Goal: Information Seeking & Learning: Learn about a topic

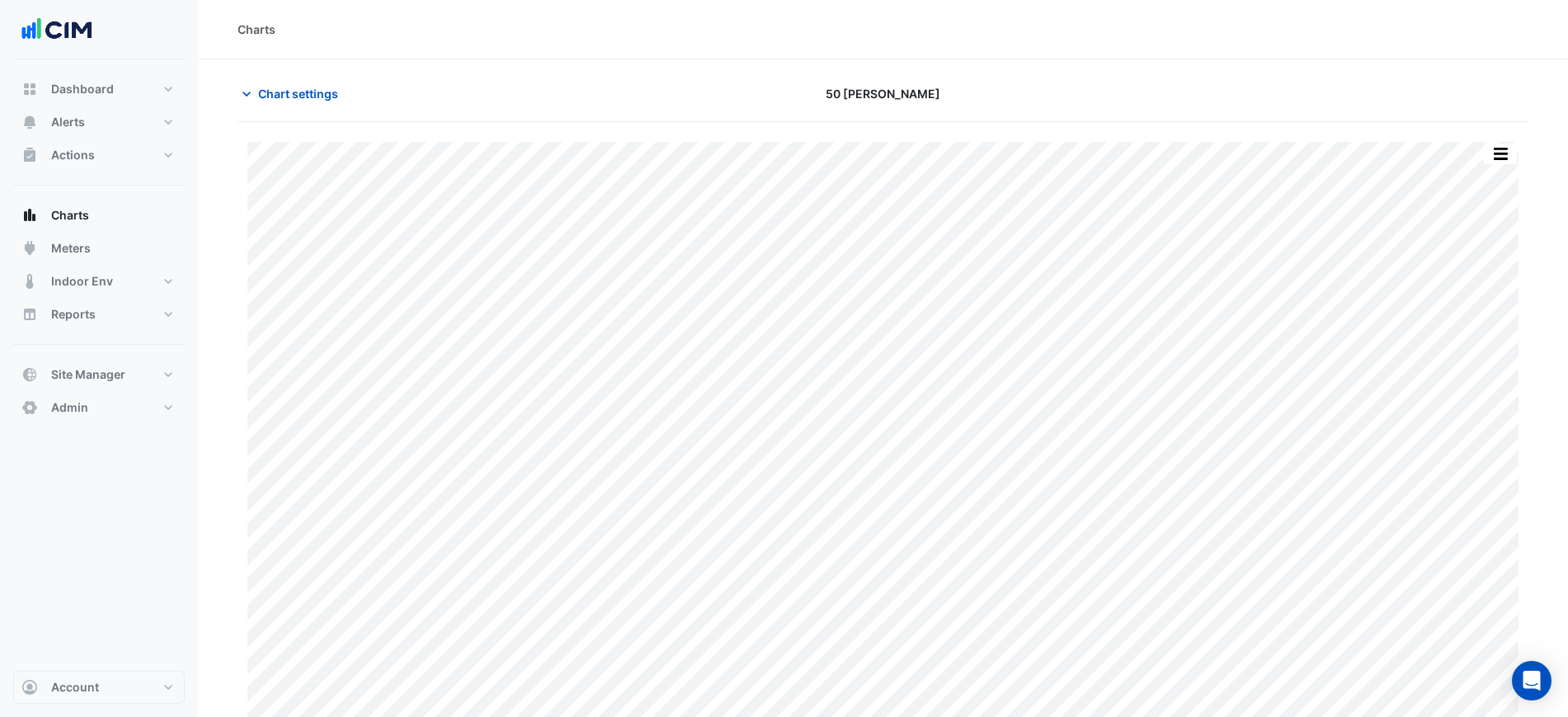
click at [336, 109] on div "Chart settings 50 Marcus Clarke" at bounding box center [883, 100] width 1291 height 43
click at [309, 88] on span "Chart settings" at bounding box center [299, 94] width 80 height 18
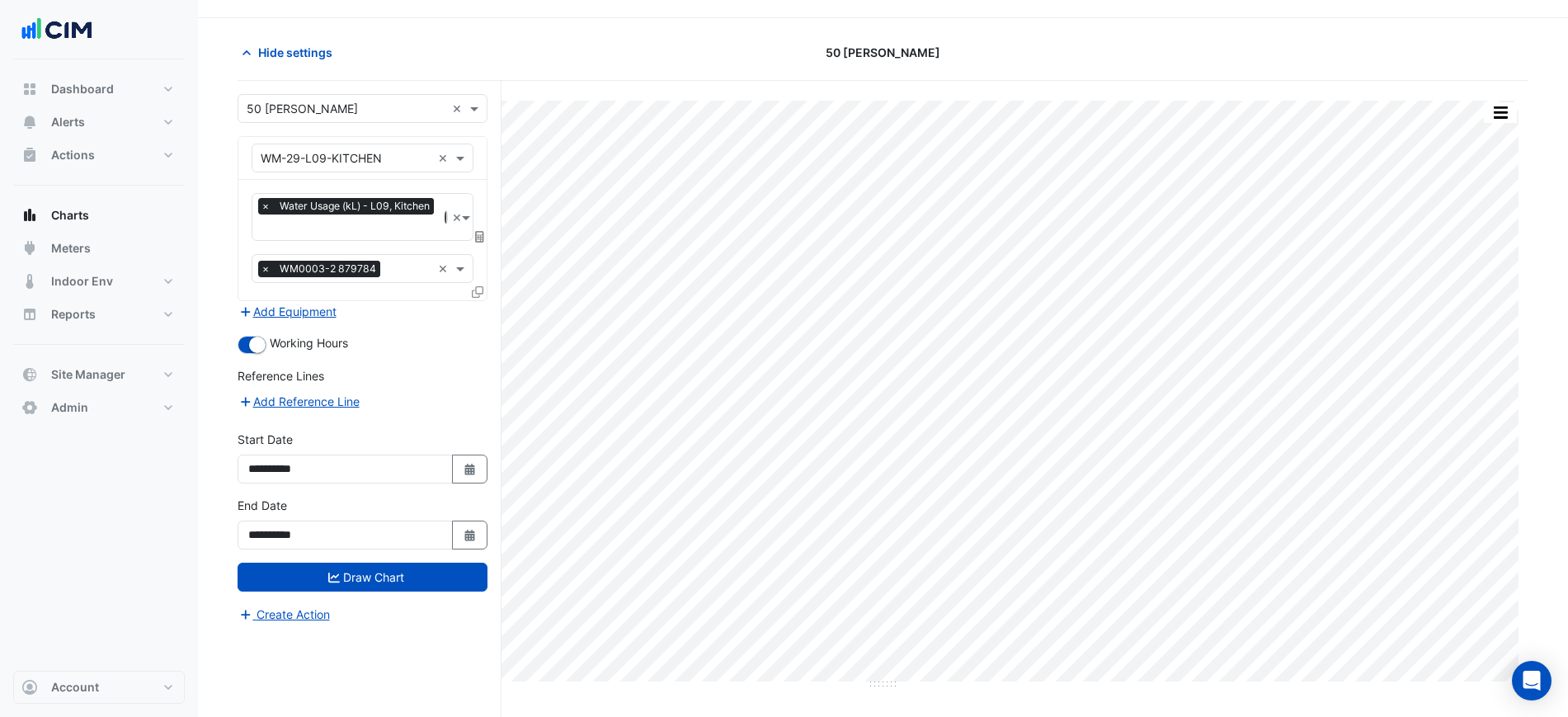
scroll to position [62, 0]
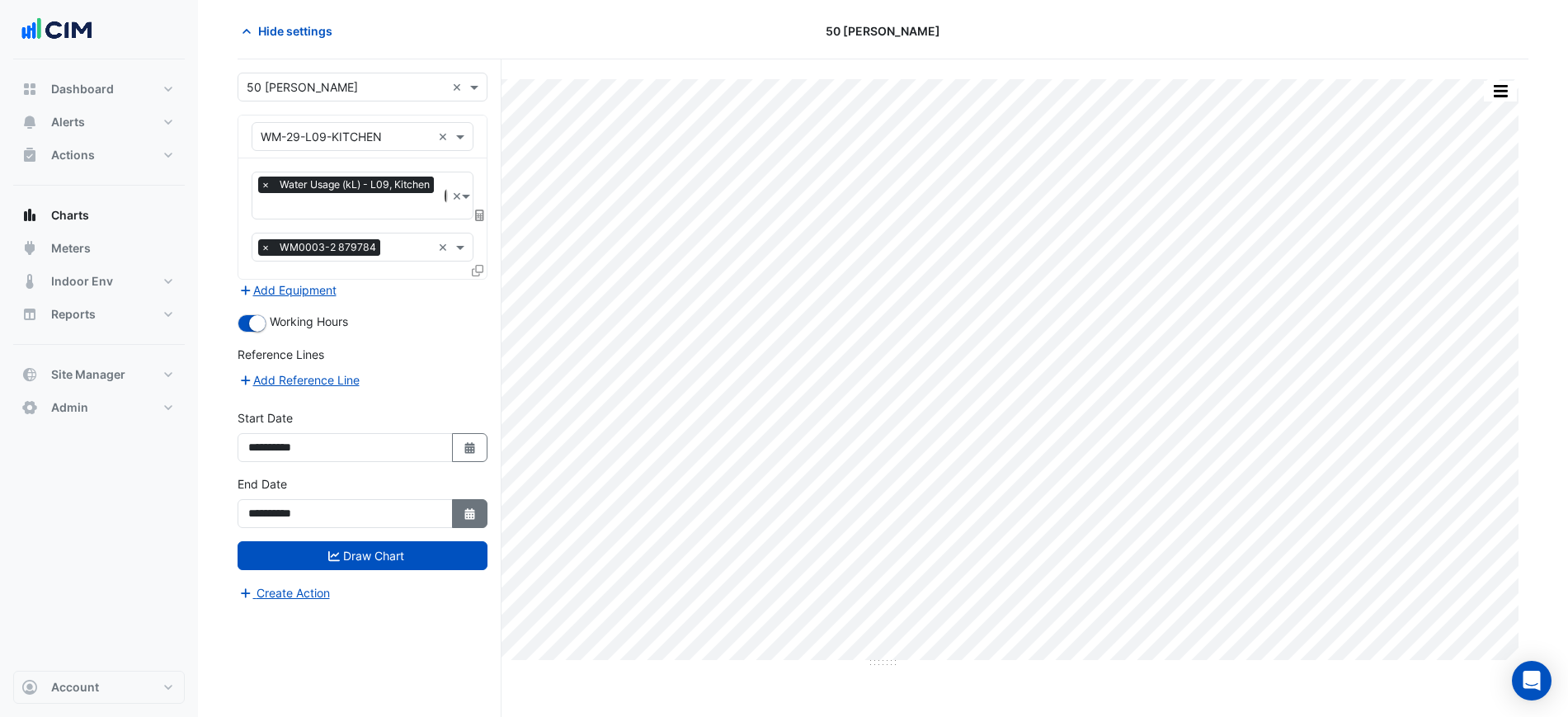
click at [487, 499] on button "Select Date" at bounding box center [469, 514] width 36 height 29
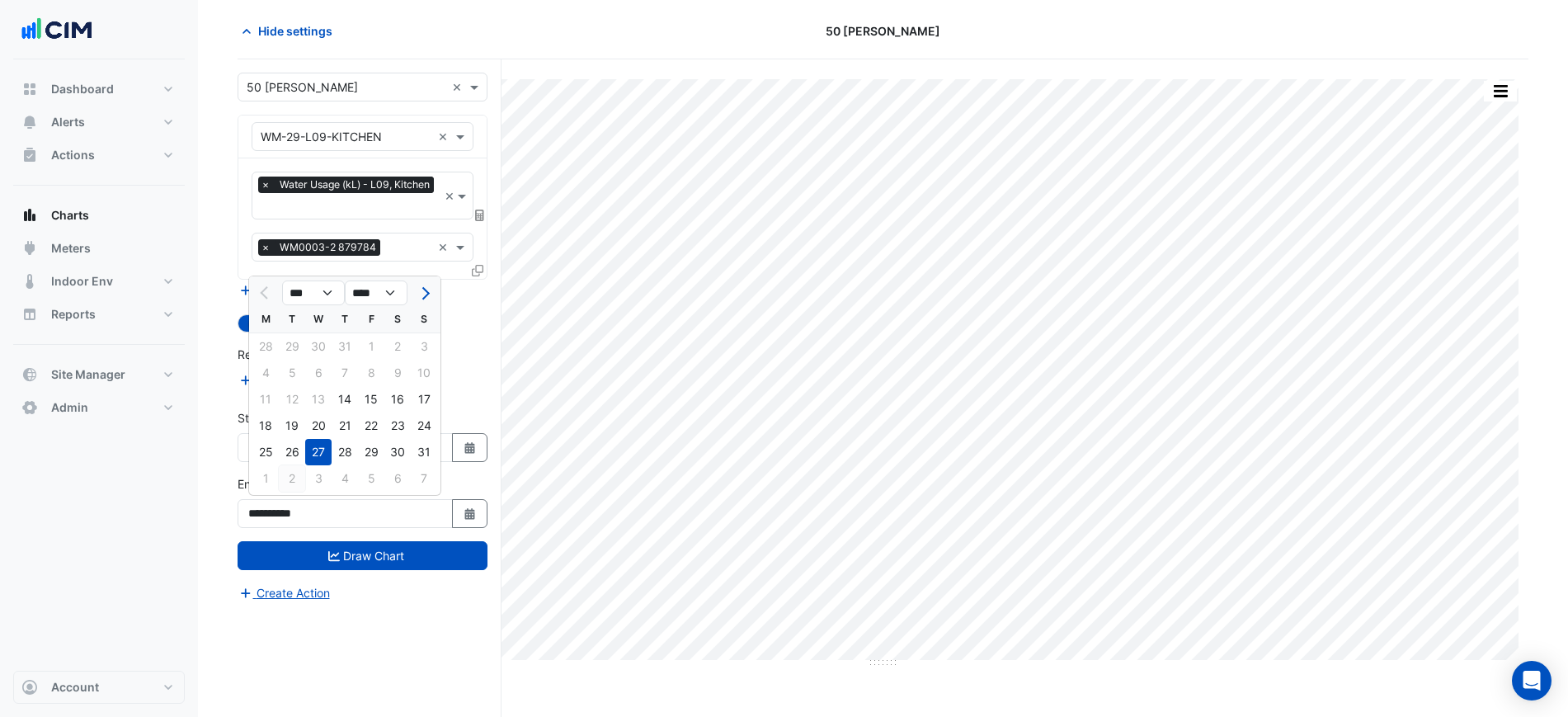
click at [286, 477] on div "2" at bounding box center [292, 478] width 26 height 26
type input "**********"
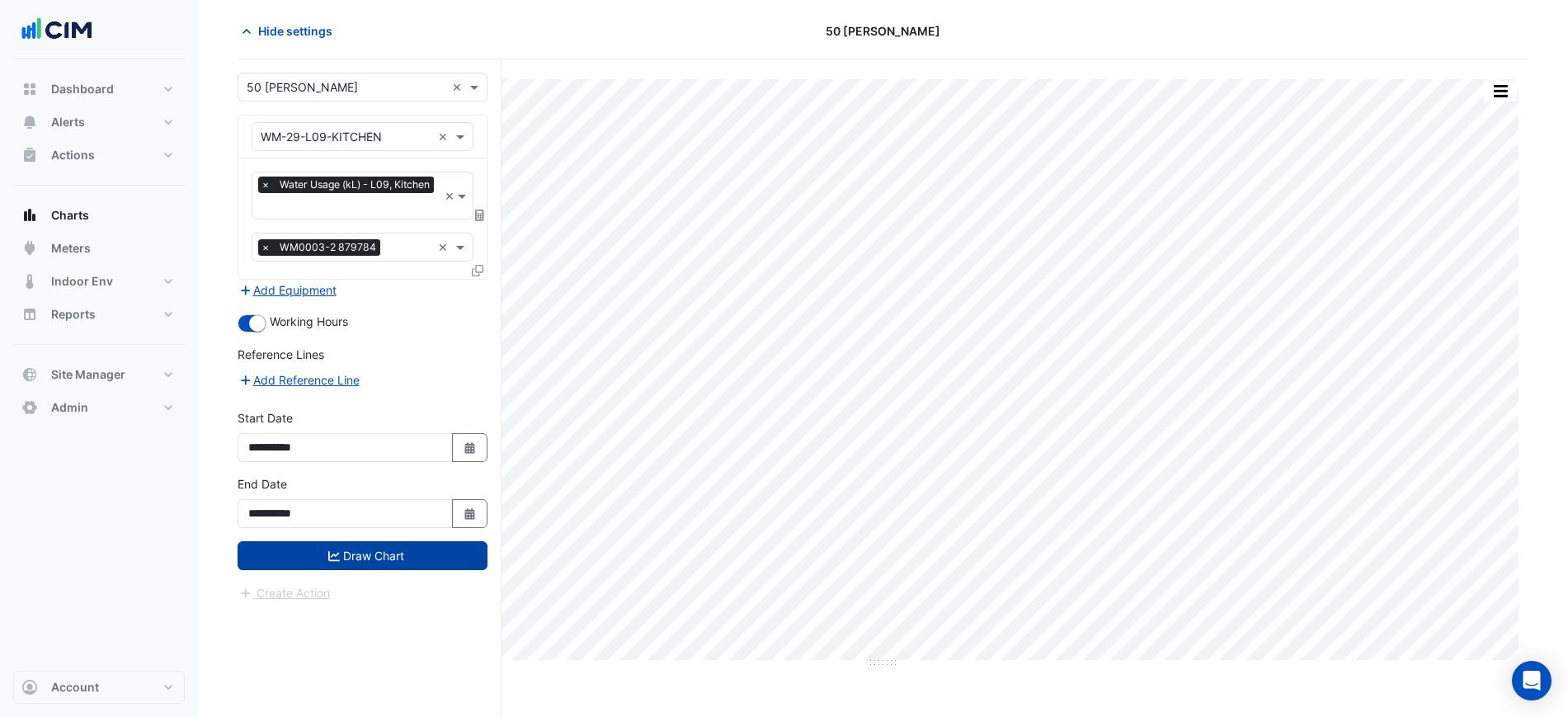
click at [393, 556] on button "Draw Chart" at bounding box center [363, 556] width 250 height 29
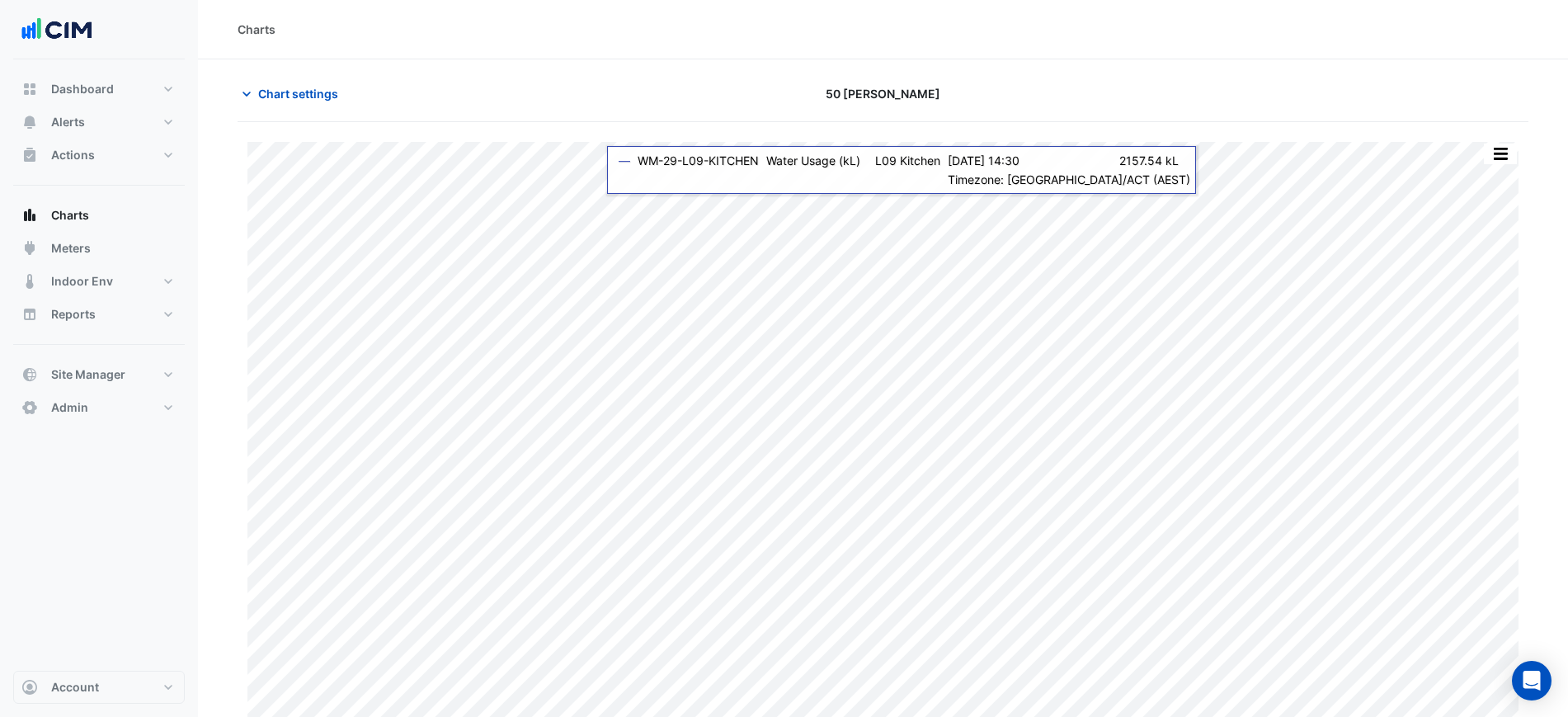
scroll to position [14, 0]
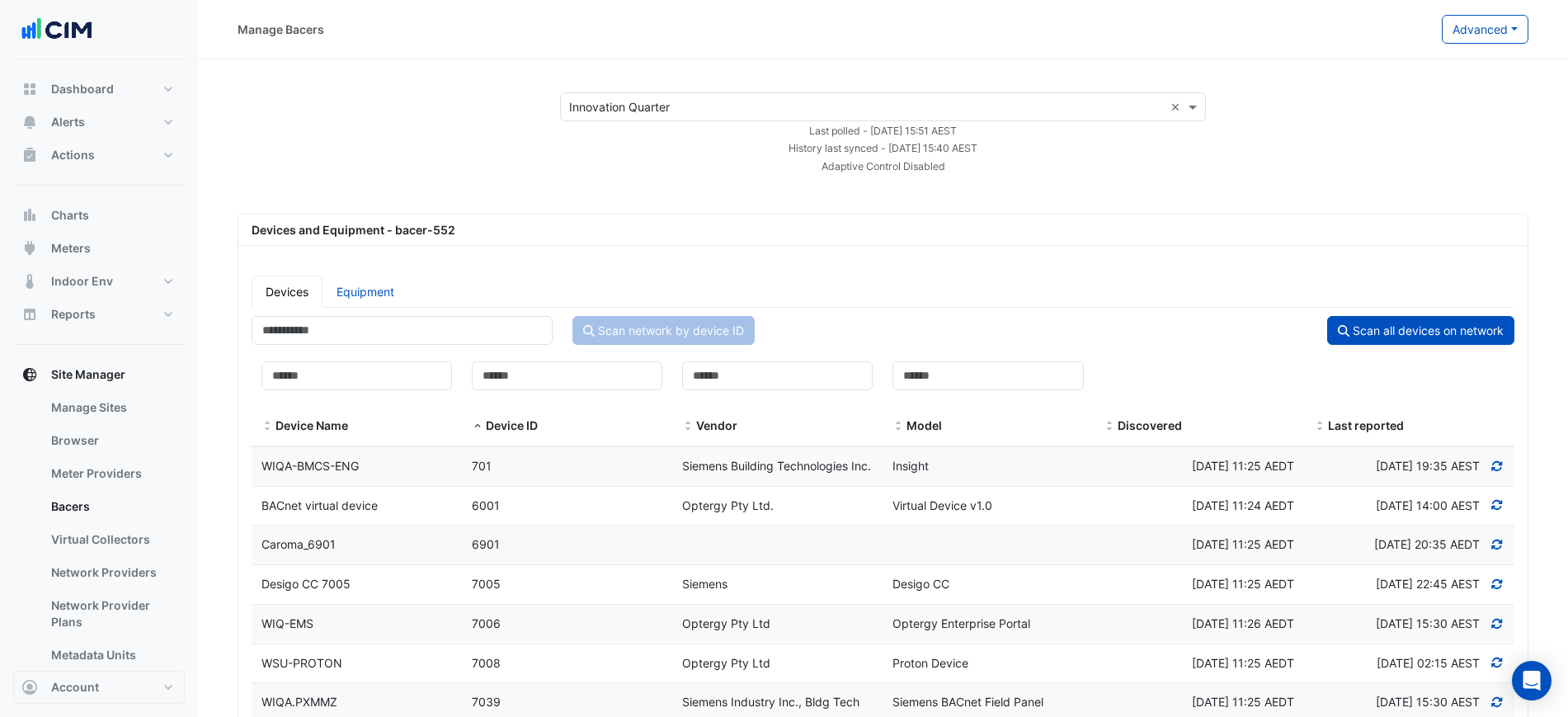
select select "***"
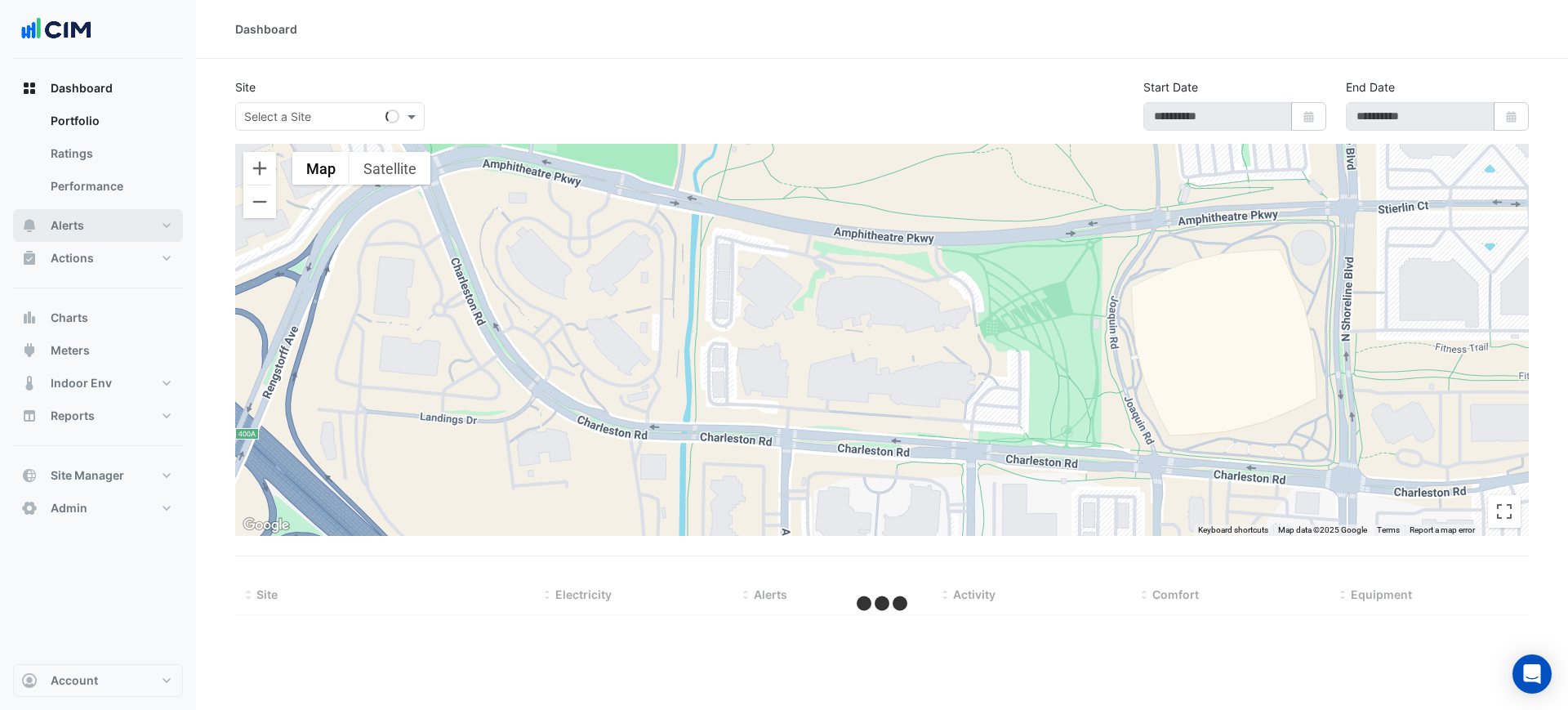
click at [98, 235] on button "Alerts" at bounding box center [98, 225] width 170 height 33
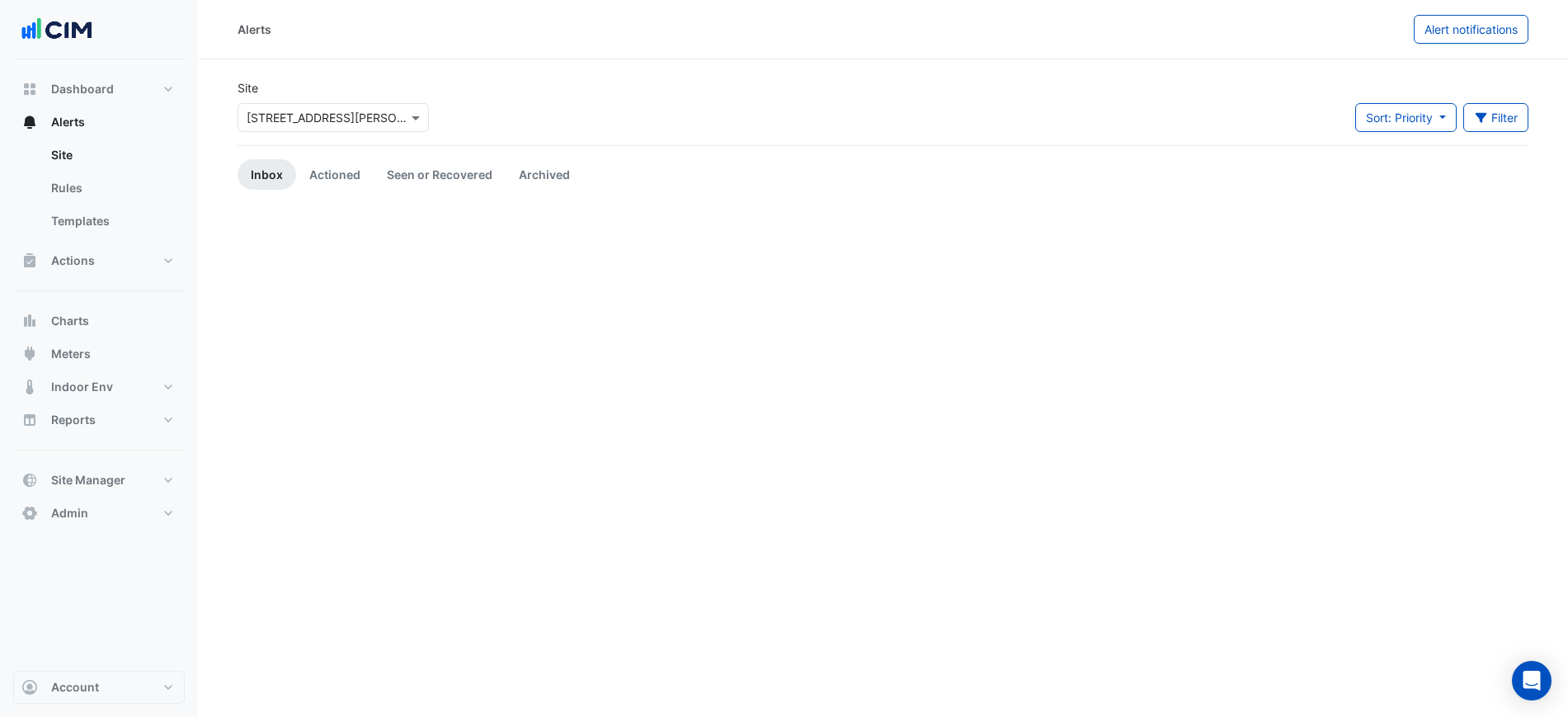
click at [312, 126] on div "× 1 Shelley Street" at bounding box center [327, 118] width 161 height 18
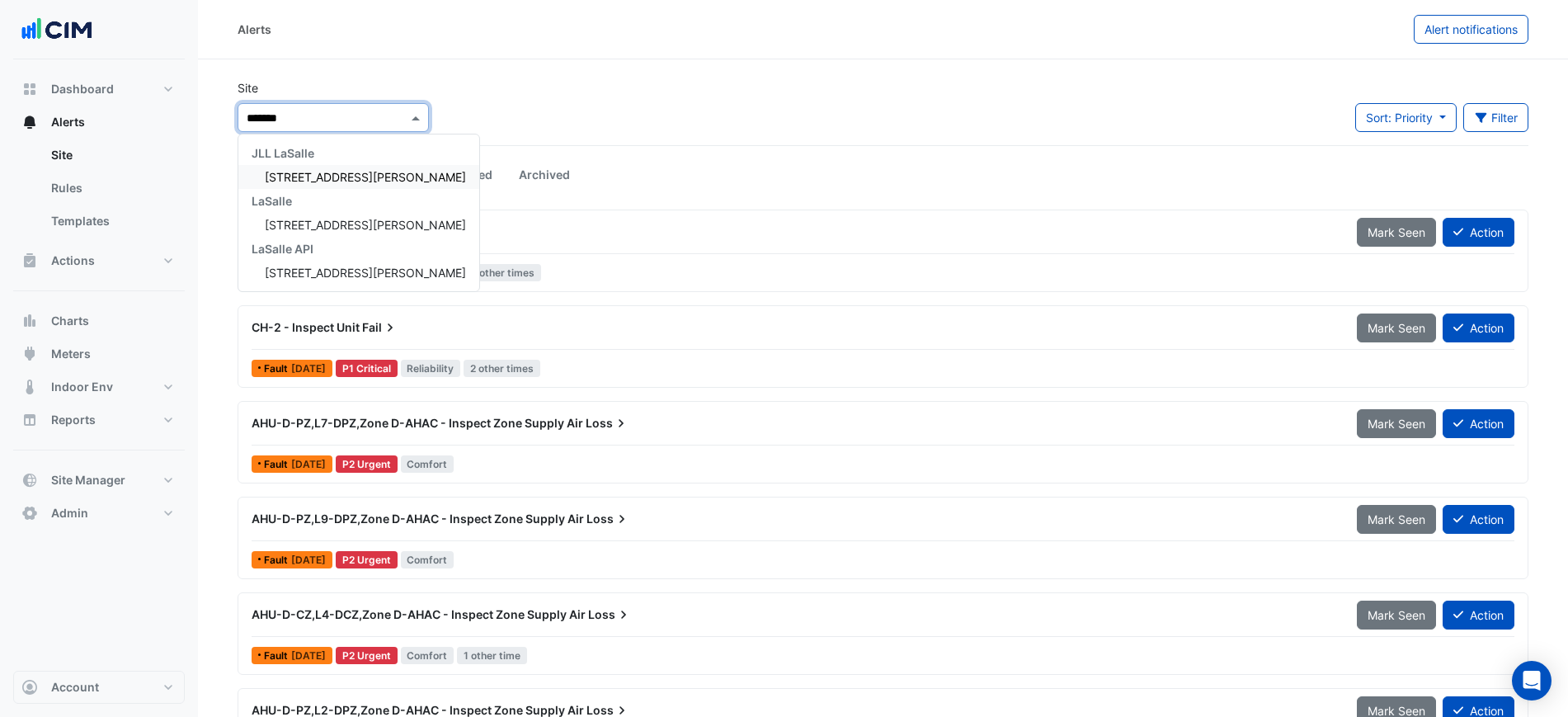
type input "********"
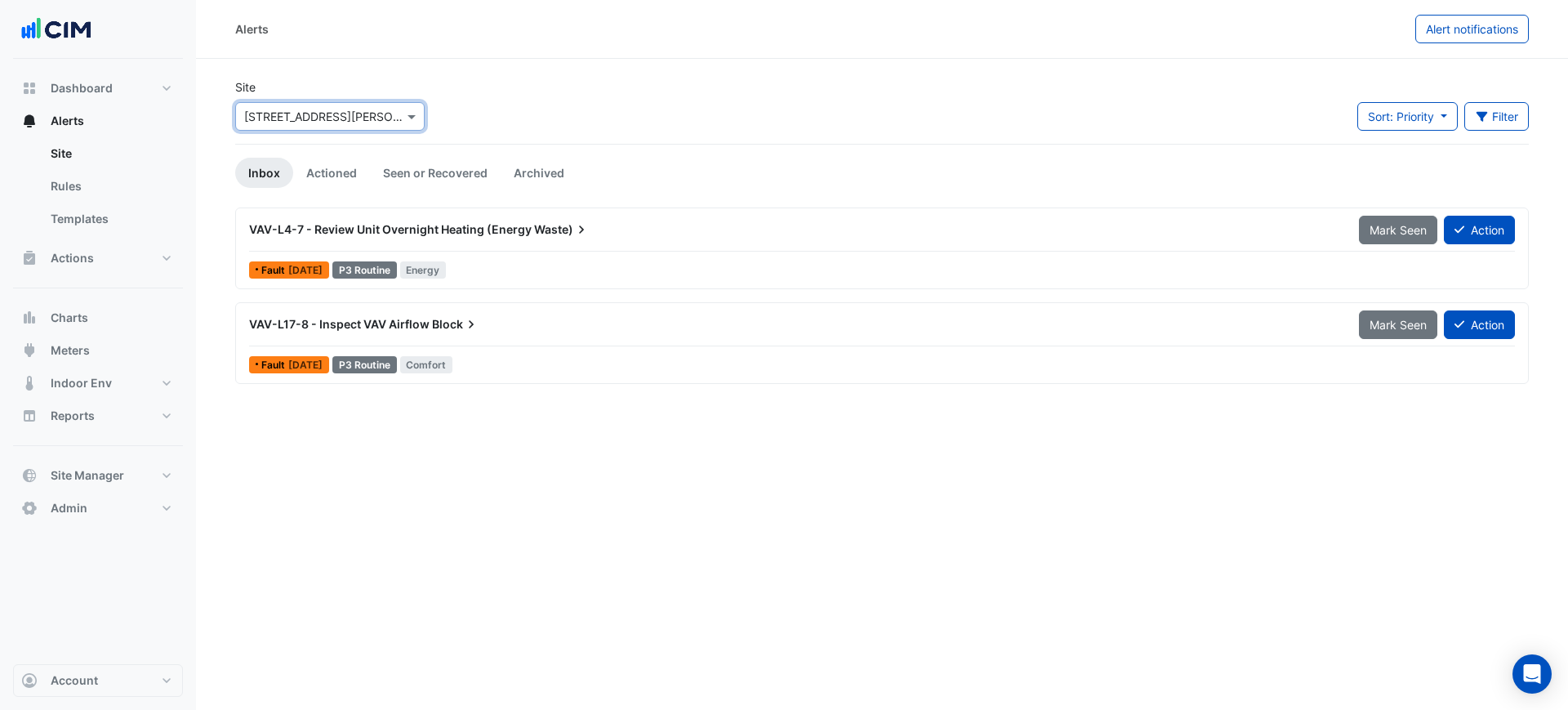
click at [643, 99] on div "Site Select a Site × 201 Miller Street Sort: Priority Priority Updated Filter T…" at bounding box center [882, 111] width 1313 height 66
click at [543, 239] on div "VAV-L4-7 - Review Unit Overnight Heating (Energy Waste)" at bounding box center [794, 229] width 1109 height 29
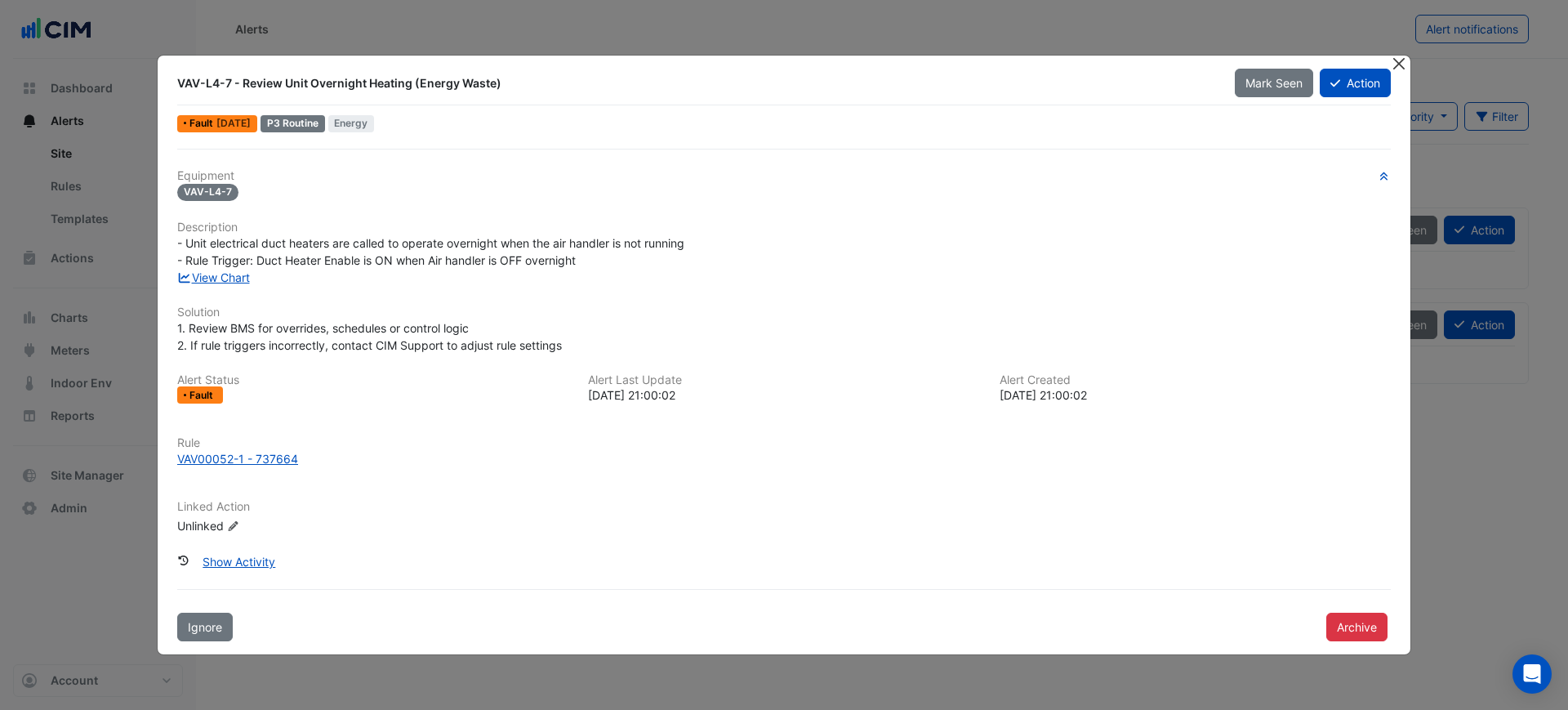
click at [1400, 56] on button "Close" at bounding box center [1398, 65] width 17 height 17
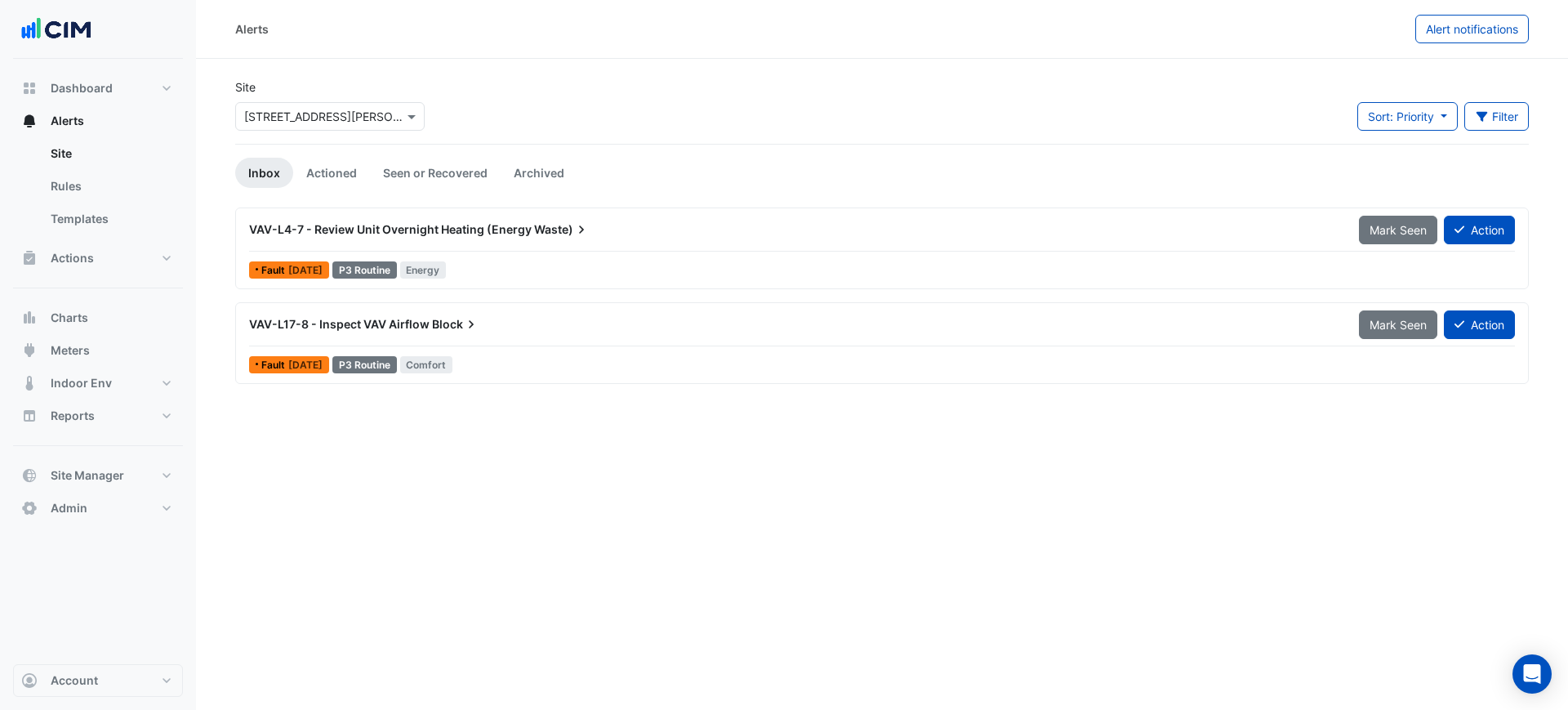
click at [642, 236] on div "VAV-L4-7 - Review Unit Overnight Heating (Energy Waste)" at bounding box center [794, 229] width 1090 height 16
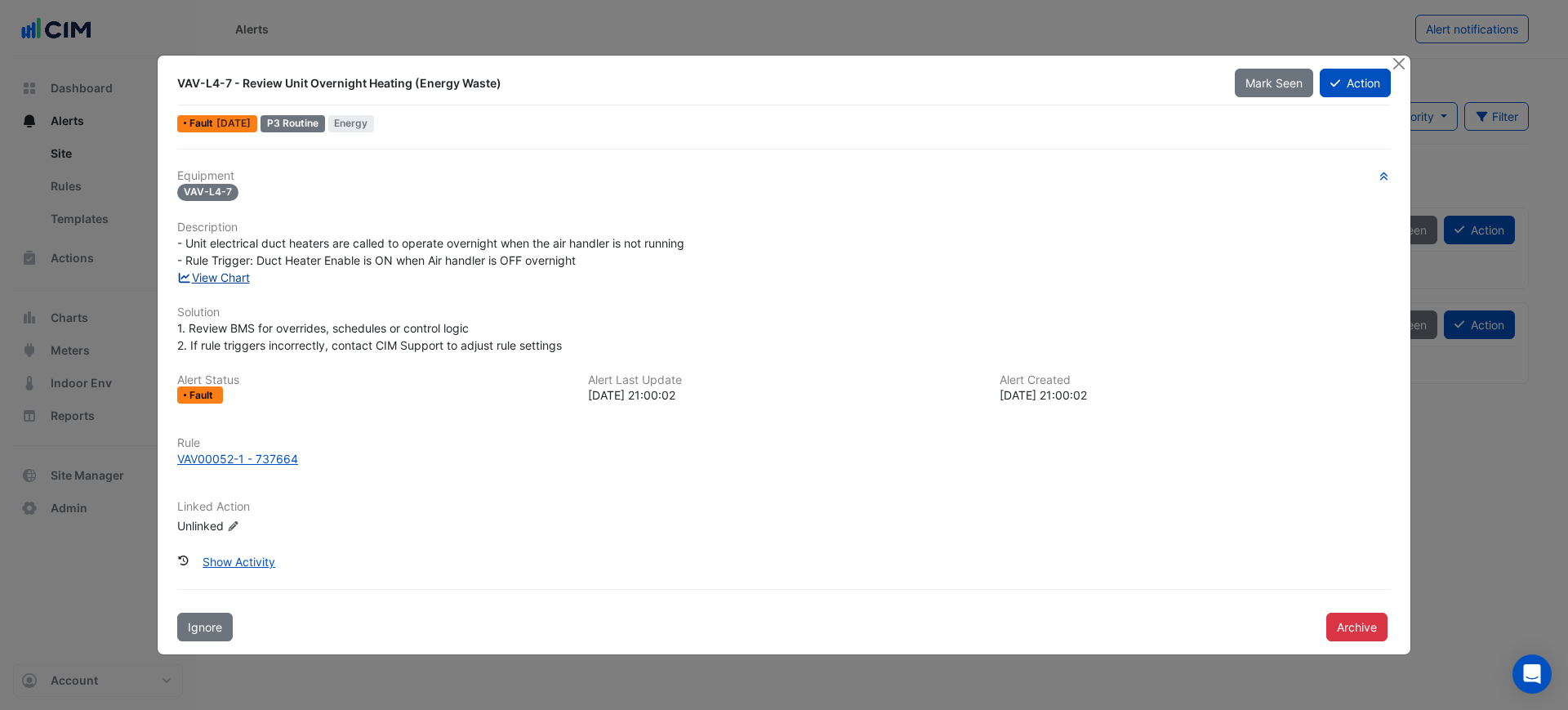
click at [230, 281] on link "View Chart" at bounding box center [212, 277] width 72 height 14
click at [1404, 61] on button "Close" at bounding box center [1398, 65] width 17 height 17
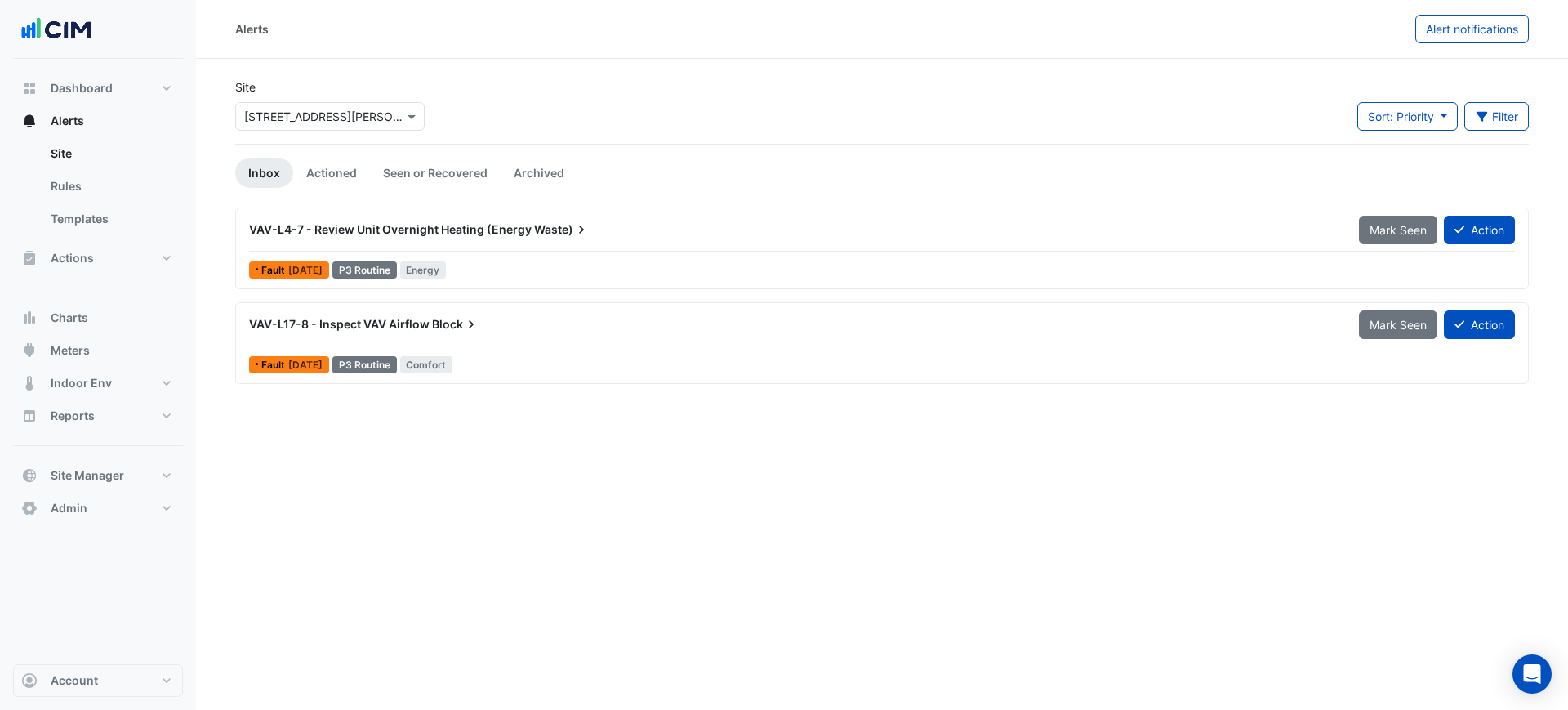
click at [512, 335] on div "VAV-L17-8 - Inspect VAV Airflow Block" at bounding box center [794, 324] width 1109 height 29
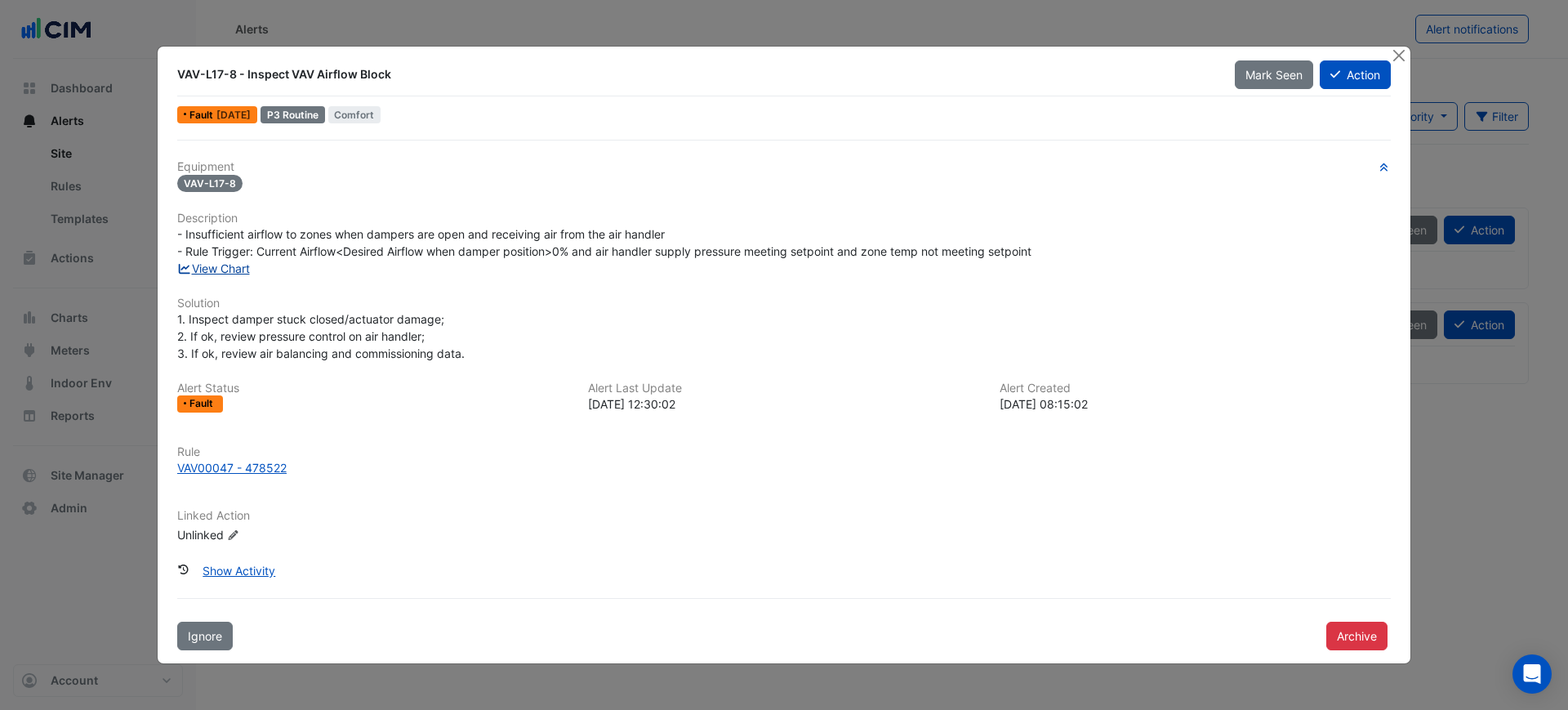
click at [222, 268] on link "View Chart" at bounding box center [212, 269] width 72 height 14
click at [1399, 50] on button "Close" at bounding box center [1398, 55] width 17 height 17
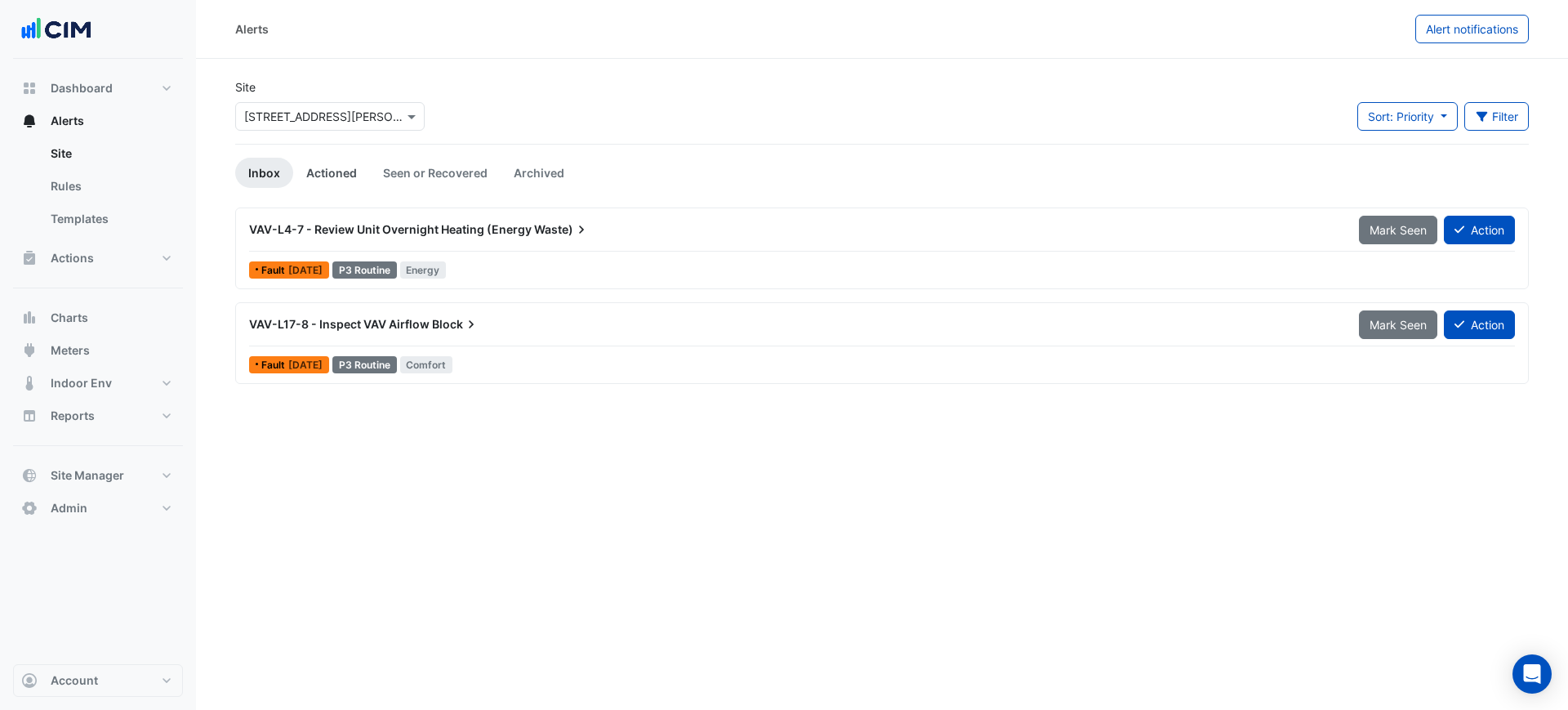
click at [345, 181] on link "Actioned" at bounding box center [331, 172] width 76 height 30
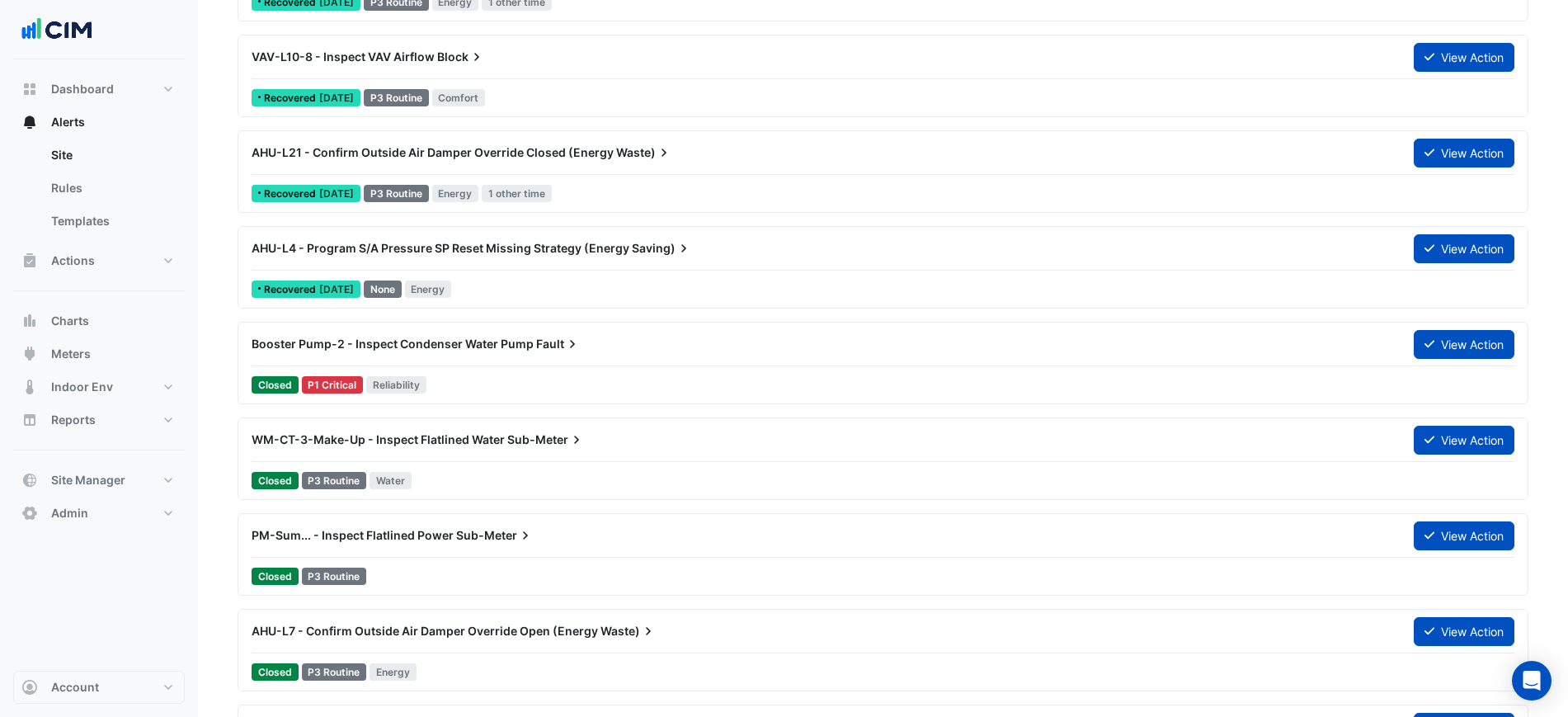
scroll to position [2475, 0]
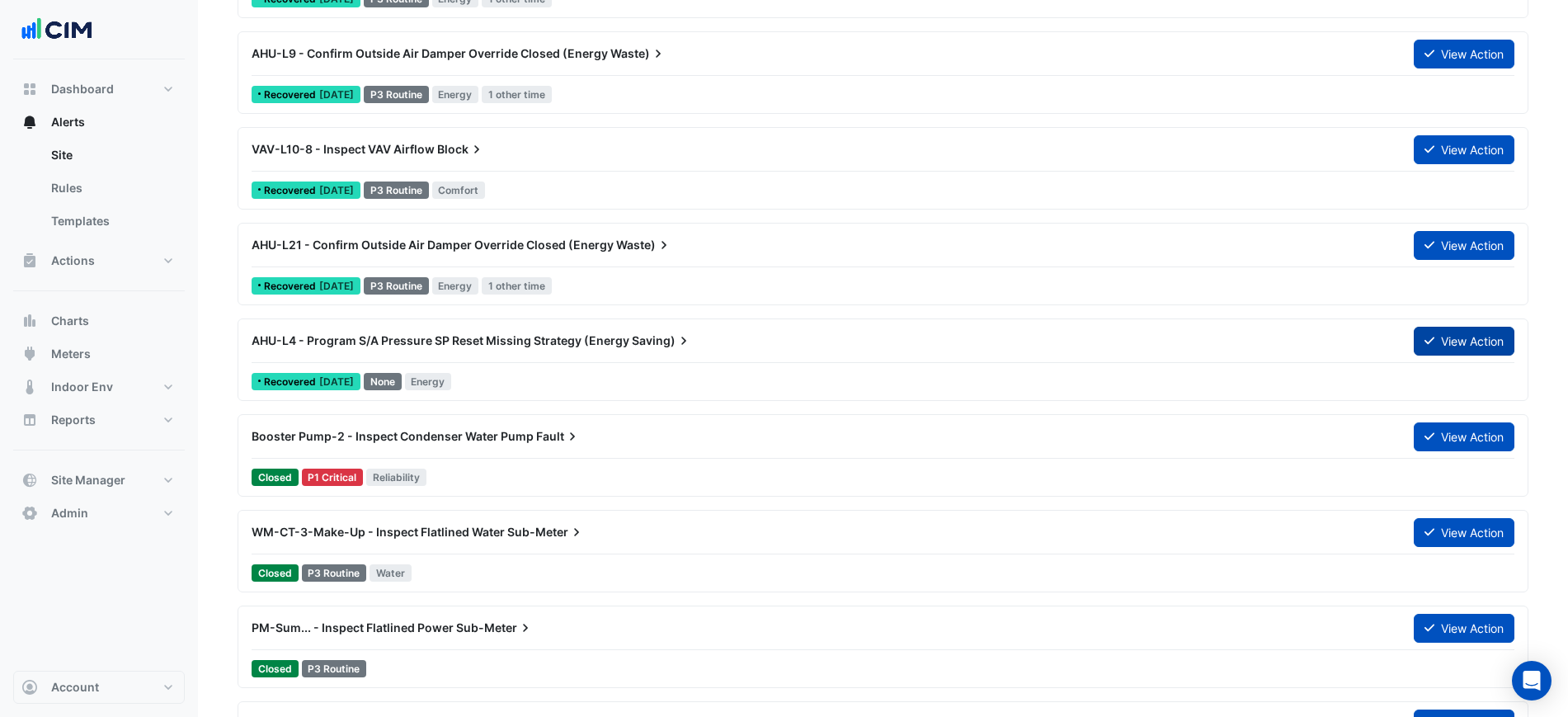
click at [1446, 336] on button "View Action" at bounding box center [1464, 341] width 101 height 29
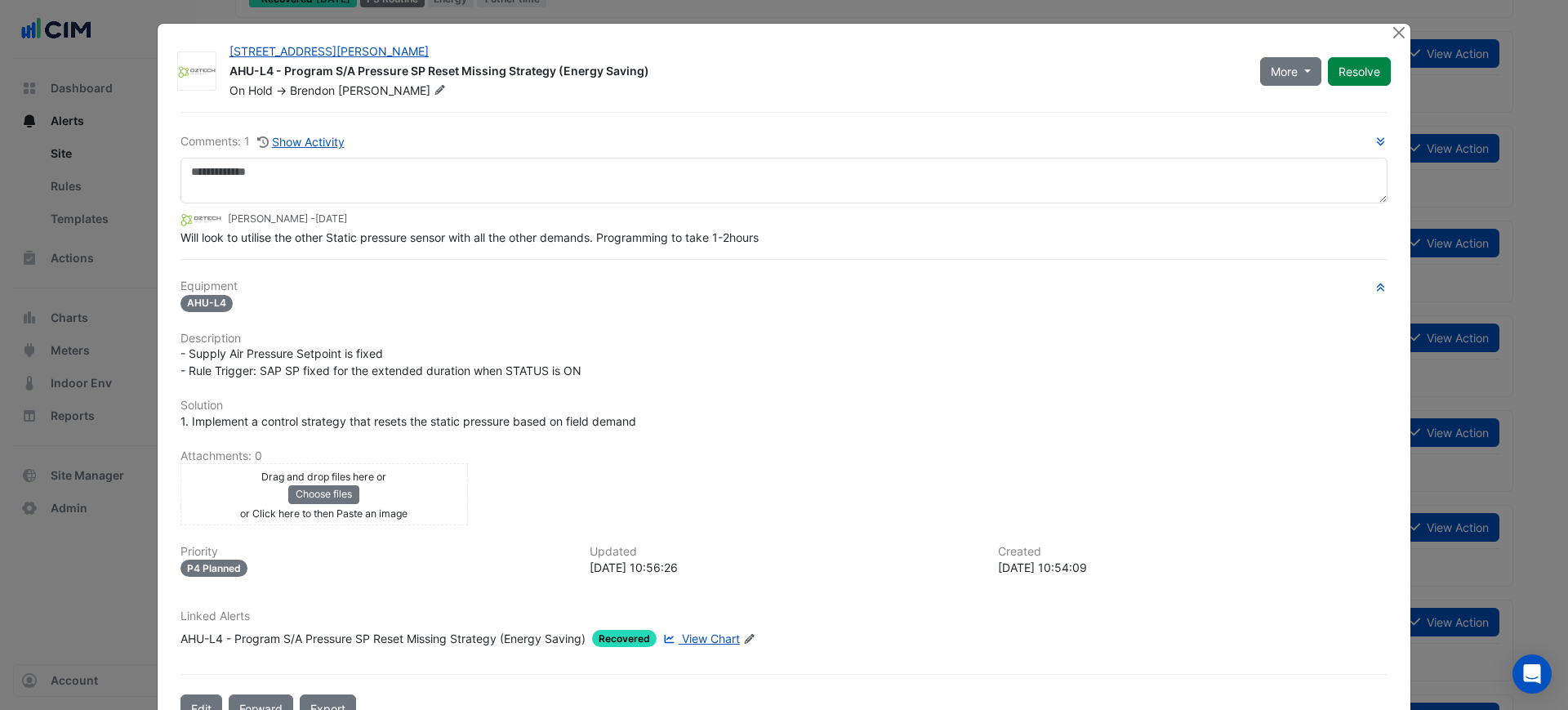
click at [1403, 27] on div "201 Miller Street AHU-L4 - Program S/A Pressure SP Reset Missing Strategy (Ener…" at bounding box center [783, 380] width 1254 height 714
click at [1393, 36] on button "Close" at bounding box center [1398, 33] width 17 height 17
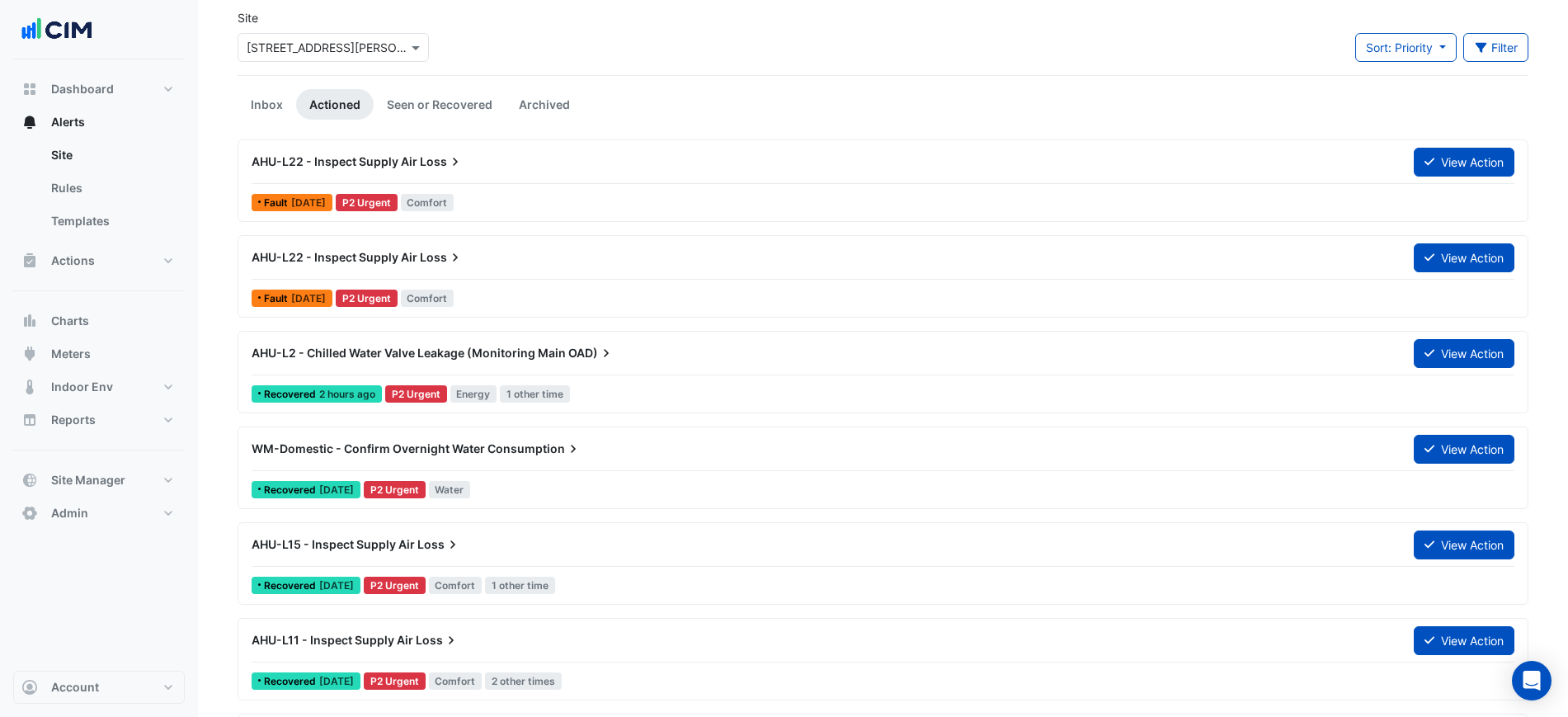
scroll to position [206, 0]
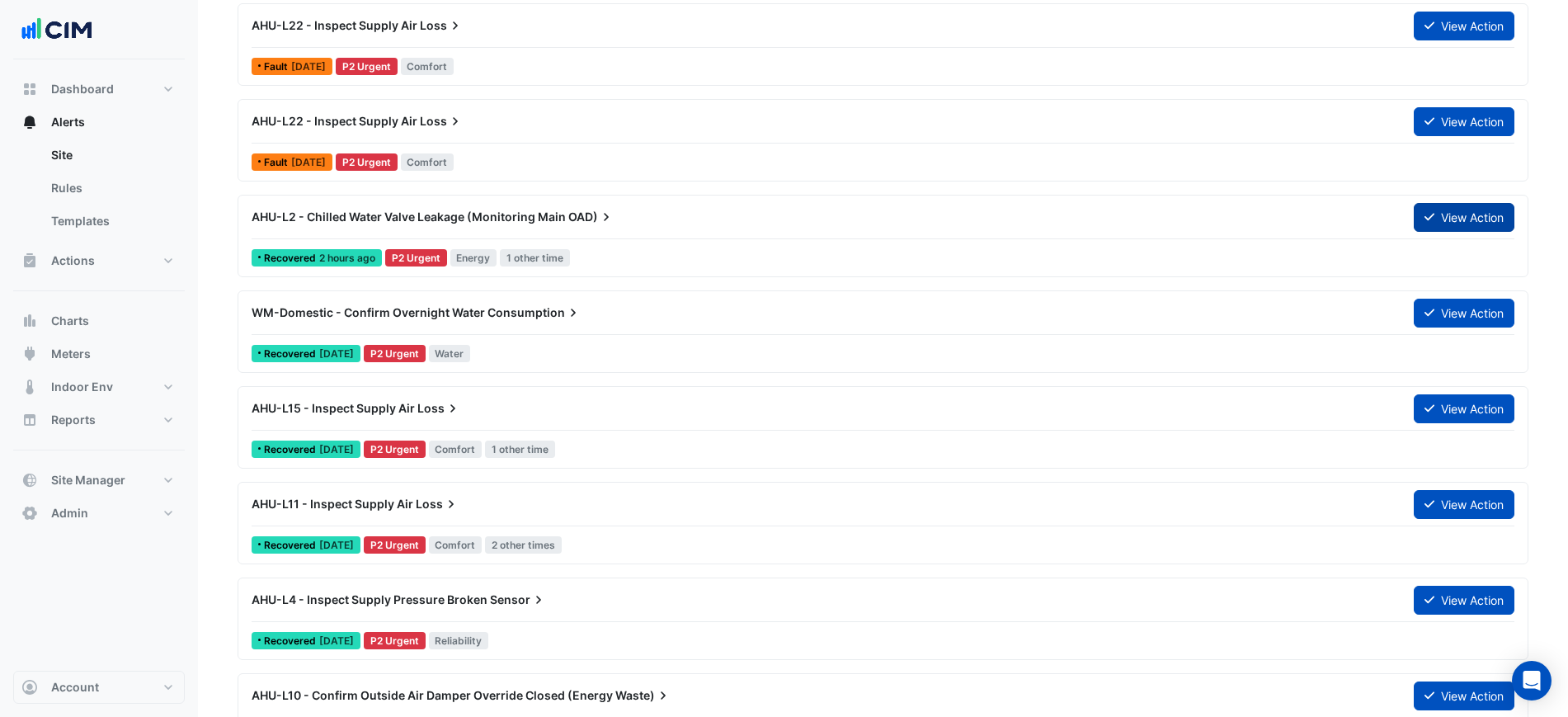
click at [1487, 208] on button "View Action" at bounding box center [1464, 218] width 101 height 29
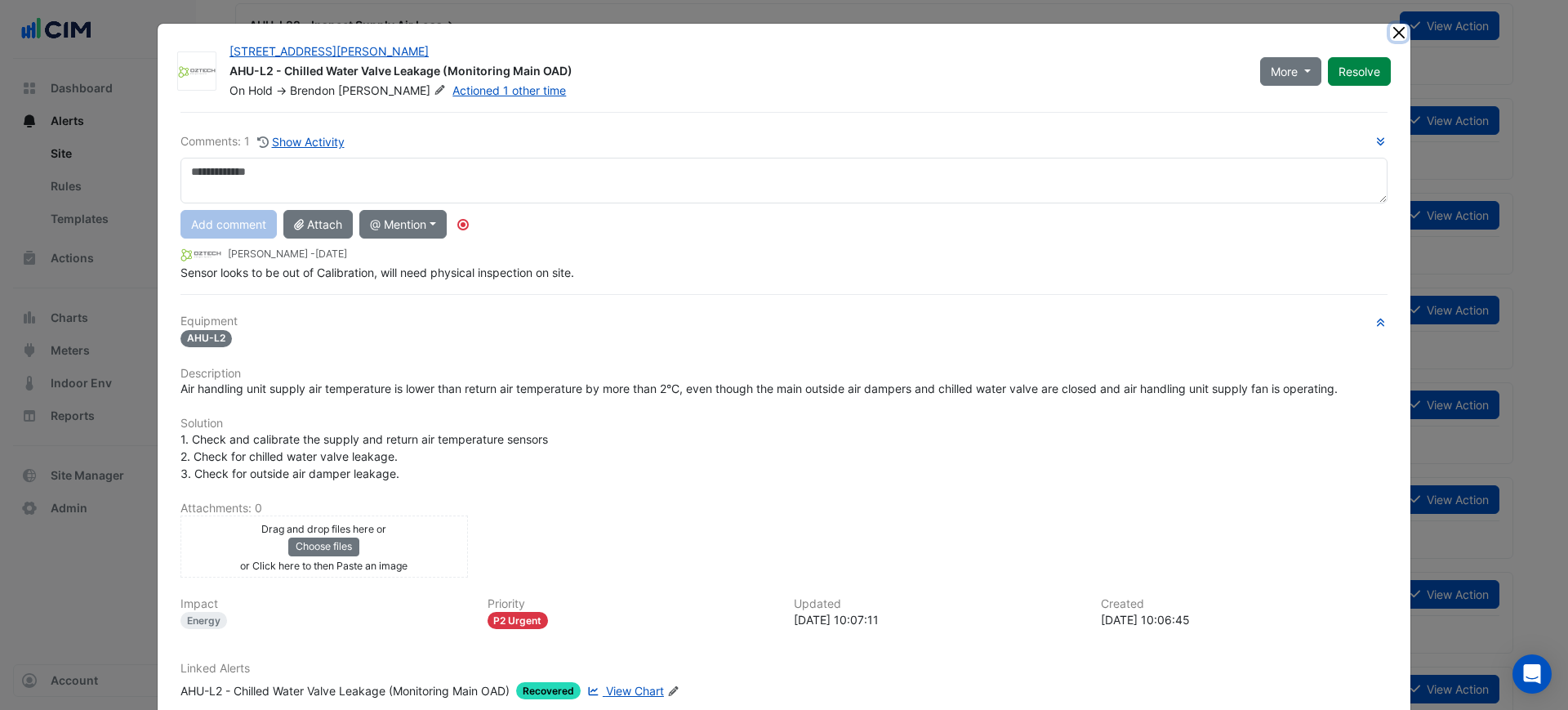
click at [1392, 26] on button "Close" at bounding box center [1398, 33] width 17 height 17
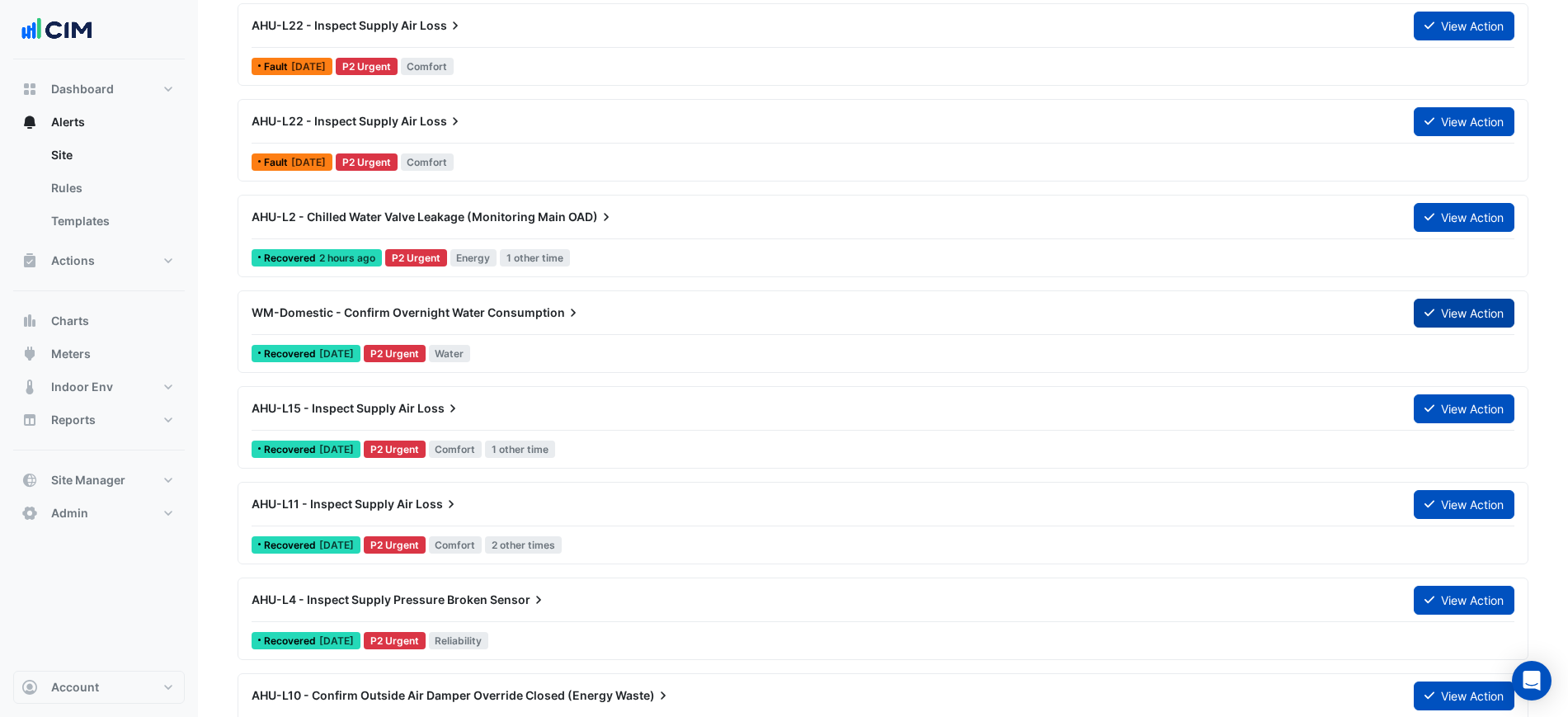
click at [1457, 301] on button "View Action" at bounding box center [1464, 313] width 101 height 29
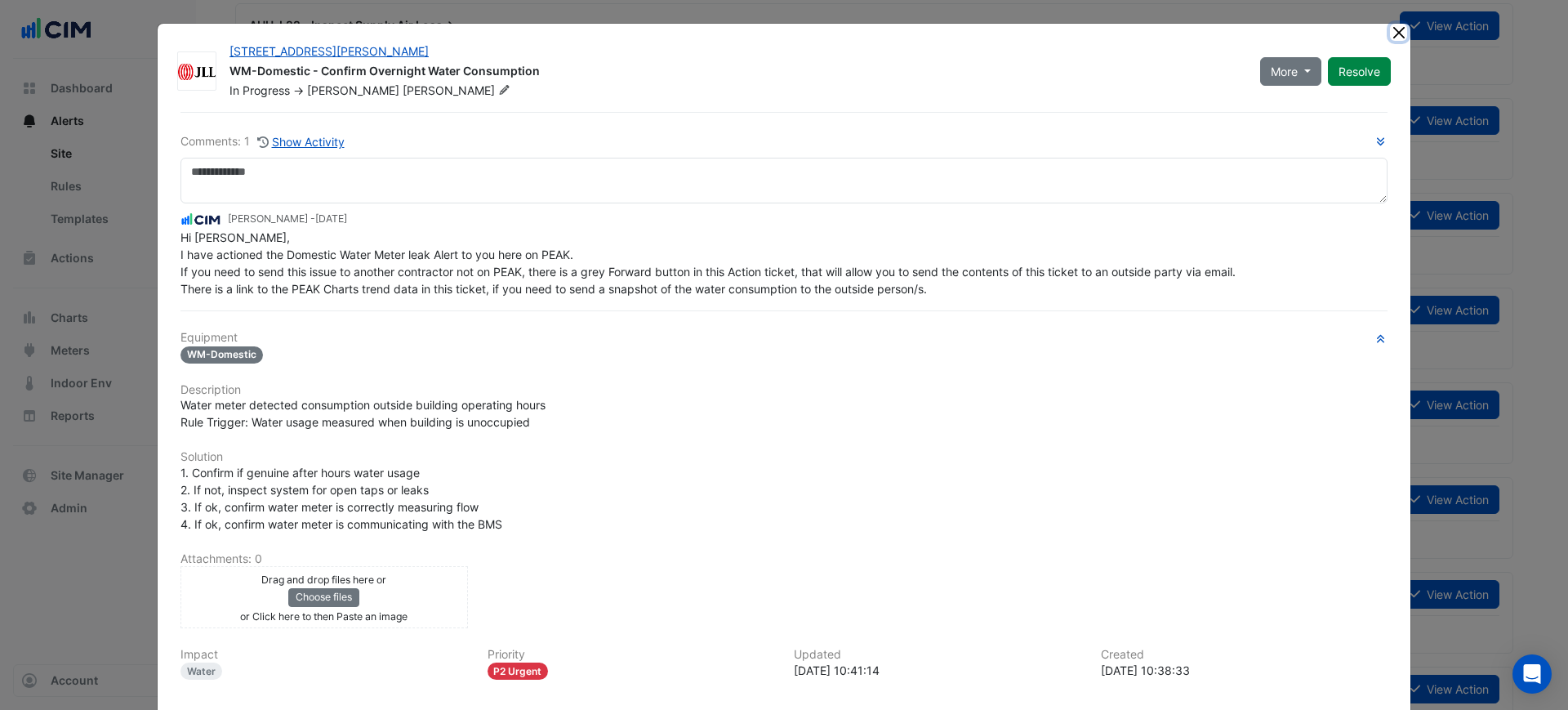
click at [1394, 31] on button "Close" at bounding box center [1398, 33] width 17 height 17
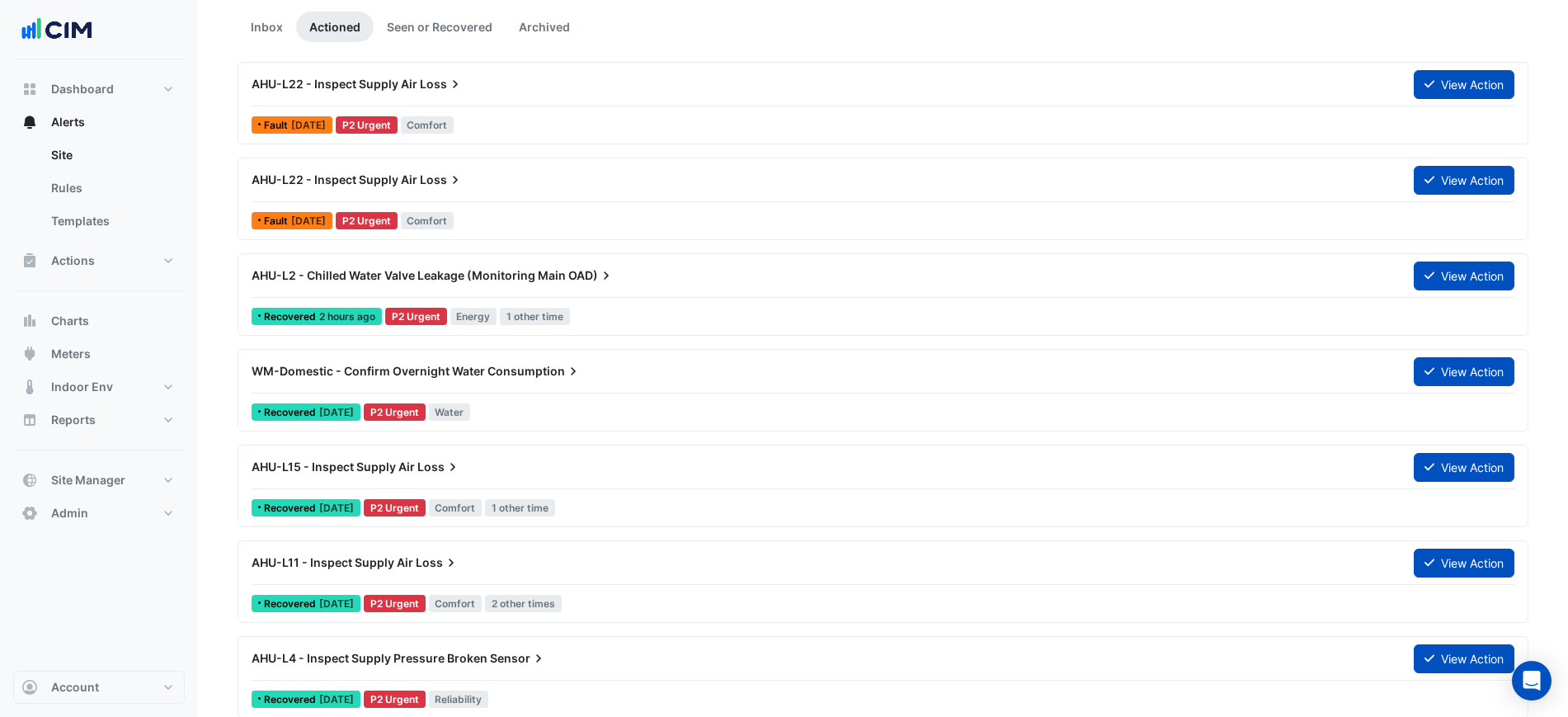
scroll to position [103, 0]
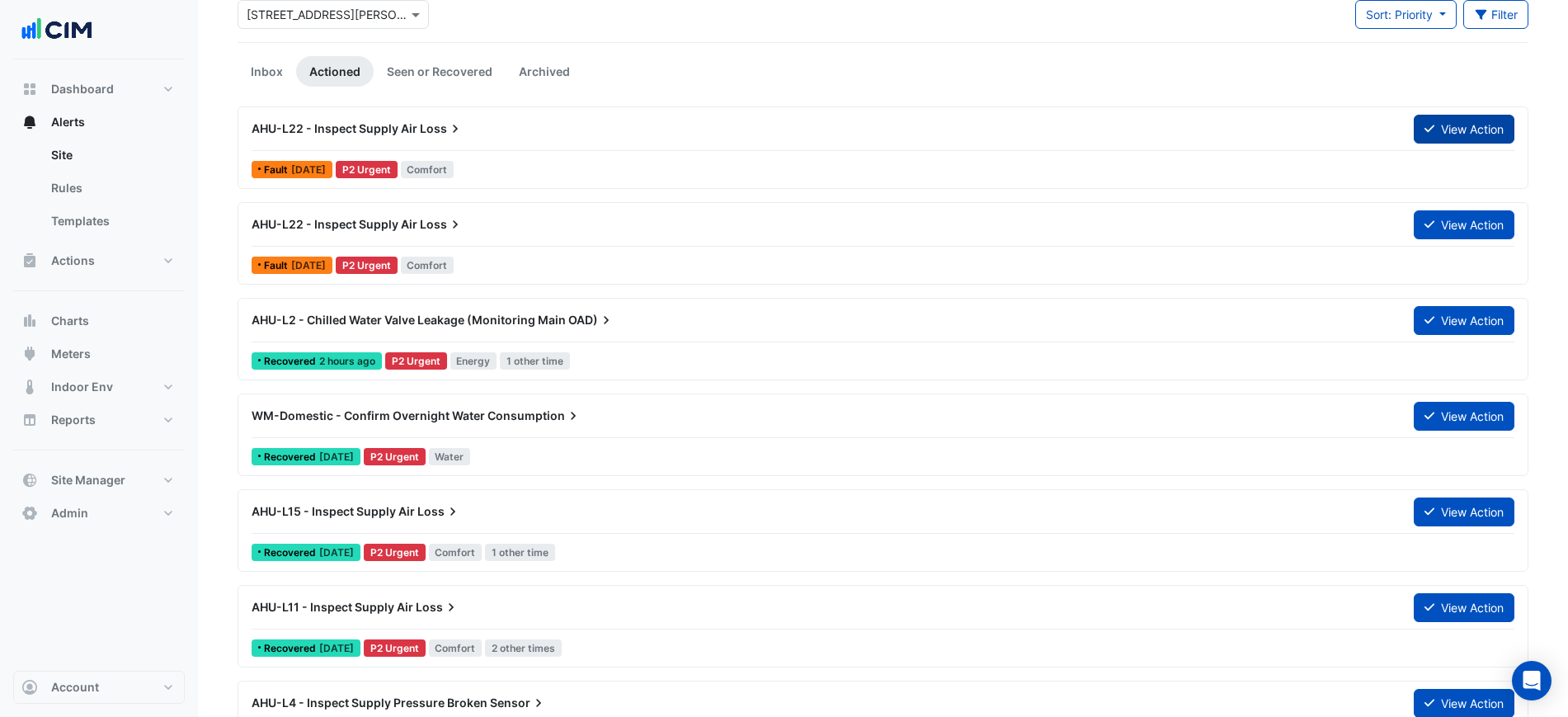
click at [1452, 134] on button "View Action" at bounding box center [1464, 130] width 101 height 29
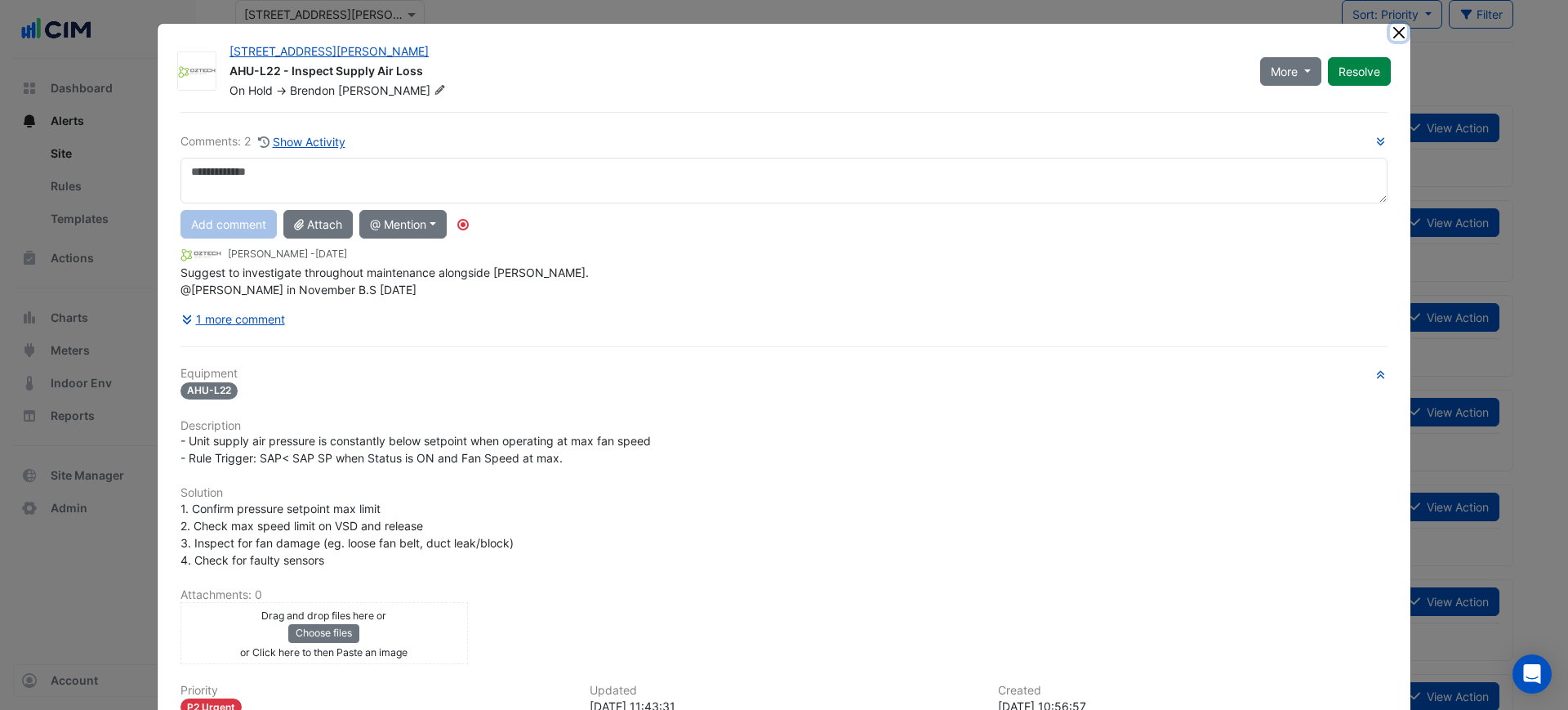
click at [1389, 35] on button "Close" at bounding box center [1398, 33] width 17 height 17
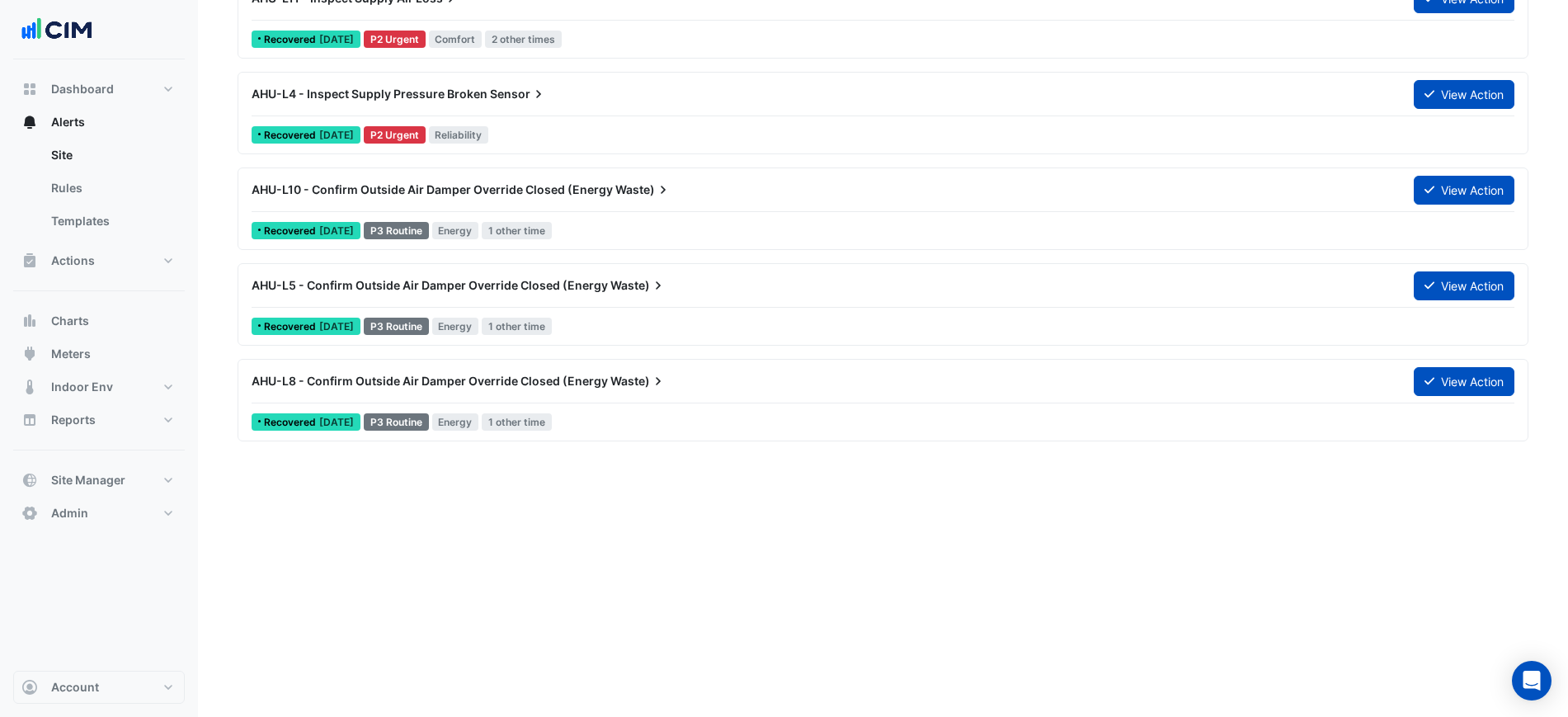
scroll to position [722, 0]
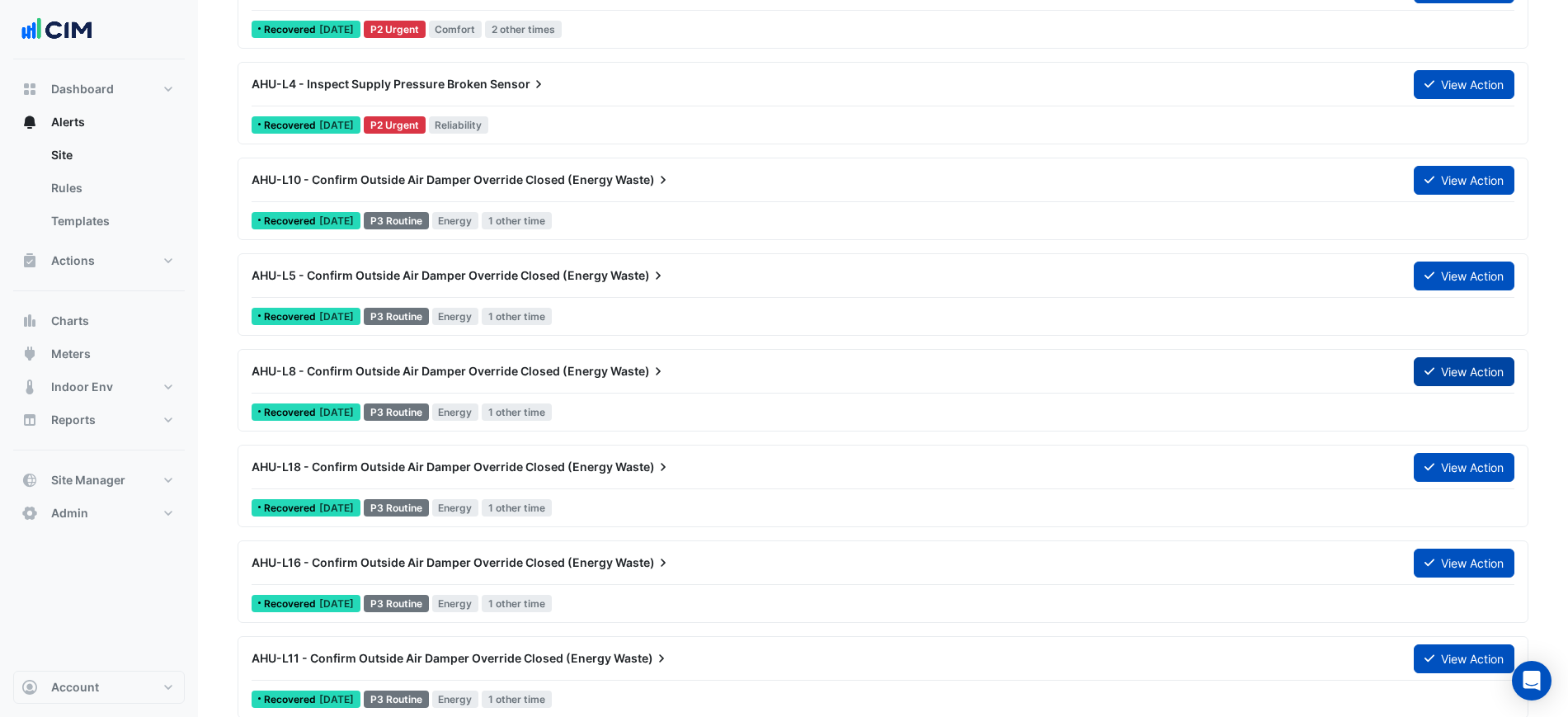
click at [1435, 368] on button "View Action" at bounding box center [1464, 372] width 101 height 29
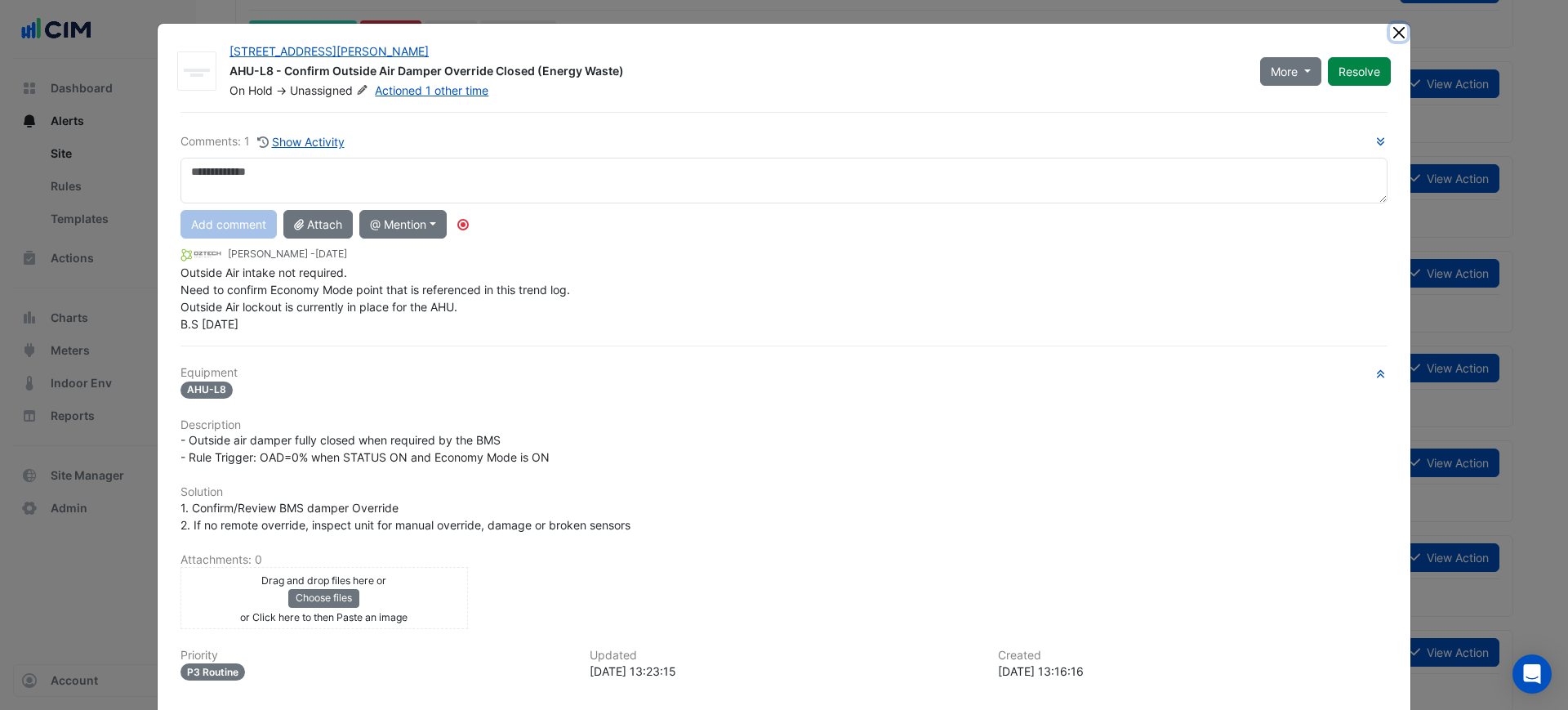
click at [1389, 33] on button "Close" at bounding box center [1398, 33] width 17 height 17
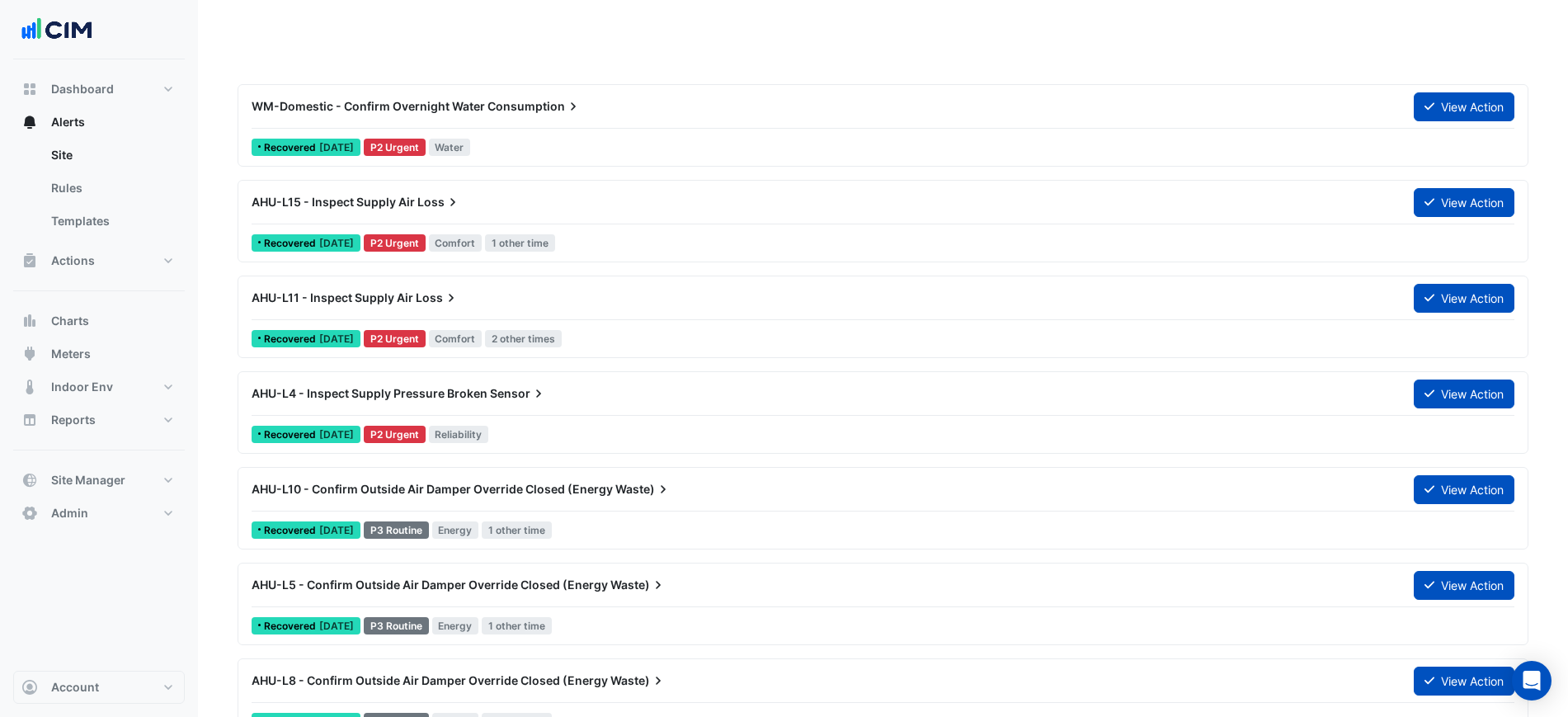
scroll to position [0, 0]
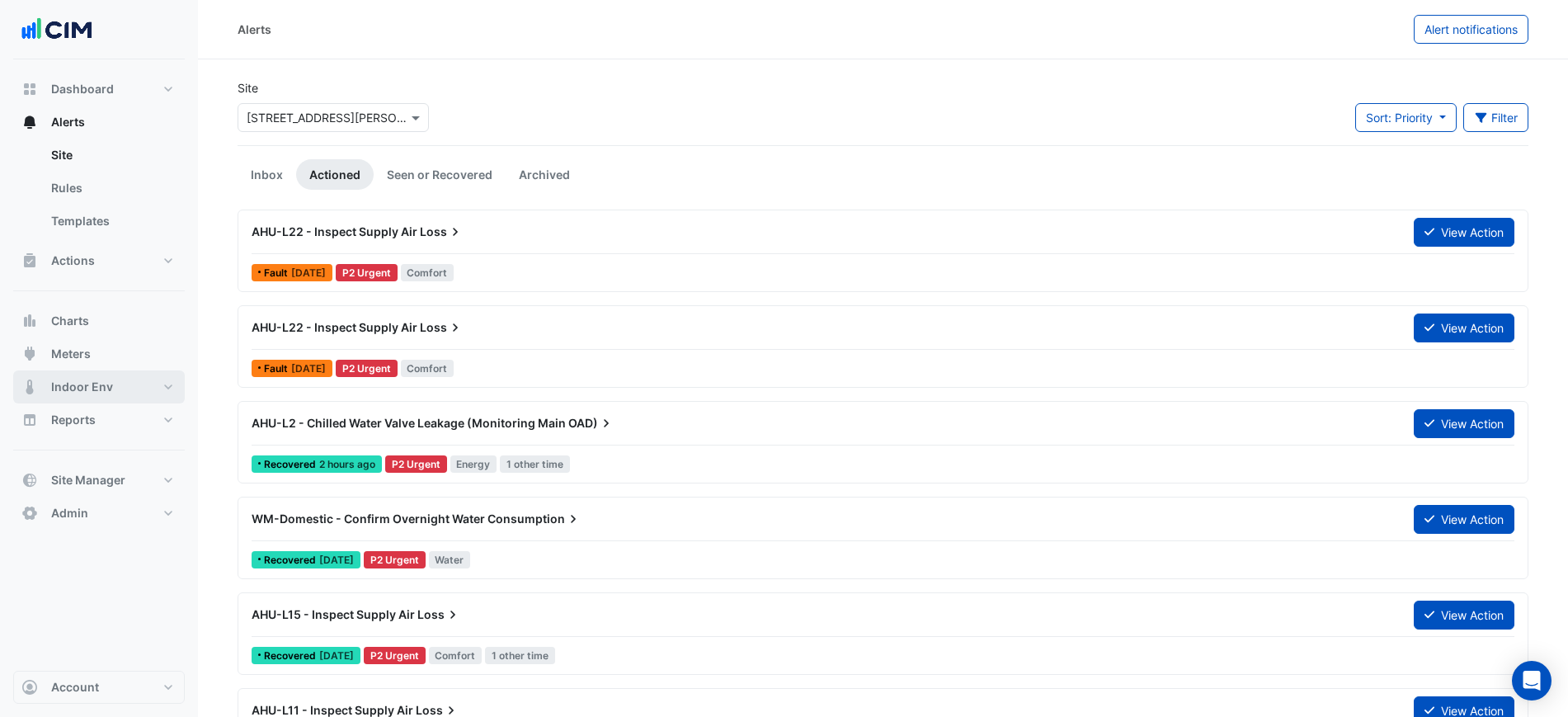
click at [106, 382] on span "Indoor Env" at bounding box center [81, 386] width 61 height 17
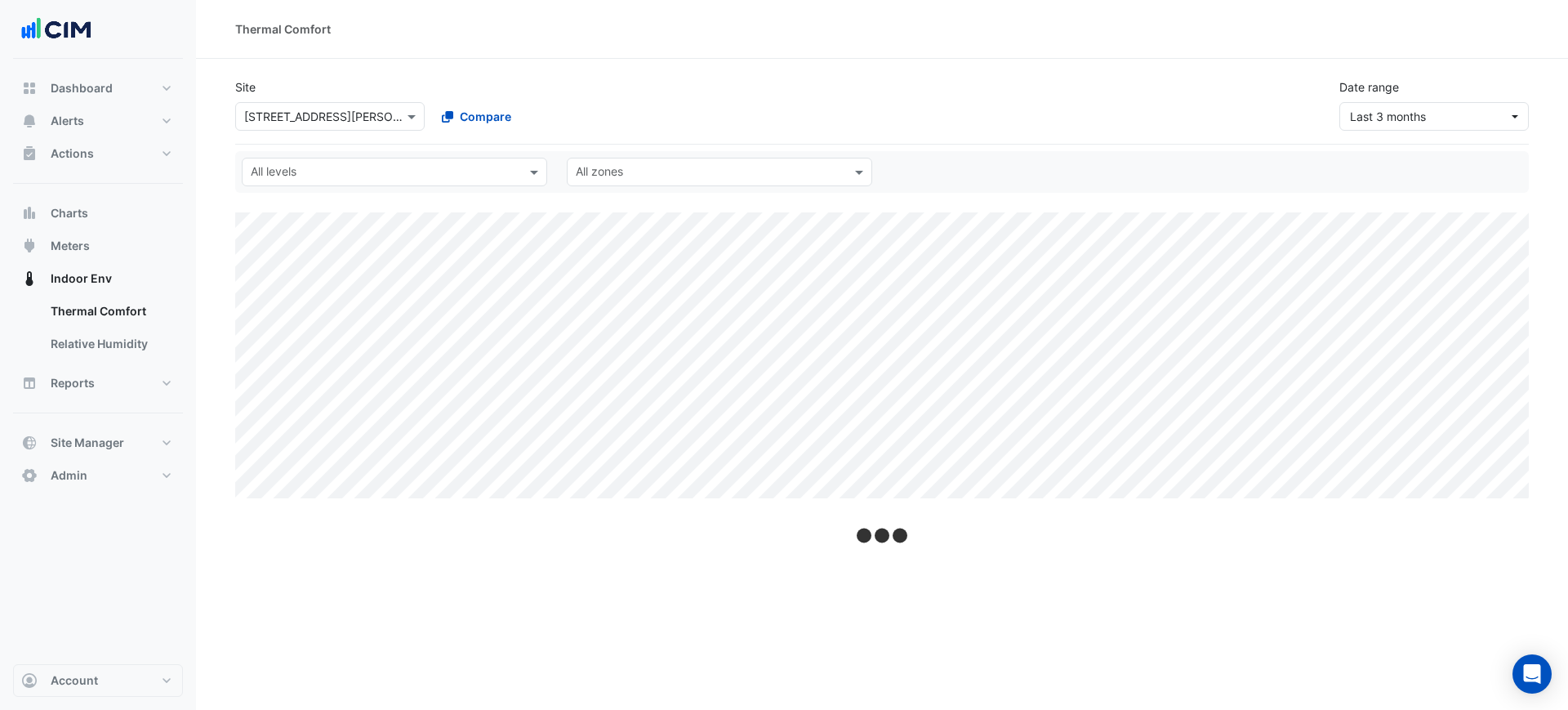
click at [1375, 136] on div "Site Select a Site × 201 Miller Street Compare Date range Last 3 months" at bounding box center [882, 105] width 1293 height 79
click at [1389, 121] on span "Last 3 months" at bounding box center [1387, 116] width 76 height 14
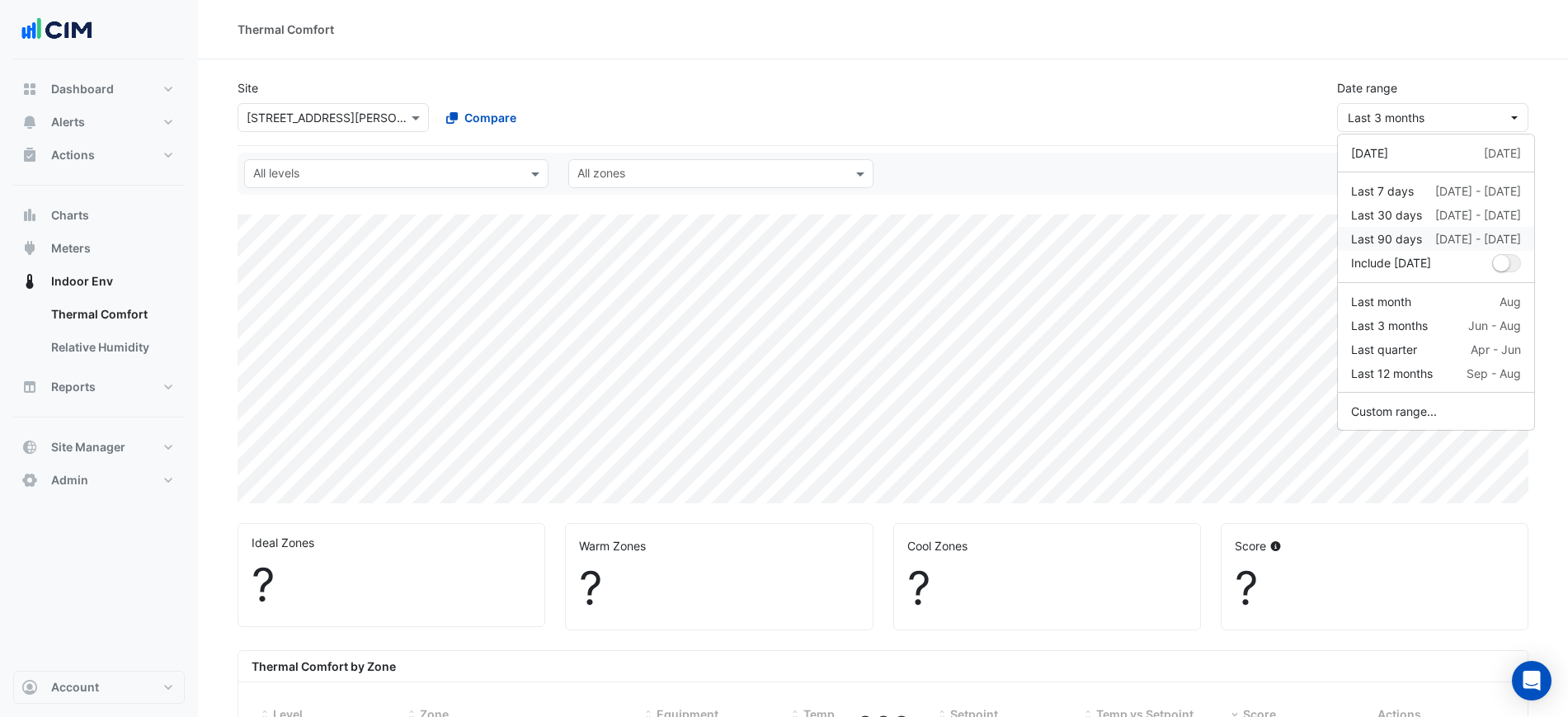
click at [1431, 234] on div "Last 90 days 3 Jun - 31 Aug" at bounding box center [1436, 239] width 170 height 18
select select "***"
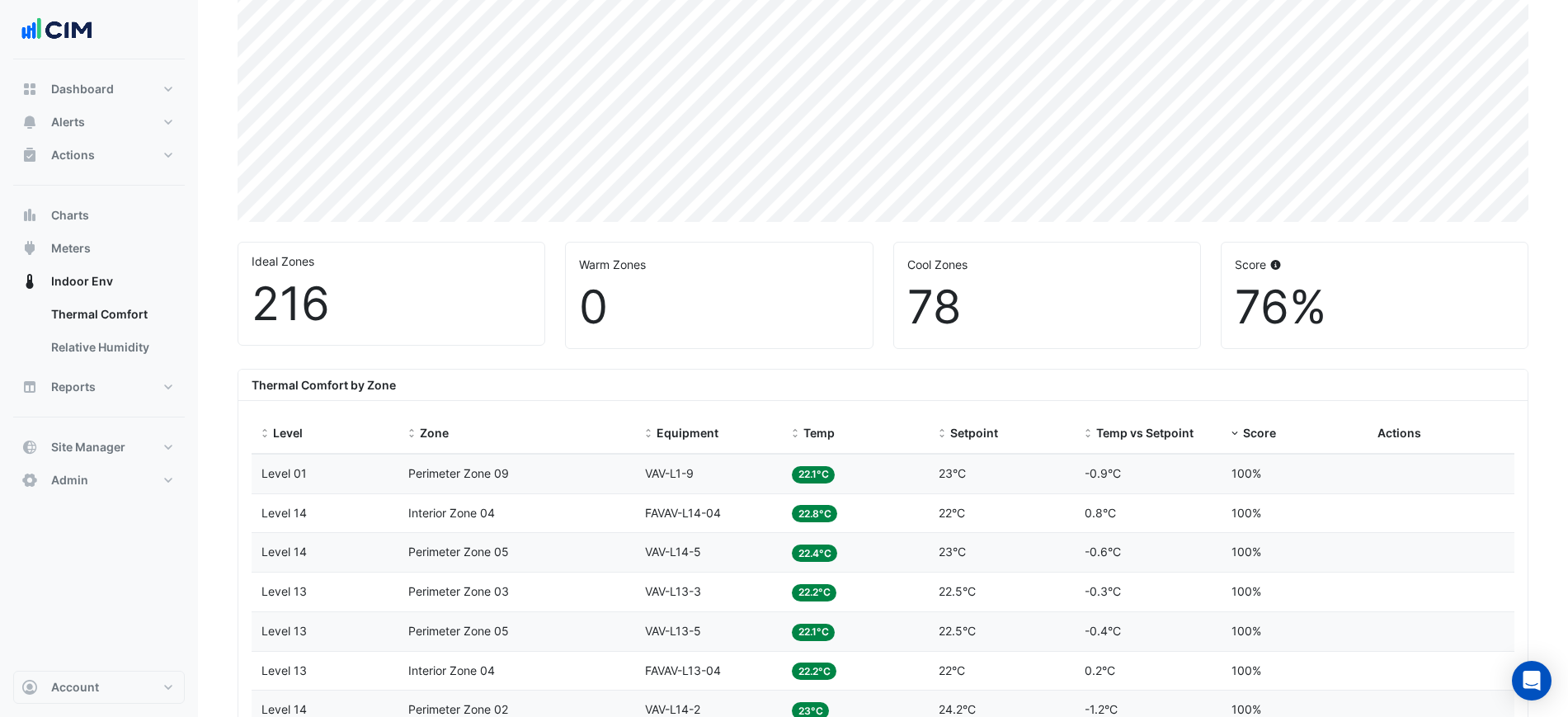
scroll to position [515, 0]
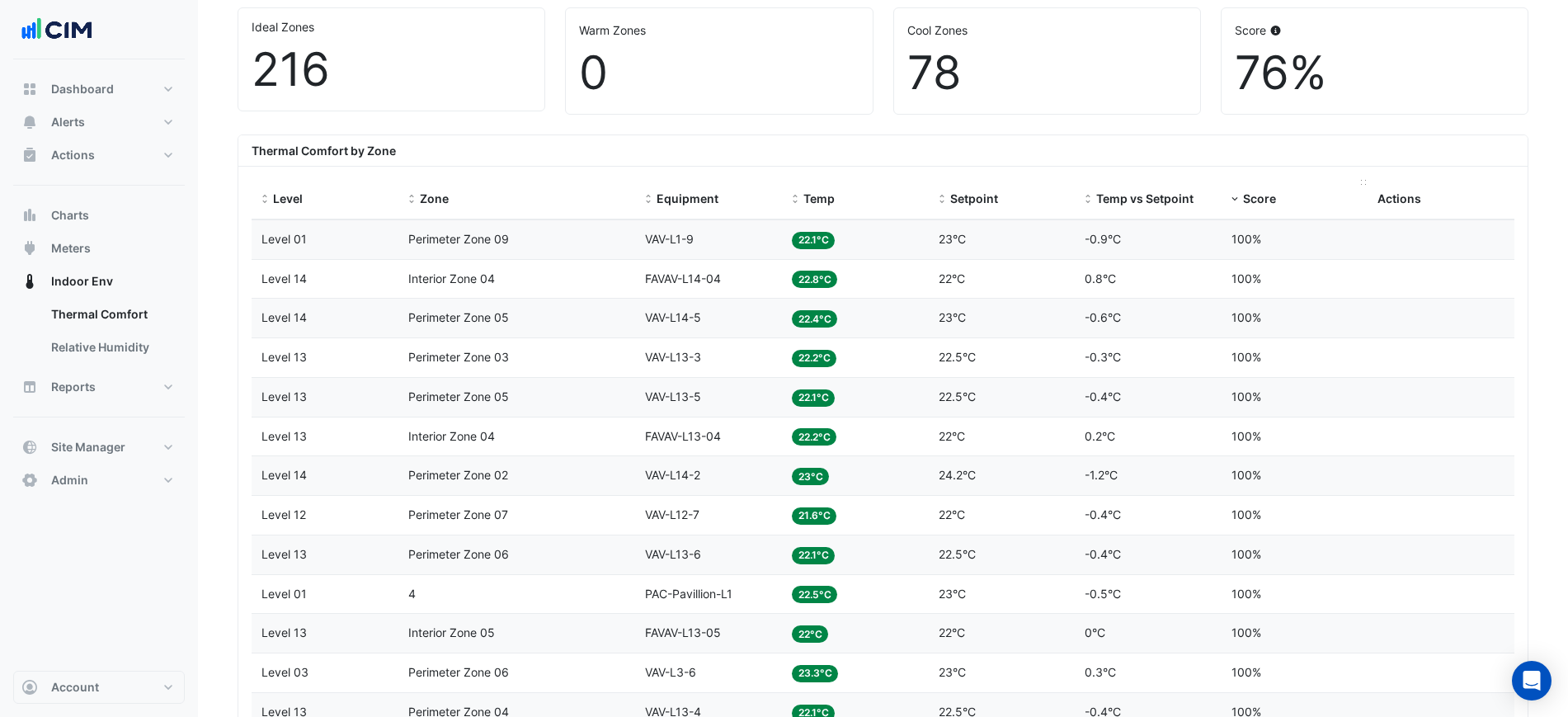
click at [1245, 206] on div "Score" at bounding box center [1295, 198] width 127 height 19
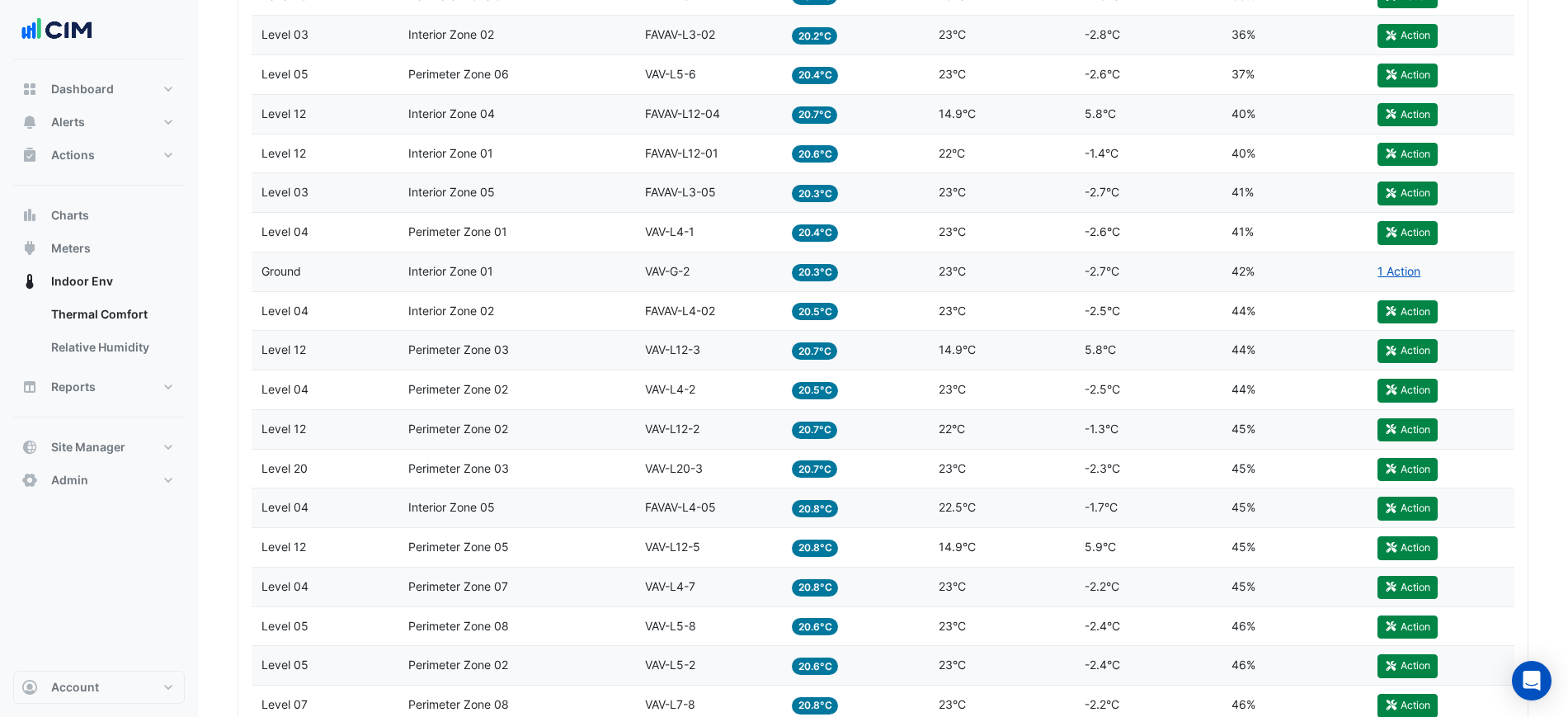
scroll to position [1959, 0]
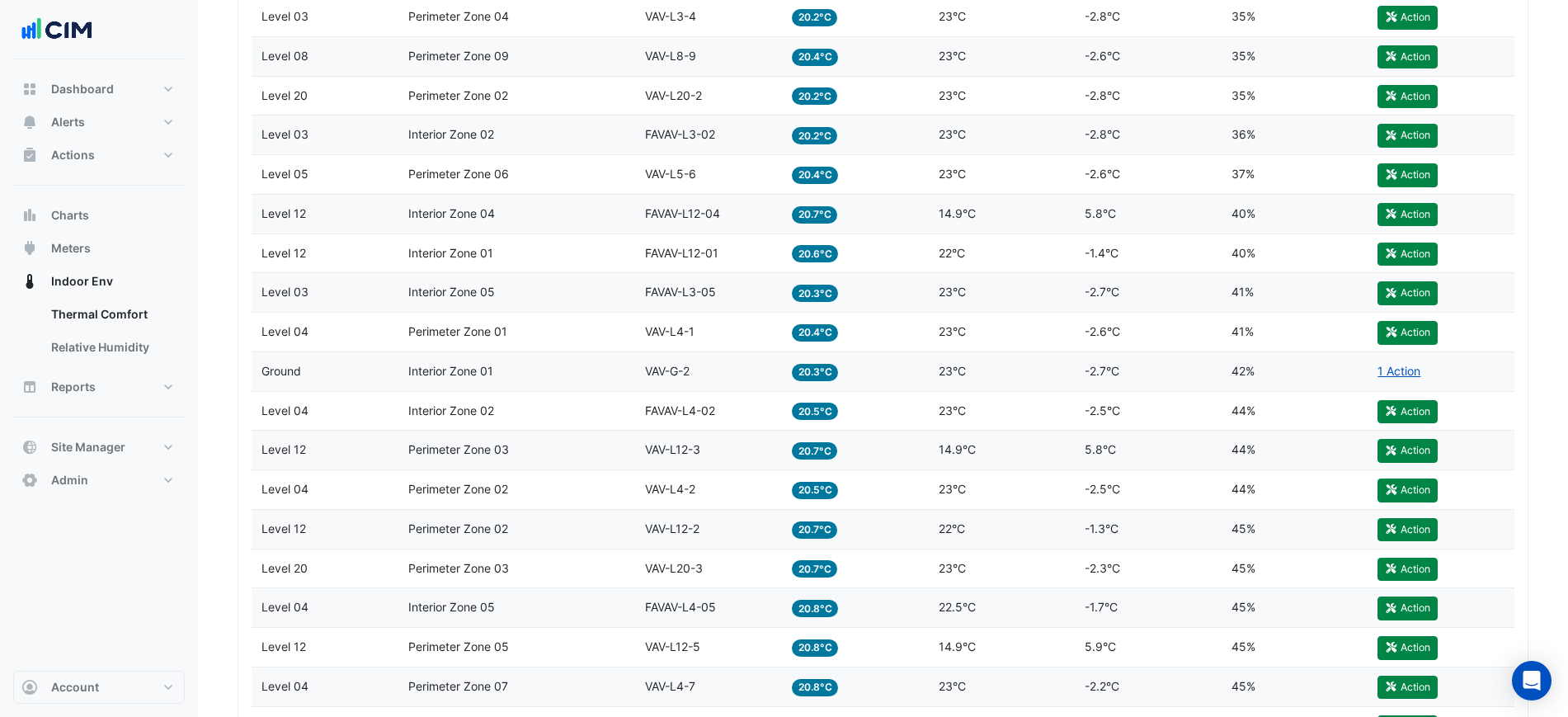
click at [868, 215] on div "Temp 20.7°C" at bounding box center [856, 214] width 127 height 19
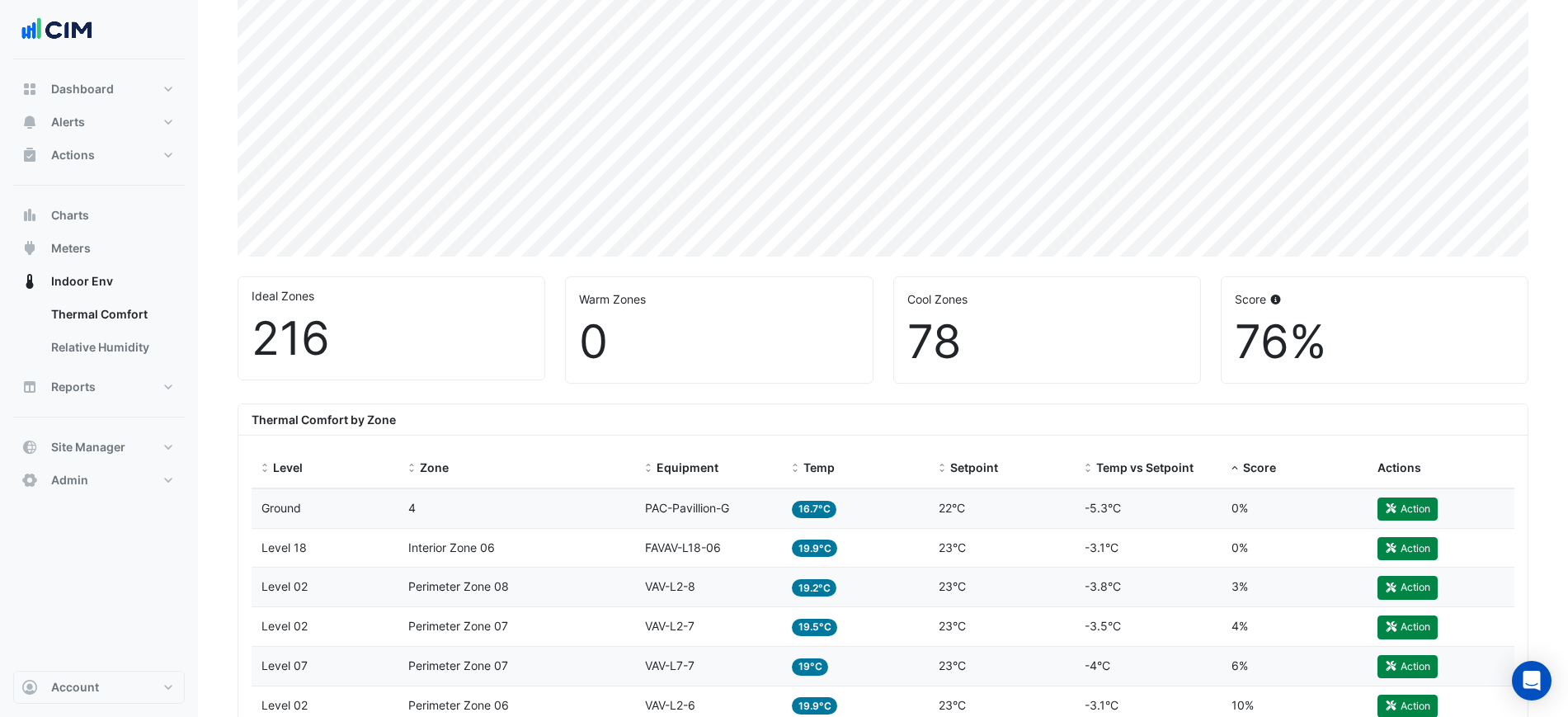
scroll to position [103, 0]
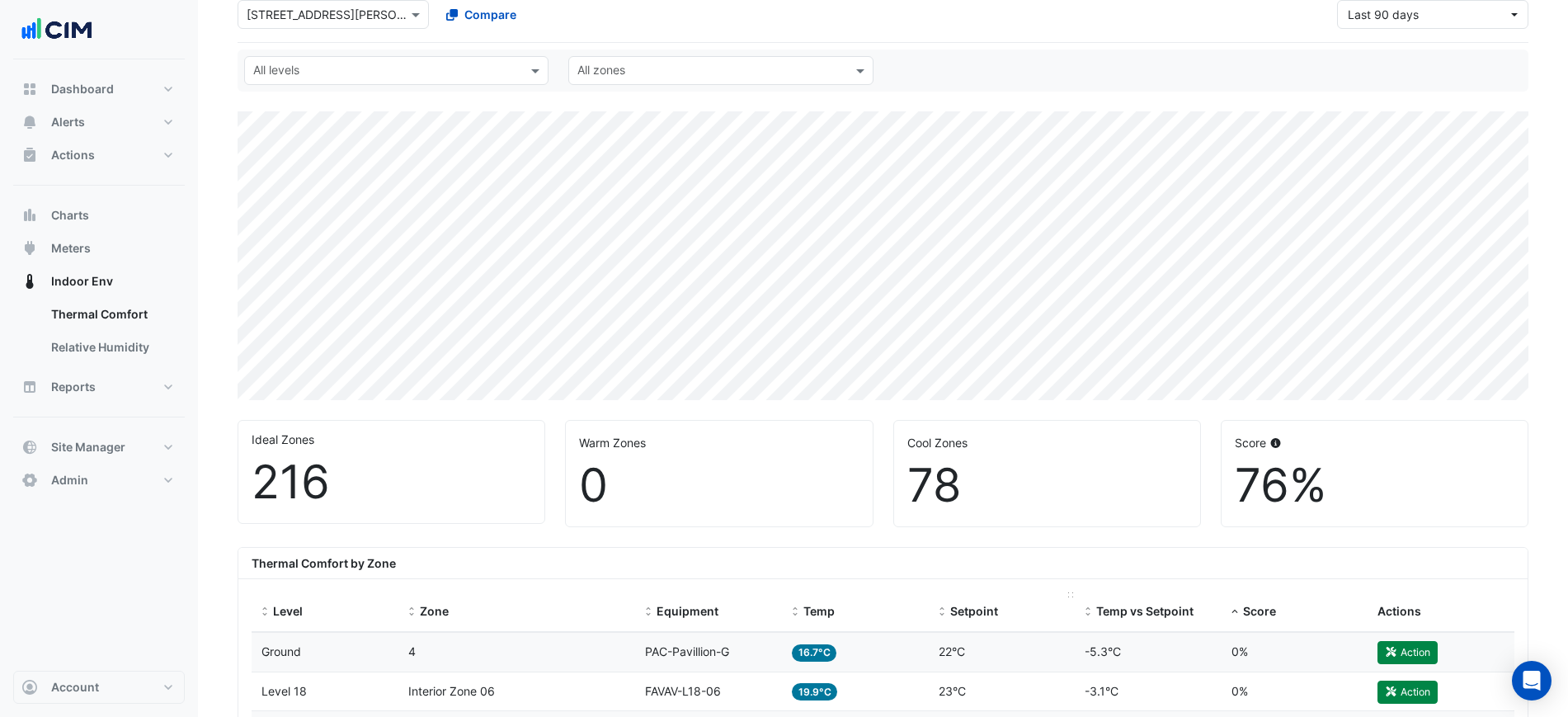
click at [954, 606] on span "Setpoint" at bounding box center [974, 611] width 48 height 14
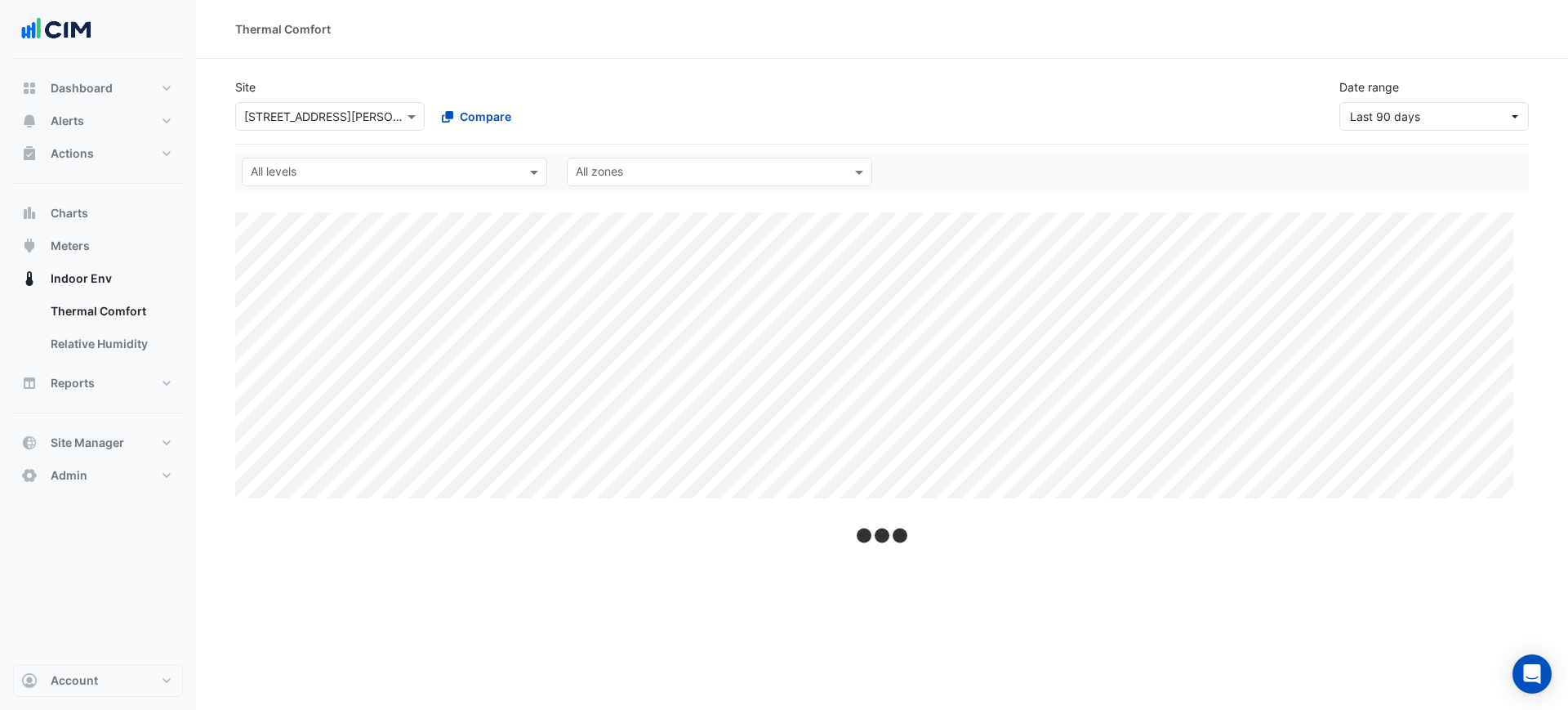
click at [944, 601] on div "Thermal Comfort Site Select a Site × 201 Miller Street Compare Date range Last …" at bounding box center [882, 355] width 1372 height 710
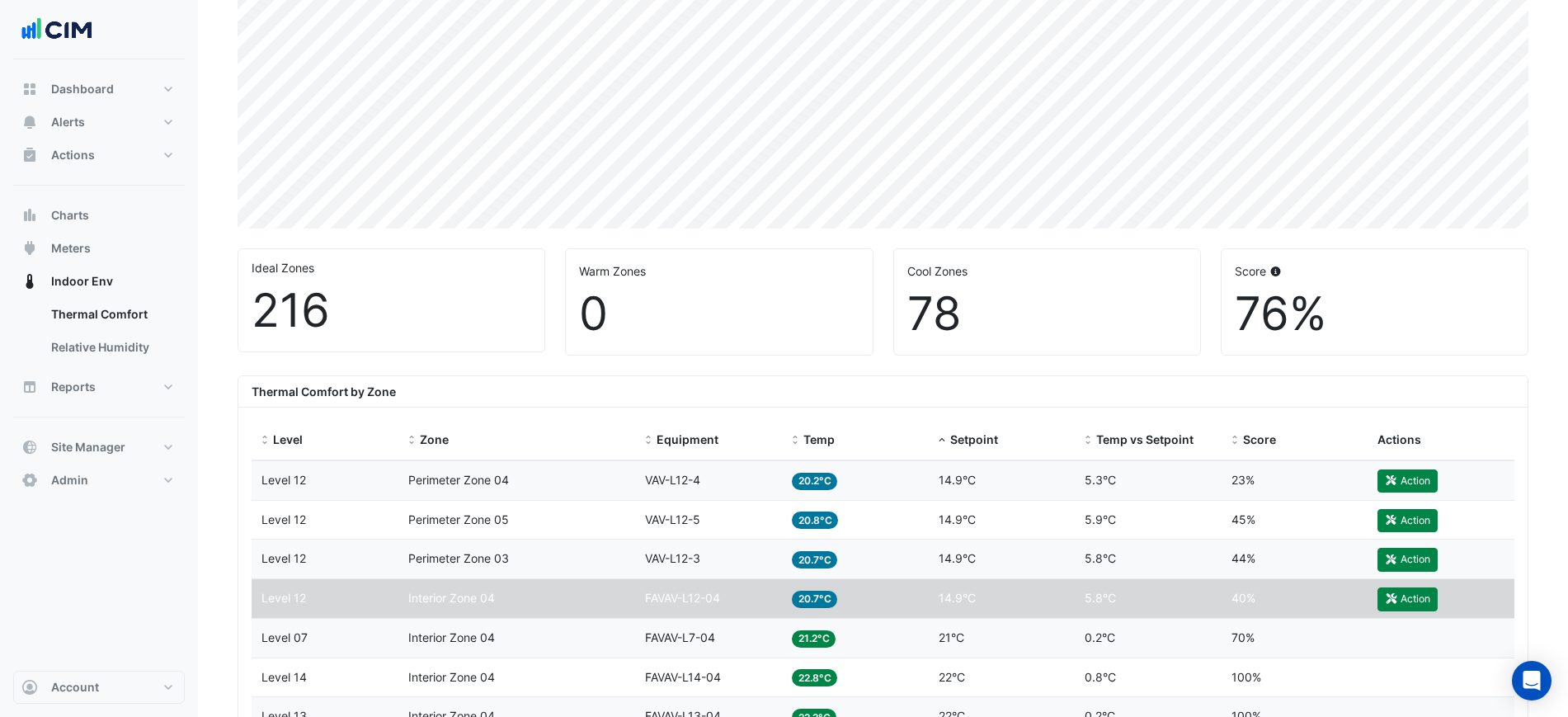
scroll to position [413, 0]
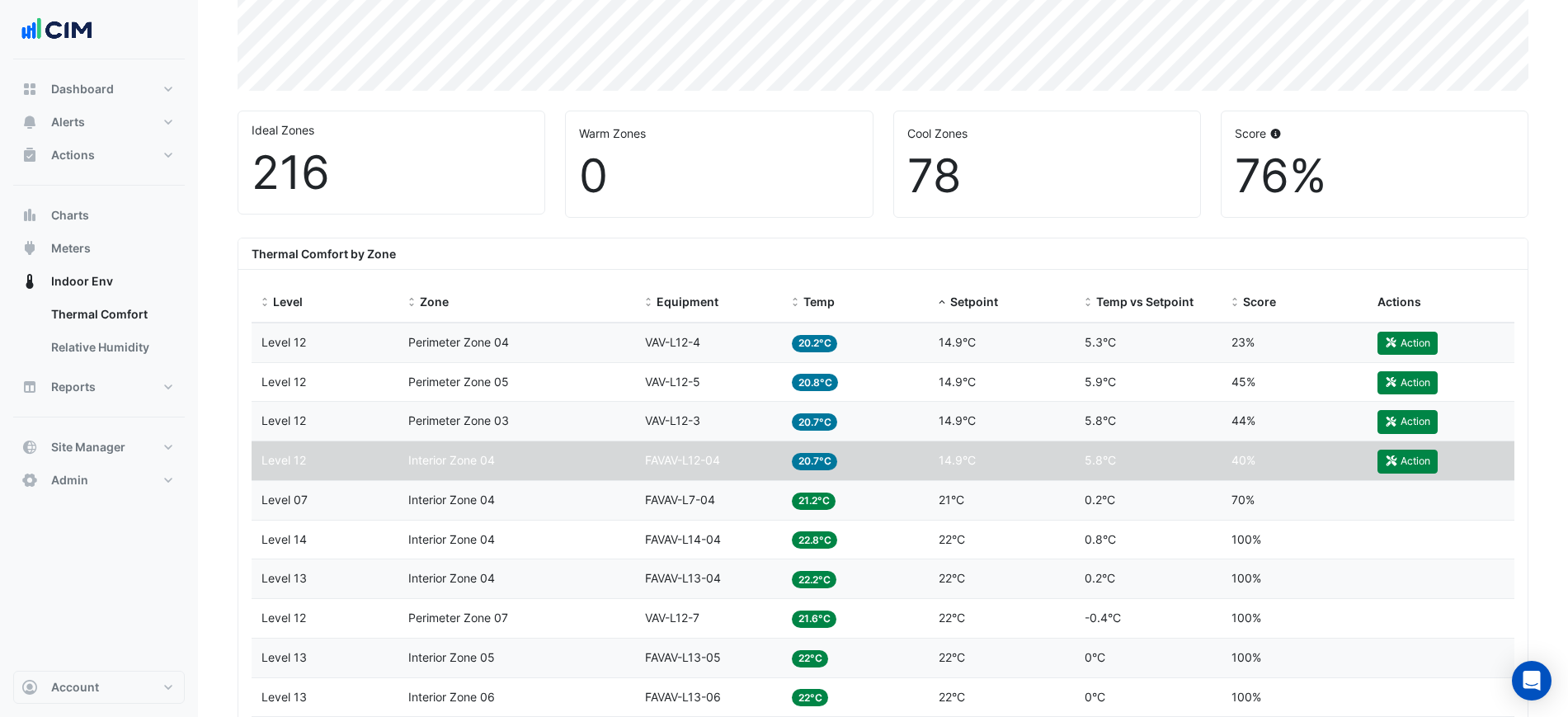
click at [968, 468] on div "Setpoint 14.9°C" at bounding box center [1002, 460] width 127 height 19
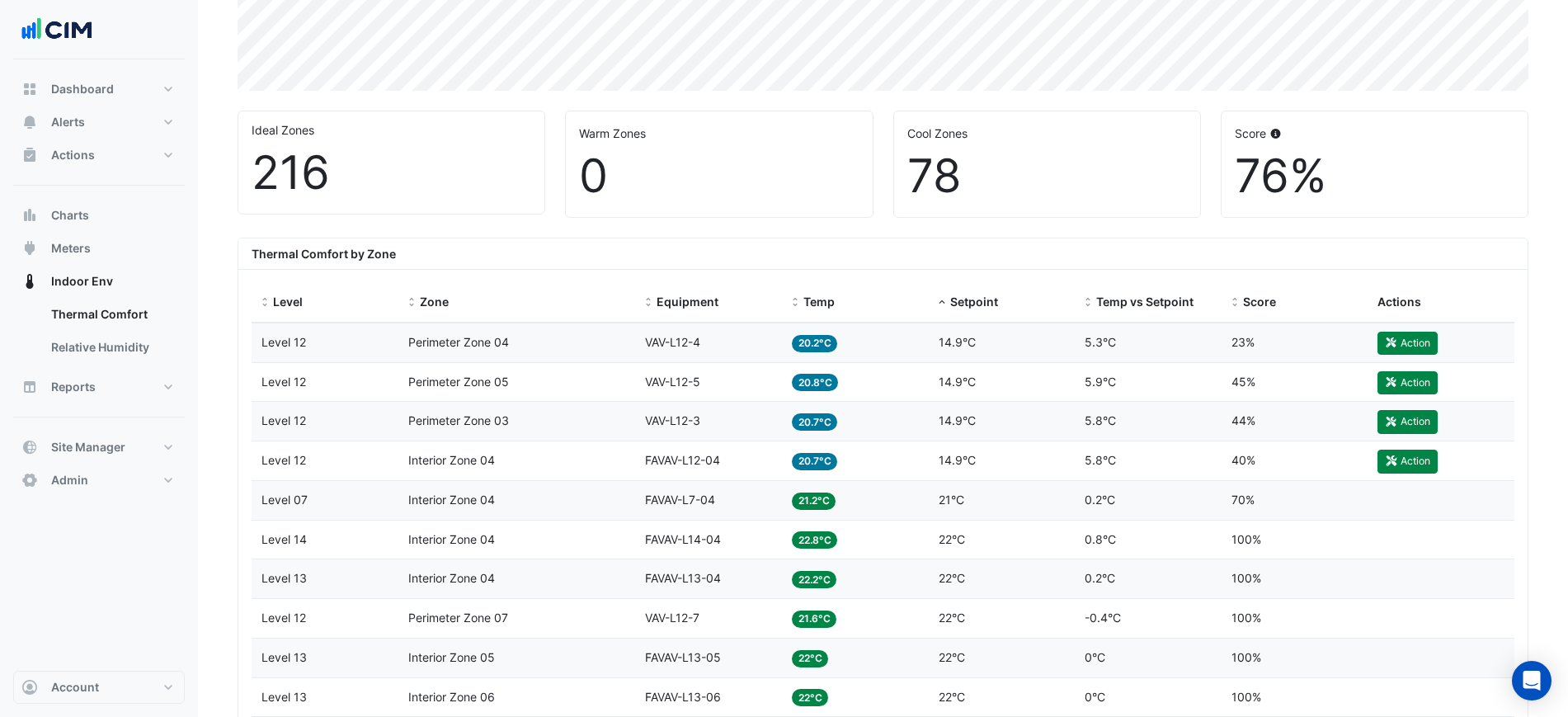
click at [564, 337] on div "Zone Perimeter Zone 04" at bounding box center [517, 342] width 218 height 19
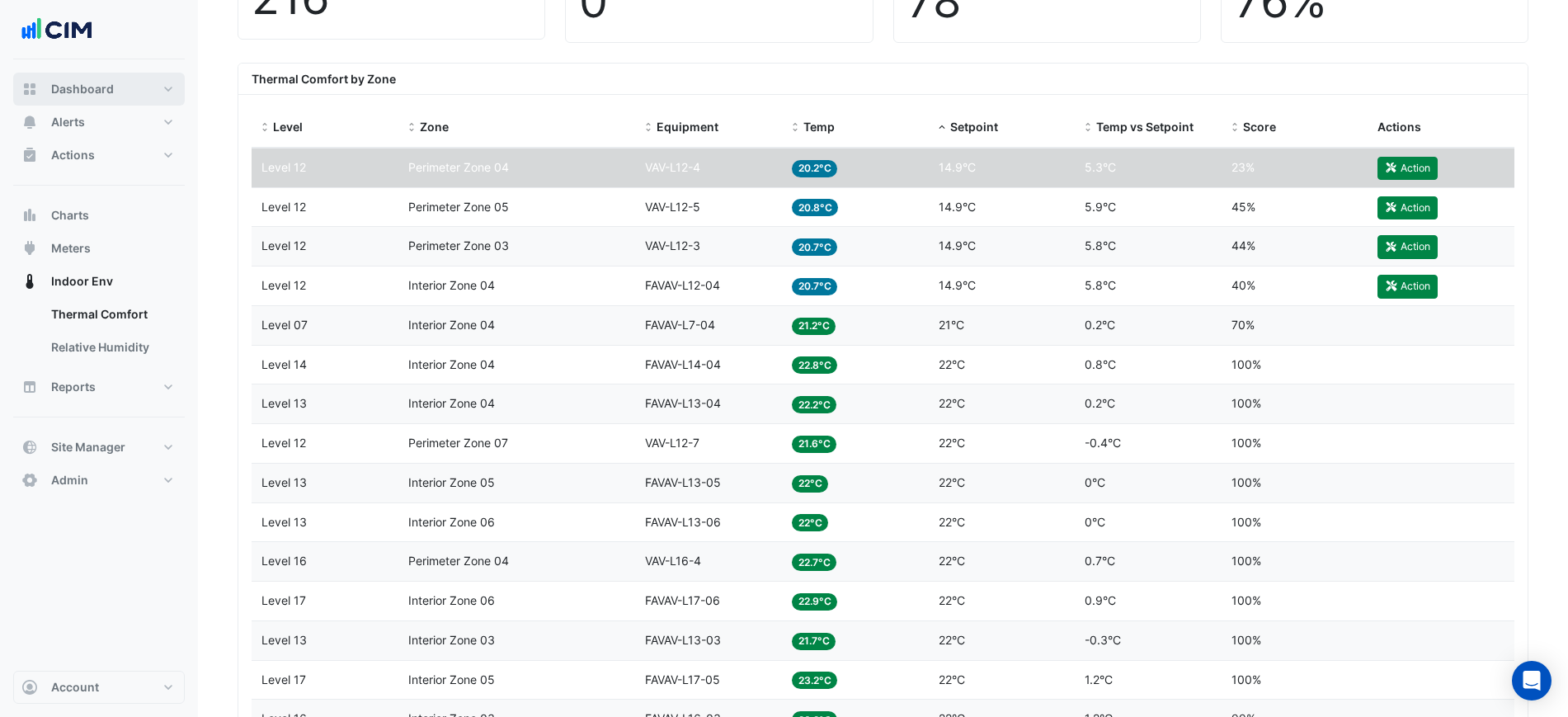
scroll to position [515, 0]
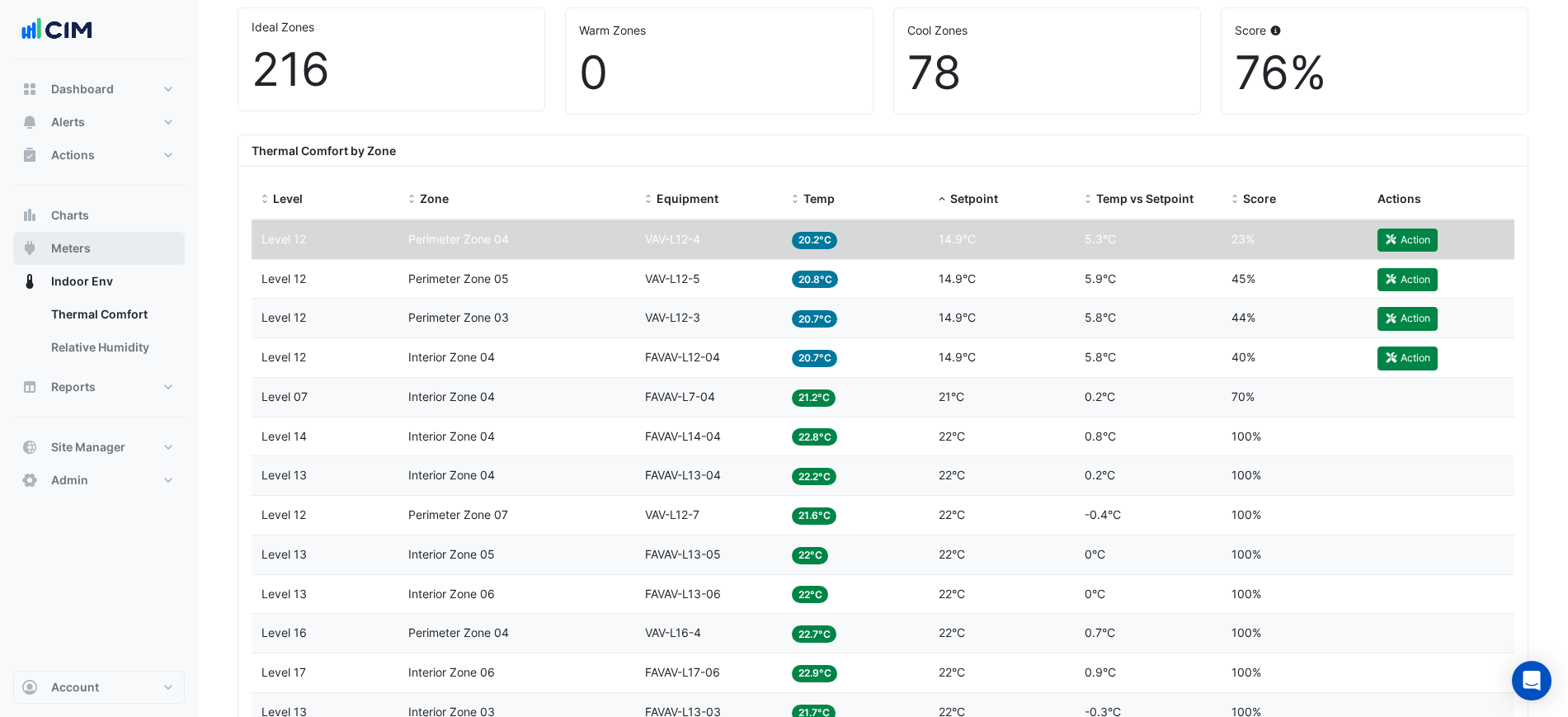
click at [97, 242] on button "Meters" at bounding box center [100, 249] width 172 height 33
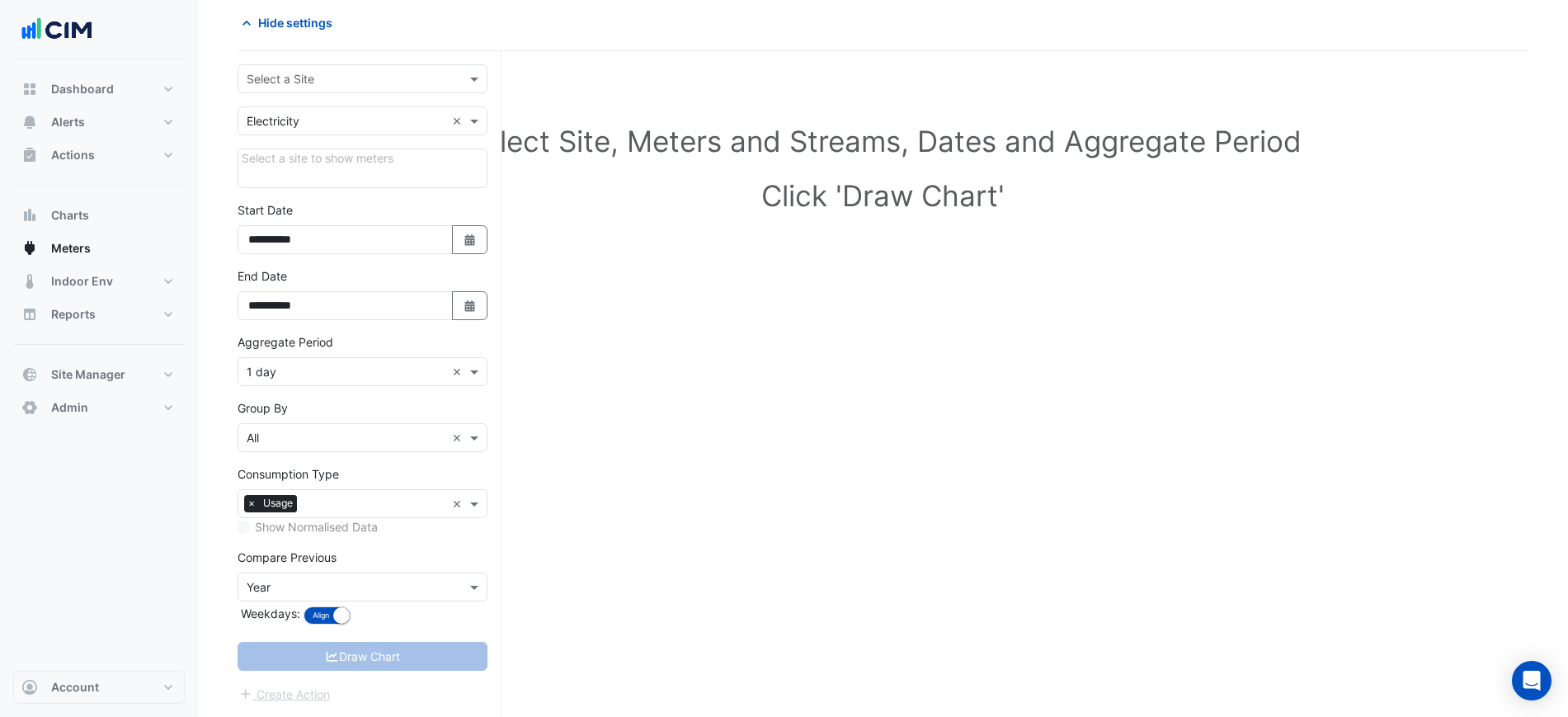
click at [340, 72] on input "text" at bounding box center [346, 80] width 199 height 18
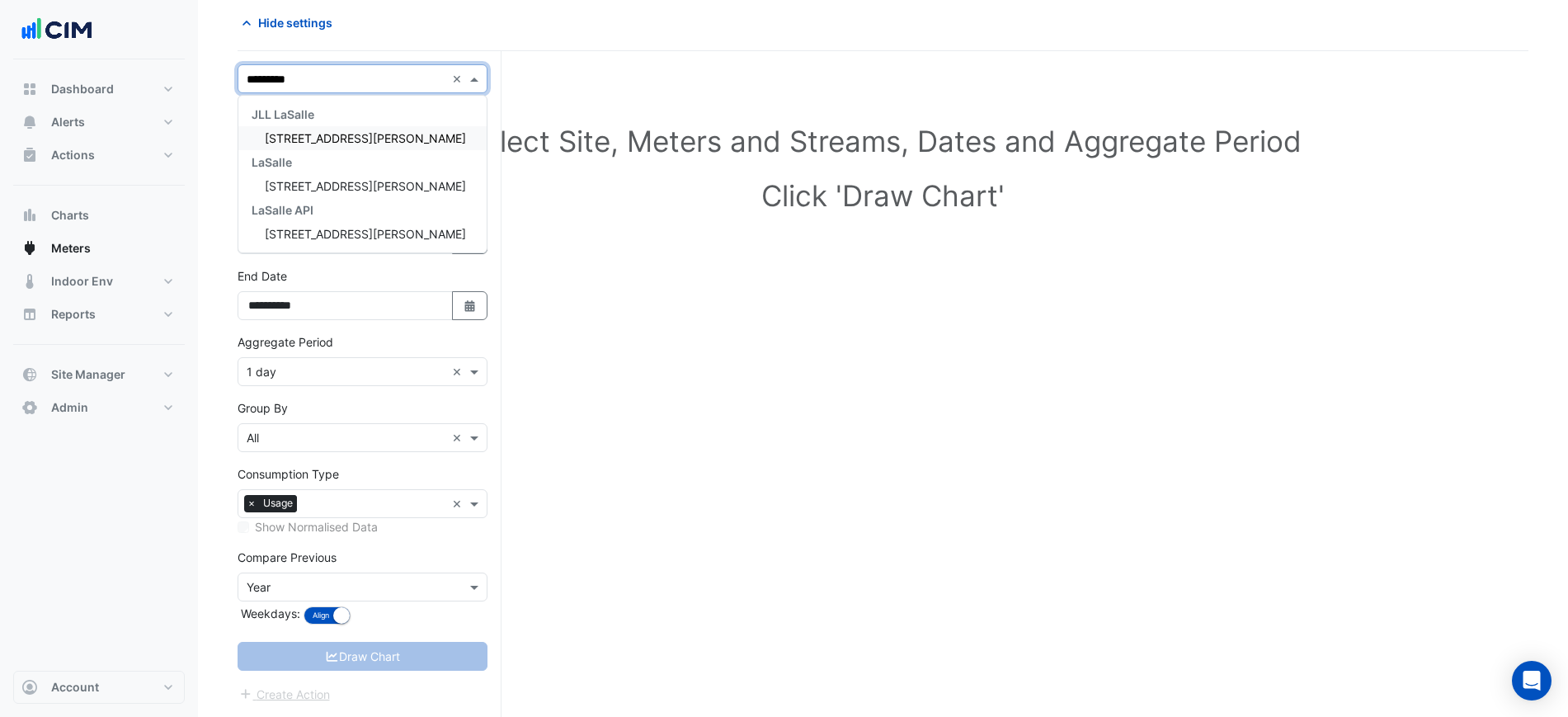
type input "**********"
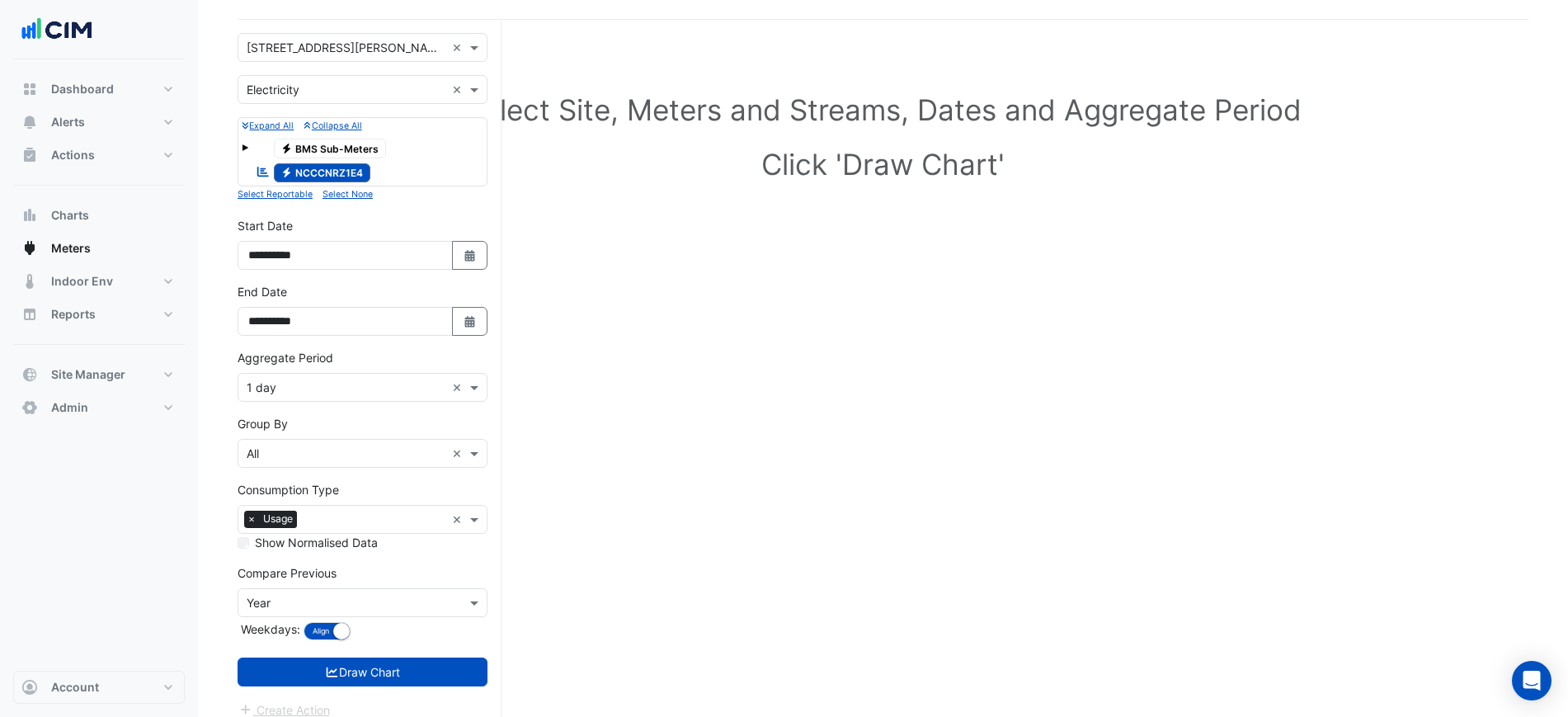
scroll to position [118, 0]
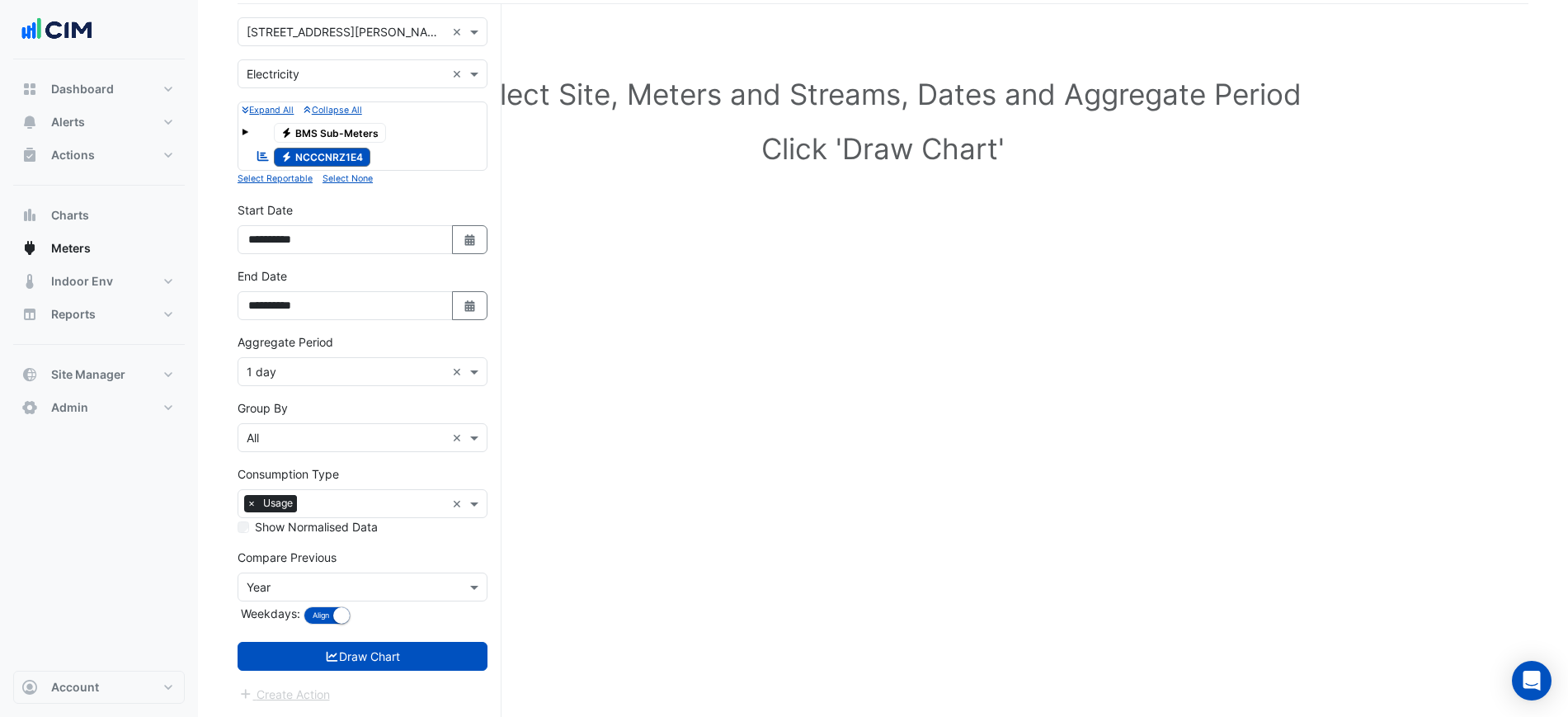
click at [357, 379] on div "Aggregate Period × 1 day" at bounding box center [342, 372] width 207 height 18
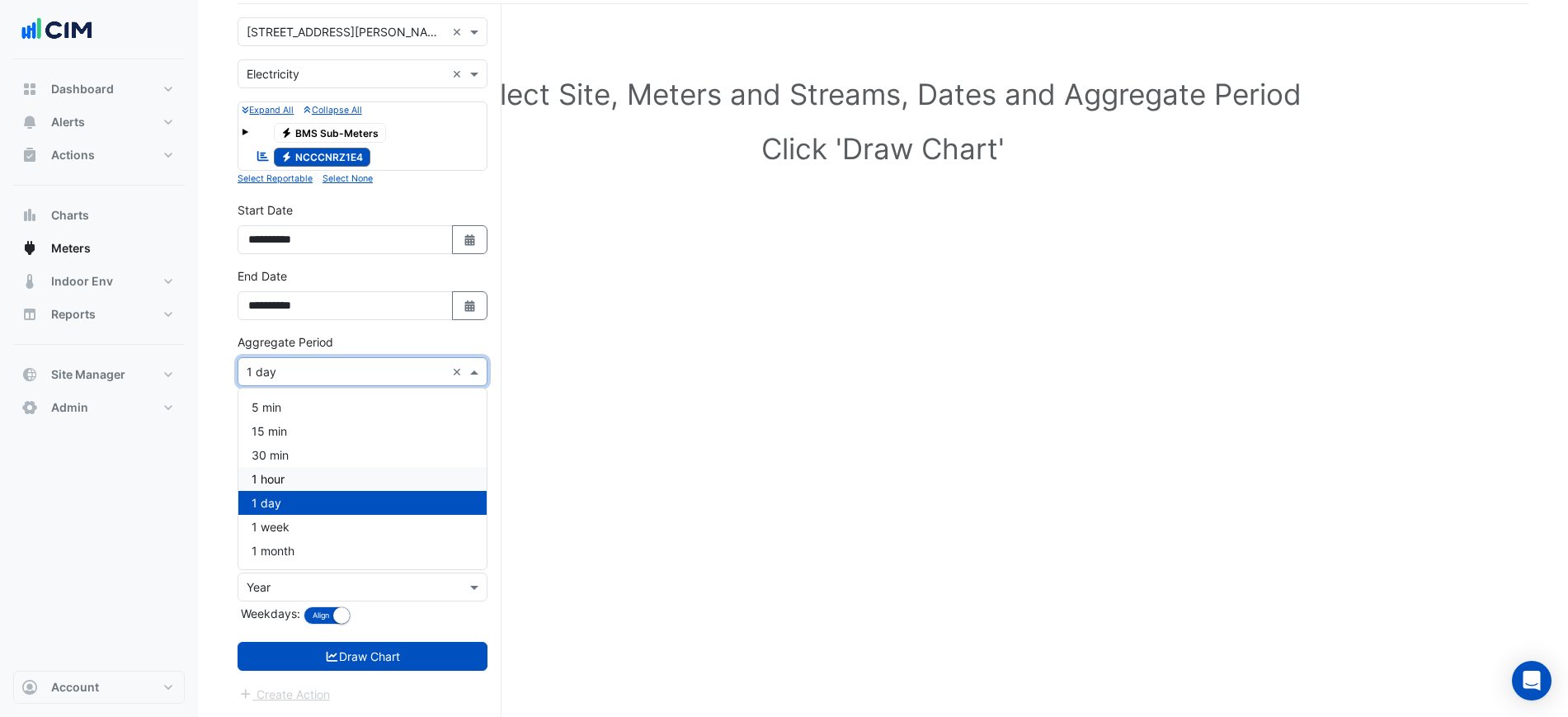
click at [292, 476] on div "1 hour" at bounding box center [362, 479] width 249 height 24
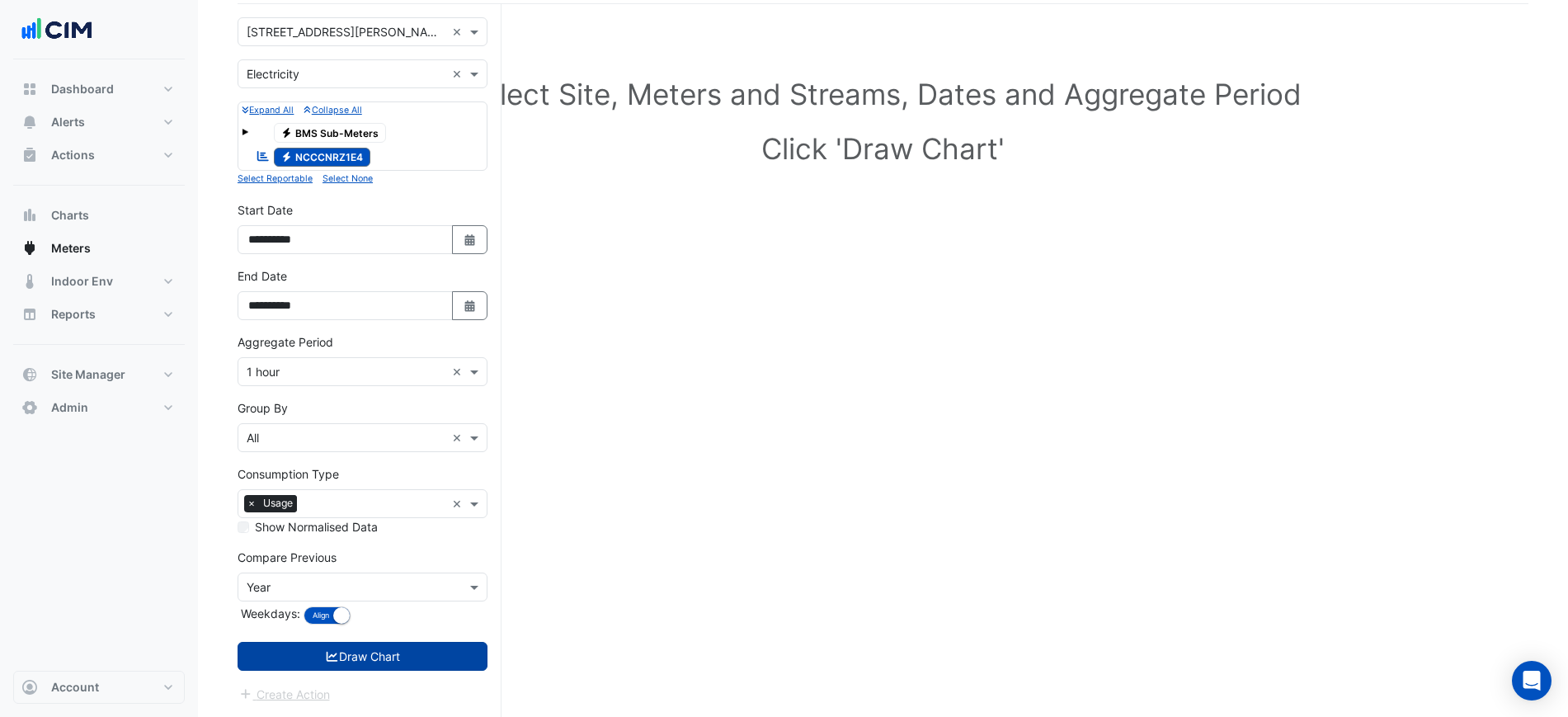
click at [429, 655] on button "Draw Chart" at bounding box center [363, 657] width 250 height 29
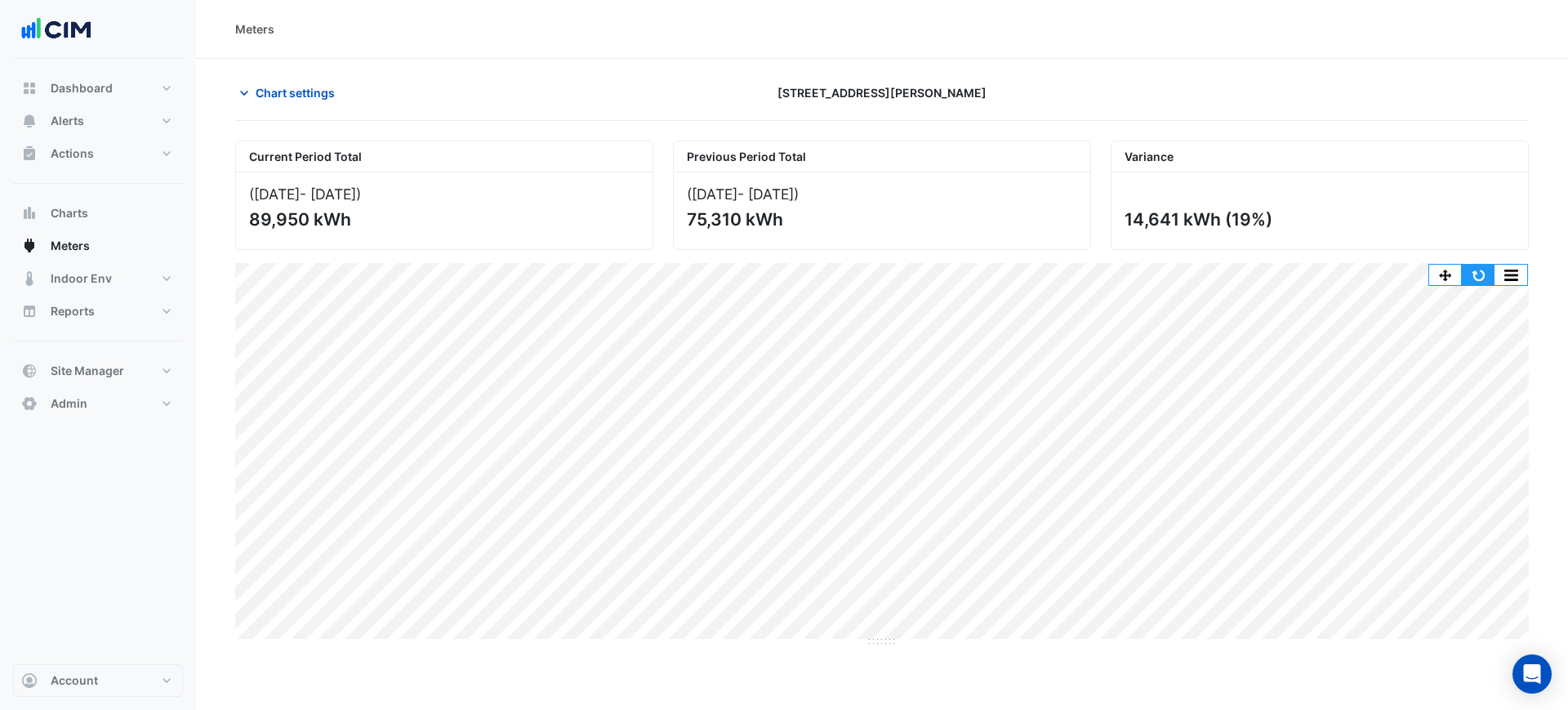
click at [1474, 271] on button "button" at bounding box center [1478, 274] width 33 height 20
click at [325, 73] on section "Chart settings 201 Miller Street Current Period Total (01 Aug 25 - 31 Aug 25 ) …" at bounding box center [882, 353] width 1372 height 588
click at [315, 91] on span "Chart settings" at bounding box center [295, 93] width 79 height 17
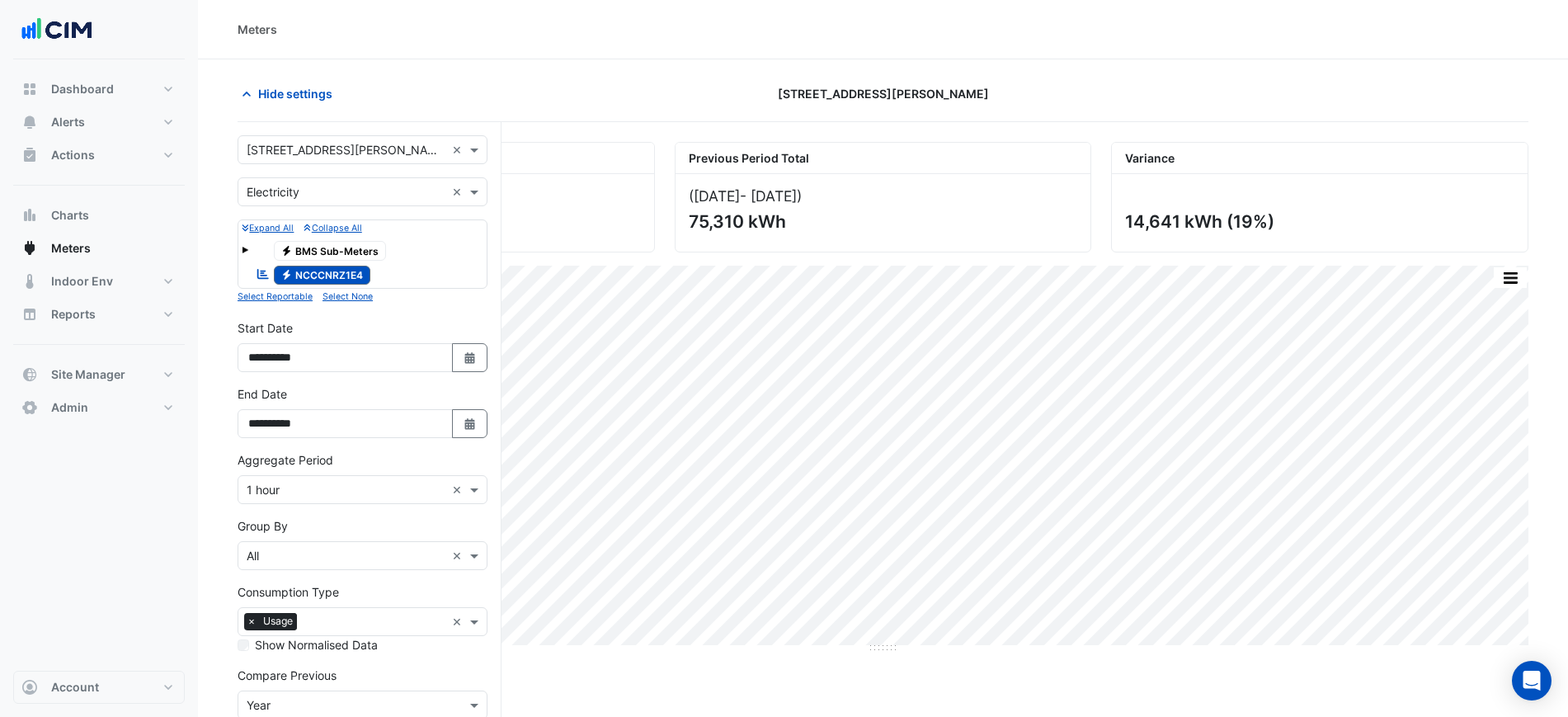
click at [327, 187] on input "text" at bounding box center [346, 193] width 199 height 18
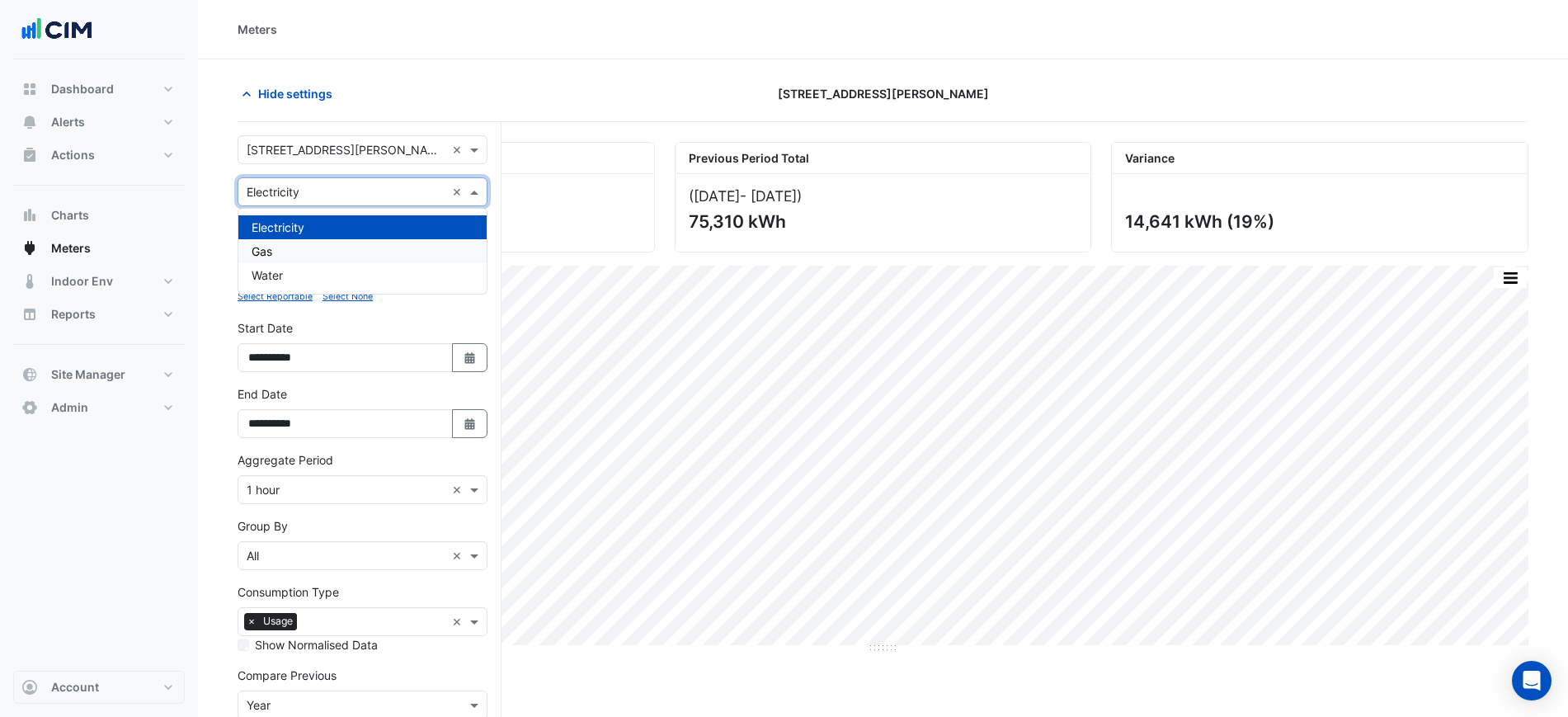
click at [307, 250] on div "Gas" at bounding box center [362, 251] width 249 height 24
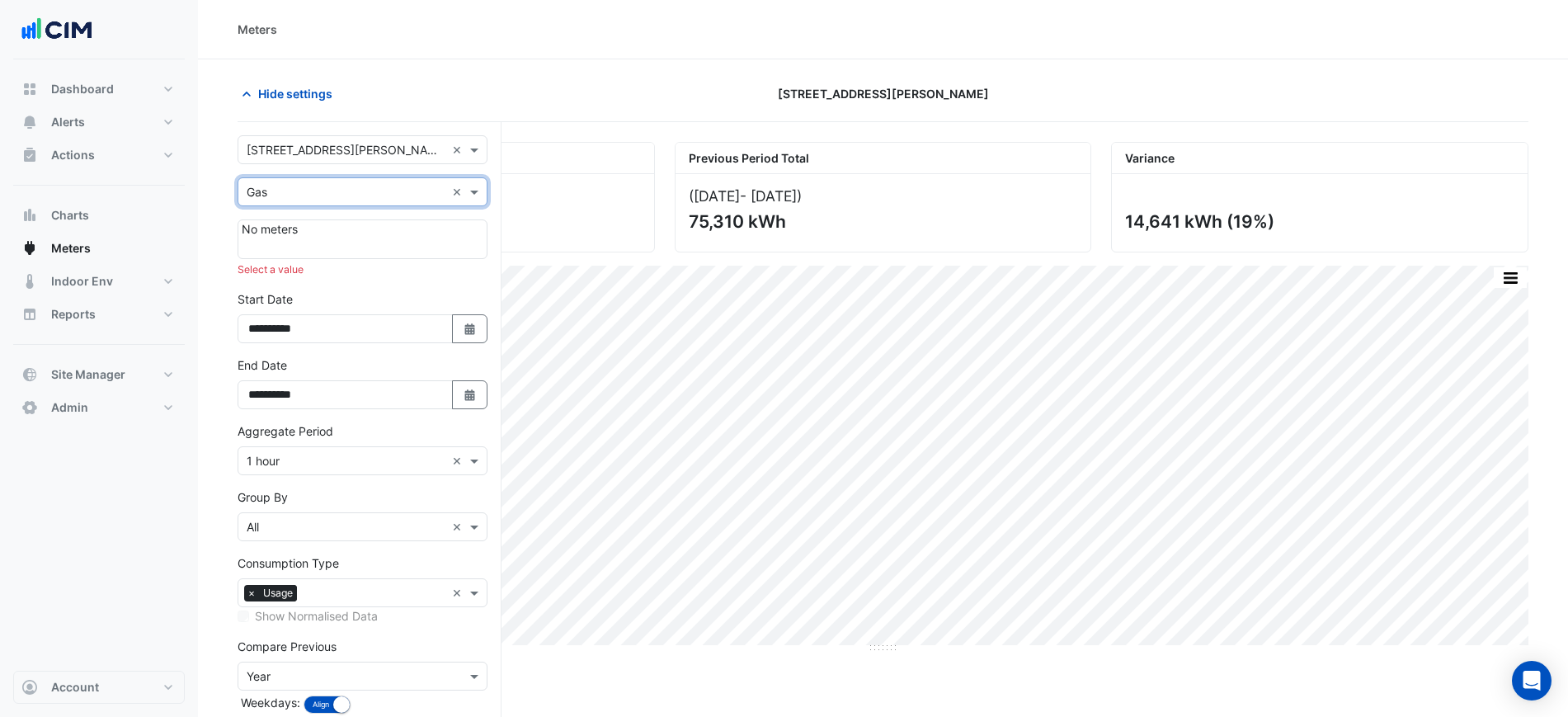
click at [326, 200] on div "Utility Type × Gas ×" at bounding box center [363, 192] width 250 height 29
click at [321, 273] on div "Water" at bounding box center [362, 275] width 249 height 24
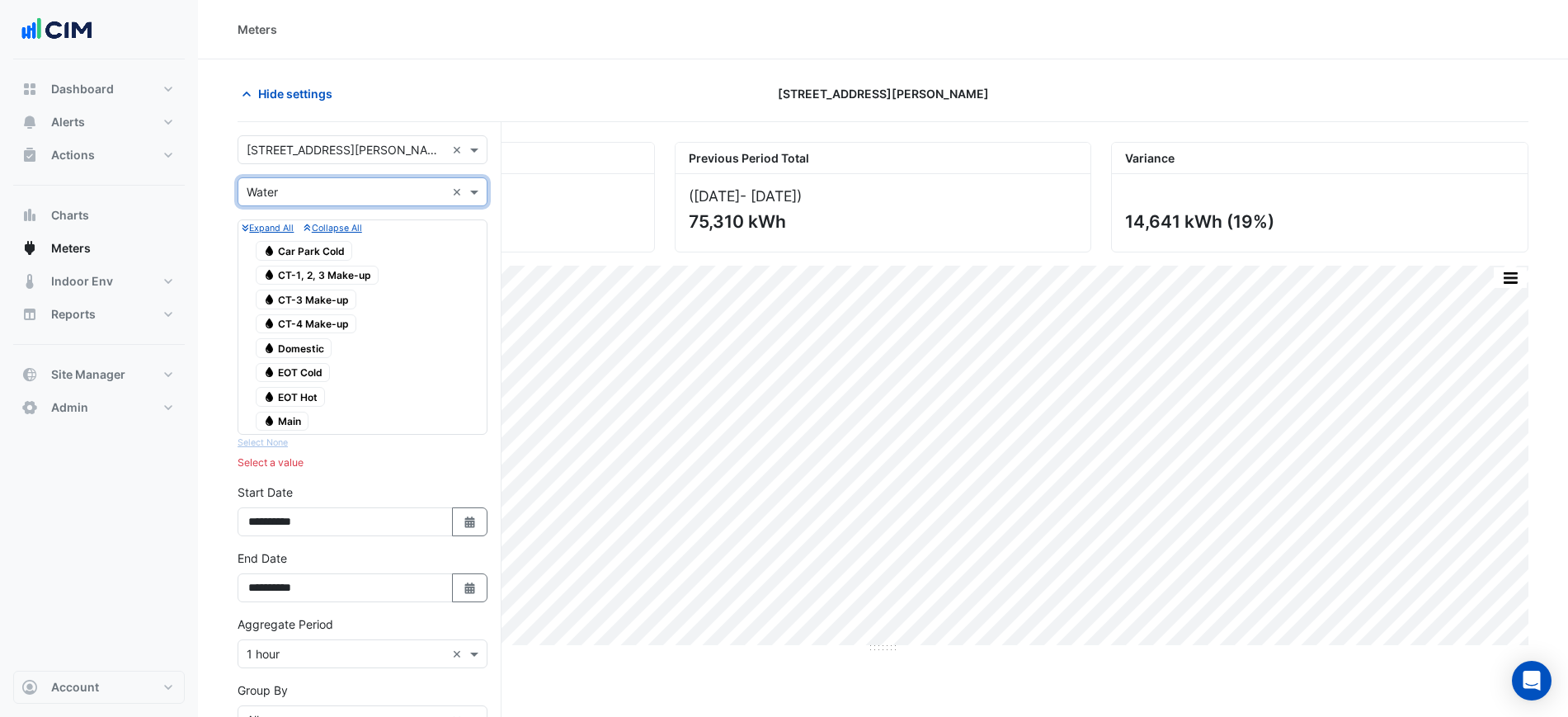
click at [294, 419] on span "Water Main" at bounding box center [282, 421] width 53 height 20
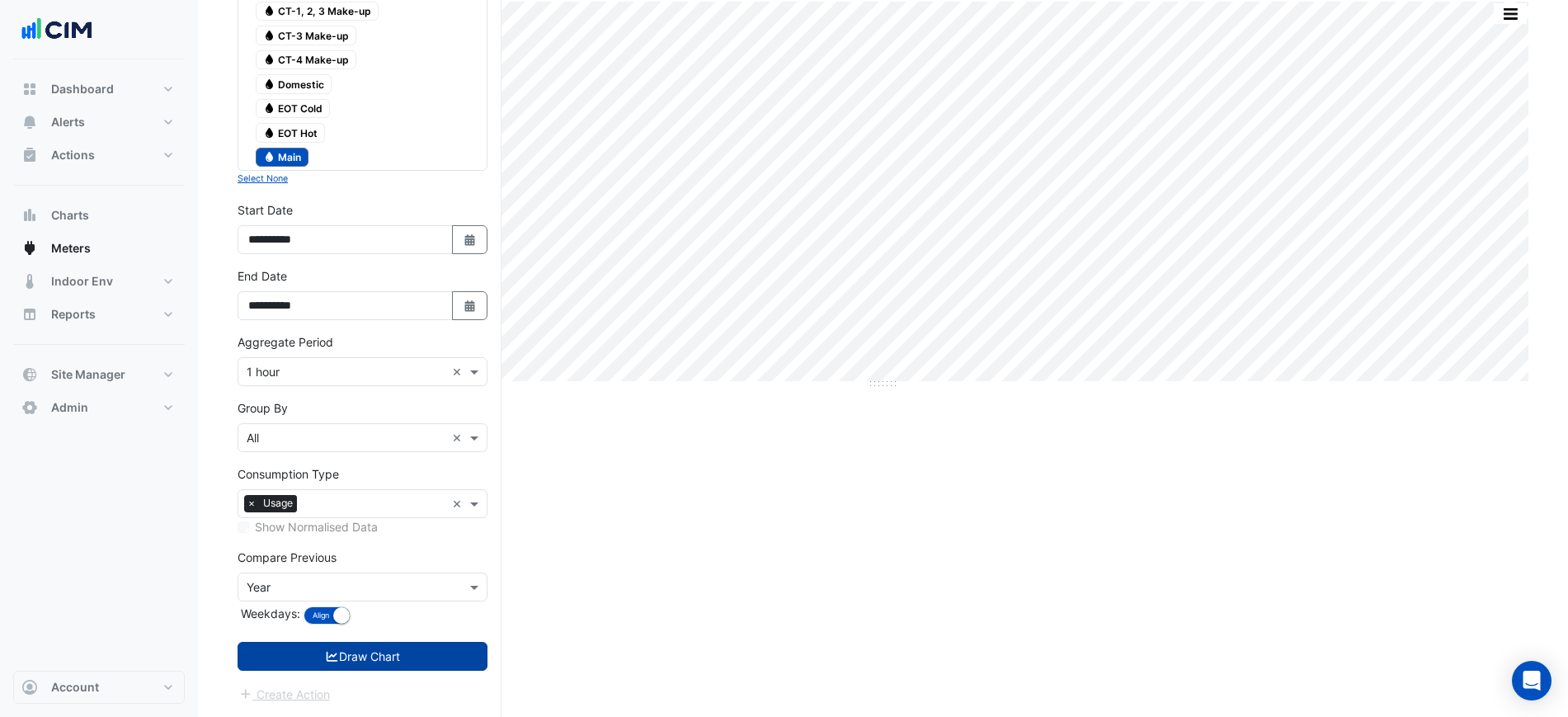
click at [417, 642] on button "Draw Chart" at bounding box center [363, 657] width 250 height 29
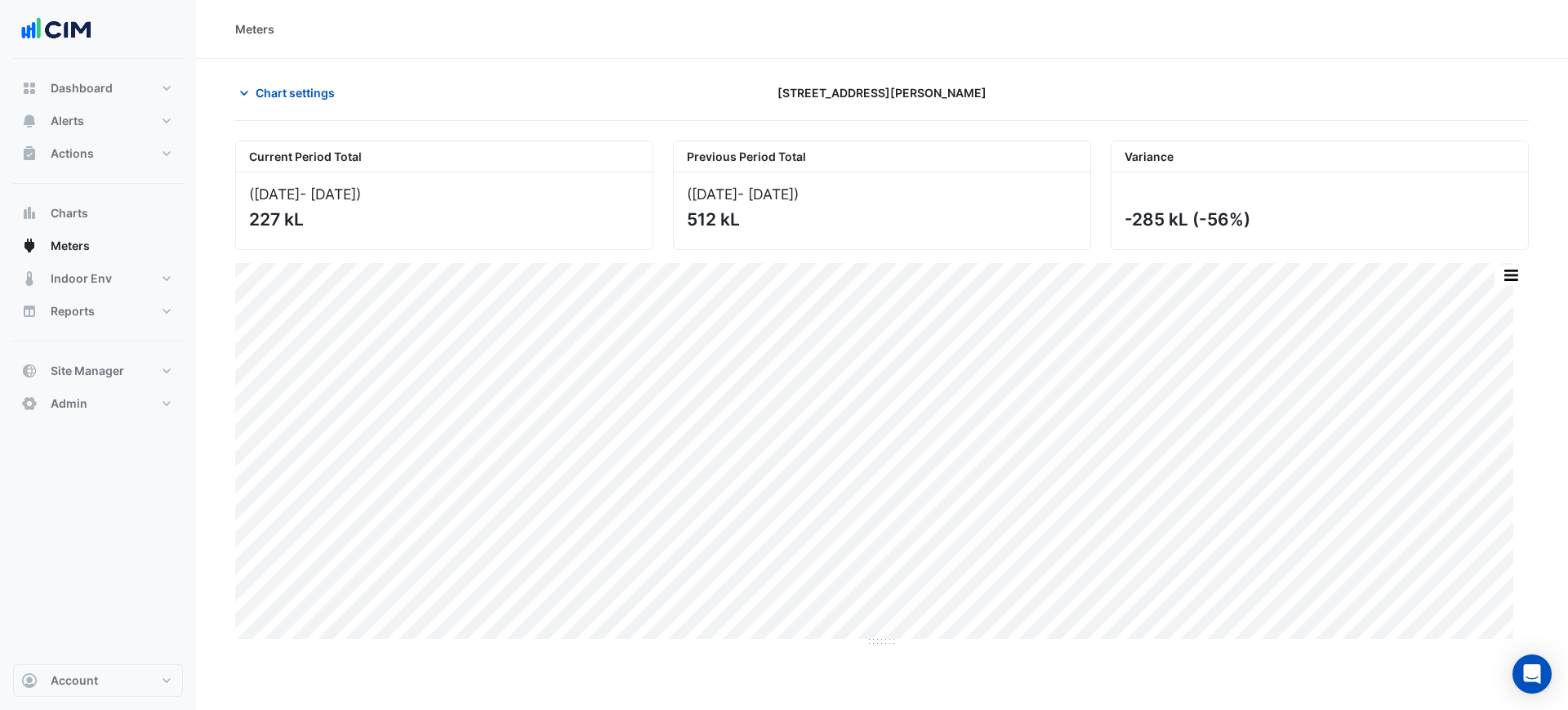
click at [1494, 263] on div "Print Save as JPEG Save as PNG Pivot Data Table Export CSV - Flat Export CSV - …" at bounding box center [882, 263] width 1293 height 0
click at [1502, 275] on button "button" at bounding box center [1510, 274] width 33 height 20
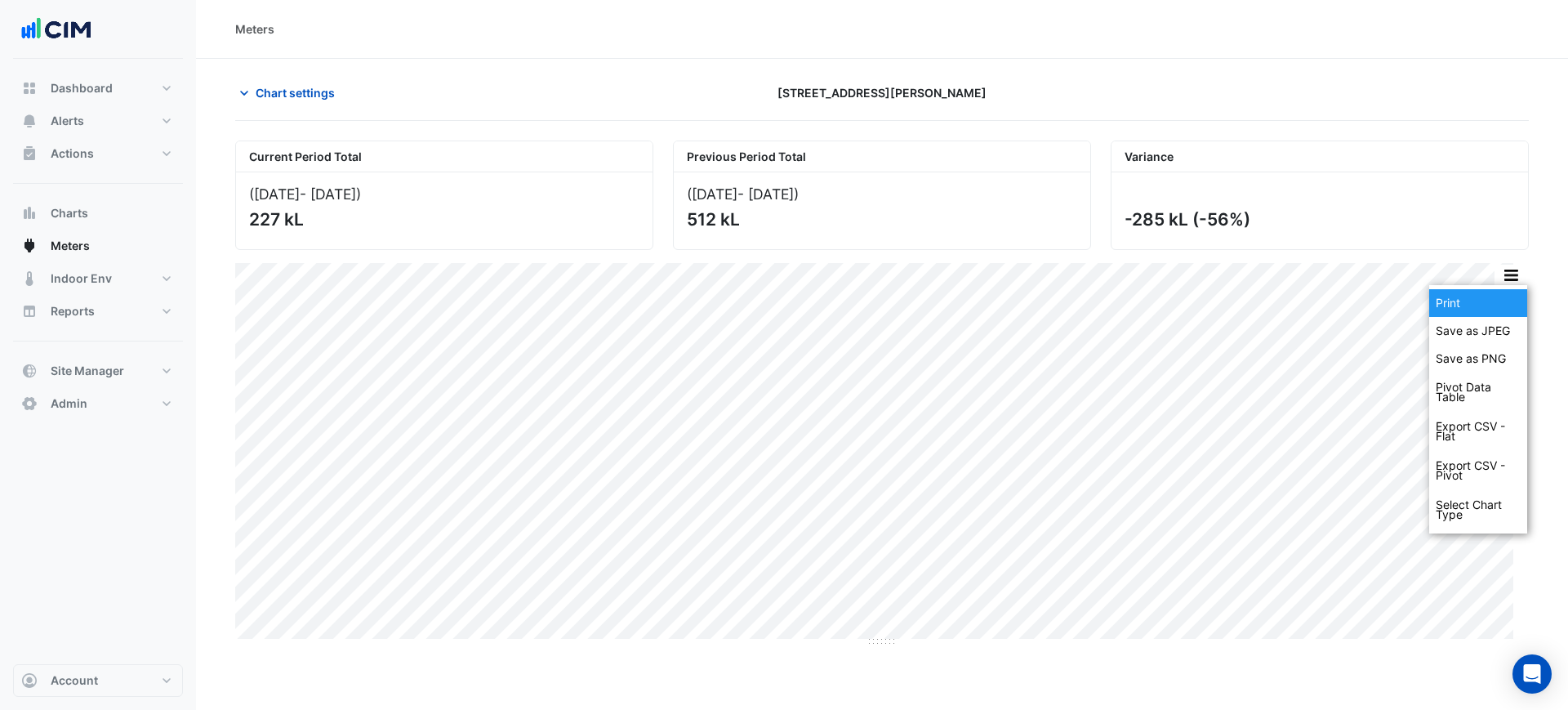
click at [1429, 262] on div "Current Period Total (01 Aug 25 - 31 Aug 25 ) 227 kL Previous Period Total (02 …" at bounding box center [882, 387] width 1293 height 520
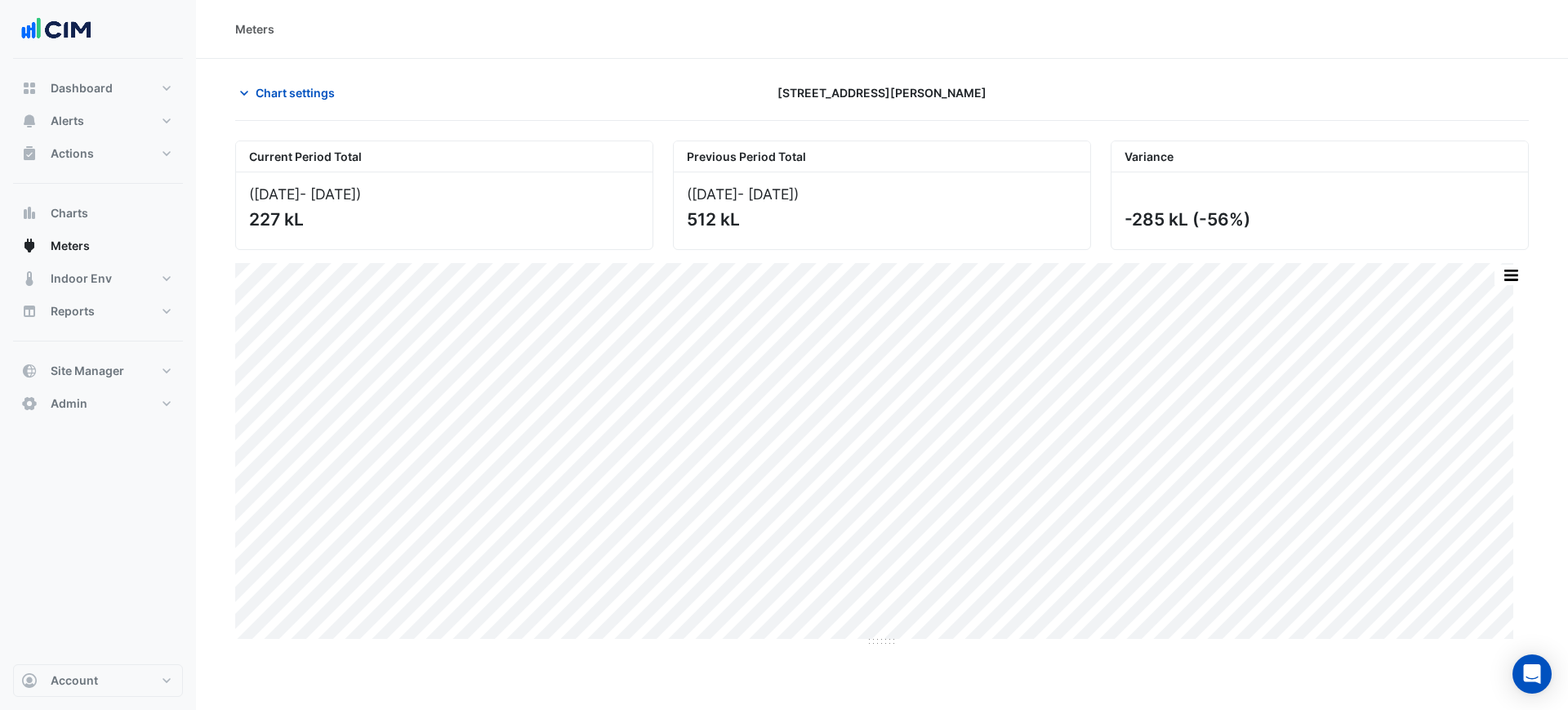
click at [886, 645] on div "Print Save as JPEG Save as PNG Pivot Data Table Export CSV - Flat Export CSV - …" at bounding box center [882, 454] width 1293 height 383
drag, startPoint x: 888, startPoint y: 641, endPoint x: 885, endPoint y: 720, distance: 79.1
click at [885, 709] on html "Meters Chart settings 201 Miller Street Current Period Total (01 Aug 25 - 31 Au…" at bounding box center [784, 355] width 1568 height 710
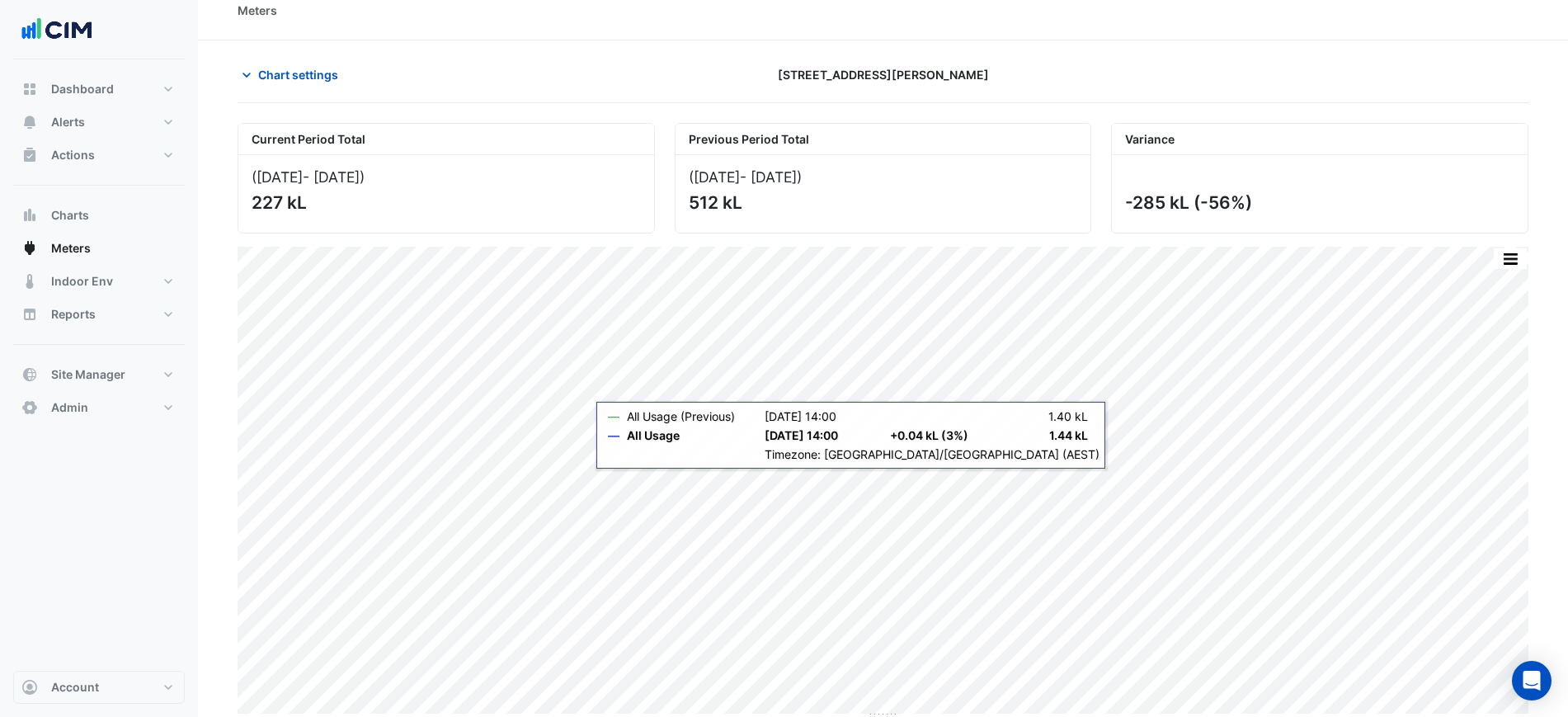
scroll to position [24, 0]
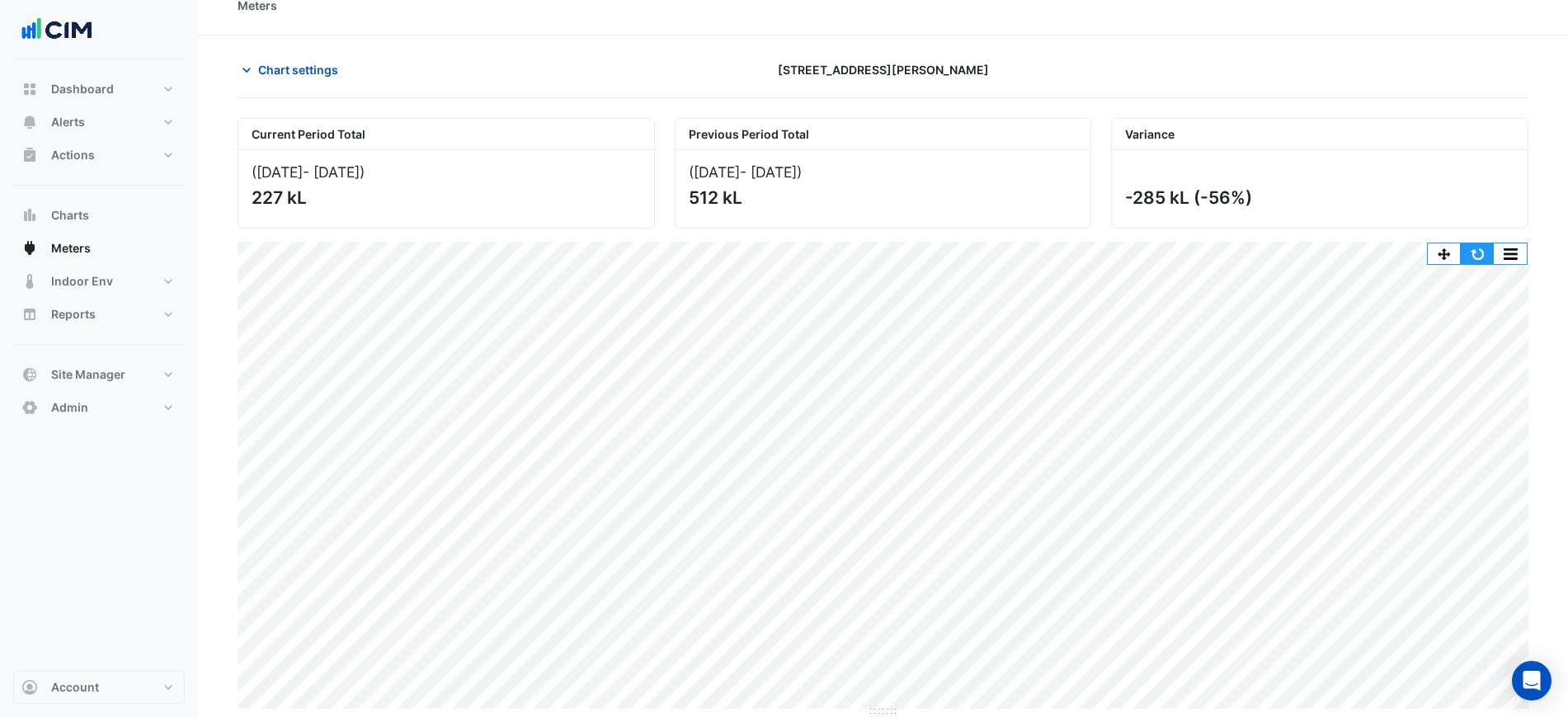
click at [1473, 251] on button "button" at bounding box center [1478, 253] width 33 height 20
click at [1515, 259] on button "button" at bounding box center [1510, 253] width 33 height 20
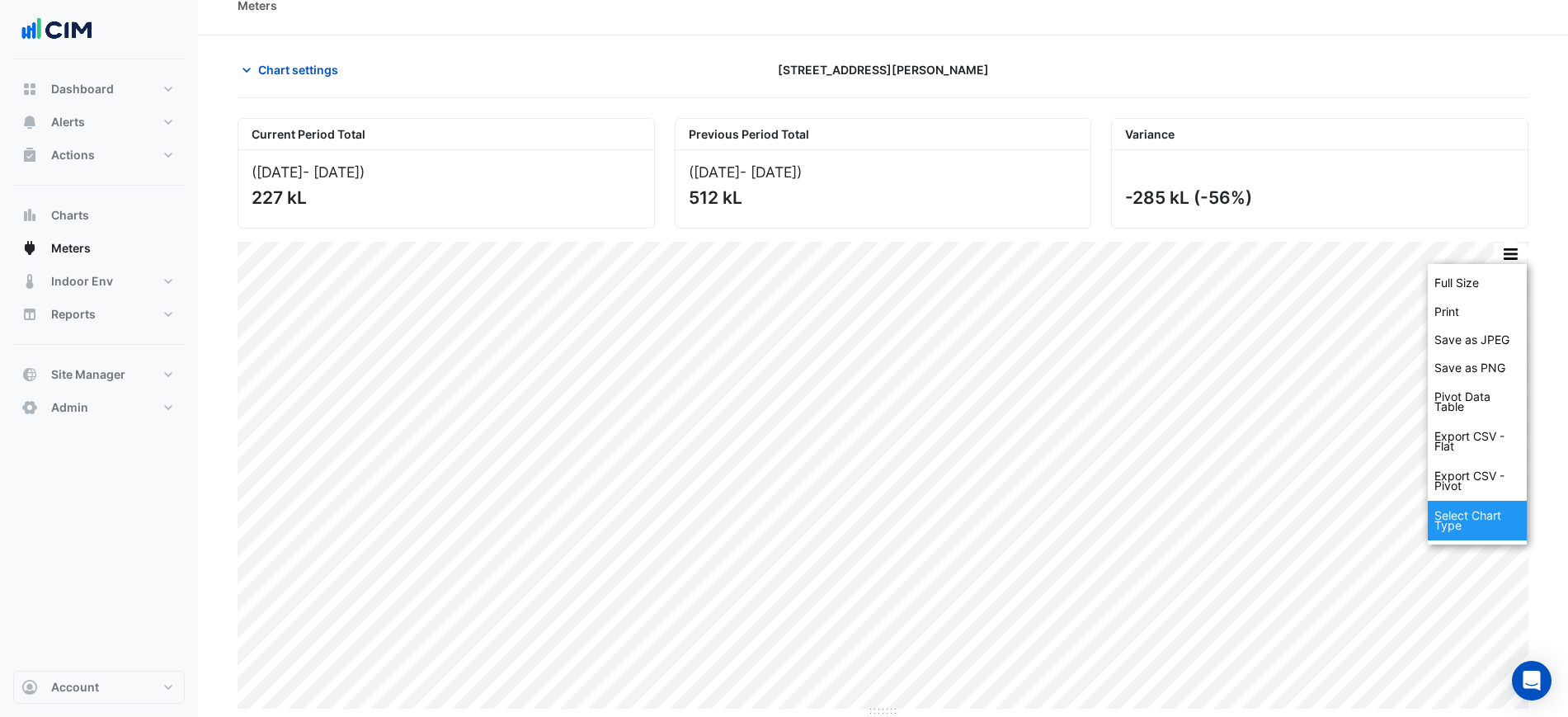
click at [1472, 526] on div "Select Chart Type" at bounding box center [1477, 520] width 99 height 40
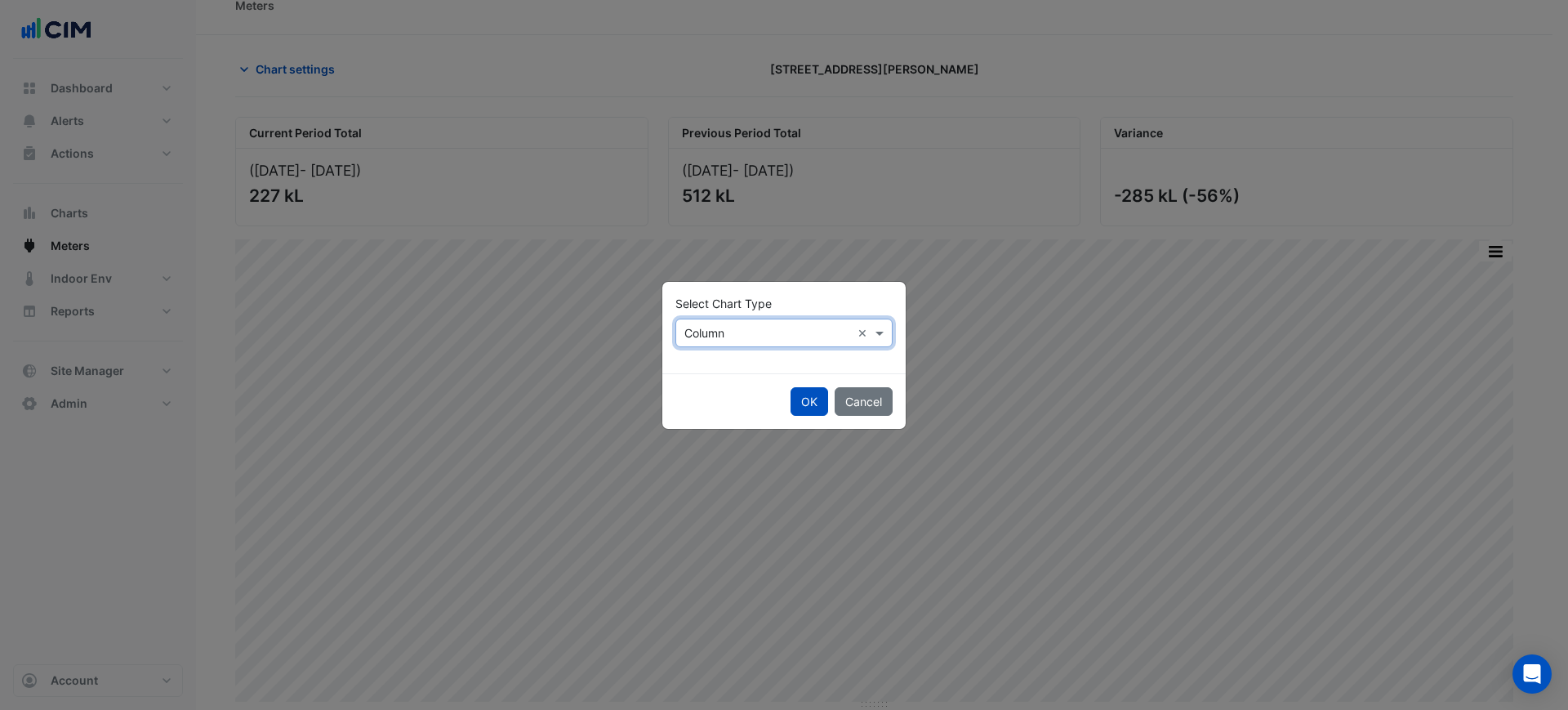
click at [708, 341] on div "Select Chart Type × Column ×" at bounding box center [783, 333] width 217 height 29
click at [705, 368] on span "Line" at bounding box center [700, 368] width 22 height 14
click at [814, 402] on button "OK" at bounding box center [809, 402] width 38 height 29
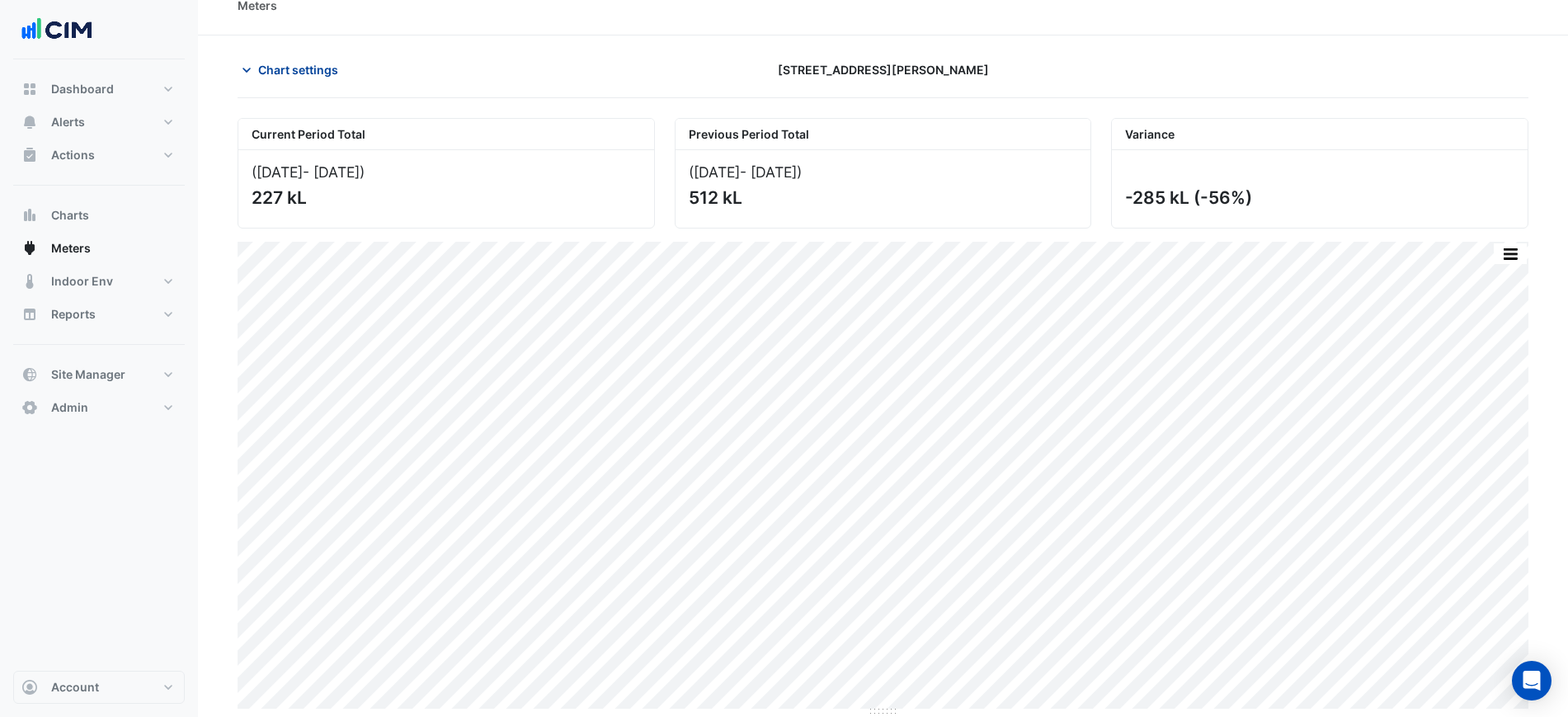
click at [306, 79] on button "Chart settings" at bounding box center [294, 70] width 111 height 29
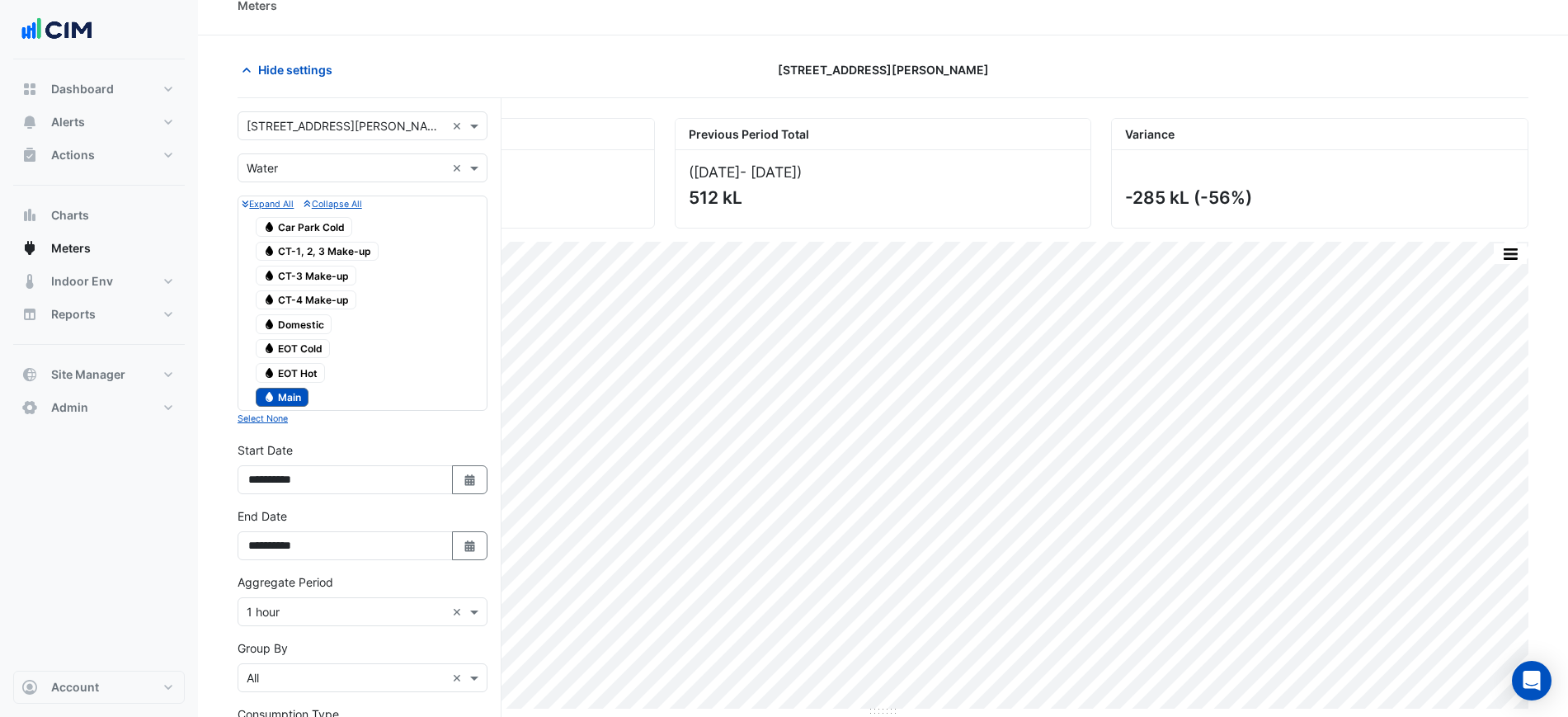
click at [291, 398] on span "Water Main" at bounding box center [282, 397] width 53 height 20
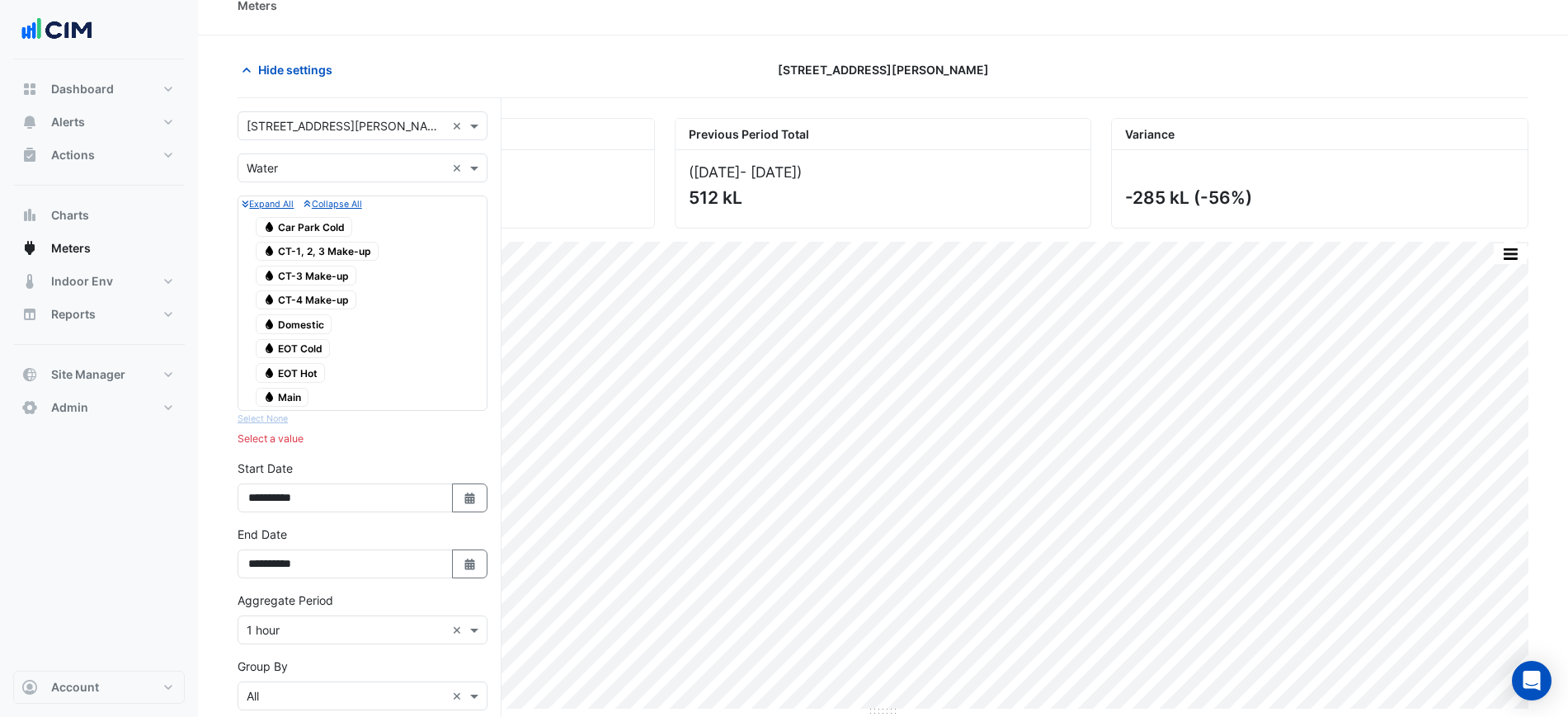
click at [315, 322] on span "Water Domestic" at bounding box center [294, 324] width 76 height 20
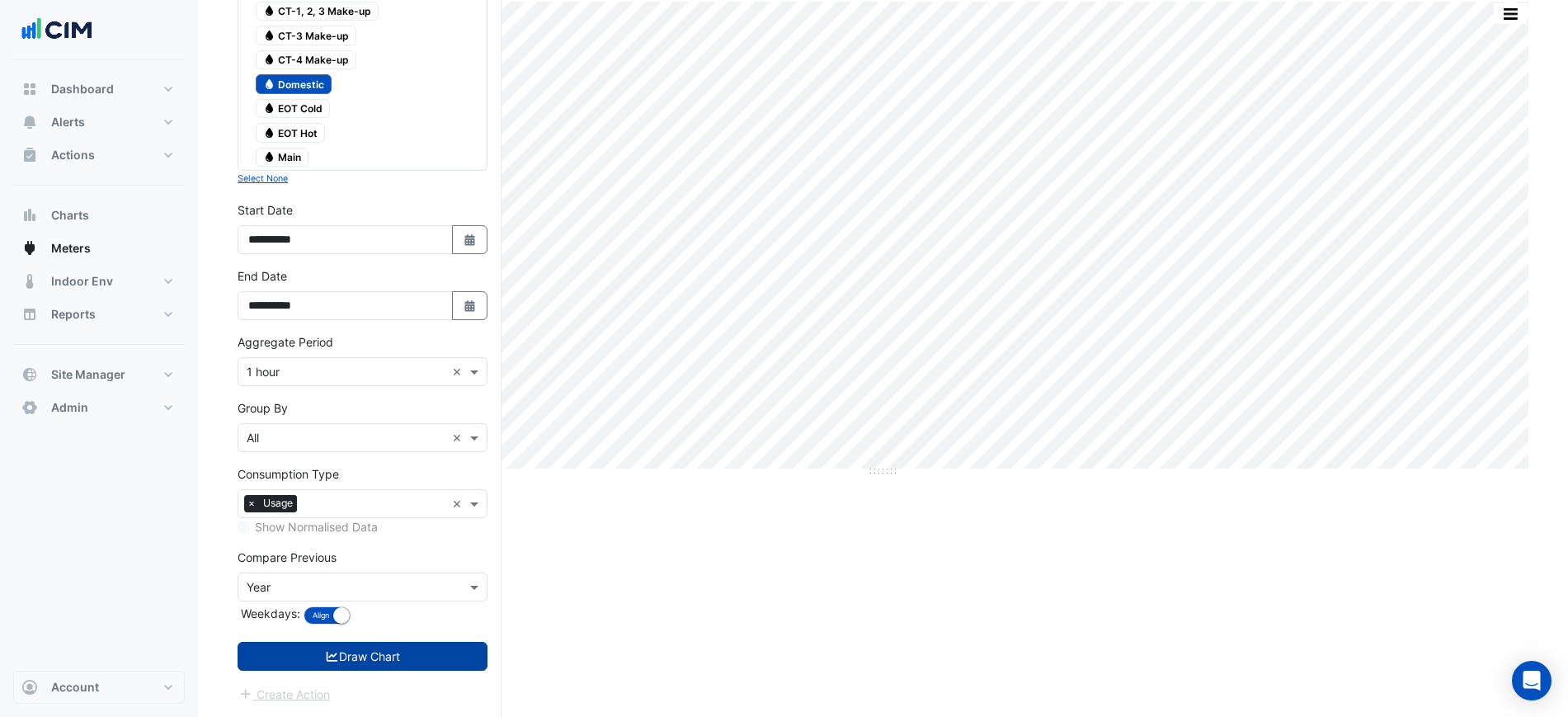
click at [398, 655] on button "Draw Chart" at bounding box center [363, 657] width 250 height 29
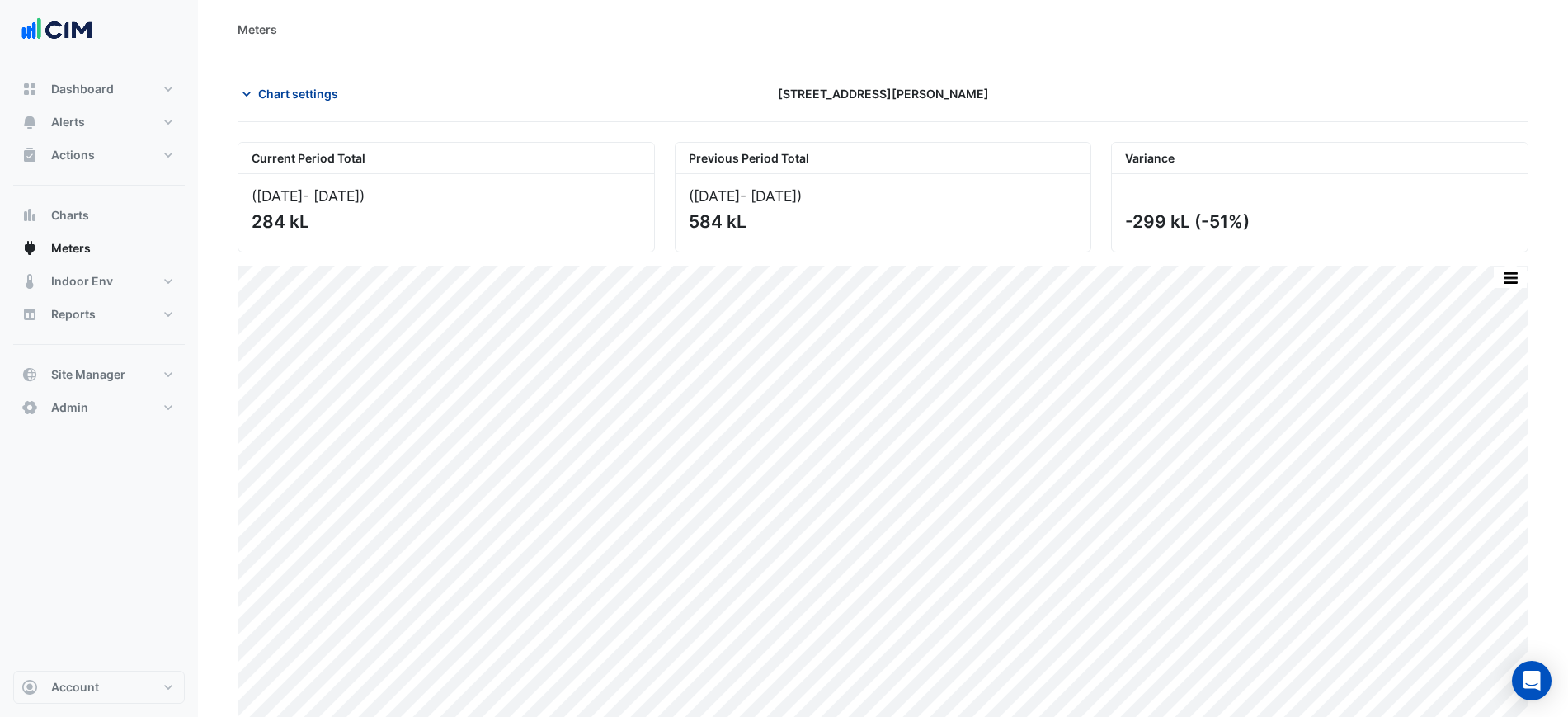
click at [328, 88] on span "Chart settings" at bounding box center [299, 94] width 80 height 18
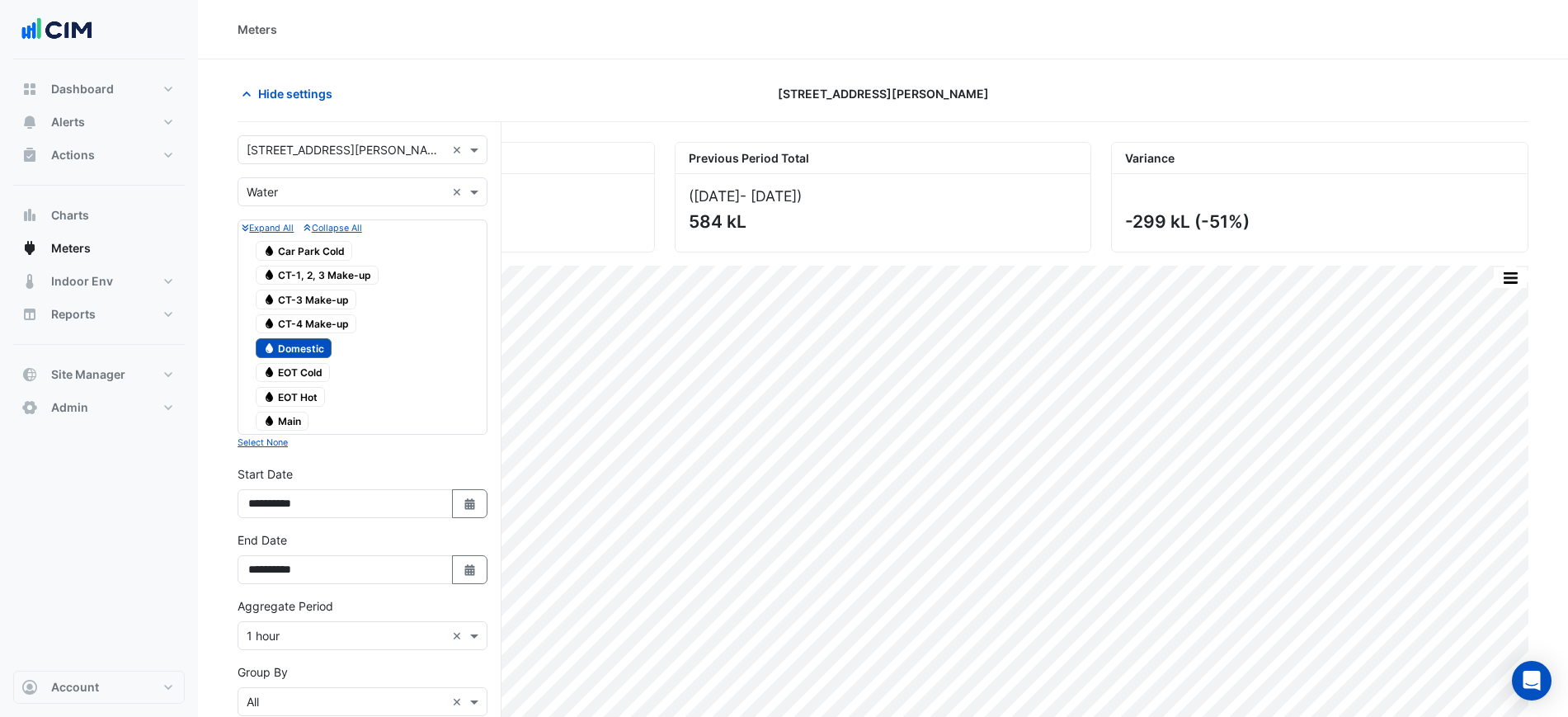
click at [296, 361] on div "Water EOT Cold" at bounding box center [363, 373] width 242 height 23
click at [302, 339] on span "Water Domestic" at bounding box center [294, 348] width 76 height 20
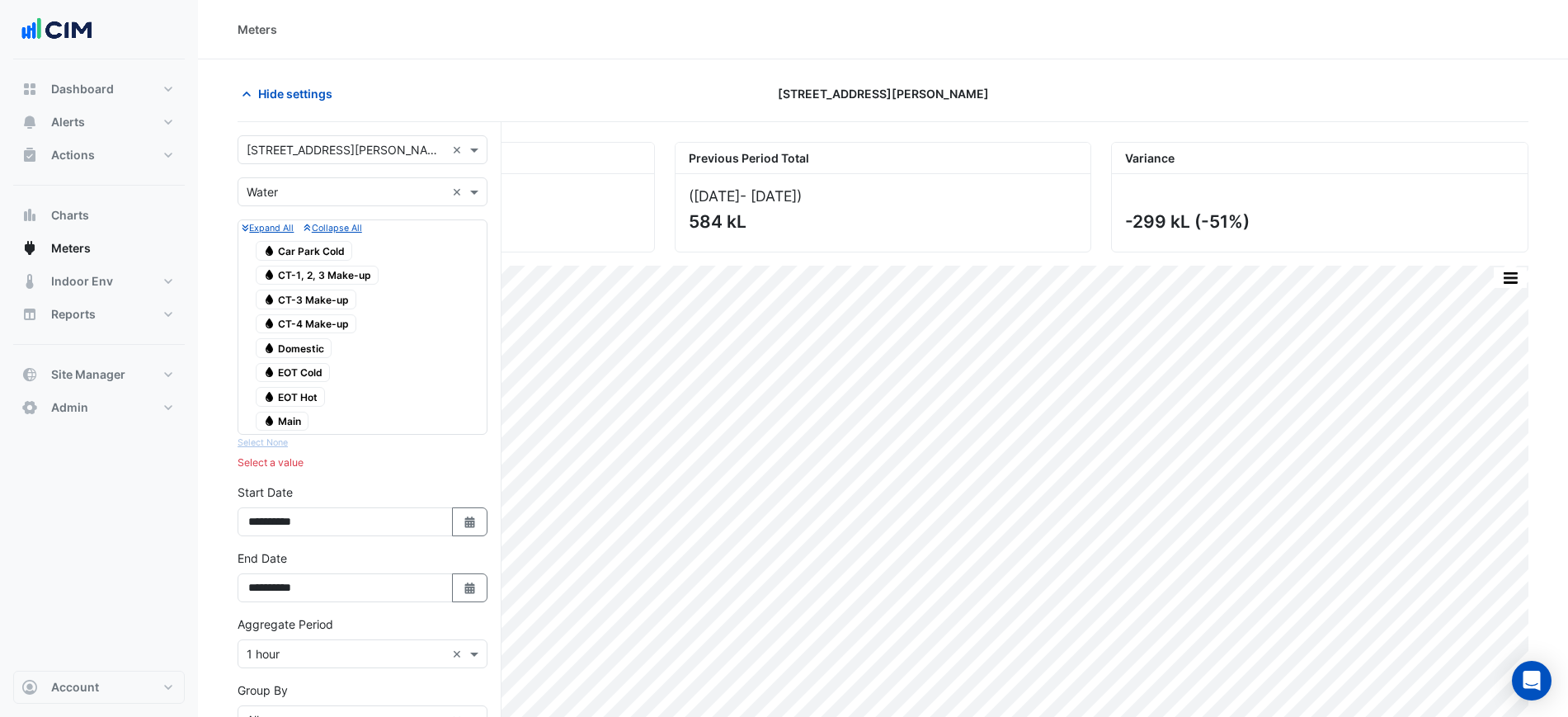
click at [309, 381] on span "Water EOT Cold" at bounding box center [293, 373] width 74 height 20
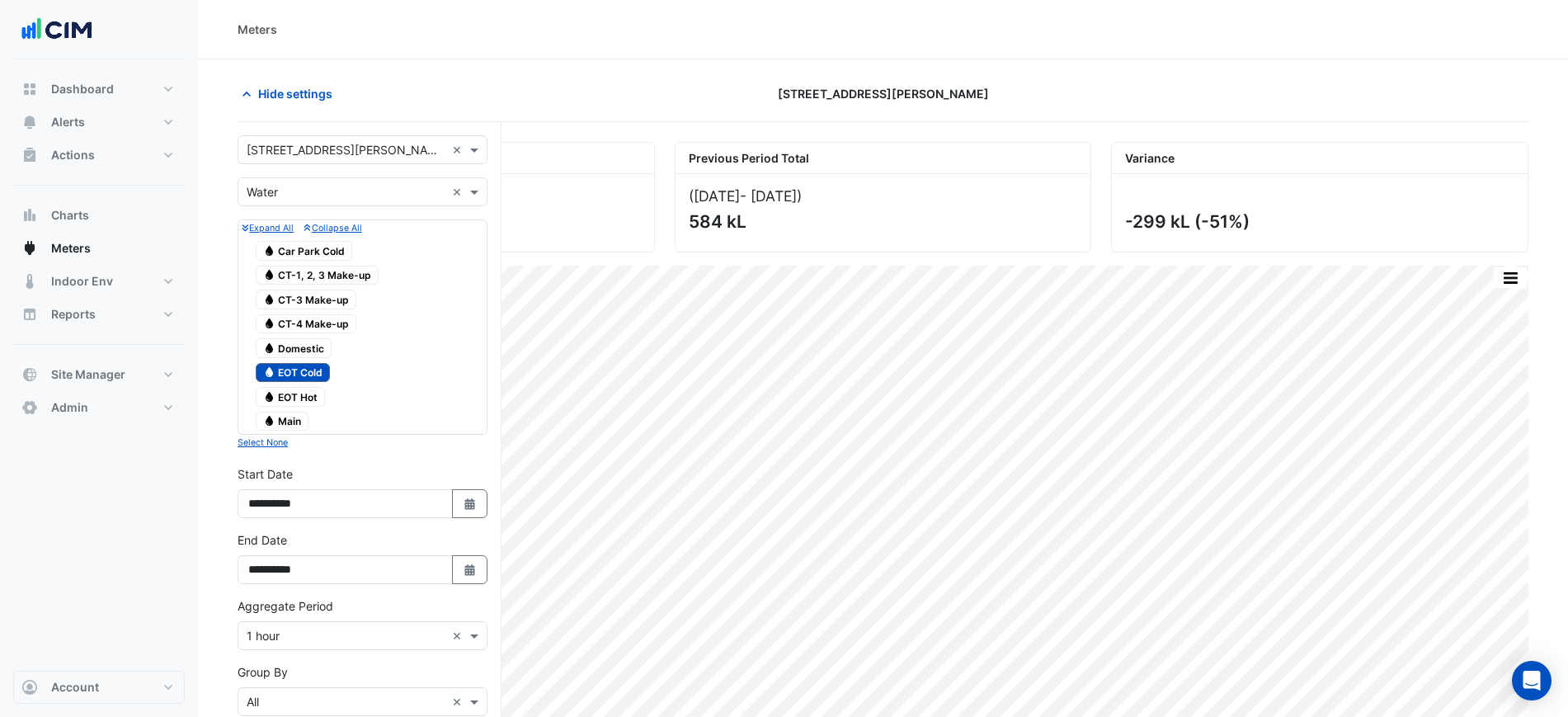
click at [312, 392] on span "Water EOT Hot" at bounding box center [290, 397] width 69 height 20
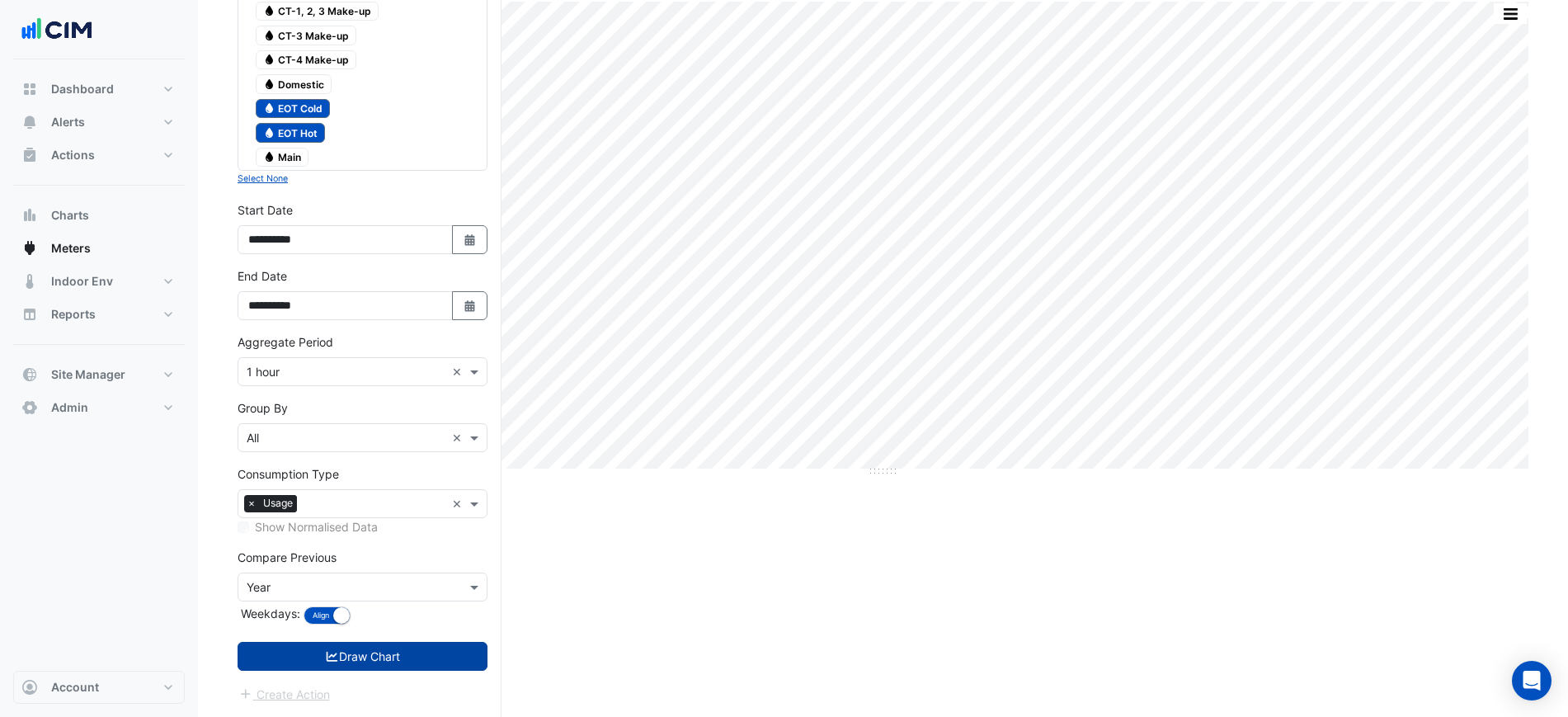
click at [400, 658] on button "Draw Chart" at bounding box center [363, 657] width 250 height 29
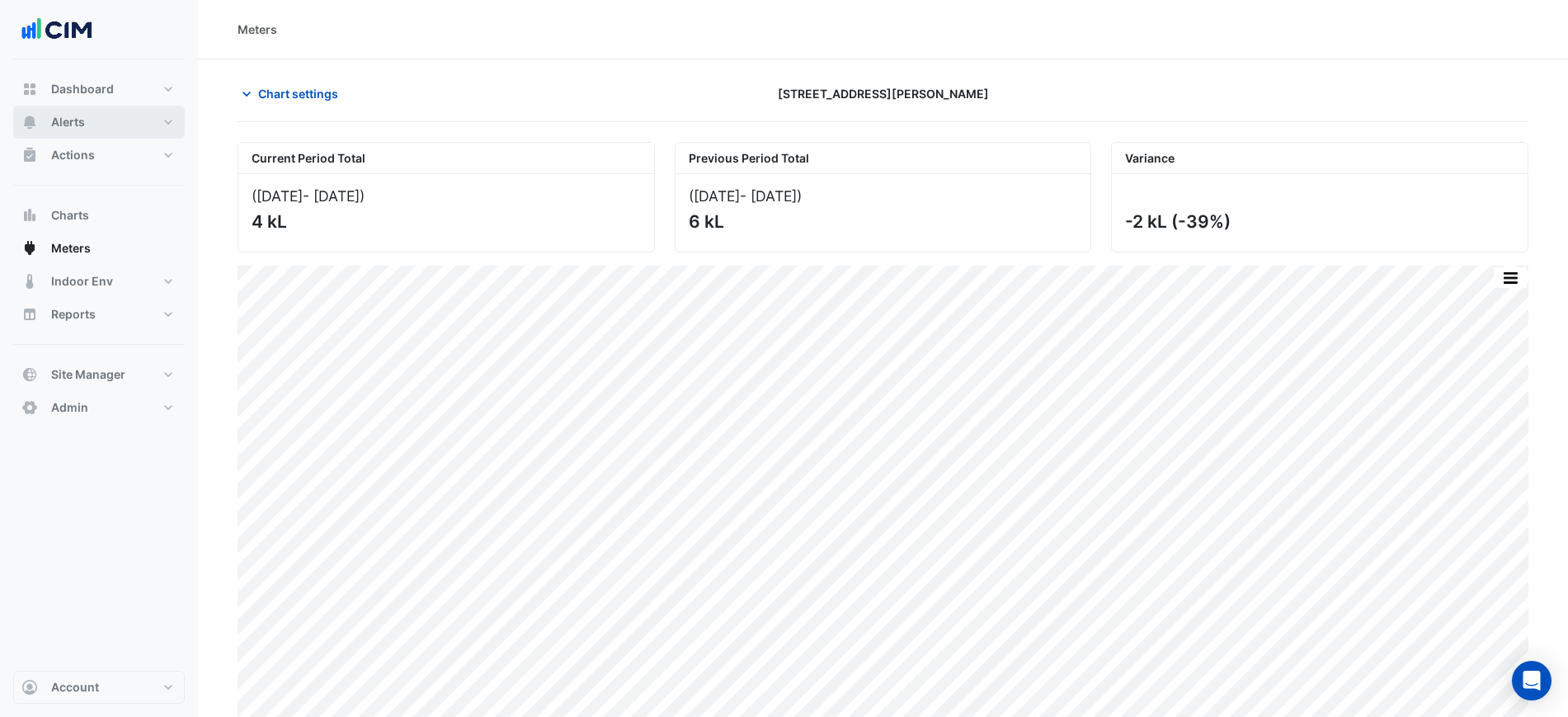
click at [77, 131] on button "Alerts" at bounding box center [100, 122] width 172 height 33
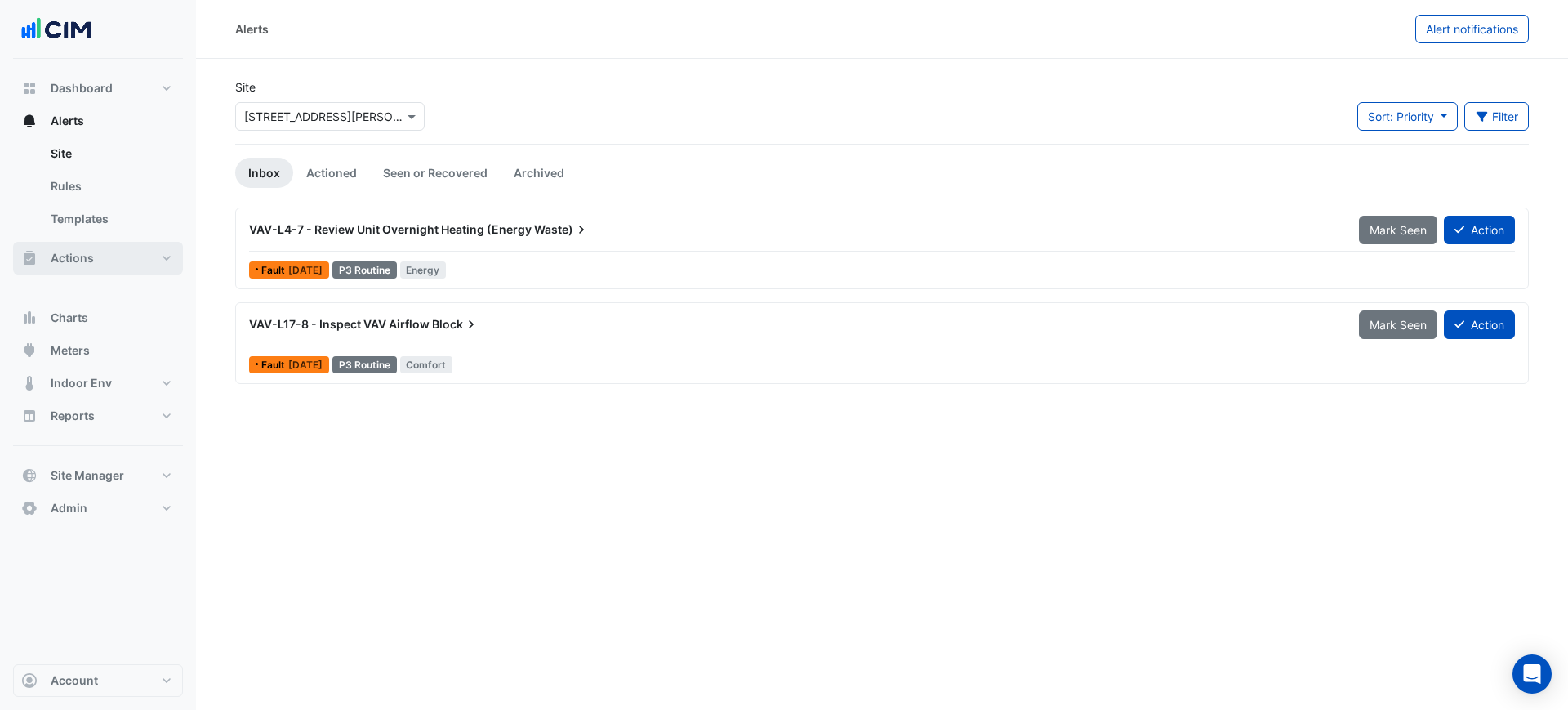
click at [82, 262] on span "Actions" at bounding box center [71, 258] width 43 height 16
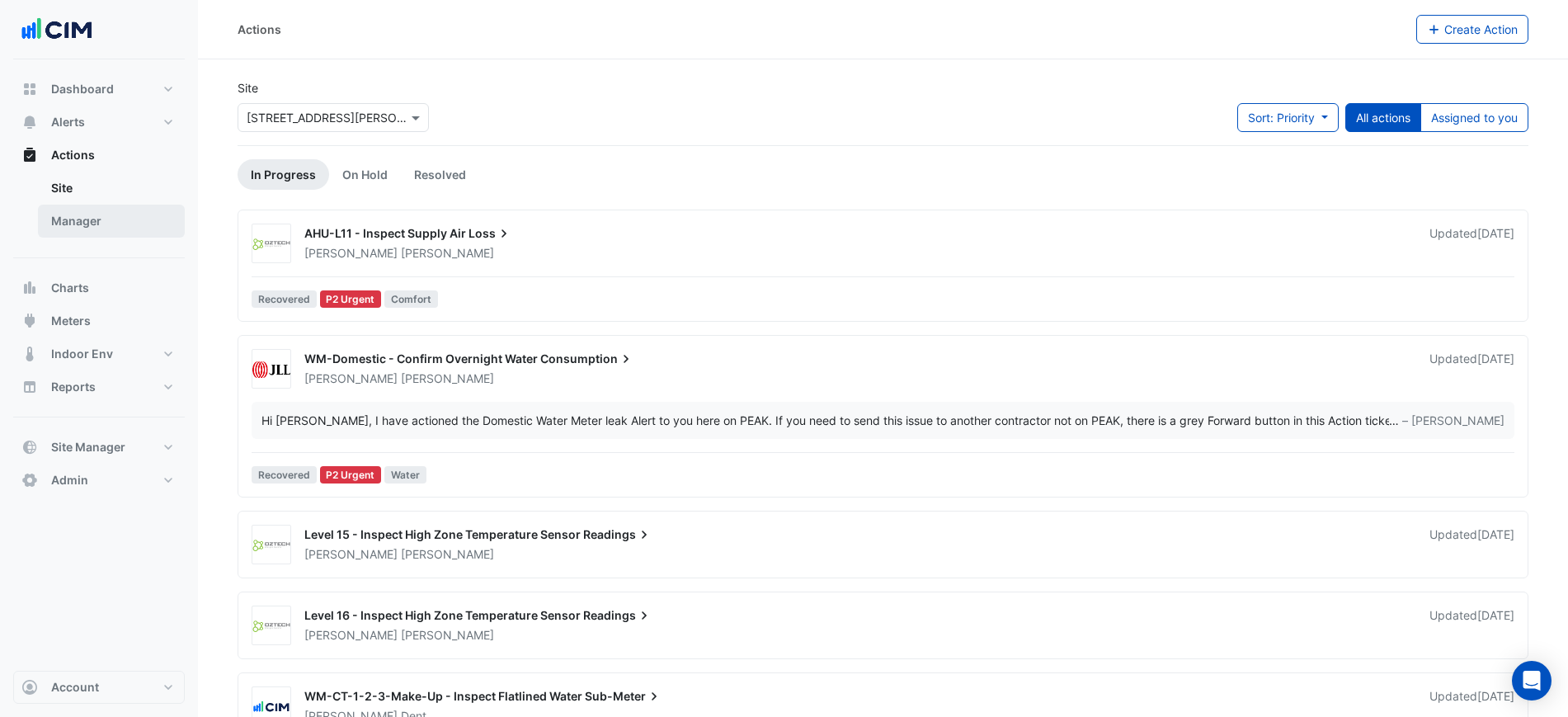
click at [88, 222] on link "Manager" at bounding box center [111, 221] width 147 height 33
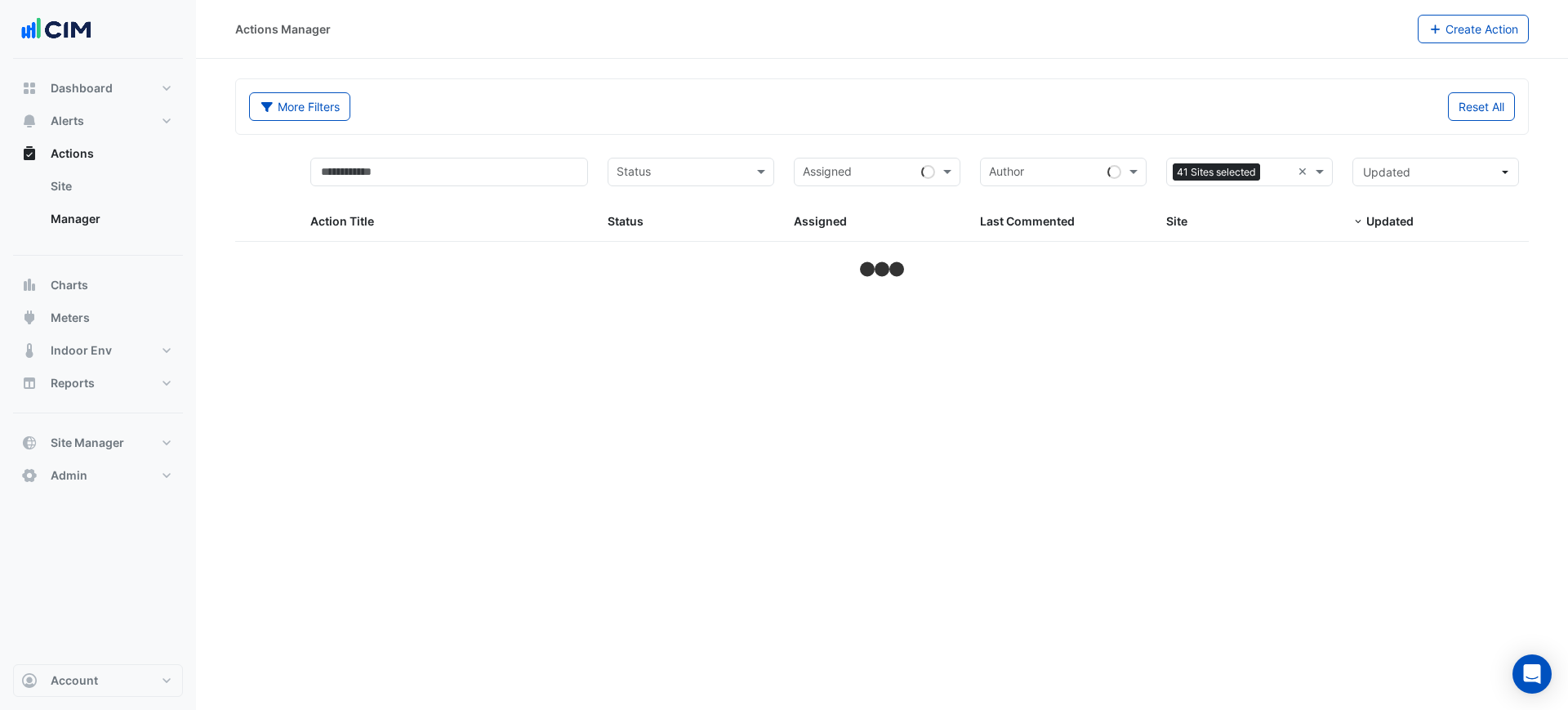
select select "***"
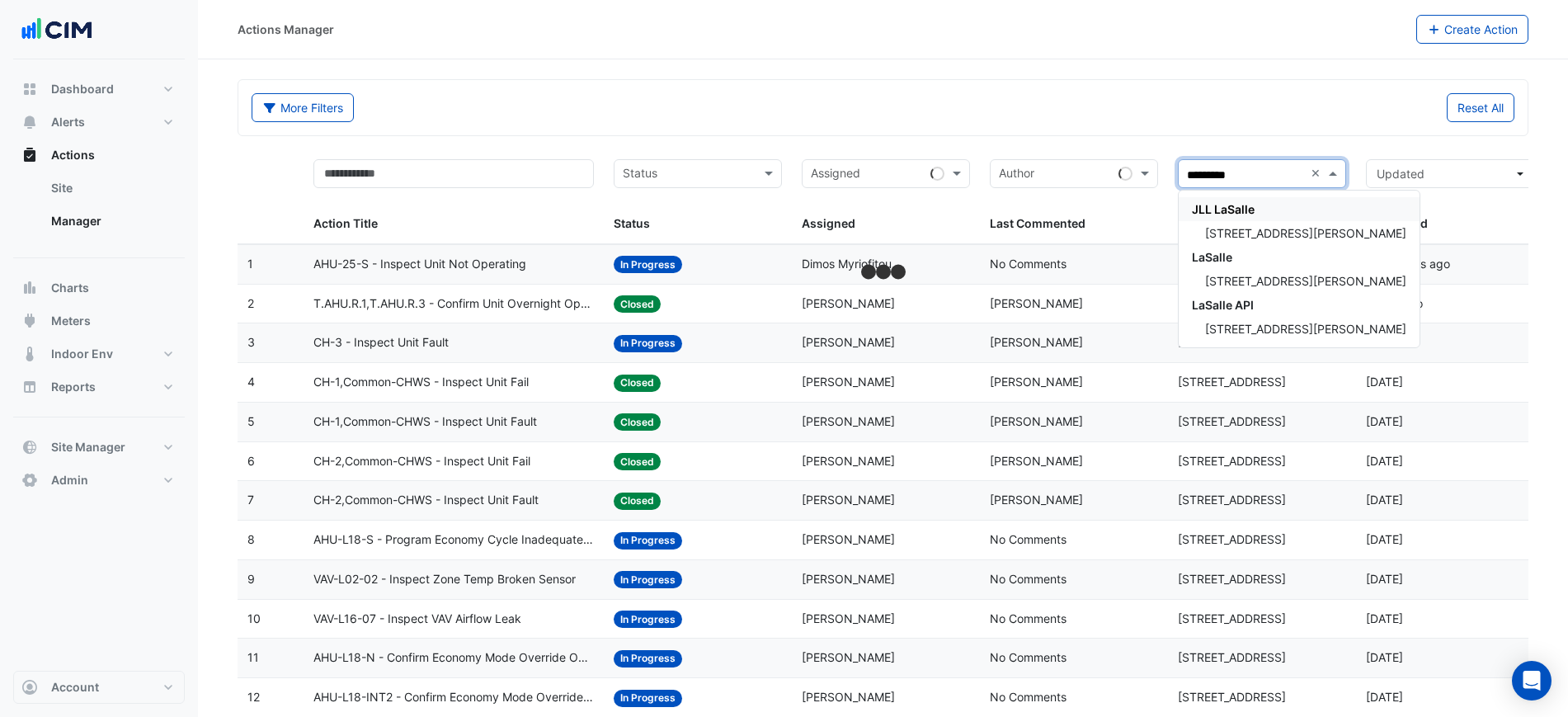
type input "**********"
click at [1263, 232] on span "201 Miller Street" at bounding box center [1306, 233] width 201 height 14
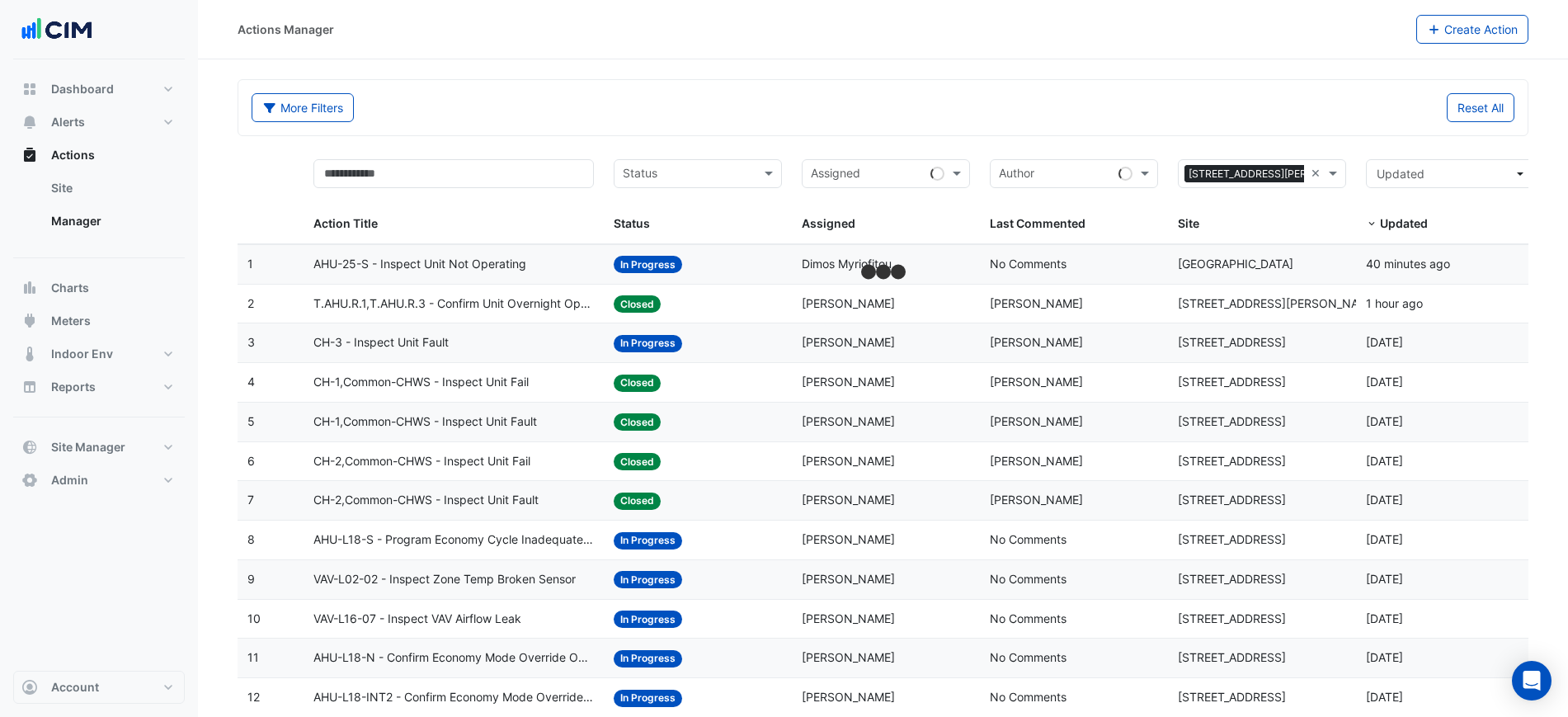
click at [1175, 100] on div "Reset All" at bounding box center [1205, 108] width 642 height 29
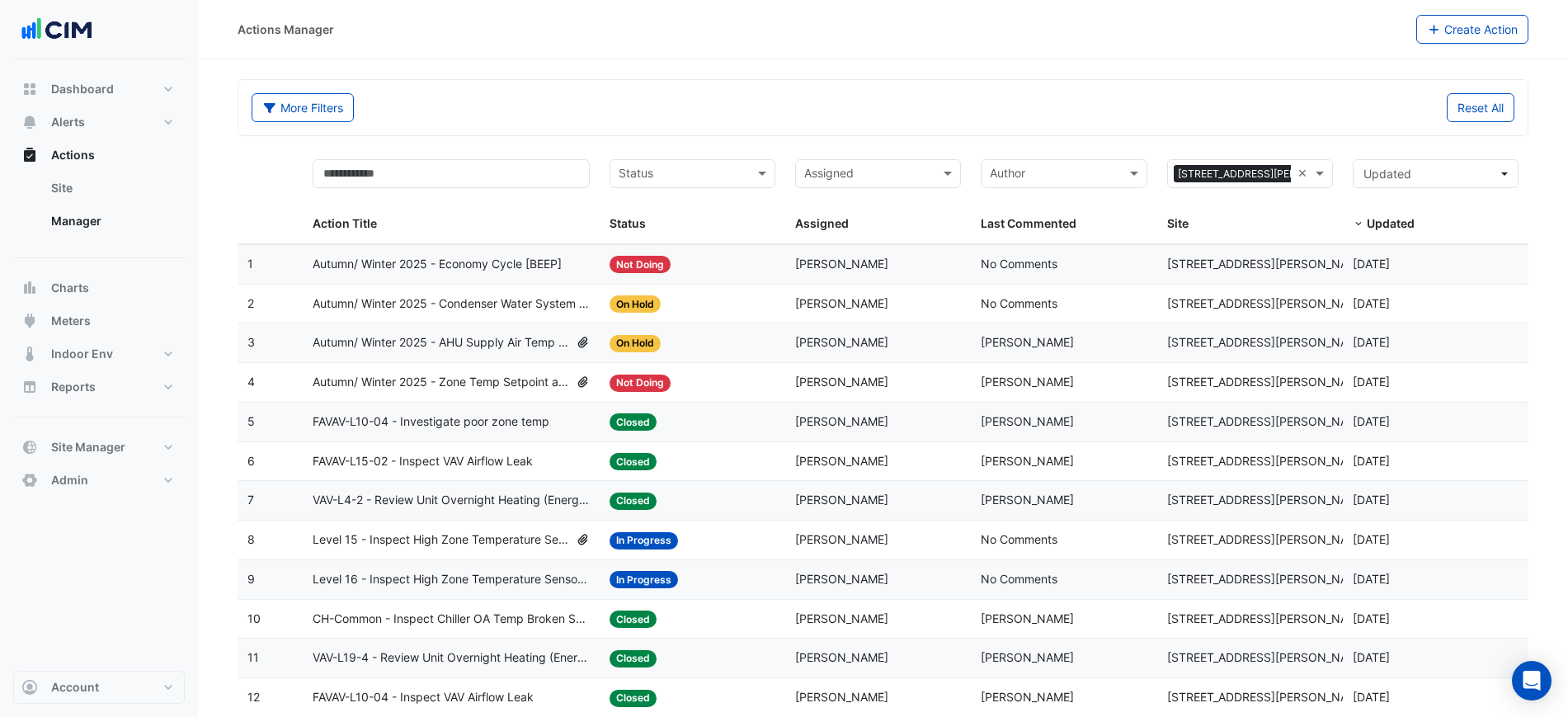
click at [1255, 215] on div "Site" at bounding box center [1247, 223] width 159 height 19
click at [708, 337] on div "Status: On Hold" at bounding box center [693, 342] width 166 height 19
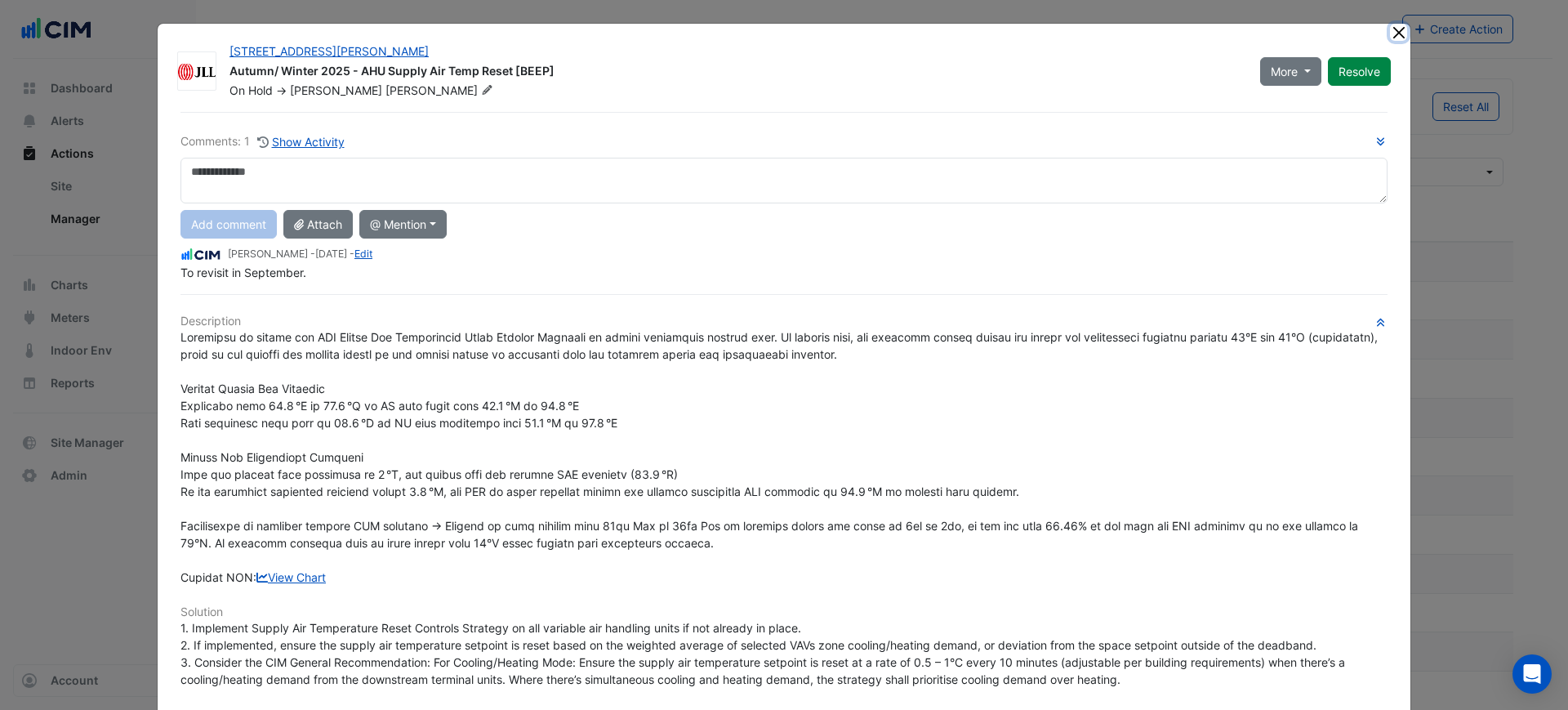
click at [1389, 34] on button "Close" at bounding box center [1398, 33] width 17 height 17
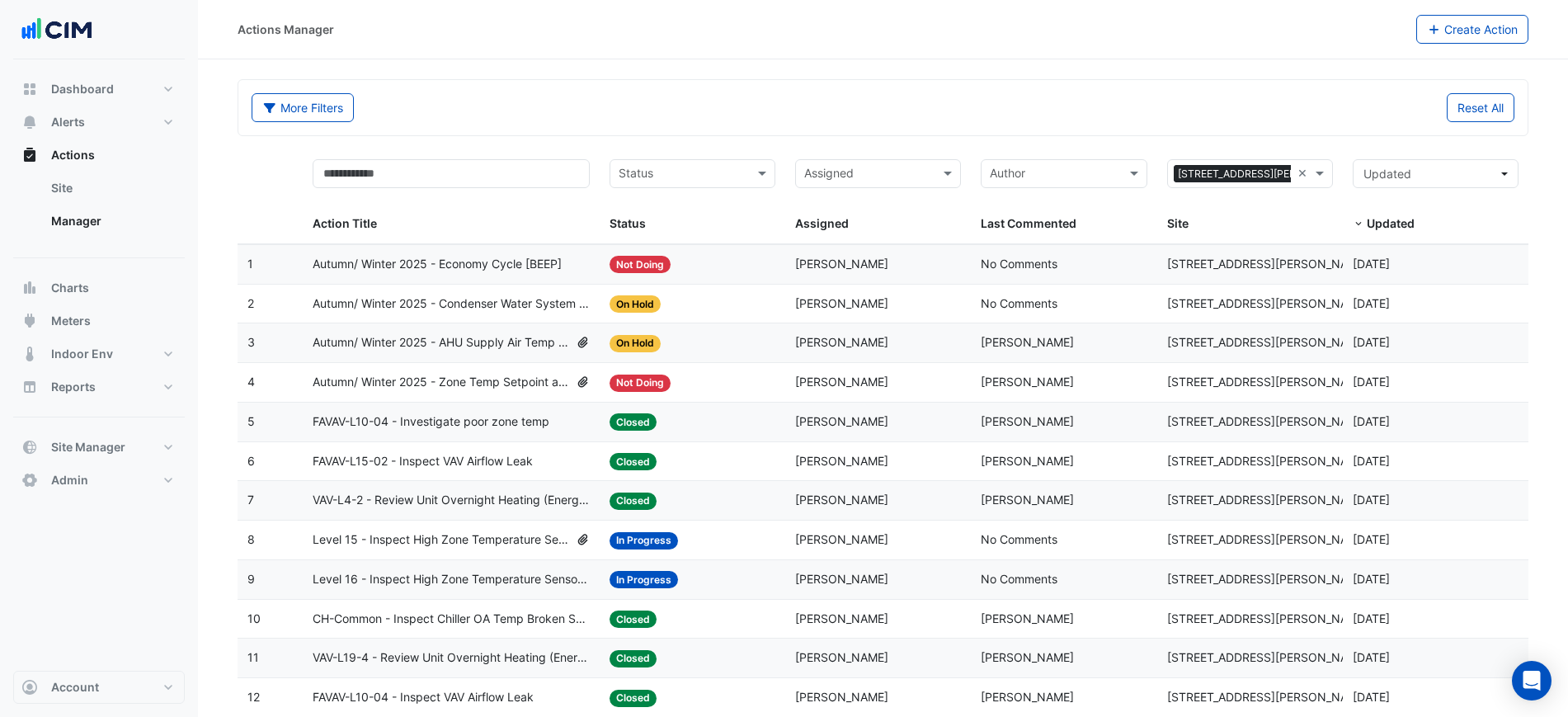
click at [426, 96] on div "More Filters" at bounding box center [563, 108] width 642 height 29
click at [117, 283] on button "Charts" at bounding box center [100, 288] width 172 height 33
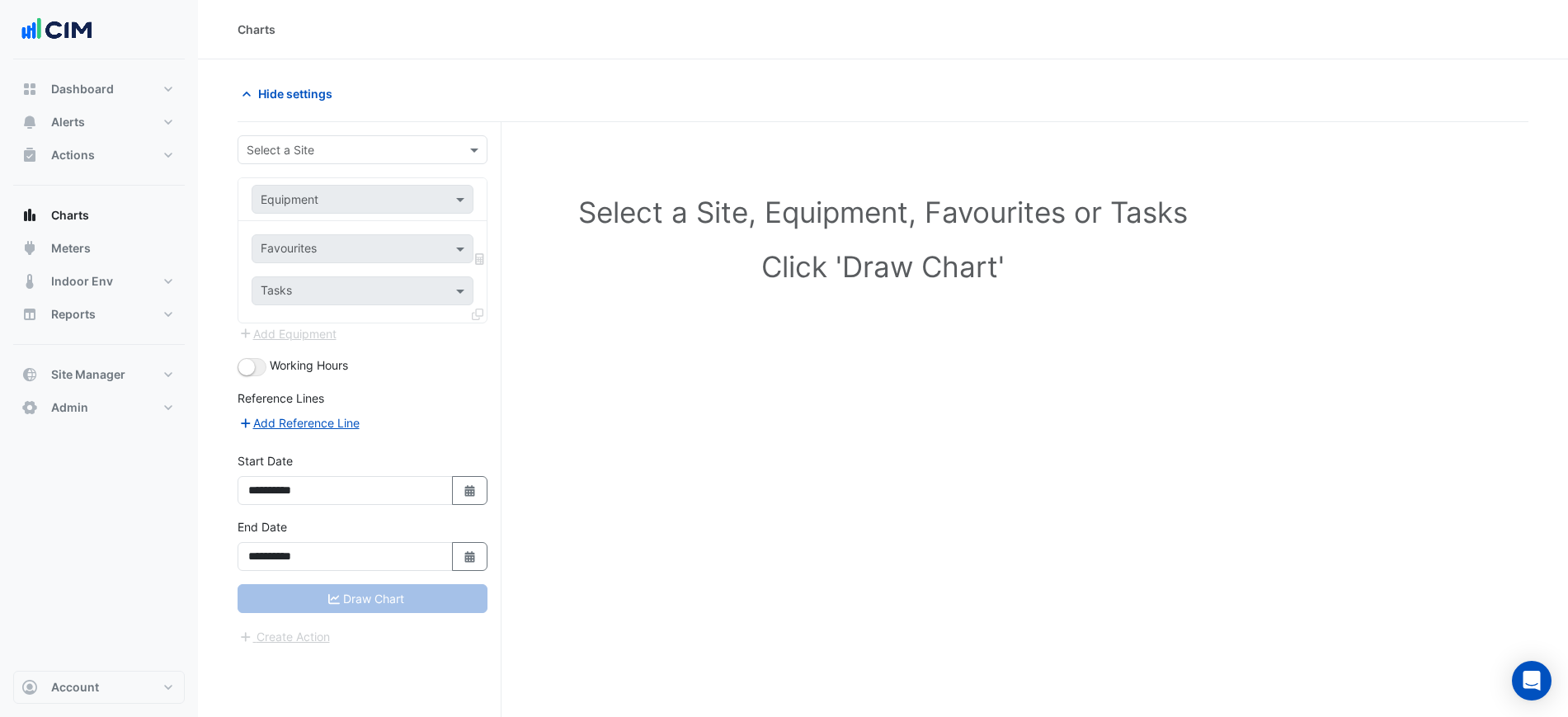
click at [387, 141] on input "text" at bounding box center [346, 150] width 199 height 18
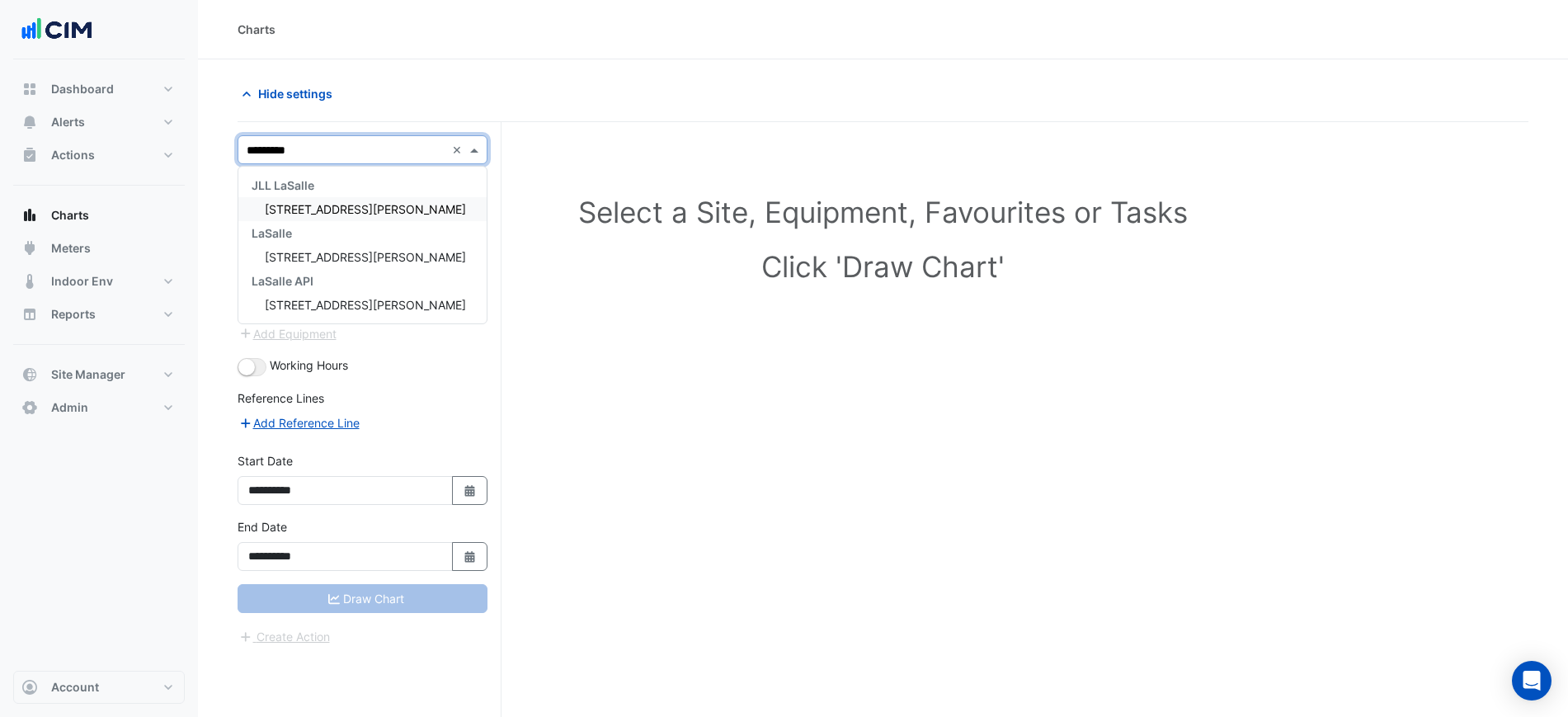
type input "**********"
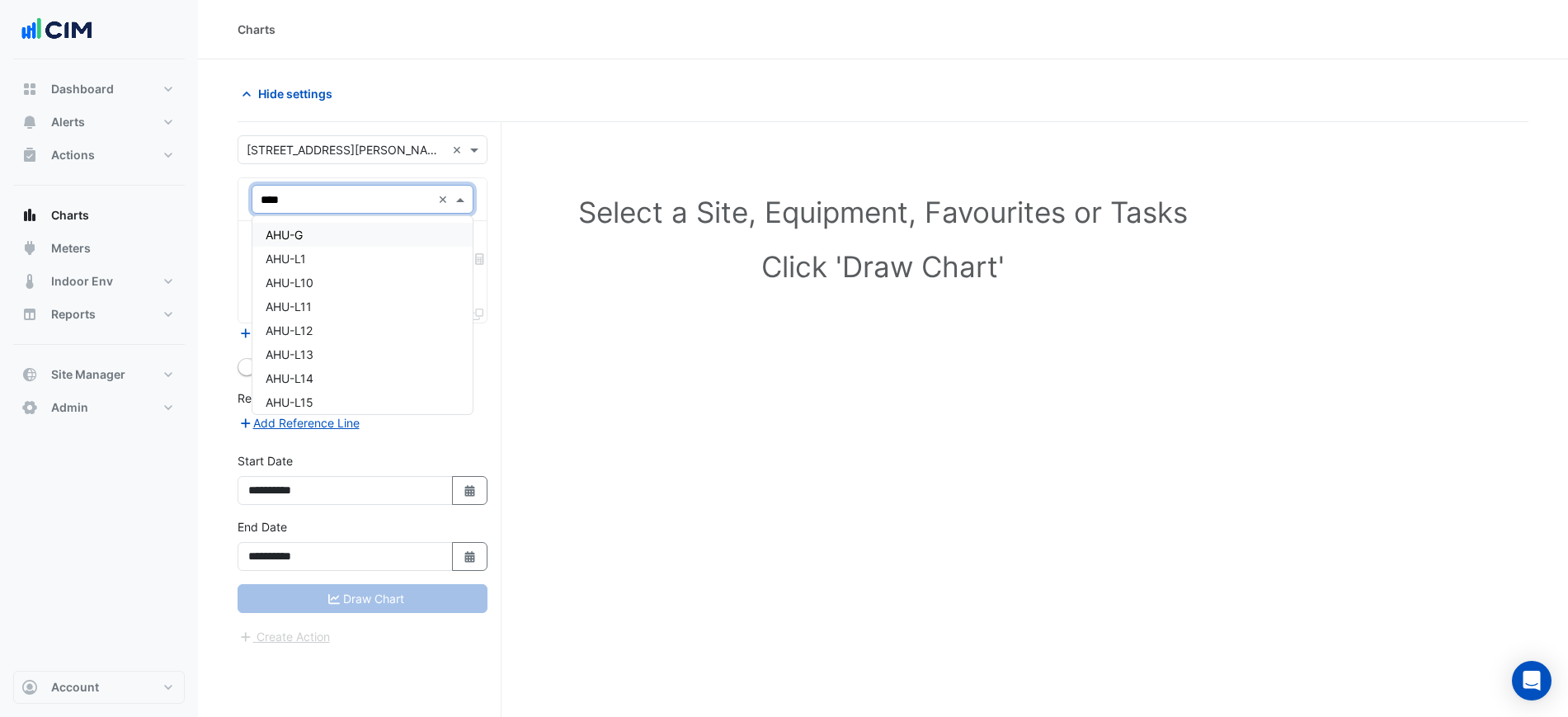
type input "*****"
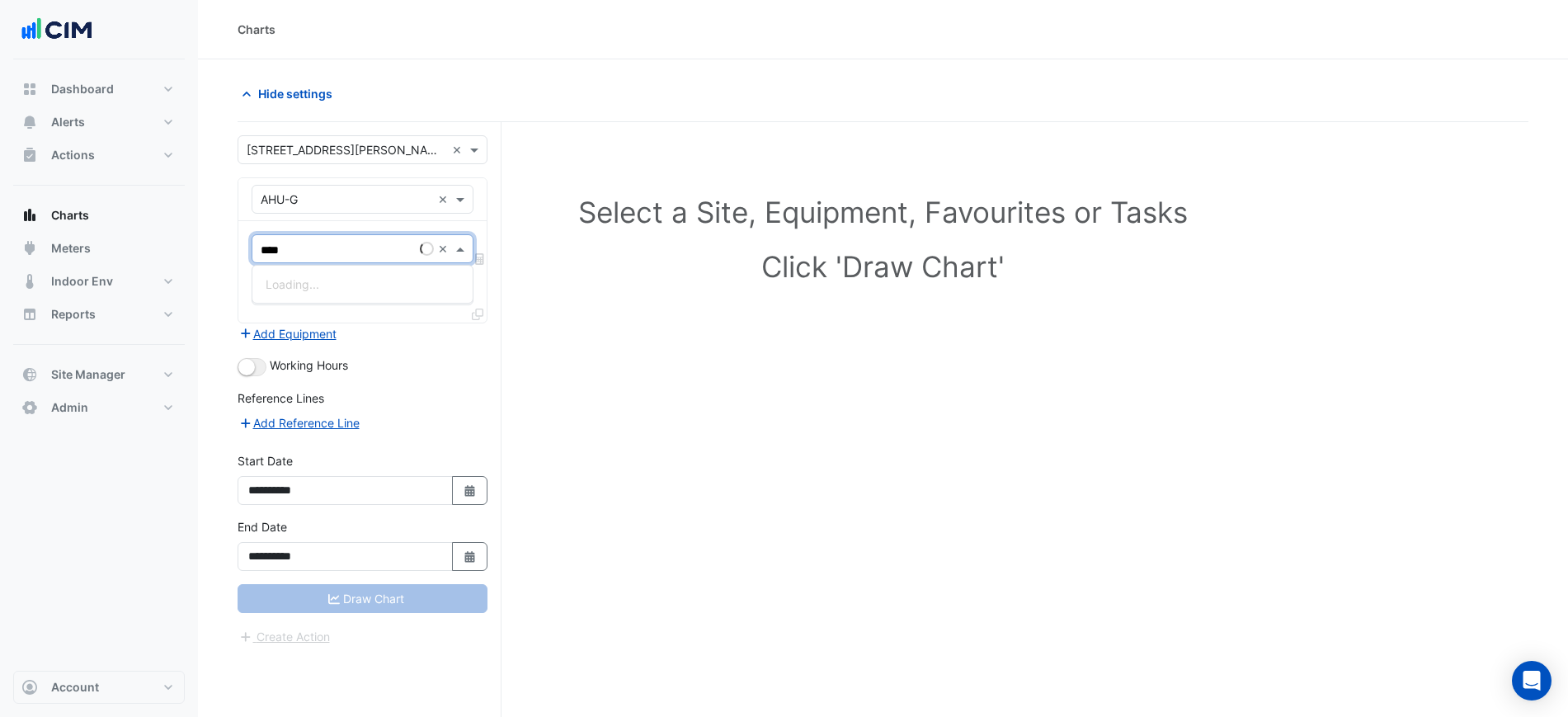
type input "*****"
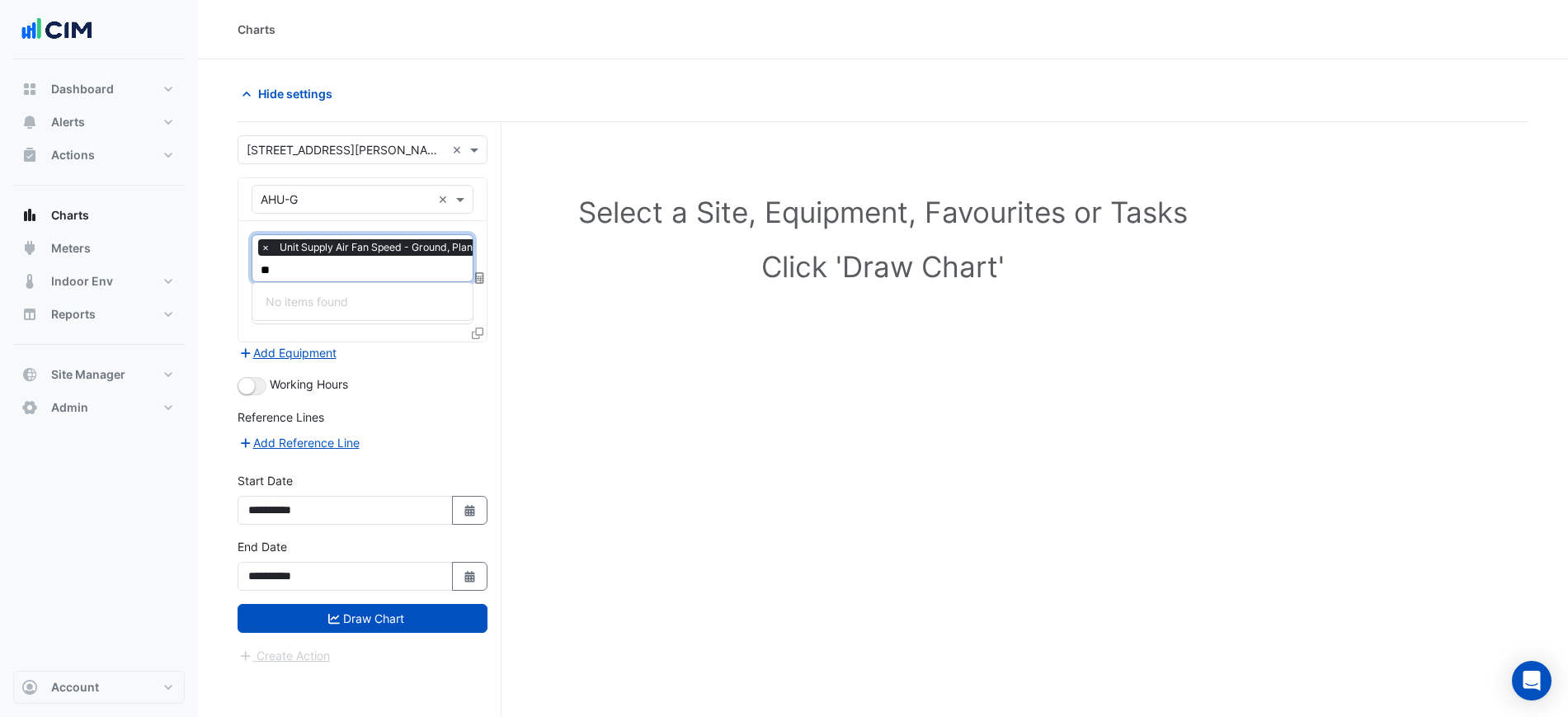
type input "*"
type input "***"
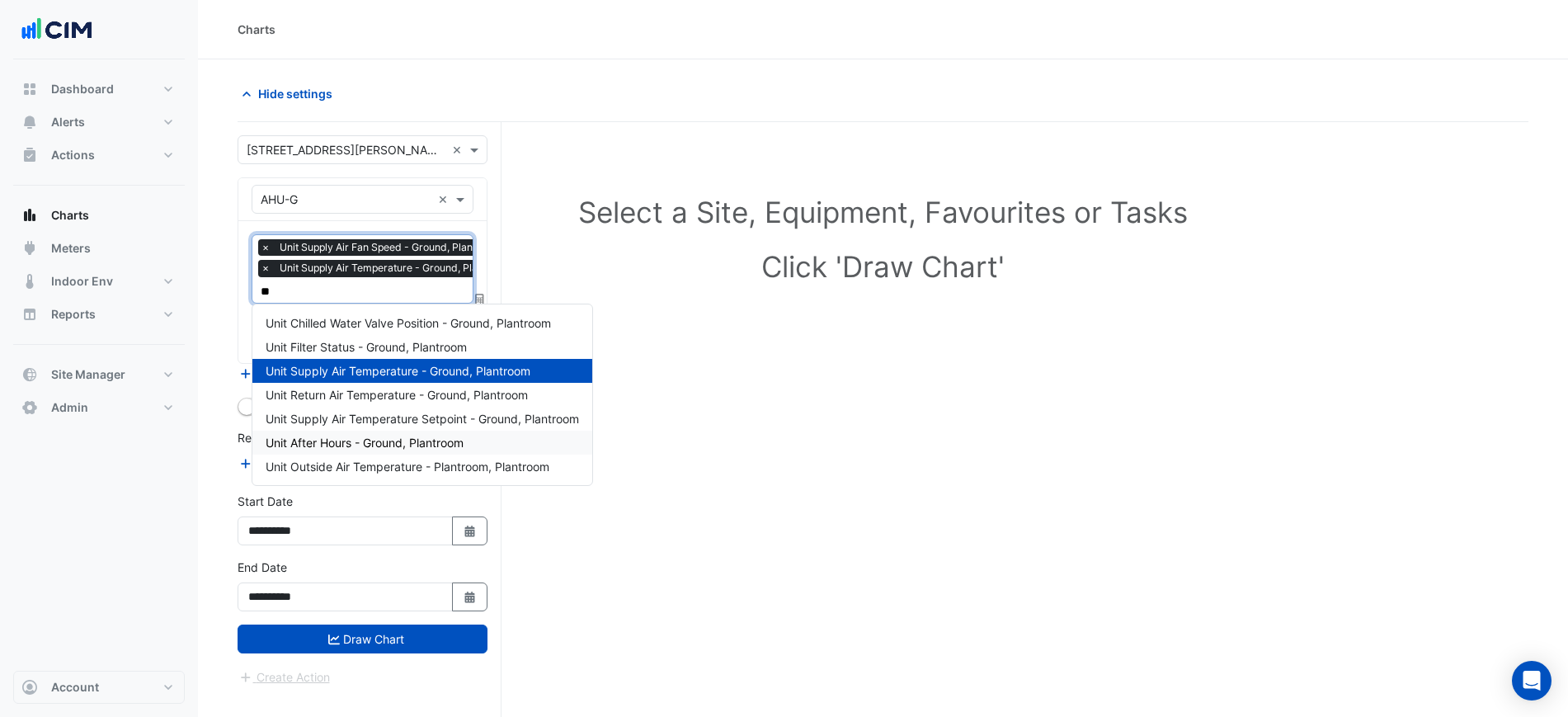
type input "***"
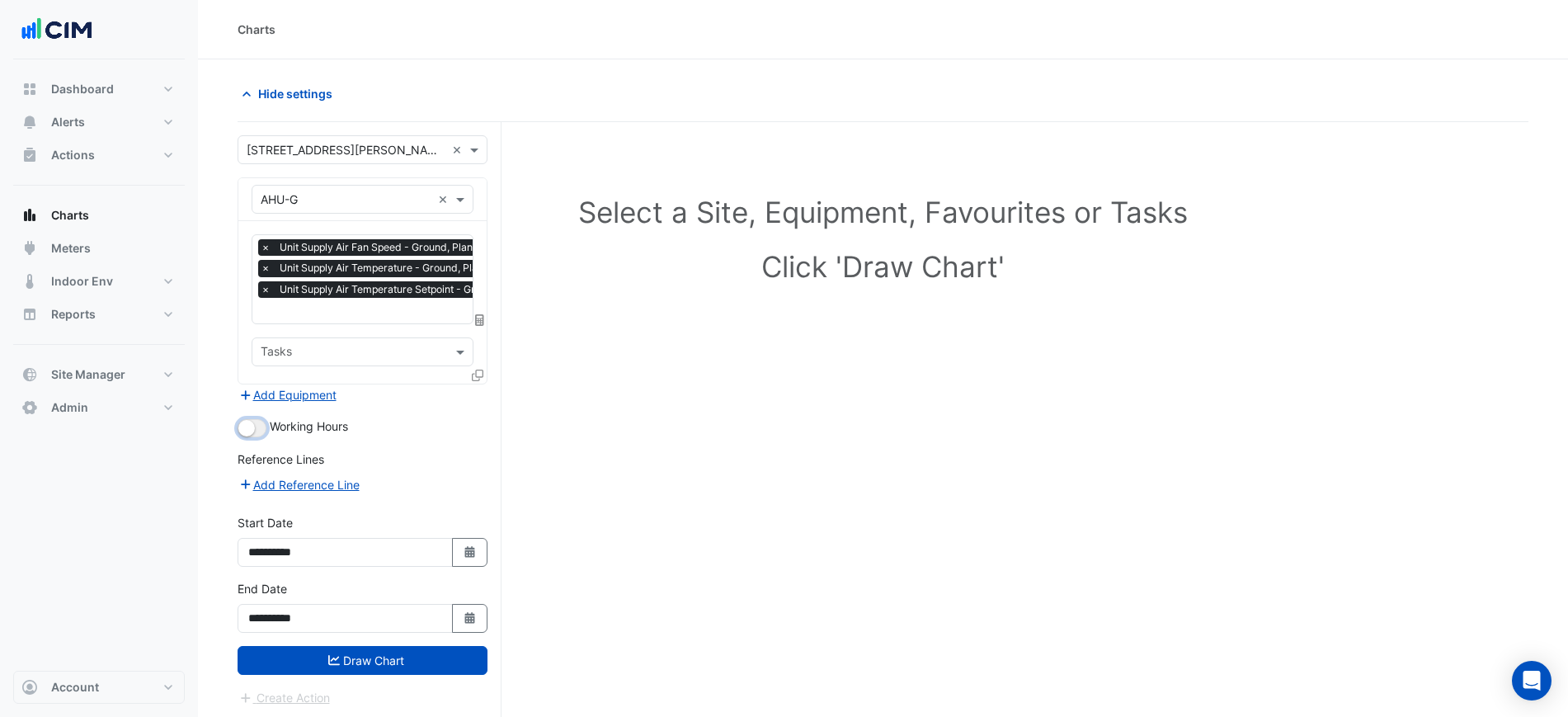
click at [242, 422] on small "button" at bounding box center [246, 427] width 17 height 17
click at [414, 654] on button "Draw Chart" at bounding box center [363, 660] width 250 height 29
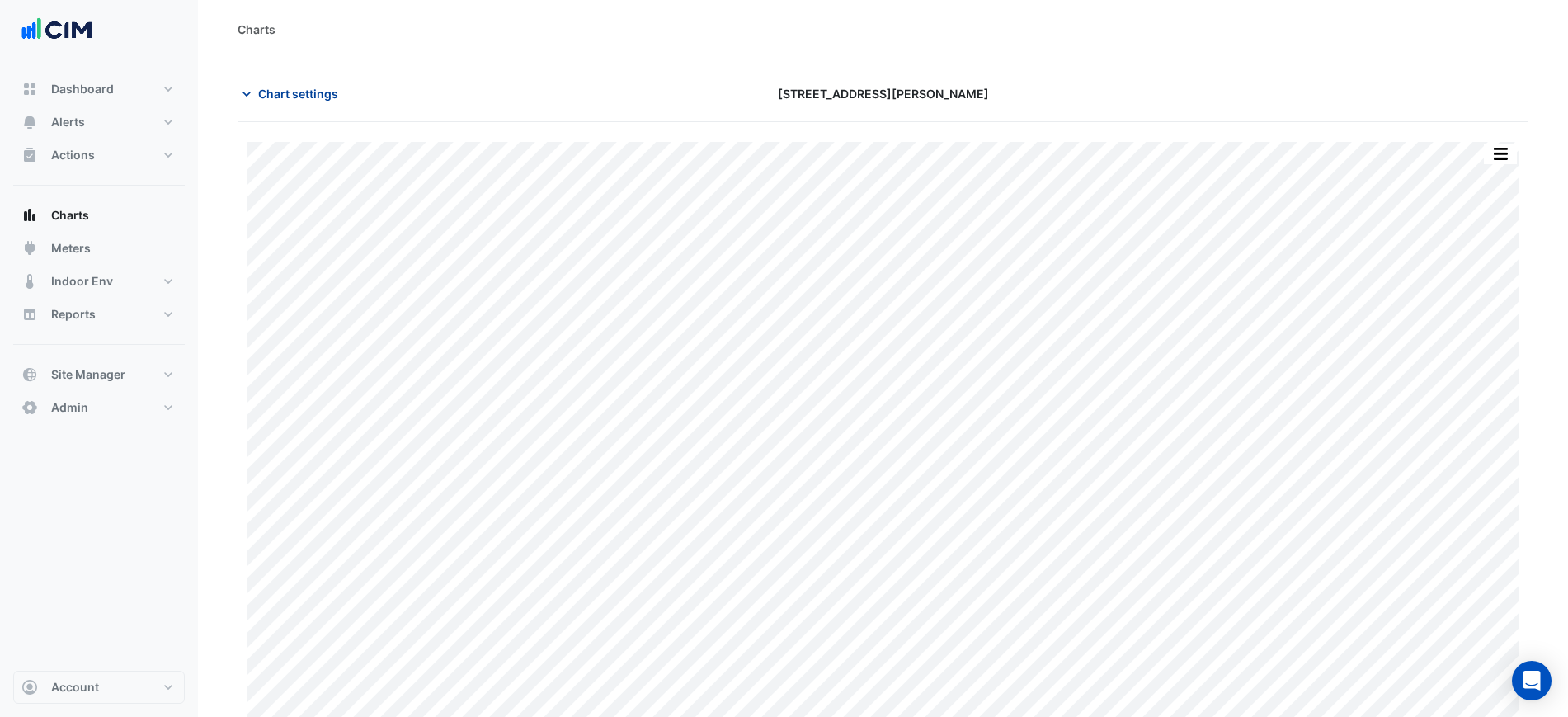
click at [294, 99] on span "Chart settings" at bounding box center [299, 94] width 80 height 18
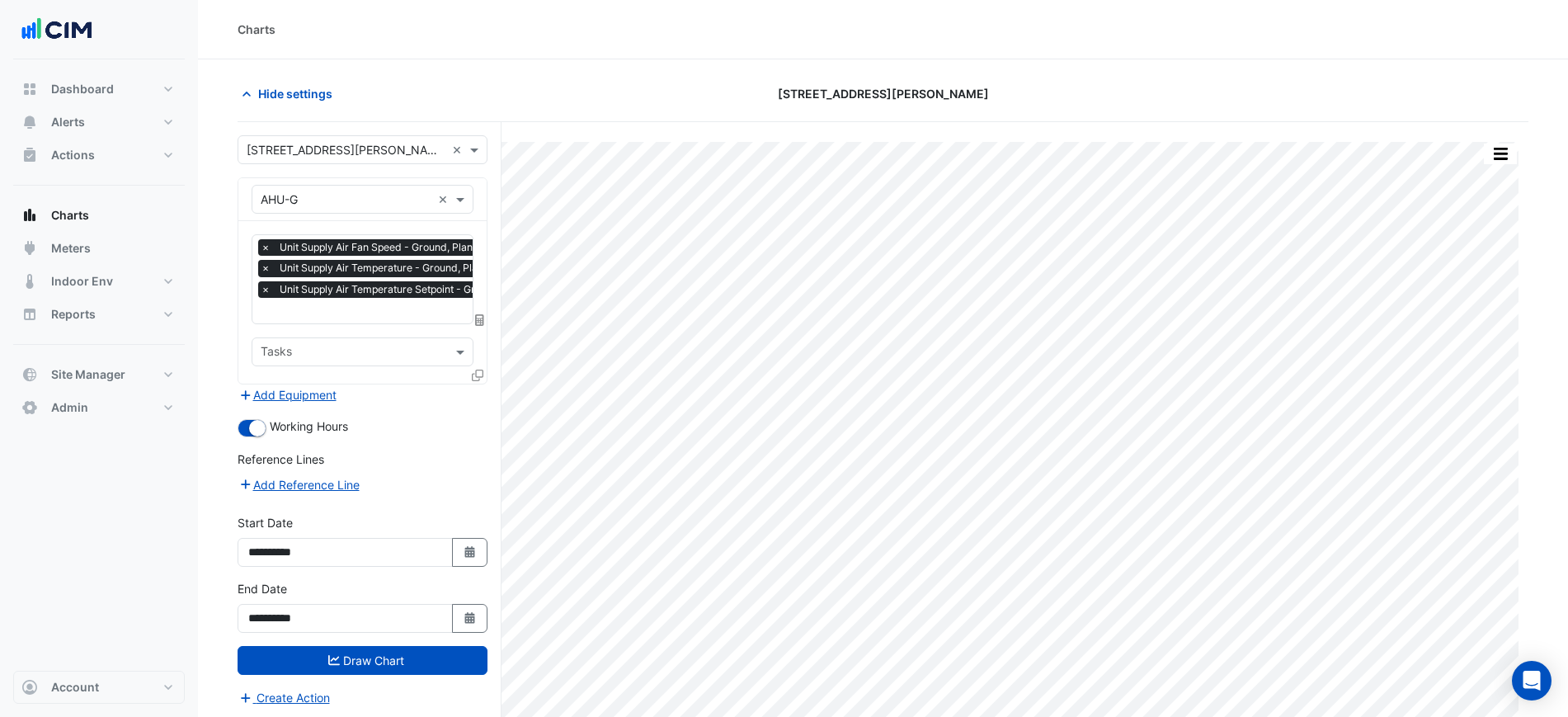
click at [373, 312] on input "text" at bounding box center [411, 312] width 301 height 18
type input "*"
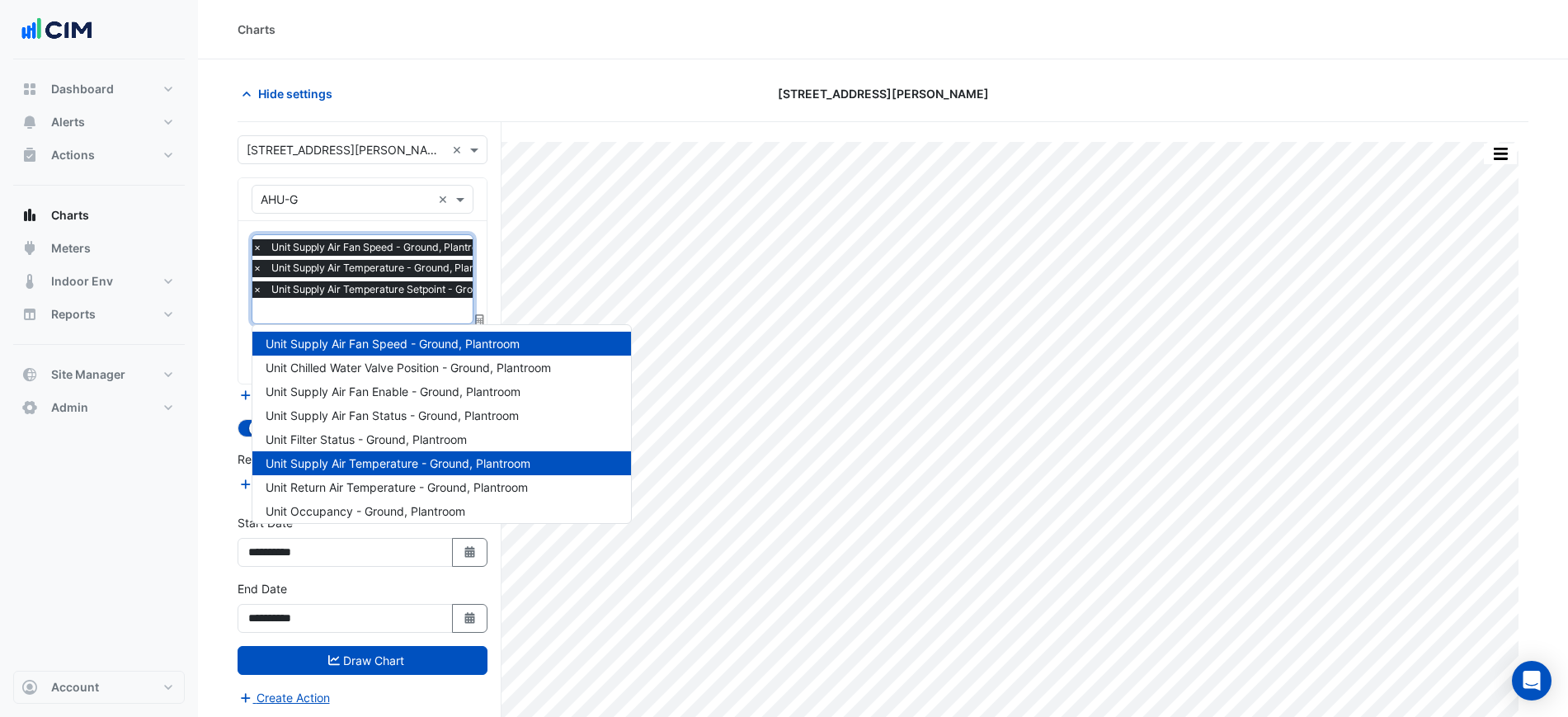
click at [660, 68] on section "Hide settings 201 Miller Street Split by Unit Split All Print Save as JPEG Save…" at bounding box center [883, 419] width 1371 height 720
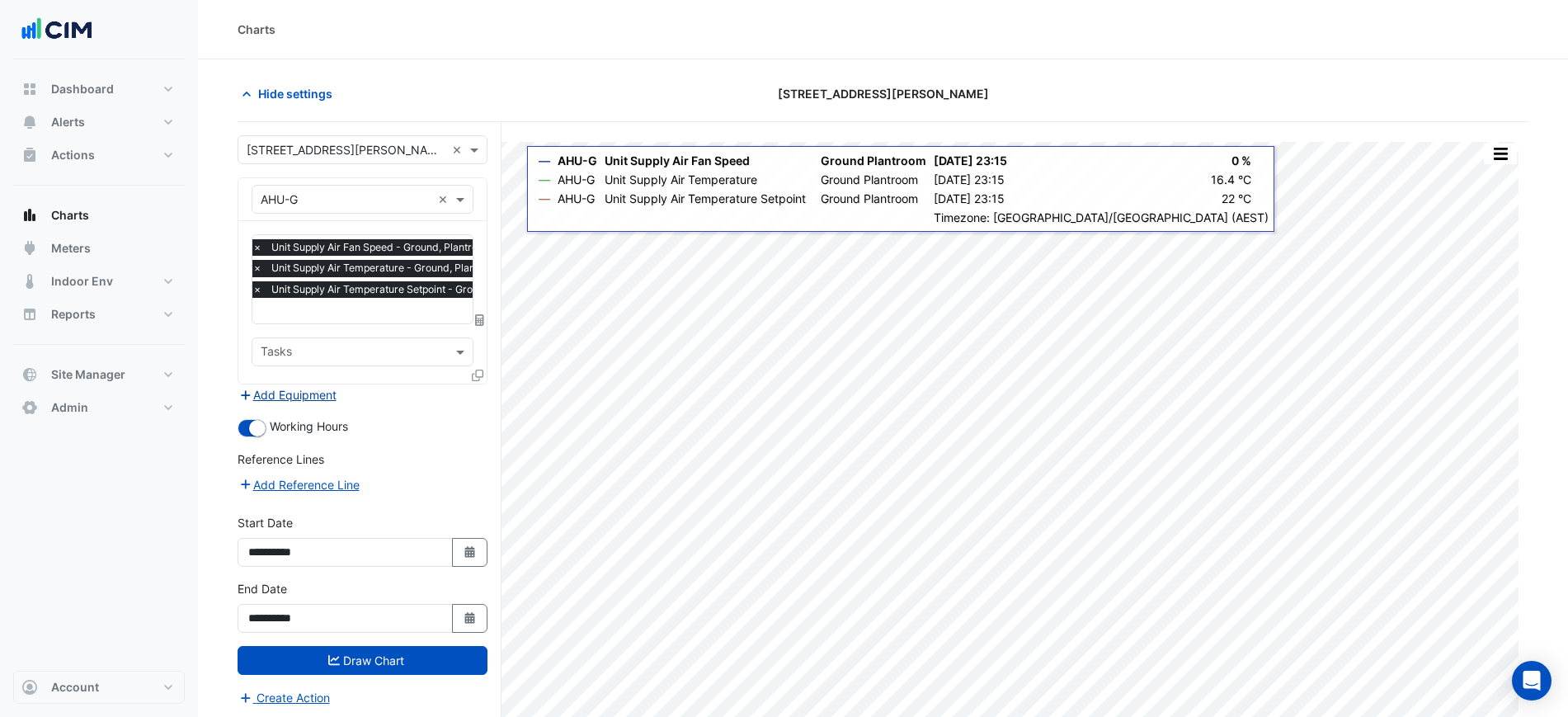
click at [323, 398] on button "Add Equipment" at bounding box center [288, 394] width 100 height 19
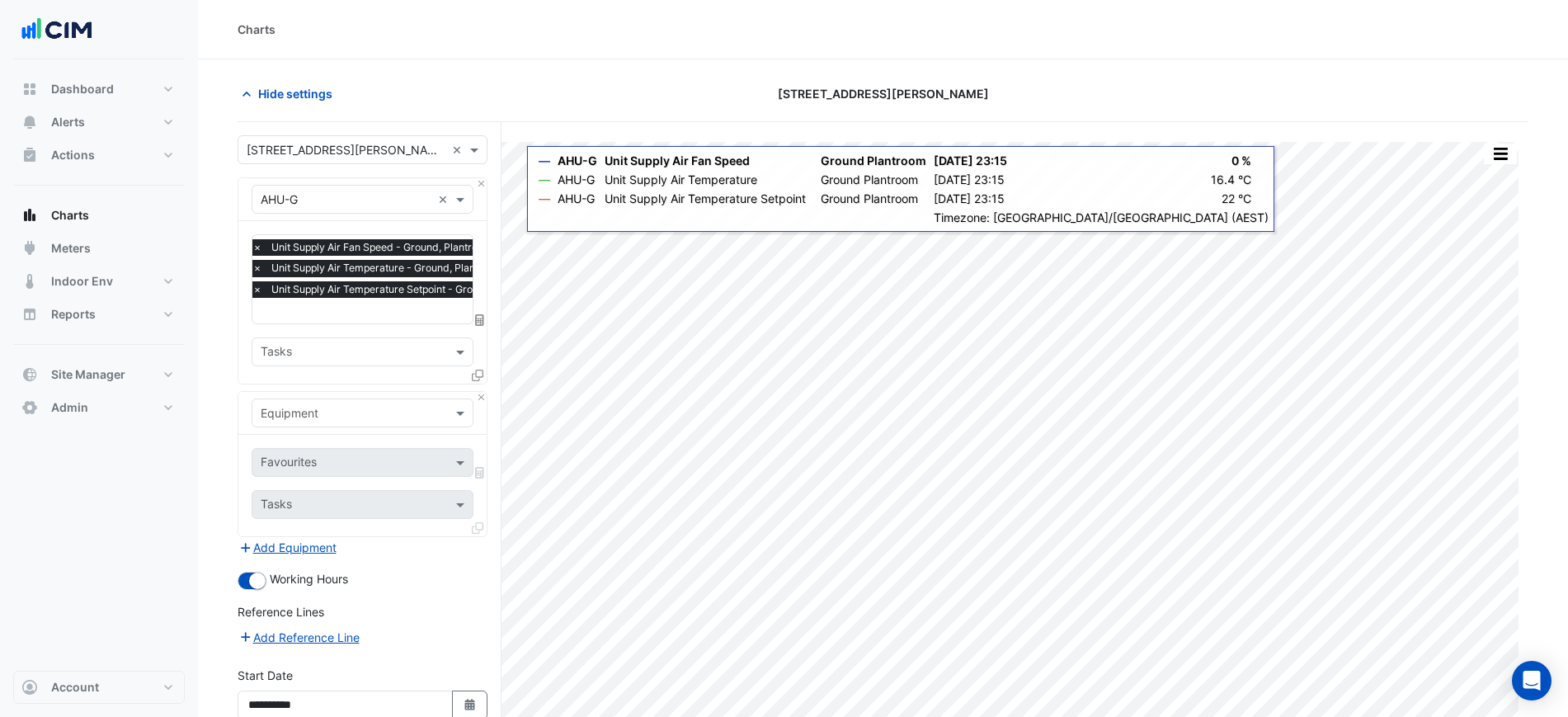
click at [312, 420] on div "Equipment" at bounding box center [362, 413] width 221 height 29
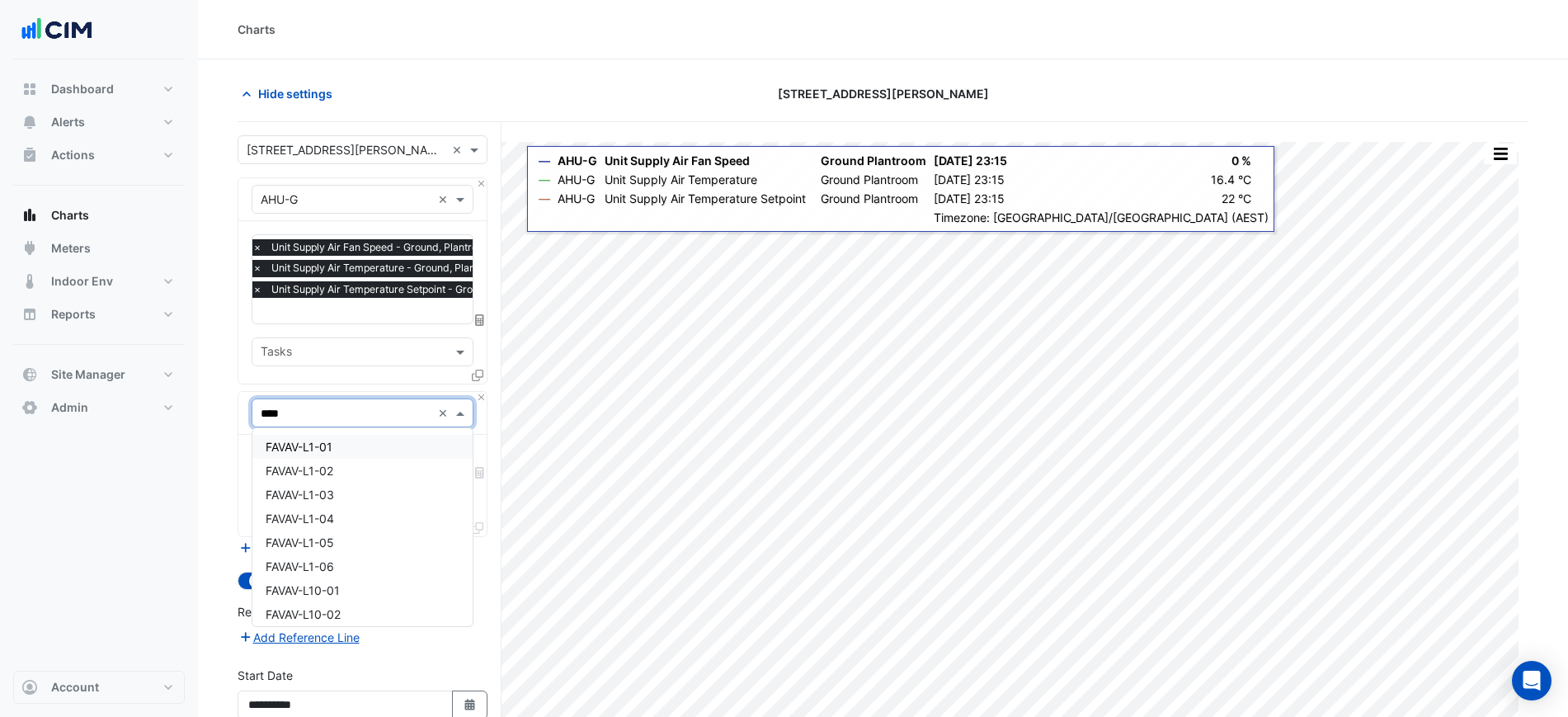
type input "*****"
click at [303, 445] on span "VAV-G-1a" at bounding box center [291, 447] width 51 height 14
click at [312, 456] on input "text" at bounding box center [343, 464] width 167 height 18
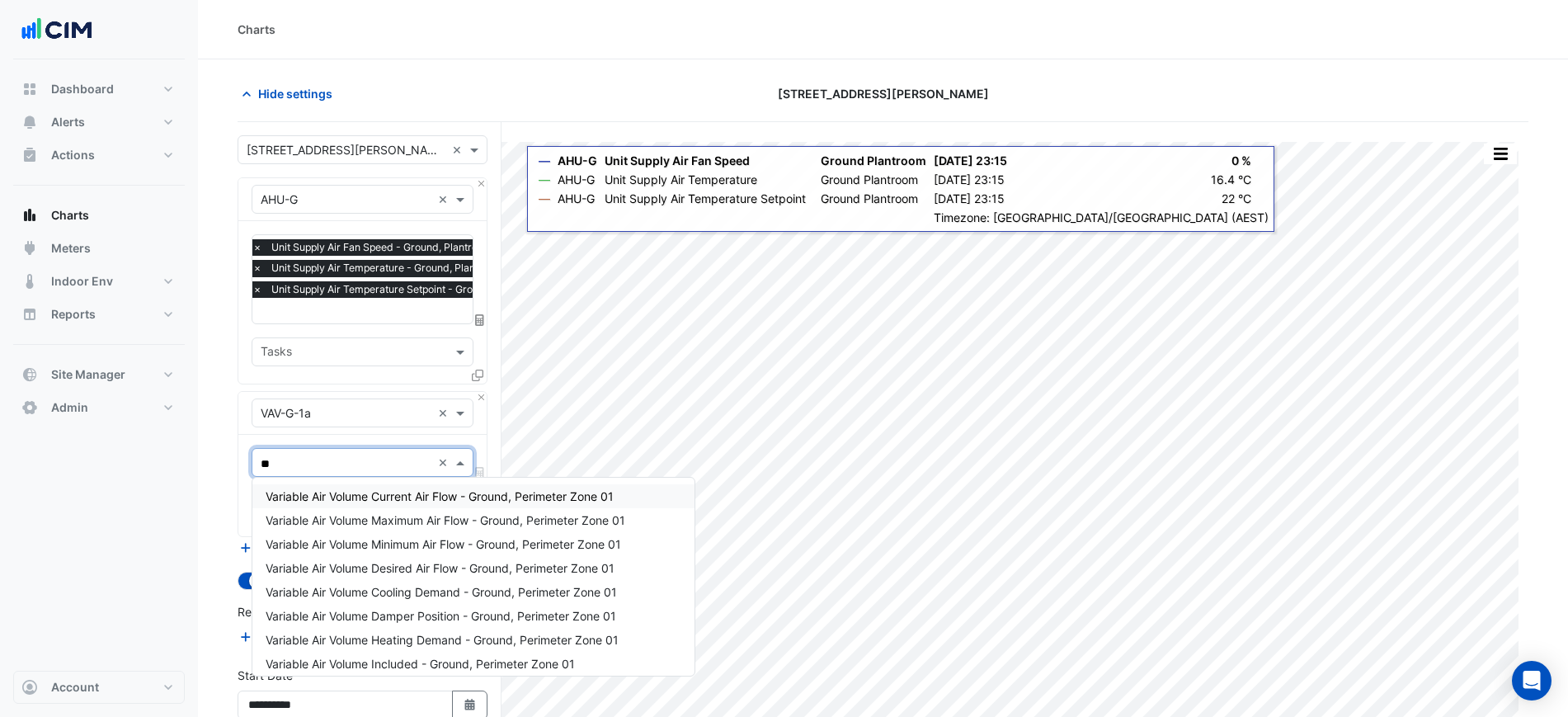
type input "***"
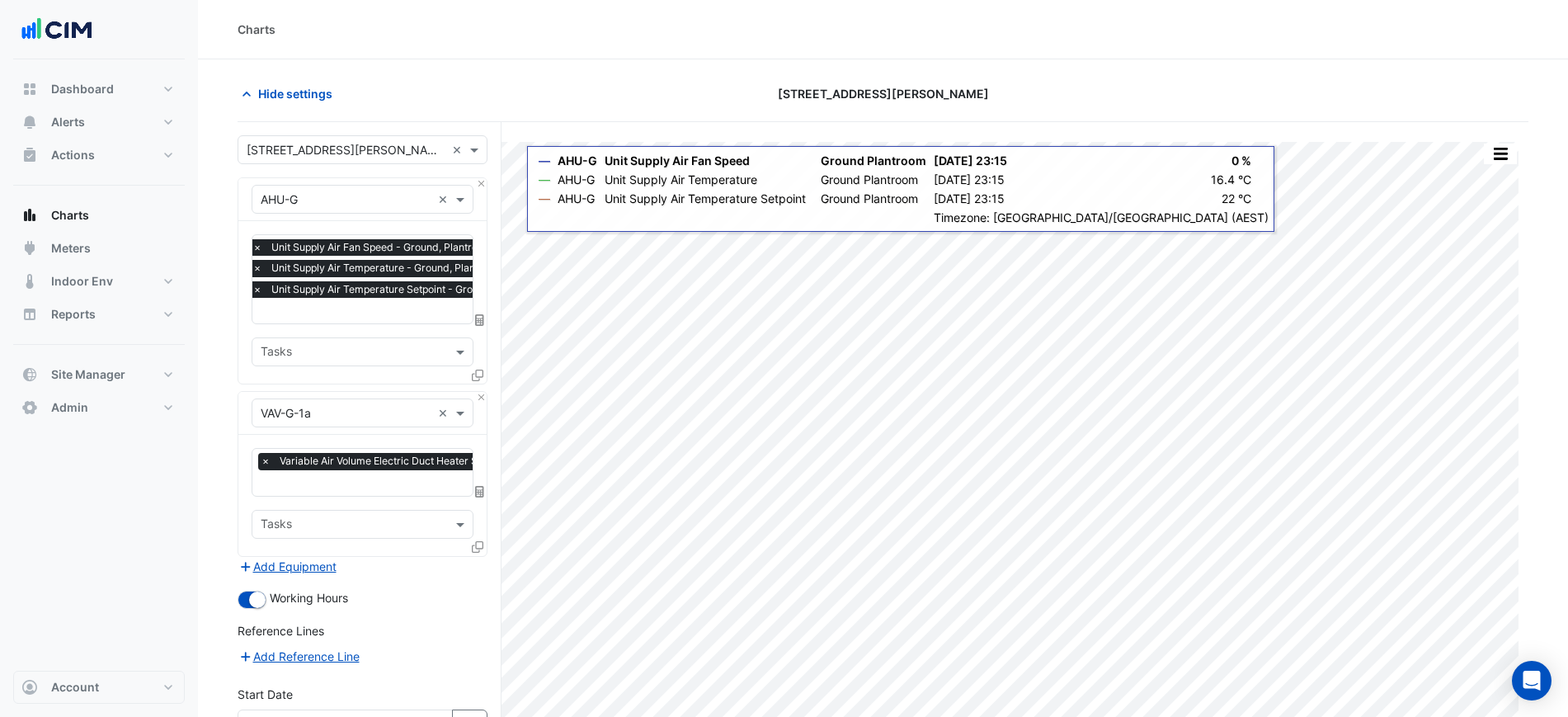
click at [479, 541] on icon at bounding box center [478, 547] width 12 height 12
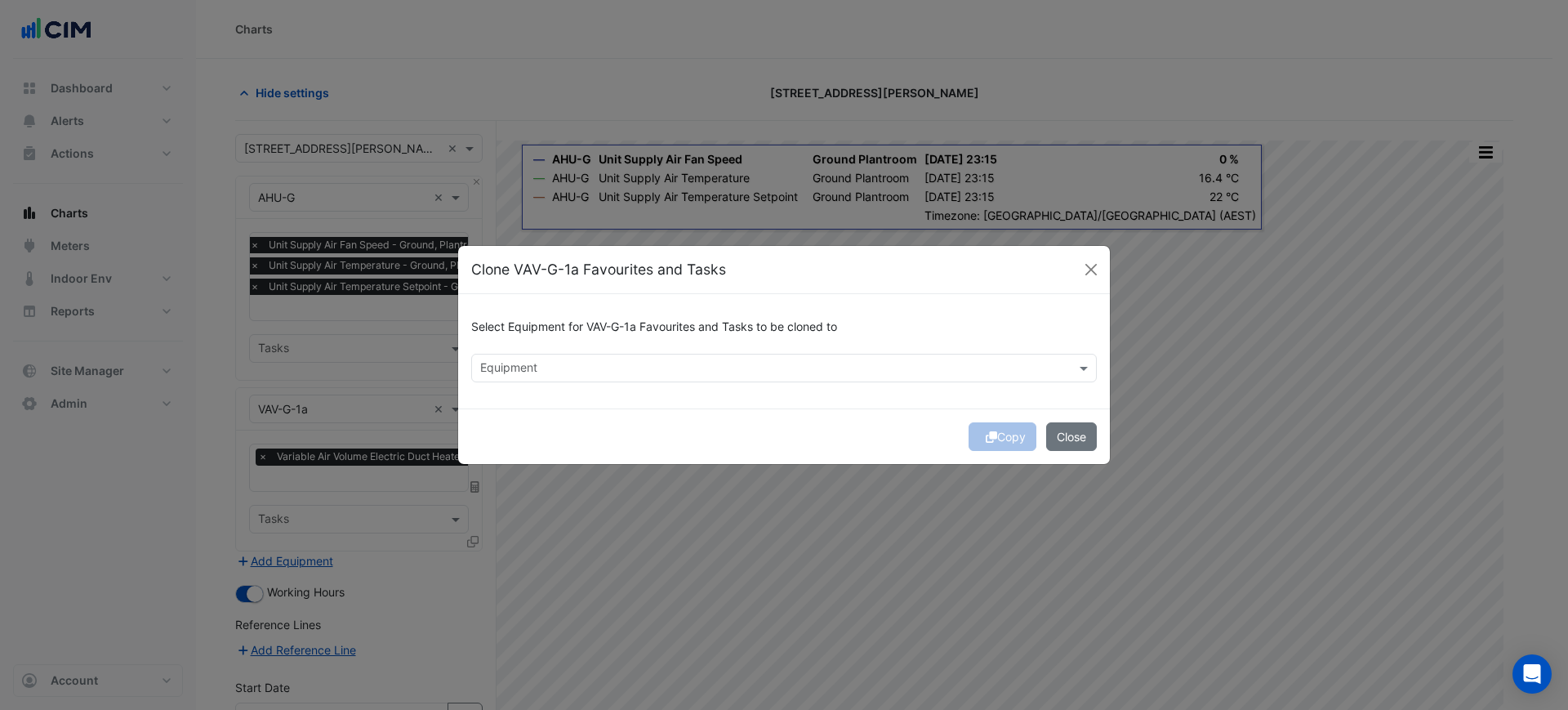
drag, startPoint x: 630, startPoint y: 384, endPoint x: 625, endPoint y: 376, distance: 9.4
click at [630, 383] on div "Select Equipment for VAV-G-1a Favourites and Tasks to be cloned to Equipment" at bounding box center [783, 351] width 652 height 114
click at [625, 376] on input "text" at bounding box center [774, 370] width 589 height 17
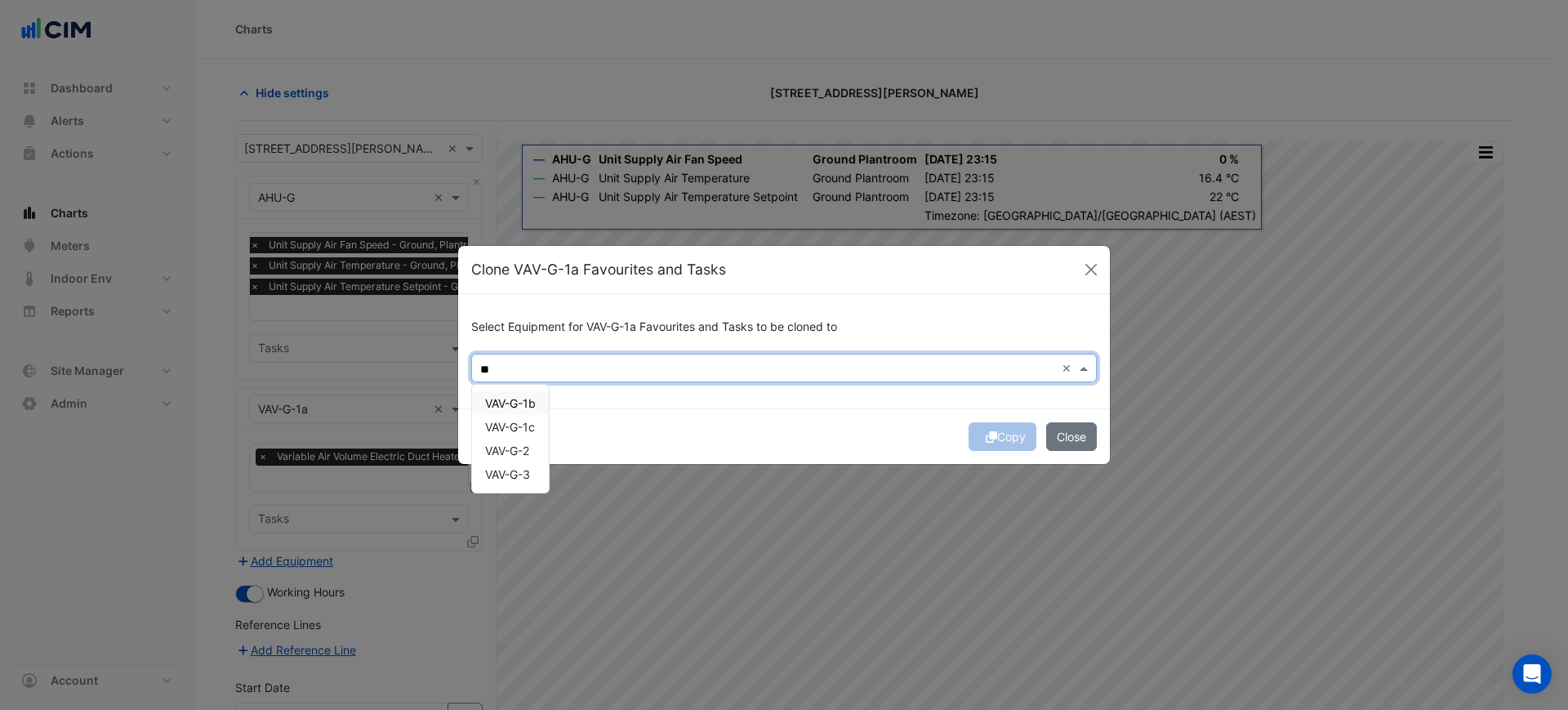
click at [548, 404] on div "VAV-G-1b" at bounding box center [510, 403] width 76 height 24
drag, startPoint x: 511, startPoint y: 418, endPoint x: 512, endPoint y: 431, distance: 13.0
click at [510, 431] on div "VAV-G-1c" at bounding box center [510, 427] width 76 height 24
click at [516, 447] on span "VAV-G-2" at bounding box center [507, 450] width 44 height 14
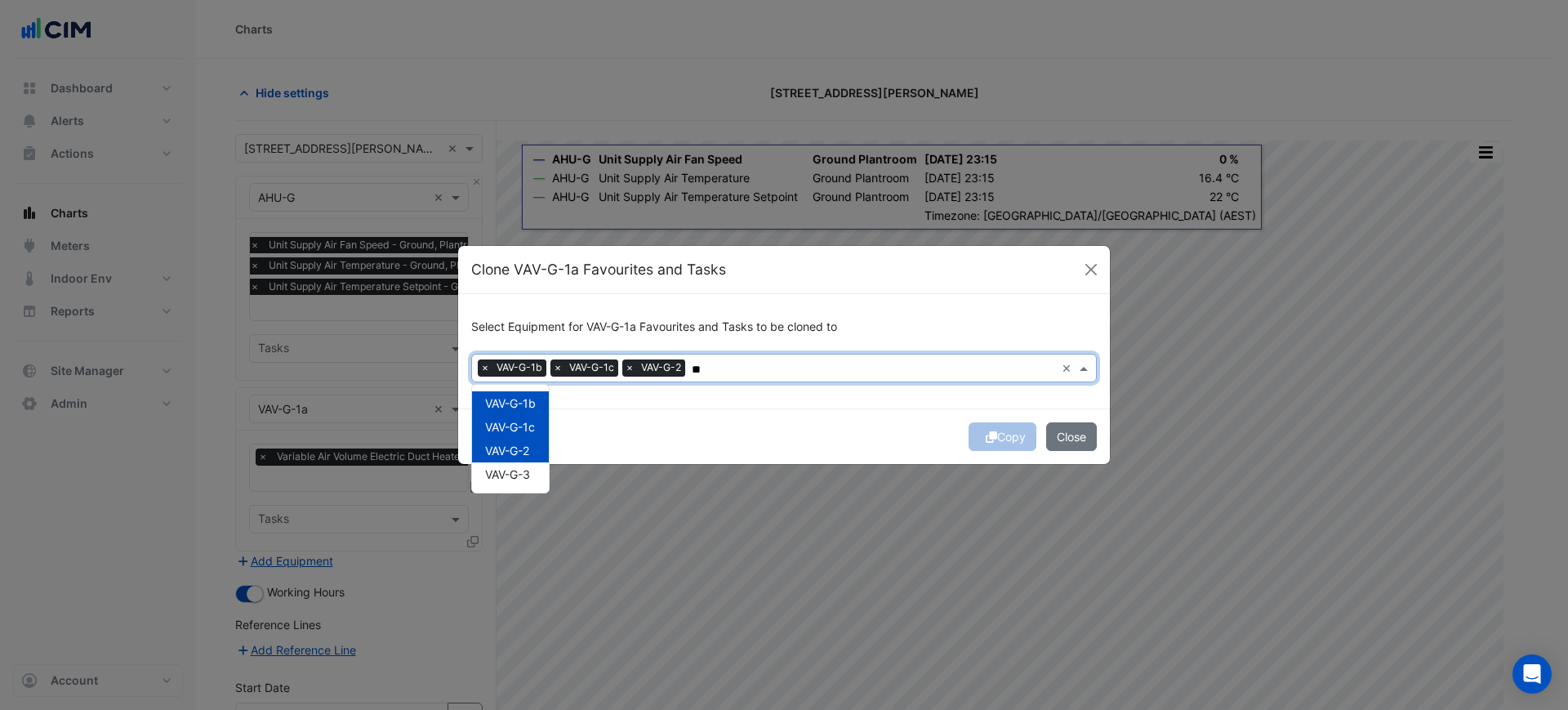
click at [516, 469] on span "VAV-G-3" at bounding box center [507, 474] width 45 height 14
type input "**"
click at [670, 431] on div "Copy Close" at bounding box center [783, 437] width 652 height 56
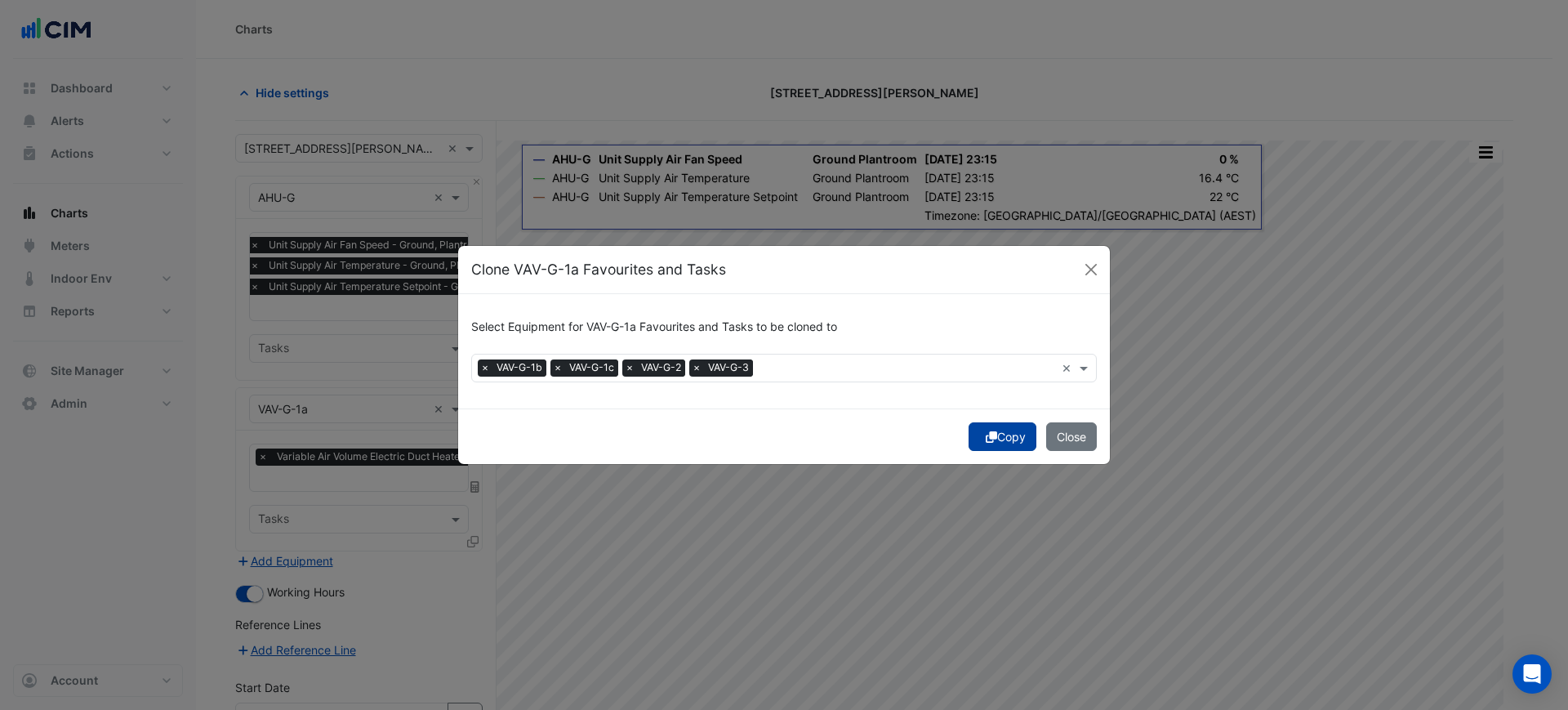
click at [996, 433] on button "Copy" at bounding box center [1002, 437] width 68 height 29
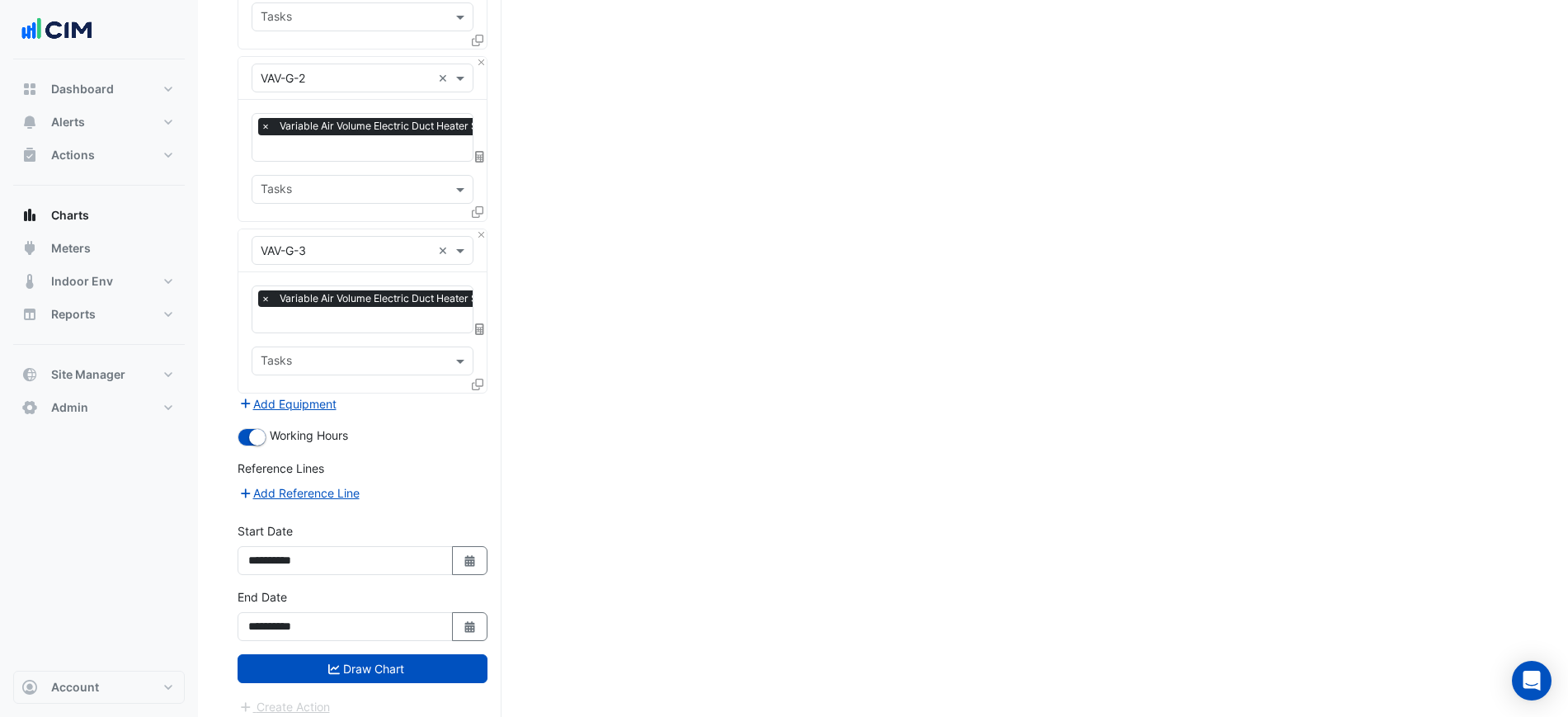
drag, startPoint x: 243, startPoint y: 448, endPoint x: 232, endPoint y: 721, distance: 273.2
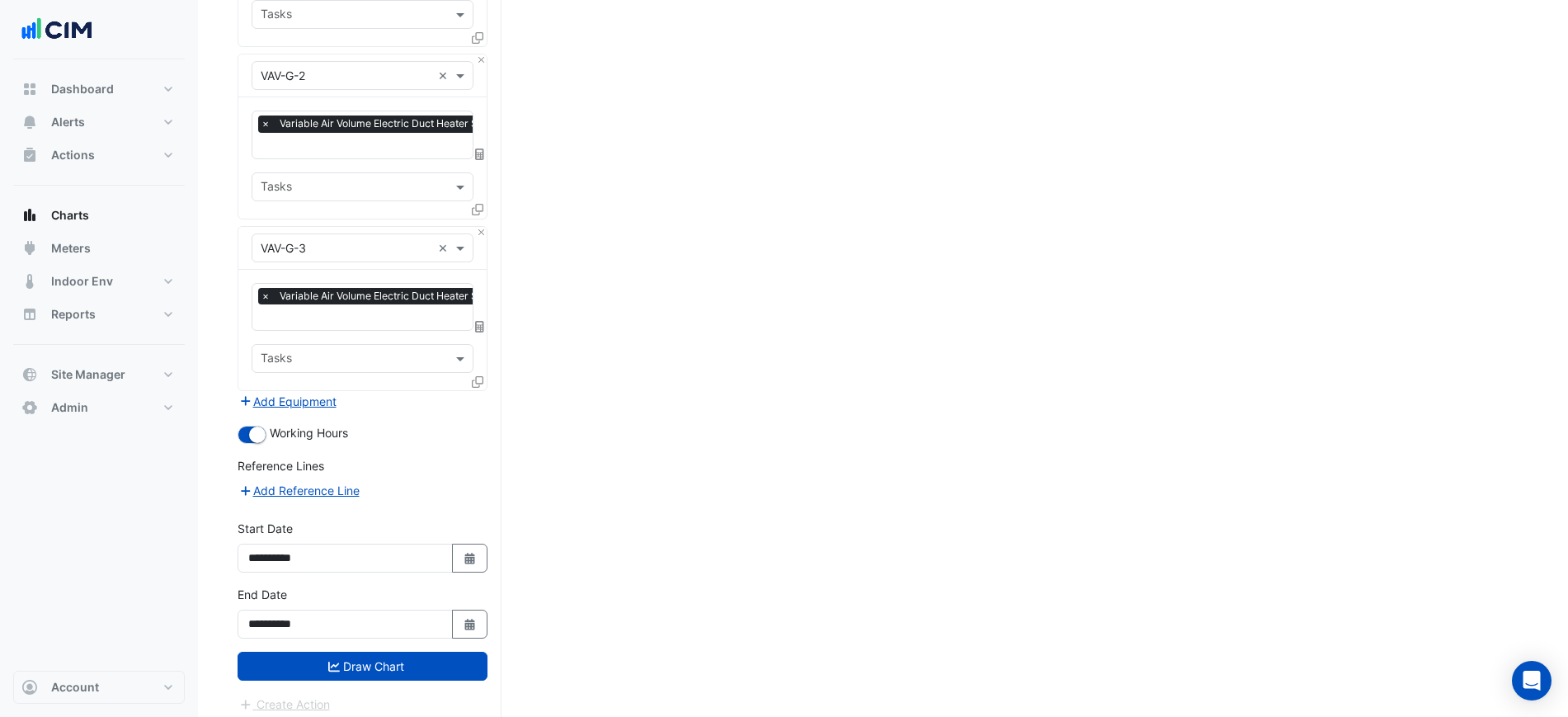
click at [333, 636] on div "**********" at bounding box center [362, 618] width 270 height 66
click at [339, 660] on icon "submit" at bounding box center [335, 666] width 12 height 12
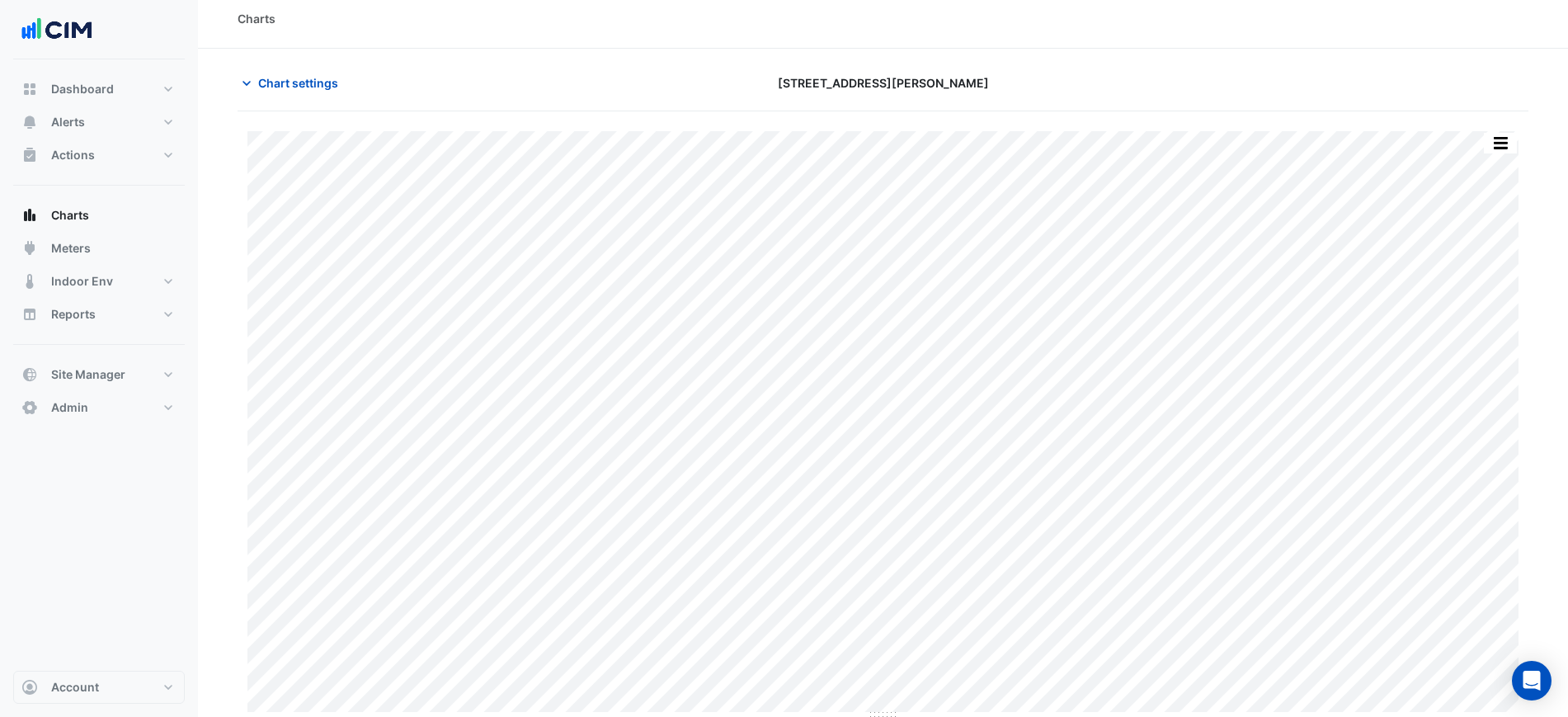
scroll to position [14, 0]
click at [1501, 137] on button "button" at bounding box center [1501, 139] width 33 height 20
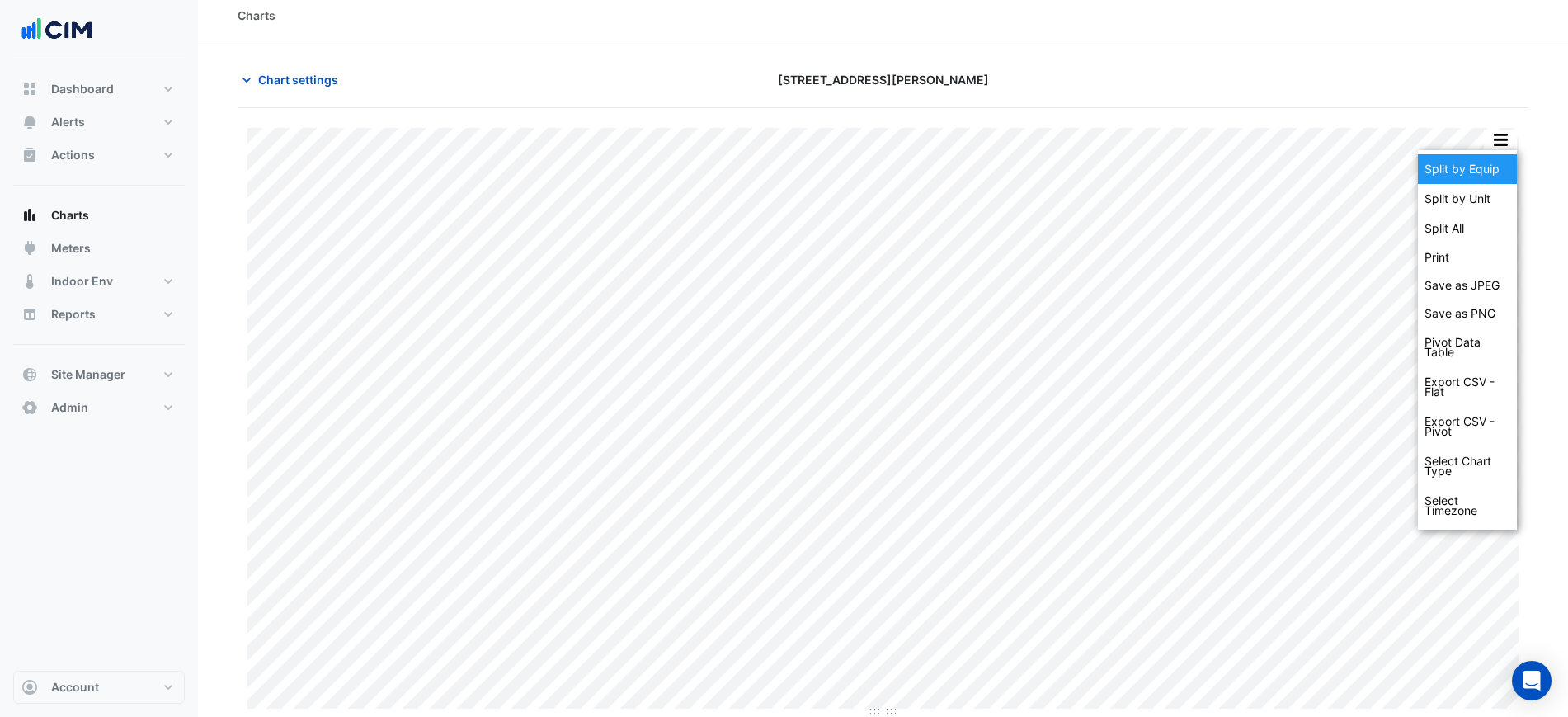
click at [1503, 159] on div "Split by Equip" at bounding box center [1467, 169] width 99 height 29
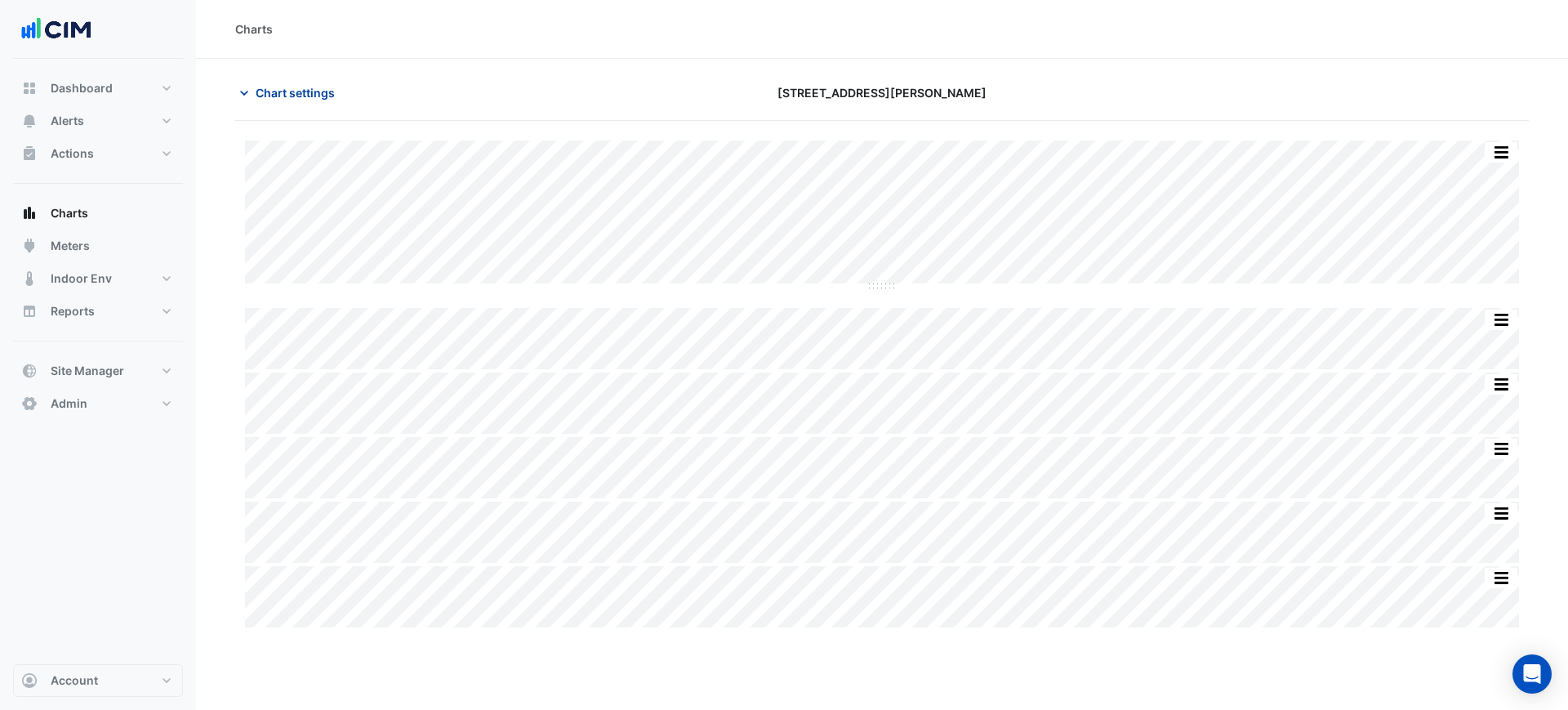
click at [319, 103] on button "Chart settings" at bounding box center [291, 93] width 110 height 29
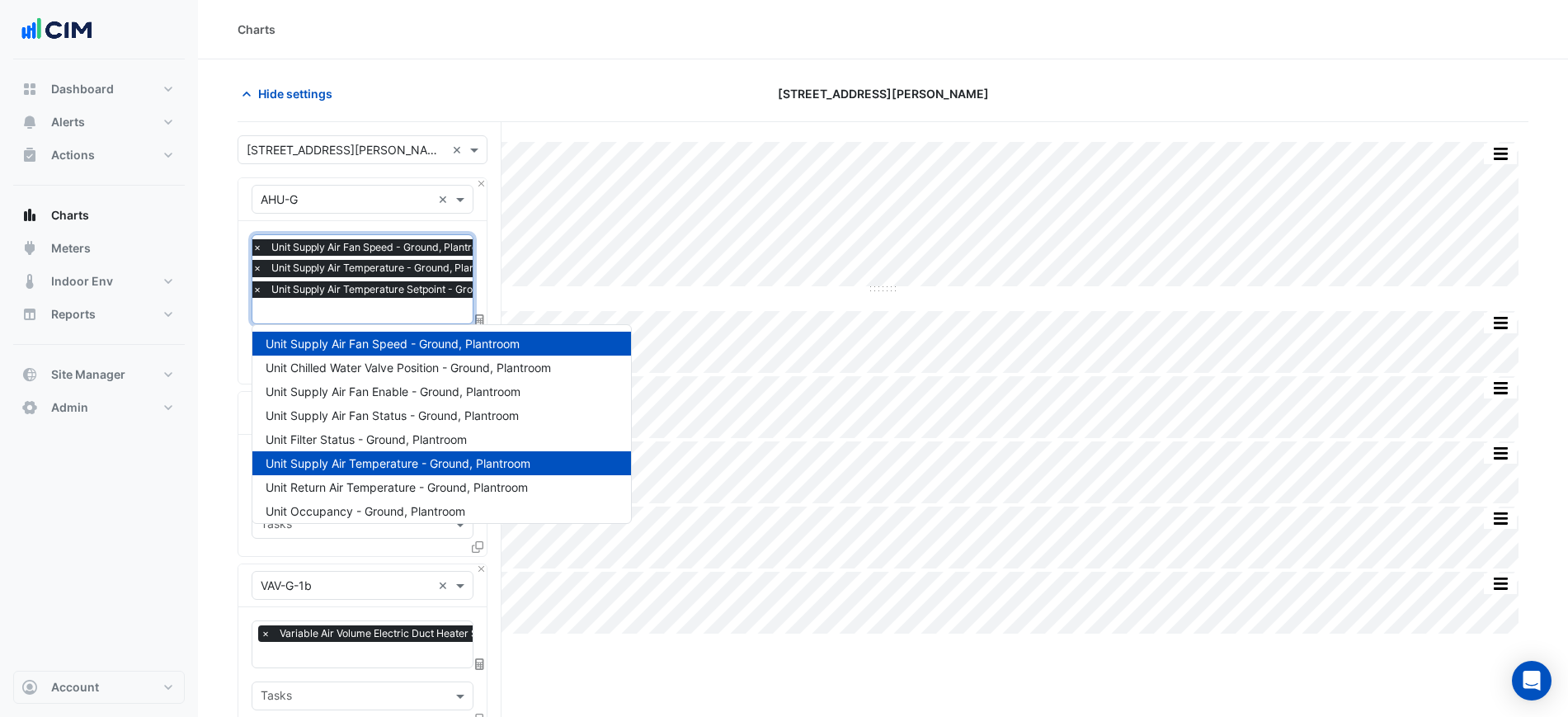
drag, startPoint x: 327, startPoint y: 288, endPoint x: 333, endPoint y: 297, distance: 10.8
click at [331, 296] on span "Unit Supply Air Temperature Setpoint - Ground, Plantroom" at bounding box center [408, 289] width 281 height 17
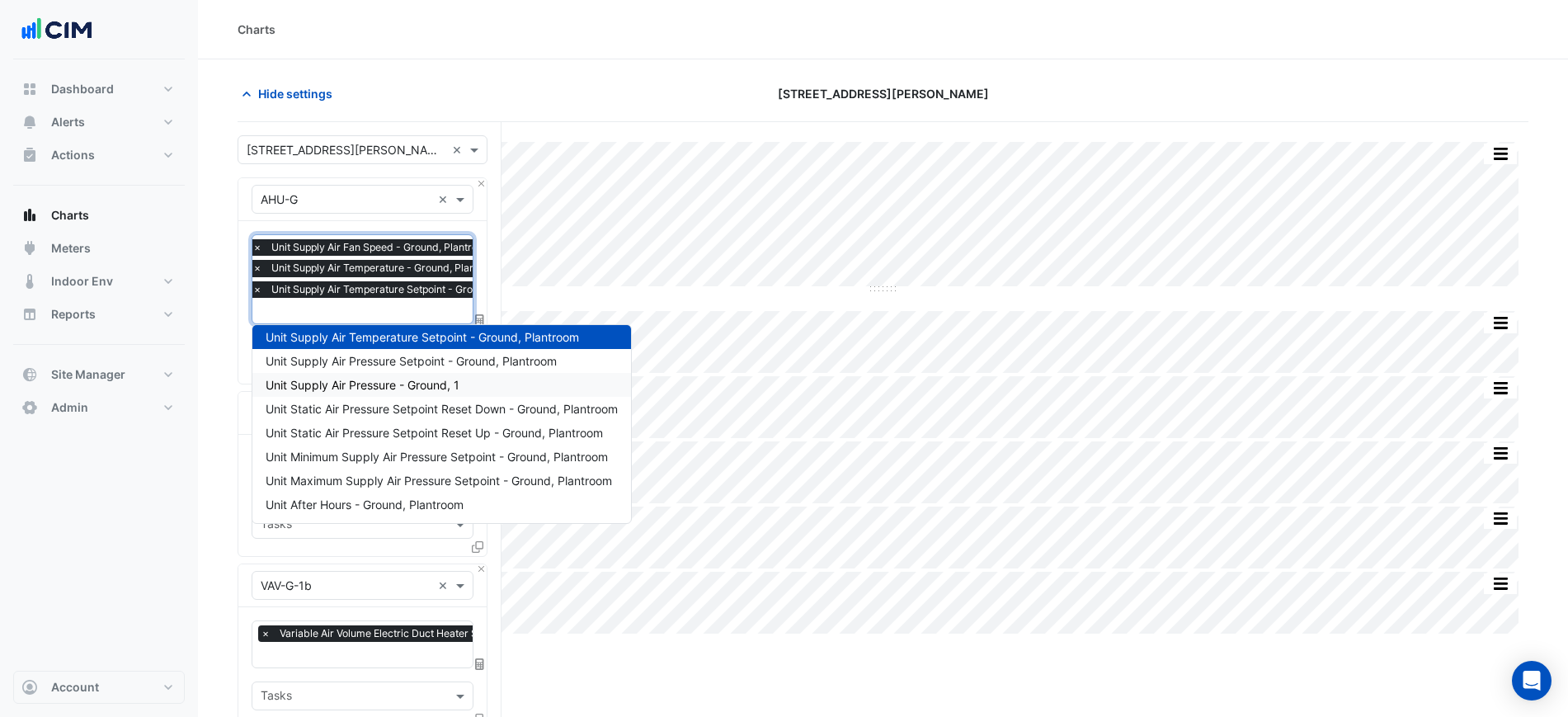
click at [451, 386] on span "Unit Supply Air Pressure - Ground, 1" at bounding box center [362, 384] width 194 height 14
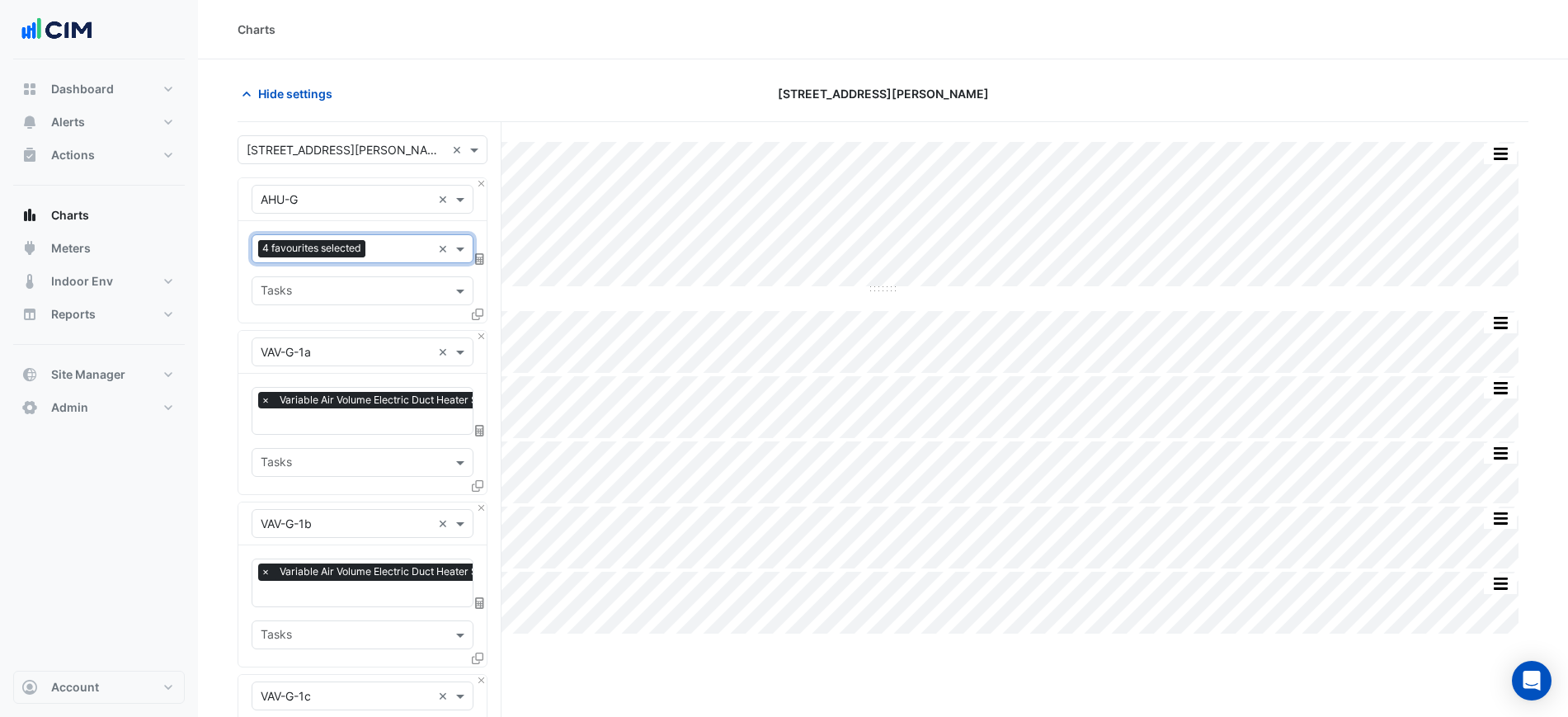
scroll to position [0, 0]
click at [397, 264] on div "Favourites 4 favourites selected × Tasks" at bounding box center [362, 272] width 249 height 101
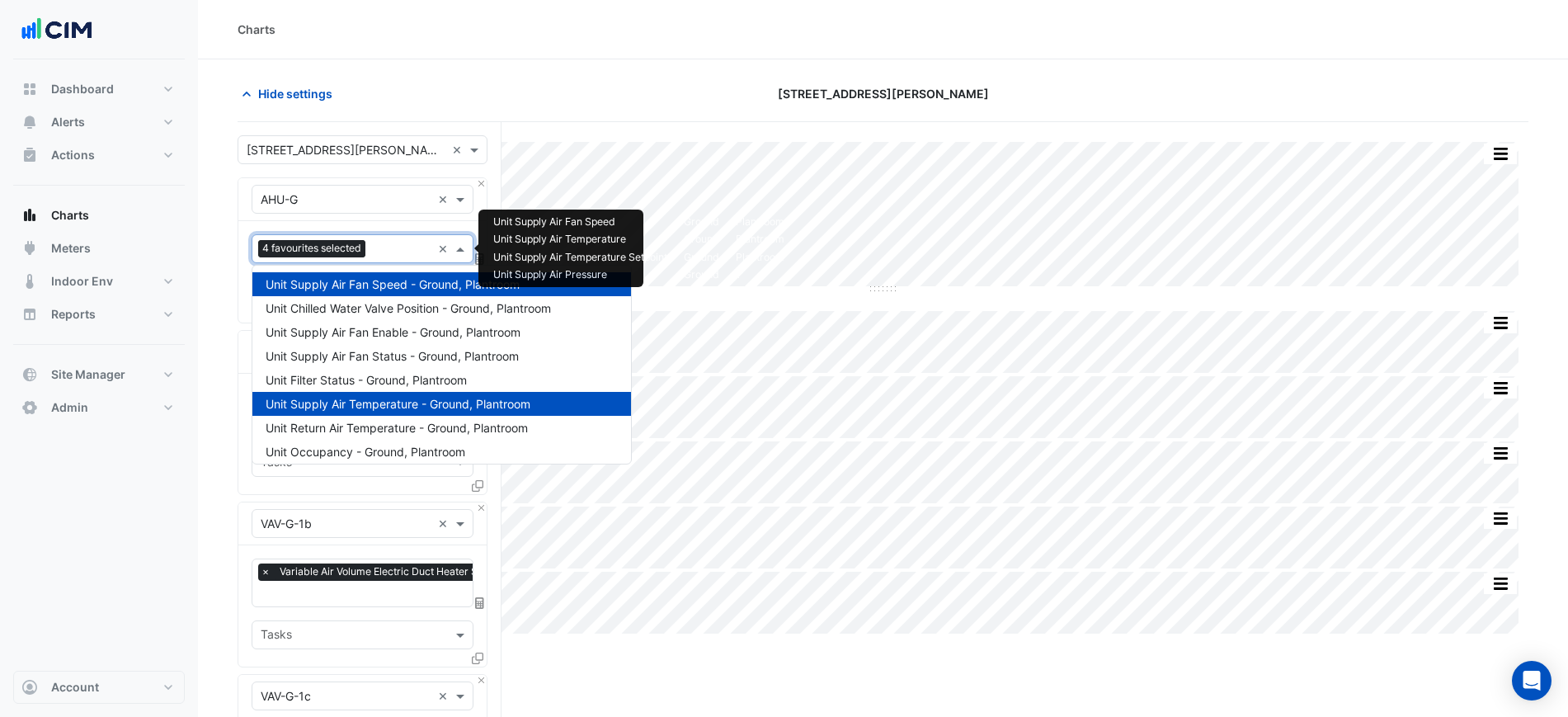
click at [396, 256] on input "text" at bounding box center [401, 251] width 60 height 18
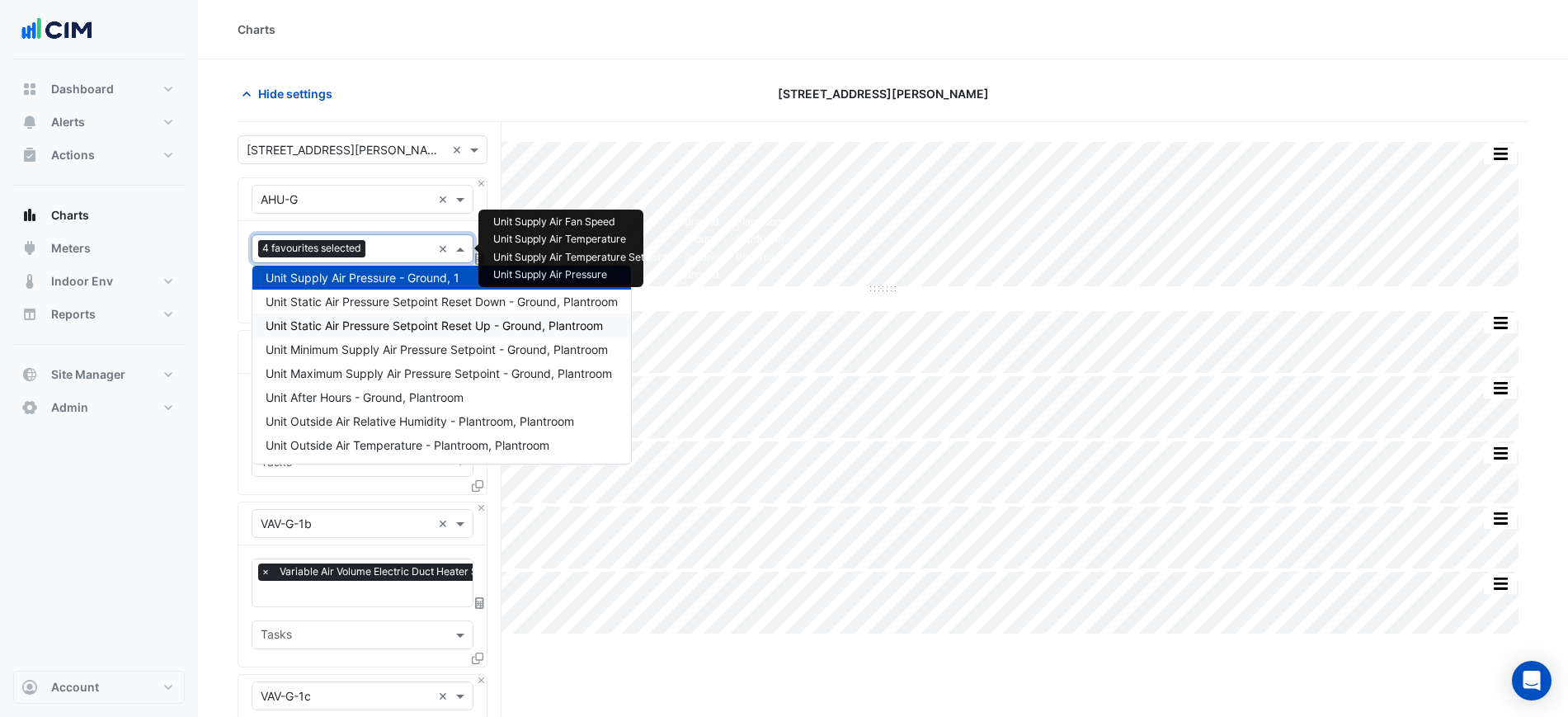
scroll to position [167, 0]
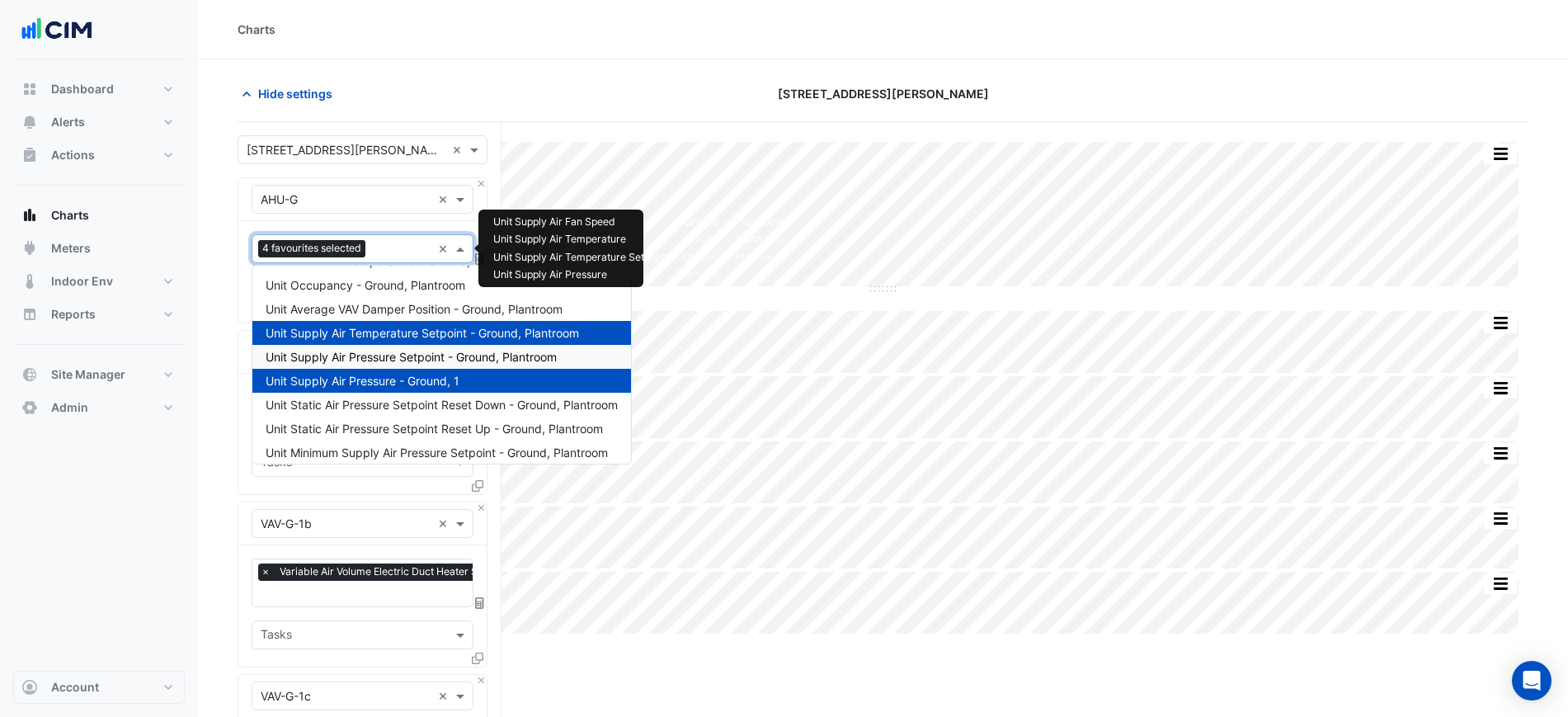
click at [440, 357] on span "Unit Supply Air Pressure Setpoint - Ground, Plantroom" at bounding box center [411, 357] width 291 height 14
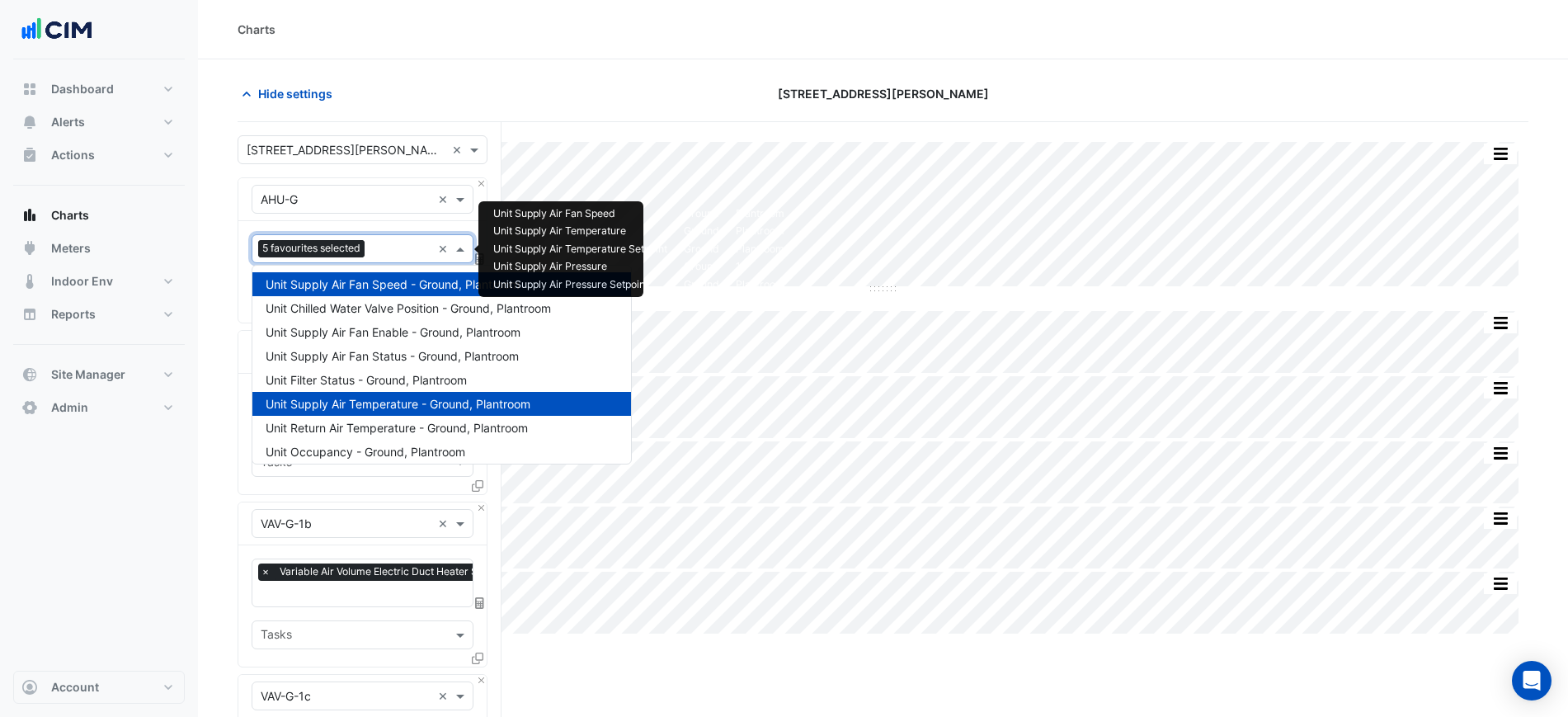
click at [369, 259] on div "5 favourites selected" at bounding box center [313, 250] width 110 height 20
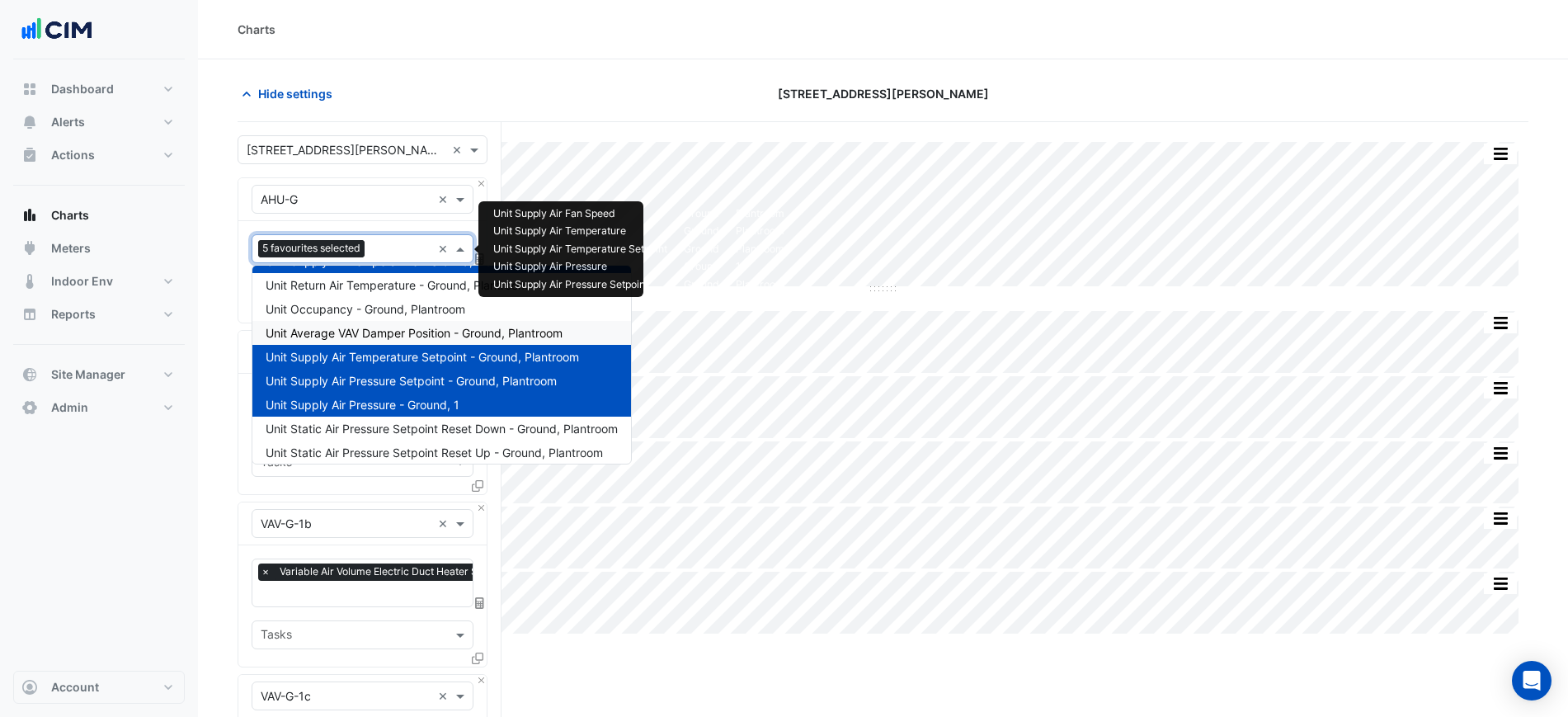
scroll to position [40, 0]
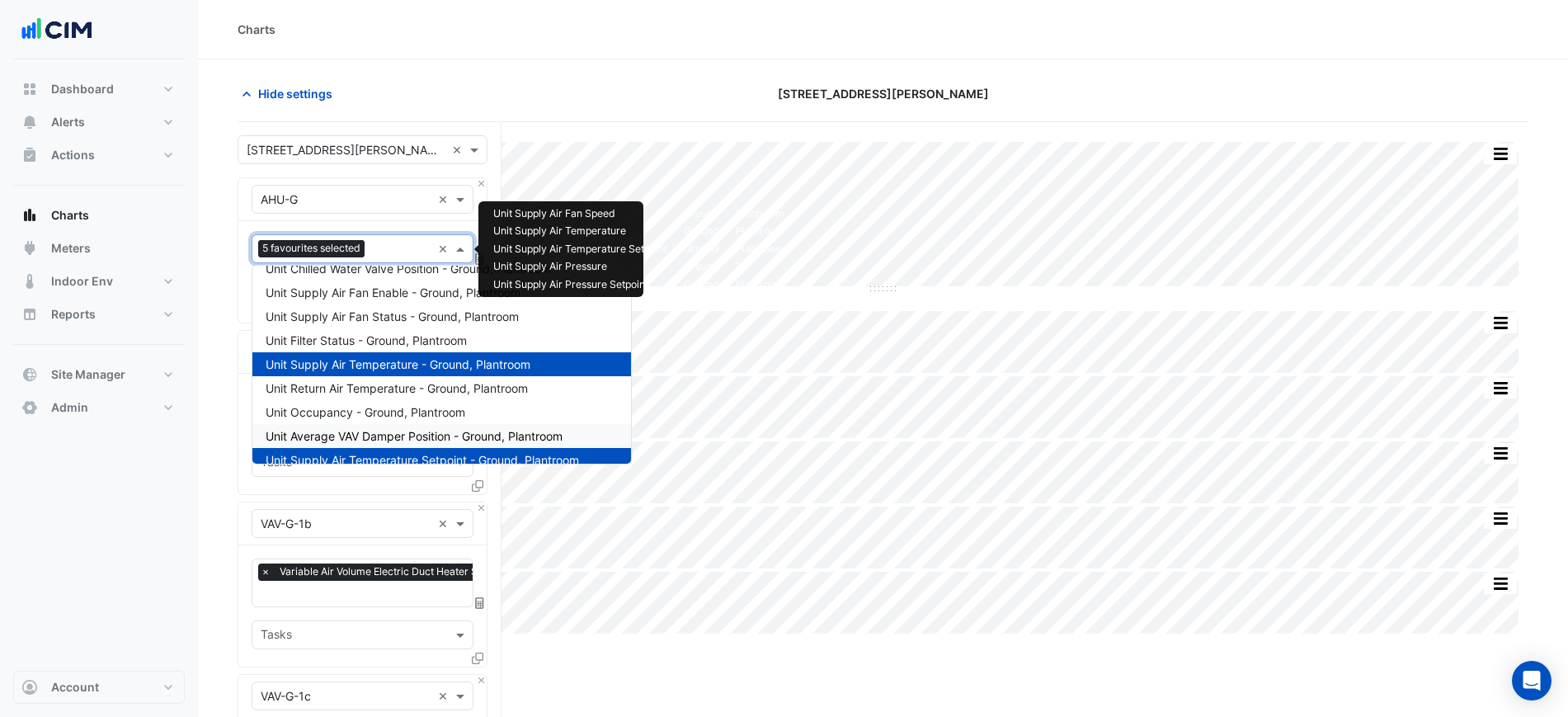
click at [407, 433] on span "Unit Average VAV Damper Position - Ground, Plantroom" at bounding box center [414, 436] width 297 height 14
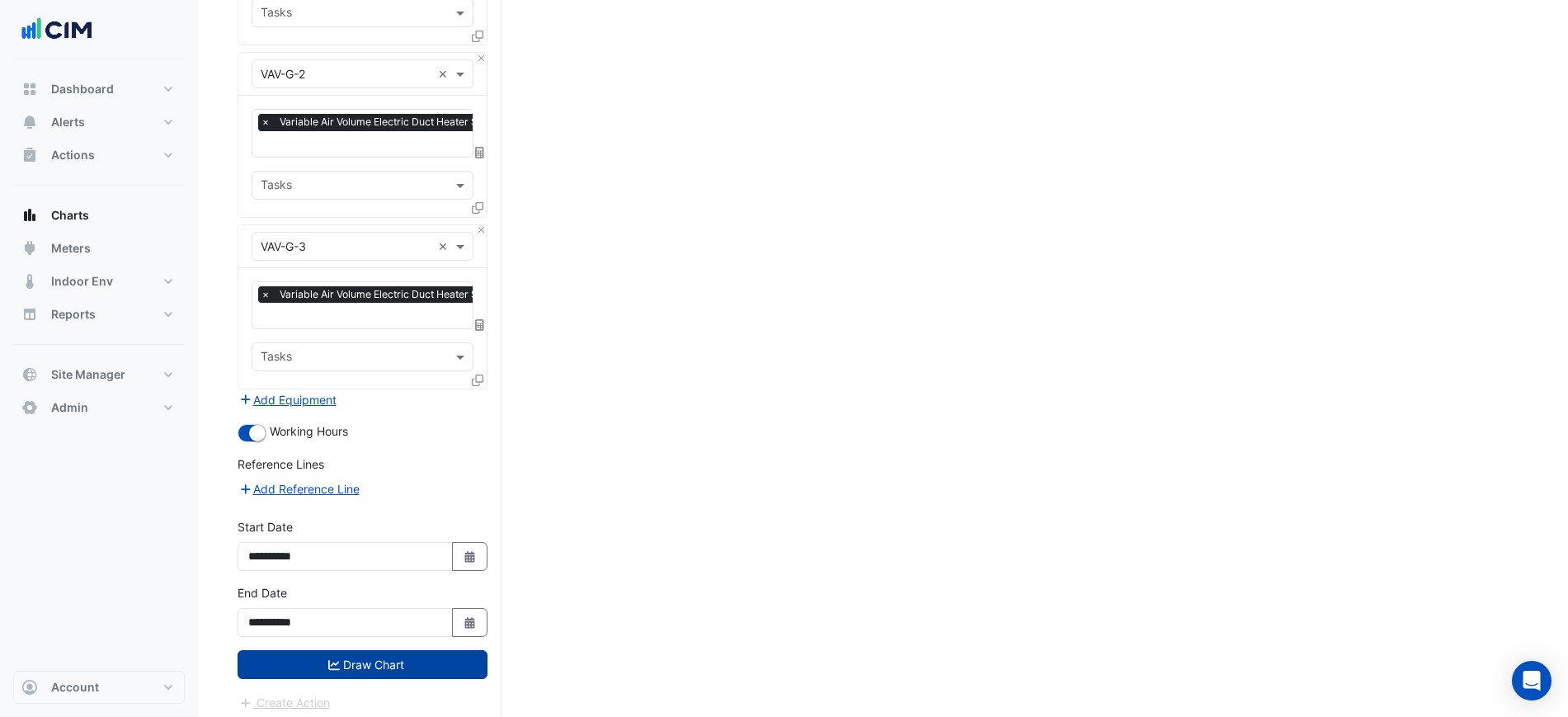
click at [423, 660] on button "Draw Chart" at bounding box center [363, 664] width 250 height 29
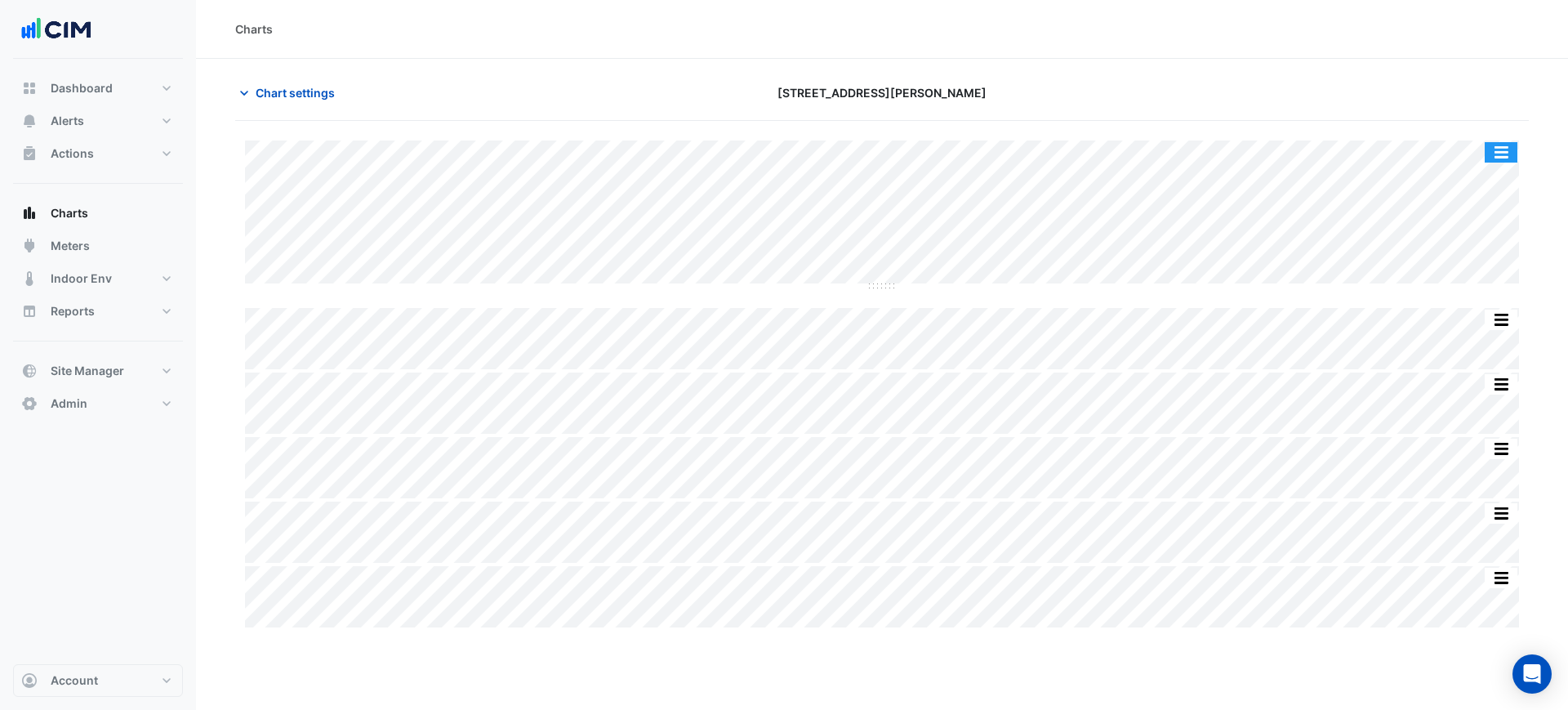
drag, startPoint x: 1494, startPoint y: 151, endPoint x: 1493, endPoint y: 167, distance: 16.0
click at [1494, 153] on button "button" at bounding box center [1500, 152] width 33 height 20
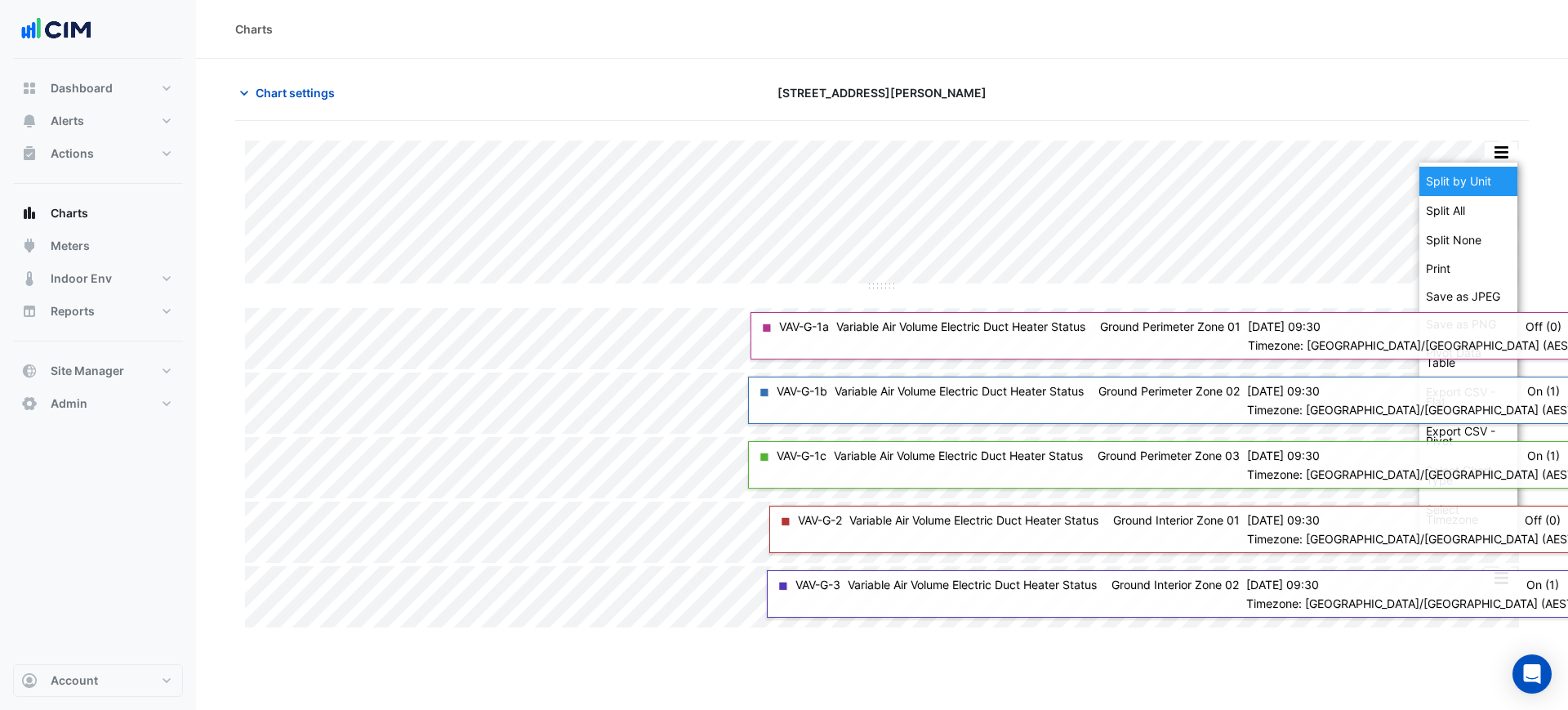
click at [1493, 169] on div "Split by Unit" at bounding box center [1468, 182] width 98 height 29
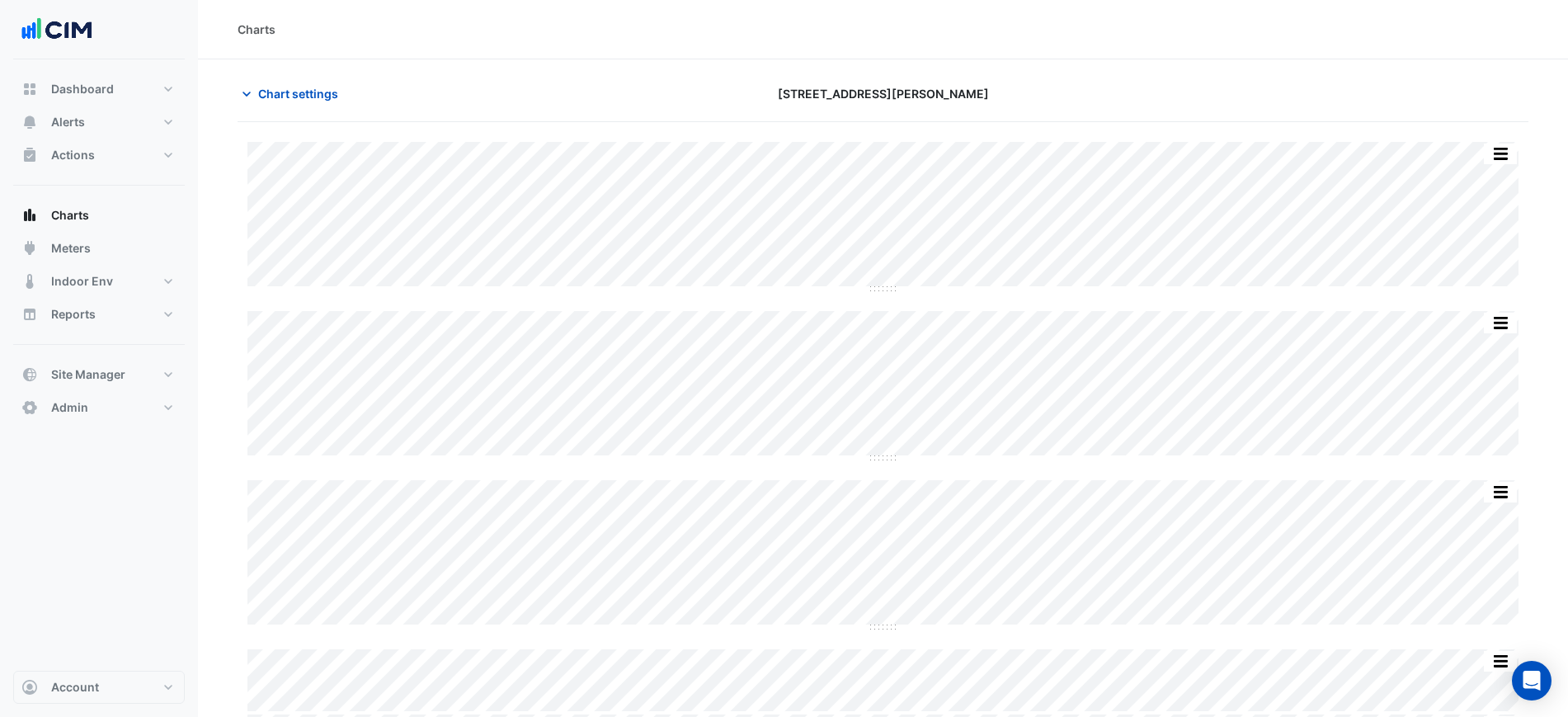
click at [319, 77] on section "Chart settings 201 Miller Street Split by Equip Split All Split None Print Save…" at bounding box center [883, 517] width 1371 height 916
click at [318, 77] on section "Chart settings 201 Miller Street Split by Equip Split All Split None Print Save…" at bounding box center [883, 517] width 1371 height 916
click at [313, 82] on button "Chart settings" at bounding box center [294, 94] width 111 height 29
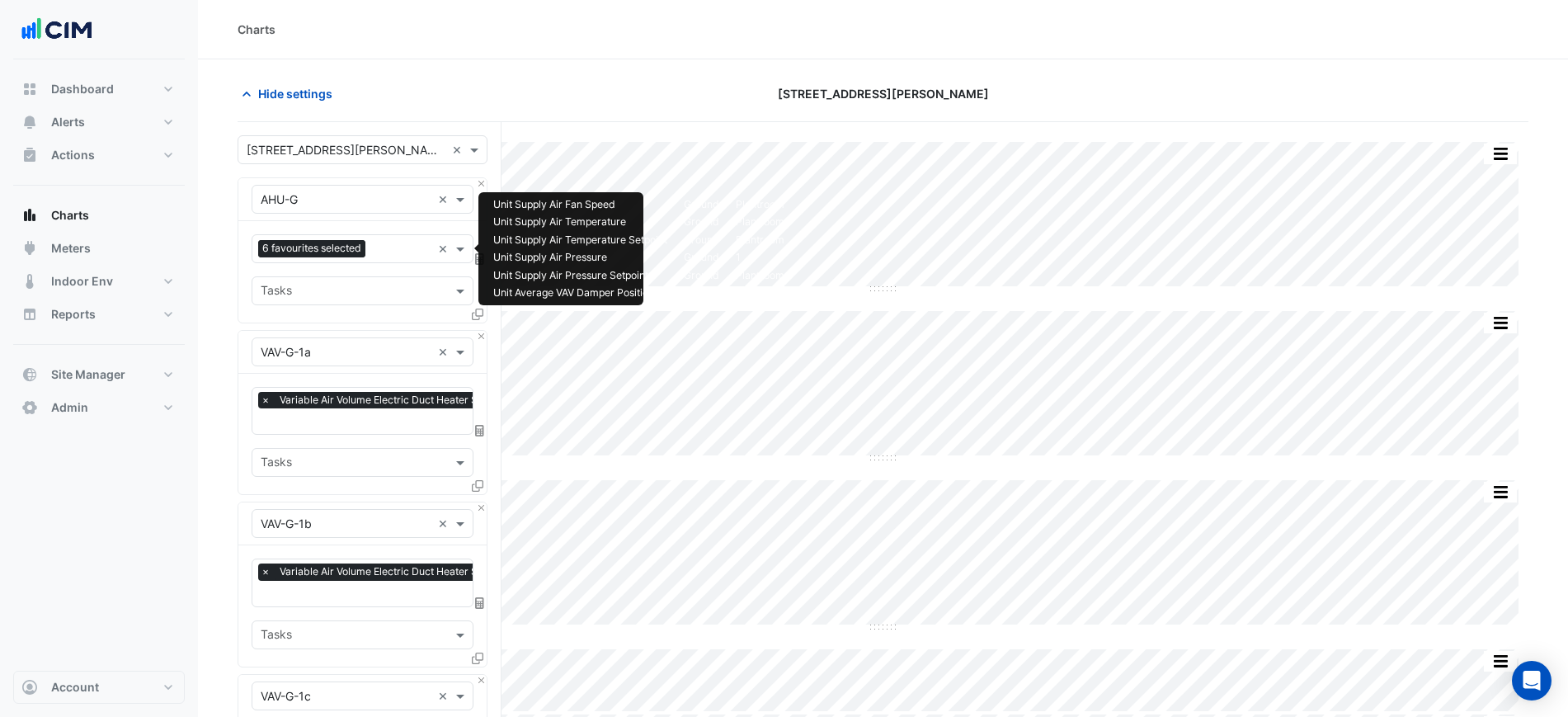
click at [388, 247] on input "text" at bounding box center [401, 251] width 60 height 18
type input "******"
click at [357, 279] on span "Unit Filter Status - Ground, Plantroom" at bounding box center [366, 284] width 201 height 14
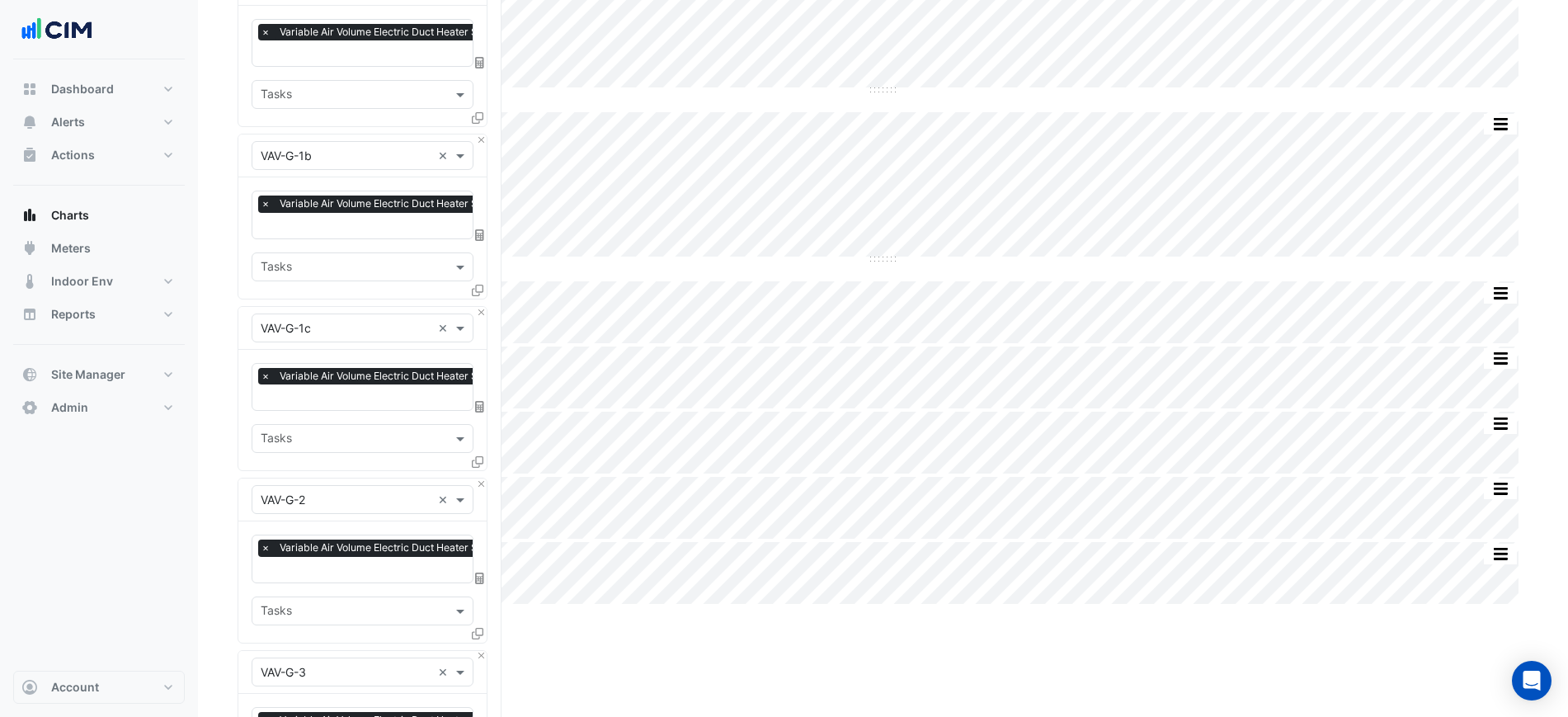
scroll to position [722, 0]
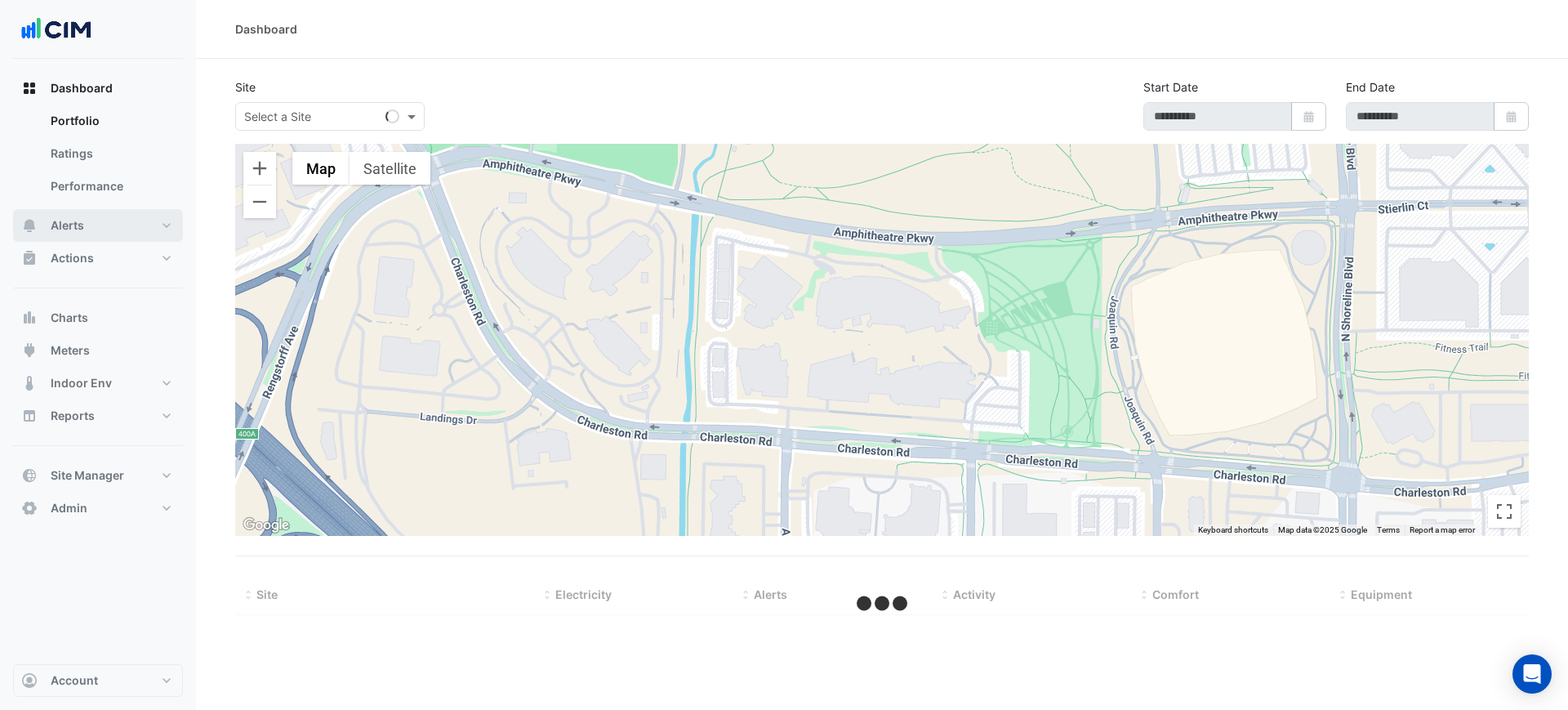
click at [92, 219] on button "Alerts" at bounding box center [98, 225] width 170 height 33
click at [308, 116] on input "text" at bounding box center [314, 117] width 139 height 17
type input "*******"
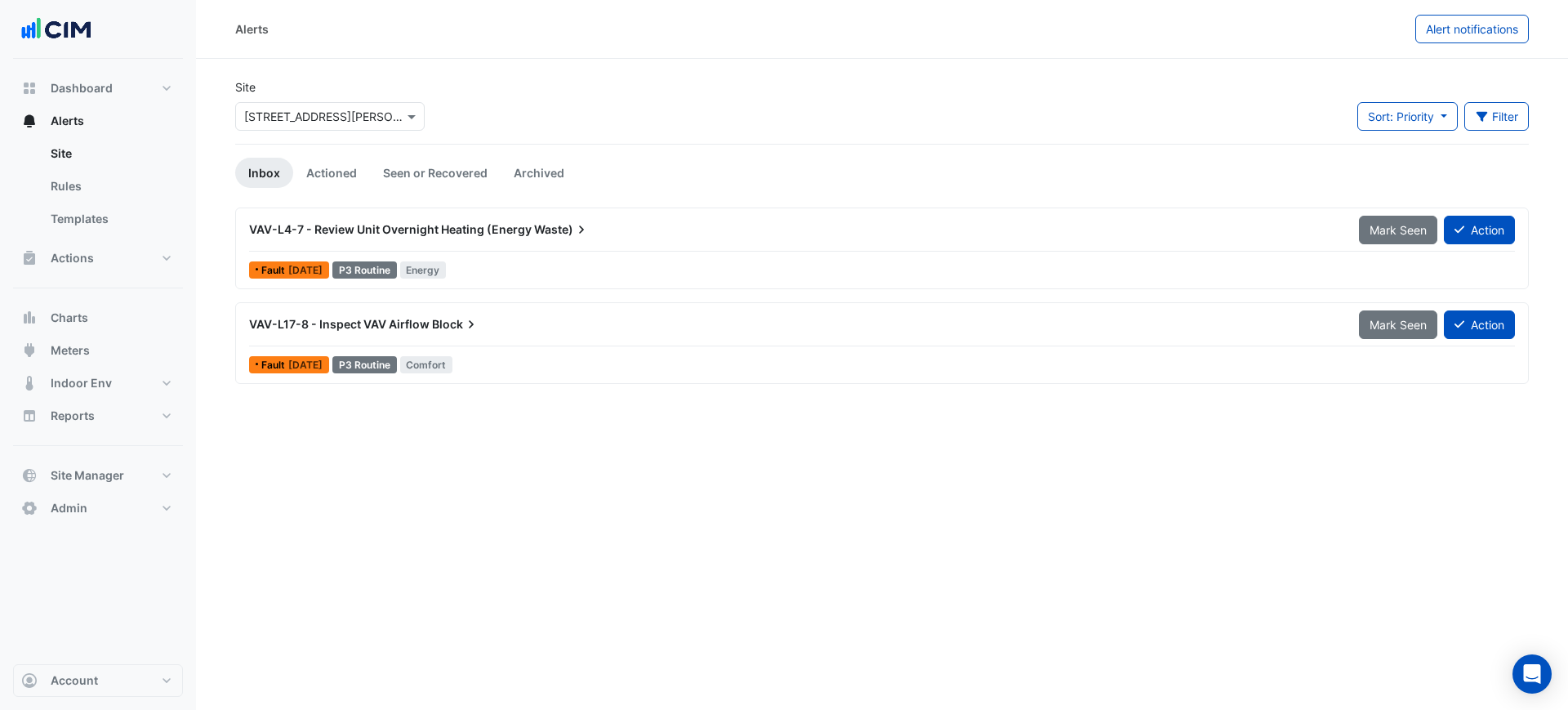
click at [355, 122] on input "text" at bounding box center [314, 117] width 139 height 17
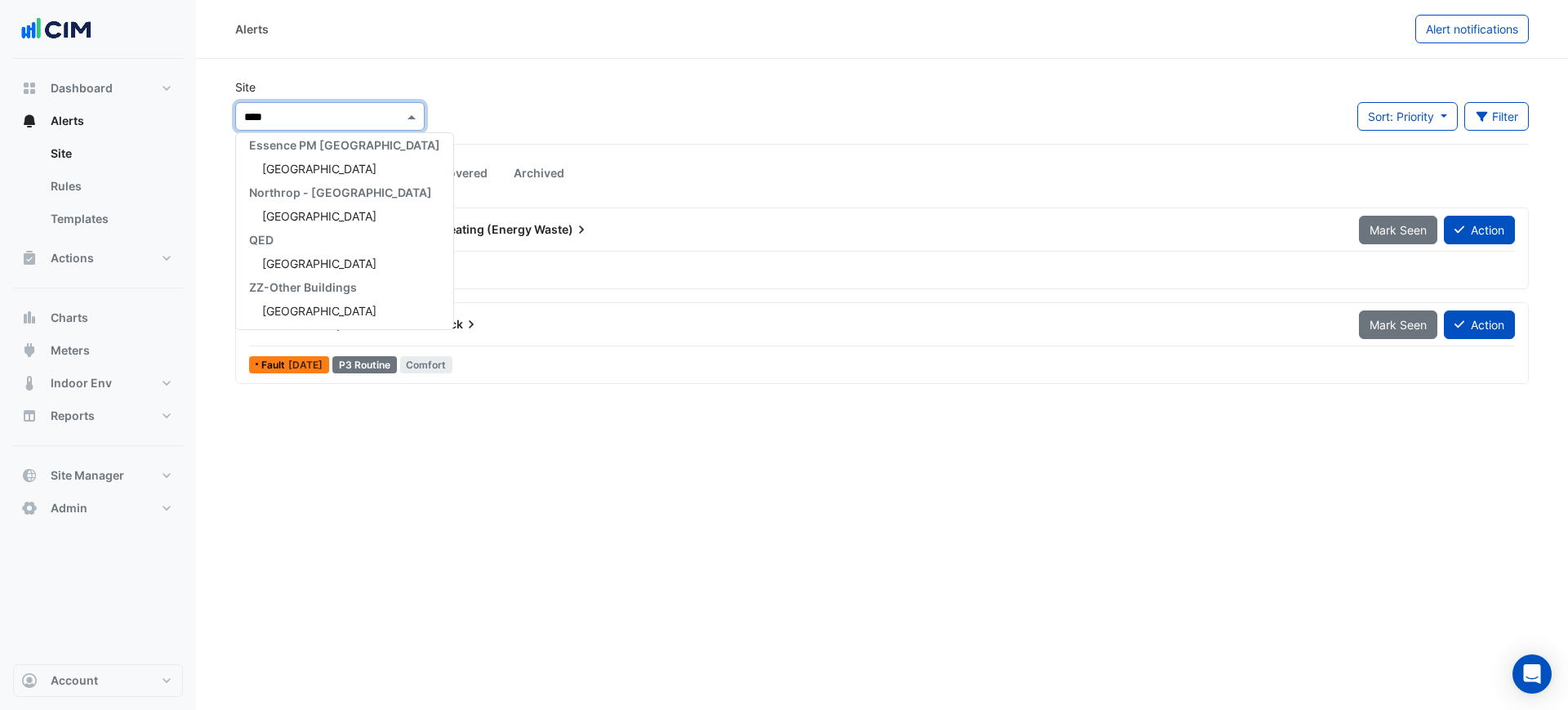
scroll to position [196, 0]
type input "*******"
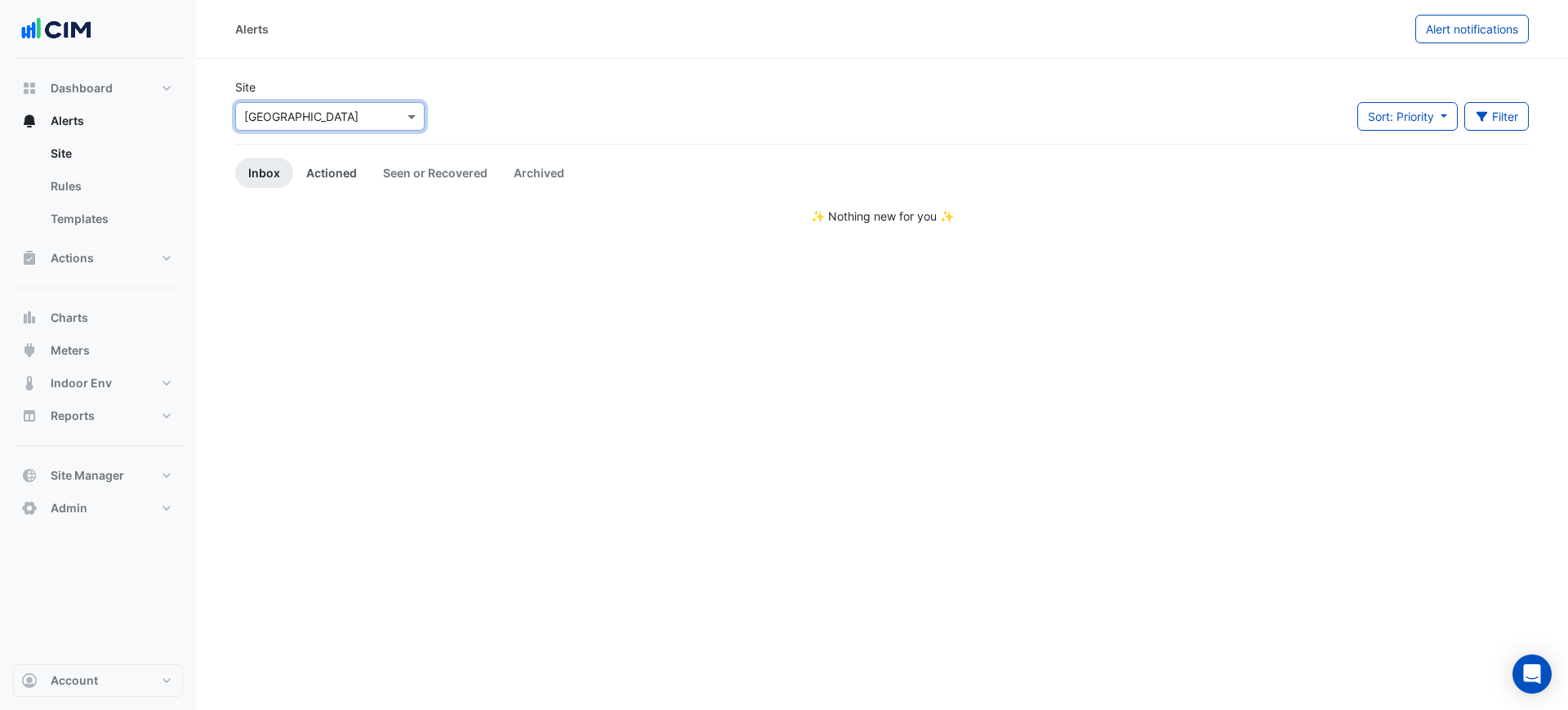
click at [320, 172] on link "Actioned" at bounding box center [331, 172] width 76 height 30
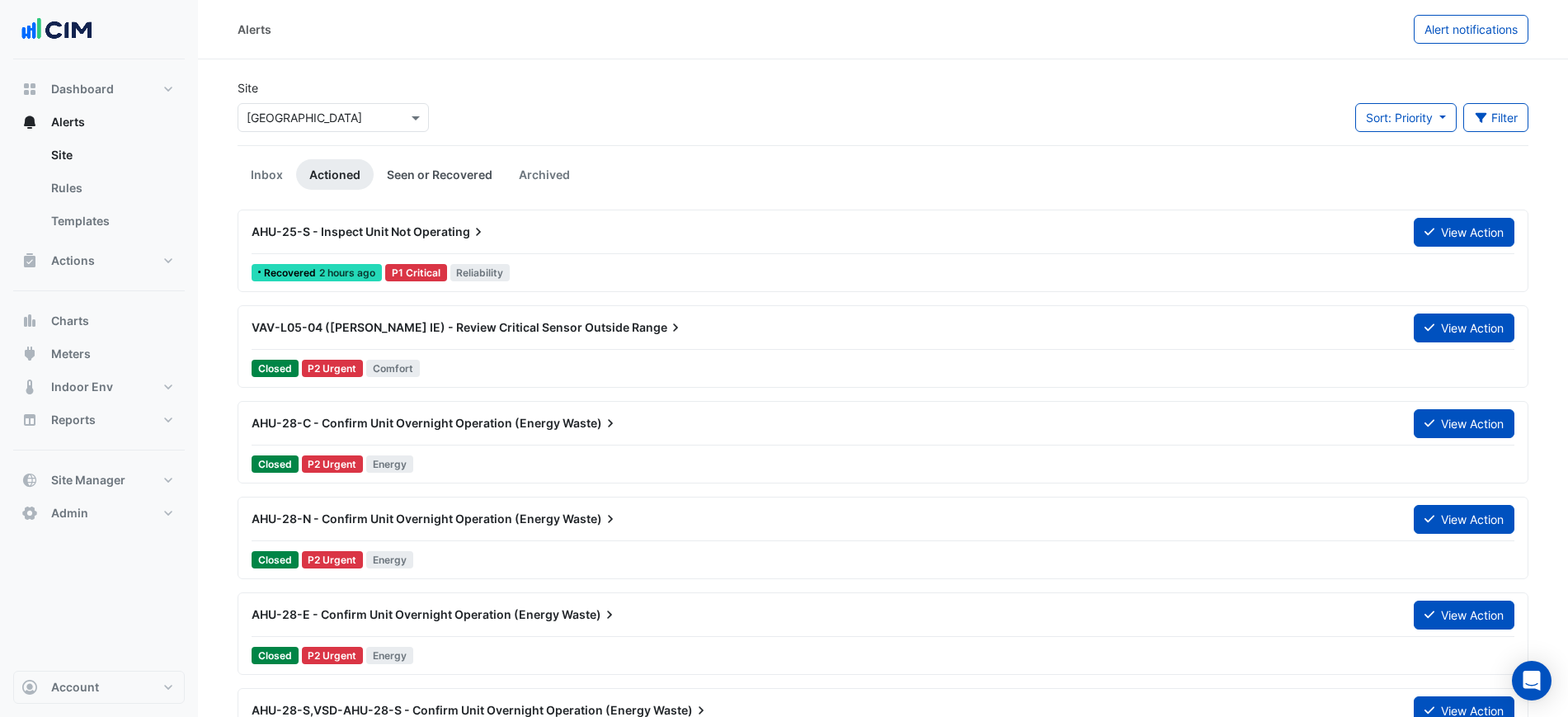
click at [436, 174] on link "Seen or Recovered" at bounding box center [439, 174] width 132 height 30
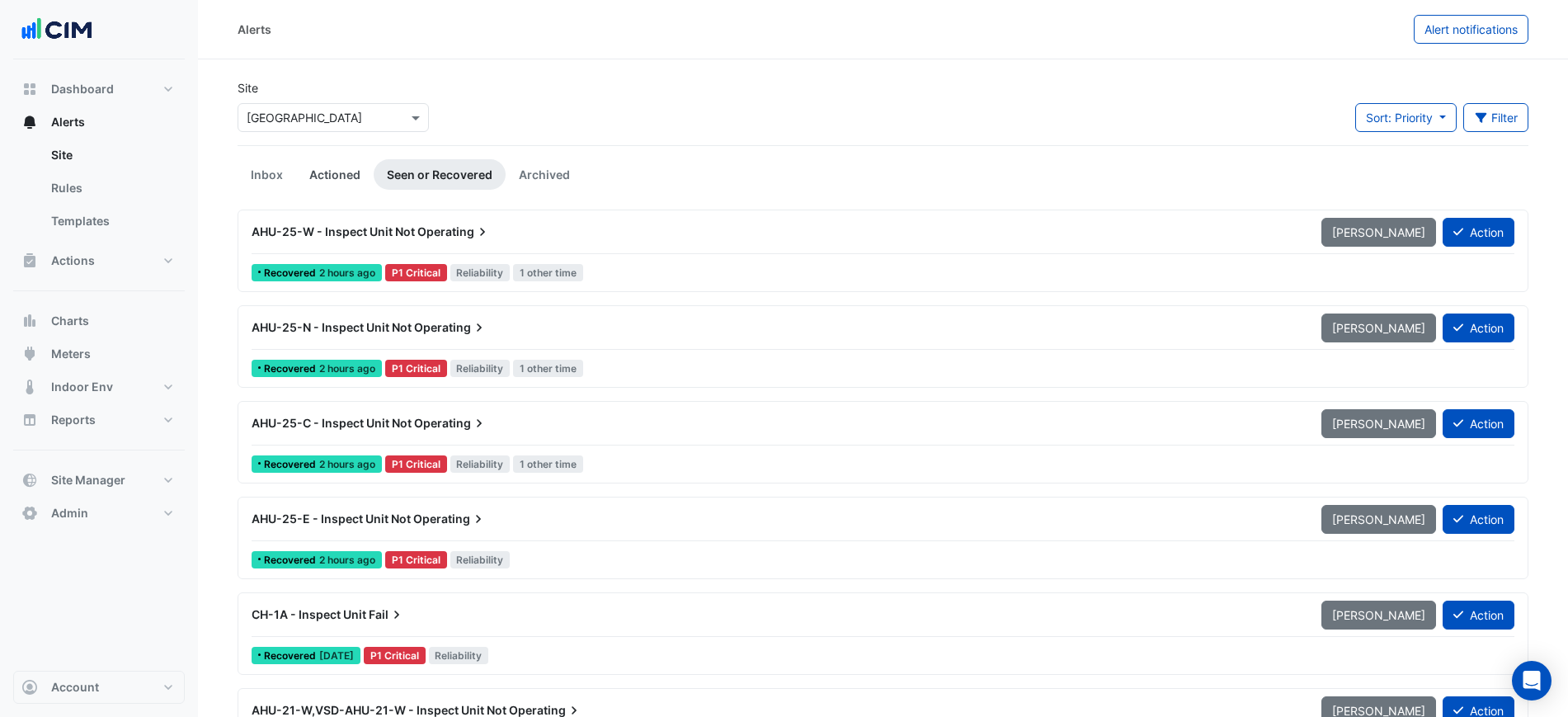
click at [337, 173] on link "Actioned" at bounding box center [335, 174] width 77 height 30
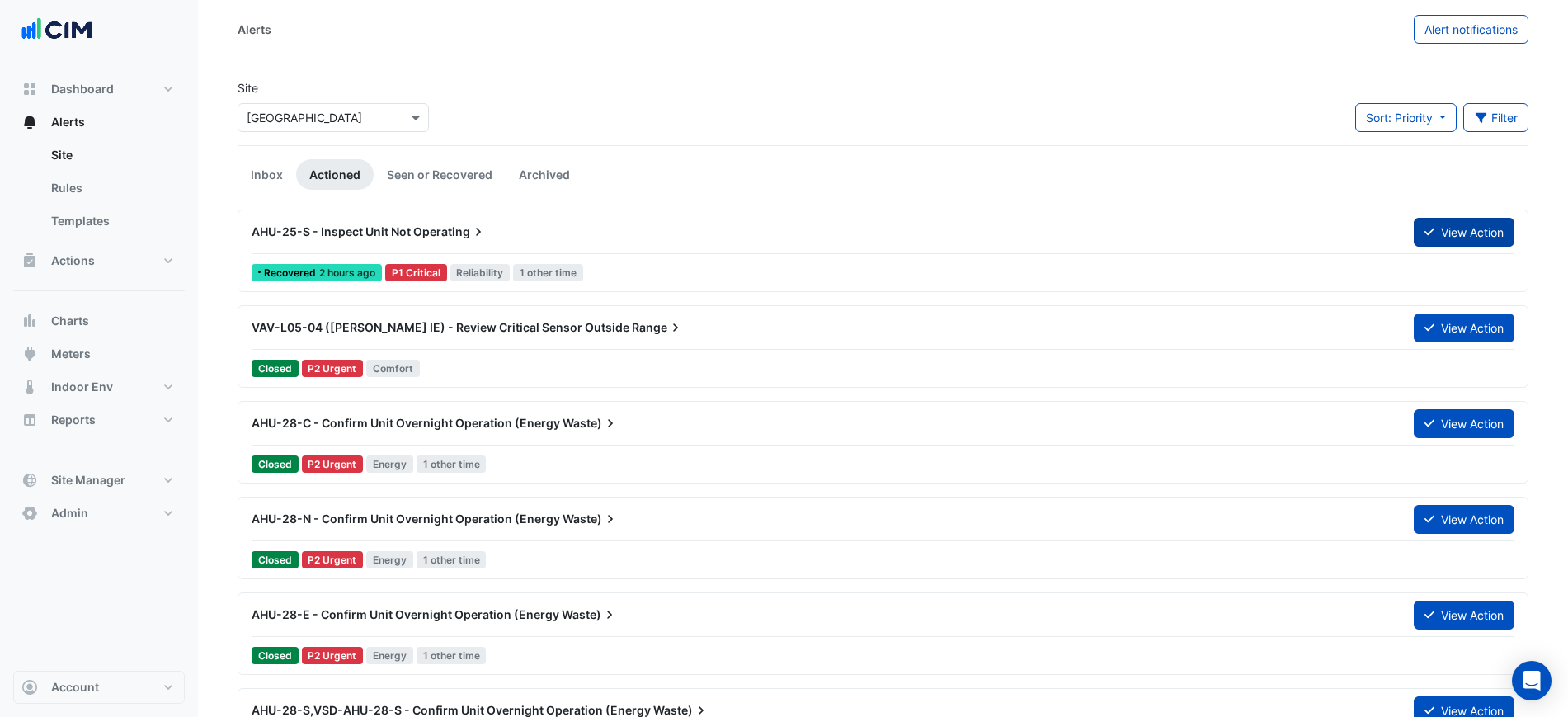
click at [1477, 228] on button "View Action" at bounding box center [1464, 232] width 101 height 29
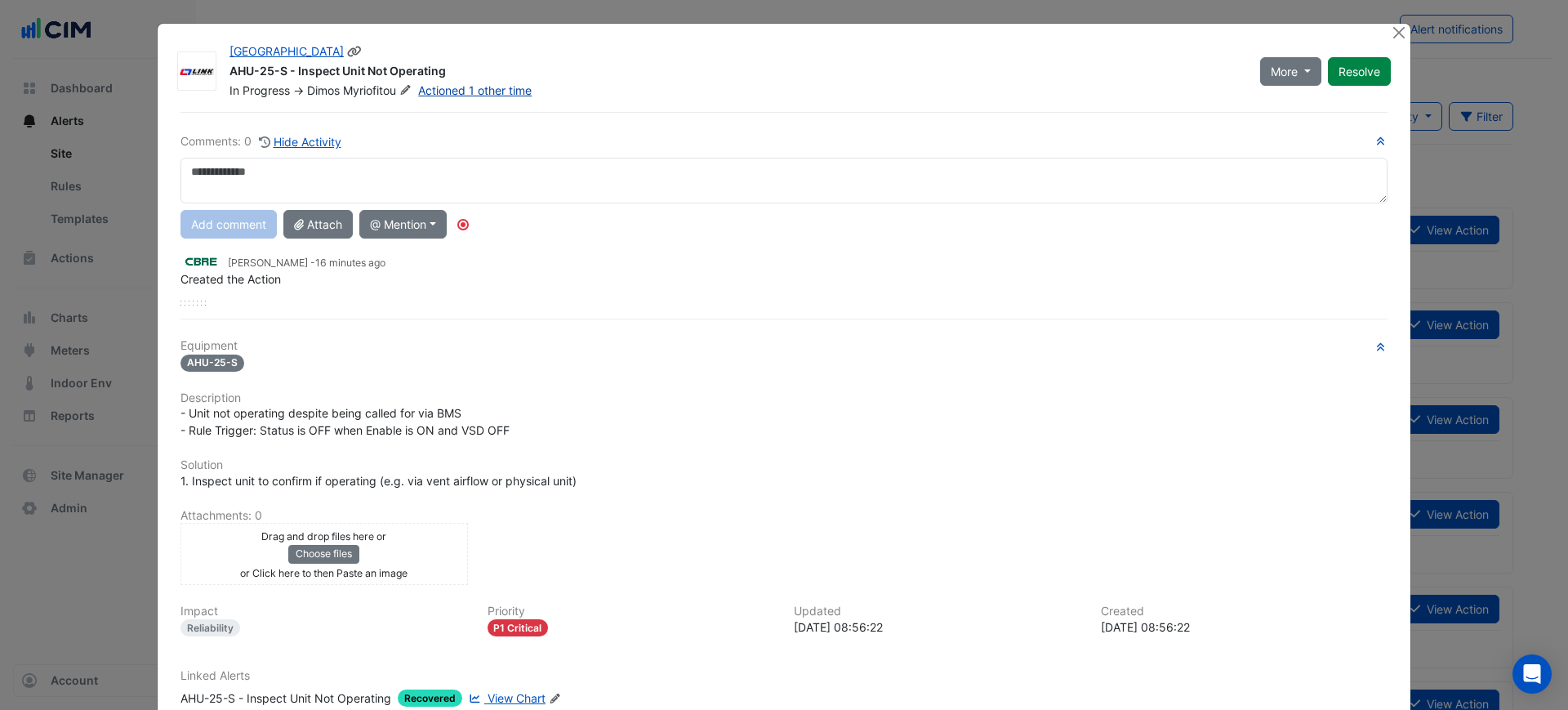
click at [464, 89] on link "Actioned 1 other time" at bounding box center [475, 90] width 114 height 14
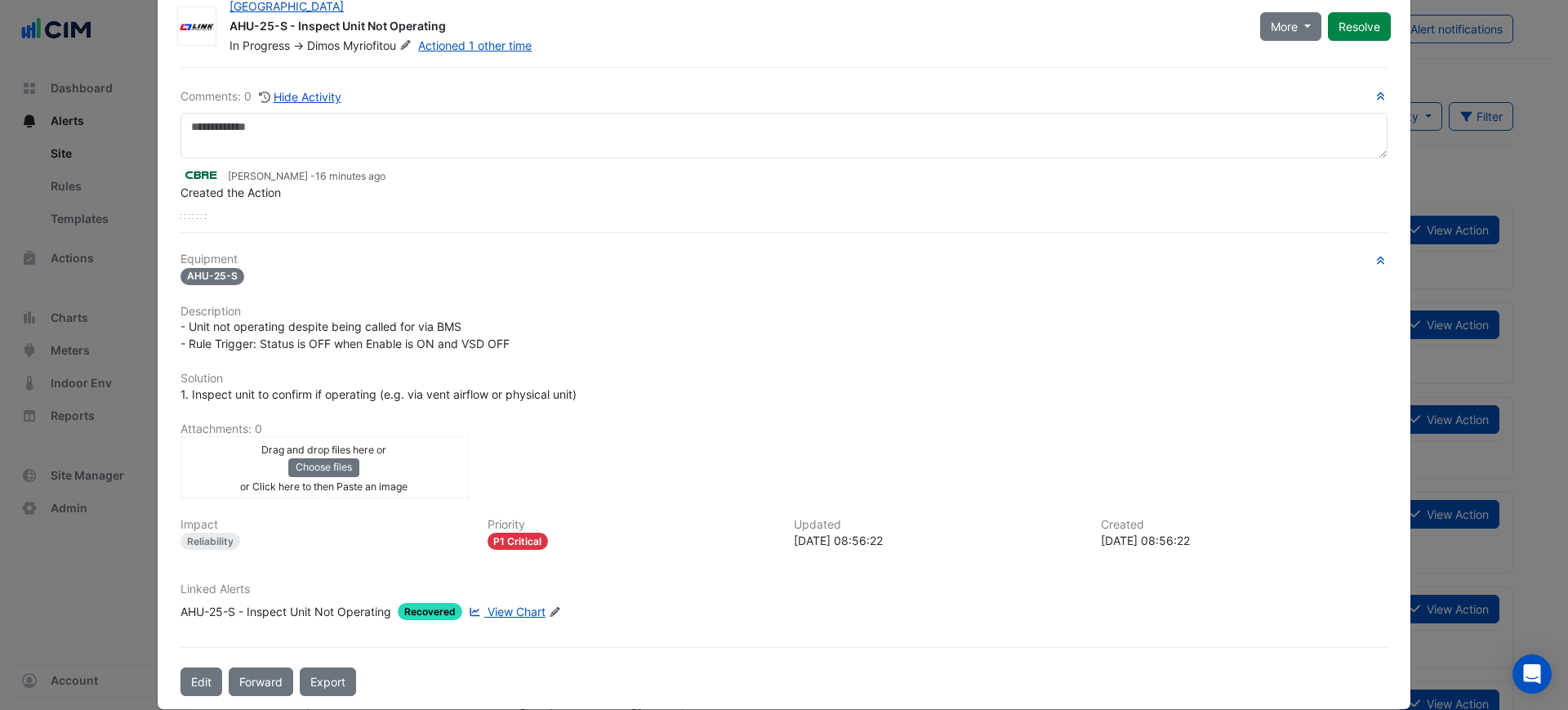
scroll to position [68, 0]
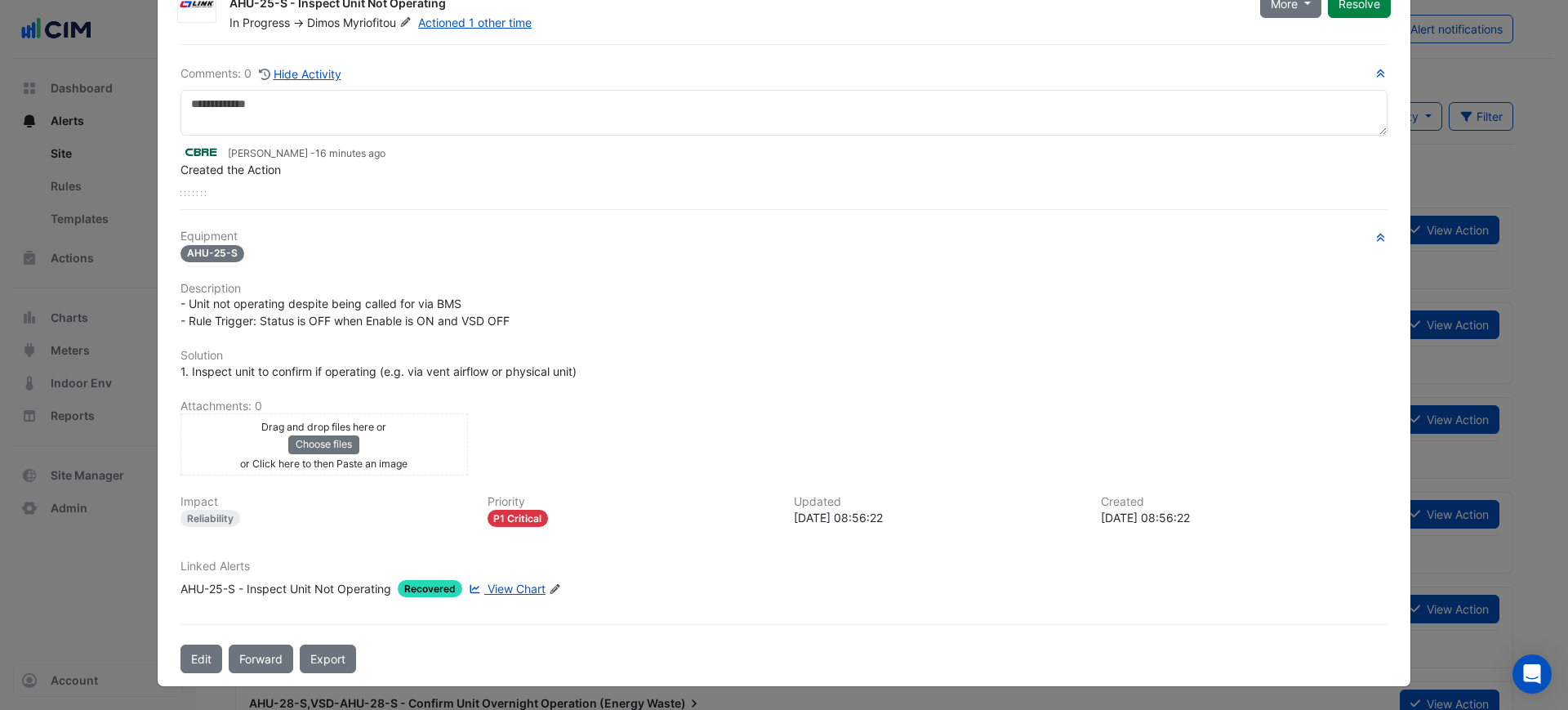
click at [496, 588] on span "View Chart" at bounding box center [517, 588] width 58 height 14
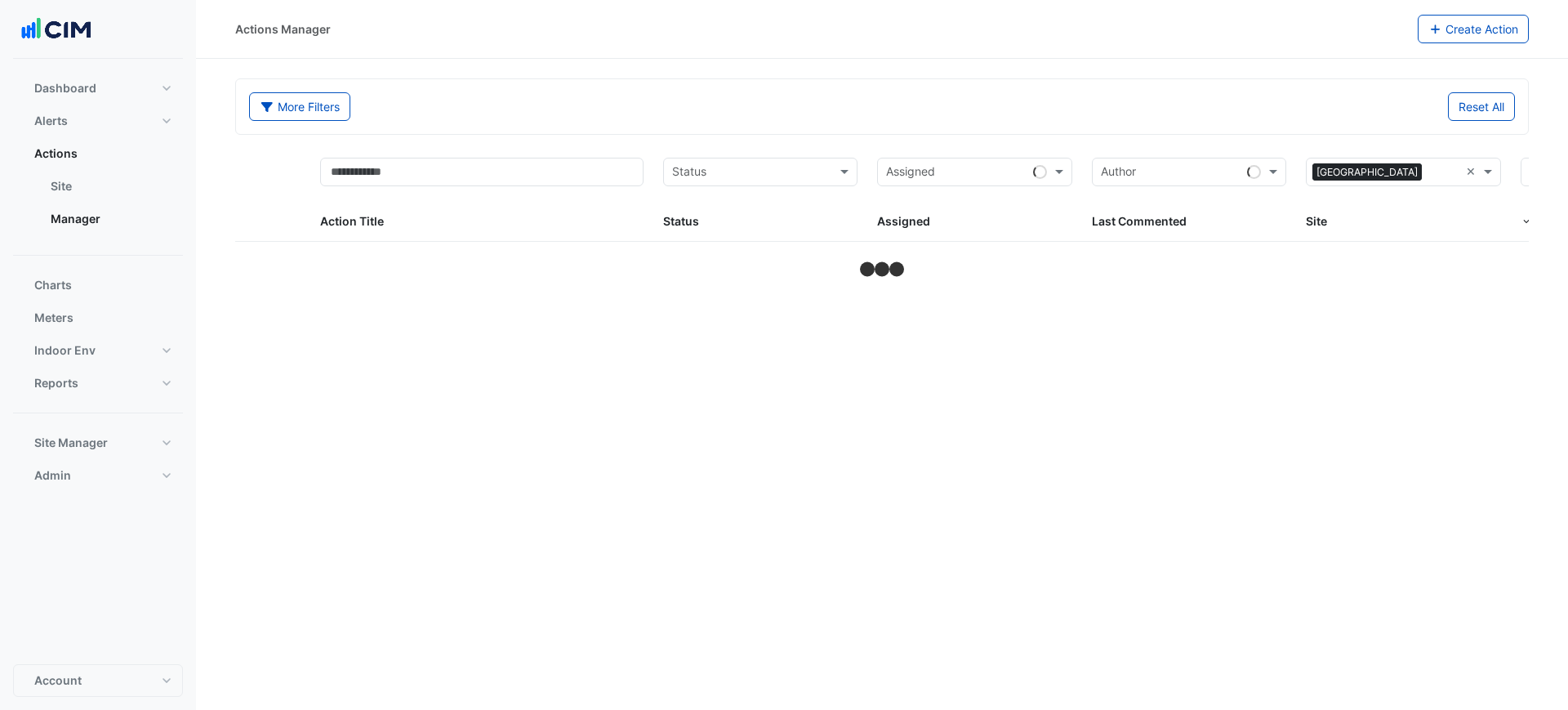
select select "***"
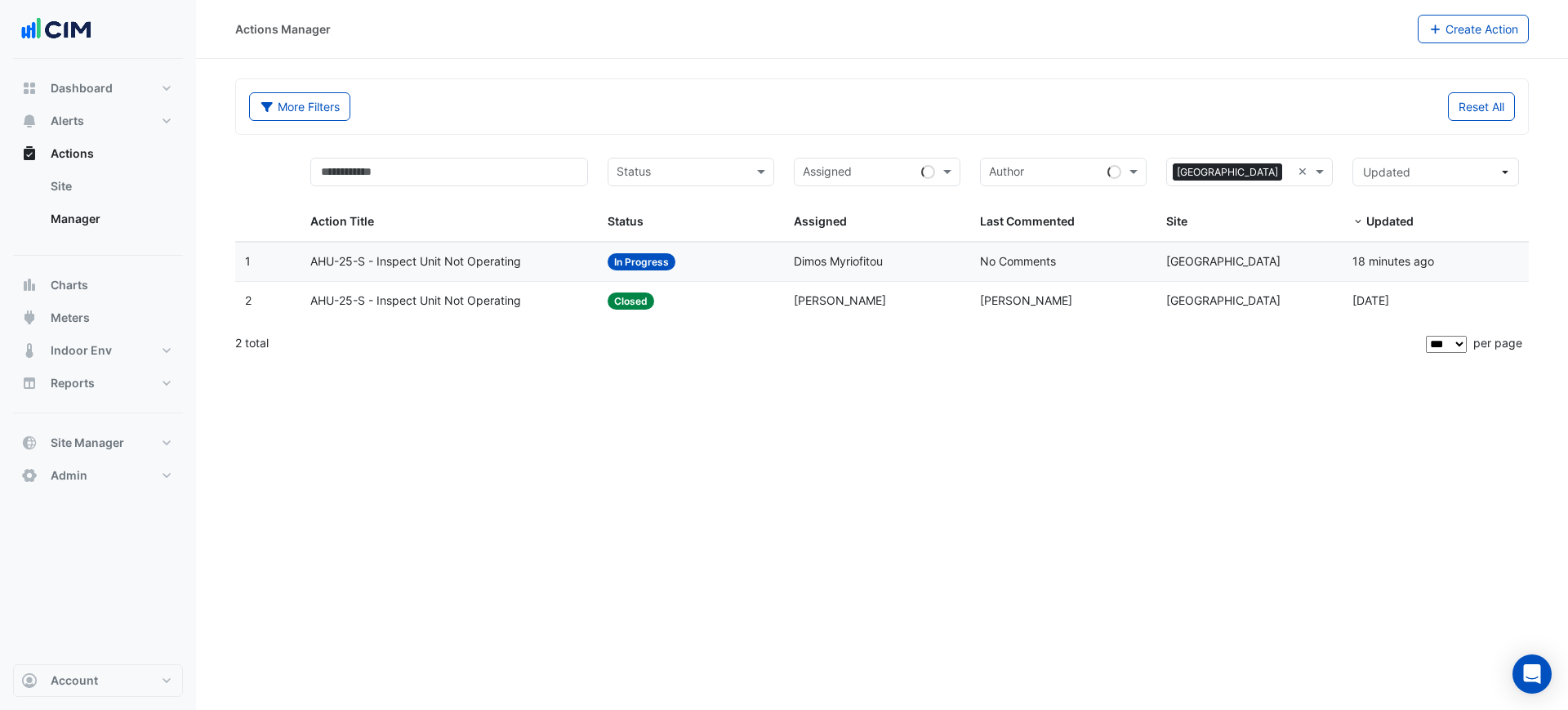
click at [943, 303] on div "Assigned: [PERSON_NAME]" at bounding box center [877, 300] width 167 height 18
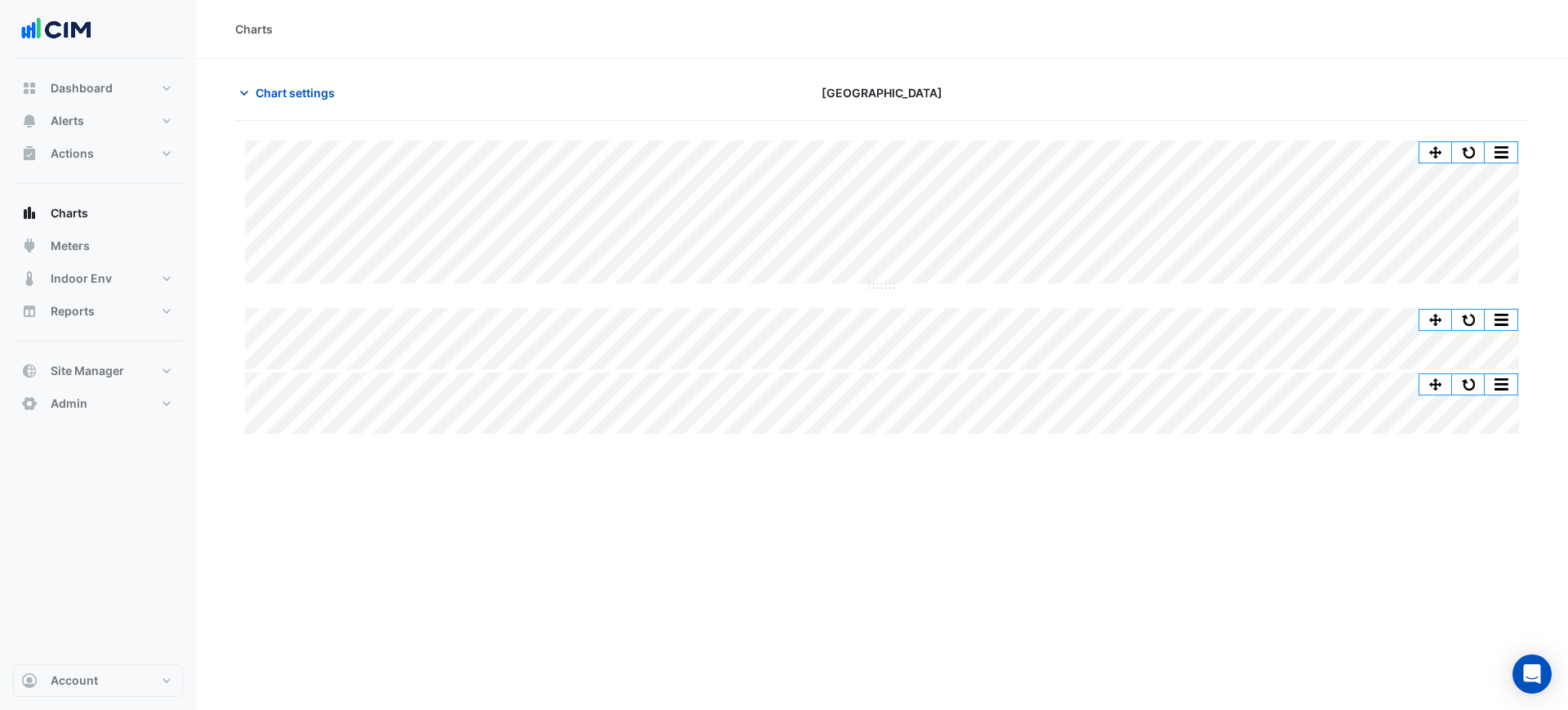
type input "**********"
click at [1463, 153] on button "button" at bounding box center [1468, 152] width 33 height 20
click at [323, 71] on section "Chart settings Chifley Tower Split by Equip Split All Split None Print Save as …" at bounding box center [882, 248] width 1372 height 379
click at [317, 89] on span "Chart settings" at bounding box center [295, 93] width 79 height 17
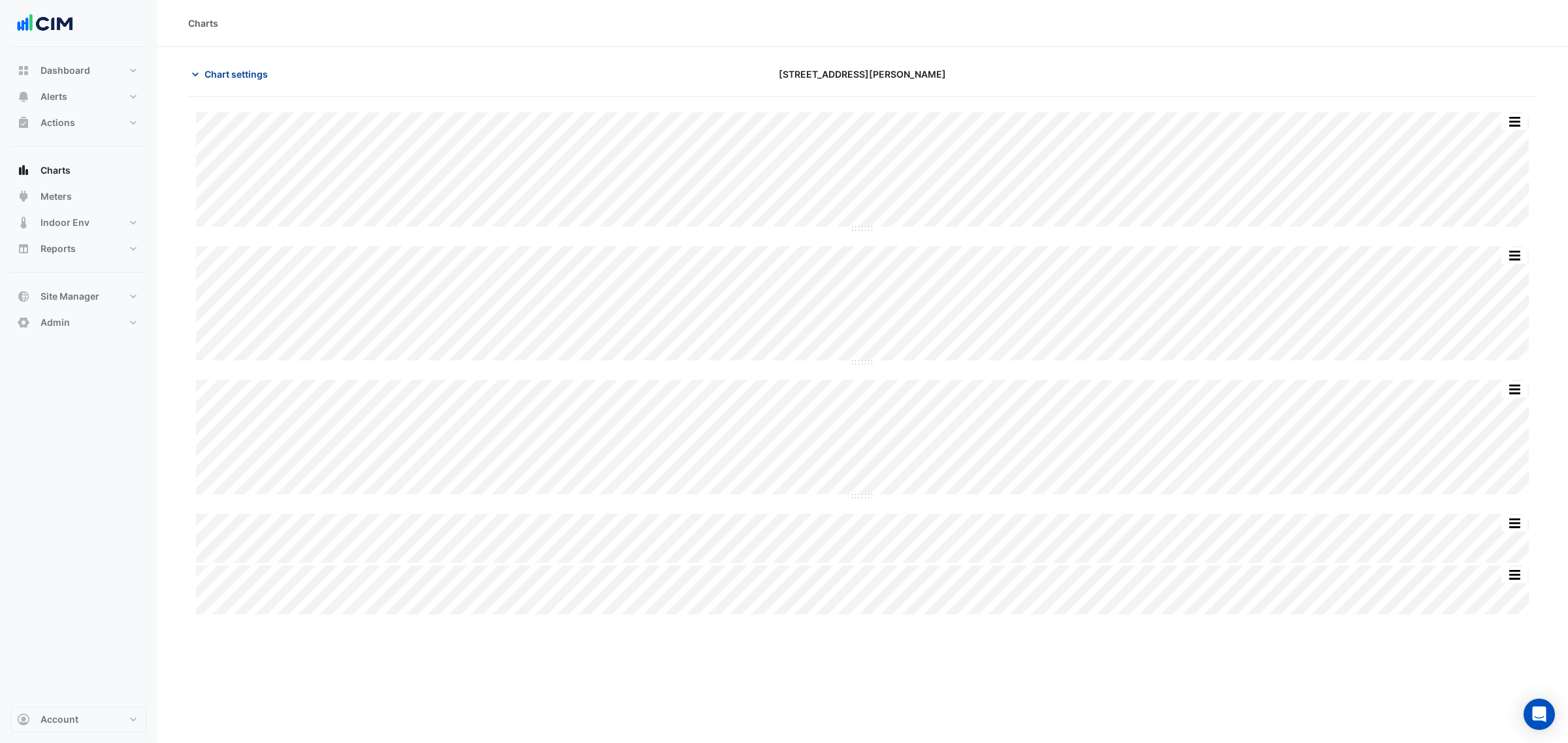
click at [257, 63] on button "Chart settings" at bounding box center [233, 74] width 88 height 23
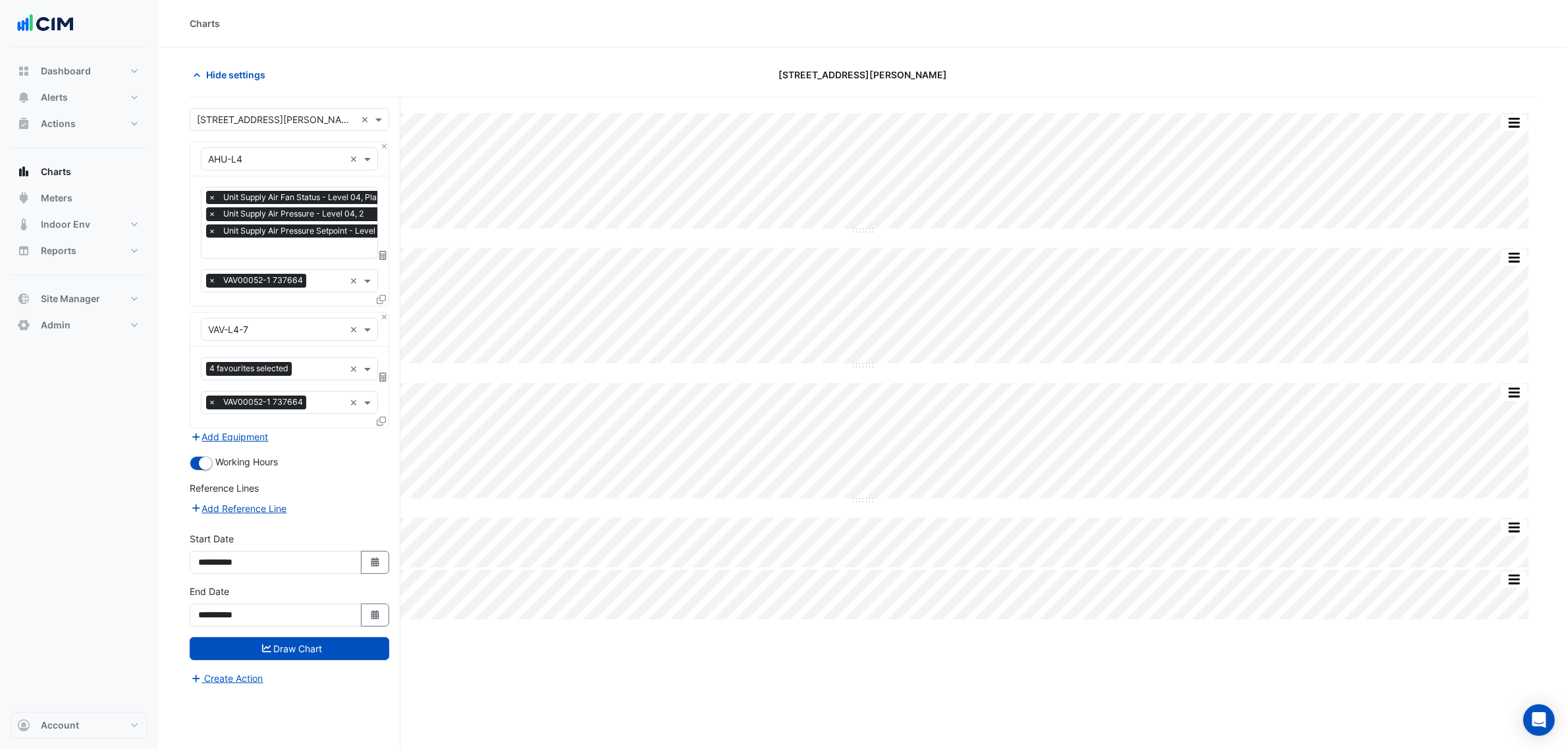
click at [271, 241] on div "× Unit Supply Air Fan Status - Level 04, Plantroom × Unit Supply Air Pressure -…" at bounding box center [322, 216] width 231 height 50
type input "*"
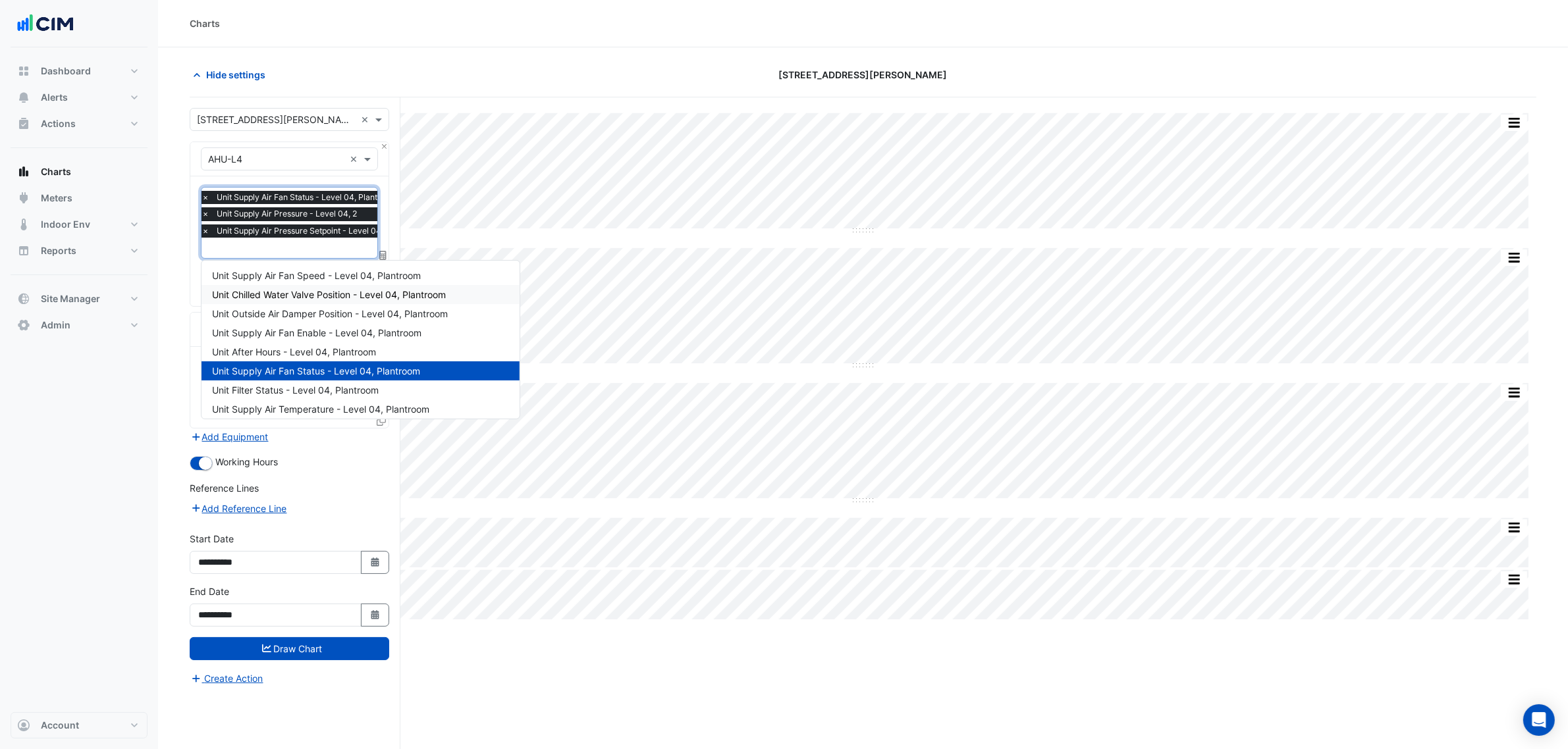
drag, startPoint x: 172, startPoint y: 297, endPoint x: 171, endPoint y: 303, distance: 6.1
click at [172, 297] on section "Hide settings [STREET_ADDRESS][PERSON_NAME] Split by Equip Split All Split None…" at bounding box center [863, 424] width 1410 height 752
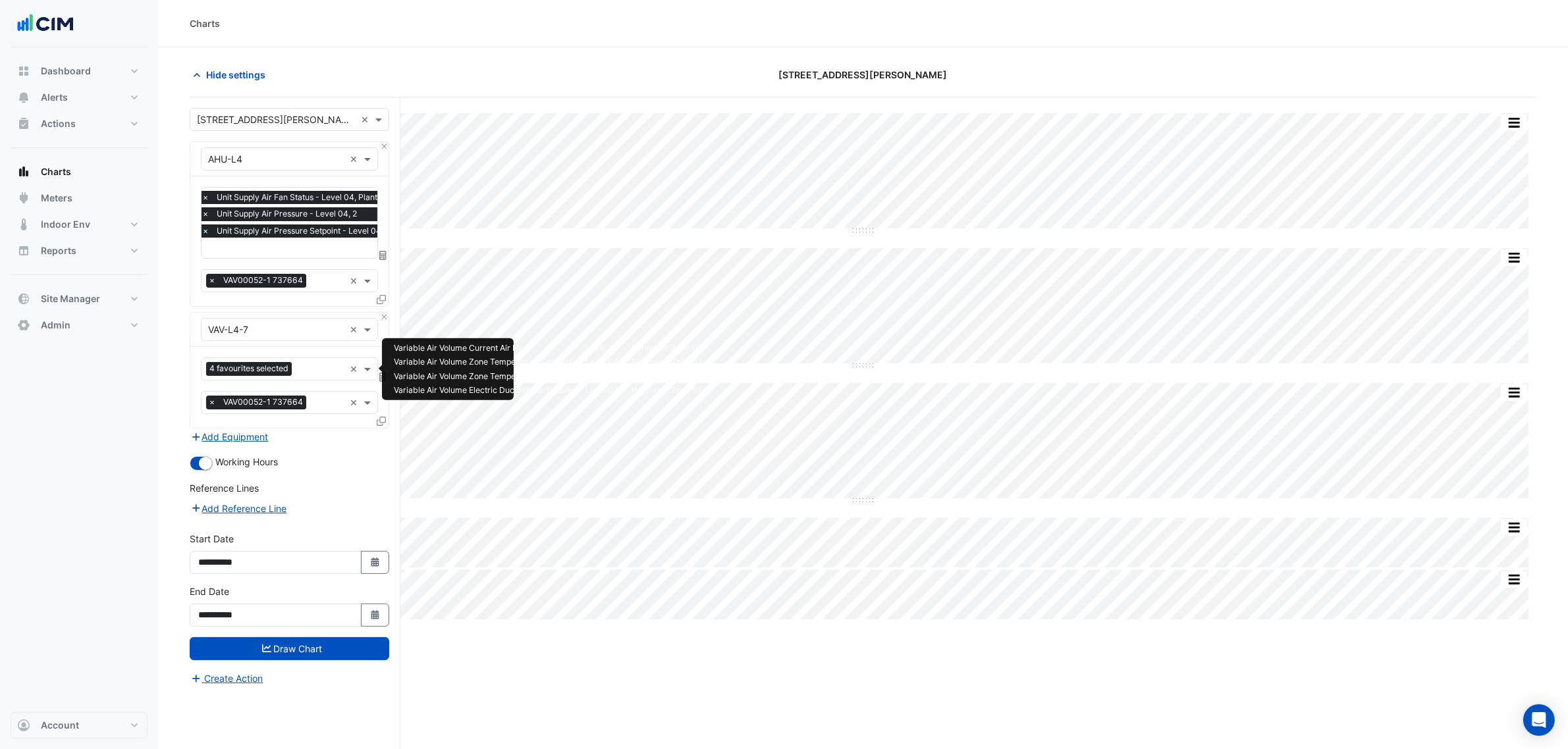
click at [305, 373] on input "text" at bounding box center [320, 371] width 48 height 14
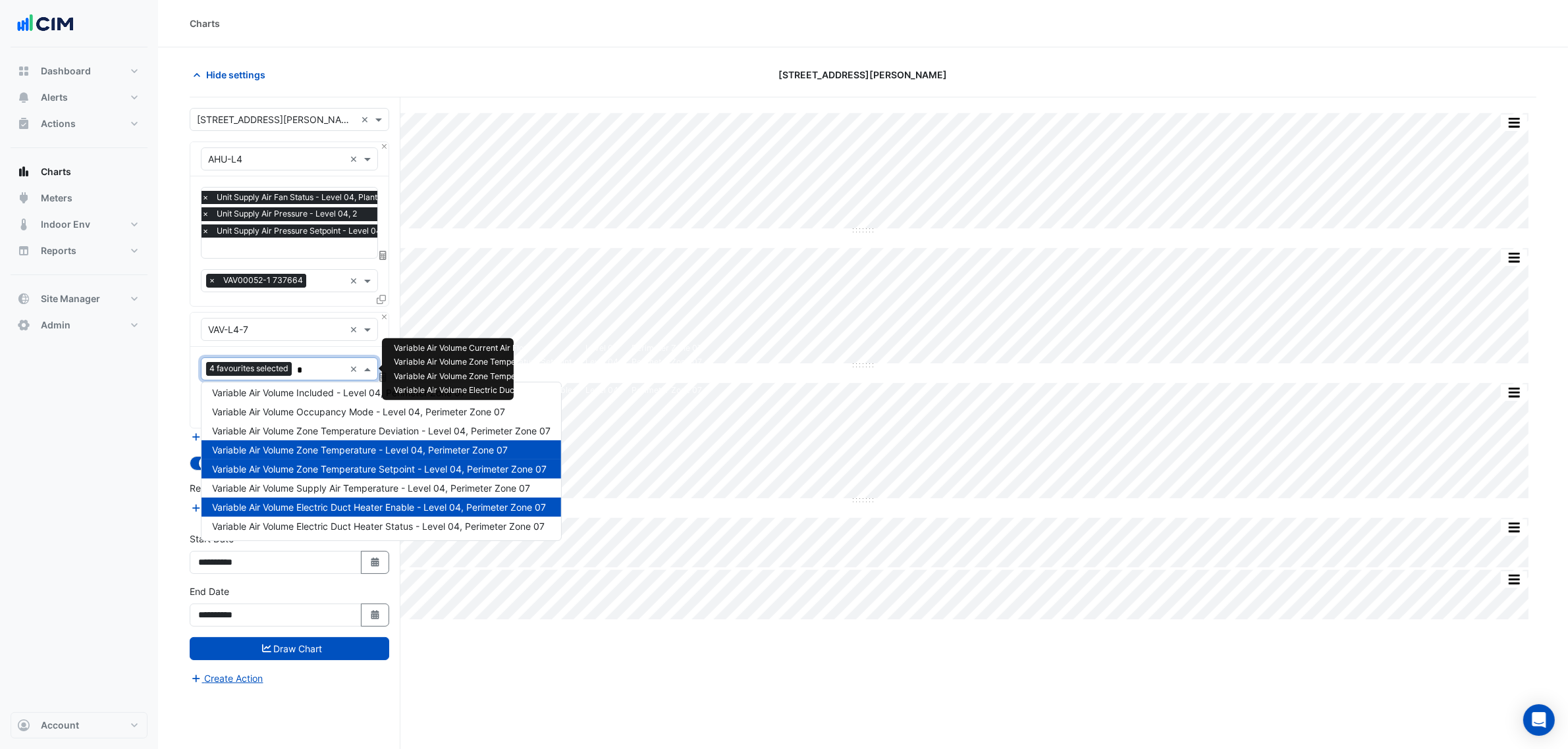
scroll to position [23, 0]
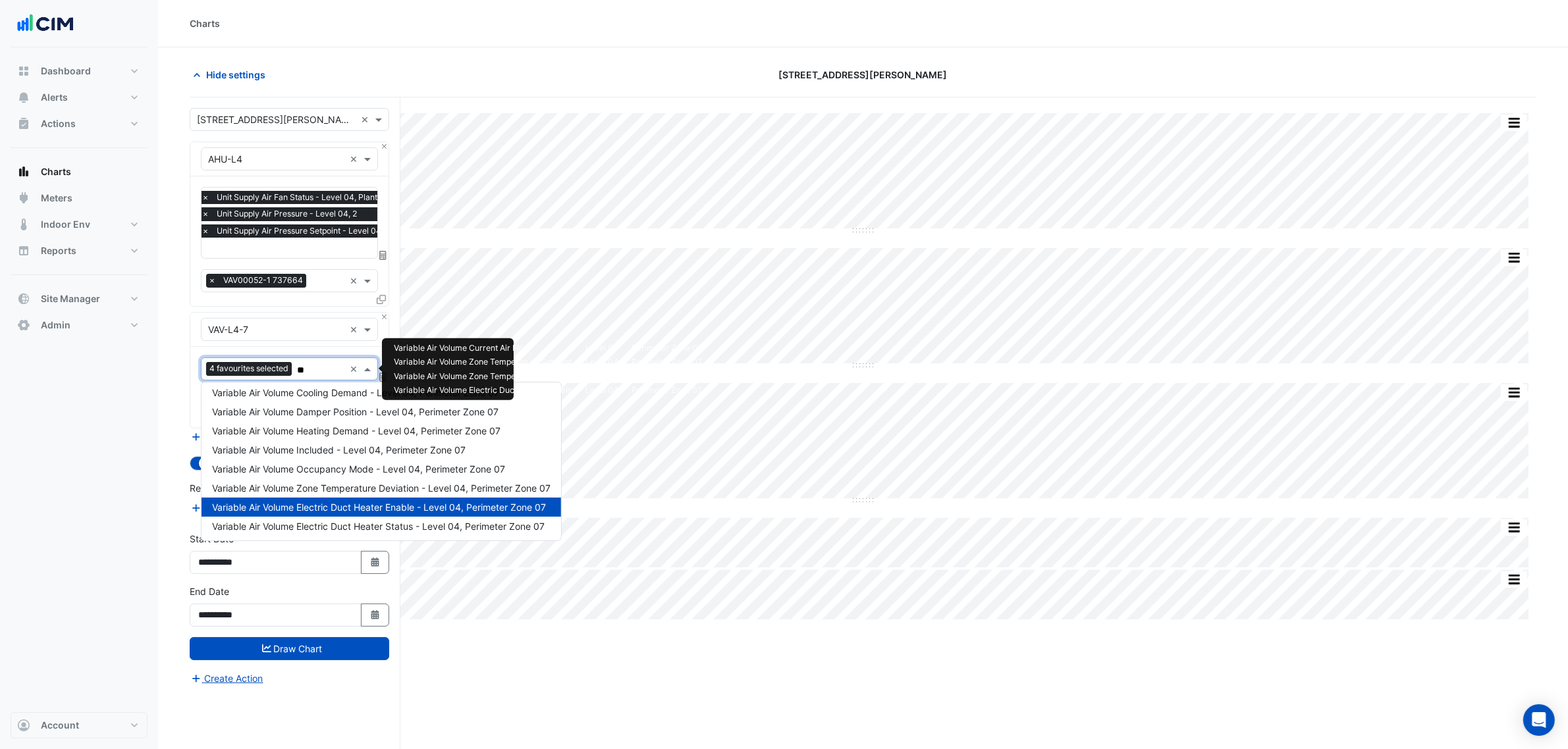
type input "***"
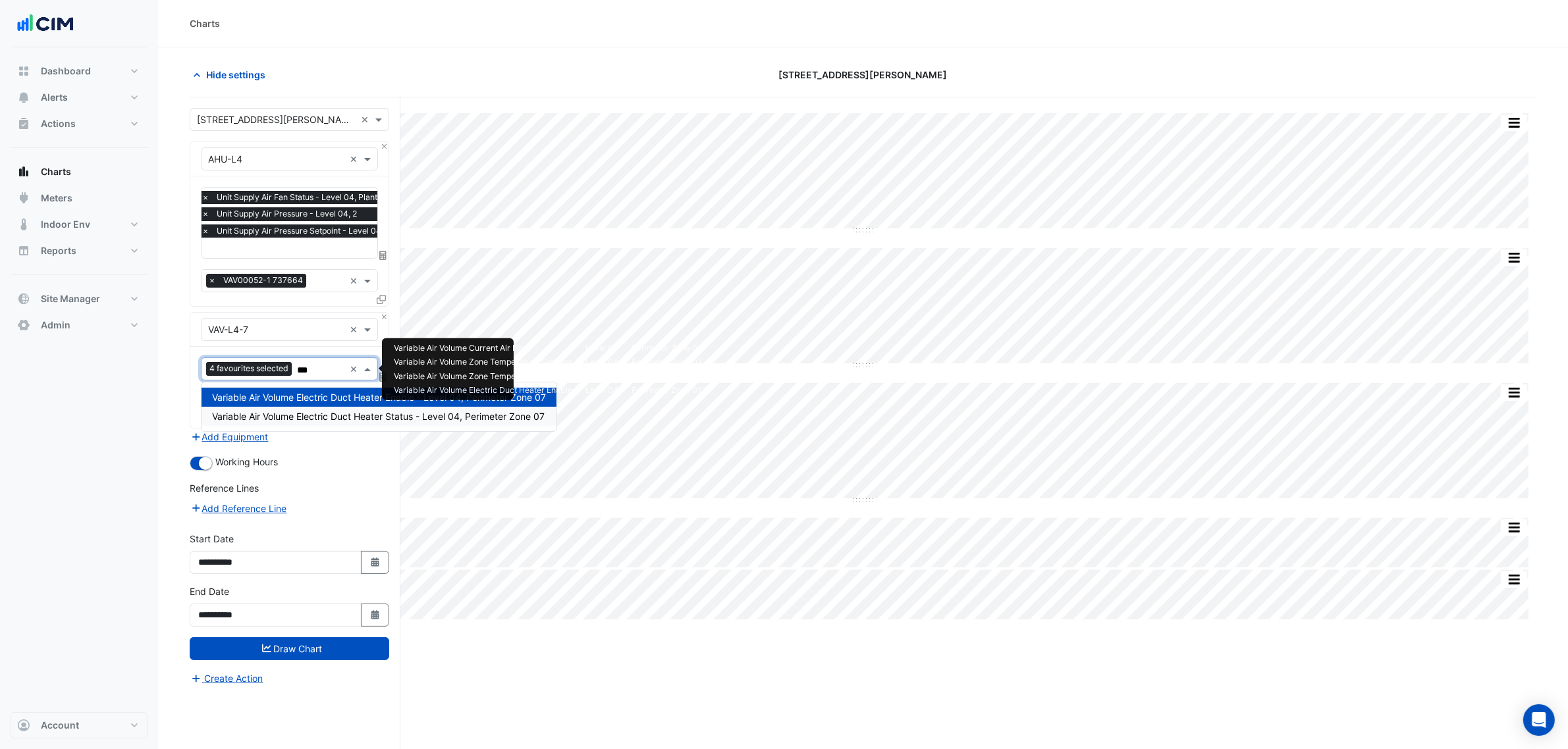
click at [312, 410] on div "Variable Air Volume Electric Duct Heater Status - Level 04, Perimeter Zone 07" at bounding box center [379, 417] width 355 height 19
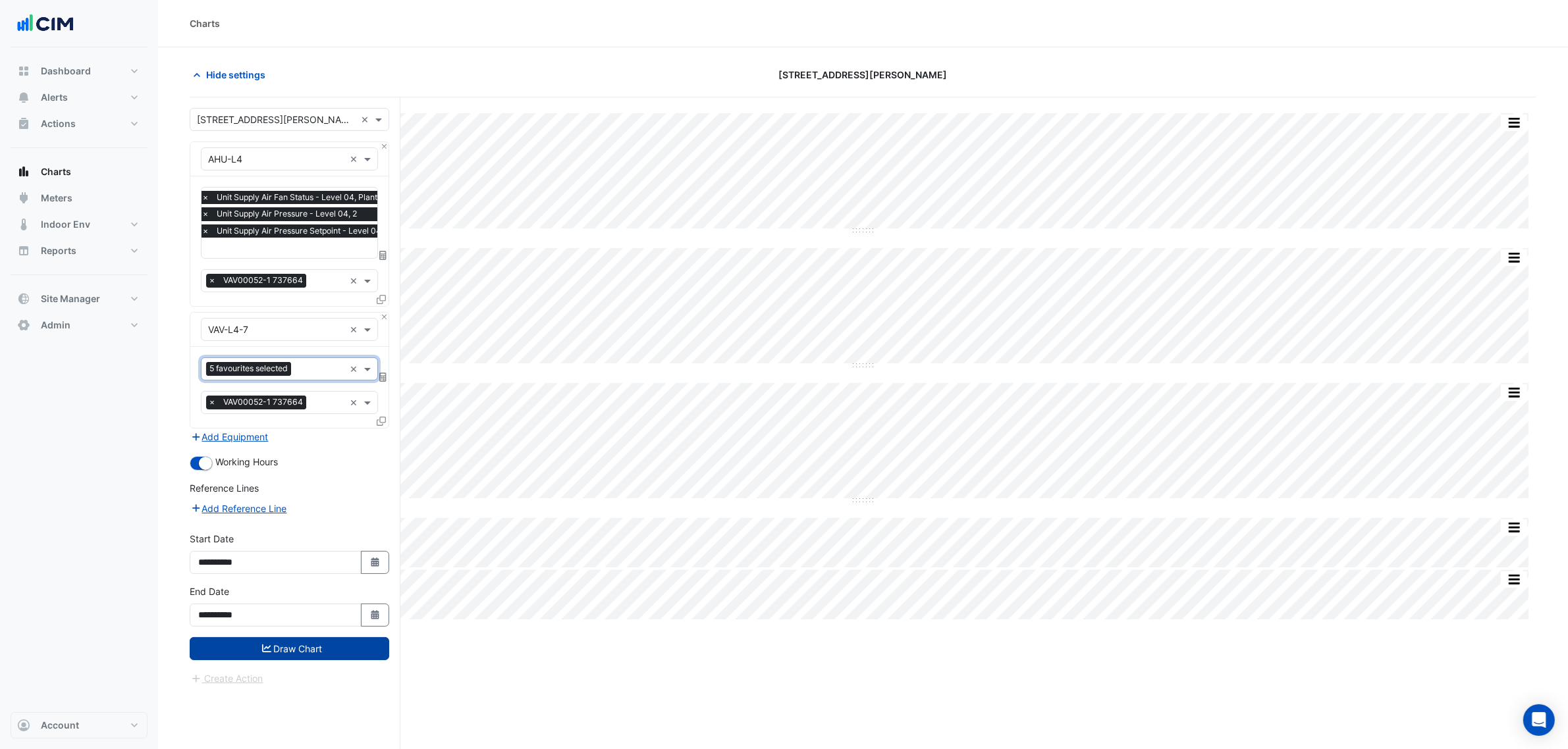
click at [360, 571] on button "Draw Chart" at bounding box center [290, 649] width 199 height 23
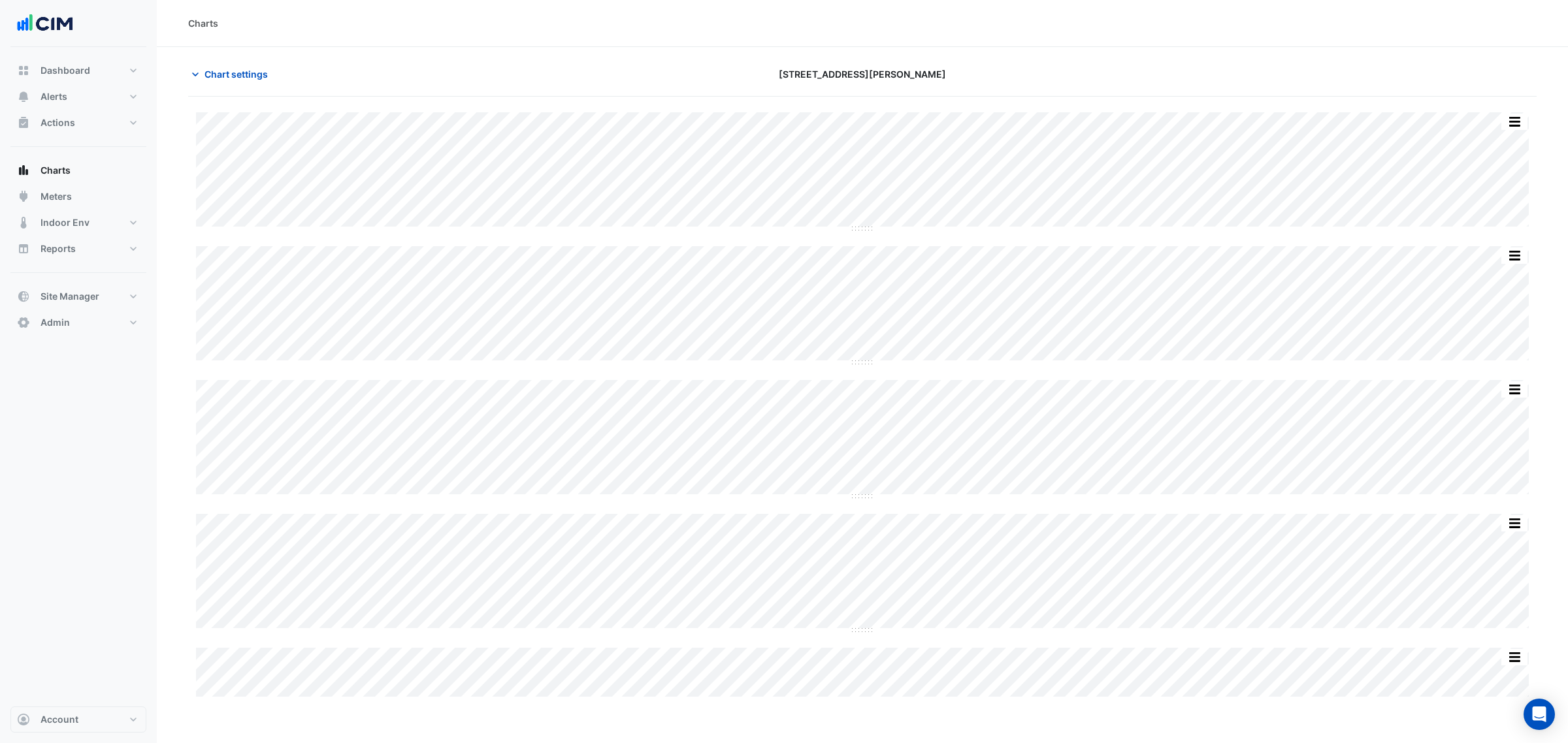
click at [1254, 34] on div "Charts" at bounding box center [862, 23] width 1411 height 47
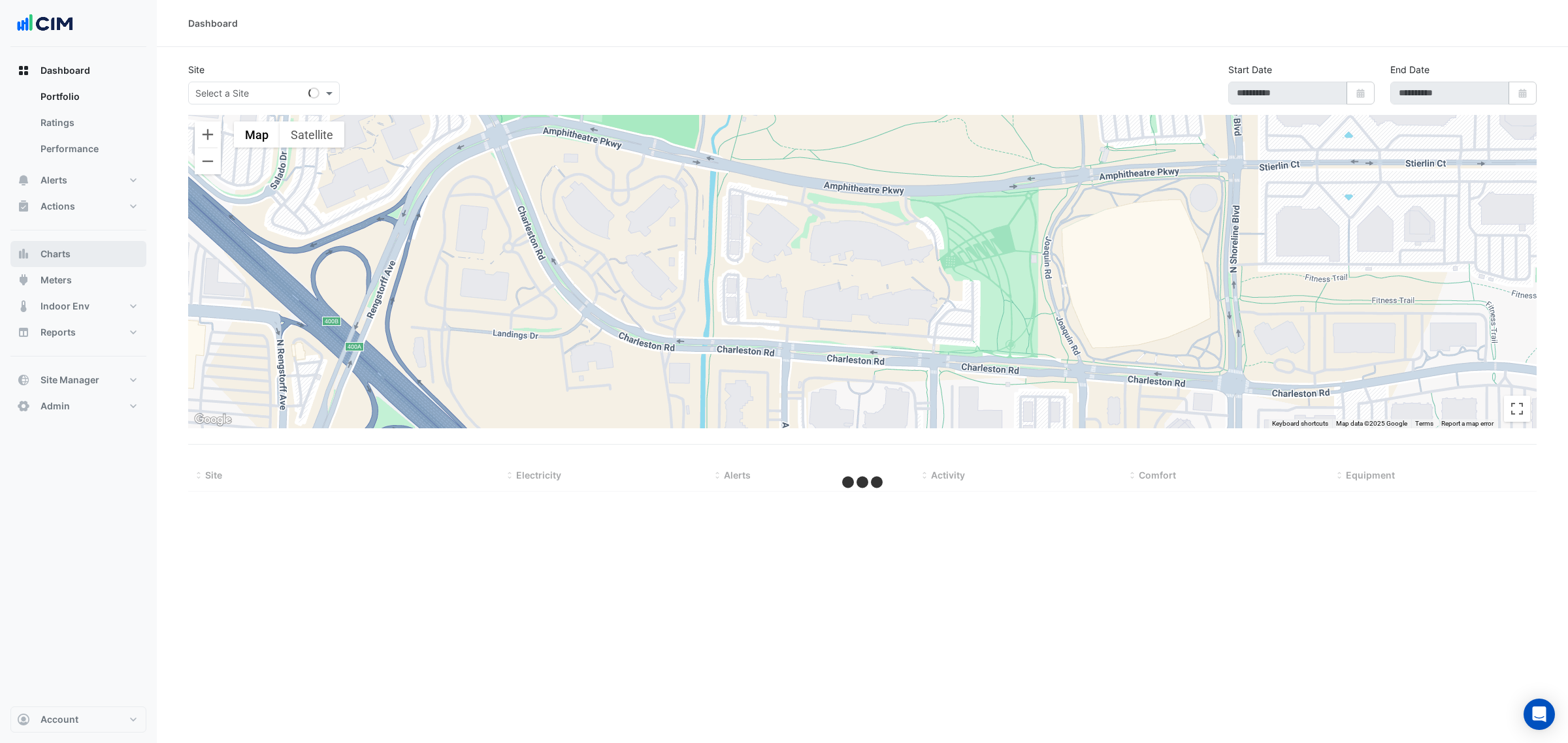
click at [77, 252] on button "Charts" at bounding box center [79, 254] width 136 height 26
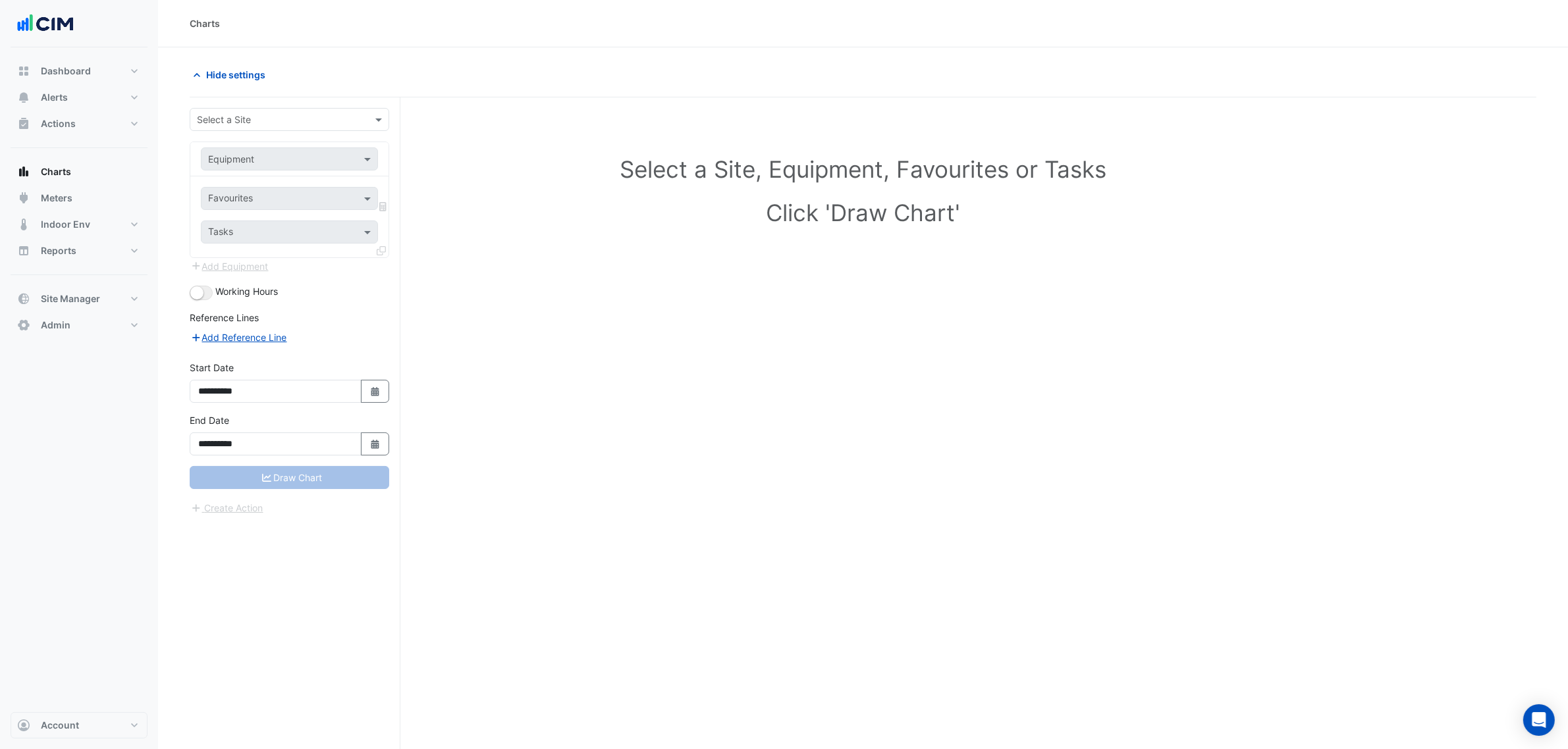
click at [258, 122] on input "text" at bounding box center [277, 120] width 159 height 14
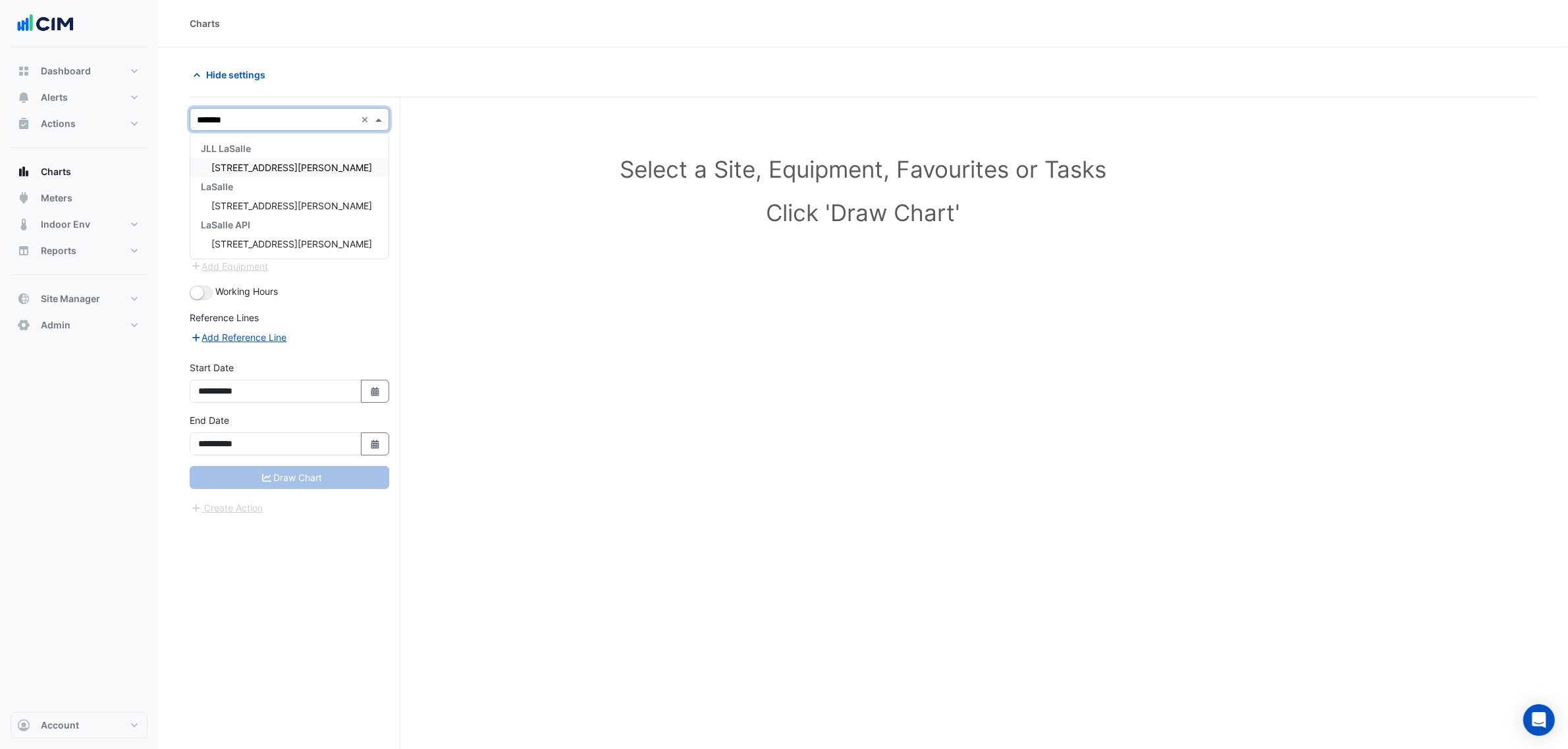
type input "********"
type input "*********"
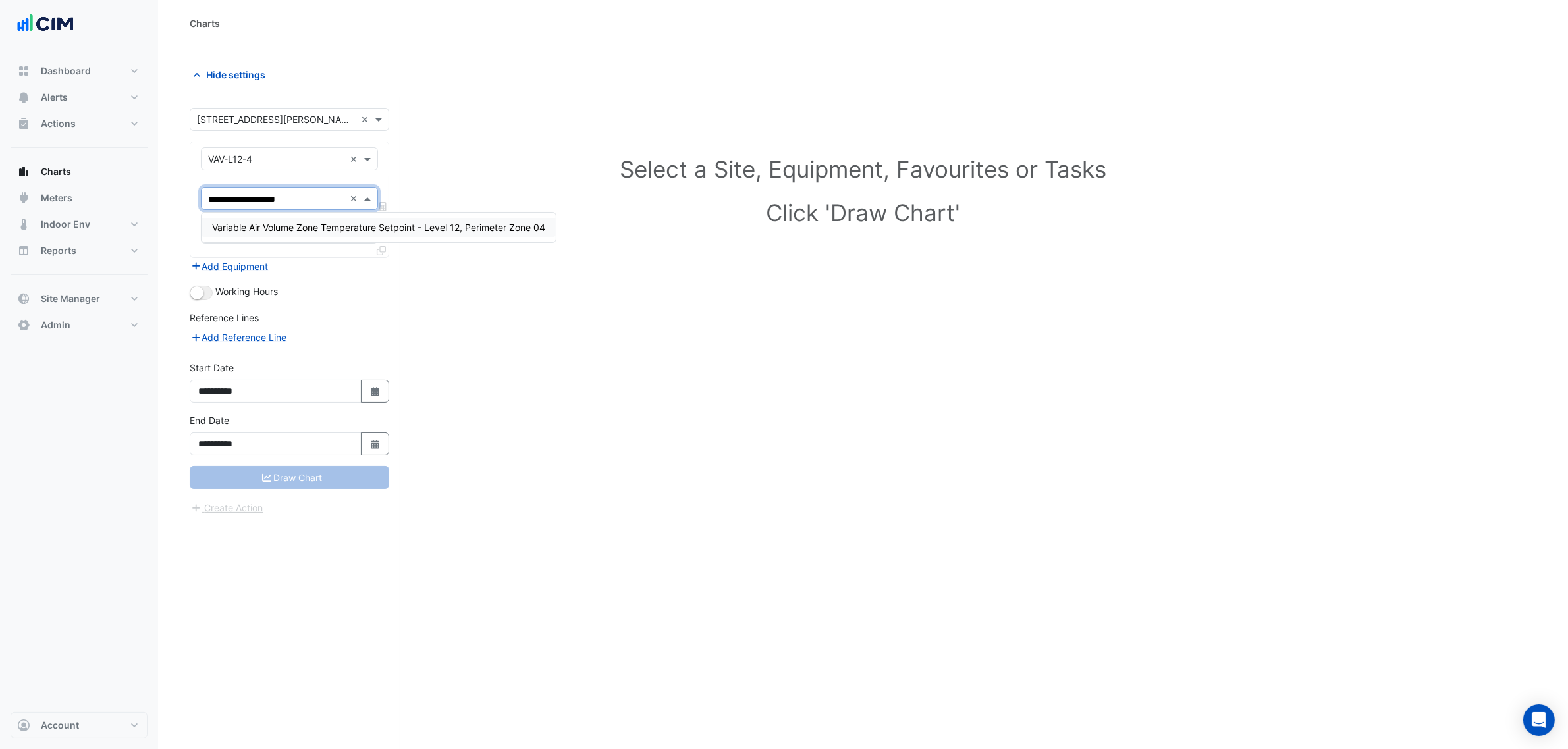
type input "**********"
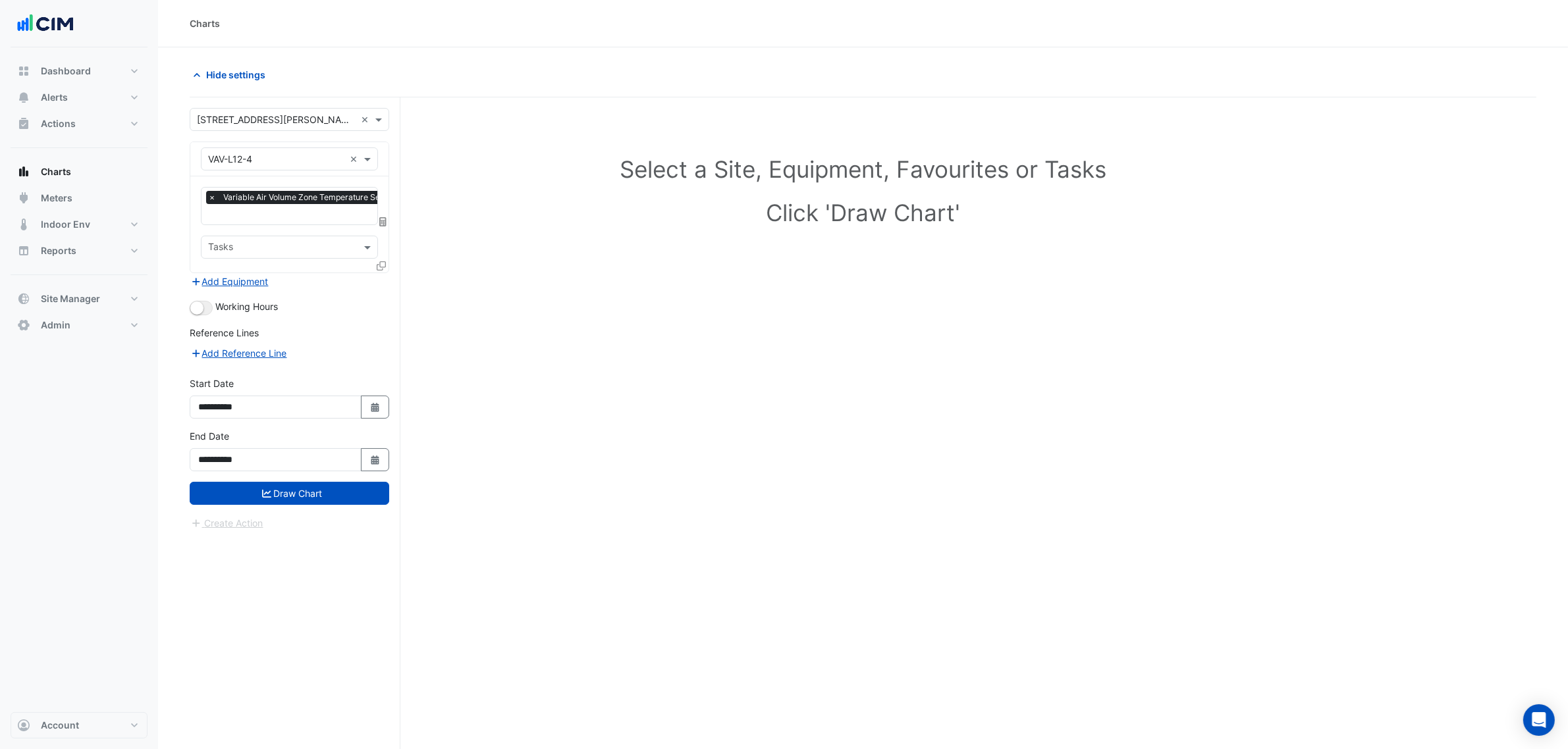
scroll to position [0, 171]
click at [211, 301] on ui-switch at bounding box center [202, 306] width 23 height 11
click at [206, 306] on small "button" at bounding box center [205, 308] width 13 height 13
click at [193, 306] on small "button" at bounding box center [196, 308] width 13 height 13
click at [382, 268] on icon at bounding box center [382, 266] width 9 height 9
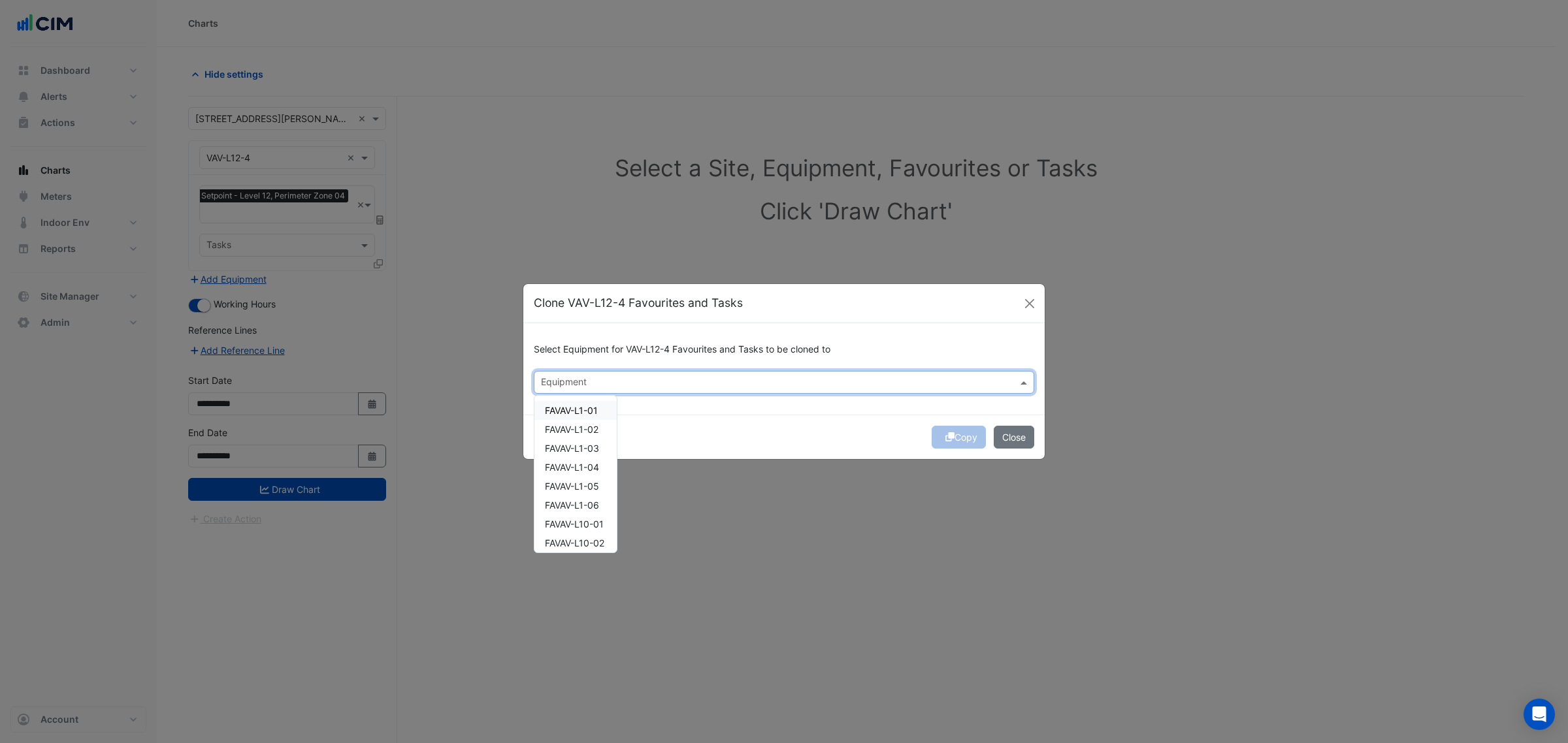
click at [611, 390] on div at bounding box center [776, 384] width 473 height 17
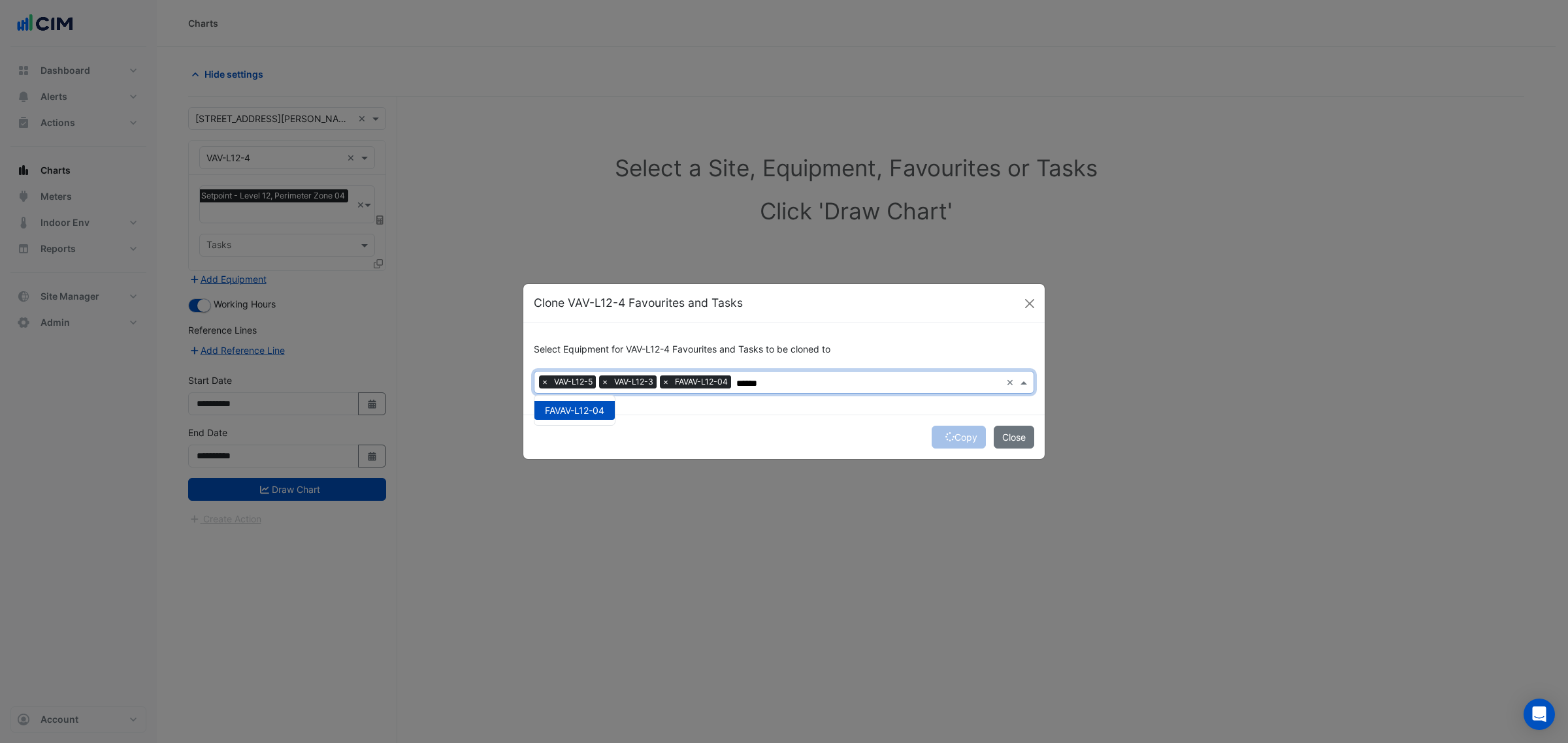
type input "******"
click at [896, 420] on div "Copy Close" at bounding box center [784, 437] width 522 height 45
click at [938, 438] on div "Copy Close" at bounding box center [784, 437] width 522 height 45
click at [946, 429] on button "Copy" at bounding box center [959, 437] width 54 height 23
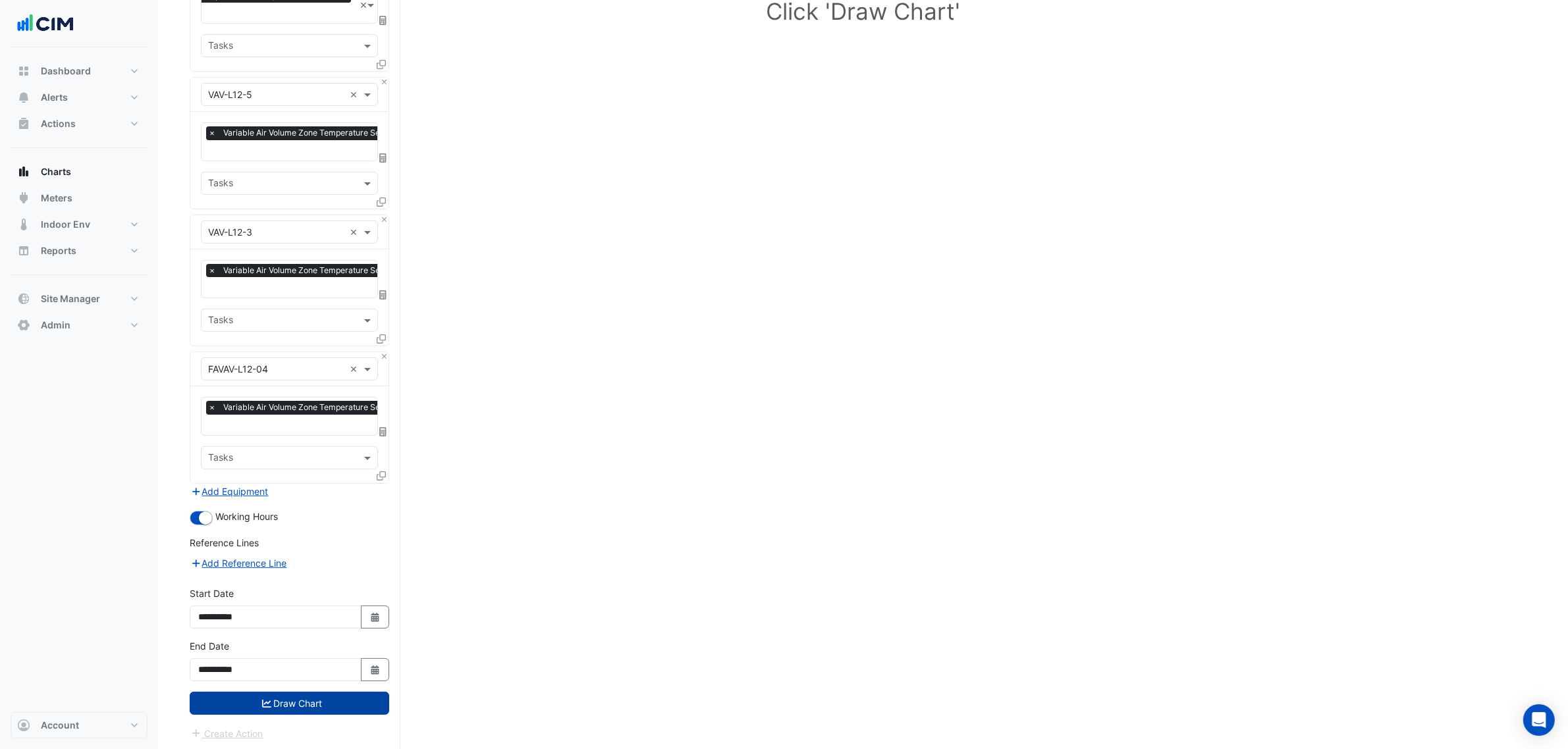
click at [319, 703] on button "Draw Chart" at bounding box center [290, 704] width 199 height 23
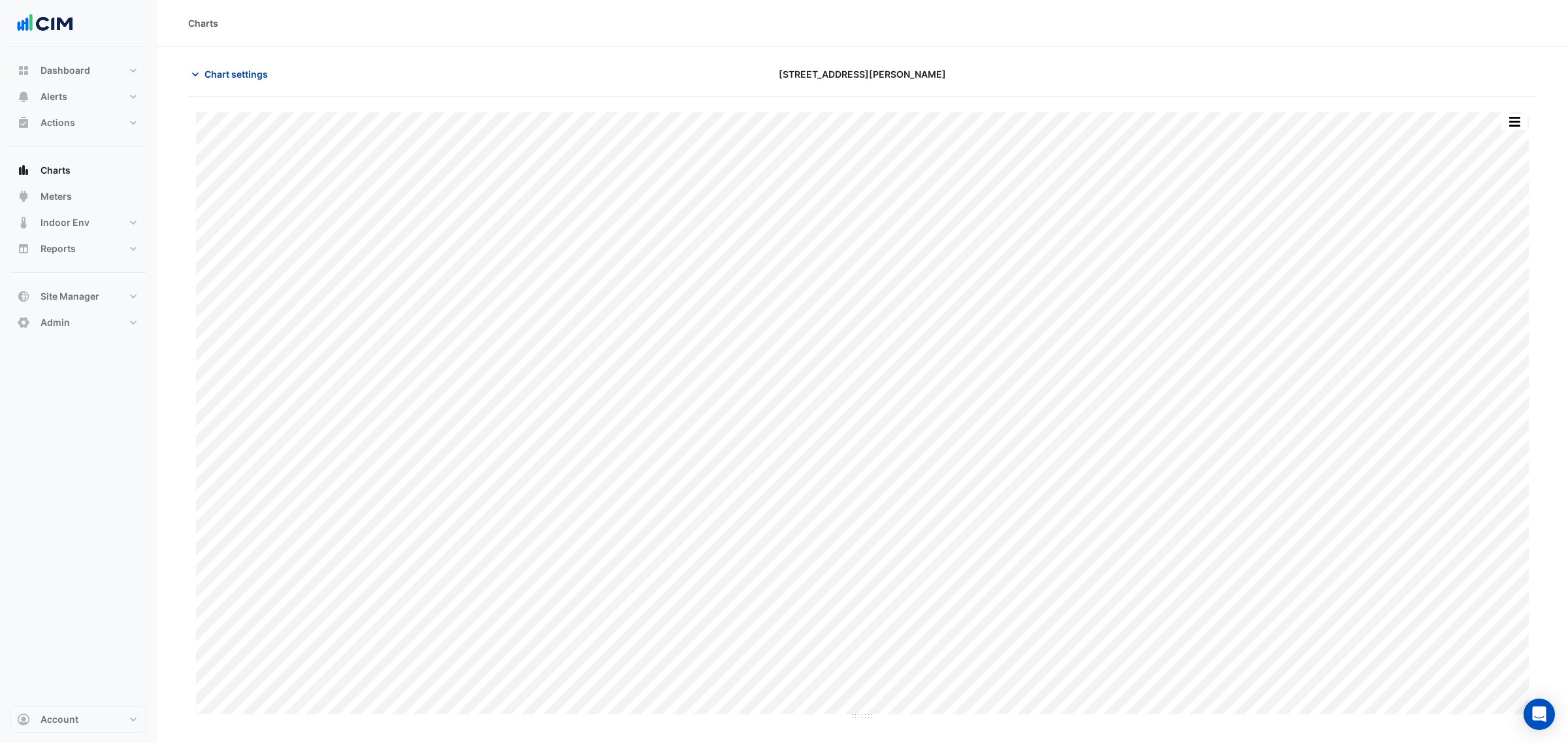
click at [240, 73] on span "Chart settings" at bounding box center [236, 74] width 63 height 14
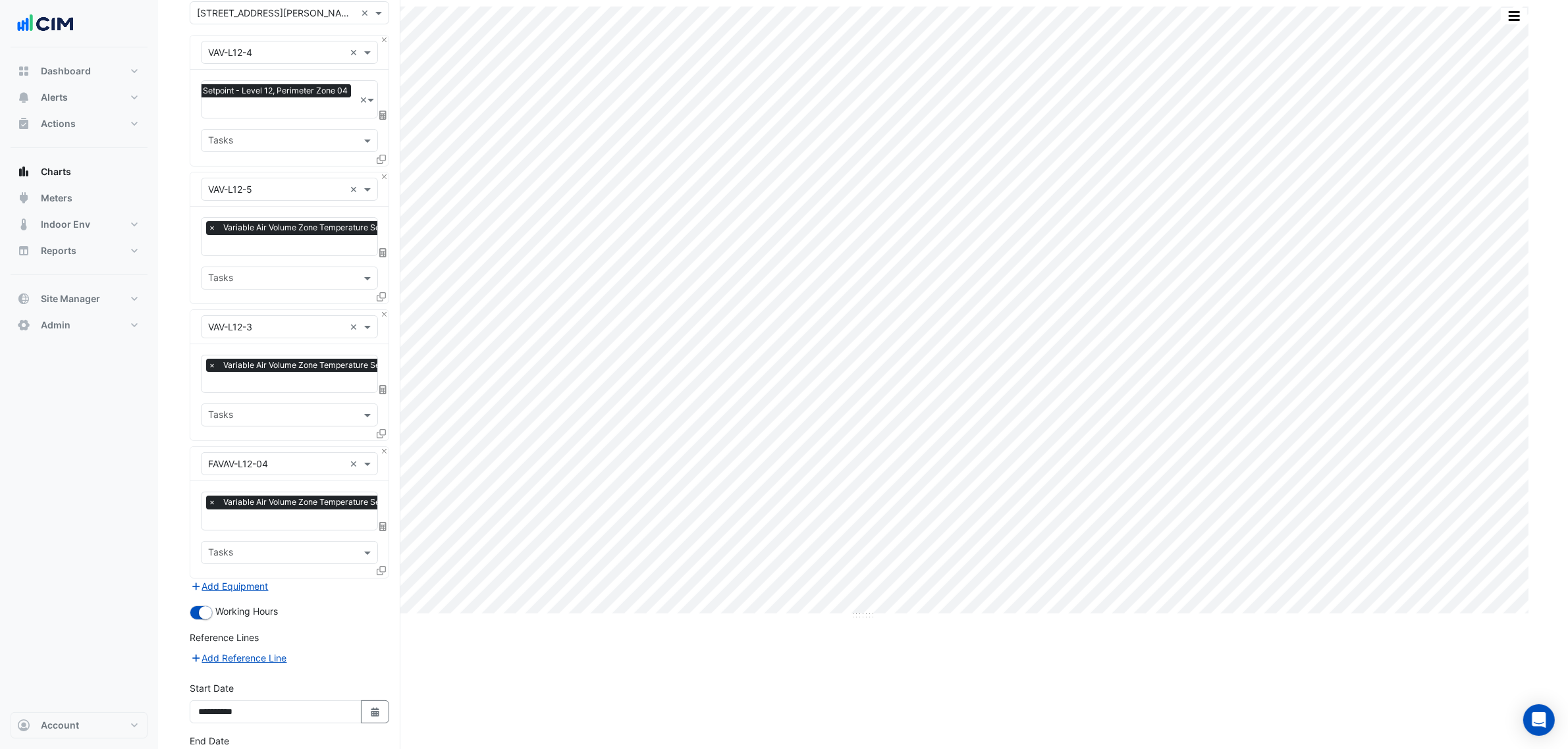
scroll to position [202, 0]
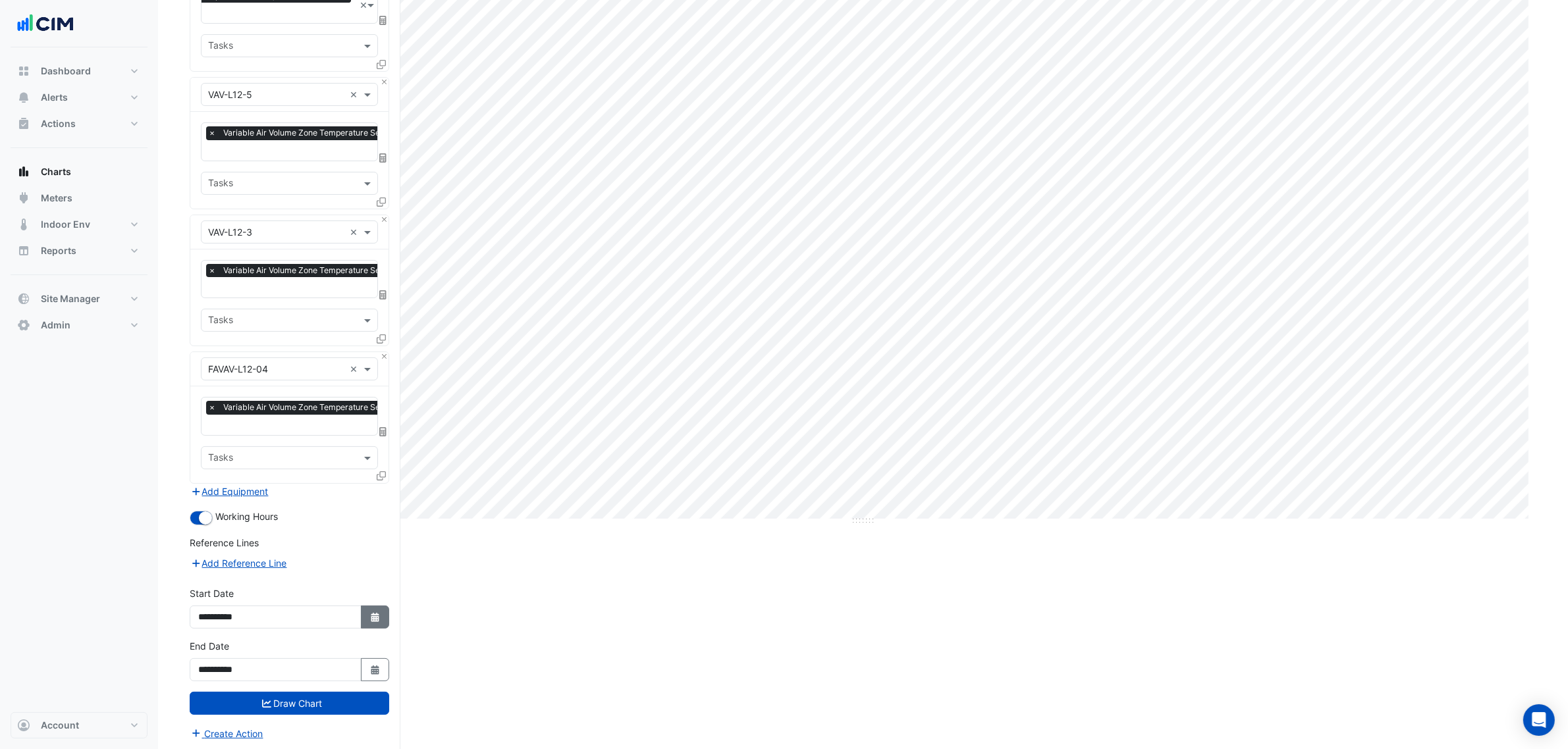
click at [371, 619] on icon "button" at bounding box center [375, 617] width 8 height 9
select select "*"
select select "****"
click at [202, 438] on div at bounding box center [212, 440] width 26 height 21
click at [208, 438] on span "Previous month" at bounding box center [213, 440] width 10 height 10
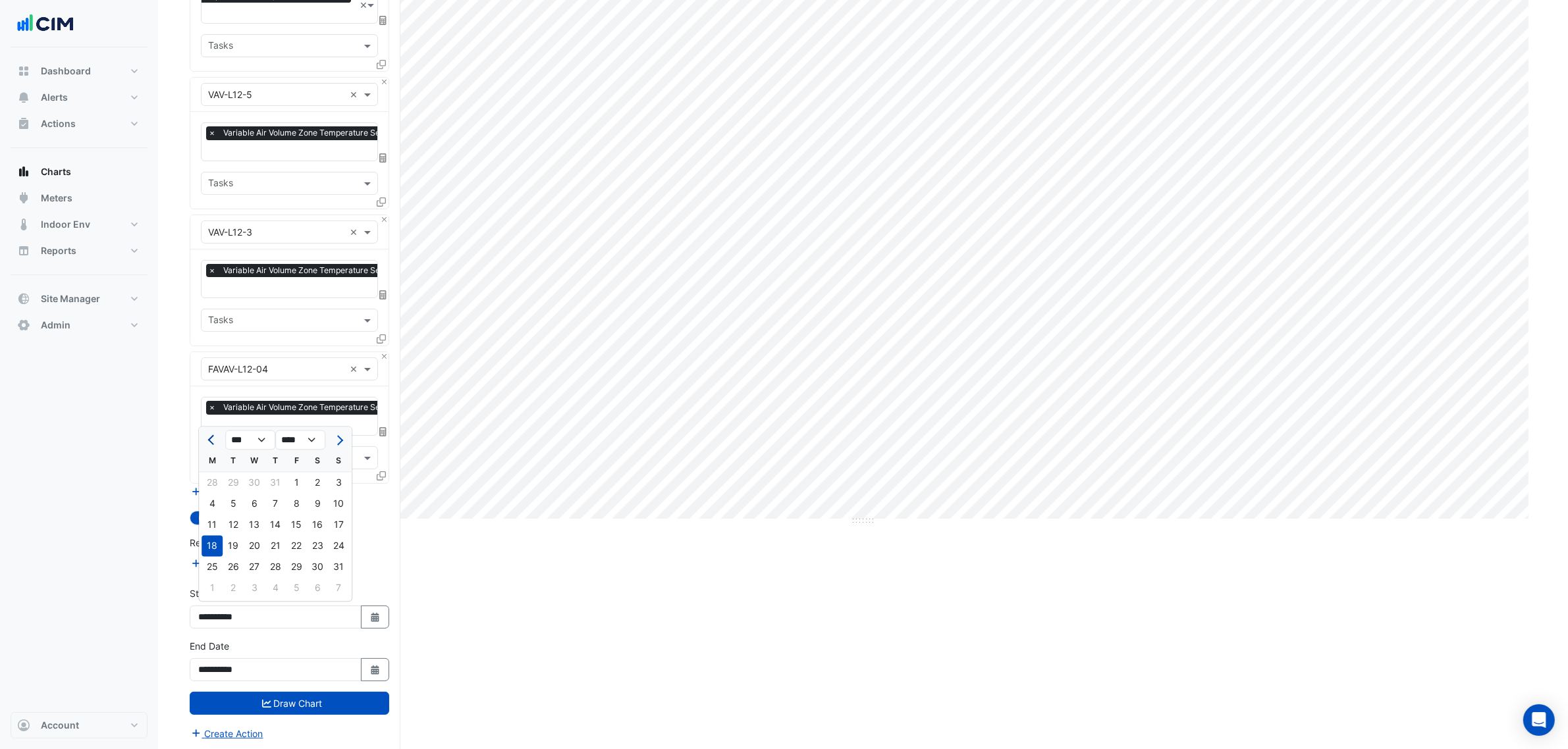
select select "*"
click at [228, 482] on div "1" at bounding box center [233, 483] width 21 height 21
type input "**********"
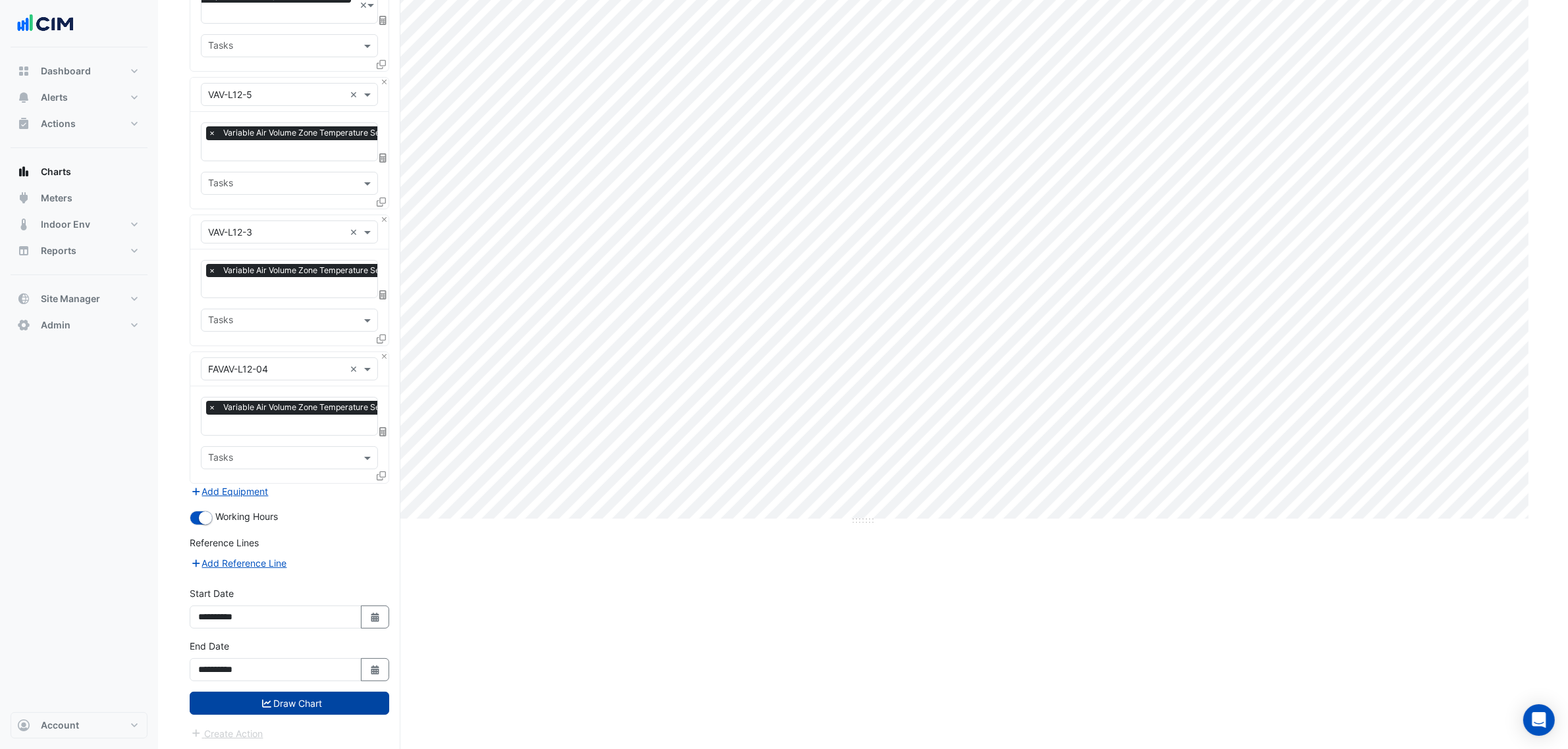
click at [352, 705] on button "Draw Chart" at bounding box center [290, 704] width 199 height 23
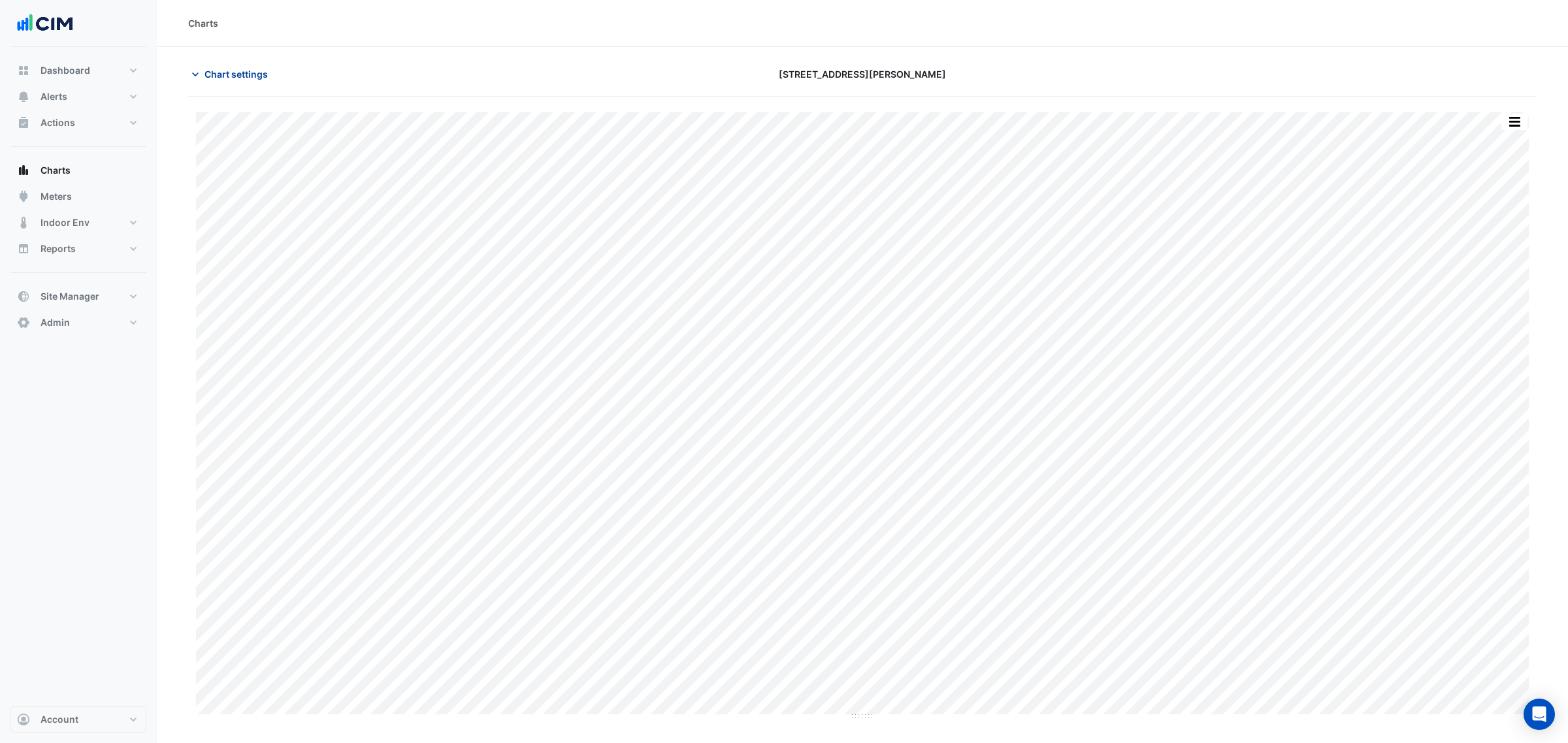
click at [259, 82] on button "Chart settings" at bounding box center [233, 74] width 88 height 23
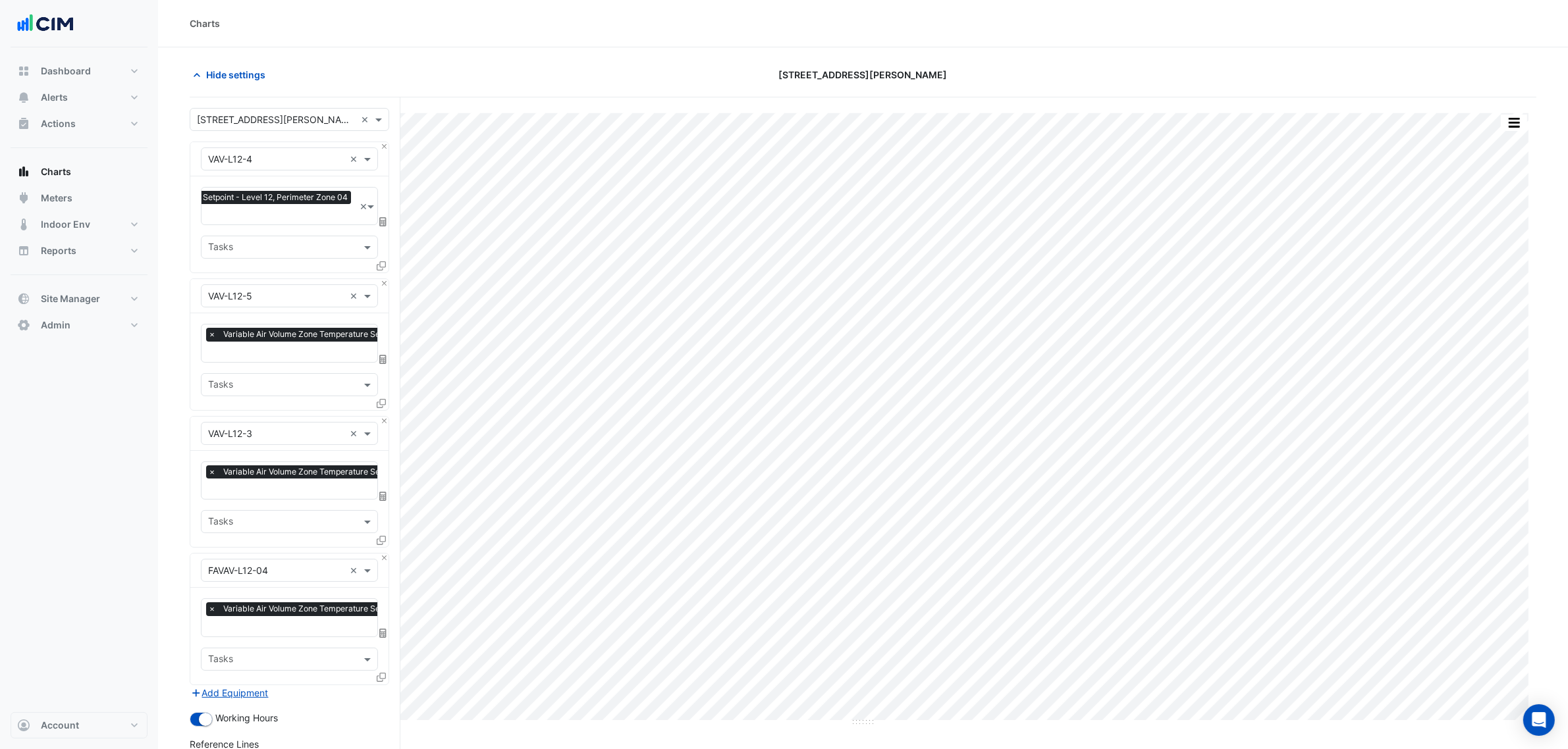
click at [290, 206] on div "× Variable Air Volume Zone Temperature Setpoint - Level 12, Perimeter Zone 04" at bounding box center [196, 199] width 315 height 16
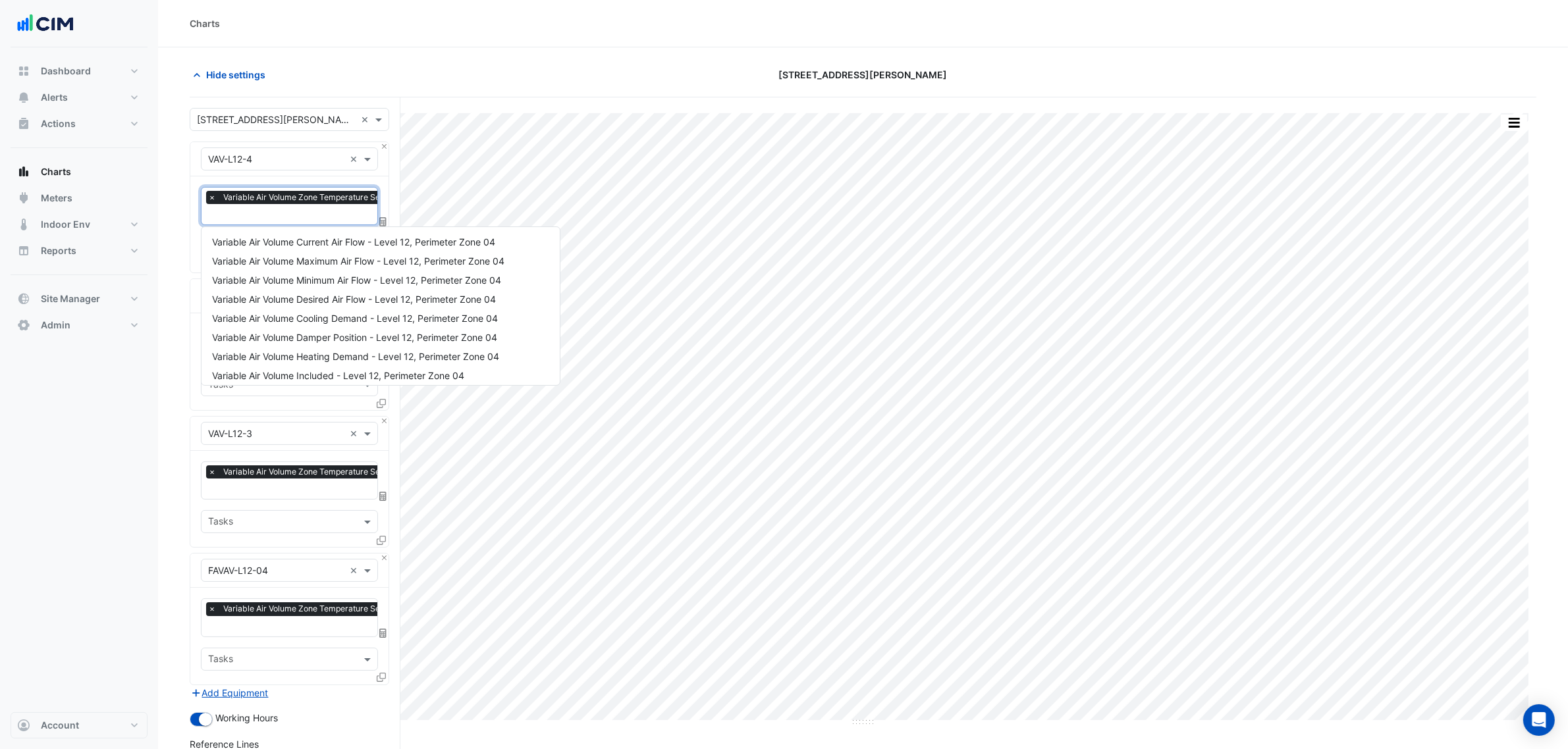
scroll to position [139, 0]
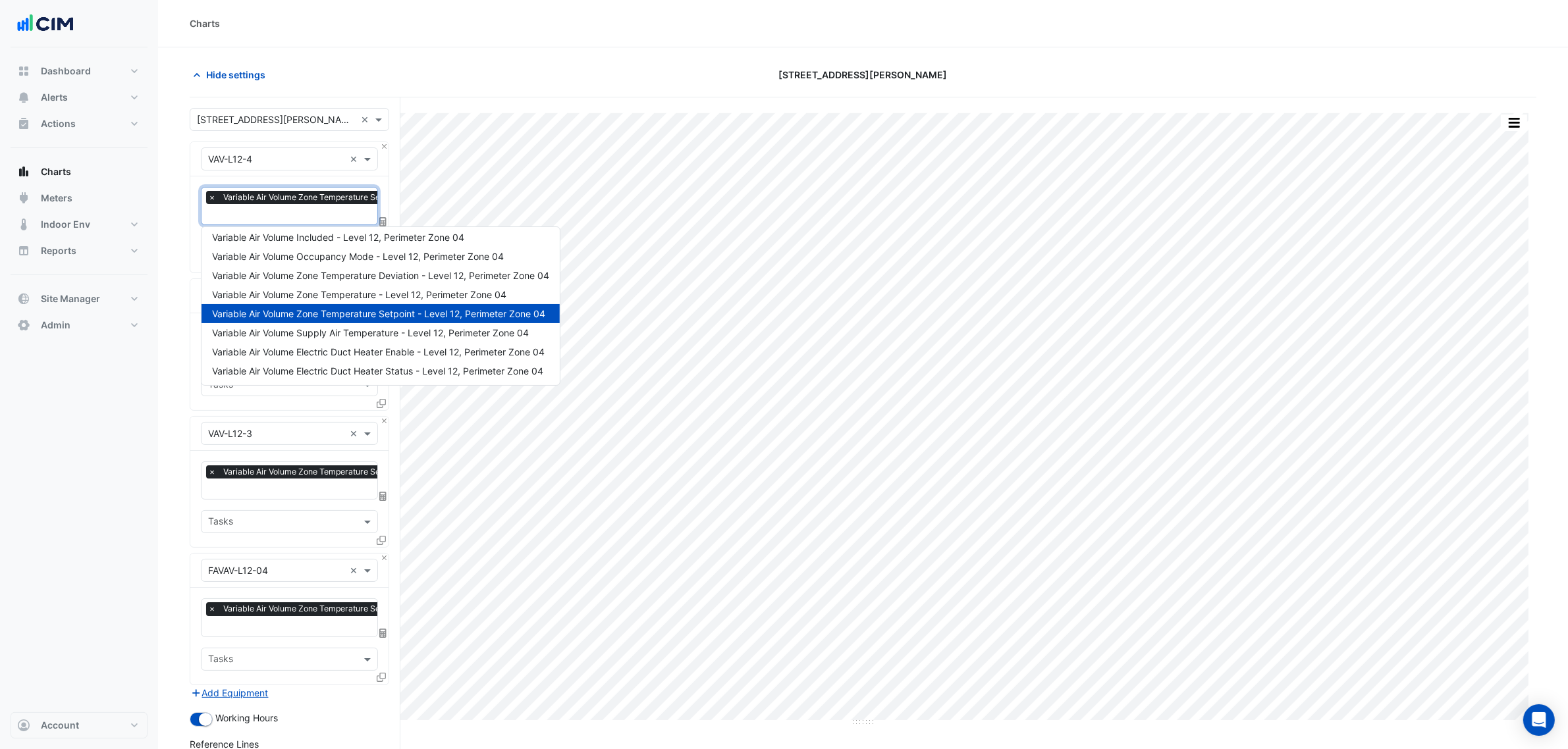
type input "*"
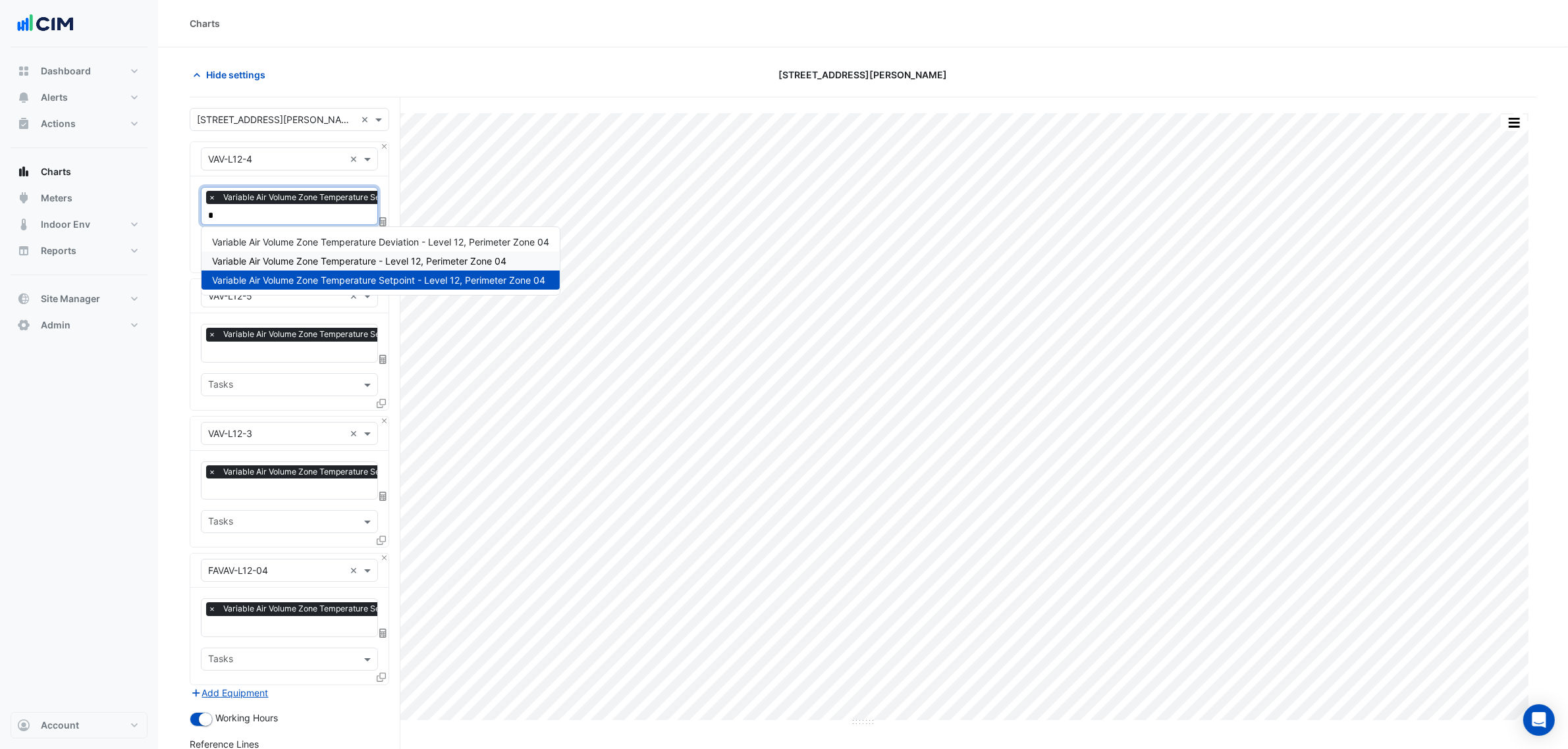
click at [313, 255] on span "Variable Air Volume Zone Temperature - Level 12, Perimeter Zone 04" at bounding box center [359, 261] width 294 height 11
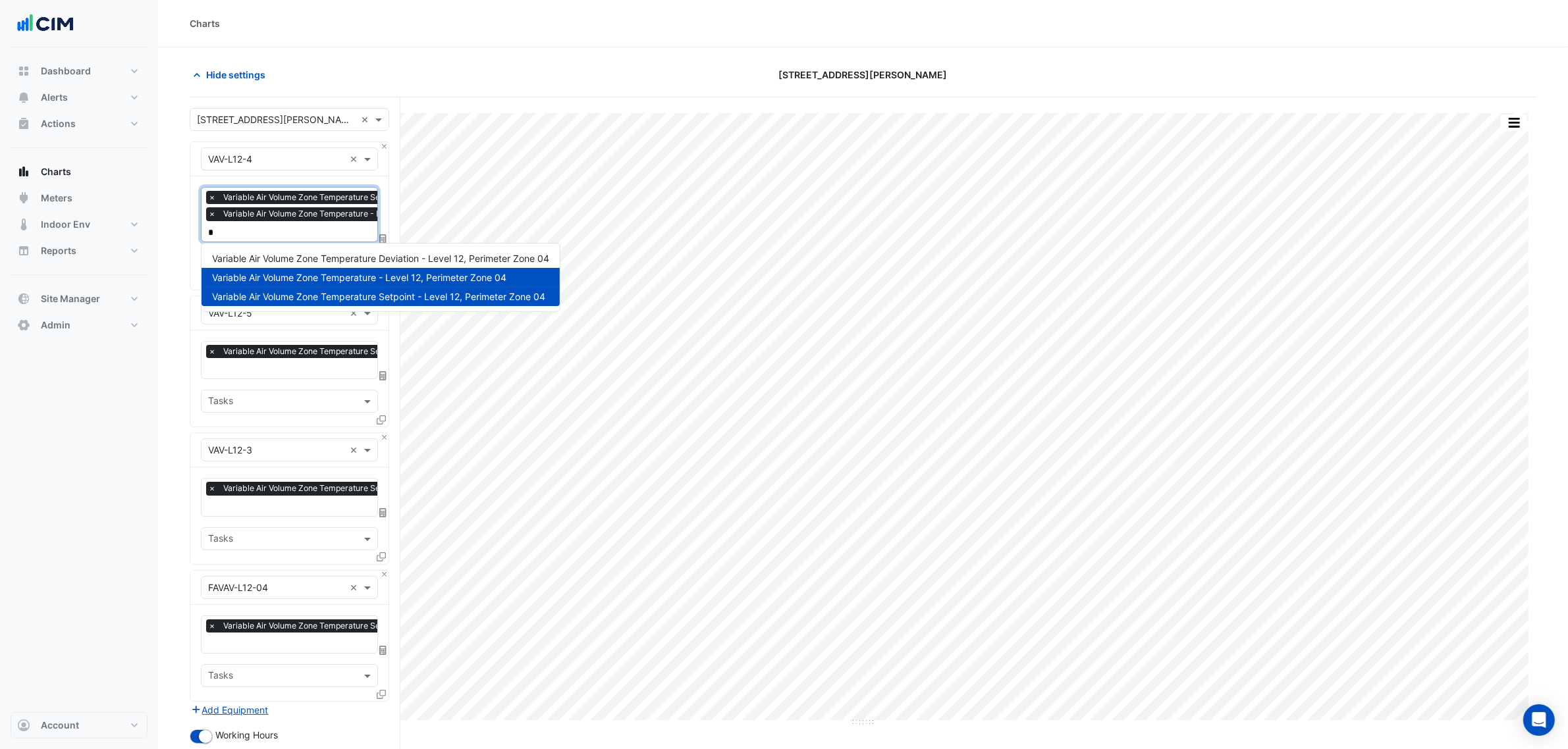
type input "*"
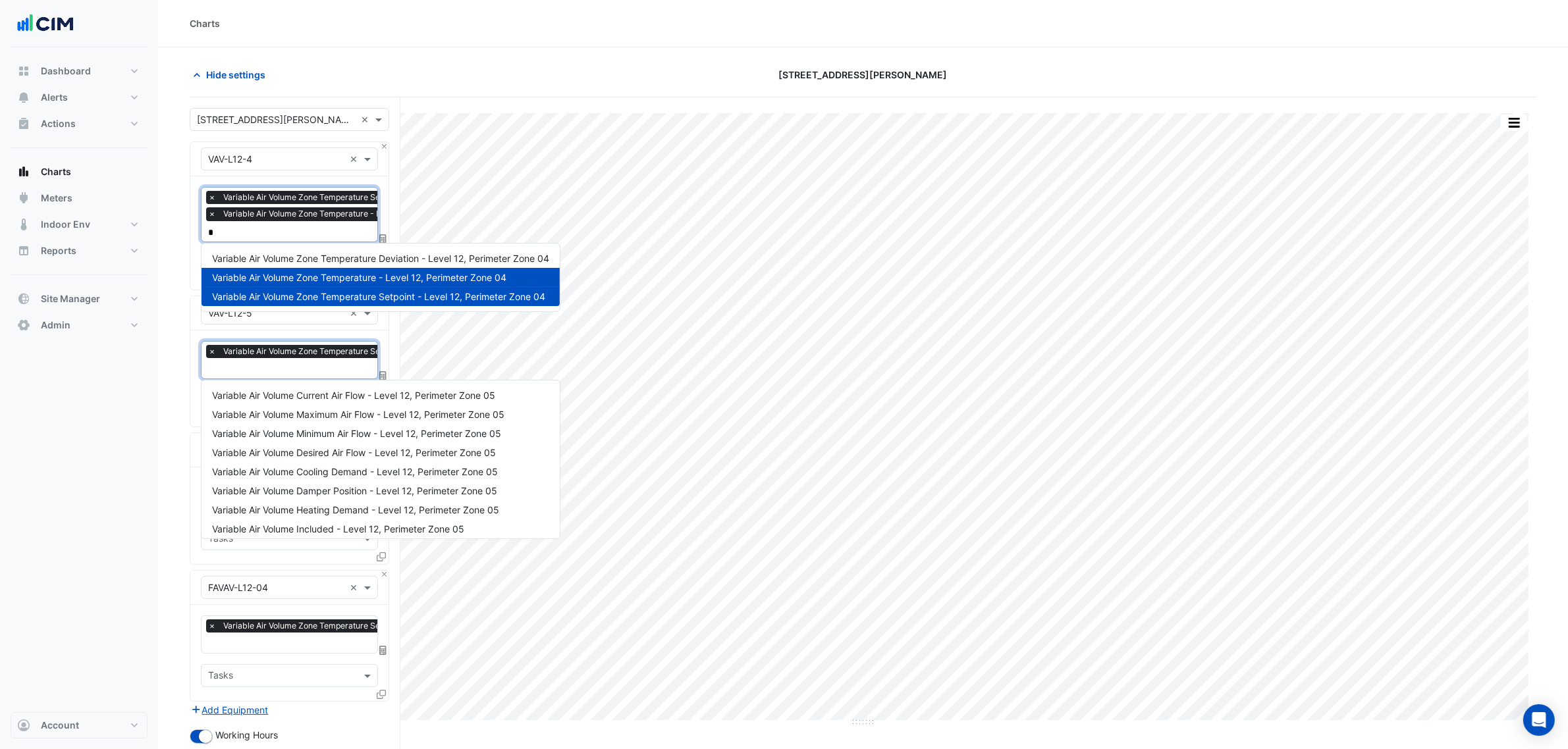
click at [278, 369] on input "text" at bounding box center [365, 370] width 313 height 14
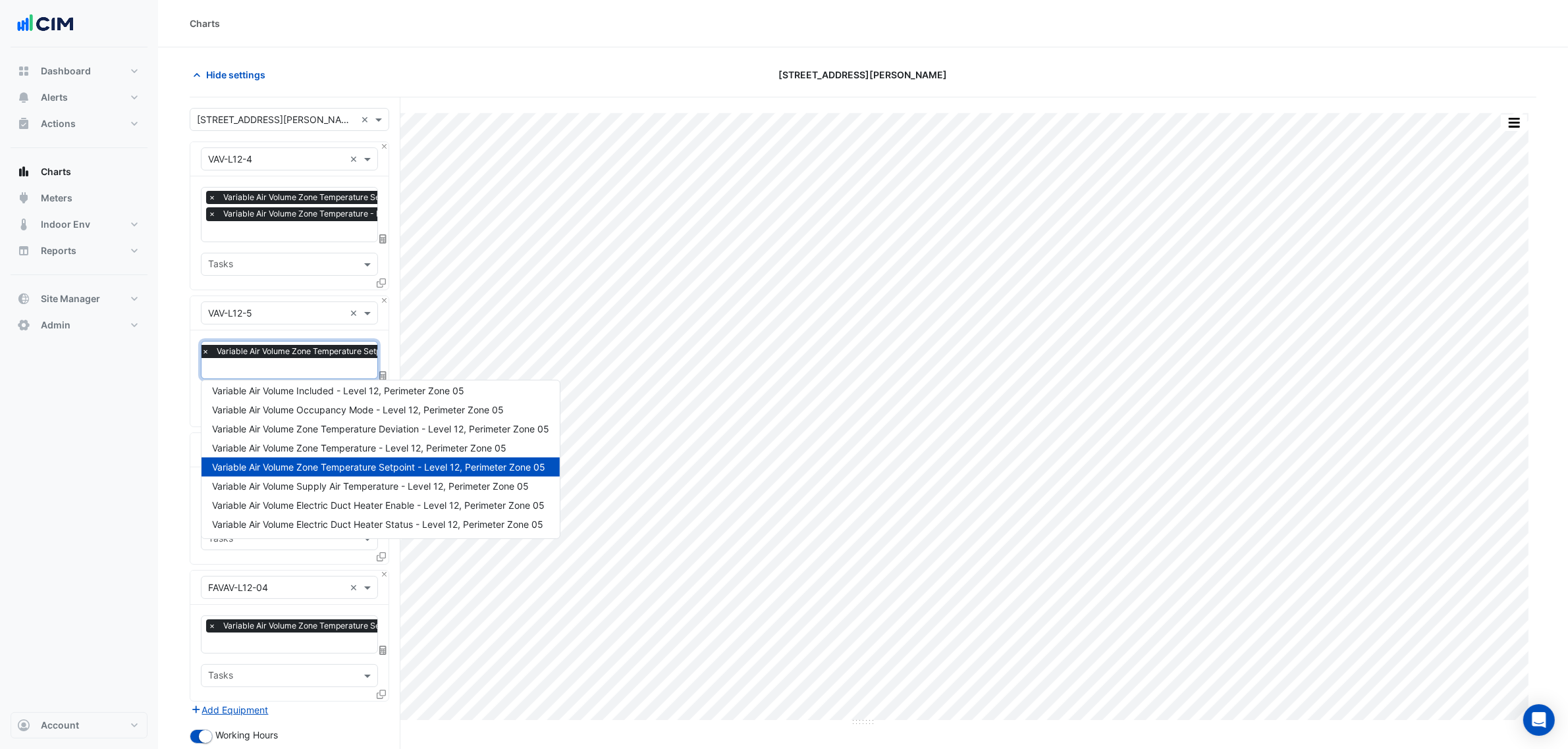
type input "*"
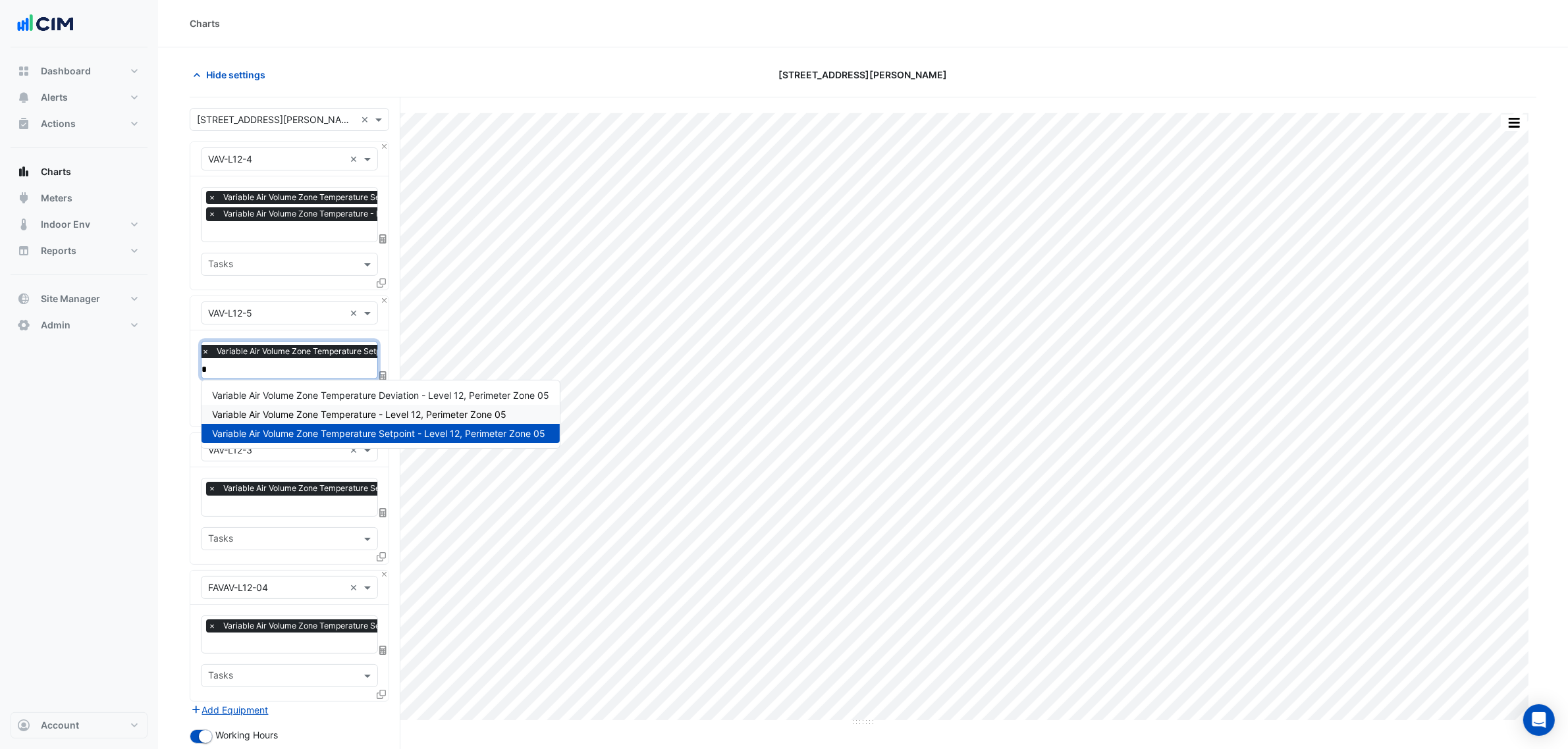
click at [281, 409] on span "Variable Air Volume Zone Temperature - Level 12, Perimeter Zone 05" at bounding box center [359, 414] width 294 height 11
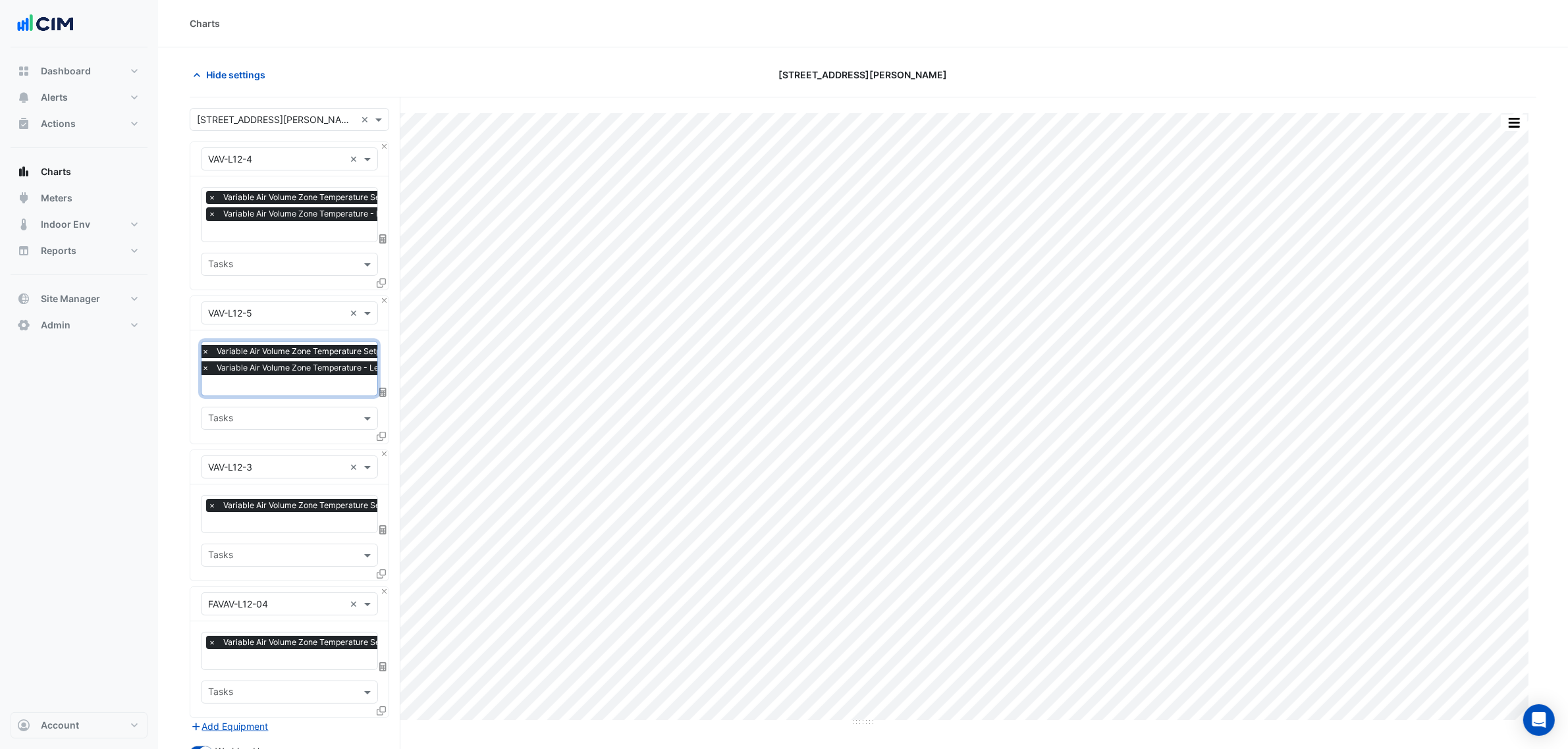
click at [284, 526] on input "text" at bounding box center [365, 524] width 314 height 14
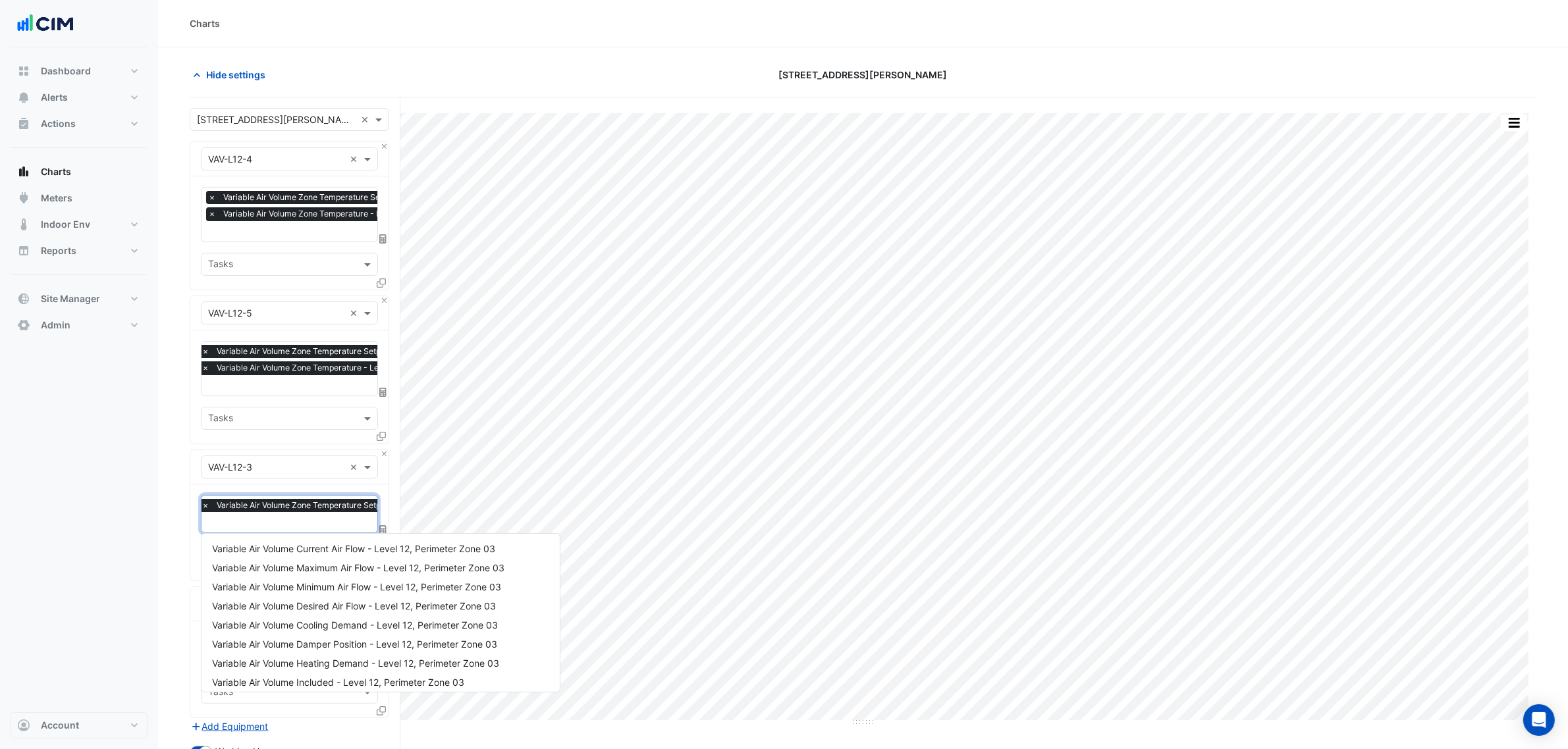
type input "*"
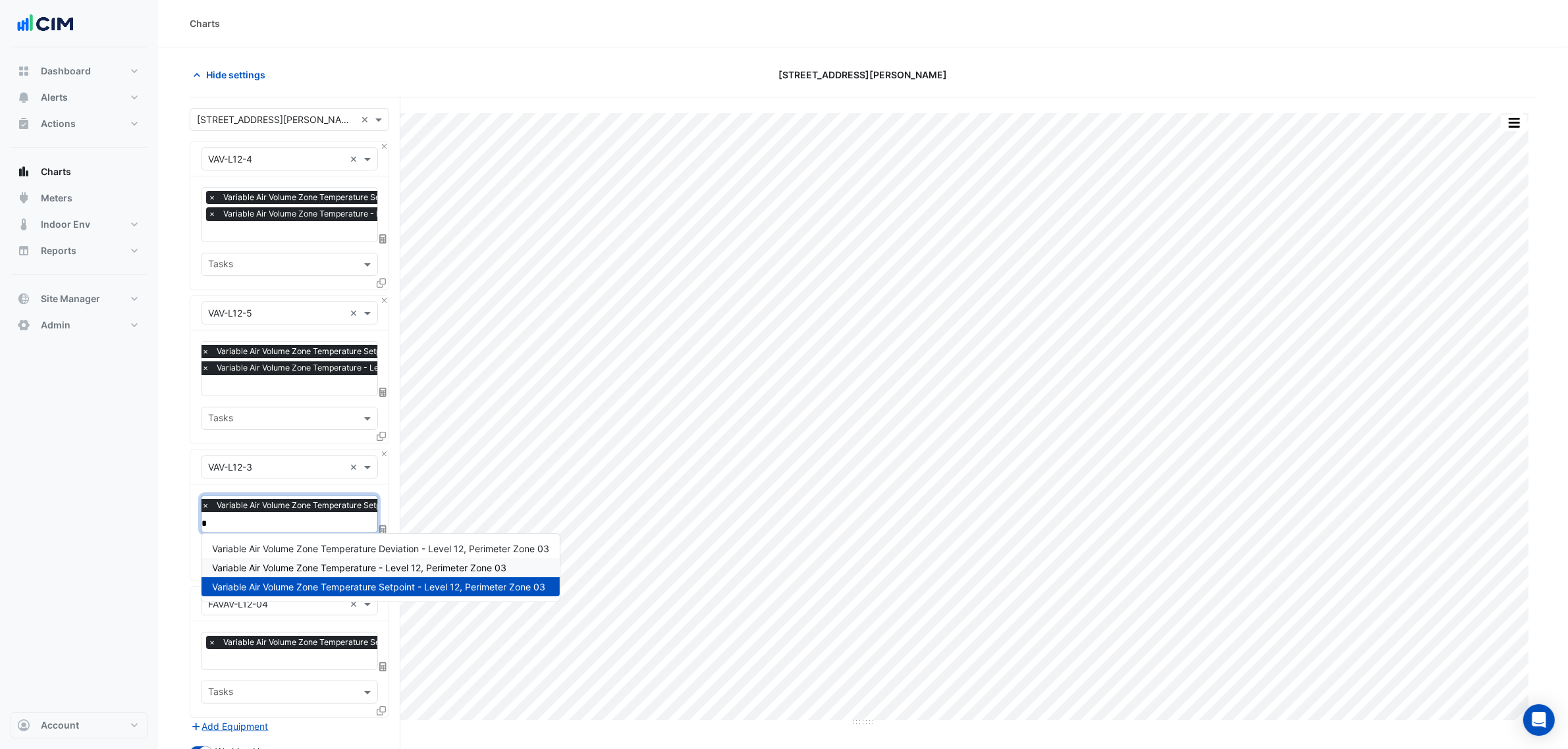
click at [294, 562] on span "Variable Air Volume Zone Temperature - Level 12, Perimeter Zone 03" at bounding box center [359, 568] width 294 height 11
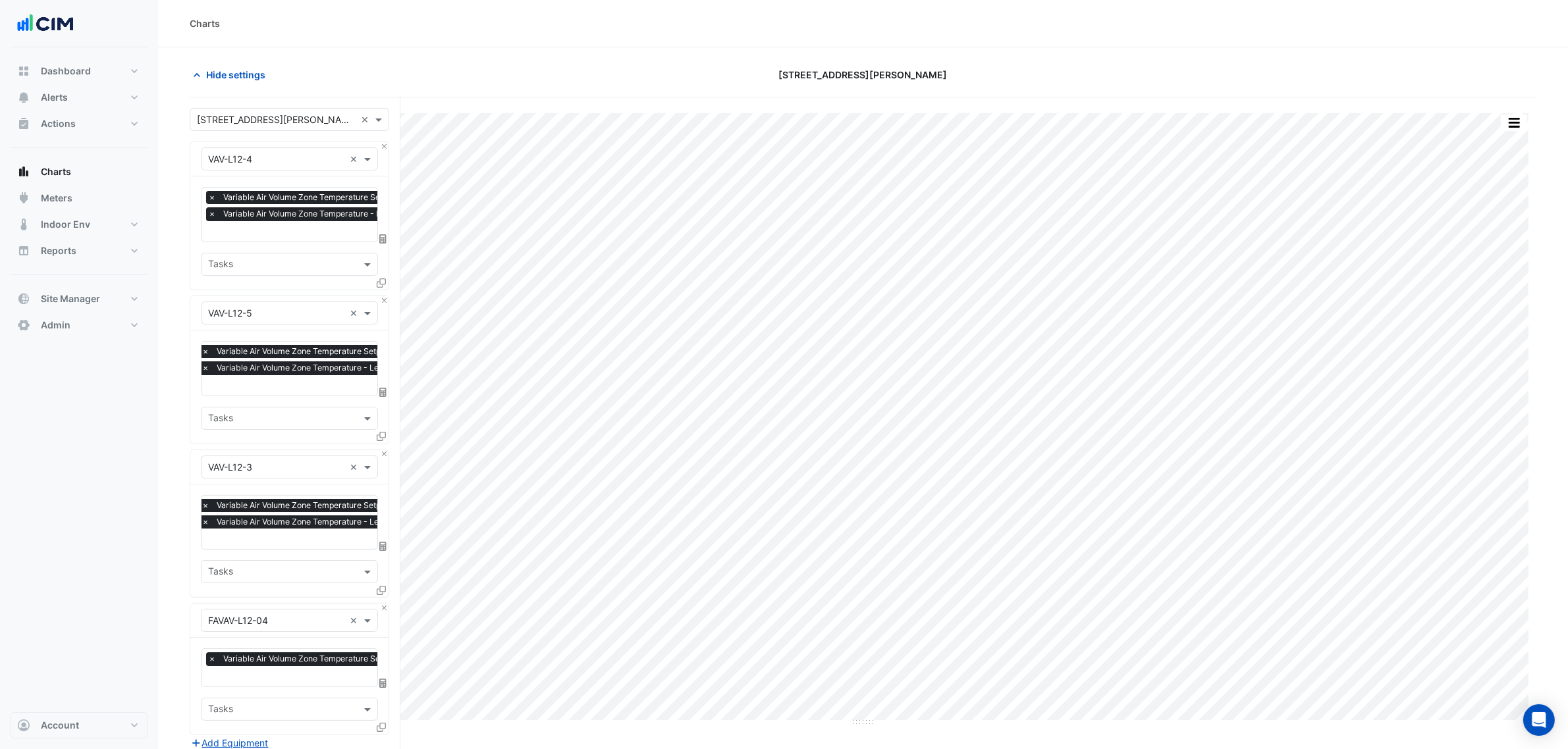
click at [281, 646] on div "Favourites × Variable Air Volume Zone Temperature Setpoint - Level 12, Interior…" at bounding box center [289, 685] width 199 height 96
click at [277, 663] on span "Variable Air Volume Zone Temperature Setpoint - Level 12, Interior Zone 04" at bounding box center [364, 659] width 288 height 13
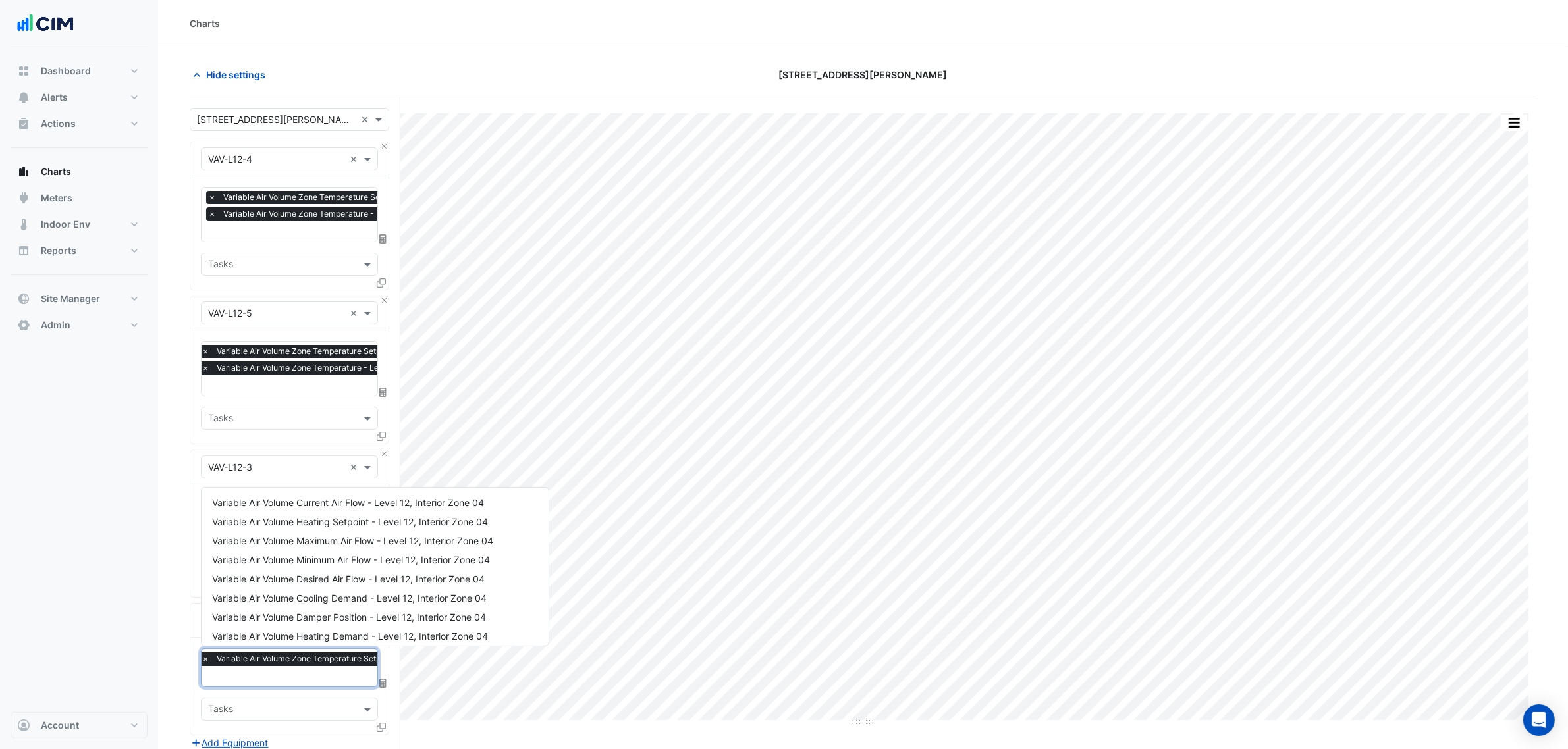
type input "*"
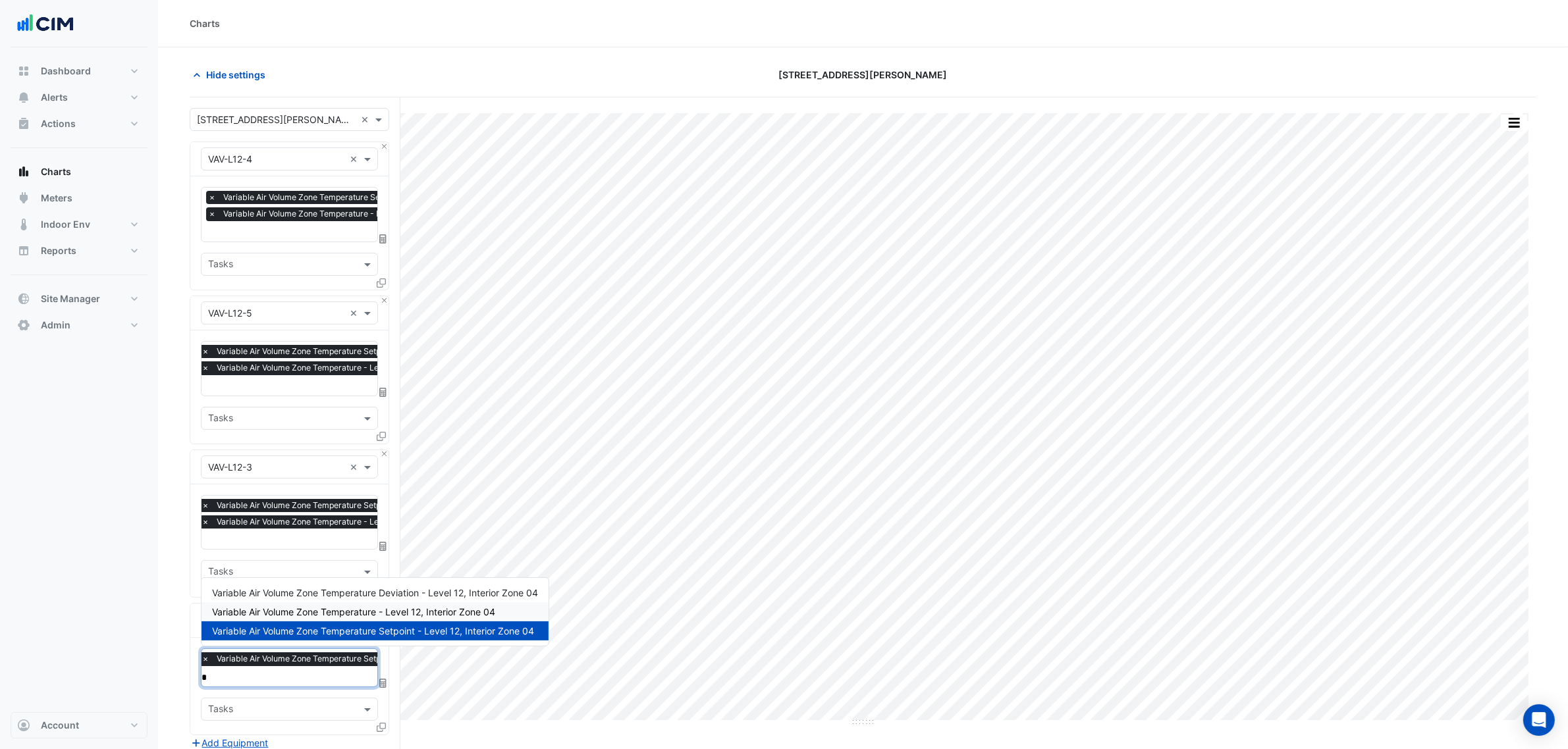
click at [306, 612] on span "Variable Air Volume Zone Temperature - Level 12, Interior Zone 04" at bounding box center [354, 612] width 284 height 11
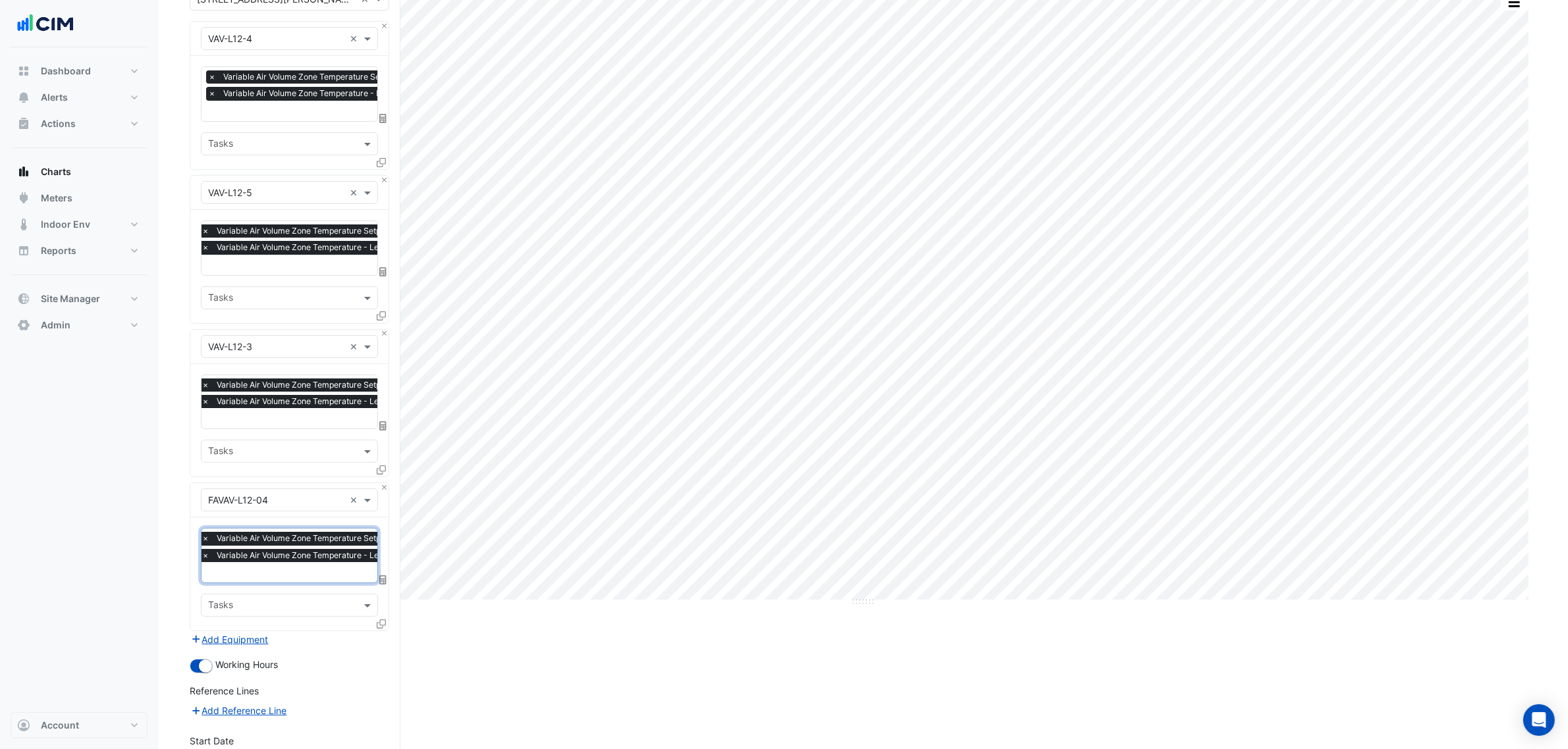
scroll to position [269, 0]
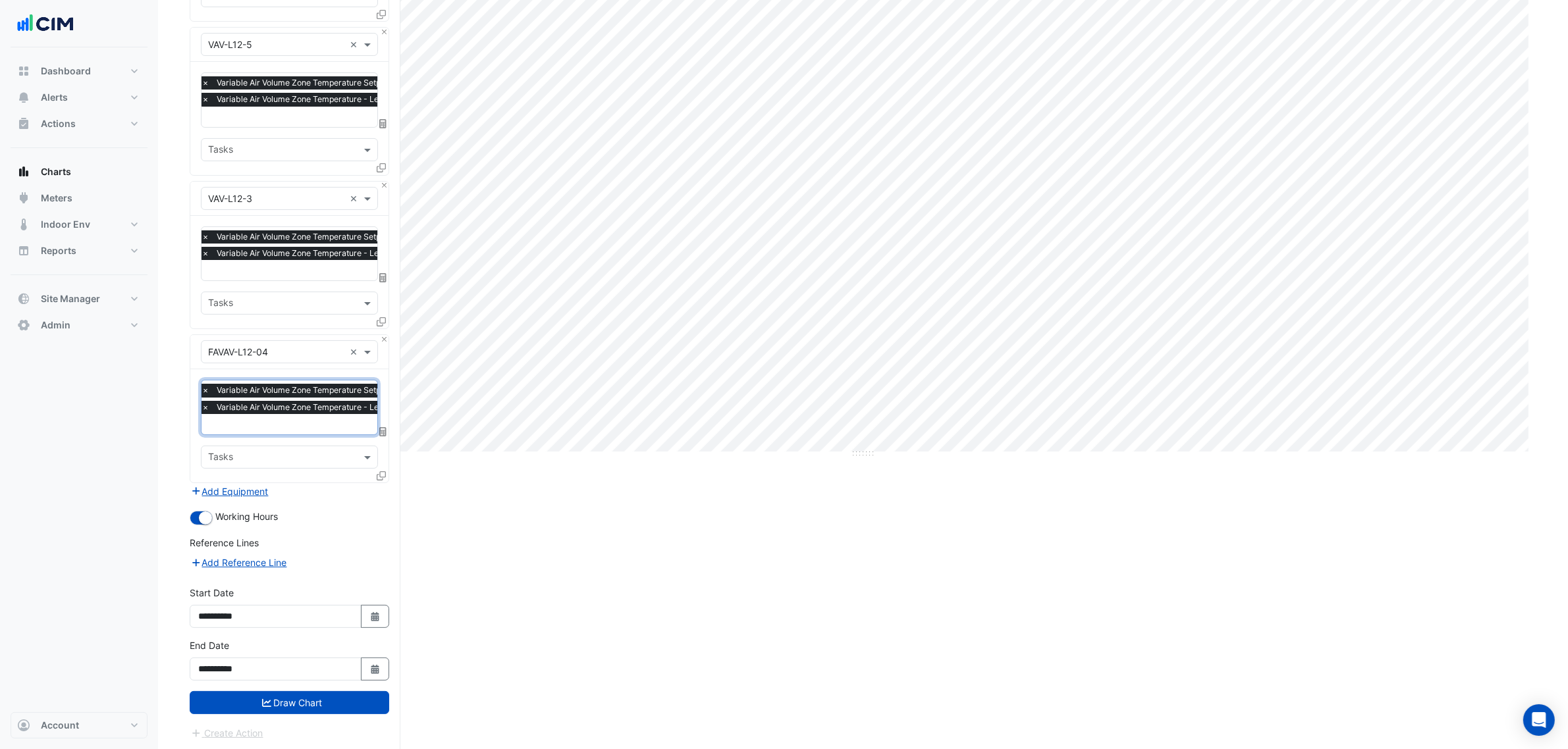
click at [309, 712] on button "Draw Chart" at bounding box center [290, 703] width 199 height 23
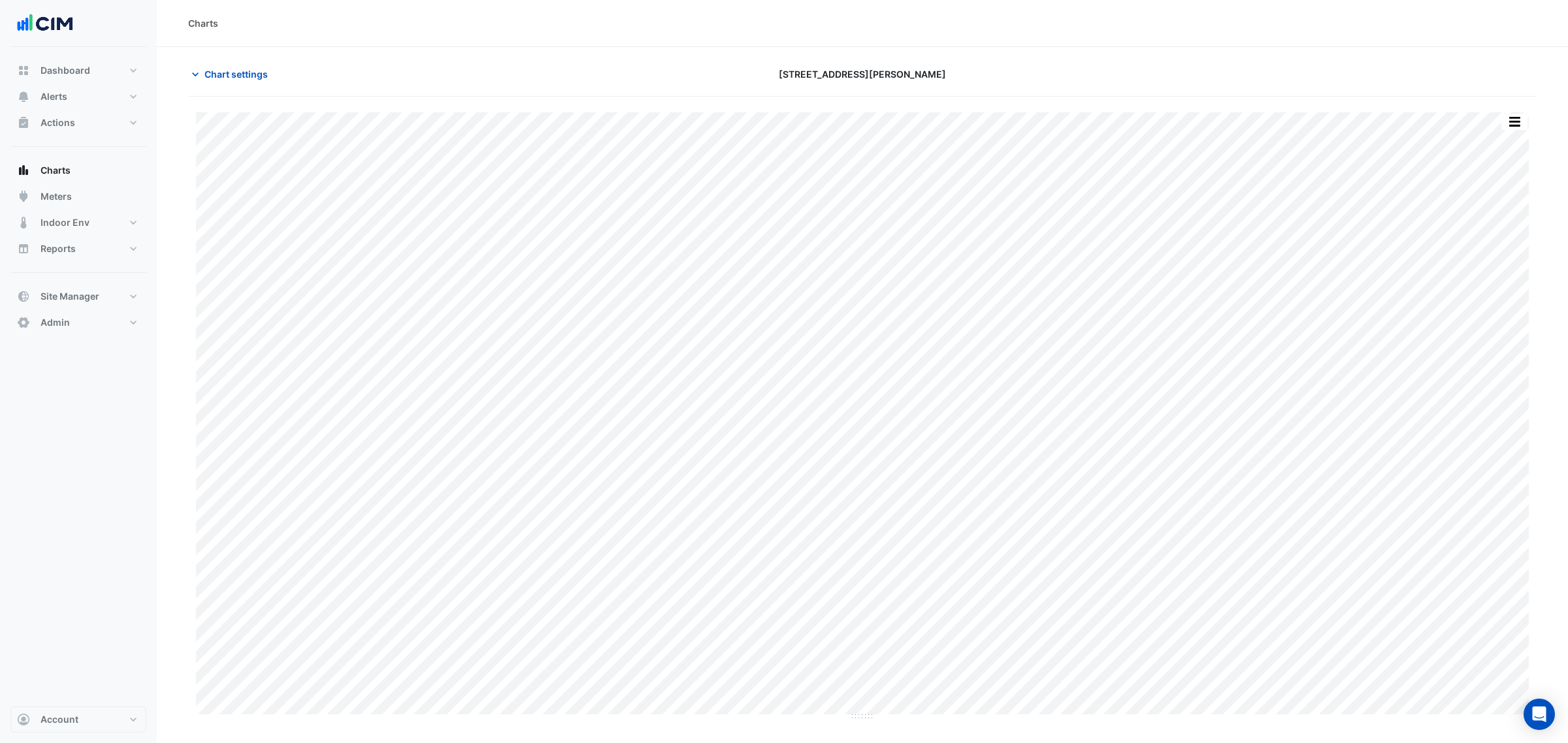
click at [1504, 111] on div "Split by Equip Split All Print Save as JPEG Save as PNG Pivot Data Table Export…" at bounding box center [862, 409] width 1349 height 624
click at [1508, 120] on button "button" at bounding box center [1515, 121] width 26 height 16
click at [1047, 53] on section "Chart settings 201 Miller Street Split by Equip Split All Print Save as JPEG Sa…" at bounding box center [862, 384] width 1411 height 674
click at [1491, 118] on button "button" at bounding box center [1488, 121] width 26 height 16
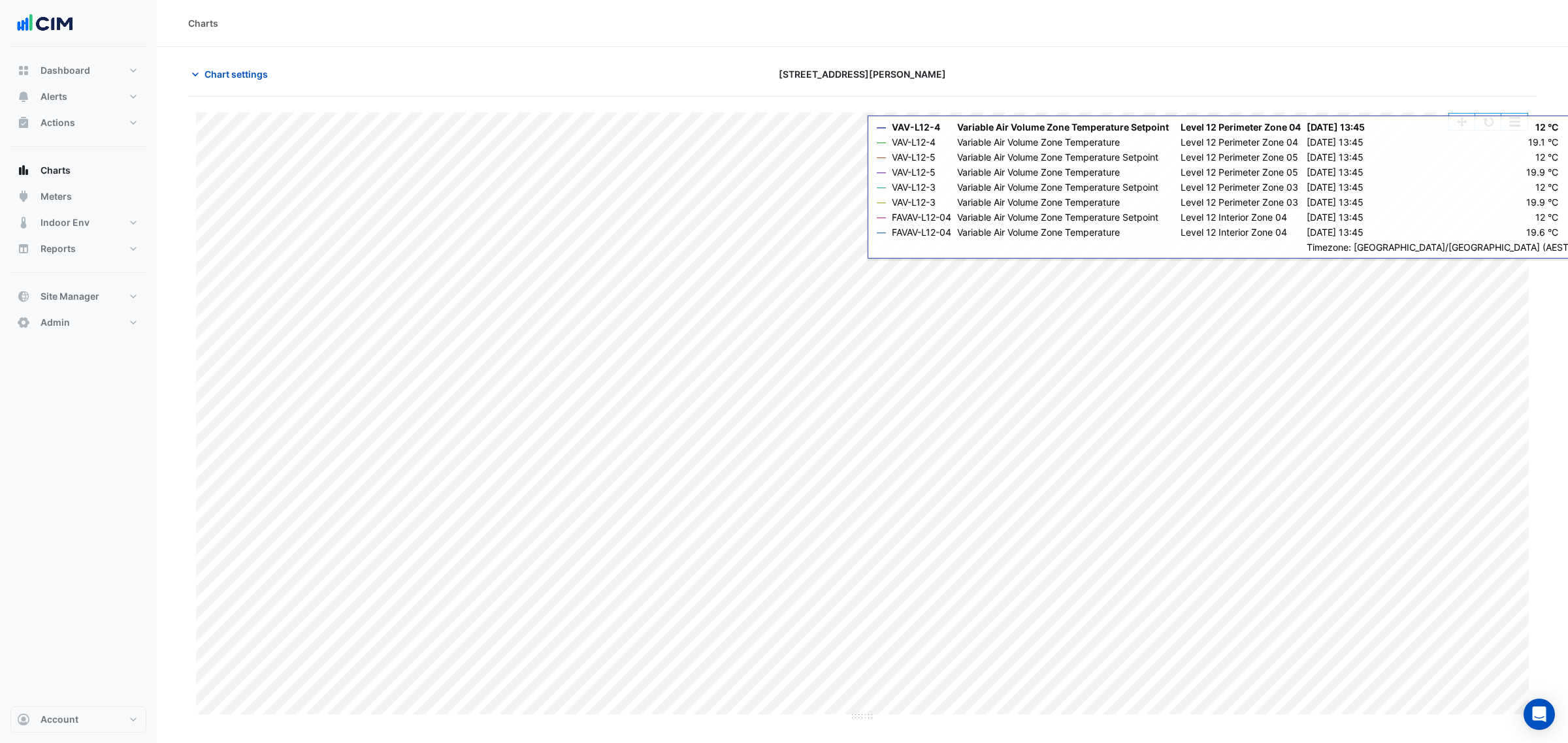
click at [1484, 118] on button "button" at bounding box center [1488, 121] width 26 height 16
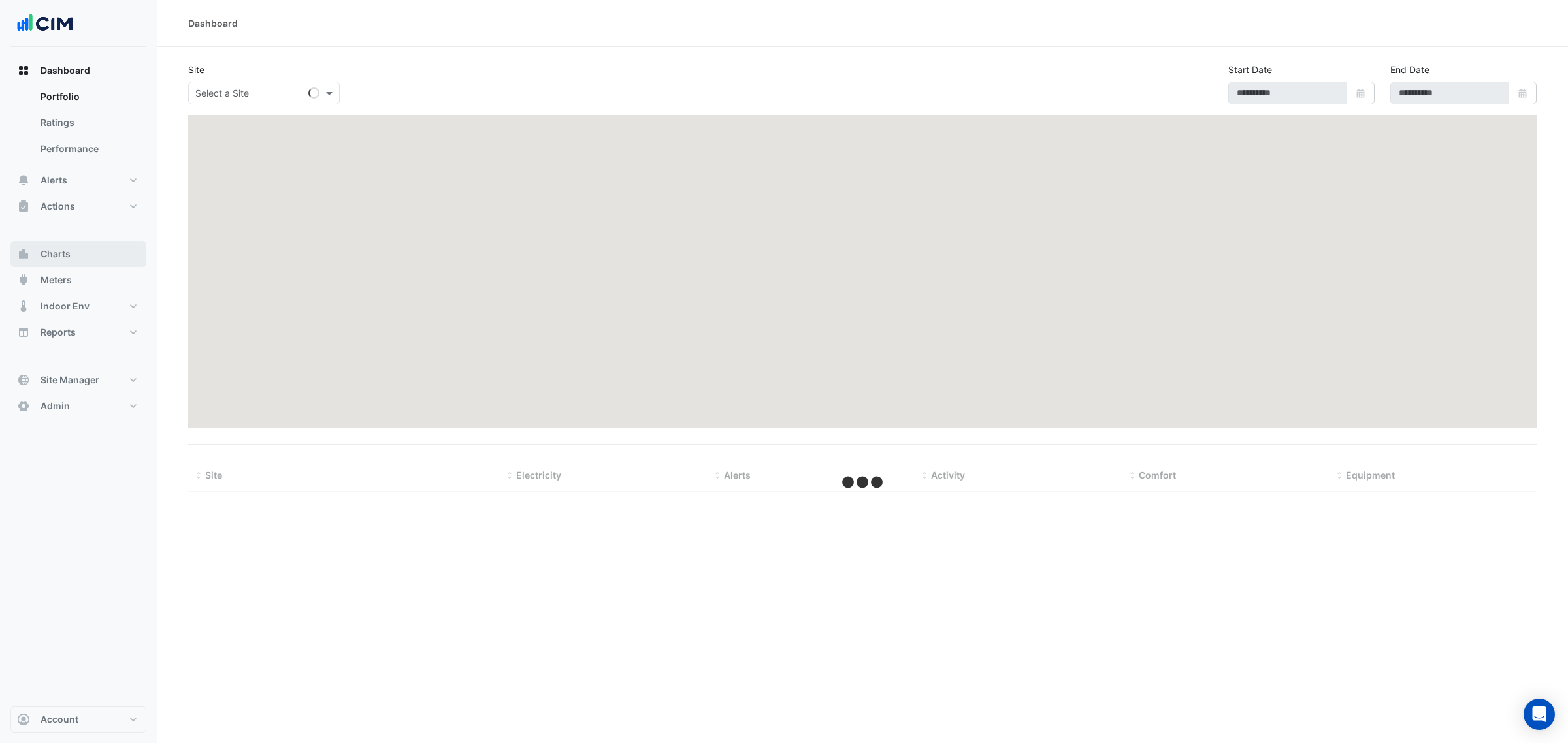
click at [69, 256] on span "Charts" at bounding box center [55, 253] width 30 height 13
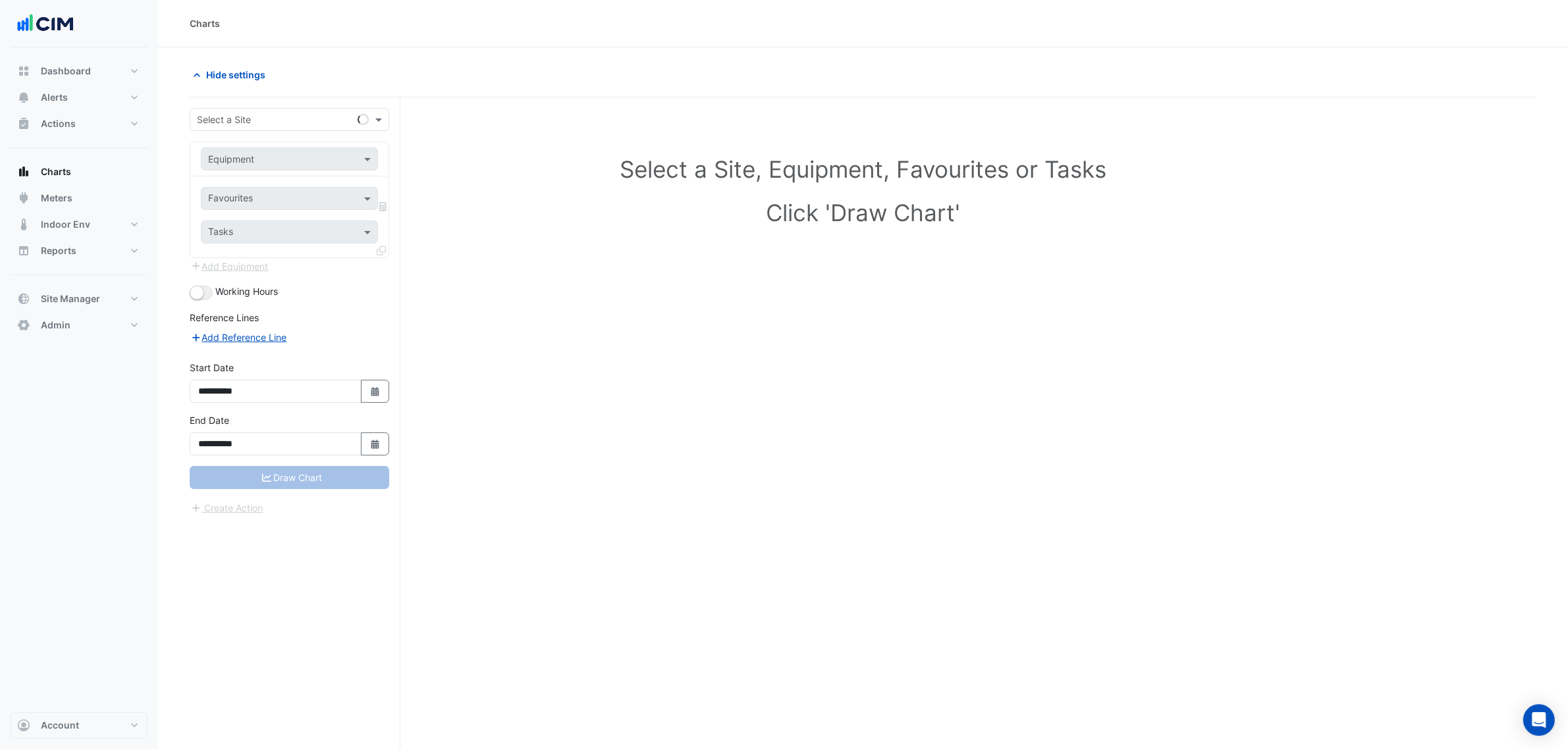
click at [312, 117] on input "text" at bounding box center [277, 120] width 159 height 14
type input "**********"
type input "*"
type input "***"
type input "**********"
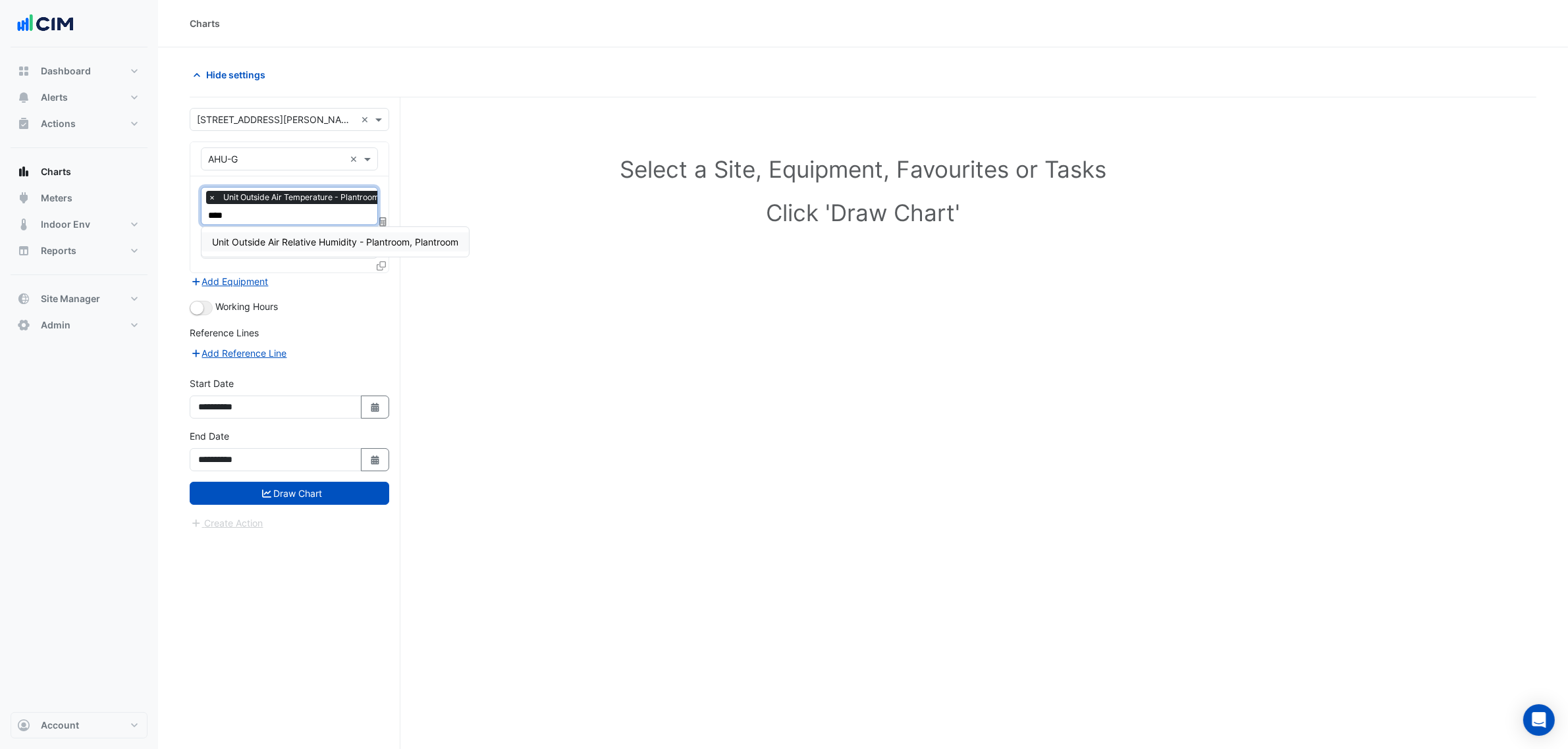
type input "*****"
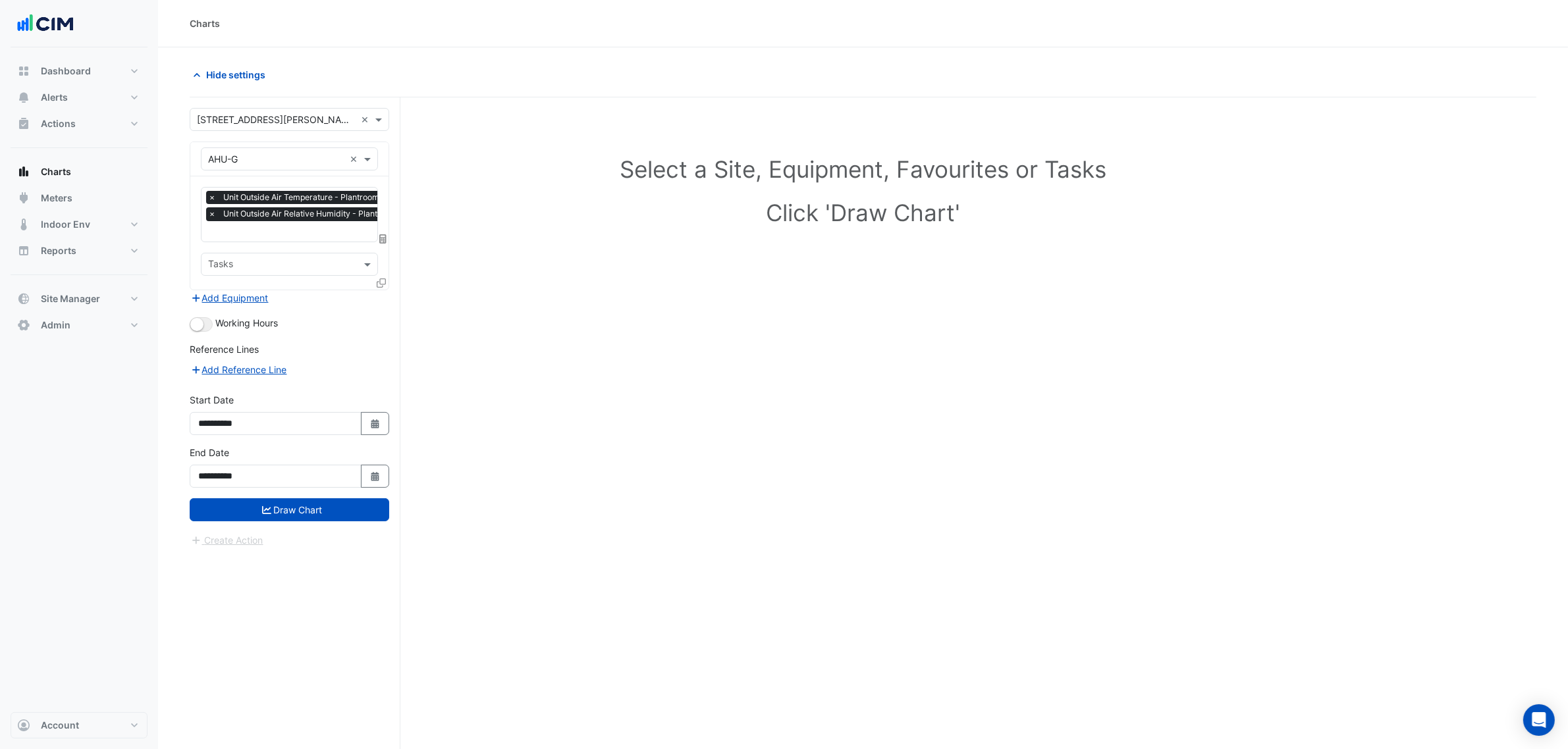
click at [212, 325] on div "Working Hours" at bounding box center [290, 324] width 199 height 16
click at [206, 326] on button "button" at bounding box center [202, 325] width 23 height 15
click at [280, 514] on button "Draw Chart" at bounding box center [290, 510] width 199 height 23
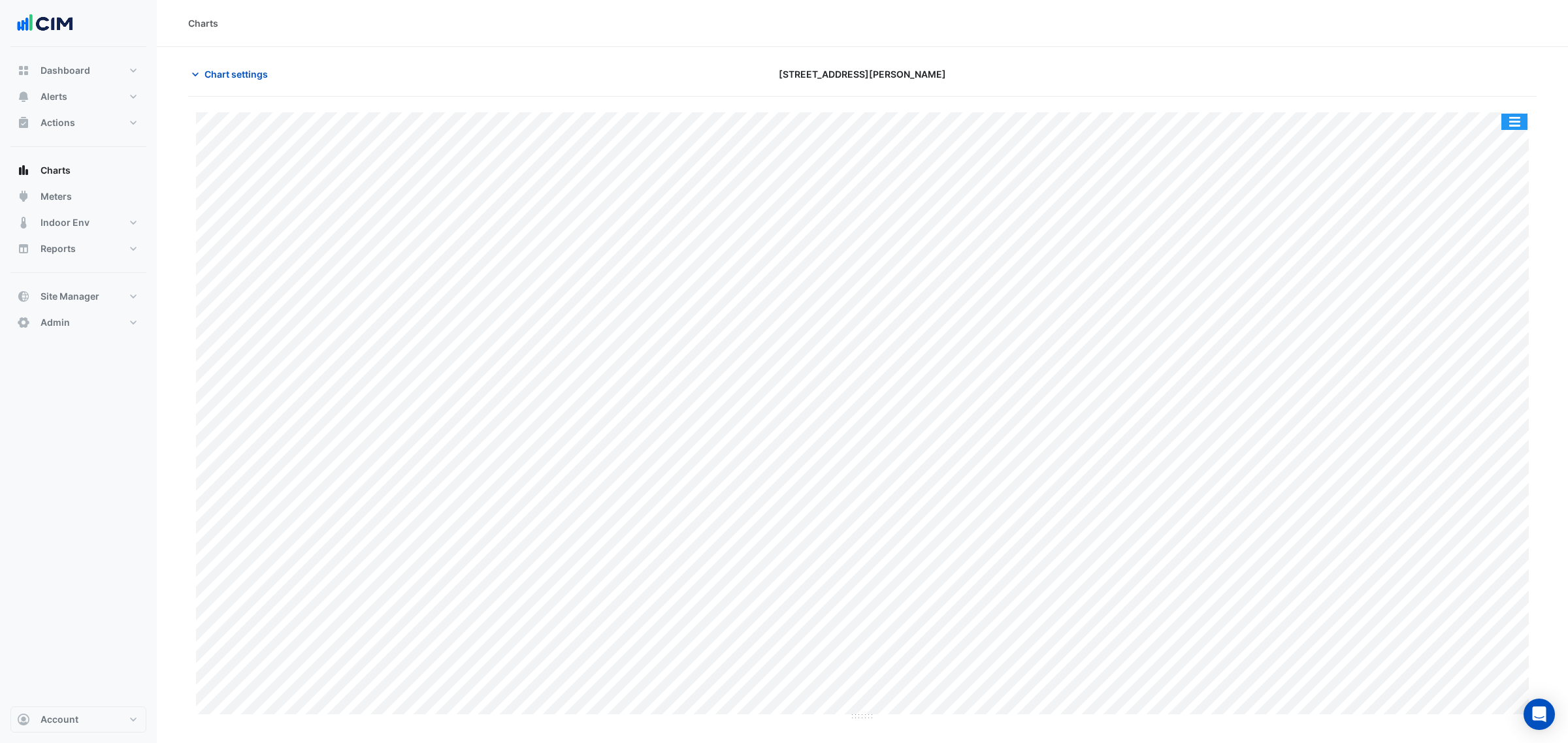
click at [1514, 123] on button "button" at bounding box center [1515, 121] width 26 height 16
click at [1507, 141] on div "Split by Unit" at bounding box center [1488, 145] width 78 height 23
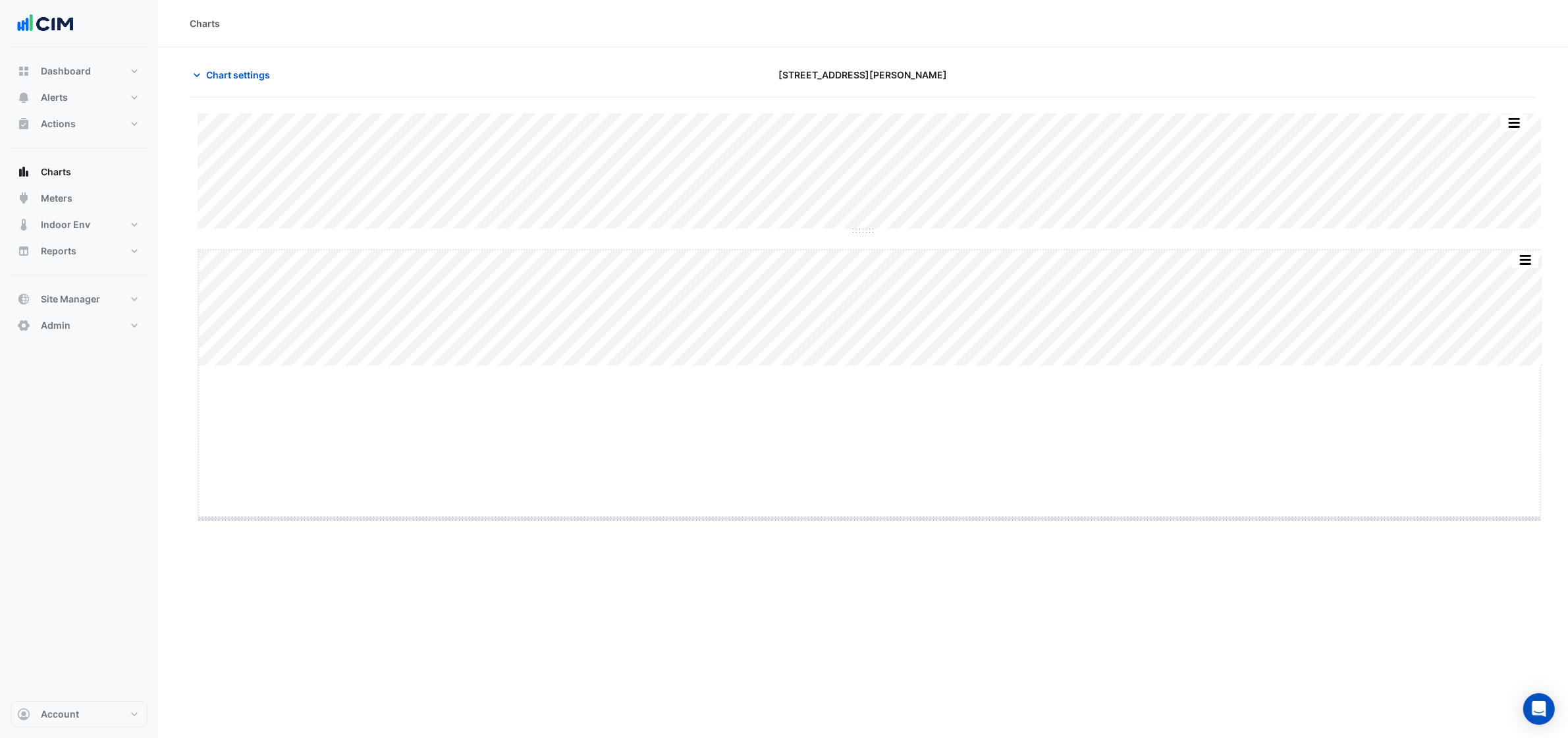
drag, startPoint x: 868, startPoint y: 366, endPoint x: 866, endPoint y: 519, distance: 153.0
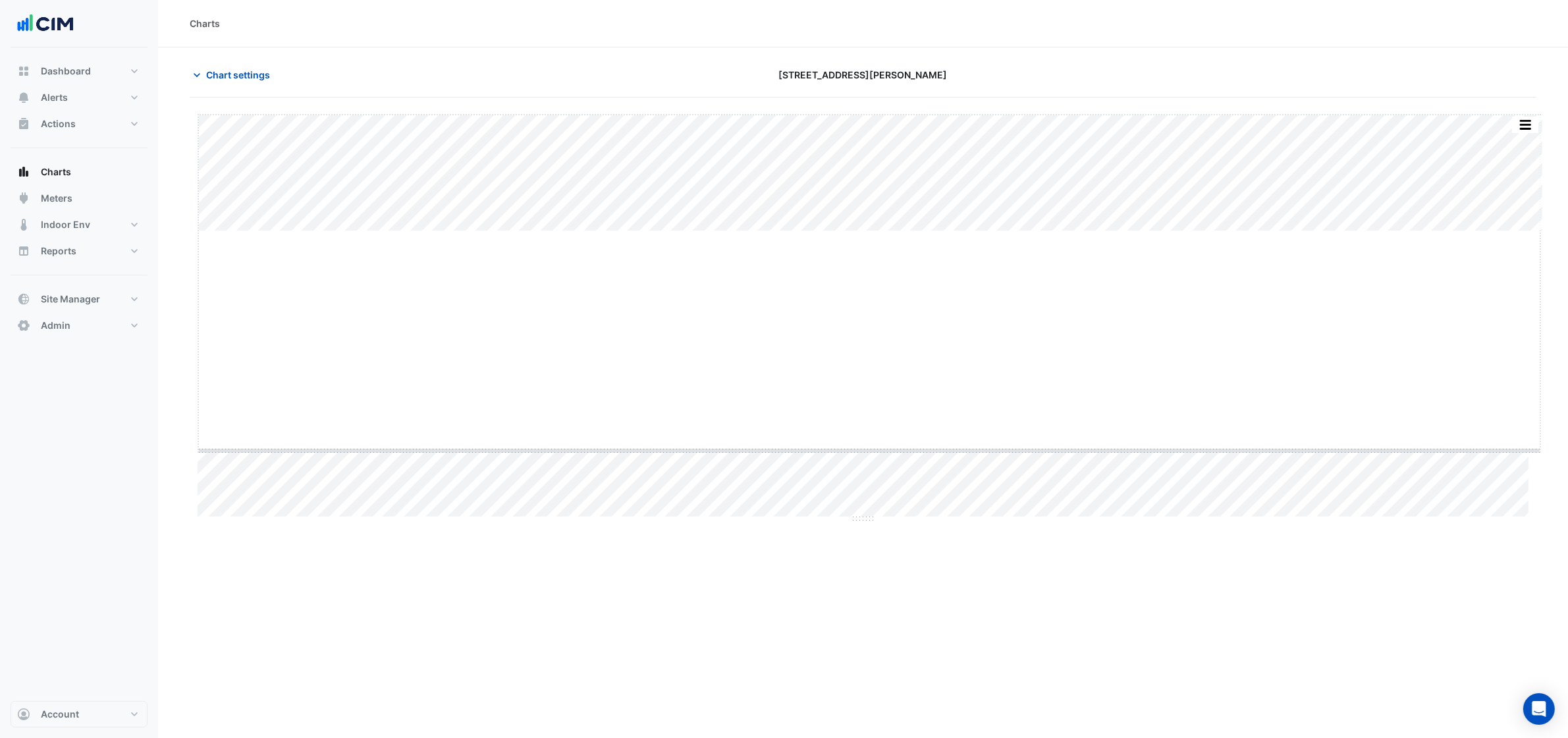
drag, startPoint x: 868, startPoint y: 229, endPoint x: 877, endPoint y: 449, distance: 220.2
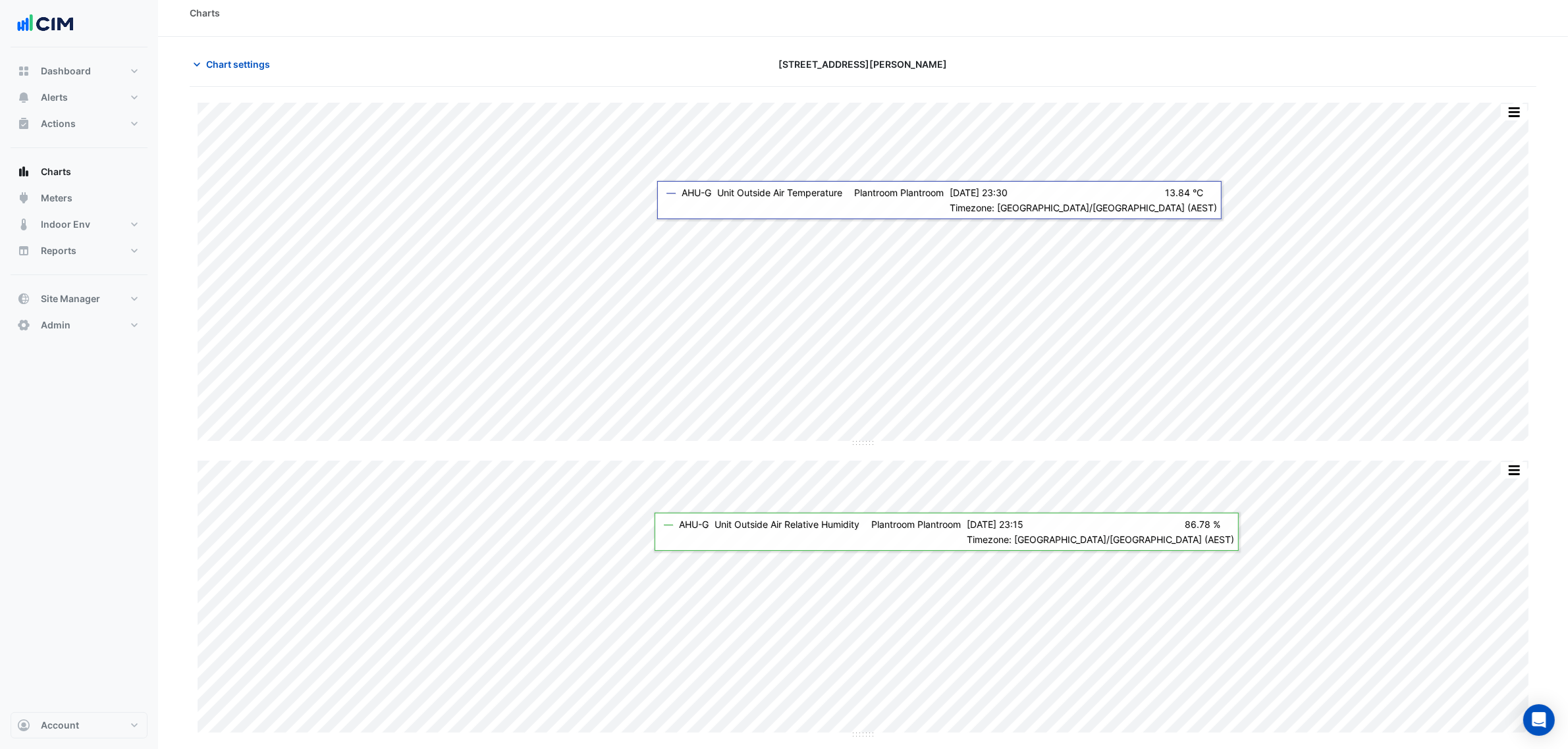
scroll to position [14, 0]
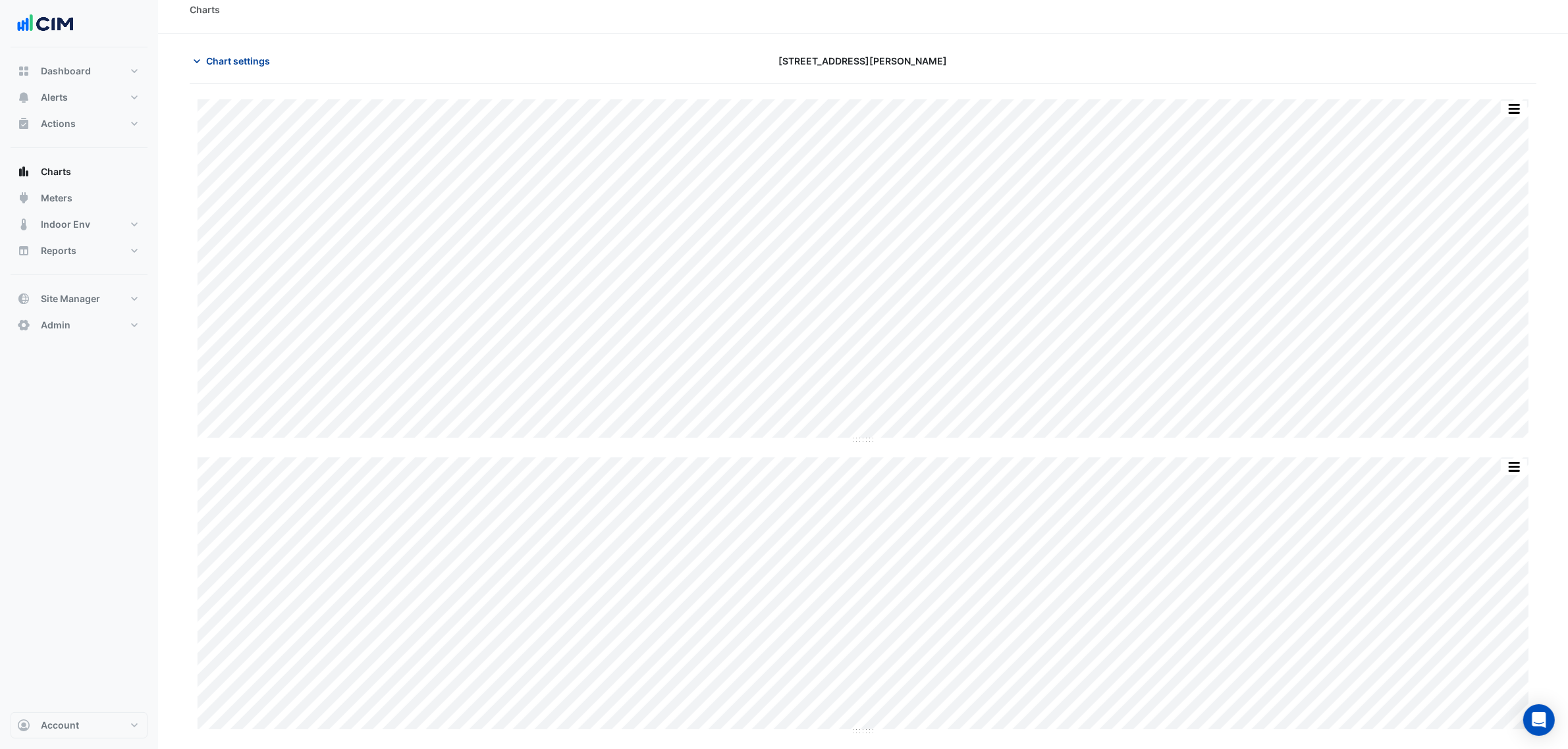
click at [252, 53] on button "Chart settings" at bounding box center [234, 61] width 89 height 23
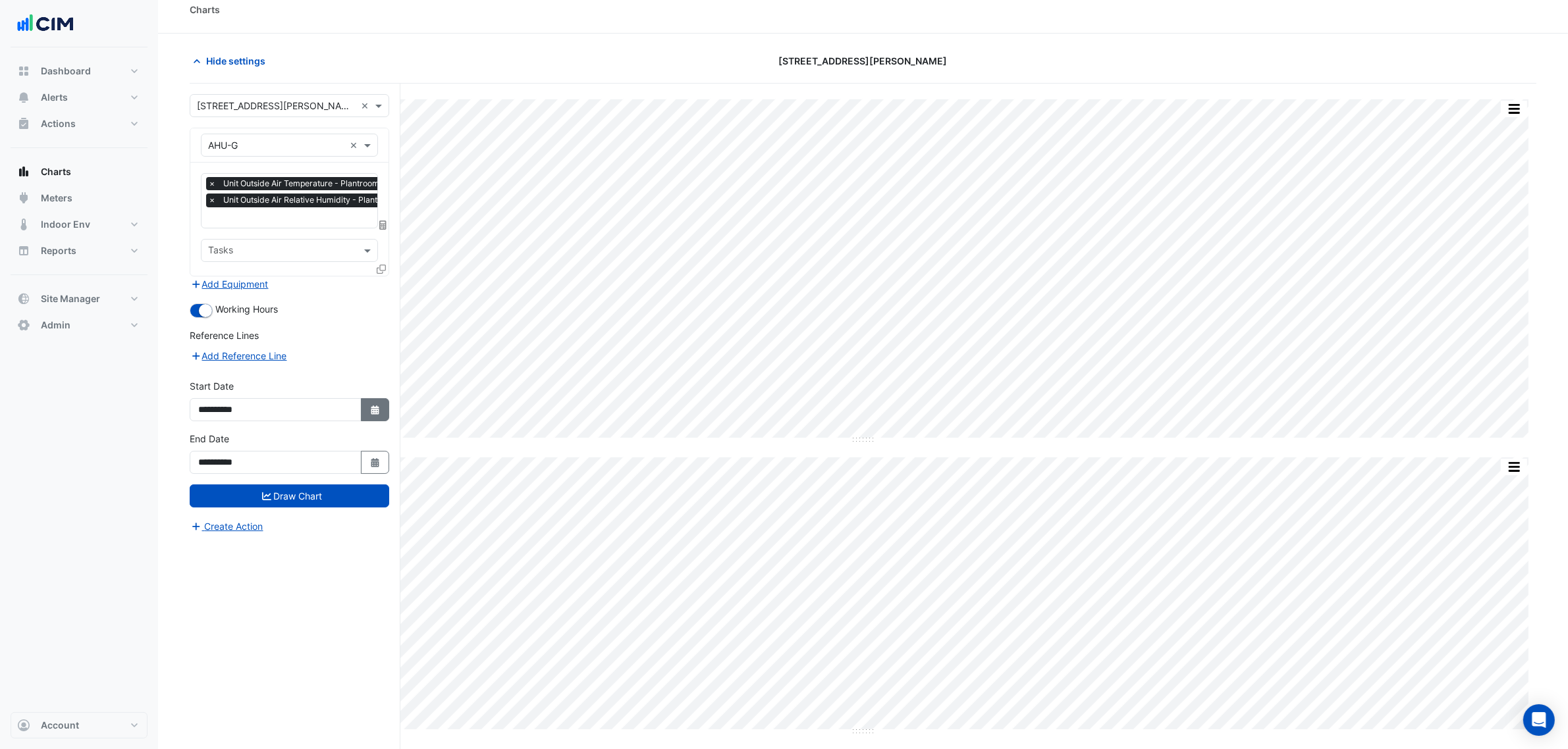
click at [379, 411] on icon "Select Date" at bounding box center [375, 410] width 12 height 9
select select "*"
select select "****"
click at [211, 234] on span "Previous month" at bounding box center [213, 234] width 10 height 10
select select "*"
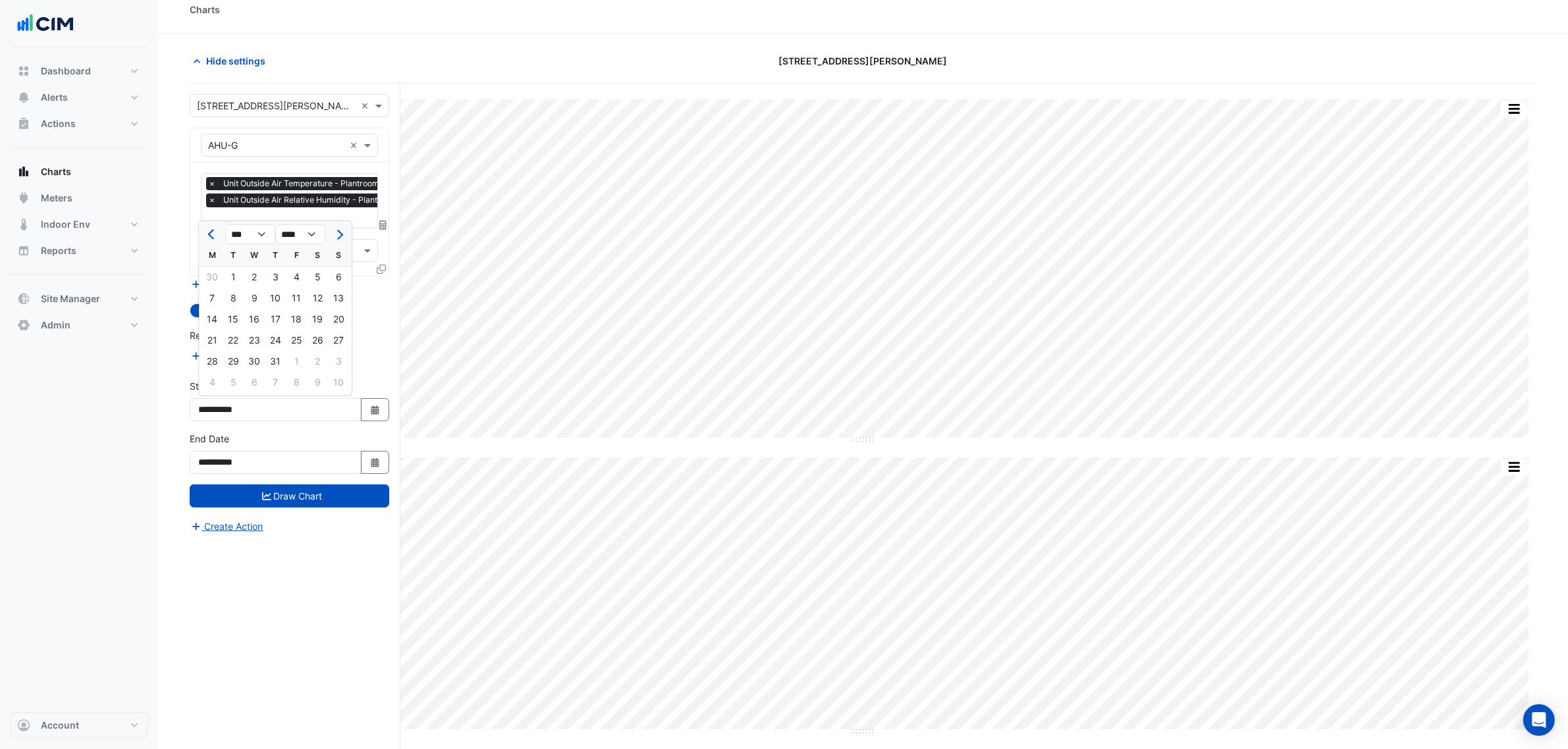
click at [225, 264] on div "T" at bounding box center [233, 255] width 21 height 21
click at [229, 271] on div "1" at bounding box center [233, 276] width 21 height 21
type input "**********"
click at [311, 482] on div "**********" at bounding box center [289, 459] width 216 height 53
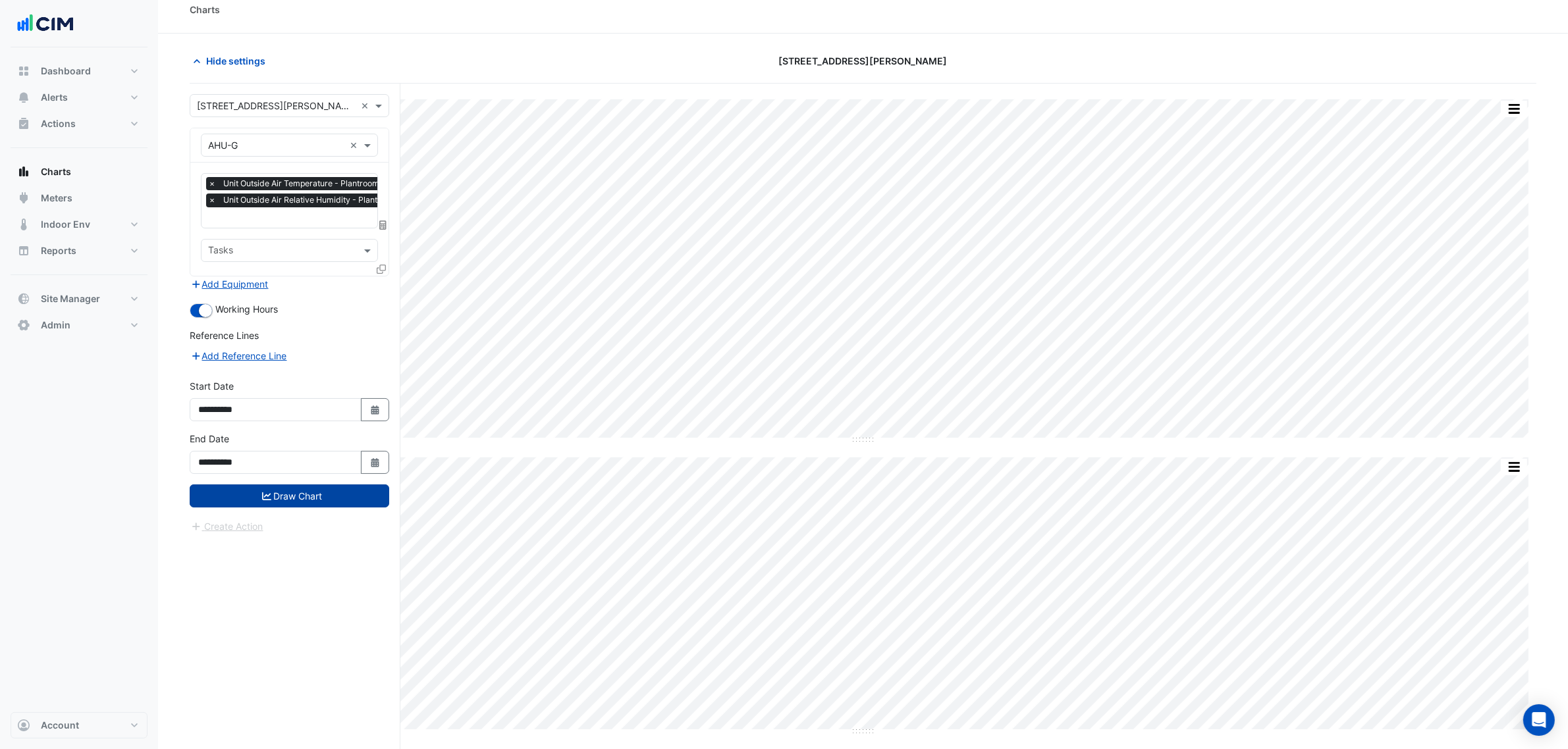
click at [313, 492] on button "Draw Chart" at bounding box center [290, 496] width 199 height 23
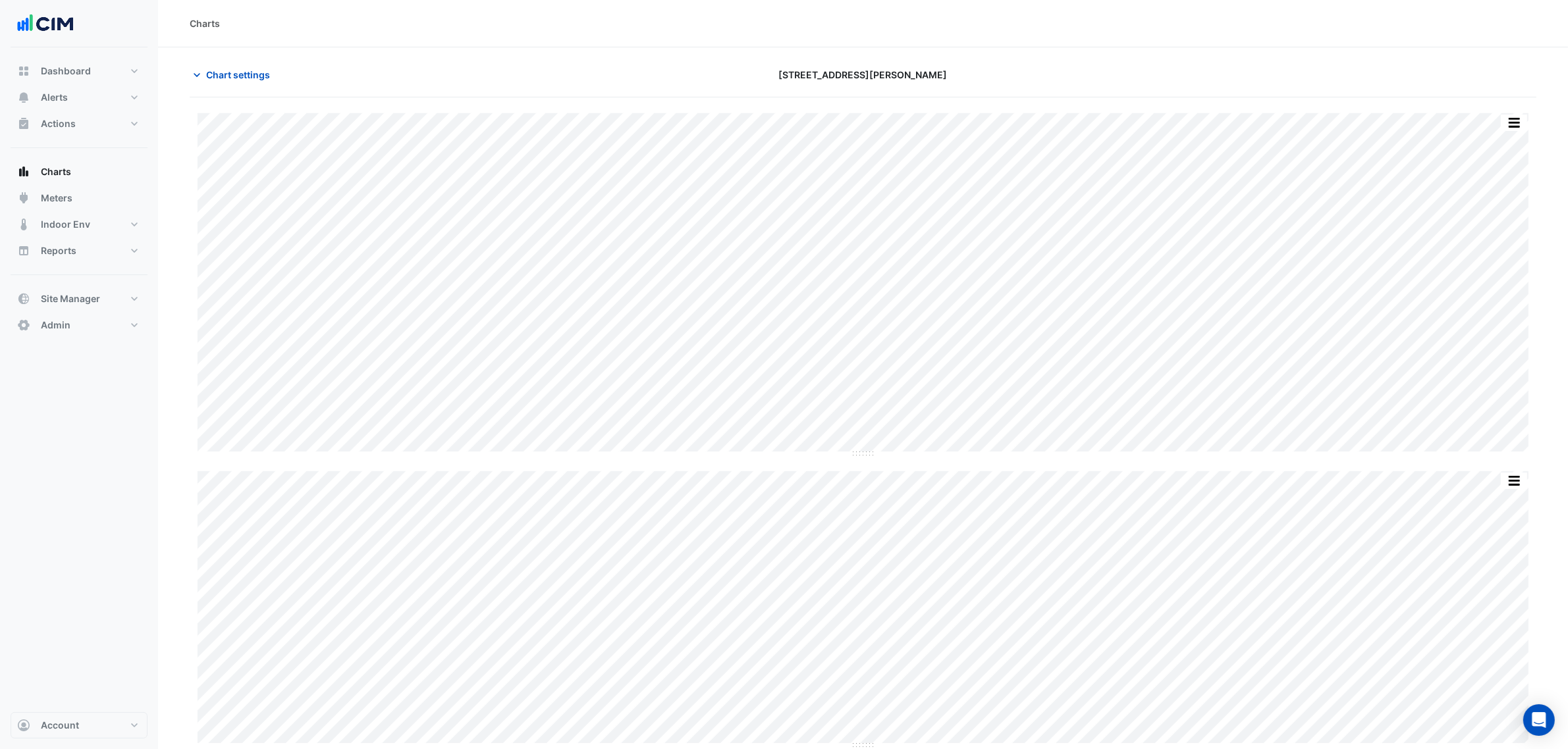
scroll to position [14, 0]
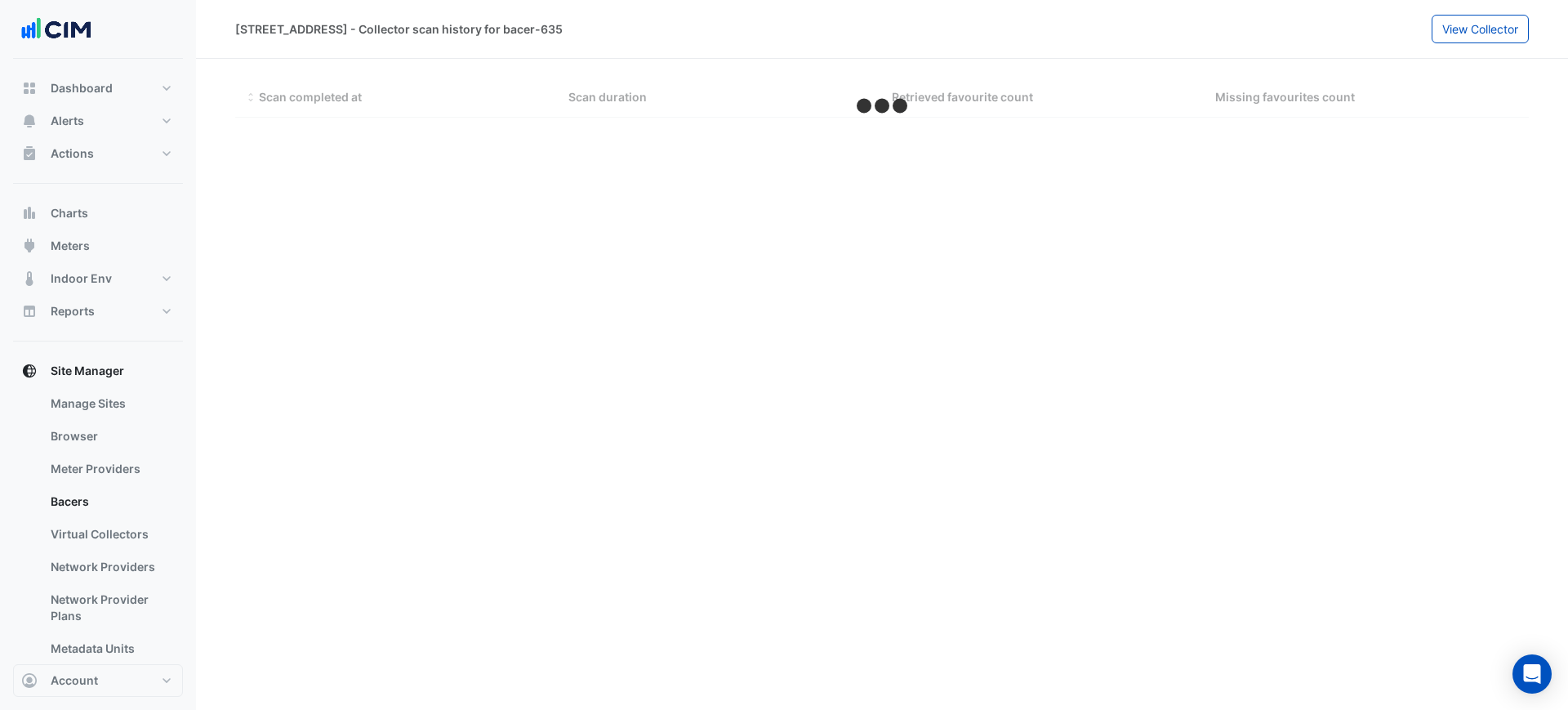
select select "***"
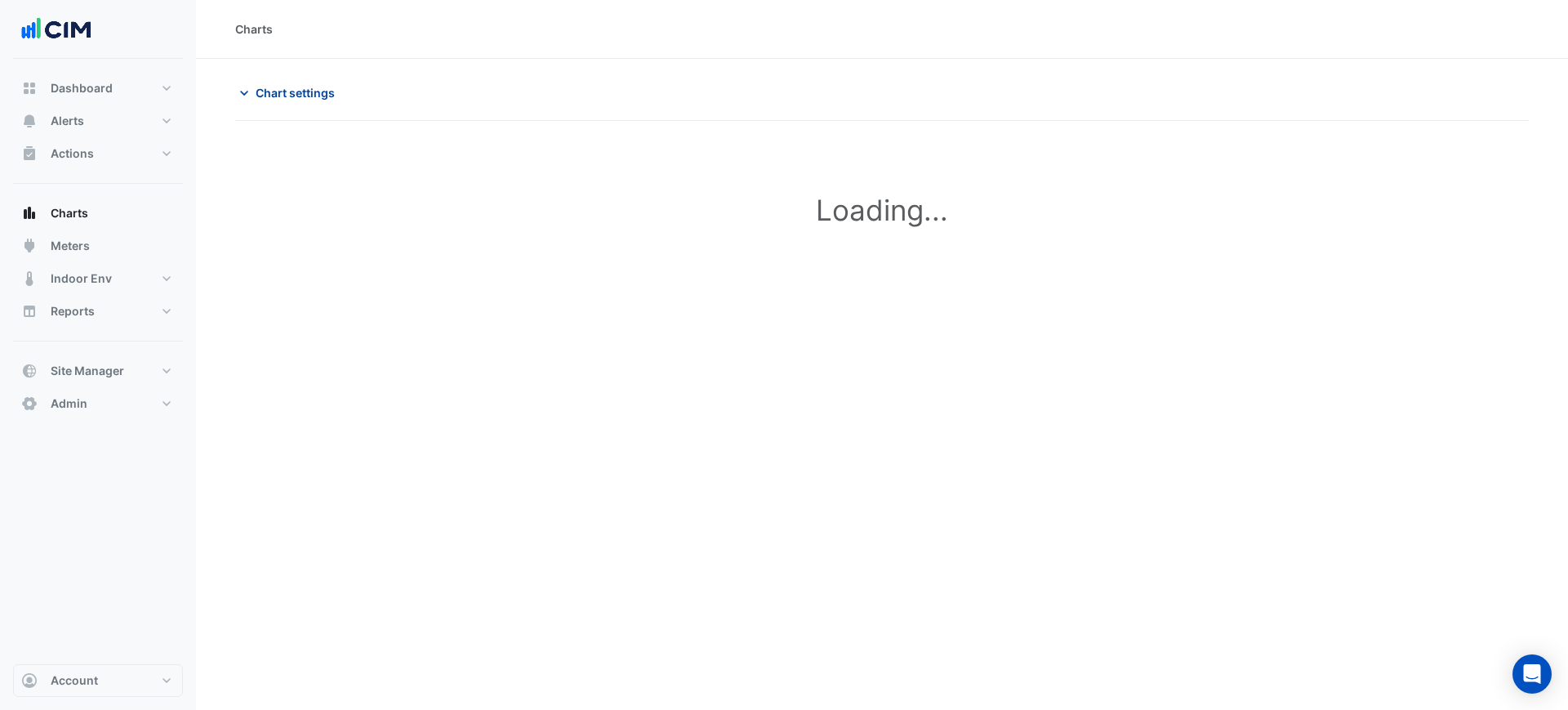
click at [288, 93] on span "Chart settings" at bounding box center [295, 93] width 79 height 17
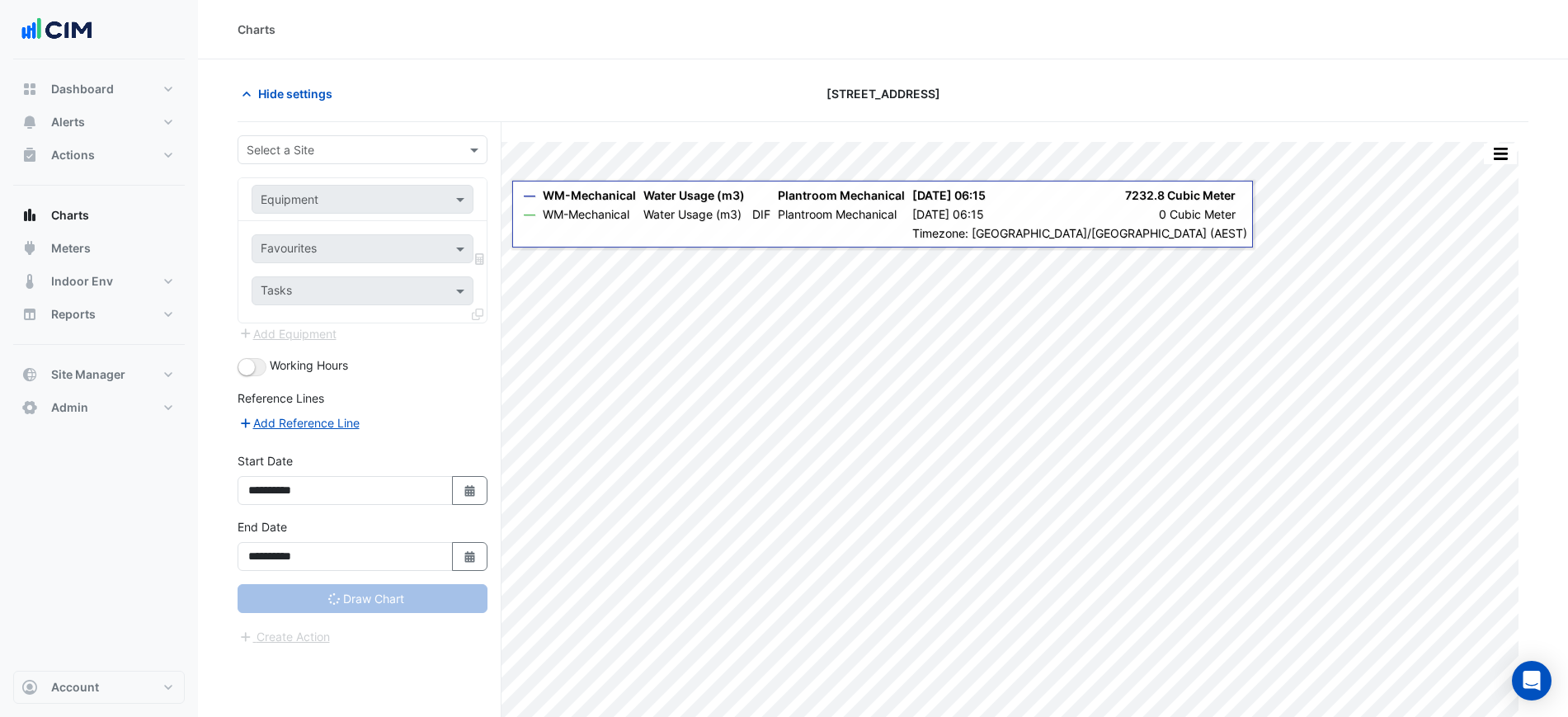
type input "**********"
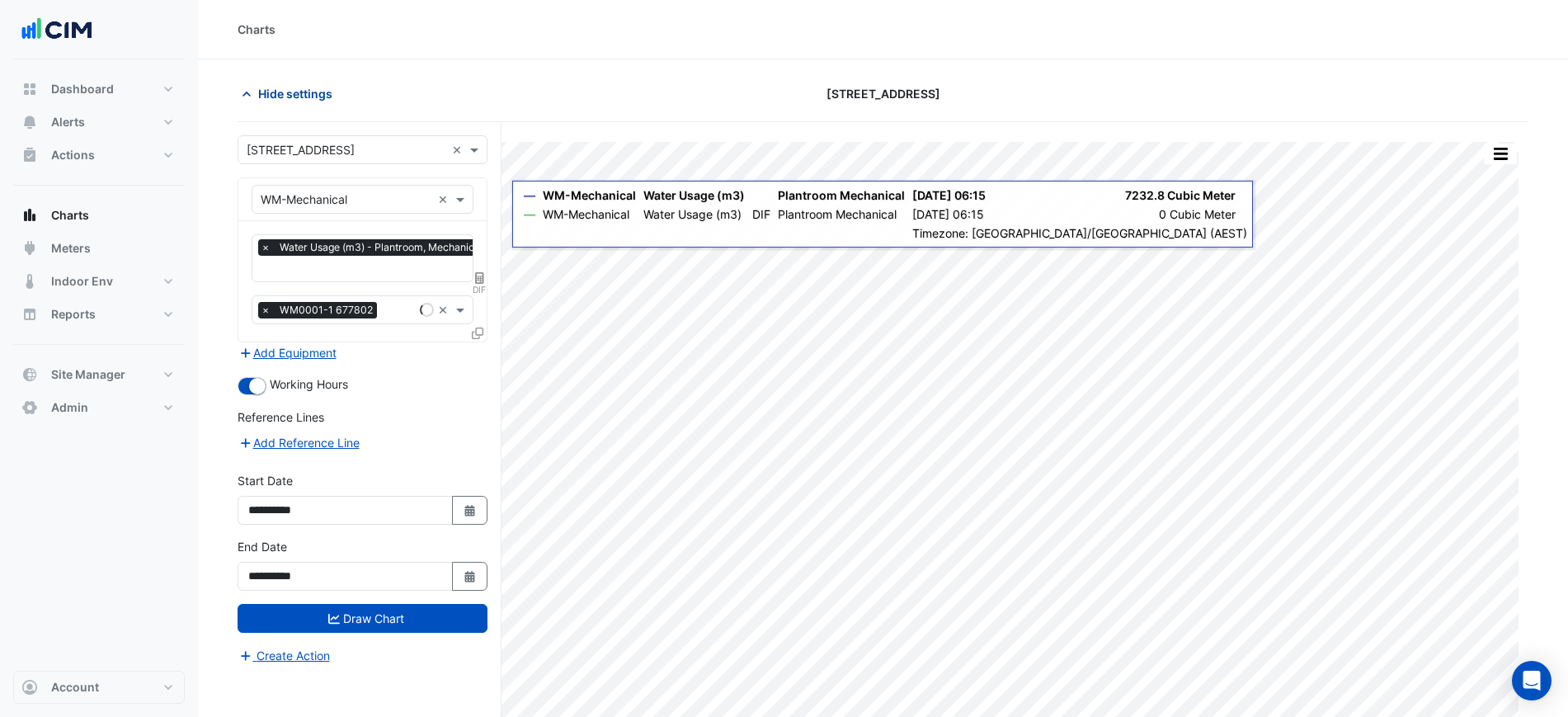
click at [301, 95] on span "Hide settings" at bounding box center [296, 94] width 74 height 18
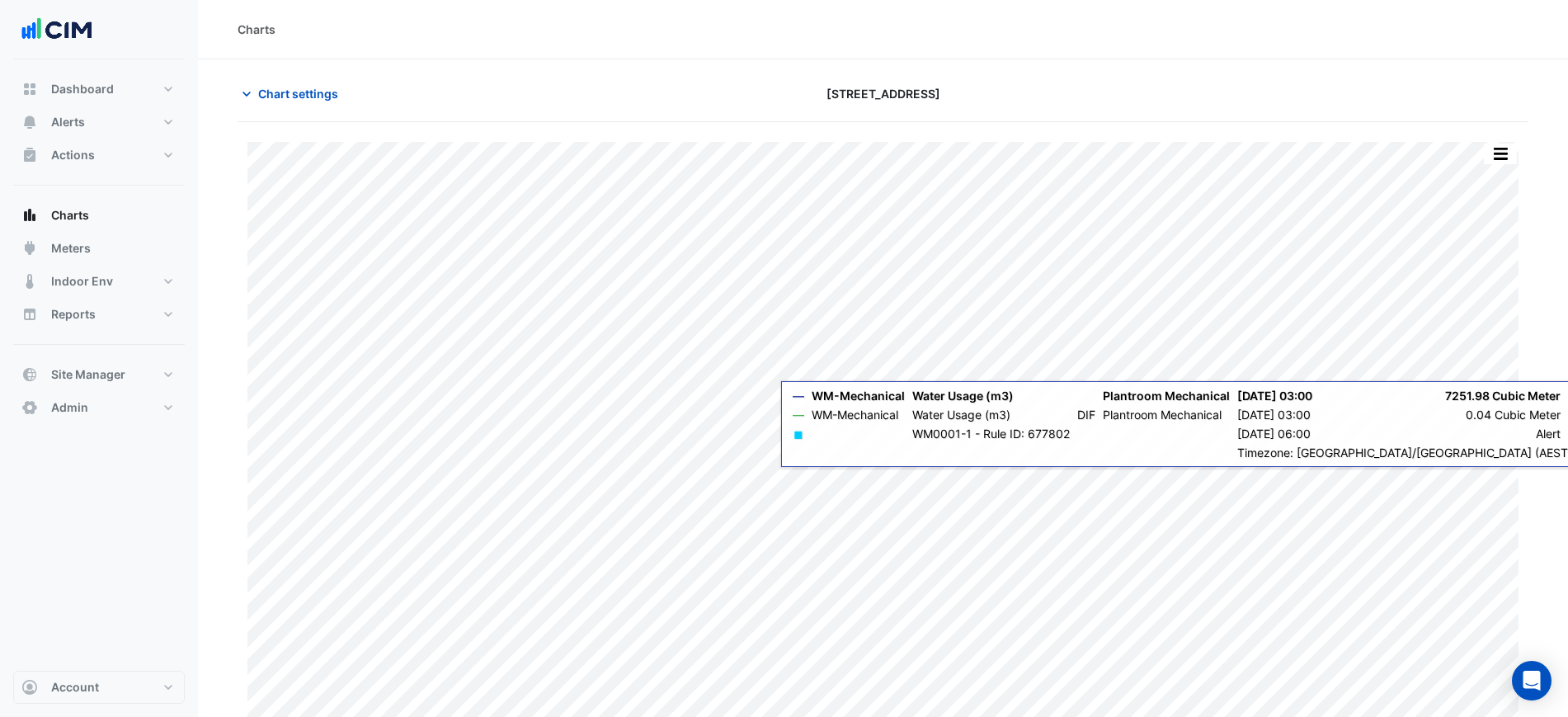
scroll to position [14, 0]
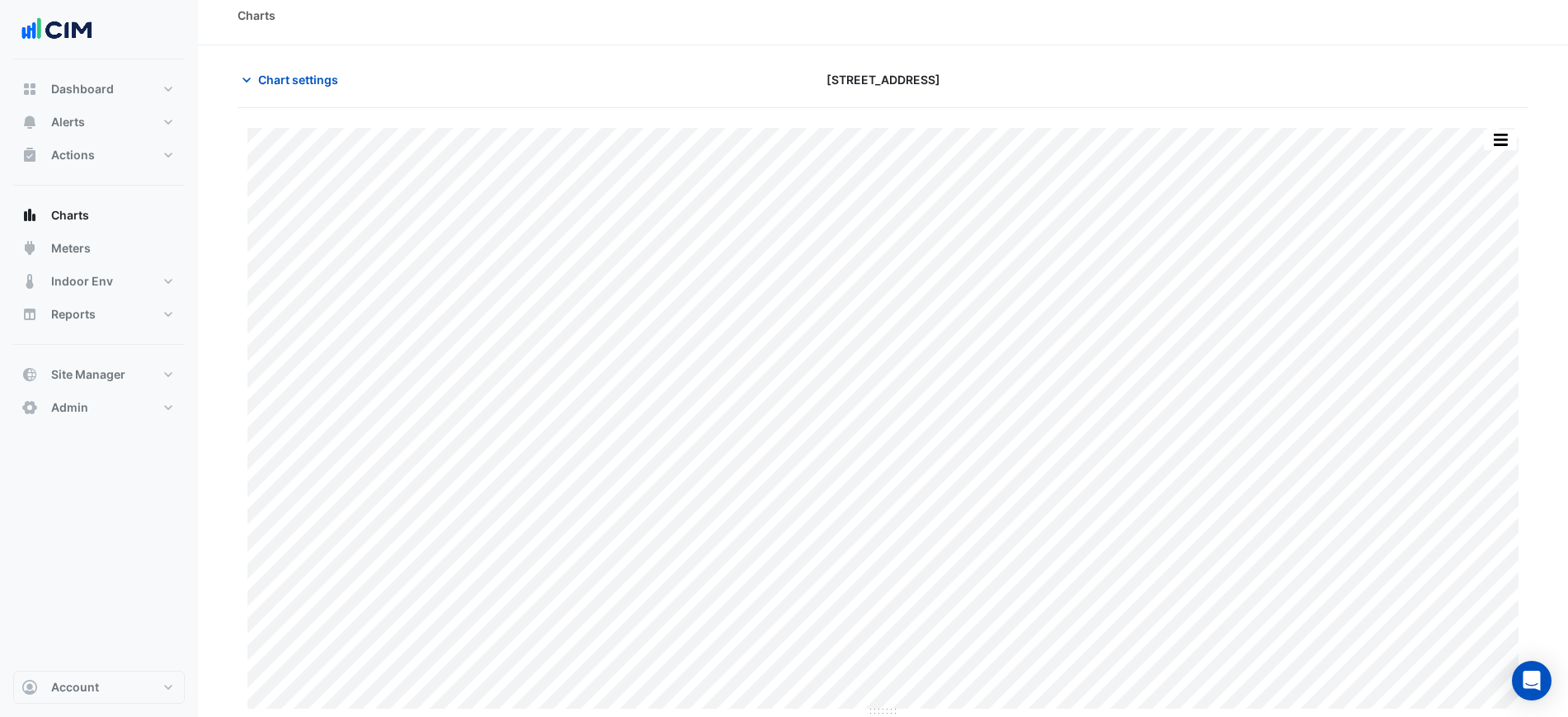
click at [303, 99] on div "Chart settings [STREET_ADDRESS]" at bounding box center [883, 87] width 1291 height 43
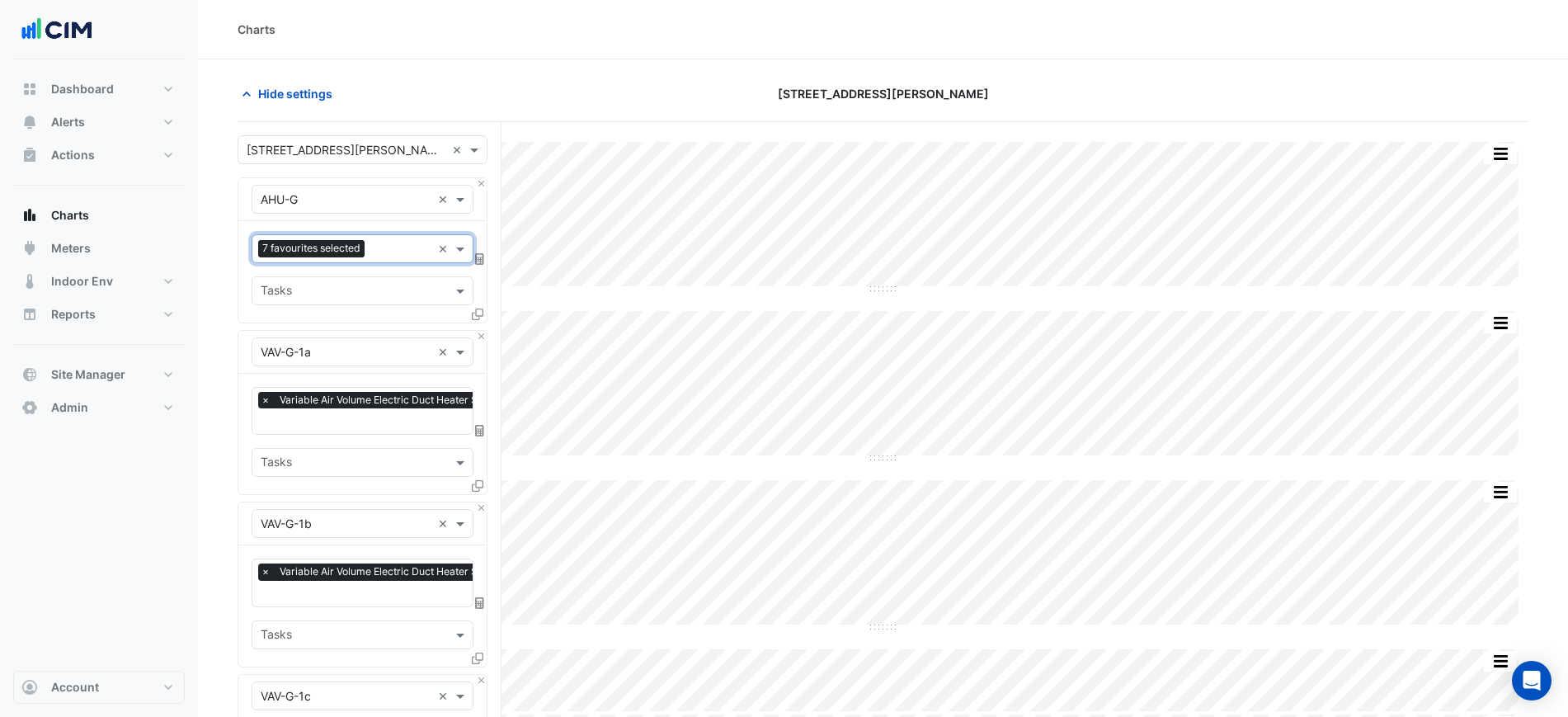
scroll to position [793, 0]
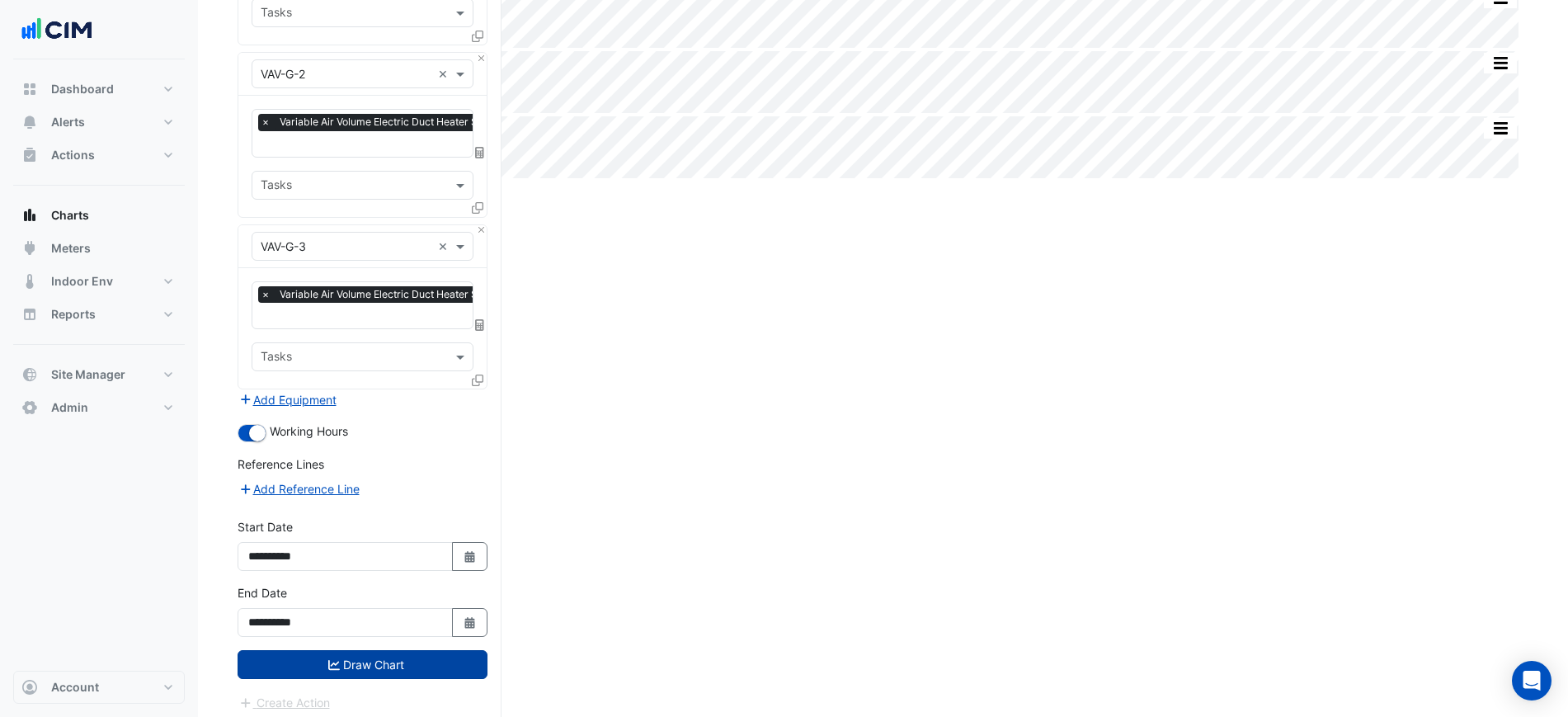
click at [428, 658] on button "Draw Chart" at bounding box center [363, 664] width 250 height 29
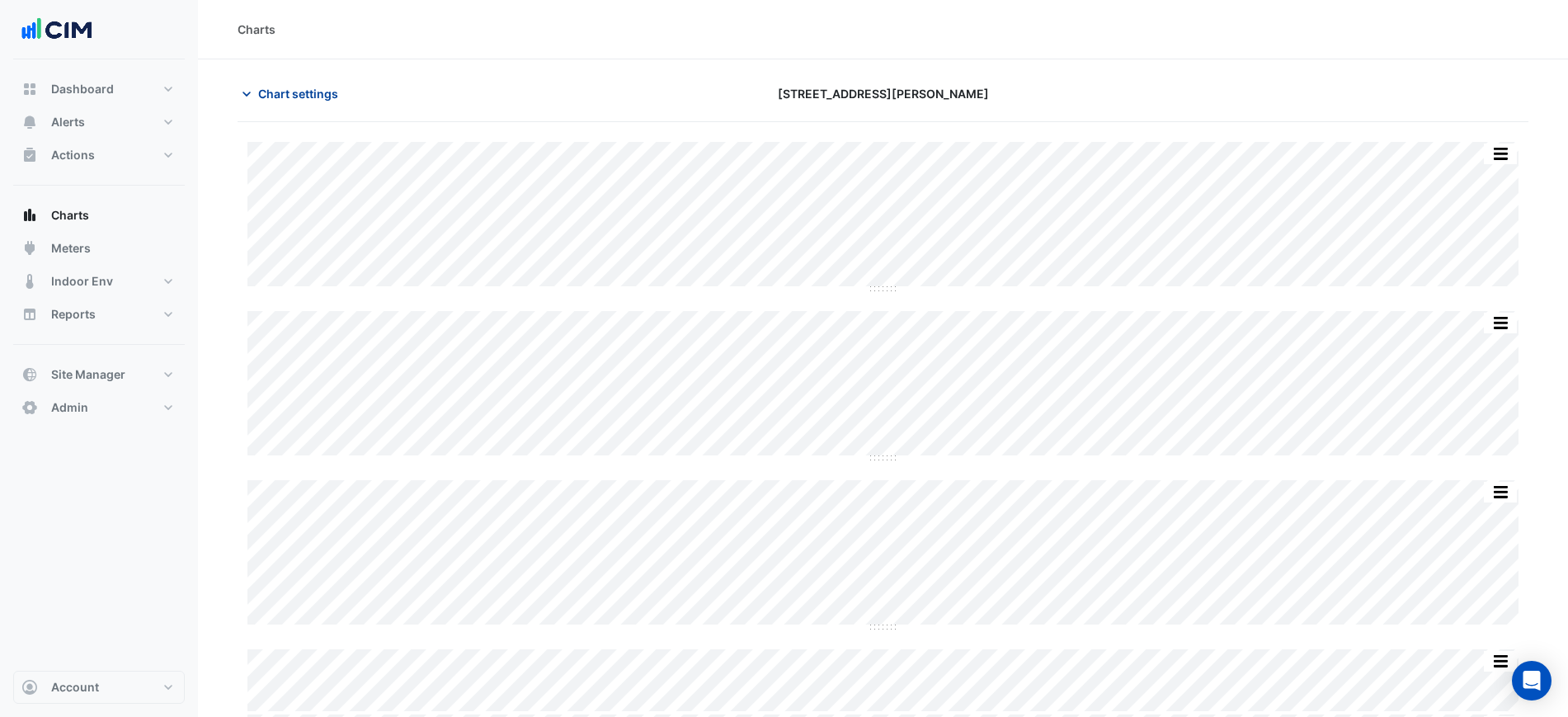
drag, startPoint x: 272, startPoint y: 88, endPoint x: 302, endPoint y: 92, distance: 30.3
click at [274, 88] on span "Chart settings" at bounding box center [299, 94] width 80 height 18
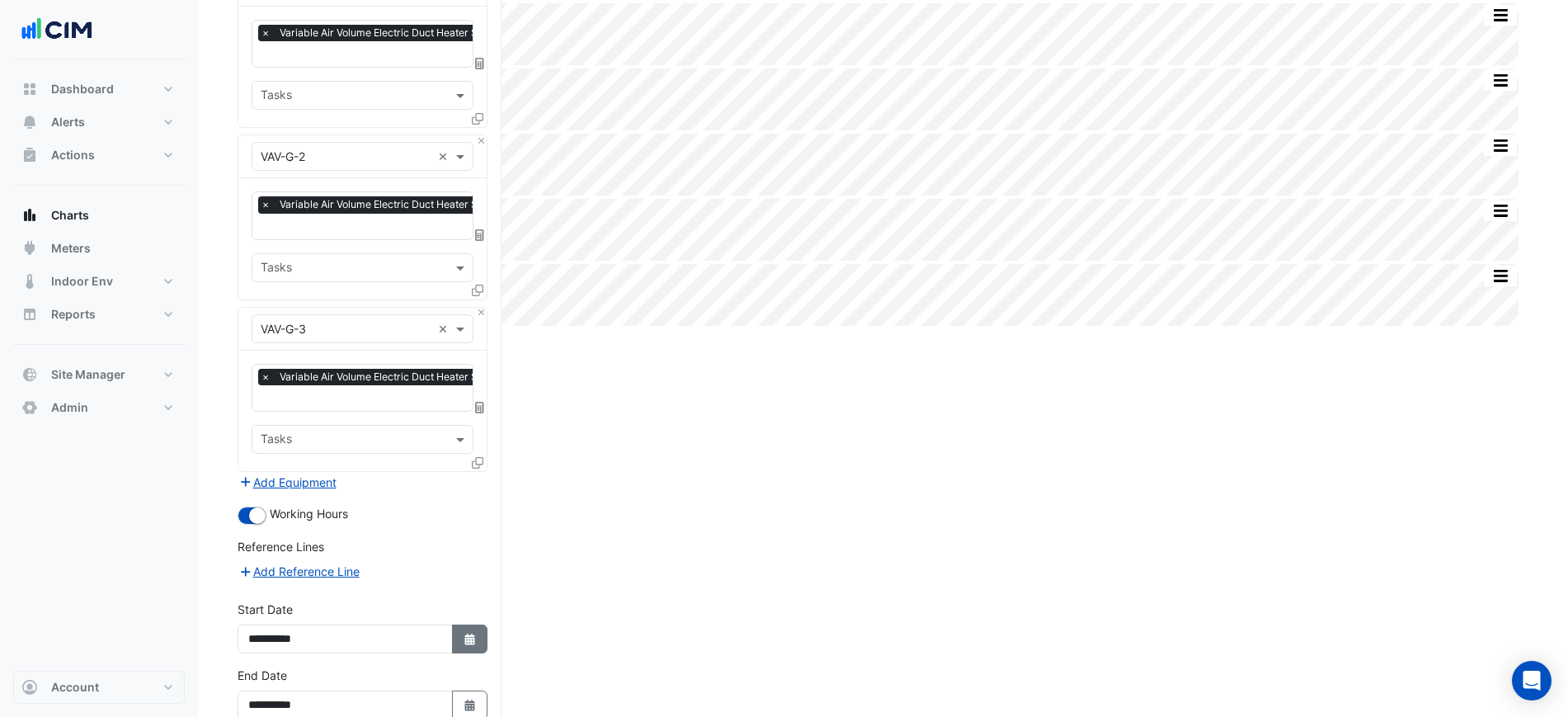
scroll to position [793, 0]
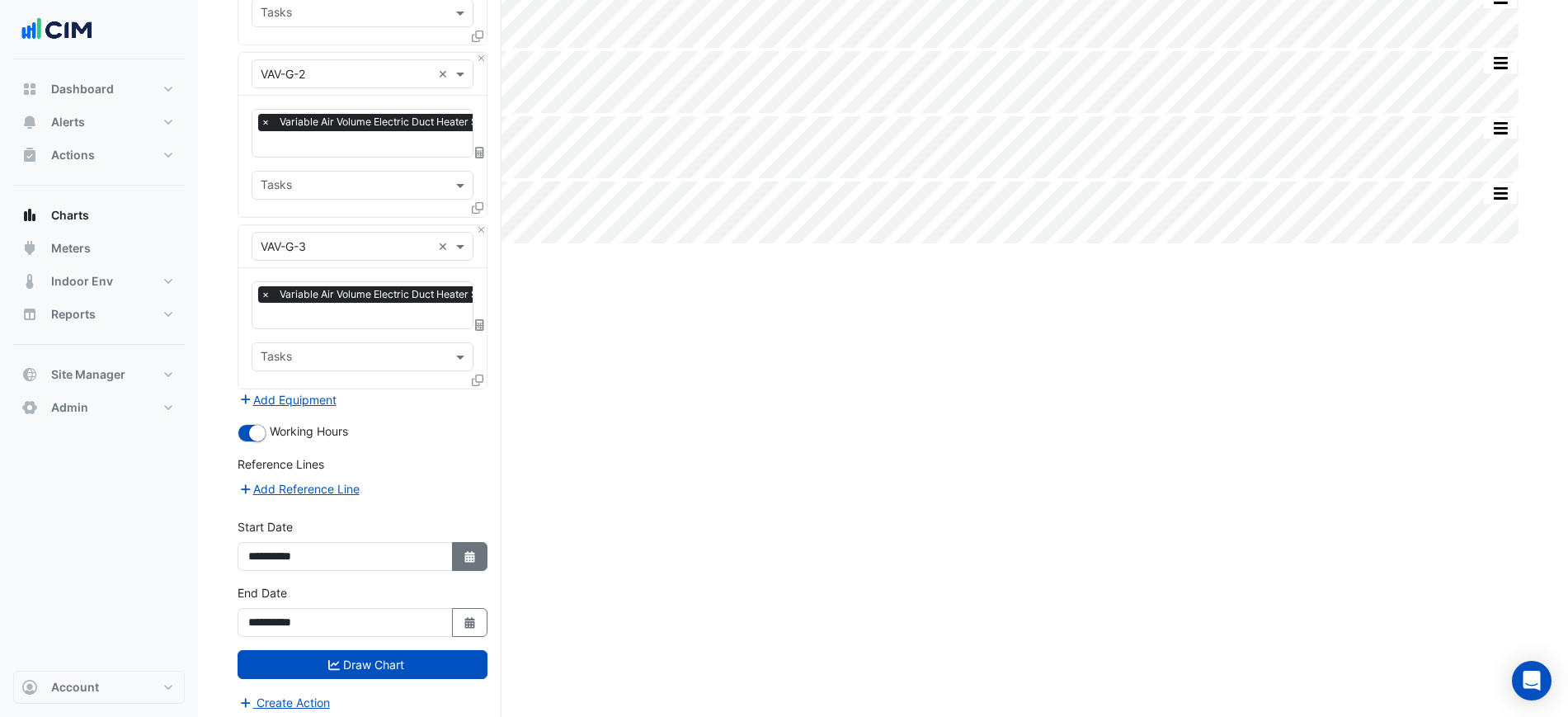
click at [470, 551] on icon "Select Date" at bounding box center [469, 557] width 15 height 12
select select "*"
select select "****"
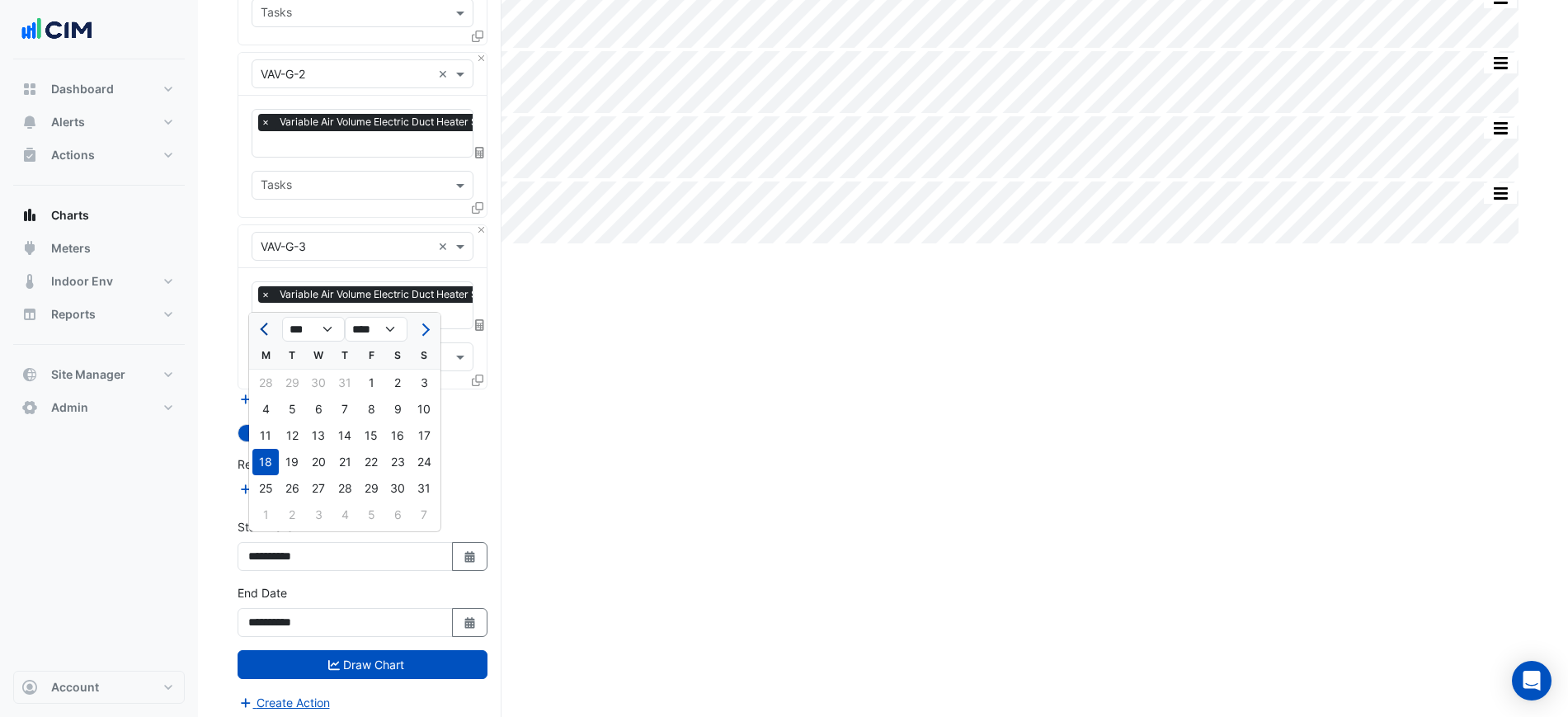
click at [265, 326] on span "Previous month" at bounding box center [265, 329] width 13 height 13
select select "*"
click at [298, 382] on div "1" at bounding box center [292, 382] width 26 height 26
type input "**********"
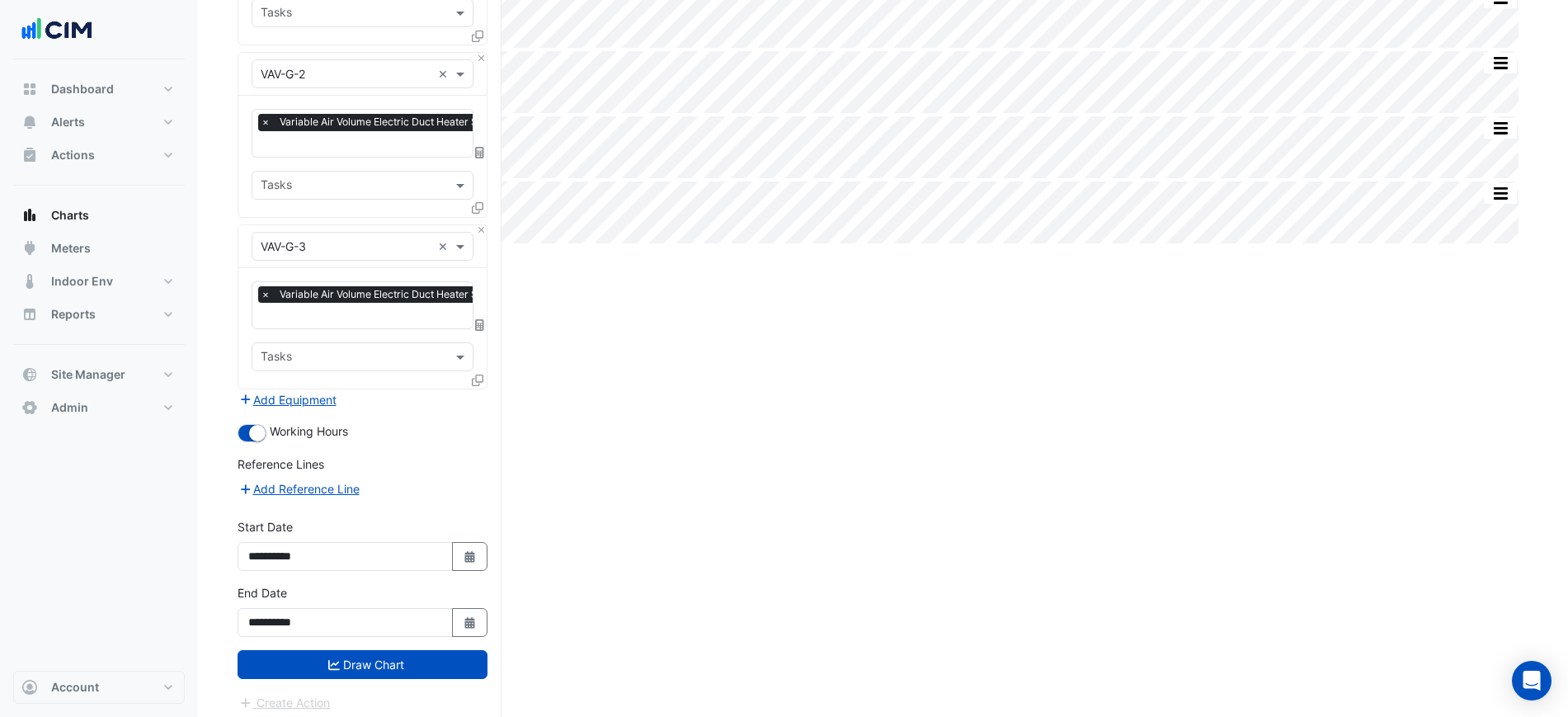
click at [403, 663] on button "Draw Chart" at bounding box center [363, 664] width 250 height 29
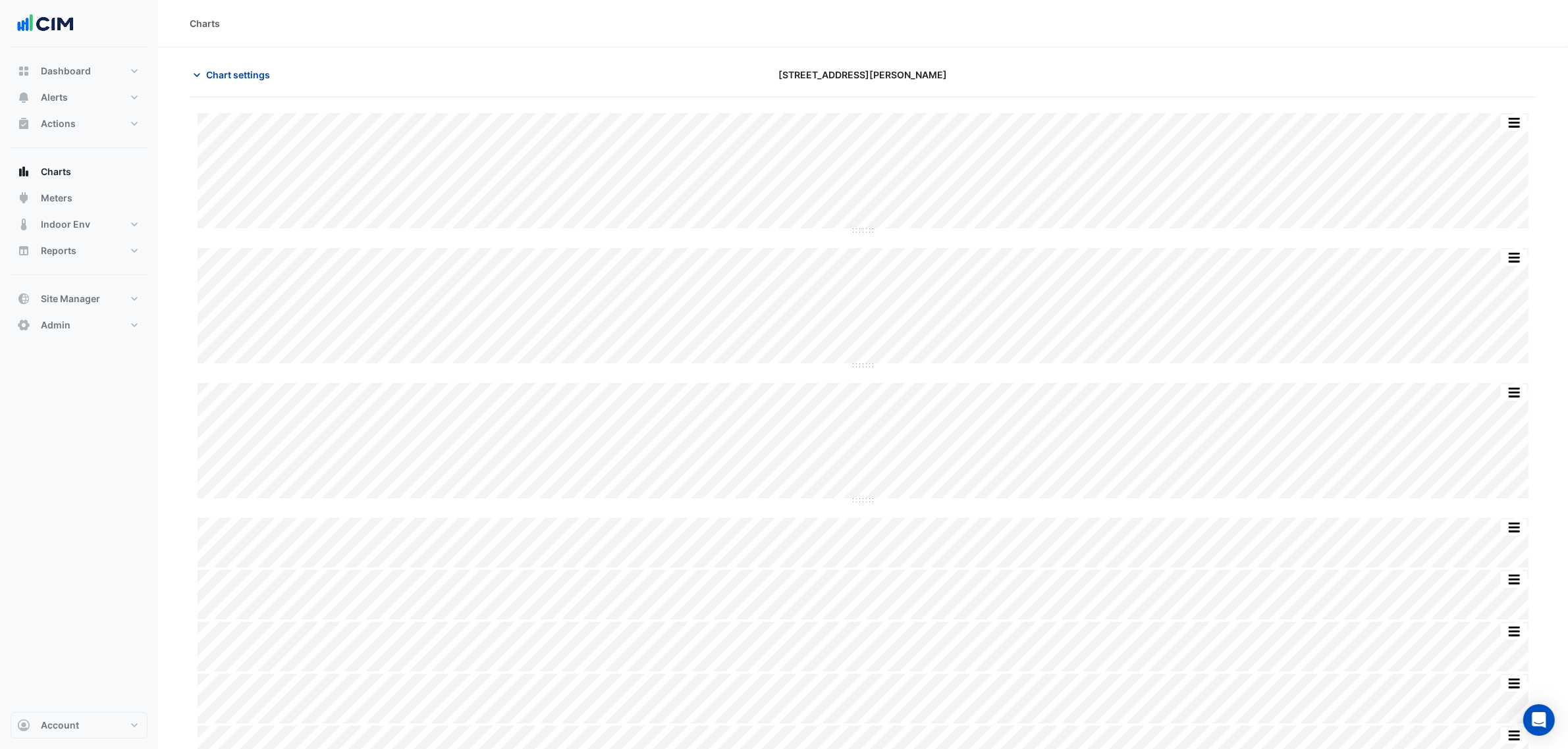
click at [245, 70] on span "Chart settings" at bounding box center [238, 75] width 64 height 14
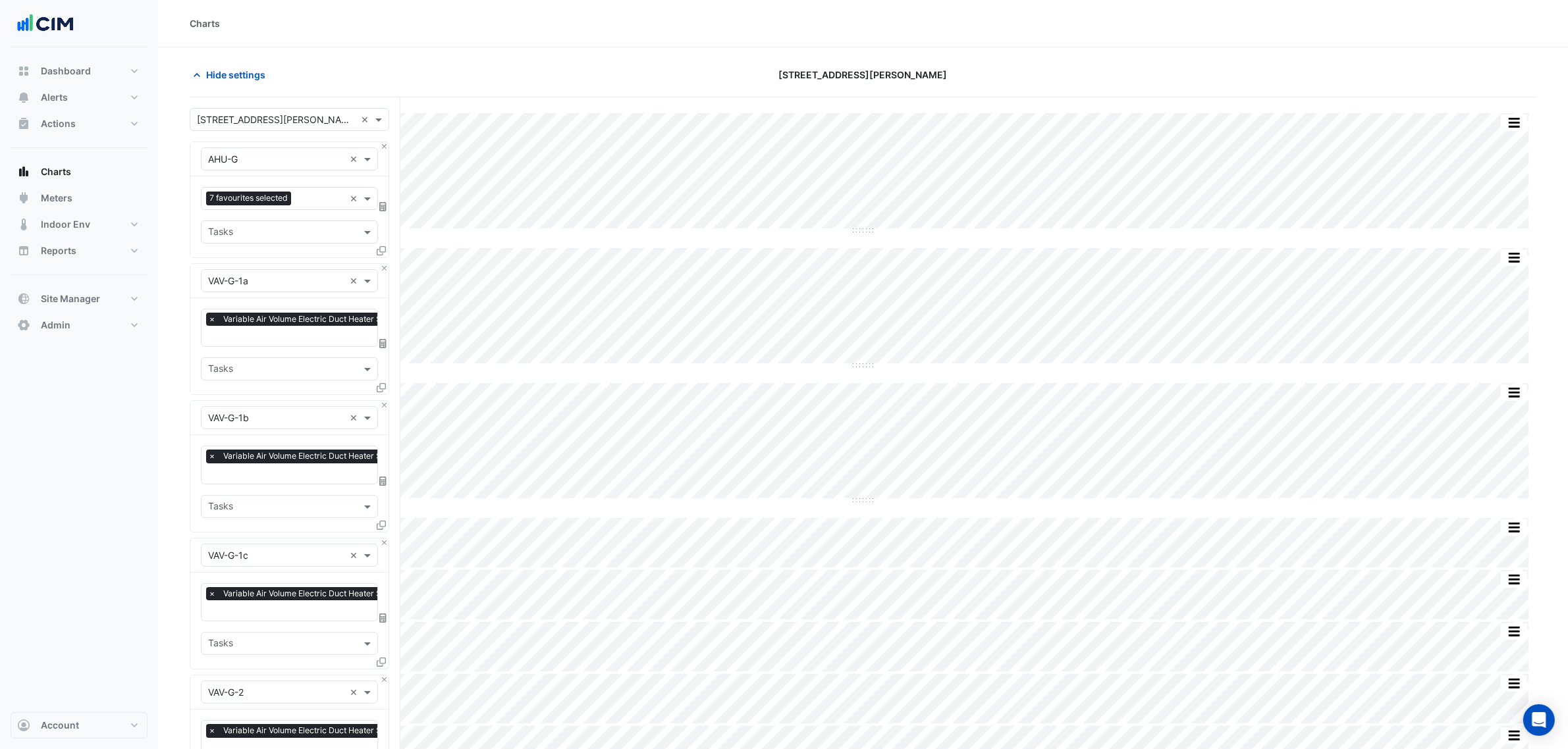
scroll to position [0, 6]
click at [284, 336] on input "text" at bounding box center [356, 337] width 308 height 14
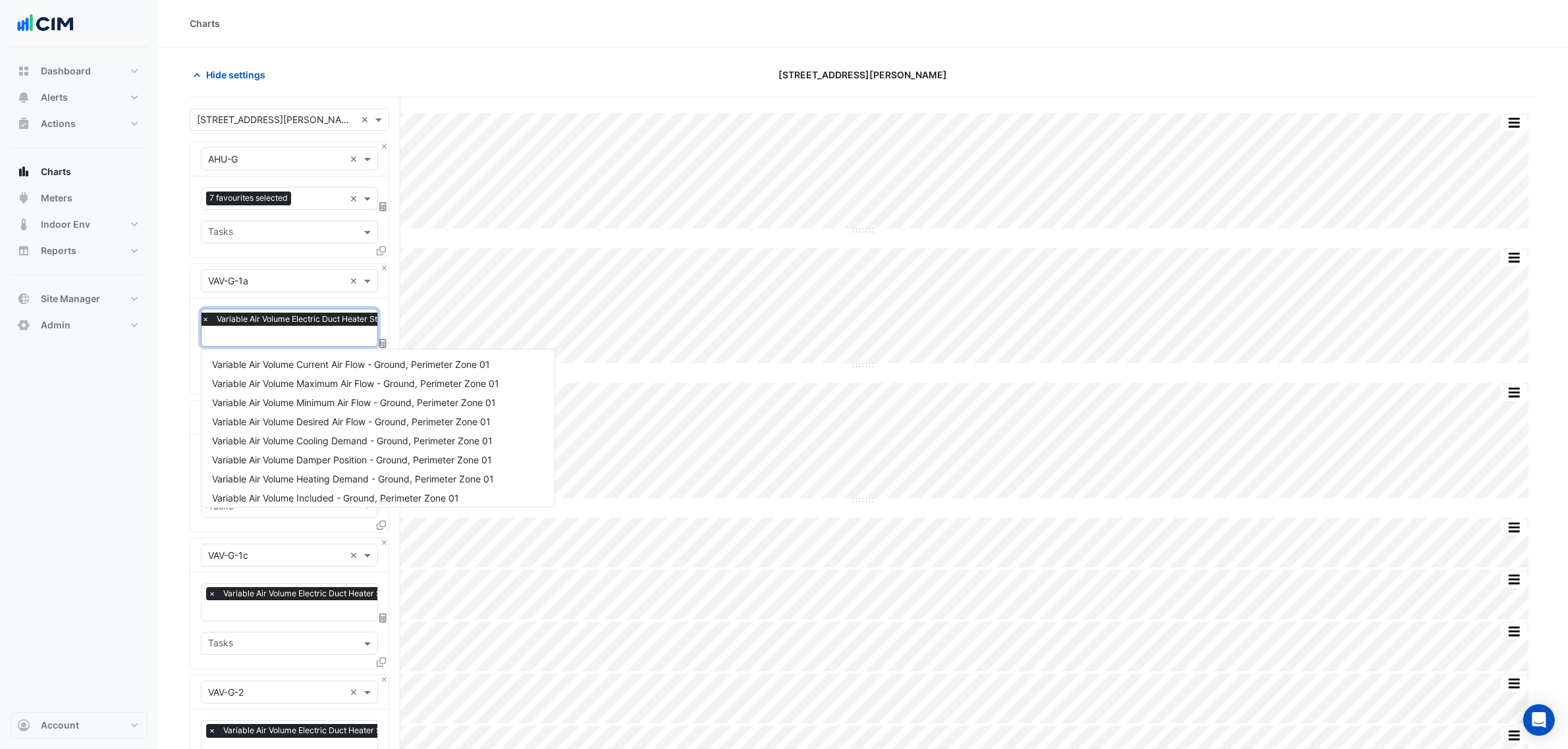
scroll to position [139, 0]
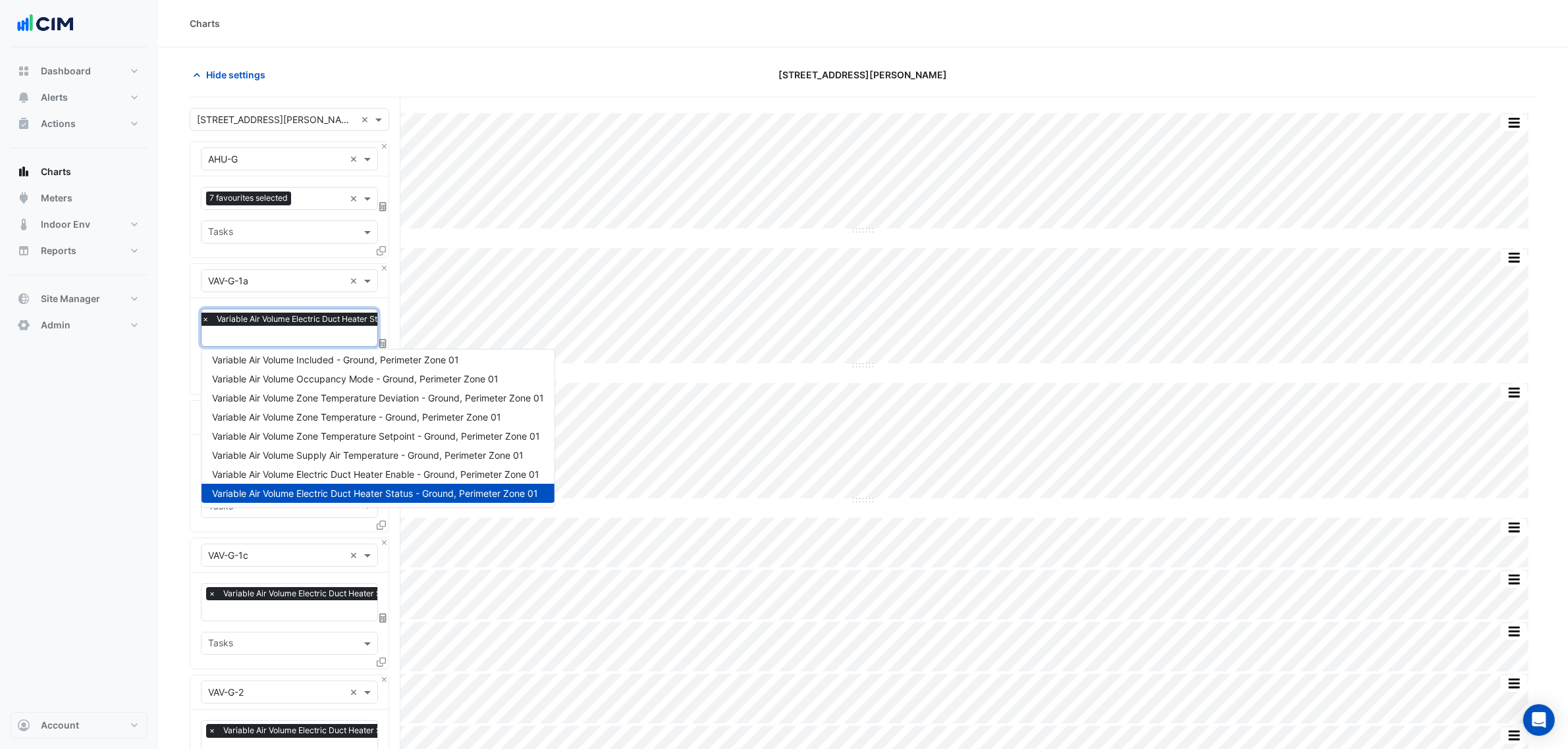
type input "*"
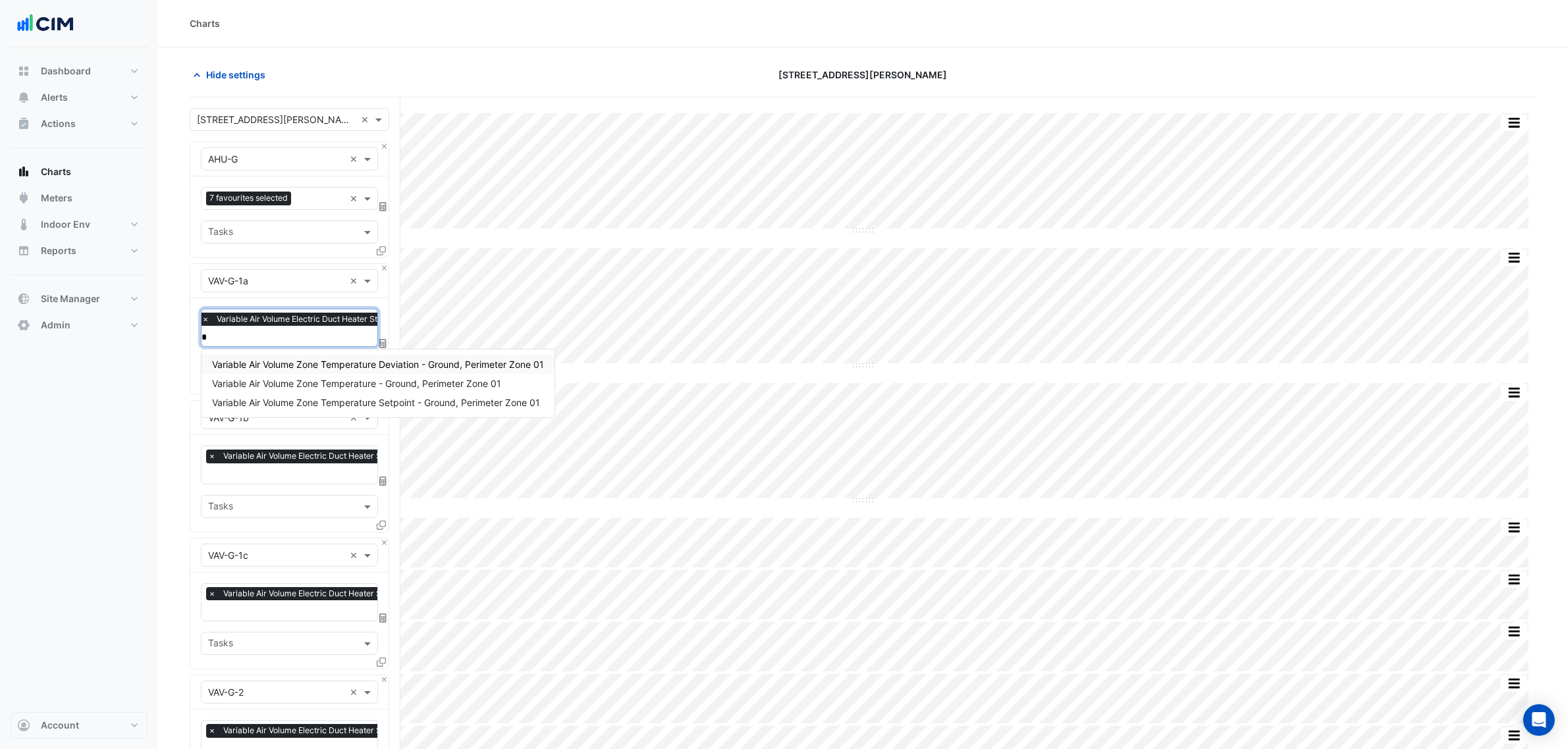
scroll to position [0, 0]
click at [314, 382] on span "Variable Air Volume Zone Temperature - Ground, Perimeter Zone 01" at bounding box center [356, 383] width 289 height 11
type input "*"
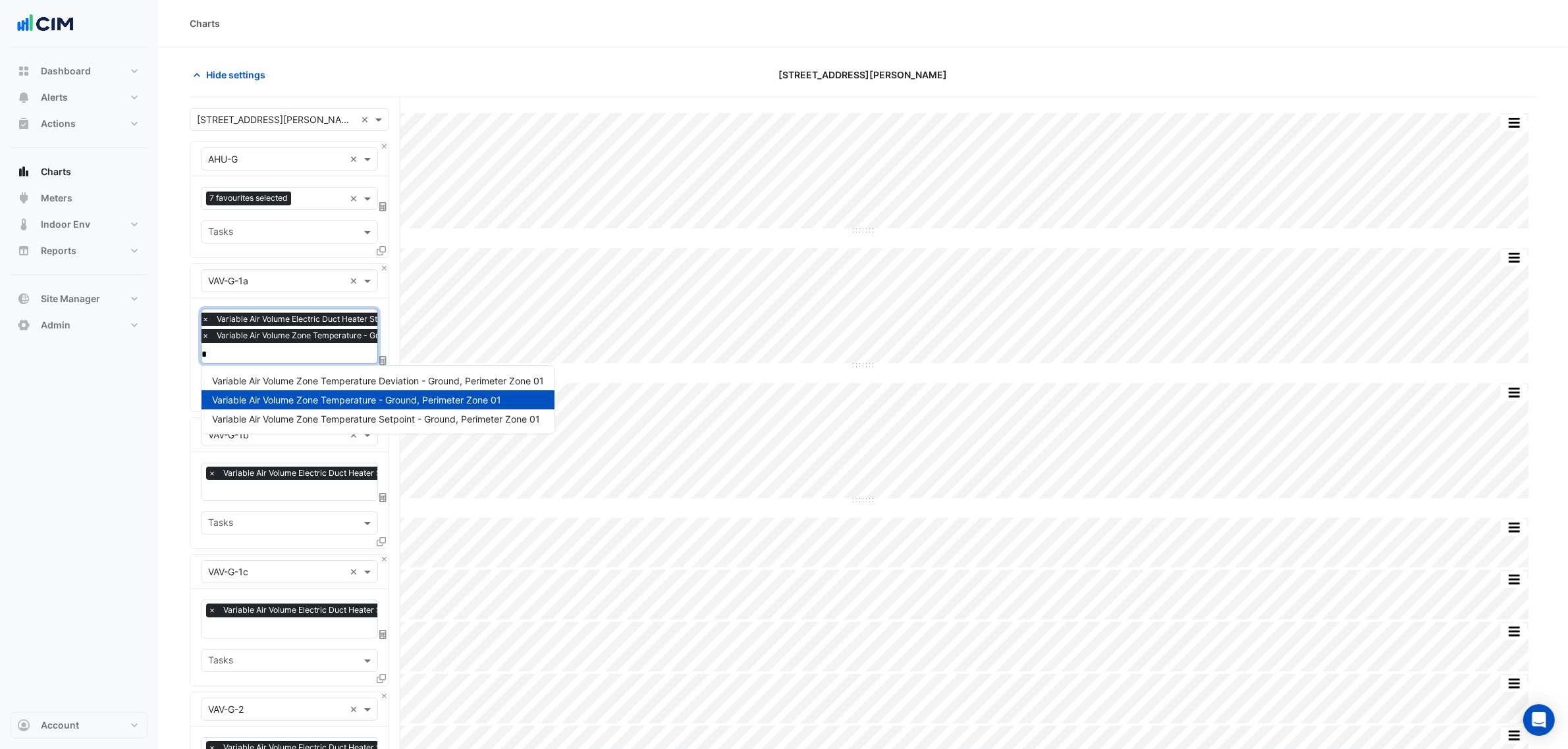
click at [318, 408] on div "Variable Air Volume Zone Temperature - Ground, Perimeter Zone 01" at bounding box center [378, 399] width 353 height 19
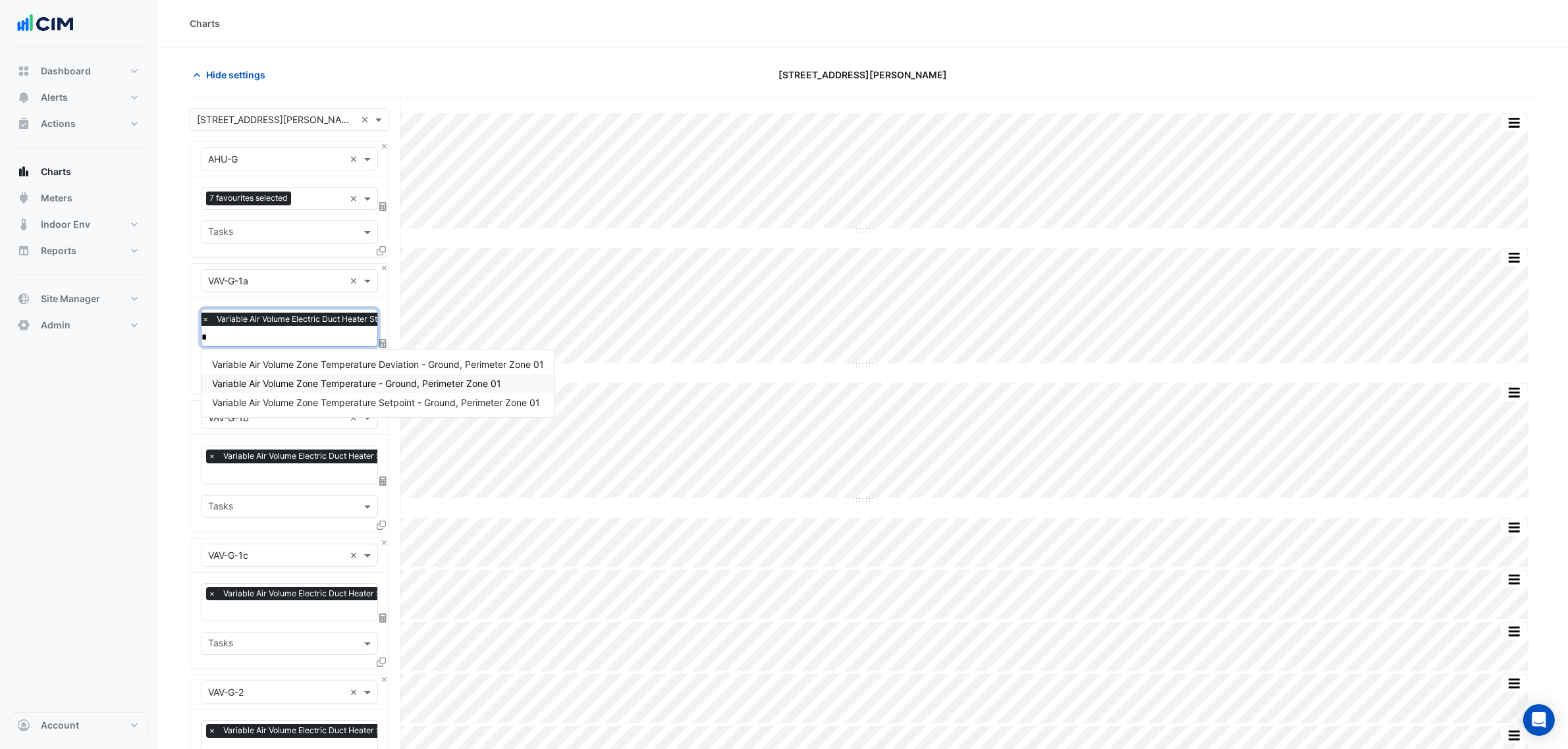
drag, startPoint x: 322, startPoint y: 380, endPoint x: 326, endPoint y: 385, distance: 6.4
click at [326, 385] on span "Variable Air Volume Zone Temperature - Ground, Perimeter Zone 01" at bounding box center [356, 383] width 289 height 11
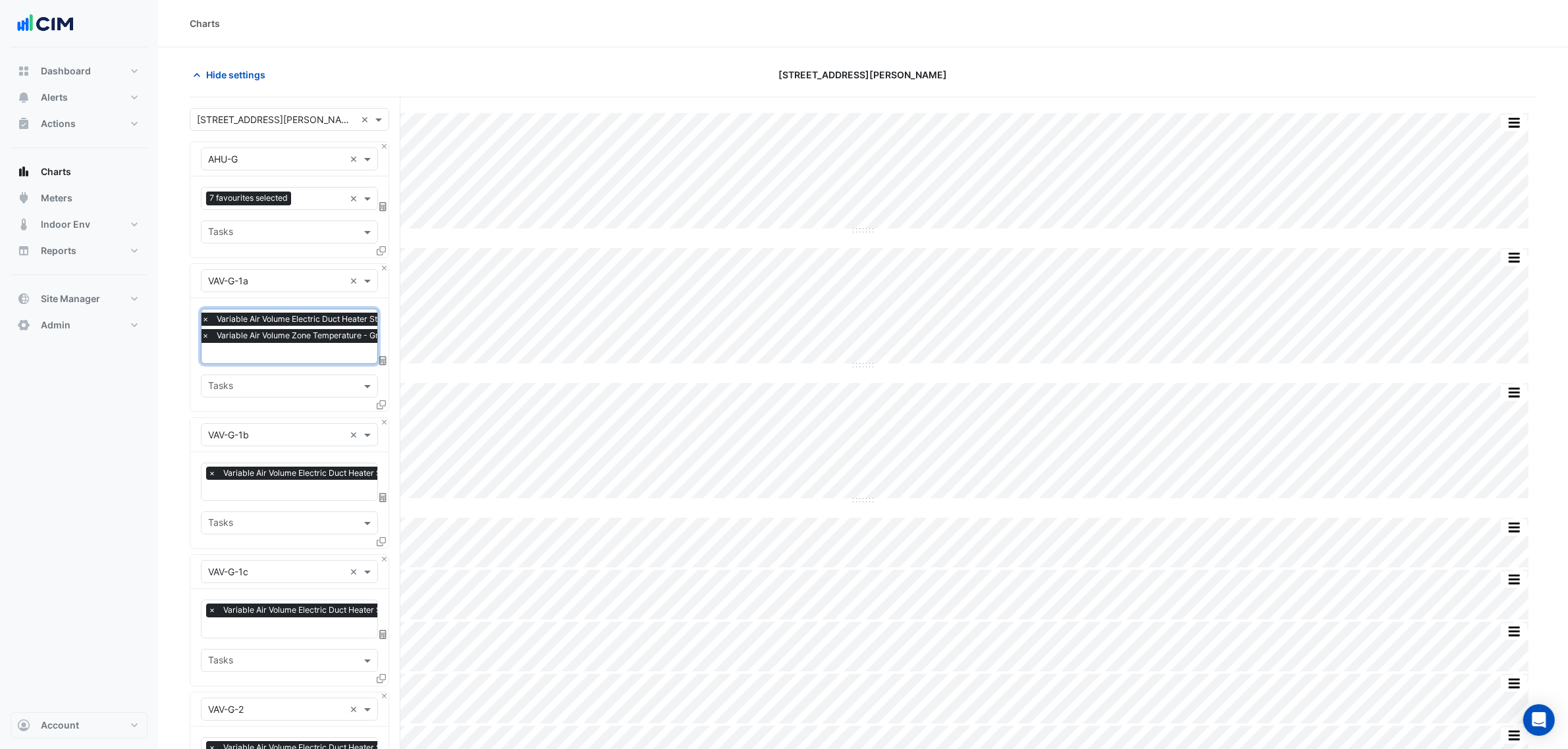
type input "*"
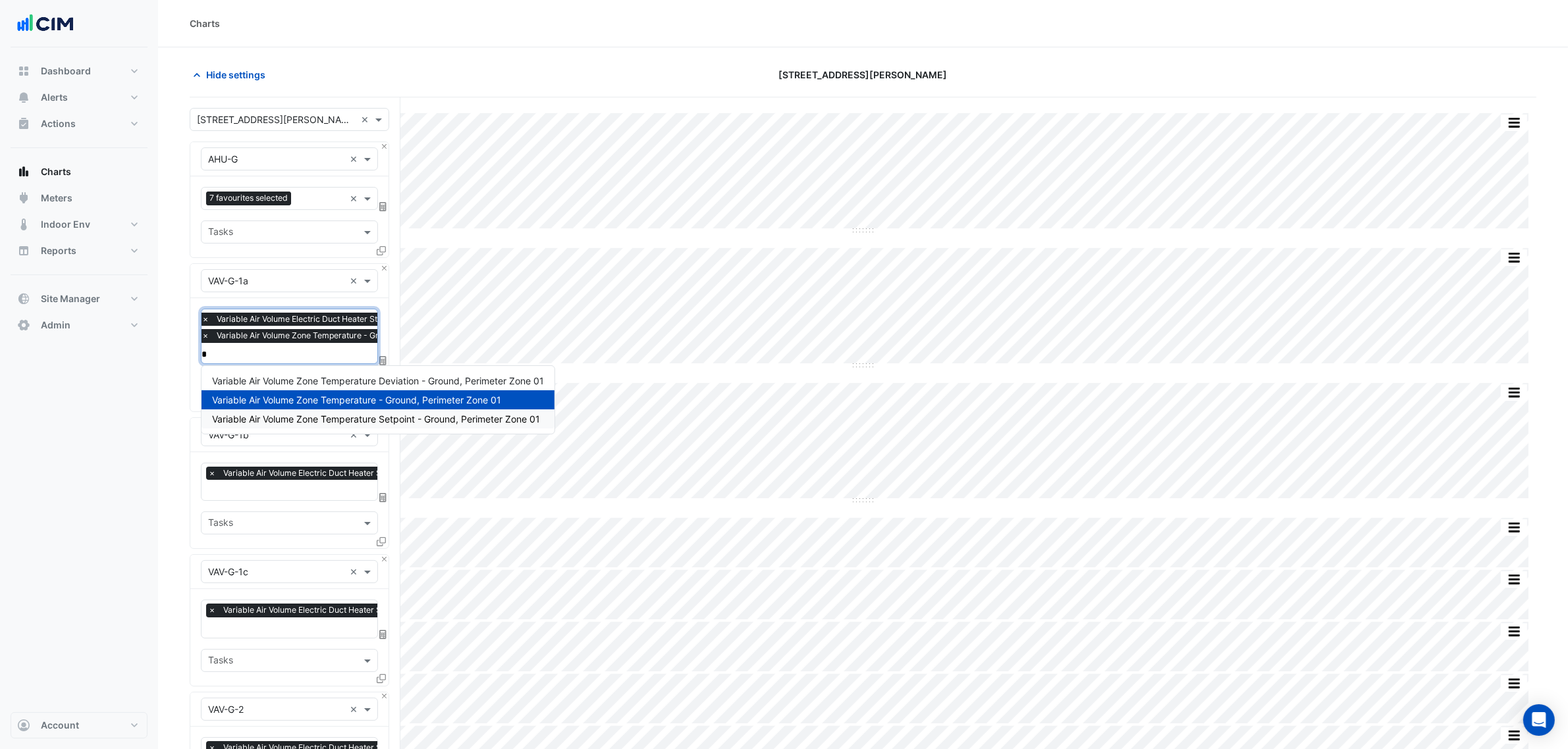
click at [333, 416] on span "Variable Air Volume Zone Temperature Setpoint - Ground, Perimeter Zone 01" at bounding box center [375, 419] width 328 height 11
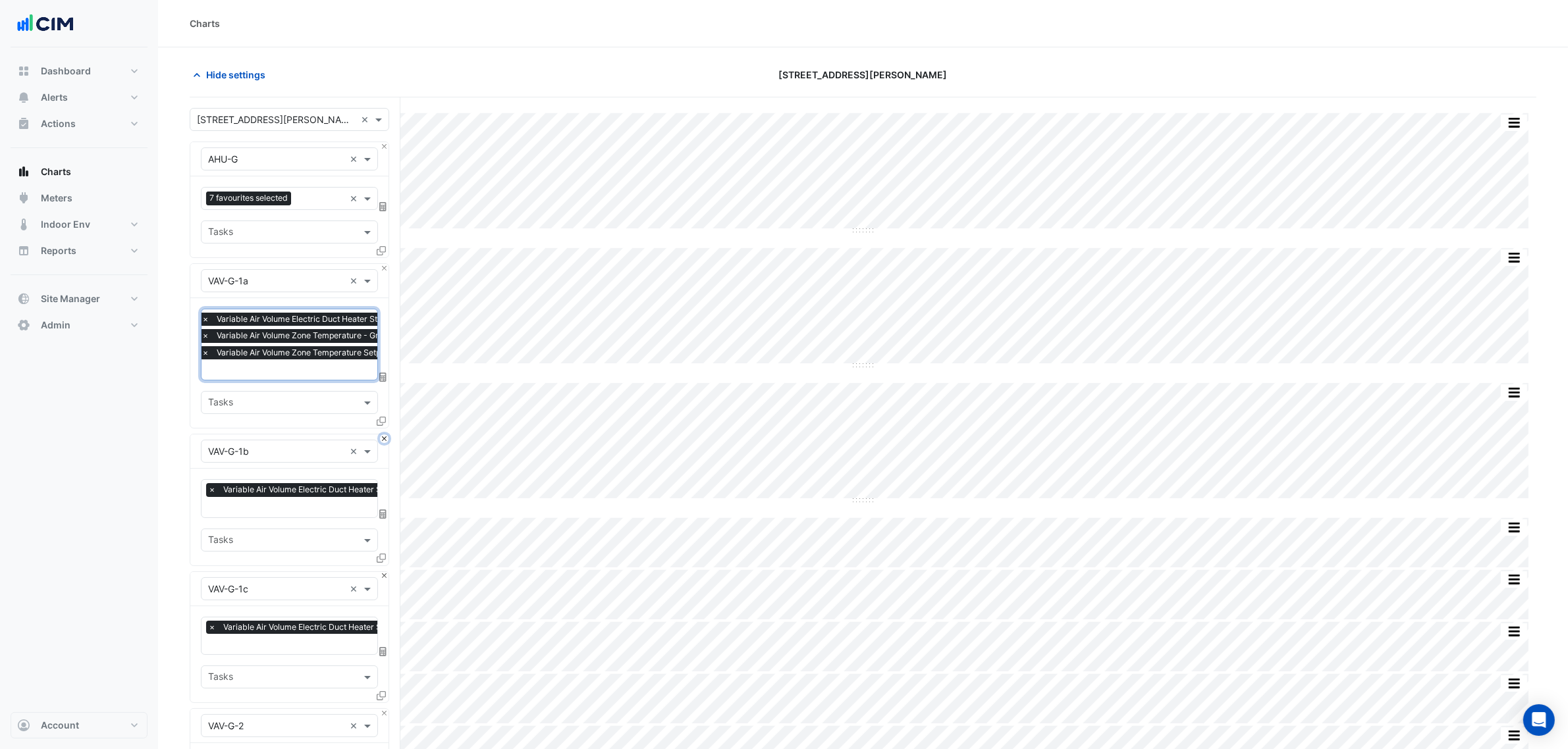
click at [382, 438] on button "Close" at bounding box center [384, 438] width 9 height 9
click at [382, 571] on button "Close" at bounding box center [384, 576] width 9 height 9
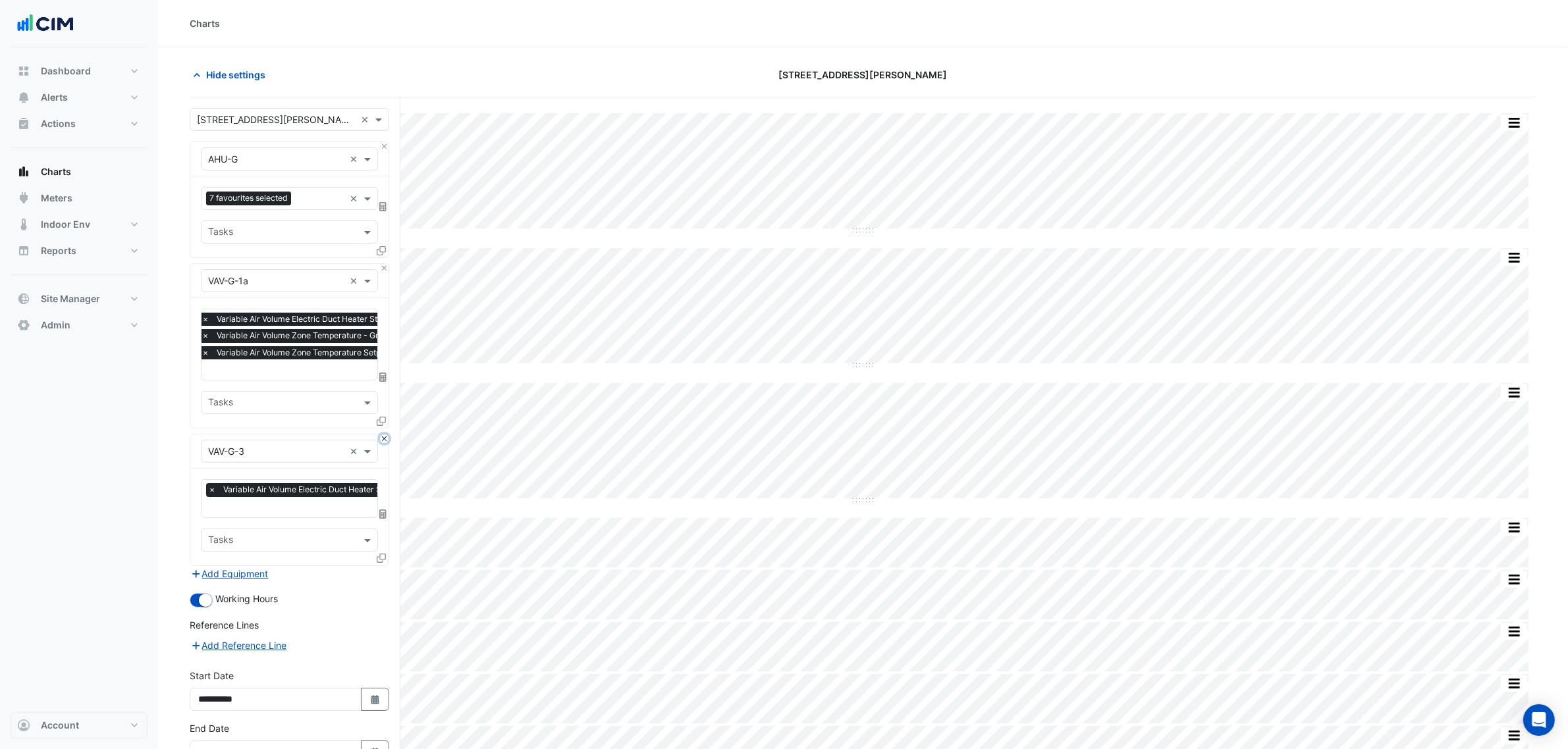
click at [382, 438] on button "Close" at bounding box center [384, 438] width 9 height 9
click at [382, 566] on div "Add Equipment" at bounding box center [290, 574] width 199 height 16
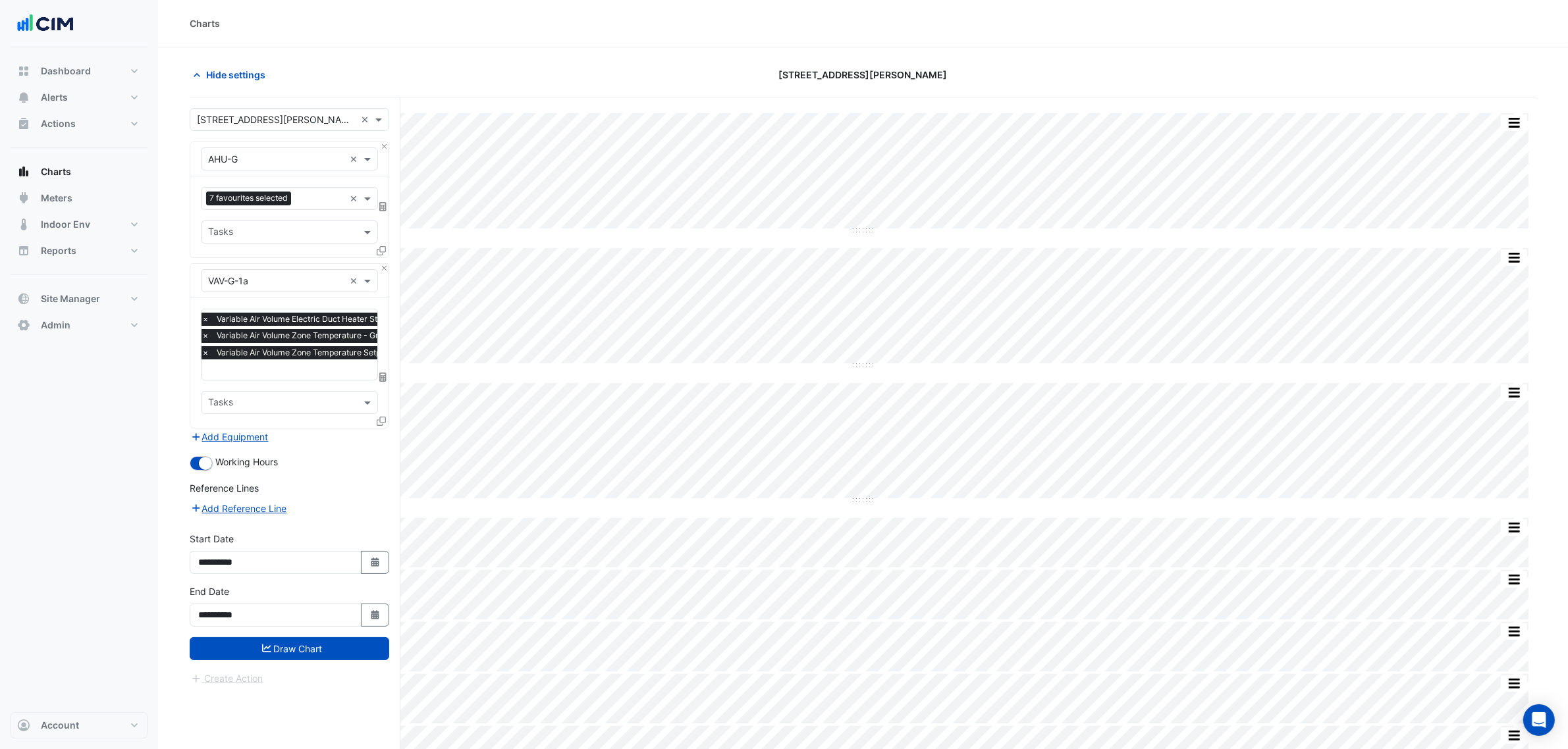
click at [382, 422] on icon at bounding box center [382, 421] width 9 height 9
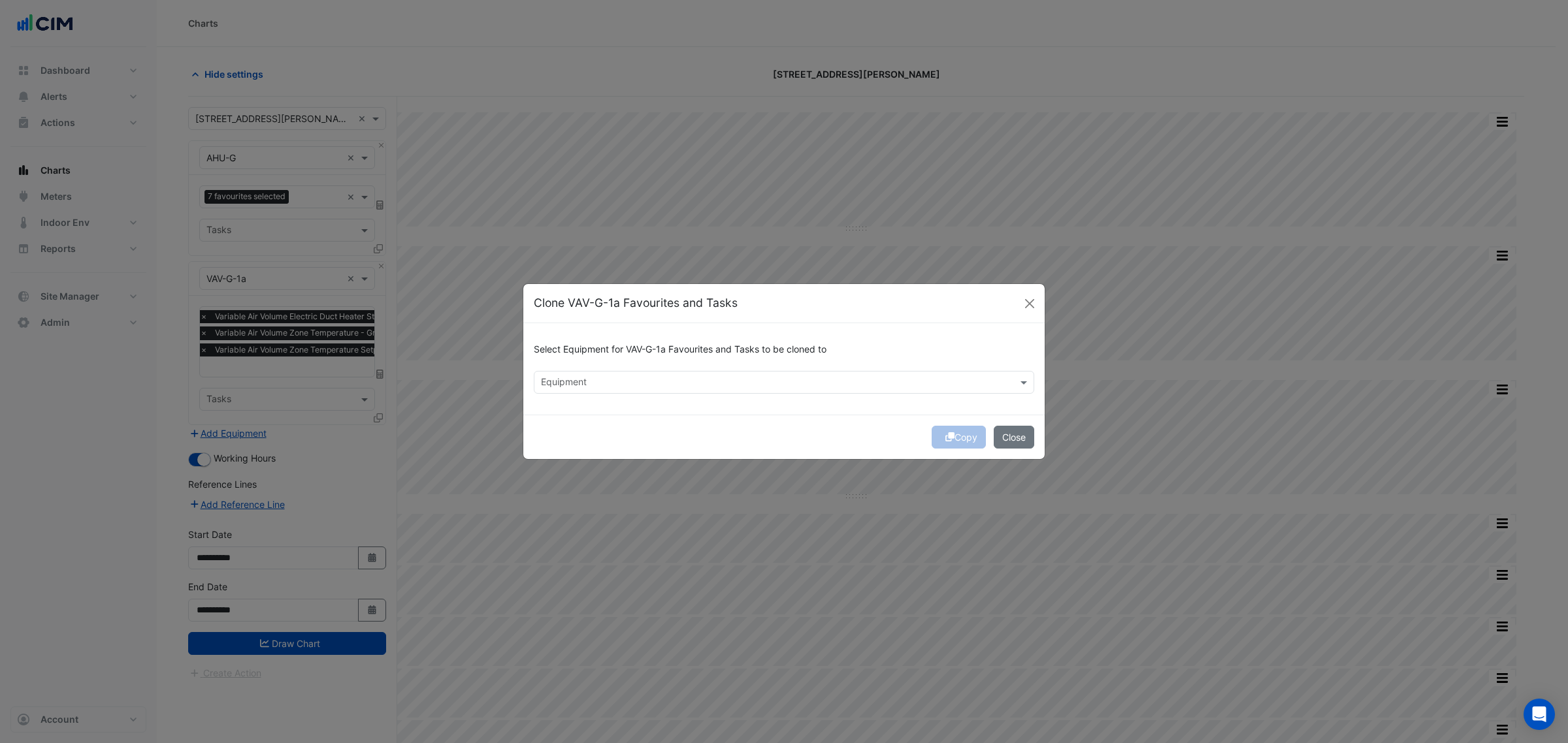
click at [597, 389] on input "text" at bounding box center [777, 384] width 471 height 14
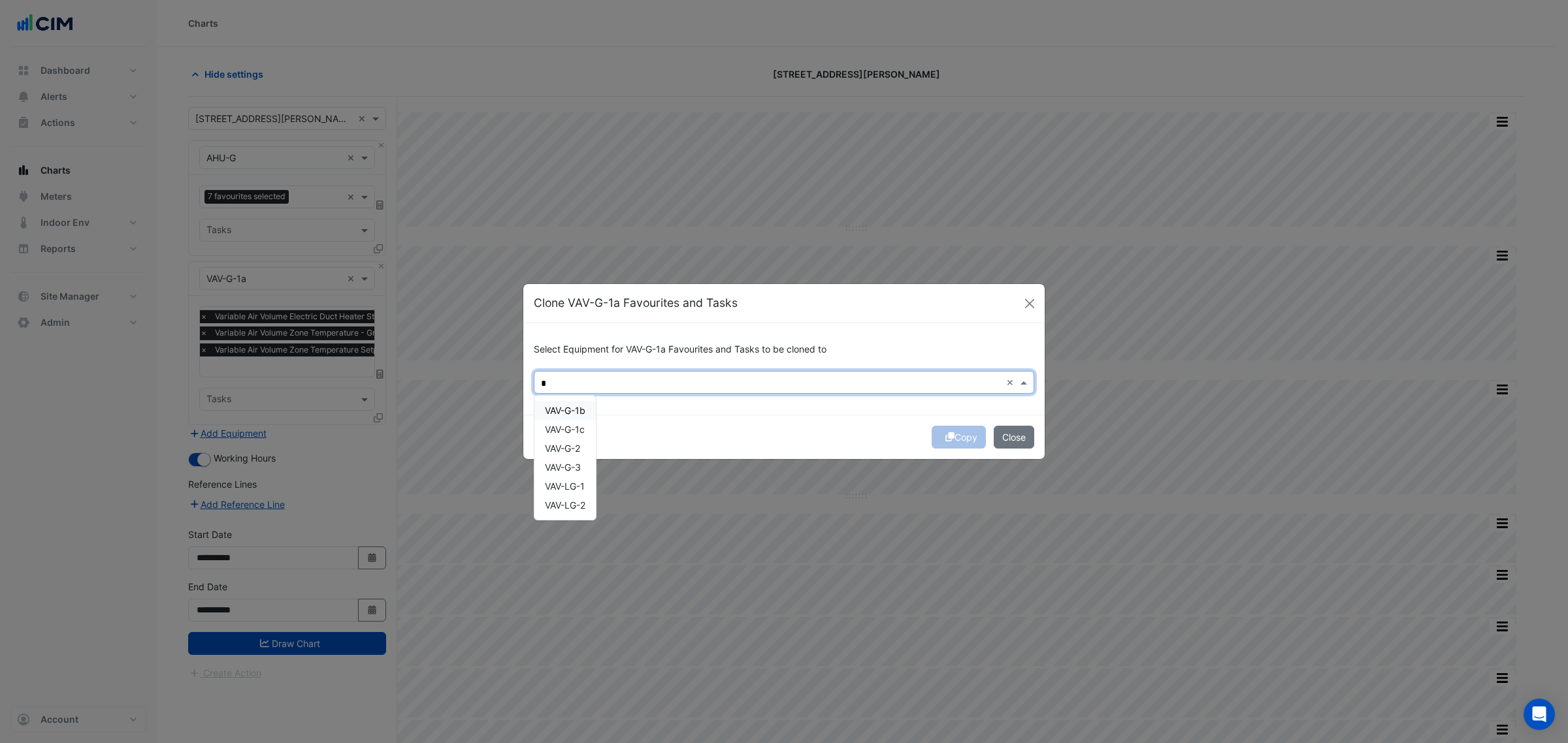
click at [582, 419] on div "VAV-G-1b" at bounding box center [565, 410] width 61 height 19
click at [580, 436] on div "VAV-G-1c" at bounding box center [565, 429] width 61 height 19
drag, startPoint x: 580, startPoint y: 445, endPoint x: 580, endPoint y: 462, distance: 17.0
click at [580, 446] on span "VAV-G-2" at bounding box center [563, 448] width 36 height 11
drag, startPoint x: 580, startPoint y: 462, endPoint x: 580, endPoint y: 478, distance: 16.0
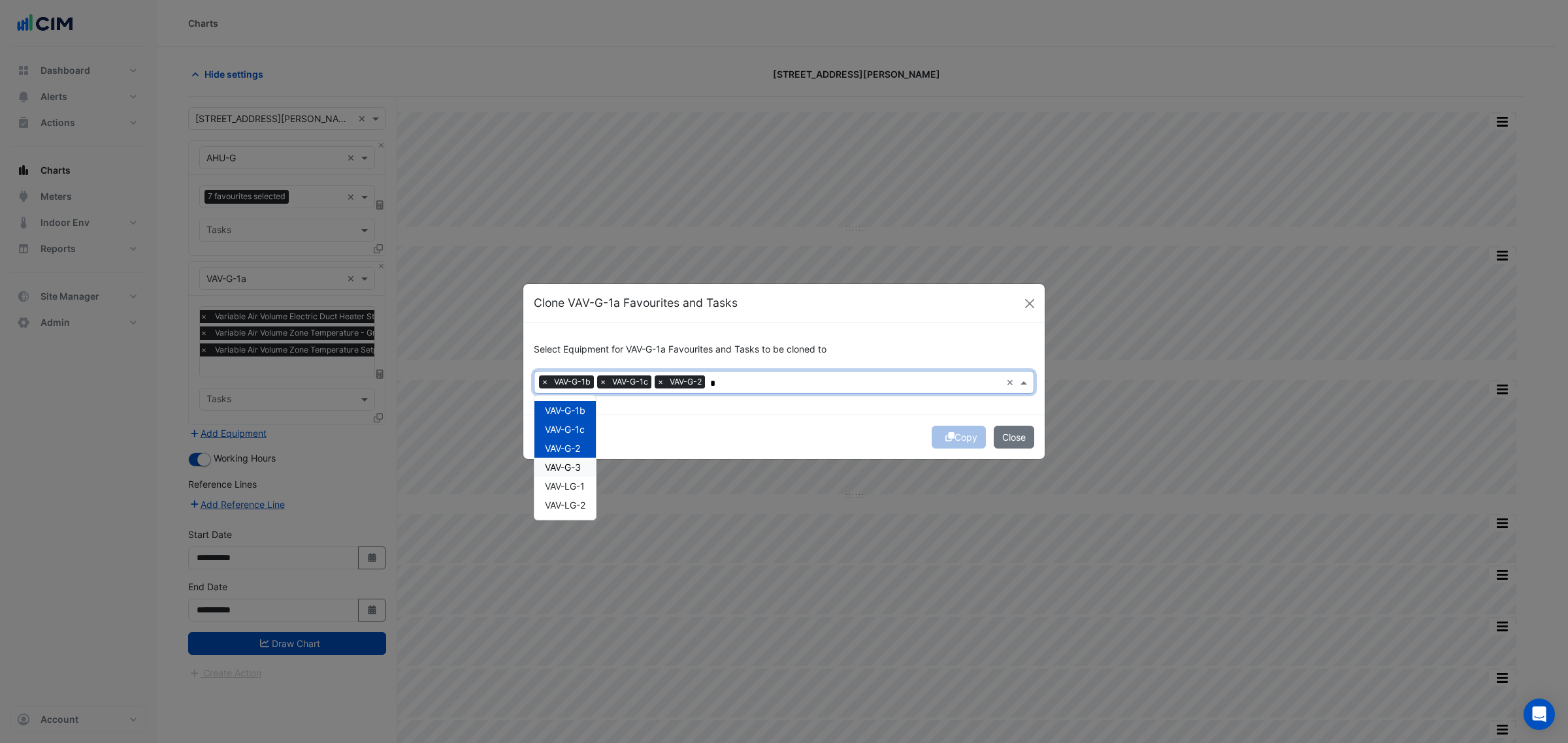
click at [580, 463] on span "VAV-G-3" at bounding box center [563, 467] width 36 height 11
drag, startPoint x: 580, startPoint y: 478, endPoint x: 587, endPoint y: 484, distance: 9.2
click at [582, 480] on div "VAV-LG-1" at bounding box center [565, 486] width 61 height 19
click at [587, 484] on div "VAV-LG-1" at bounding box center [565, 486] width 61 height 19
type input "*"
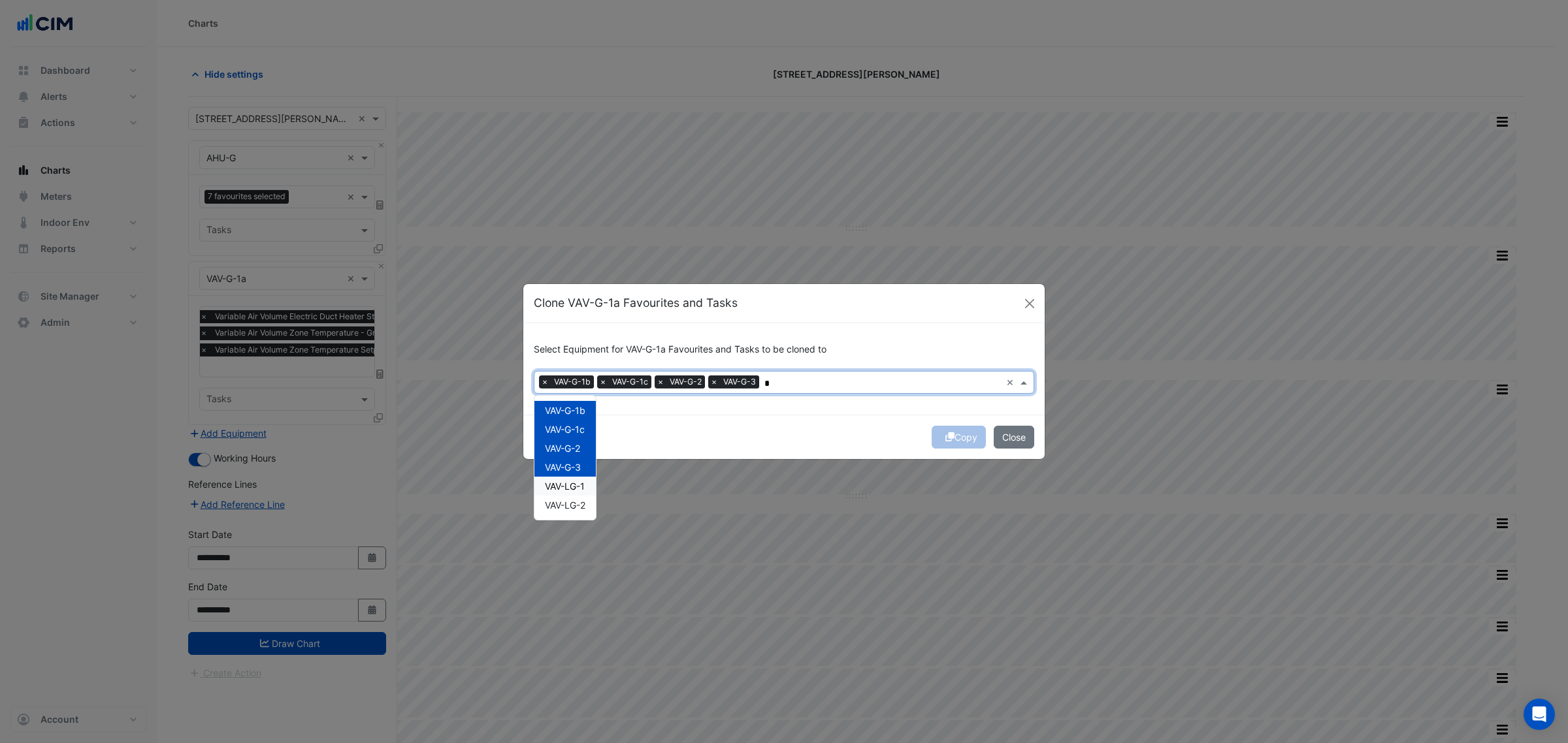
drag, startPoint x: 806, startPoint y: 420, endPoint x: 821, endPoint y: 435, distance: 21.2
click at [808, 422] on div "Copy Close" at bounding box center [784, 437] width 522 height 45
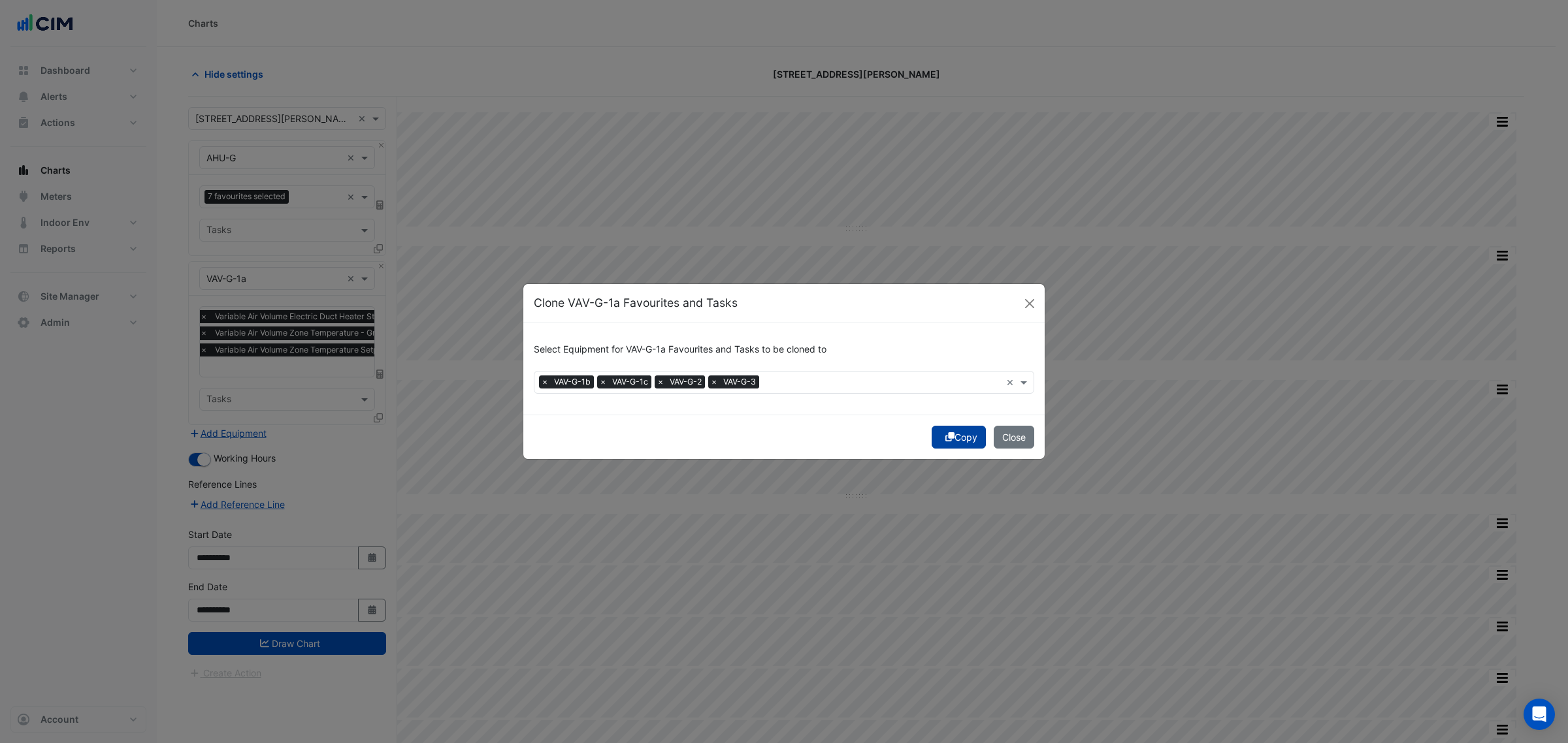
click at [949, 435] on icon "submit" at bounding box center [951, 437] width 9 height 9
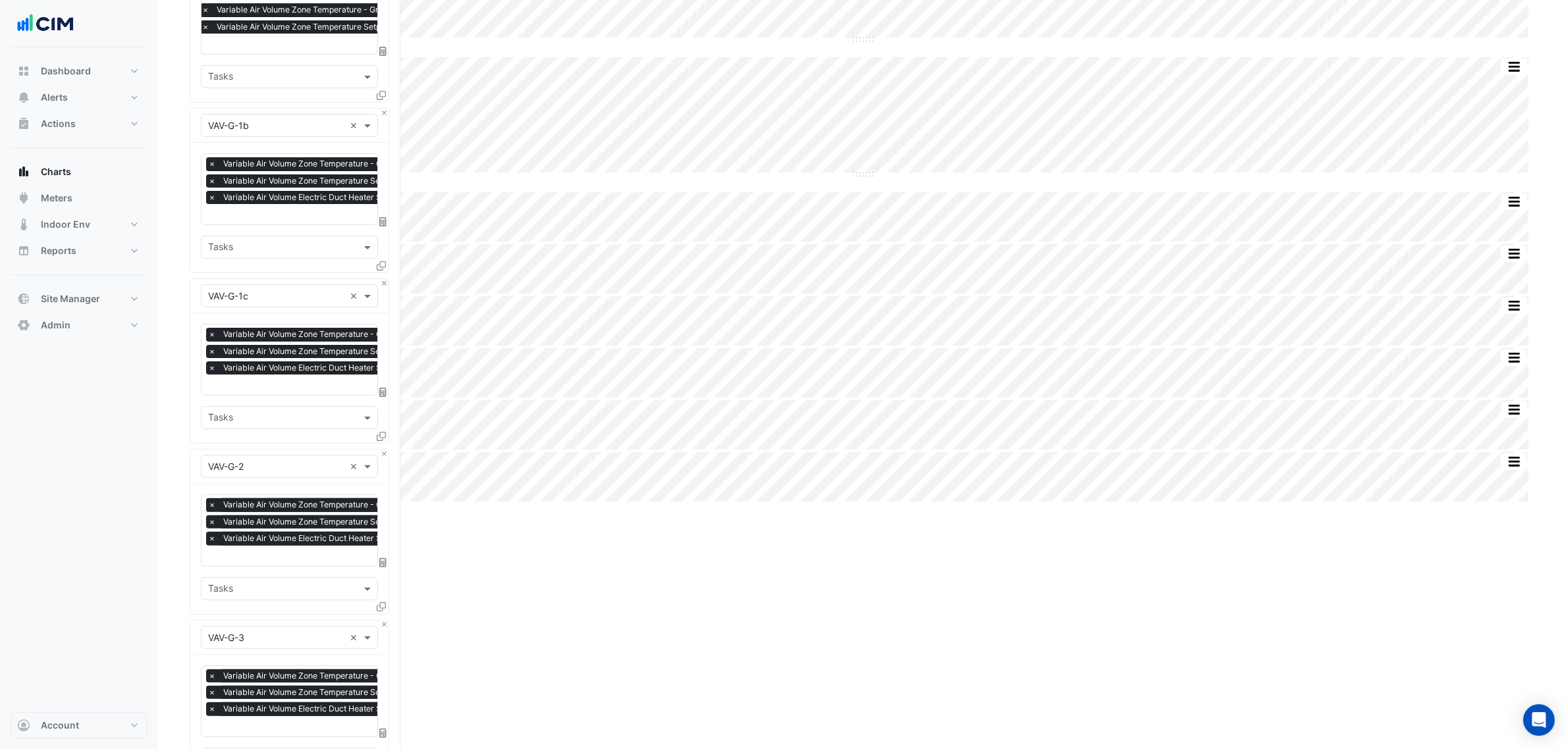
scroll to position [628, 0]
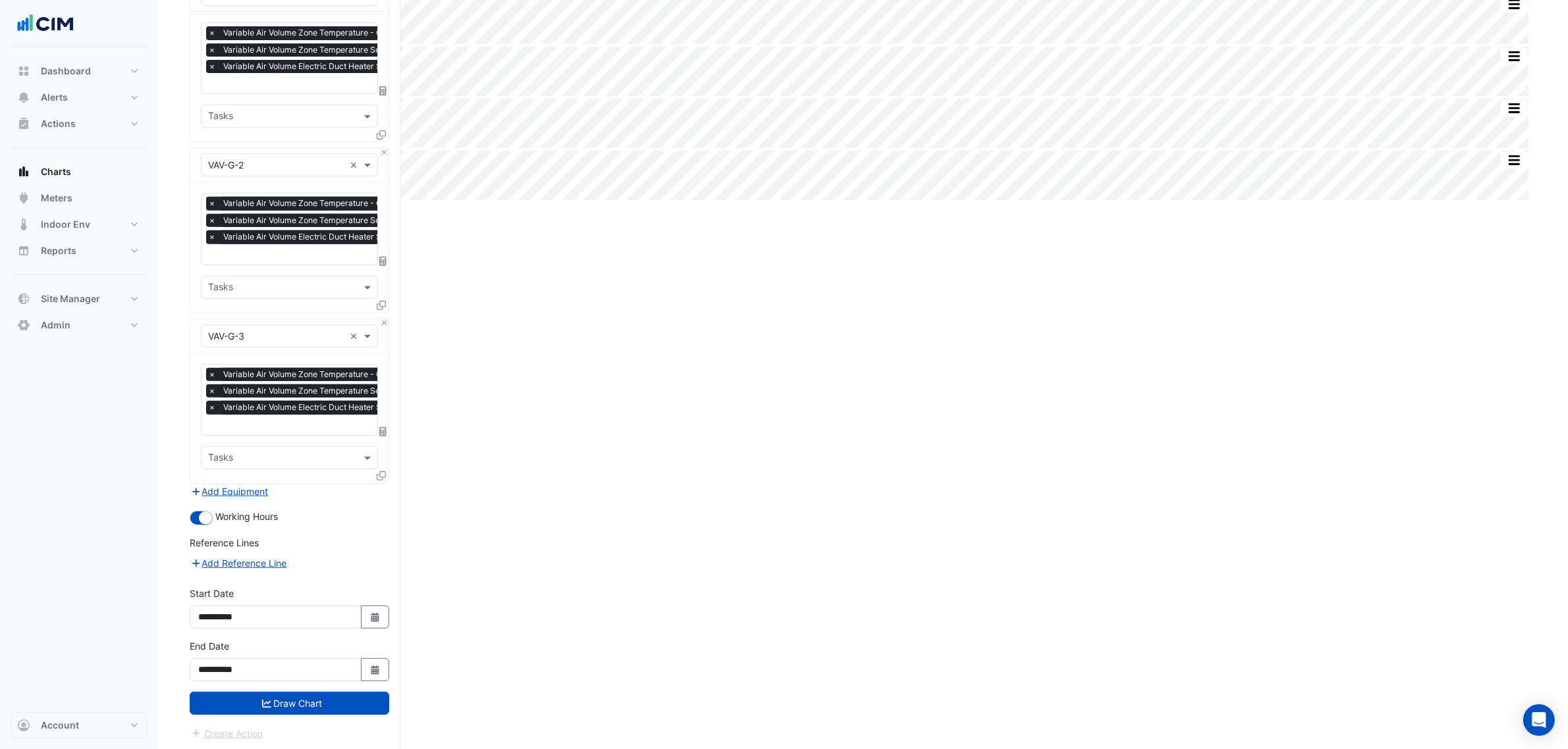
drag, startPoint x: 100, startPoint y: 612, endPoint x: 229, endPoint y: 731, distance: 175.5
click at [284, 571] on button "Draw Chart" at bounding box center [290, 704] width 199 height 23
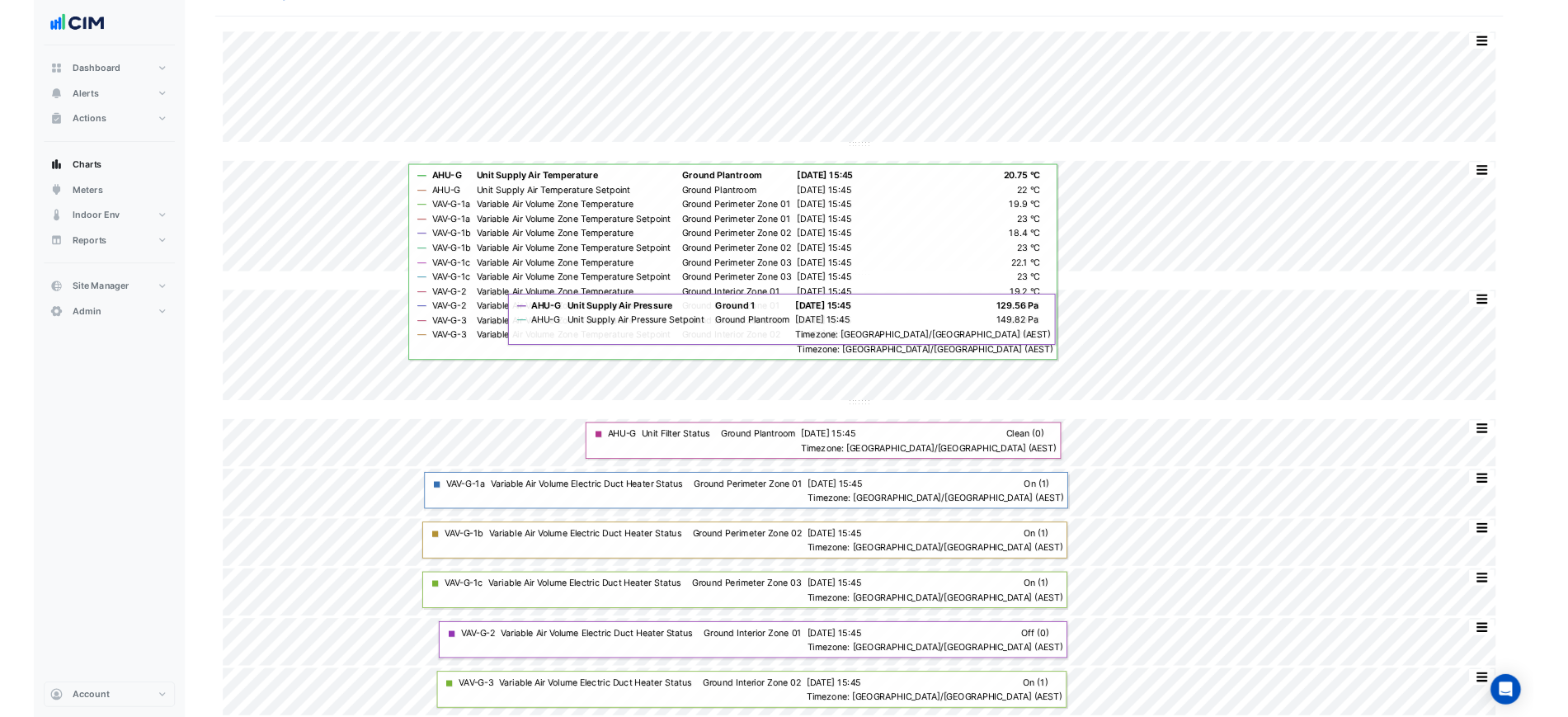
scroll to position [100, 0]
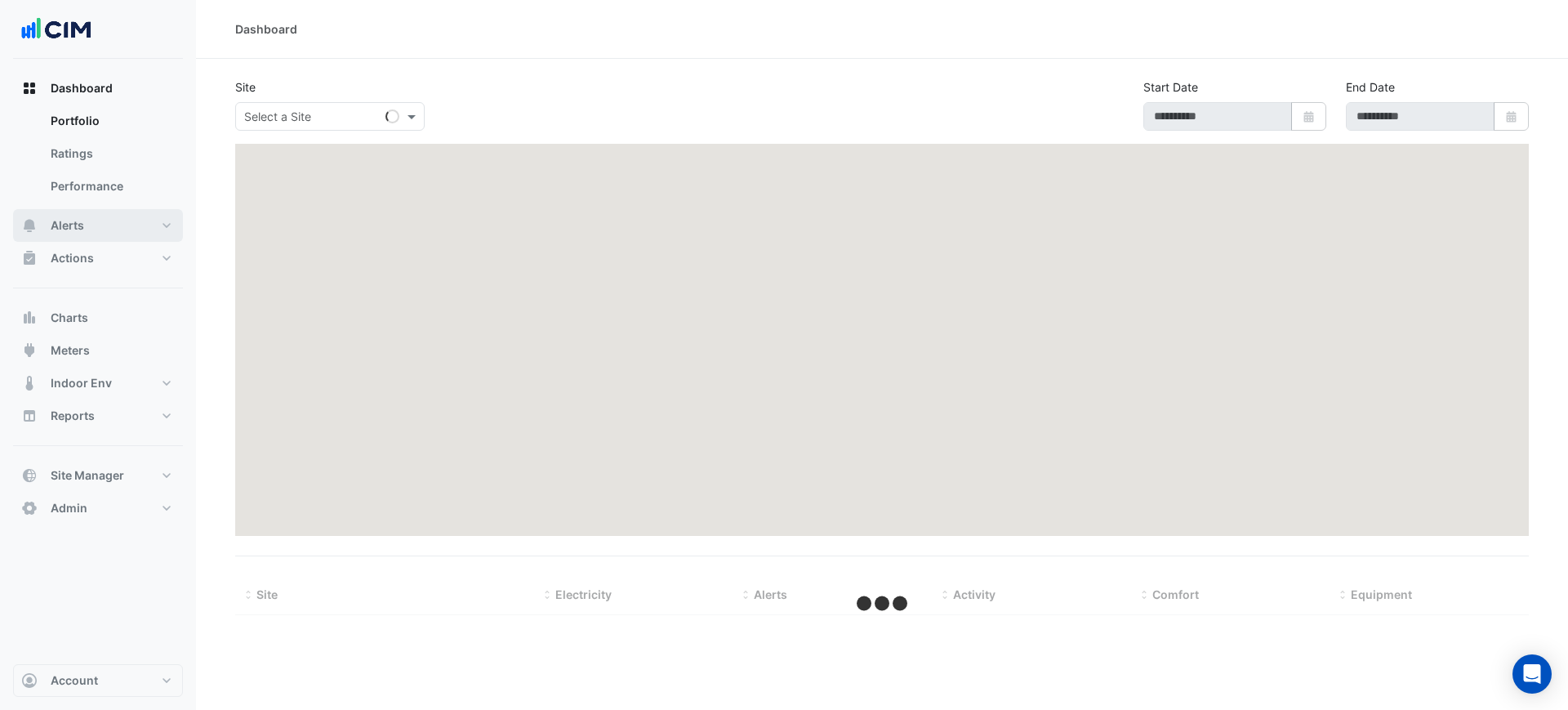
click at [98, 218] on button "Alerts" at bounding box center [98, 225] width 170 height 33
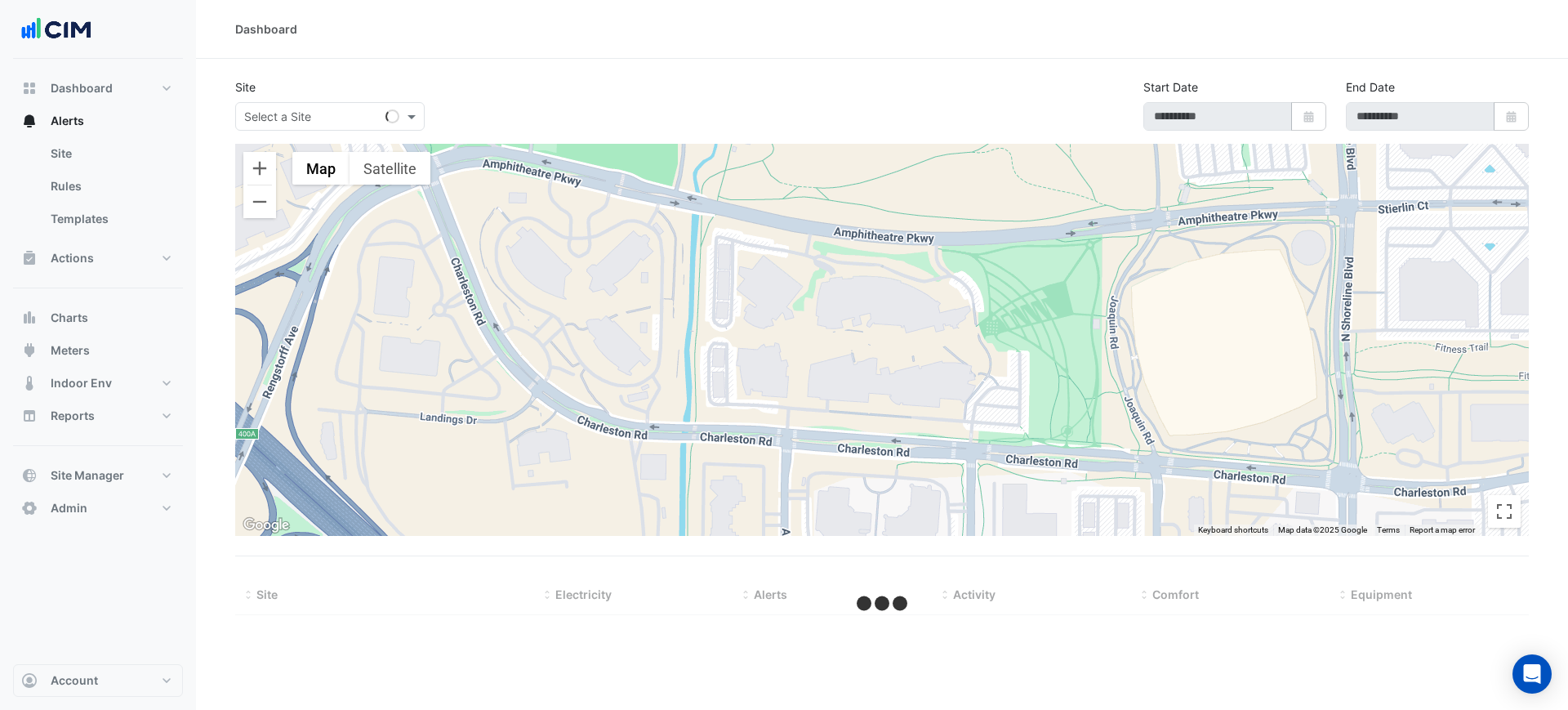
click at [266, 118] on input "text" at bounding box center [314, 117] width 139 height 17
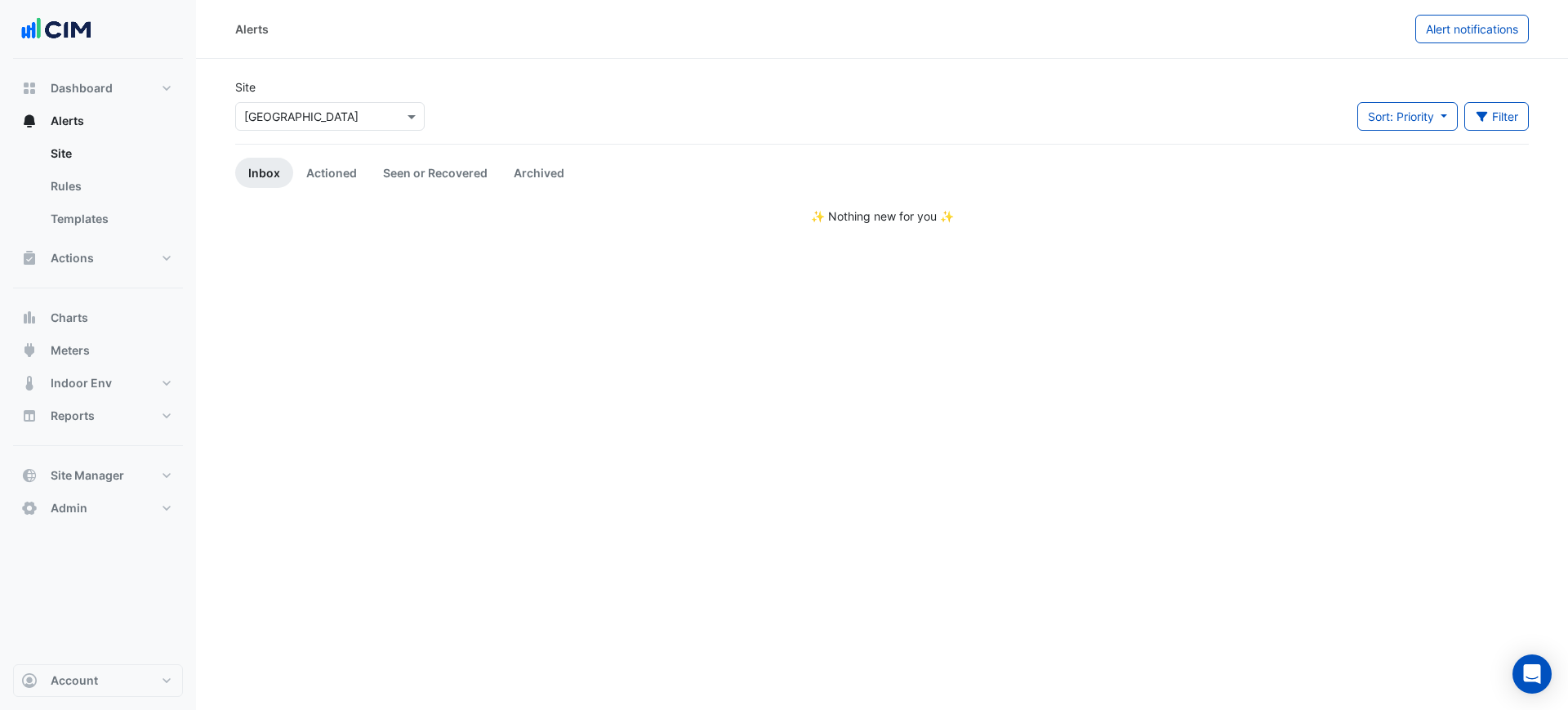
click at [326, 134] on div "Site Select a Site × [GEOGRAPHIC_DATA]" at bounding box center [329, 111] width 209 height 66
click at [330, 119] on input "text" at bounding box center [314, 117] width 139 height 17
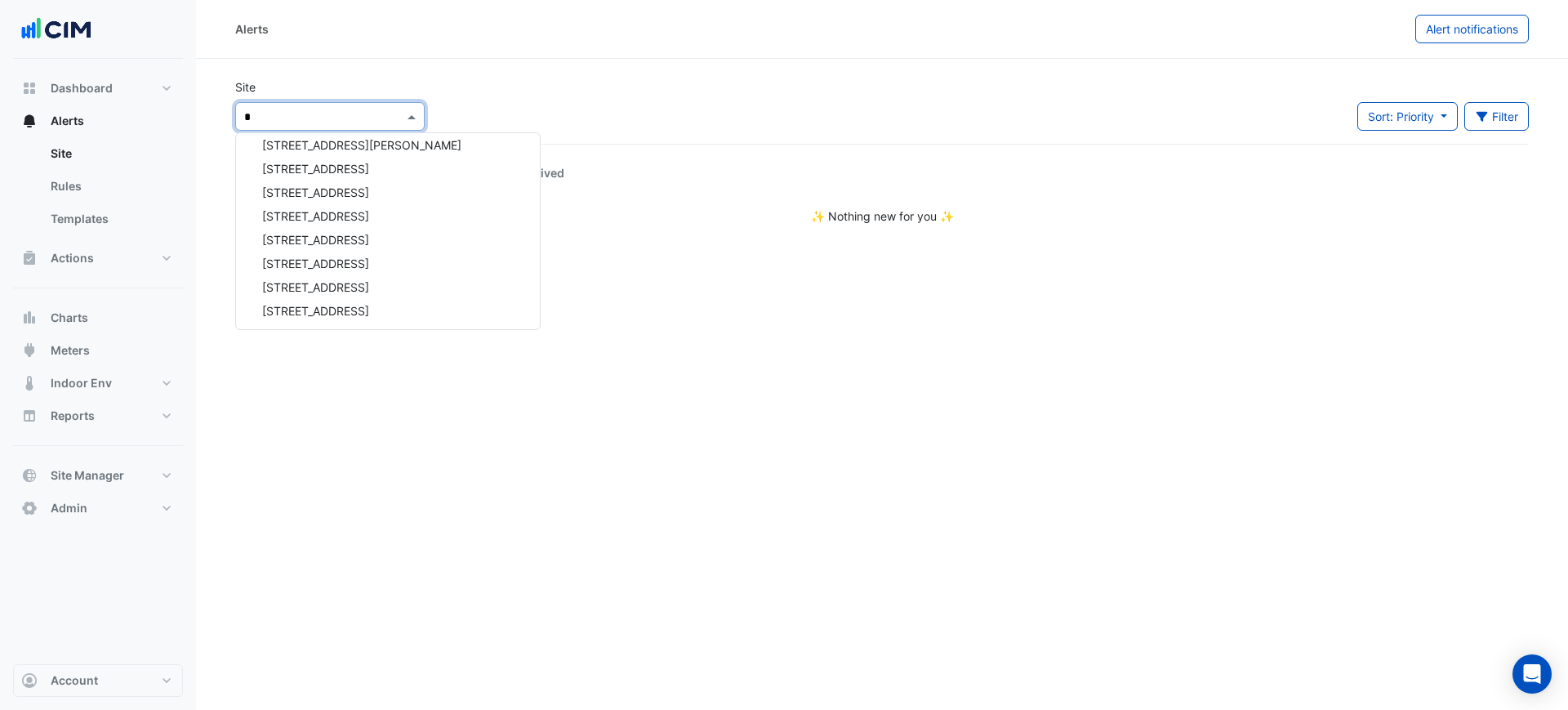
scroll to position [480, 0]
type input "**"
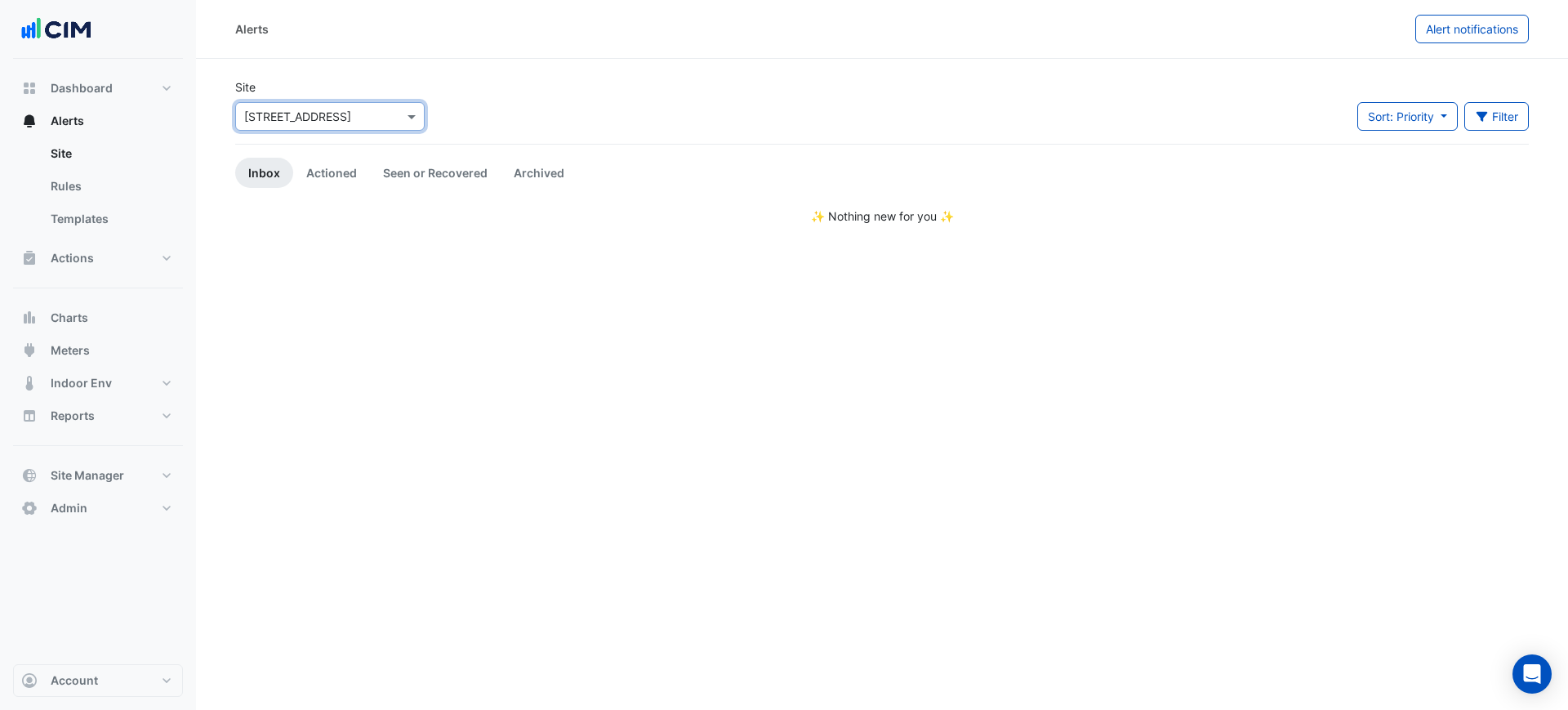
click at [280, 119] on input "text" at bounding box center [314, 117] width 139 height 17
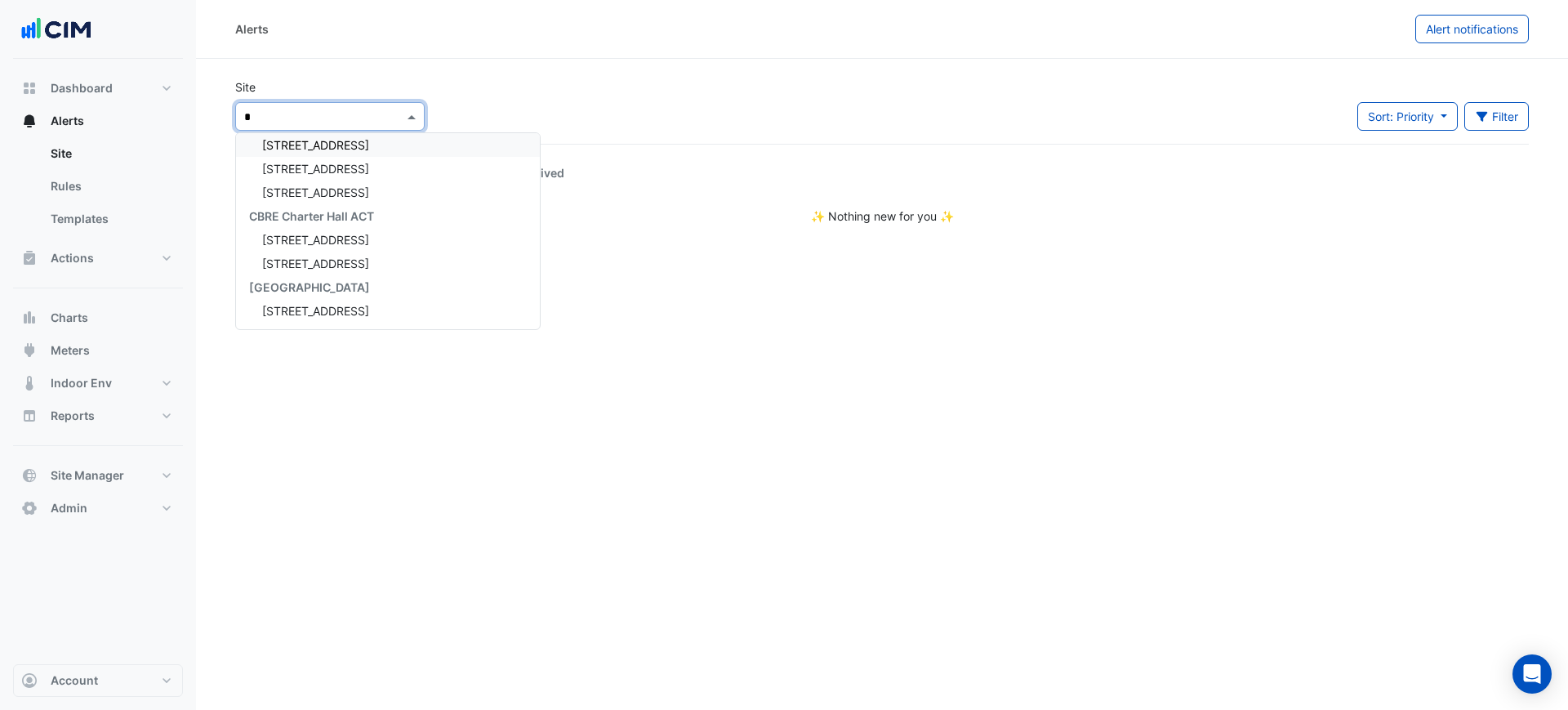
scroll to position [30, 0]
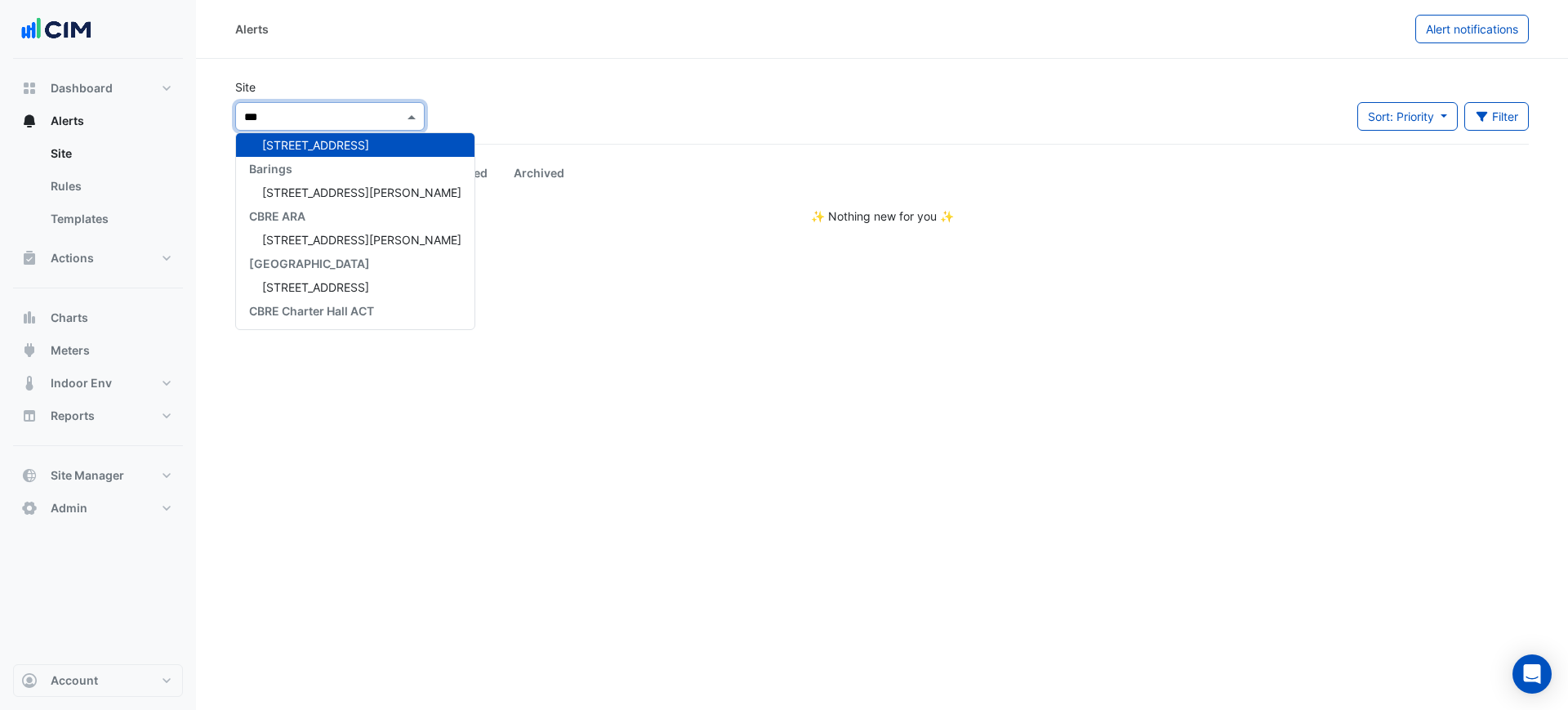
type input "****"
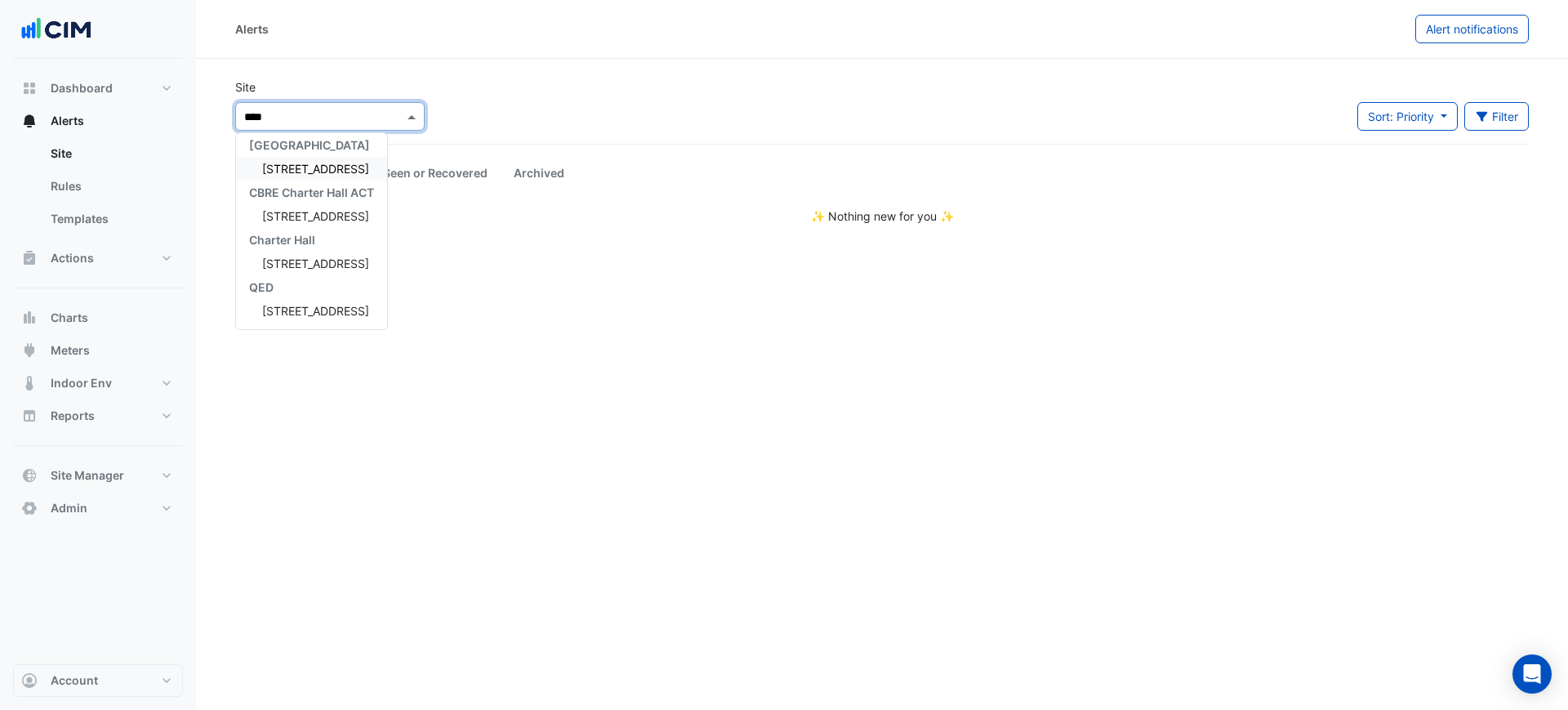
scroll to position [0, 0]
click at [346, 180] on span "[STREET_ADDRESS]" at bounding box center [315, 175] width 107 height 14
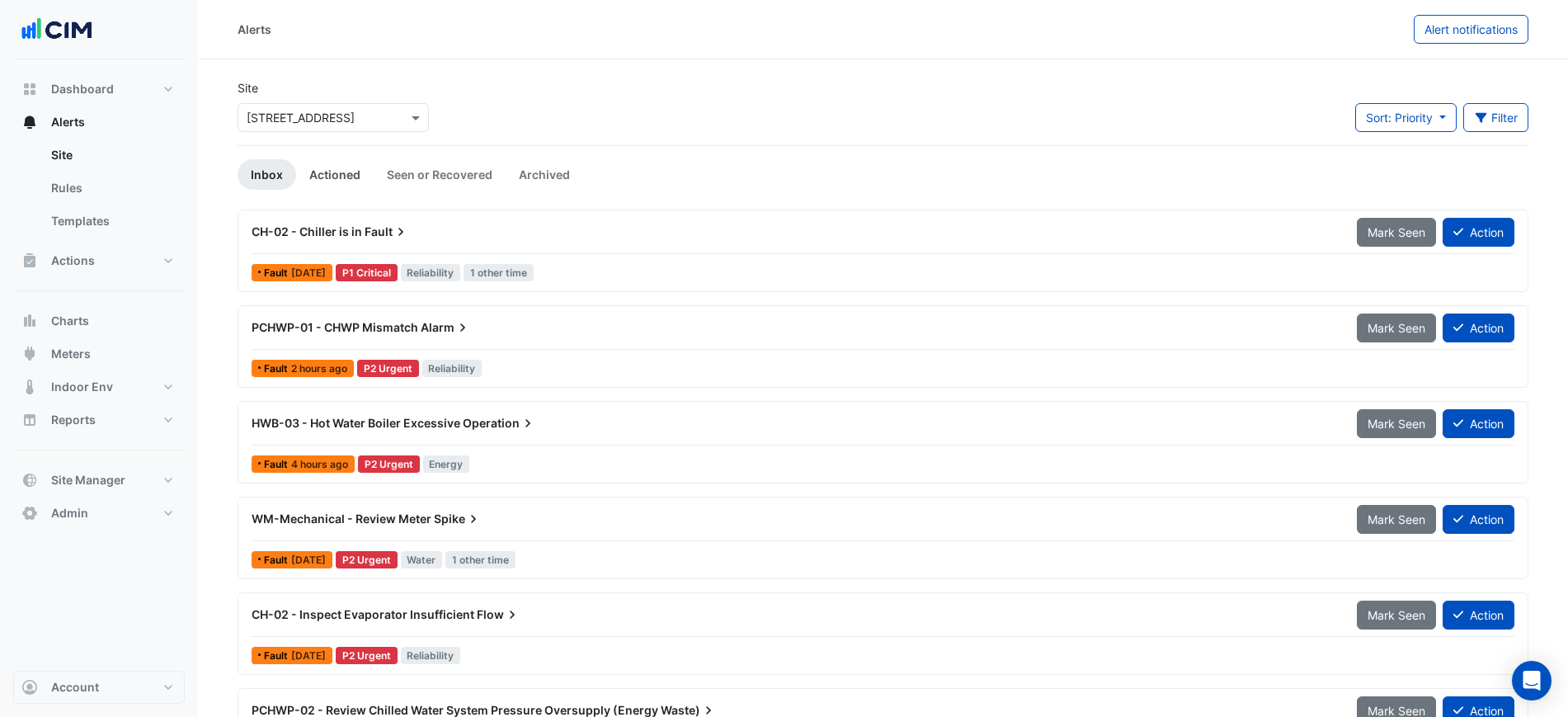
click at [347, 170] on link "Actioned" at bounding box center [335, 174] width 77 height 30
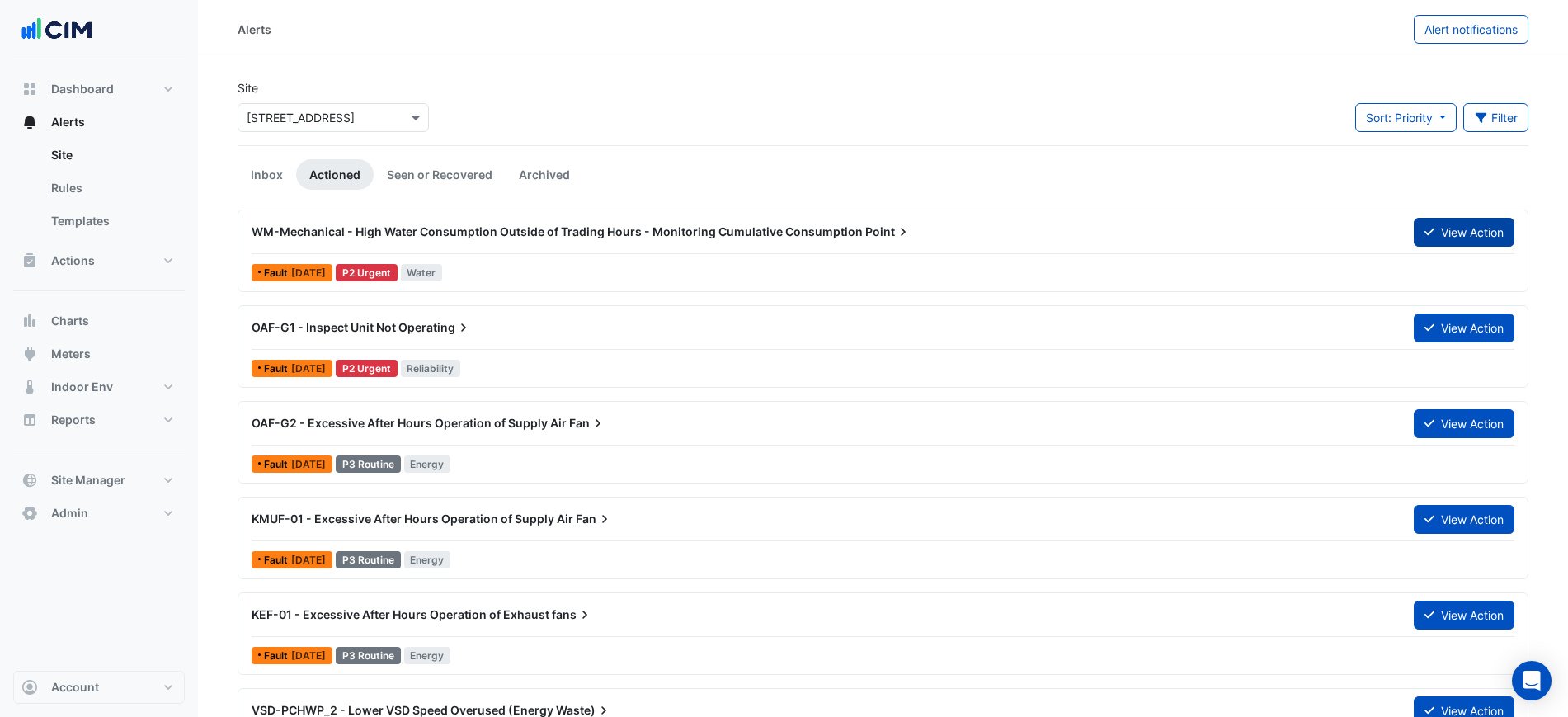
click at [1465, 227] on button "View Action" at bounding box center [1464, 232] width 101 height 29
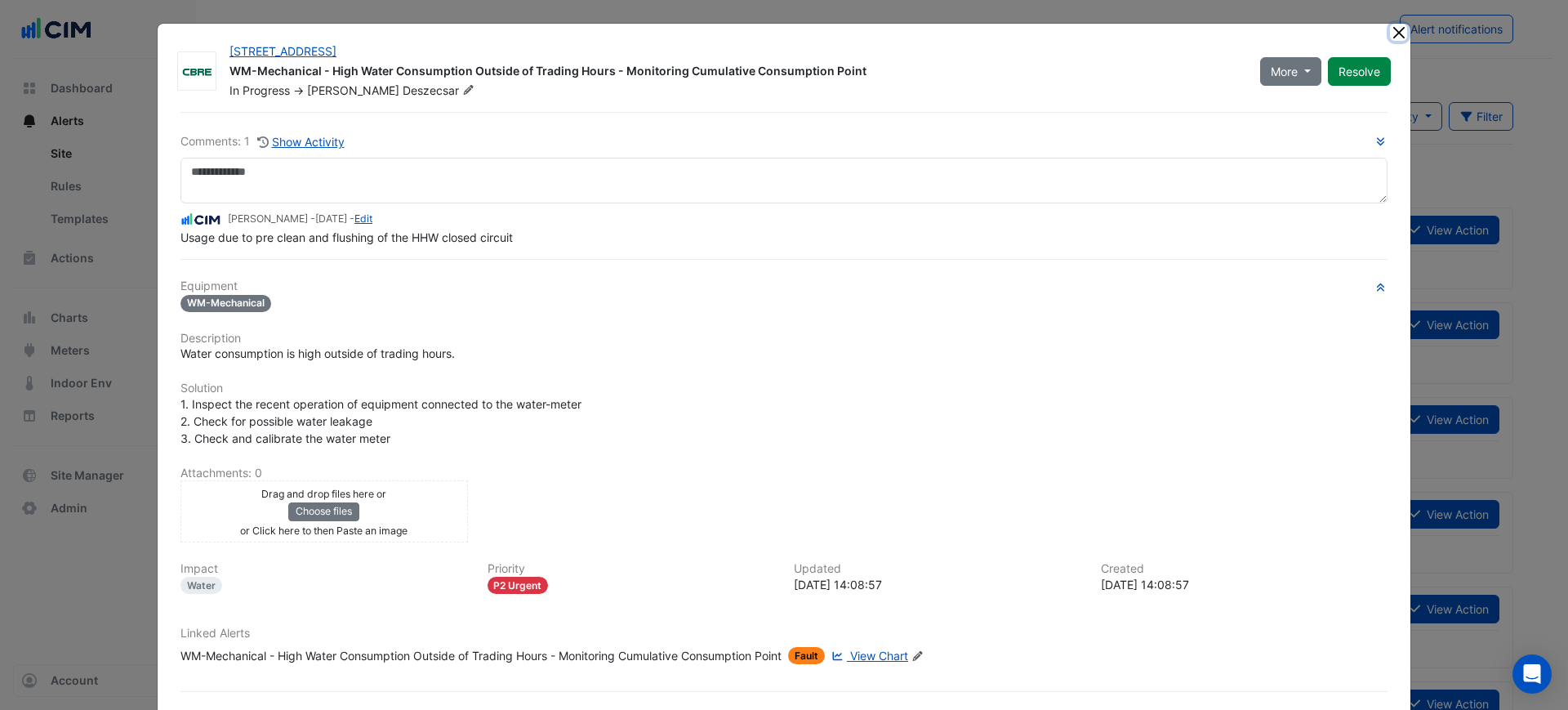
click at [1389, 29] on button "Close" at bounding box center [1398, 33] width 17 height 17
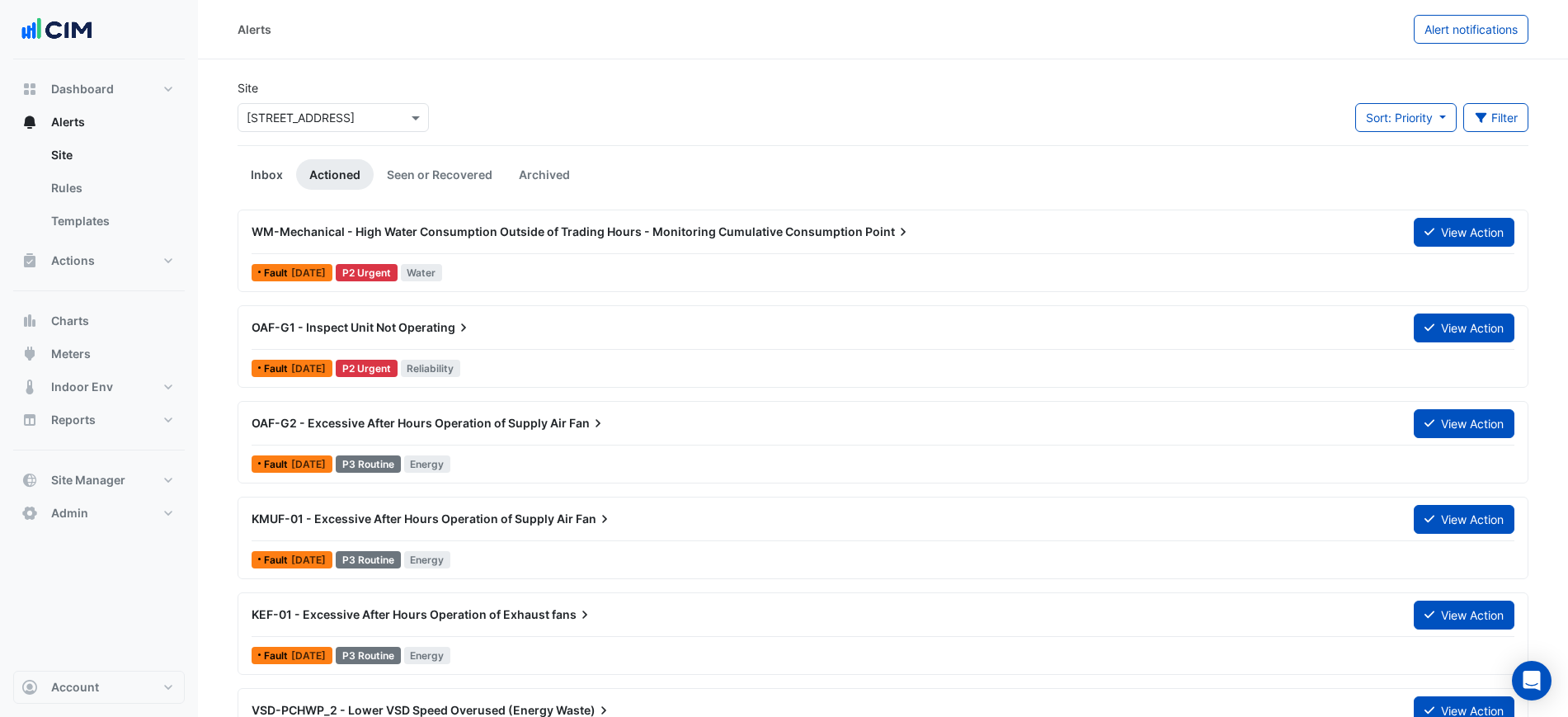
click at [281, 169] on link "Inbox" at bounding box center [267, 174] width 59 height 30
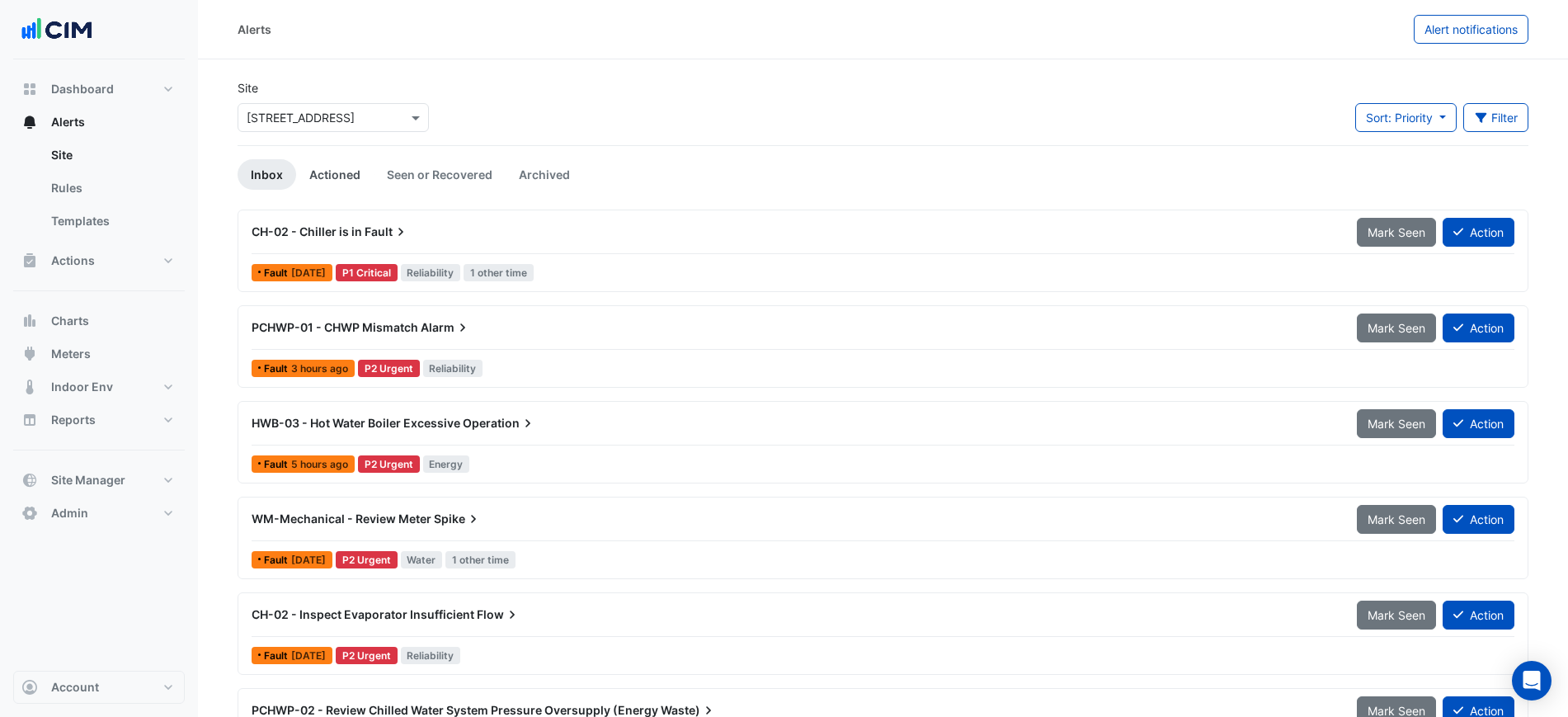
click at [326, 171] on link "Actioned" at bounding box center [335, 174] width 77 height 30
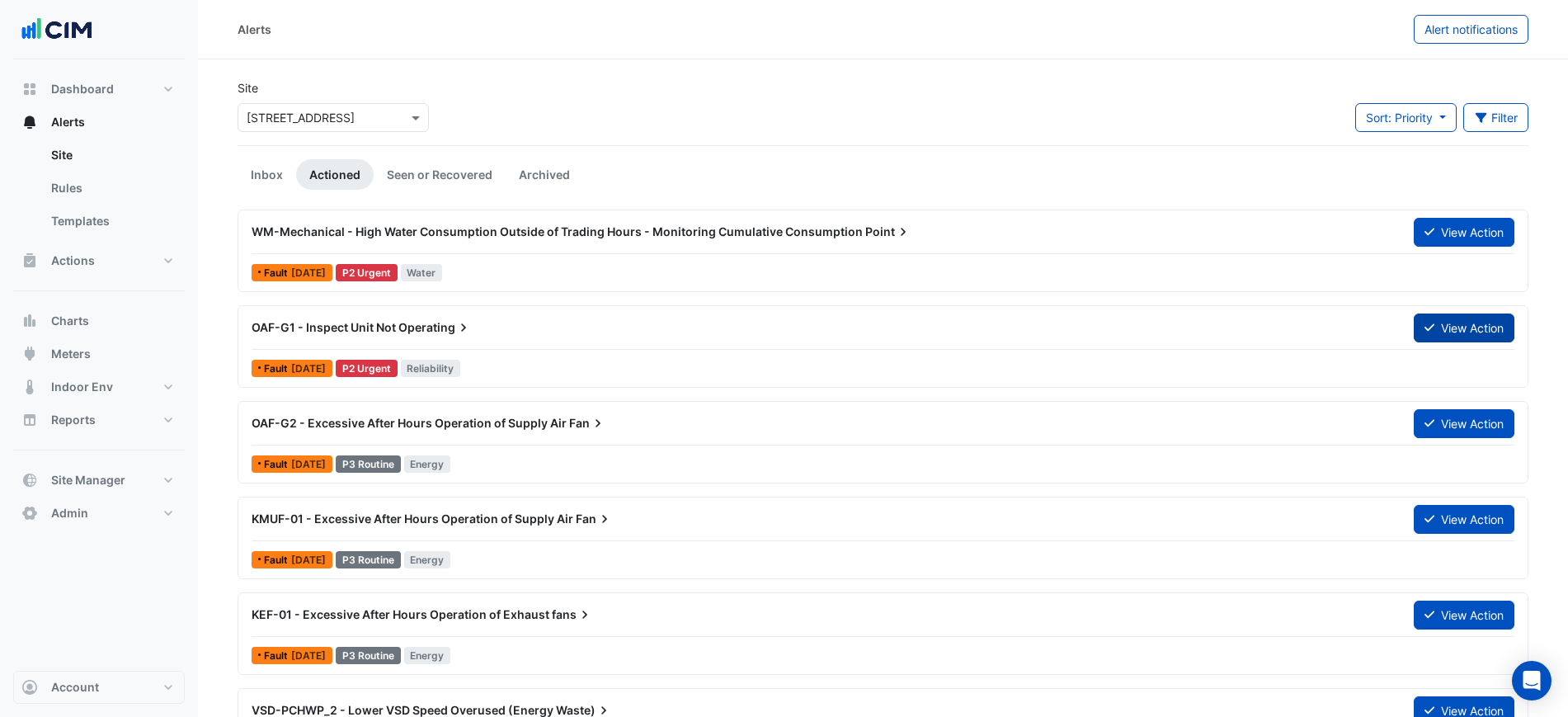
click at [1455, 324] on button "View Action" at bounding box center [1464, 328] width 101 height 29
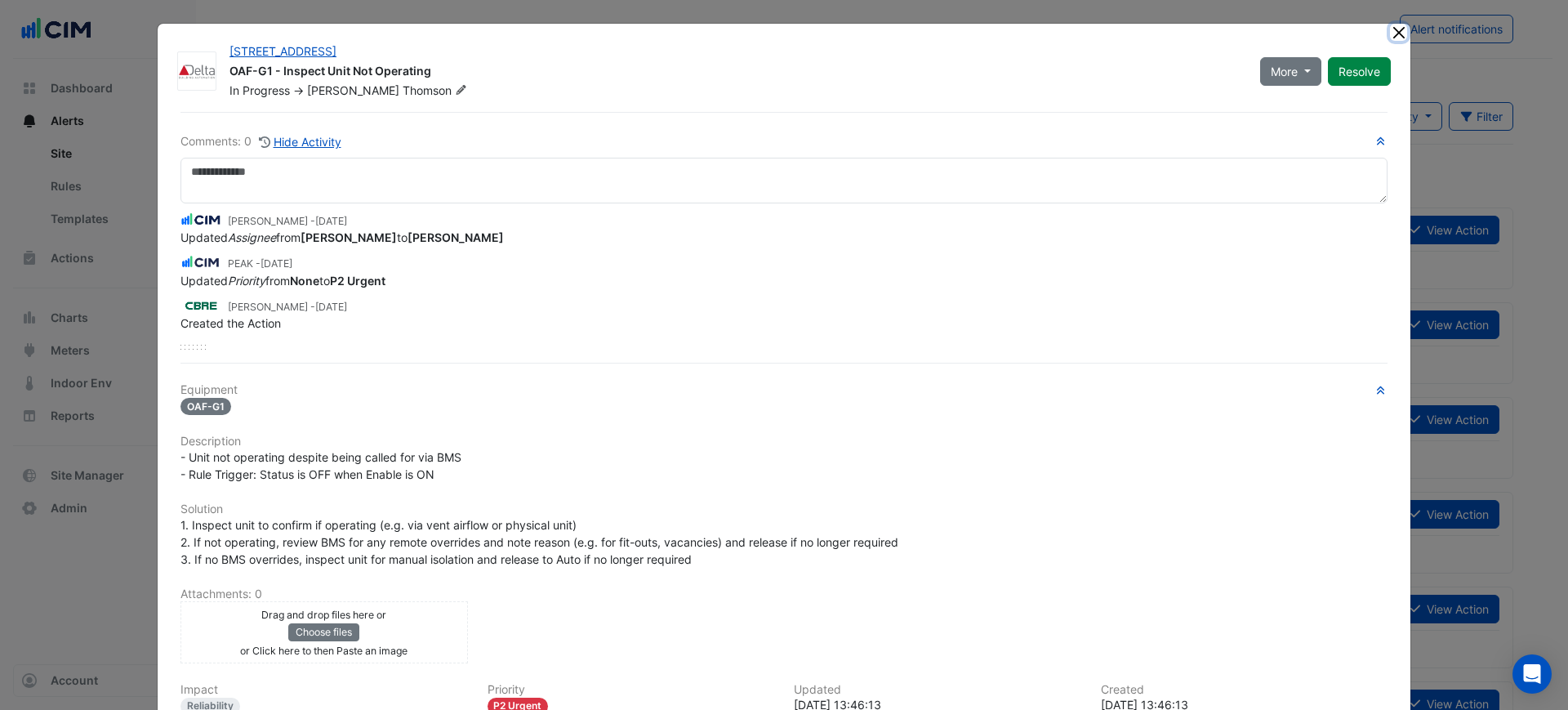
click at [1390, 31] on button "Close" at bounding box center [1398, 33] width 17 height 17
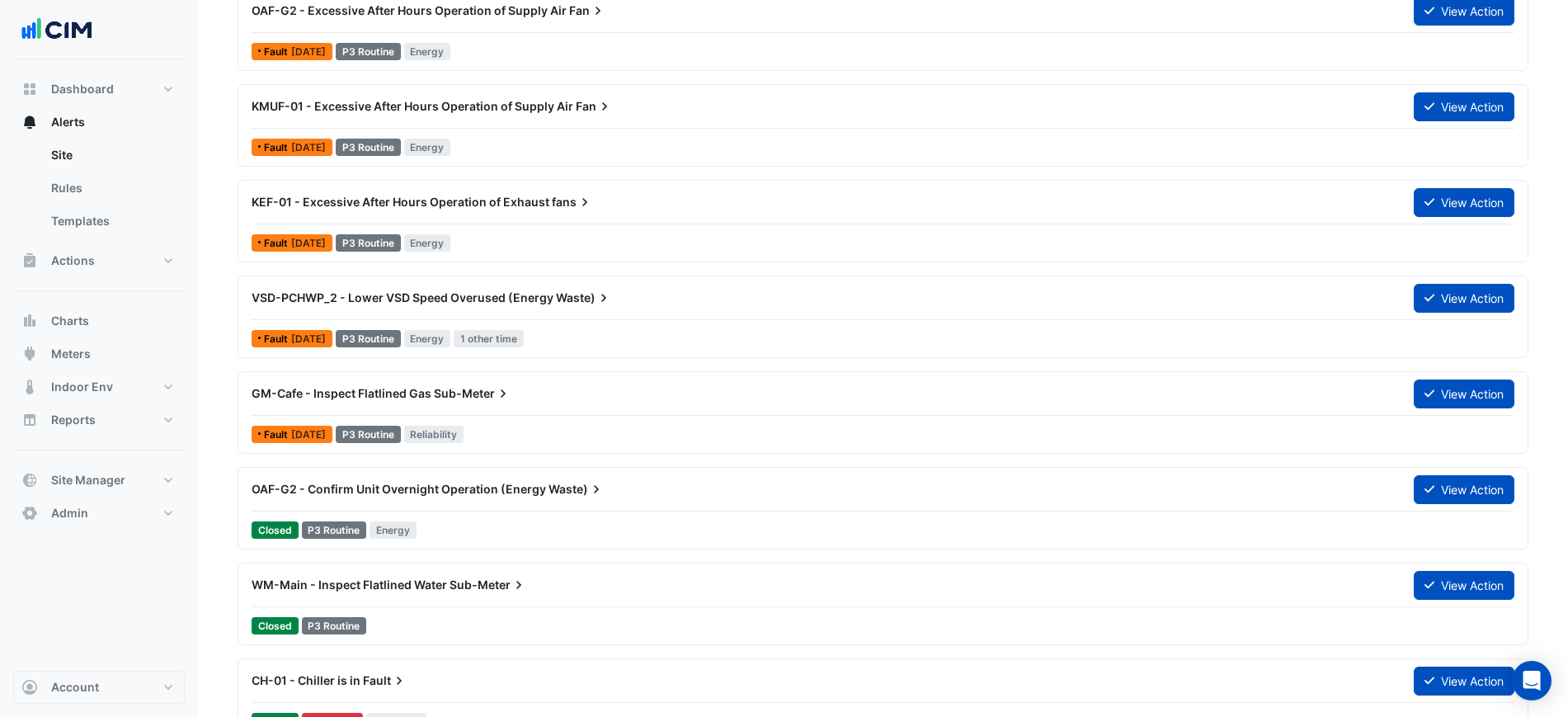
scroll to position [206, 0]
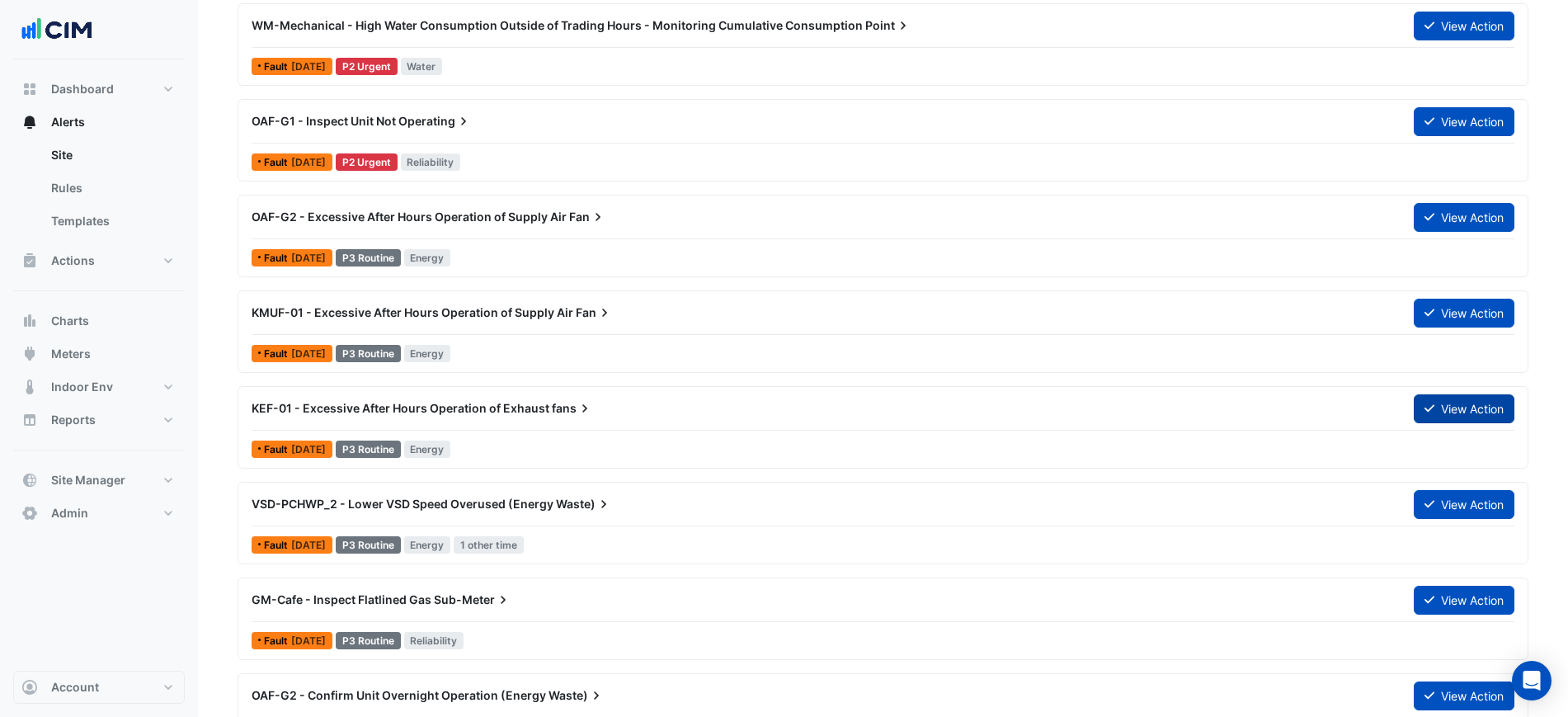
click at [1440, 411] on button "View Action" at bounding box center [1464, 409] width 101 height 29
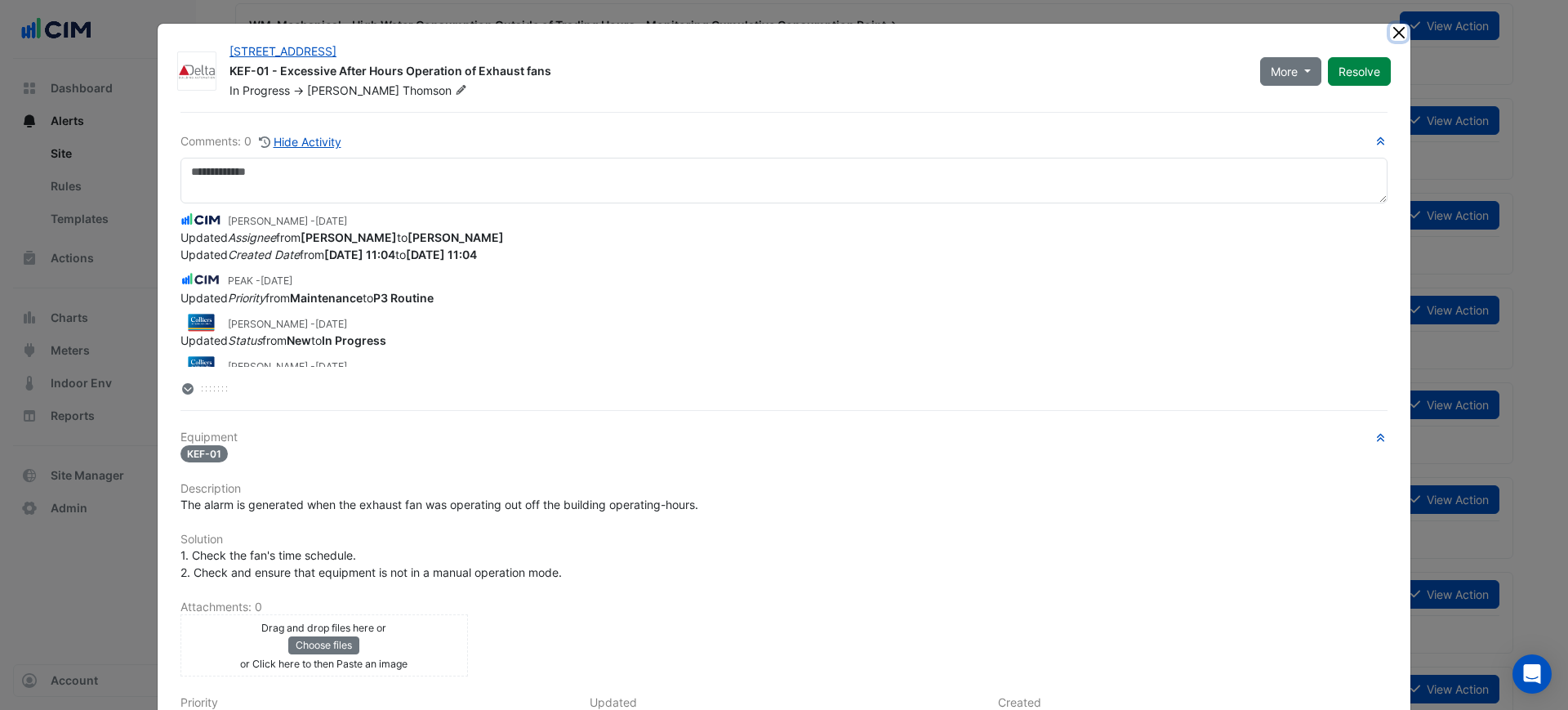
click at [1394, 35] on button "Close" at bounding box center [1398, 33] width 17 height 17
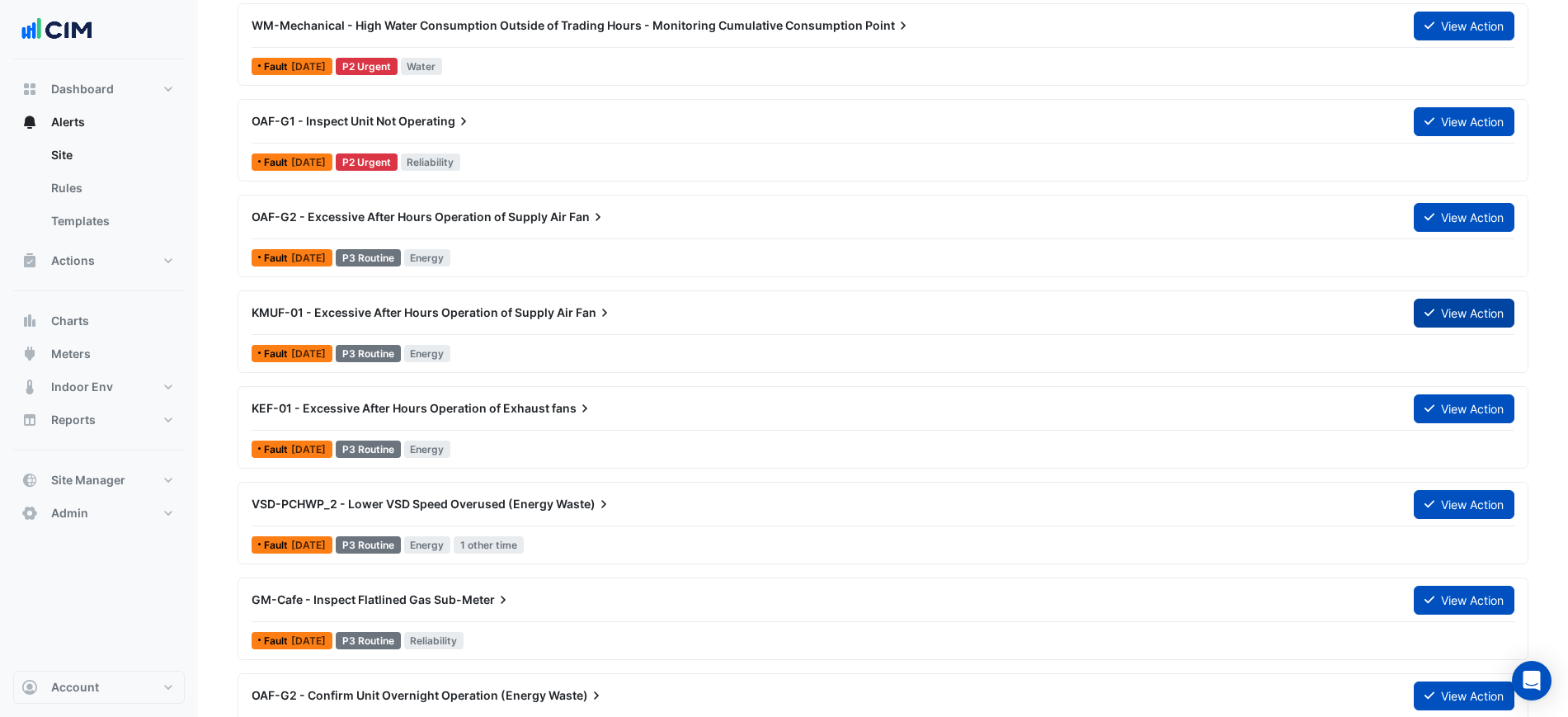
click at [1444, 319] on button "View Action" at bounding box center [1464, 313] width 101 height 29
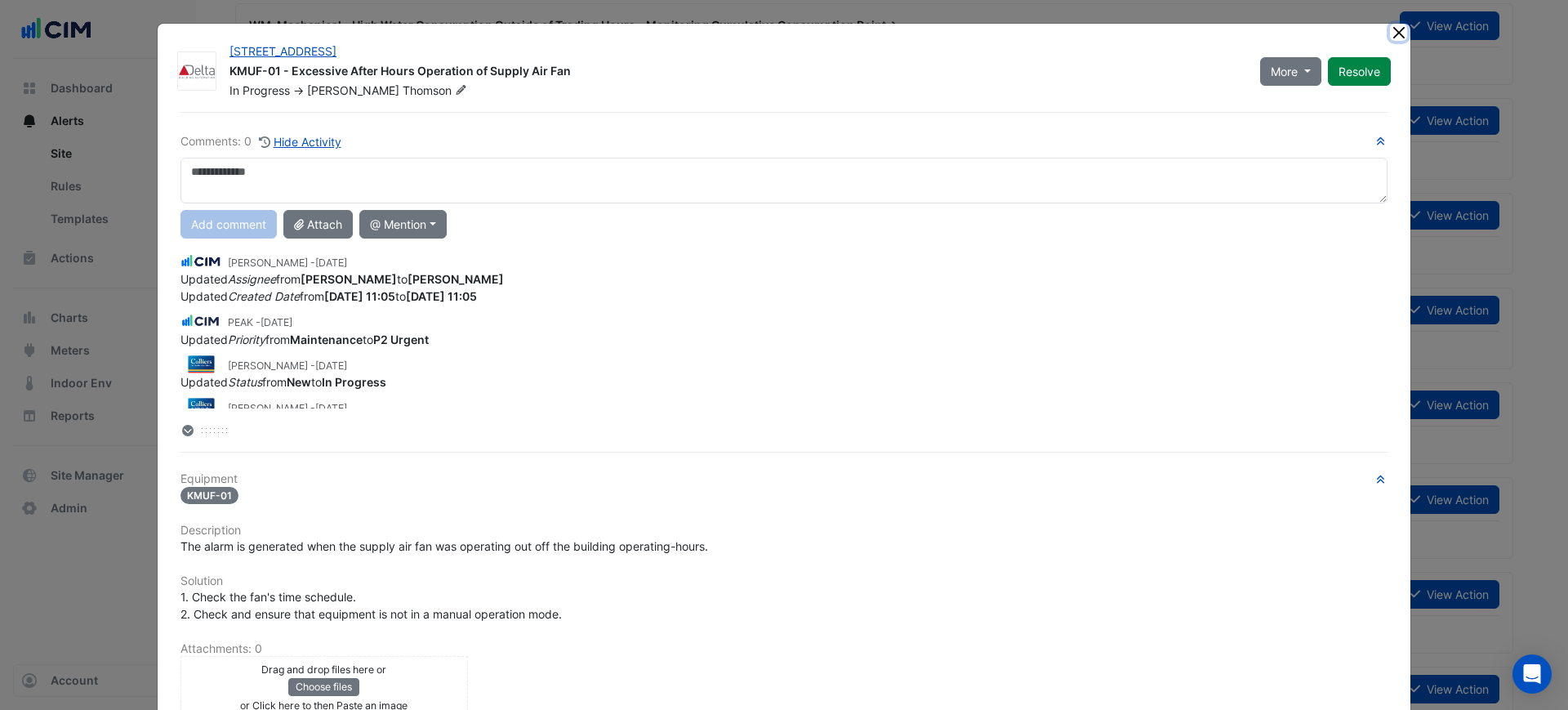
click at [1393, 27] on button "Close" at bounding box center [1398, 33] width 17 height 17
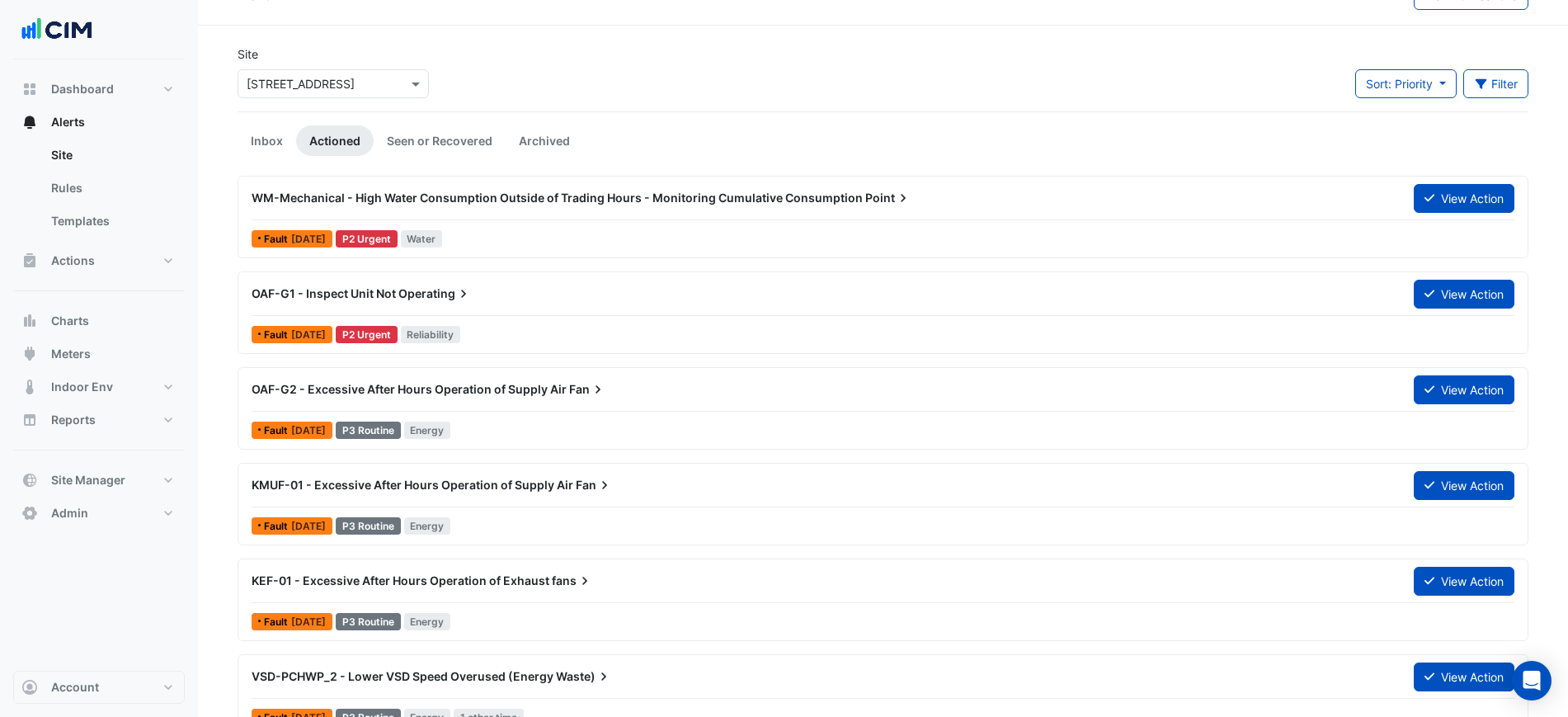
scroll to position [0, 0]
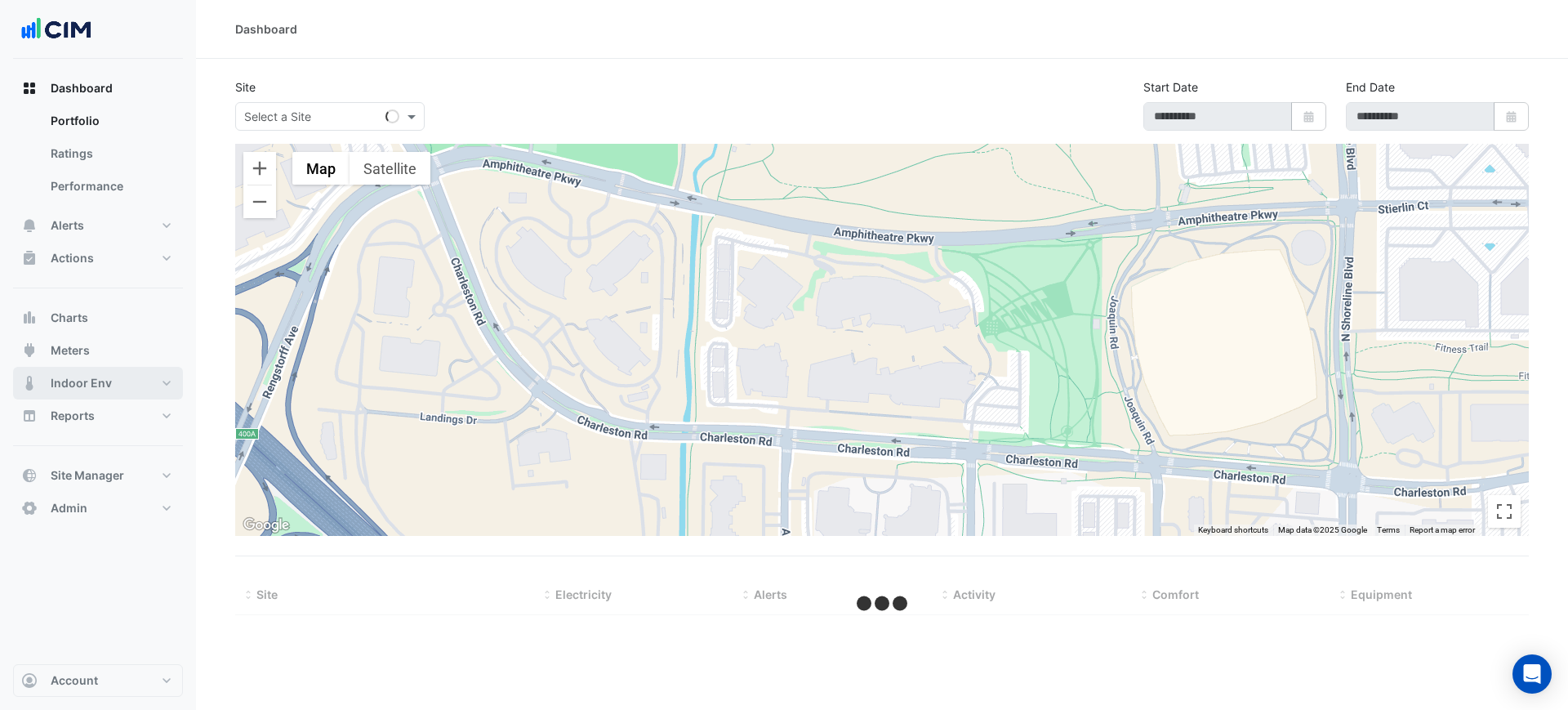
click at [102, 375] on span "Indoor Env" at bounding box center [80, 383] width 61 height 16
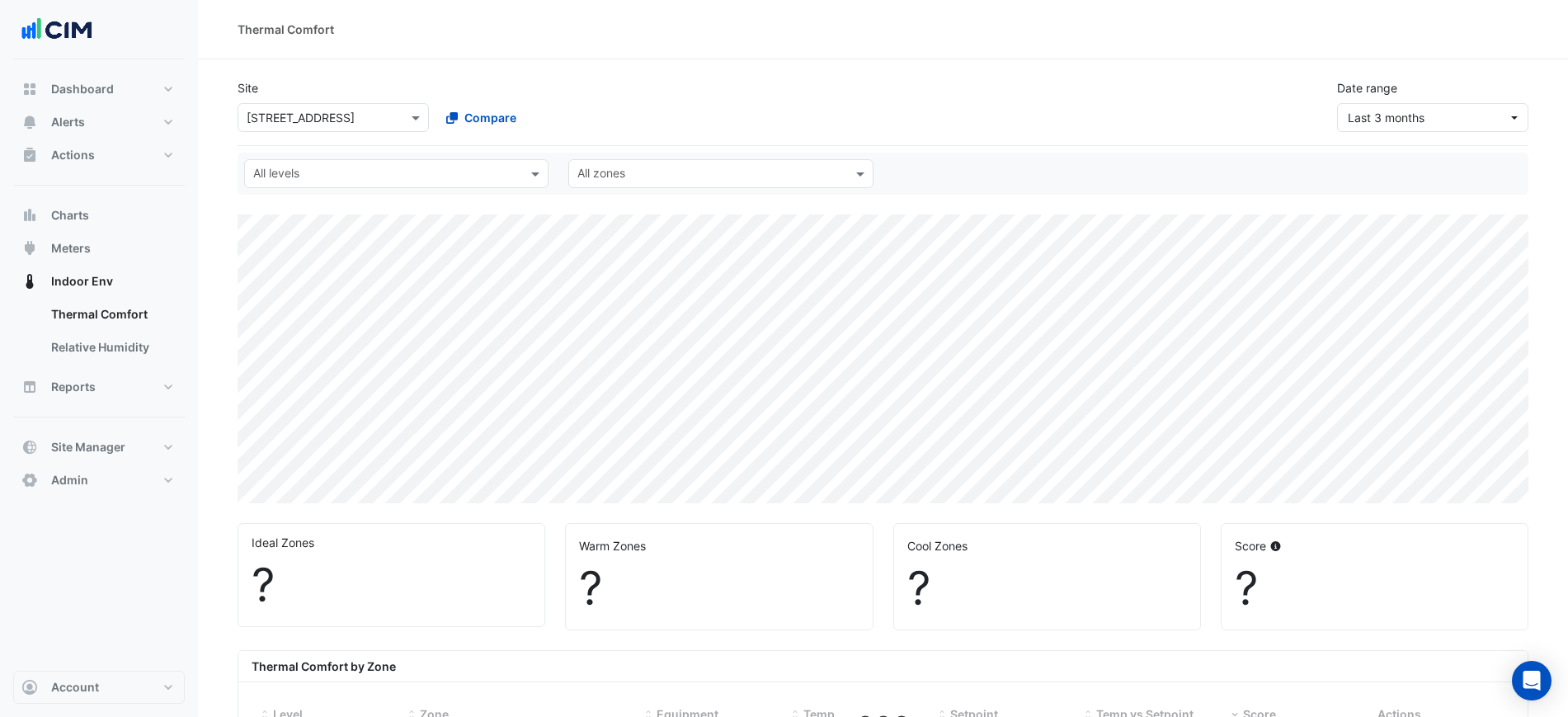
click at [363, 121] on input "text" at bounding box center [317, 118] width 141 height 18
select select "***"
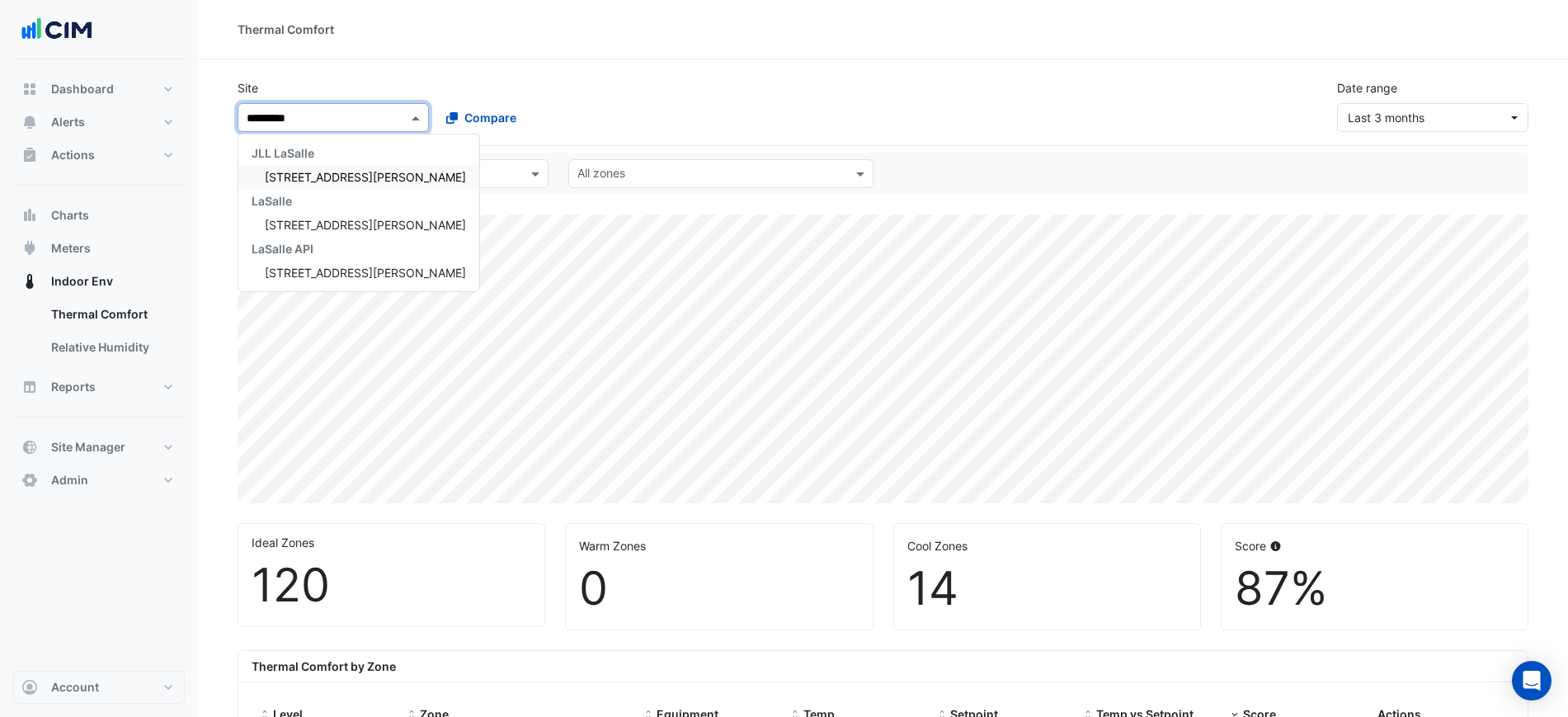
type input "**********"
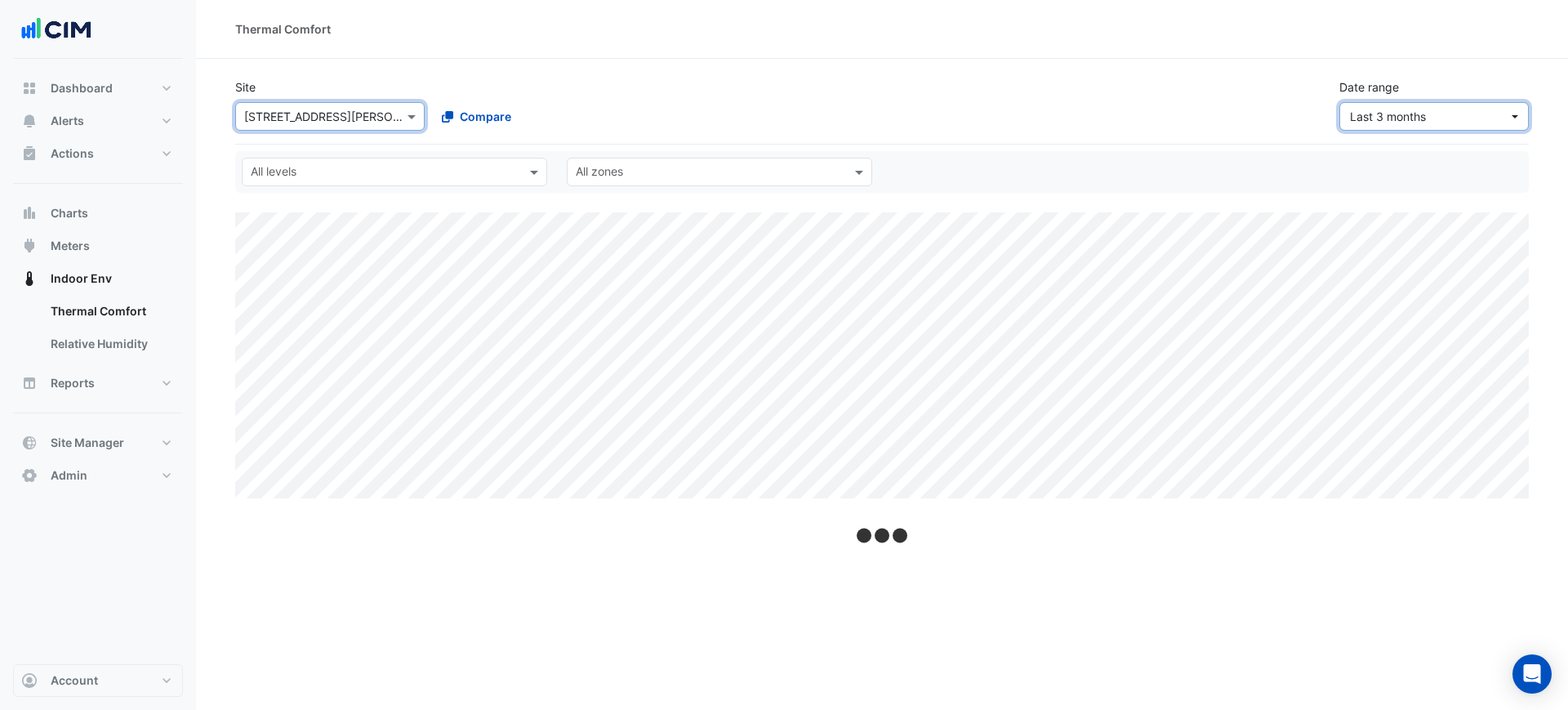
click at [1392, 112] on span "Last 3 months" at bounding box center [1387, 116] width 76 height 14
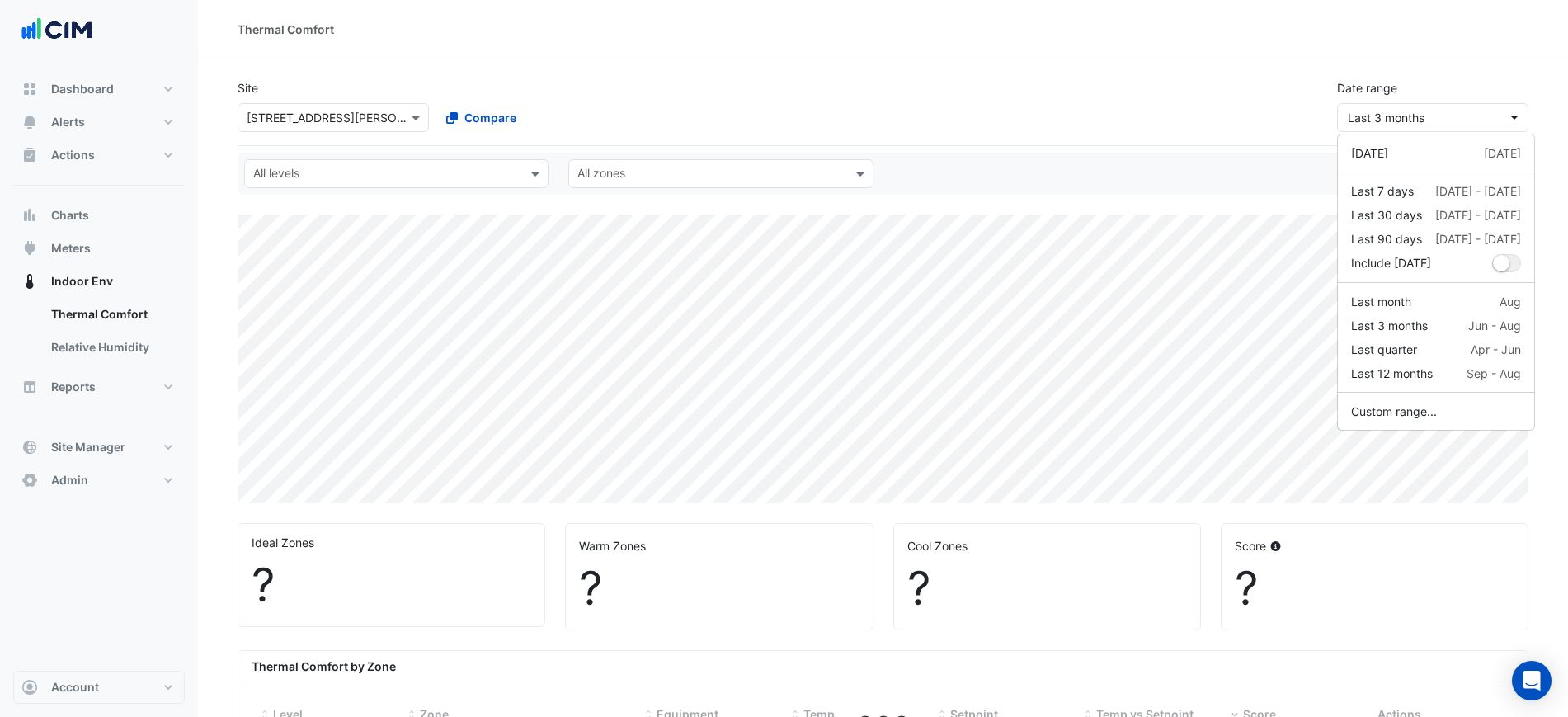
click at [1260, 95] on div "Site Select a Site × 201 Miller Street Compare Date range Last 3 months" at bounding box center [883, 100] width 1311 height 66
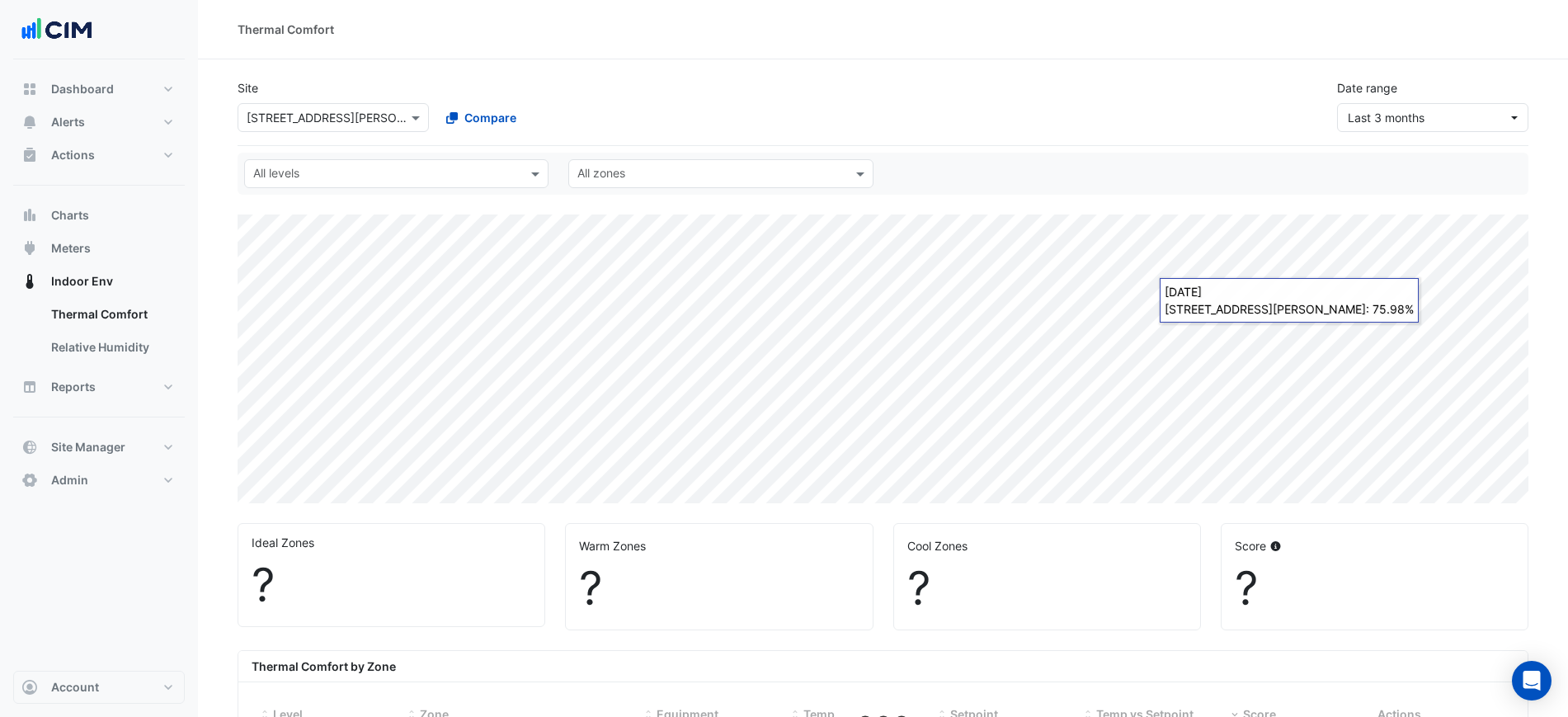
select select "***"
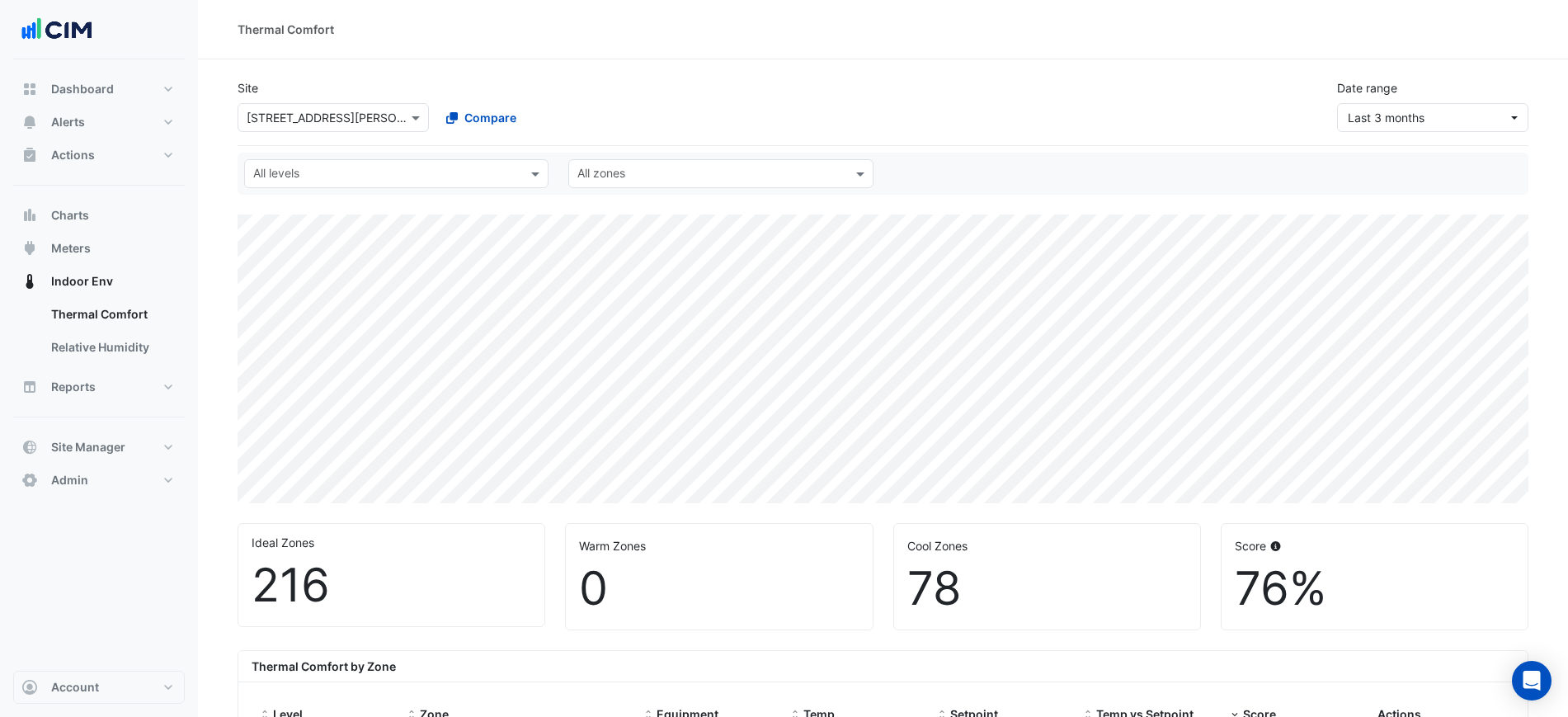
scroll to position [618, 0]
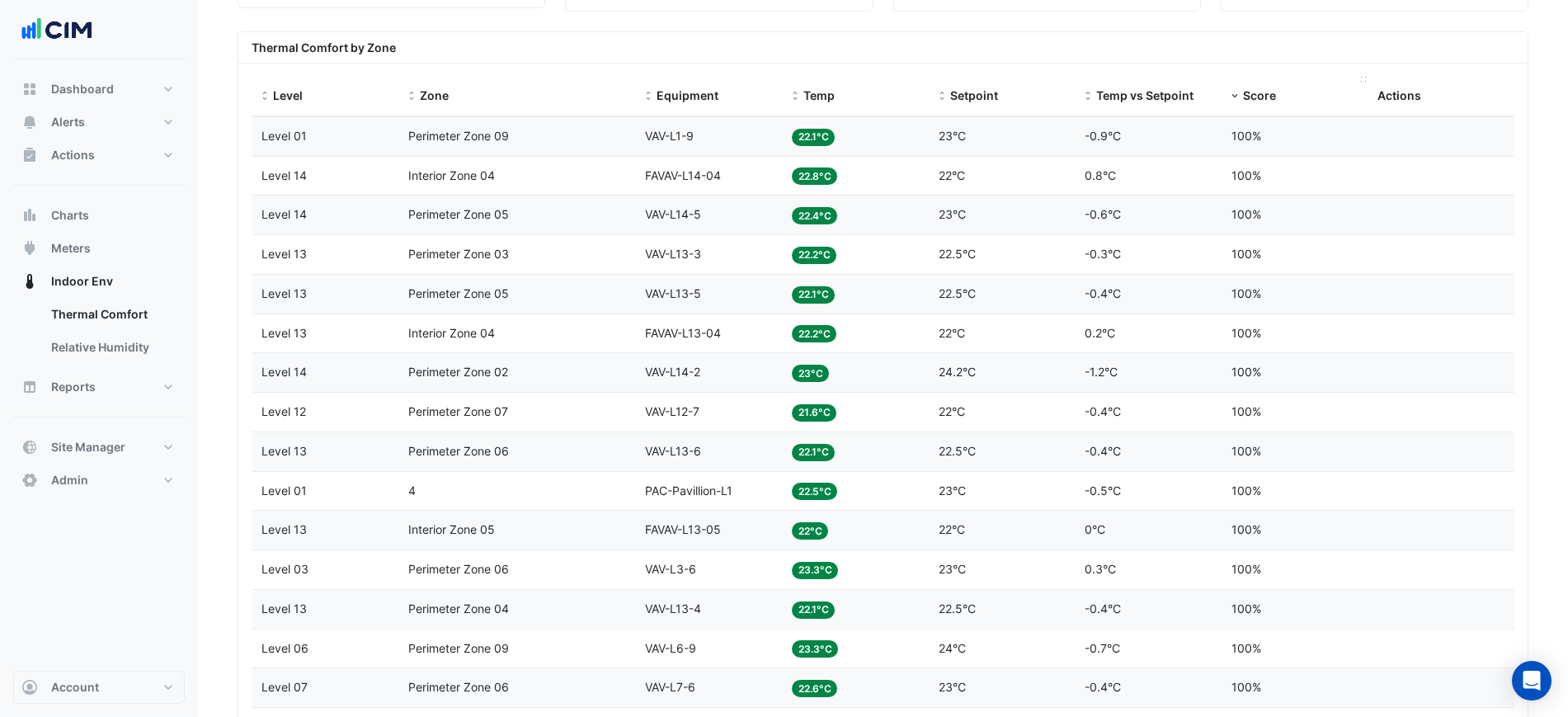
click at [1252, 90] on span "Score" at bounding box center [1260, 95] width 33 height 14
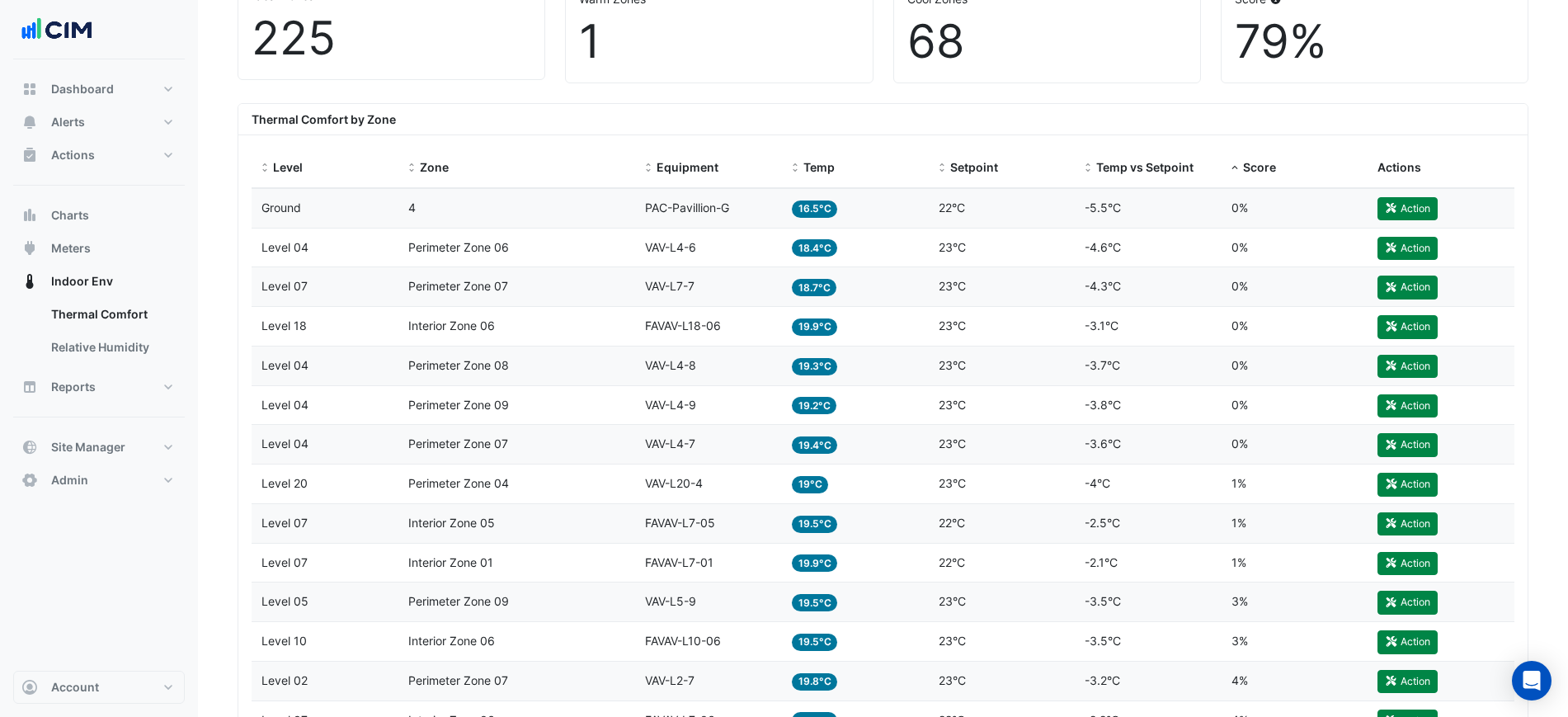
scroll to position [276, 0]
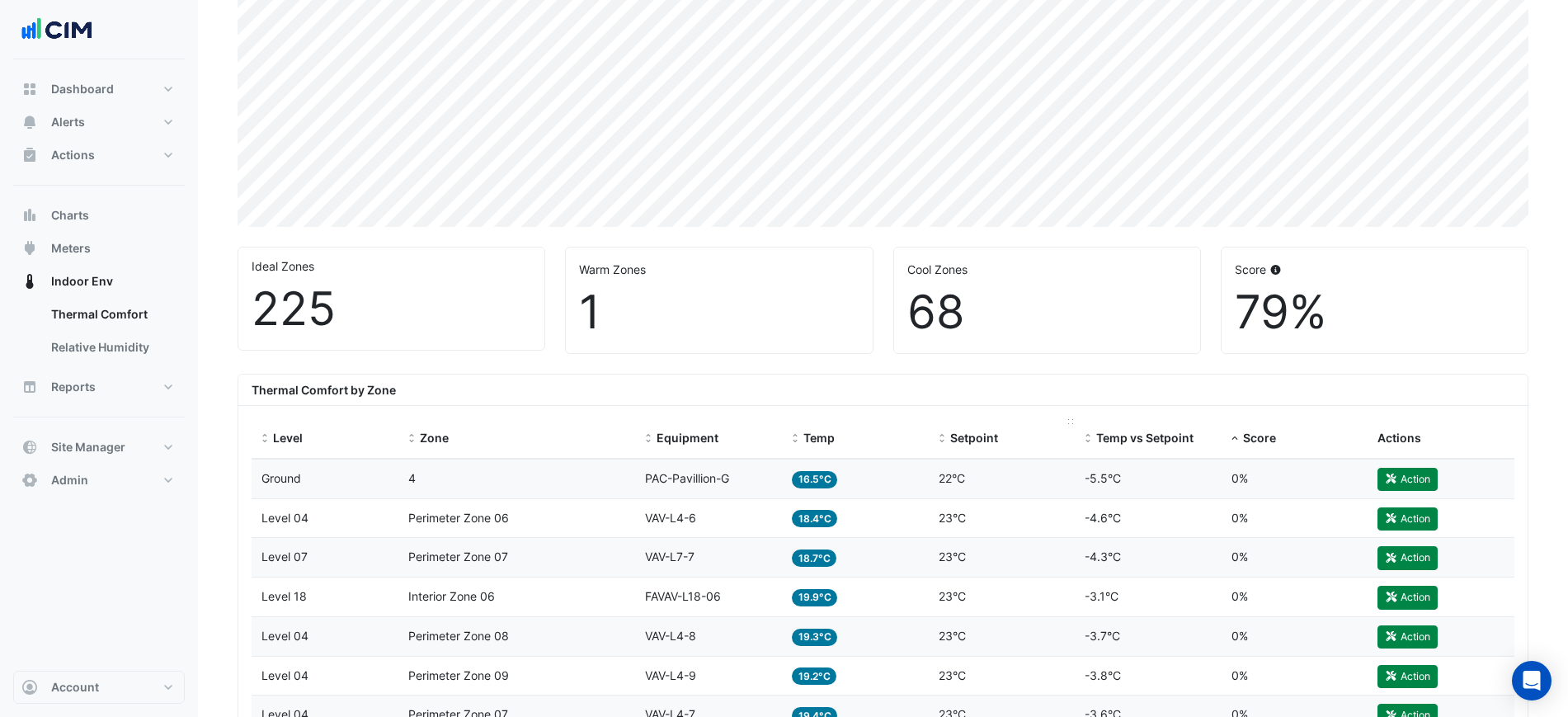
click at [968, 429] on div "Setpoint" at bounding box center [1002, 438] width 127 height 19
click at [968, 432] on span "Setpoint" at bounding box center [974, 437] width 48 height 14
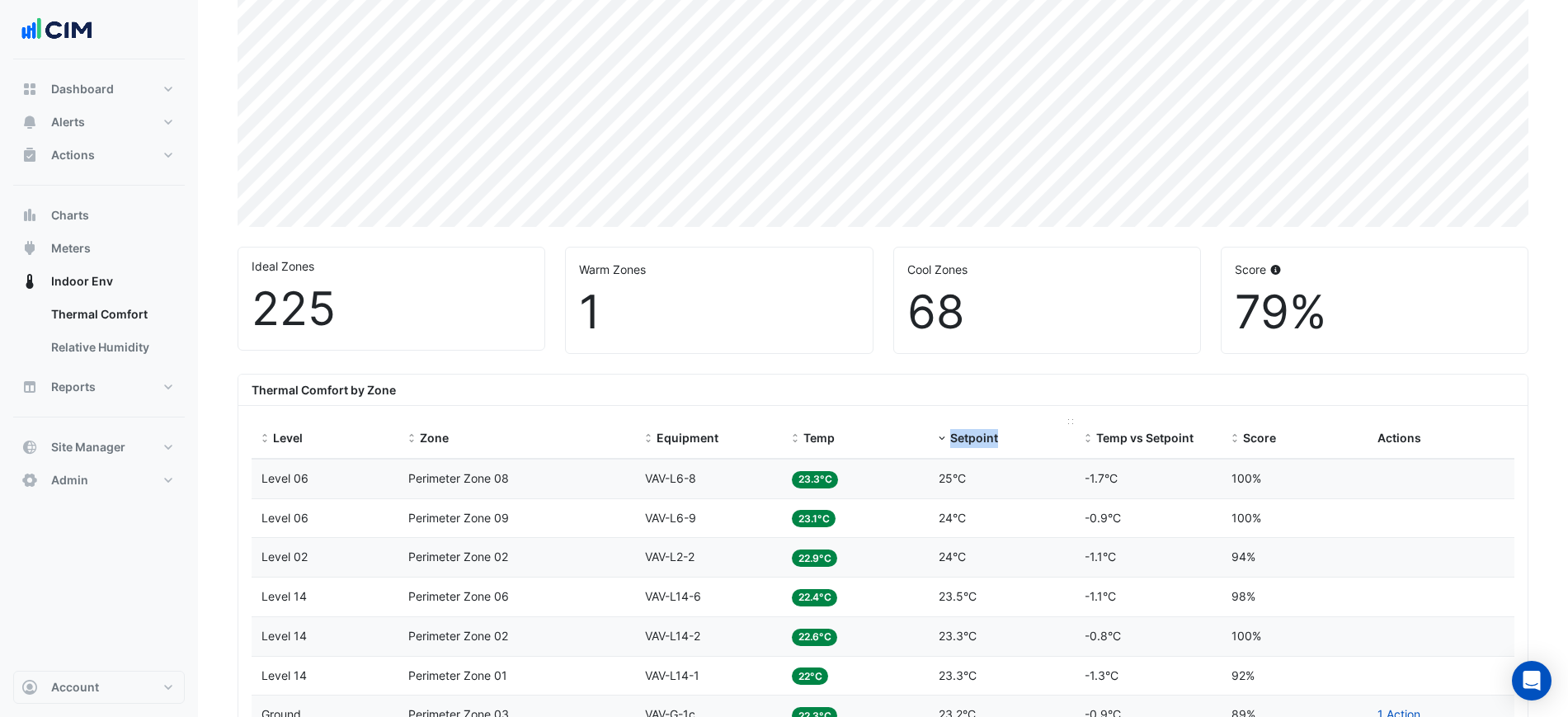
click at [968, 434] on span "Setpoint" at bounding box center [974, 437] width 48 height 14
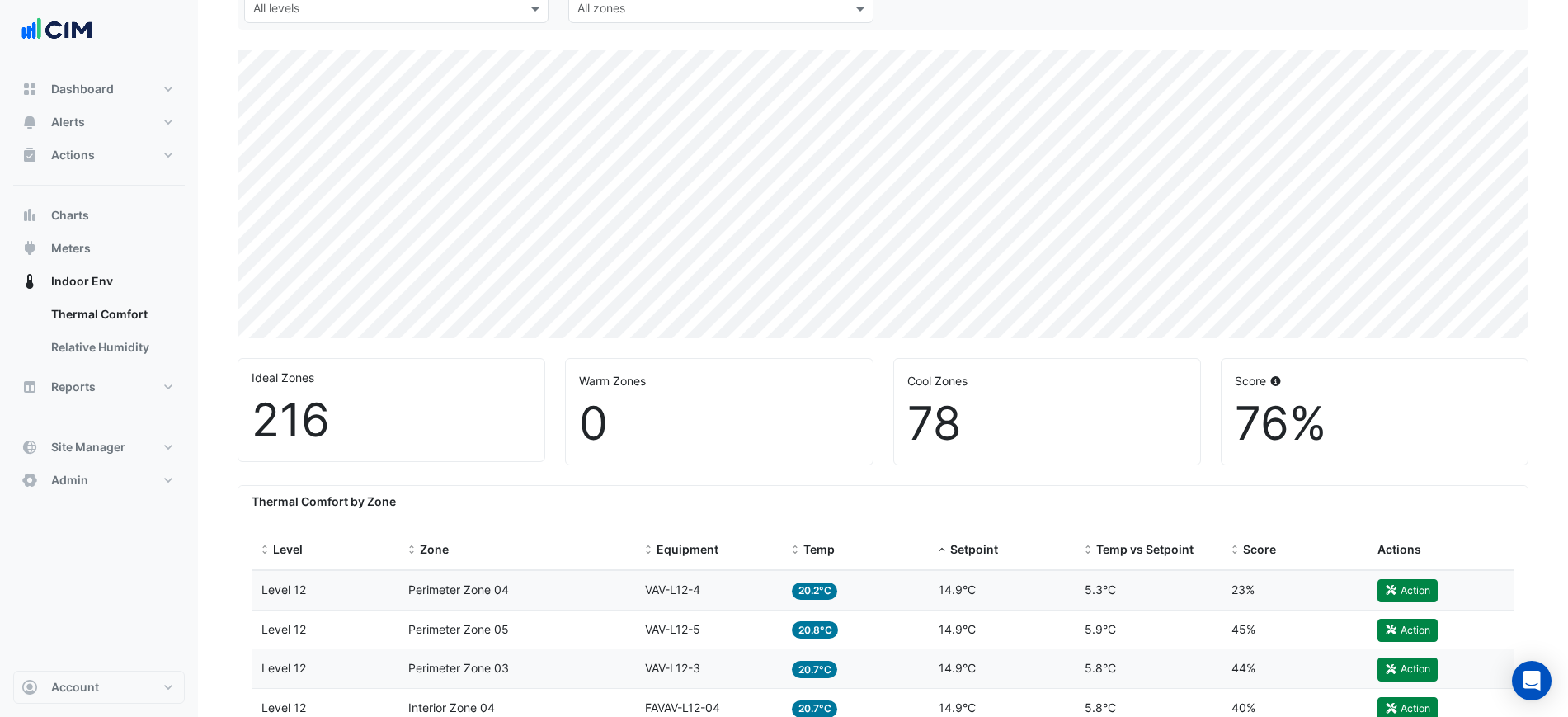
scroll to position [309, 0]
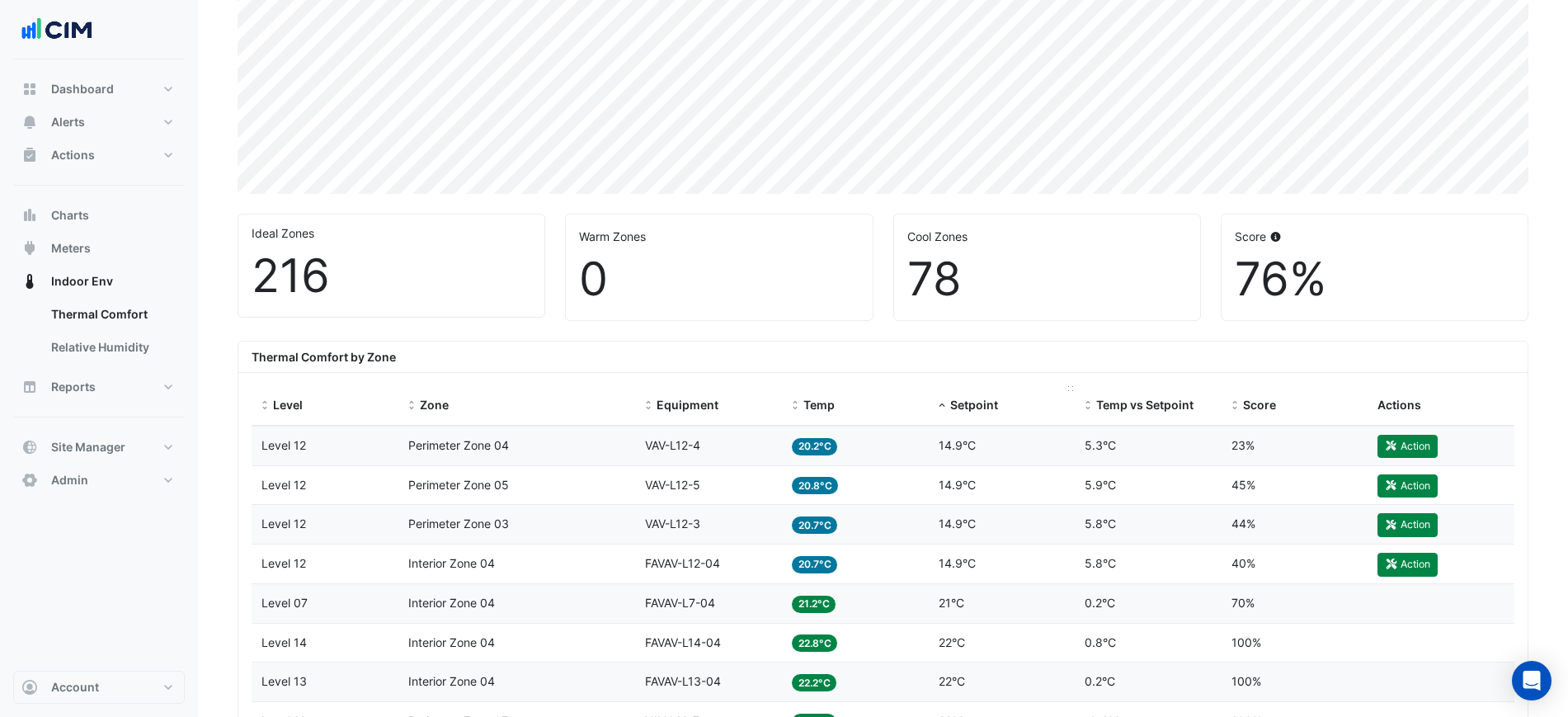
click at [978, 402] on span "Setpoint" at bounding box center [974, 405] width 48 height 14
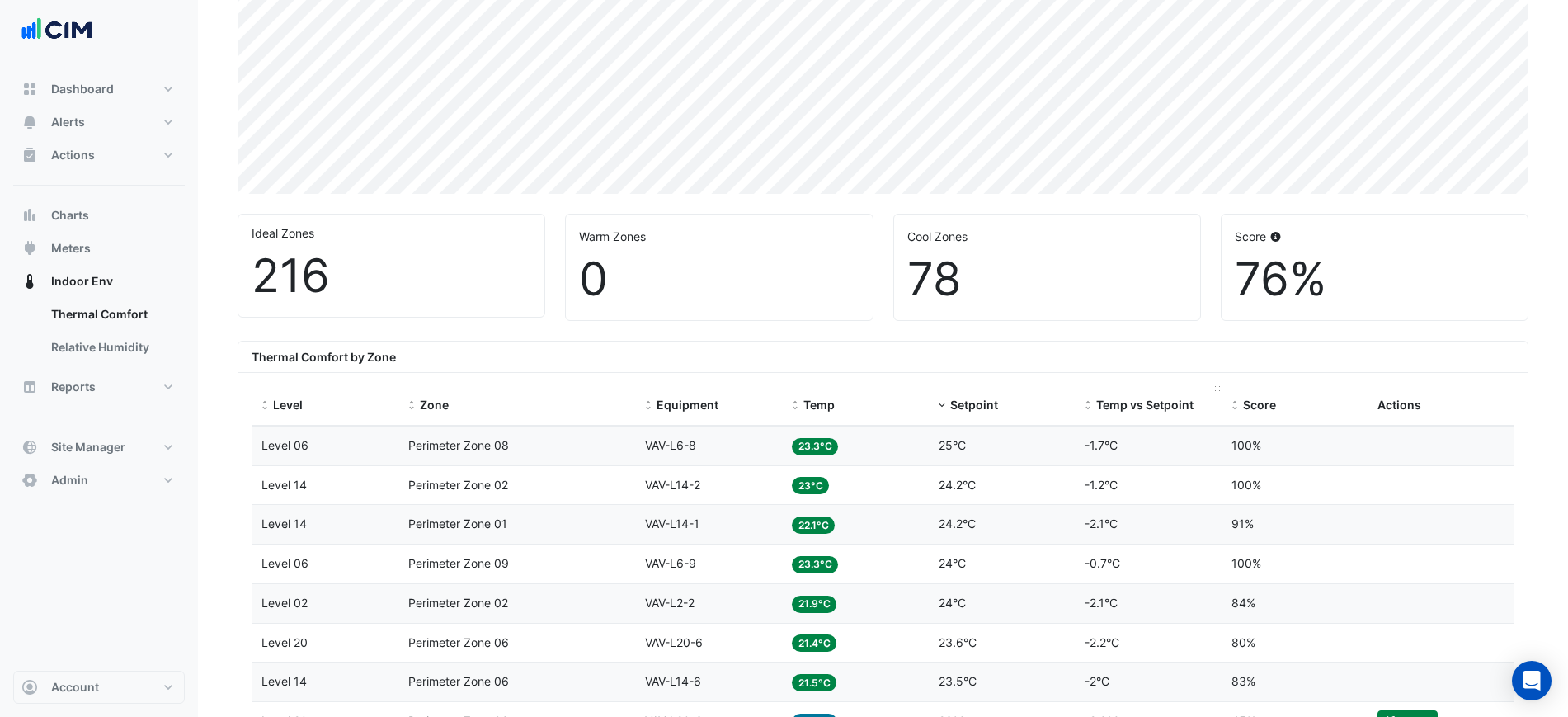
click at [1137, 412] on div "Temp vs Setpoint" at bounding box center [1148, 405] width 127 height 19
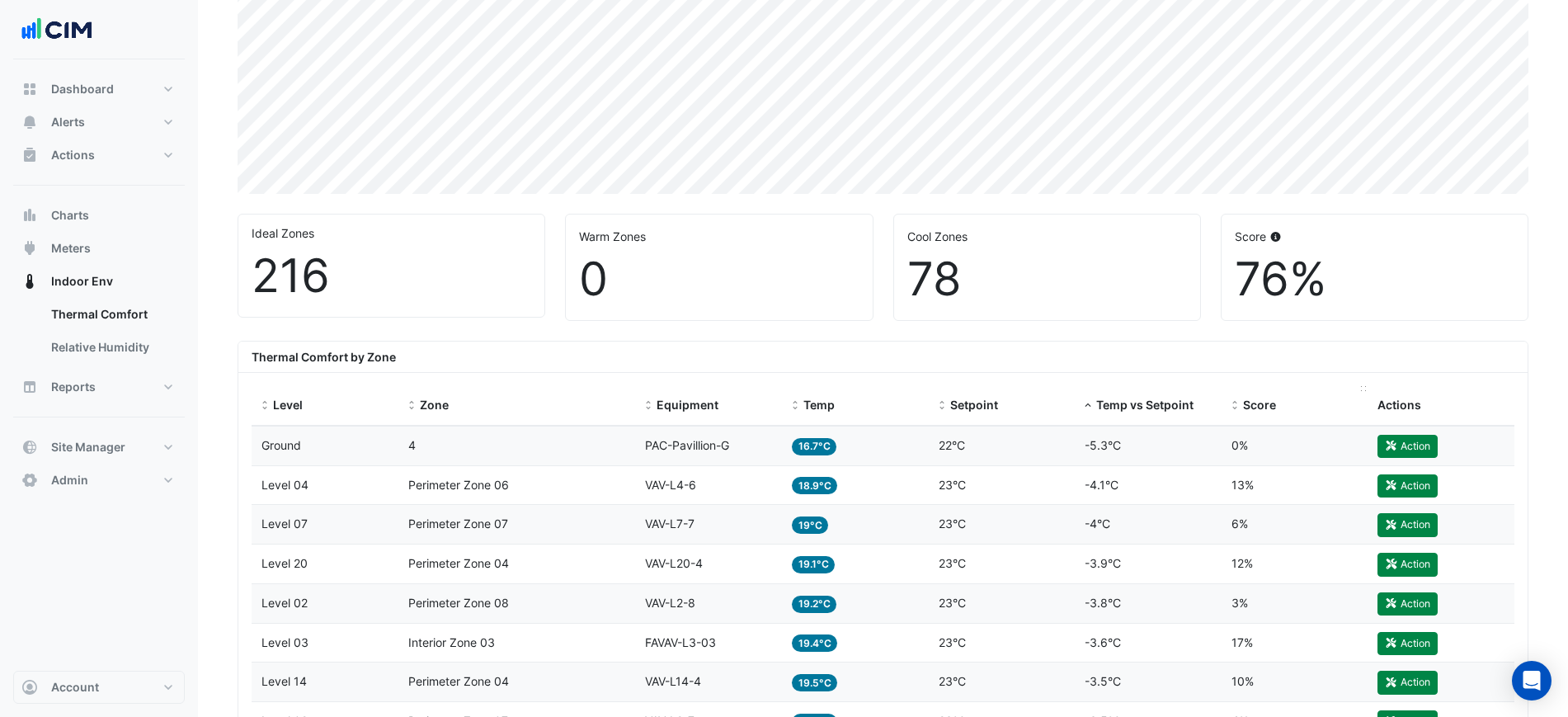
click at [1246, 402] on span "Score" at bounding box center [1260, 405] width 33 height 14
click at [85, 236] on button "Meters" at bounding box center [100, 249] width 172 height 33
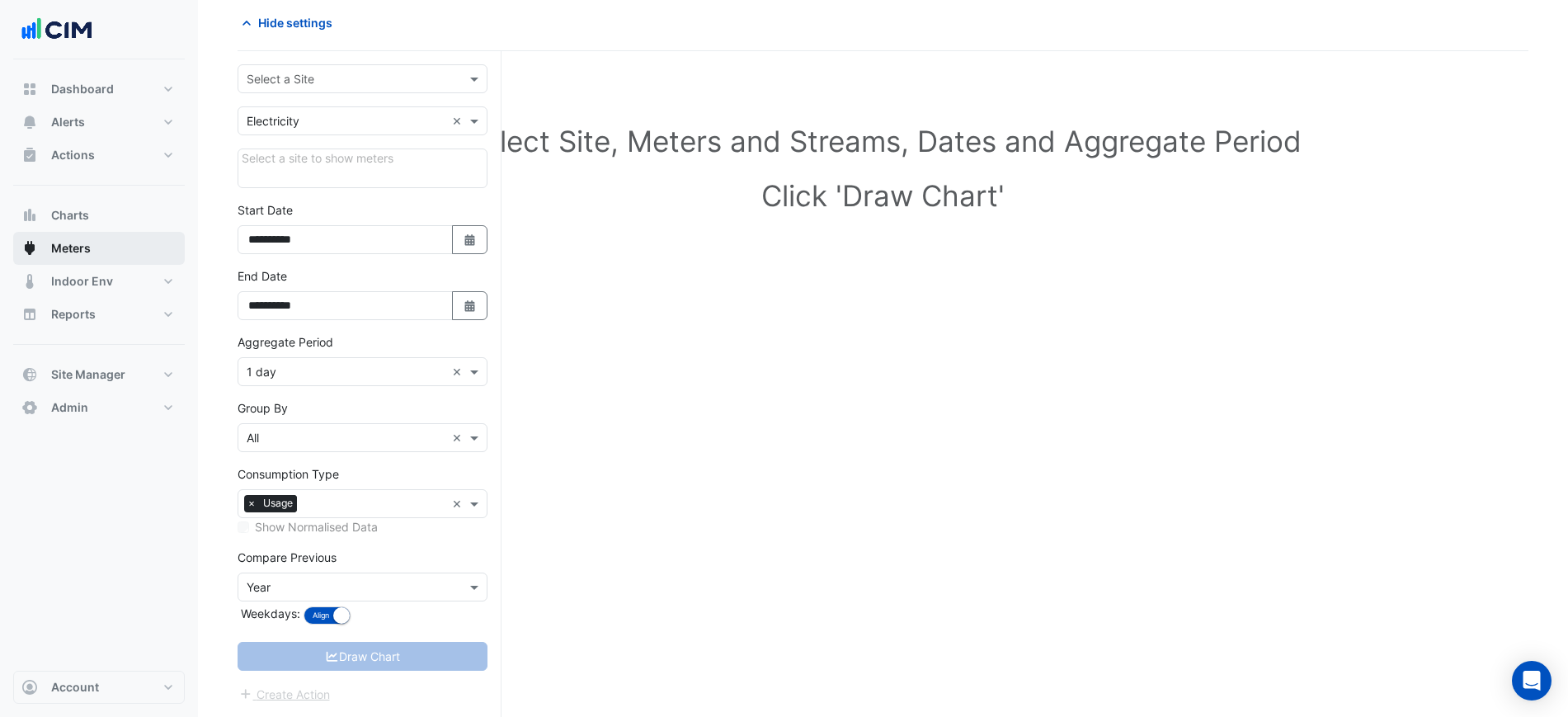
scroll to position [71, 0]
click at [316, 104] on form "**********" at bounding box center [363, 383] width 250 height 639
click at [316, 81] on input "text" at bounding box center [346, 80] width 199 height 18
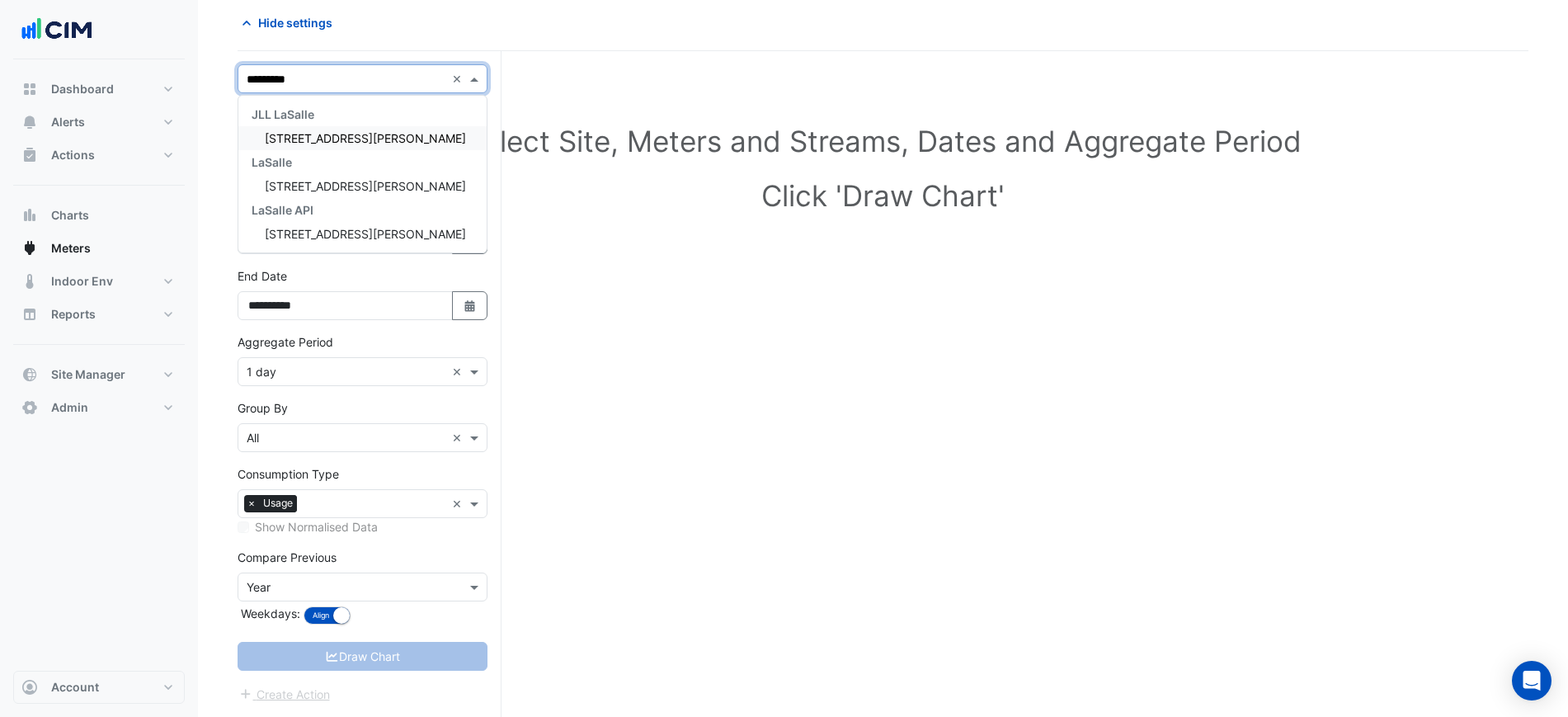
type input "**********"
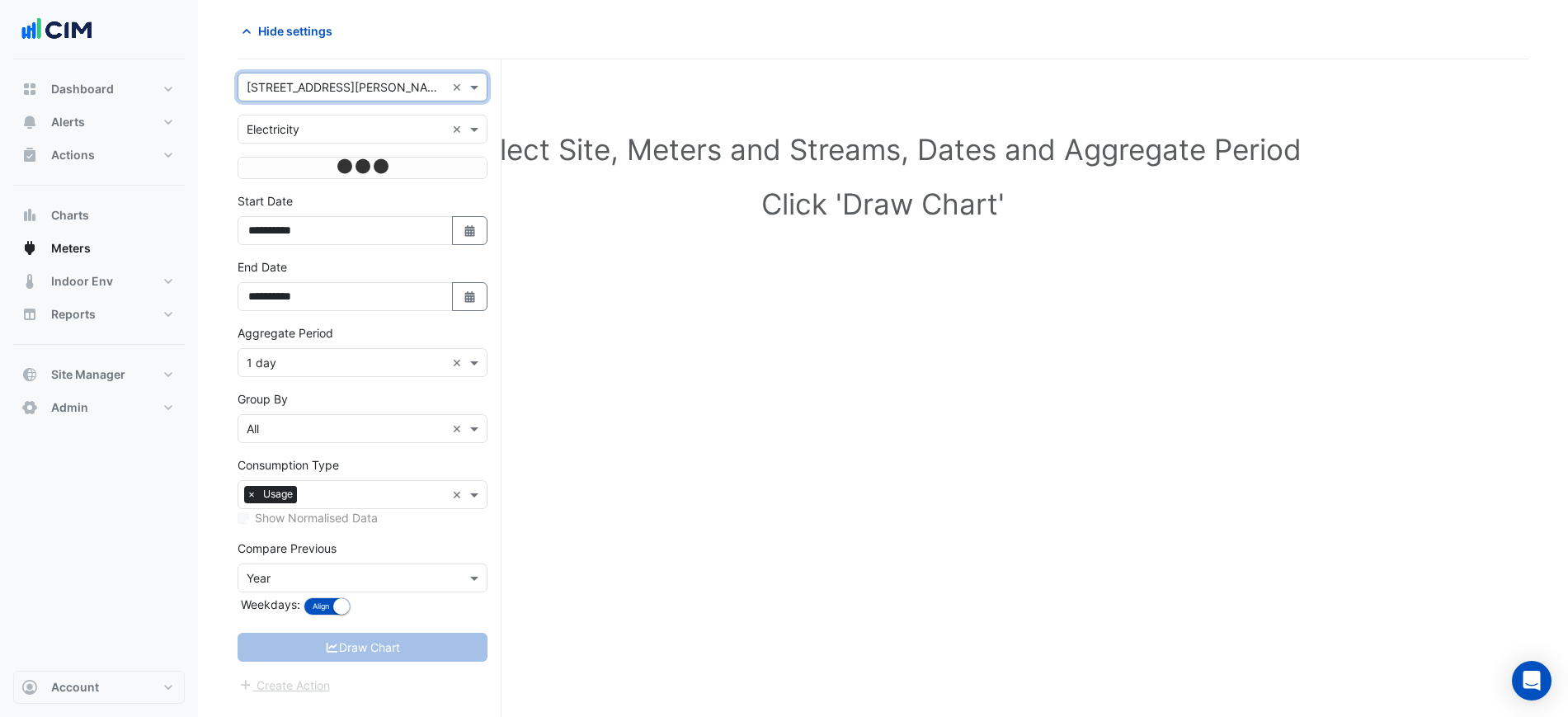
scroll to position [62, 0]
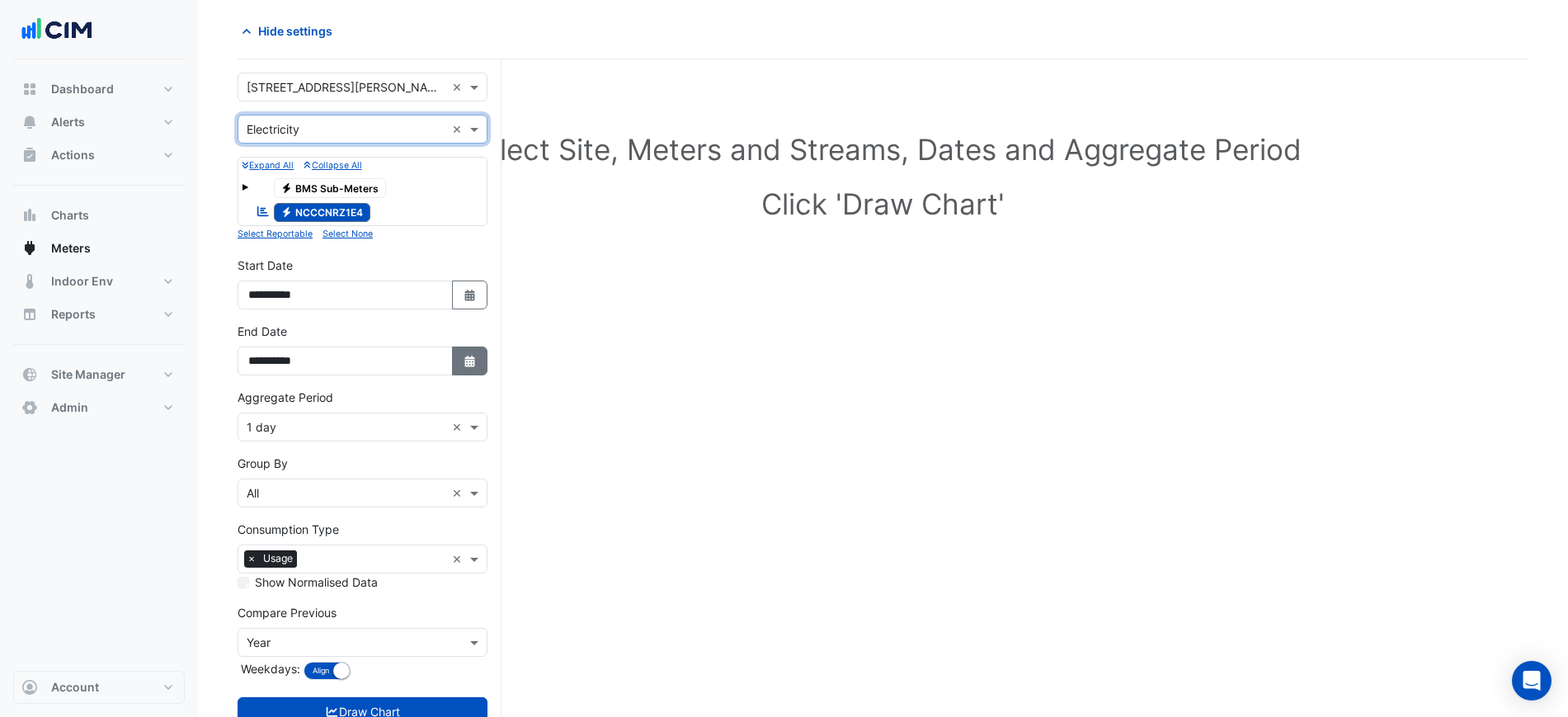
click at [454, 359] on button "Select Date" at bounding box center [469, 361] width 36 height 29
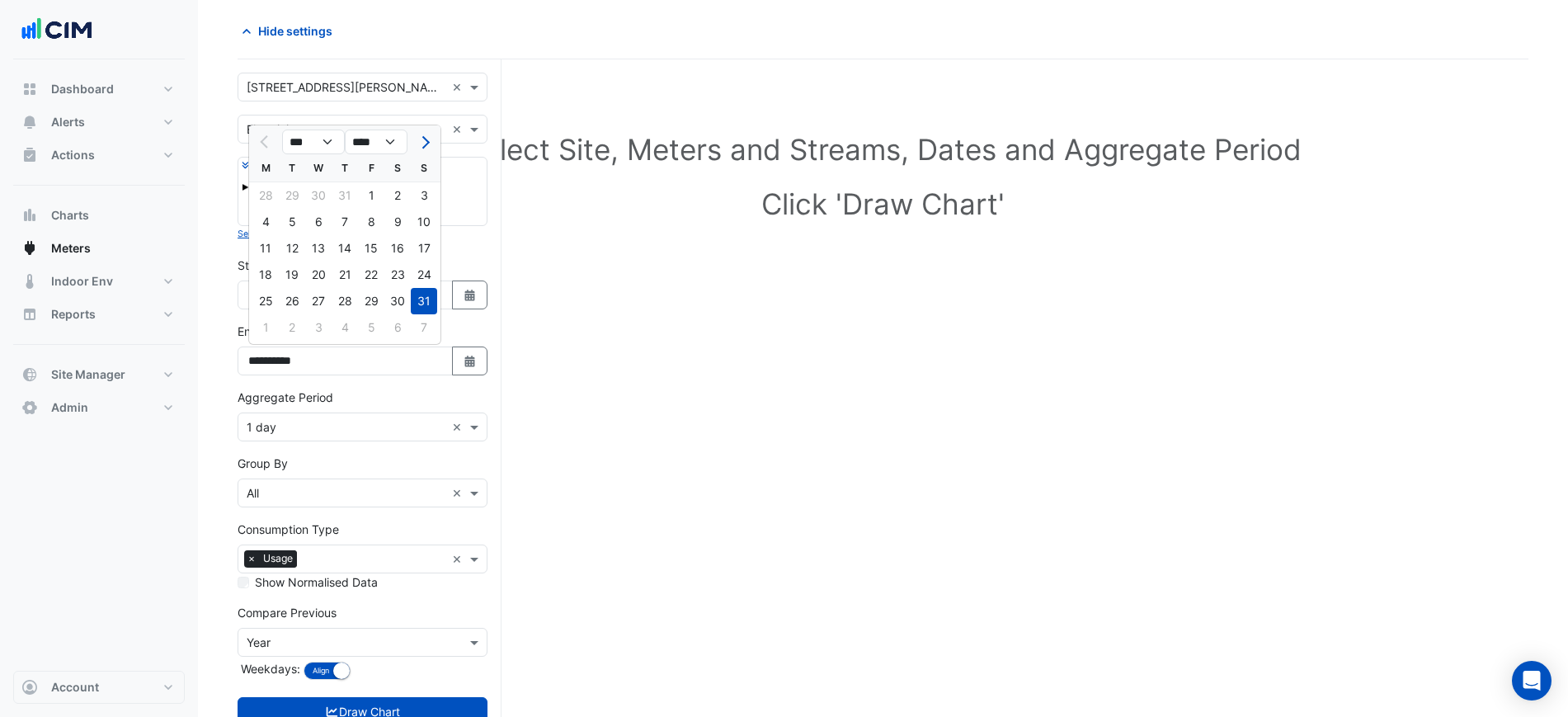
click at [403, 423] on input "text" at bounding box center [346, 428] width 199 height 18
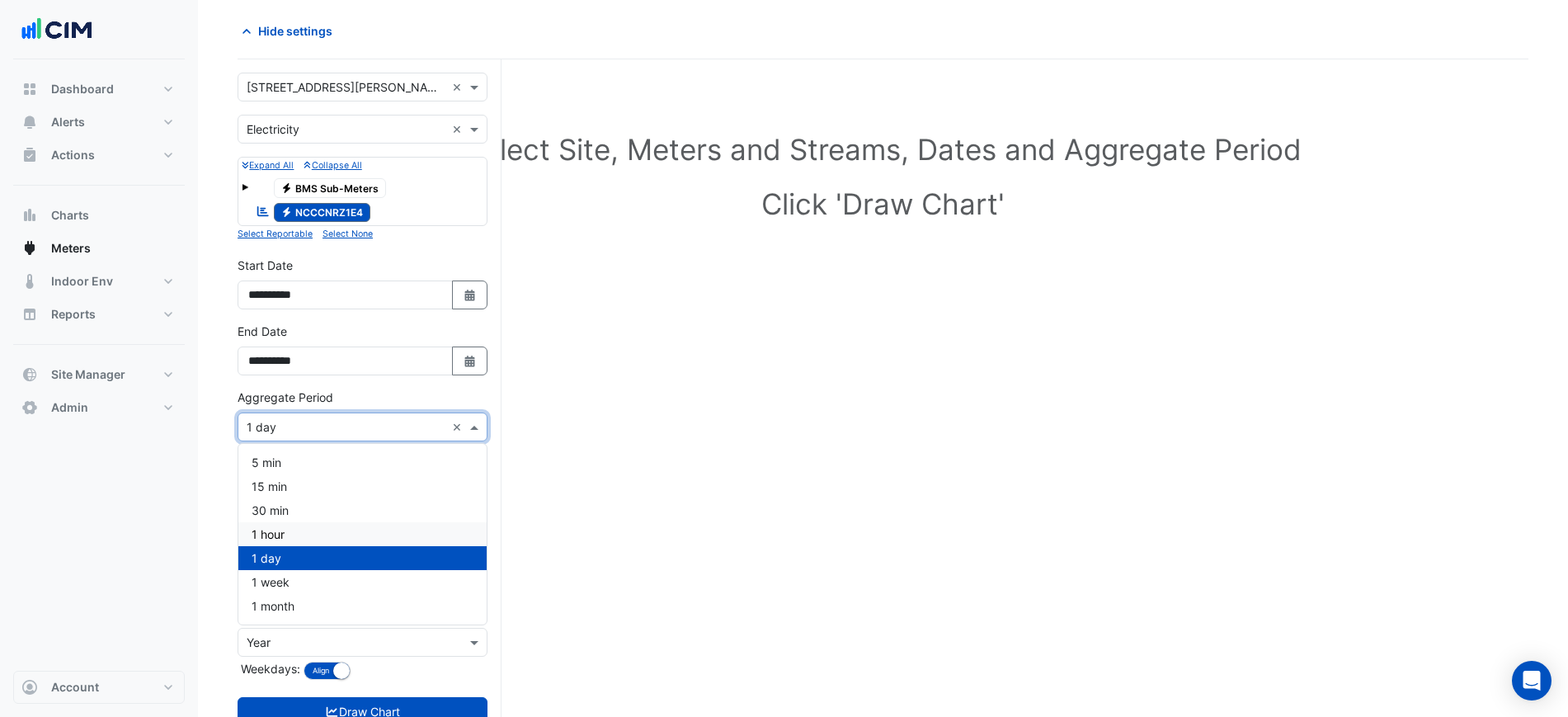
click at [301, 537] on div "1 hour" at bounding box center [362, 534] width 249 height 24
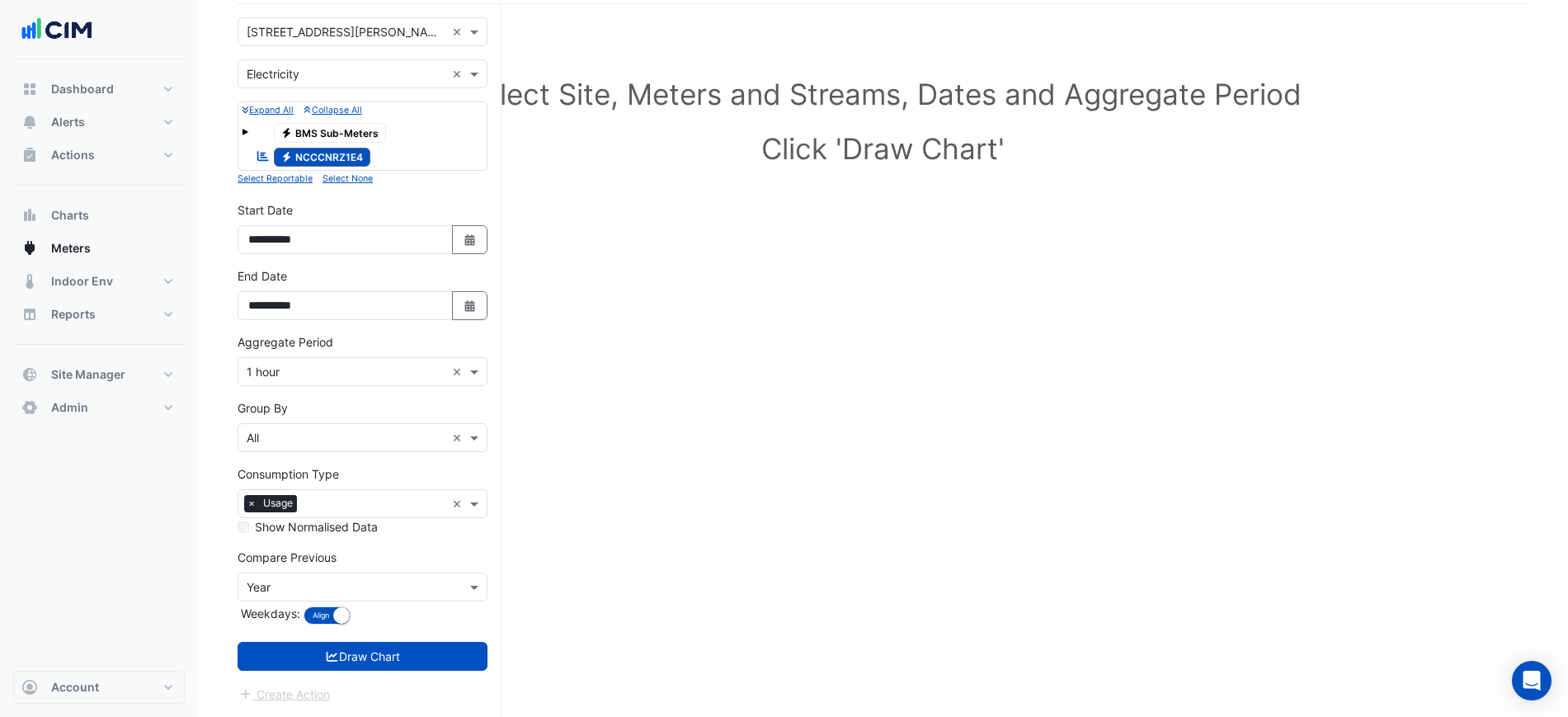
click at [416, 671] on form "**********" at bounding box center [363, 361] width 250 height 687
click at [418, 668] on button "Draw Chart" at bounding box center [363, 657] width 250 height 29
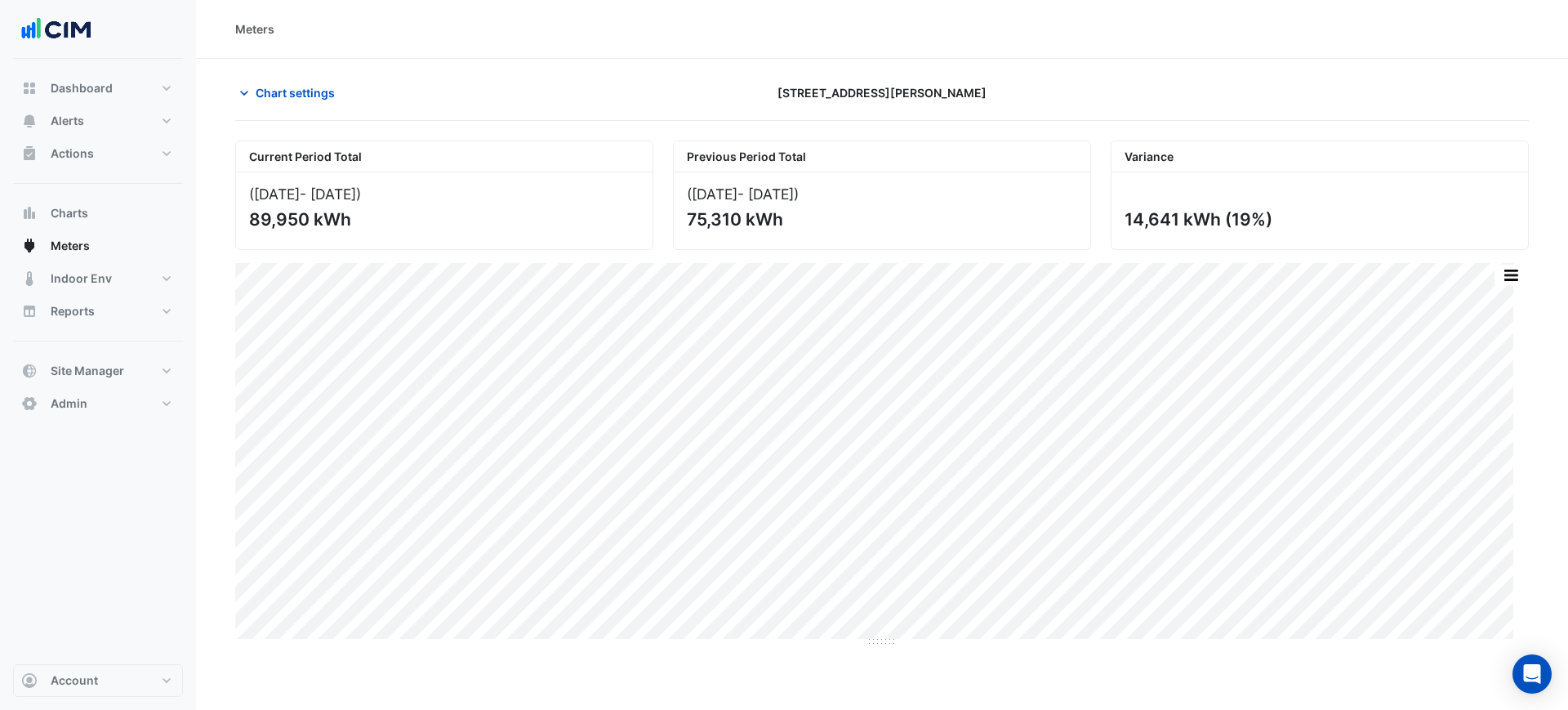
click at [1510, 260] on div "Current Period Total (01 Aug 25 - 31 Aug 25 ) 89,950 kWh Previous Period Total …" at bounding box center [882, 387] width 1293 height 520
click at [1515, 274] on button "button" at bounding box center [1510, 274] width 33 height 20
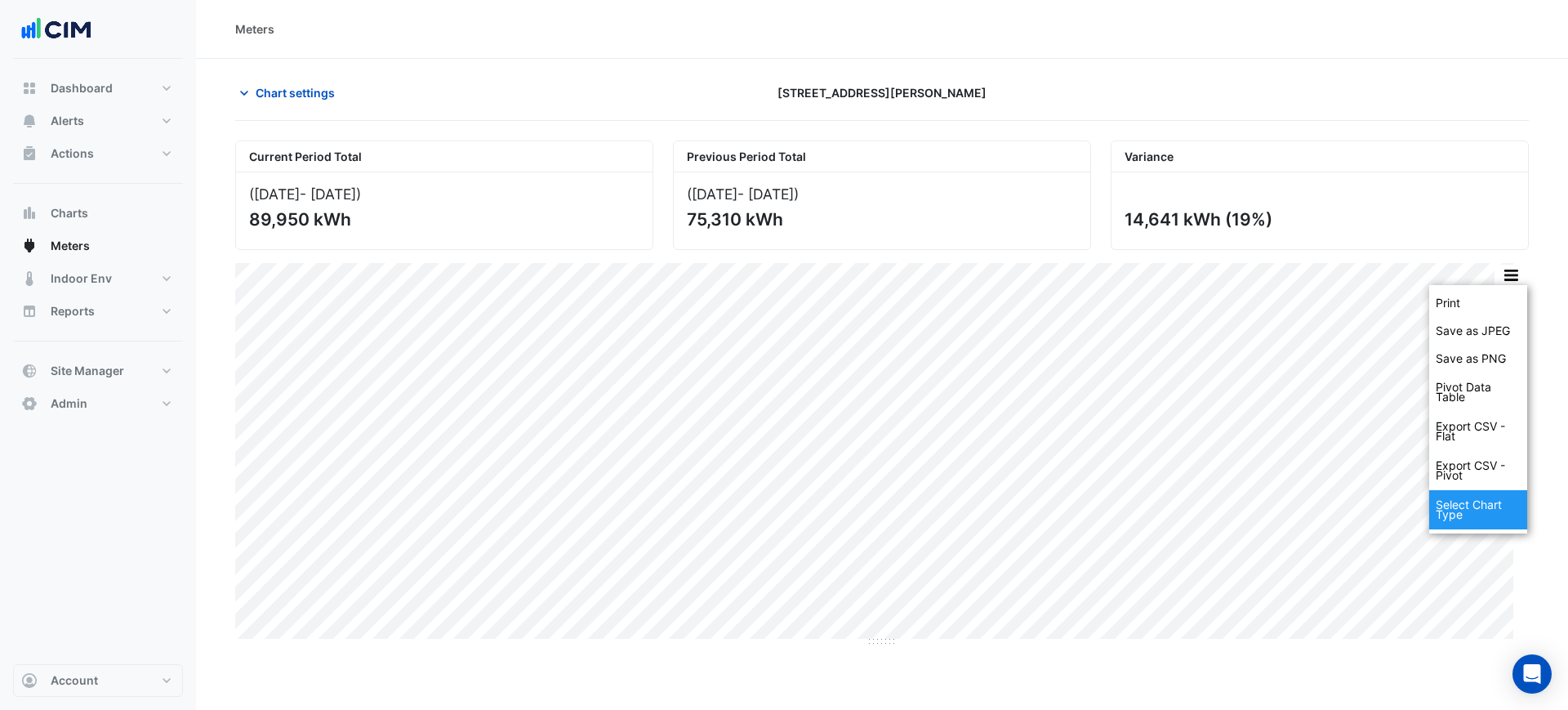
click at [1479, 515] on div "Select Chart Type" at bounding box center [1477, 509] width 98 height 40
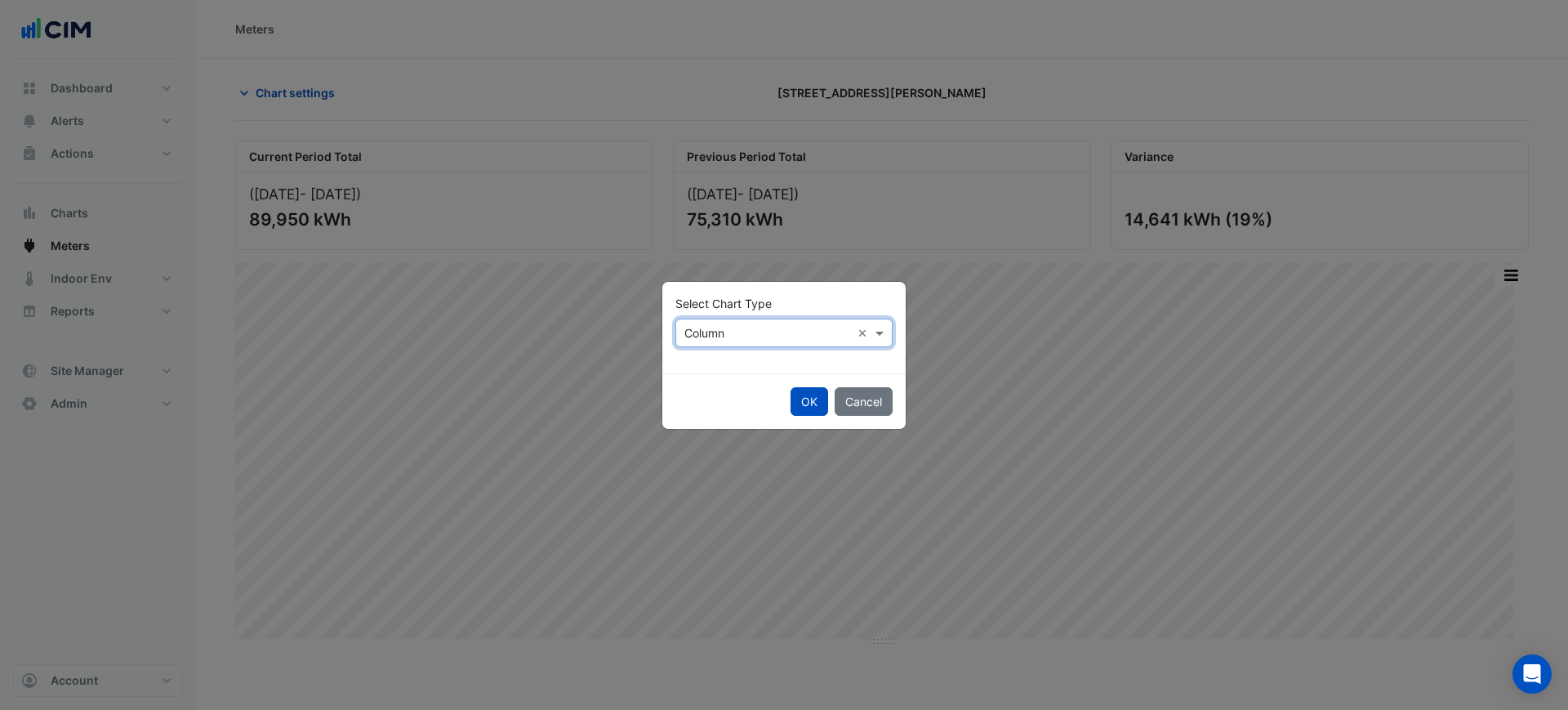
click at [795, 320] on div "Select Chart Type × Column ×" at bounding box center [783, 333] width 217 height 29
click at [701, 358] on div "Line" at bounding box center [712, 368] width 71 height 24
click at [802, 405] on button "OK" at bounding box center [809, 402] width 38 height 29
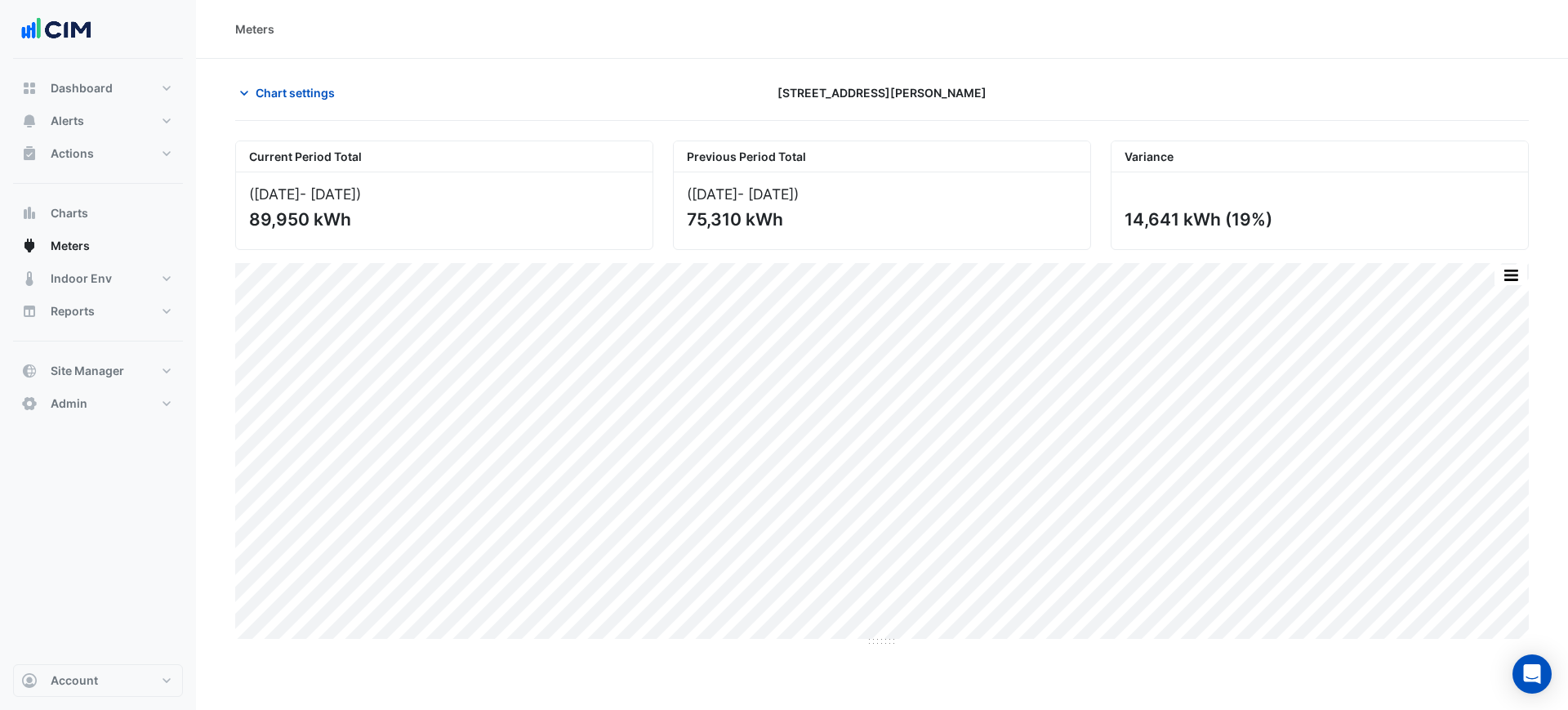
click at [1334, 40] on div "Meters" at bounding box center [882, 29] width 1372 height 59
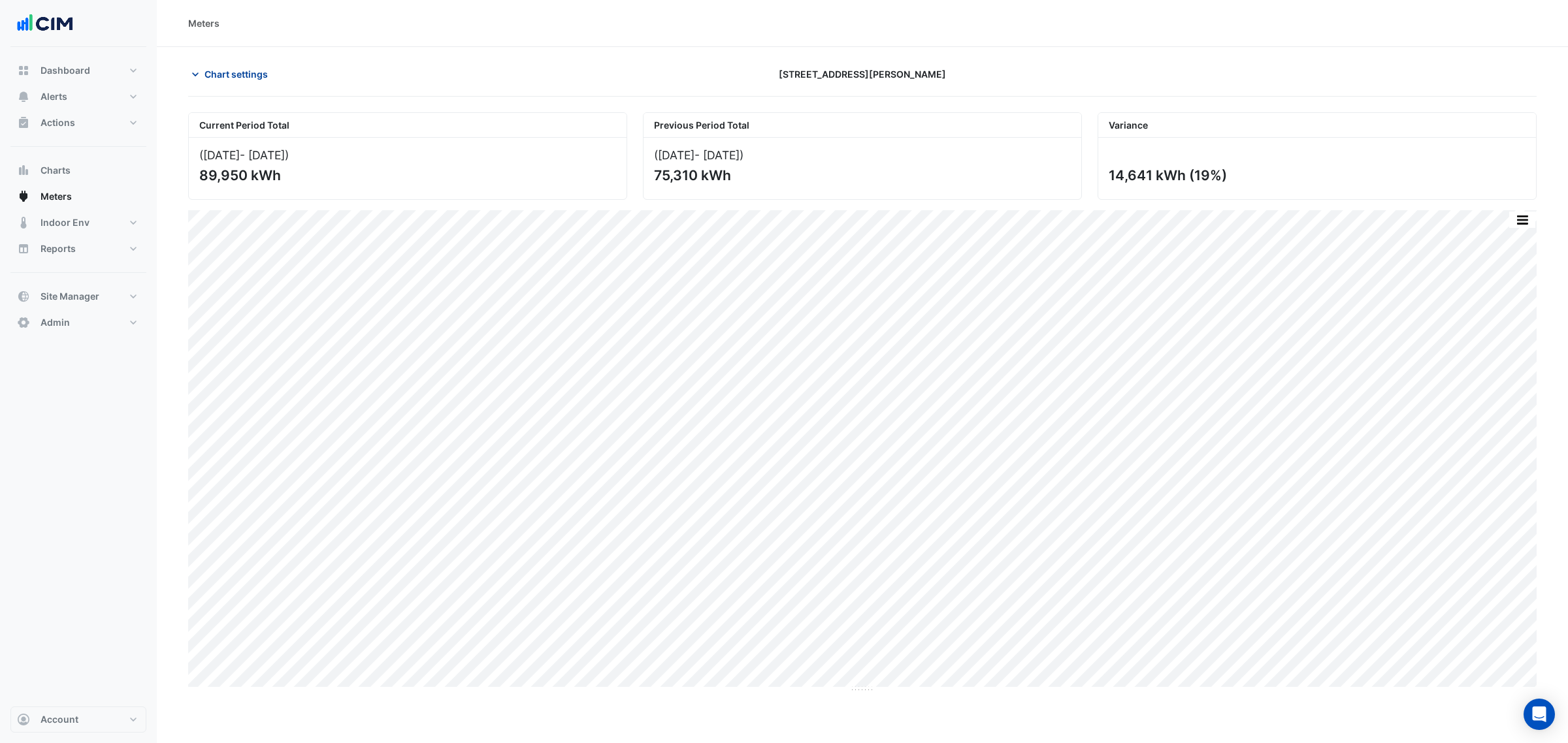
click at [265, 66] on button "Chart settings" at bounding box center [233, 74] width 88 height 23
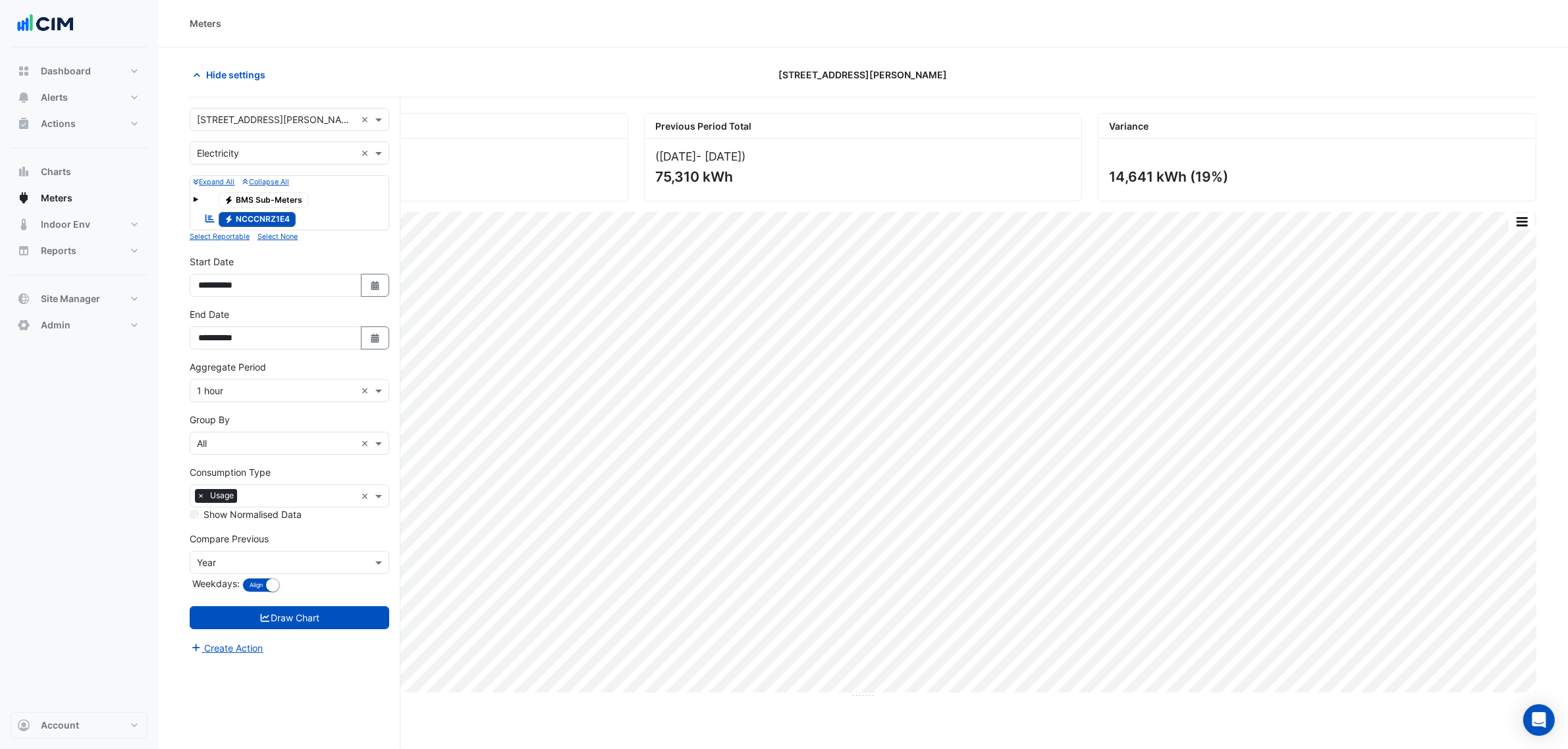
click at [252, 499] on input "text" at bounding box center [298, 498] width 113 height 14
click at [216, 571] on span "Demand" at bounding box center [219, 583] width 37 height 11
click at [192, 493] on div "Consumption Type × Usage × Demand" at bounding box center [273, 496] width 165 height 20
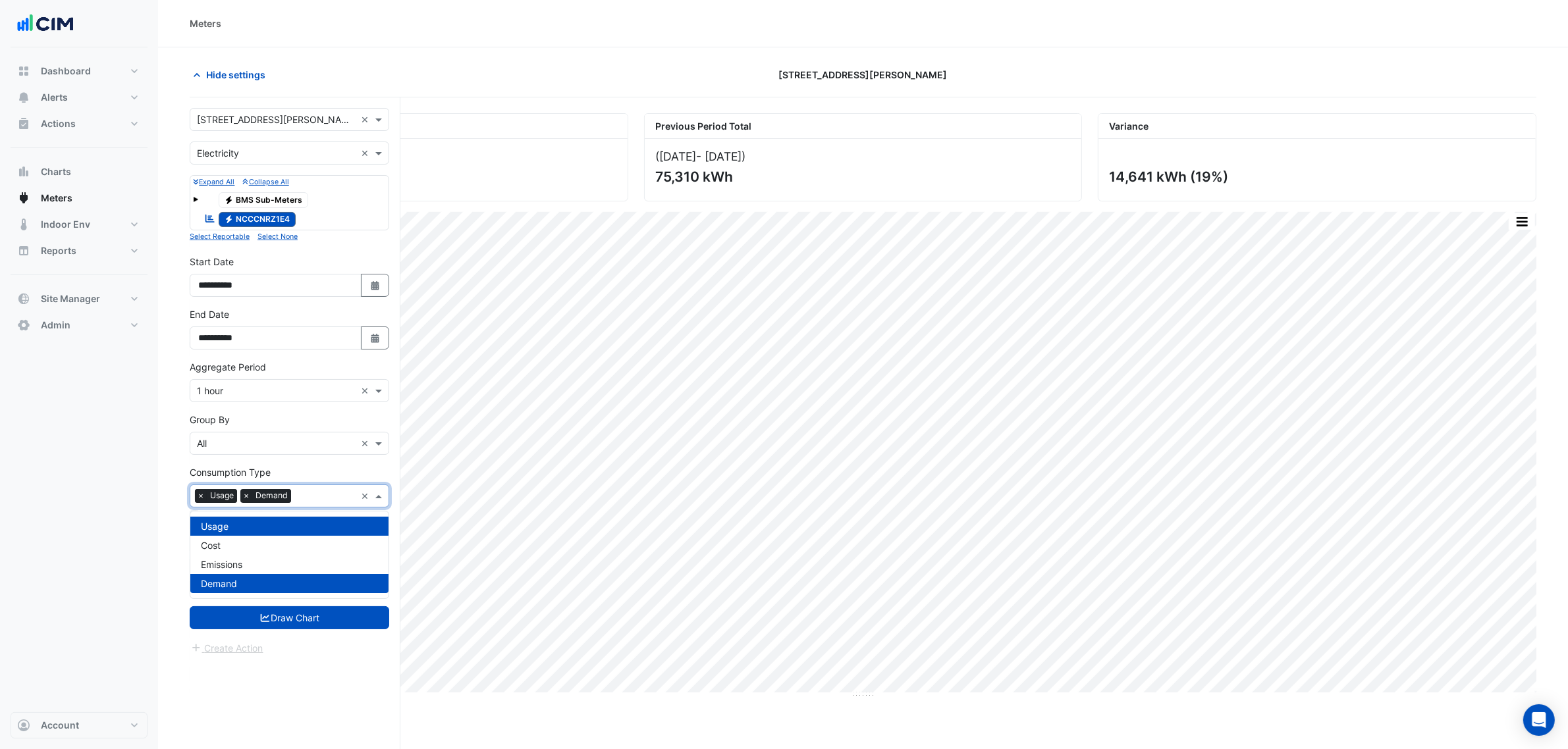
click at [199, 494] on span "×" at bounding box center [200, 495] width 12 height 13
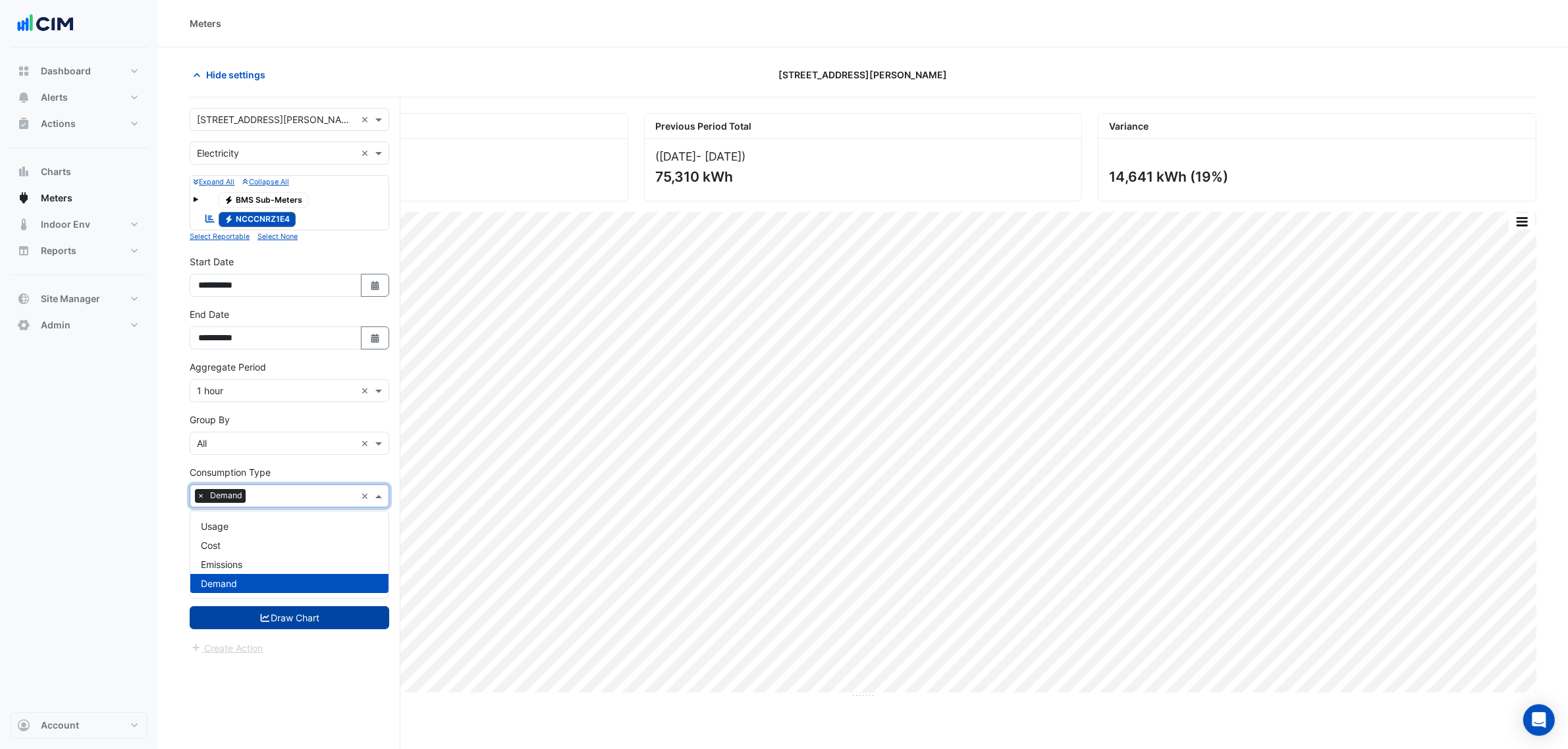
click at [252, 571] on button "Draw Chart" at bounding box center [290, 618] width 199 height 23
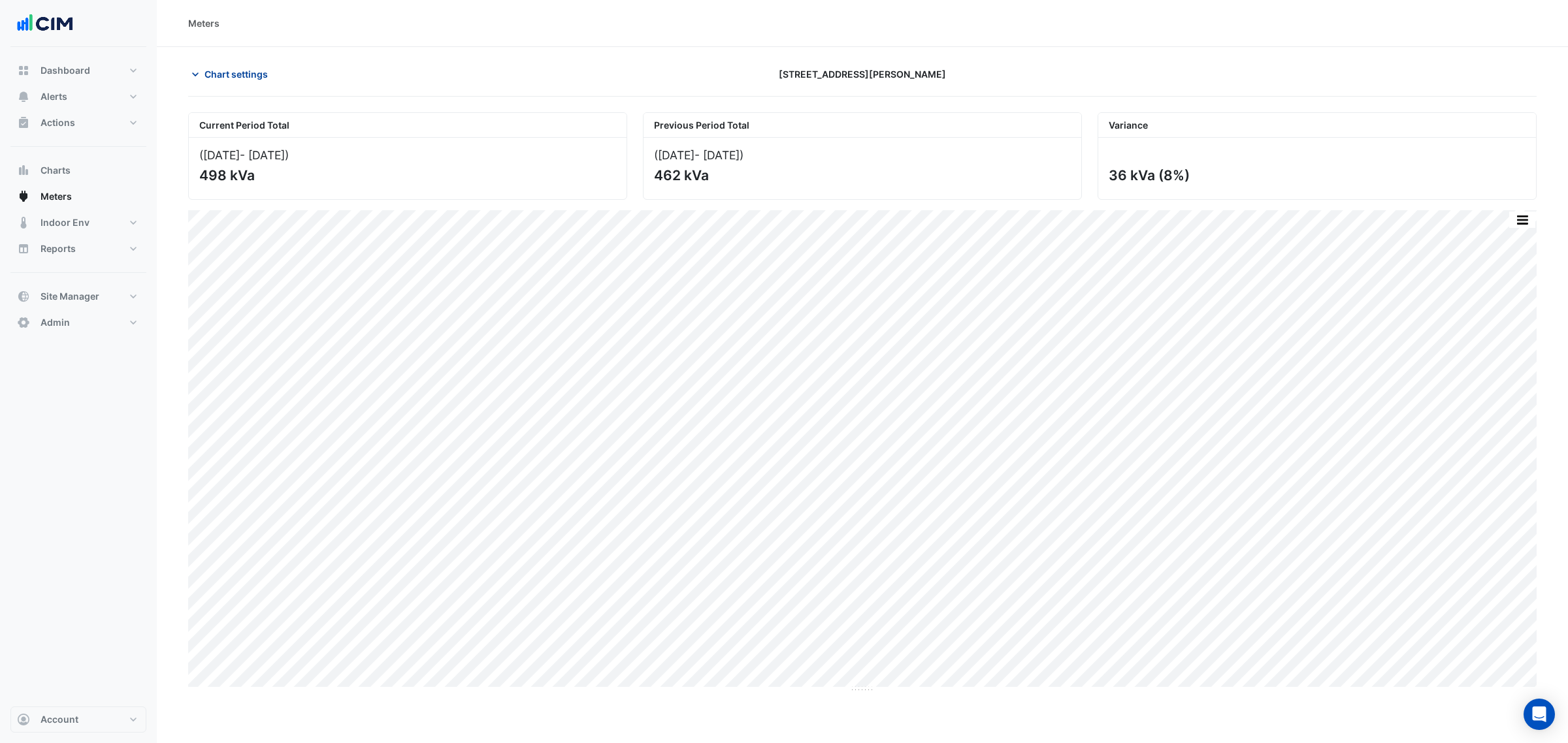
click at [239, 73] on span "Chart settings" at bounding box center [236, 74] width 63 height 14
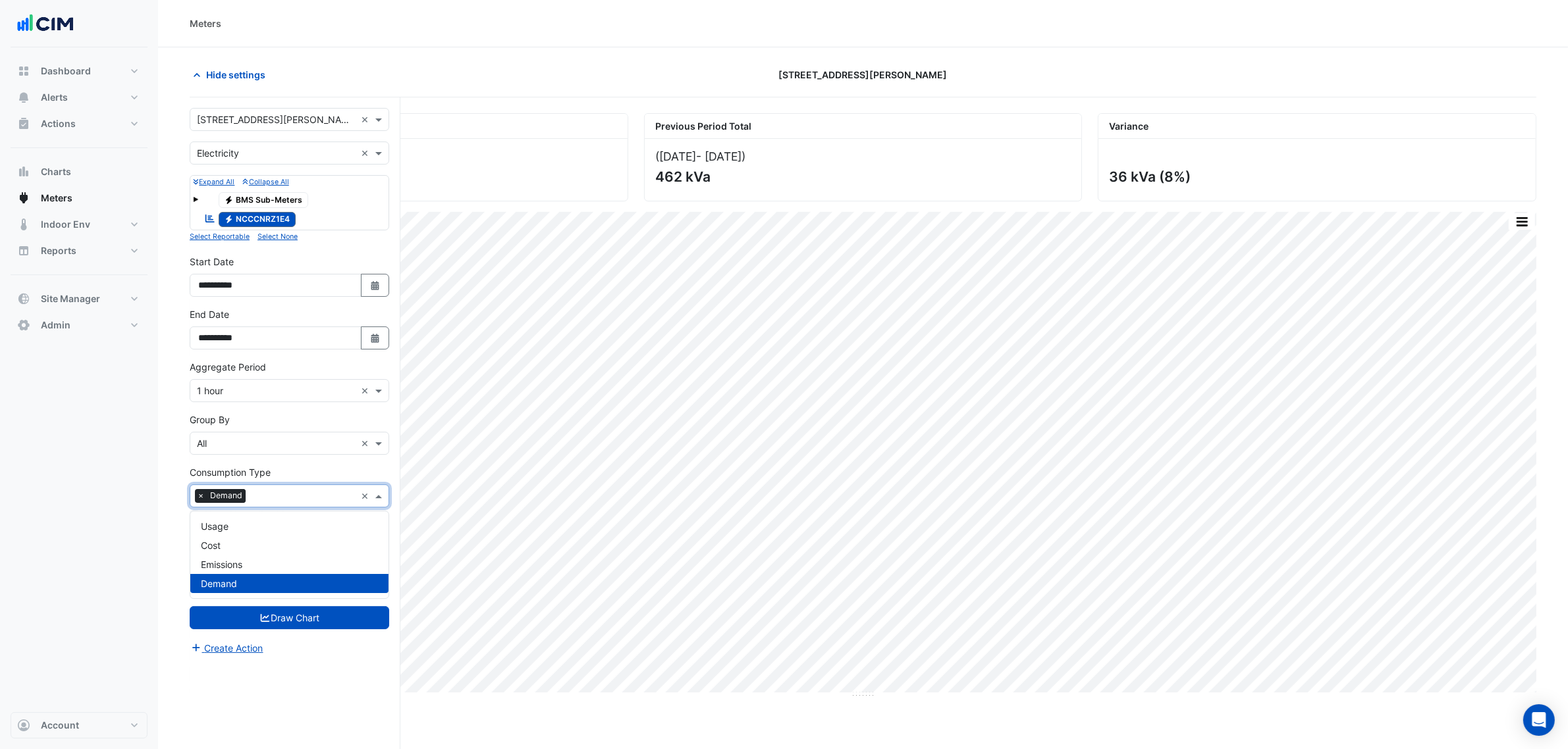
click at [241, 499] on span "Demand" at bounding box center [227, 495] width 39 height 13
click at [244, 532] on div "Usage" at bounding box center [289, 526] width 199 height 19
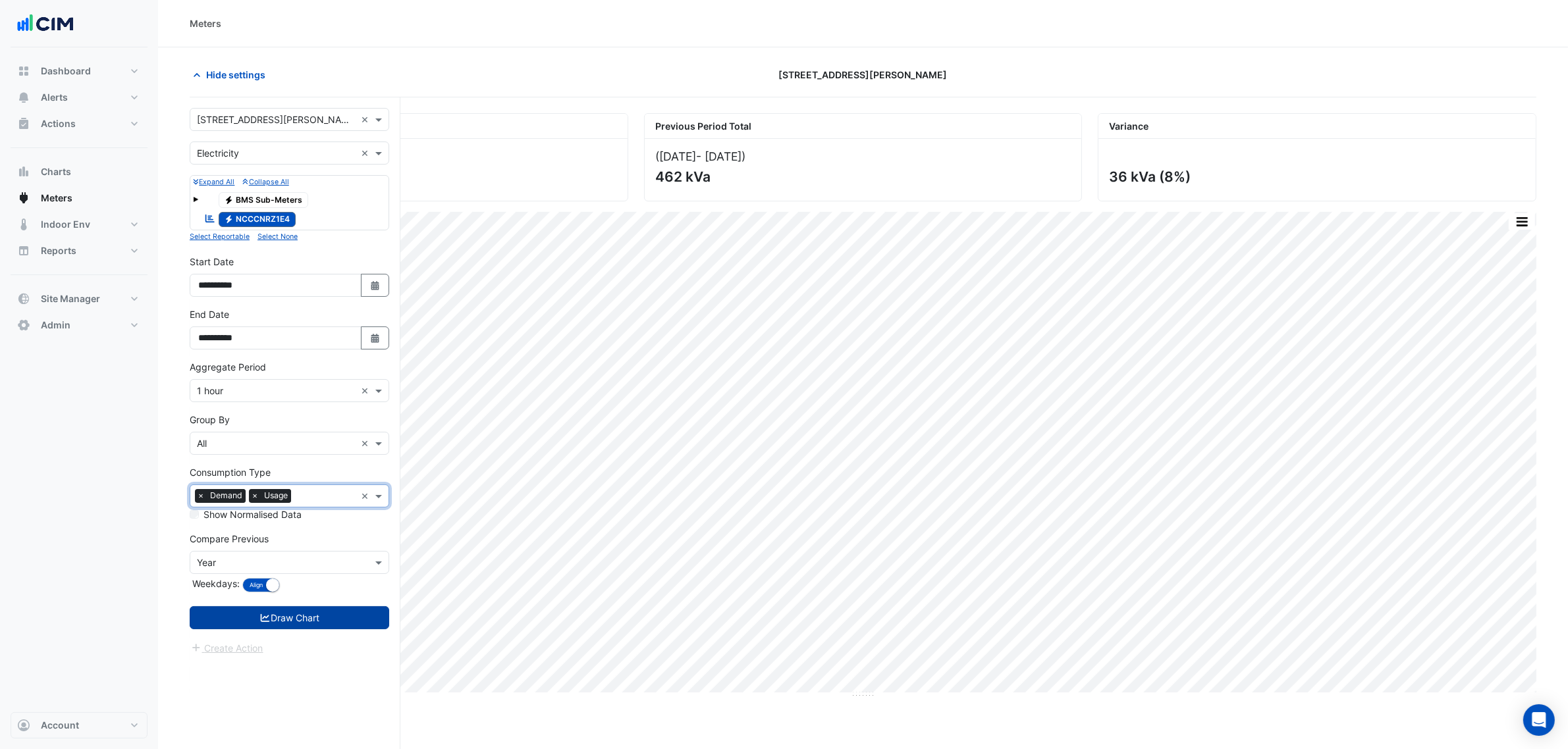
drag, startPoint x: 313, startPoint y: 640, endPoint x: 314, endPoint y: 623, distance: 17.0
click at [313, 571] on form "**********" at bounding box center [290, 382] width 199 height 548
click at [314, 571] on button "Draw Chart" at bounding box center [290, 618] width 199 height 23
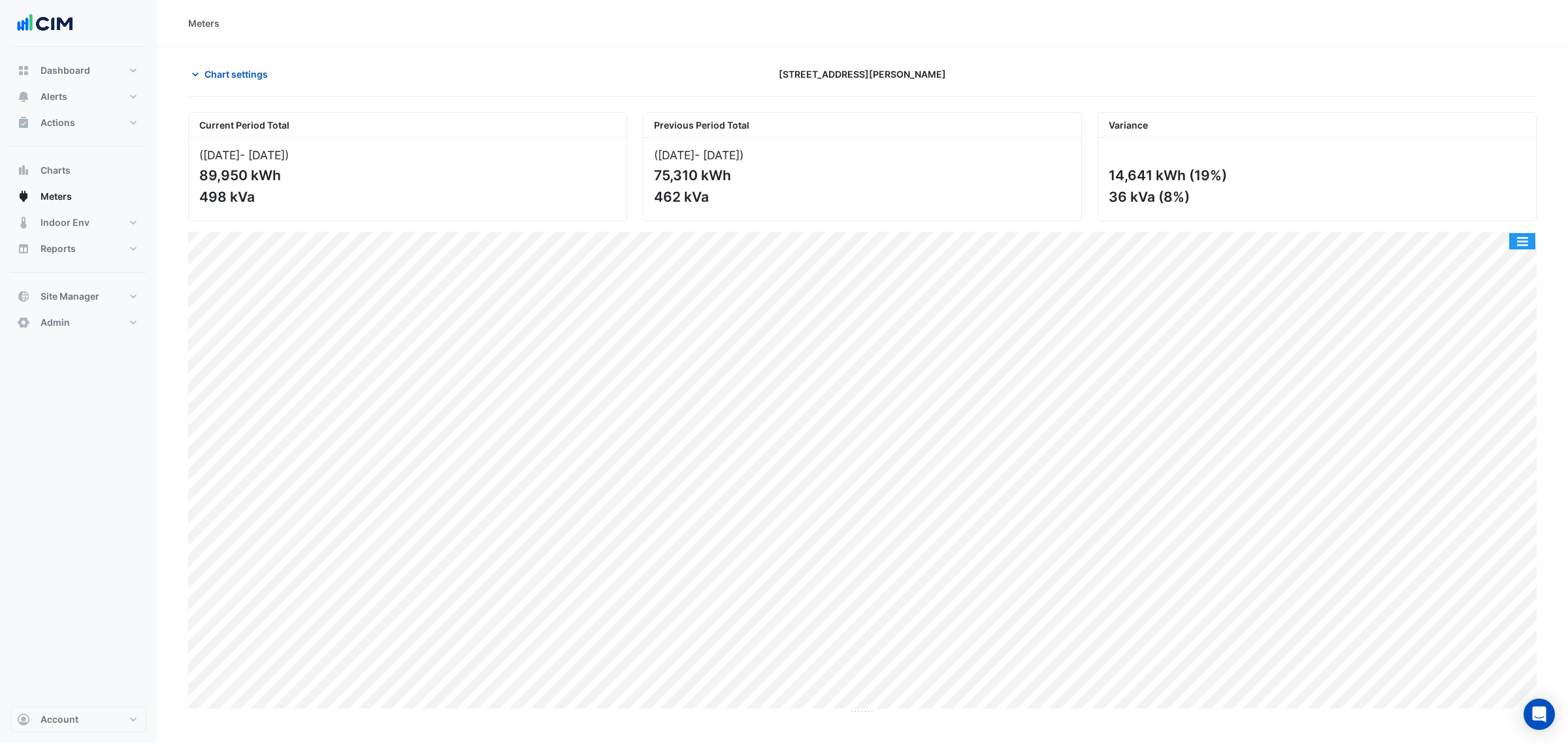
click at [1254, 247] on button "button" at bounding box center [1522, 241] width 26 height 16
click at [1254, 260] on div "Split by Consumption" at bounding box center [1496, 268] width 78 height 32
click at [259, 73] on span "Chart settings" at bounding box center [236, 74] width 63 height 14
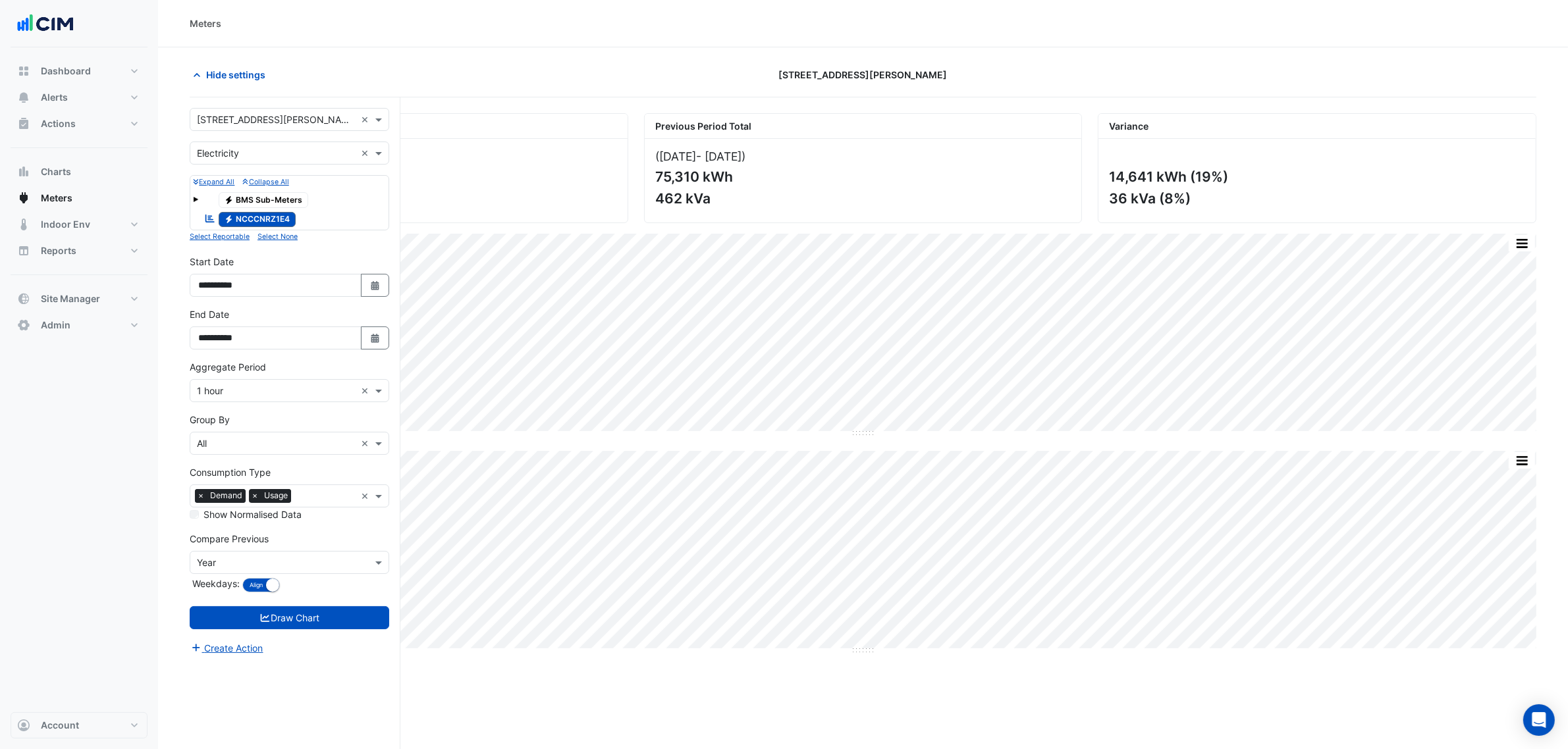
click at [202, 496] on span "×" at bounding box center [200, 495] width 12 height 13
click at [222, 514] on label "Show Normalised Data" at bounding box center [252, 515] width 98 height 14
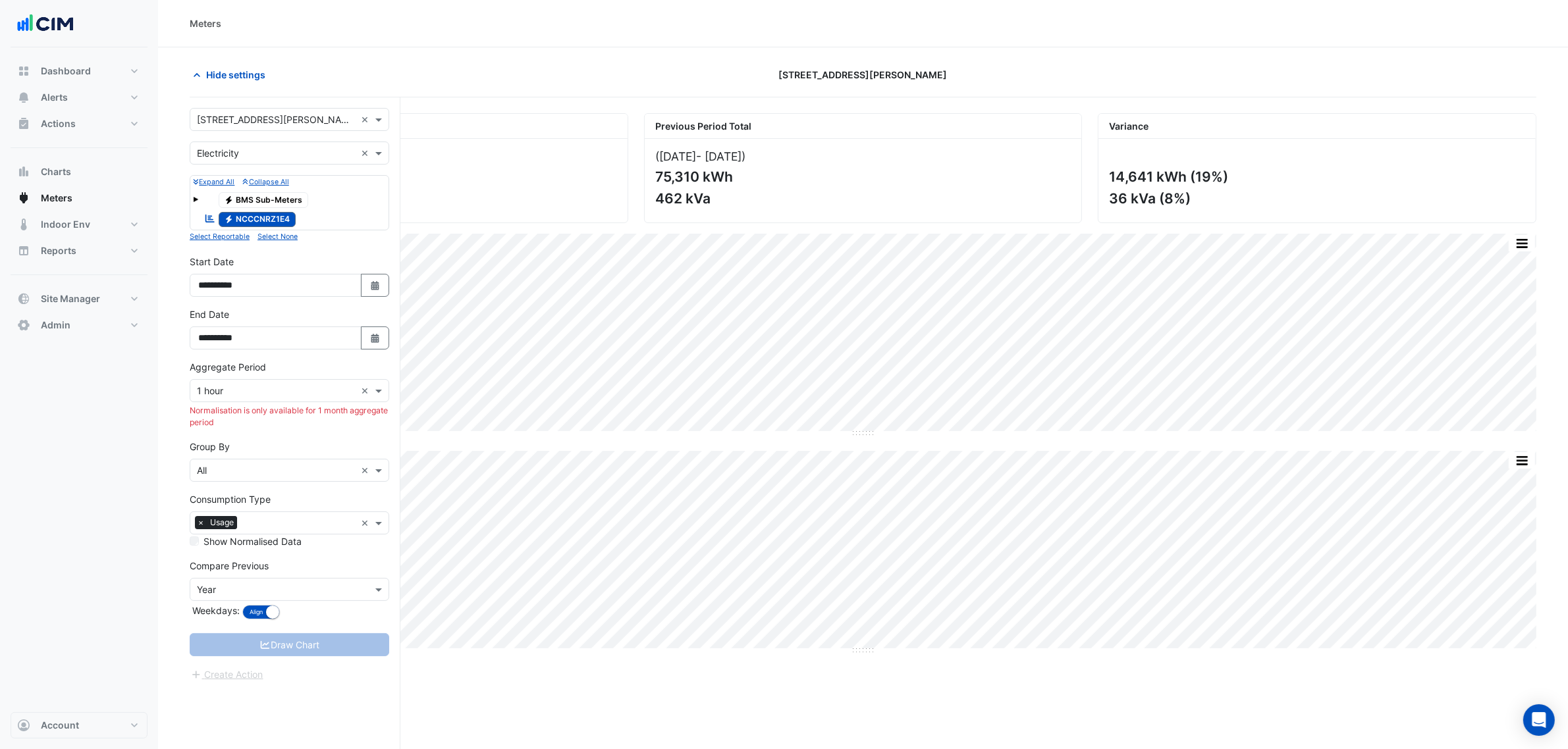
click at [245, 362] on label "Aggregate Period" at bounding box center [228, 367] width 76 height 14
drag, startPoint x: 245, startPoint y: 378, endPoint x: 245, endPoint y: 387, distance: 9.0
click at [245, 382] on div "Aggregate Period Aggregate Period × 1 hour × Normalisation is only available fo…" at bounding box center [290, 395] width 199 height 69
click at [245, 387] on input "text" at bounding box center [277, 392] width 159 height 14
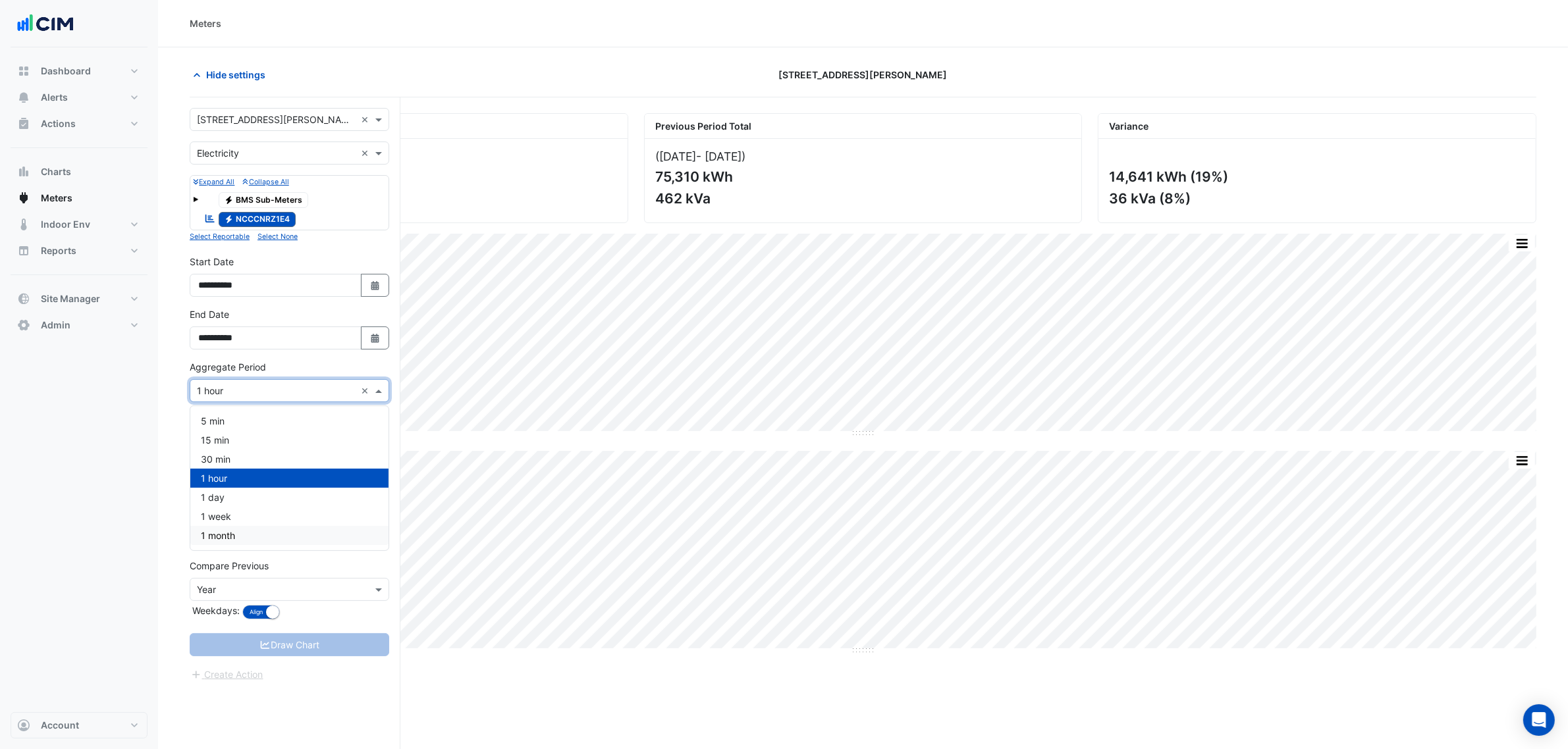
click at [255, 540] on div "1 month" at bounding box center [289, 536] width 199 height 19
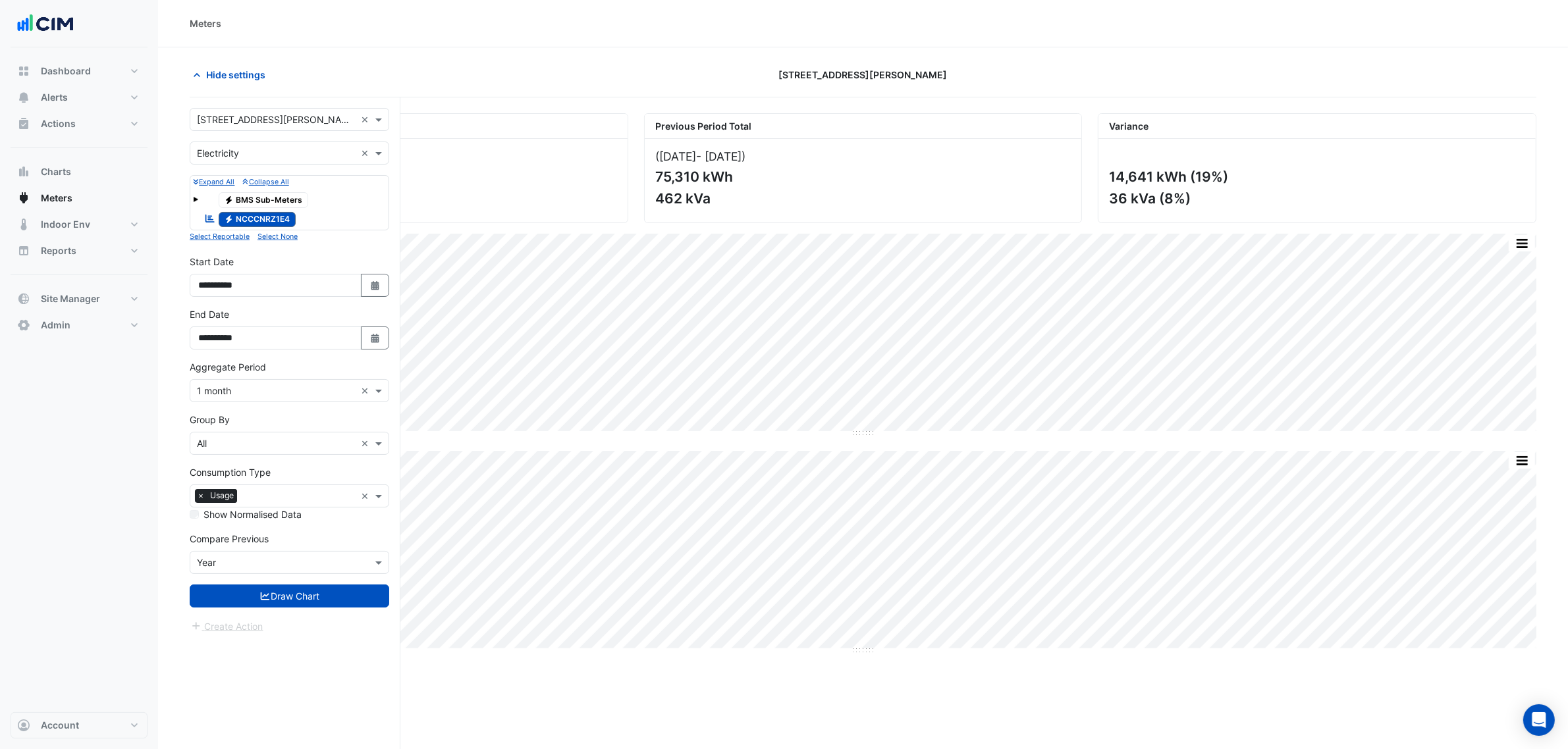
click at [294, 571] on form "**********" at bounding box center [290, 371] width 199 height 526
click at [292, 571] on button "Draw Chart" at bounding box center [290, 596] width 199 height 23
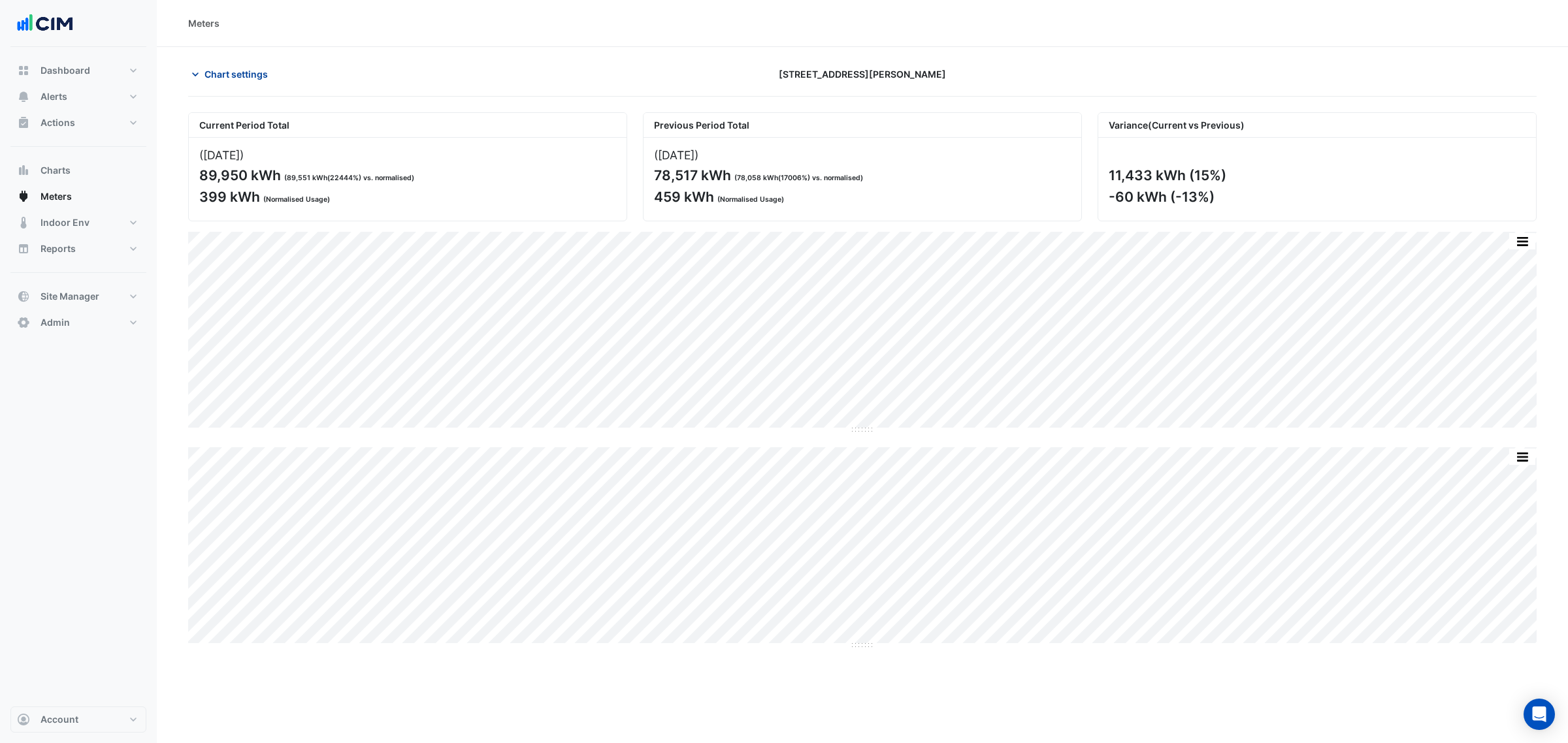
click at [250, 83] on button "Chart settings" at bounding box center [233, 74] width 88 height 23
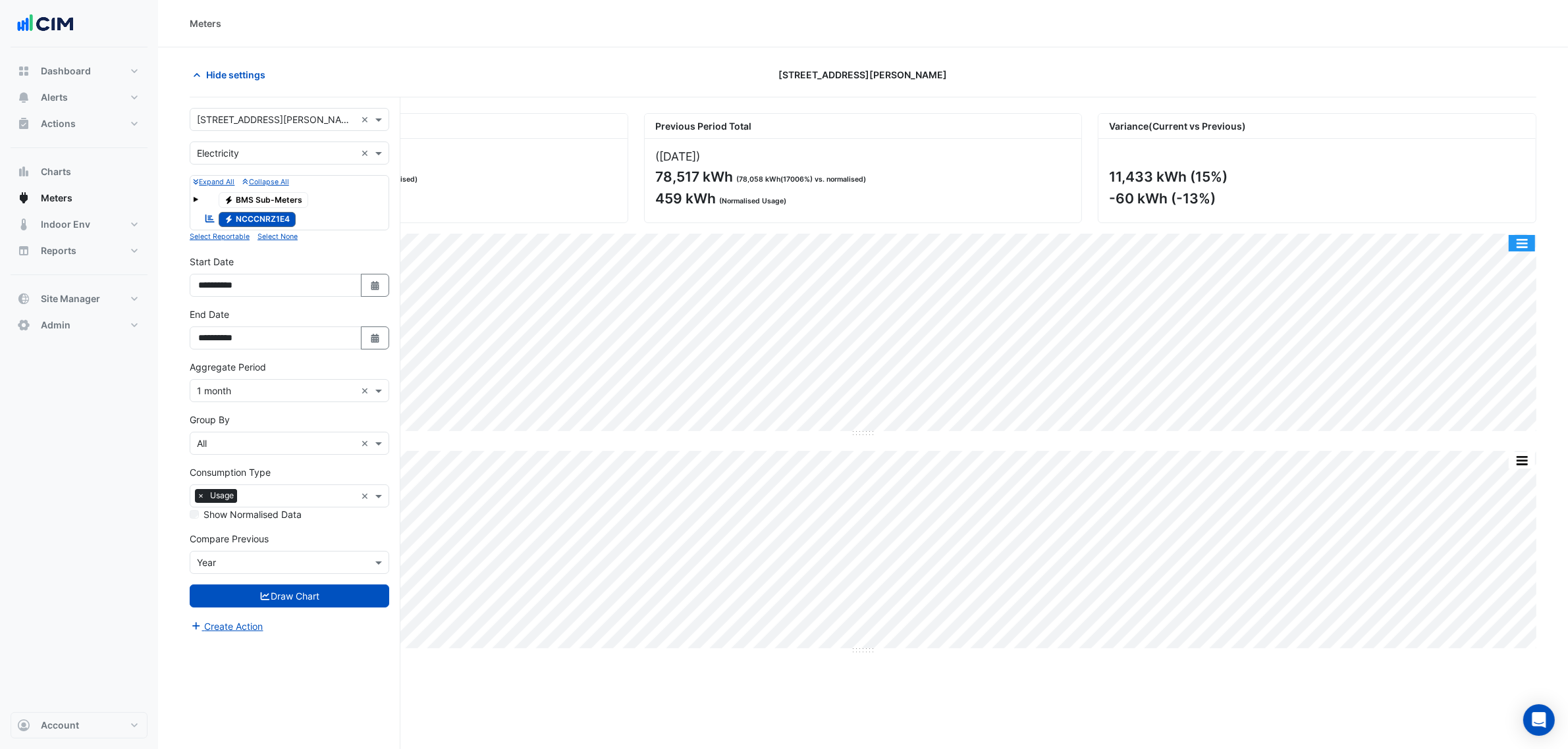
click at [1264, 238] on button "button" at bounding box center [1522, 243] width 26 height 16
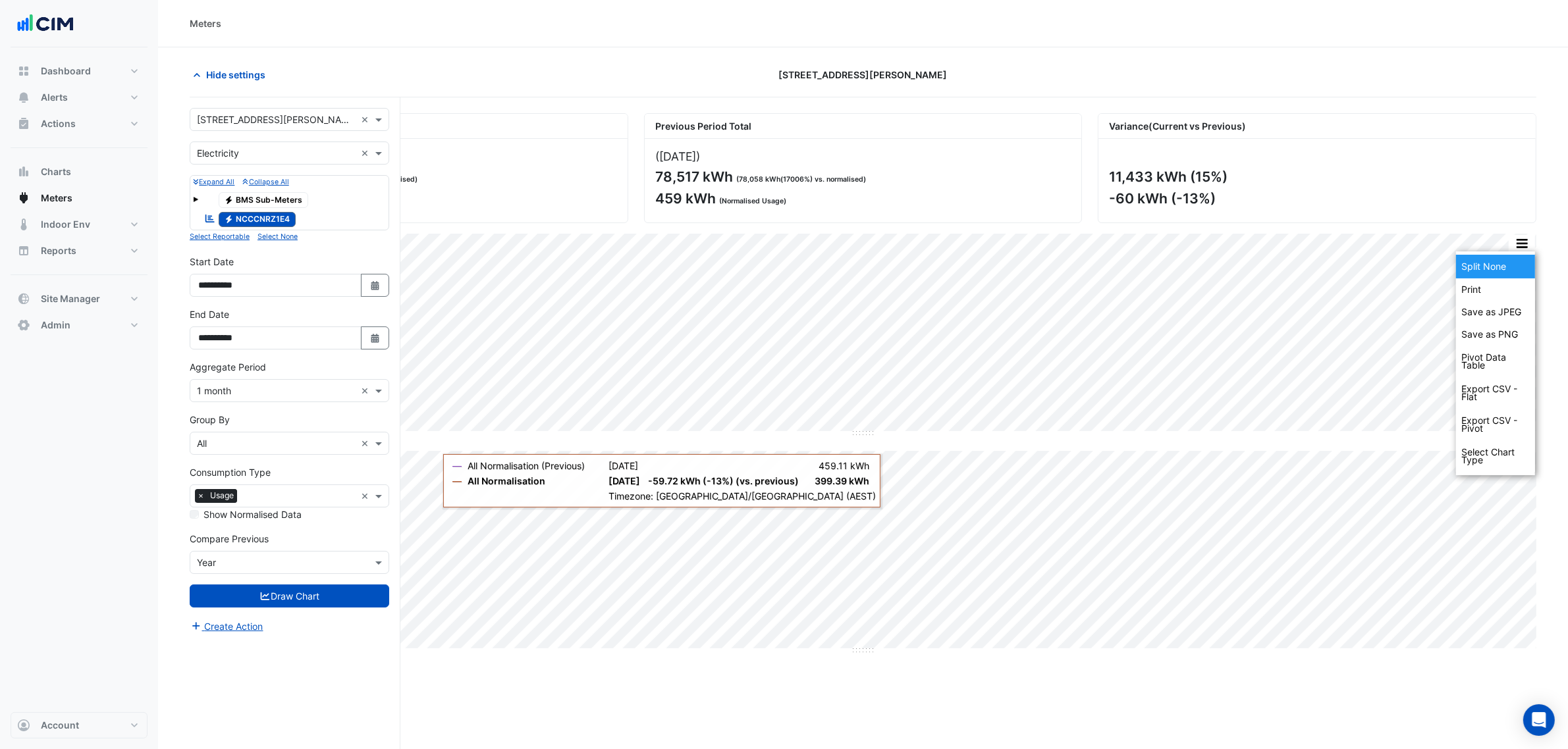
click at [1264, 262] on div "Split None" at bounding box center [1496, 266] width 79 height 23
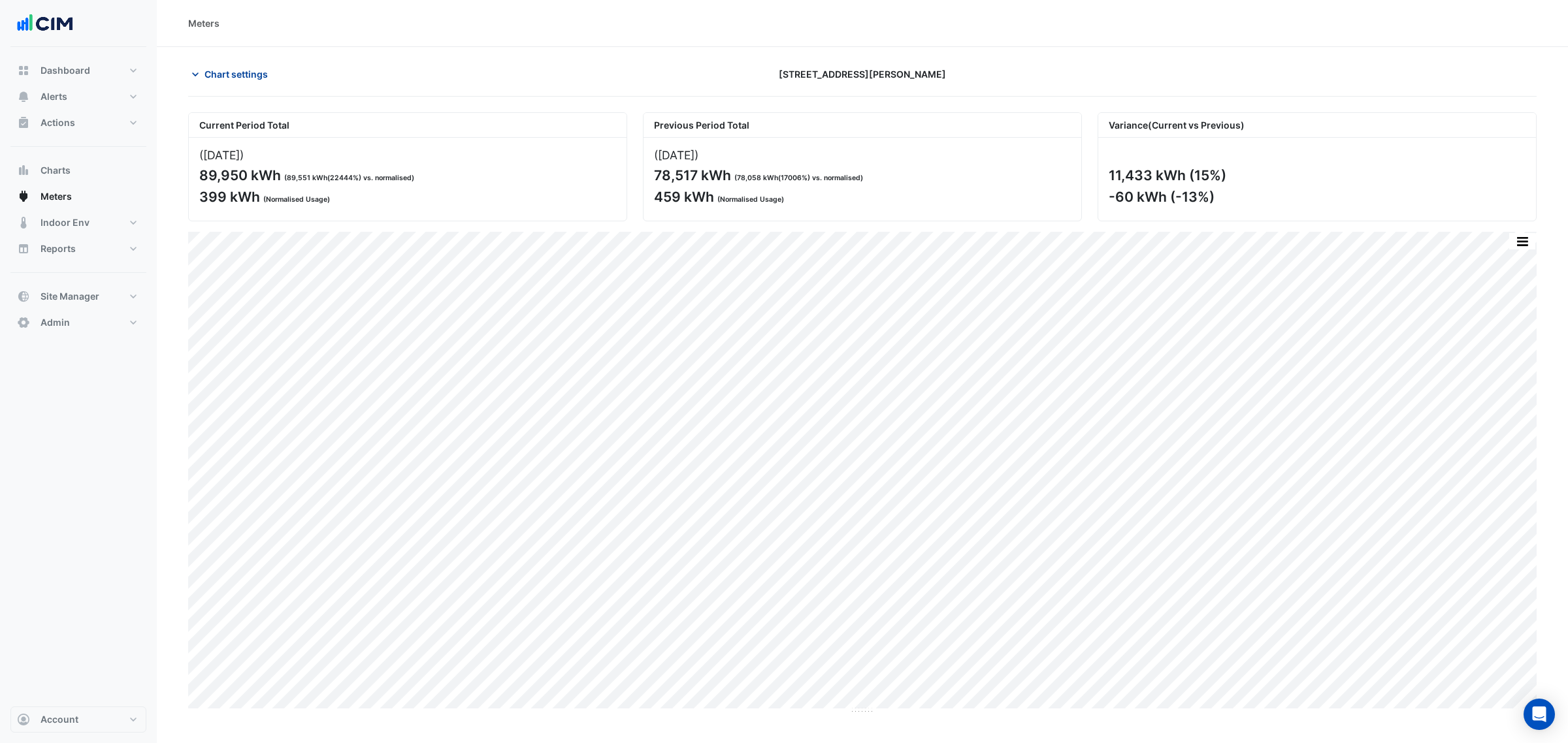
click at [236, 83] on button "Chart settings" at bounding box center [233, 74] width 88 height 23
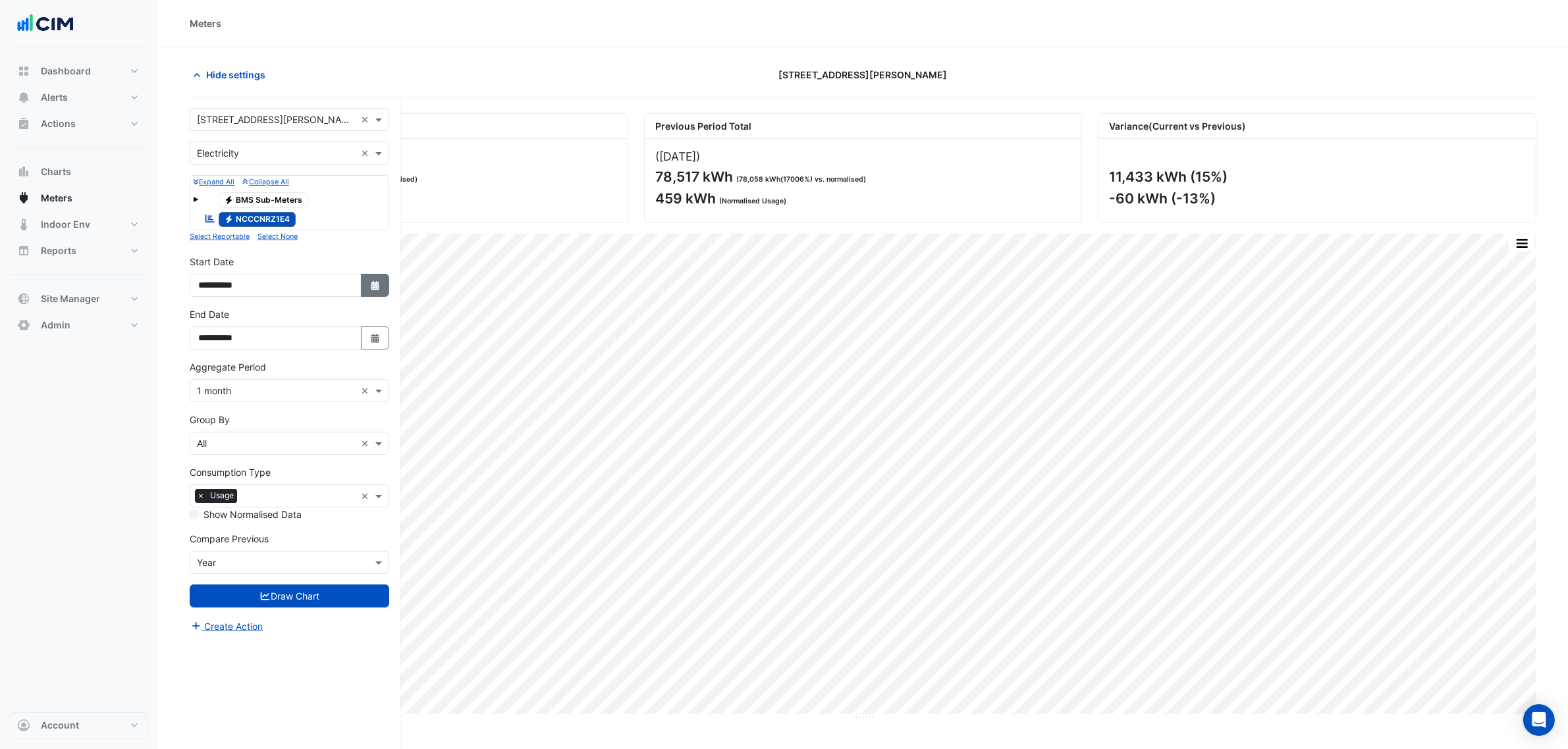
click at [372, 293] on button "Select Date" at bounding box center [375, 286] width 29 height 23
select select "*"
select select "****"
click at [204, 113] on button "Previous month" at bounding box center [212, 111] width 16 height 21
select select "*"
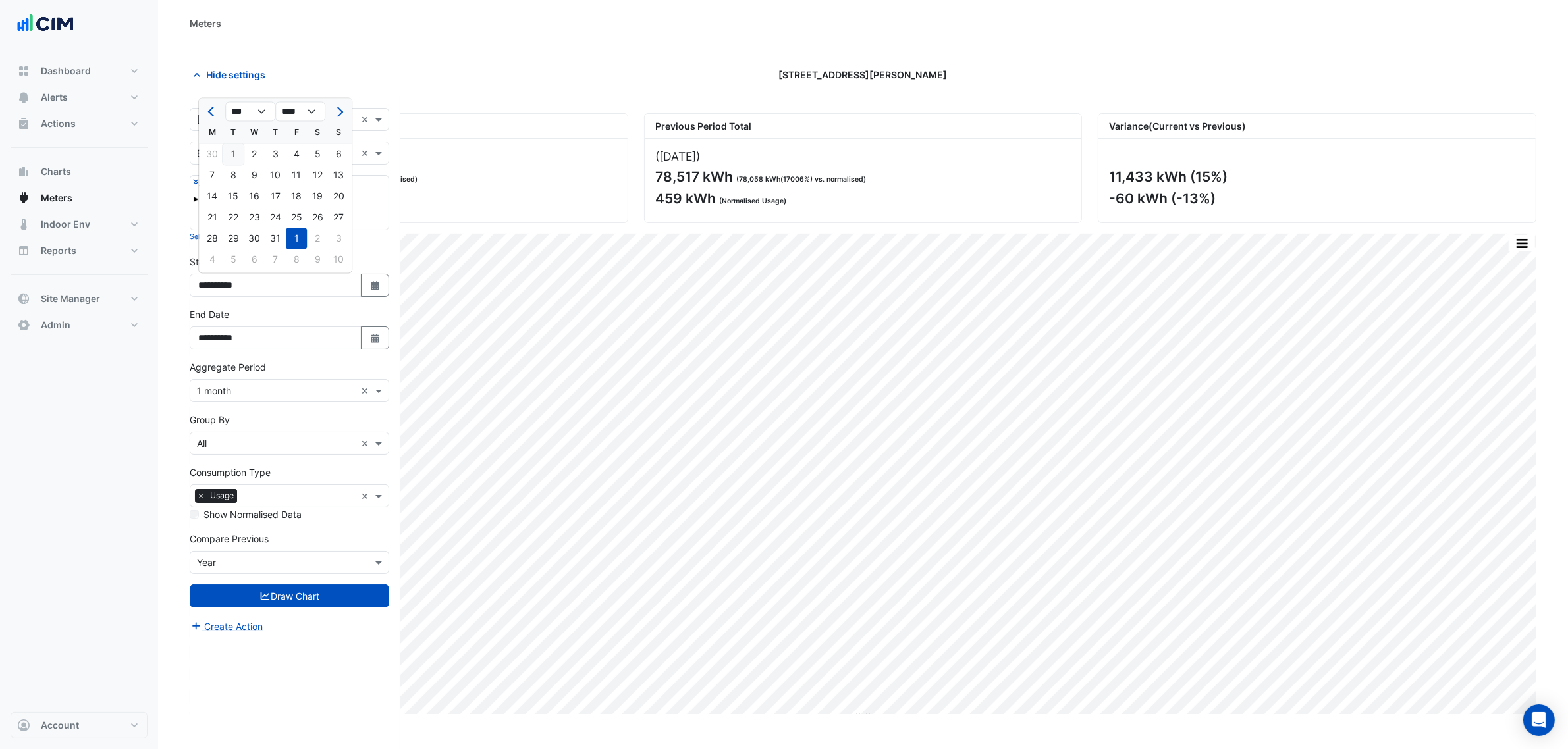
click at [241, 155] on div "1" at bounding box center [233, 154] width 21 height 21
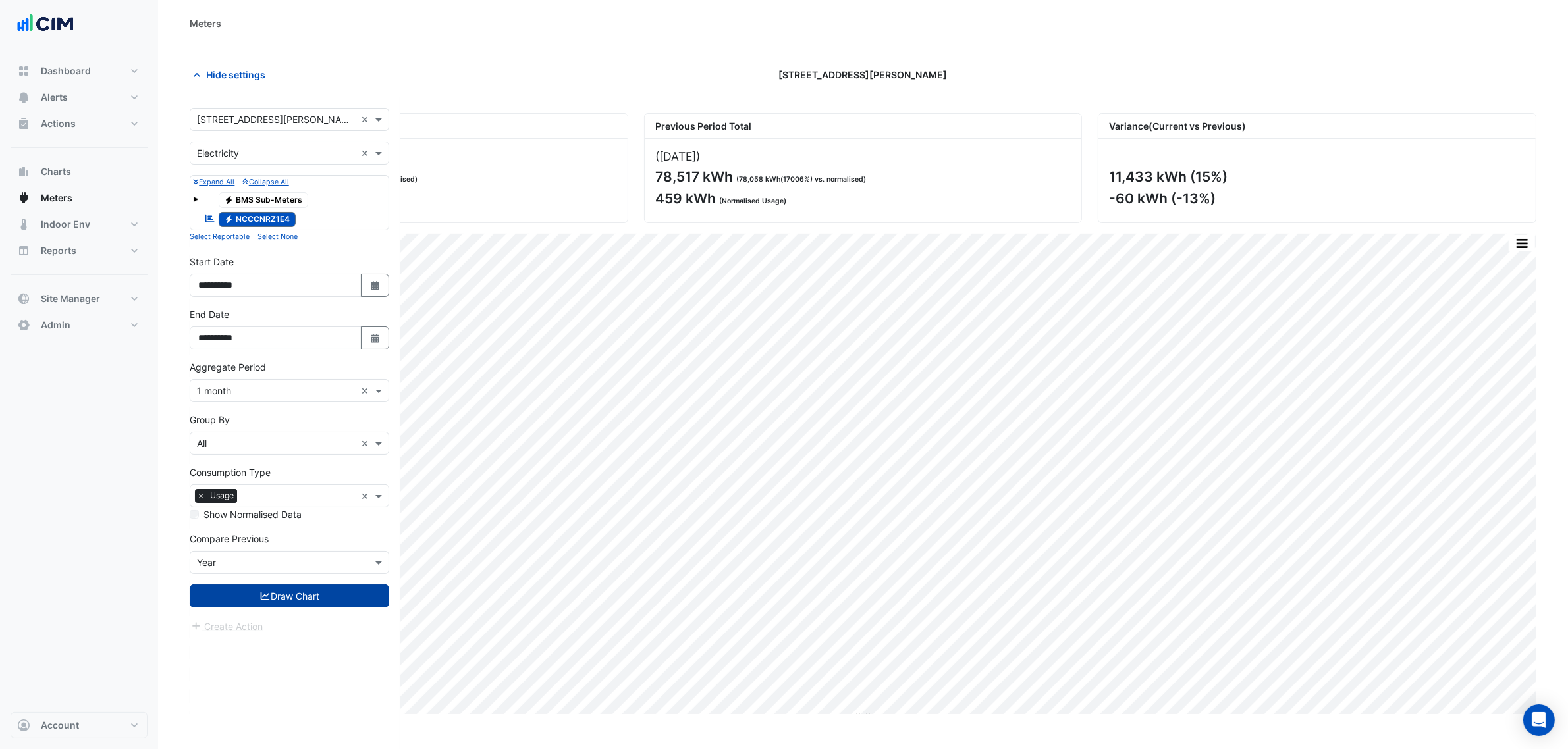
click at [360, 571] on button "Draw Chart" at bounding box center [290, 596] width 199 height 23
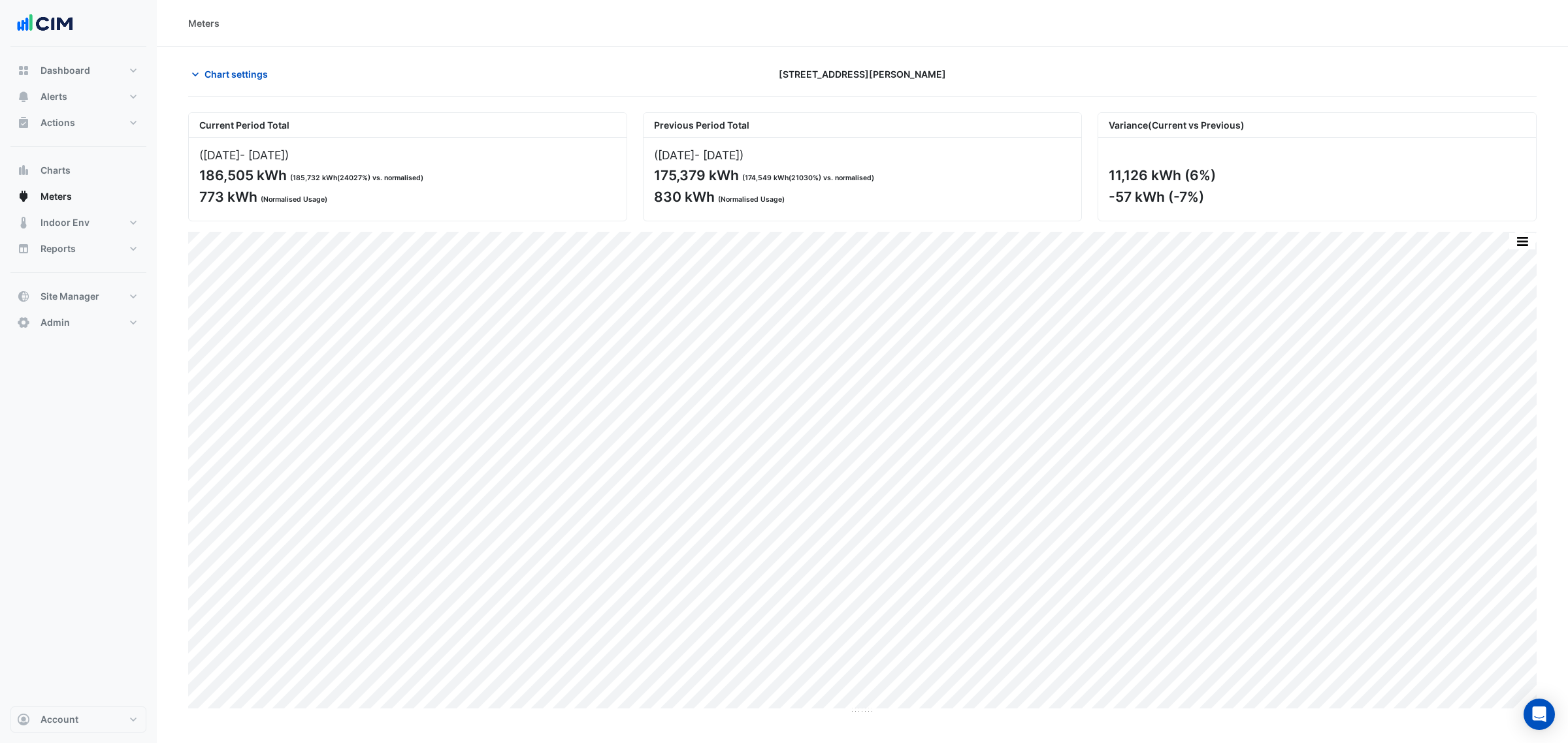
type input "**********"
click at [256, 83] on button "Chart settings" at bounding box center [233, 74] width 88 height 23
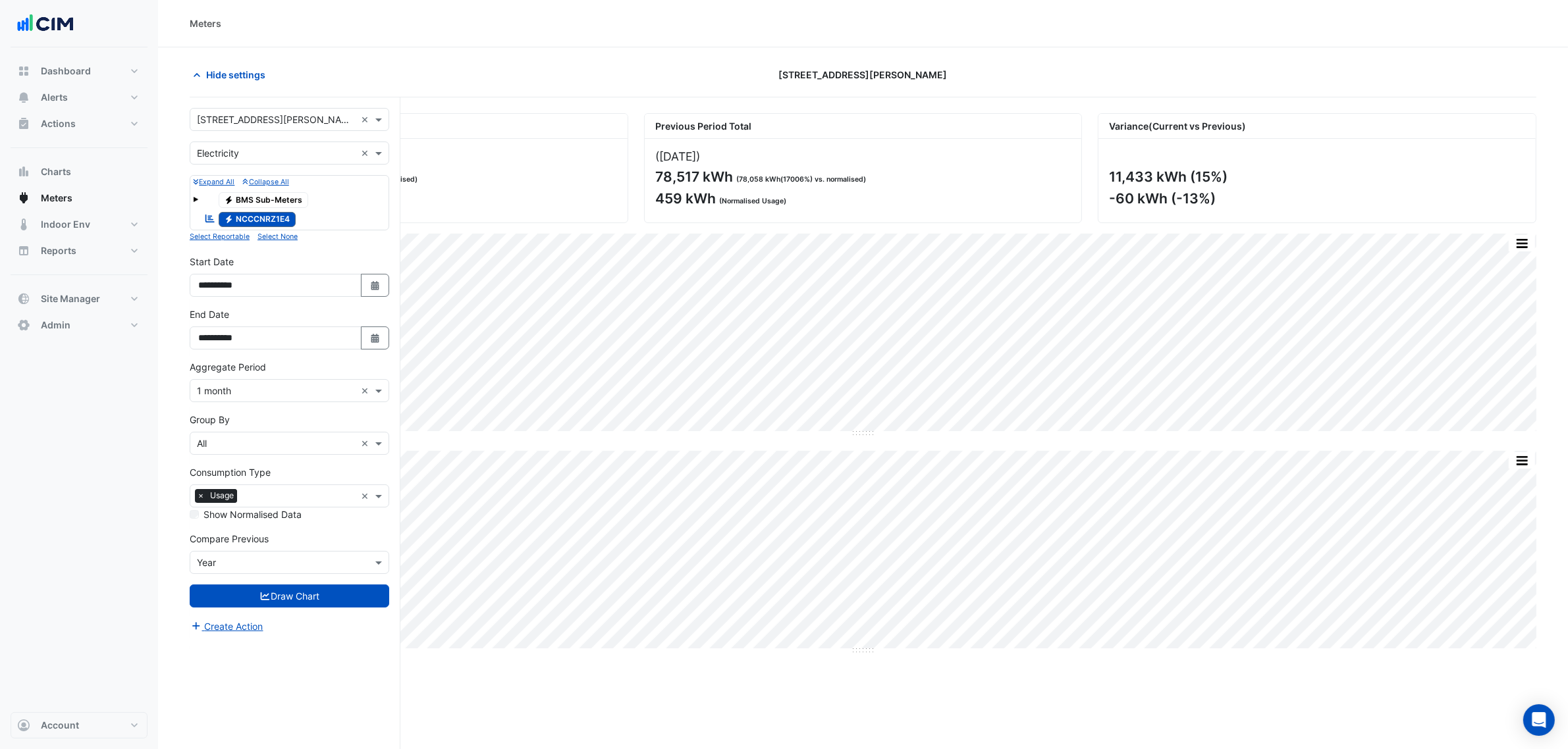
click at [192, 523] on form "**********" at bounding box center [290, 371] width 199 height 526
drag, startPoint x: 308, startPoint y: 375, endPoint x: 307, endPoint y: 384, distance: 9.1
click at [308, 376] on div "Aggregate Period Aggregate Period × 1 month ×" at bounding box center [290, 382] width 199 height 42
drag, startPoint x: 305, startPoint y: 394, endPoint x: 301, endPoint y: 403, distance: 9.8
click at [304, 396] on input "text" at bounding box center [277, 392] width 159 height 14
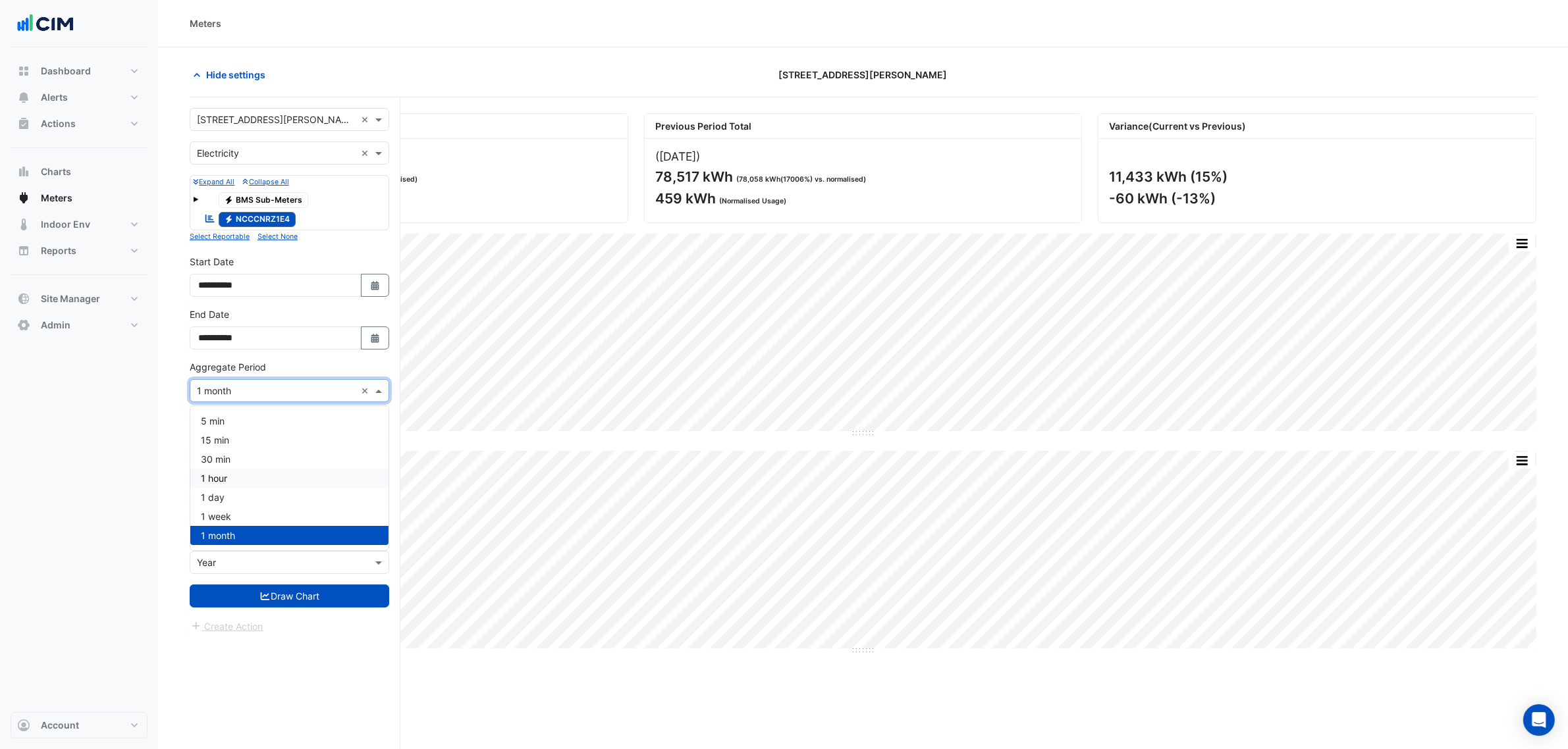
click at [257, 476] on div "1 hour" at bounding box center [289, 478] width 199 height 19
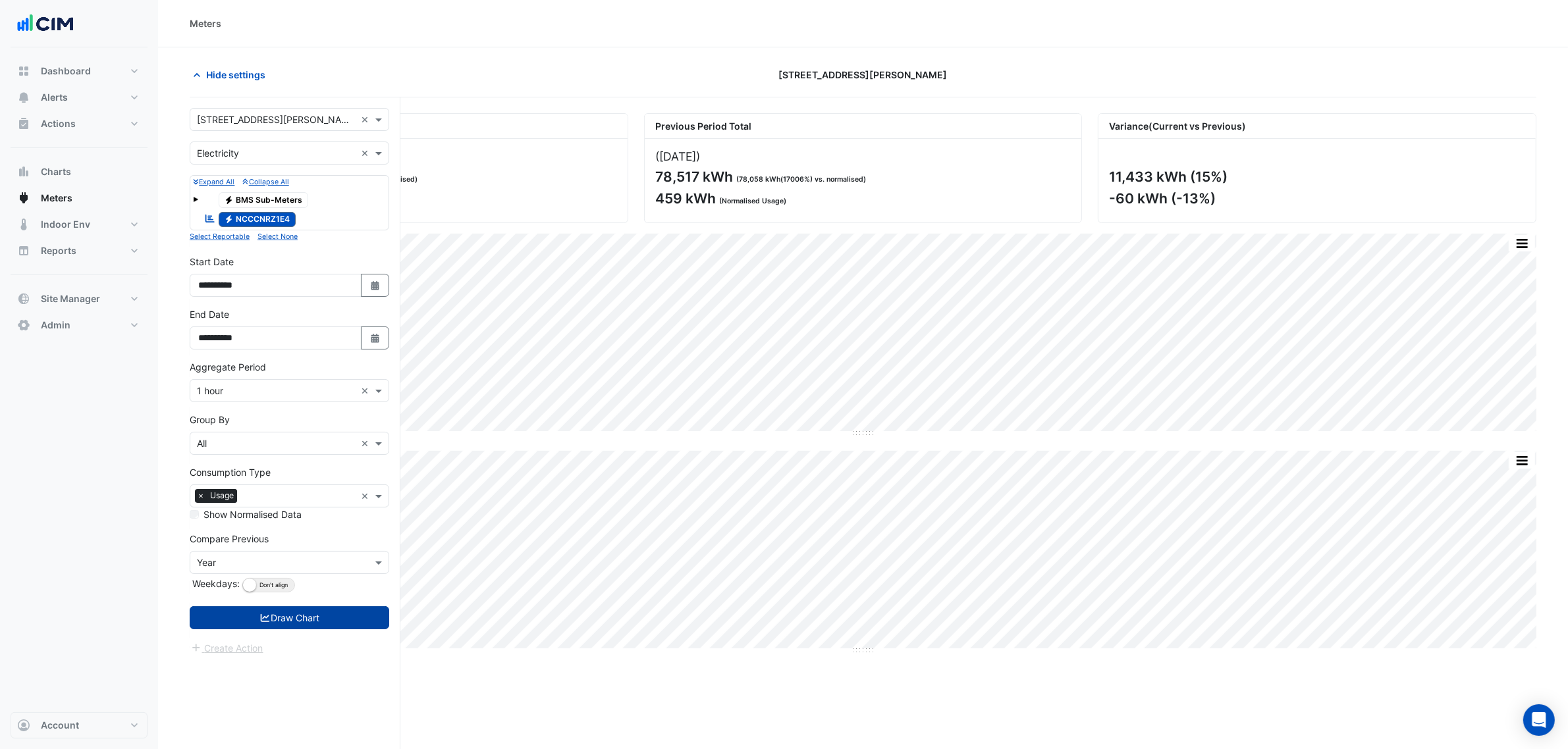
click at [317, 571] on button "Draw Chart" at bounding box center [290, 618] width 199 height 23
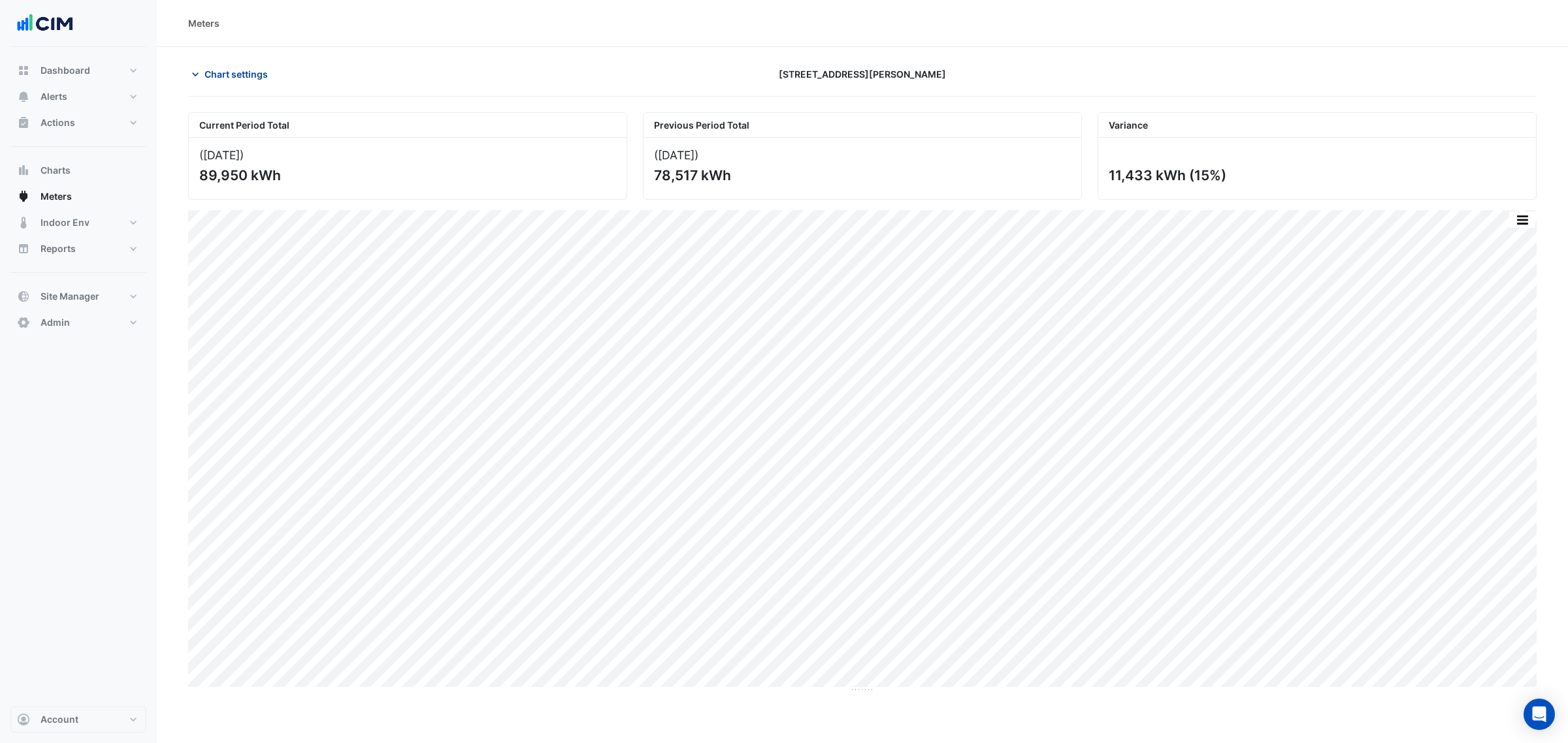
click at [224, 70] on span "Chart settings" at bounding box center [236, 74] width 63 height 14
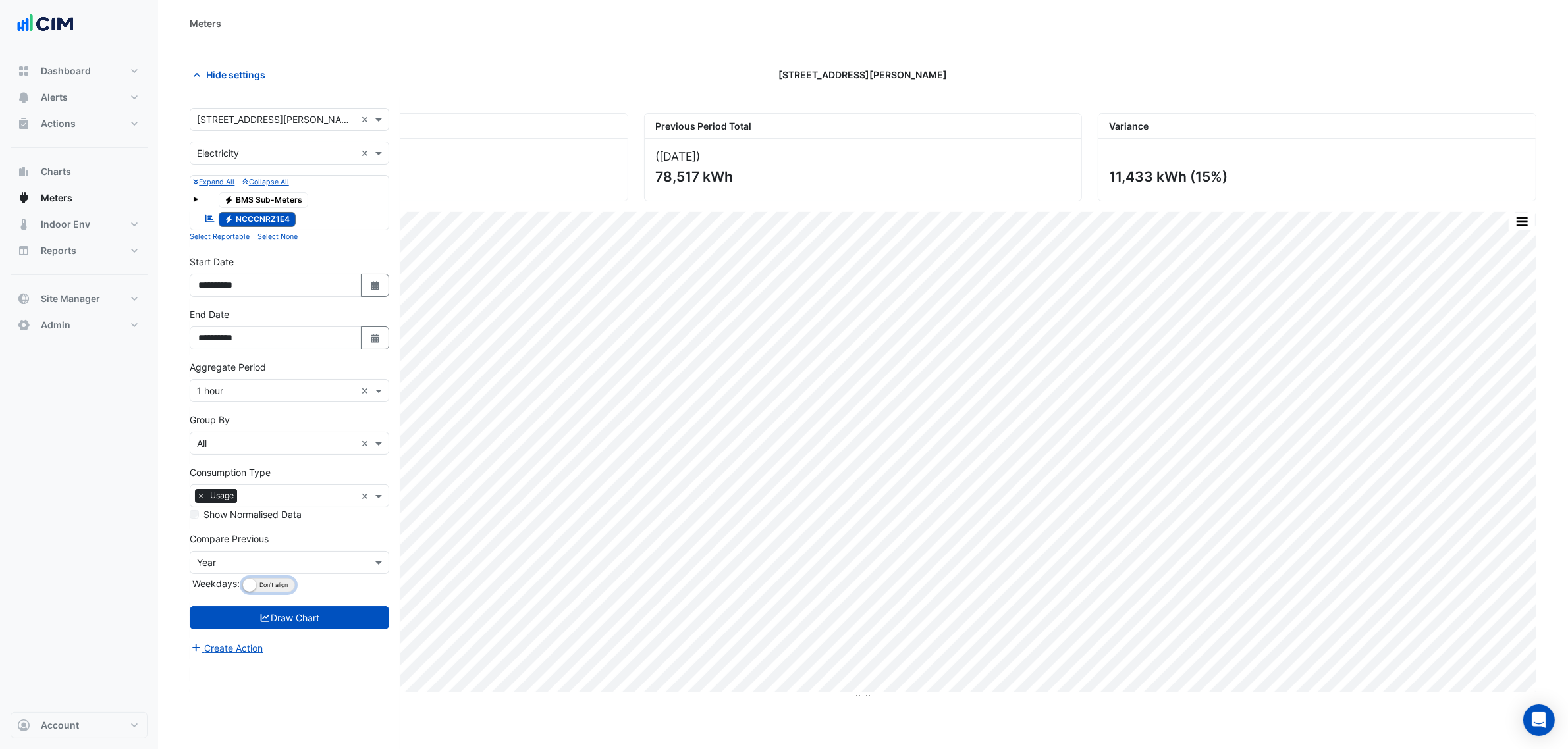
click at [271, 571] on button "Align Don't align" at bounding box center [269, 585] width 53 height 15
click at [298, 571] on button "Draw Chart" at bounding box center [290, 618] width 199 height 23
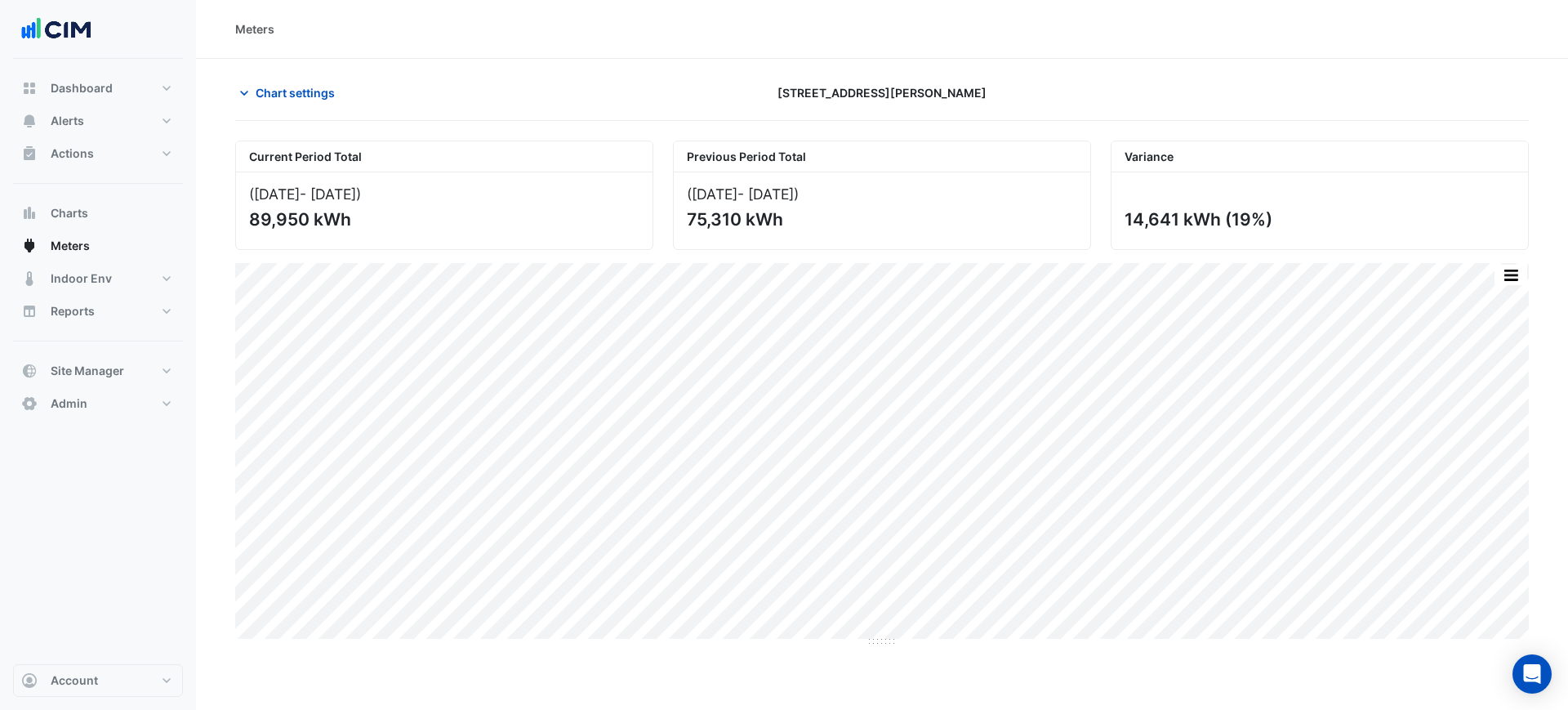
click at [580, 55] on div "Meters" at bounding box center [882, 29] width 1372 height 59
click at [143, 126] on button "Alerts" at bounding box center [98, 121] width 170 height 33
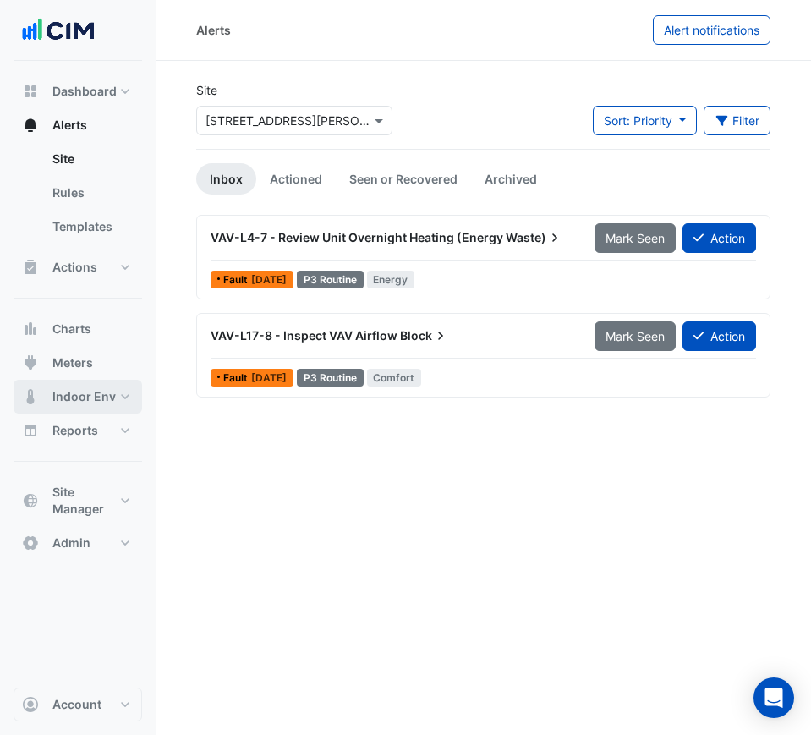
click at [67, 393] on span "Indoor Env" at bounding box center [83, 396] width 63 height 17
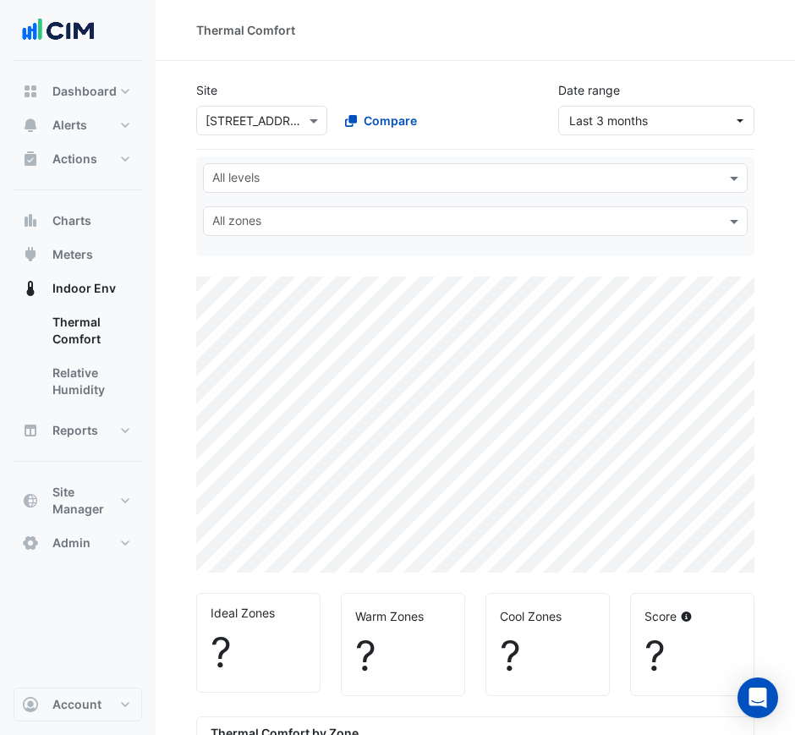
select select "***"
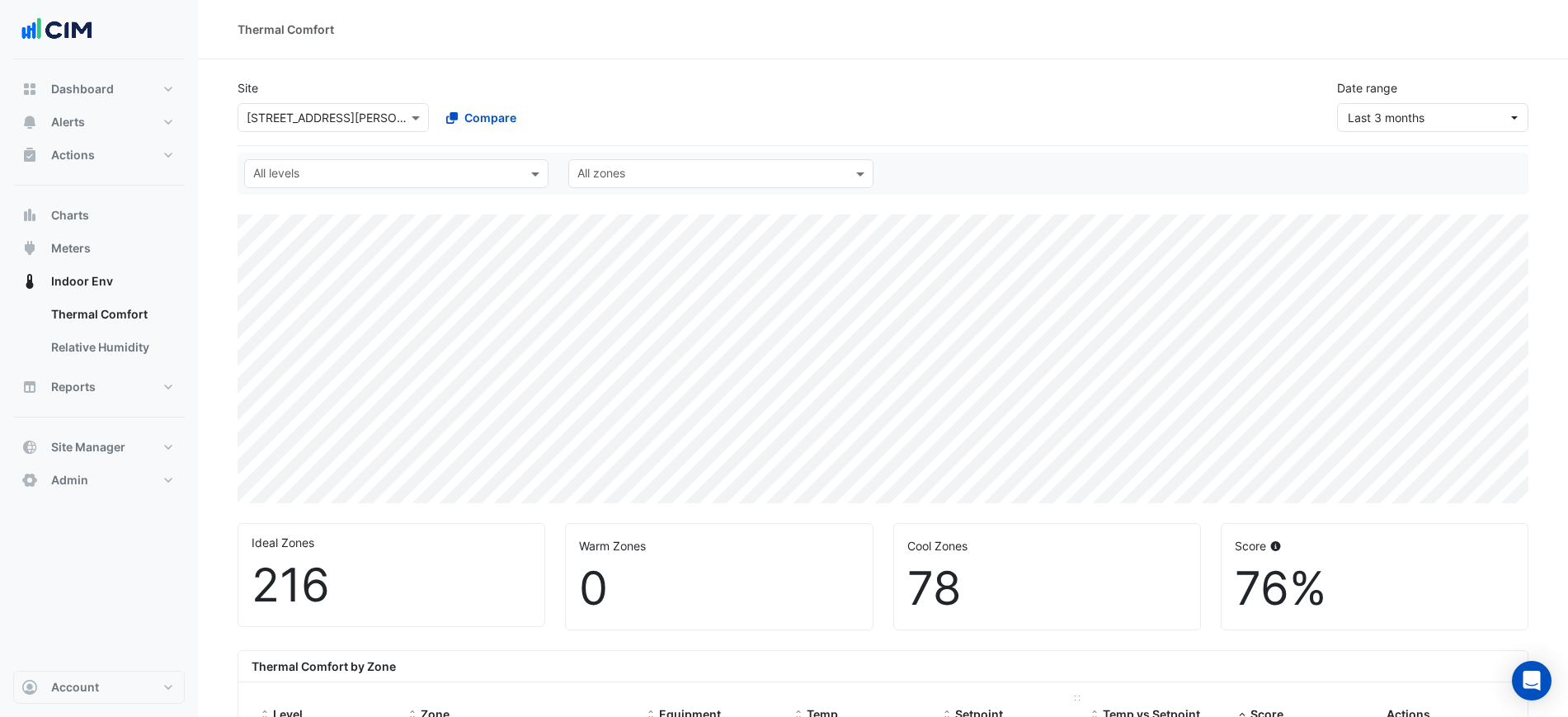
scroll to position [515, 0]
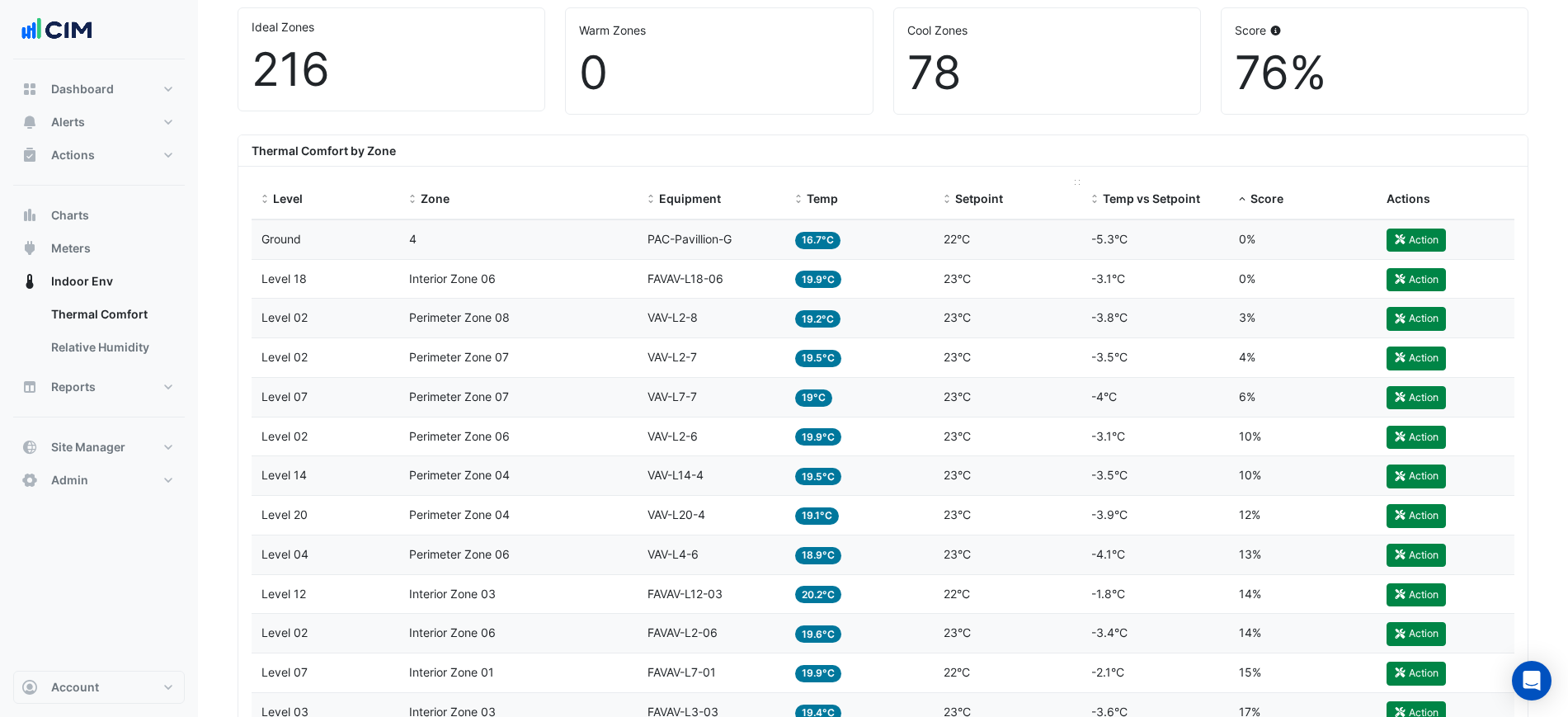
click at [986, 200] on span "Setpoint" at bounding box center [979, 198] width 48 height 14
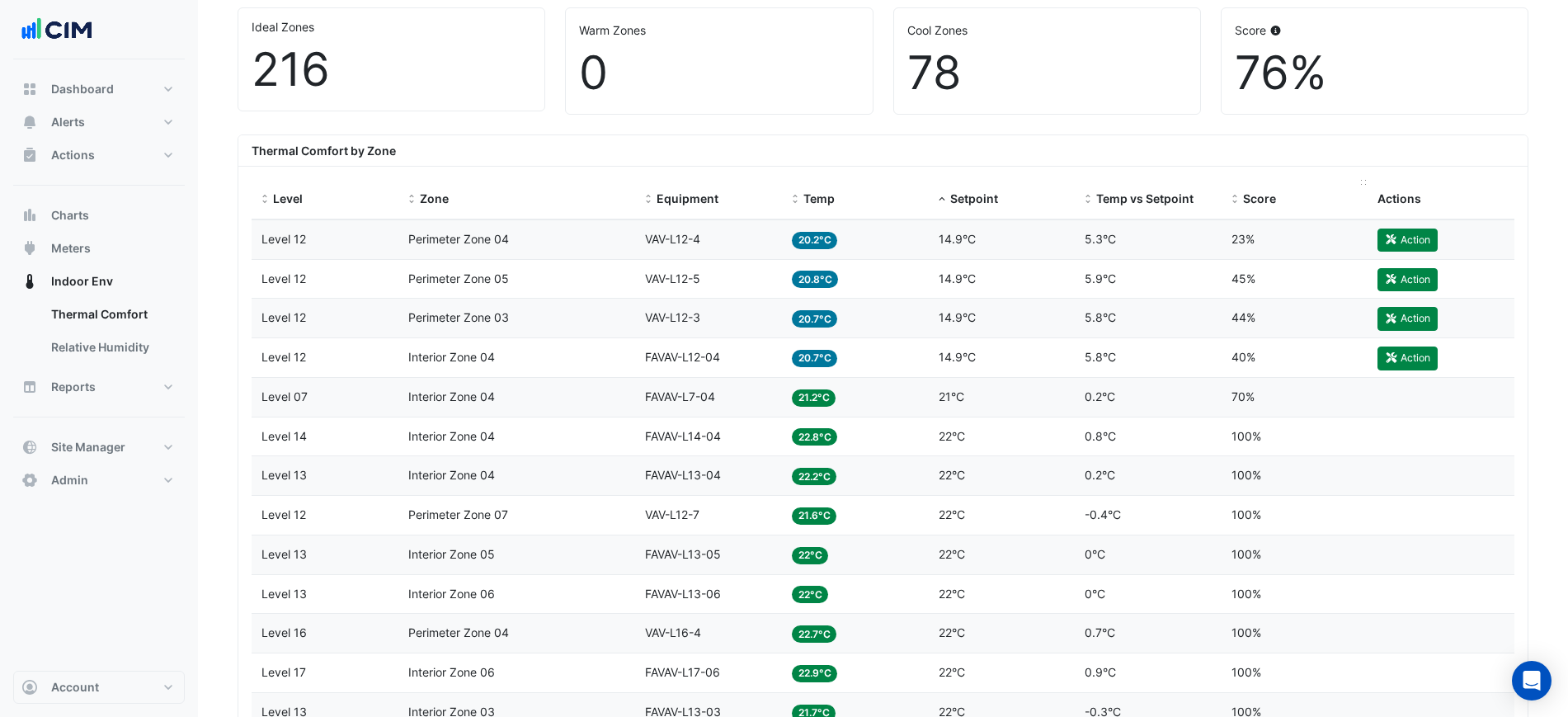
click at [1230, 195] on datatable-header-cell "Score" at bounding box center [1295, 199] width 147 height 40
click at [1252, 195] on span "Score" at bounding box center [1260, 198] width 33 height 14
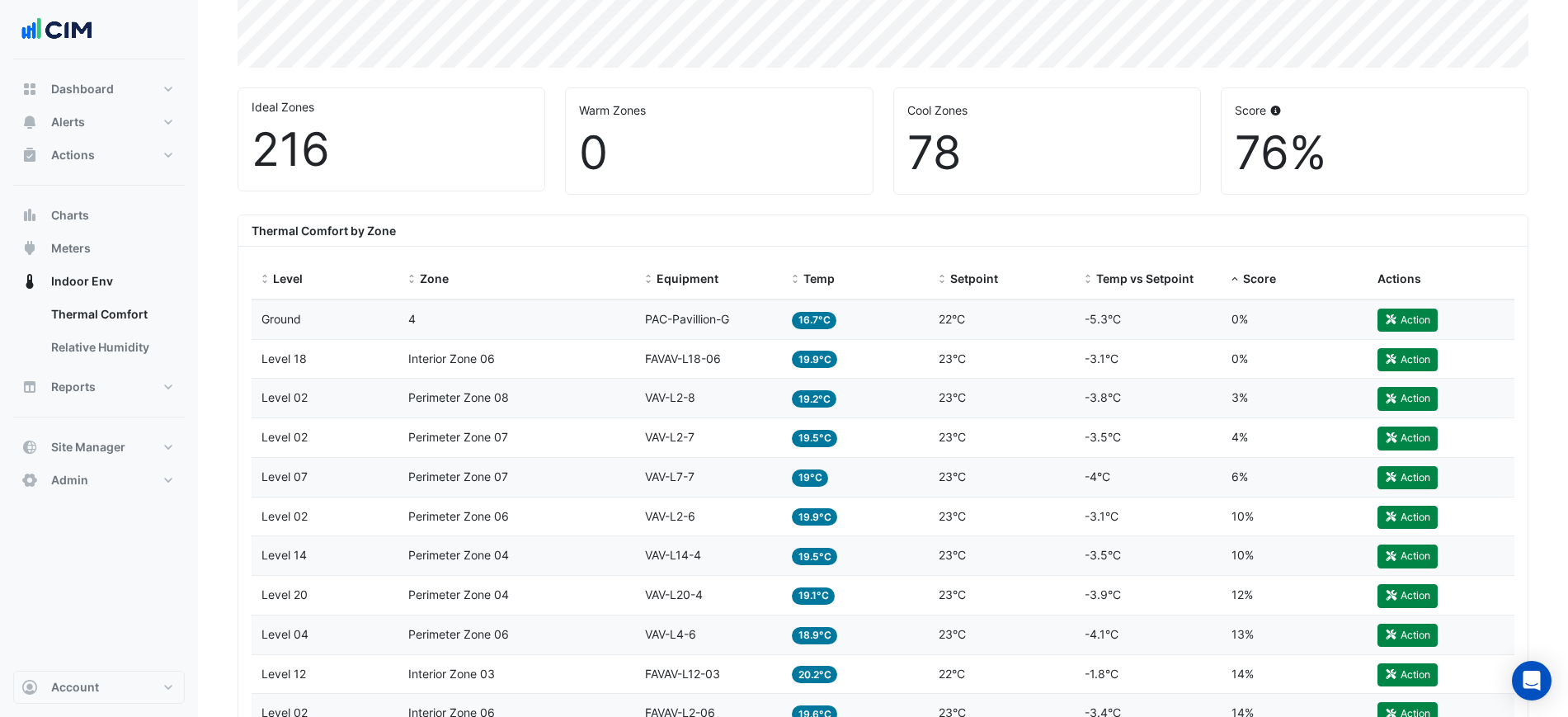
scroll to position [309, 0]
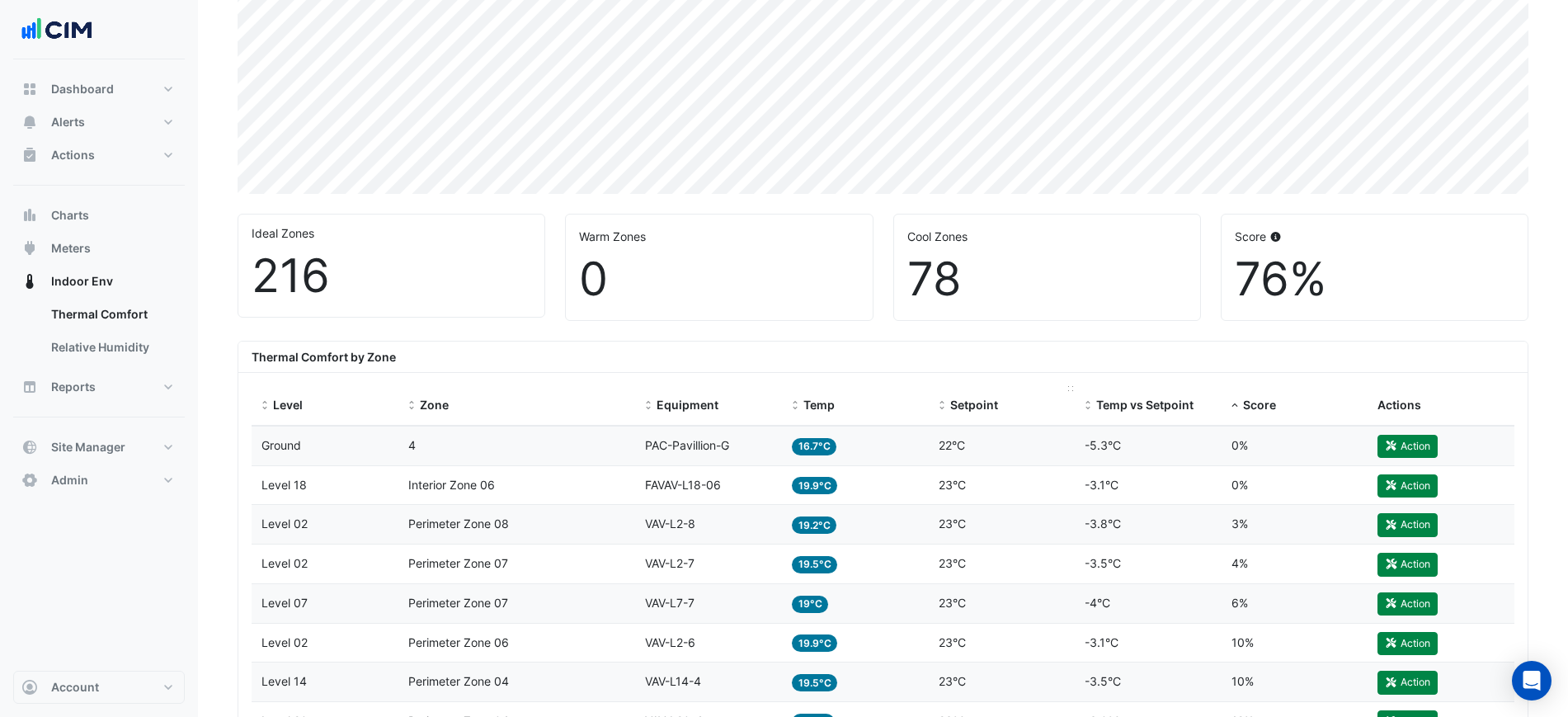
click at [957, 404] on span "Setpoint" at bounding box center [974, 405] width 48 height 14
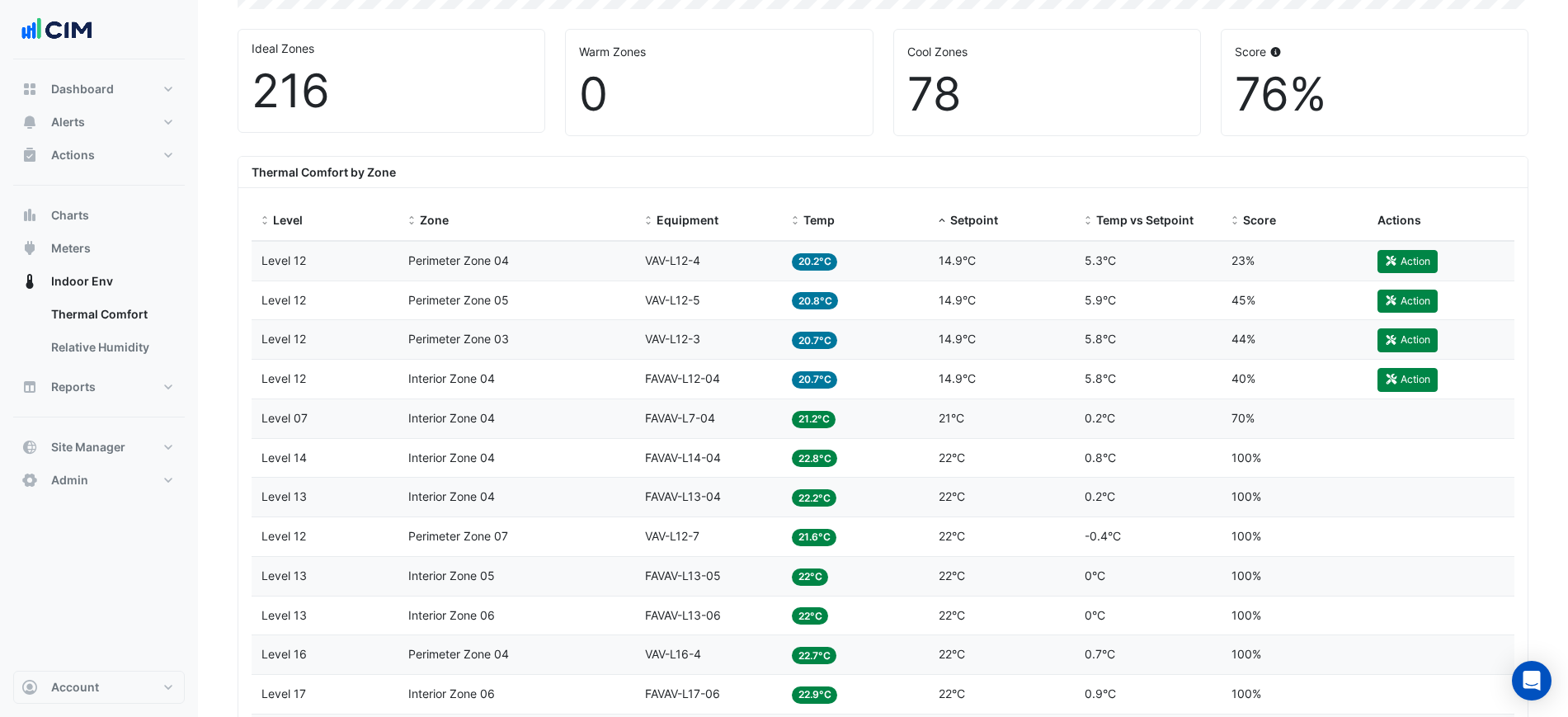
scroll to position [515, 0]
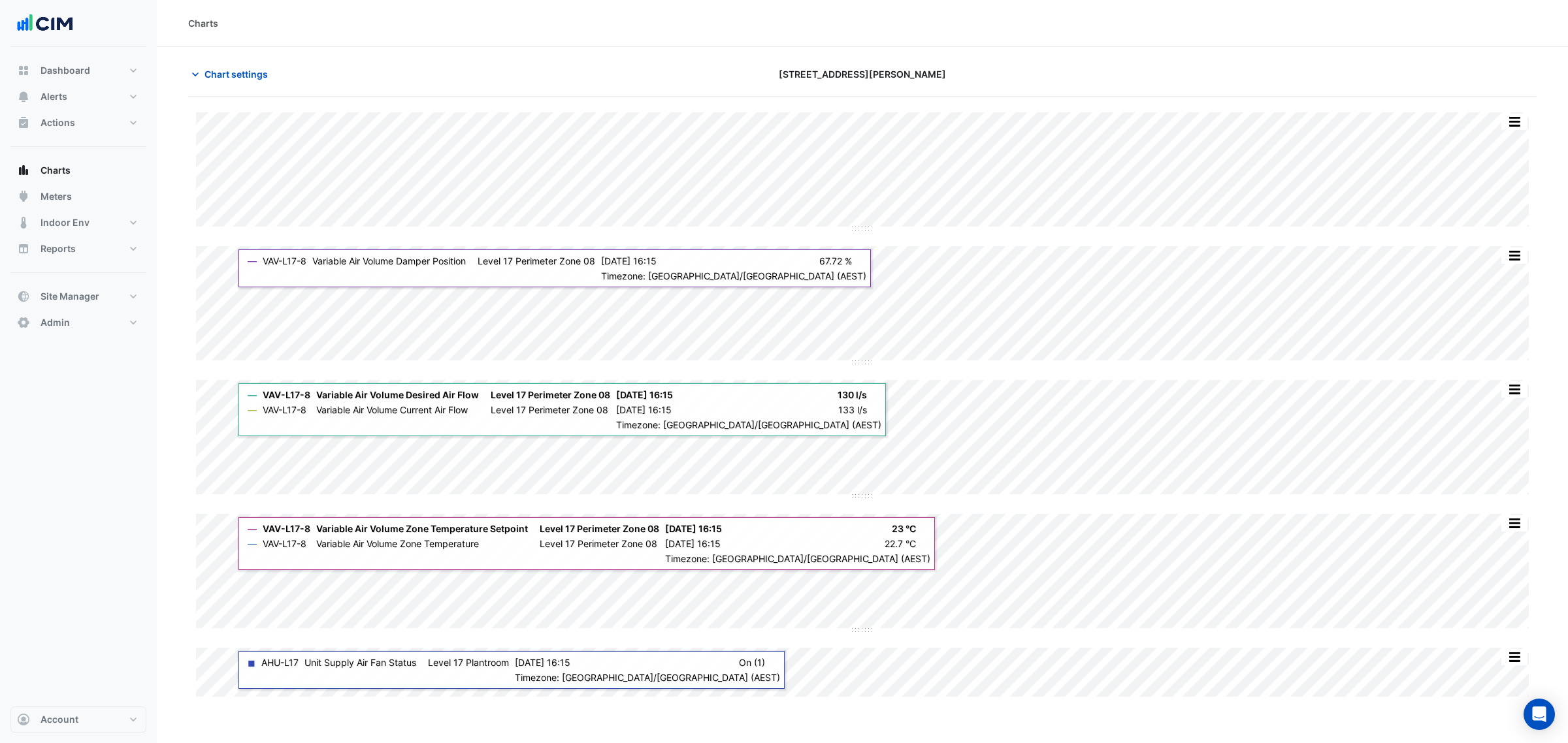
click at [221, 60] on section "Chart settings [STREET_ADDRESS][PERSON_NAME] Split by Equip Split All Split Non…" at bounding box center [862, 373] width 1411 height 653
click at [227, 66] on button "Chart settings" at bounding box center [233, 74] width 88 height 23
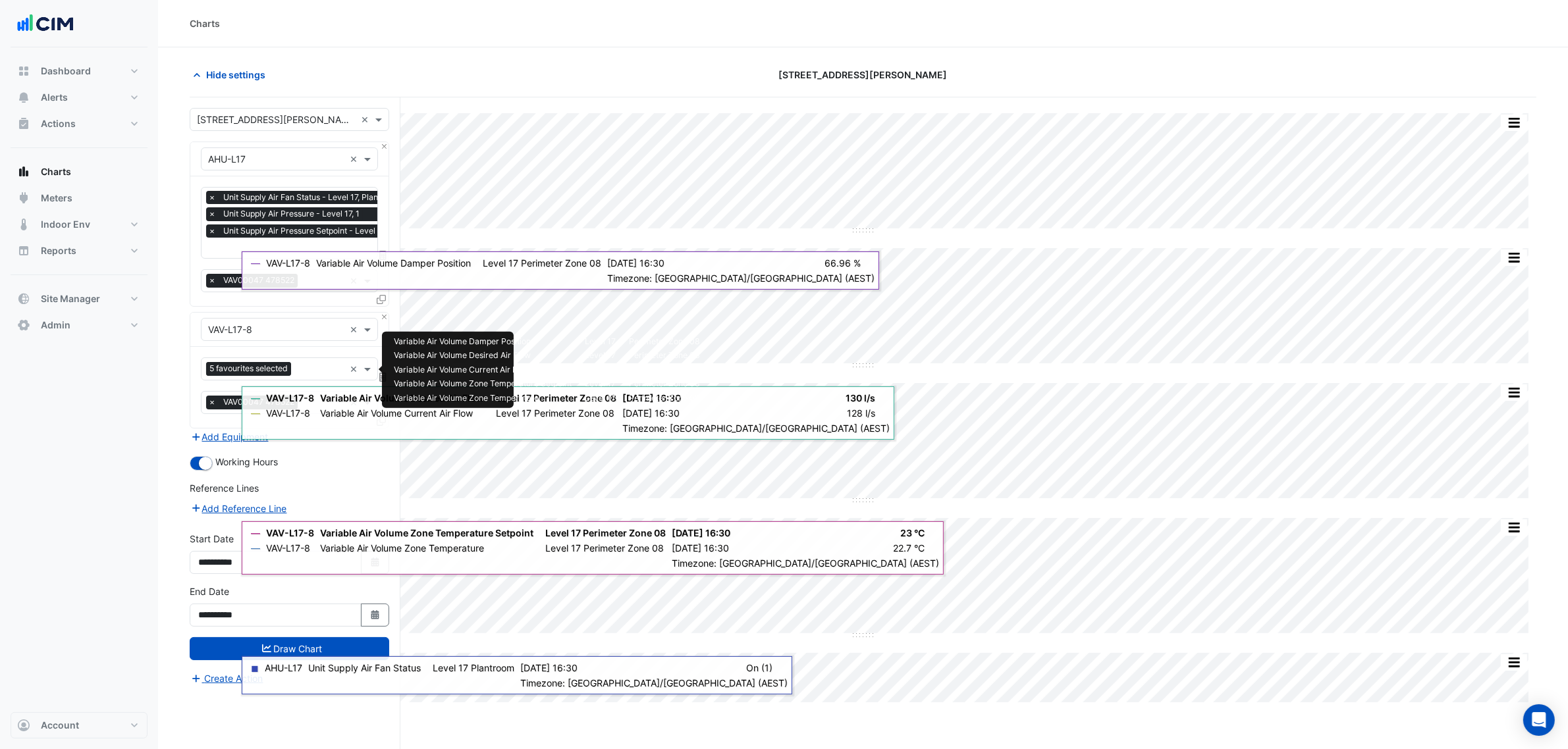
click at [295, 371] on div "Favourites 5 favourites selected" at bounding box center [273, 369] width 143 height 20
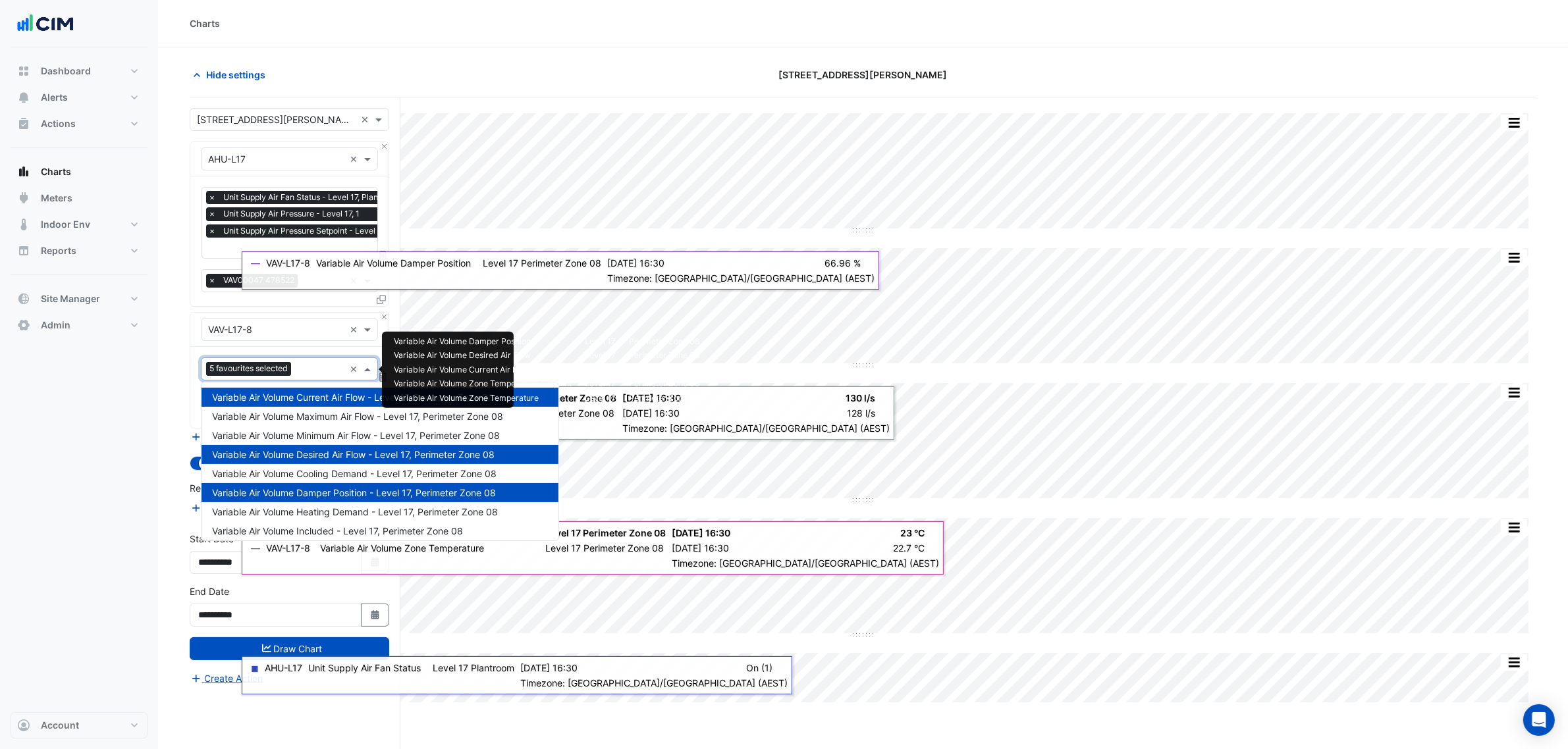
scroll to position [139, 0]
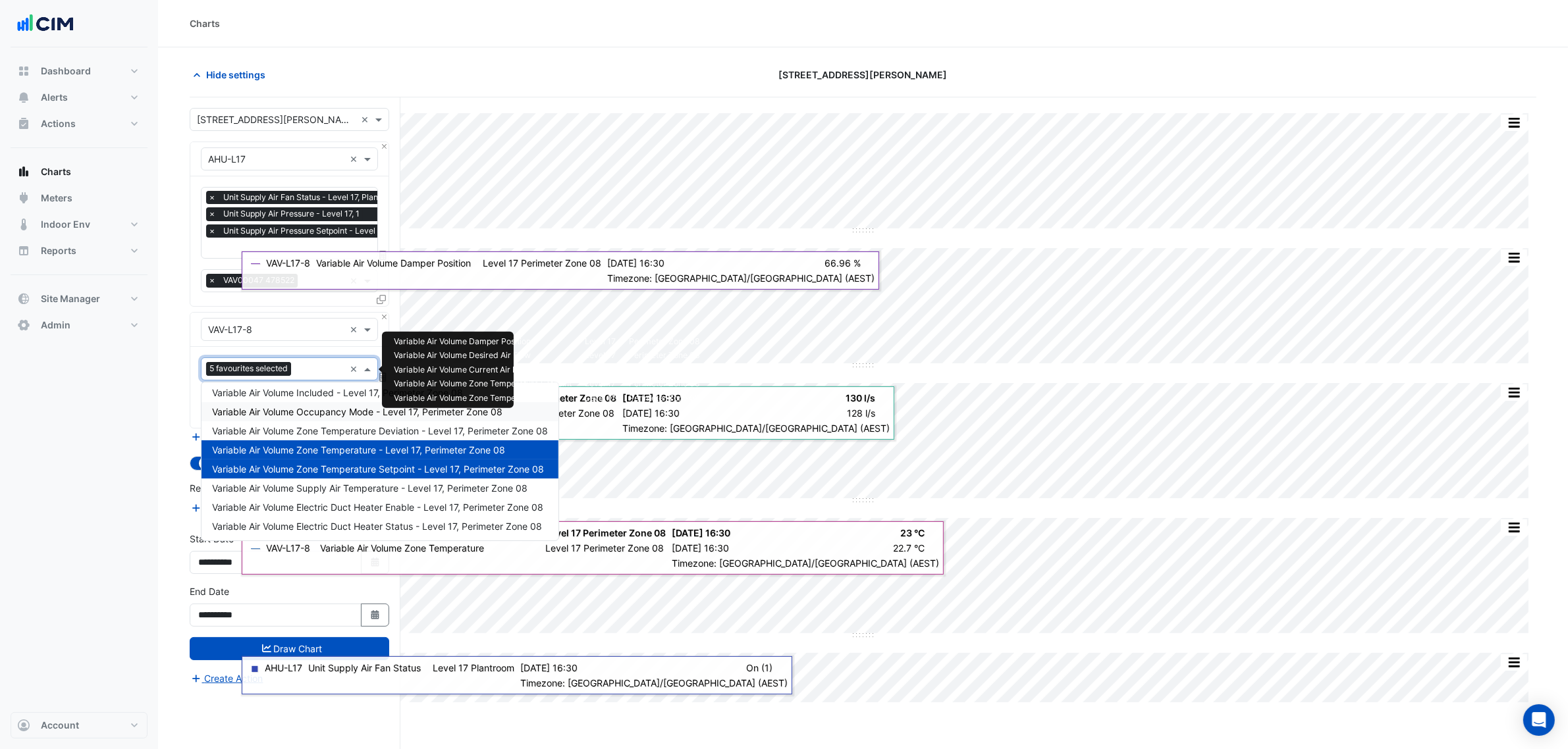
click at [339, 406] on span "Variable Air Volume Occupancy Mode - Level 17, Perimeter Zone 08" at bounding box center [357, 412] width 291 height 11
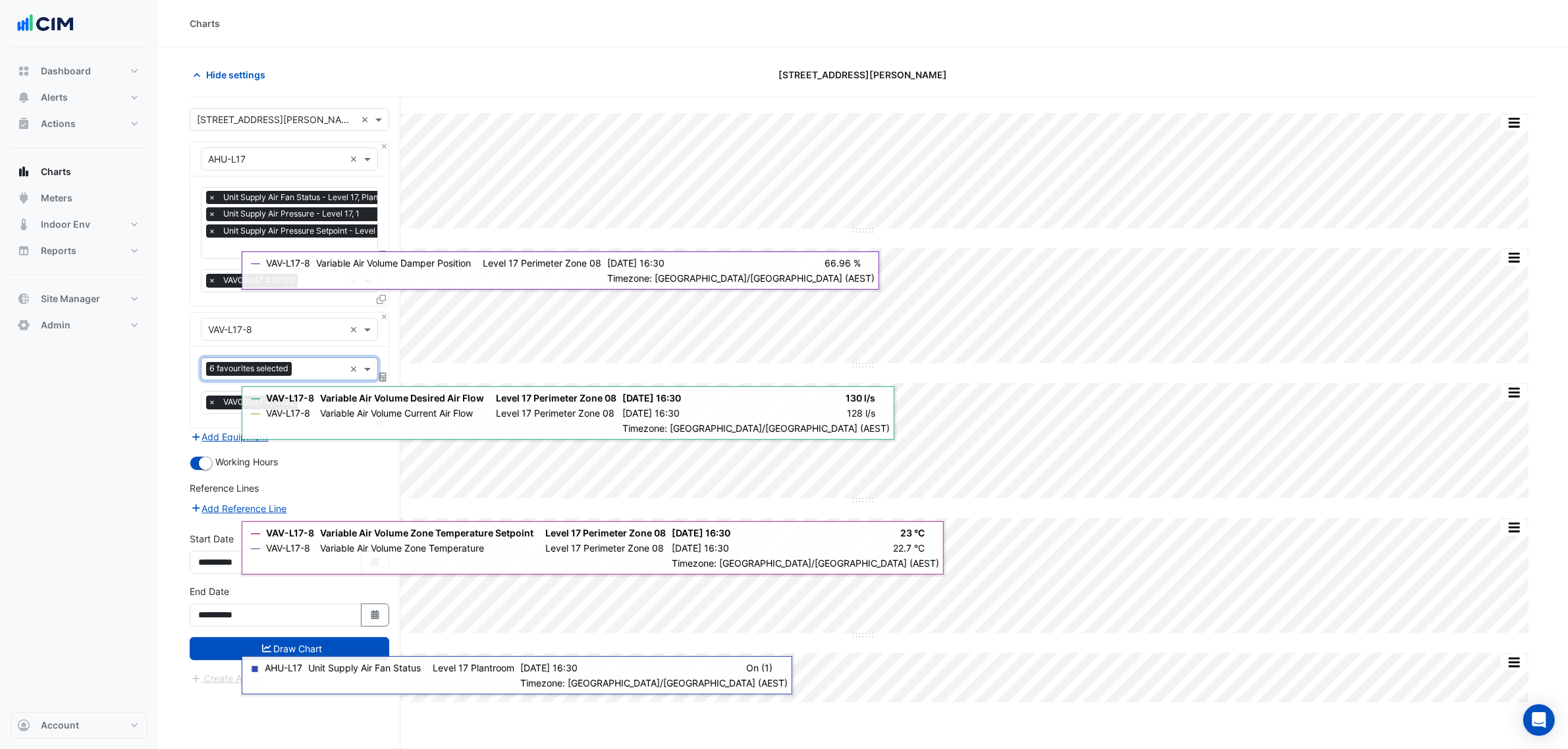
click at [325, 364] on input "text" at bounding box center [320, 371] width 48 height 14
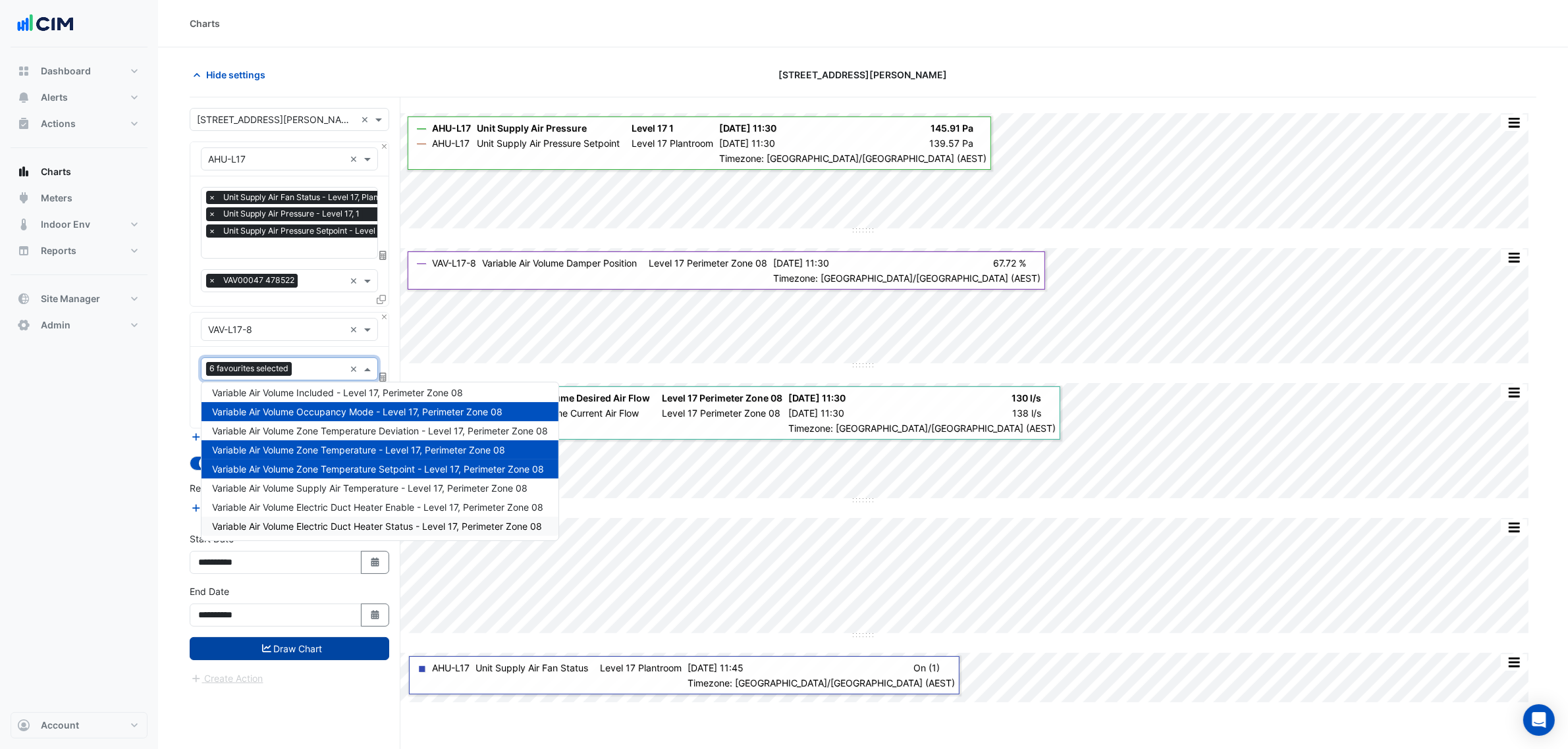
click at [341, 646] on button "Draw Chart" at bounding box center [290, 649] width 199 height 23
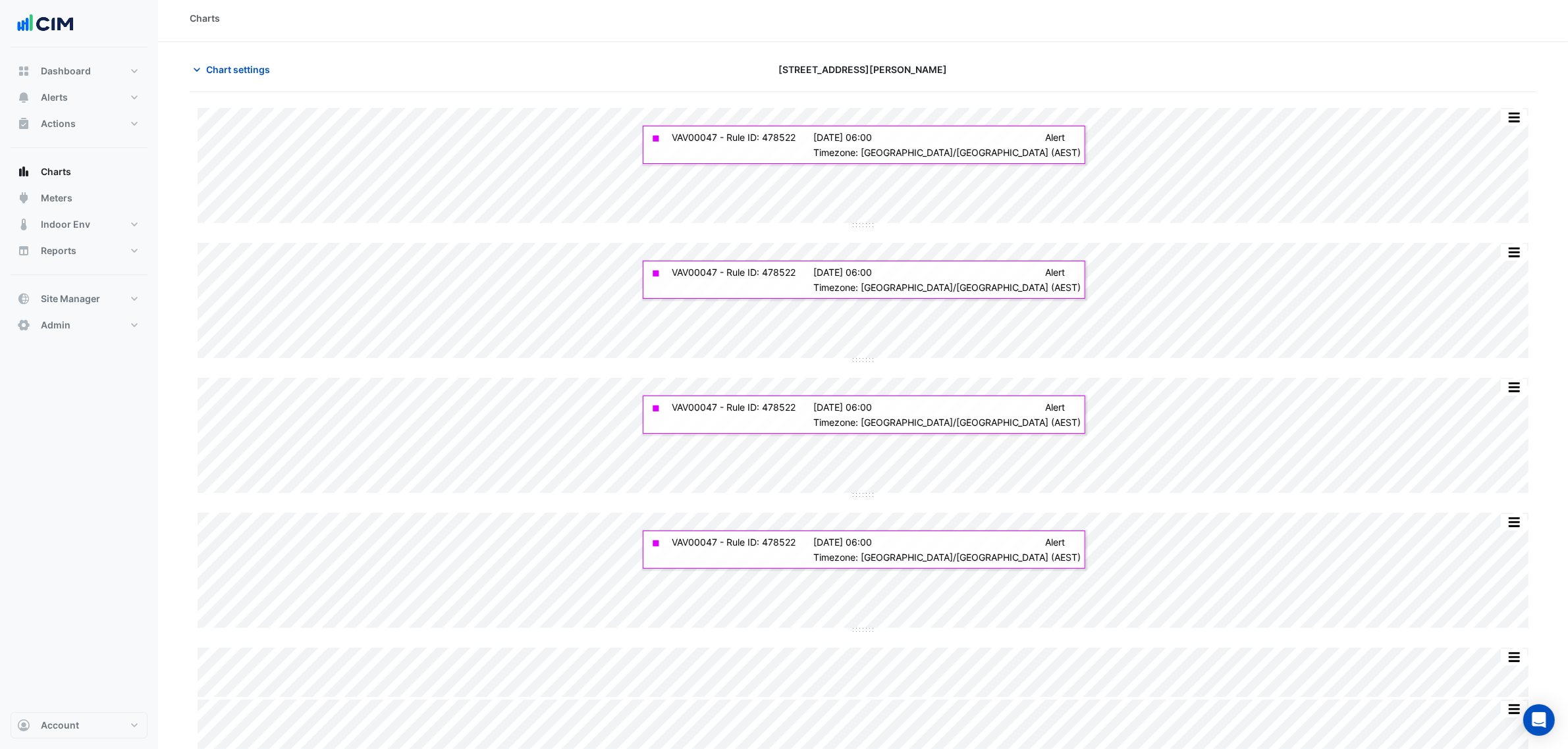
scroll to position [7, 0]
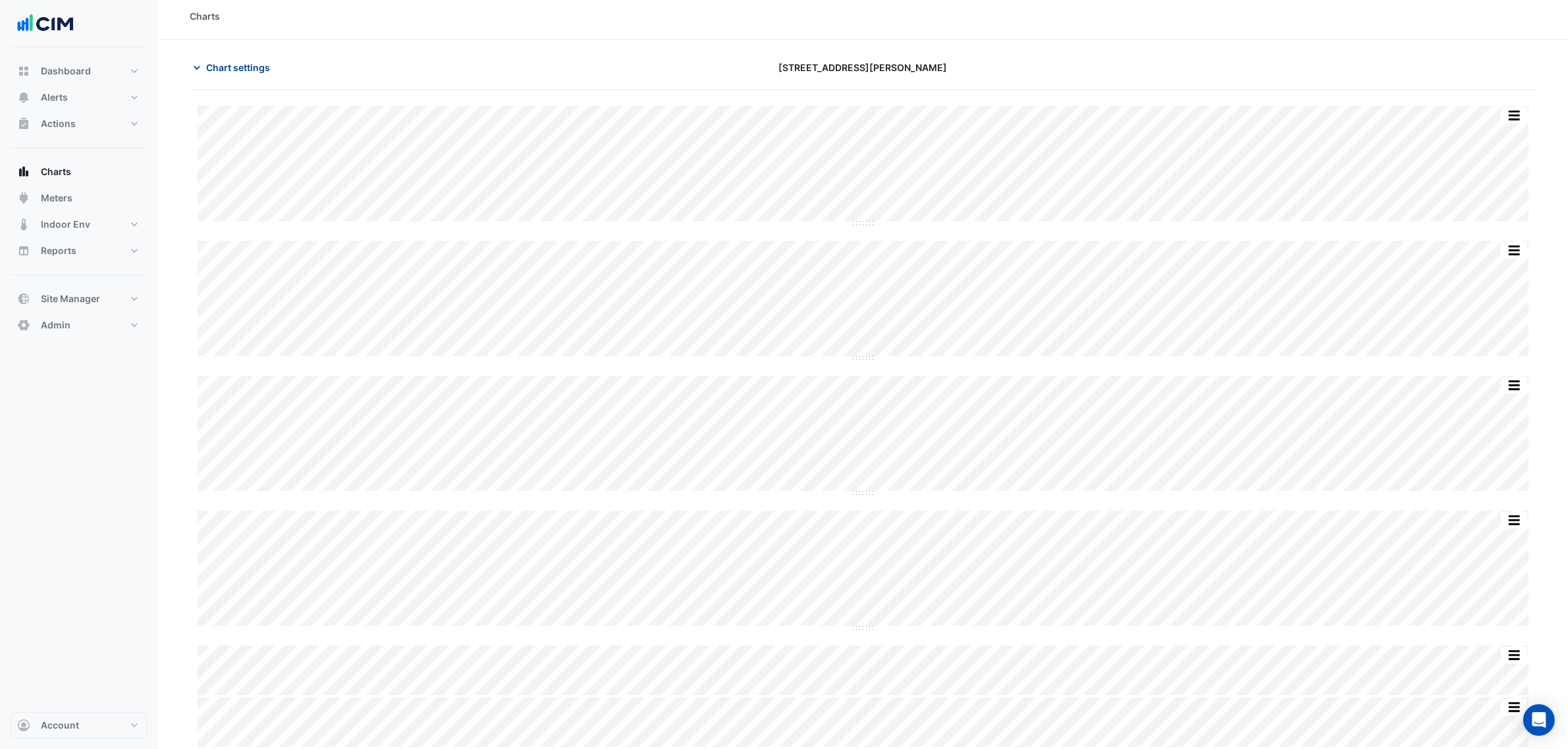
click at [241, 71] on span "Chart settings" at bounding box center [238, 68] width 64 height 14
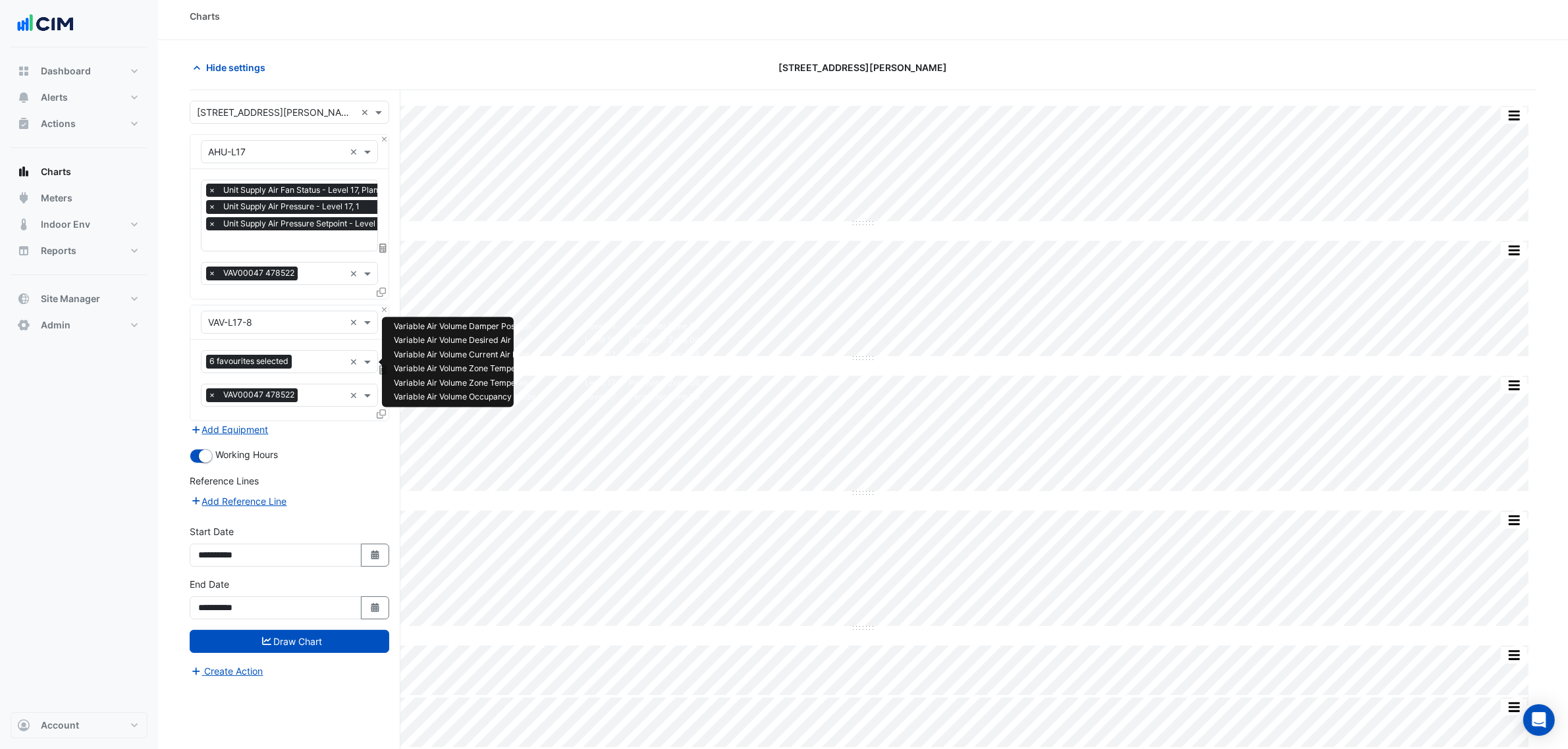
click at [285, 364] on span "6 favourites selected" at bounding box center [249, 361] width 86 height 13
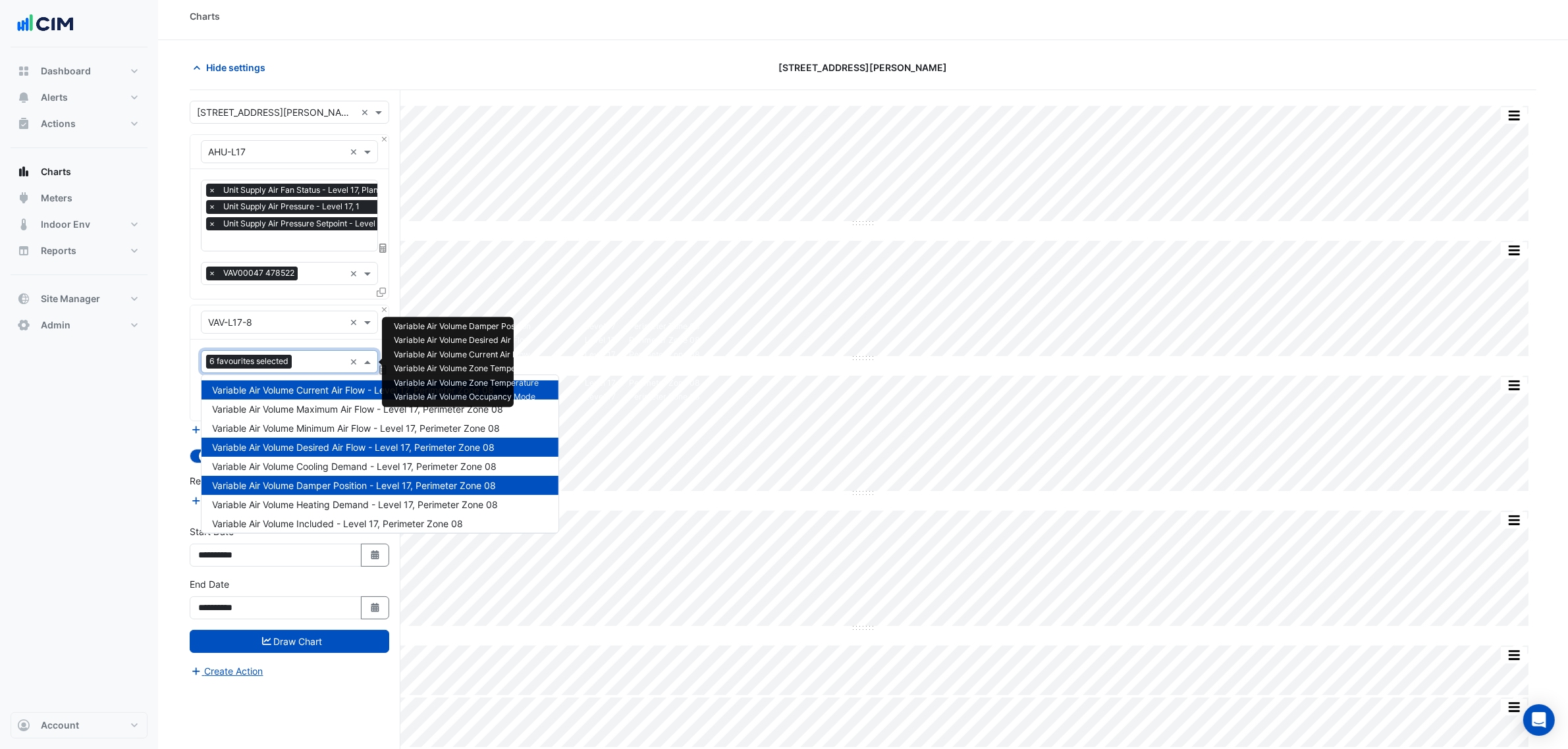
scroll to position [139, 0]
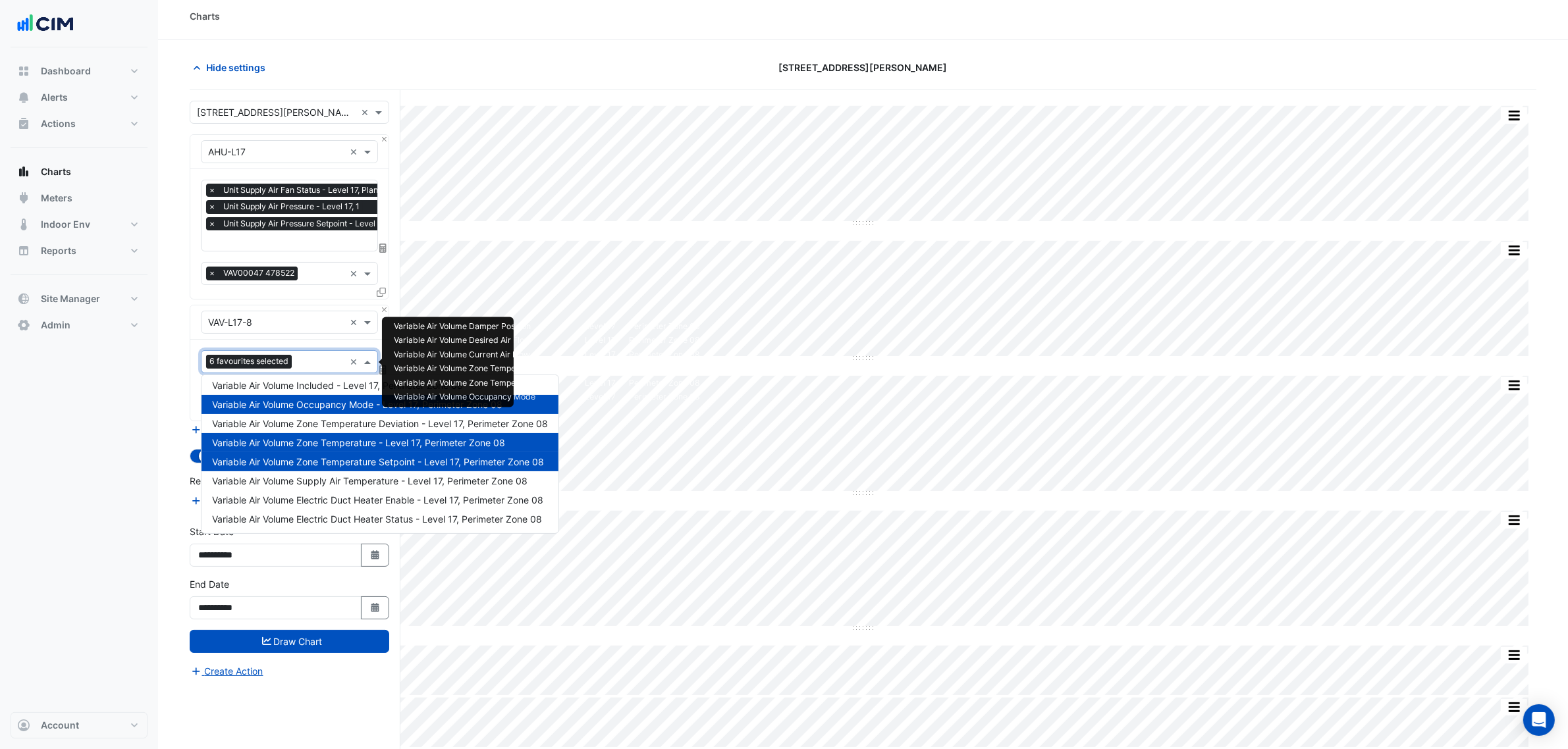
click at [263, 400] on span "Variable Air Volume Occupancy Mode - Level 17, Perimeter Zone 08" at bounding box center [357, 404] width 291 height 11
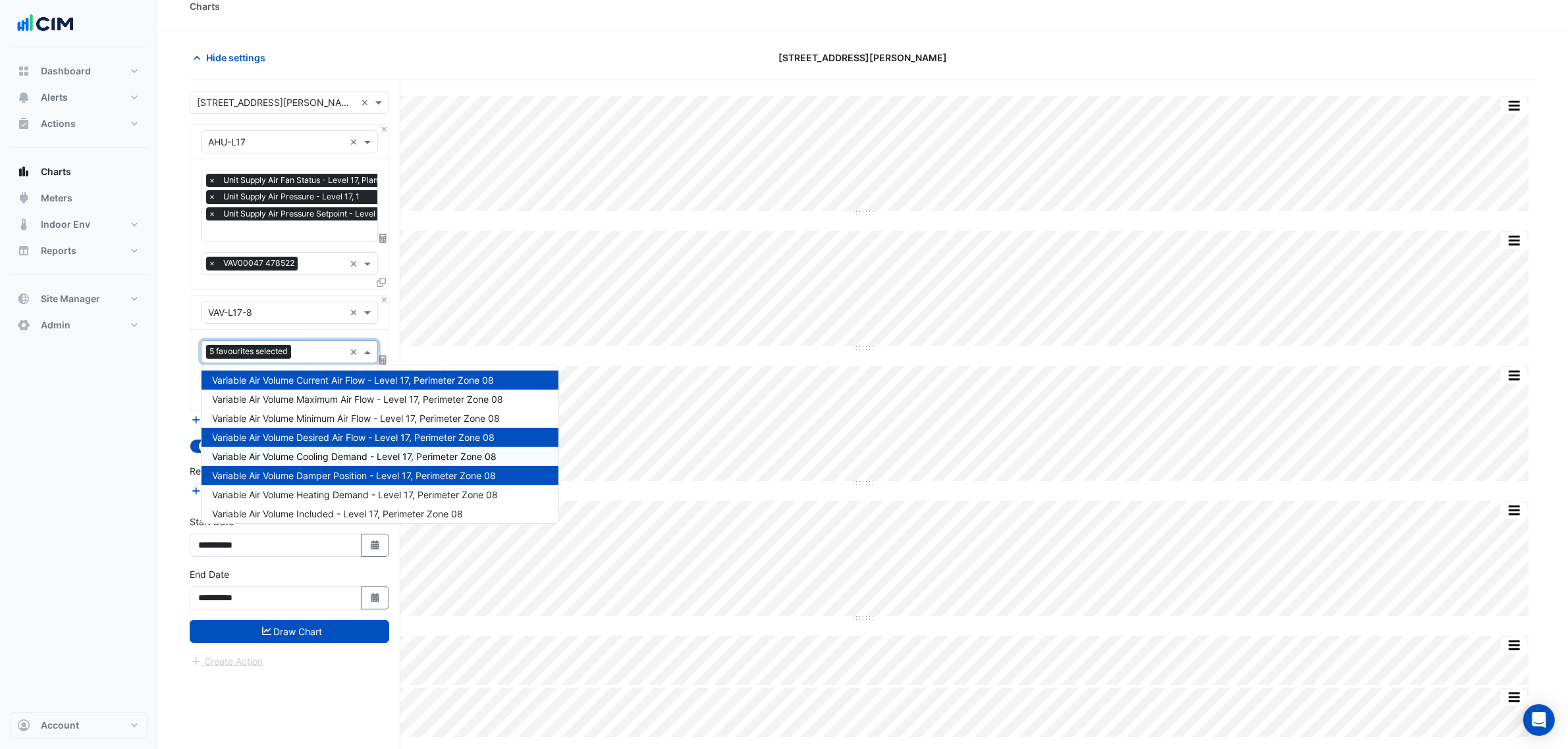
scroll to position [0, 0]
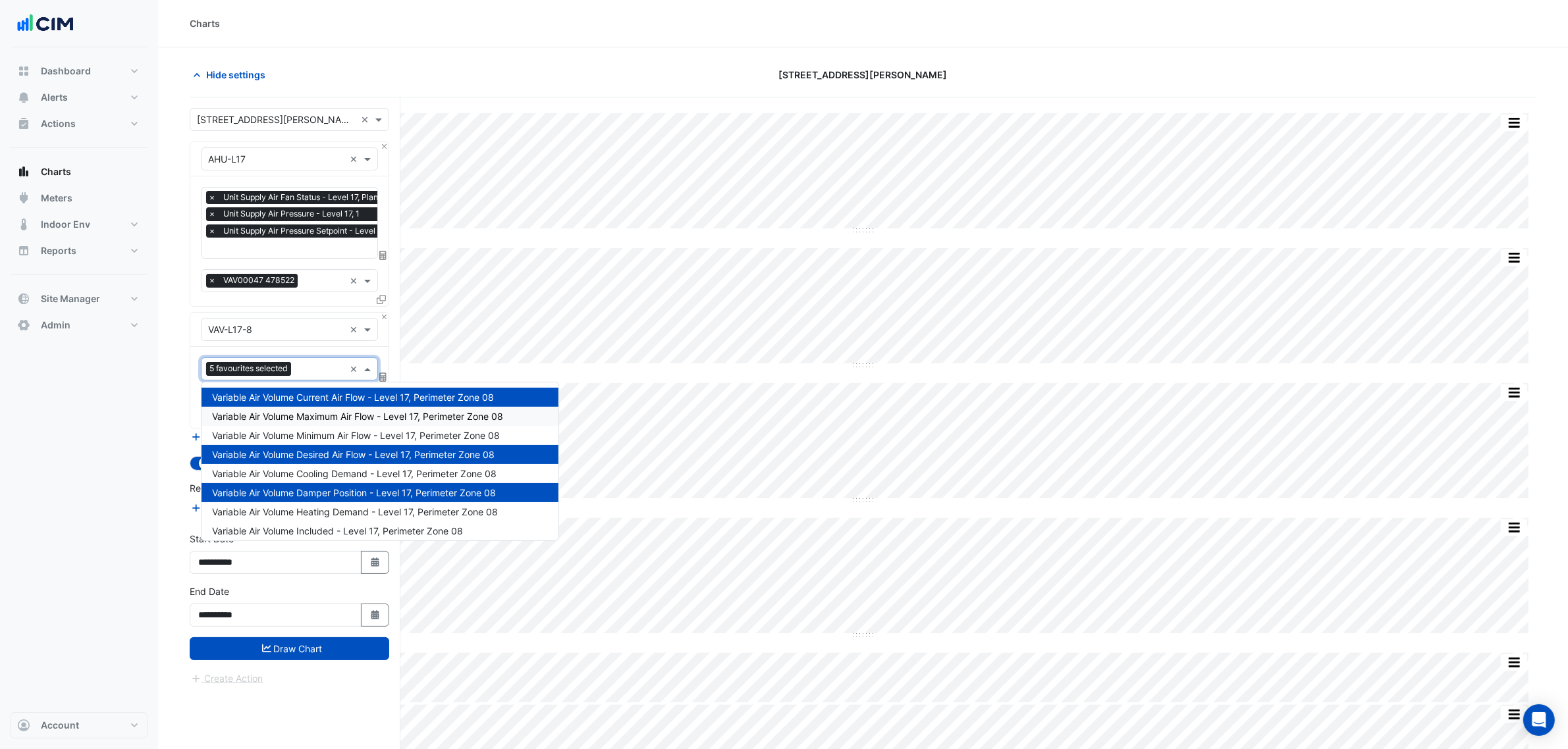
drag, startPoint x: 347, startPoint y: 433, endPoint x: 347, endPoint y: 413, distance: 20.0
click at [347, 413] on div "Variable Air Volume Current Air Flow - Level 17, Perimeter Zone 08 Variable Air…" at bounding box center [380, 531] width 357 height 287
click at [347, 413] on span "Variable Air Volume Maximum Air Flow - Level 17, Perimeter Zone 08" at bounding box center [358, 417] width 291 height 11
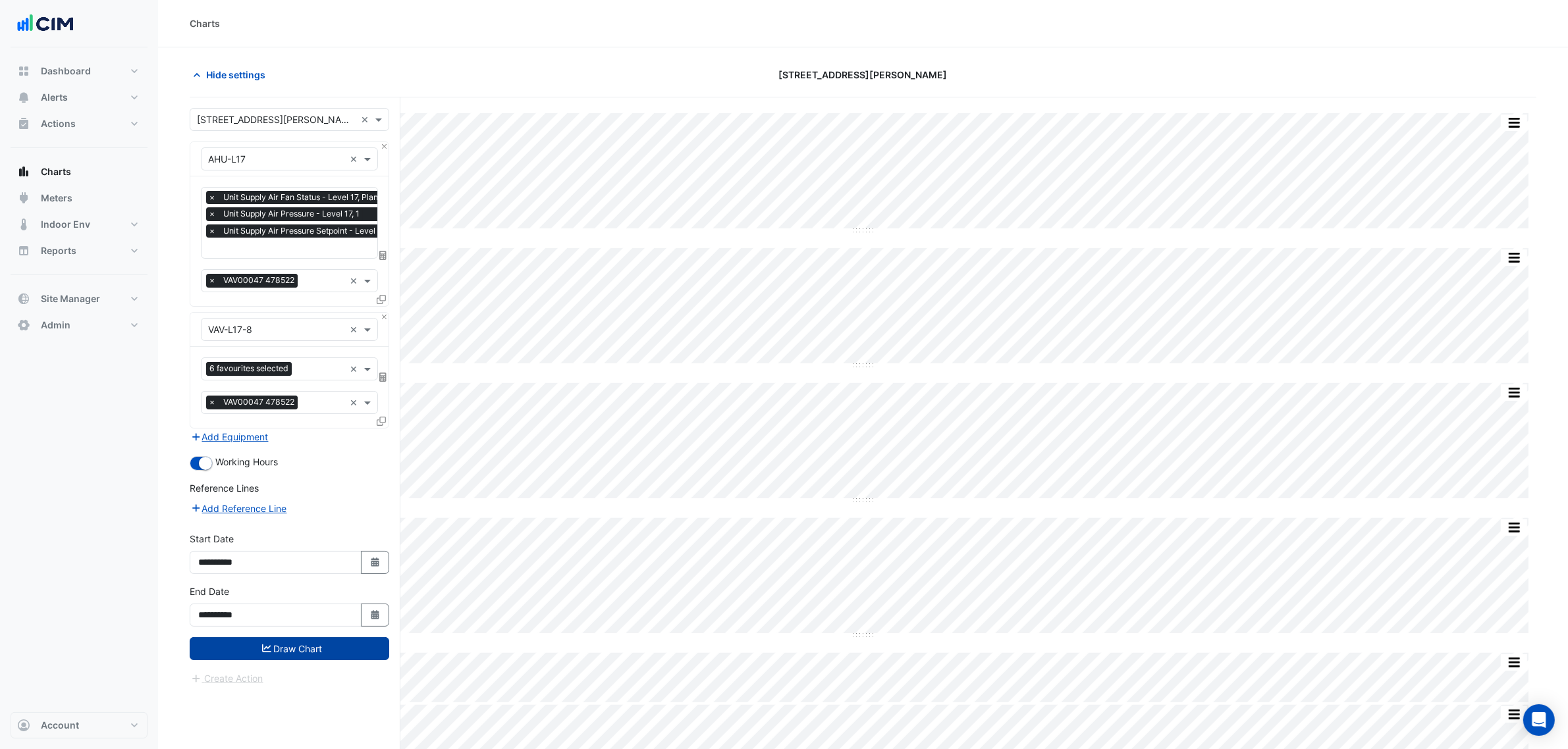
click at [274, 646] on button "Draw Chart" at bounding box center [290, 649] width 199 height 23
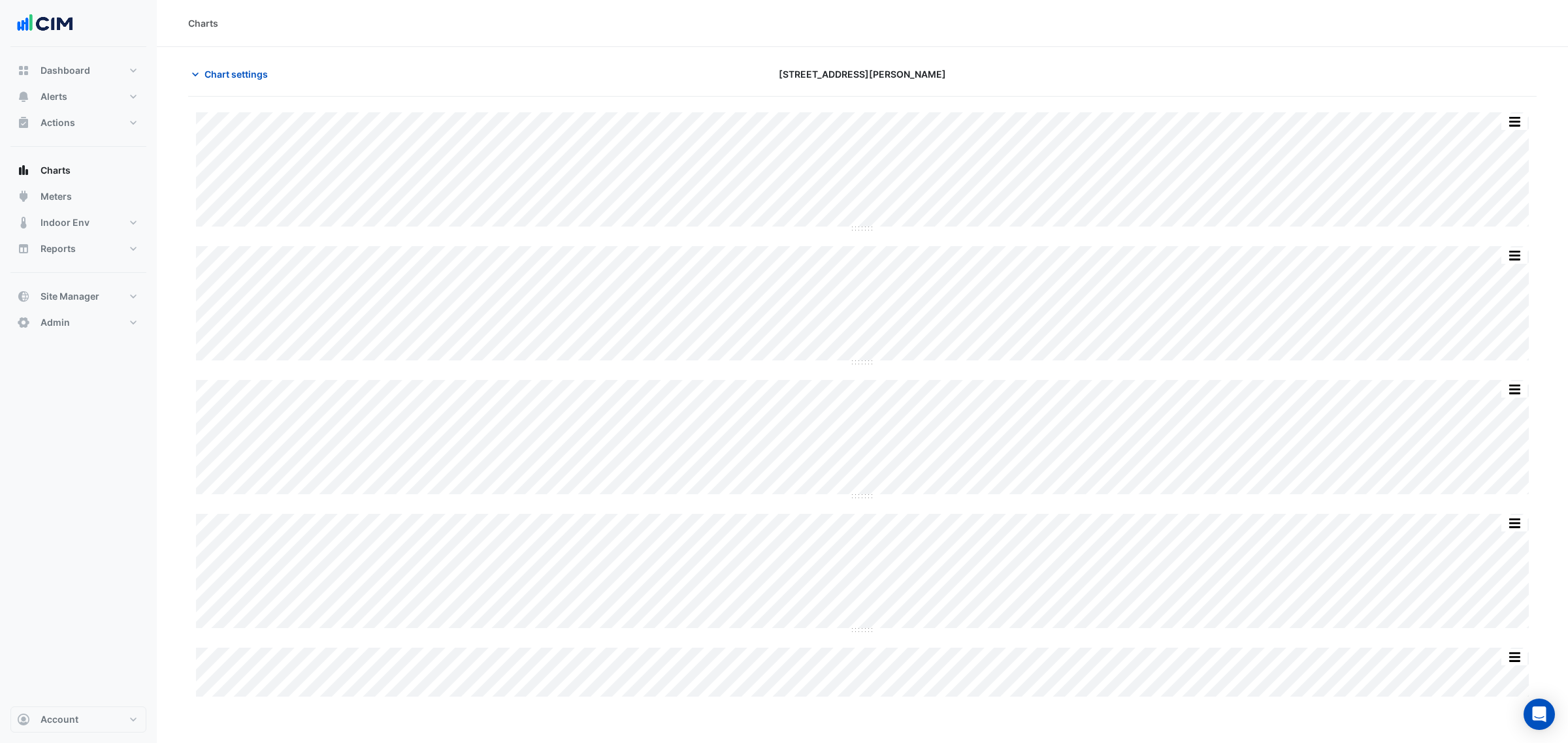
click at [264, 53] on section "Chart settings 201 Miller Street Split by Equip Split All Split None Print Save…" at bounding box center [862, 373] width 1411 height 653
click at [256, 57] on section "Chart settings 201 Miller Street Split by Equip Split All Split None Print Save…" at bounding box center [862, 373] width 1411 height 653
drag, startPoint x: 255, startPoint y: 57, endPoint x: 250, endPoint y: 66, distance: 10.3
click at [253, 59] on section "Chart settings 201 Miller Street Split by Equip Split All Split None Print Save…" at bounding box center [862, 373] width 1411 height 653
click at [250, 66] on button "Chart settings" at bounding box center [233, 74] width 88 height 23
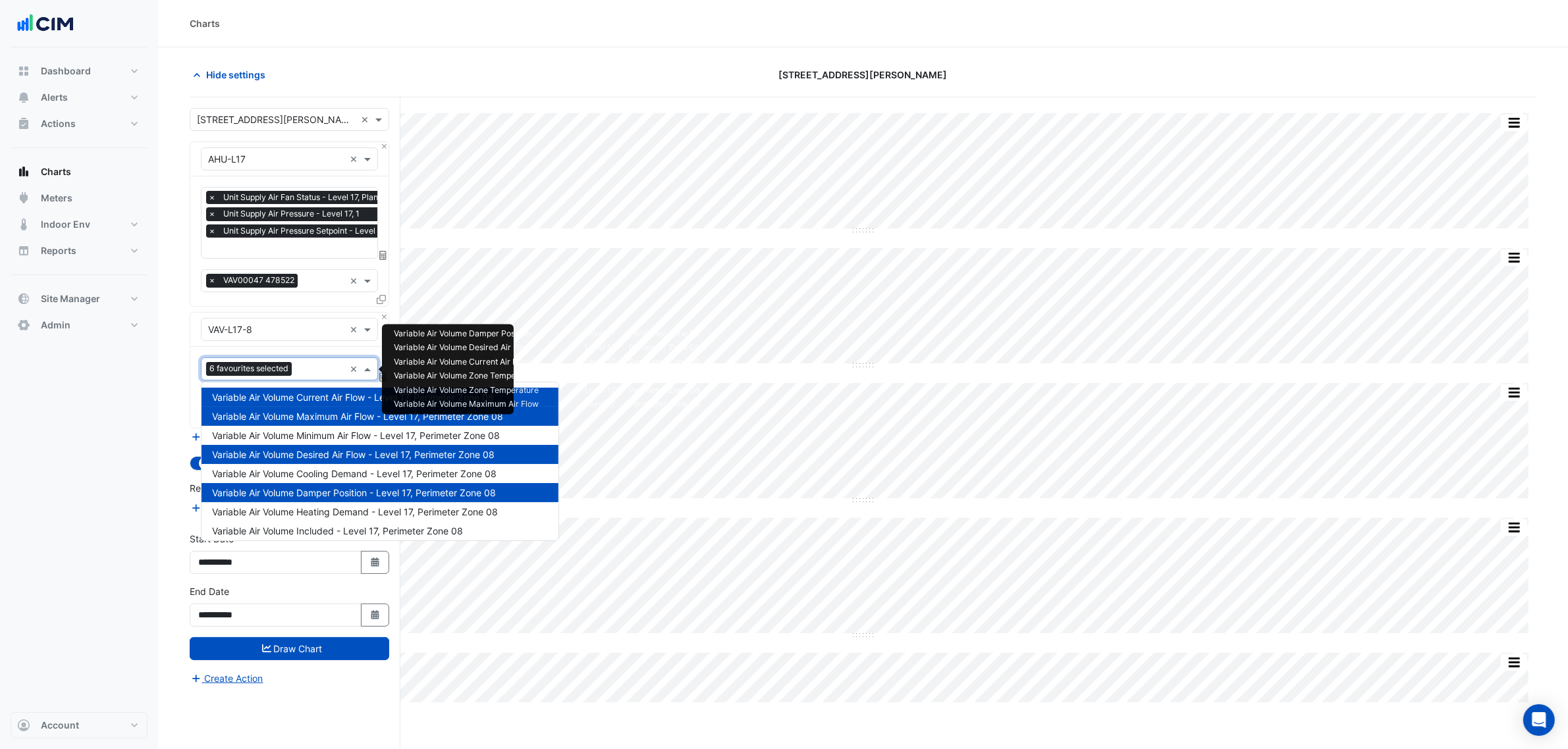
click at [301, 364] on input "text" at bounding box center [320, 371] width 48 height 14
click at [327, 409] on div "Variable Air Volume Maximum Air Flow - Level 17, Perimeter Zone 08" at bounding box center [380, 417] width 357 height 19
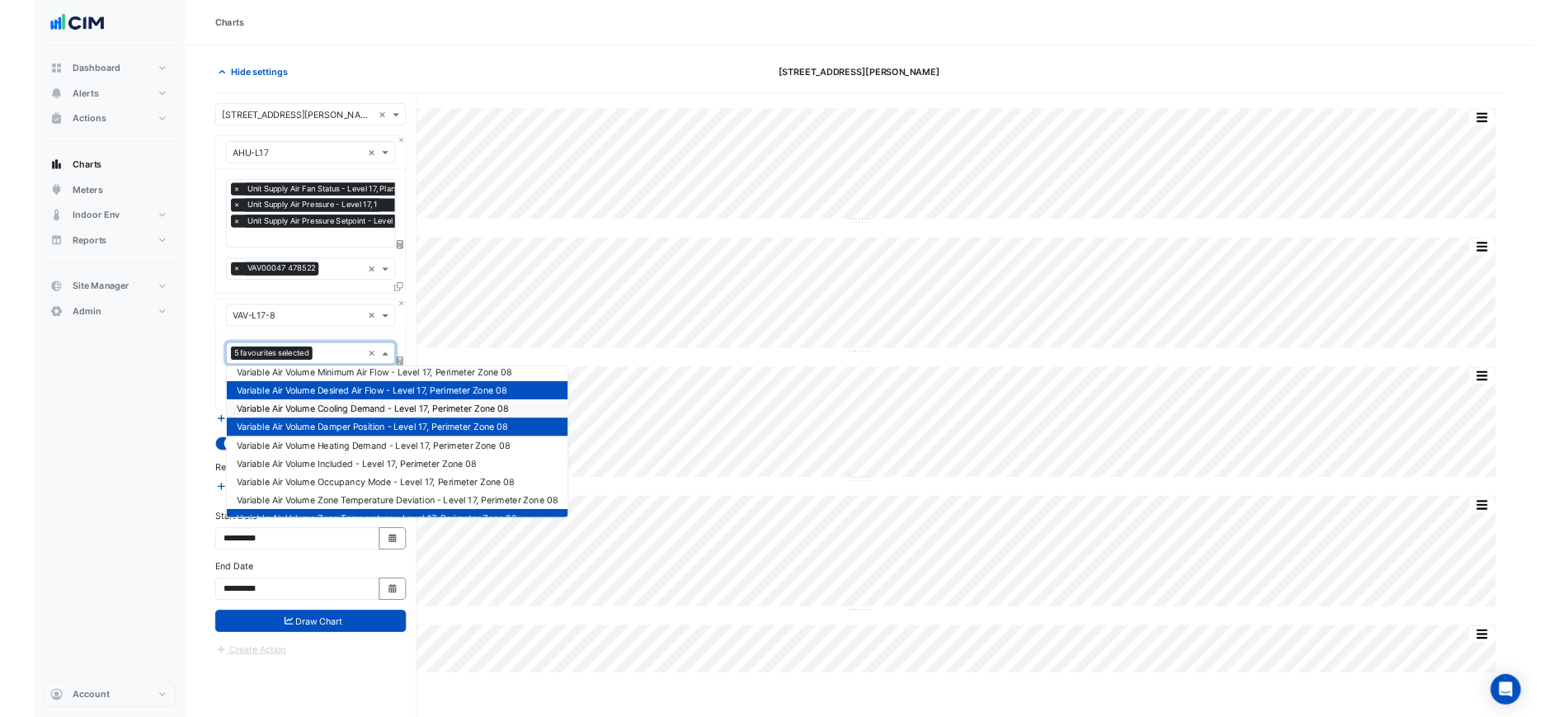
scroll to position [174, 0]
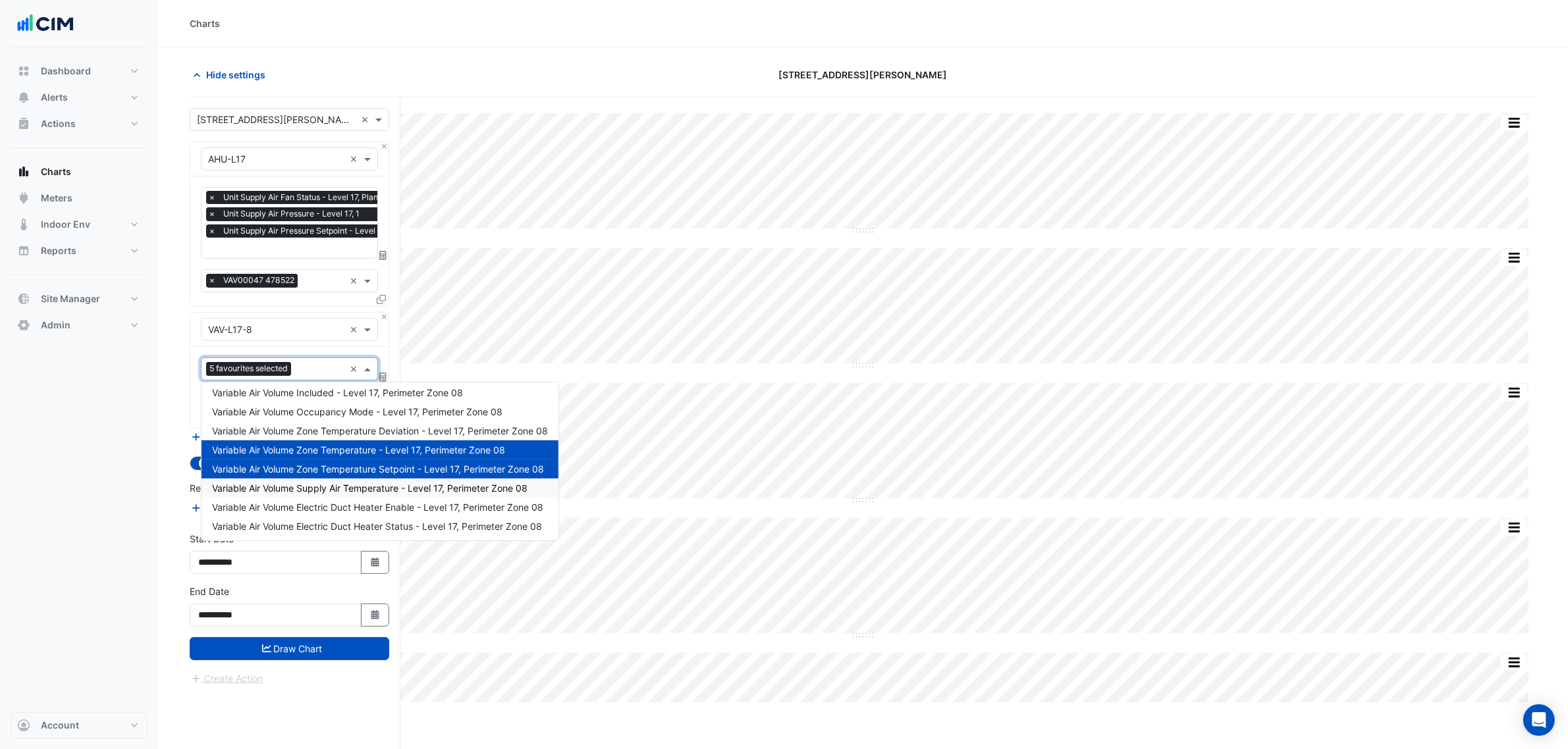
click at [361, 492] on span "Variable Air Volume Supply Air Temperature - Level 17, Perimeter Zone 08" at bounding box center [369, 488] width 315 height 11
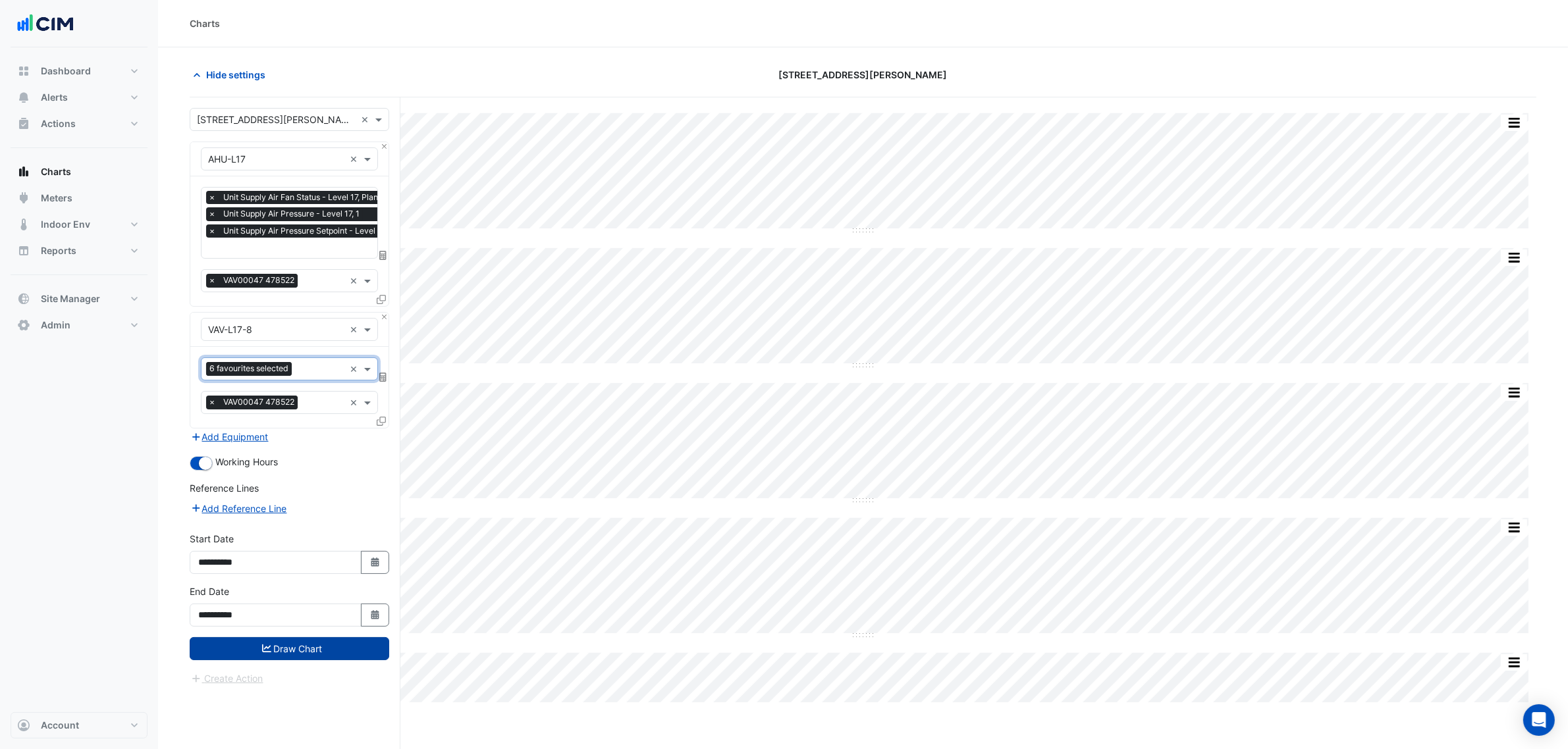
click at [356, 657] on button "Draw Chart" at bounding box center [290, 649] width 199 height 23
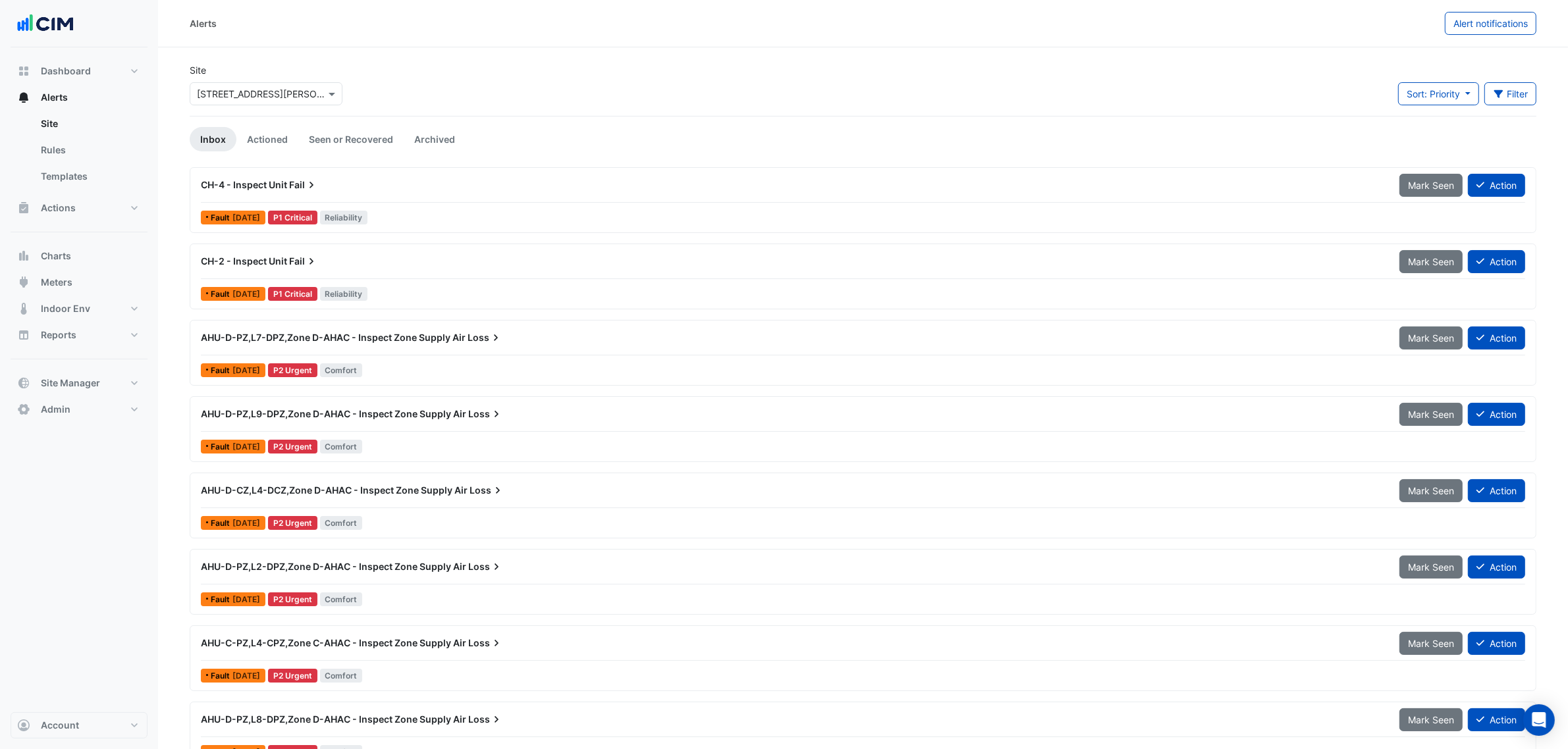
click at [236, 97] on input "text" at bounding box center [253, 94] width 112 height 14
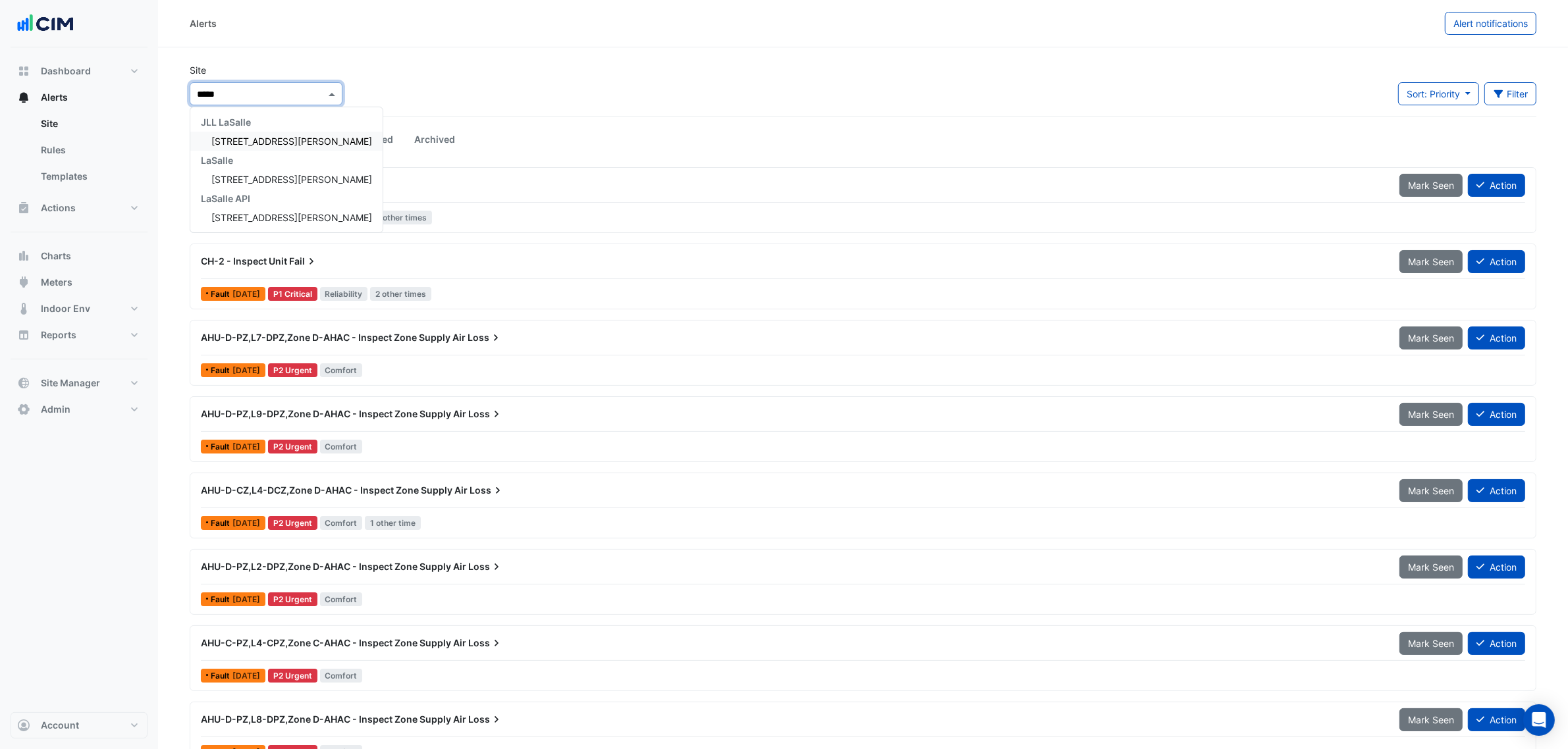
type input "******"
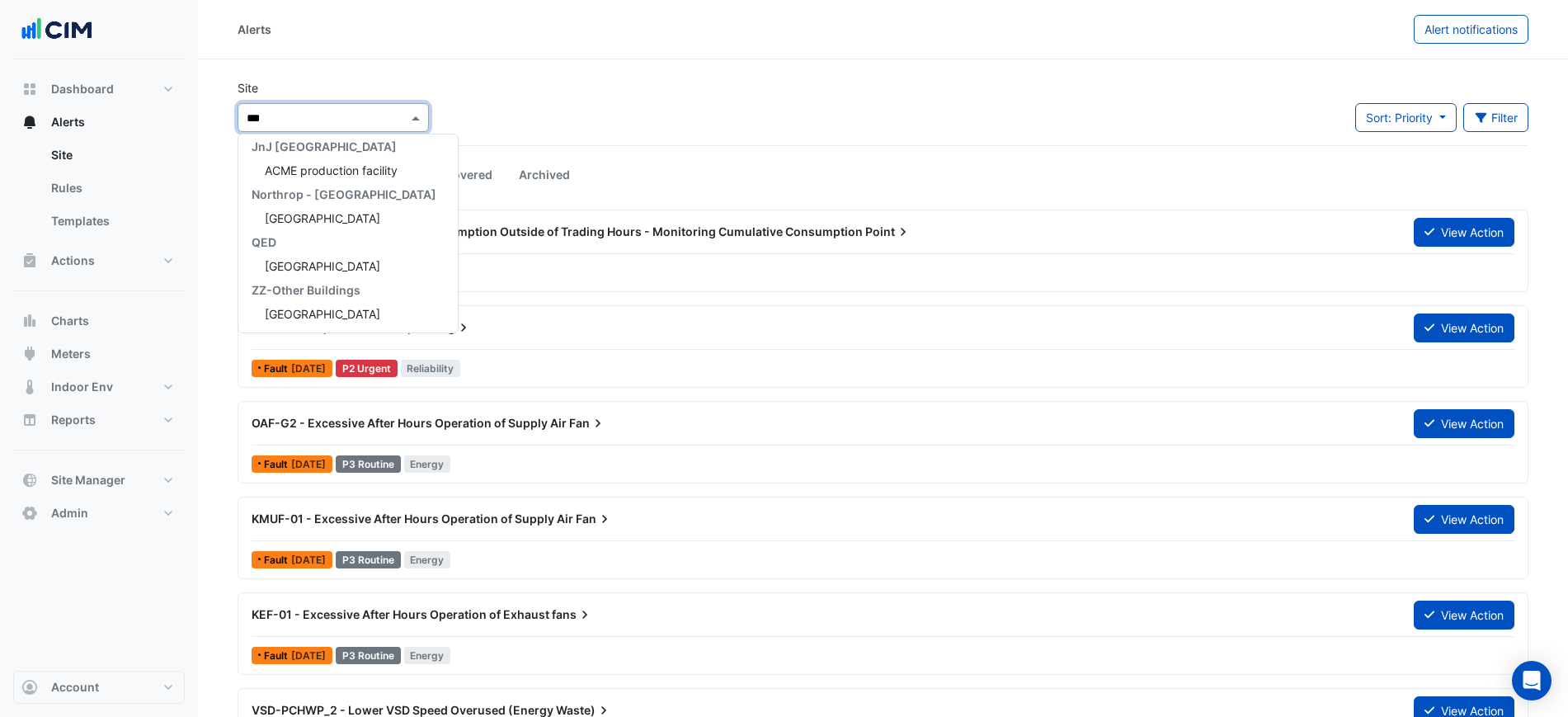
scroll to position [246, 0]
type input "*****"
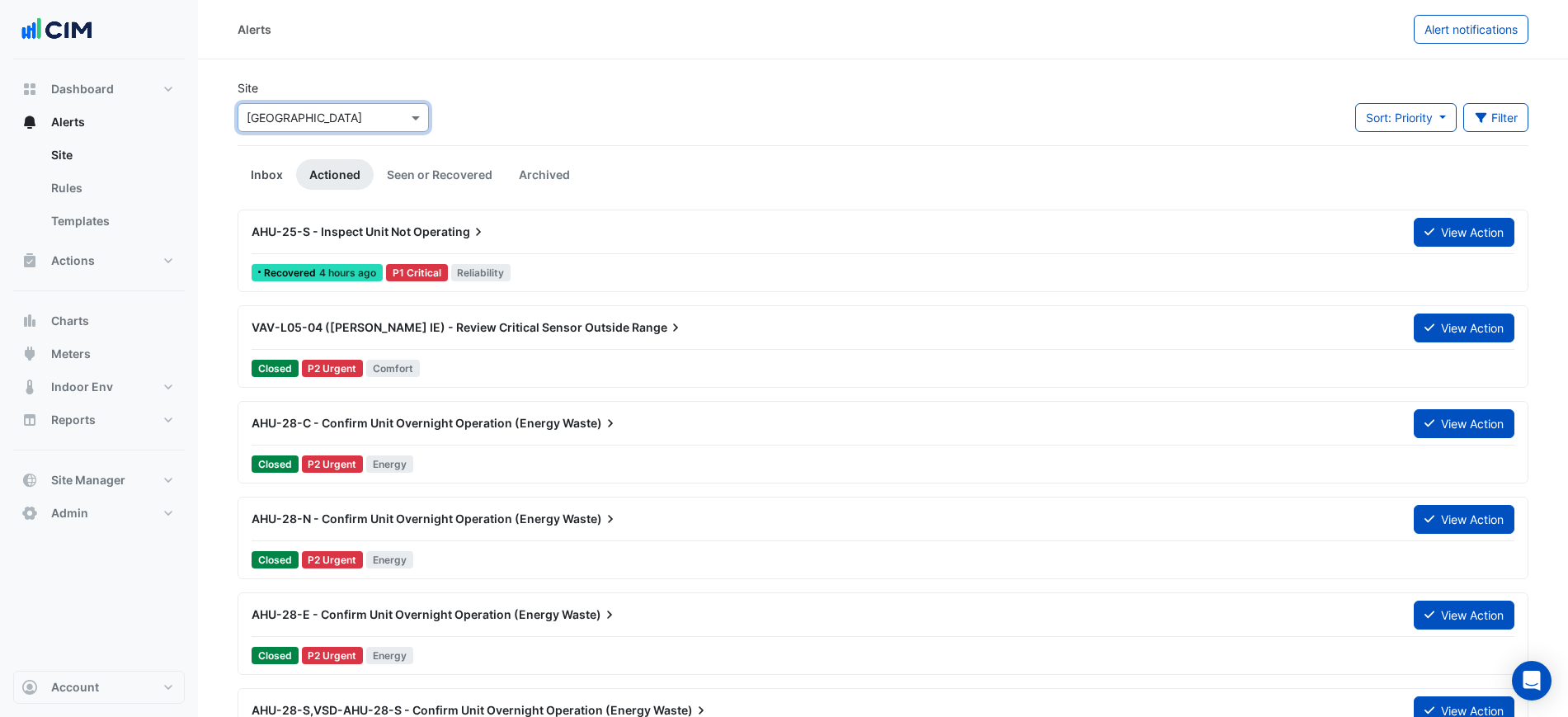
click at [278, 169] on link "Inbox" at bounding box center [267, 174] width 59 height 30
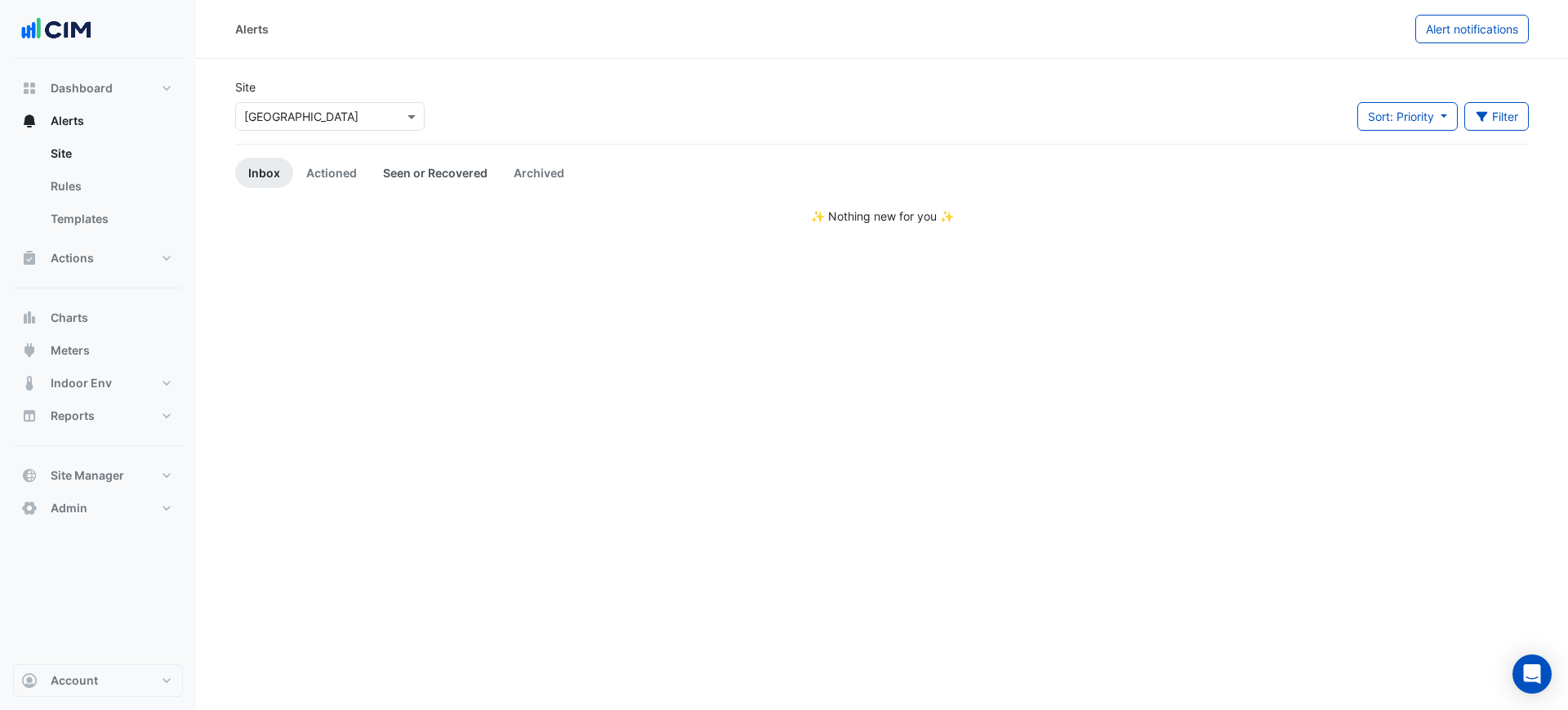
click at [382, 177] on link "Seen or Recovered" at bounding box center [434, 172] width 130 height 30
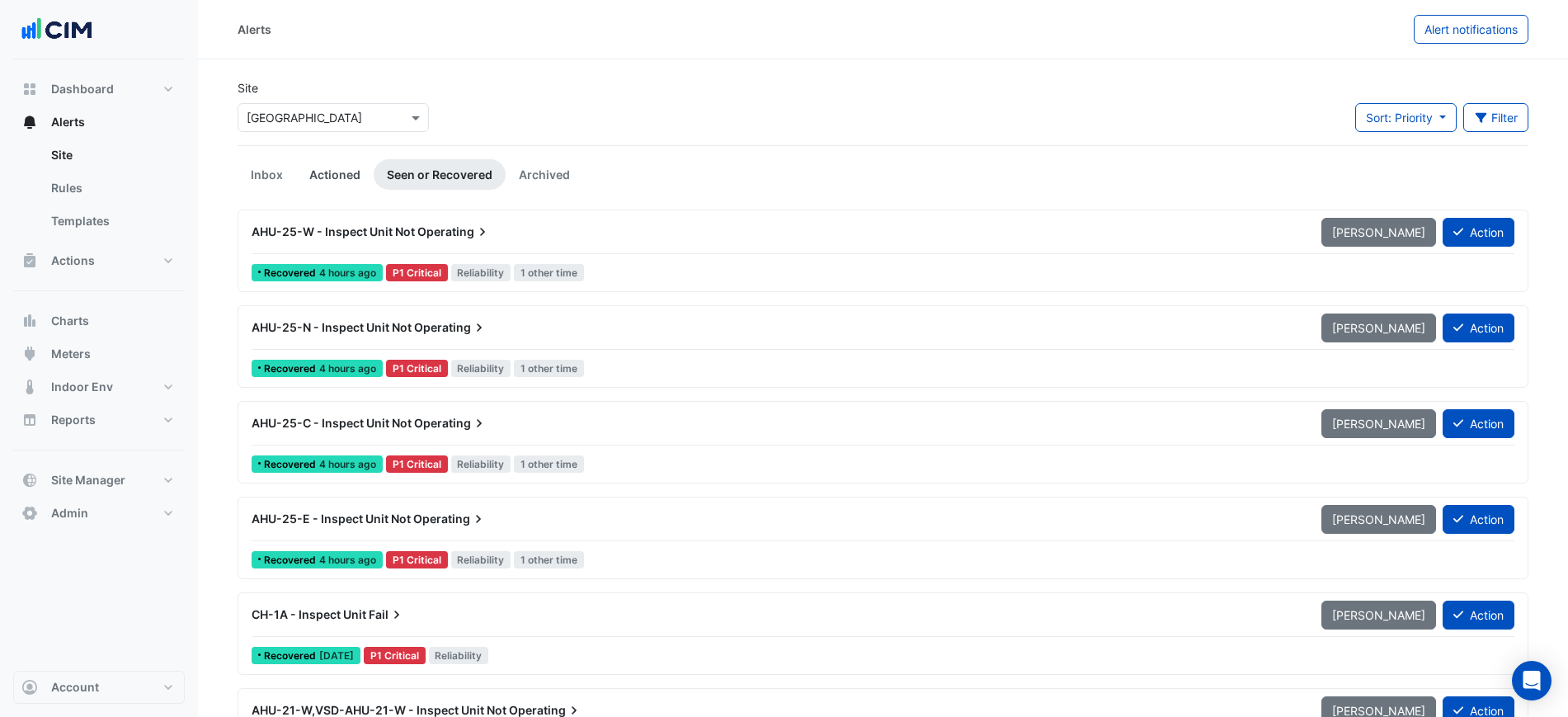
click at [337, 163] on link "Actioned" at bounding box center [335, 174] width 77 height 30
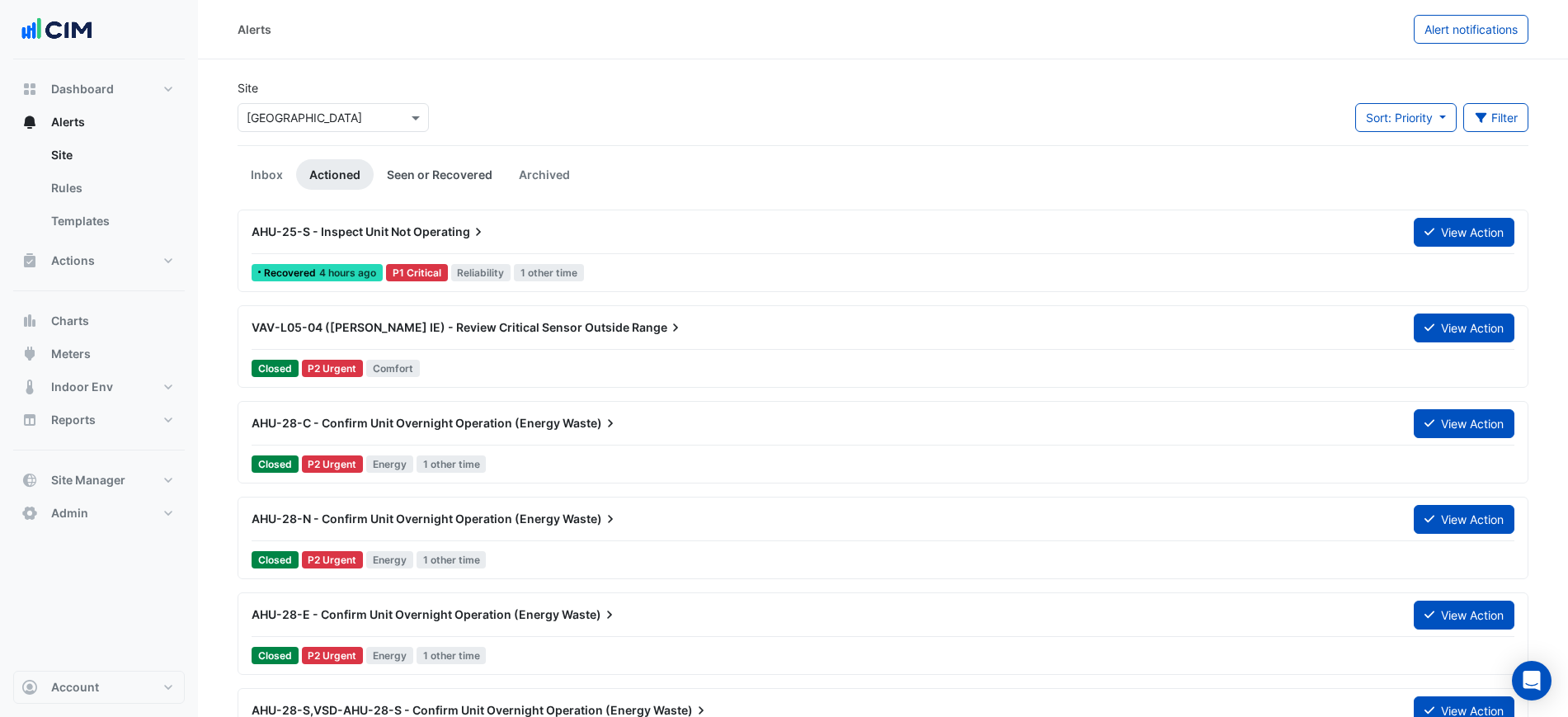
click at [407, 180] on link "Seen or Recovered" at bounding box center [439, 174] width 132 height 30
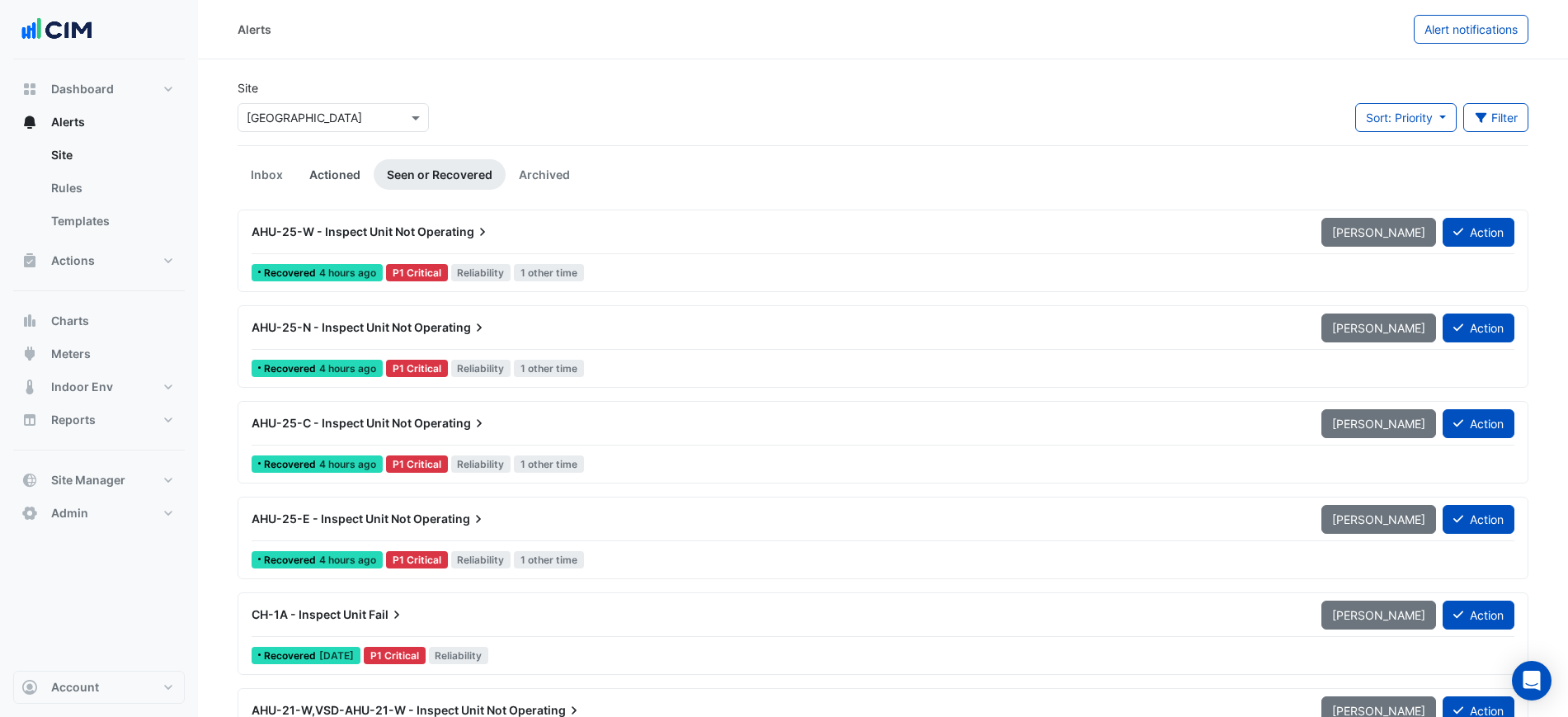
click at [336, 169] on link "Actioned" at bounding box center [335, 174] width 77 height 30
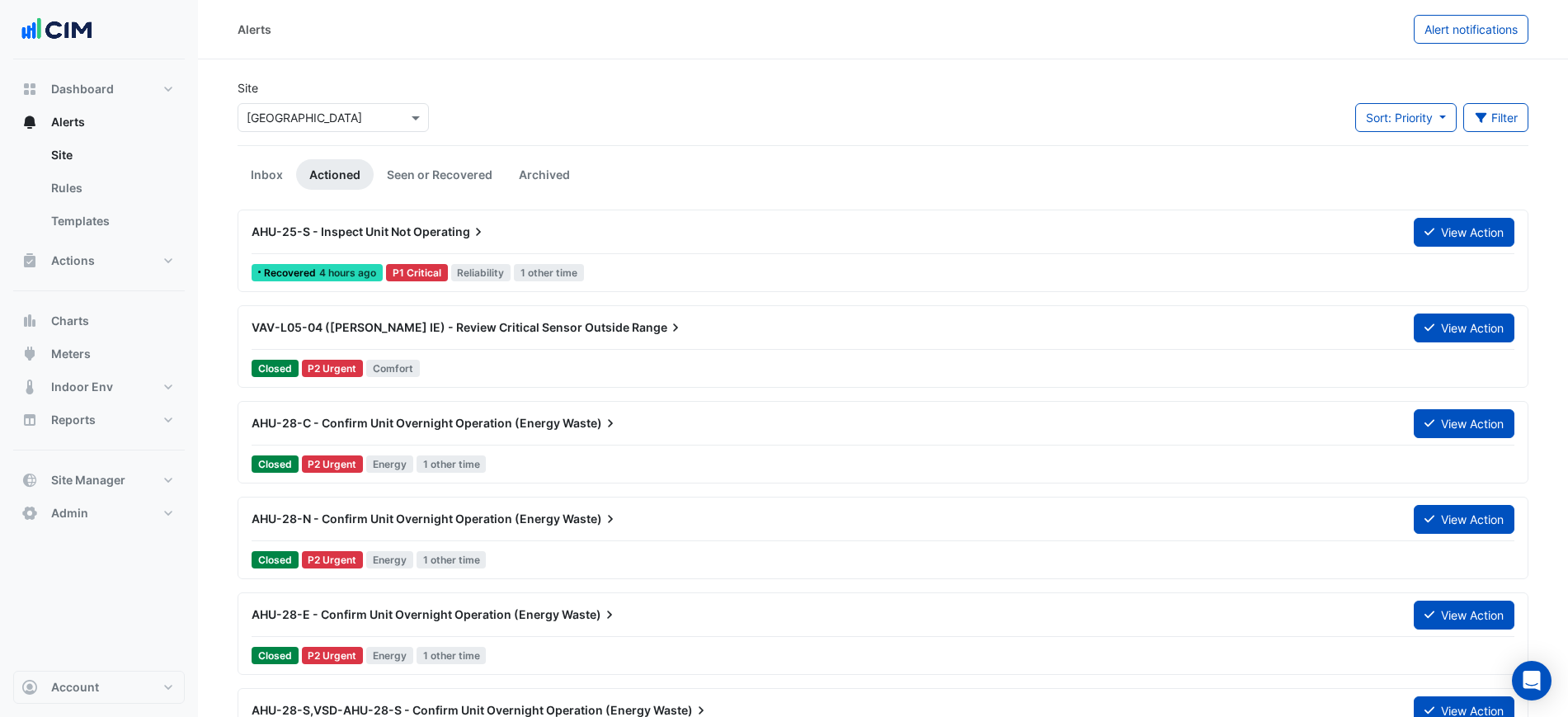
click at [411, 218] on div "AHU-25-S - Inspect Unit Not Operating" at bounding box center [823, 231] width 1162 height 29
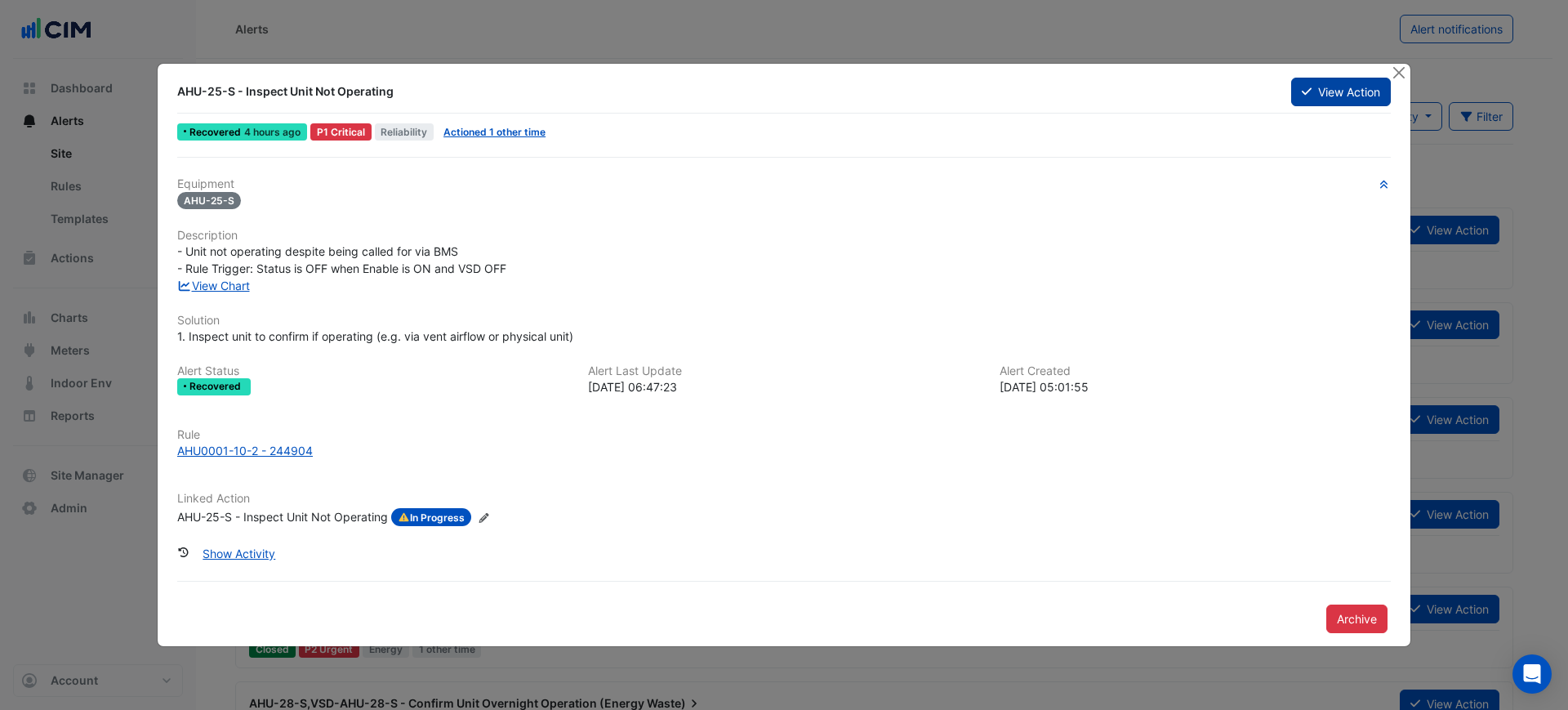
click at [1347, 90] on button "View Action" at bounding box center [1340, 92] width 99 height 29
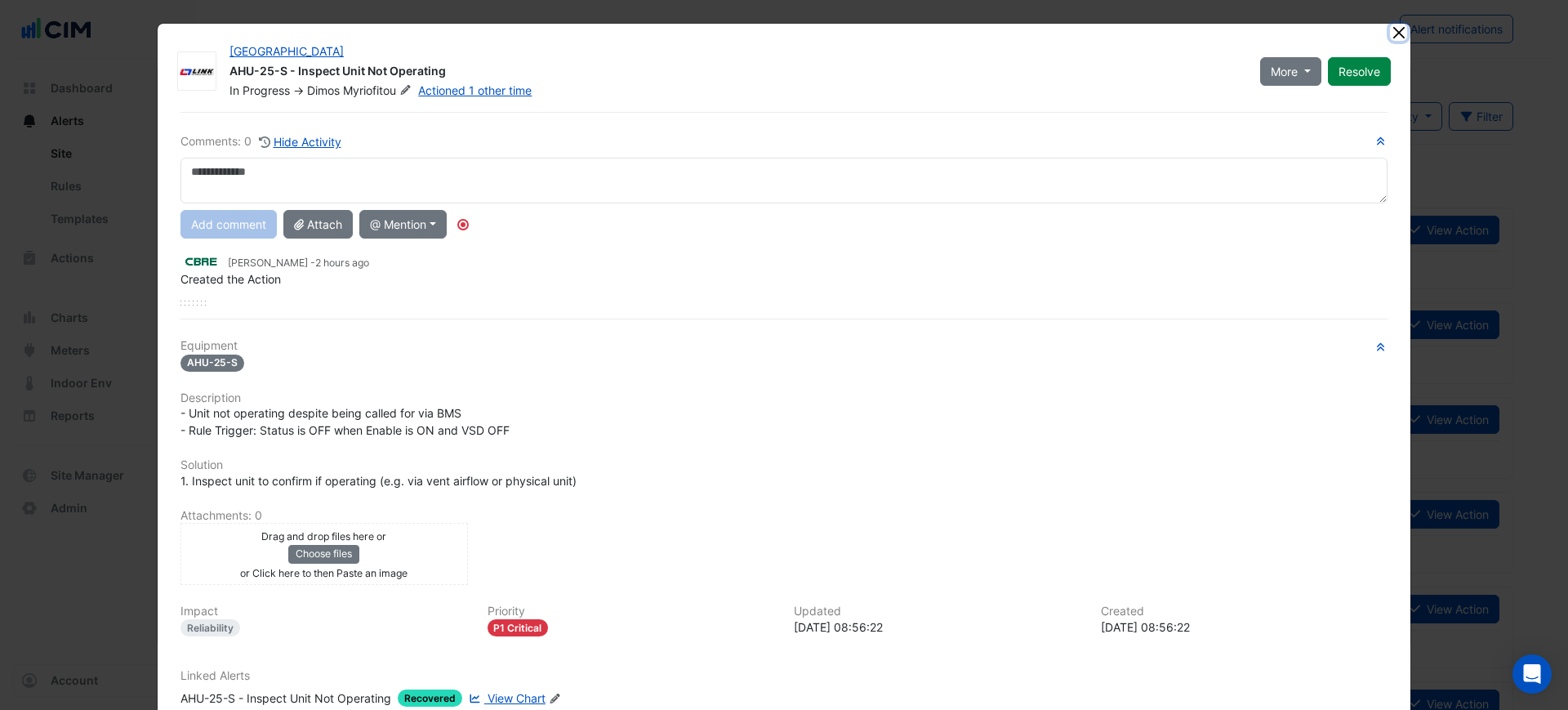
click at [1389, 39] on button "Close" at bounding box center [1398, 33] width 17 height 17
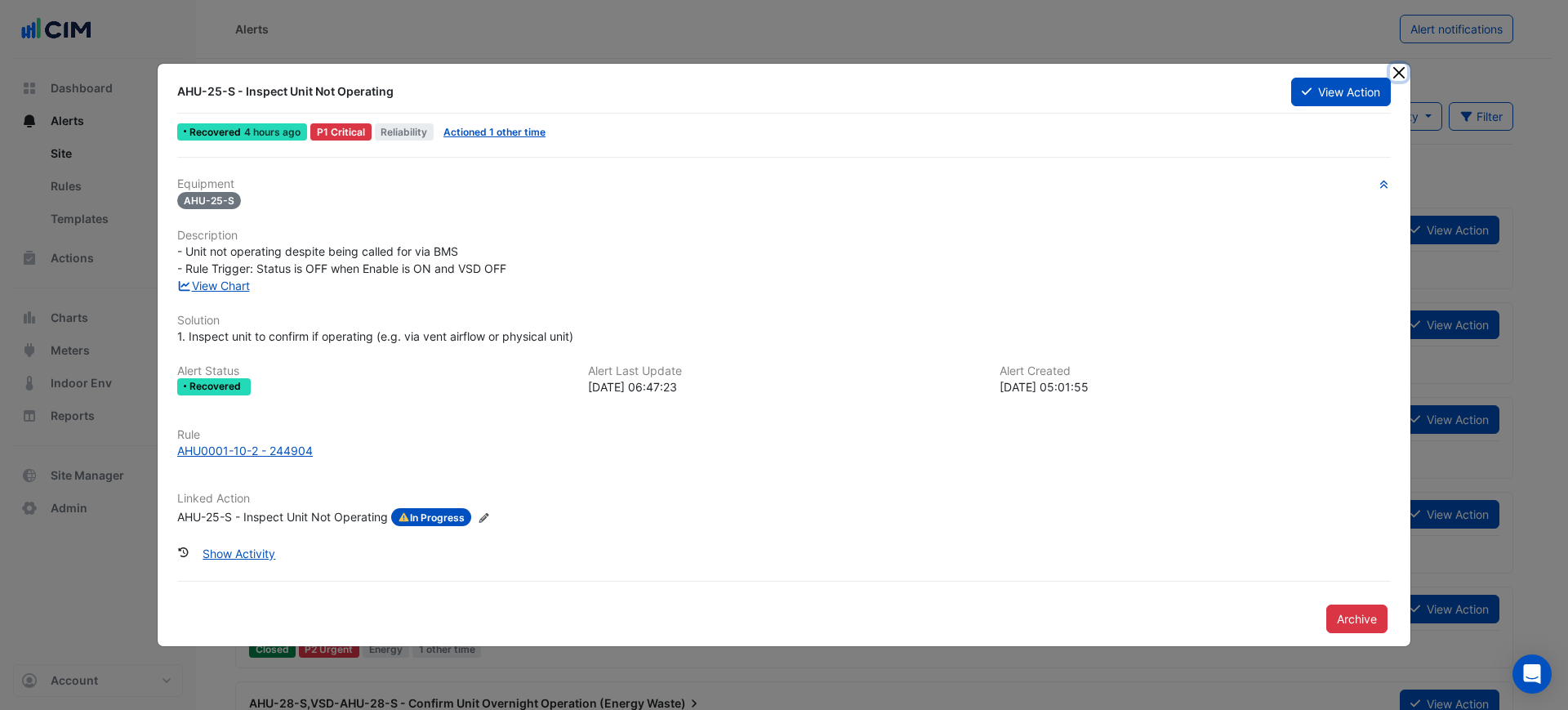
click at [1397, 66] on button "Close" at bounding box center [1398, 72] width 17 height 17
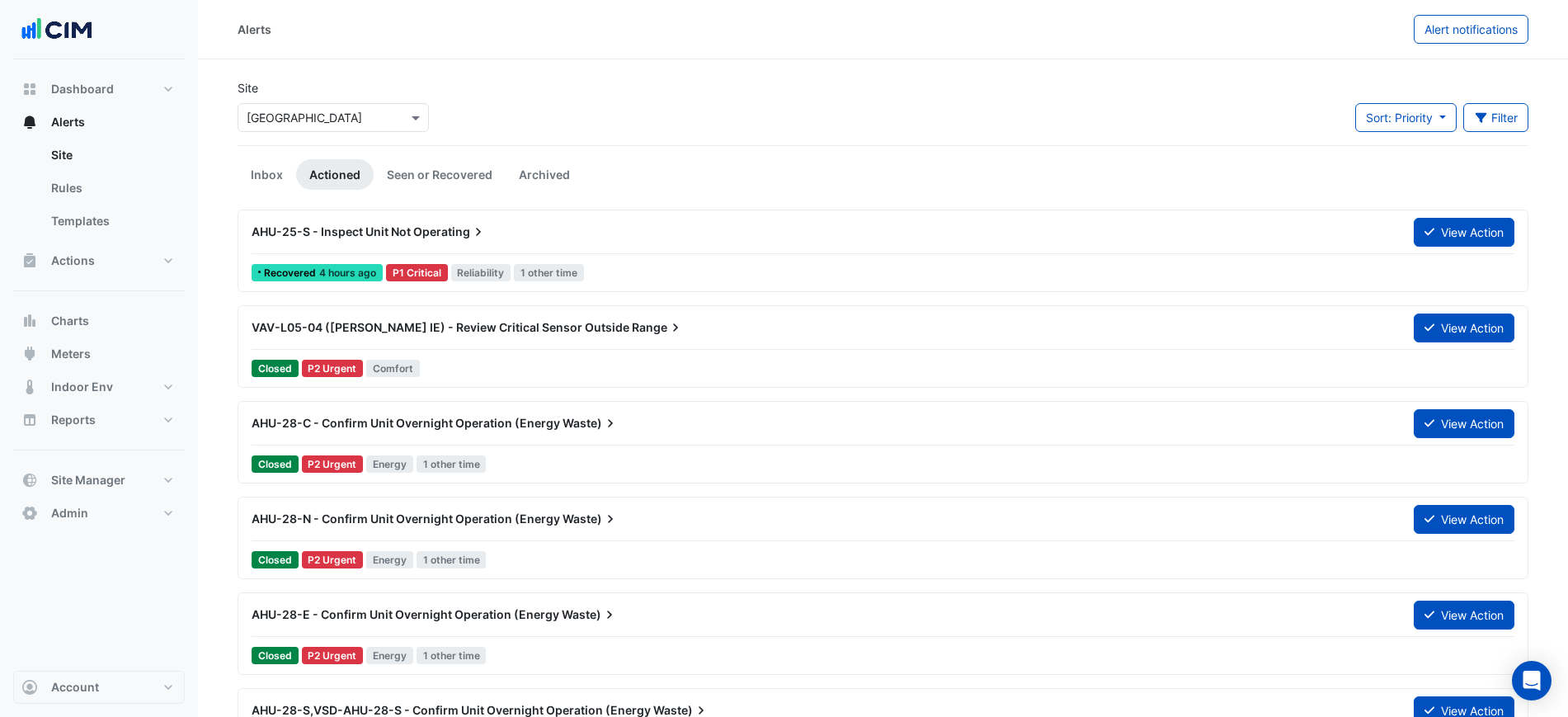
click at [479, 247] on div "AHU-25-S - Inspect Unit Not Operating View Action" at bounding box center [883, 235] width 1264 height 37
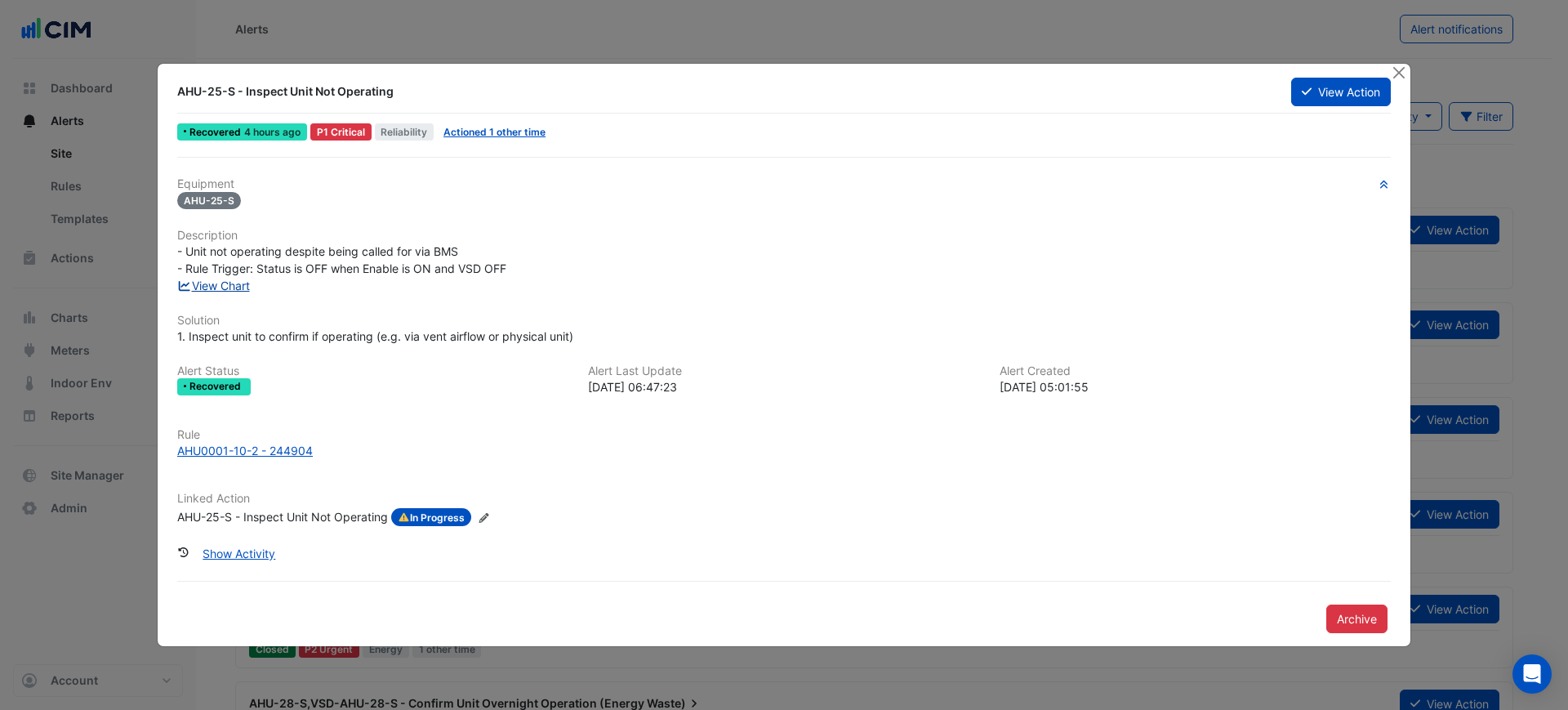
click at [210, 279] on link "View Chart" at bounding box center [212, 285] width 72 height 14
click at [1393, 66] on button "Close" at bounding box center [1398, 72] width 17 height 17
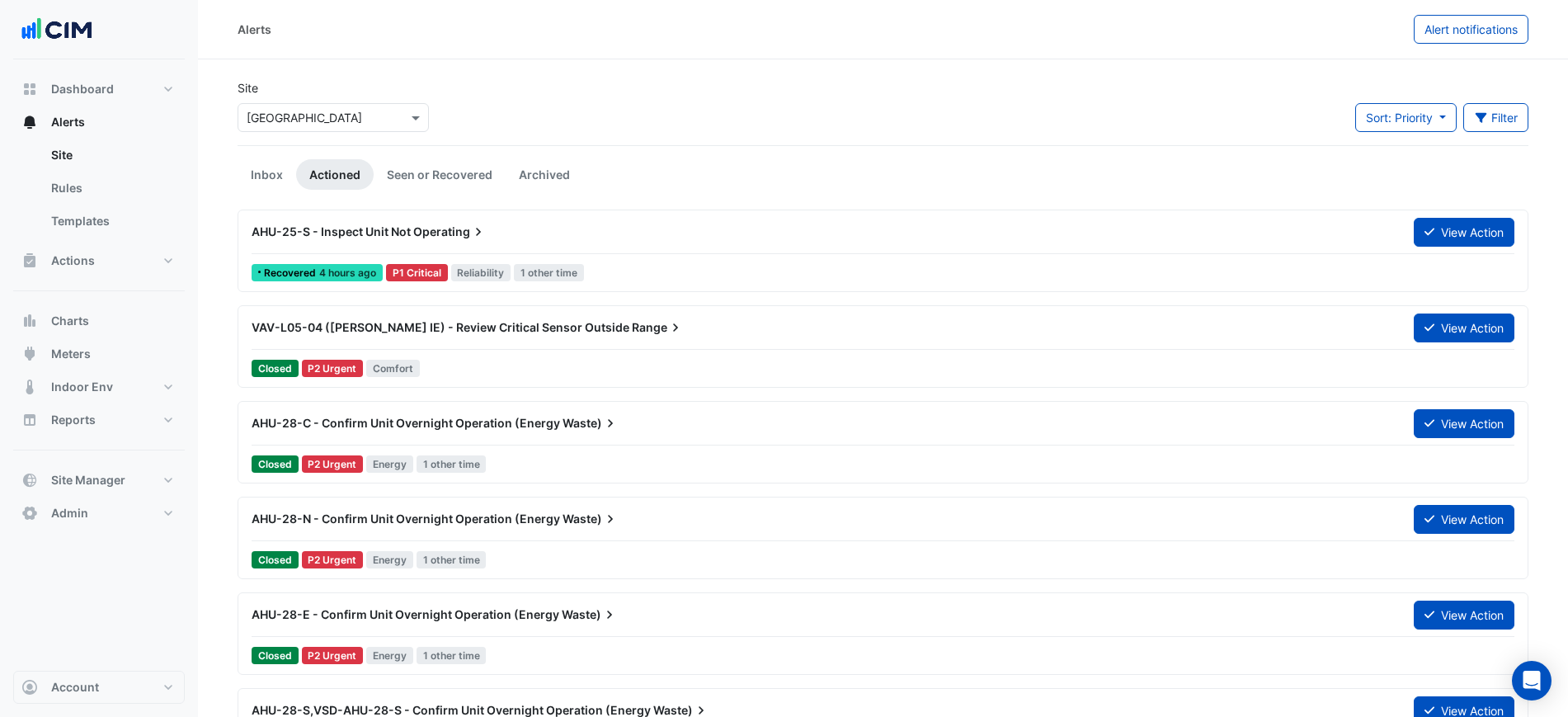
drag, startPoint x: 940, startPoint y: 108, endPoint x: 783, endPoint y: 44, distance: 169.5
click at [939, 108] on div "Site Select a Site × [GEOGRAPHIC_DATA] Sort: Priority Priority Updated Filter T…" at bounding box center [883, 112] width 1311 height 66
click at [302, 401] on div "AHU-28-C - Confirm Unit Overnight Operation (Energy Waste) View Action Closed P…" at bounding box center [883, 442] width 1291 height 83
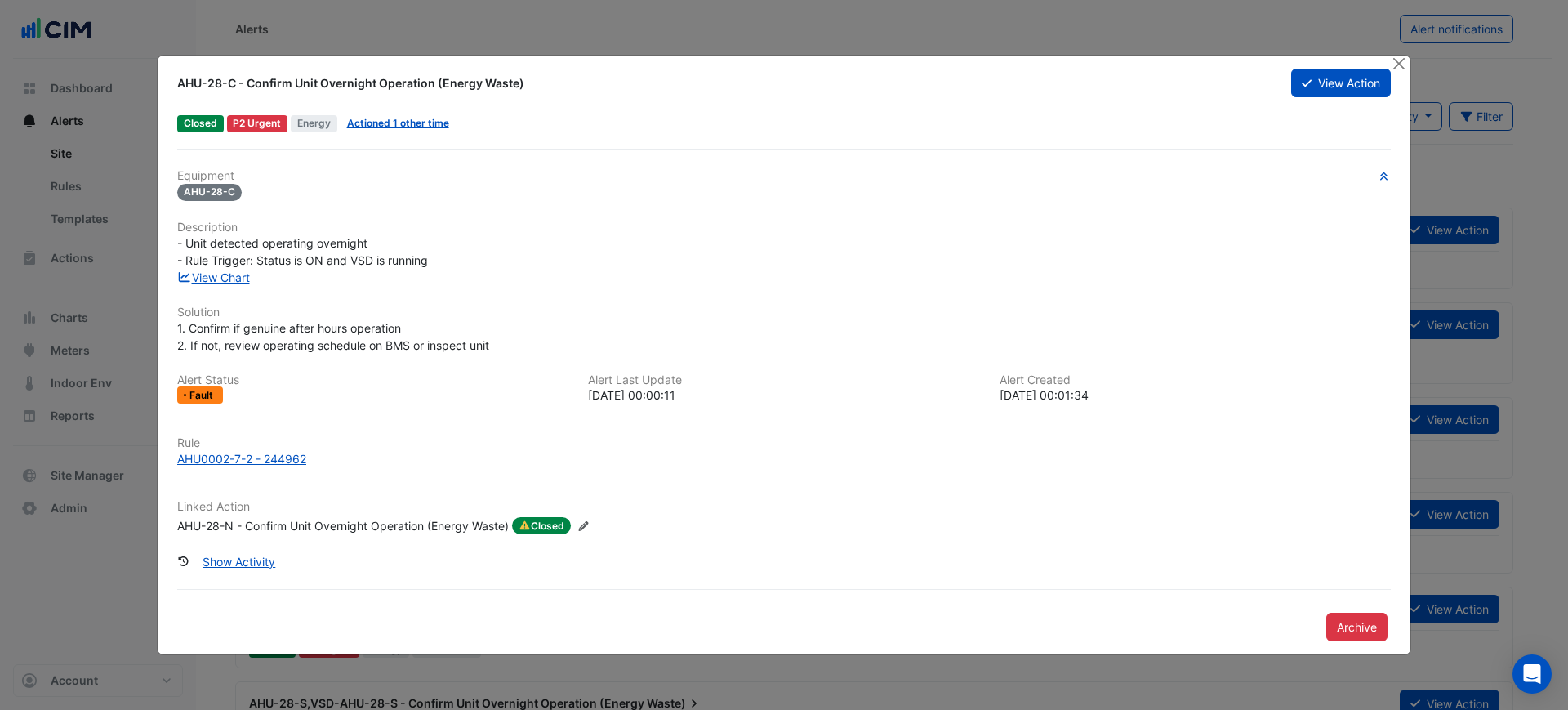
click at [1000, 87] on div "AHU-28-C - Confirm Unit Overnight Operation (Energy Waste)" at bounding box center [723, 83] width 1094 height 16
drag, startPoint x: 1217, startPoint y: 118, endPoint x: 1231, endPoint y: 131, distance: 19.1
click at [1231, 131] on div "Closed P2 Urgent Energy Actioned 1 other time" at bounding box center [784, 124] width 1217 height 24
click at [1398, 59] on button "Close" at bounding box center [1398, 65] width 17 height 17
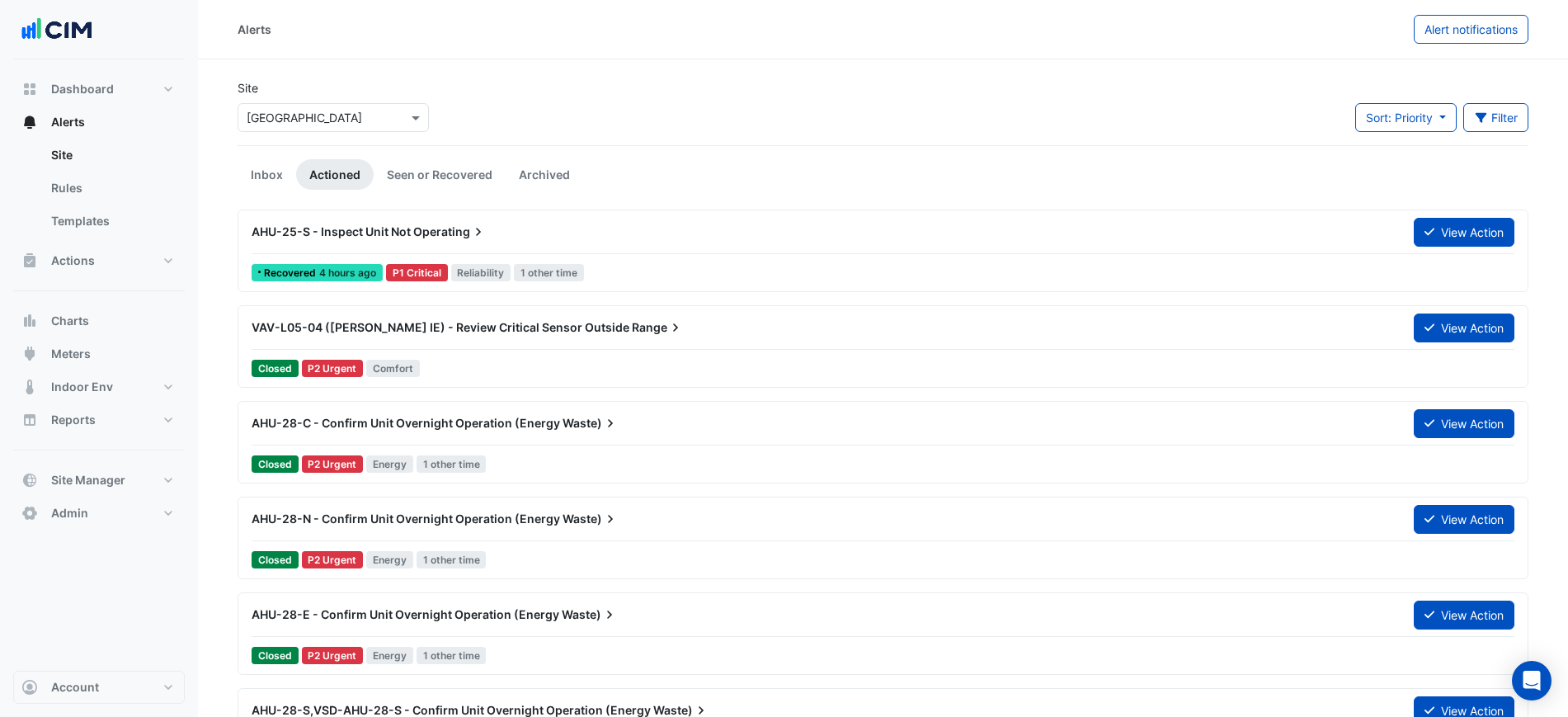
click at [925, 40] on div "Alerts" at bounding box center [826, 29] width 1177 height 29
click at [953, 44] on div "Alerts Alert notifications" at bounding box center [883, 29] width 1371 height 60
click at [1047, 15] on div "Alerts" at bounding box center [826, 29] width 1177 height 29
drag, startPoint x: 120, startPoint y: 306, endPoint x: 129, endPoint y: 299, distance: 11.4
click at [120, 306] on button "Charts" at bounding box center [100, 321] width 172 height 33
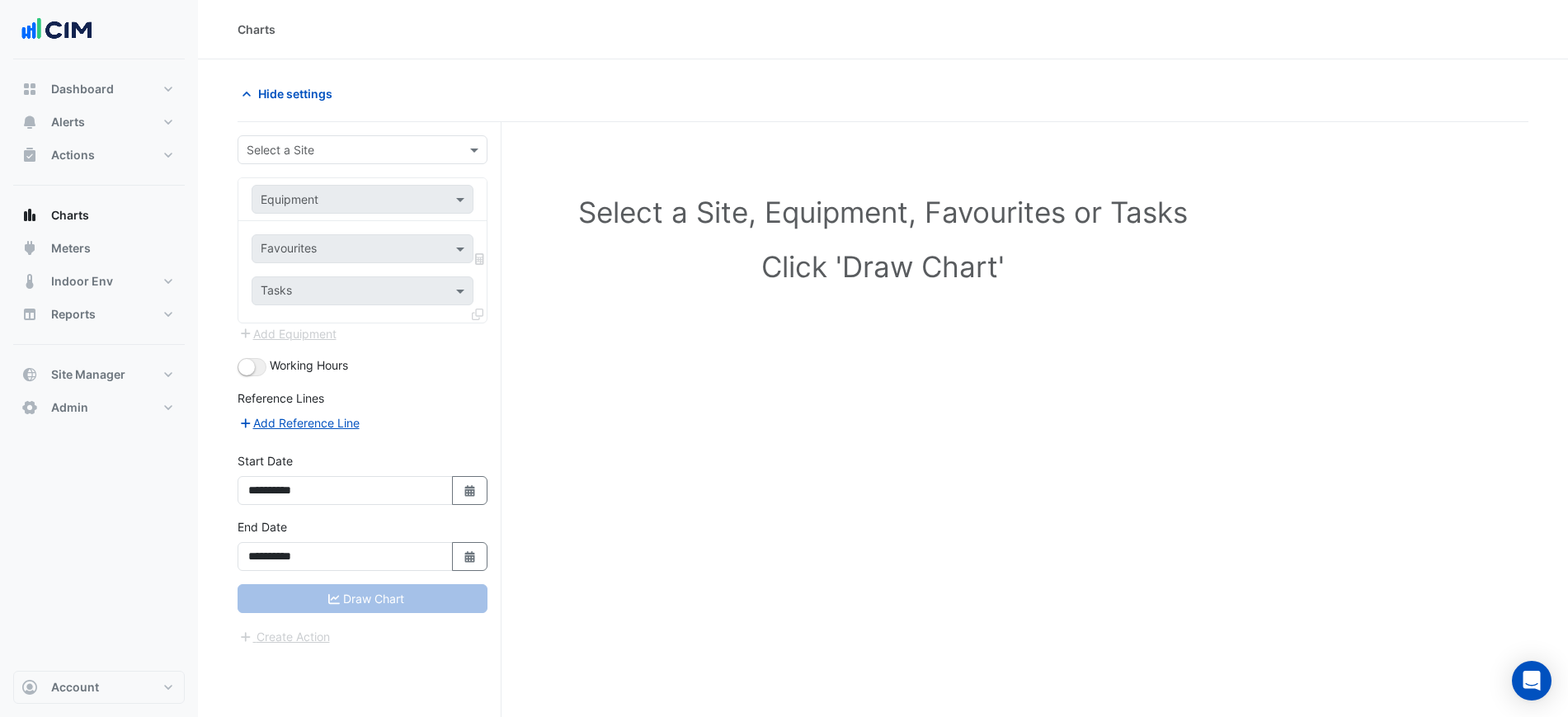
click at [291, 152] on input "text" at bounding box center [346, 150] width 199 height 18
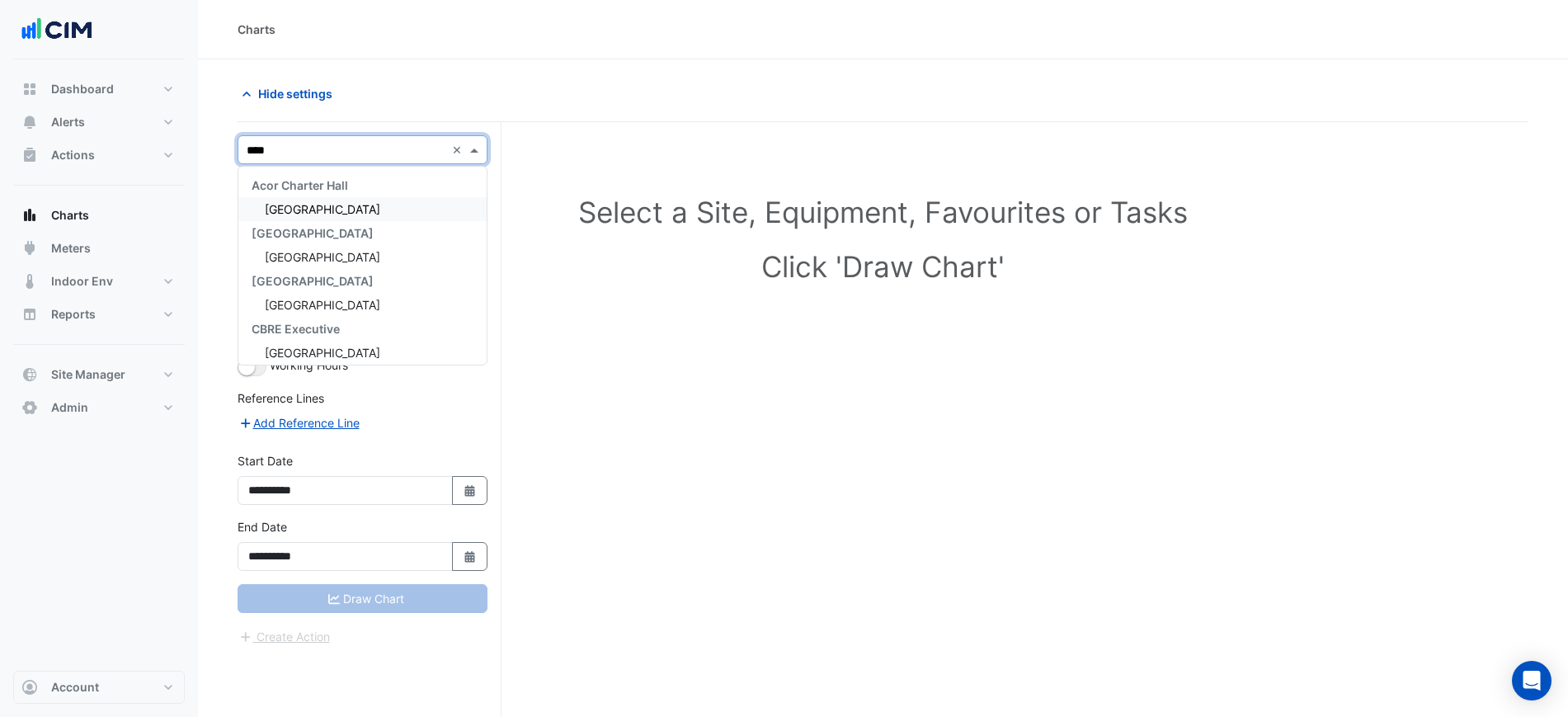
type input "*****"
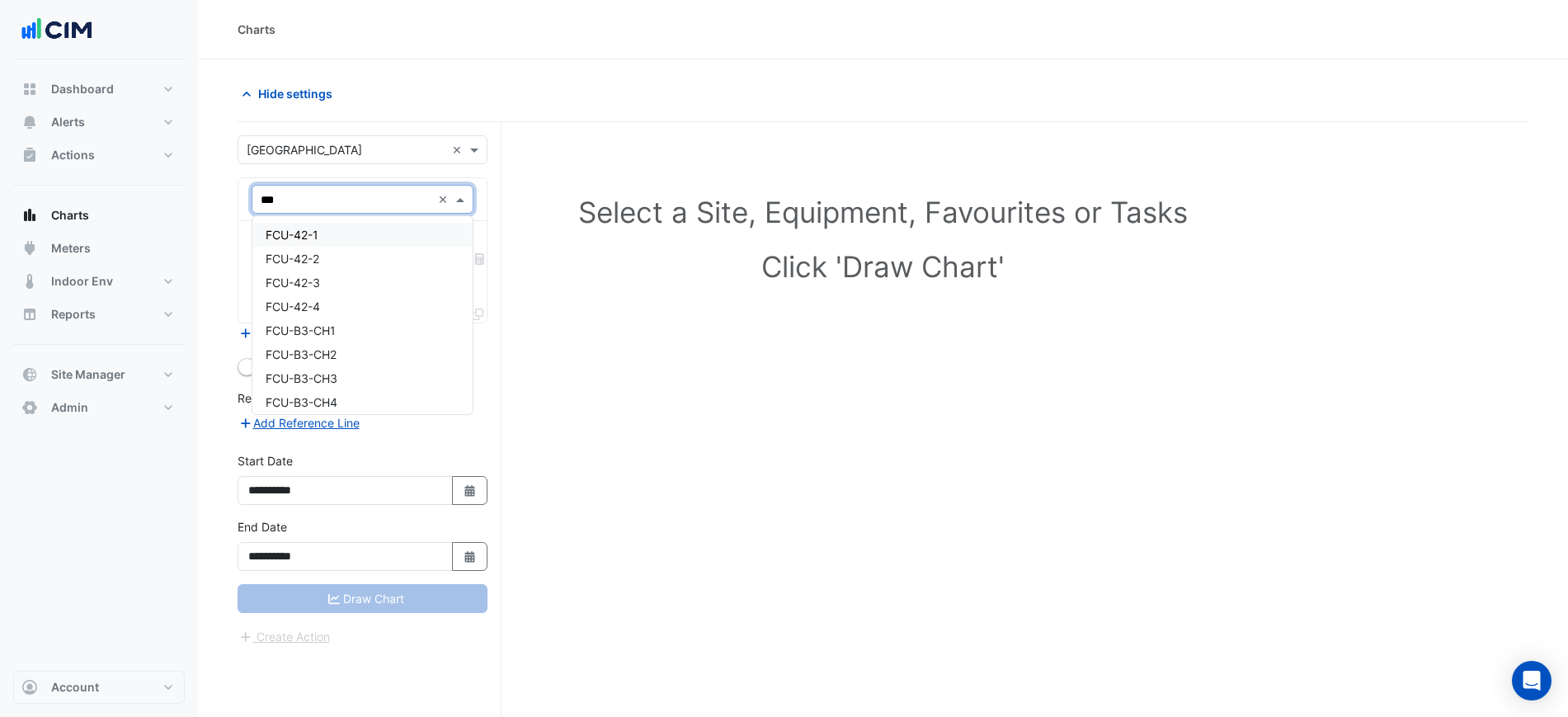
type input "****"
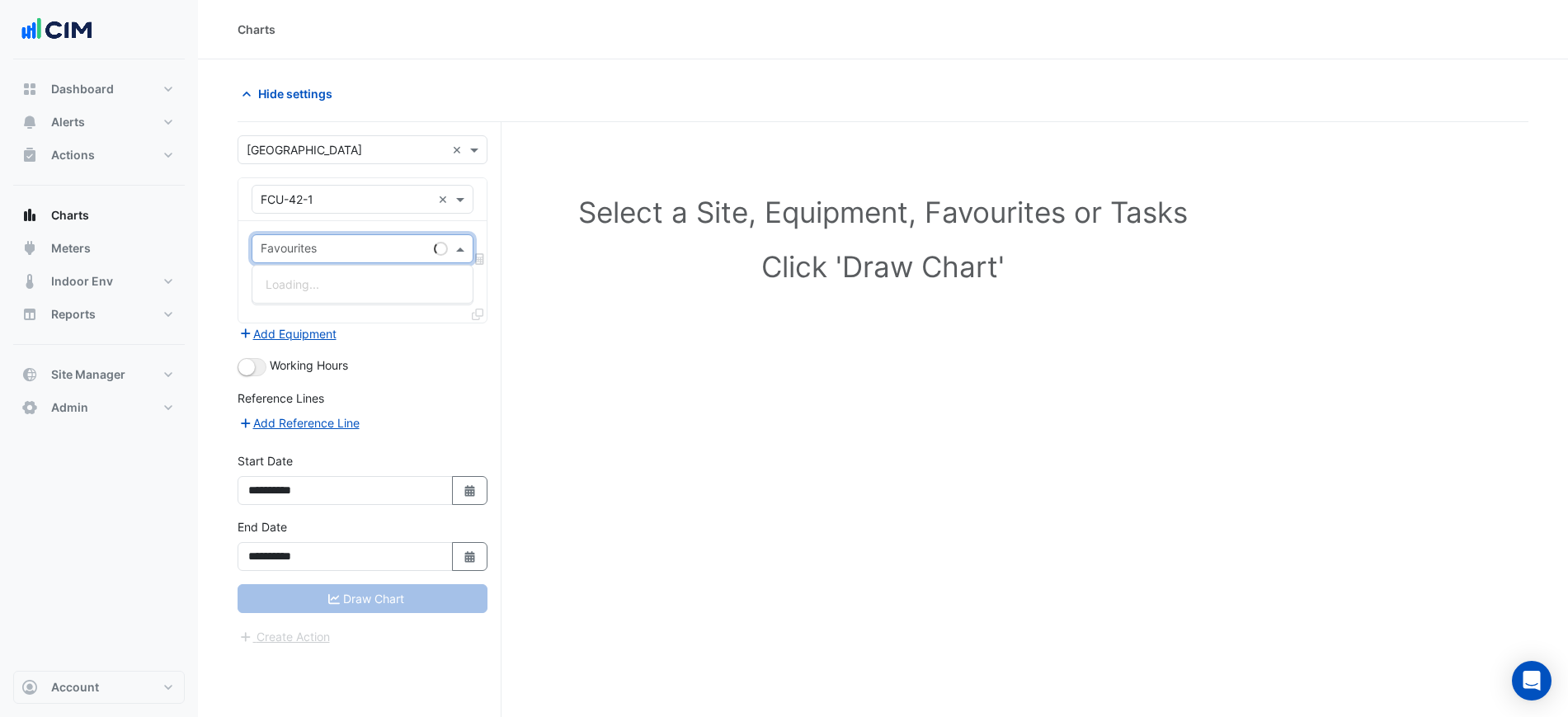
click at [344, 243] on input "text" at bounding box center [343, 251] width 167 height 18
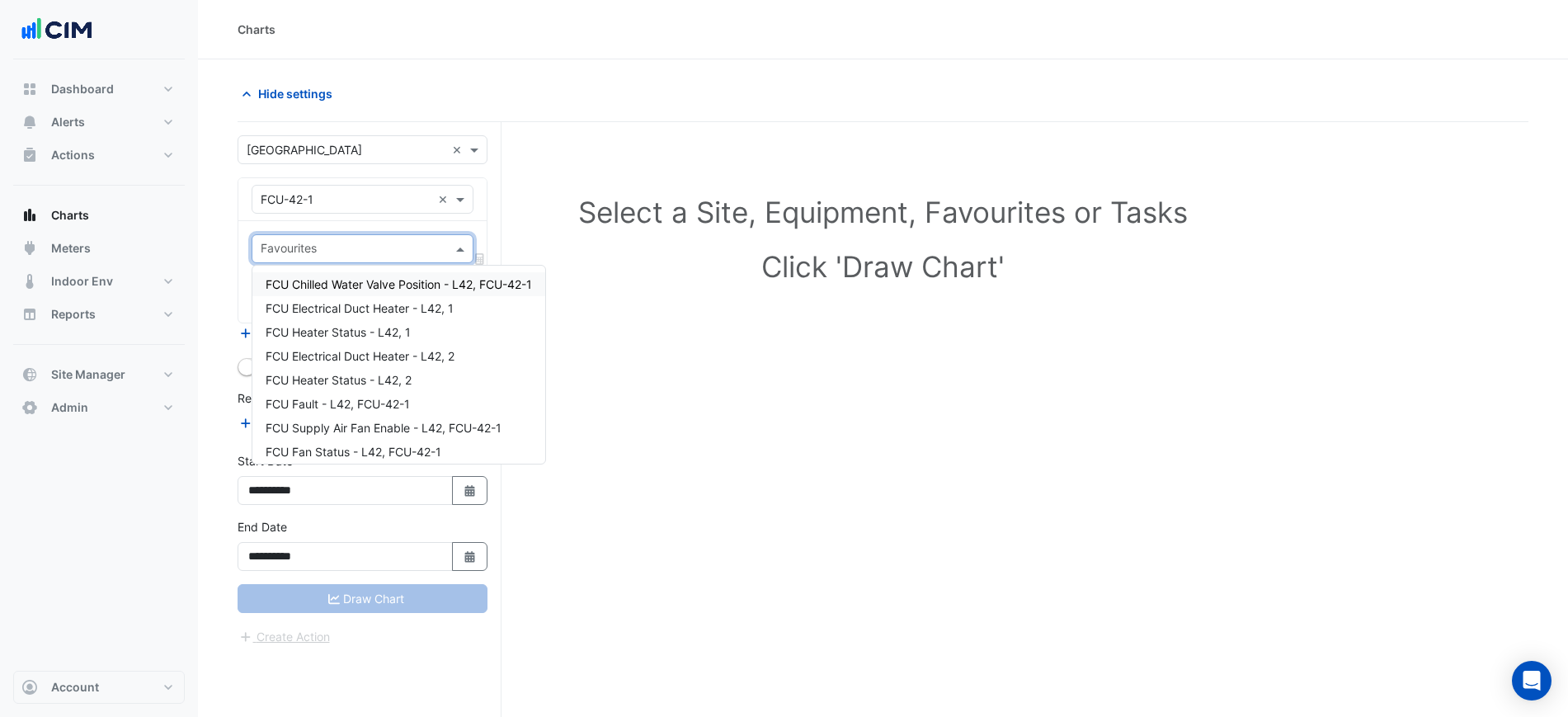
click at [365, 286] on span "FCU Chilled Water Valve Position - L42, FCU-42-1" at bounding box center [398, 284] width 266 height 14
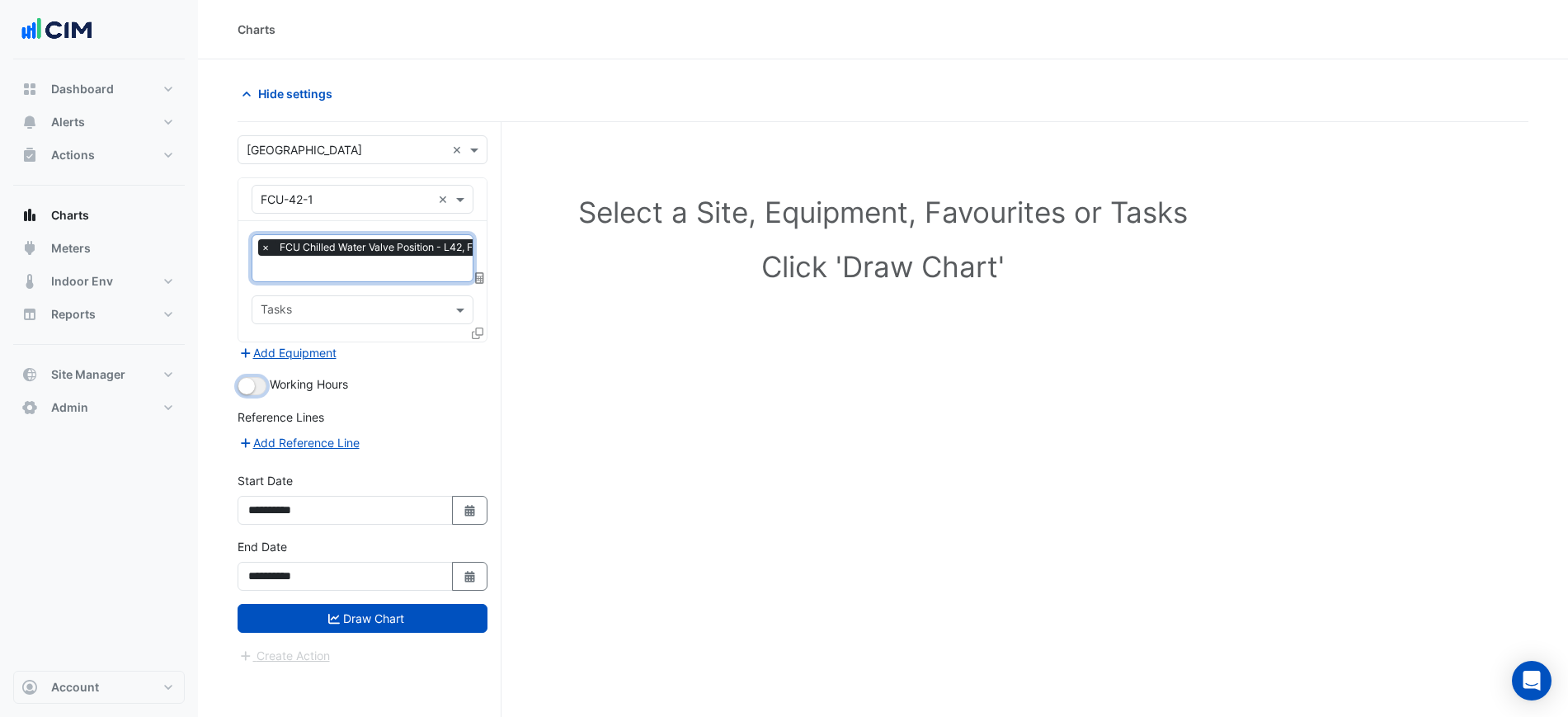
click at [257, 387] on button "button" at bounding box center [253, 385] width 29 height 19
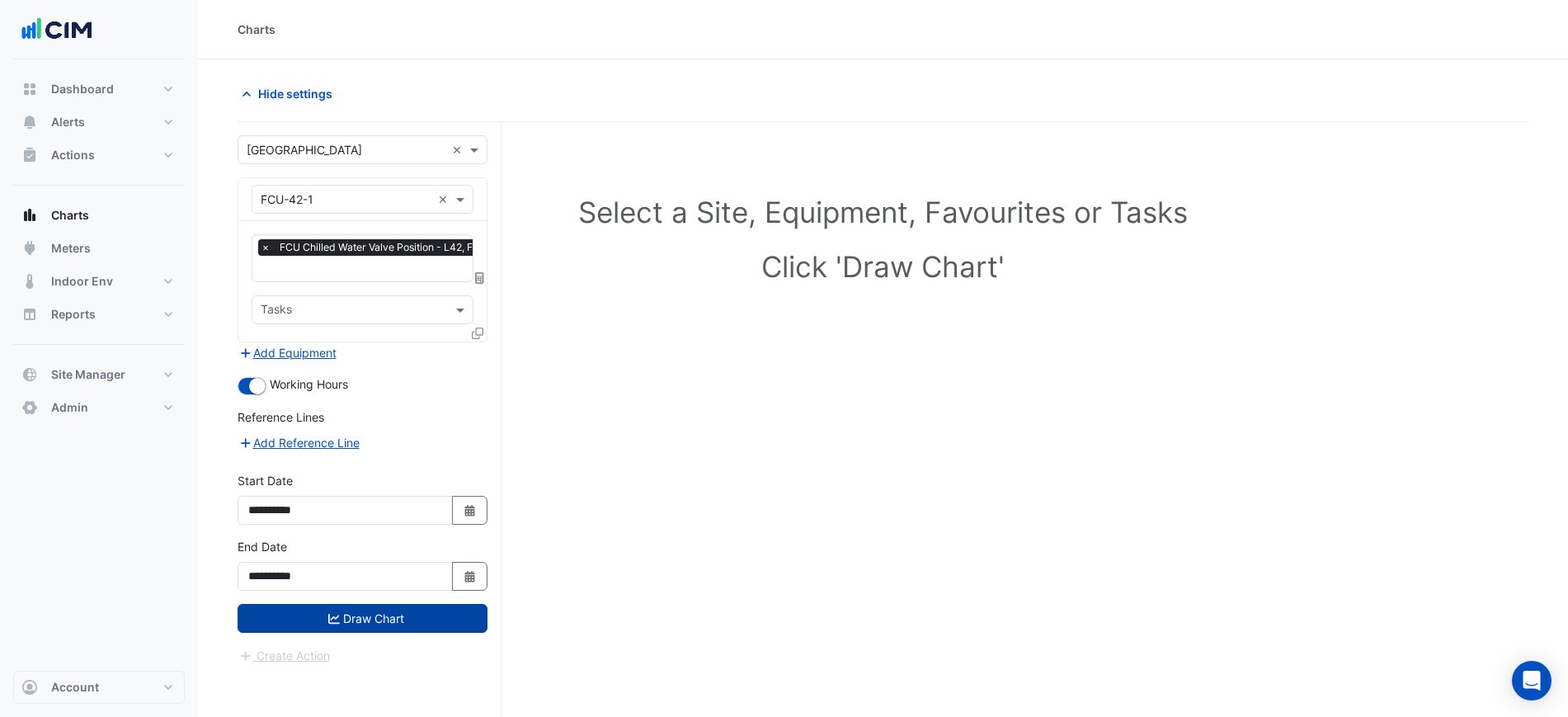
click at [350, 616] on button "Draw Chart" at bounding box center [363, 618] width 250 height 29
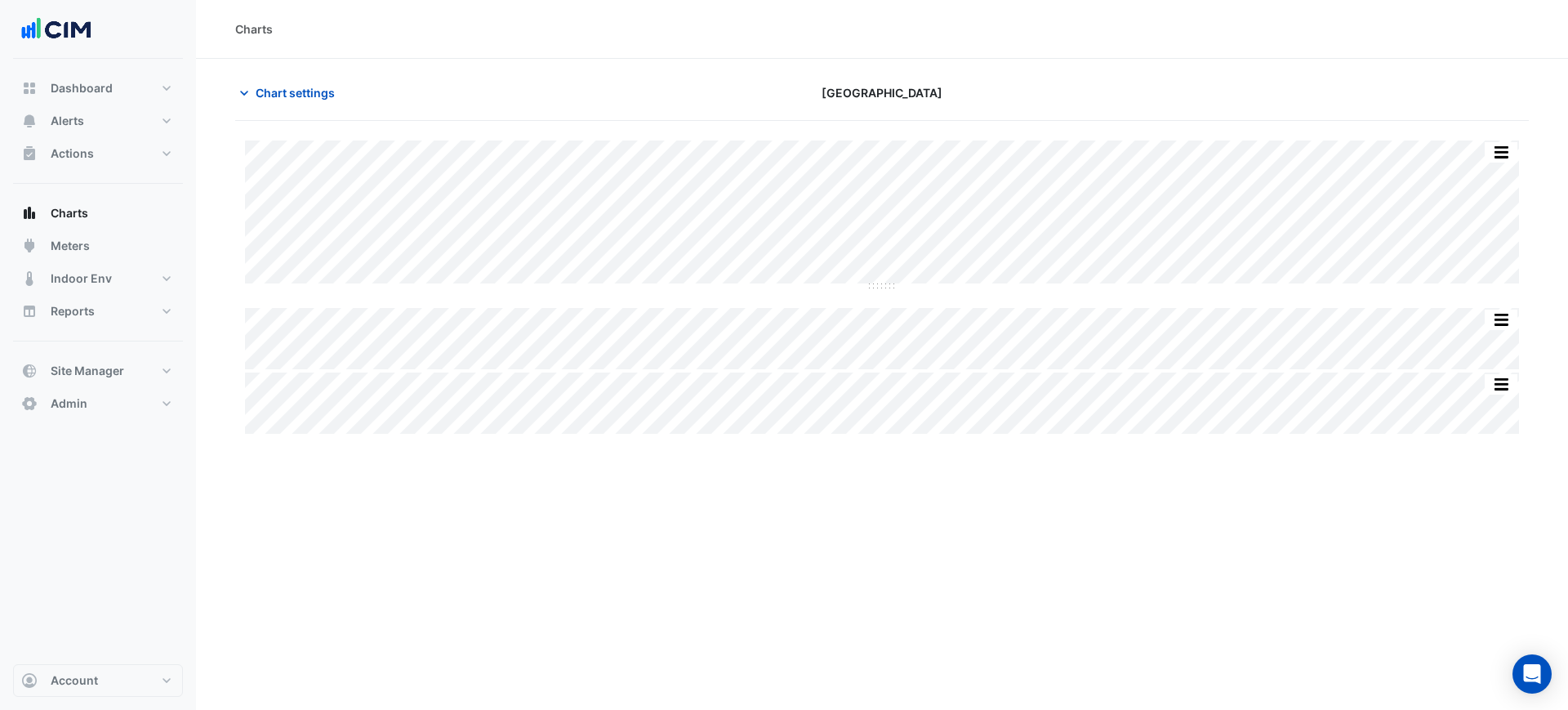
click at [324, 71] on section "Chart settings [GEOGRAPHIC_DATA] Split by Equip Split All Split None Print Save…" at bounding box center [882, 248] width 1372 height 379
click at [324, 82] on button "Chart settings" at bounding box center [291, 93] width 110 height 29
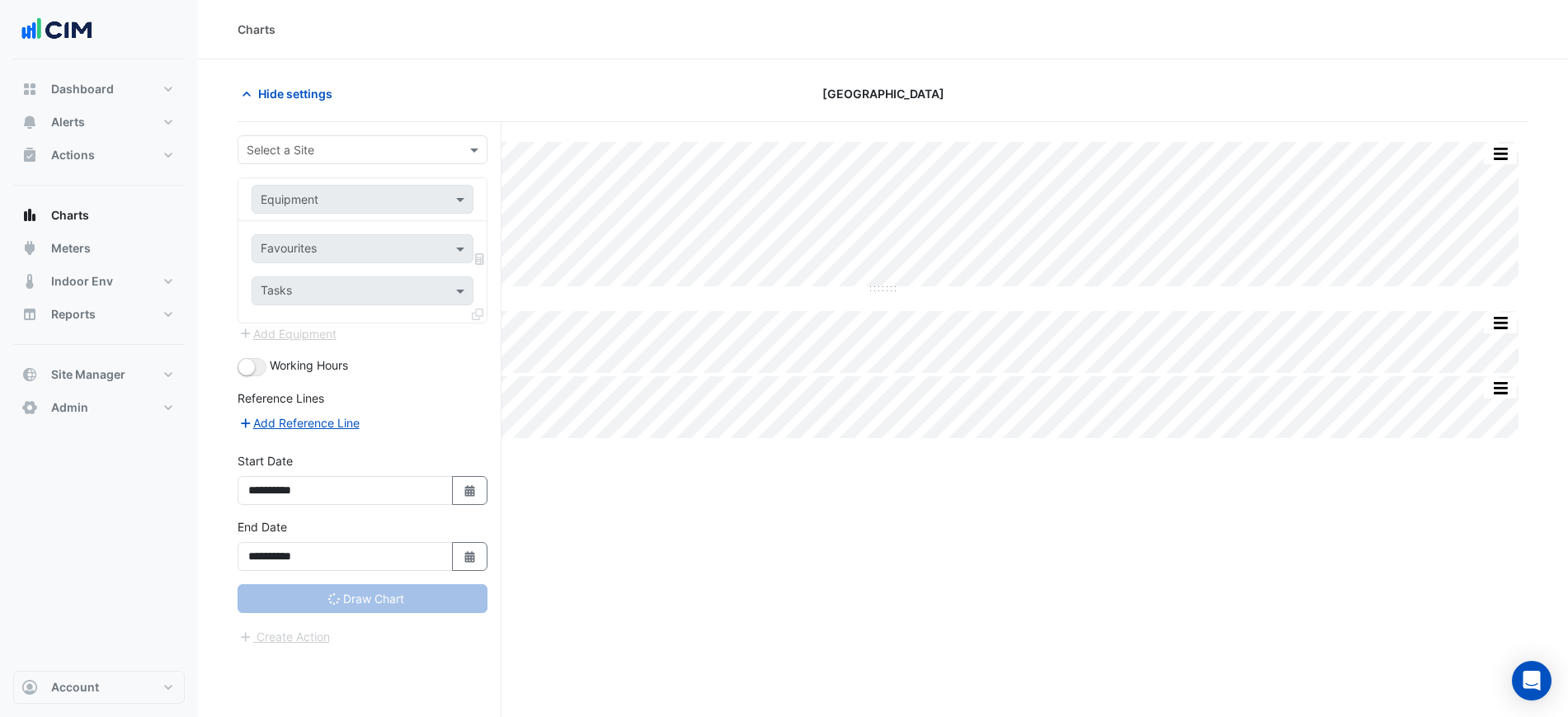
type input "**********"
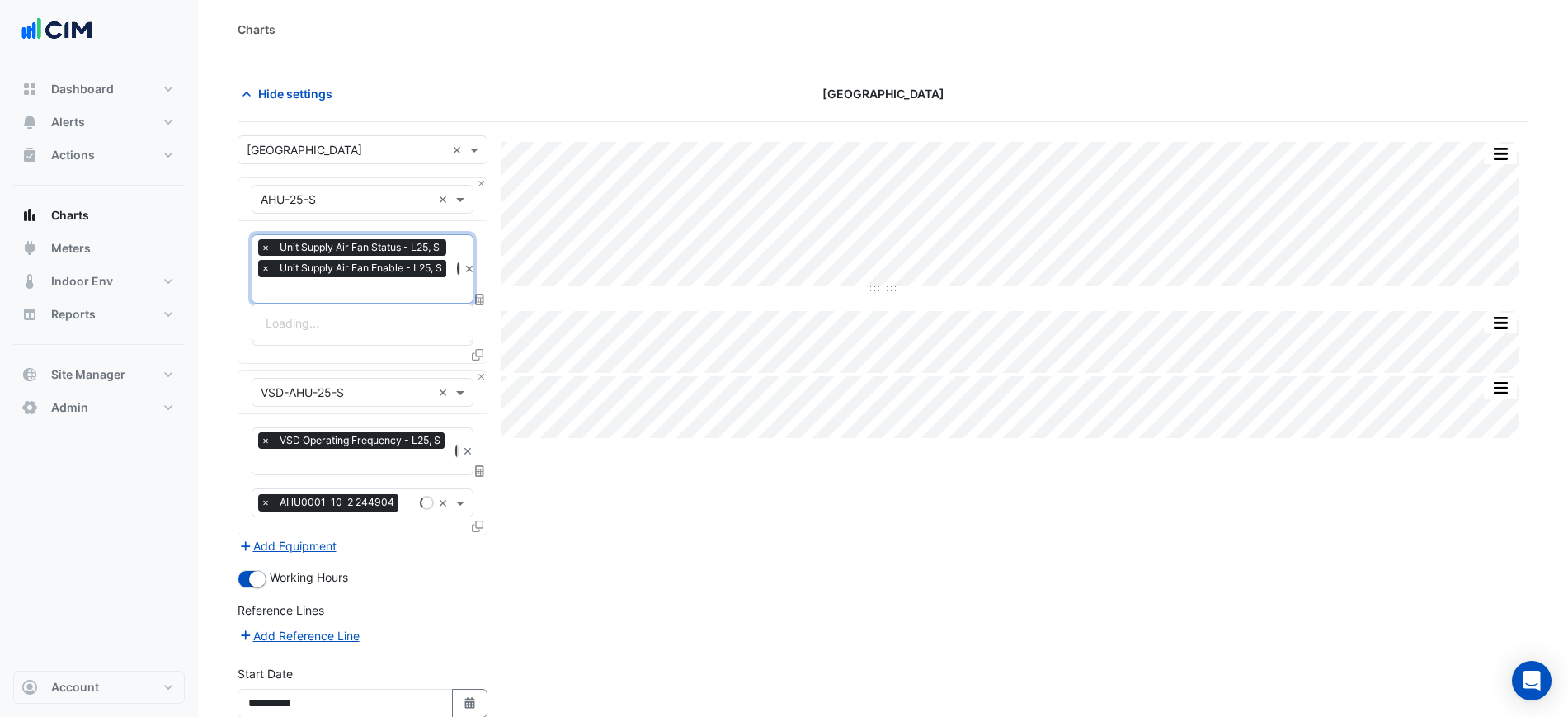
click at [364, 287] on input "text" at bounding box center [355, 292] width 189 height 18
type input "**********"
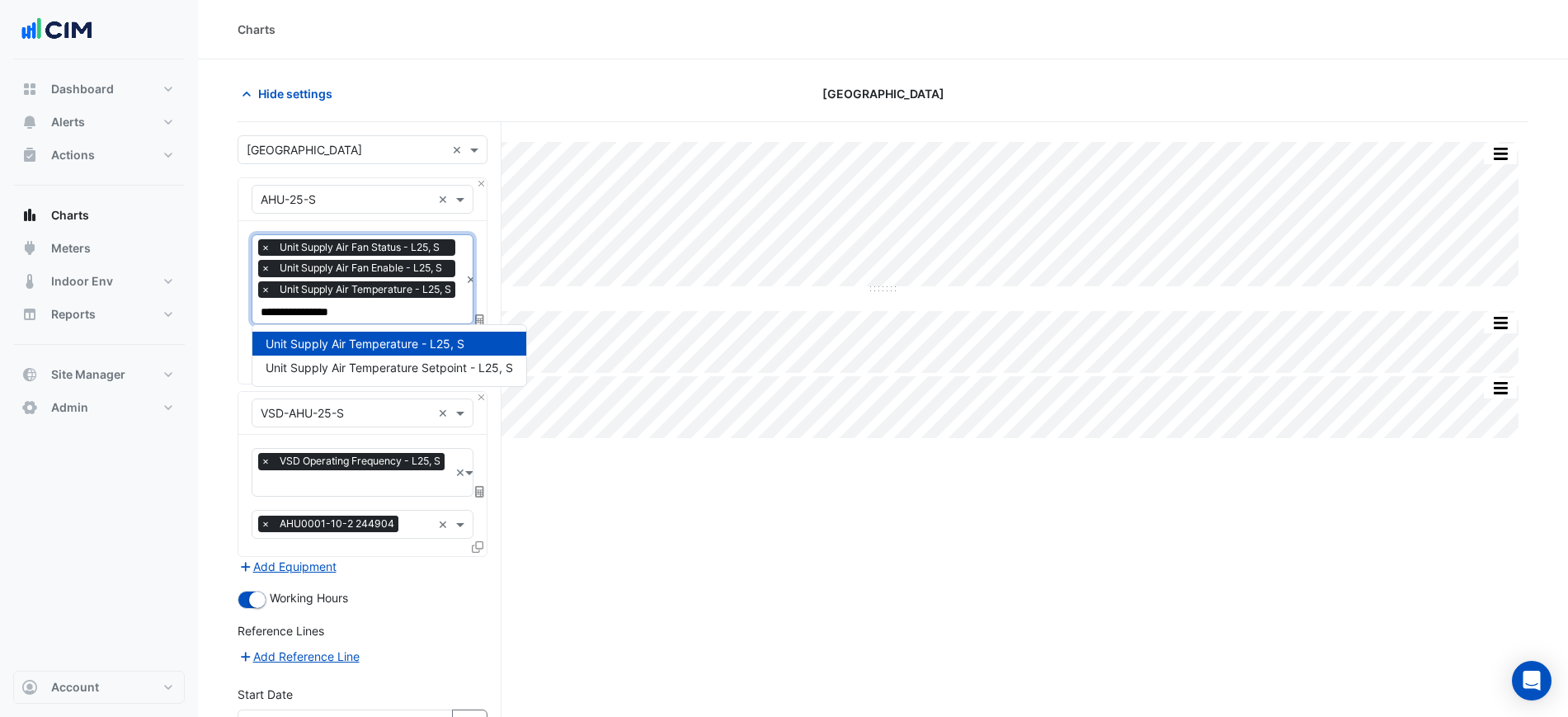
type input "**********"
click at [386, 372] on span "Unit Supply Air Temperature Setpoint - L25, S" at bounding box center [389, 368] width 248 height 14
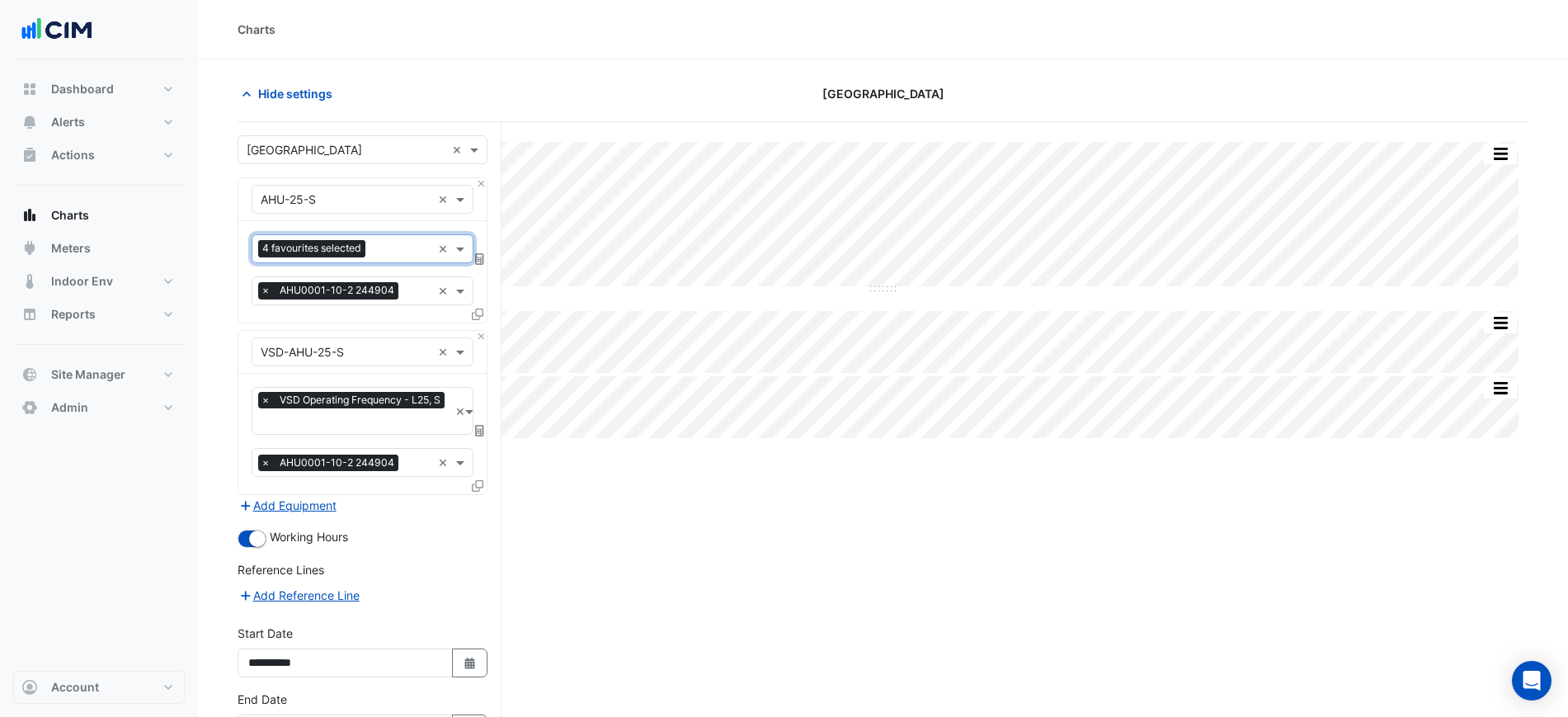
scroll to position [112, 0]
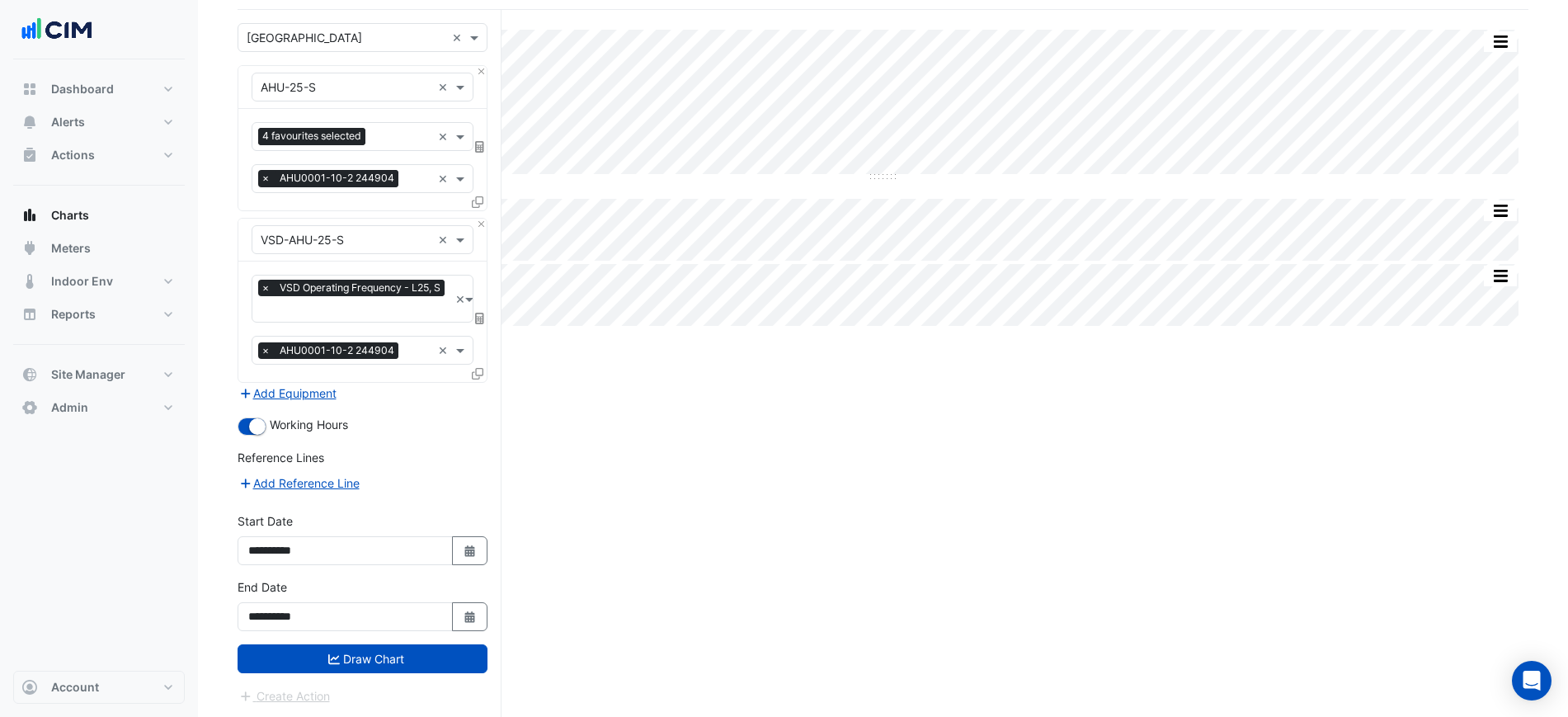
click at [358, 670] on form "Select a Site × Chifley Tower × Equipment × AHU-25-S × Favourites 4 favourites …" at bounding box center [363, 364] width 250 height 682
click at [350, 654] on button "Draw Chart" at bounding box center [363, 658] width 250 height 29
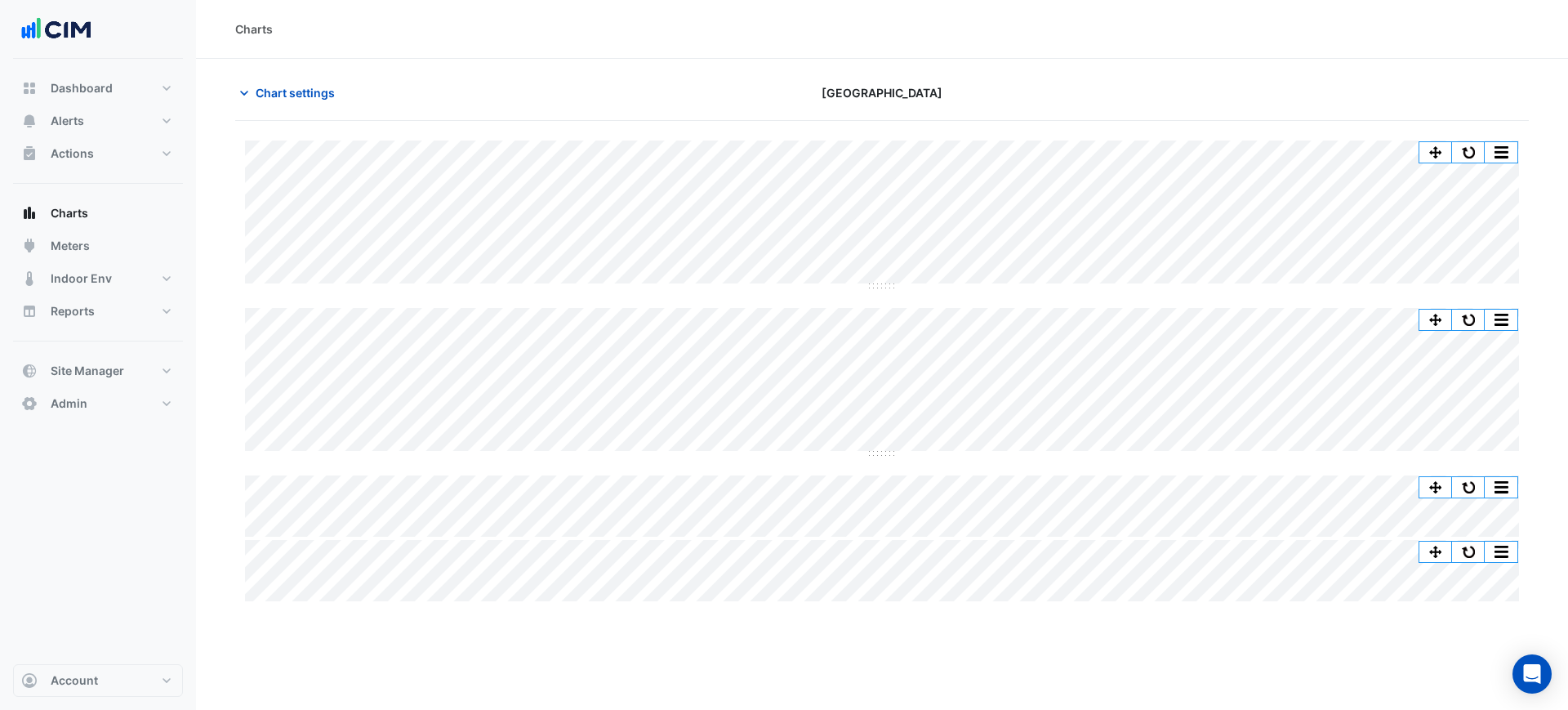
click at [481, 115] on div "Chart settings Chifley Tower" at bounding box center [882, 99] width 1293 height 43
click at [1434, 146] on button "button" at bounding box center [1436, 152] width 33 height 20
click at [1505, 140] on div "Split by Equip Split All Split None Print Save as JPEG Save as PNG Pivot Data T…" at bounding box center [882, 140] width 1274 height 0
click at [1471, 147] on button "button" at bounding box center [1468, 152] width 33 height 20
click at [1469, 154] on button "button" at bounding box center [1468, 152] width 33 height 20
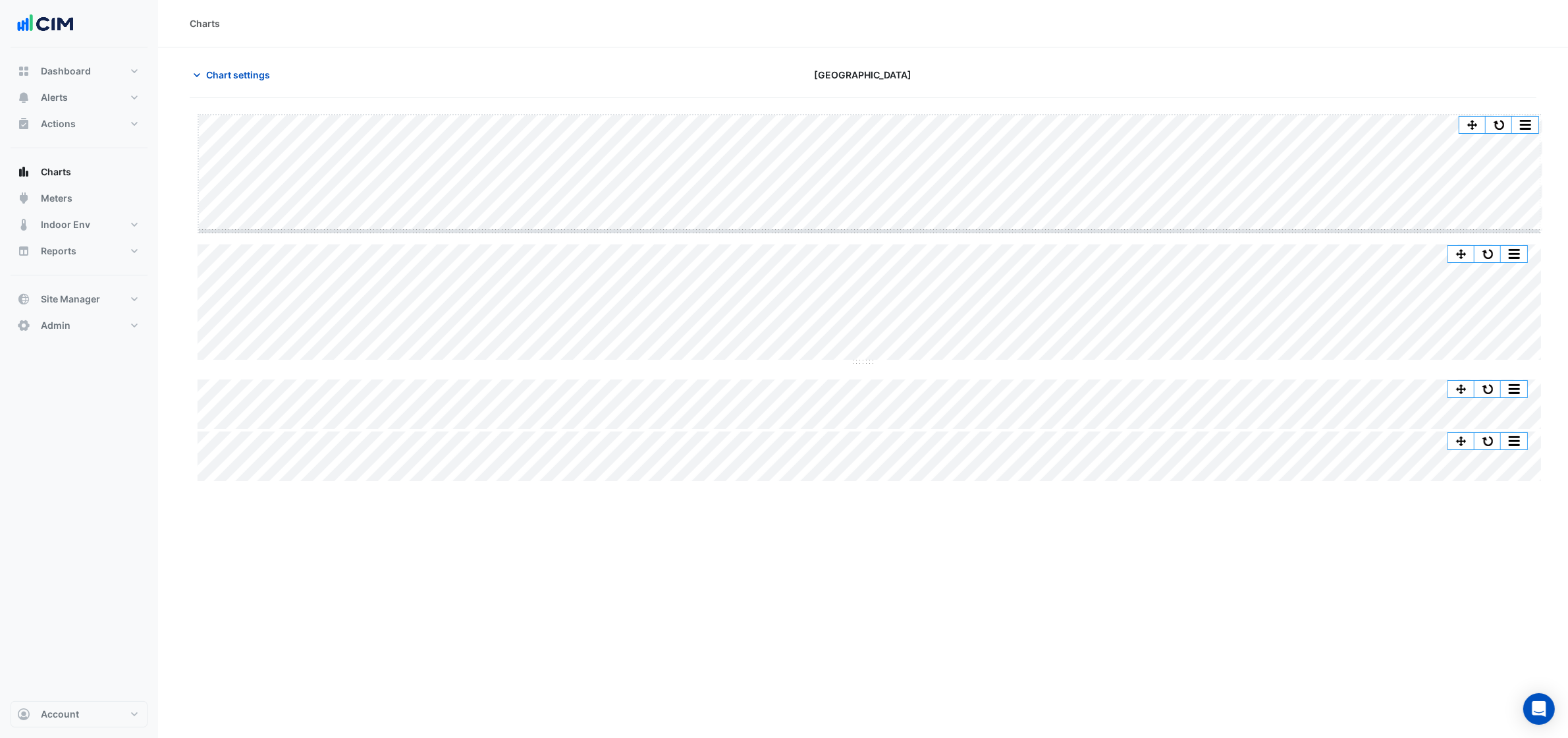
drag, startPoint x: 865, startPoint y: 229, endPoint x: 877, endPoint y: 446, distance: 217.3
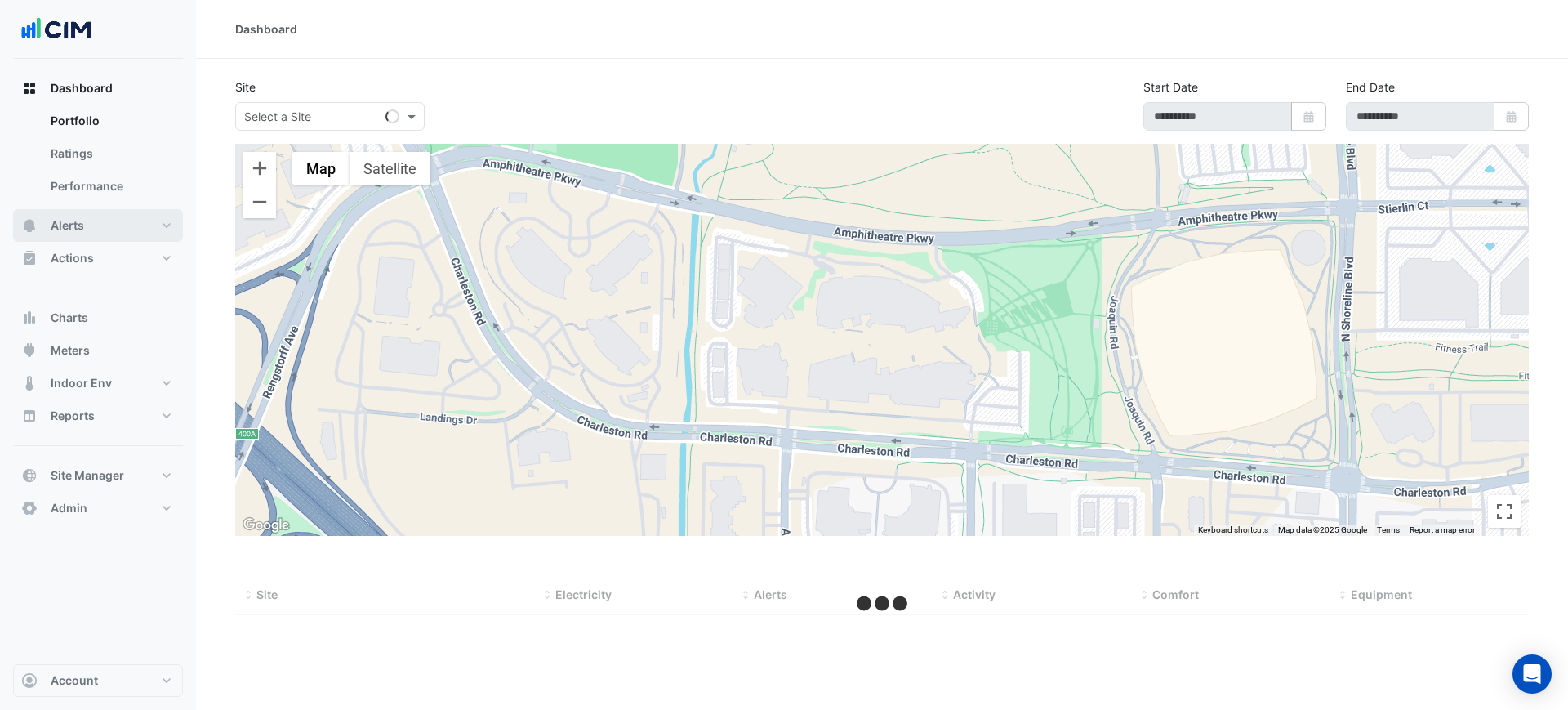
click at [93, 222] on button "Alerts" at bounding box center [98, 225] width 170 height 33
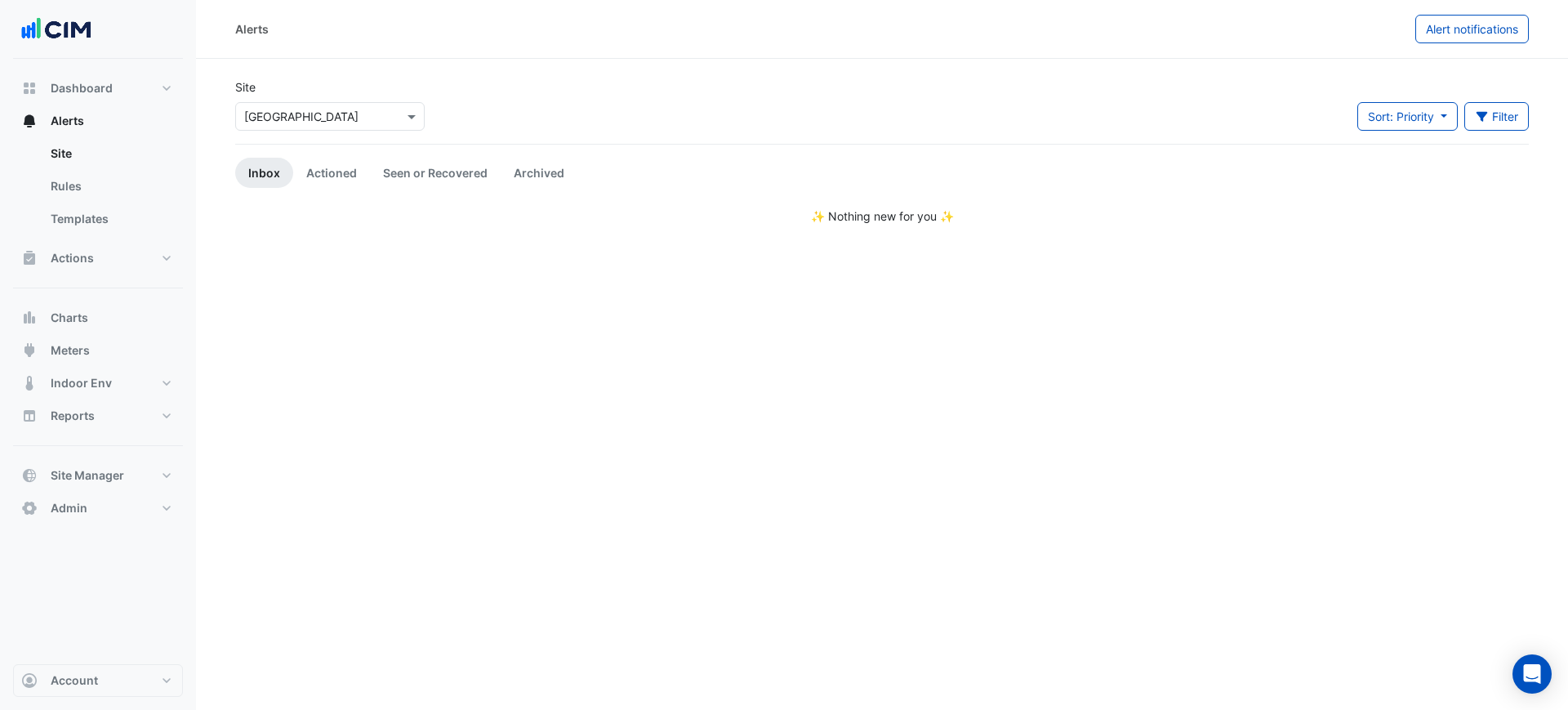
click at [309, 151] on app-alert-tickets "Site Select a Site × [GEOGRAPHIC_DATA] Sort: Priority Priority Updated Filter T…" at bounding box center [882, 151] width 1293 height 146
click at [146, 260] on button "Actions" at bounding box center [98, 258] width 170 height 33
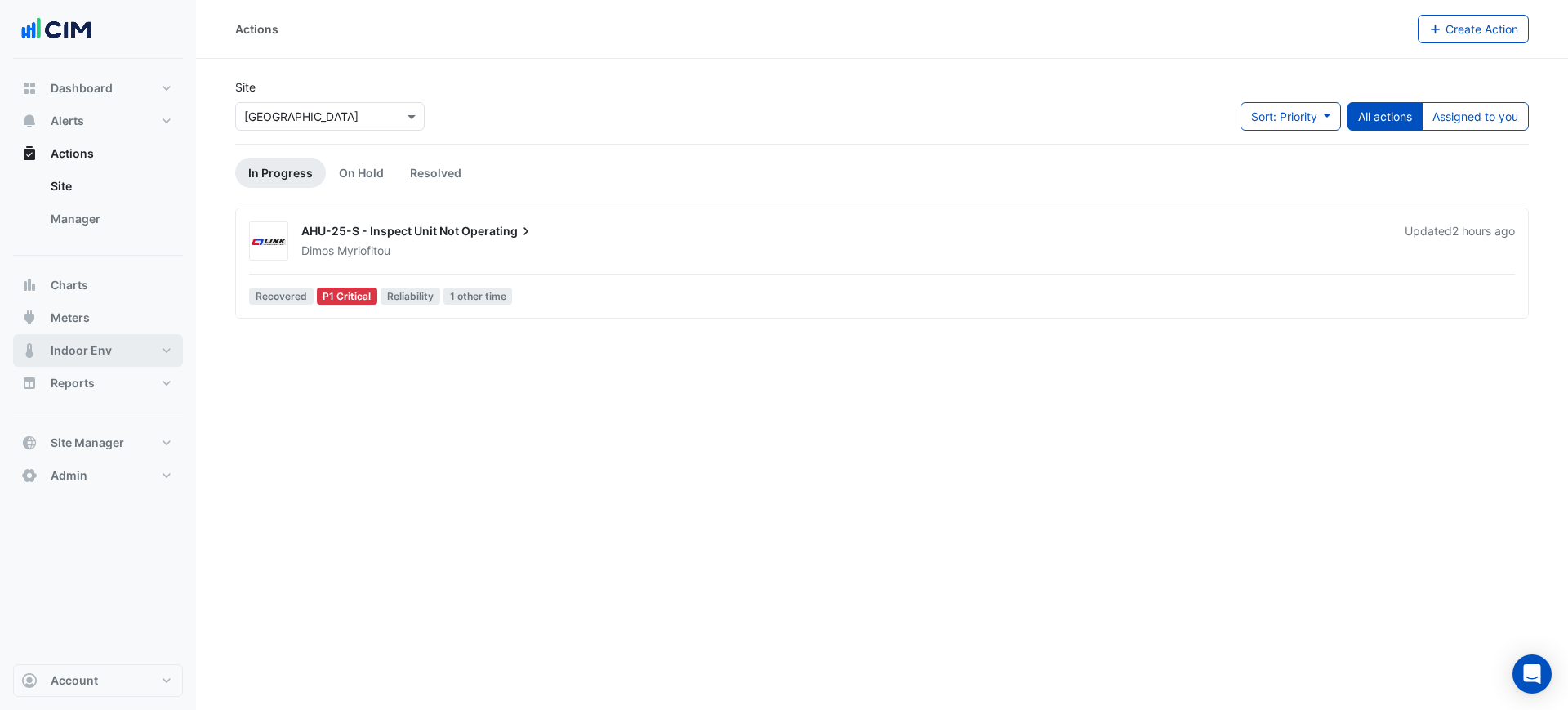
click at [97, 347] on span "Indoor Env" at bounding box center [80, 350] width 61 height 16
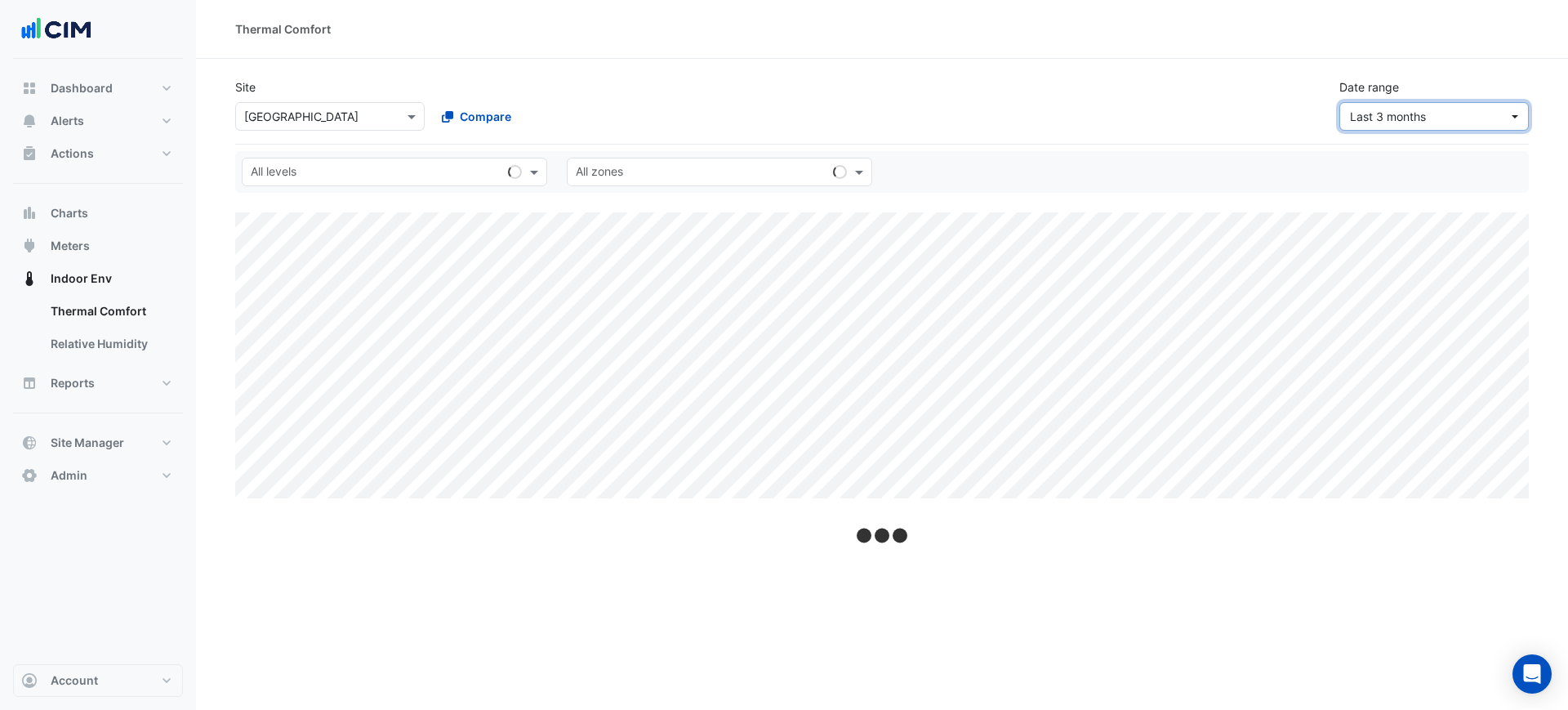
click at [1354, 126] on button "Last 3 months" at bounding box center [1434, 117] width 189 height 29
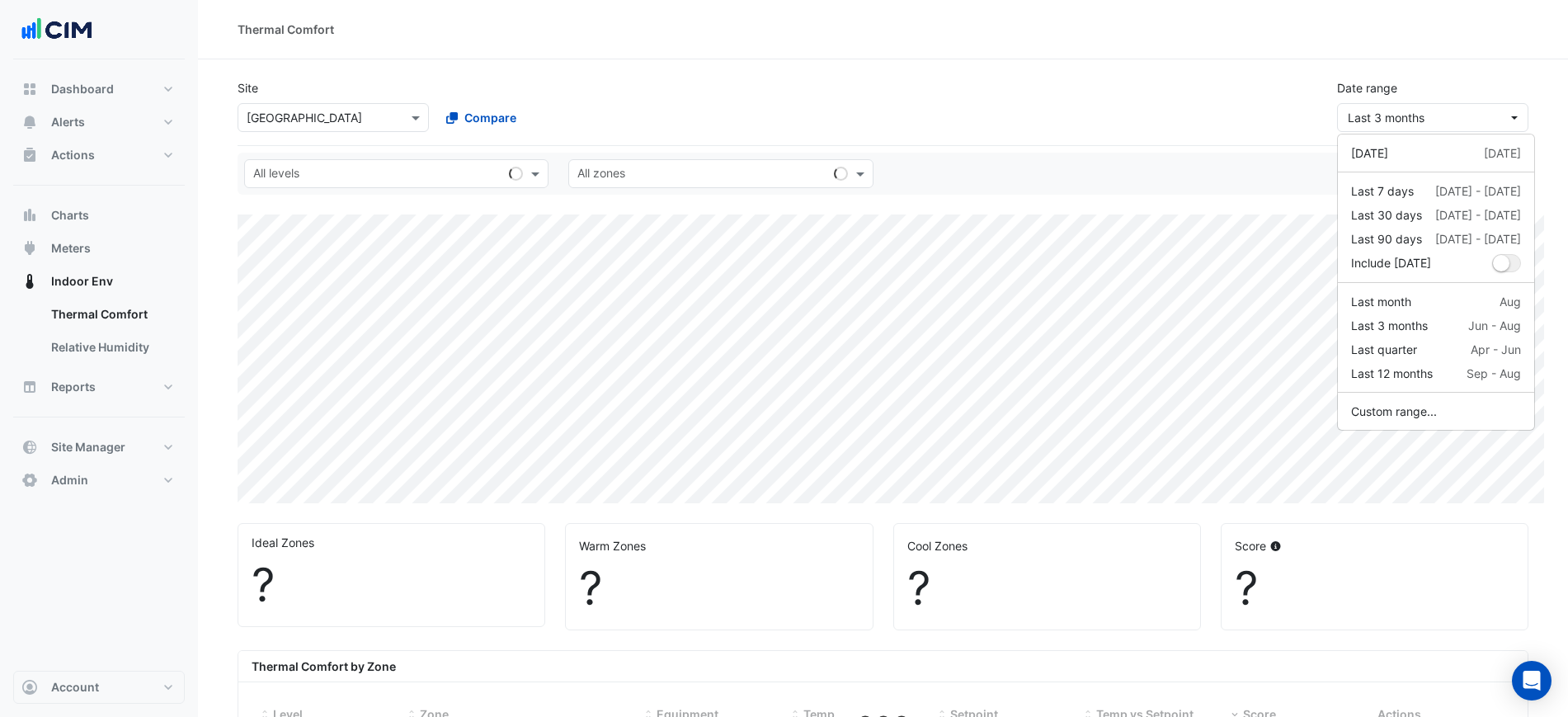
click at [1181, 114] on div "Site Select a Site × [GEOGRAPHIC_DATA] Compare Date range Last 3 months" at bounding box center [883, 100] width 1311 height 66
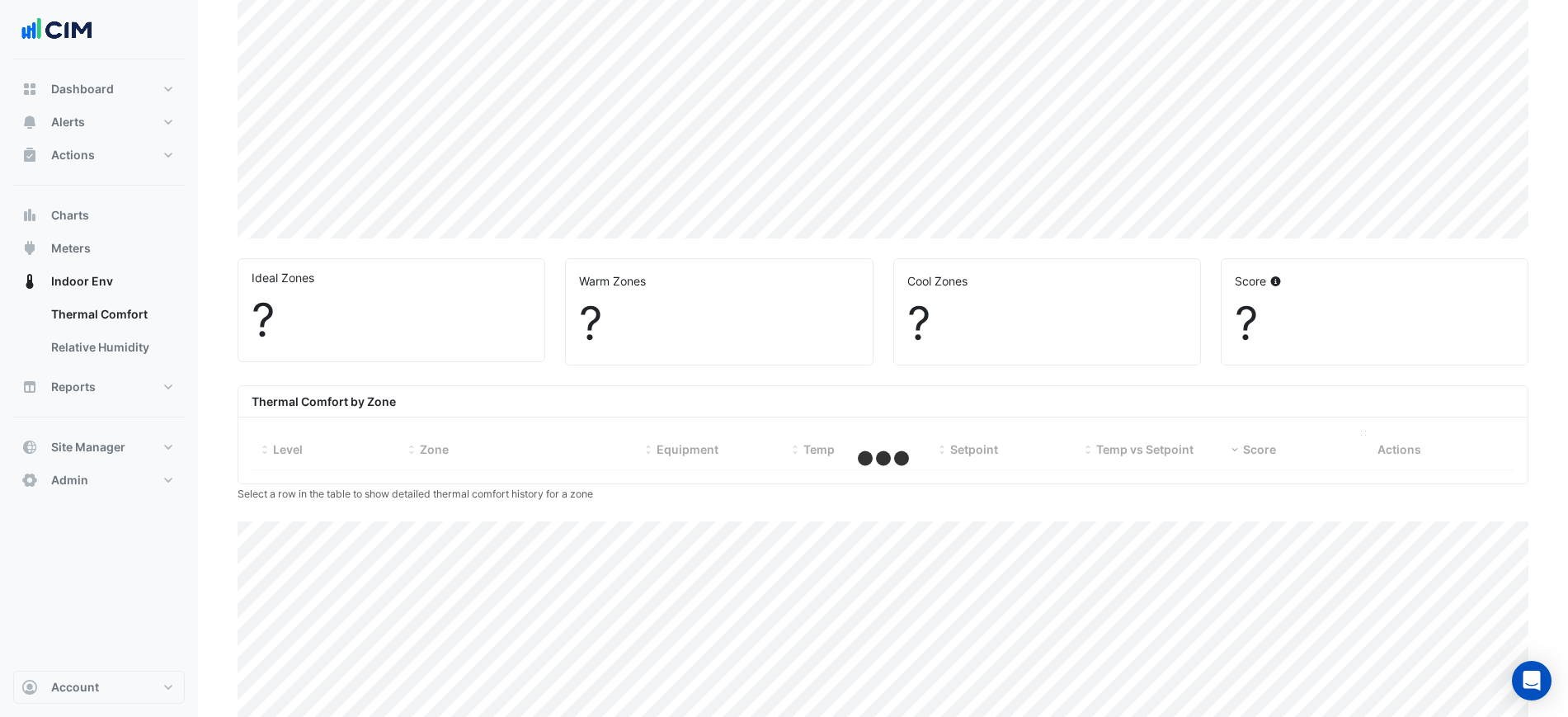
scroll to position [378, 0]
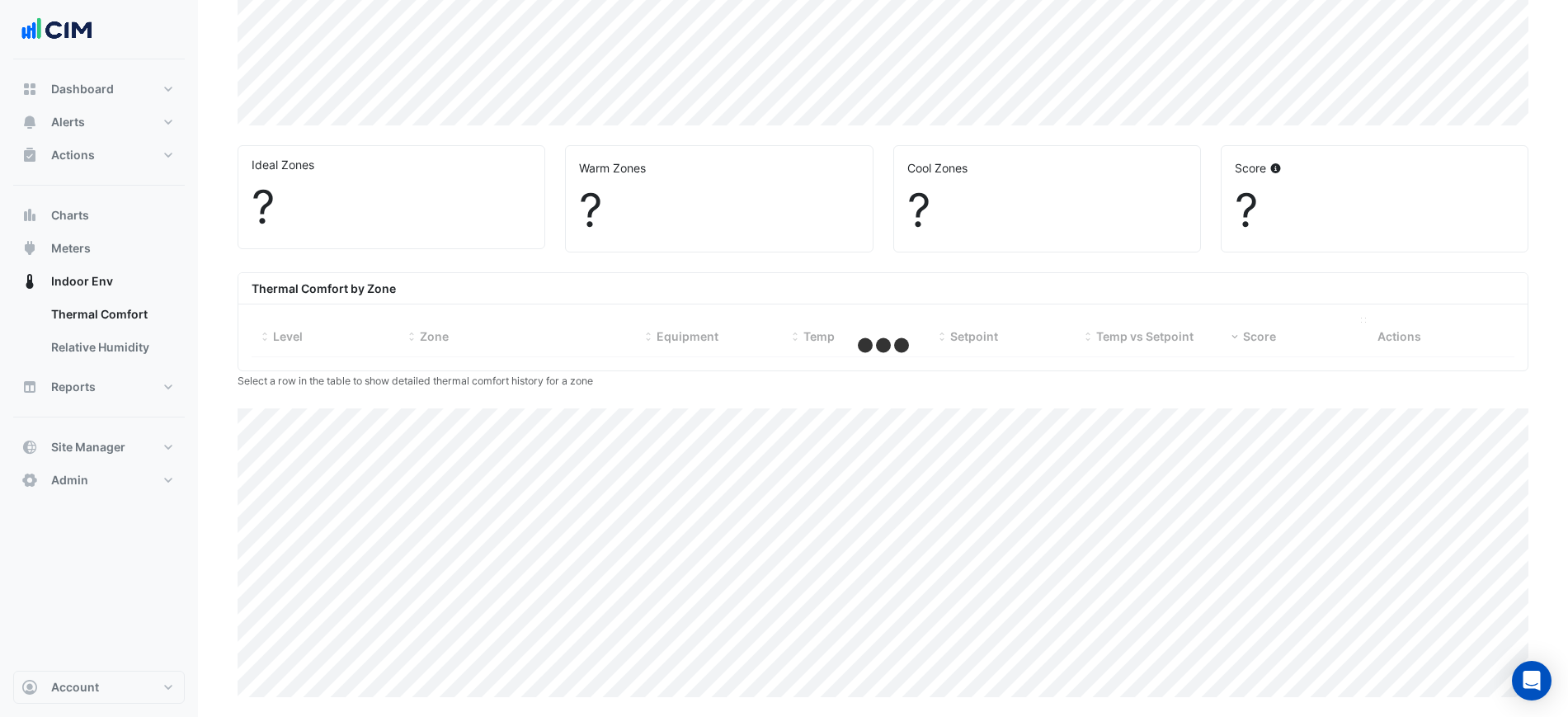
select select "***"
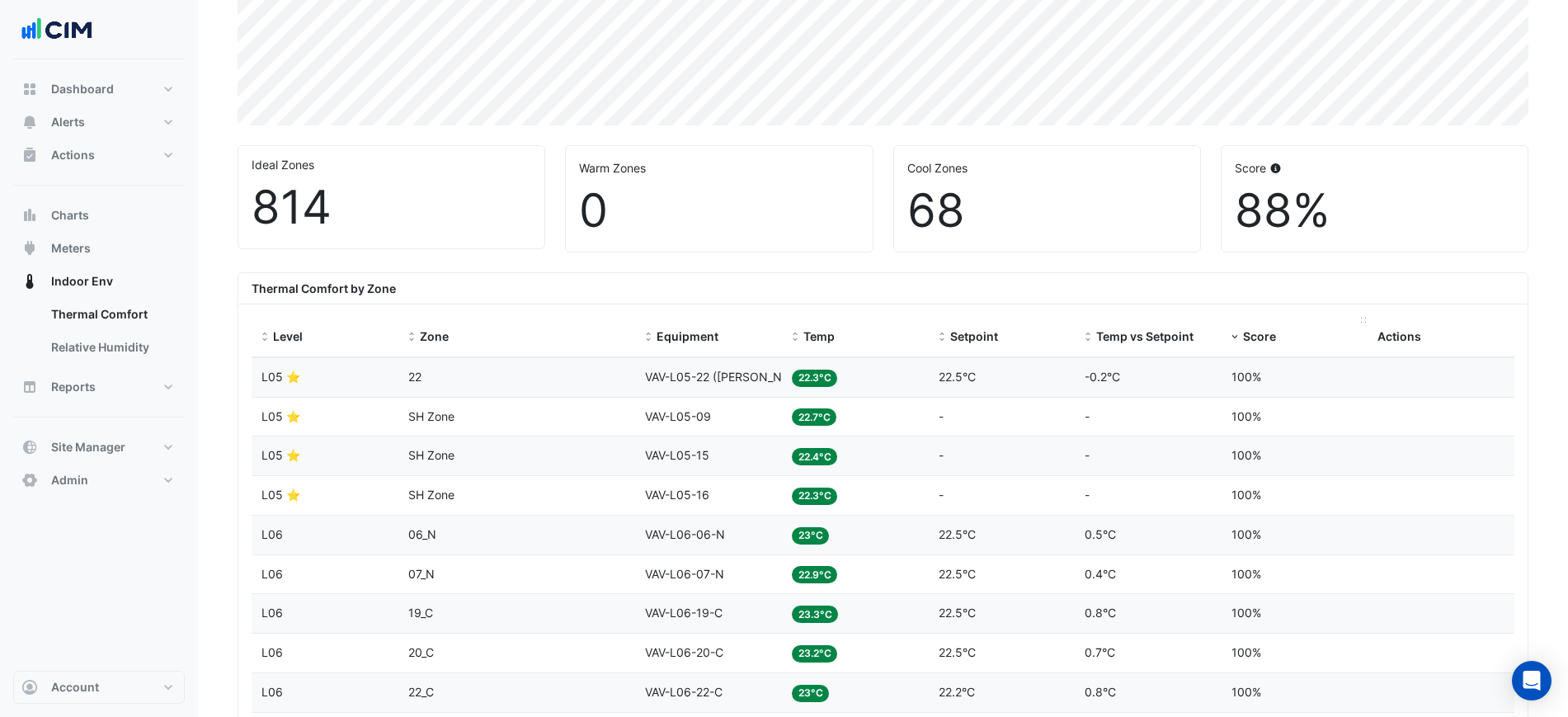
click at [1255, 324] on datatable-header-cell "Score" at bounding box center [1295, 338] width 147 height 40
click at [1260, 334] on span "Score" at bounding box center [1260, 336] width 33 height 14
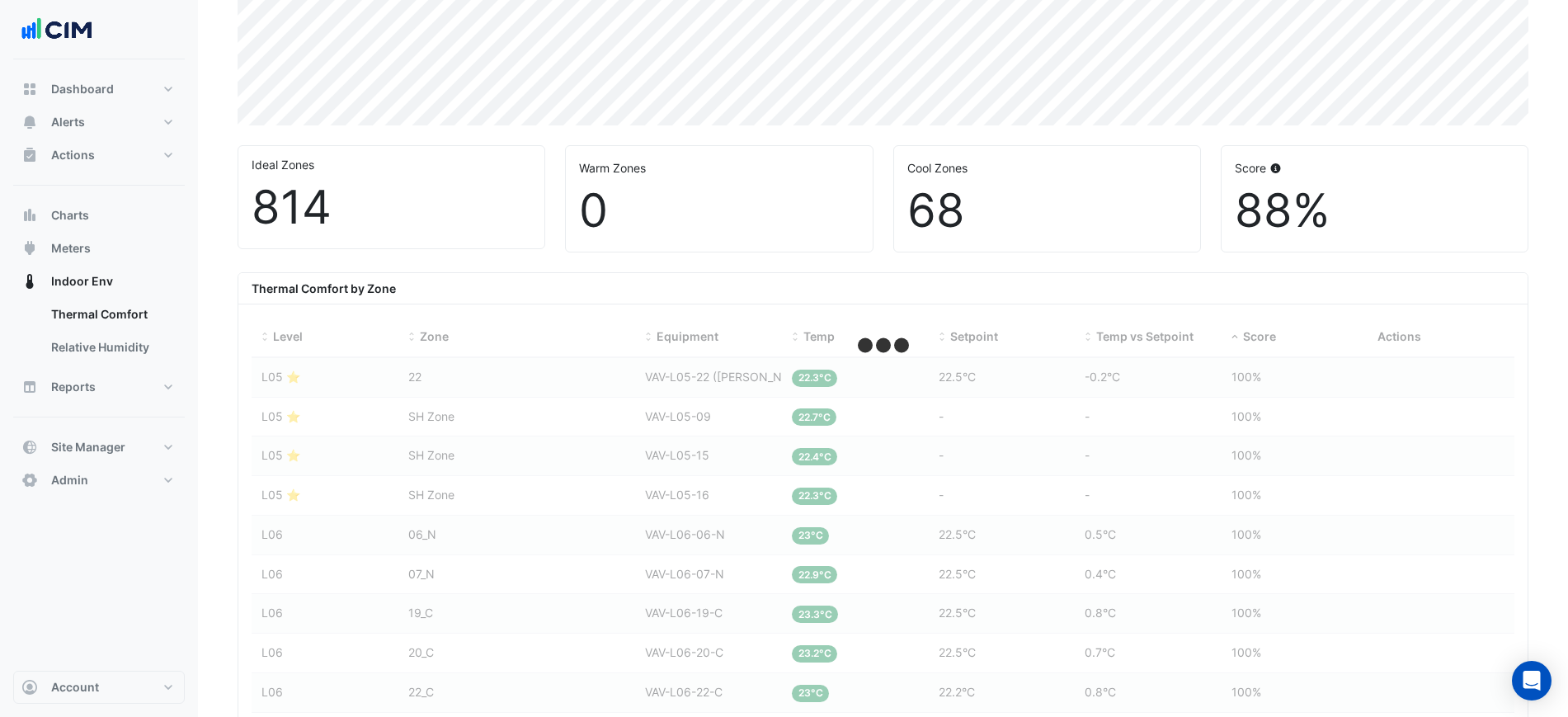
click at [1207, 275] on div "Thermal Comfort by Zone" at bounding box center [883, 289] width 1290 height 31
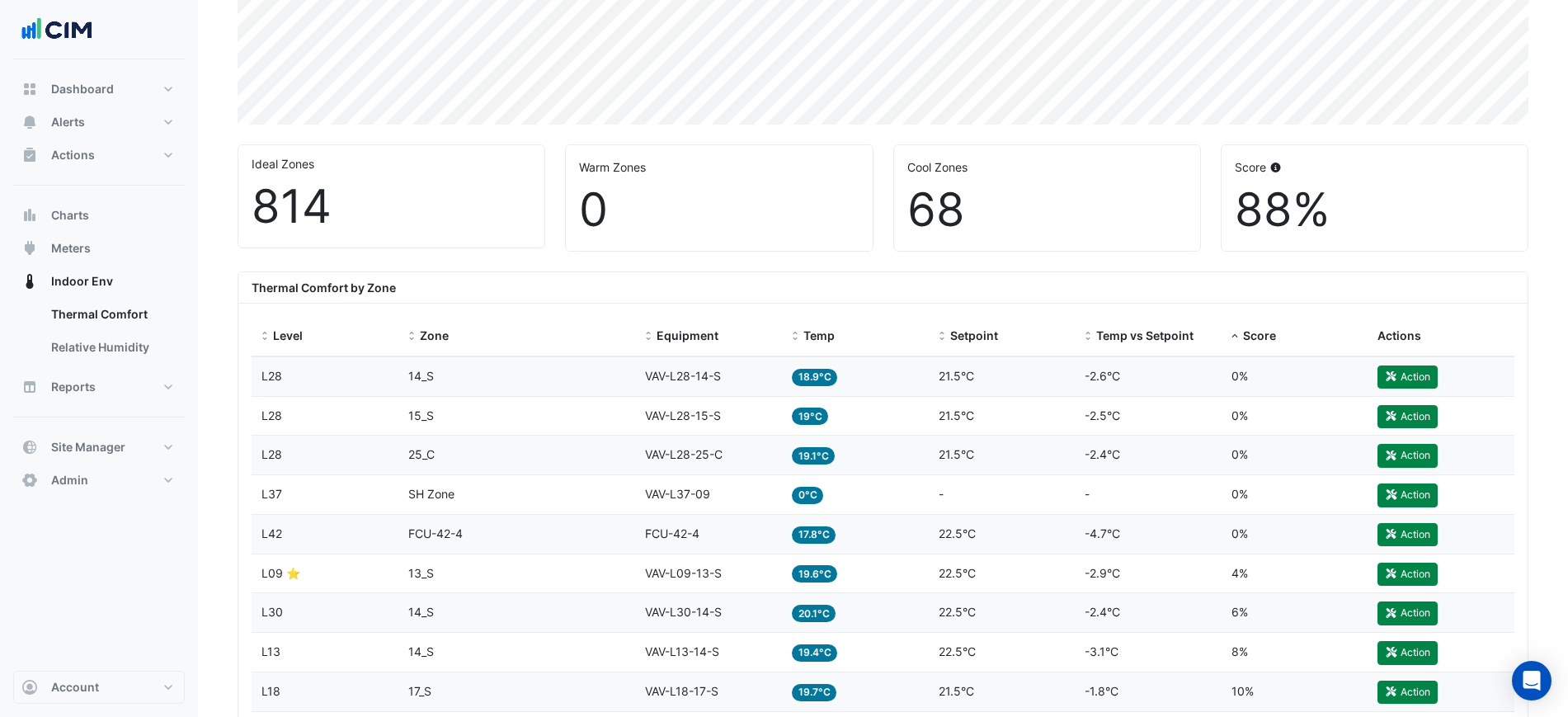
scroll to position [516, 0]
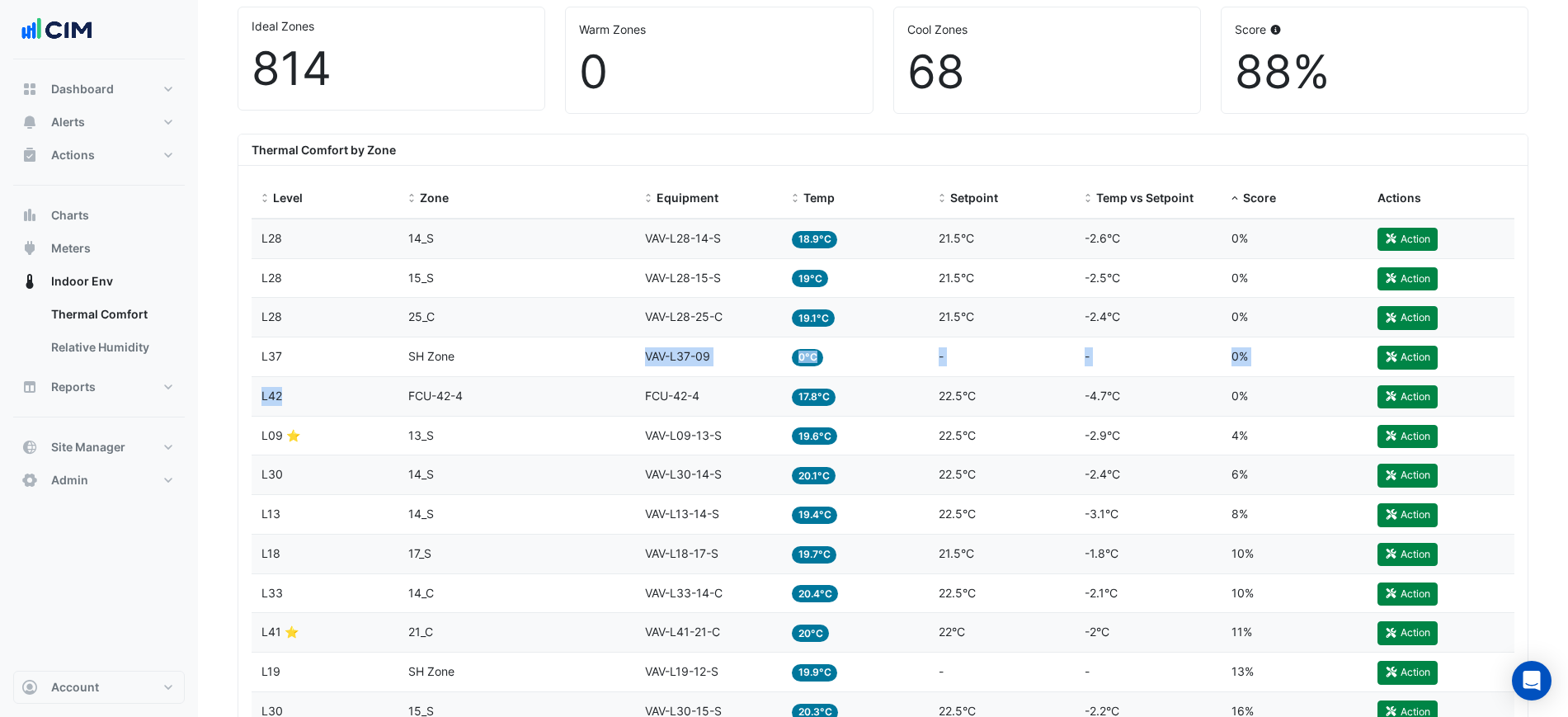
drag, startPoint x: 474, startPoint y: 359, endPoint x: 347, endPoint y: 384, distance: 129.4
click at [578, 341] on datatable-body-cell "Zone SH Zone" at bounding box center [517, 357] width 238 height 39
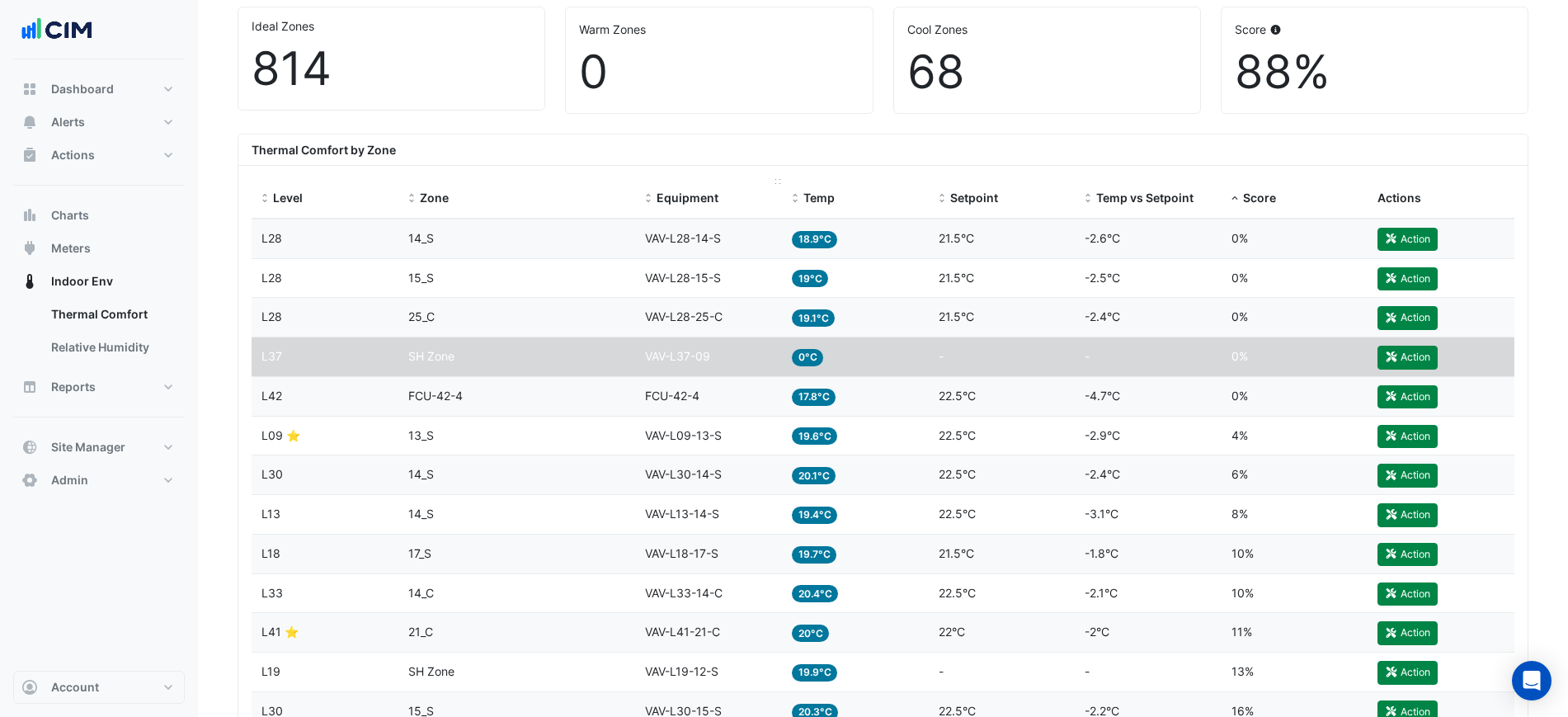
drag, startPoint x: 752, startPoint y: 210, endPoint x: 771, endPoint y: 193, distance: 25.5
click at [766, 197] on datatable-header-cell "Equipment" at bounding box center [708, 198] width 147 height 40
click at [832, 157] on div "Thermal Comfort by Zone" at bounding box center [883, 150] width 1290 height 31
click at [718, 326] on div "Equipment VAV-L28-25-C" at bounding box center [708, 316] width 127 height 19
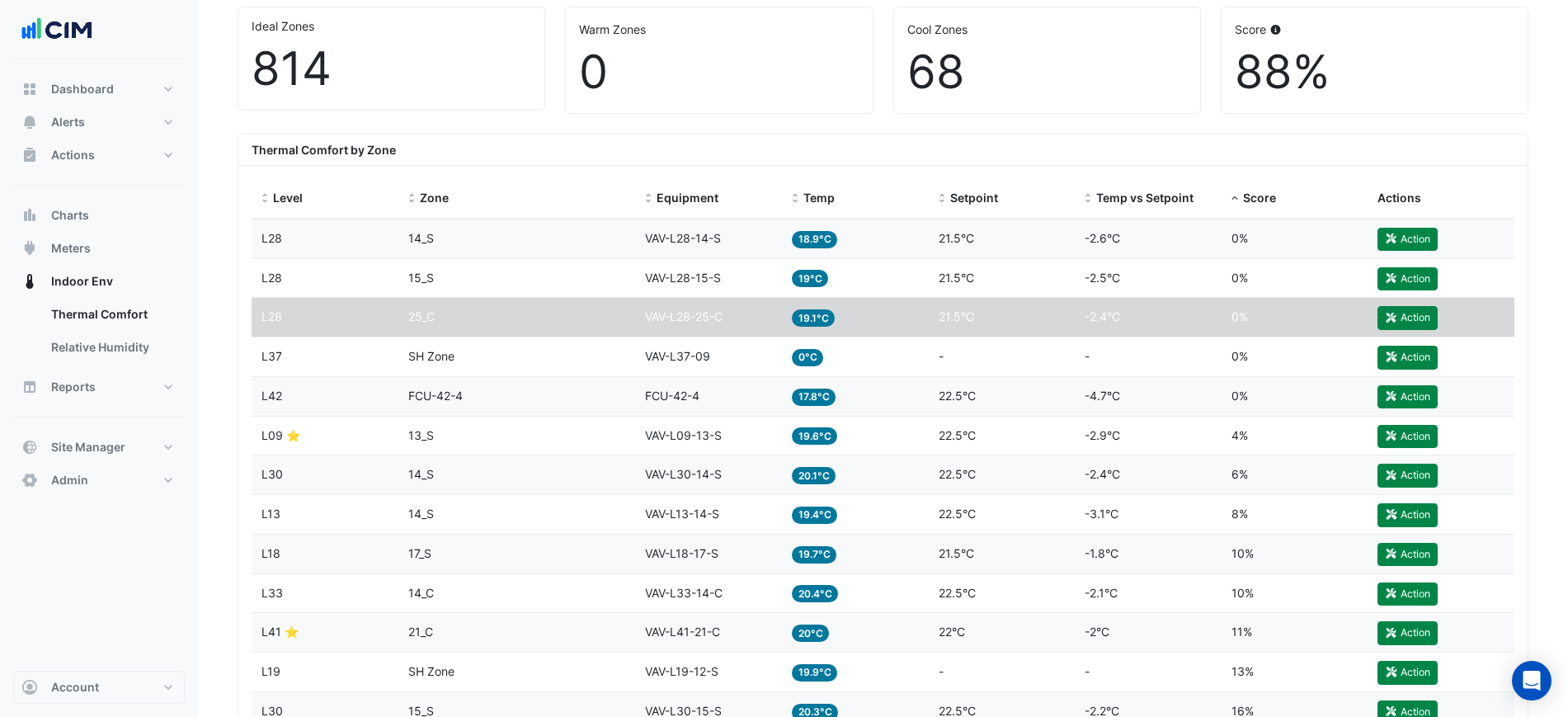
click at [718, 329] on datatable-body-cell "Equipment VAV-L28-25-C" at bounding box center [708, 317] width 147 height 39
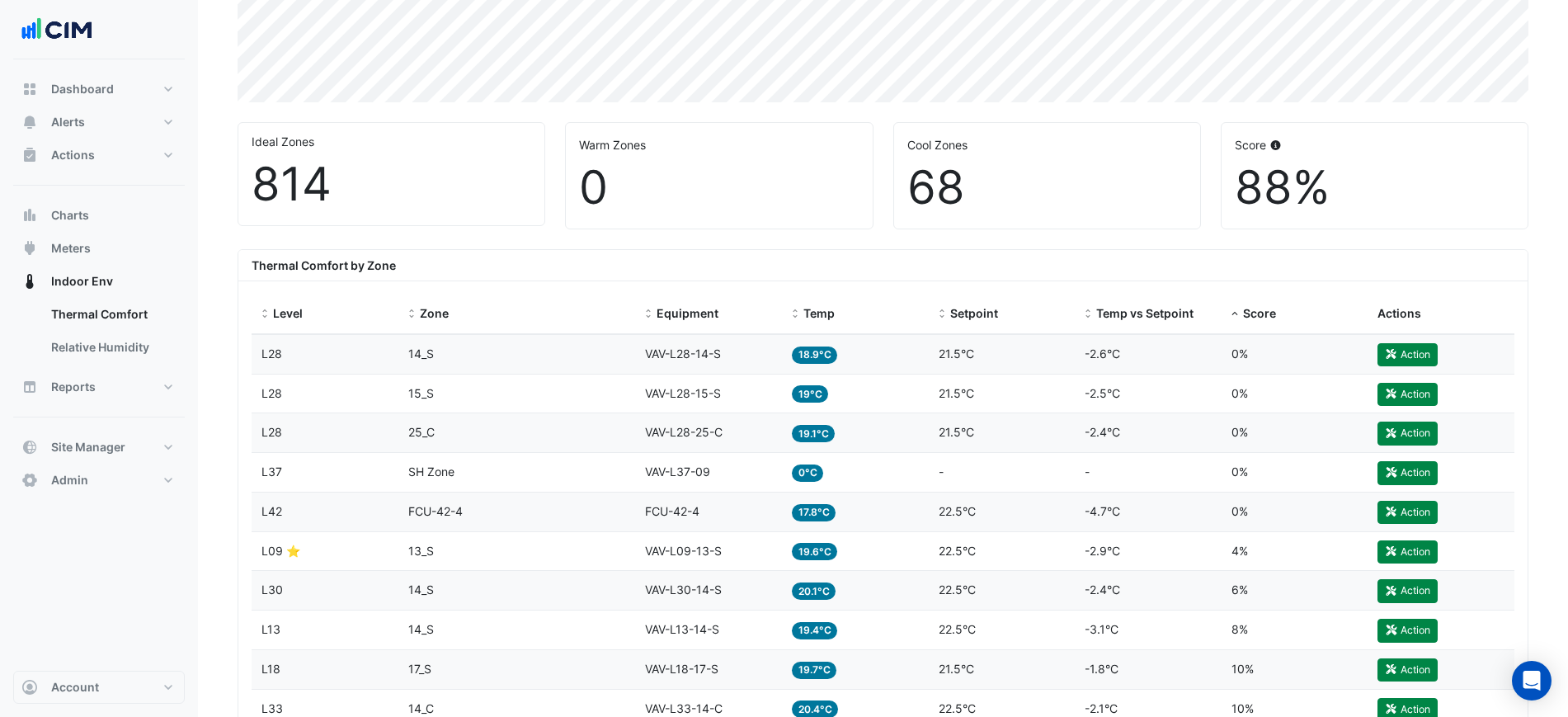
scroll to position [393, 0]
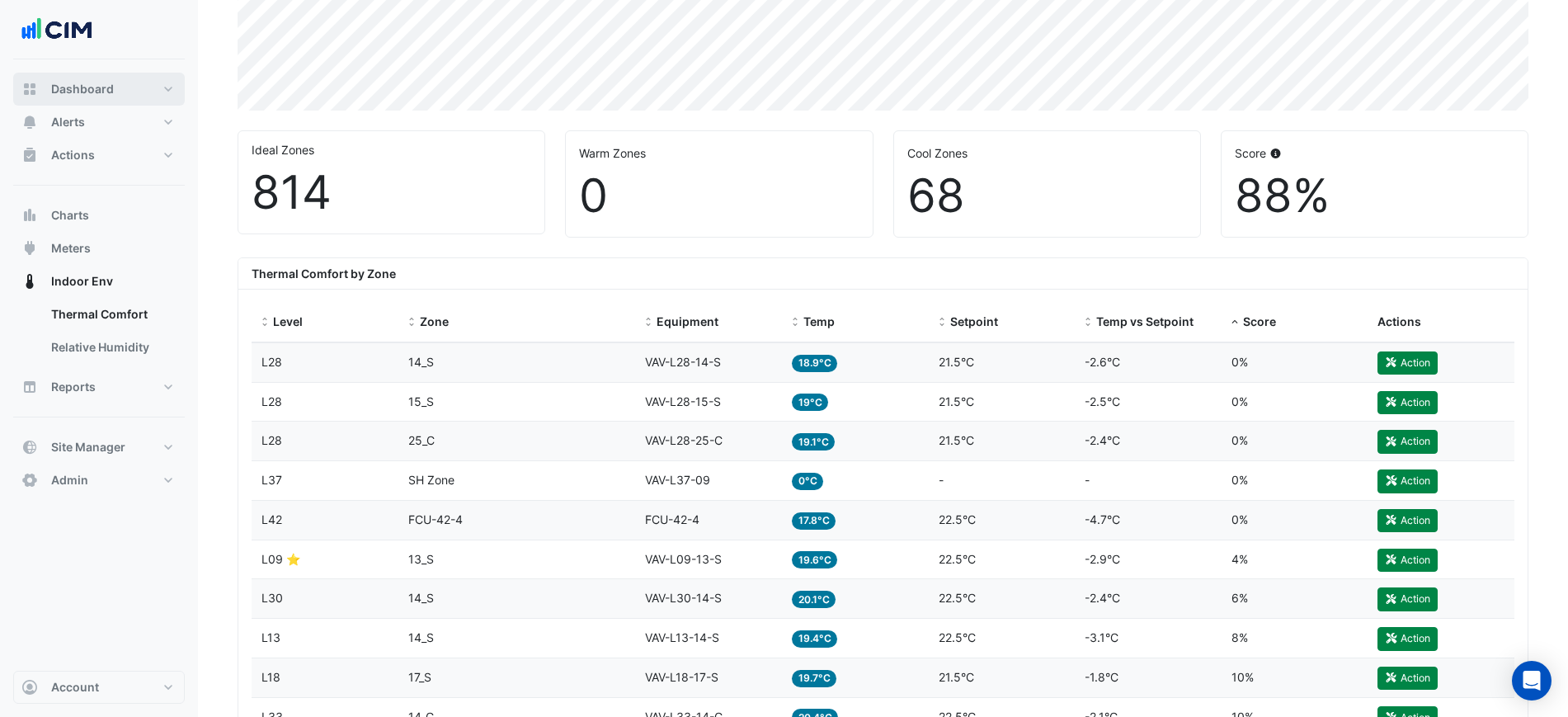
click at [144, 91] on button "Dashboard" at bounding box center [100, 89] width 172 height 33
select select "***"
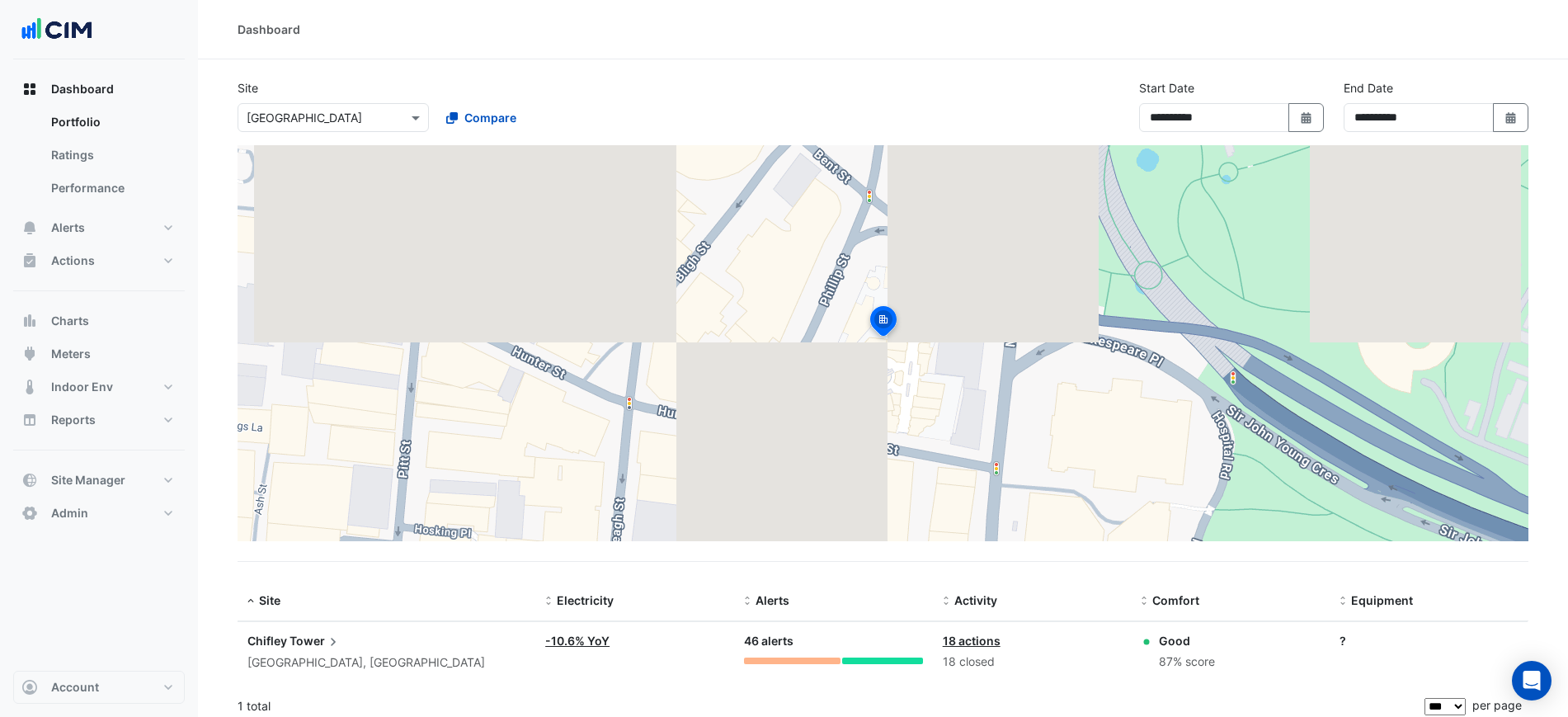
click at [291, 633] on span "Tower" at bounding box center [315, 641] width 52 height 19
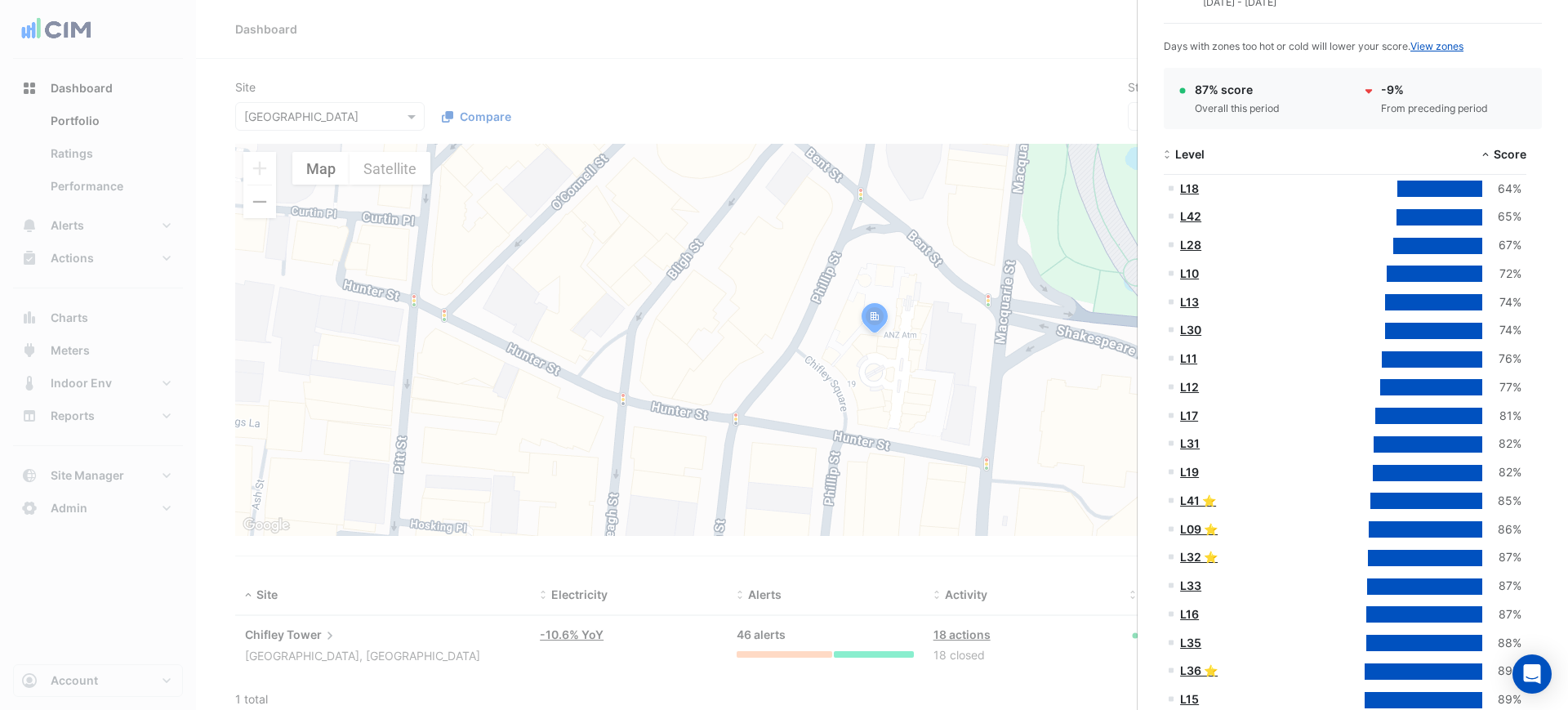
scroll to position [311, 0]
click at [1173, 150] on div "Level" at bounding box center [1254, 154] width 182 height 18
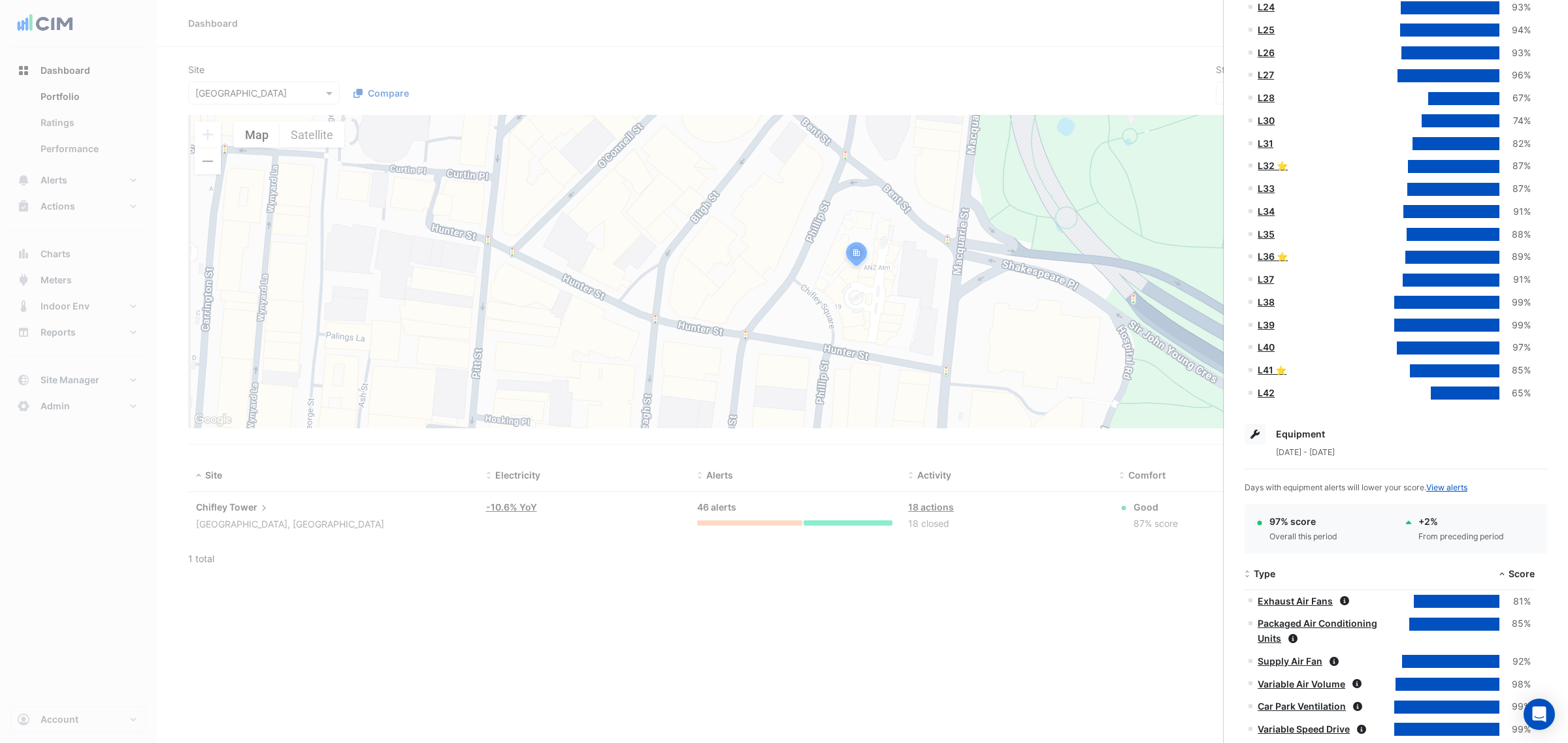
scroll to position [800, 0]
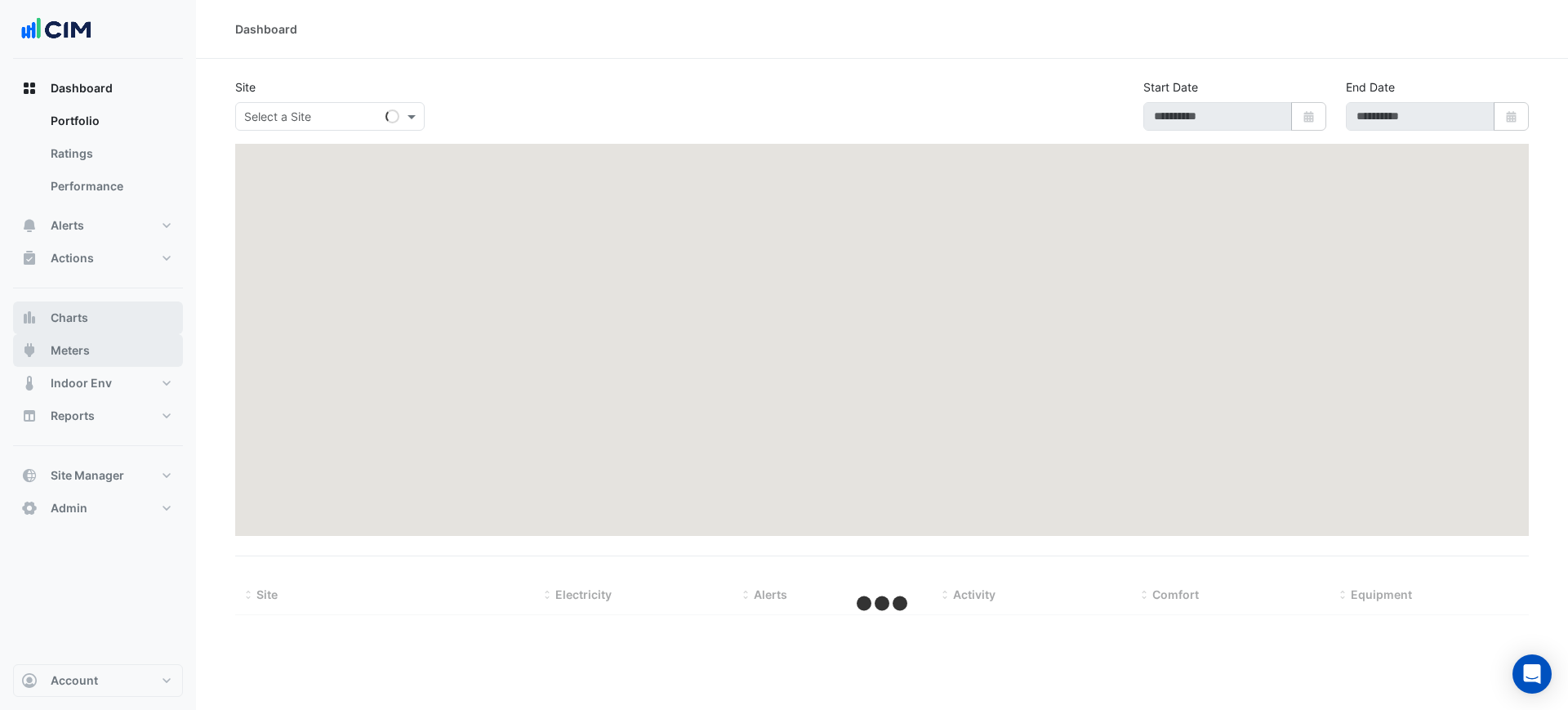
drag, startPoint x: 107, startPoint y: 346, endPoint x: 100, endPoint y: 327, distance: 20.2
click at [100, 327] on div "Dashboard Portfolio Ratings Performance Alerts Site Rules Templates Actions Sit…" at bounding box center [98, 298] width 170 height 452
click at [98, 323] on button "Charts" at bounding box center [98, 318] width 170 height 33
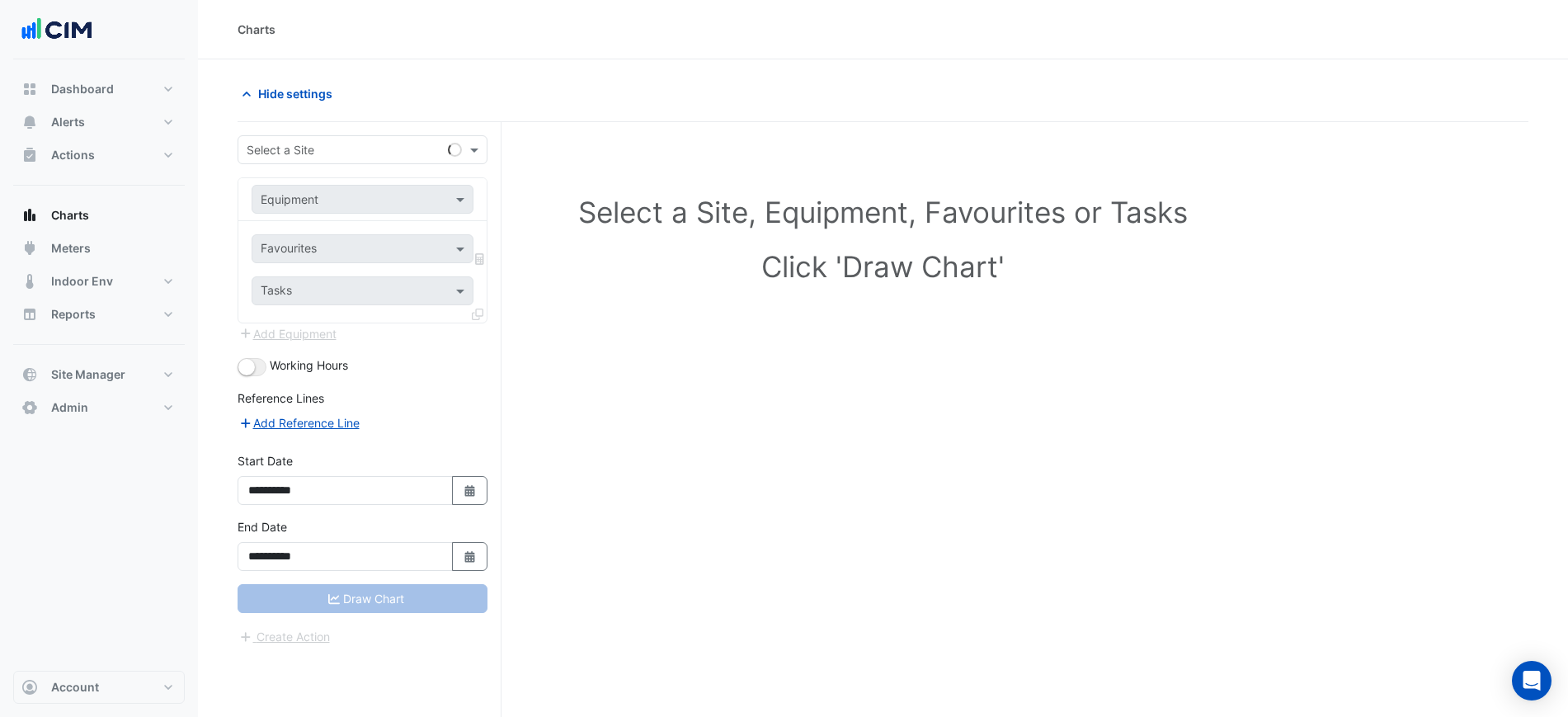
click at [290, 154] on input "text" at bounding box center [346, 150] width 199 height 18
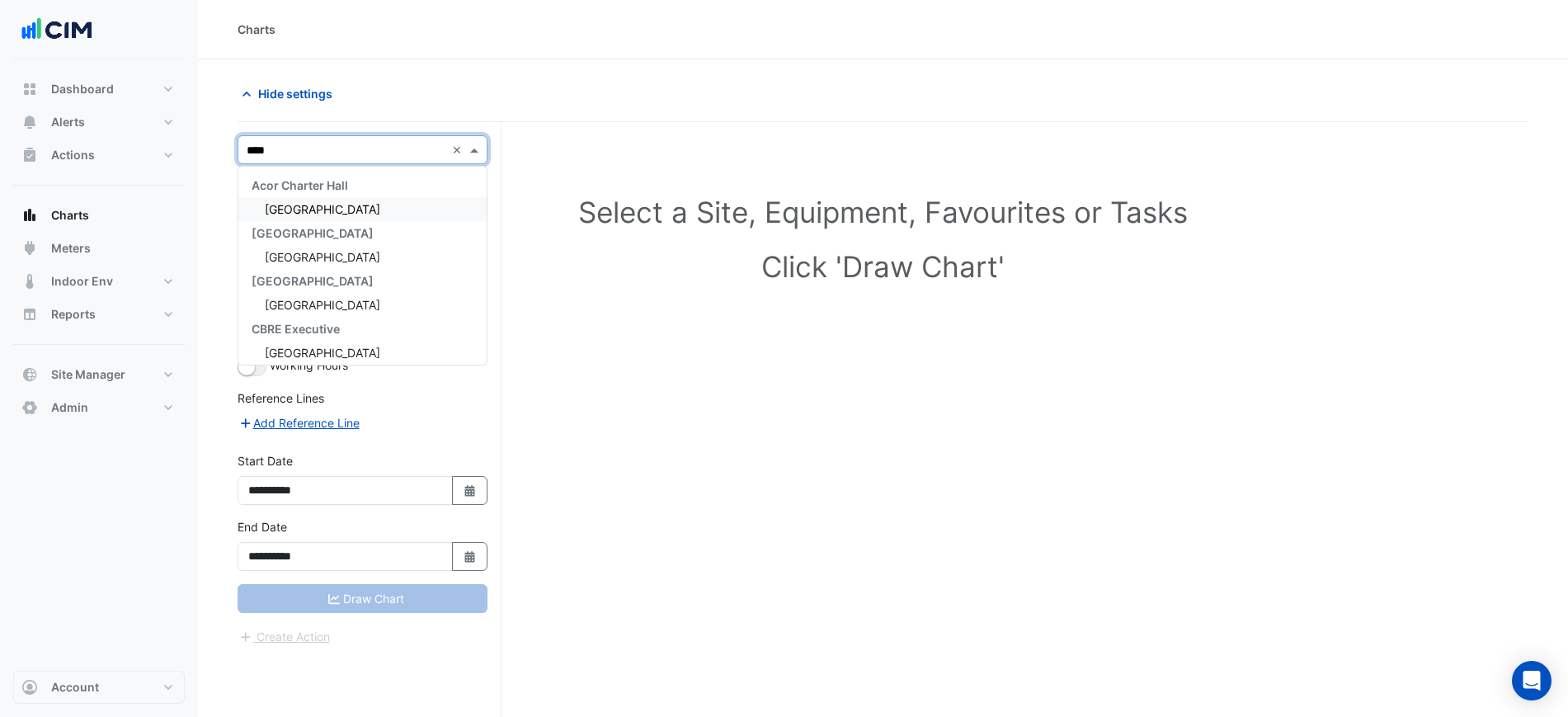
type input "*****"
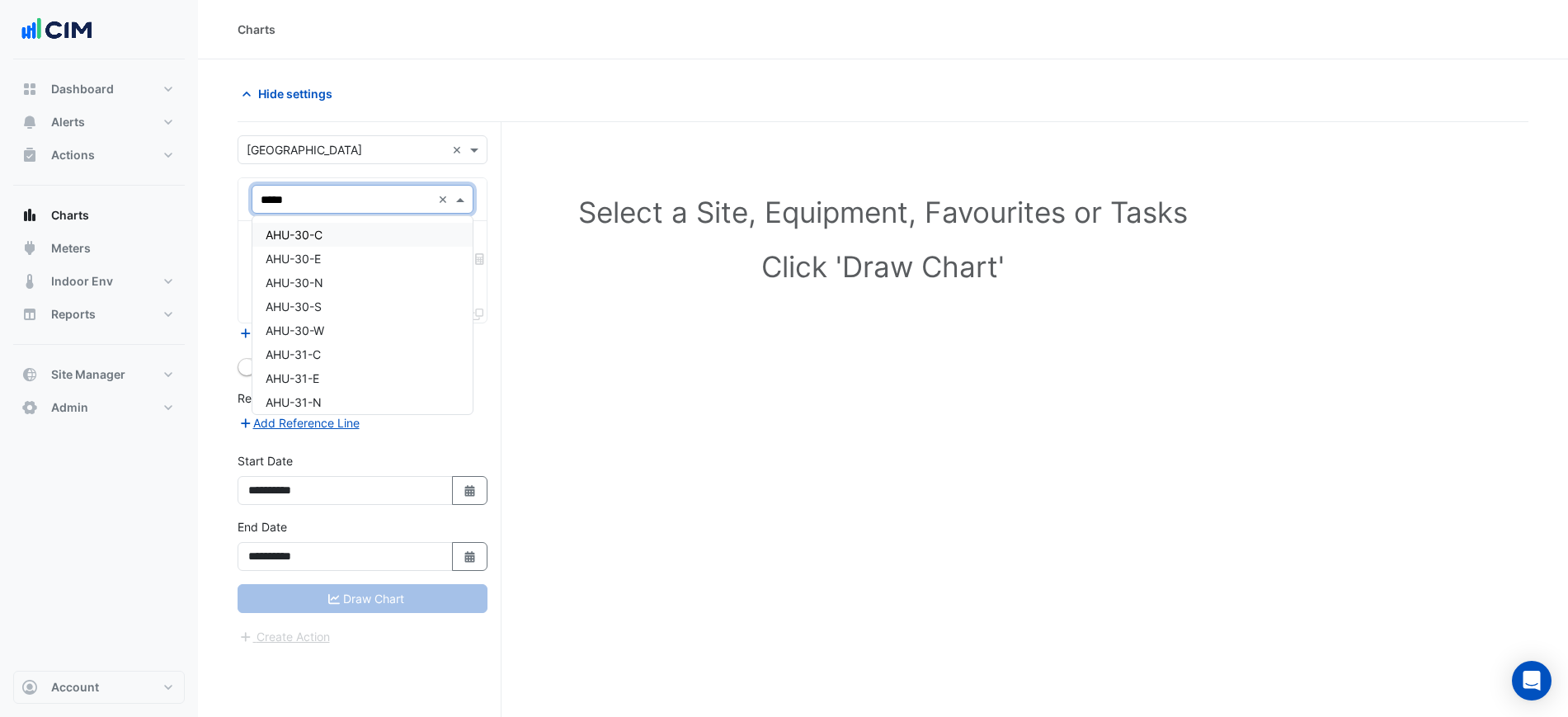
type input "******"
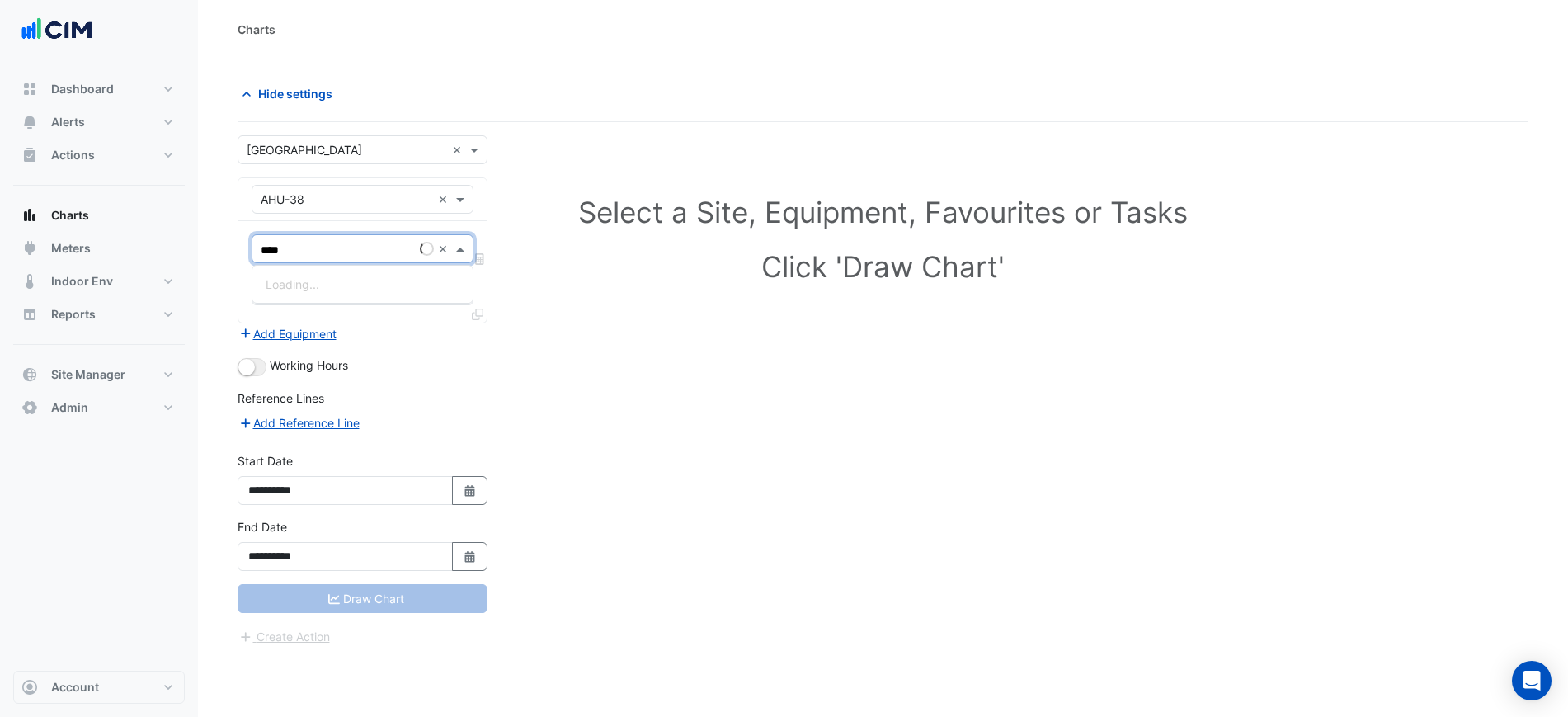
type input "*****"
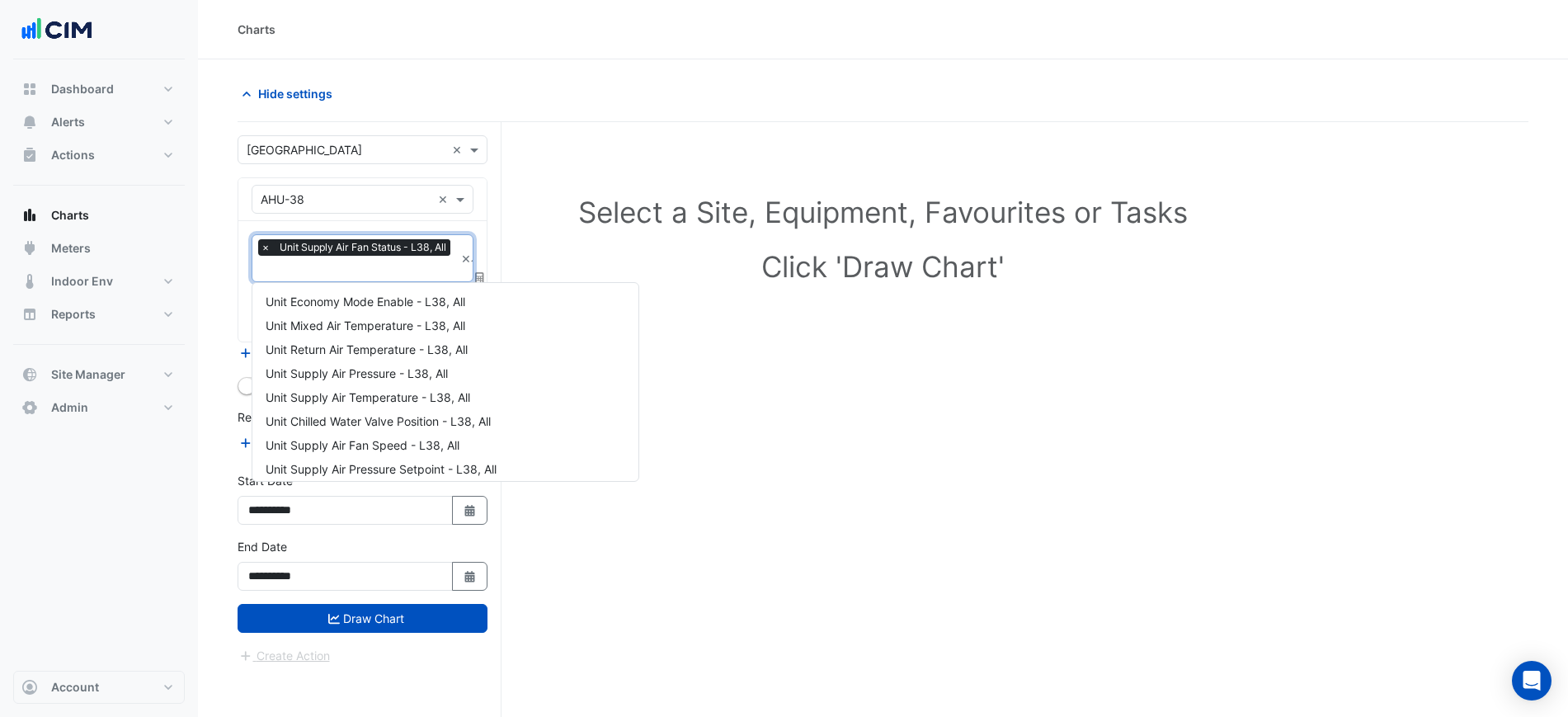
scroll to position [341, 0]
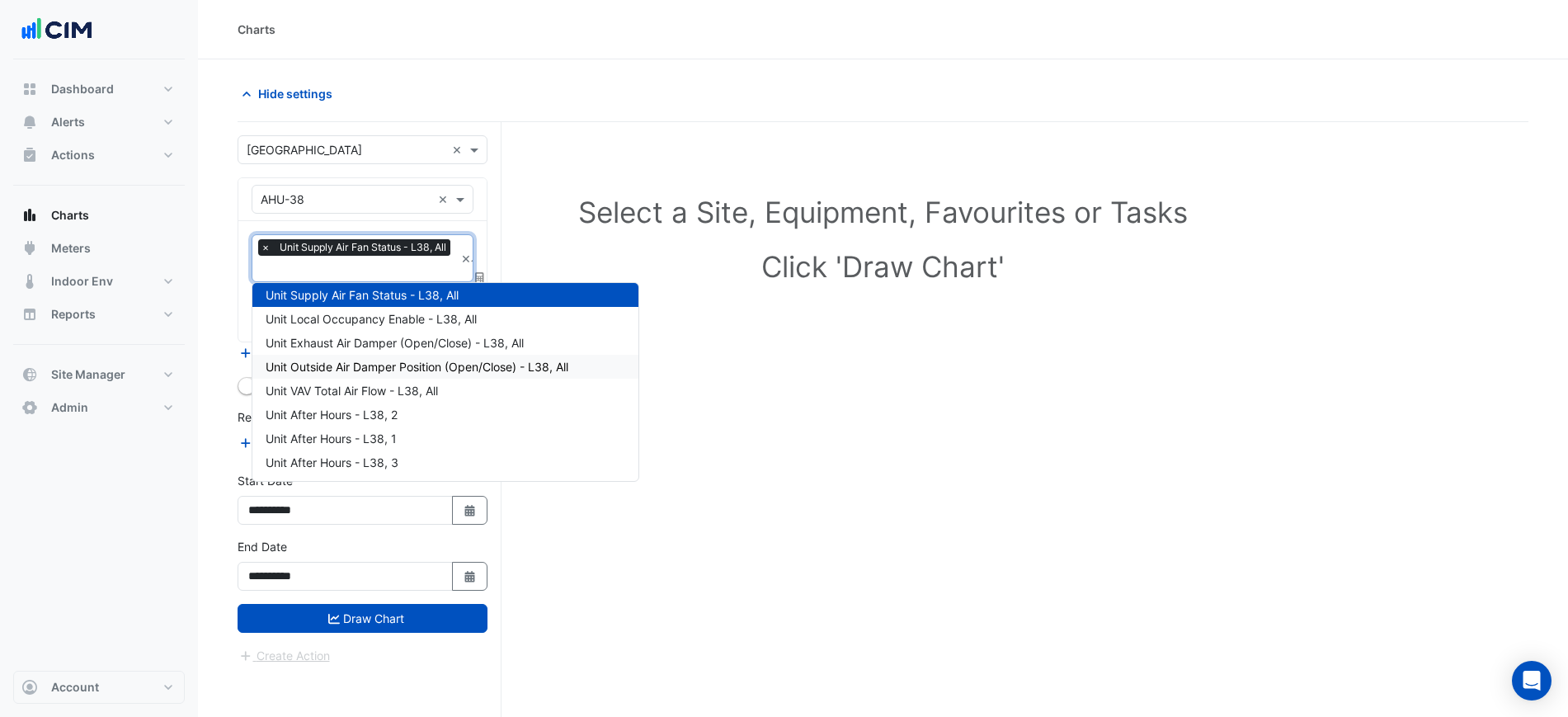
click at [210, 343] on section "Hide settings Select a Site, Equipment, Favourites or Tasks Click 'Draw Chart' …" at bounding box center [883, 419] width 1371 height 720
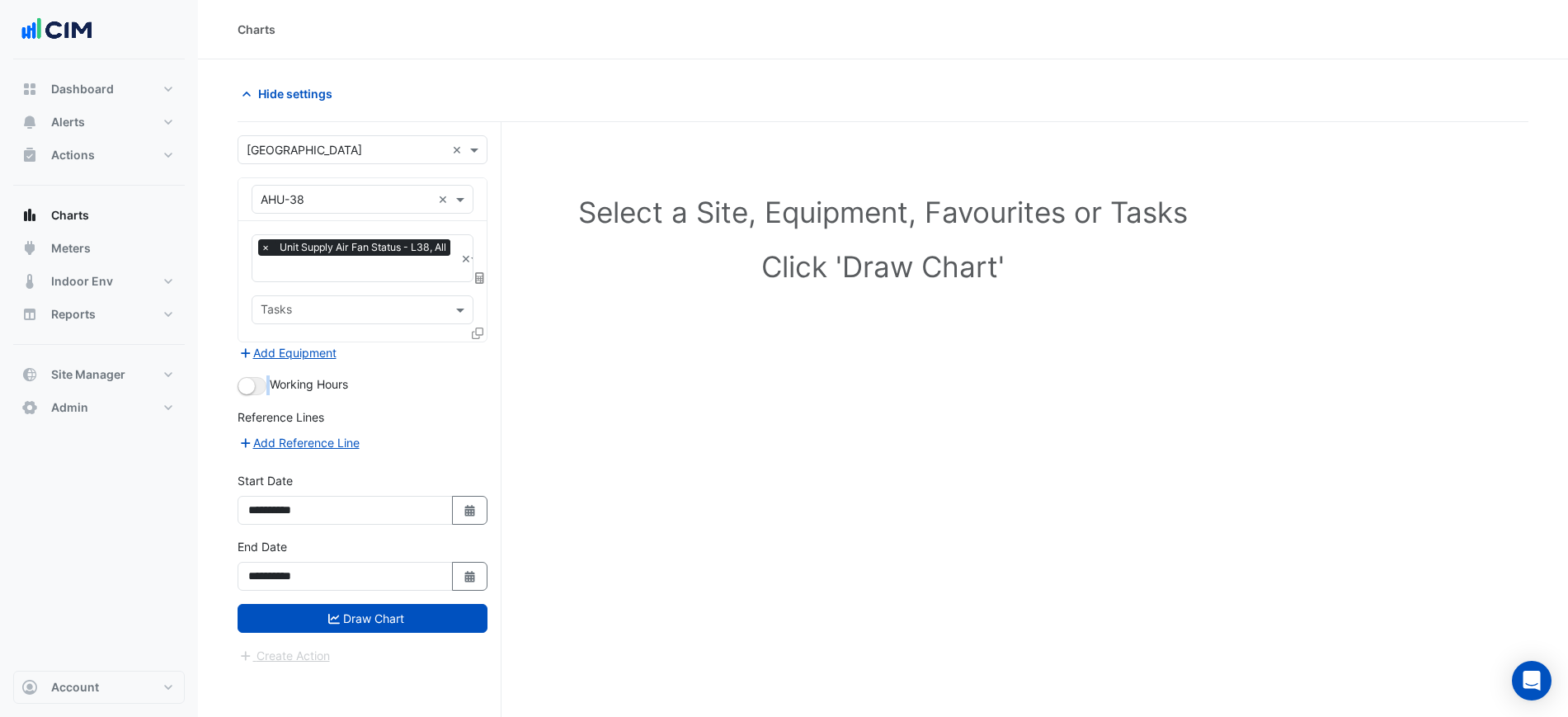
click at [258, 384] on div "Working Hours" at bounding box center [363, 385] width 250 height 20
click at [258, 384] on button "button" at bounding box center [253, 385] width 29 height 19
click at [485, 325] on div at bounding box center [479, 336] width 15 height 24
click at [484, 328] on div at bounding box center [479, 336] width 15 height 24
click at [483, 329] on div at bounding box center [479, 336] width 15 height 24
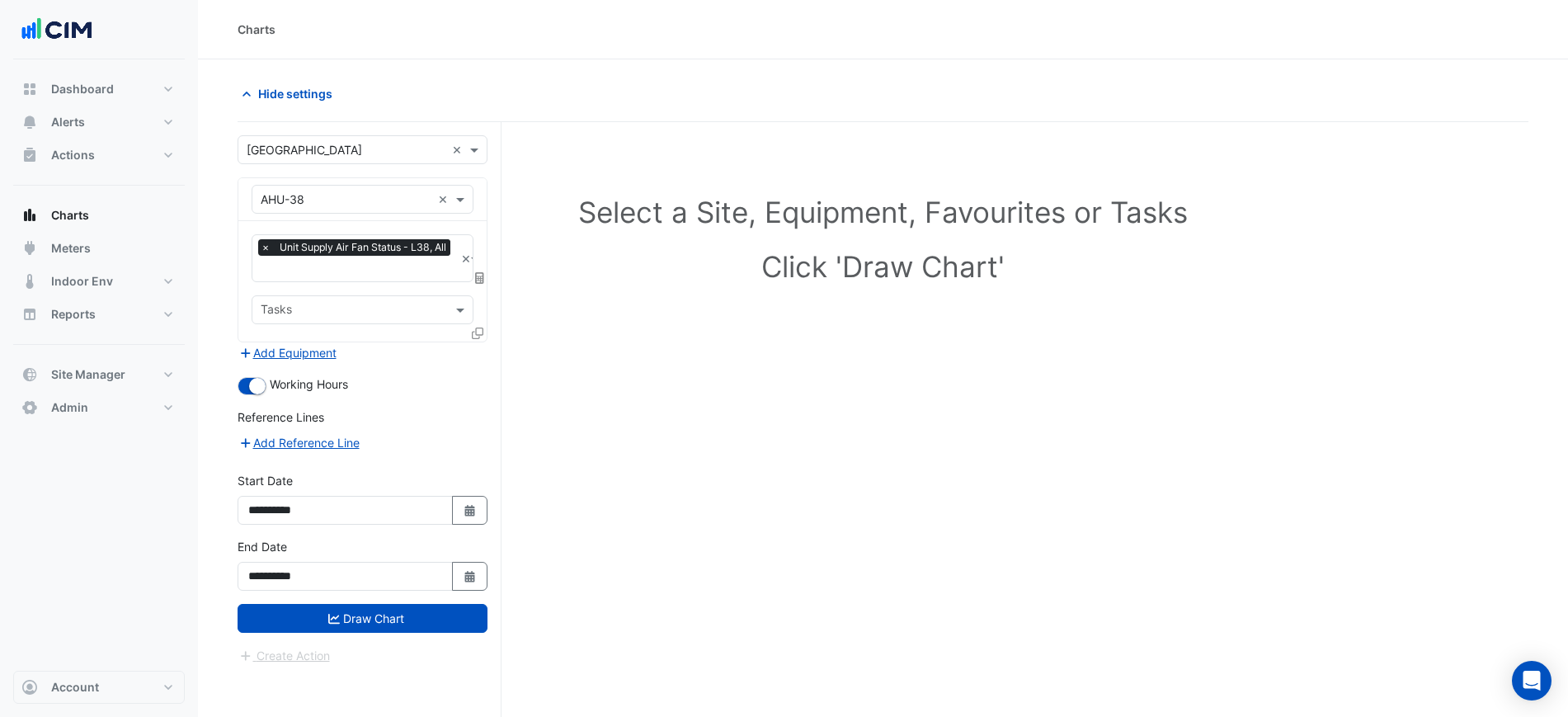
click at [481, 329] on icon at bounding box center [478, 334] width 12 height 12
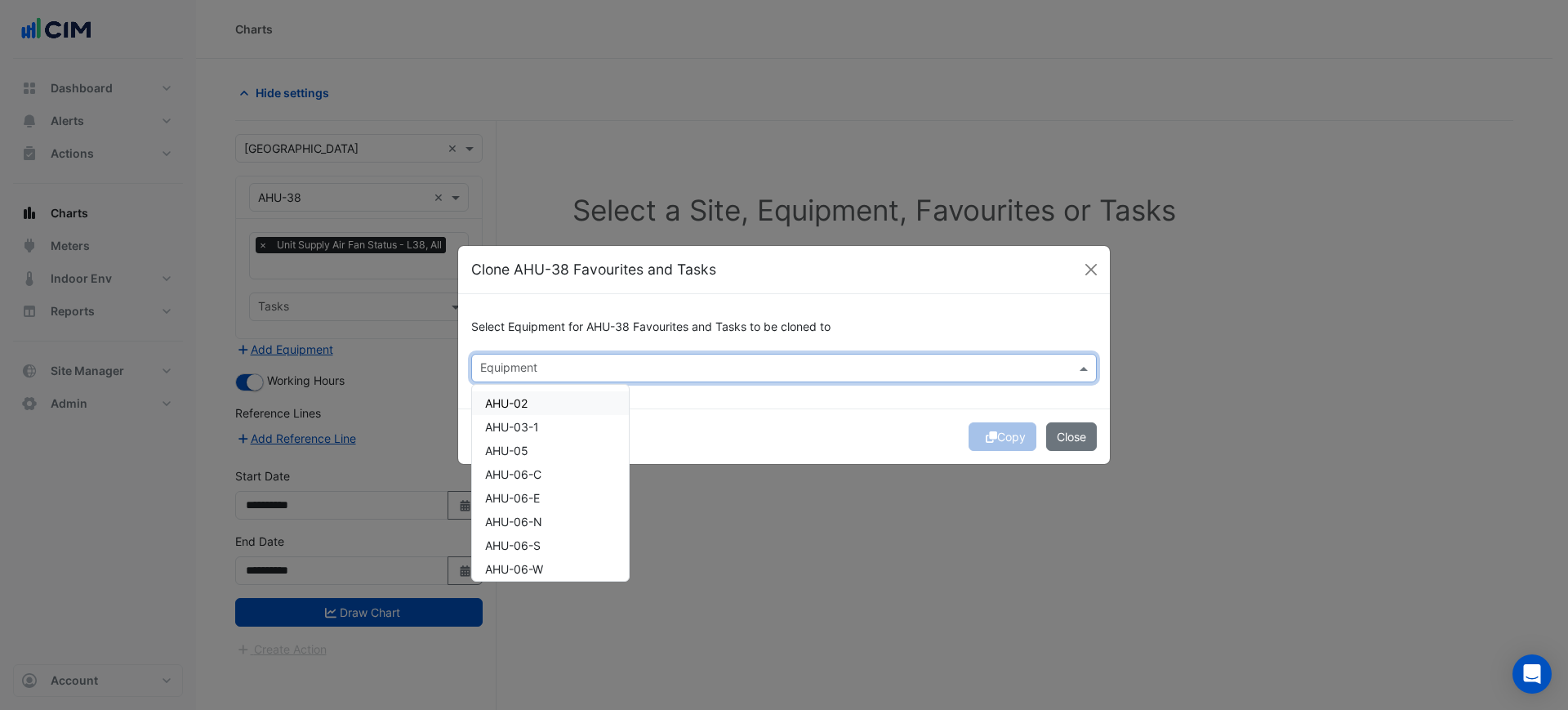
click at [518, 374] on input "text" at bounding box center [774, 370] width 589 height 17
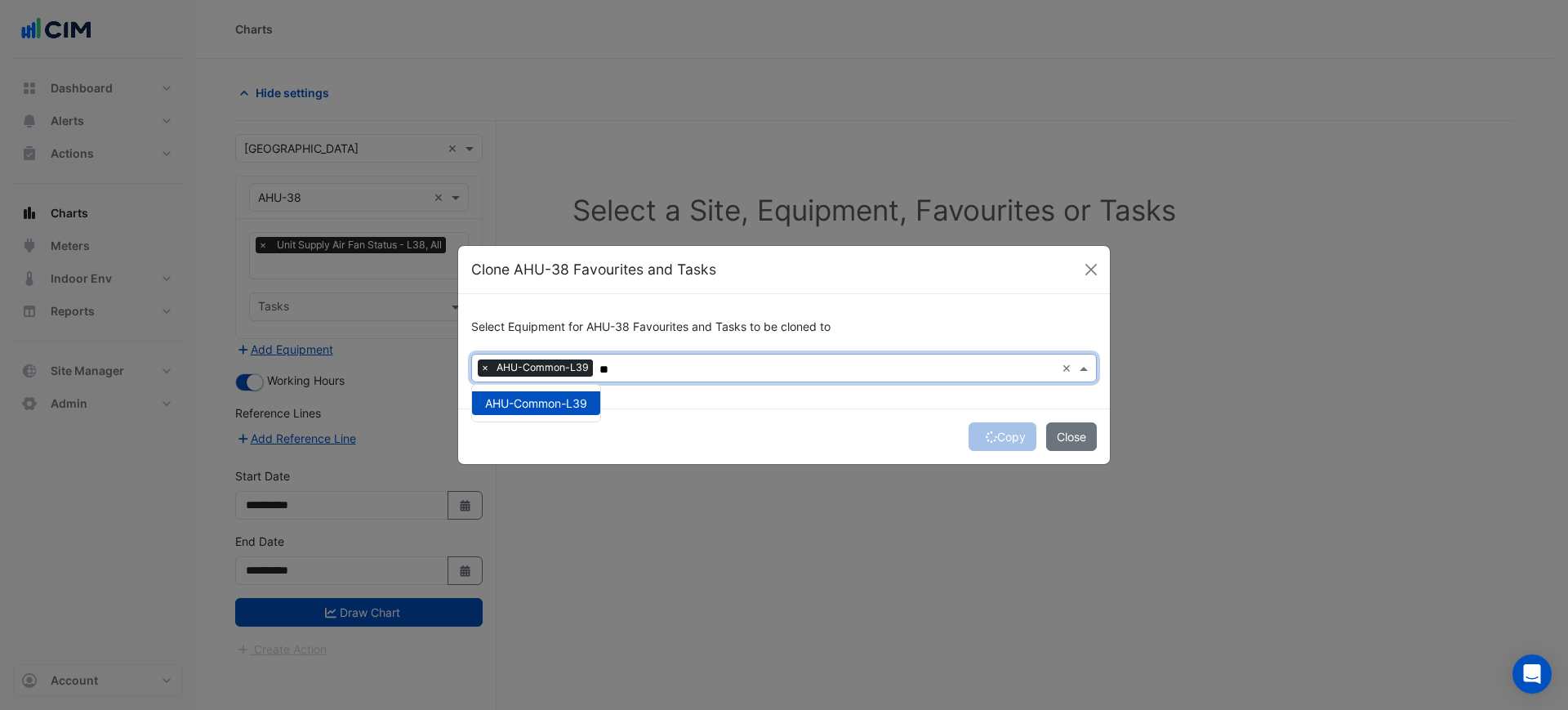
type input "*"
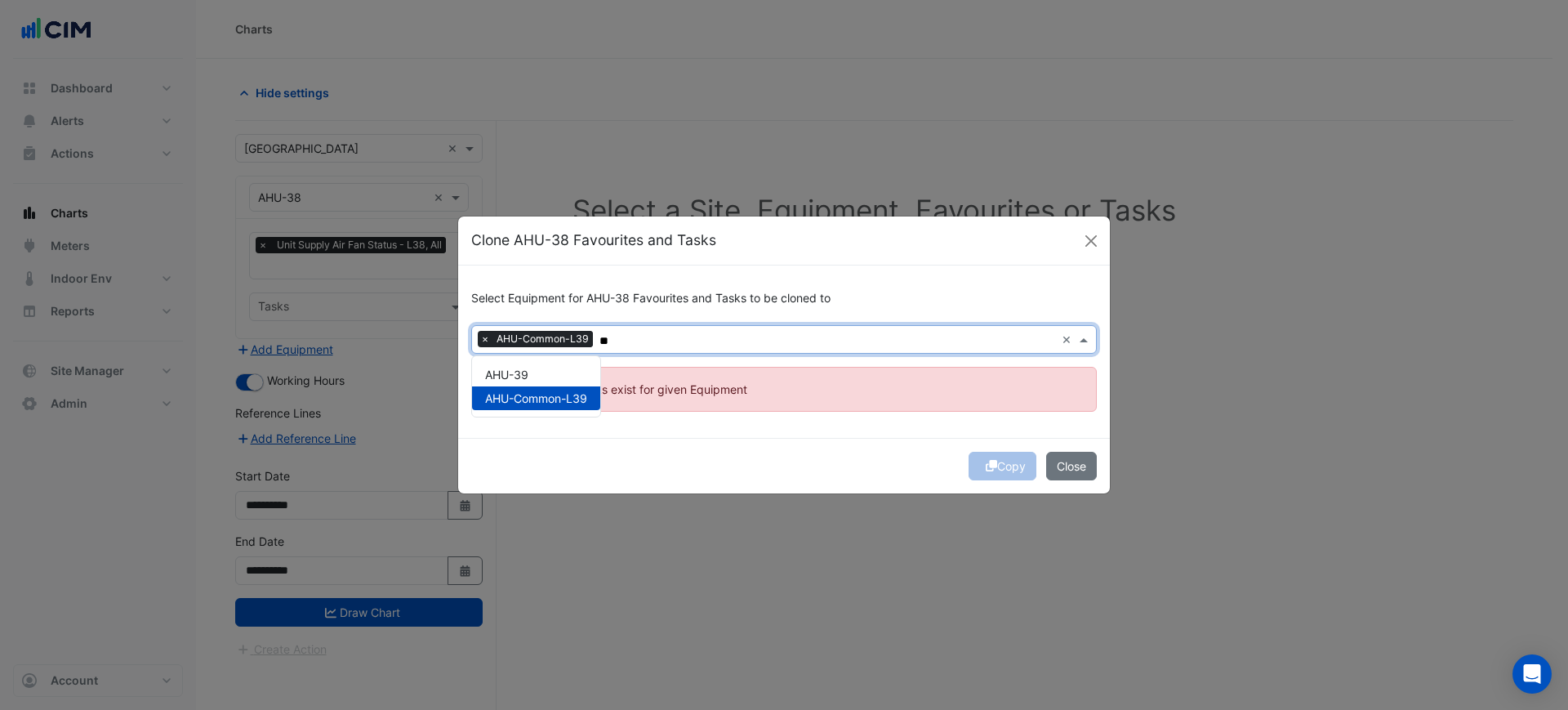
click at [576, 401] on span "AHU-Common-L39" at bounding box center [536, 398] width 102 height 14
drag, startPoint x: 577, startPoint y: 401, endPoint x: 525, endPoint y: 351, distance: 72.1
click at [526, 352] on ng-select "Equipment ** × AHU-39 AHU-Common-L39" at bounding box center [784, 340] width 626 height 29
click at [537, 367] on div "AHU-39" at bounding box center [536, 374] width 128 height 24
type input "**"
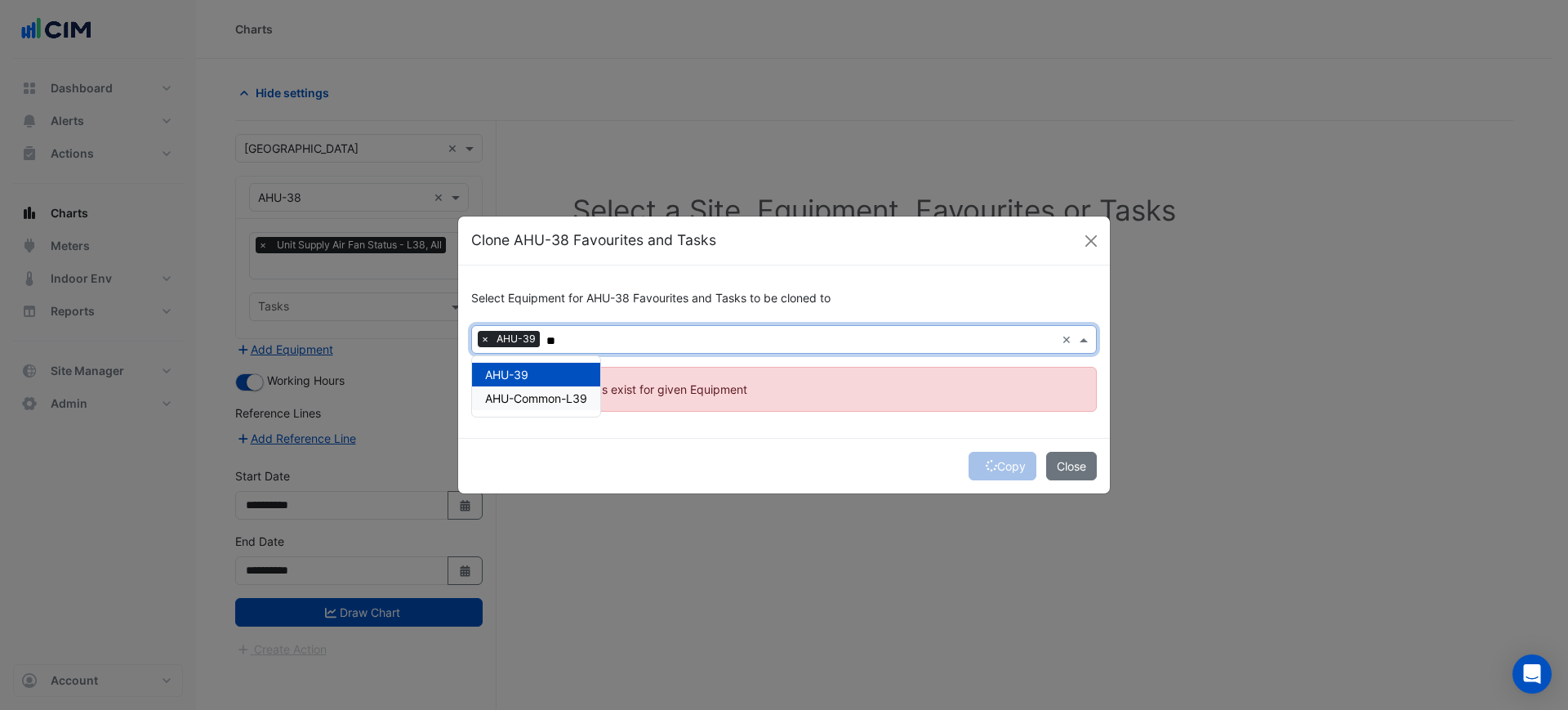
click at [839, 467] on div "Copy Close" at bounding box center [783, 466] width 652 height 56
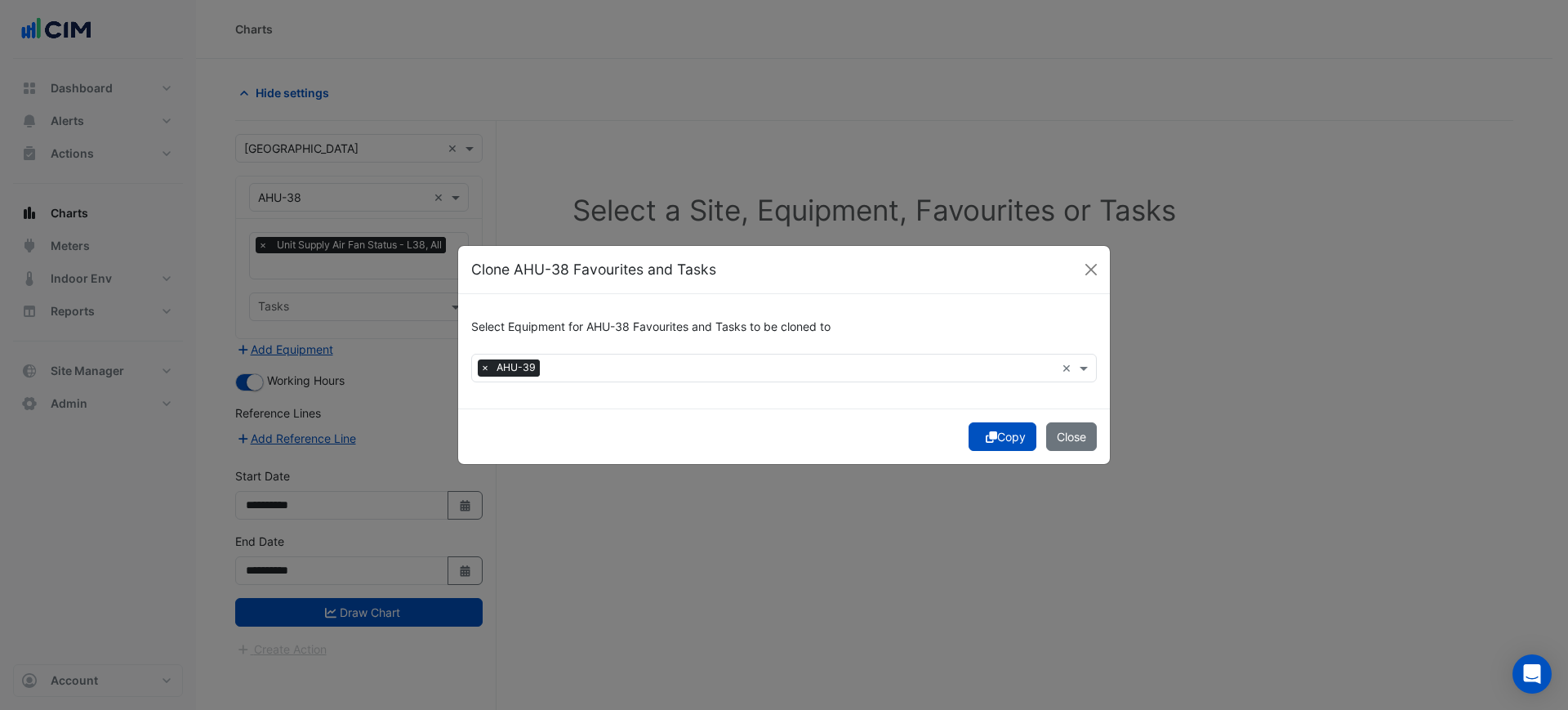
click at [981, 463] on div "Copy Close" at bounding box center [783, 437] width 652 height 56
click at [986, 438] on icon "submit" at bounding box center [992, 437] width 12 height 12
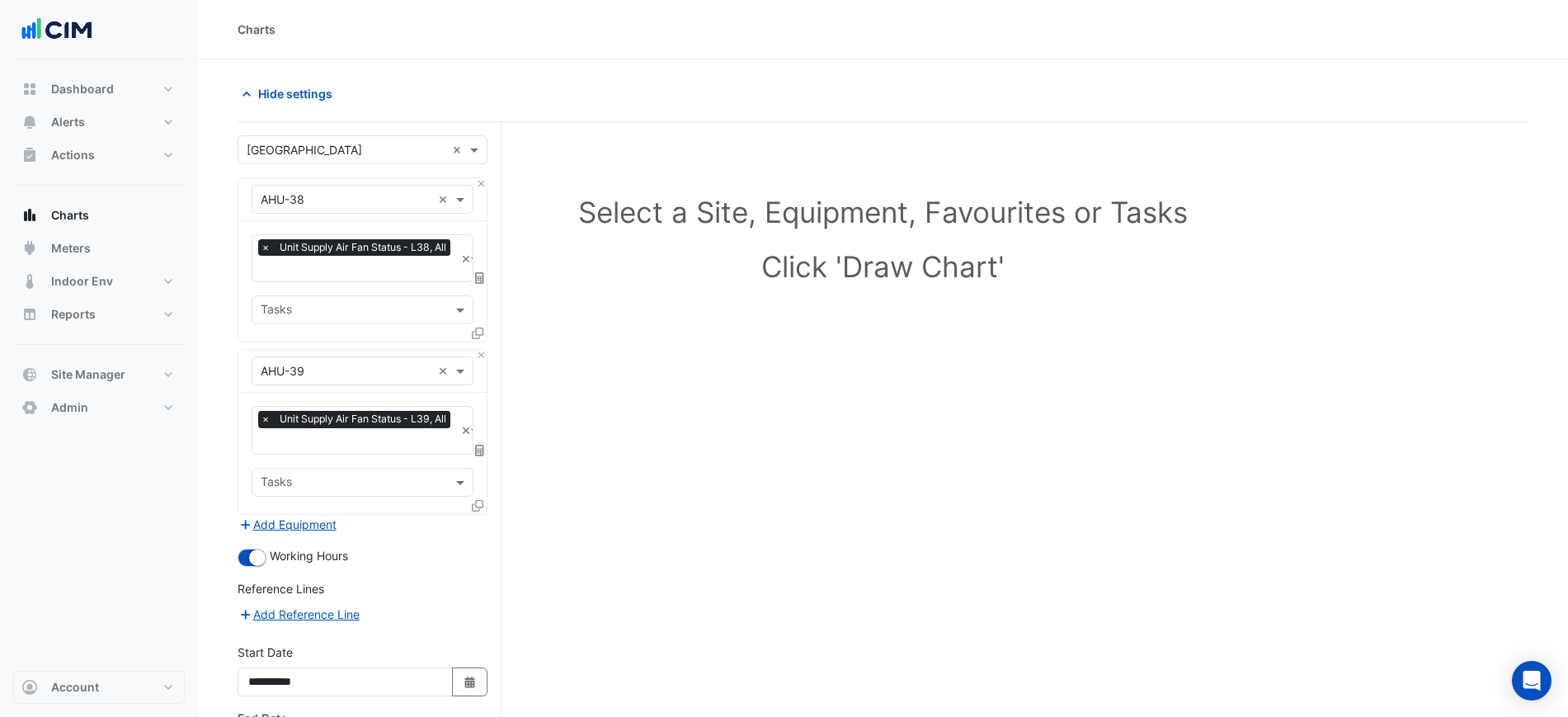
click at [335, 265] on input "text" at bounding box center [357, 270] width 194 height 18
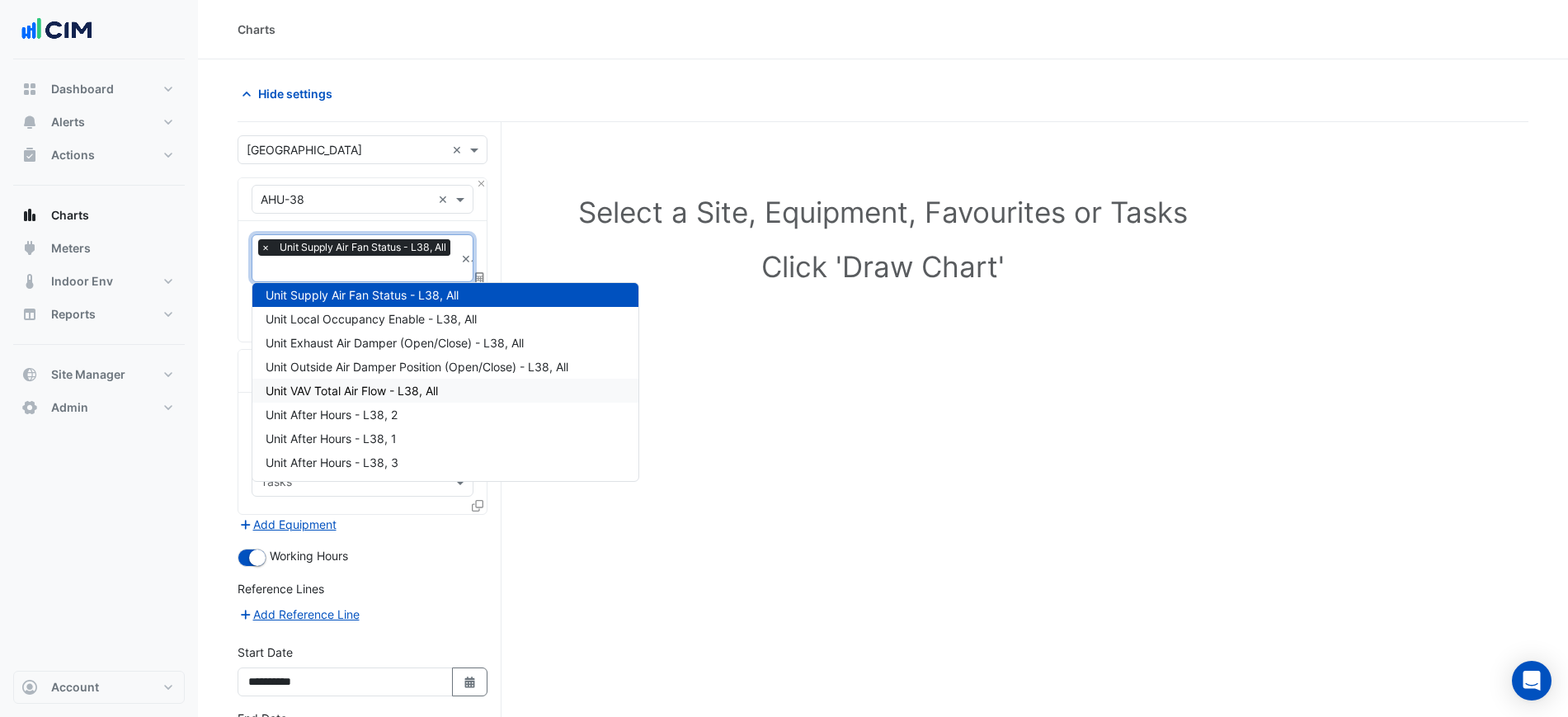
click at [392, 387] on span "Unit VAV Total Air Flow - L38, All" at bounding box center [351, 390] width 173 height 14
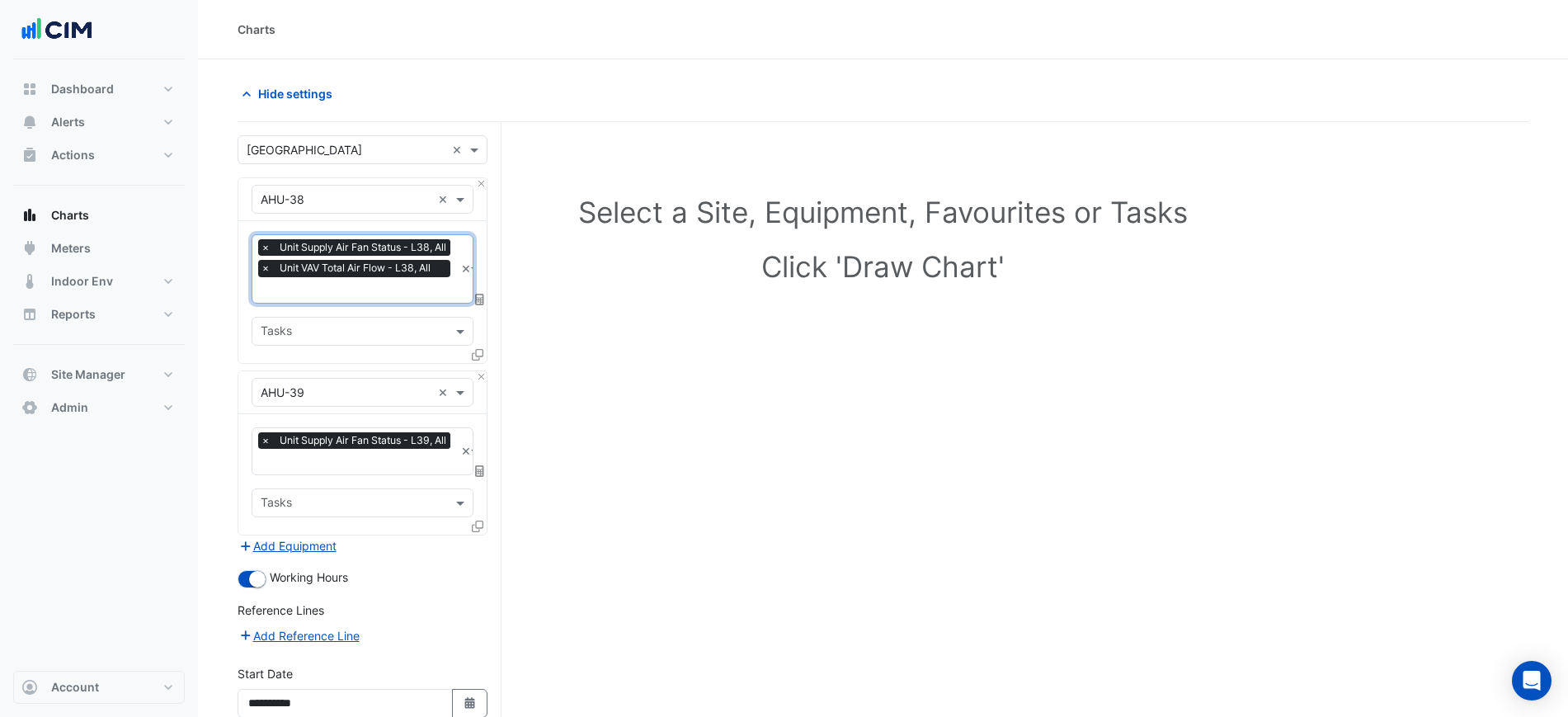
click at [368, 449] on div "× Unit Supply Air Fan Status - L39, All" at bounding box center [356, 442] width 196 height 20
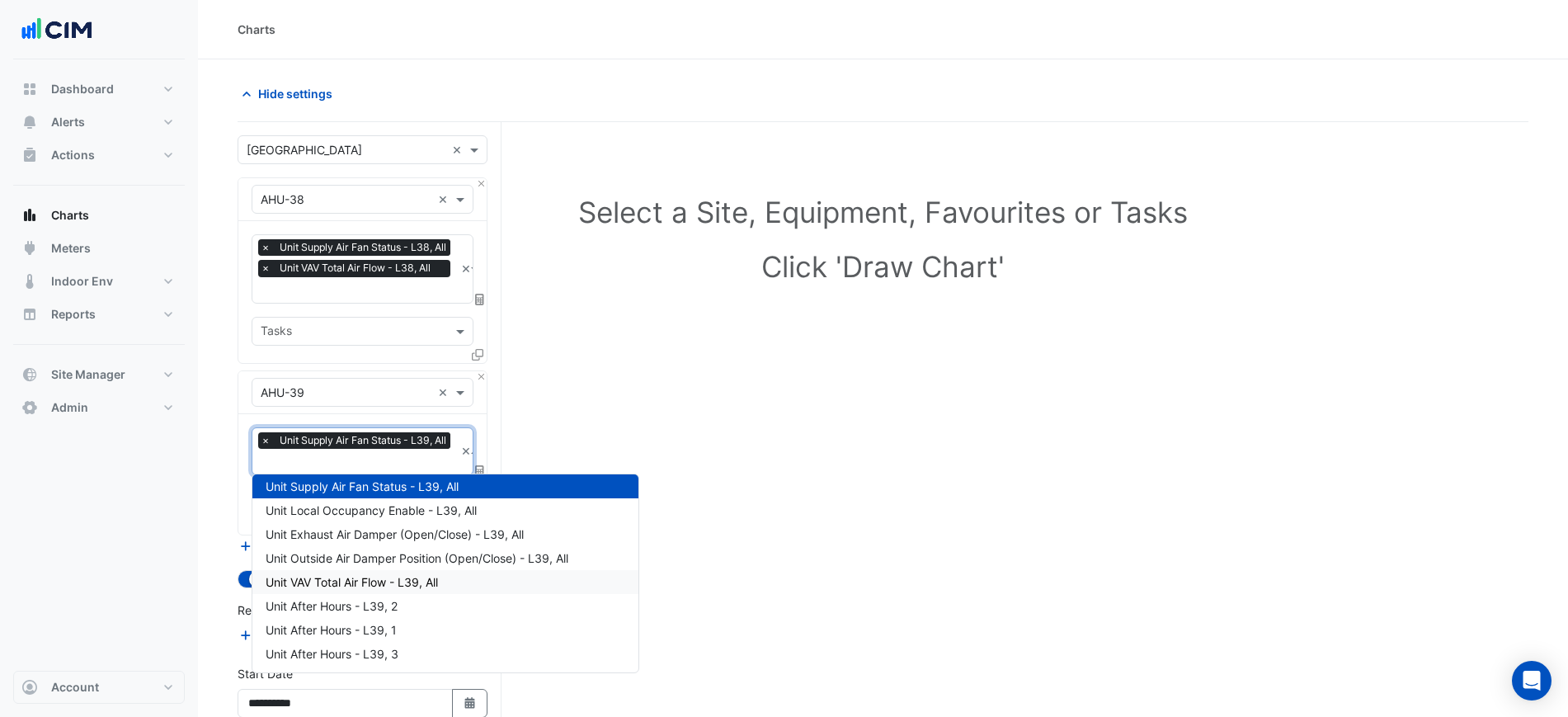
click at [354, 587] on div "Unit VAV Total Air Flow - L39, All" at bounding box center [446, 581] width 386 height 24
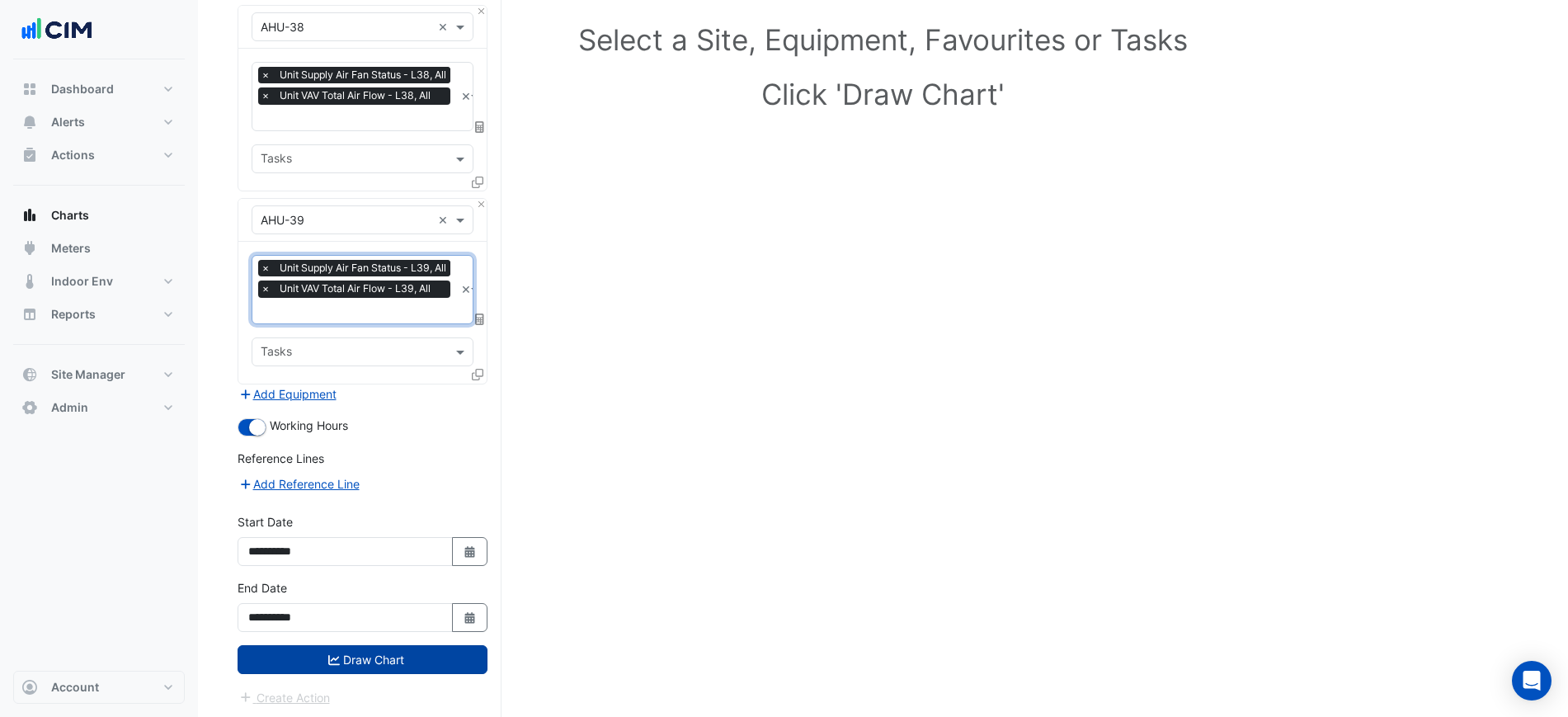
click at [358, 650] on button "Draw Chart" at bounding box center [363, 659] width 250 height 29
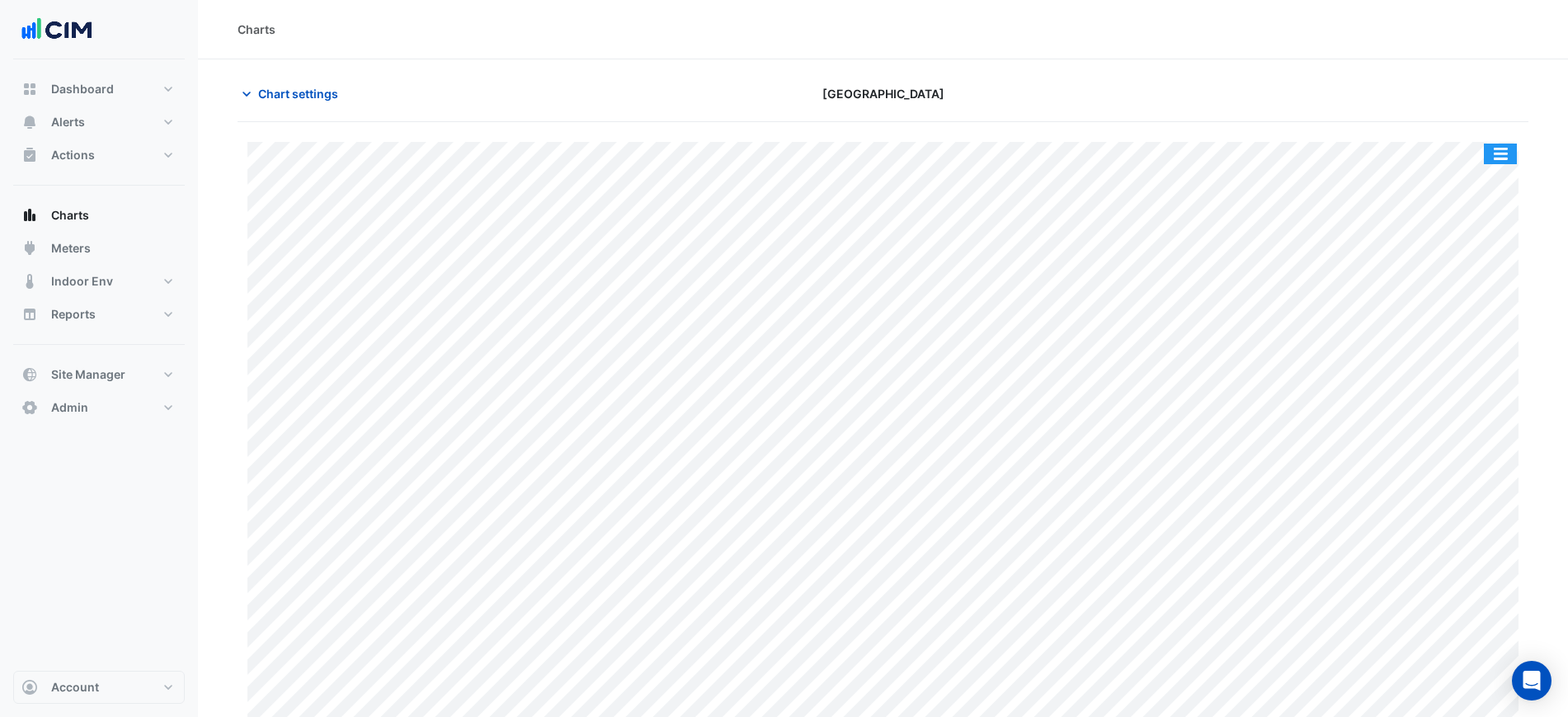
click at [1505, 152] on button "button" at bounding box center [1501, 153] width 33 height 20
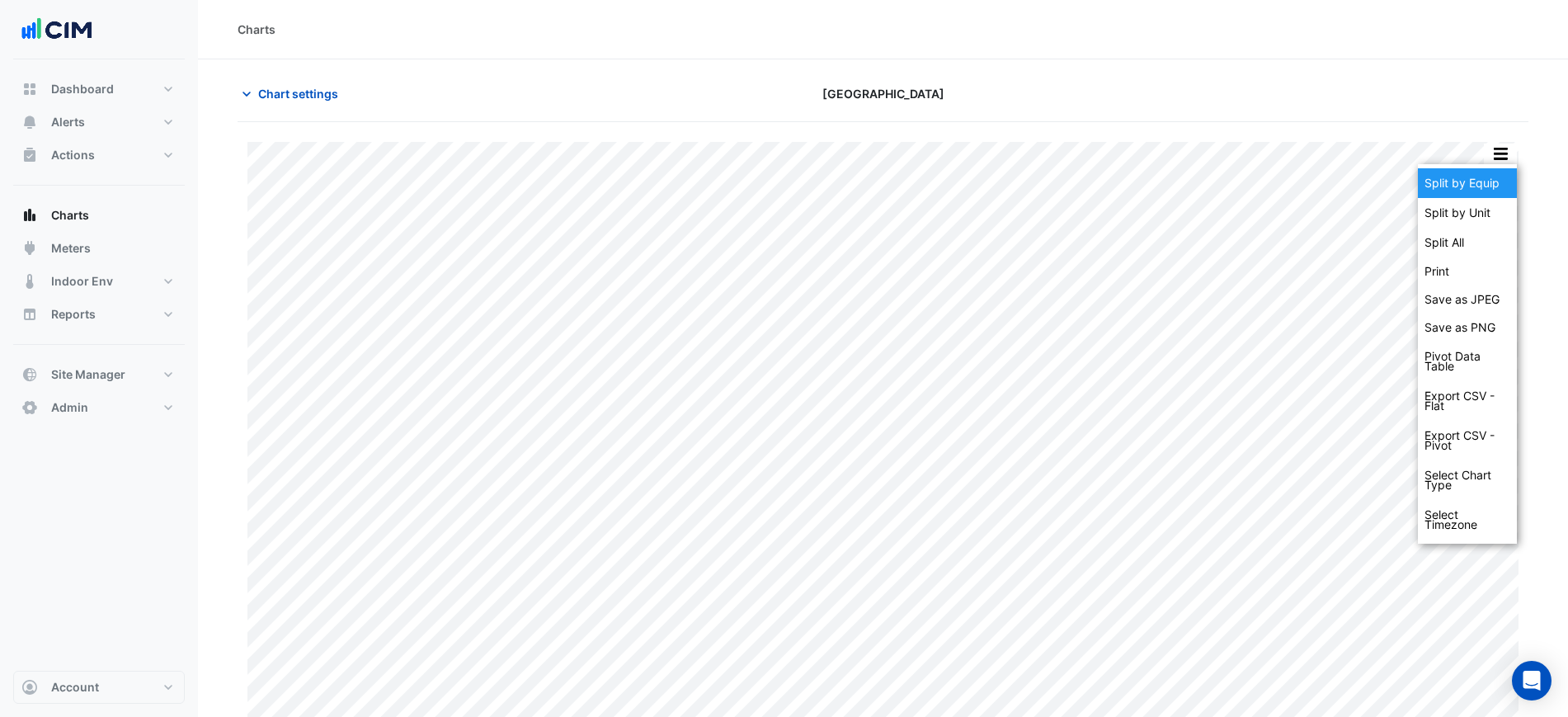
click at [1494, 170] on div "Split by Equip" at bounding box center [1467, 183] width 99 height 29
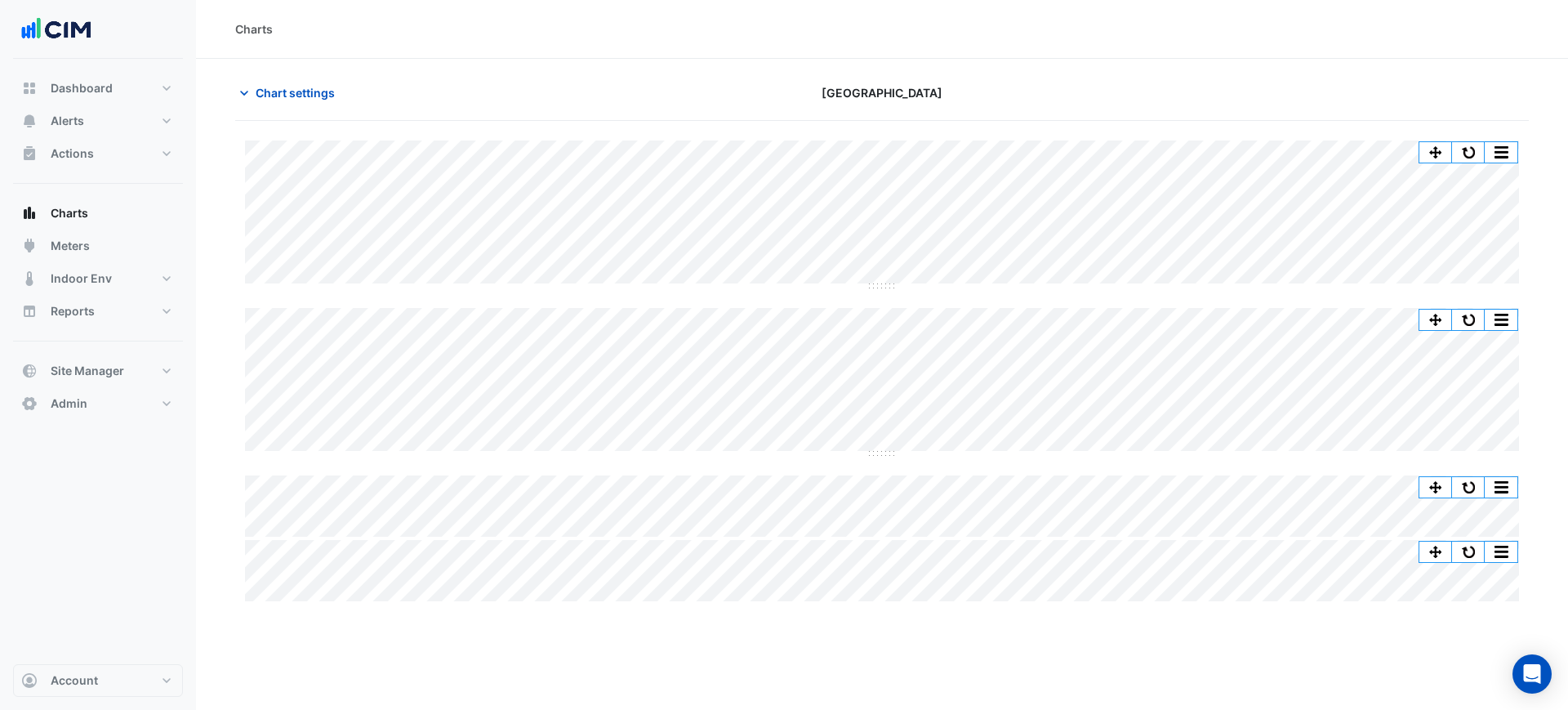
click at [301, 63] on section "Chart settings Chifley Tower Split by Unit Split All Split None Print Save as J…" at bounding box center [882, 331] width 1372 height 546
click at [309, 92] on span "Chart settings" at bounding box center [295, 93] width 79 height 17
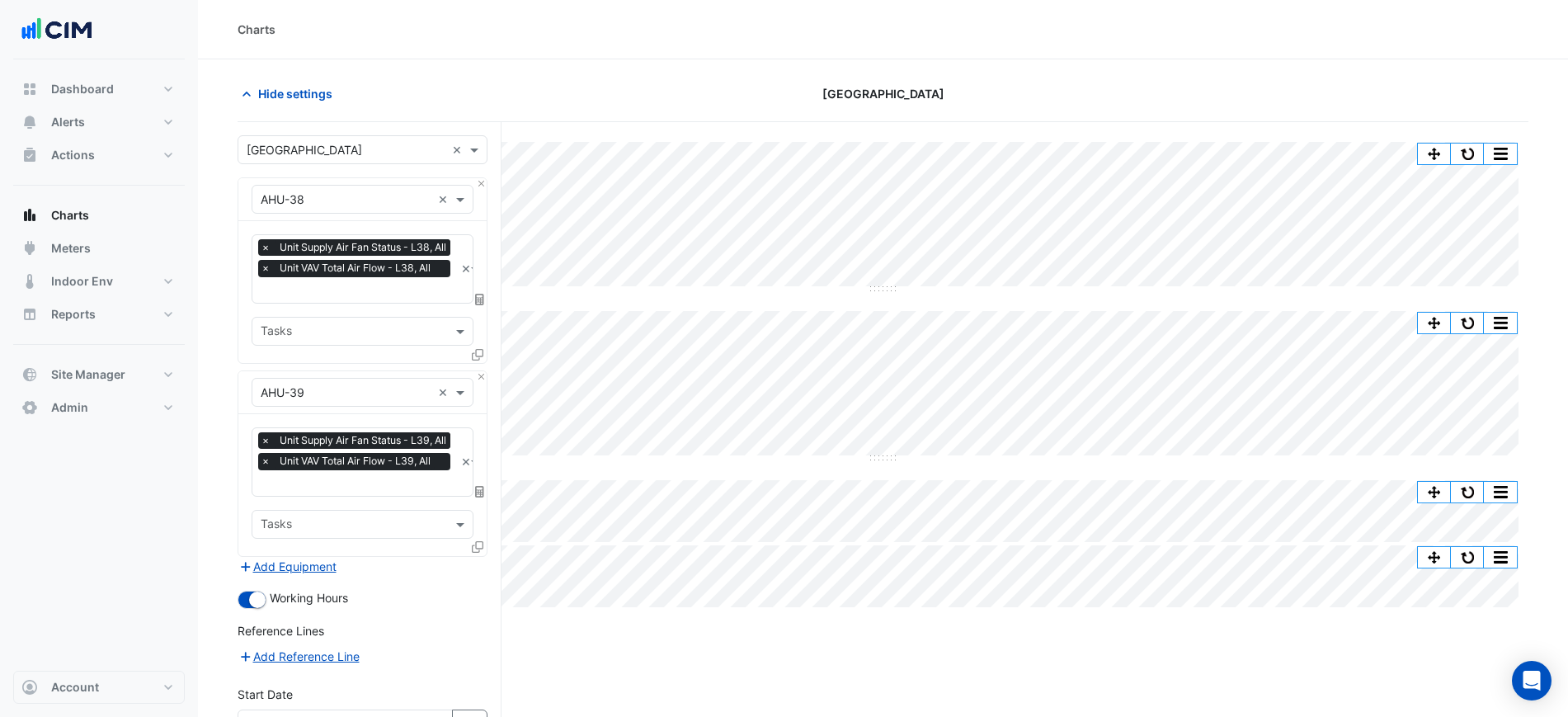
click at [353, 255] on span "Unit Supply Air Fan Status - L38, All" at bounding box center [362, 247] width 175 height 17
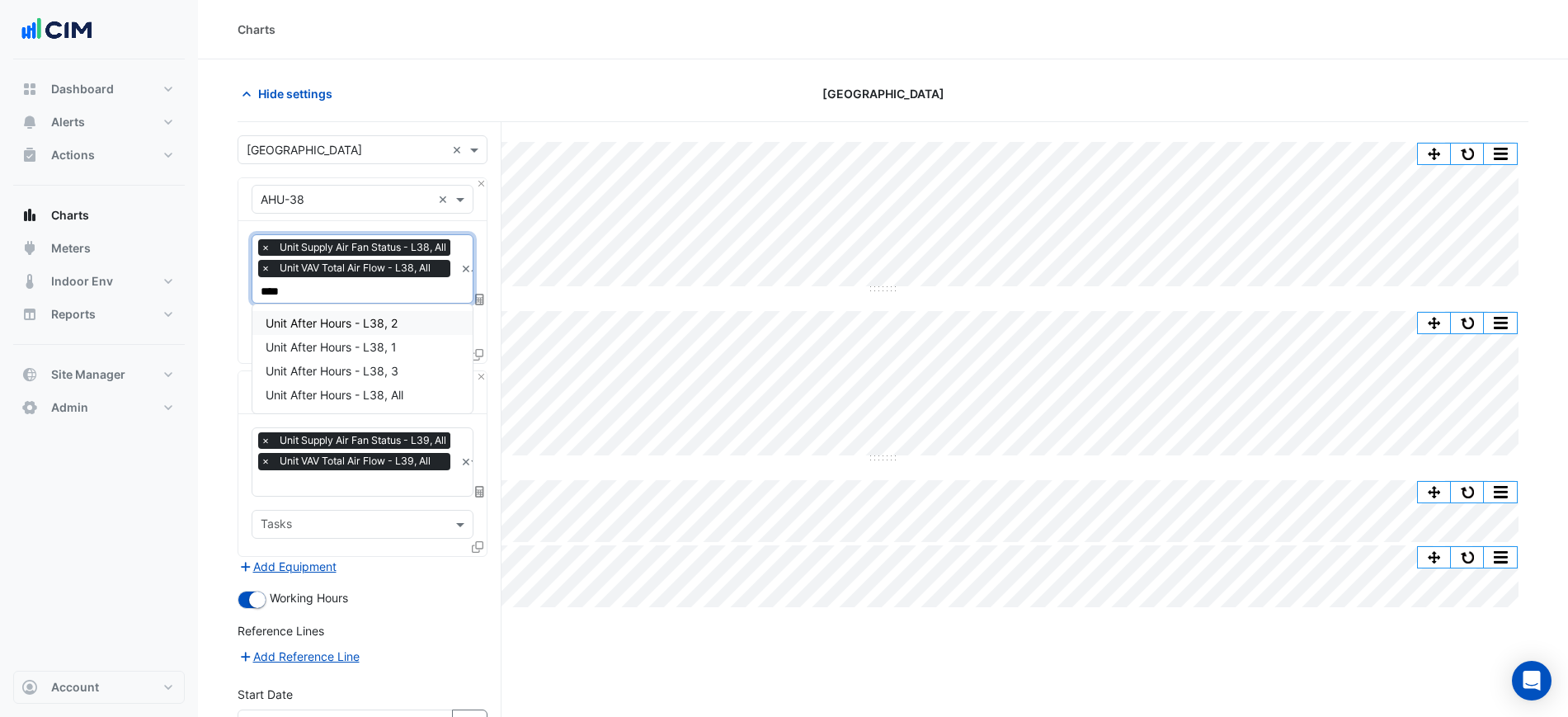
type input "*****"
click at [377, 404] on div "Unit After Hours - L38, All" at bounding box center [363, 394] width 221 height 24
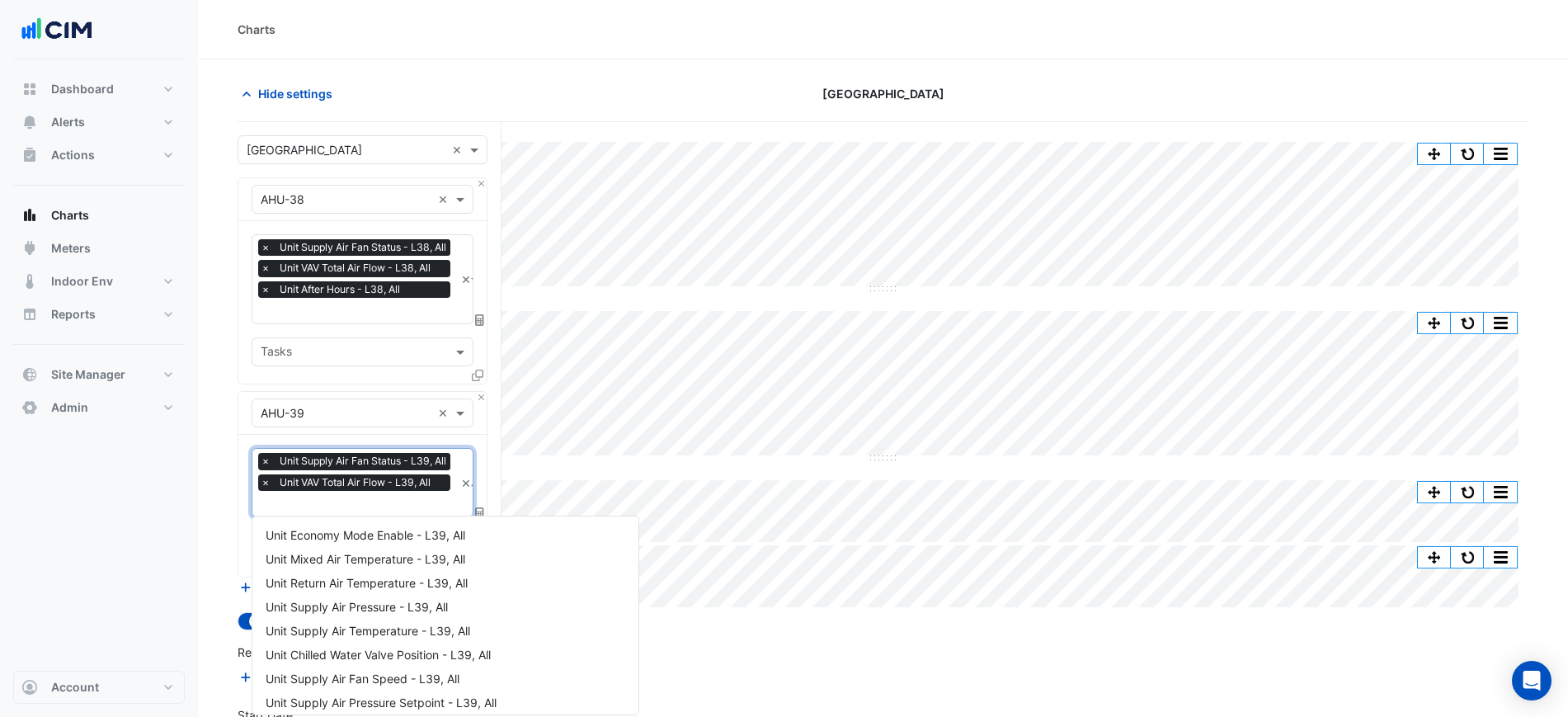
click at [361, 506] on input "text" at bounding box center [357, 505] width 194 height 18
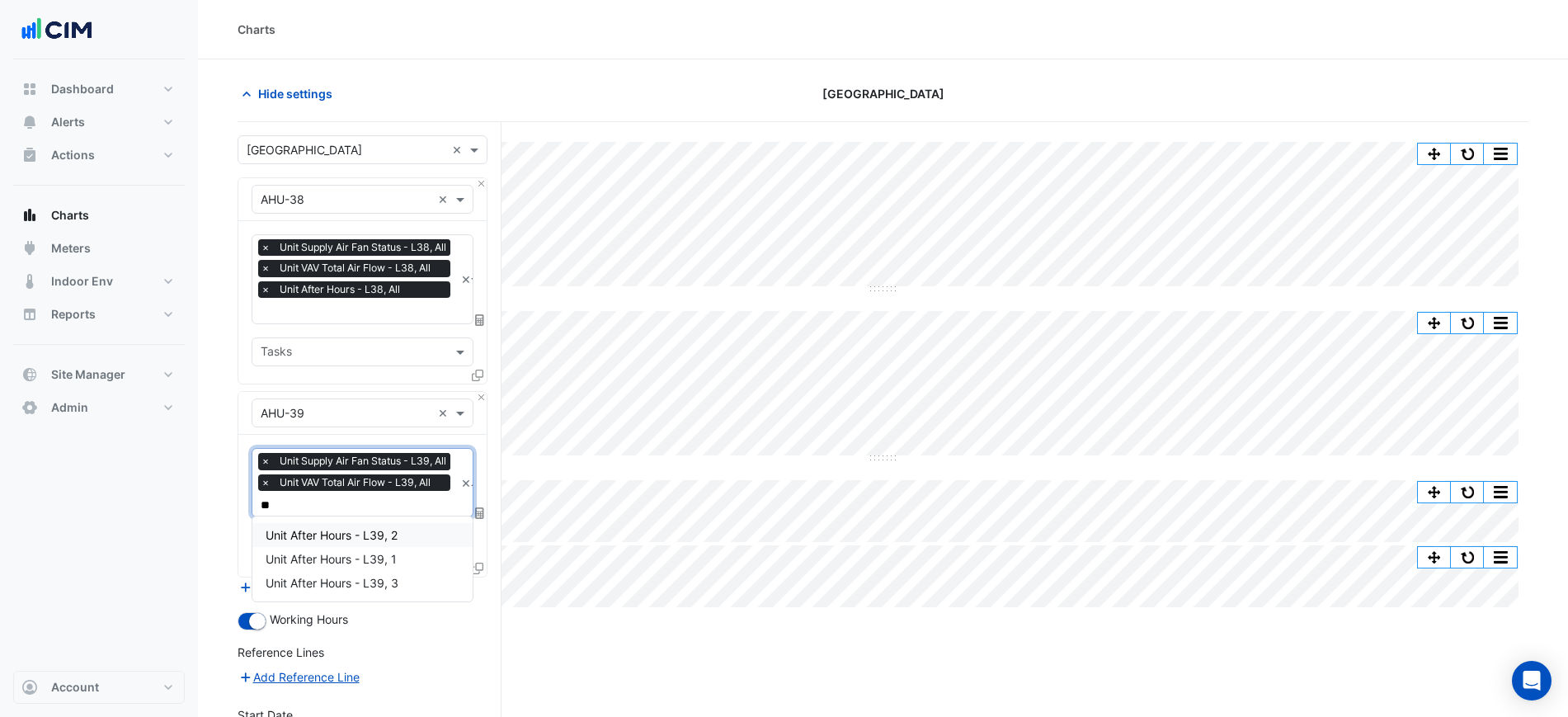
type input "***"
click at [375, 563] on span "Unit After Hours - L39, 1" at bounding box center [331, 559] width 131 height 14
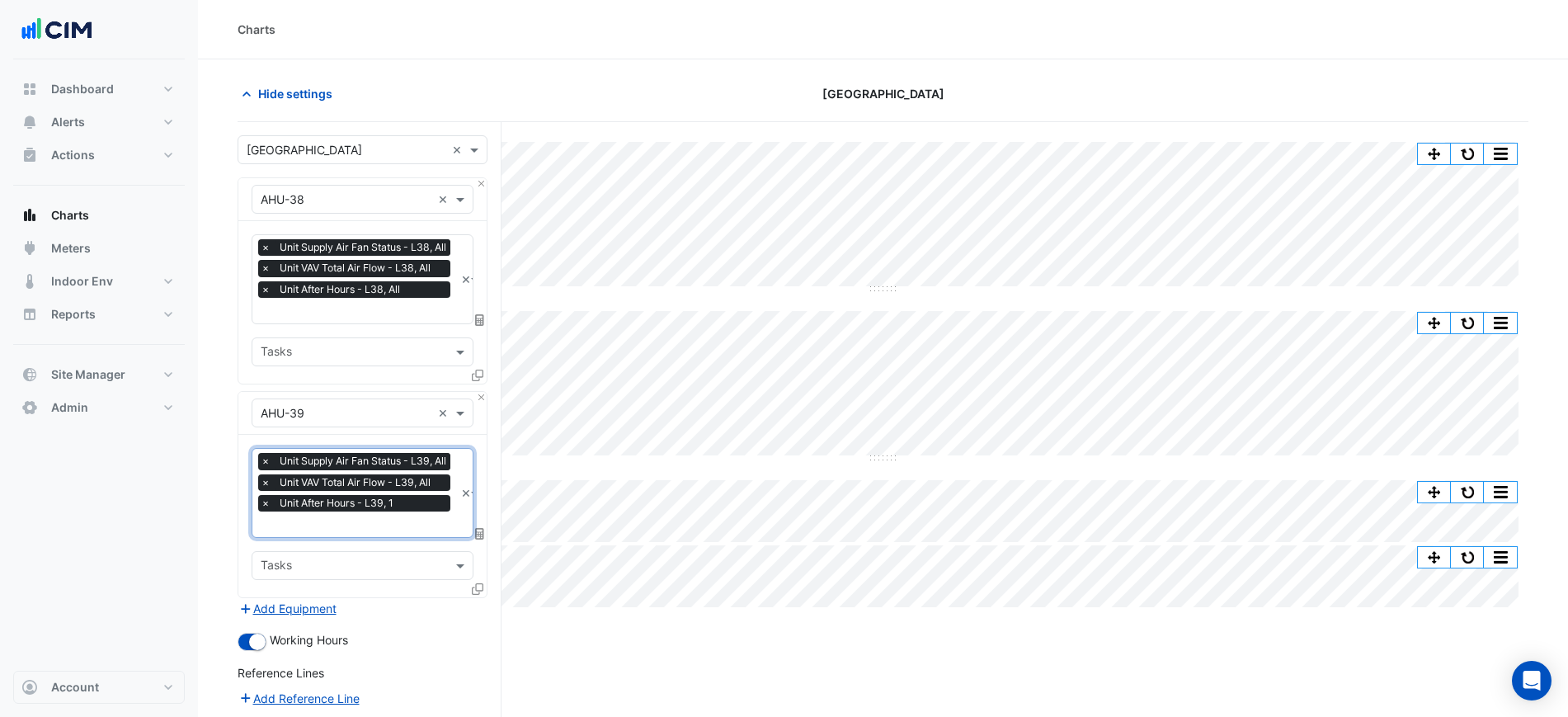
click at [362, 526] on input "text" at bounding box center [357, 526] width 194 height 18
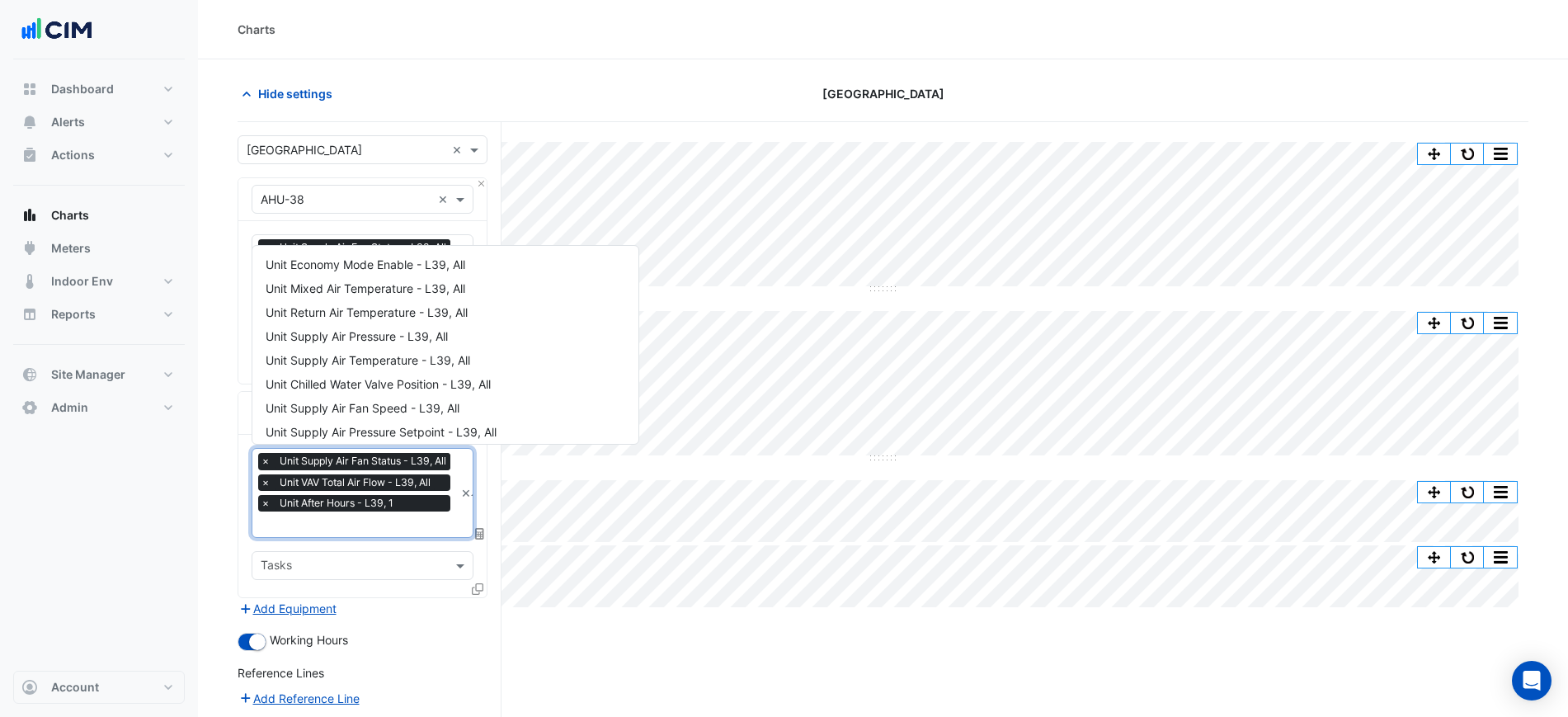
scroll to position [485, 0]
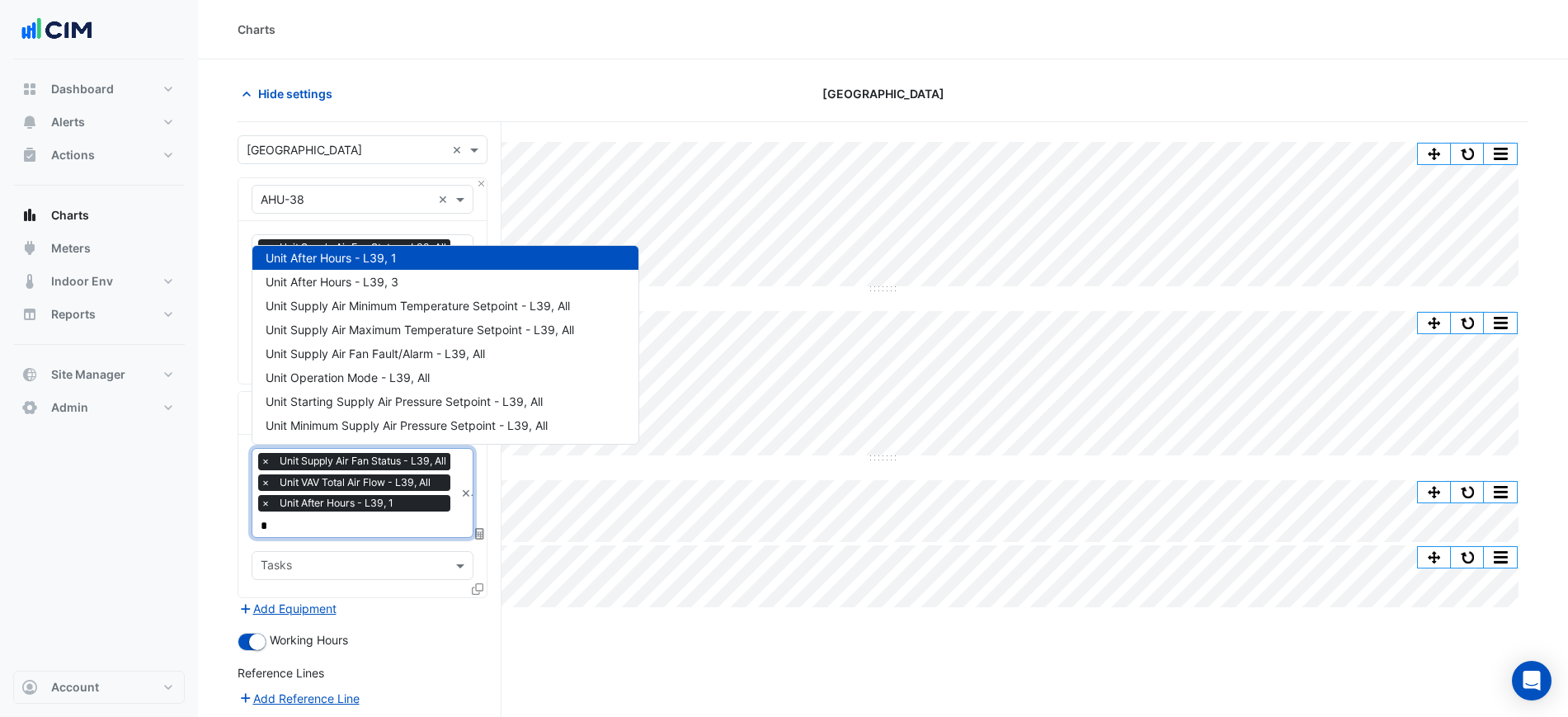
type input "**"
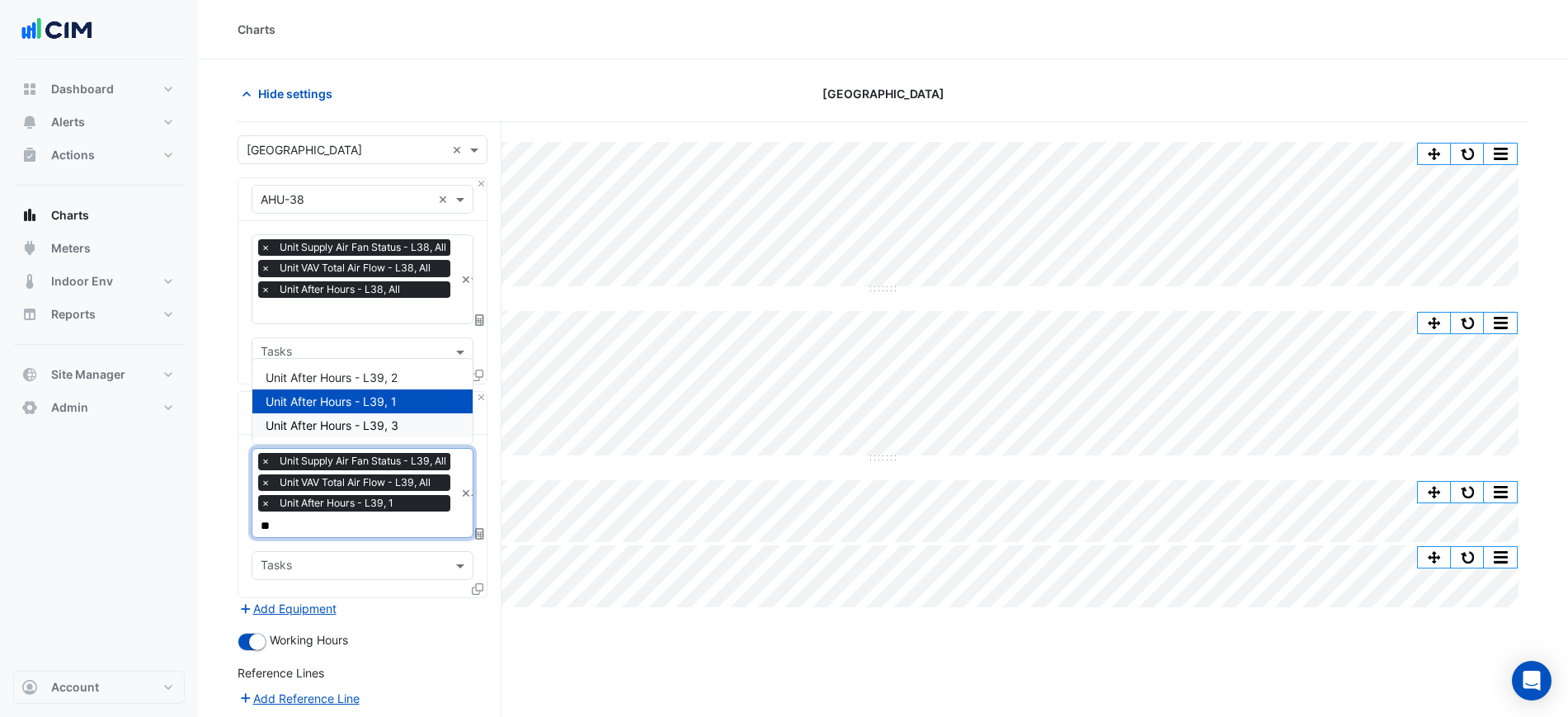
click at [349, 414] on div "Unit After Hours - L39, 3" at bounding box center [363, 425] width 221 height 24
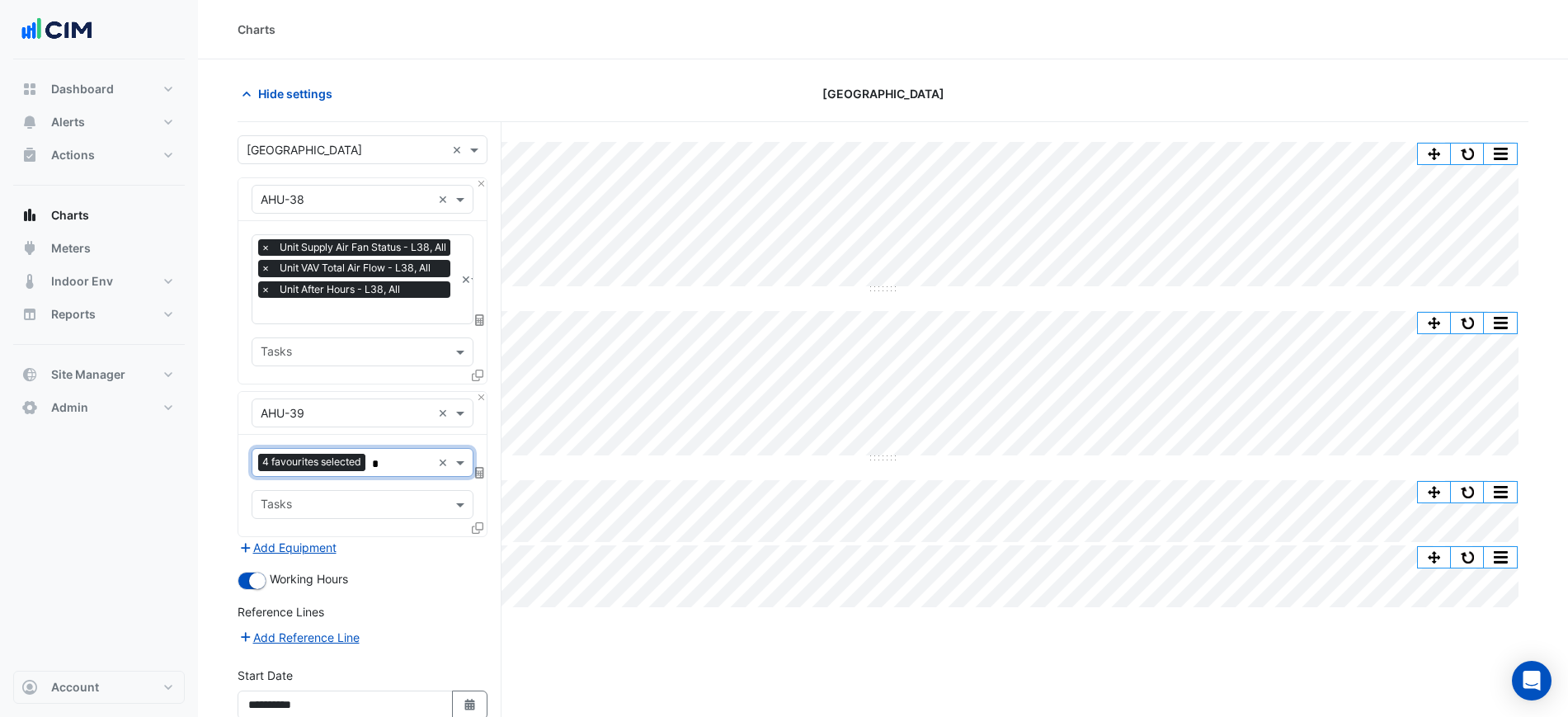
type input "**"
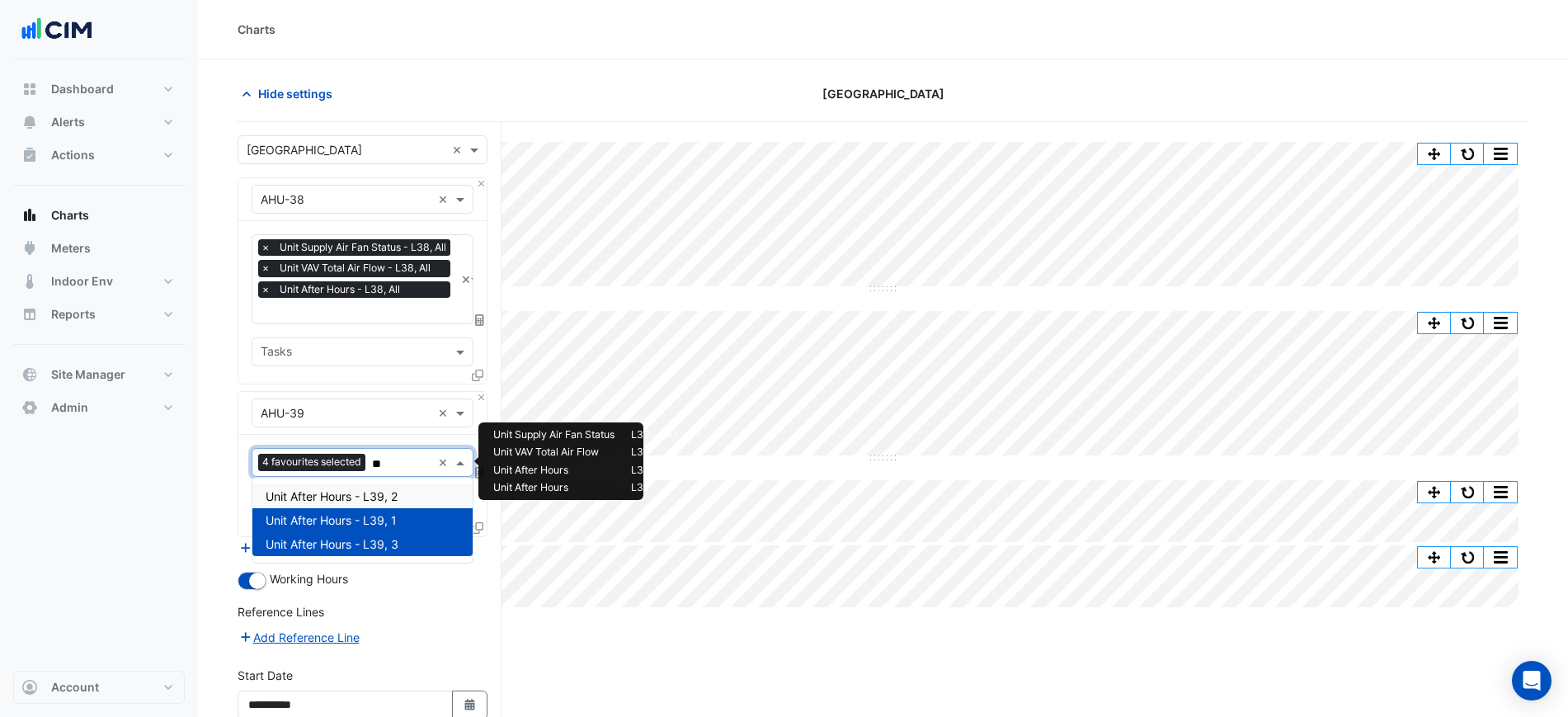
click at [340, 499] on span "Unit After Hours - L39, 2" at bounding box center [331, 496] width 132 height 14
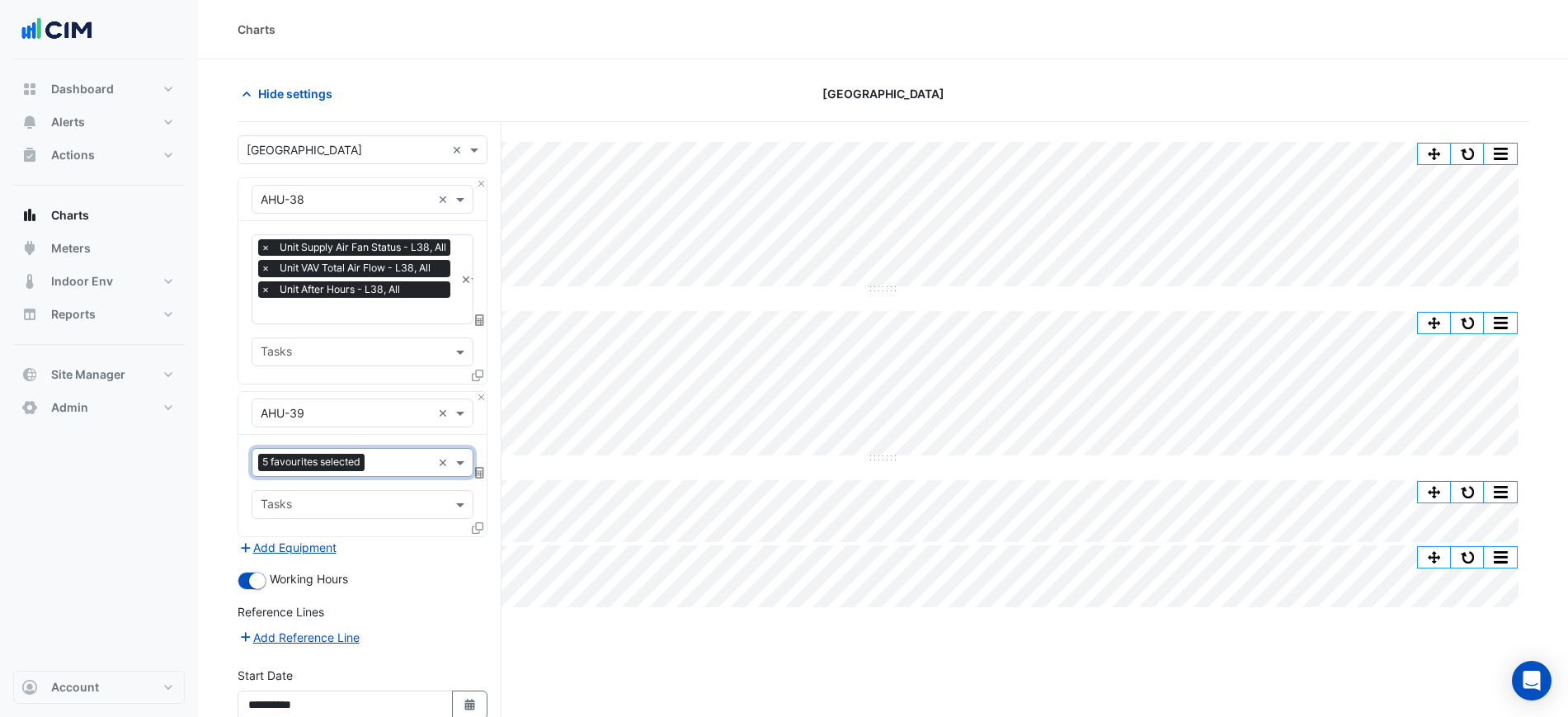
scroll to position [154, 0]
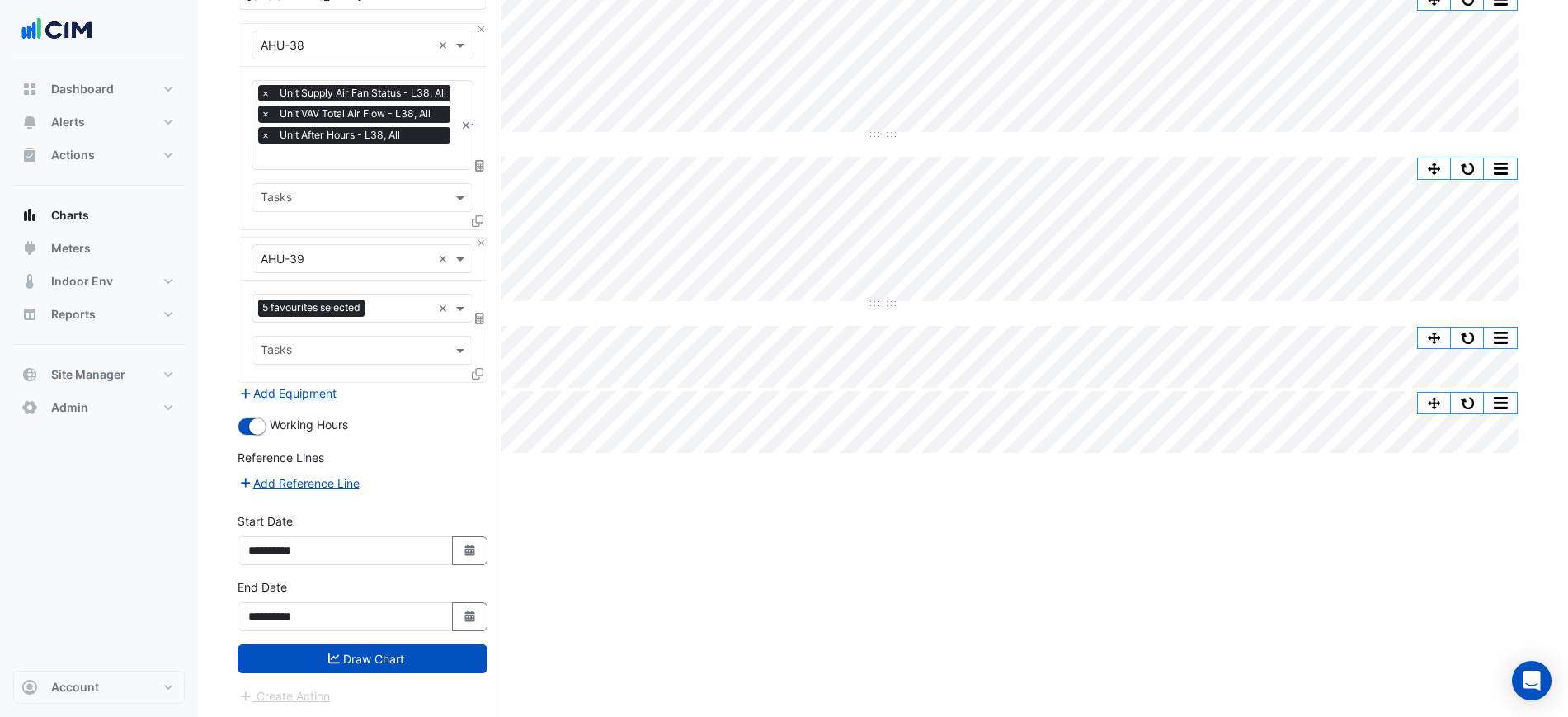
click at [406, 654] on button "Draw Chart" at bounding box center [363, 658] width 250 height 29
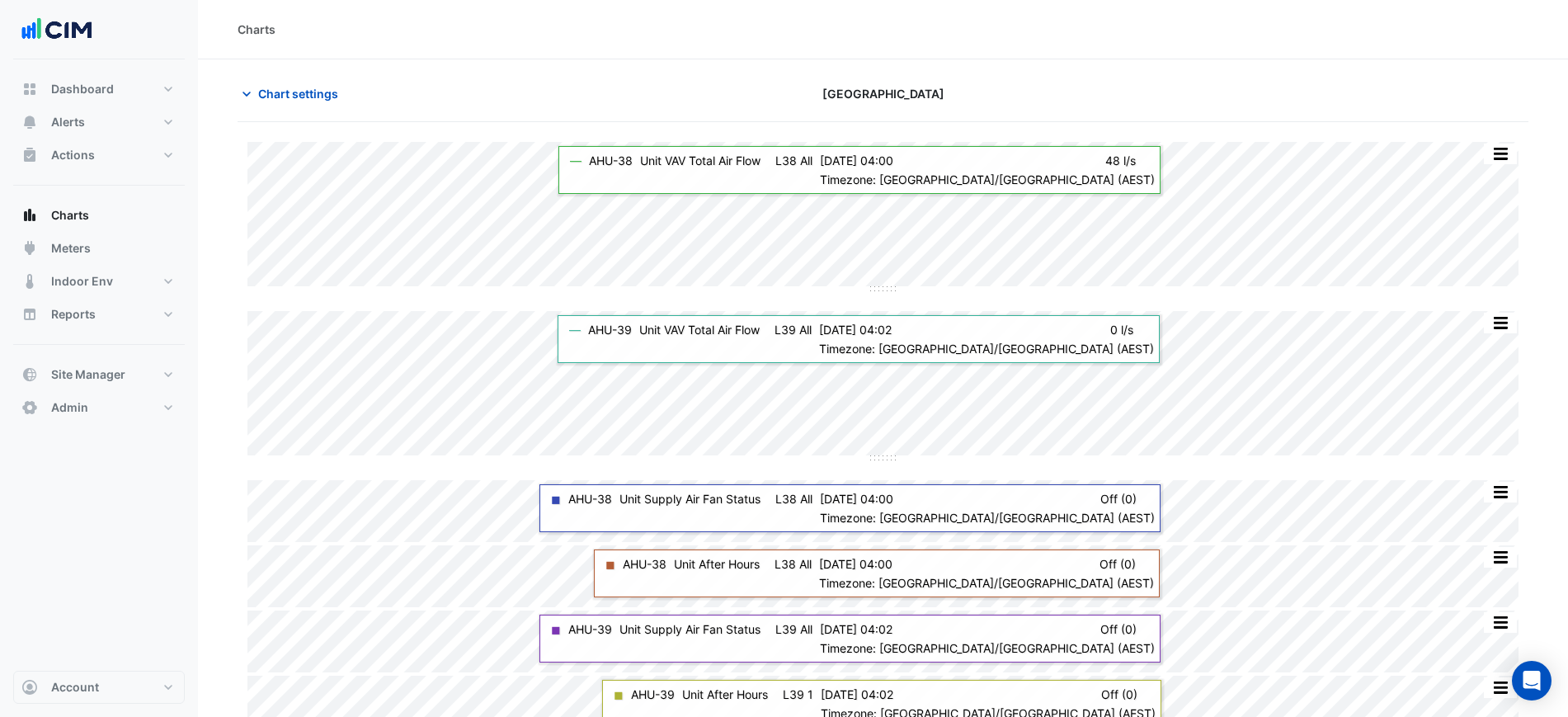
scroll to position [154, 0]
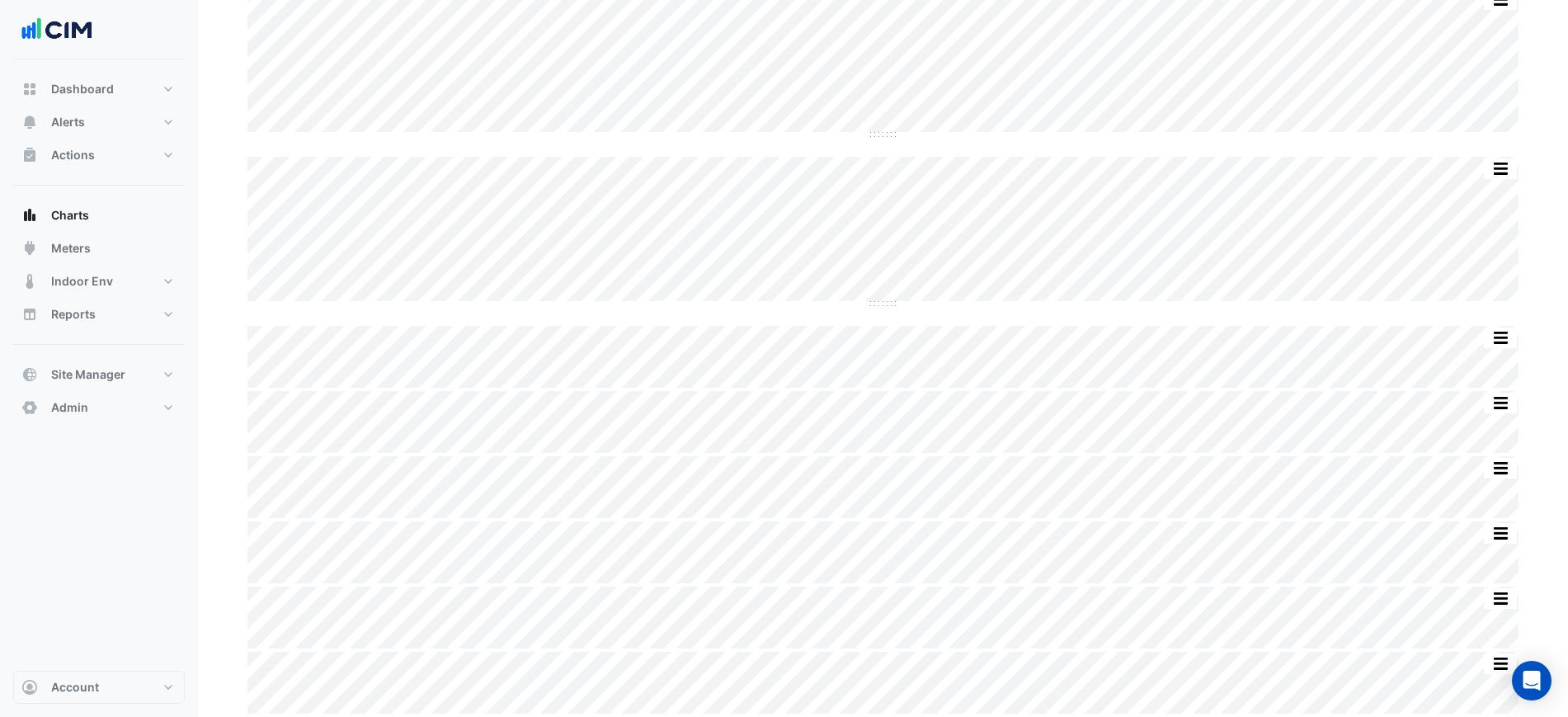
click at [227, 179] on section "Chart settings Chifley Tower Split by Unit Split All Split None Print Save as J…" at bounding box center [883, 311] width 1371 height 812
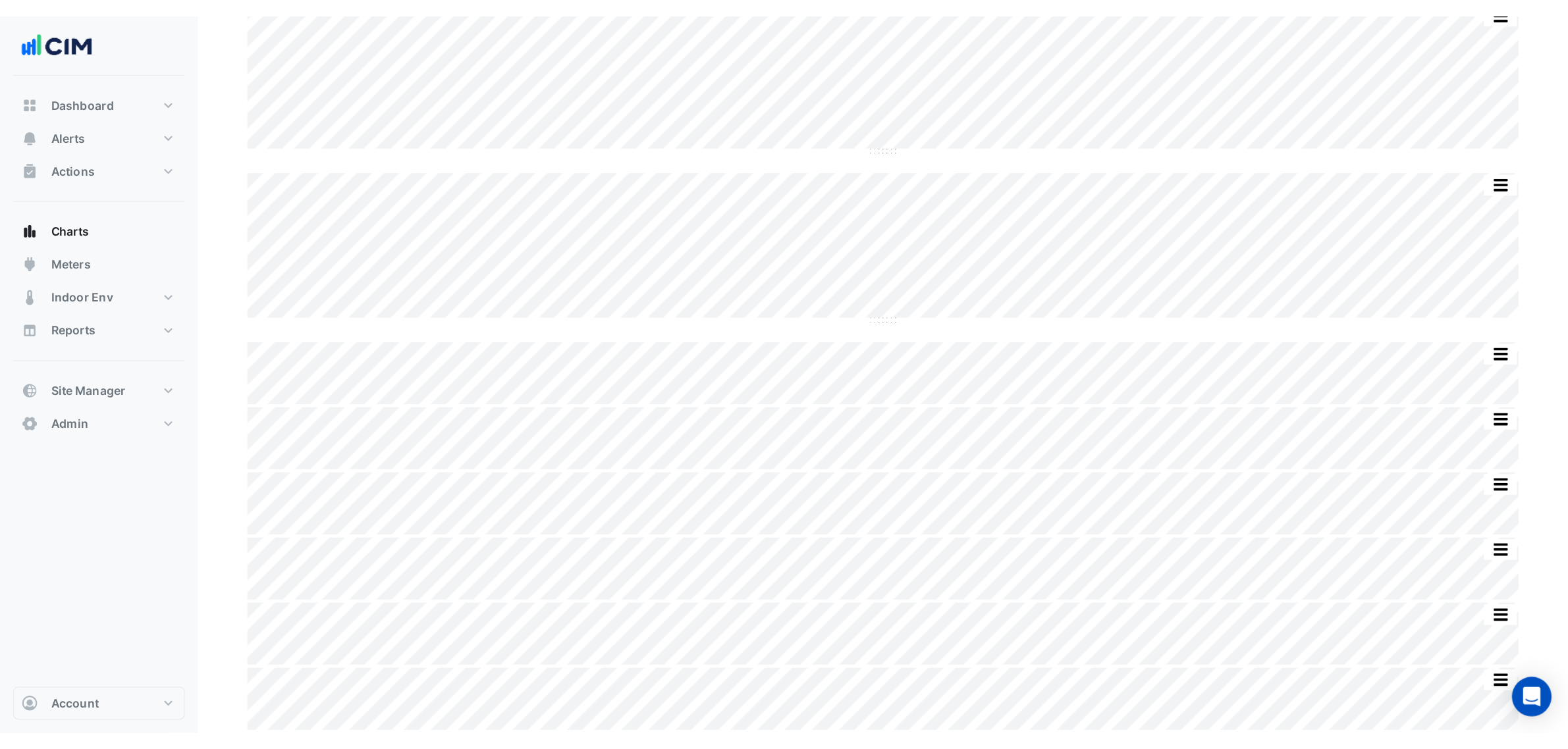
scroll to position [0, 0]
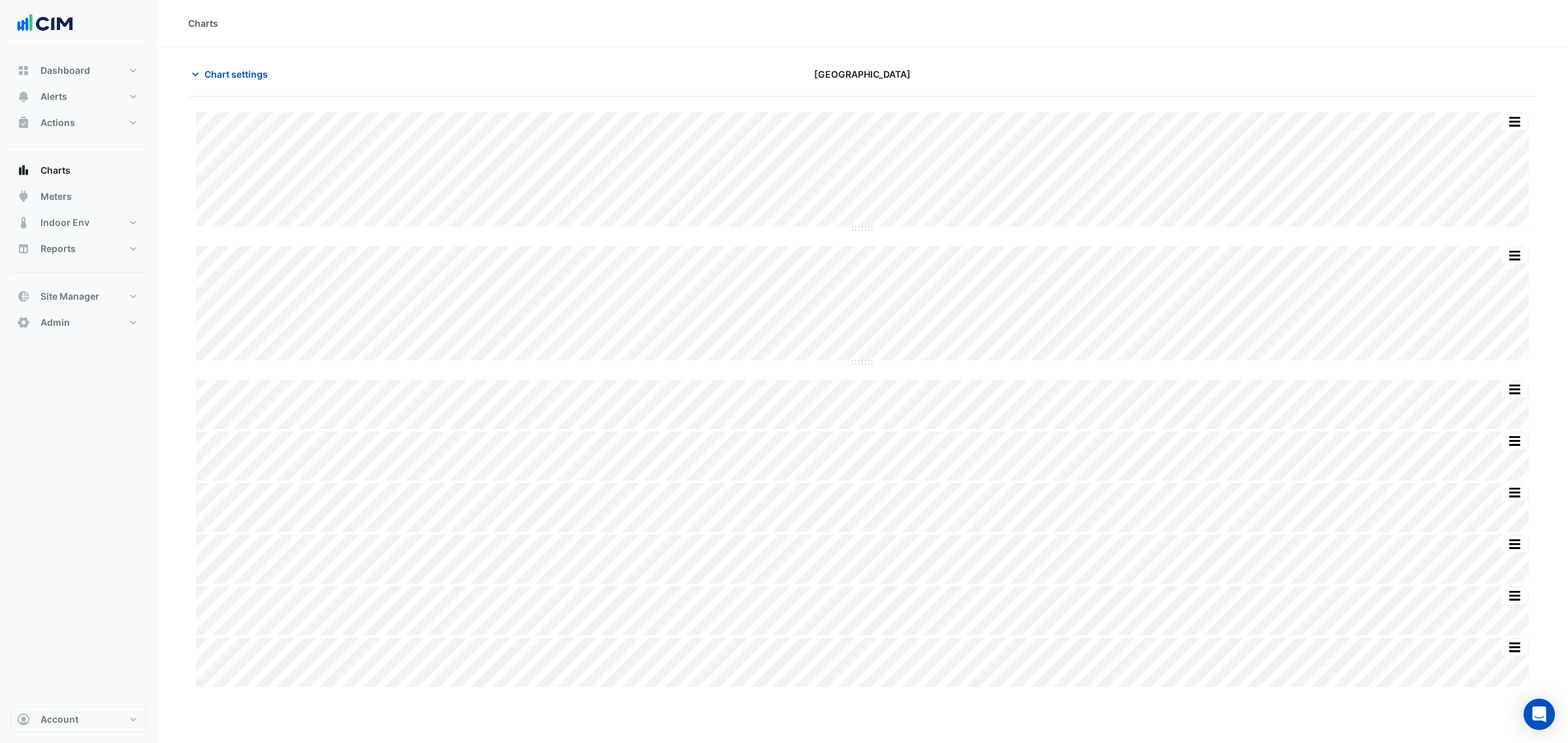
click at [187, 69] on div "Chart settings" at bounding box center [407, 74] width 455 height 23
click at [201, 68] on icon "button" at bounding box center [195, 74] width 13 height 13
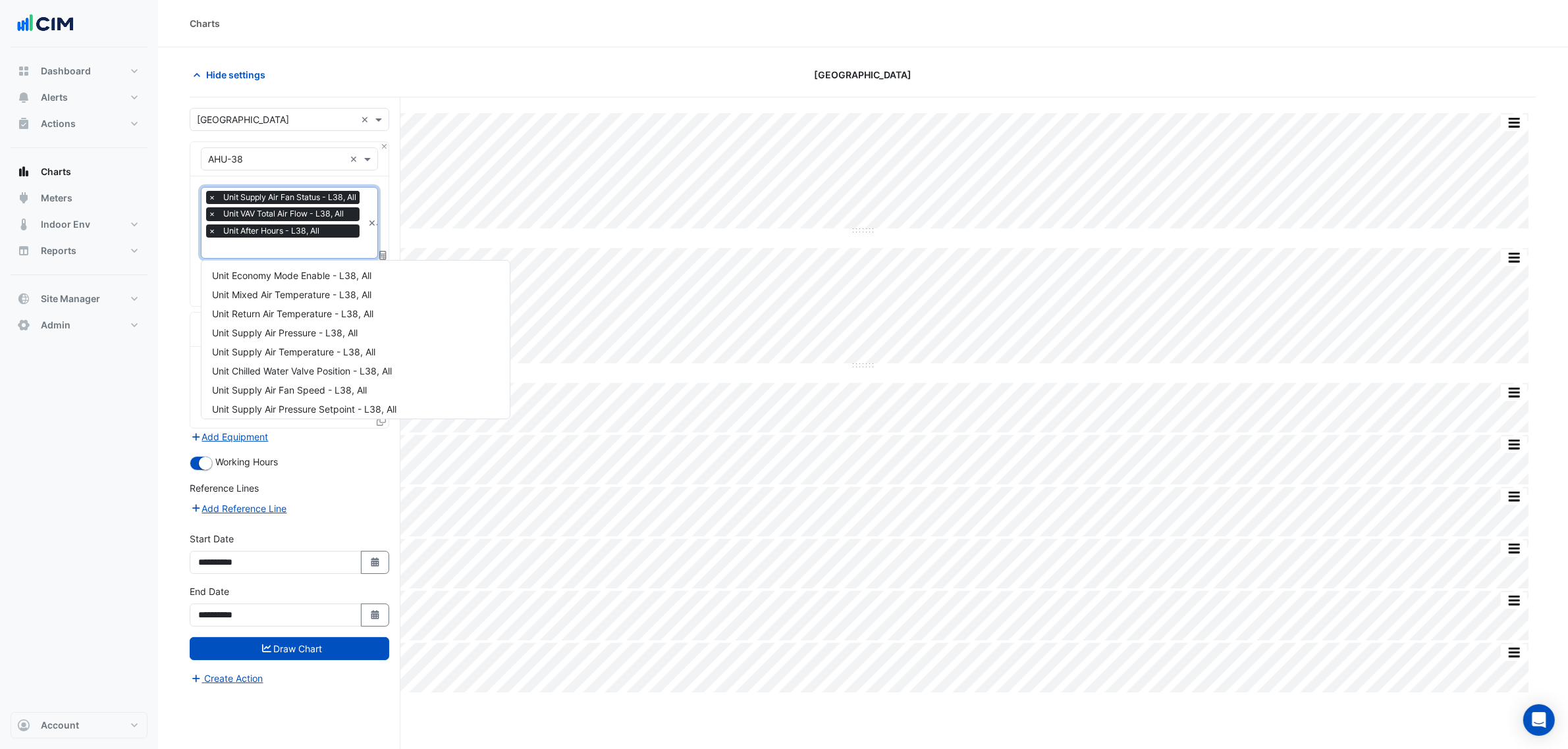
click at [205, 232] on div "Favourites × Unit Supply Air Fan Status - L38, All × Unit VAV Total Air Flow - …" at bounding box center [282, 223] width 161 height 70
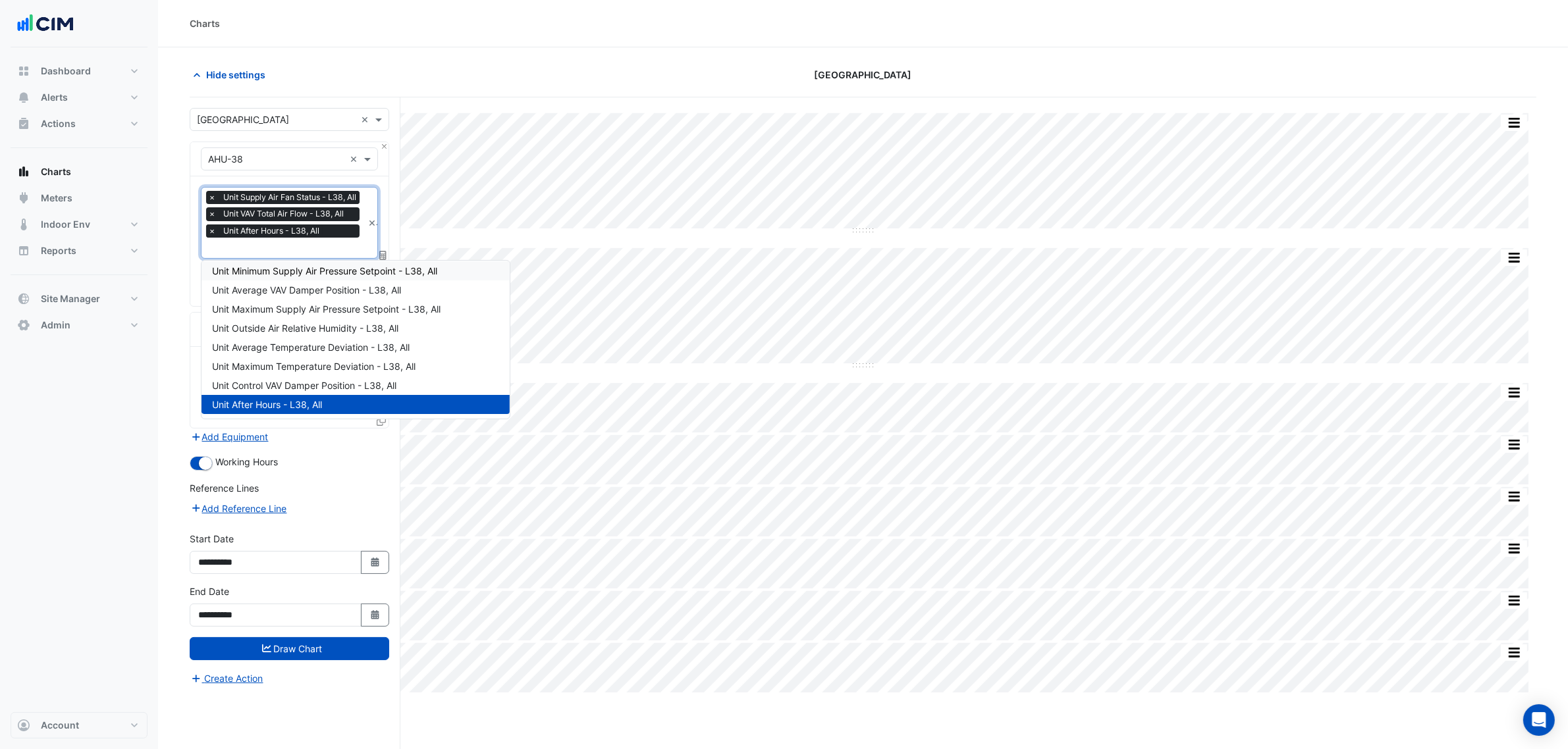
click at [211, 236] on span "×" at bounding box center [212, 230] width 12 height 13
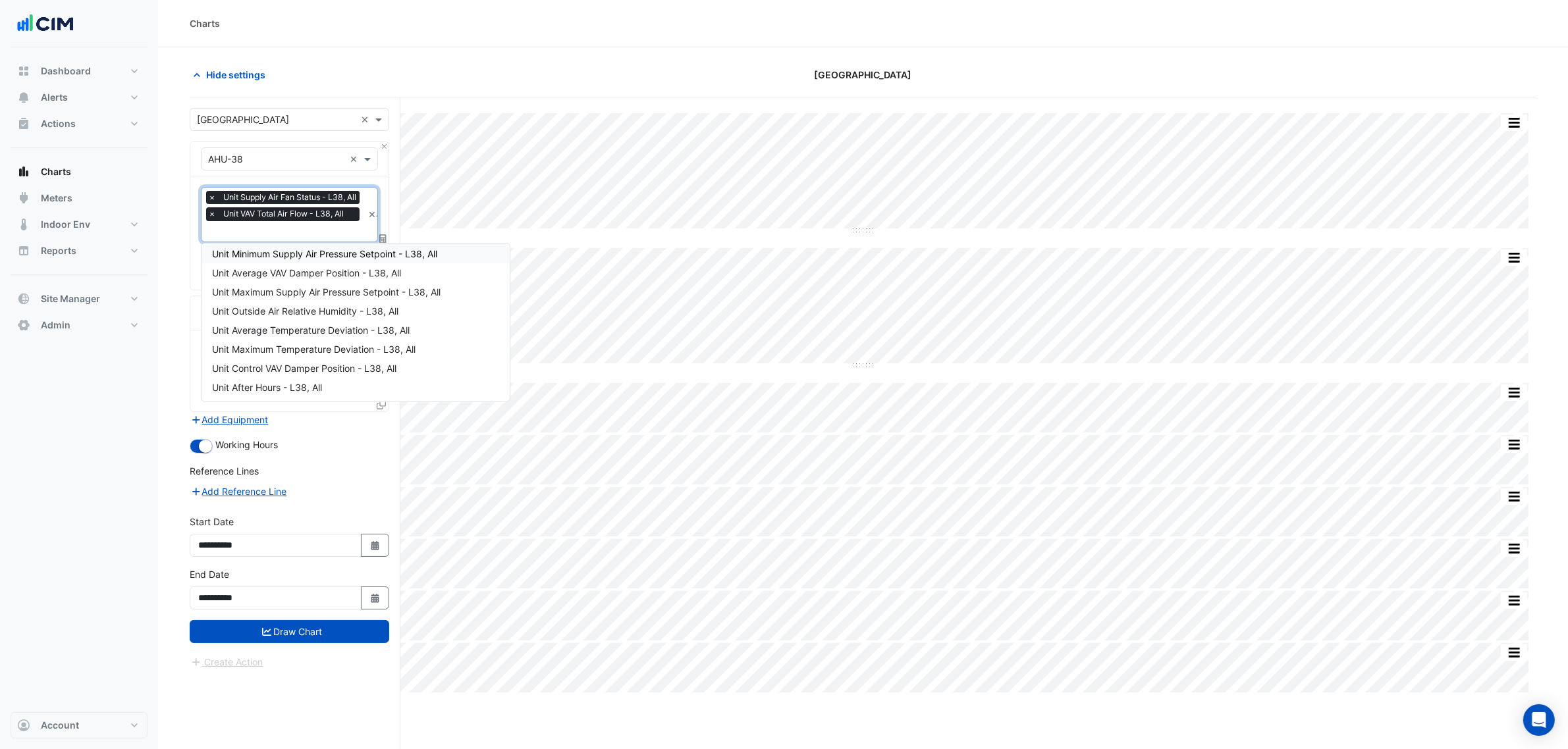
click at [186, 248] on section "Hide settings Chifley Tower Split by Unit Split All Split None Print Save as JP…" at bounding box center [863, 424] width 1410 height 752
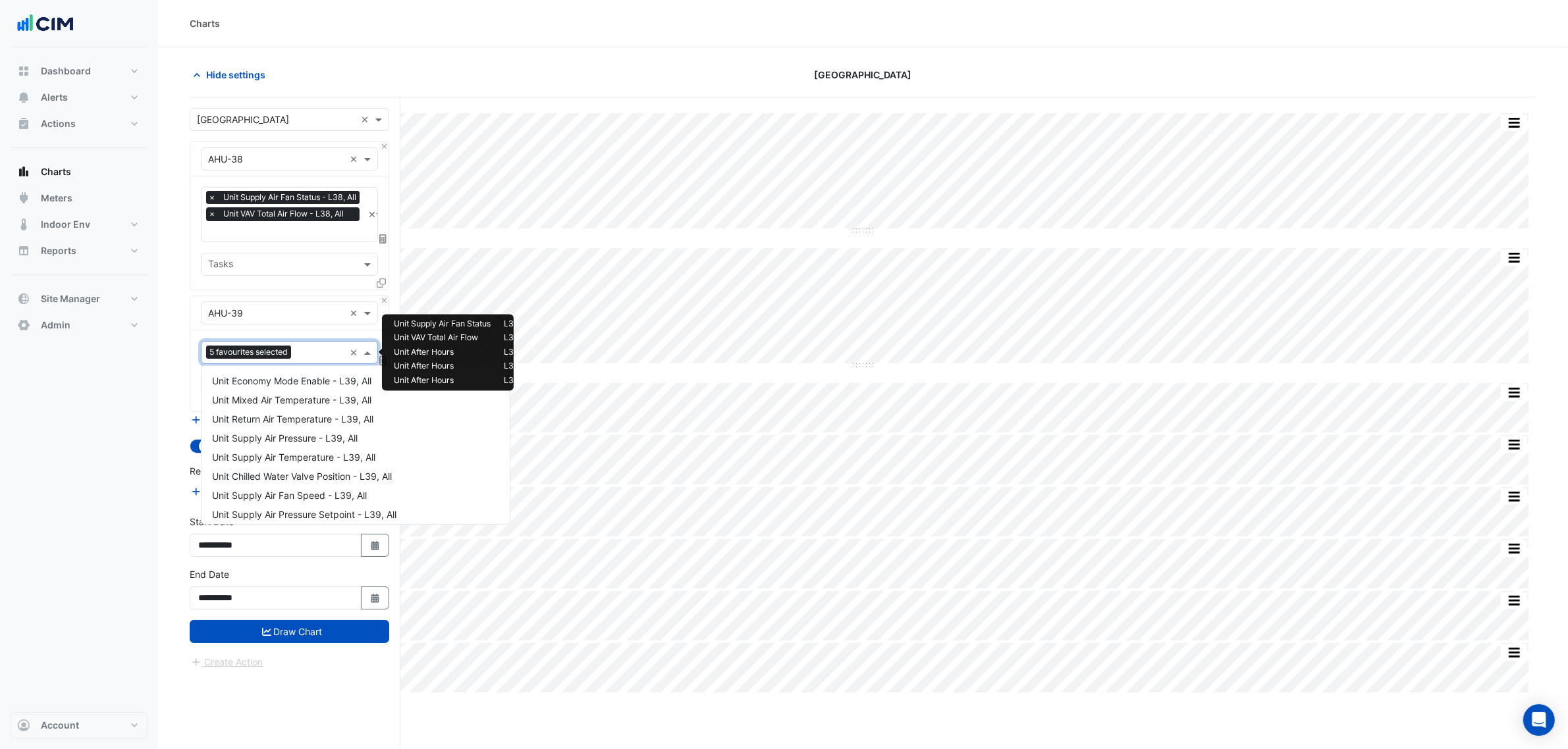
drag, startPoint x: 234, startPoint y: 360, endPoint x: 241, endPoint y: 349, distance: 13.0
click at [234, 359] on div "5 favourites selected" at bounding box center [250, 353] width 88 height 16
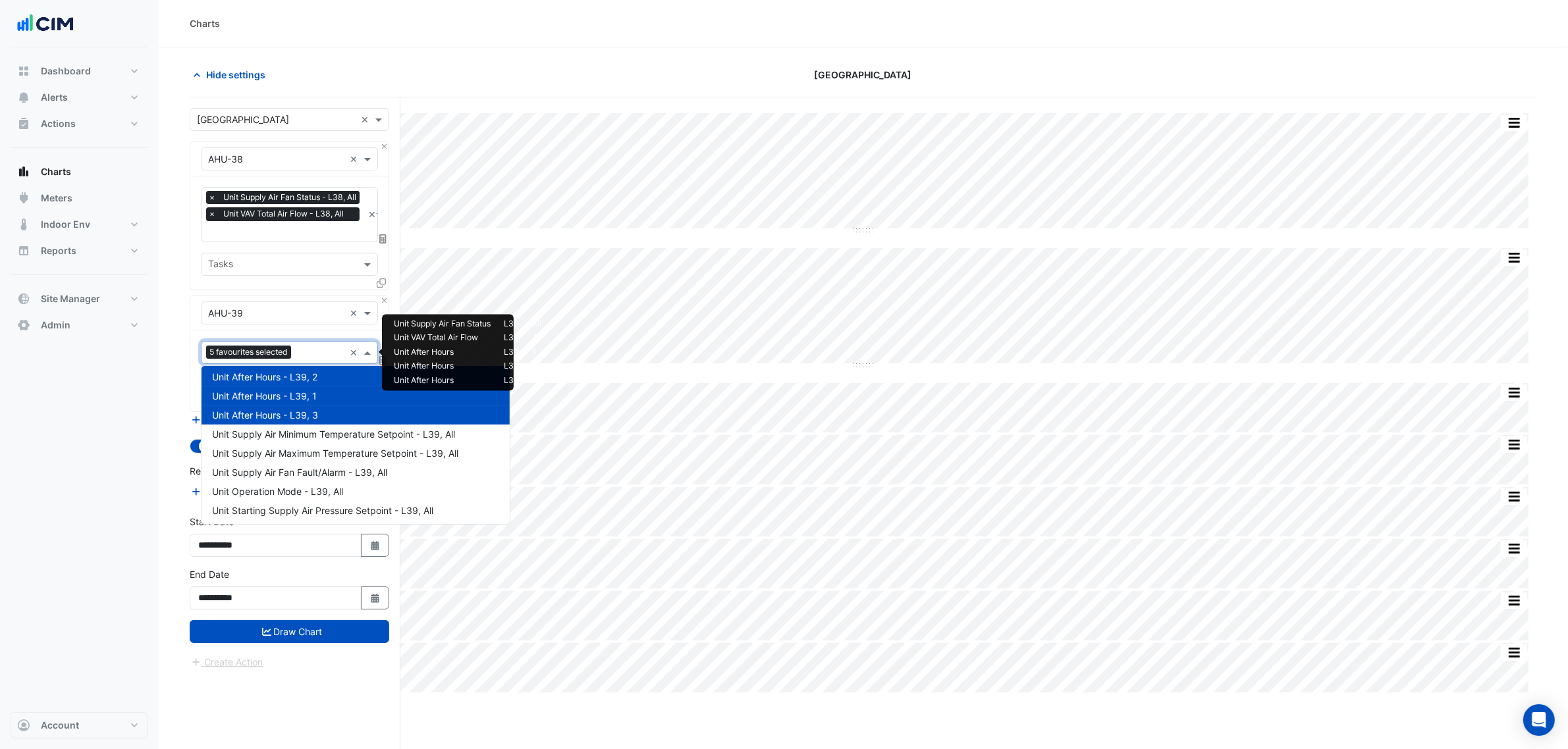
click at [245, 407] on div "Unit After Hours - L39, 3" at bounding box center [356, 415] width 308 height 19
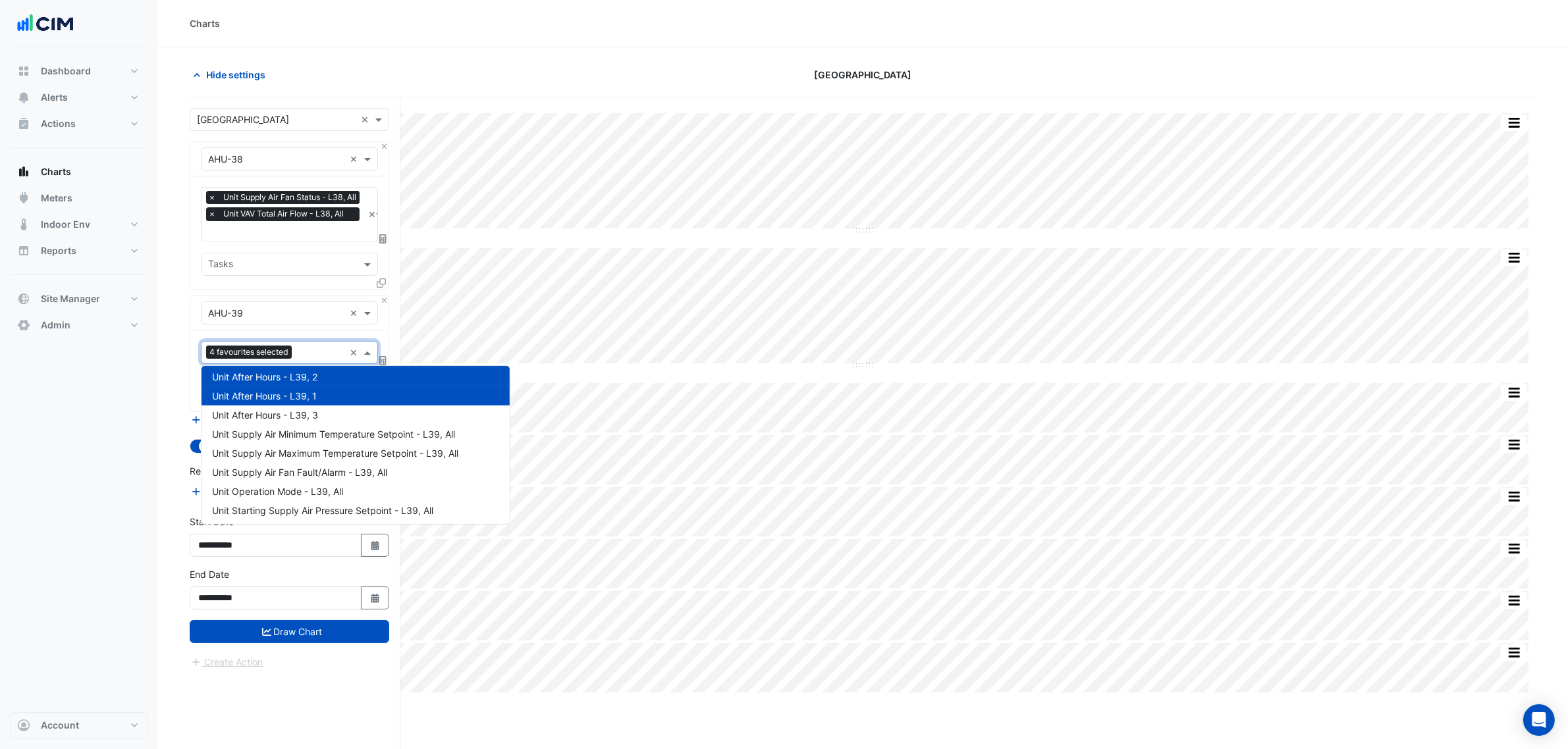
click at [249, 392] on span "Unit After Hours - L39, 1" at bounding box center [264, 396] width 104 height 11
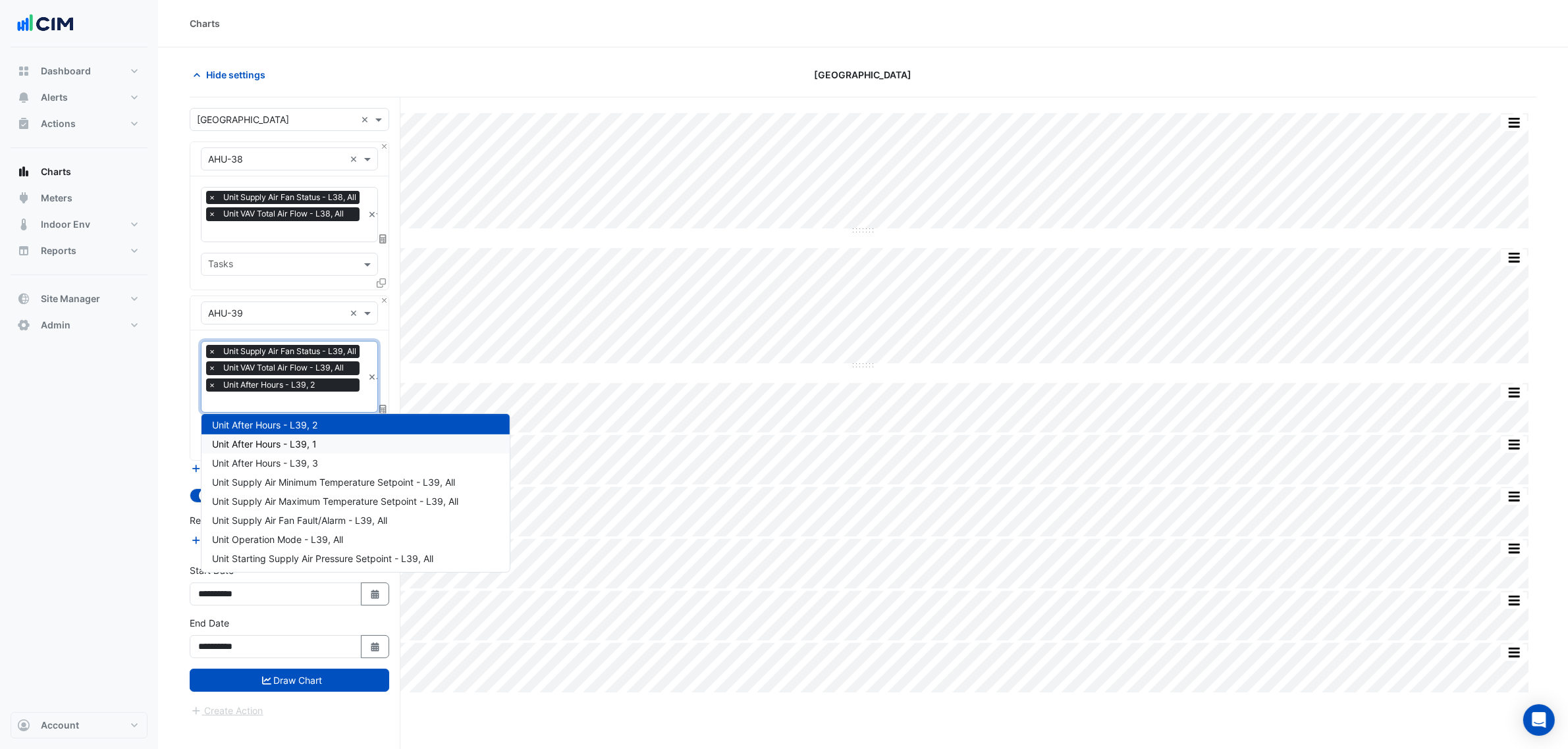
click at [251, 378] on div "× Unit Supply Air Fan Status - L39, All × Unit VAV Total Air Flow - L39, All × …" at bounding box center [284, 370] width 157 height 50
click at [251, 411] on div "Favourites × Unit Supply Air Fan Status - L39, All × Unit VAV Total Air Flow - …" at bounding box center [289, 377] width 177 height 72
click at [252, 420] on span "Unit After Hours - L39, 2" at bounding box center [264, 425] width 105 height 11
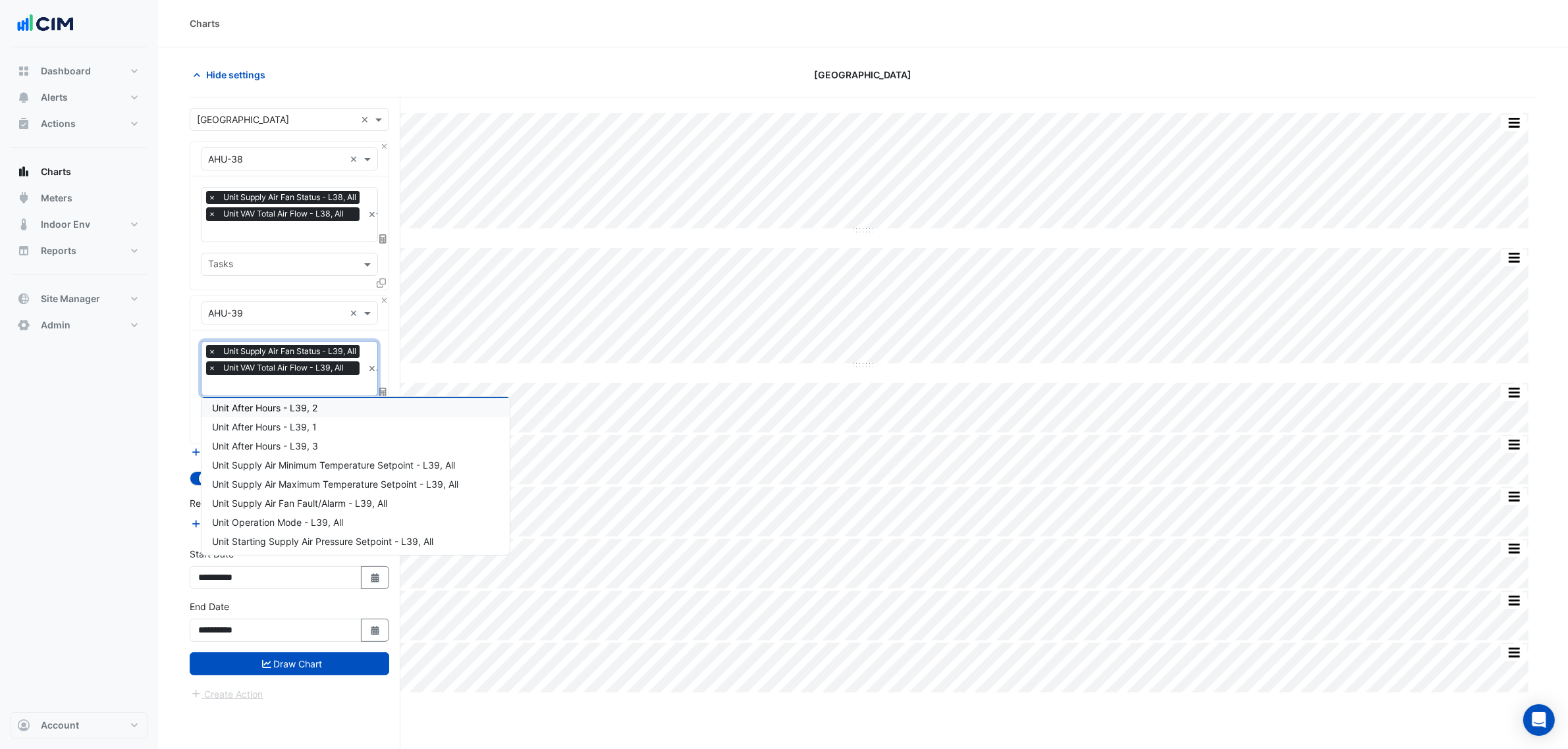
click at [171, 392] on section "Hide settings Chifley Tower Split by Unit Split All Split None Print Save as JP…" at bounding box center [863, 424] width 1410 height 752
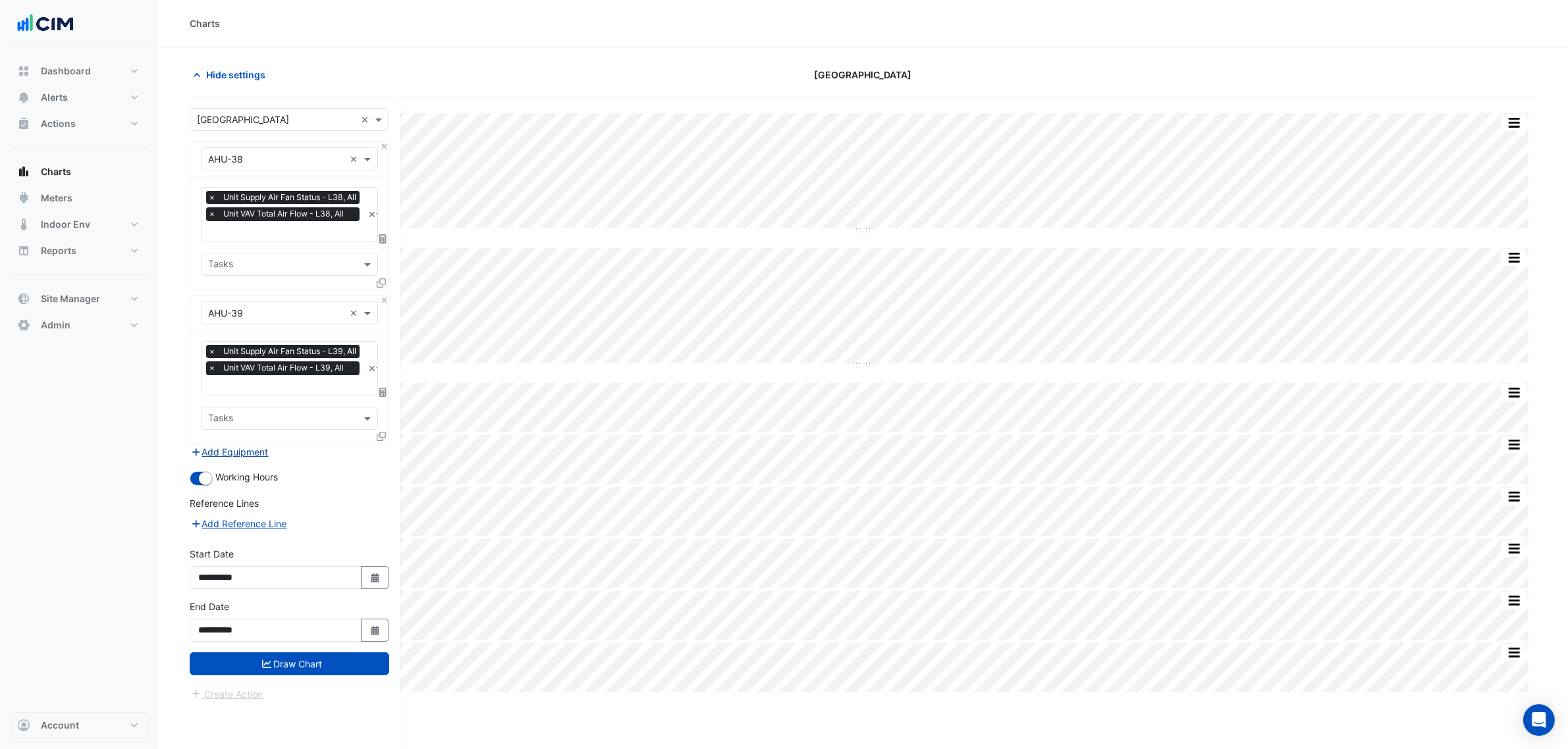
click at [216, 452] on button "Add Equipment" at bounding box center [230, 452] width 79 height 15
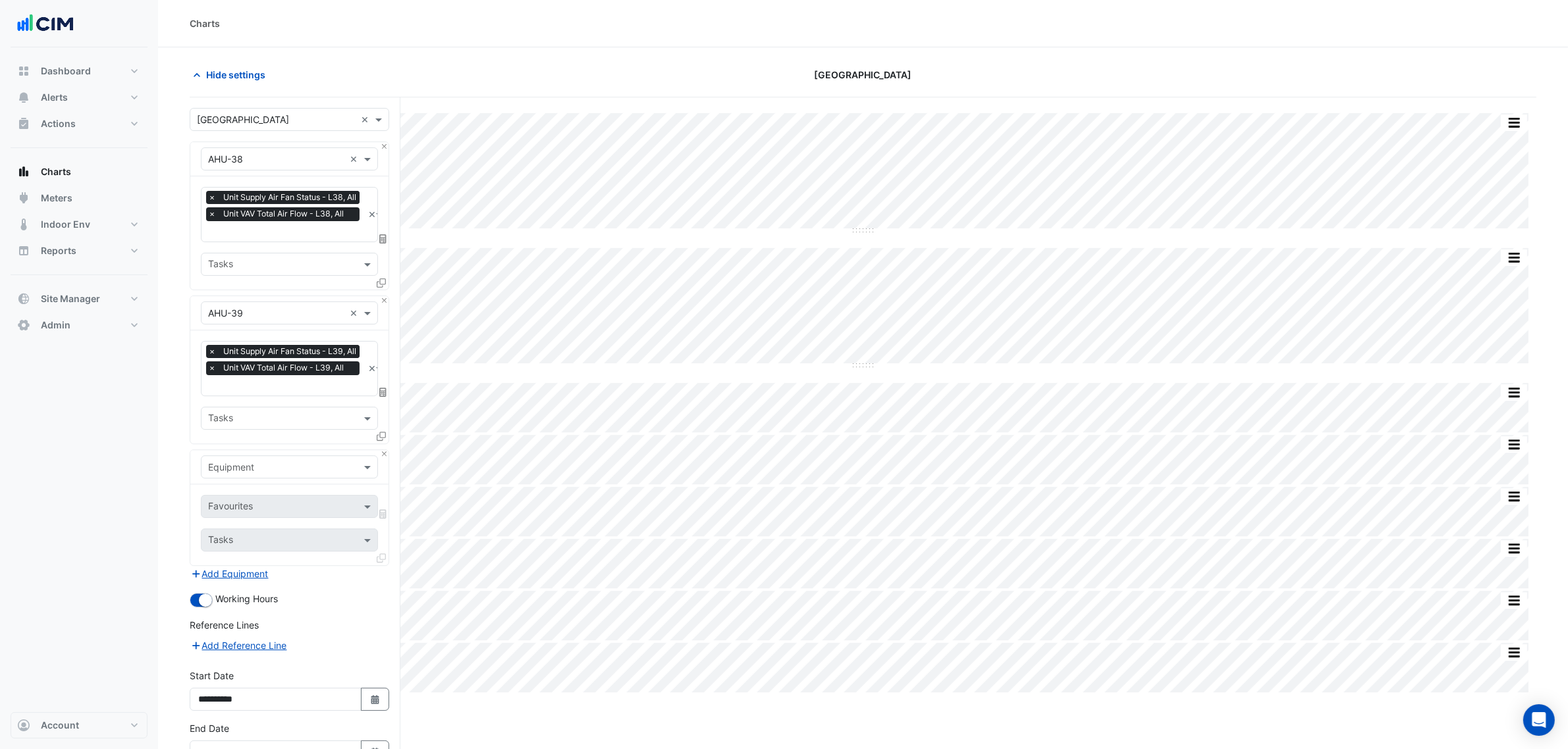
click at [259, 461] on input "text" at bounding box center [276, 468] width 136 height 14
type input "**"
click at [242, 494] on div "CH-1A" at bounding box center [305, 494] width 208 height 19
click at [263, 467] on input "text" at bounding box center [276, 468] width 136 height 14
drag, startPoint x: 263, startPoint y: 467, endPoint x: 264, endPoint y: 497, distance: 30.0
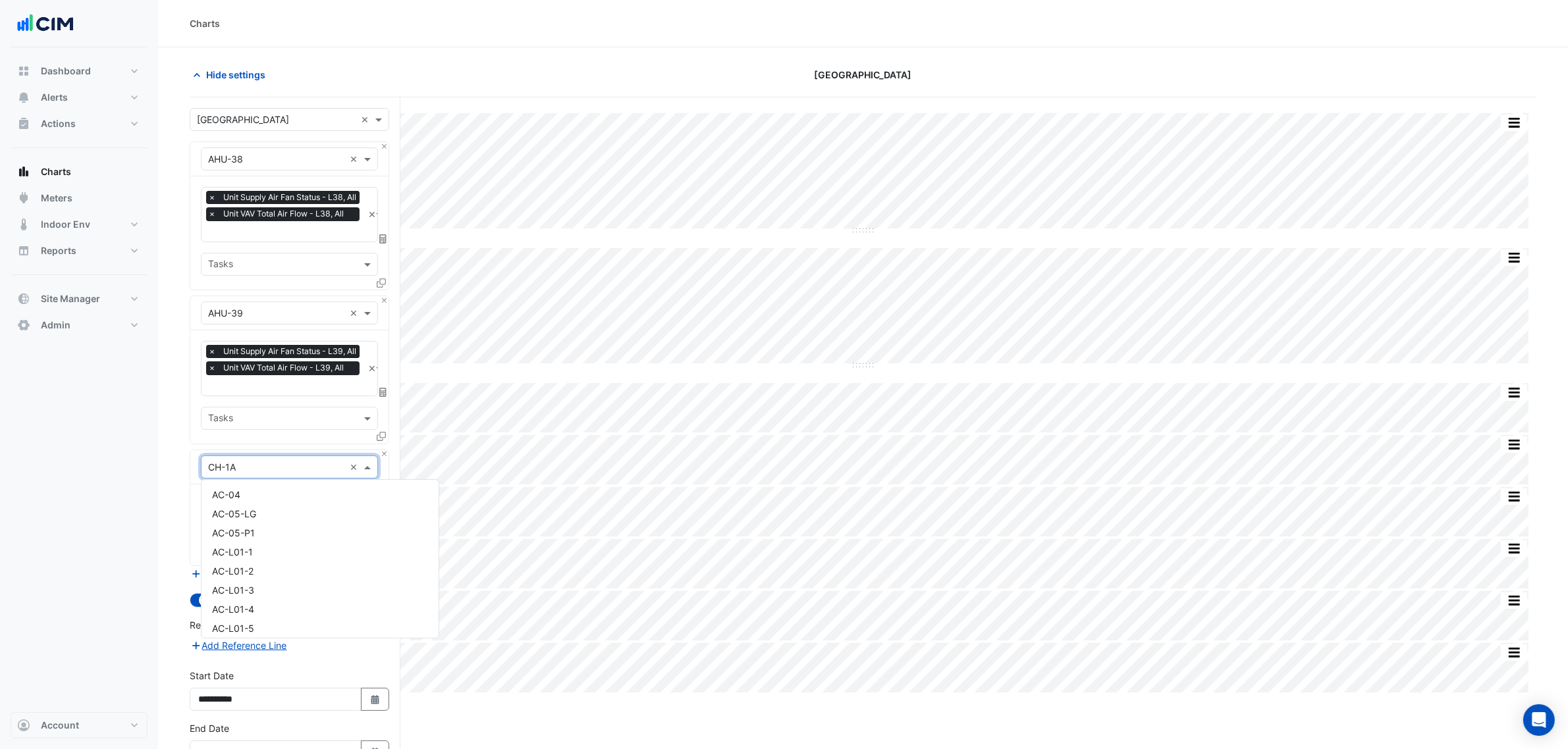
type input "*"
click at [264, 497] on div "AHU-06-S" at bounding box center [320, 494] width 237 height 19
click at [269, 474] on div "Equipment × AHU-06-S ×" at bounding box center [289, 467] width 177 height 23
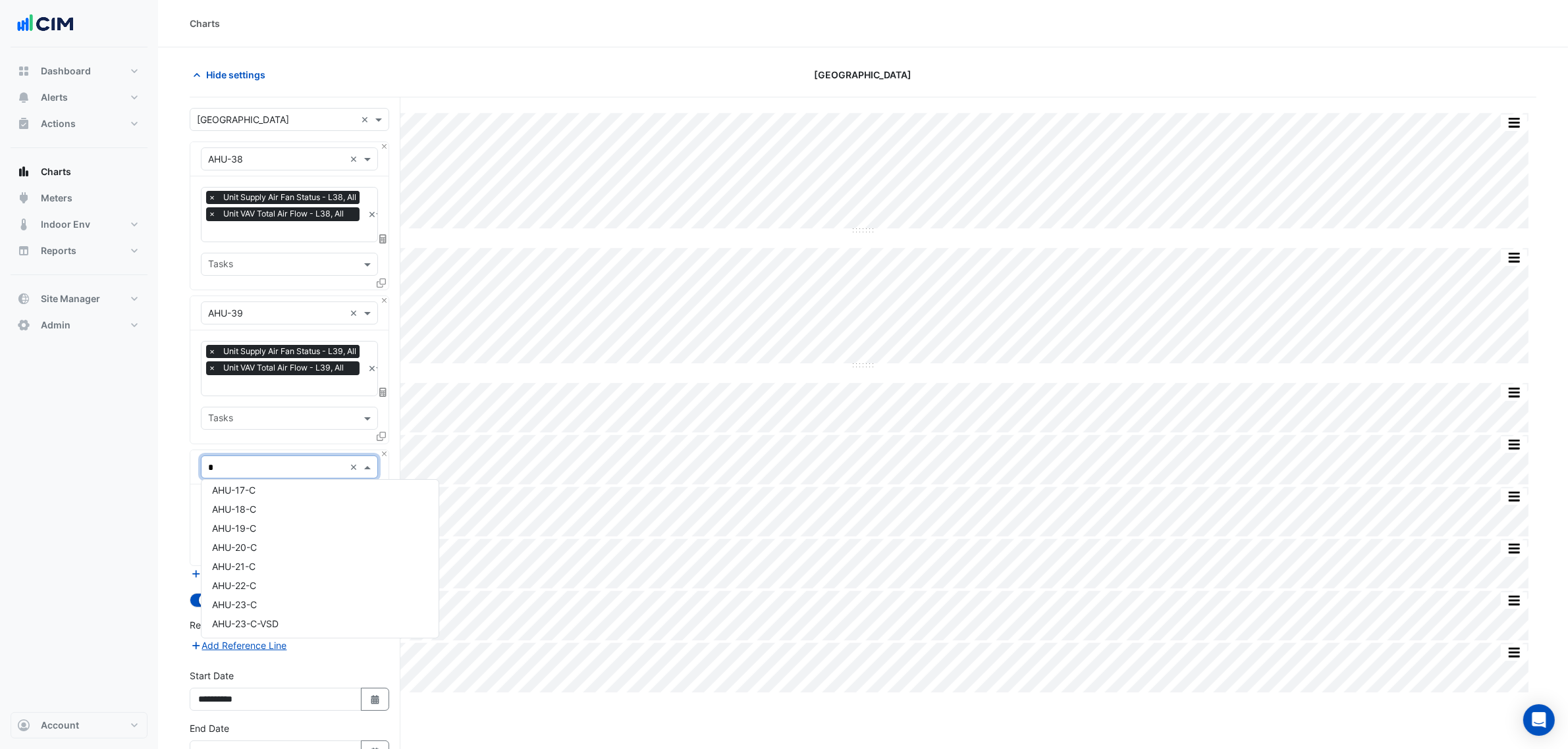
scroll to position [139, 0]
type input "**"
click at [272, 495] on div "CH-4B" at bounding box center [305, 490] width 208 height 19
click at [269, 462] on input "text" at bounding box center [276, 468] width 136 height 14
type input "**"
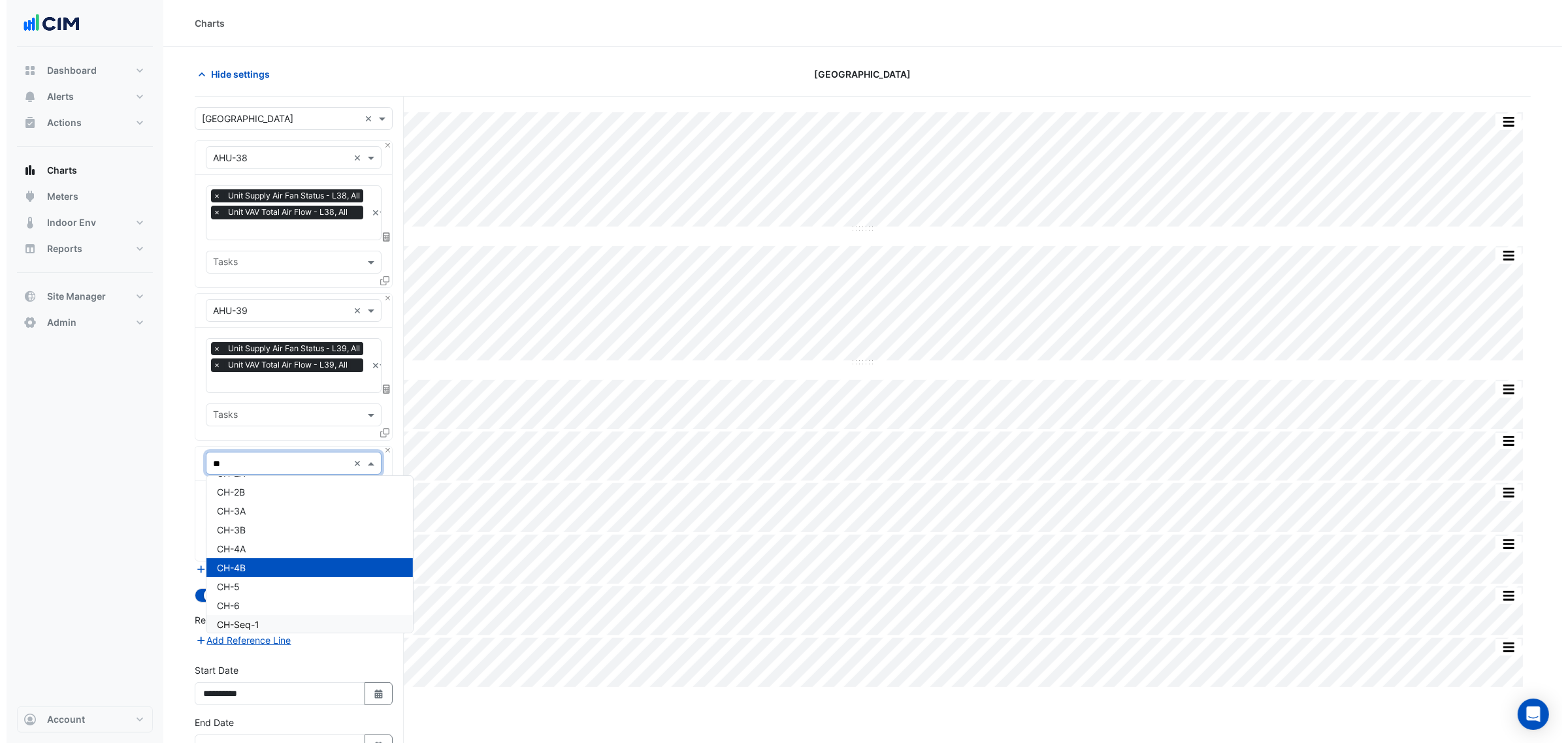
scroll to position [0, 0]
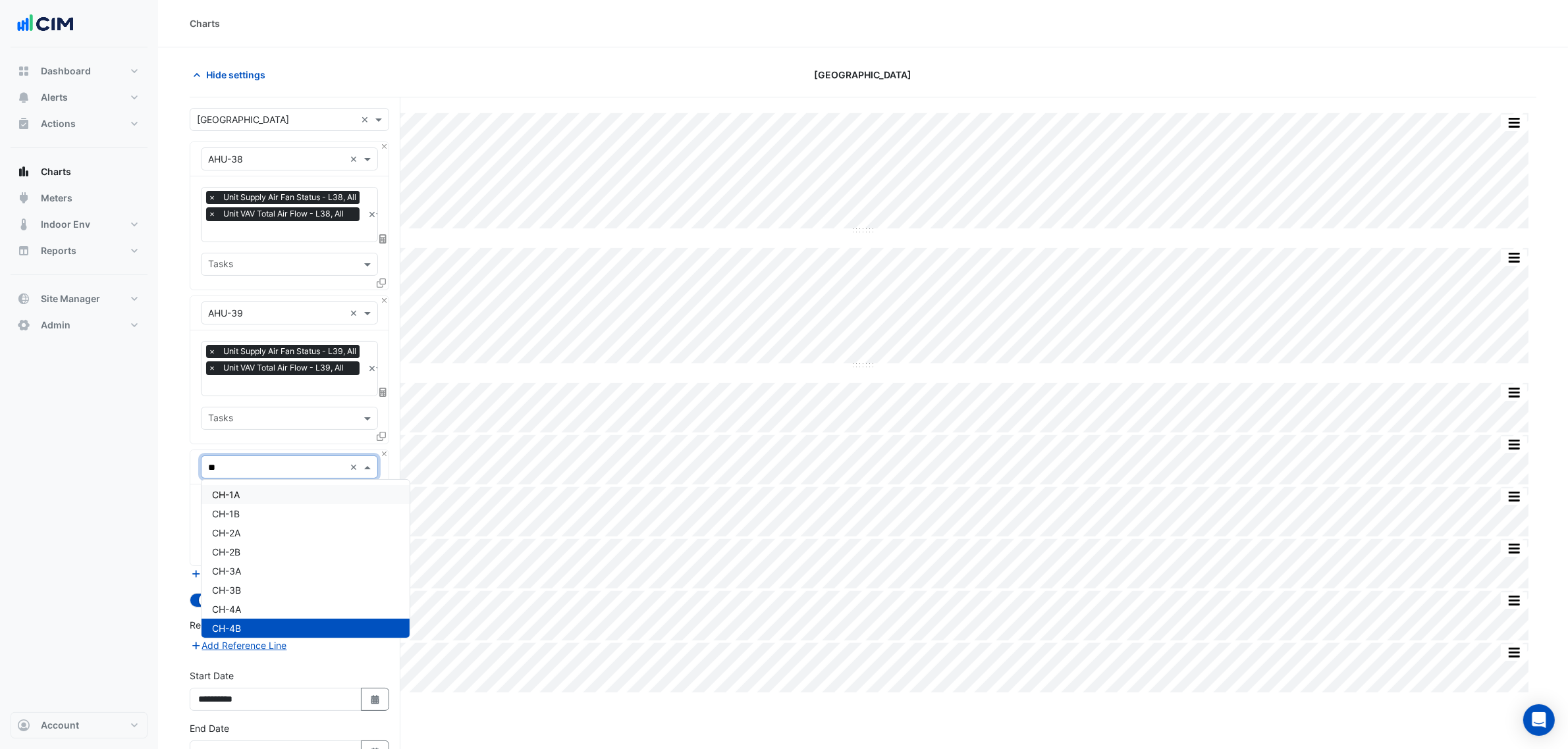
click at [258, 494] on div "CH-1A" at bounding box center [305, 494] width 208 height 19
click at [260, 501] on input "text" at bounding box center [274, 508] width 133 height 14
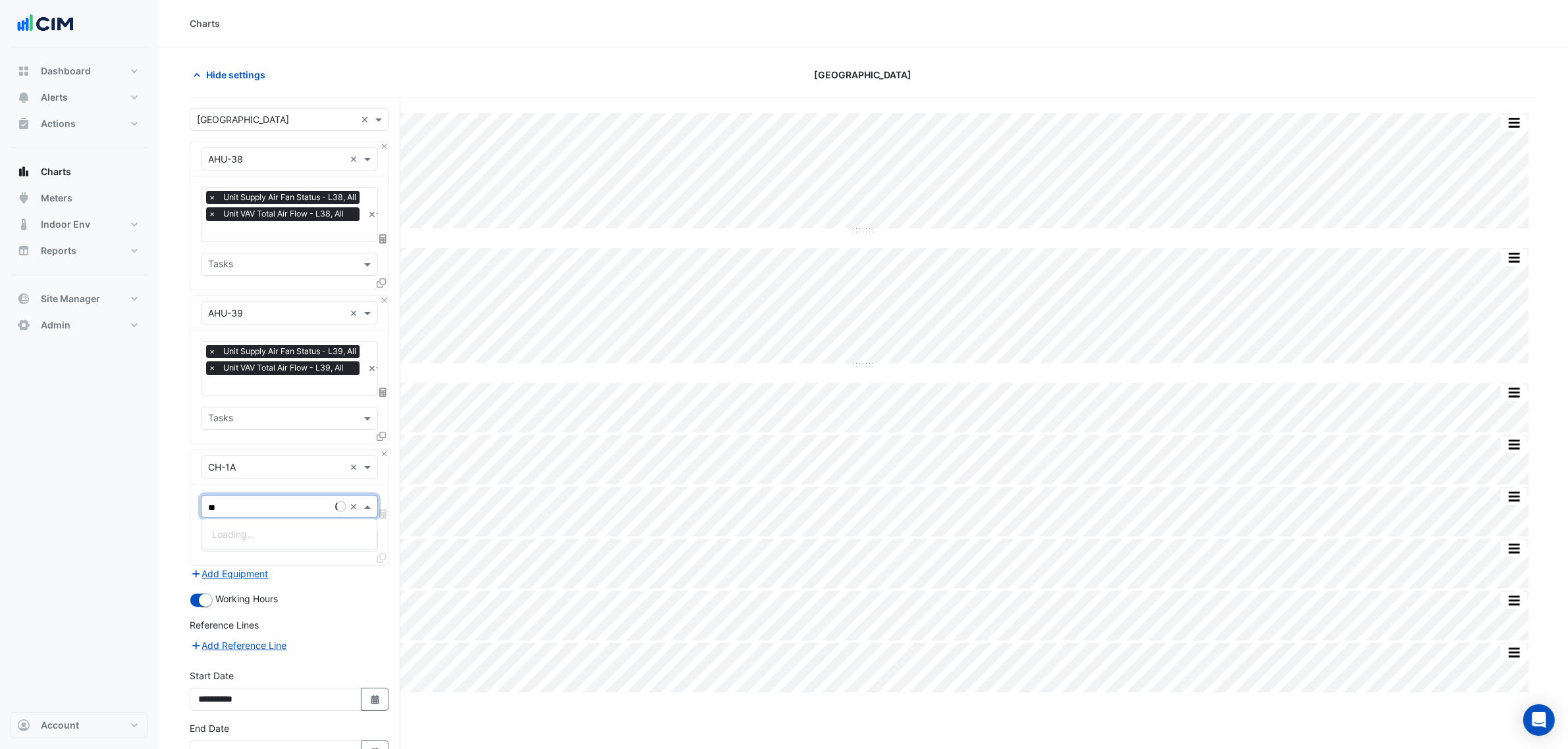
type input "***"
drag, startPoint x: 273, startPoint y: 554, endPoint x: 285, endPoint y: 557, distance: 12.4
click at [273, 554] on span "Chiller Status - B3, Chiller-4B" at bounding box center [274, 554] width 125 height 11
click at [382, 563] on icon at bounding box center [382, 558] width 9 height 9
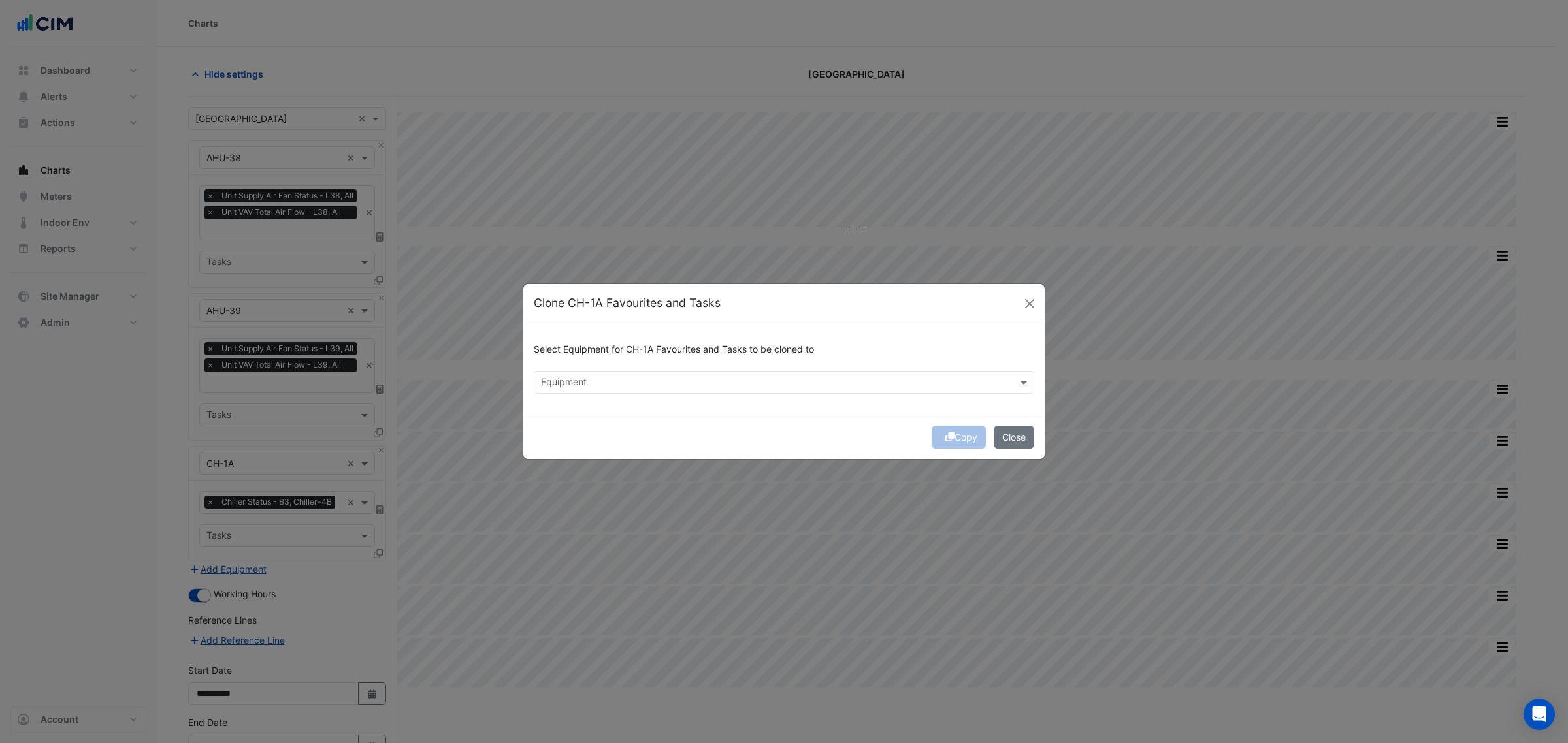
click at [556, 393] on div "Equipment" at bounding box center [784, 382] width 501 height 23
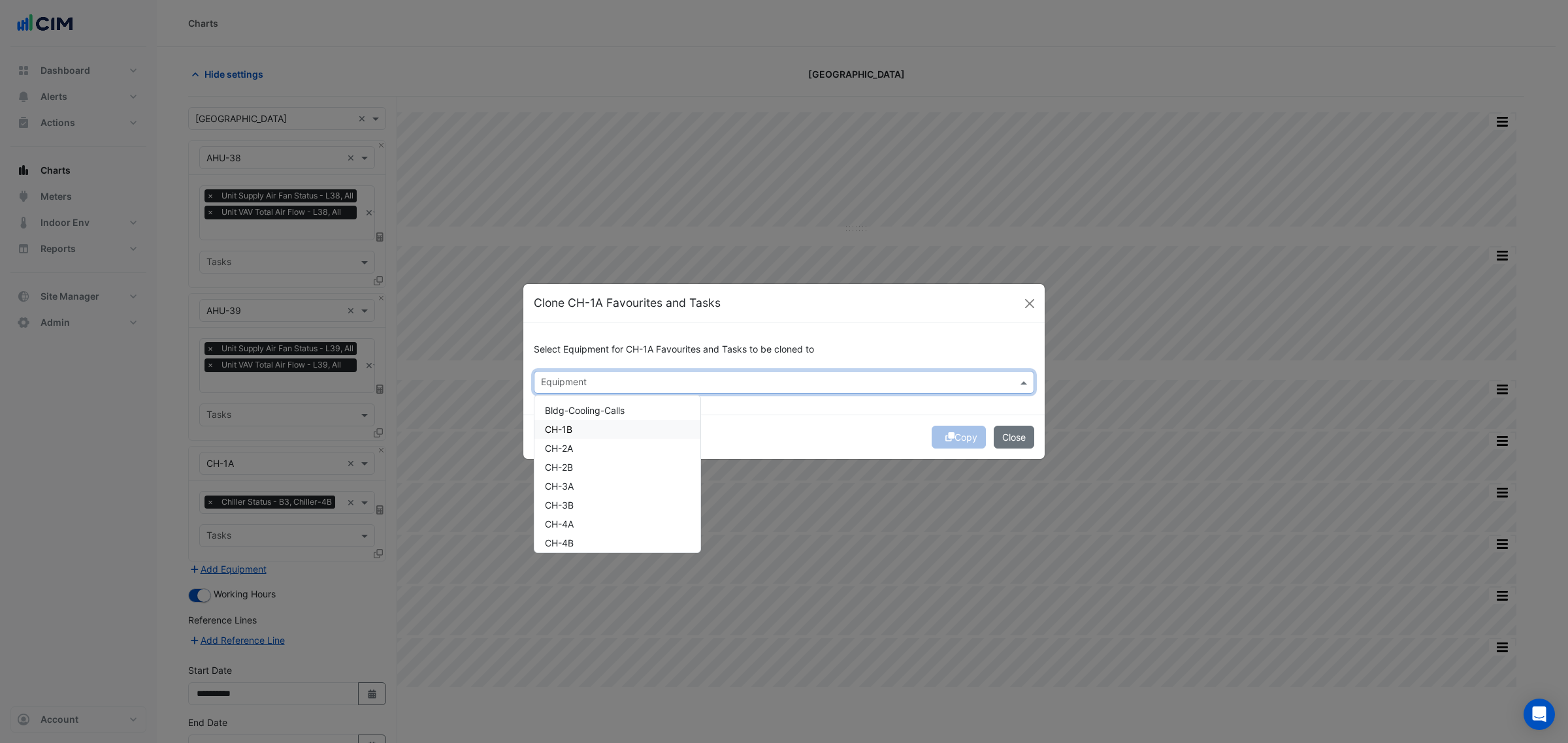
click at [580, 433] on div "CH-1B" at bounding box center [617, 429] width 166 height 19
drag, startPoint x: 573, startPoint y: 450, endPoint x: 570, endPoint y: 472, distance: 22.2
click at [573, 453] on span "CH-2A" at bounding box center [559, 448] width 28 height 11
click at [570, 472] on div "CH-2B" at bounding box center [617, 467] width 166 height 19
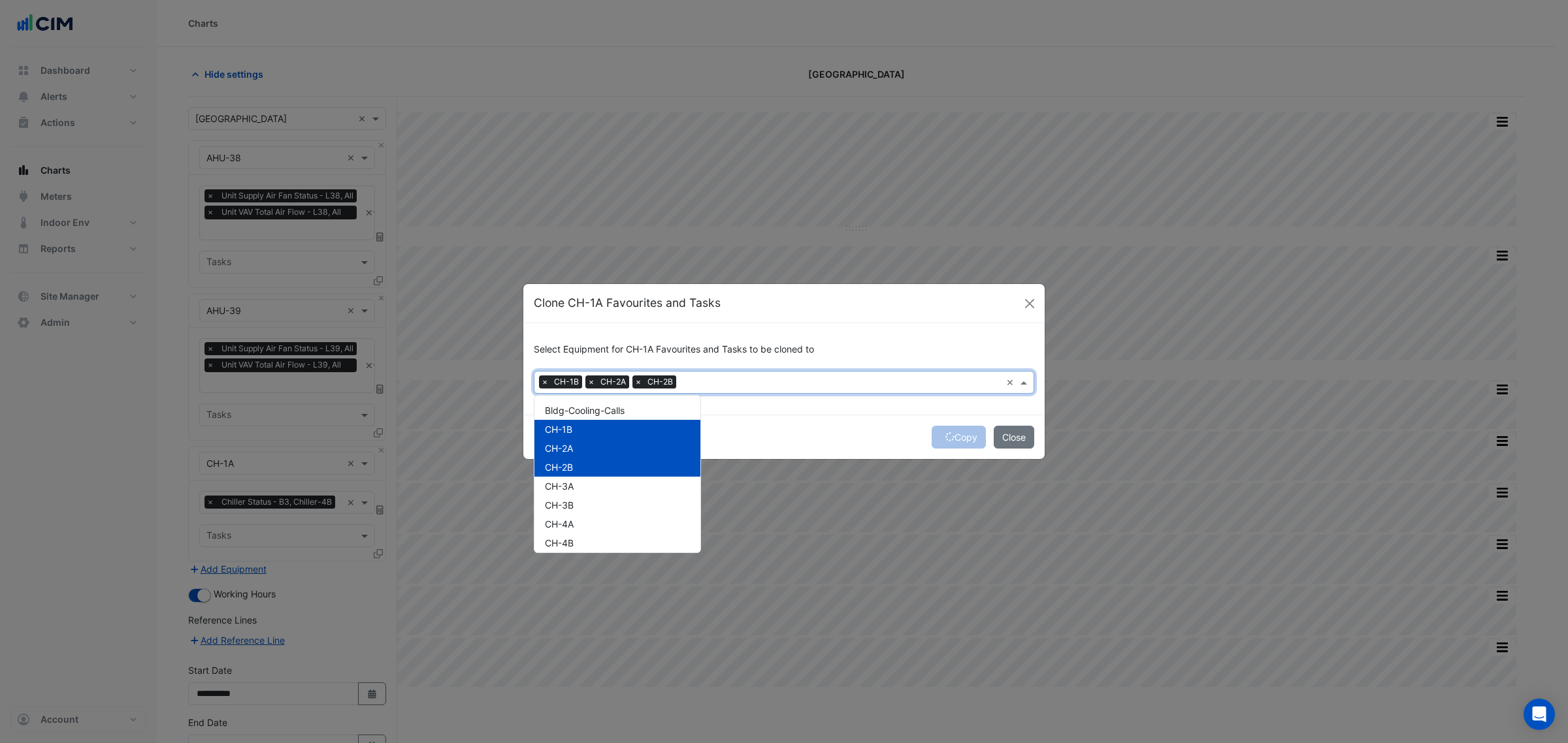
click at [835, 422] on div "Copy Close" at bounding box center [784, 437] width 522 height 45
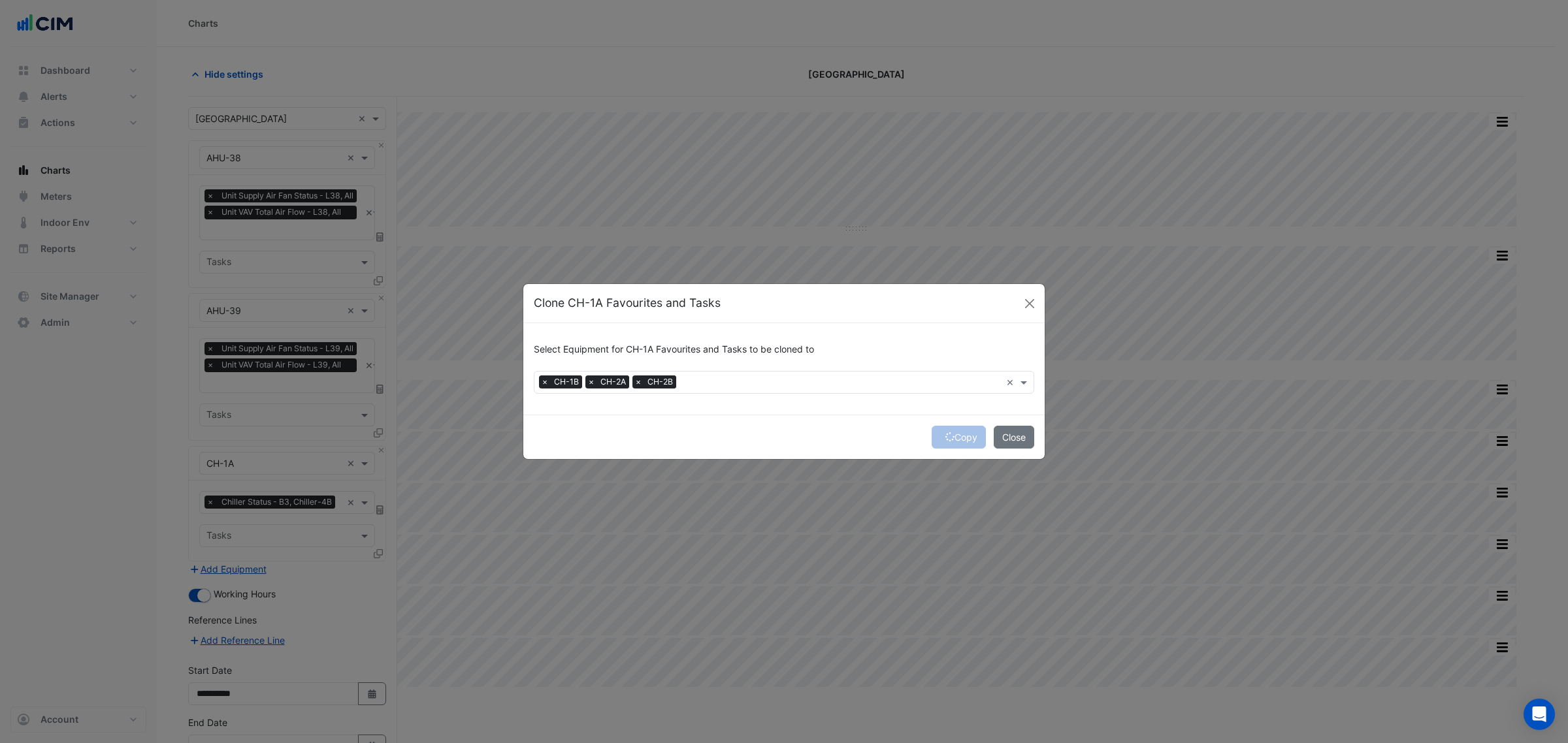
click at [768, 368] on div "Select Equipment for CH-1A Favourites and Tasks to be cloned to" at bounding box center [784, 352] width 501 height 37
click at [755, 386] on input "text" at bounding box center [841, 384] width 319 height 14
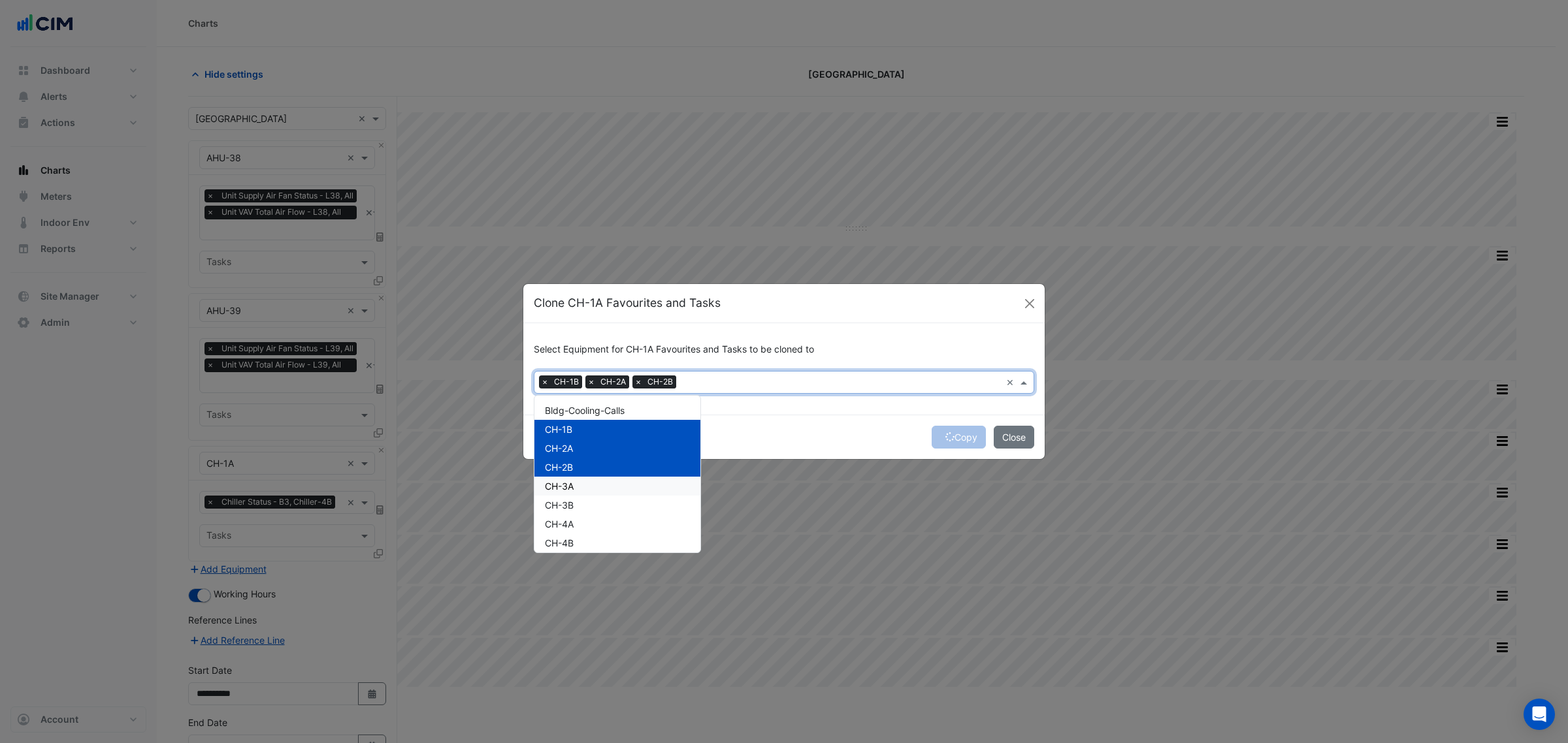
click at [600, 492] on div "CH-3A" at bounding box center [617, 486] width 166 height 19
click at [599, 501] on div "CH-3B" at bounding box center [617, 505] width 166 height 19
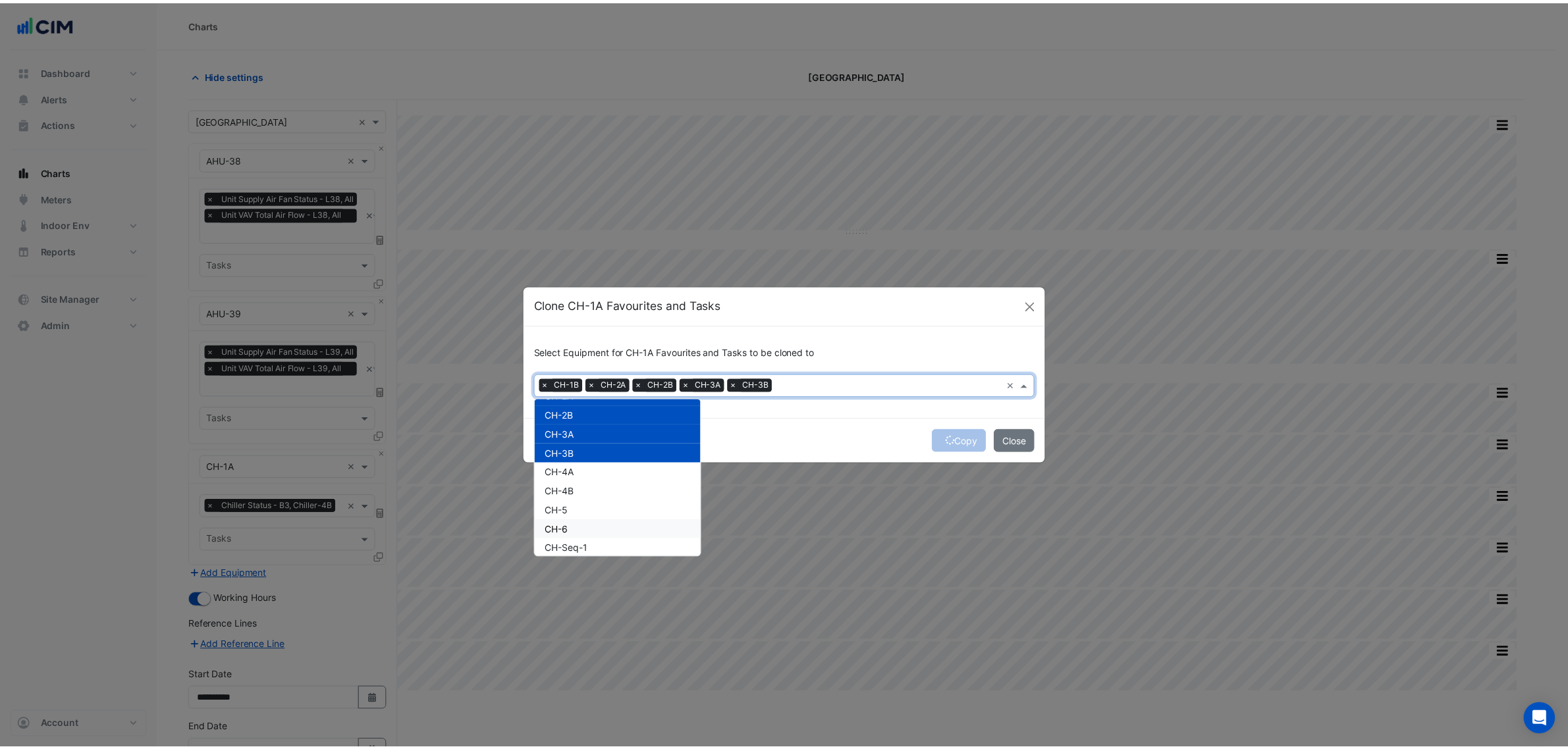
scroll to position [83, 0]
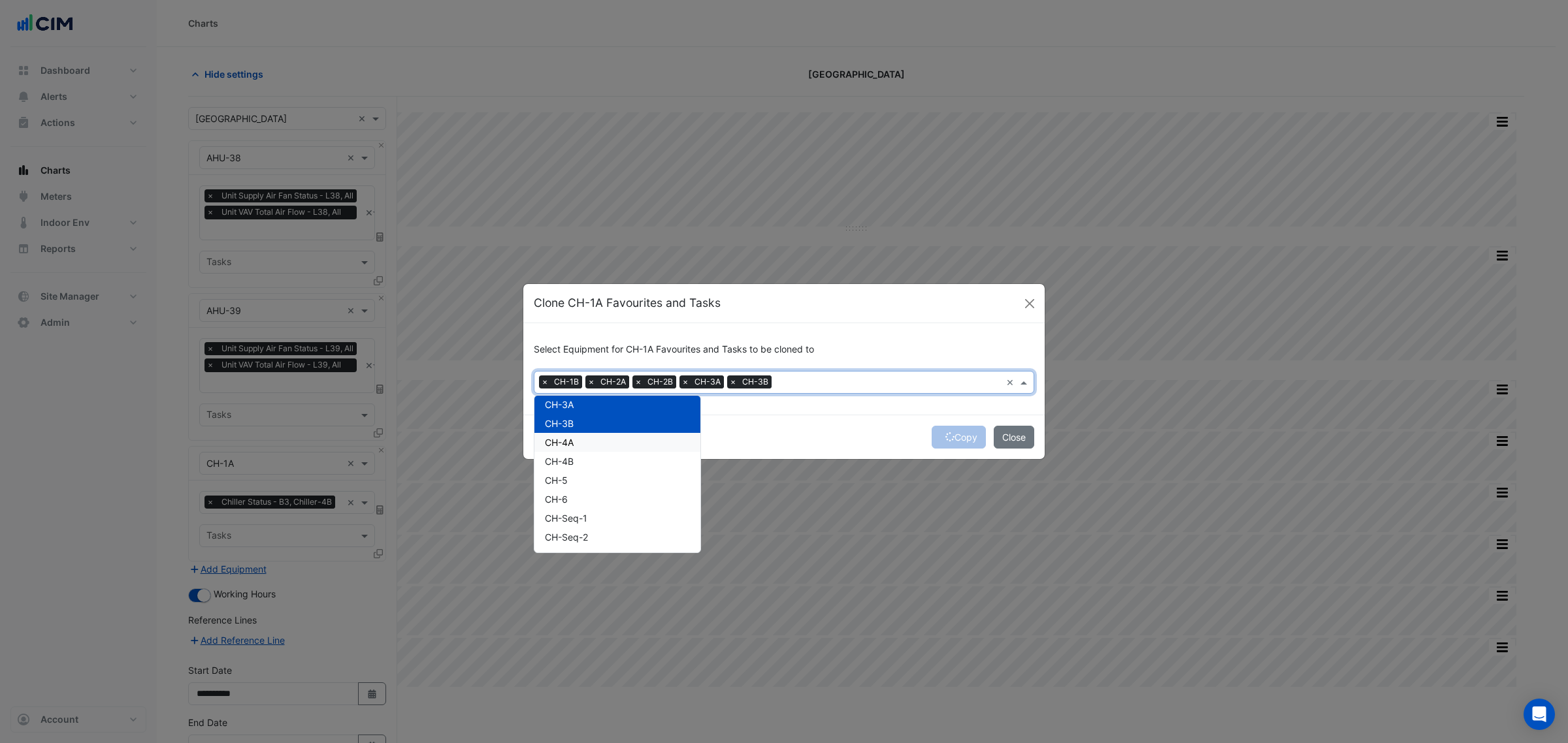
drag, startPoint x: 613, startPoint y: 443, endPoint x: 615, endPoint y: 464, distance: 21.1
click at [613, 455] on div "Bldg-Cooling-Calls CH-1B CH-2A CH-2B CH-3A CH-3B CH-4A CH-4B CH-5 CH-6 CH-Seq-1…" at bounding box center [617, 603] width 166 height 568
click at [615, 464] on div "CH-4B" at bounding box center [617, 461] width 166 height 19
click at [620, 434] on div "CH-4A" at bounding box center [617, 443] width 166 height 19
click at [618, 458] on div "CH-4B" at bounding box center [617, 461] width 166 height 19
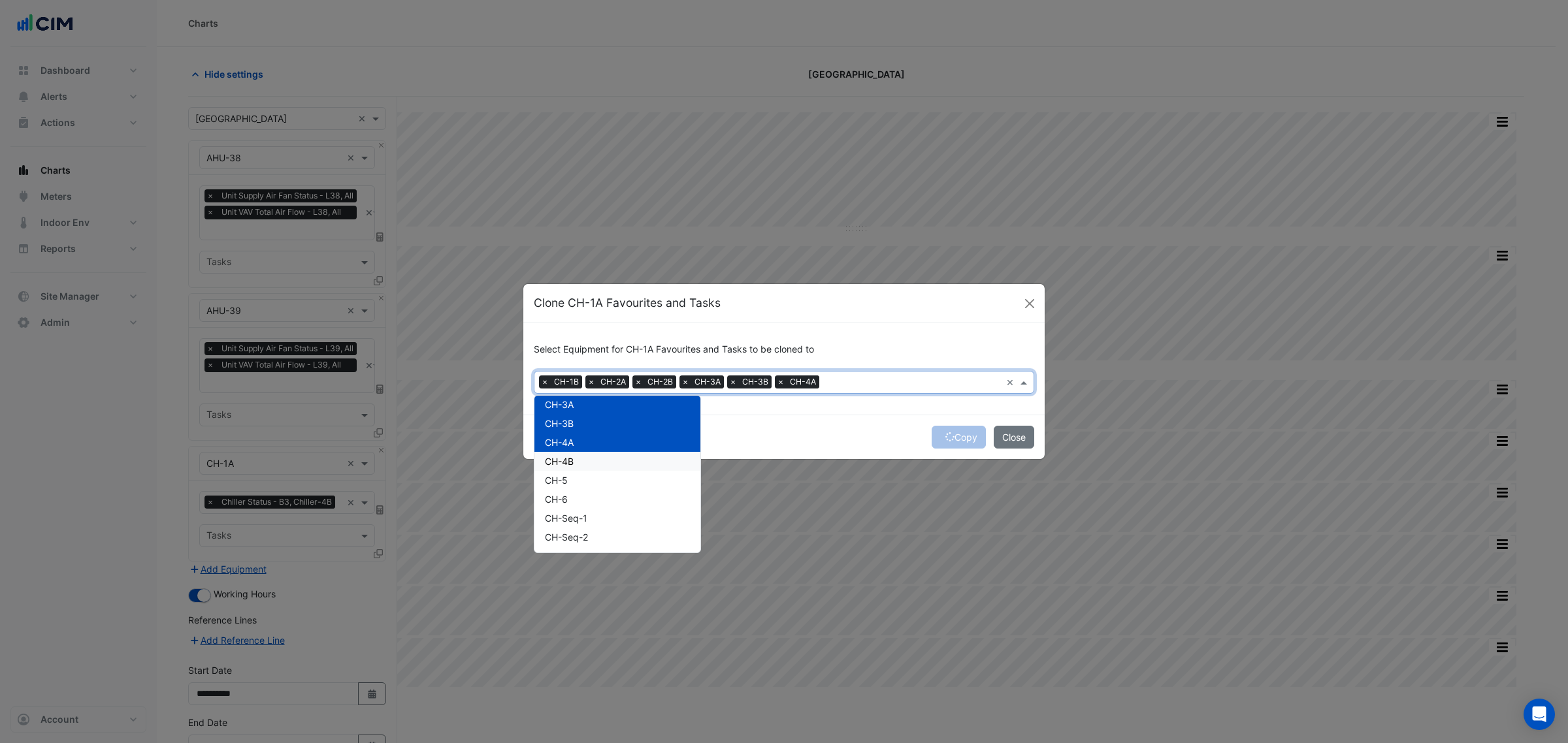
click at [618, 458] on div "CH-4B" at bounding box center [617, 461] width 166 height 19
click at [612, 471] on div "CH-5" at bounding box center [617, 480] width 166 height 19
click at [610, 497] on div "CH-6" at bounding box center [617, 499] width 166 height 19
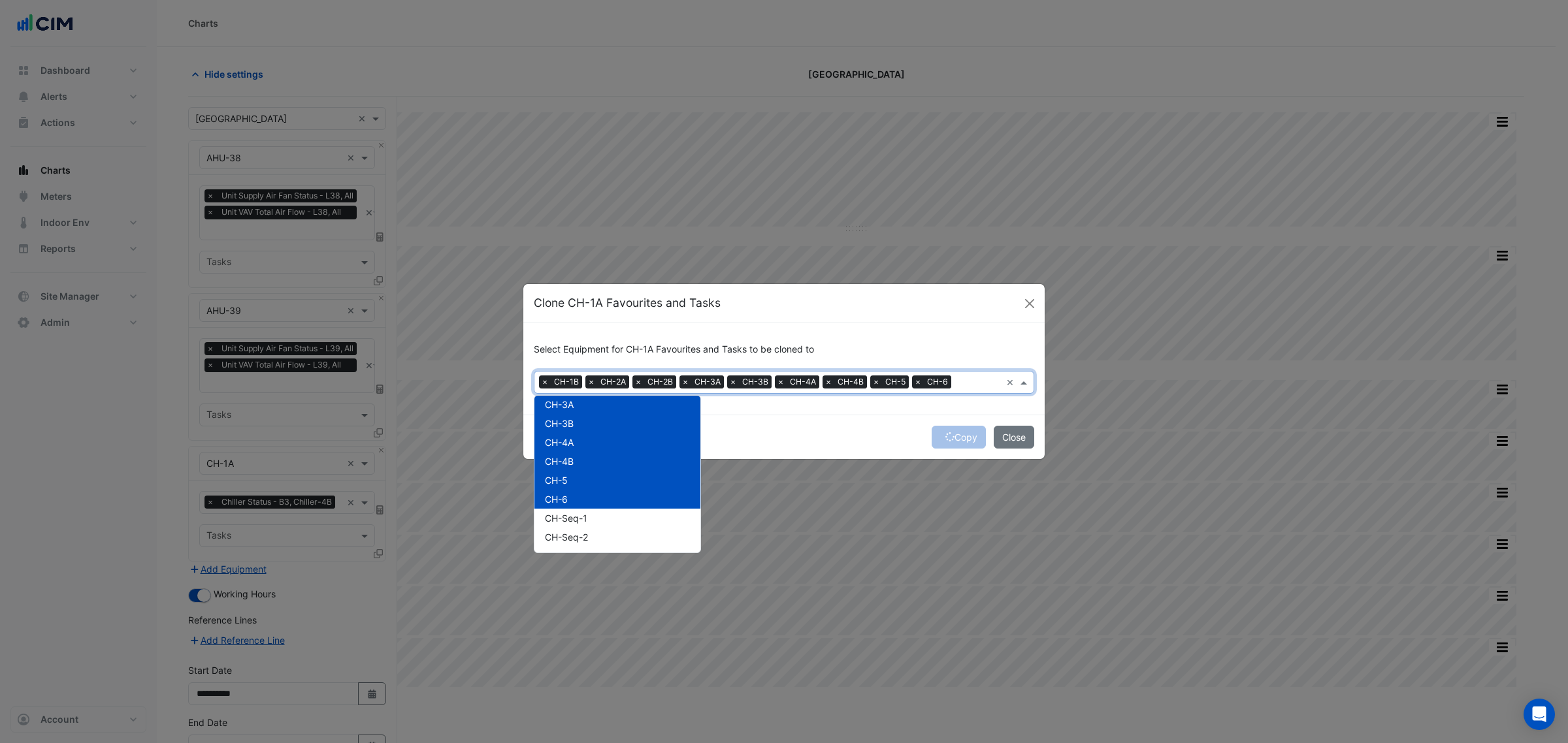
click at [968, 423] on div "Copy Close" at bounding box center [784, 437] width 522 height 45
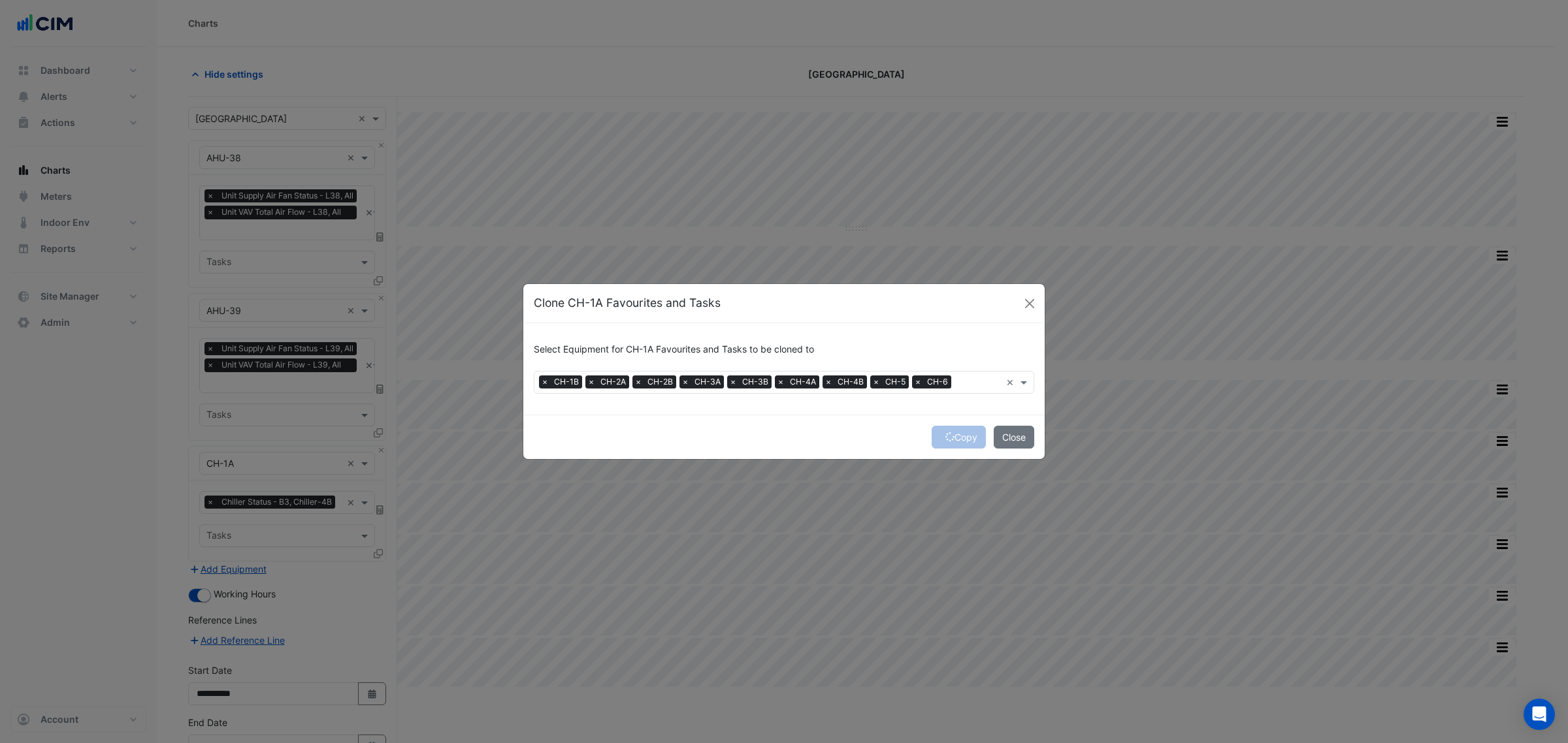
click at [951, 434] on div "Copy Close" at bounding box center [784, 437] width 522 height 45
click at [963, 435] on button "Copy" at bounding box center [959, 437] width 54 height 23
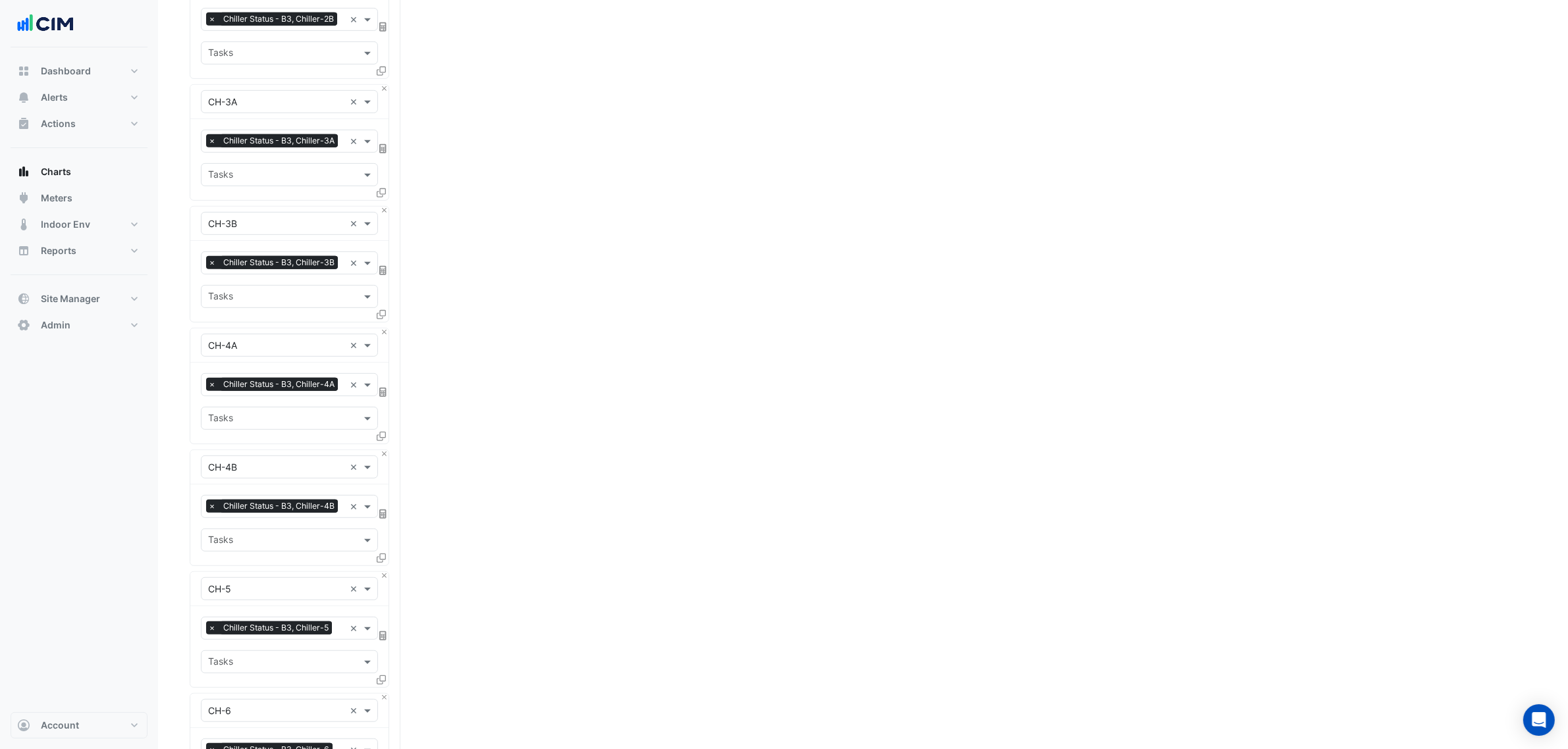
drag, startPoint x: 150, startPoint y: 438, endPoint x: 129, endPoint y: 644, distance: 207.1
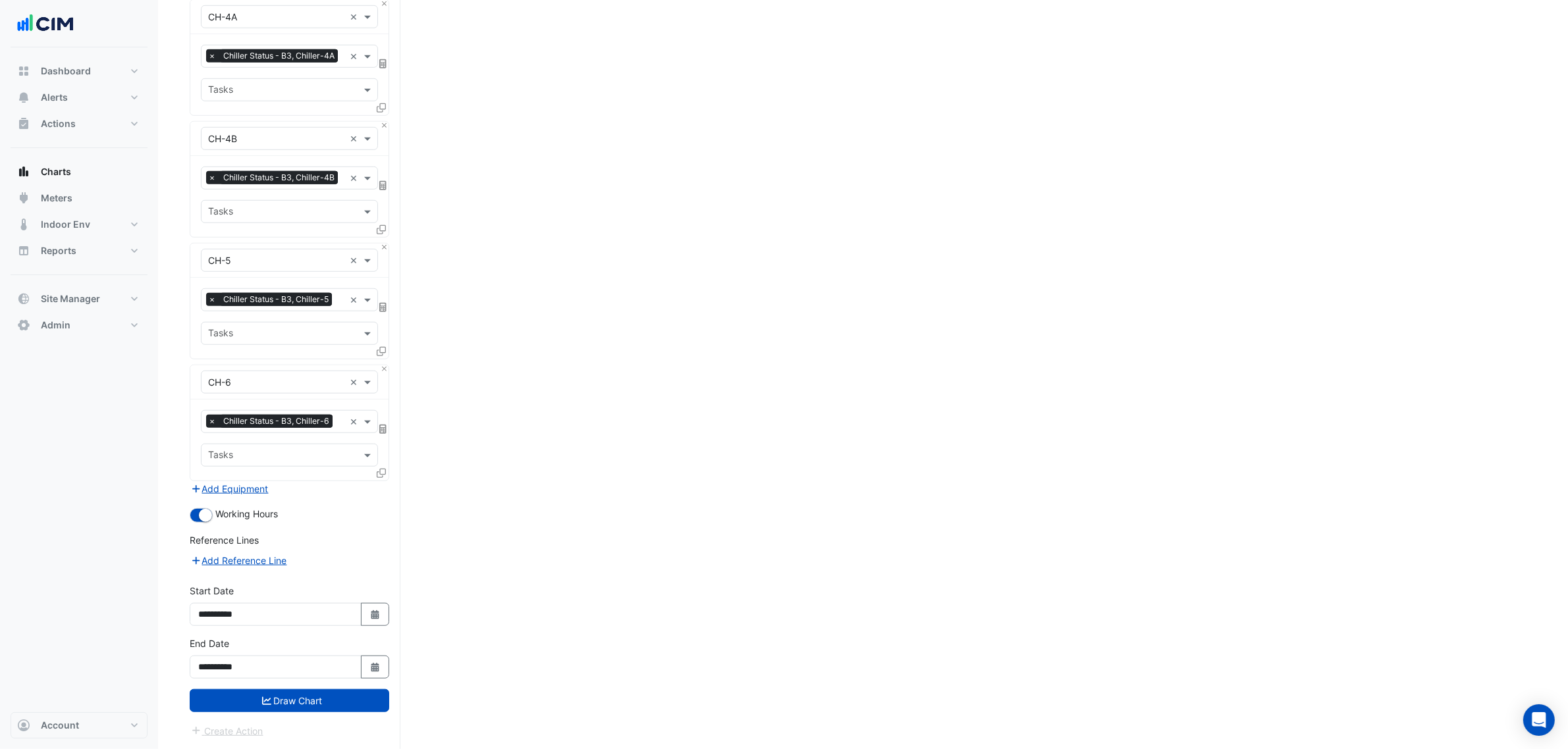
click at [287, 571] on div "**********" at bounding box center [289, 663] width 216 height 53
click at [291, 571] on button "Draw Chart" at bounding box center [290, 701] width 199 height 23
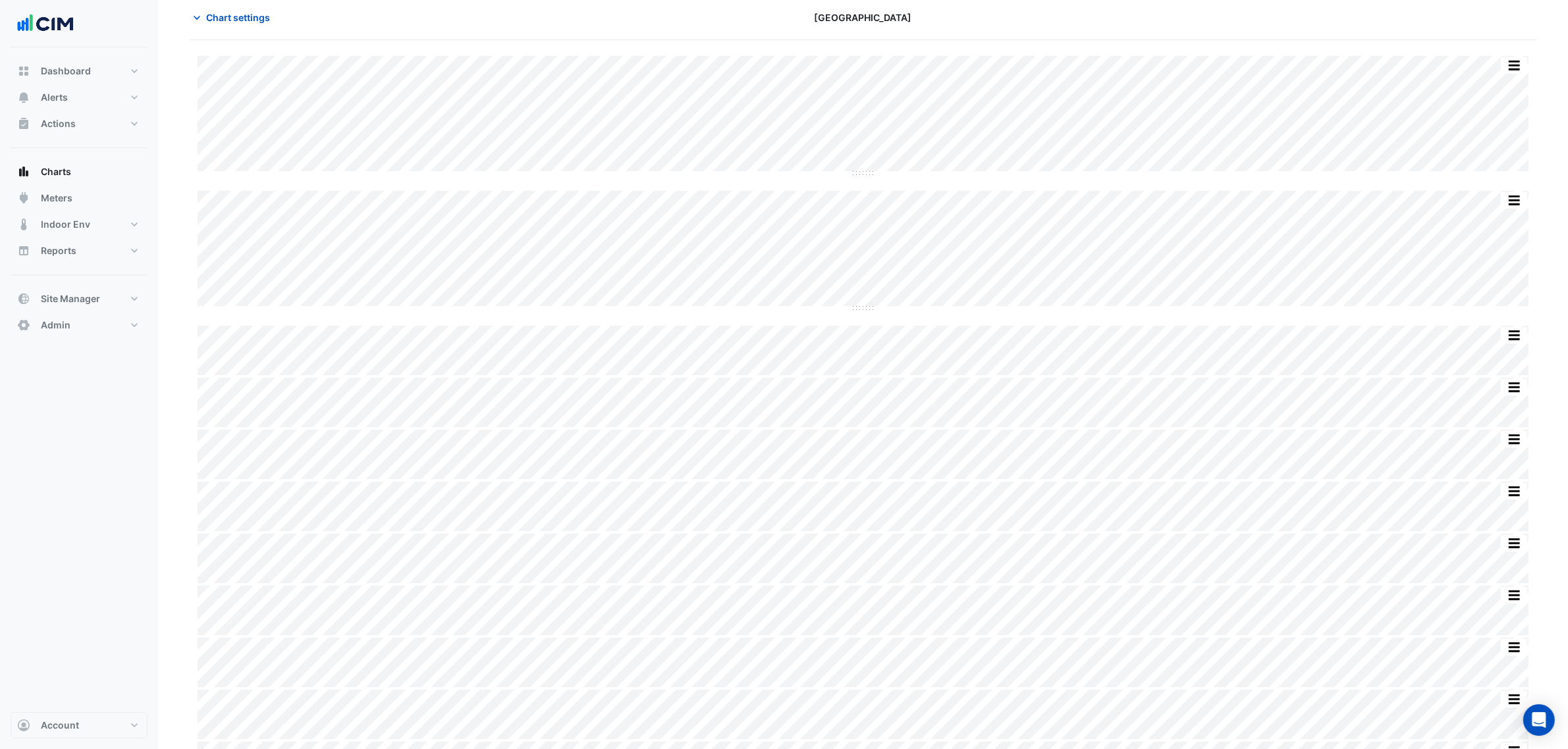
scroll to position [40, 0]
click at [252, 33] on span "Chart settings" at bounding box center [238, 34] width 64 height 14
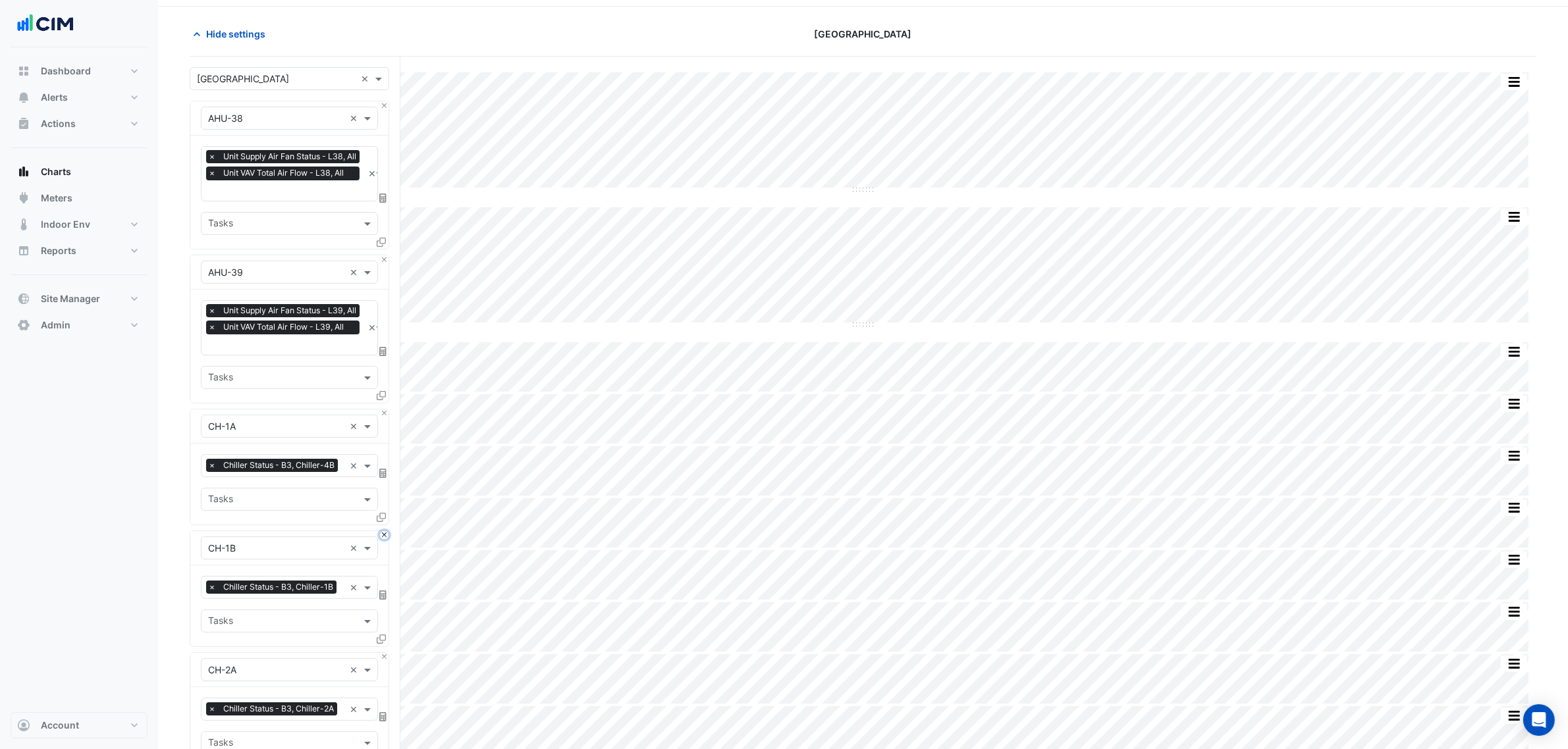
click at [384, 540] on button "Close" at bounding box center [384, 535] width 9 height 9
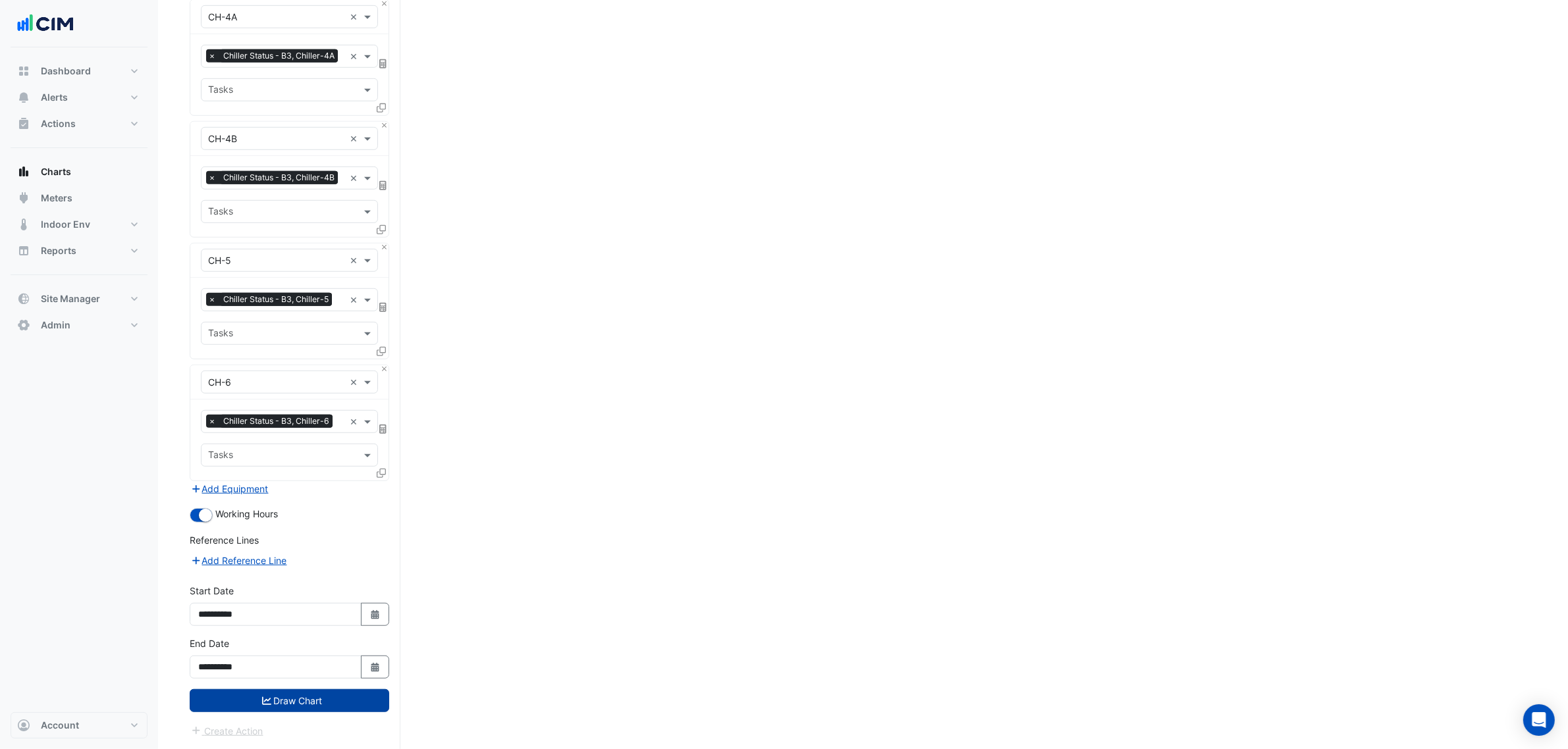
click at [326, 571] on button "Draw Chart" at bounding box center [290, 701] width 199 height 23
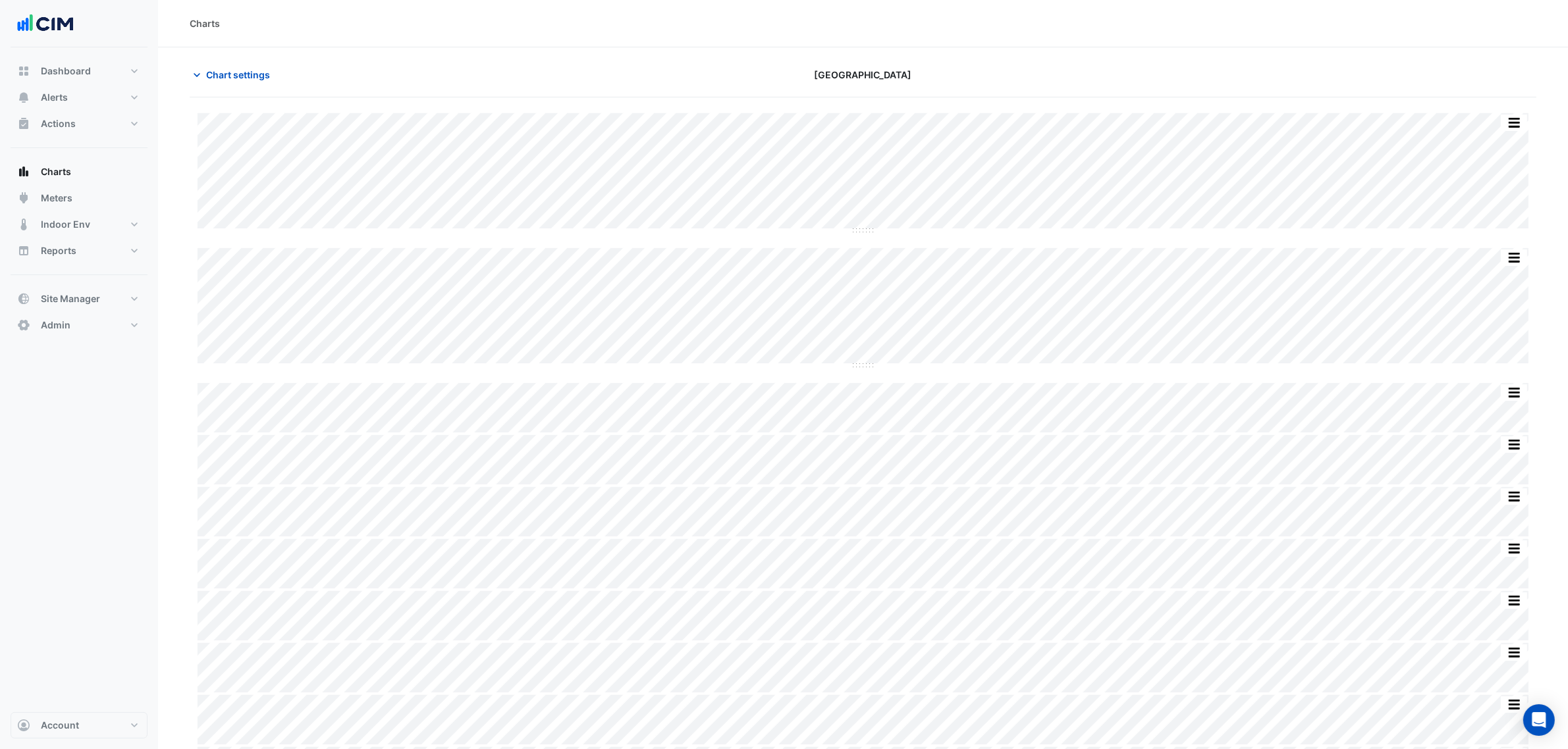
click at [238, 59] on section "Chart settings Chifley Tower Split by Unit Split All Split None Print Save as J…" at bounding box center [863, 475] width 1410 height 856
click at [238, 66] on section "Chart settings Chifley Tower Split by Unit Split All Split None Print Save as J…" at bounding box center [863, 475] width 1410 height 856
click at [241, 72] on span "Chart settings" at bounding box center [238, 75] width 64 height 14
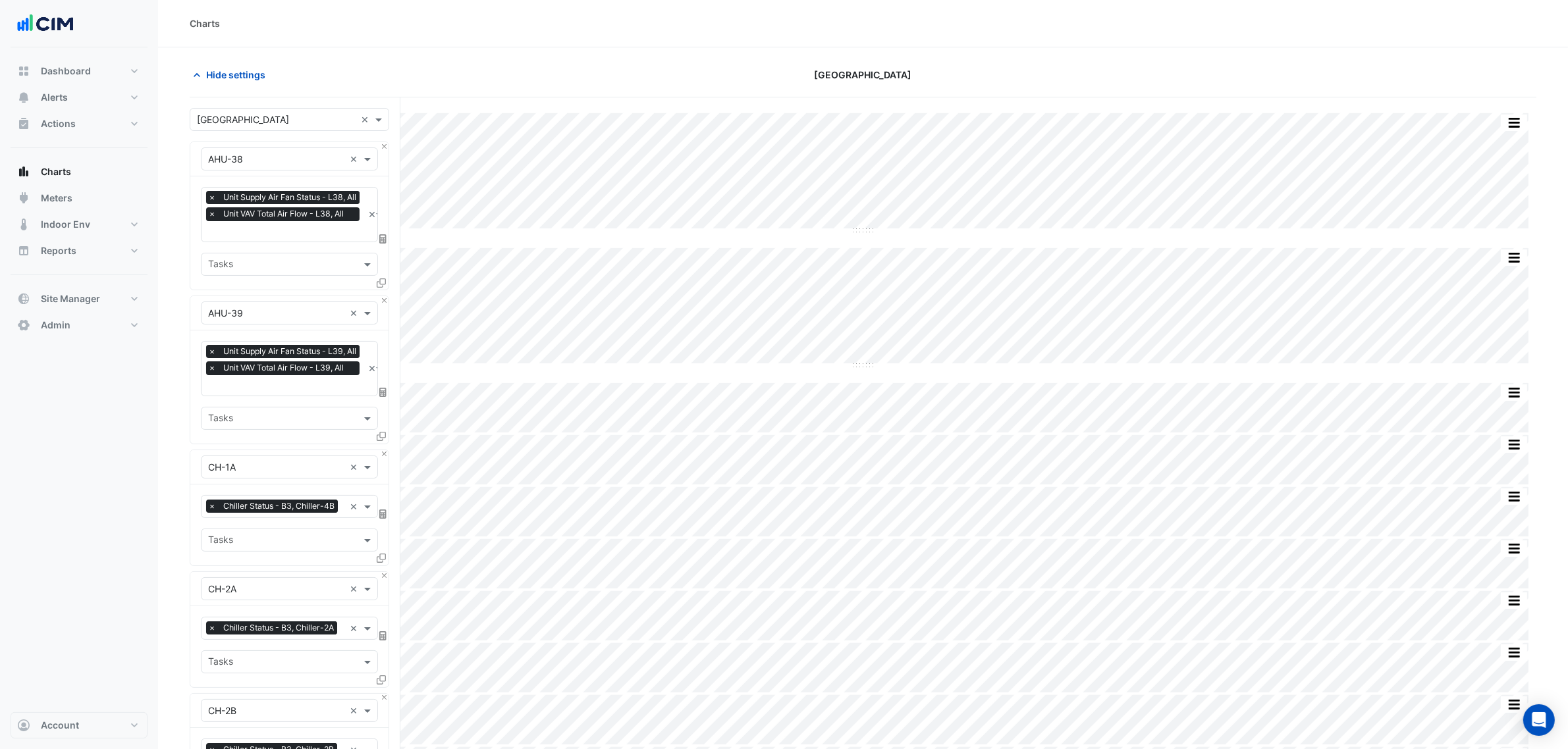
click at [294, 512] on div "× Chiller Status - B3, Chiller-4B" at bounding box center [273, 508] width 135 height 16
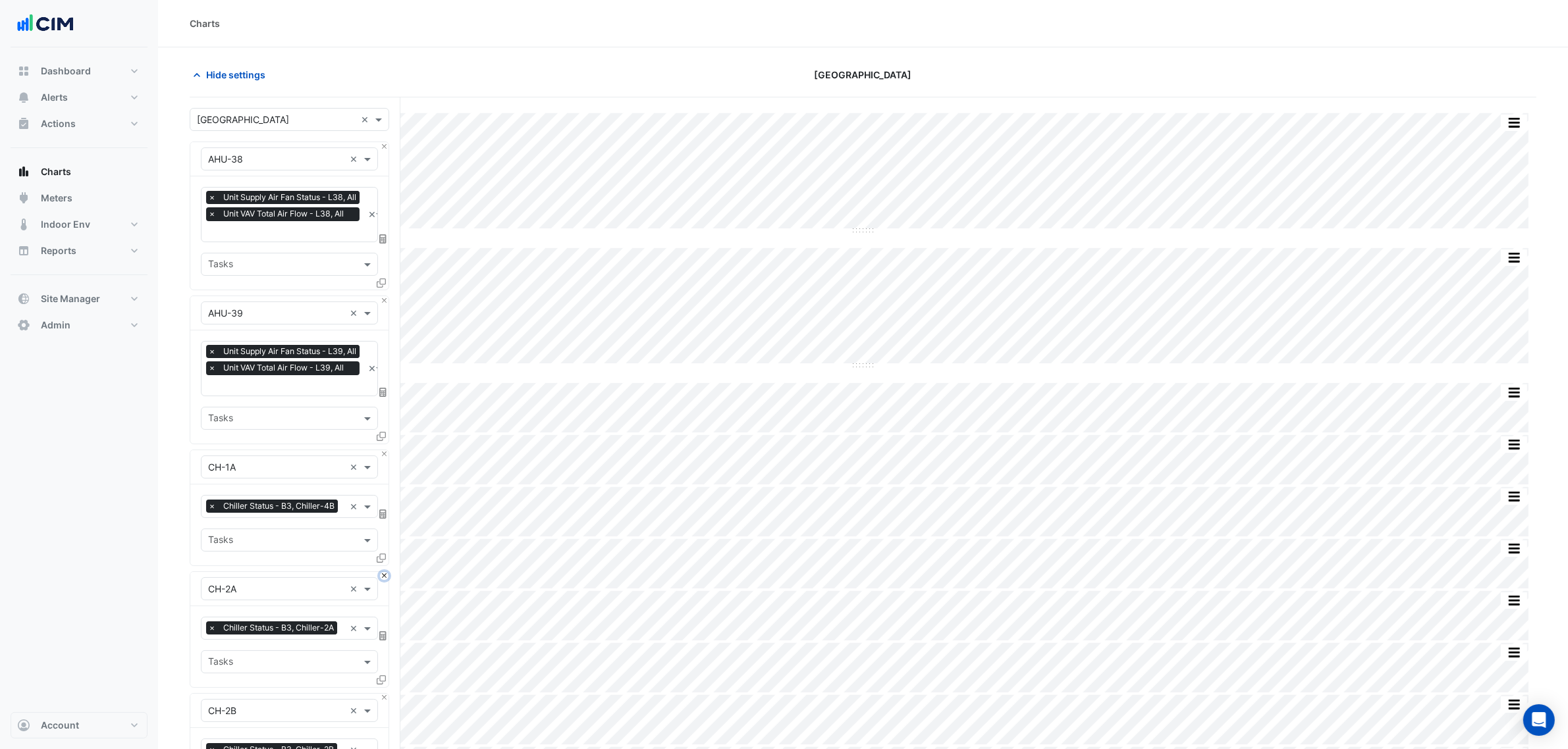
click at [386, 571] on button "Close" at bounding box center [384, 576] width 9 height 9
click at [386, 571] on button "Close" at bounding box center [384, 698] width 9 height 9
click at [386, 571] on button "Close" at bounding box center [384, 576] width 9 height 9
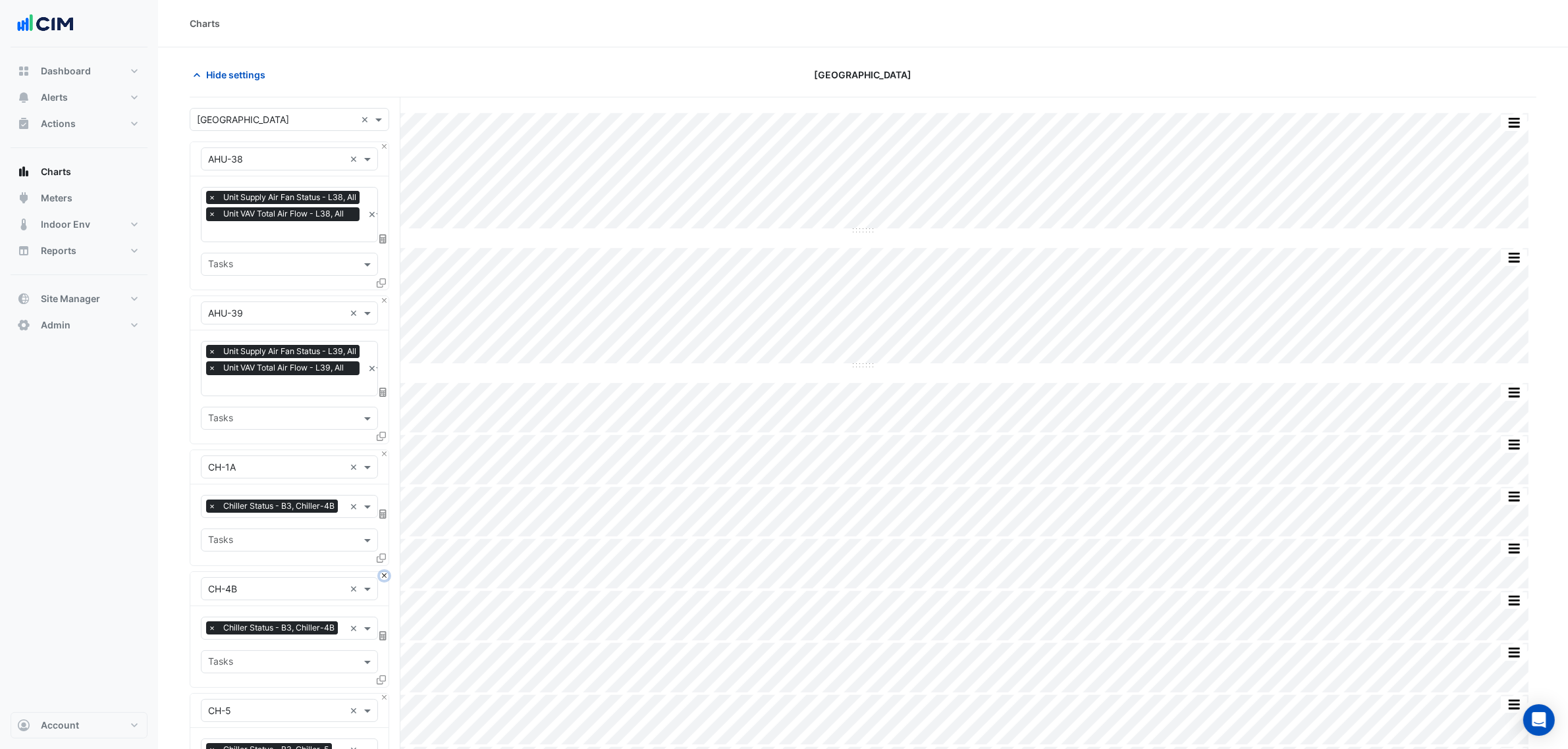
click at [386, 571] on button "Close" at bounding box center [384, 576] width 9 height 9
click at [386, 571] on div "Equipment × CH-5 ×" at bounding box center [289, 589] width 199 height 34
click at [386, 571] on button "Close" at bounding box center [384, 576] width 9 height 9
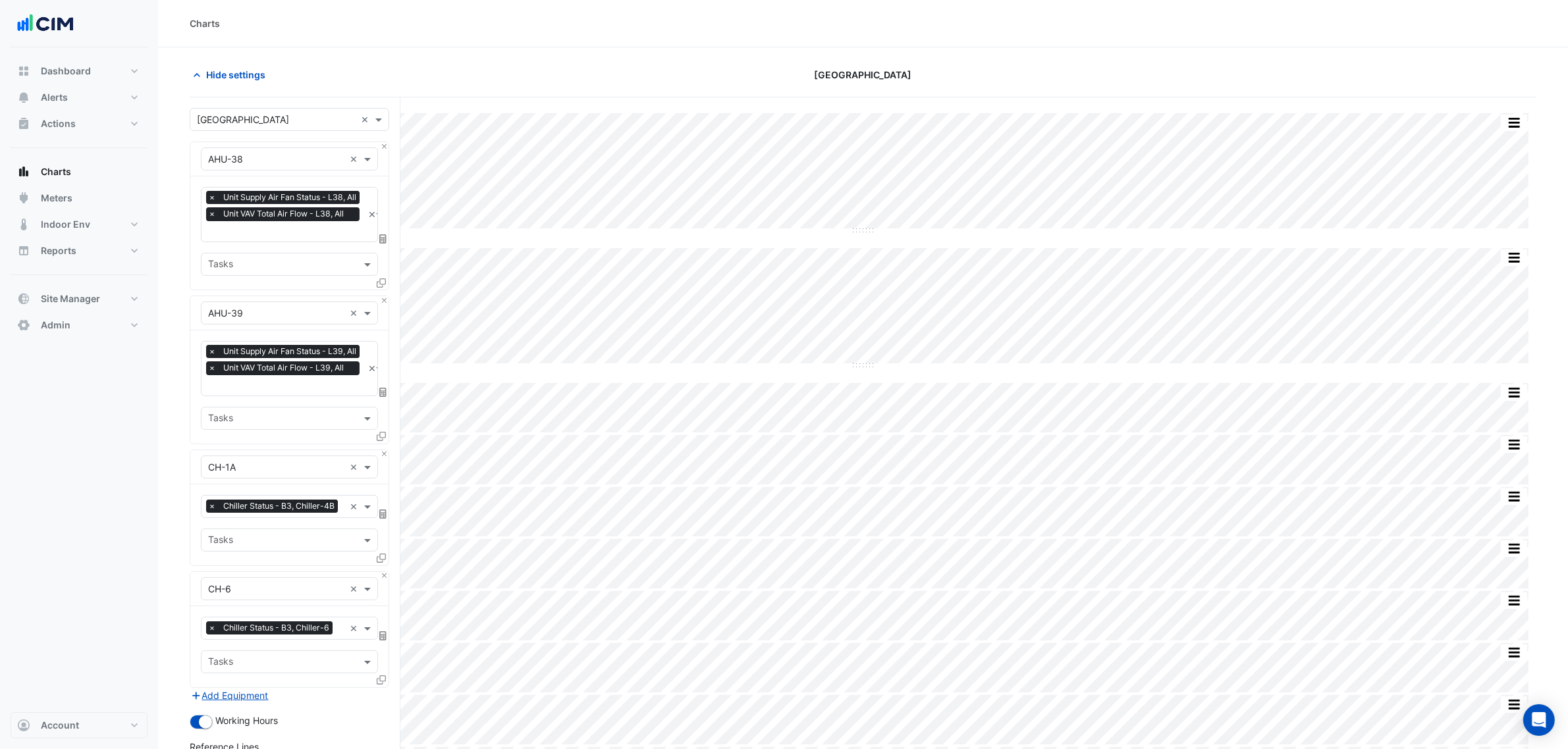
click at [386, 571] on div "Add Equipment" at bounding box center [290, 696] width 199 height 16
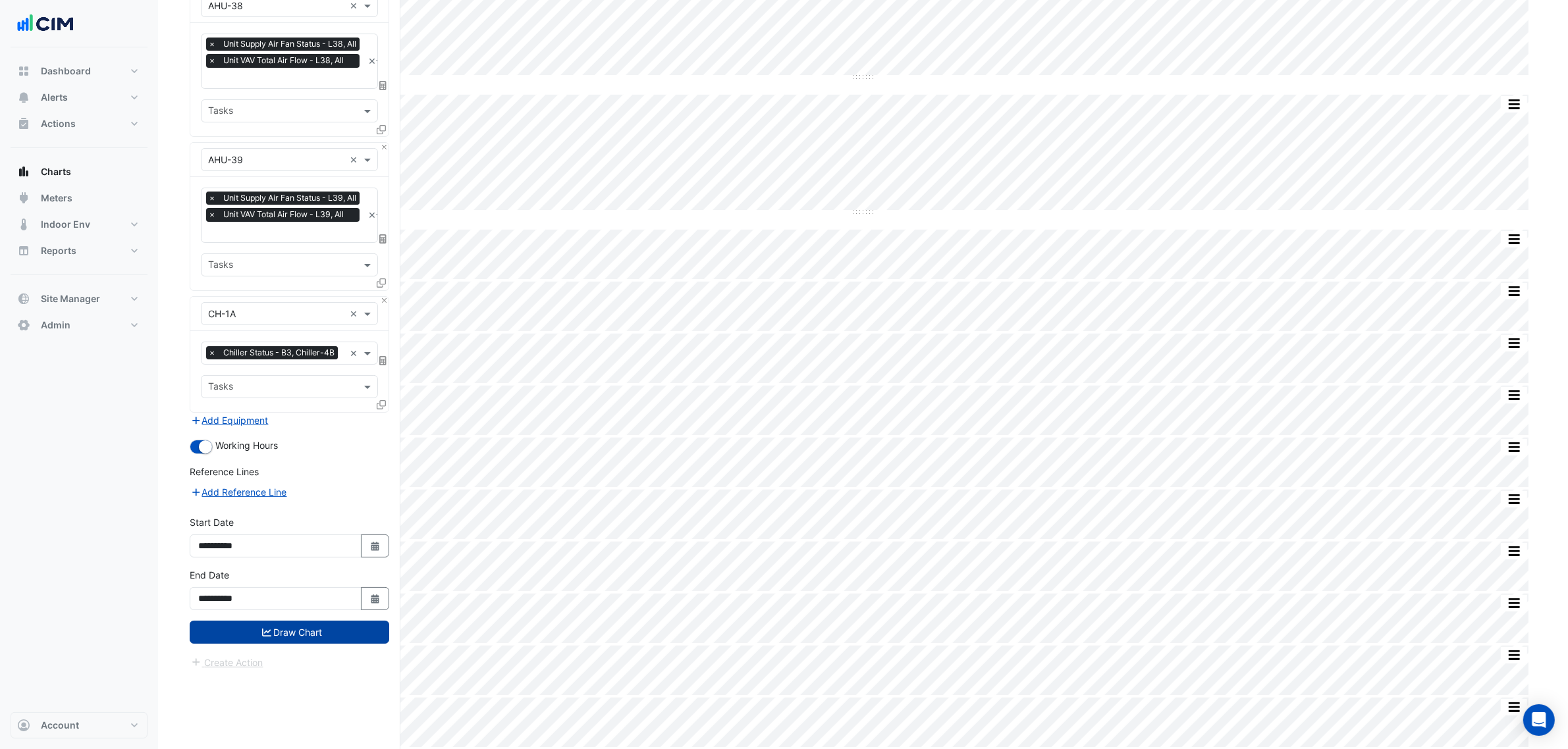
click at [360, 571] on button "Draw Chart" at bounding box center [290, 632] width 199 height 23
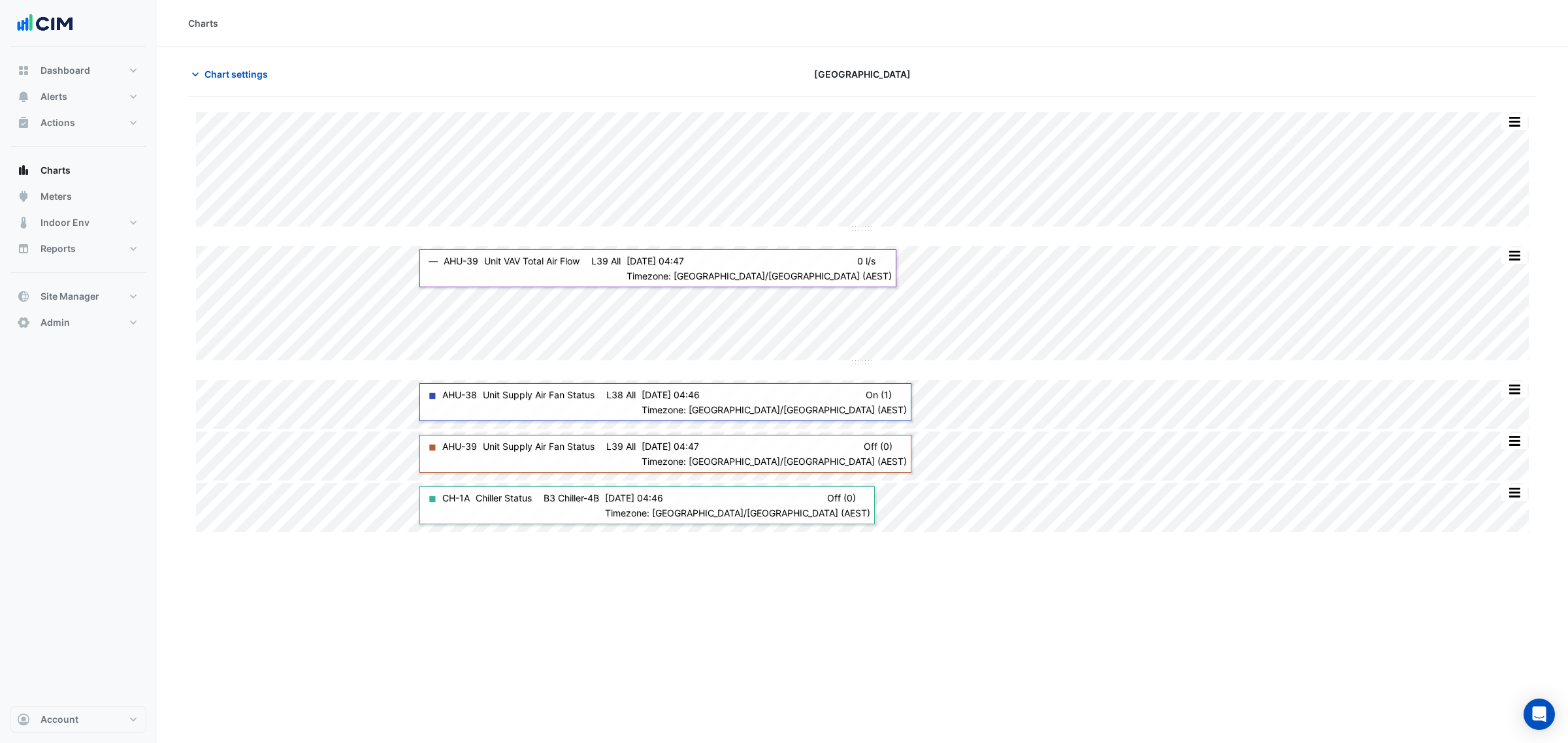
click at [233, 56] on section "Chart settings Chifley Tower Split by Unit Split All Split None Print Save as J…" at bounding box center [862, 291] width 1411 height 488
click at [233, 66] on button "Chart settings" at bounding box center [233, 74] width 88 height 23
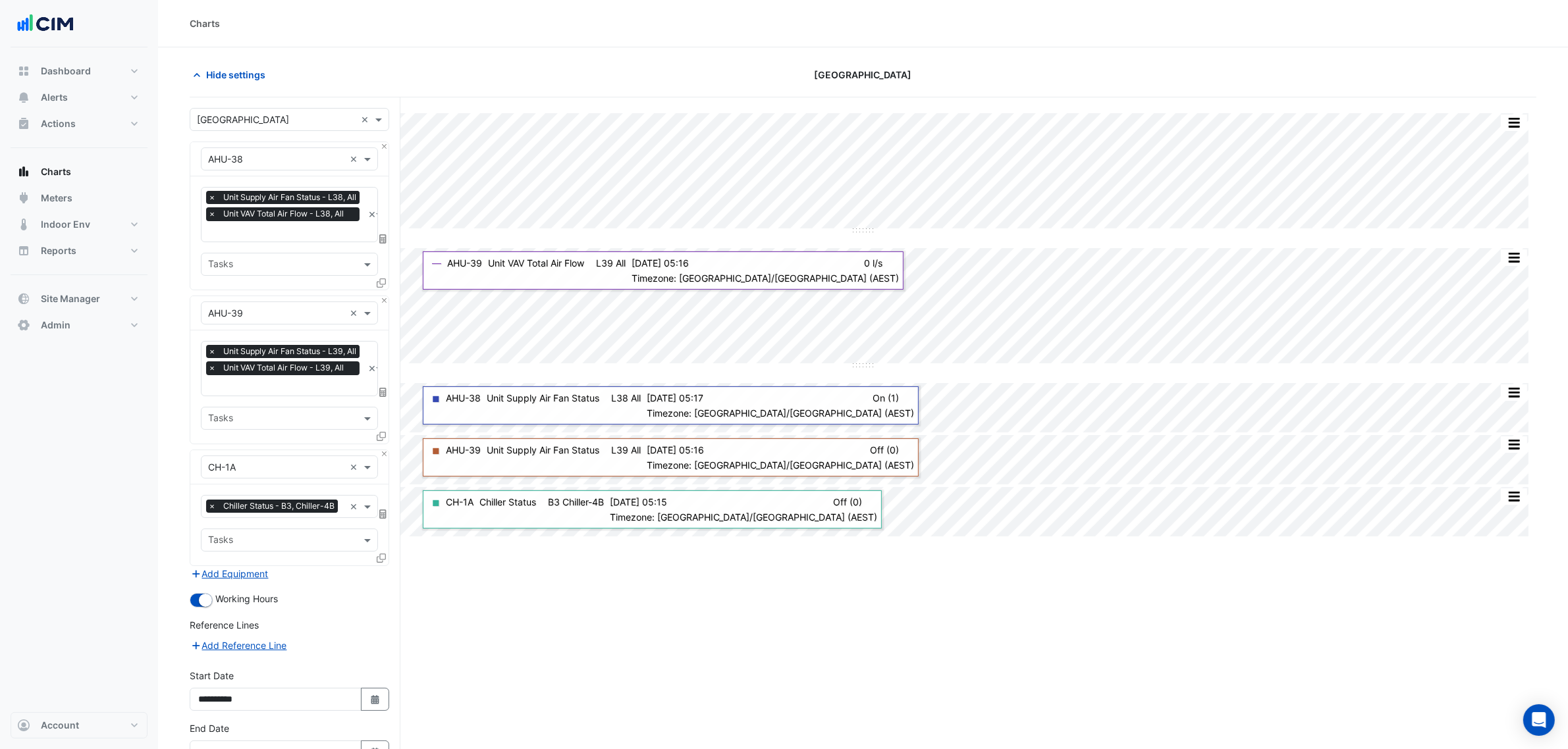
click at [379, 563] on icon at bounding box center [382, 558] width 9 height 9
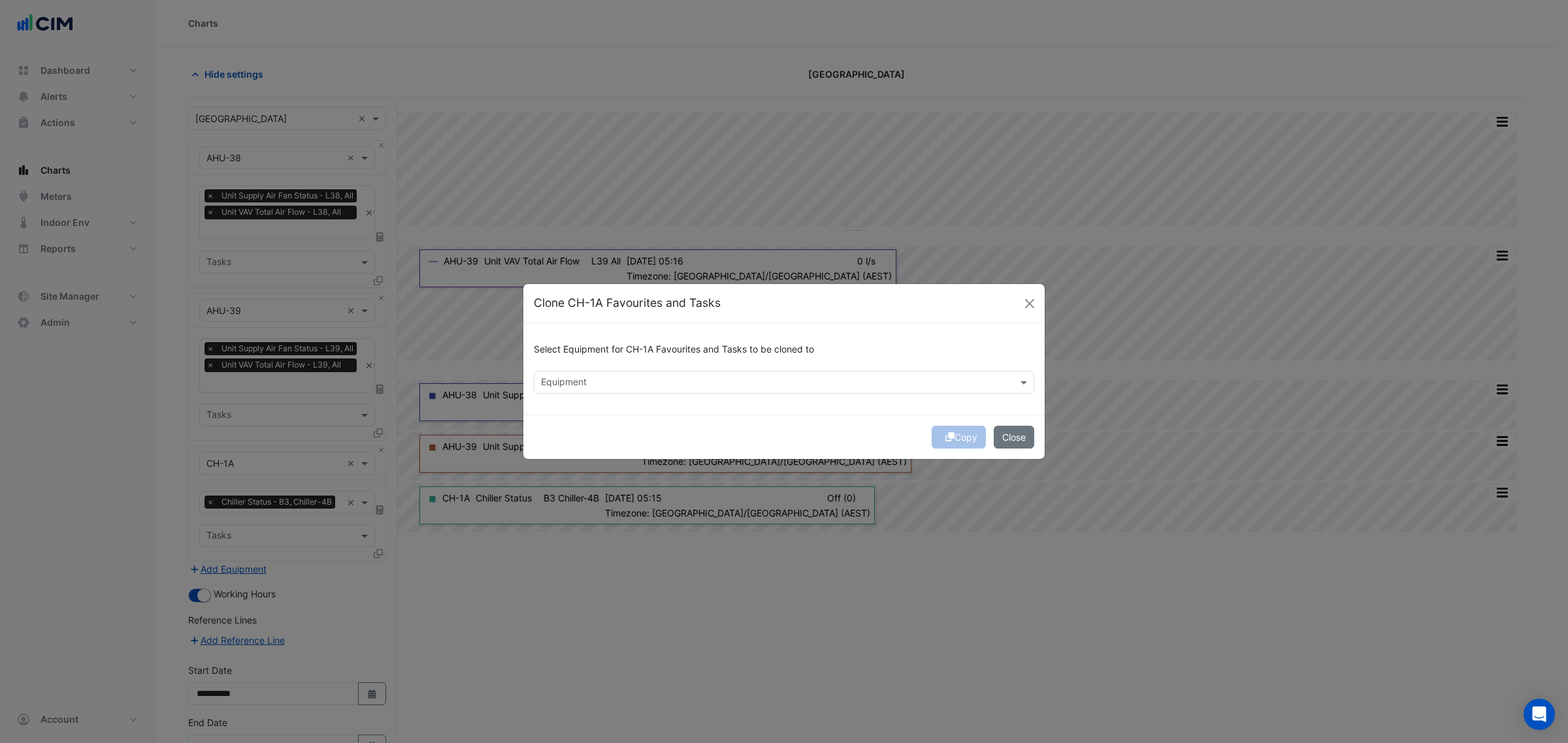
click at [614, 348] on h6 "Select Equipment for CH-1A Favourites and Tasks to be cloned to" at bounding box center [784, 350] width 501 height 11
click at [611, 372] on div "Equipment" at bounding box center [774, 382] width 478 height 20
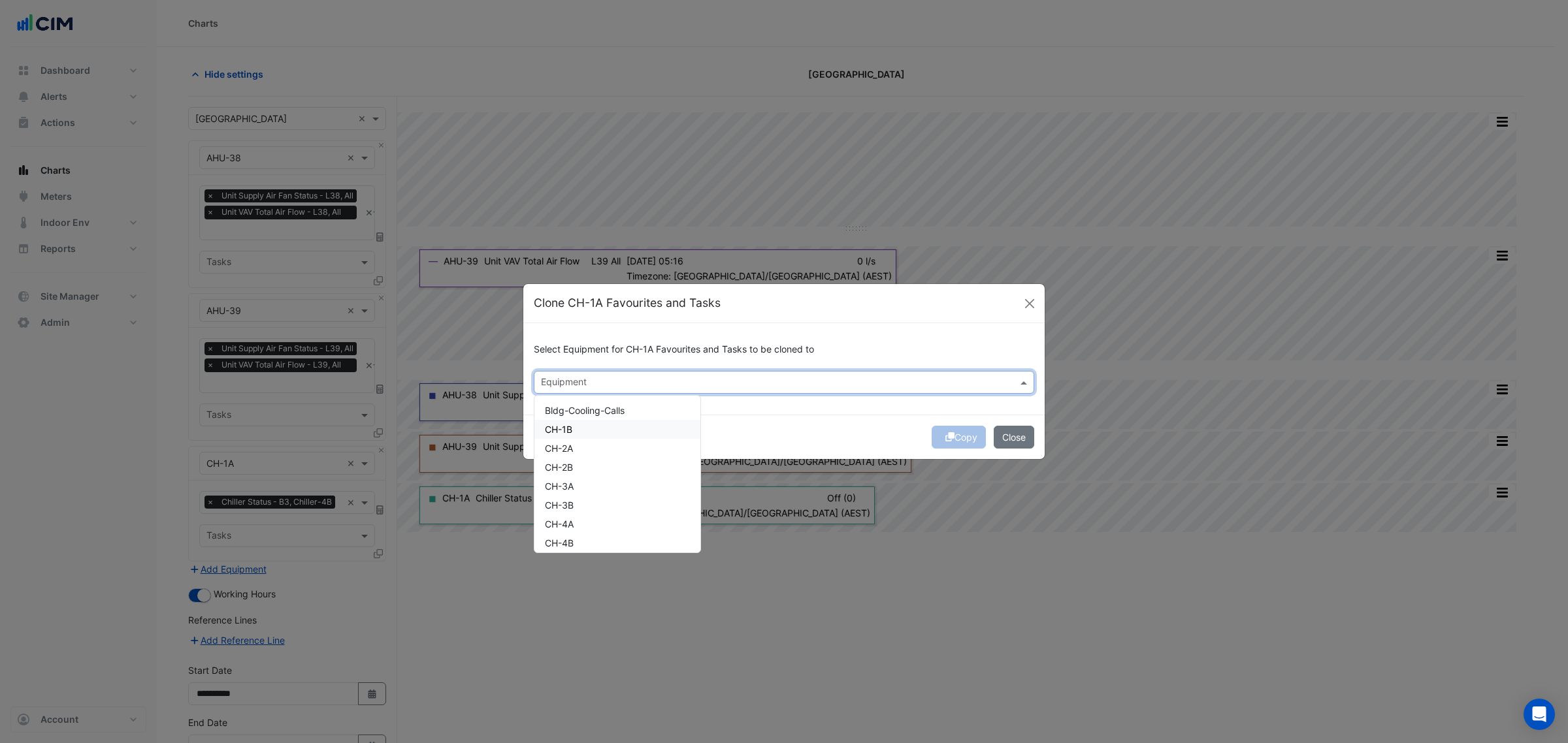
click at [599, 423] on div "CH-1B" at bounding box center [617, 429] width 166 height 19
click at [860, 419] on div "Copy Close" at bounding box center [784, 437] width 522 height 45
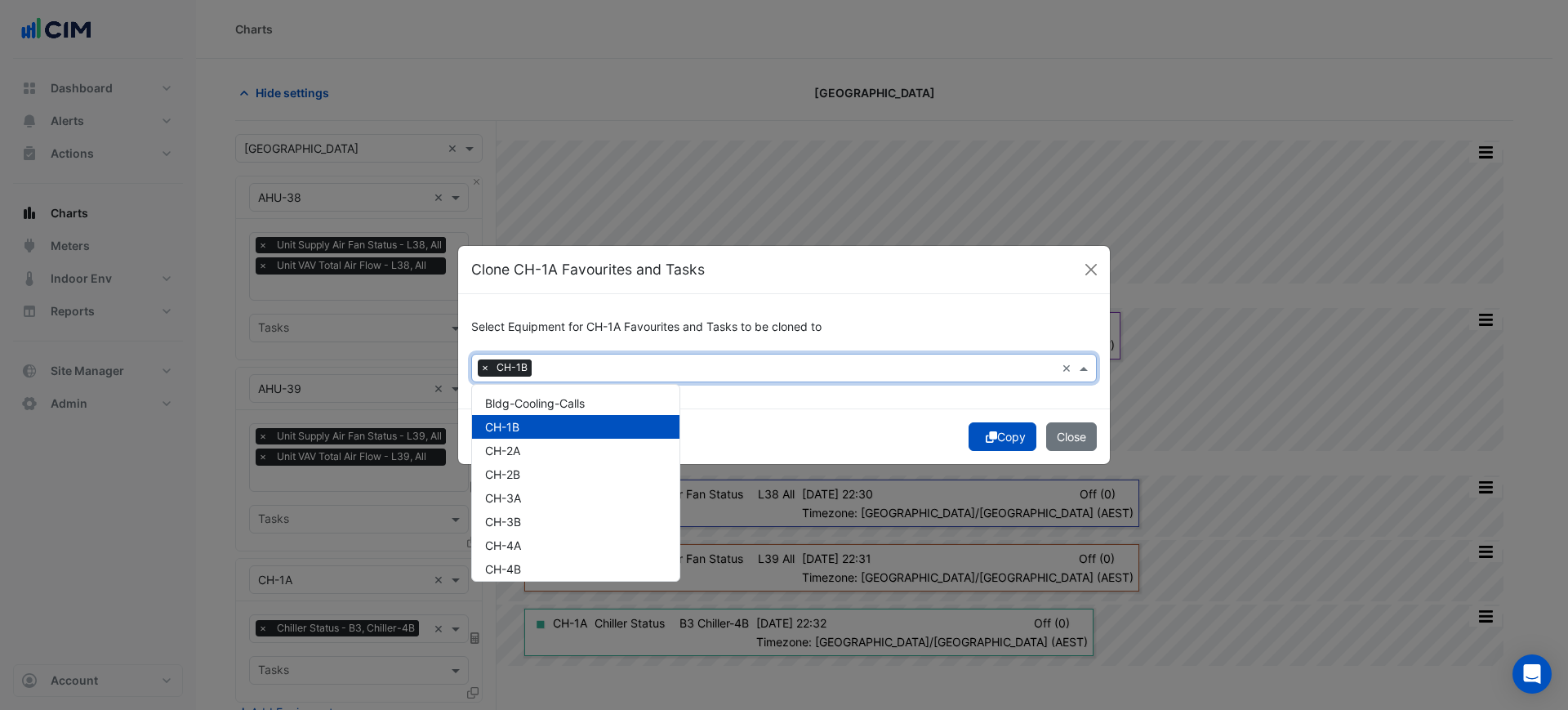
click at [855, 381] on div "Equipment × CH-1B ×" at bounding box center [784, 368] width 626 height 29
click at [971, 431] on button "Copy" at bounding box center [1002, 437] width 68 height 29
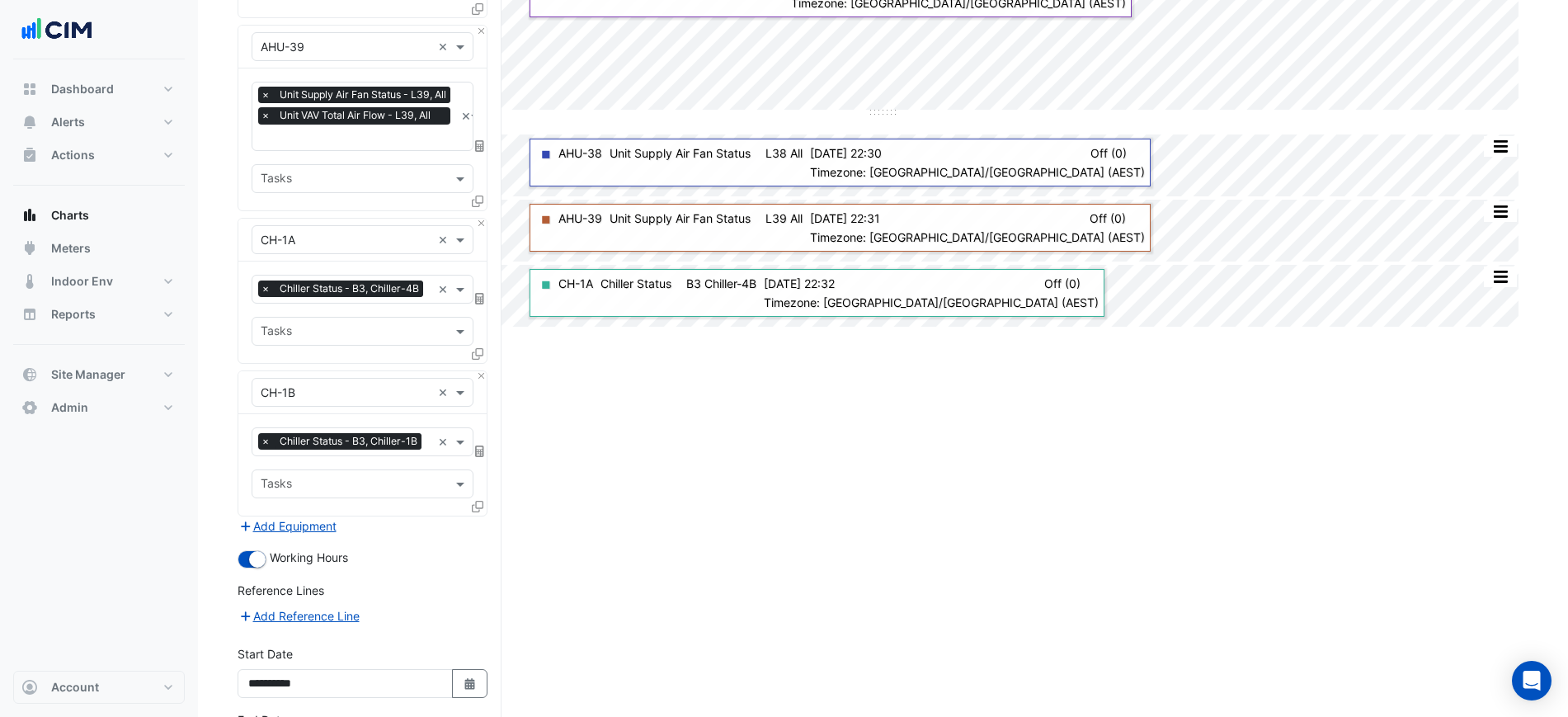
scroll to position [478, 0]
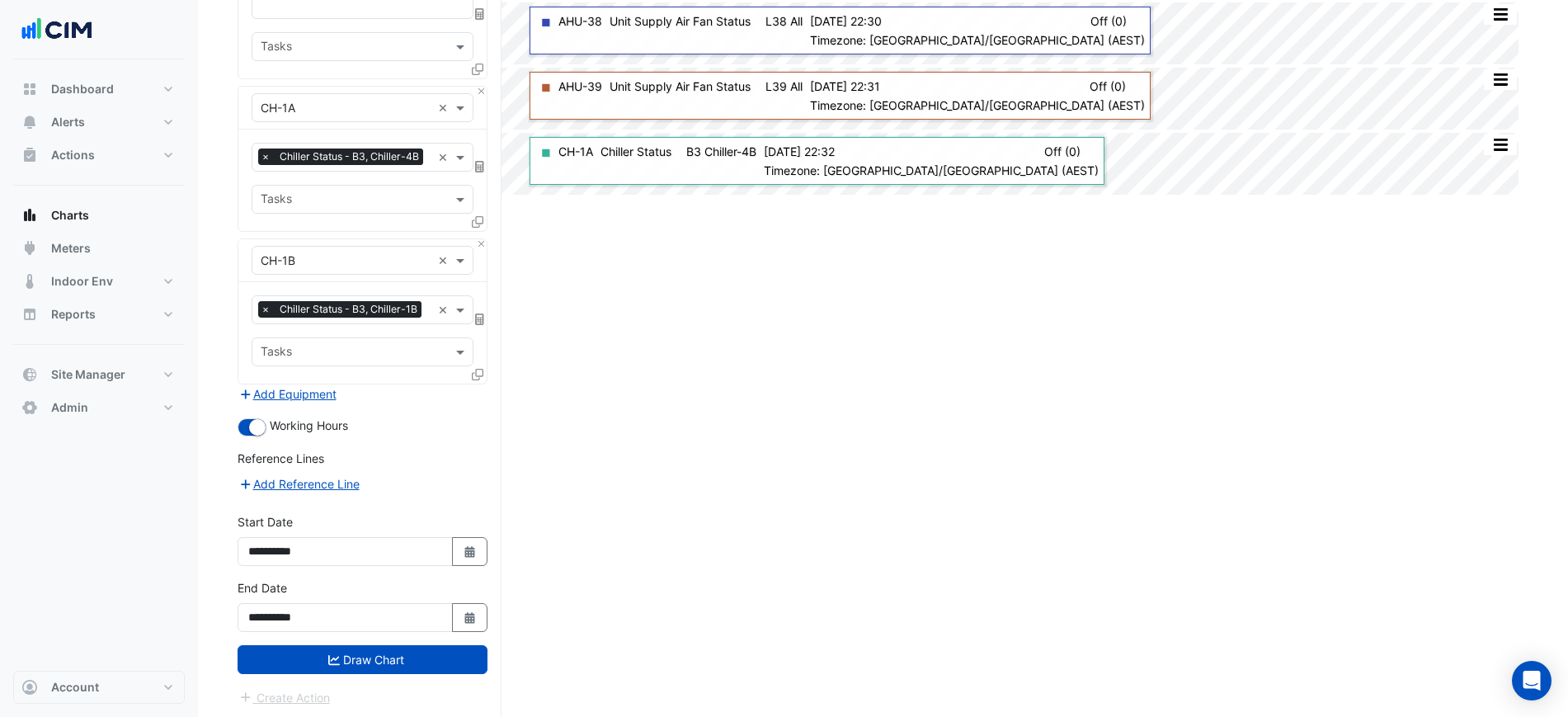
click at [446, 653] on button "Draw Chart" at bounding box center [363, 659] width 250 height 29
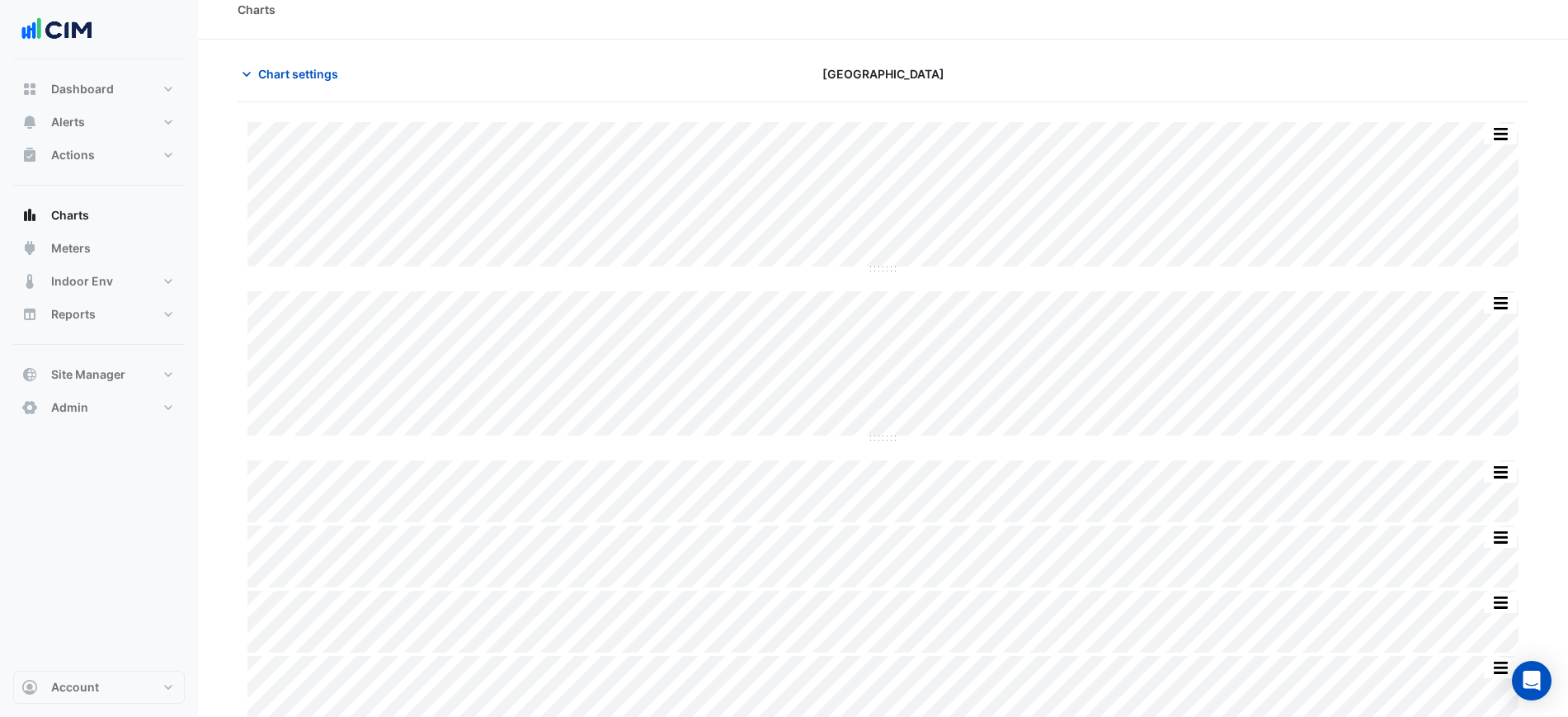
scroll to position [24, 0]
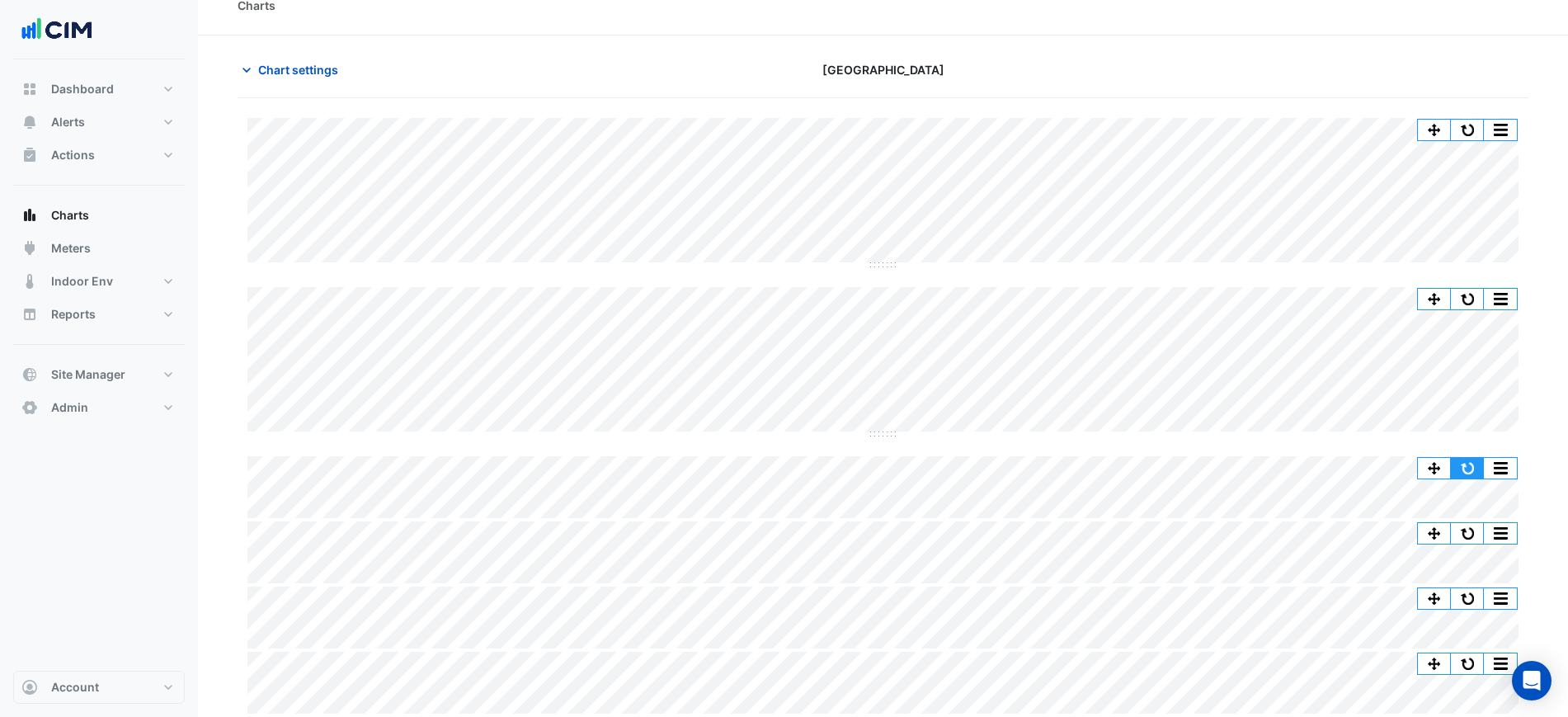
click at [1472, 469] on button "button" at bounding box center [1467, 467] width 33 height 20
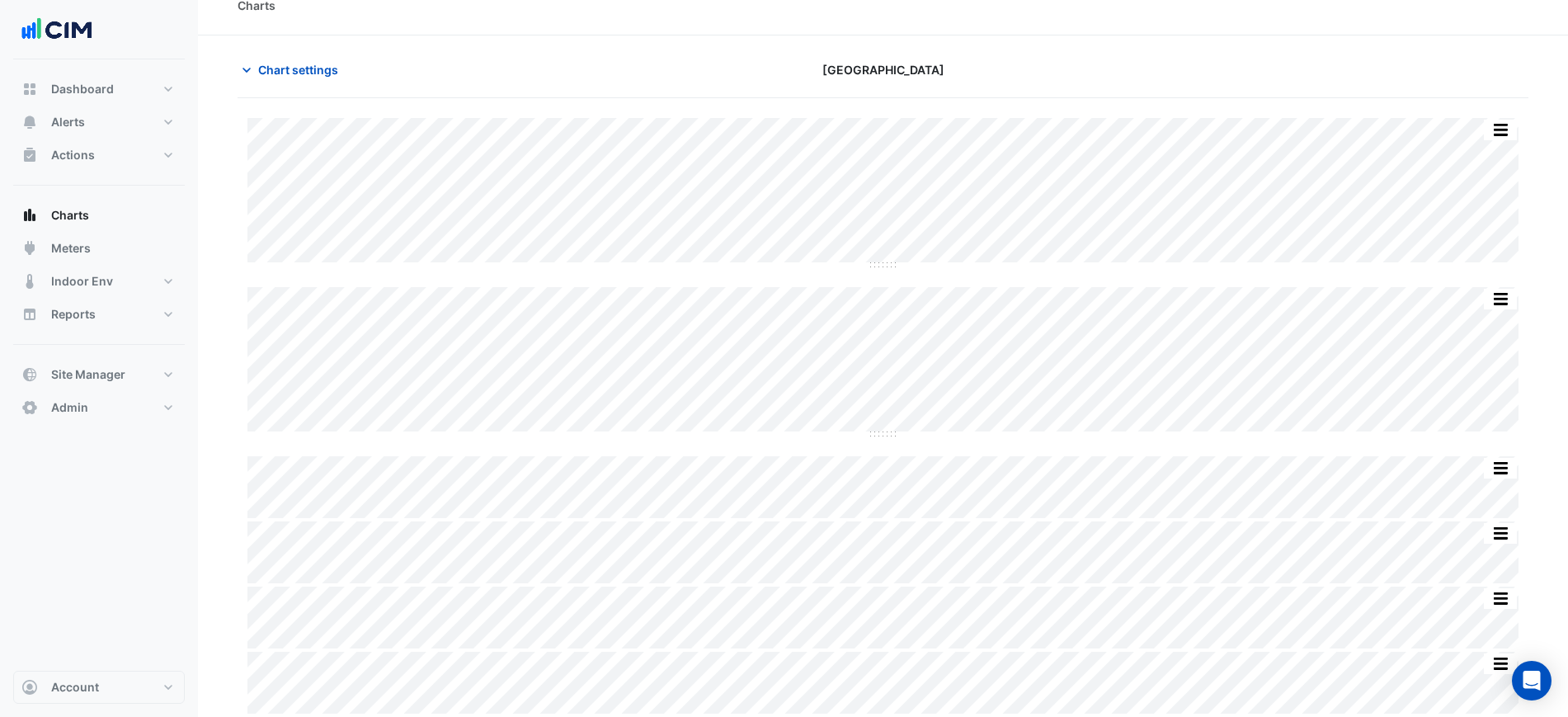
click at [251, 53] on section "Chart settings Chifley Tower Split by Unit Split All Split None Print Save as J…" at bounding box center [883, 376] width 1371 height 681
click at [261, 69] on span "Chart settings" at bounding box center [299, 70] width 80 height 18
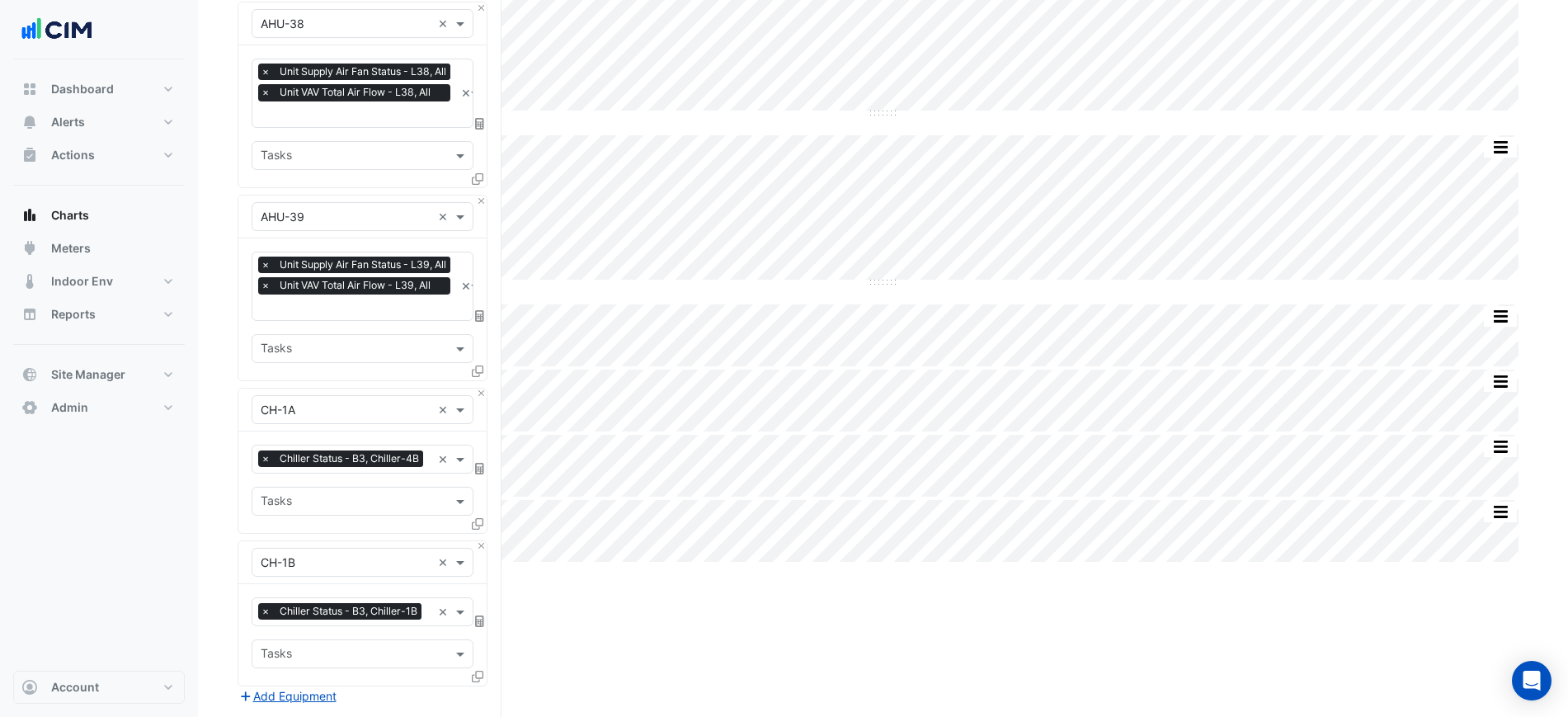
scroll to position [436, 0]
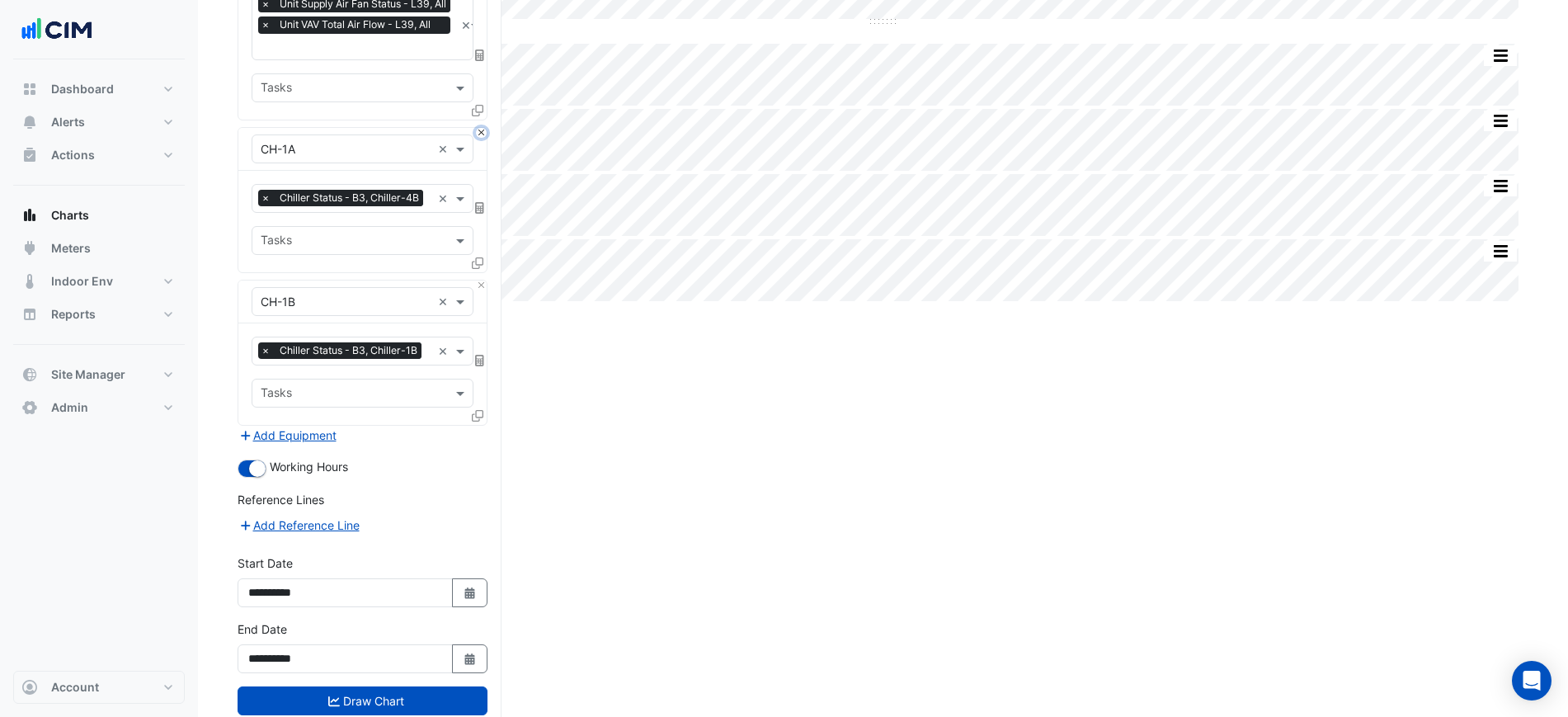
click at [478, 128] on button "Close" at bounding box center [481, 133] width 11 height 11
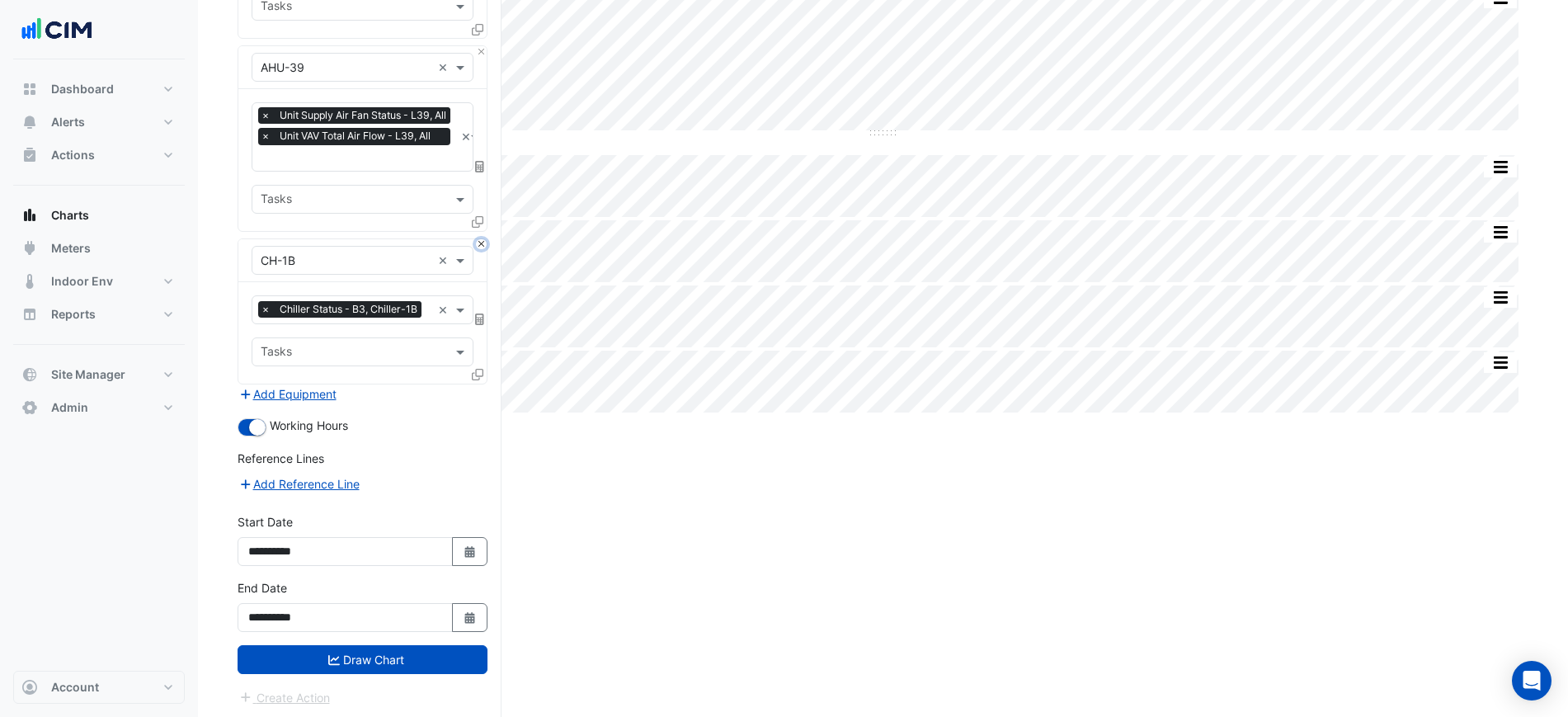
click at [484, 241] on button "Close" at bounding box center [481, 244] width 11 height 11
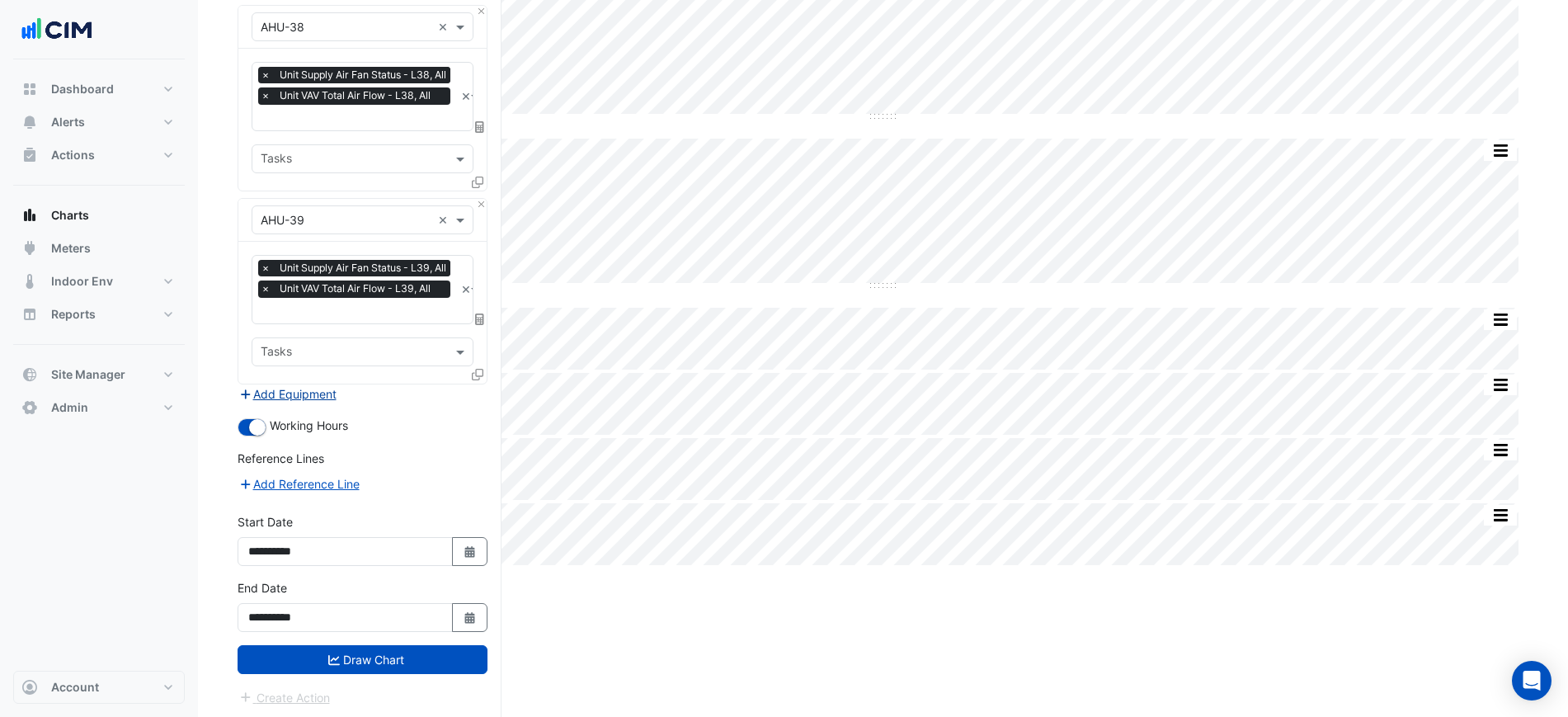
drag, startPoint x: 293, startPoint y: 403, endPoint x: 302, endPoint y: 398, distance: 10.3
click at [297, 402] on form "Select a Site × Chifley Tower × Equipment × AHU-38 × Favourites × Unit Supply A…" at bounding box center [363, 335] width 250 height 744
click at [308, 393] on button "Add Equipment" at bounding box center [288, 393] width 100 height 19
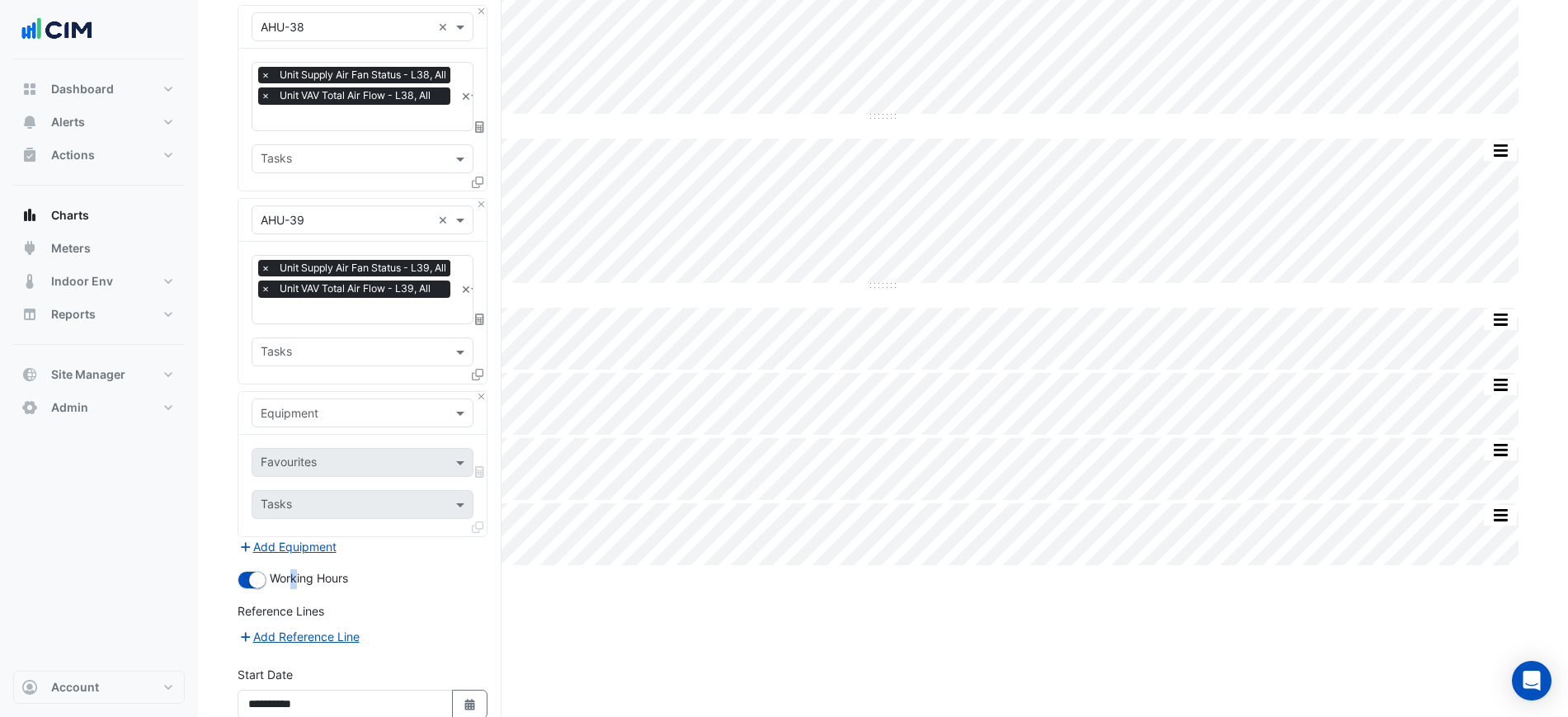
click at [344, 405] on input "text" at bounding box center [345, 414] width 171 height 18
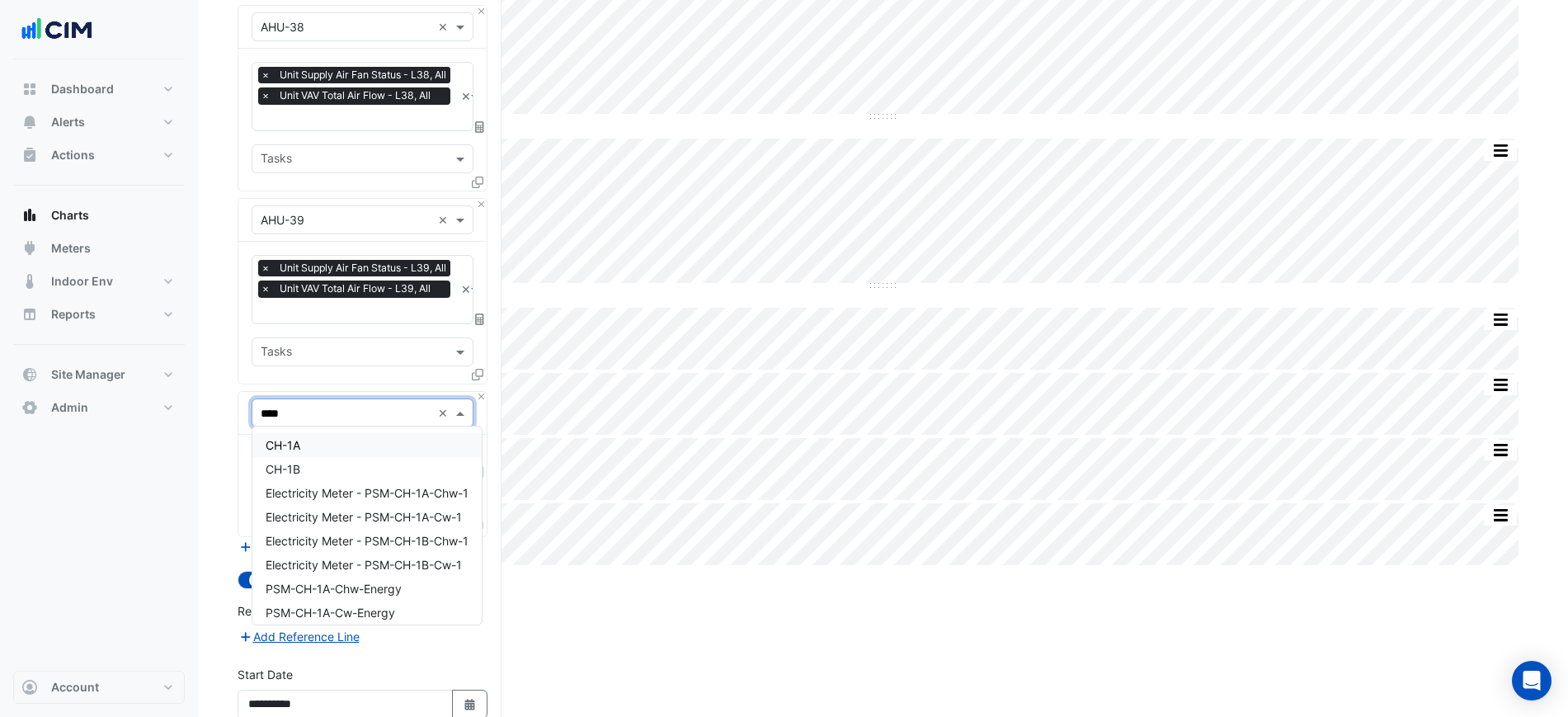
type input "*****"
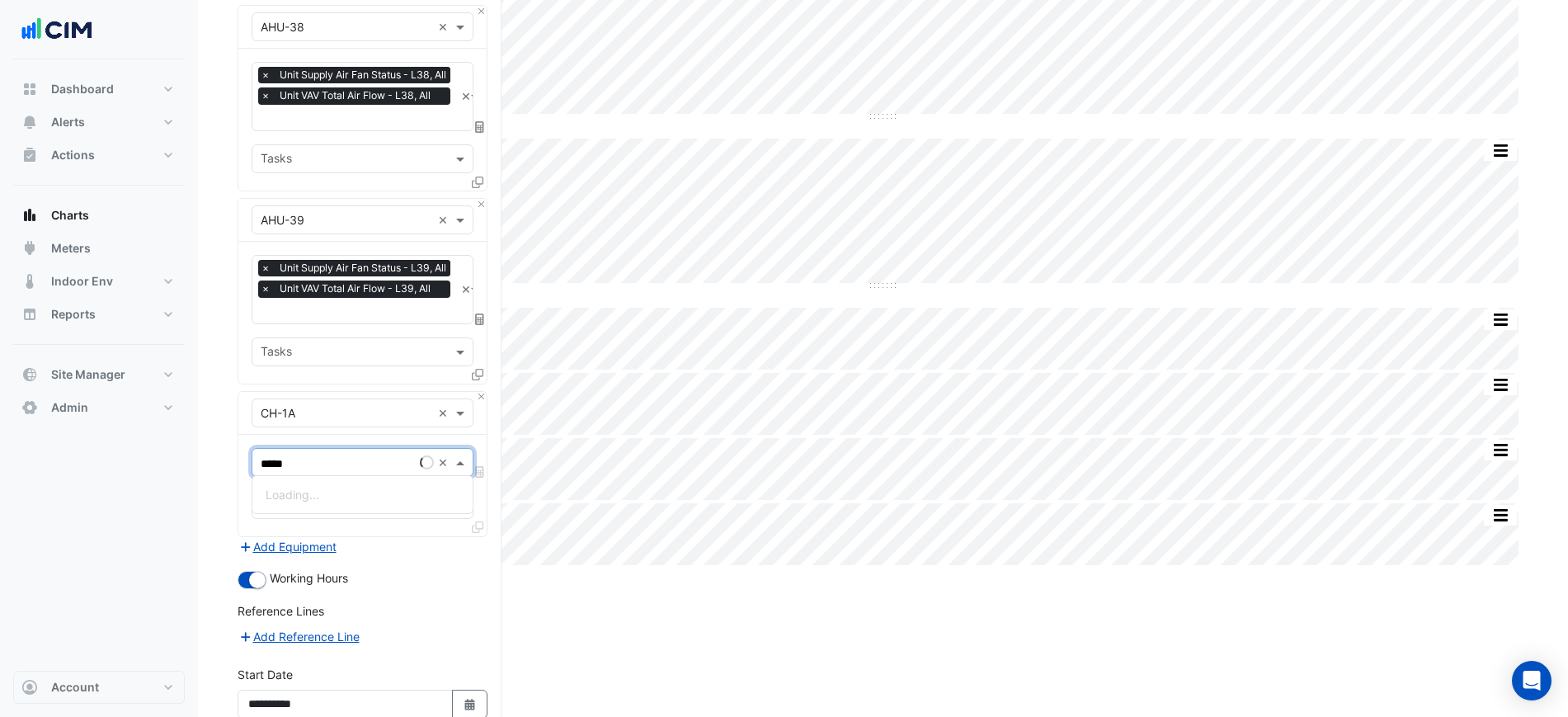
type input "******"
click at [331, 542] on button "Add Equipment" at bounding box center [288, 545] width 100 height 19
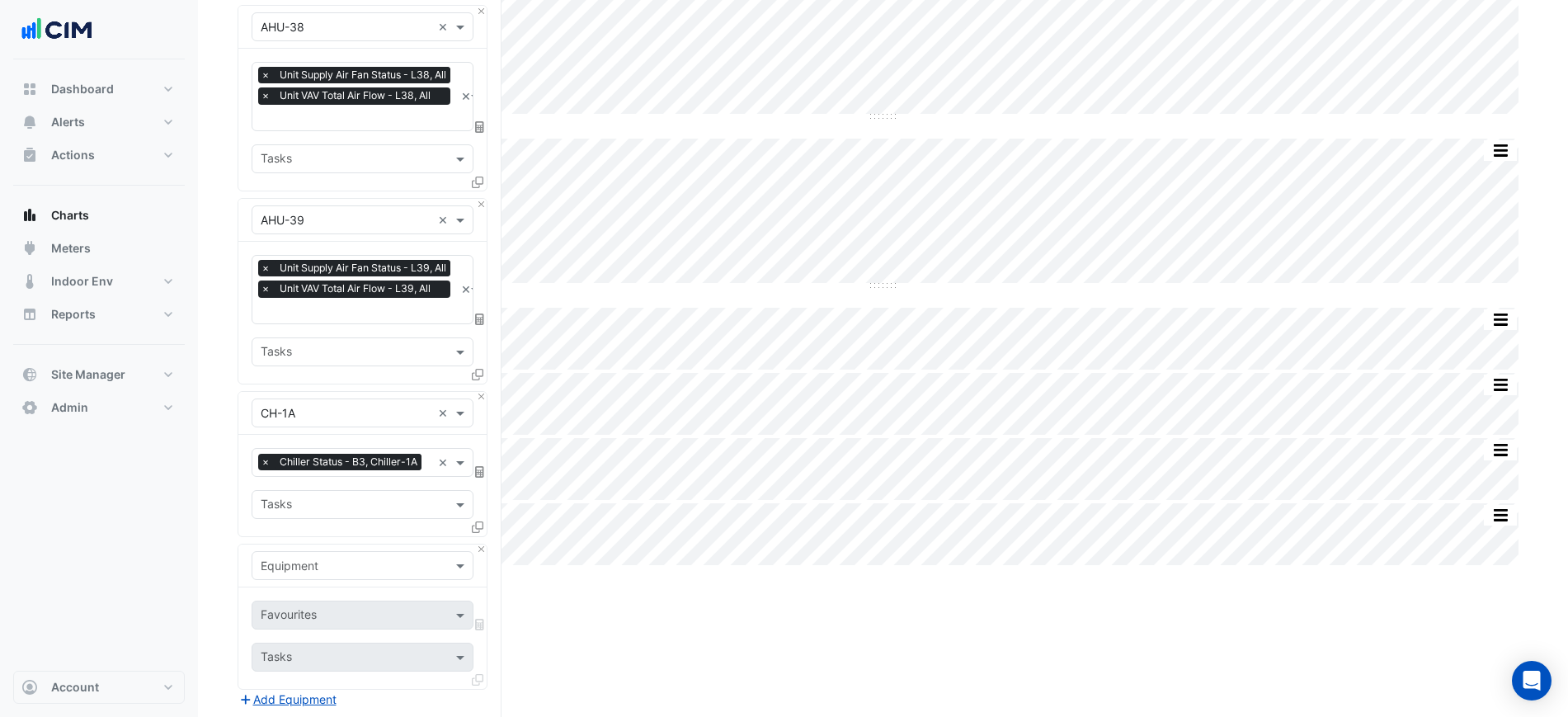
click at [355, 563] on input "text" at bounding box center [345, 567] width 171 height 18
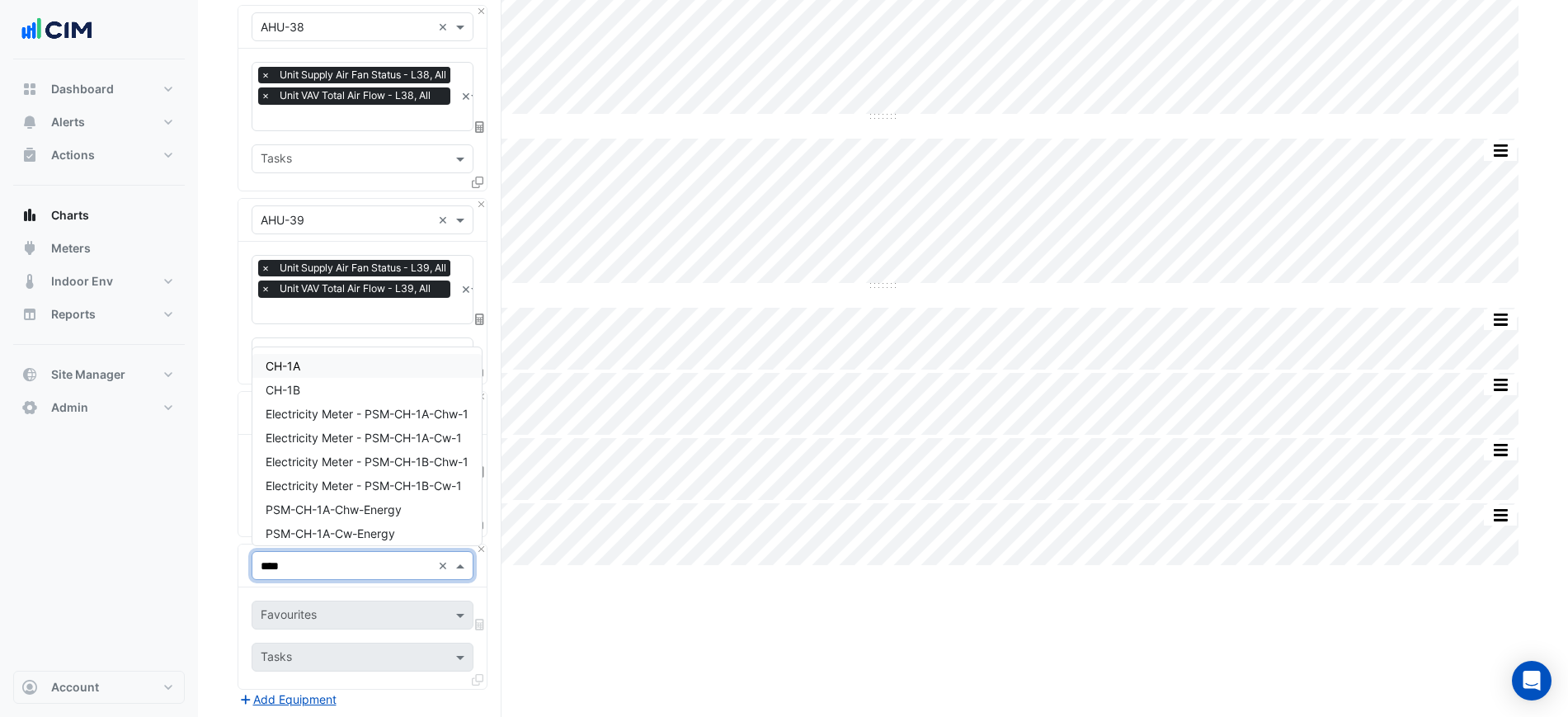
type input "*****"
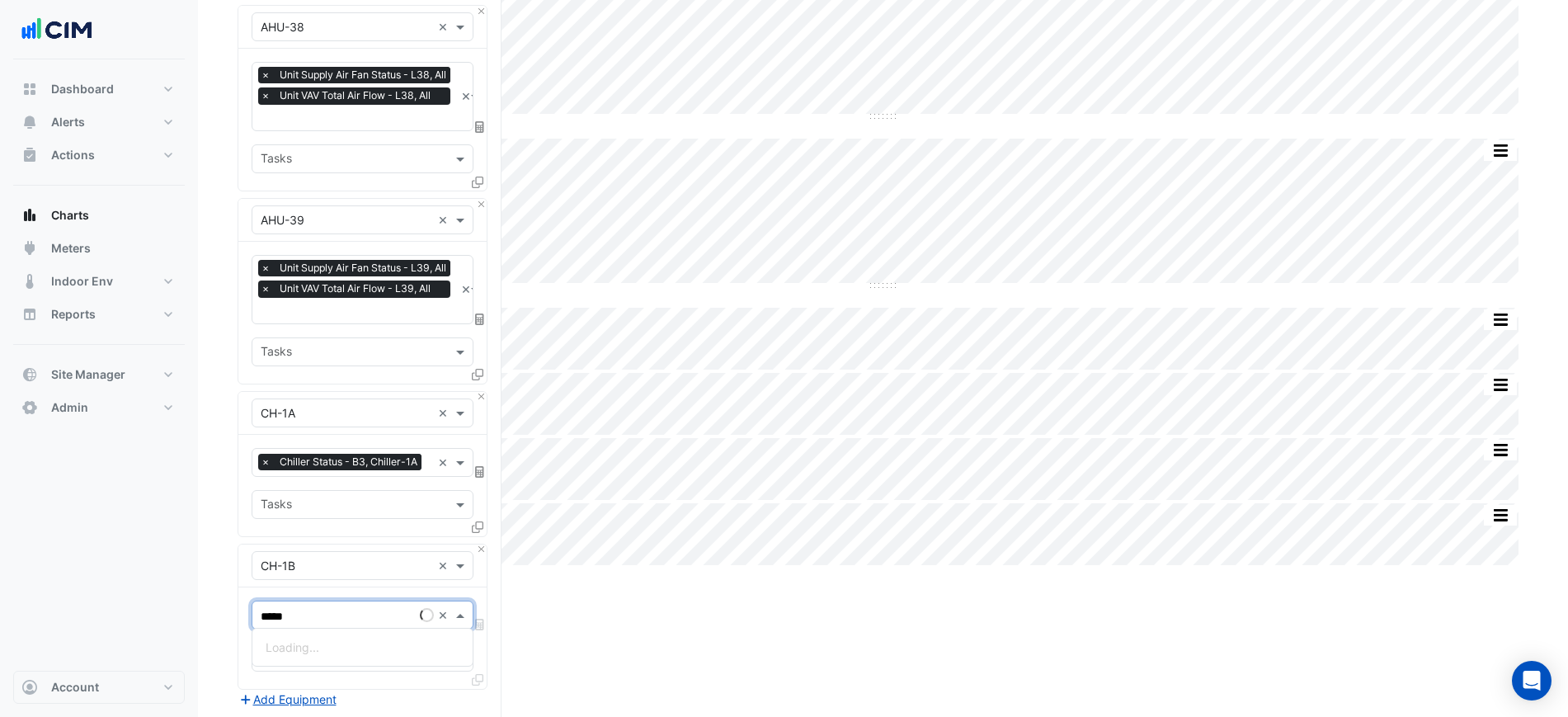
type input "******"
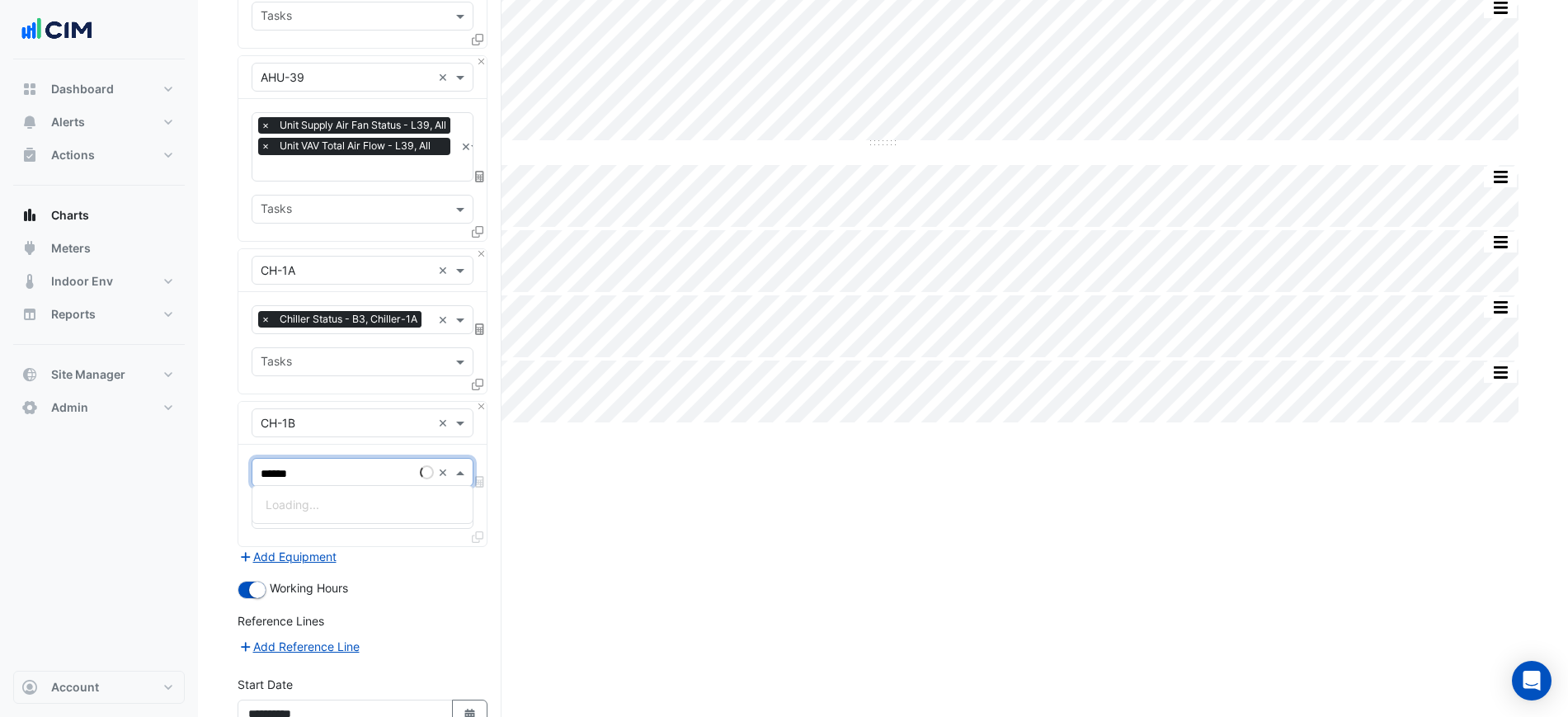
scroll to position [478, 0]
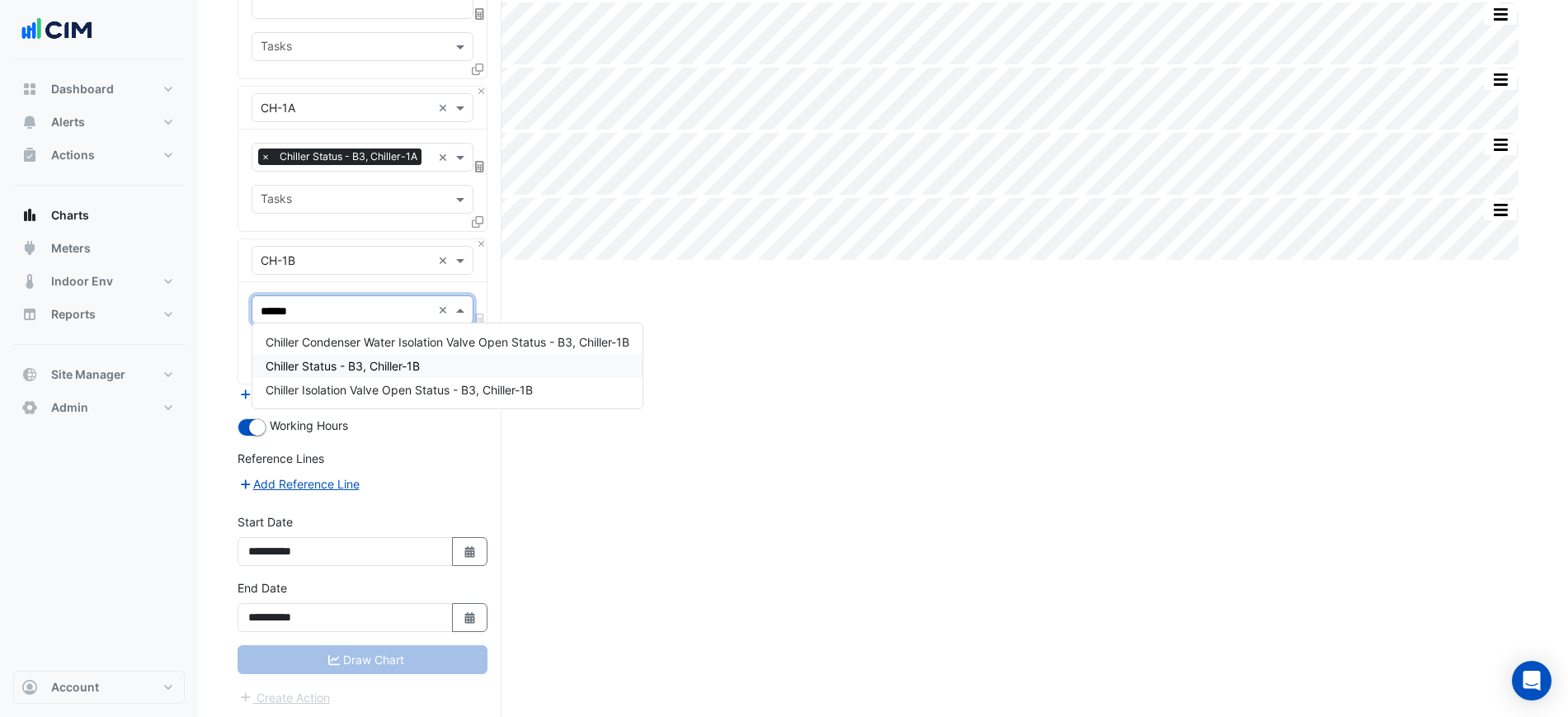
click at [377, 365] on span "Chiller Status - B3, Chiller-1B" at bounding box center [342, 366] width 154 height 14
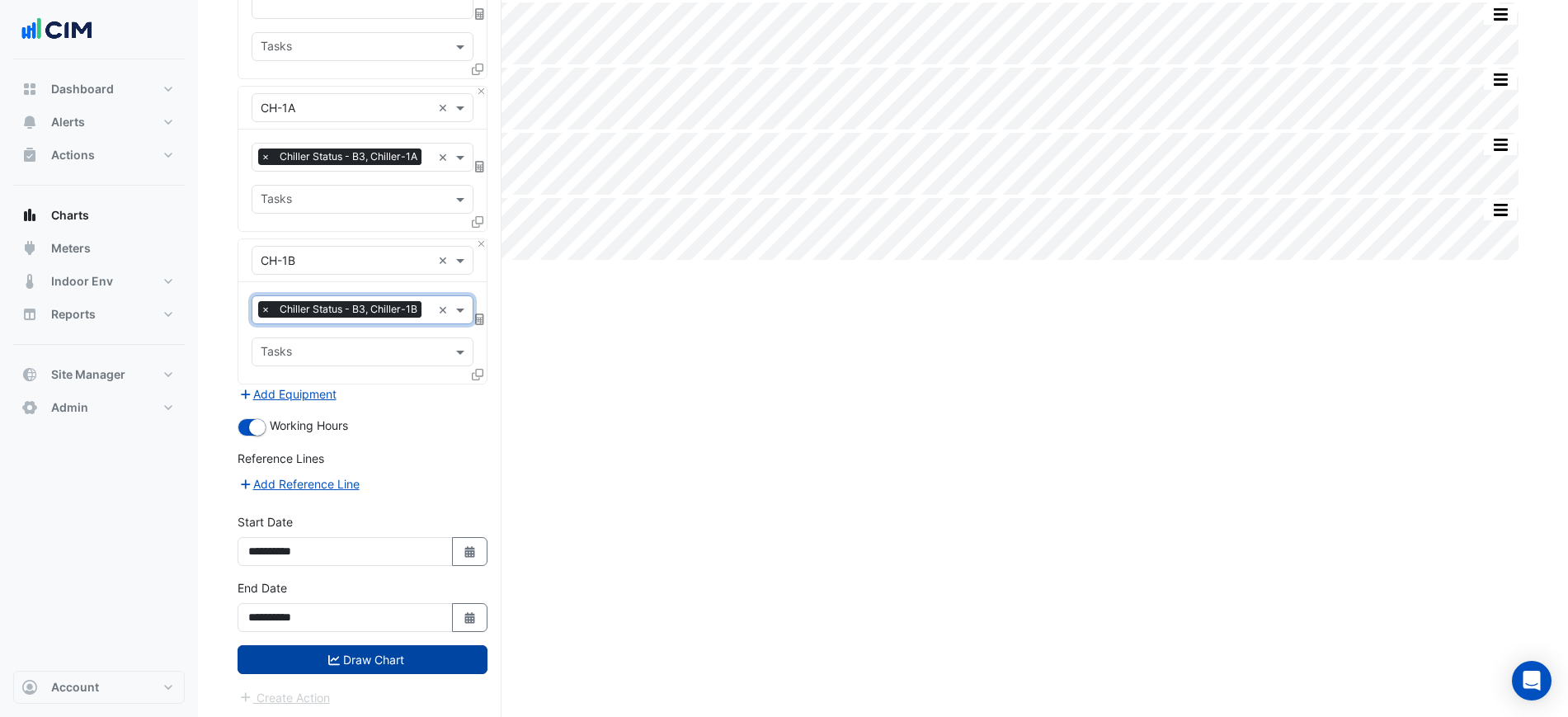
click at [411, 665] on button "Draw Chart" at bounding box center [363, 659] width 250 height 29
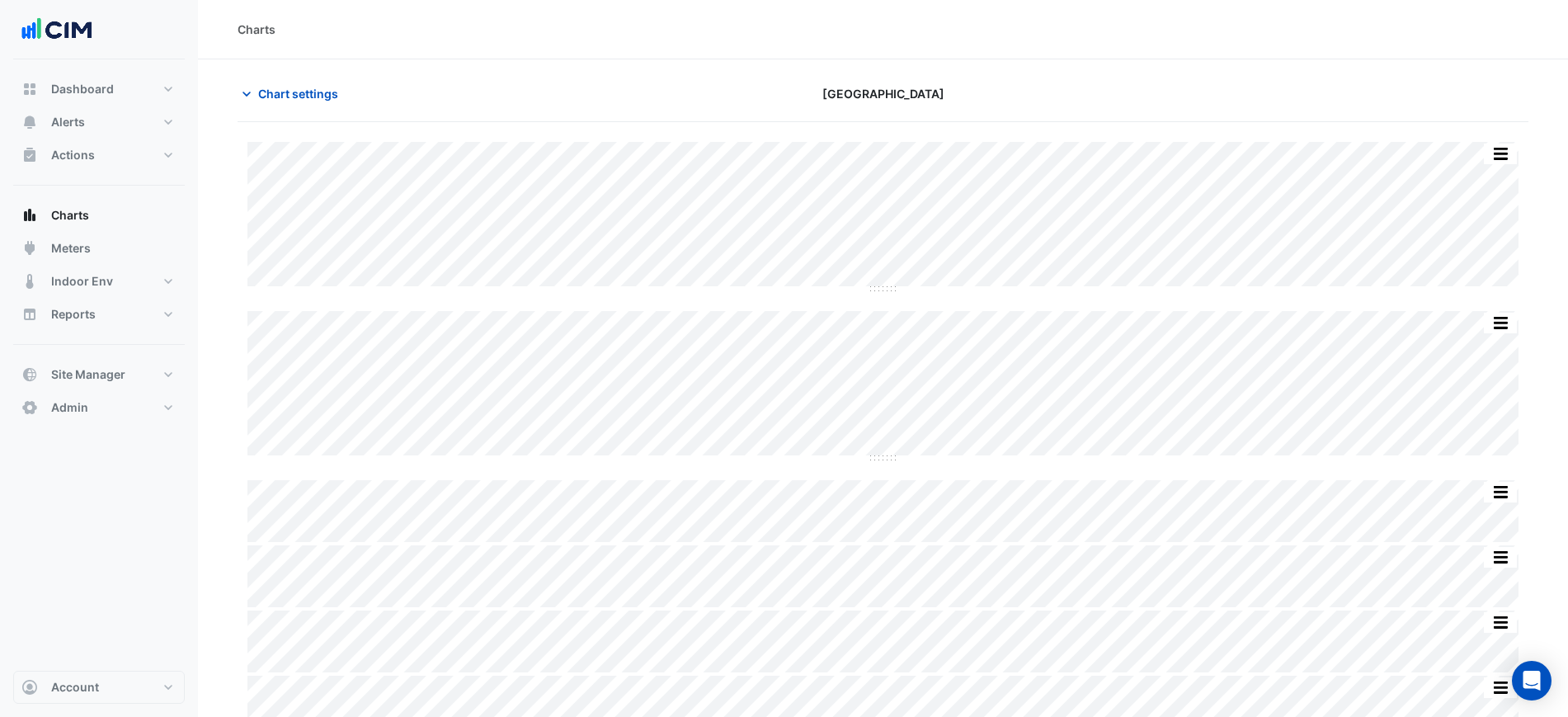
scroll to position [24, 0]
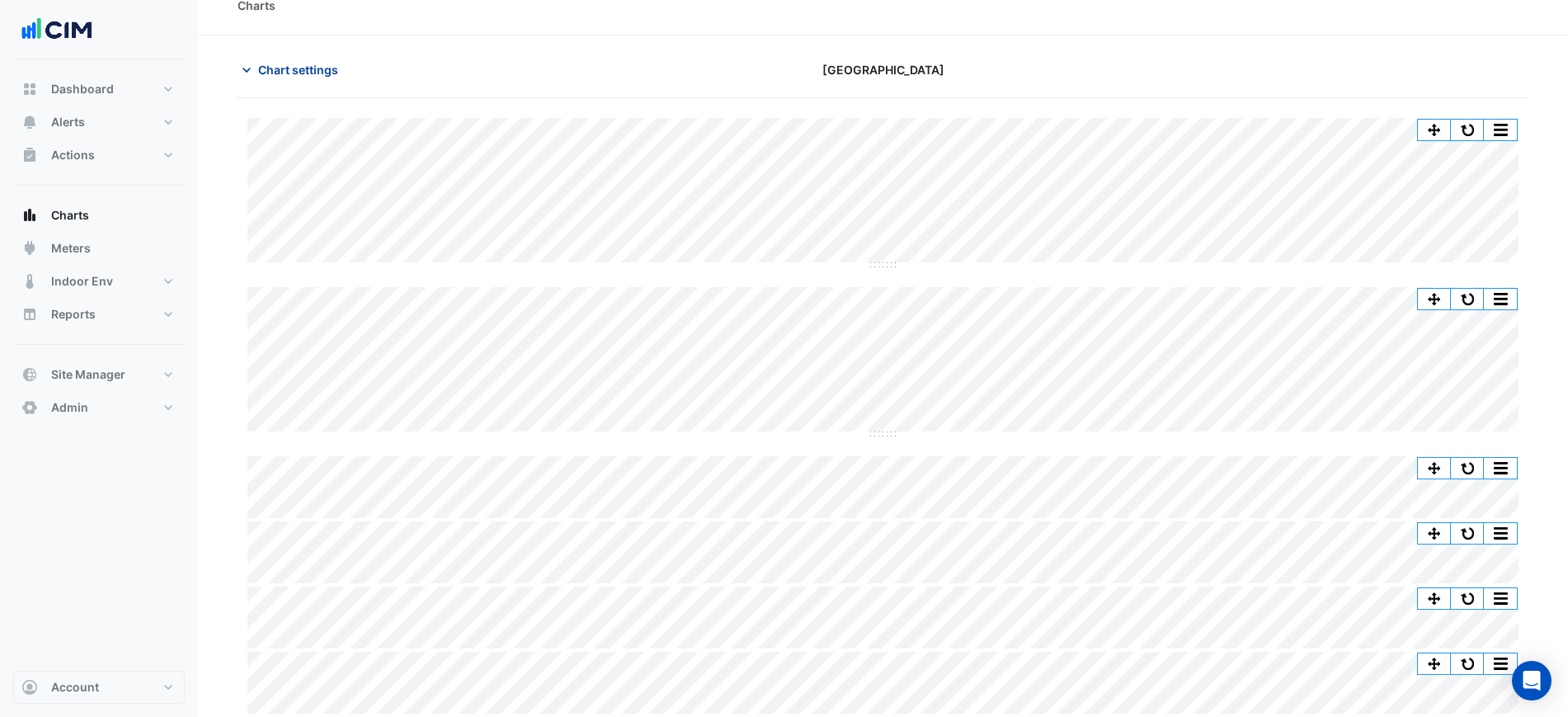
click at [343, 75] on button "Chart settings" at bounding box center [294, 70] width 111 height 29
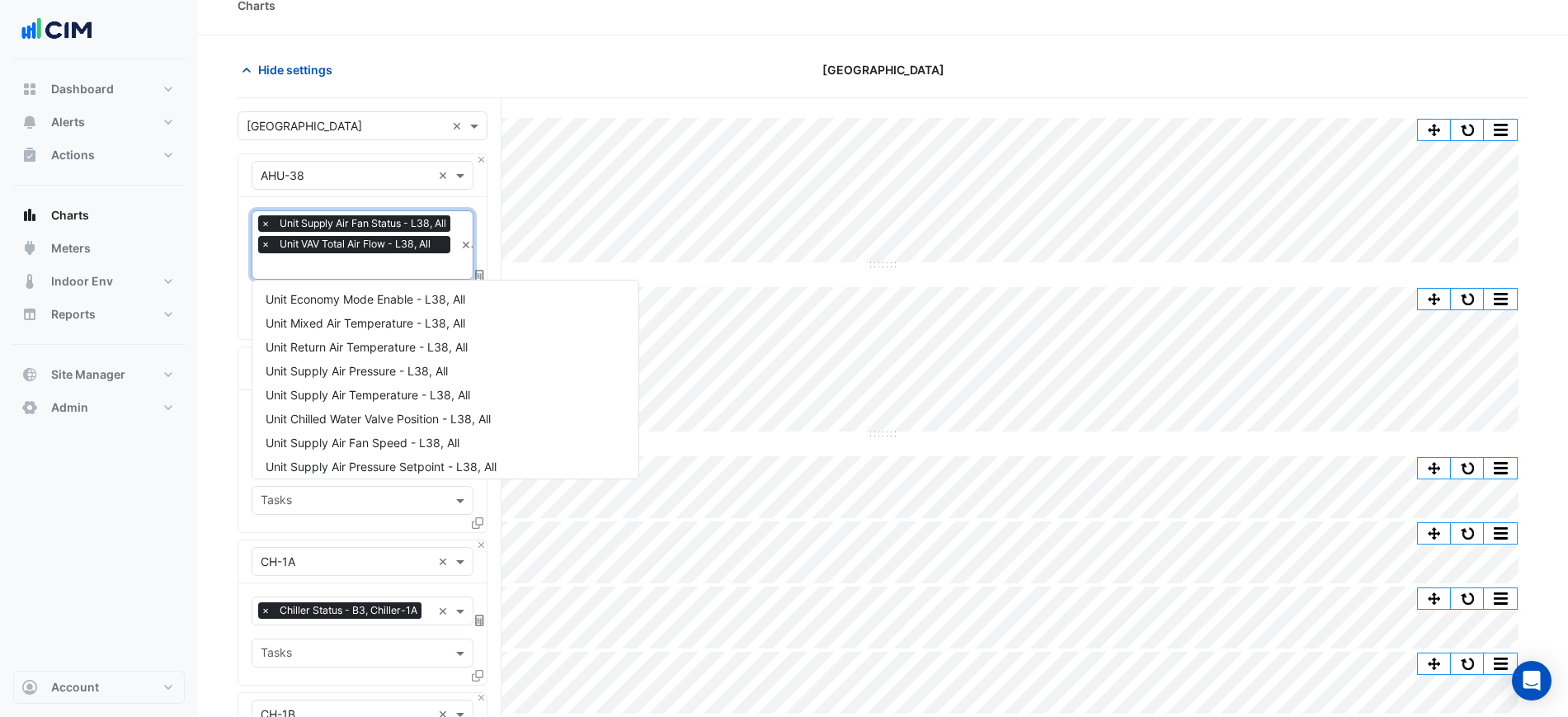
click at [382, 256] on div "× Unit Supply Air Fan Status - L38, All × Unit VAV Total Air Flow - L38, All" at bounding box center [356, 236] width 196 height 42
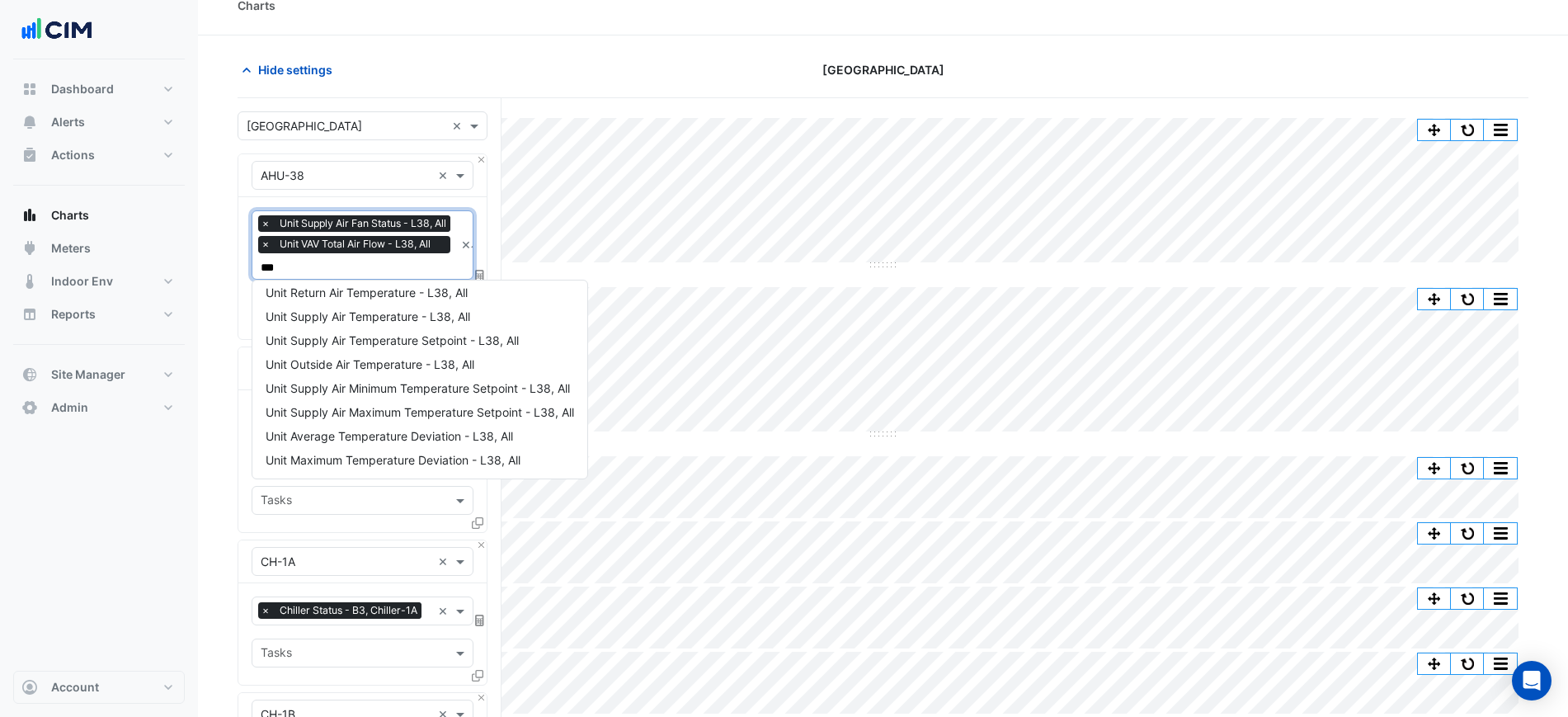
scroll to position [30, 0]
type input "**********"
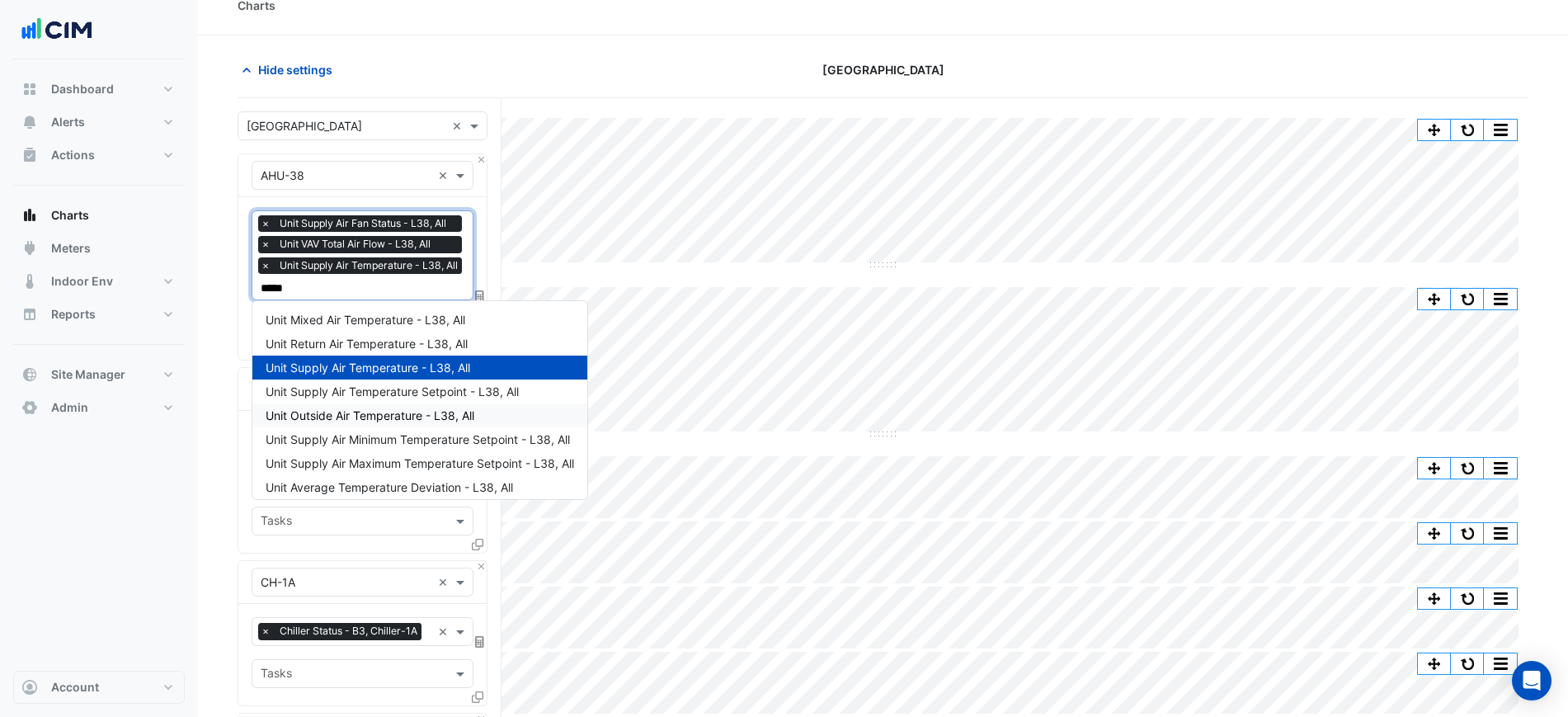
type input "******"
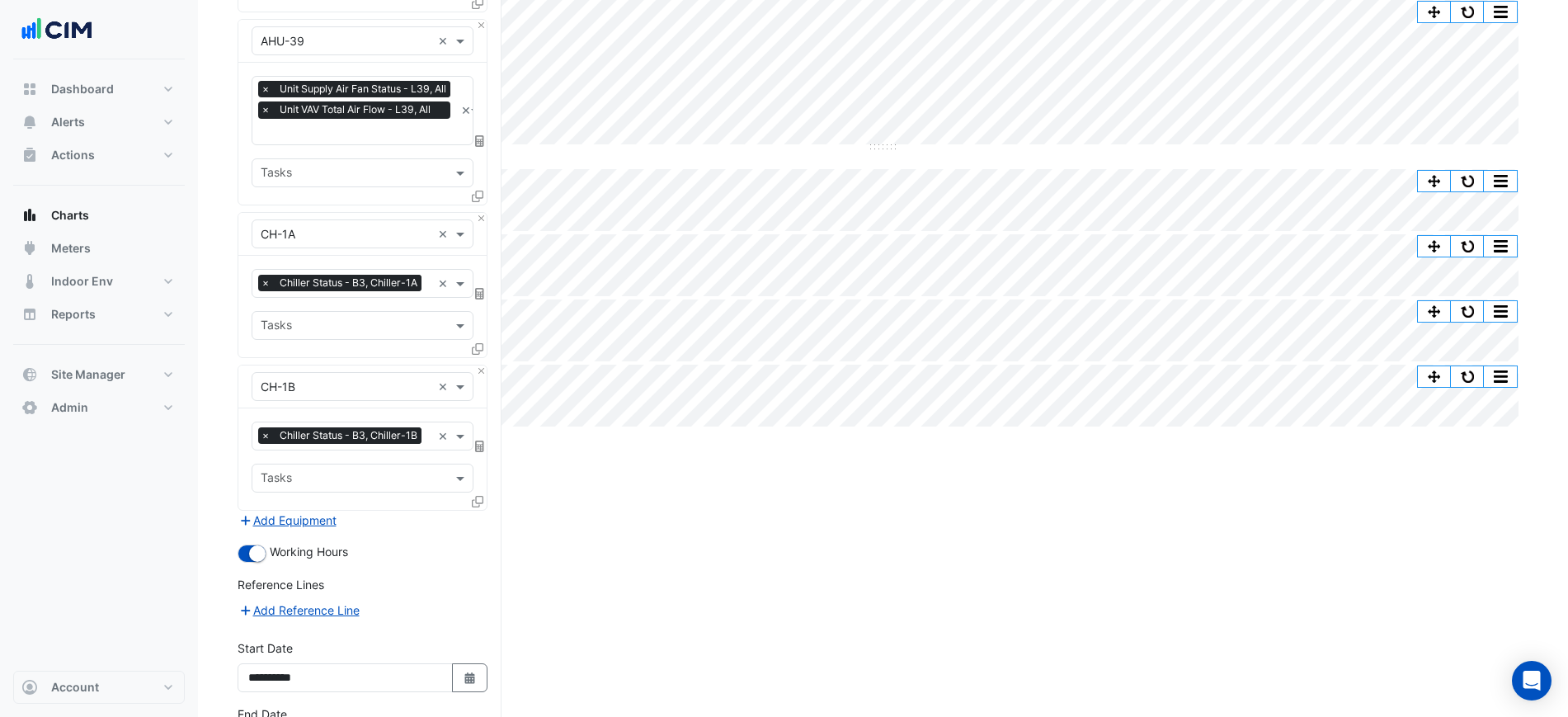
scroll to position [439, 0]
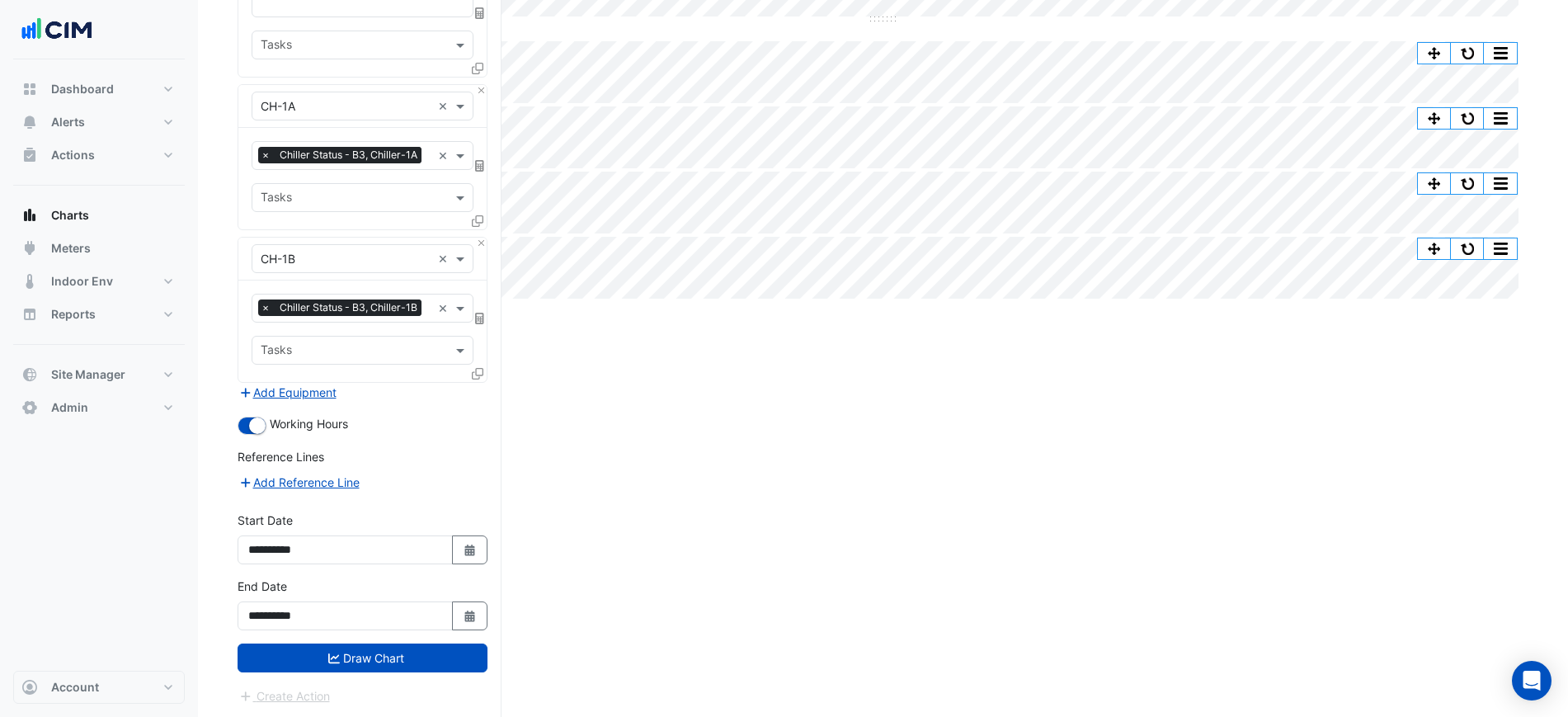
click at [399, 644] on button "Draw Chart" at bounding box center [363, 658] width 250 height 29
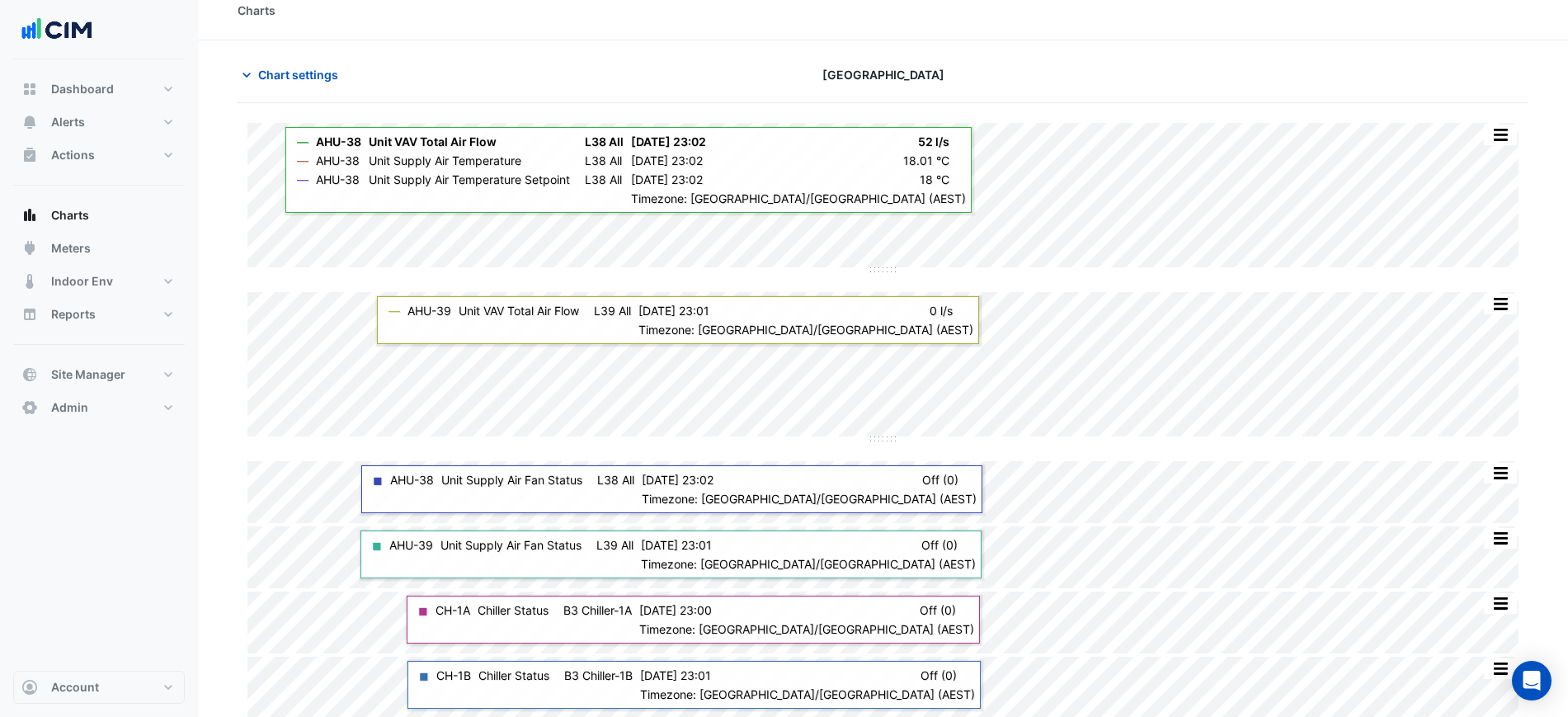
scroll to position [24, 0]
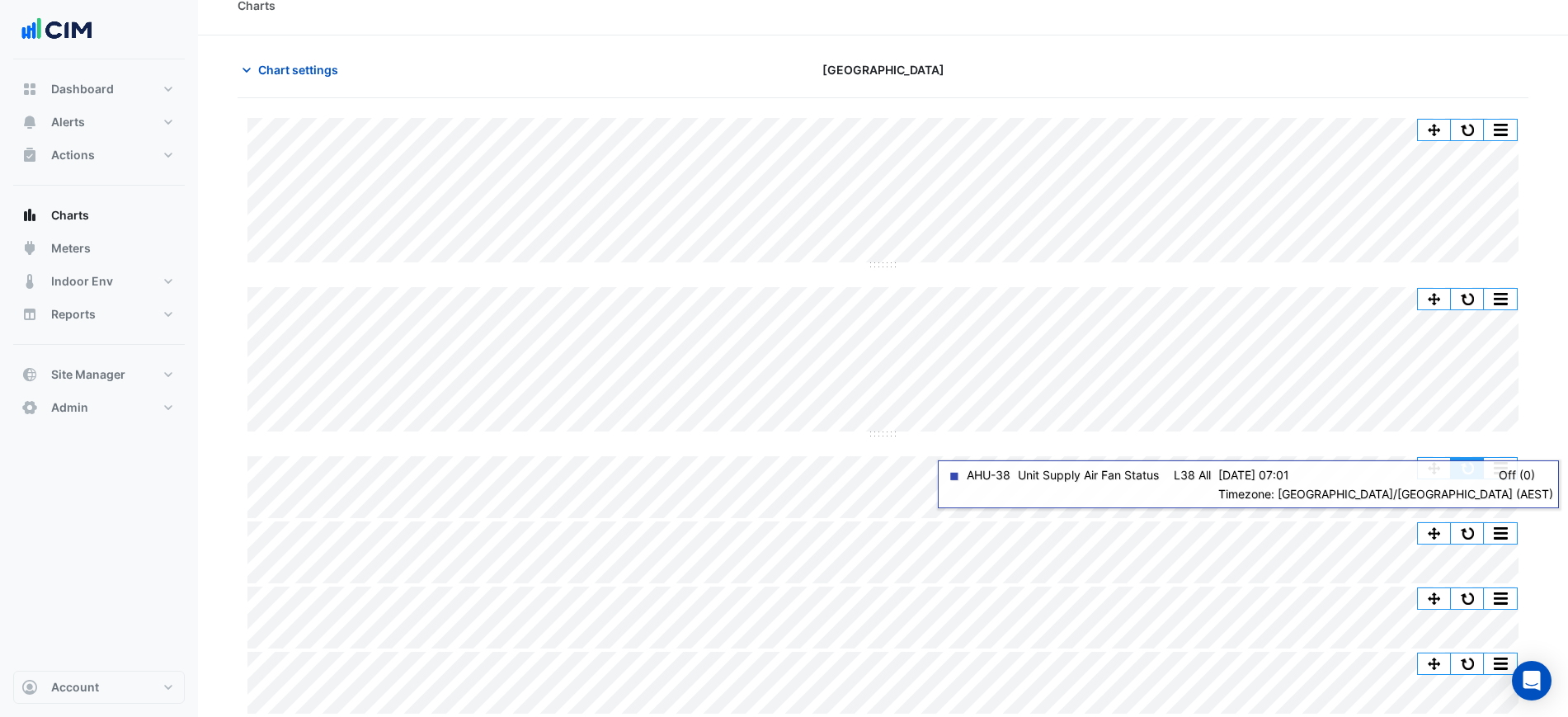
click at [1462, 466] on button "button" at bounding box center [1467, 467] width 33 height 20
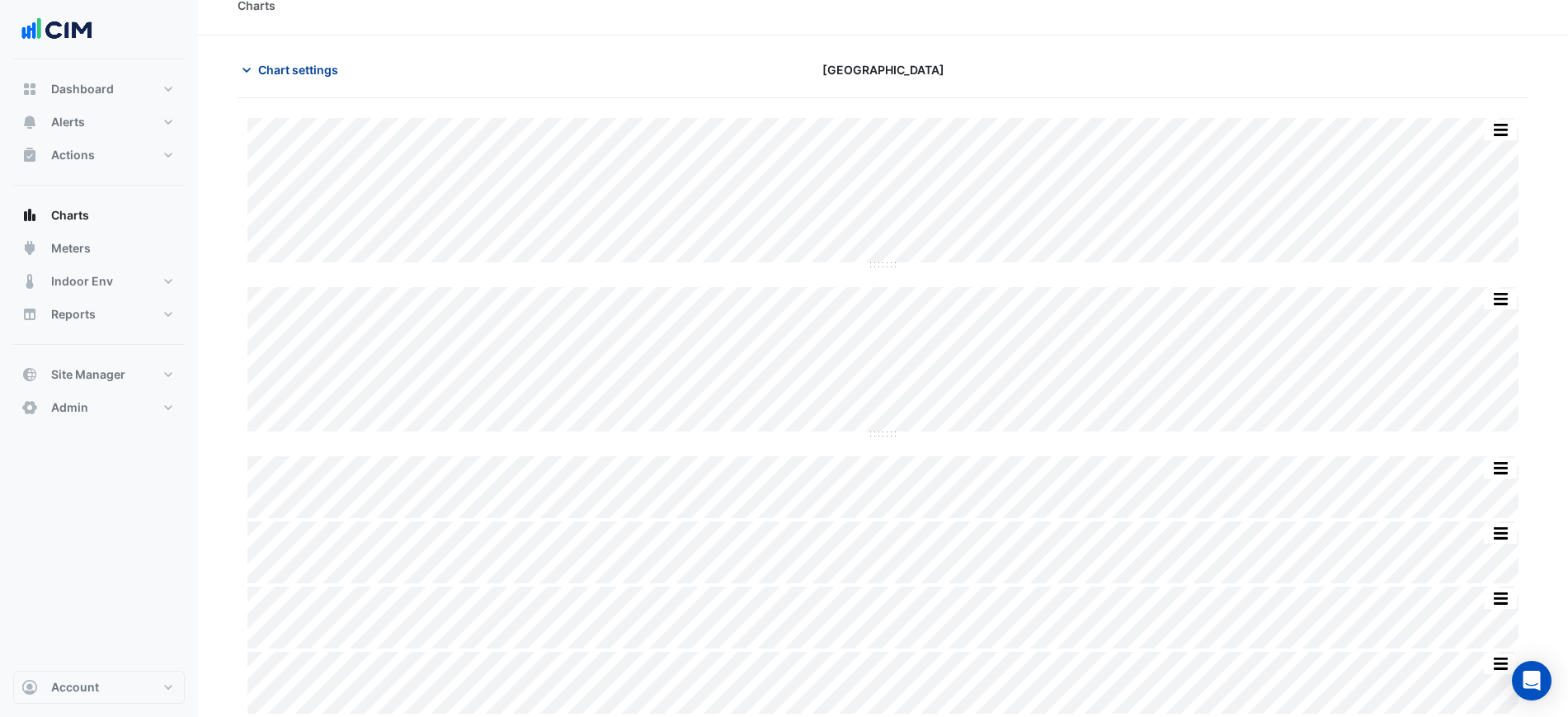
click at [311, 65] on span "Chart settings" at bounding box center [299, 70] width 80 height 18
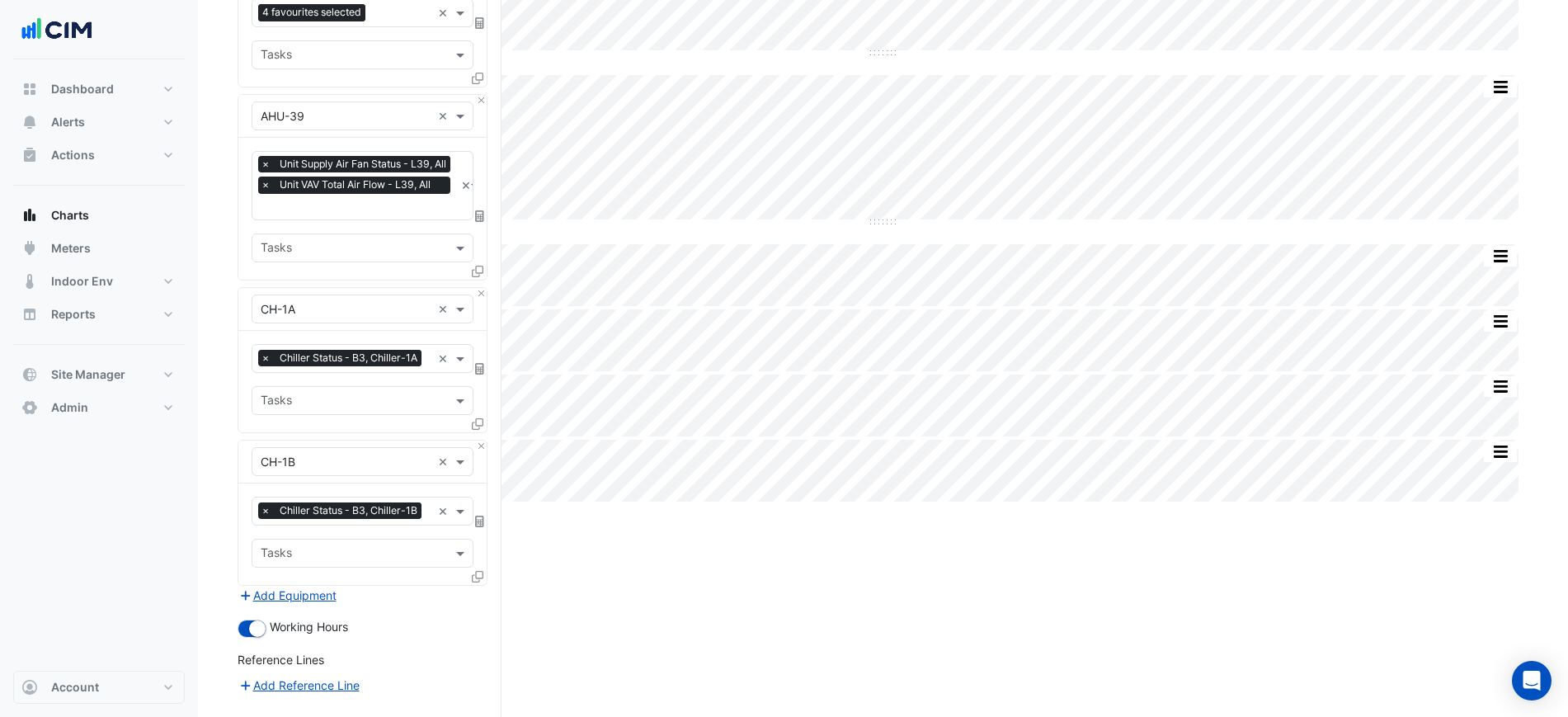
scroll to position [439, 0]
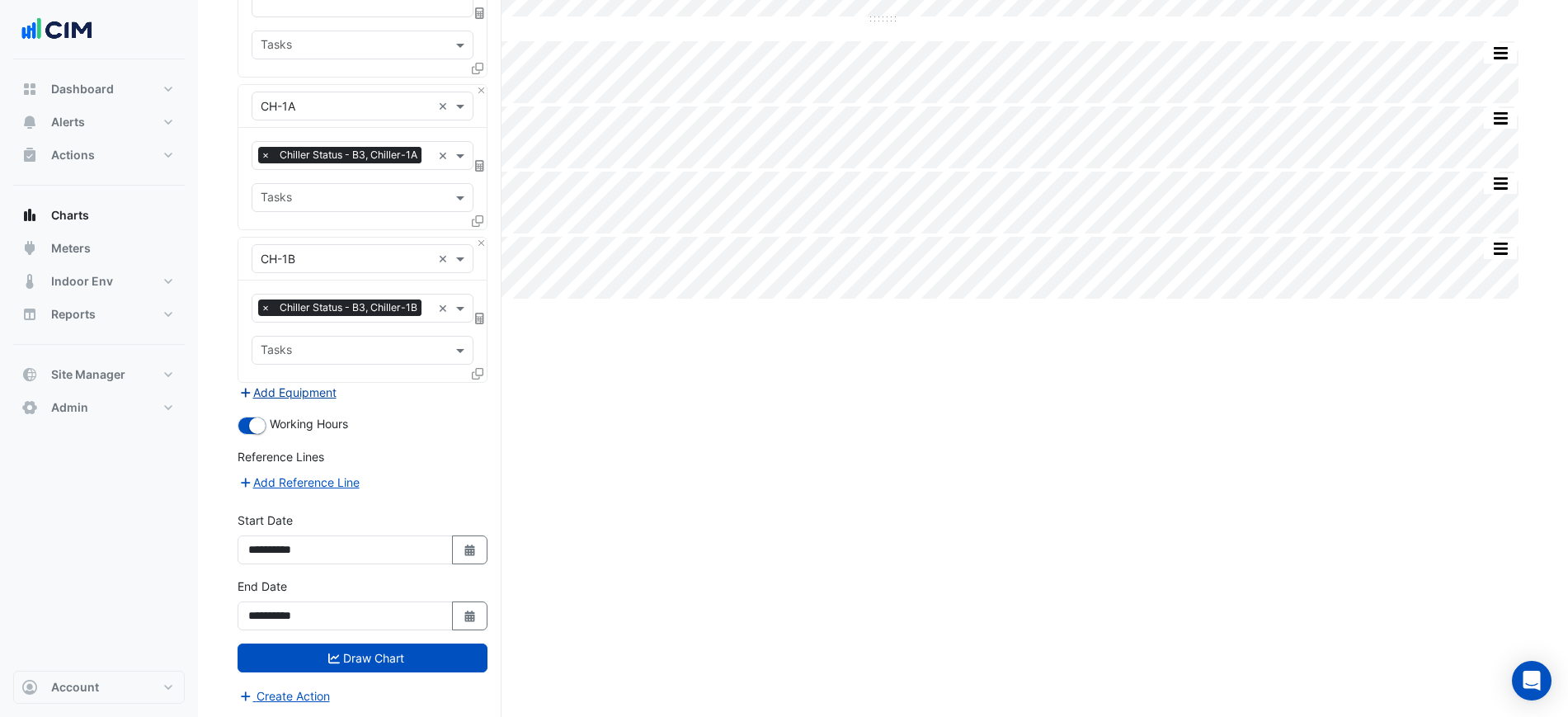
click at [329, 396] on button "Add Equipment" at bounding box center [288, 391] width 100 height 19
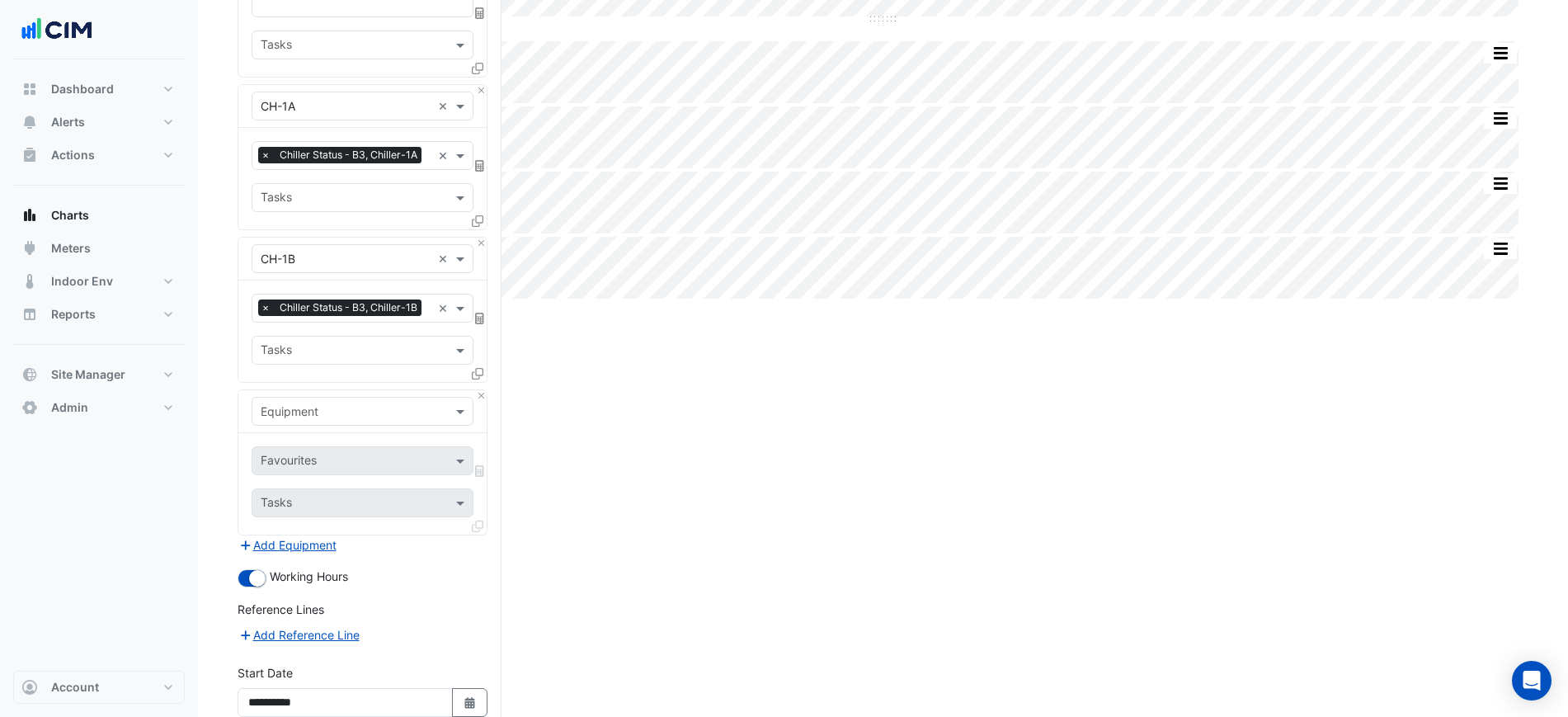
click at [338, 399] on div "Equipment" at bounding box center [362, 412] width 221 height 29
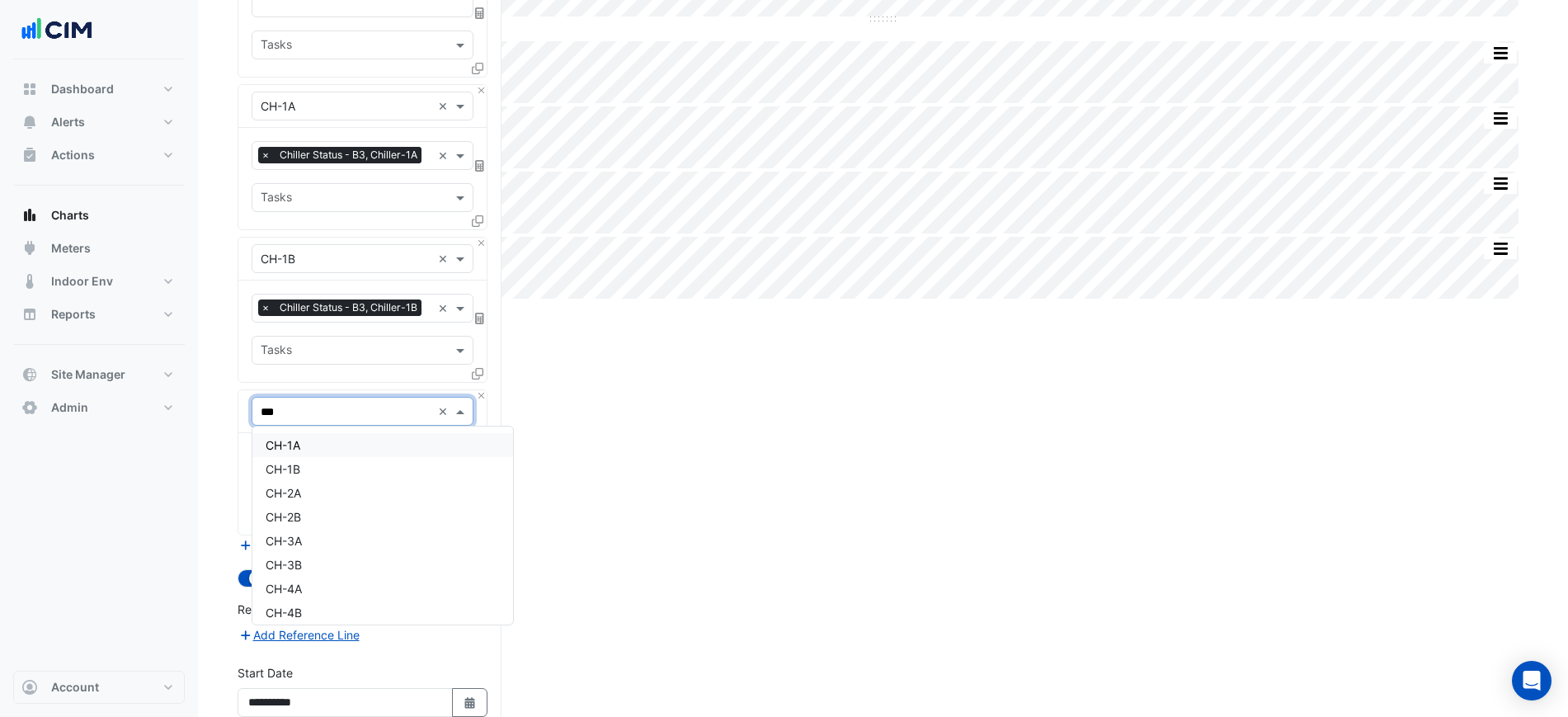
type input "****"
click at [358, 438] on div "CHWP-B3-1A" at bounding box center [363, 445] width 221 height 24
click at [358, 441] on div "Favourites Tasks" at bounding box center [362, 484] width 249 height 101
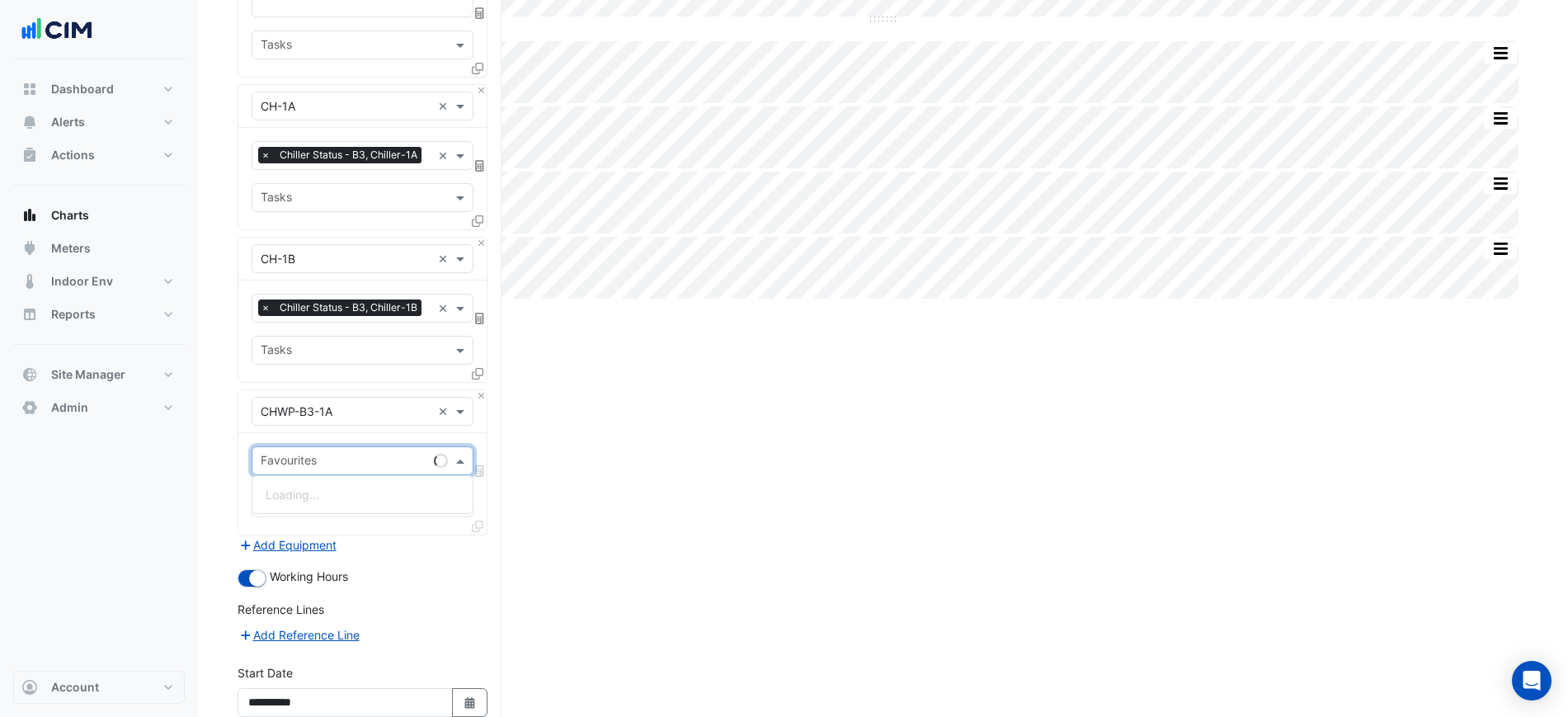
click at [367, 454] on input "text" at bounding box center [343, 462] width 167 height 18
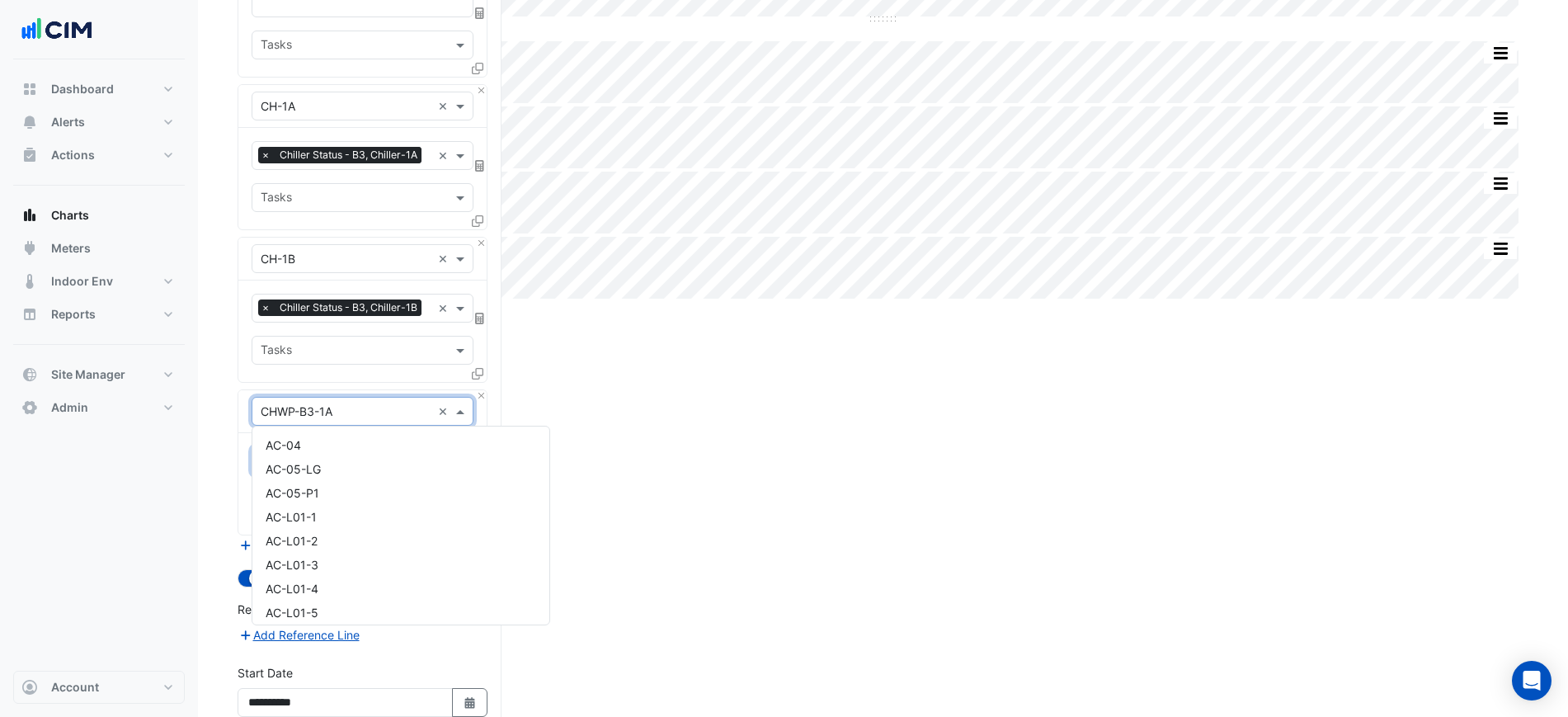
click at [365, 404] on div "Equipment × CHWP-B3-1A ×" at bounding box center [362, 412] width 221 height 29
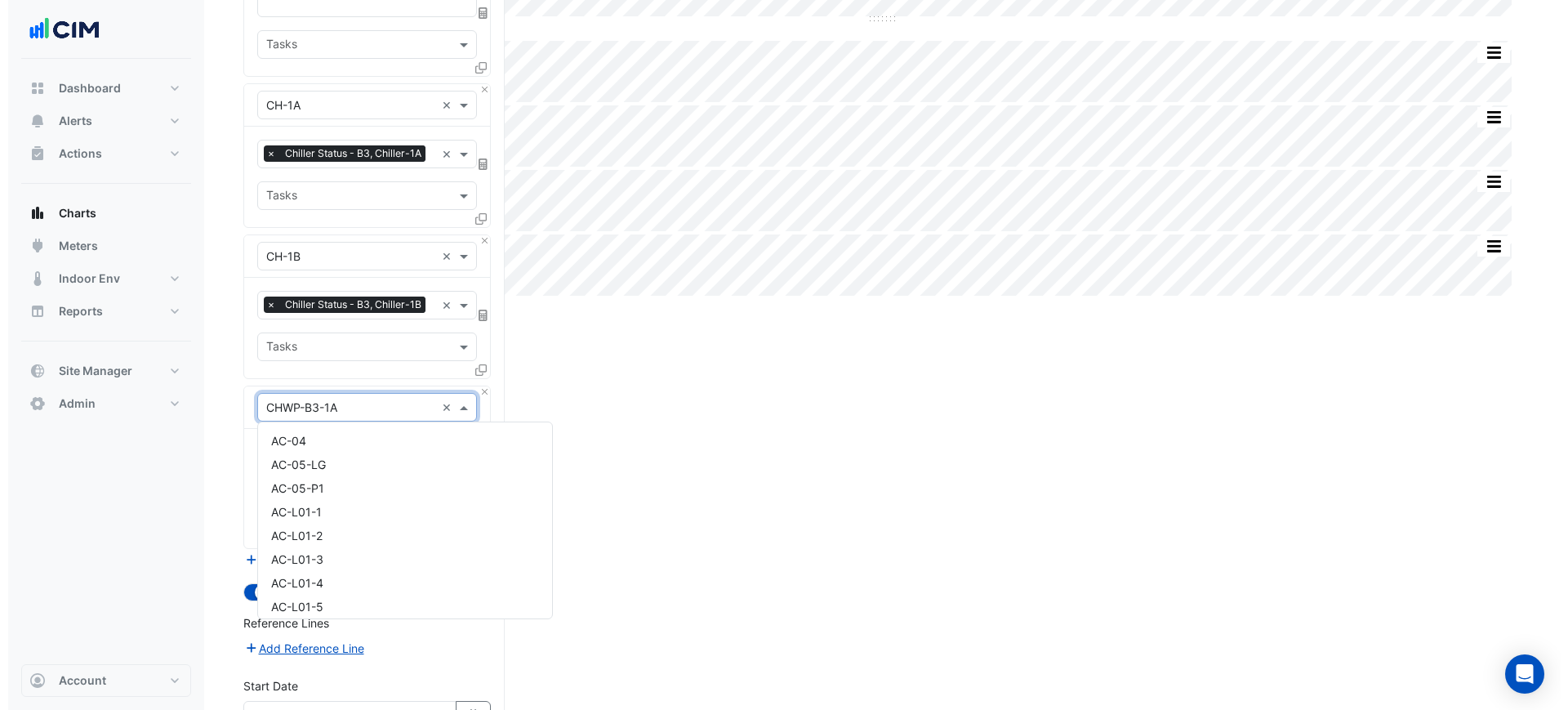
scroll to position [4863, 0]
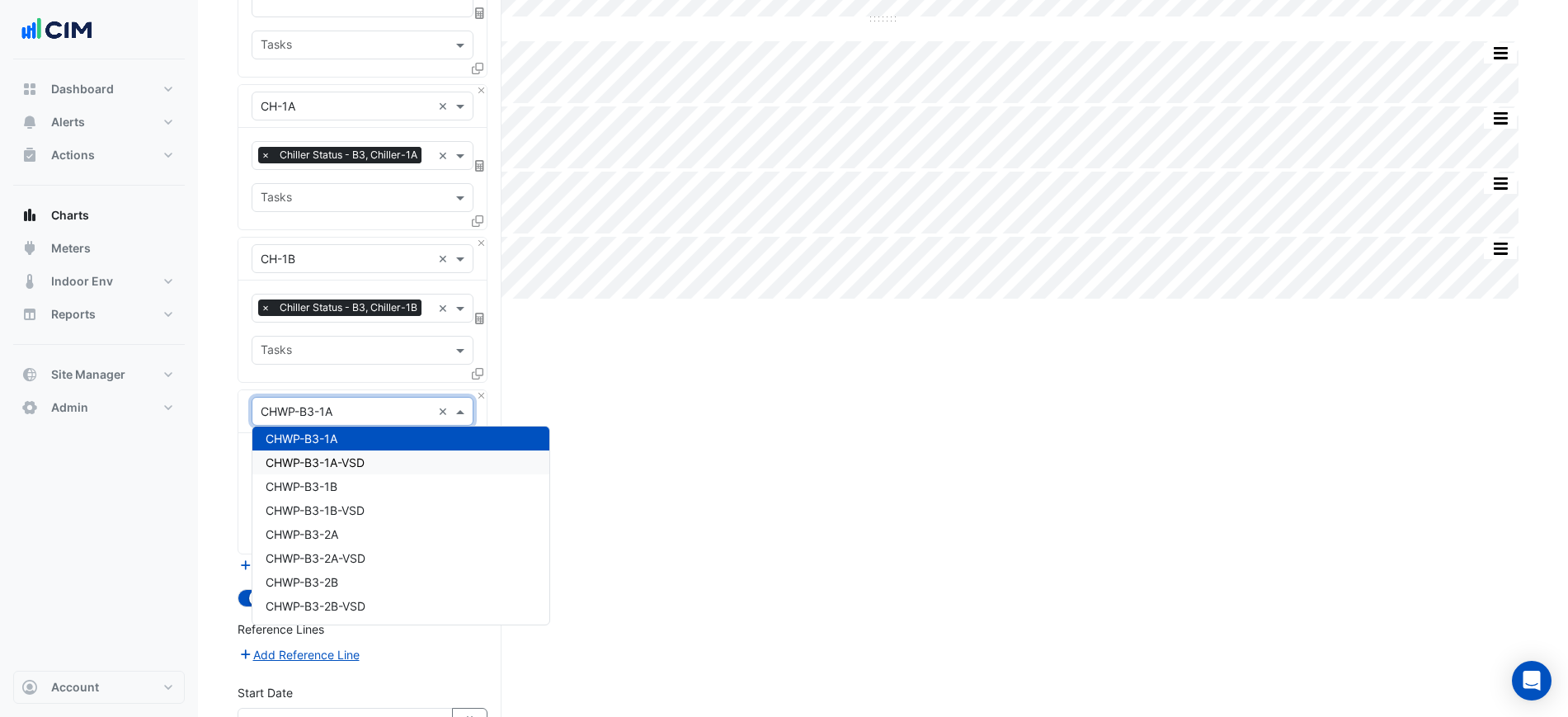
click at [374, 467] on div "CHWP-B3-1A-VSD" at bounding box center [401, 462] width 297 height 24
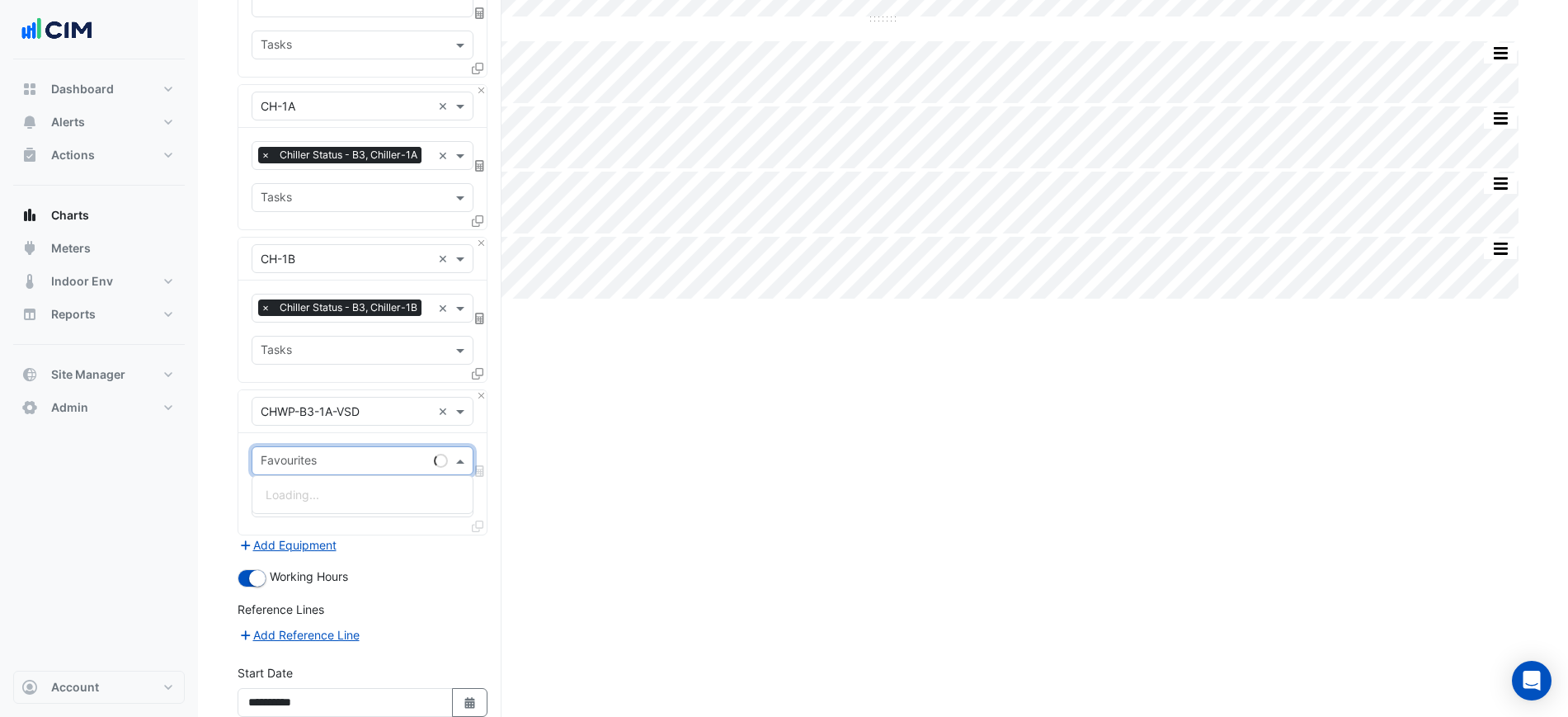
click at [368, 457] on input "text" at bounding box center [343, 462] width 167 height 18
type input "*********"
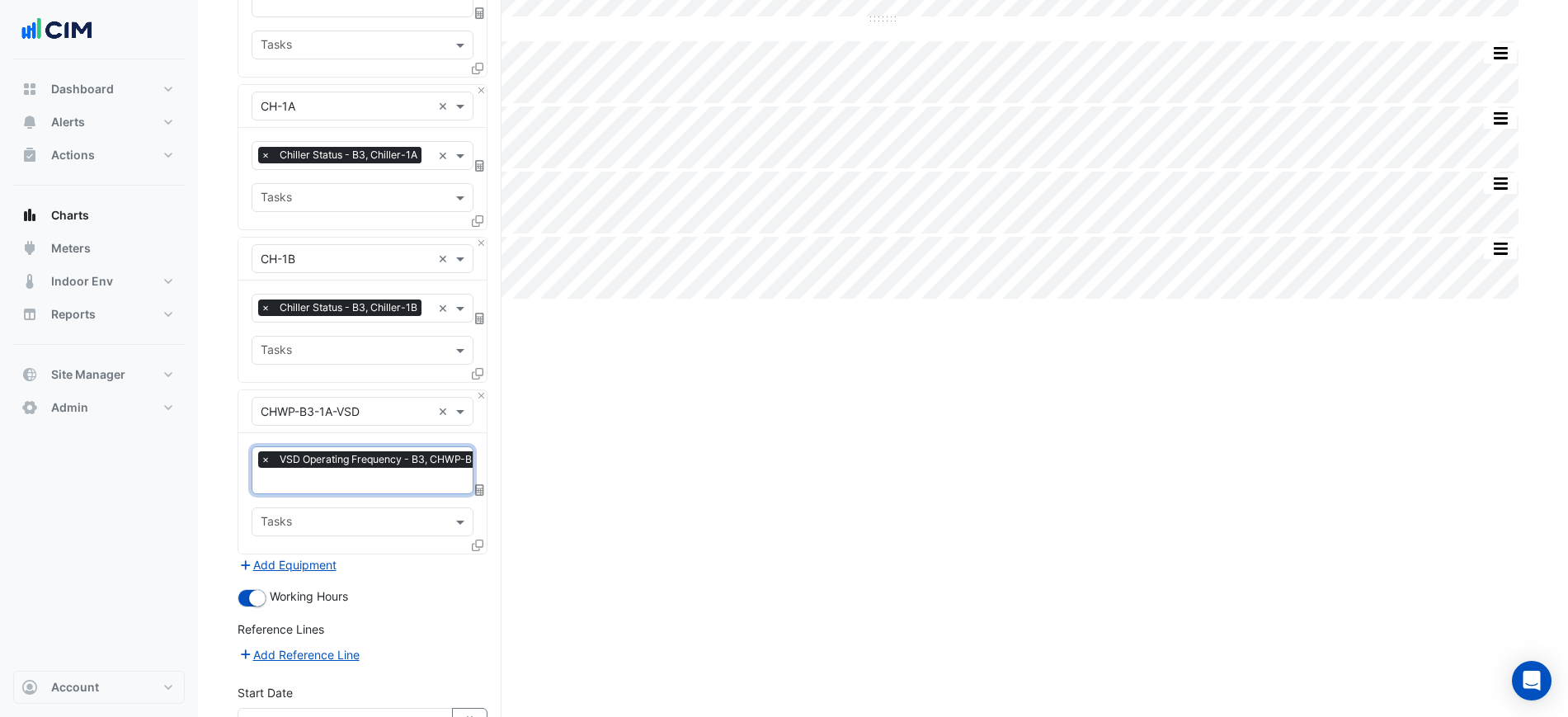
click at [476, 549] on div at bounding box center [479, 548] width 15 height 24
click at [477, 539] on icon at bounding box center [478, 545] width 12 height 12
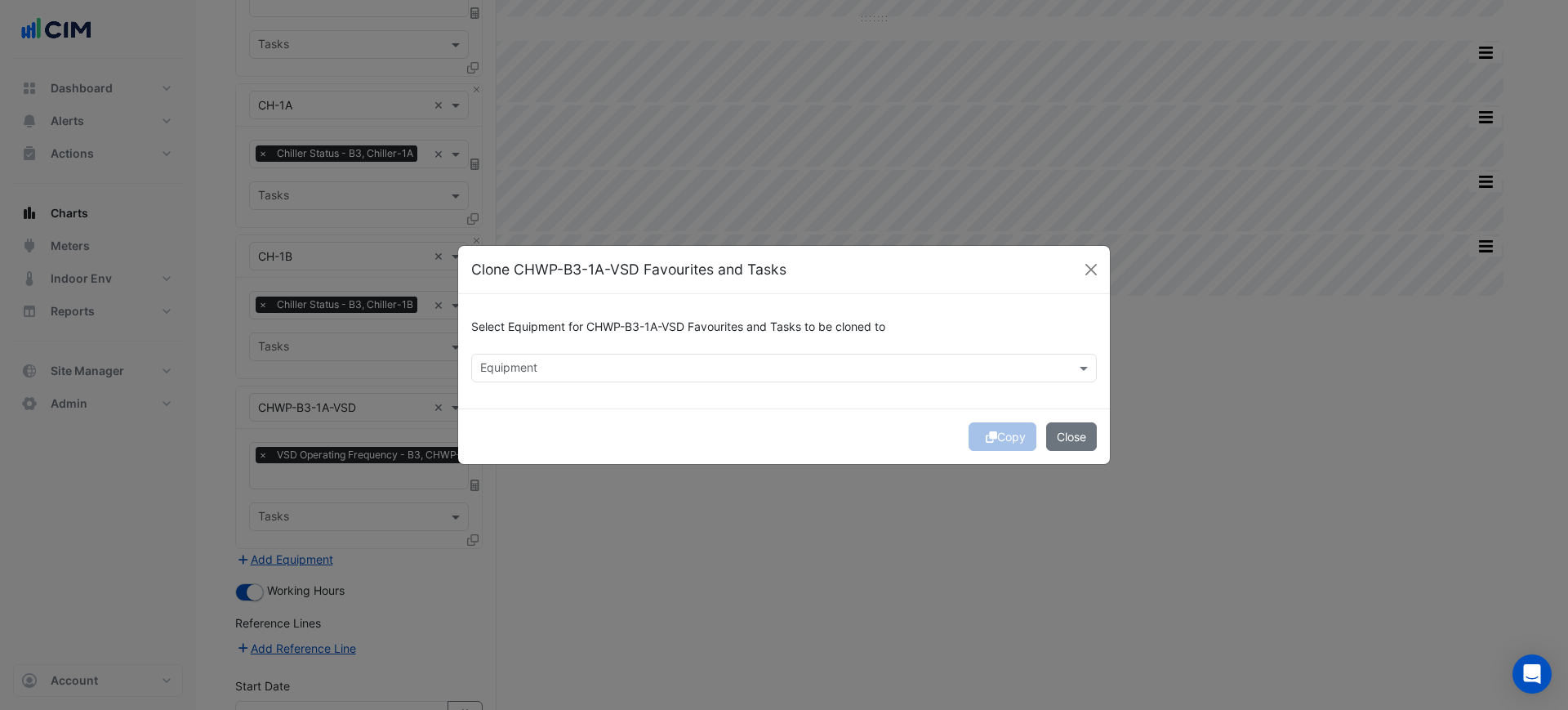
click at [590, 361] on input "text" at bounding box center [774, 370] width 589 height 17
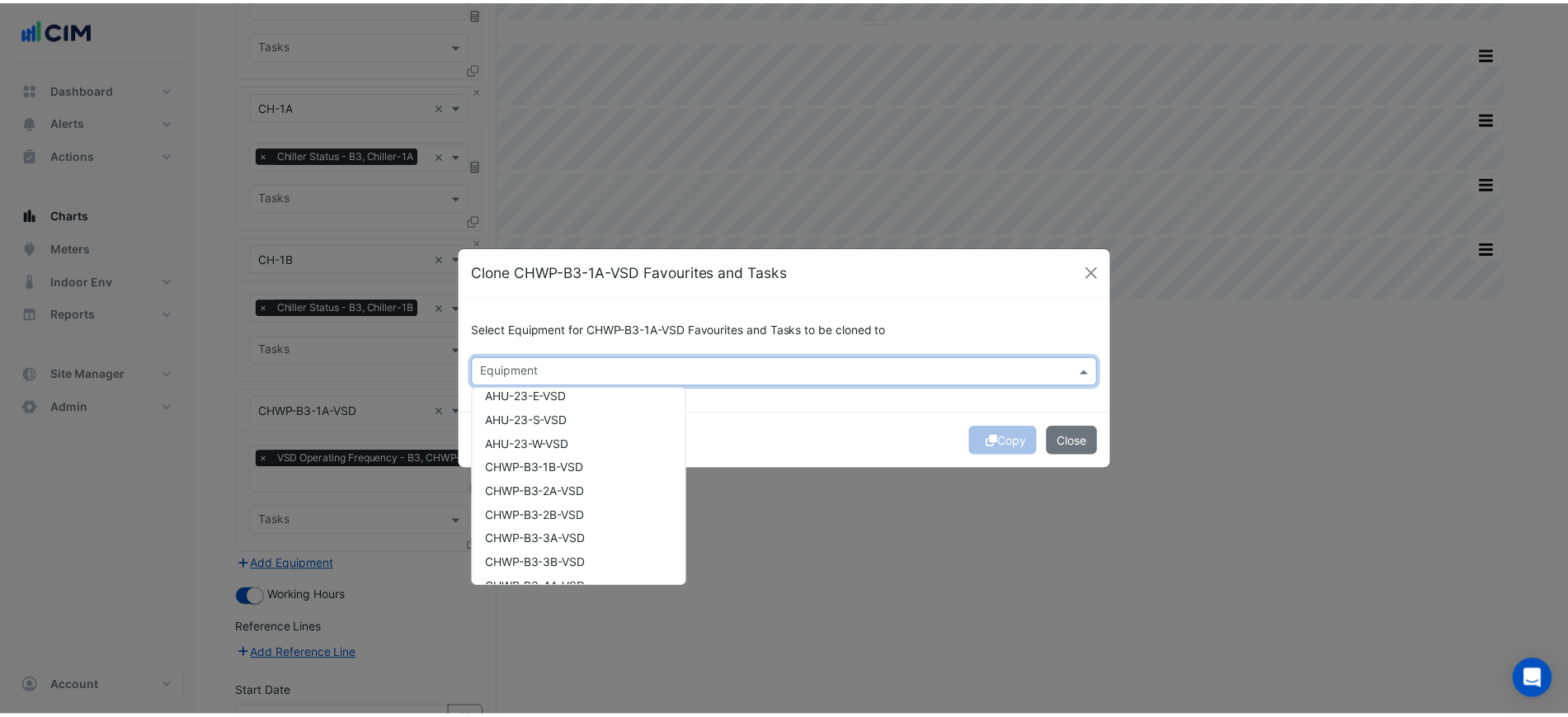
scroll to position [0, 0]
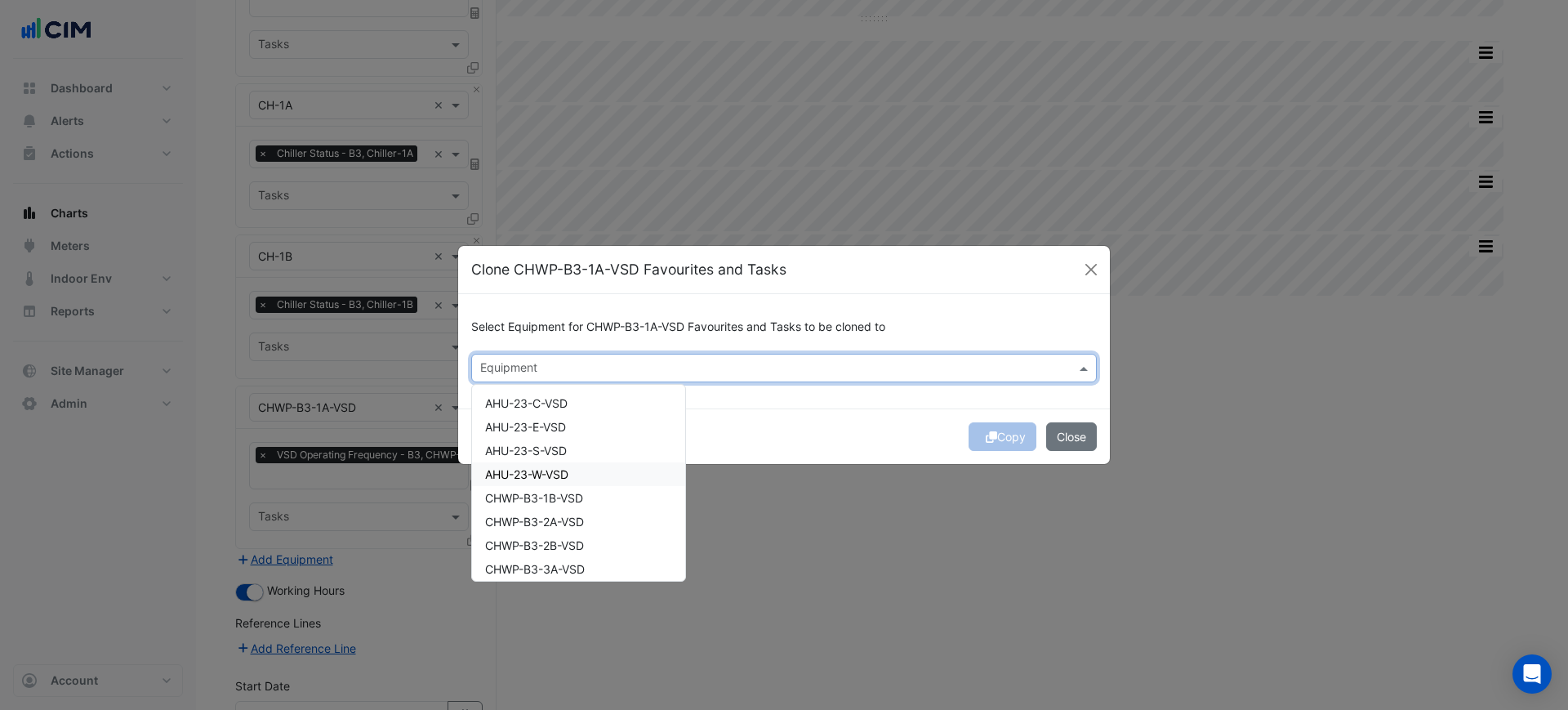
click at [603, 486] on div "CHWP-B3-1B-VSD" at bounding box center [578, 497] width 213 height 24
click at [810, 433] on div "Copy Close" at bounding box center [783, 437] width 652 height 56
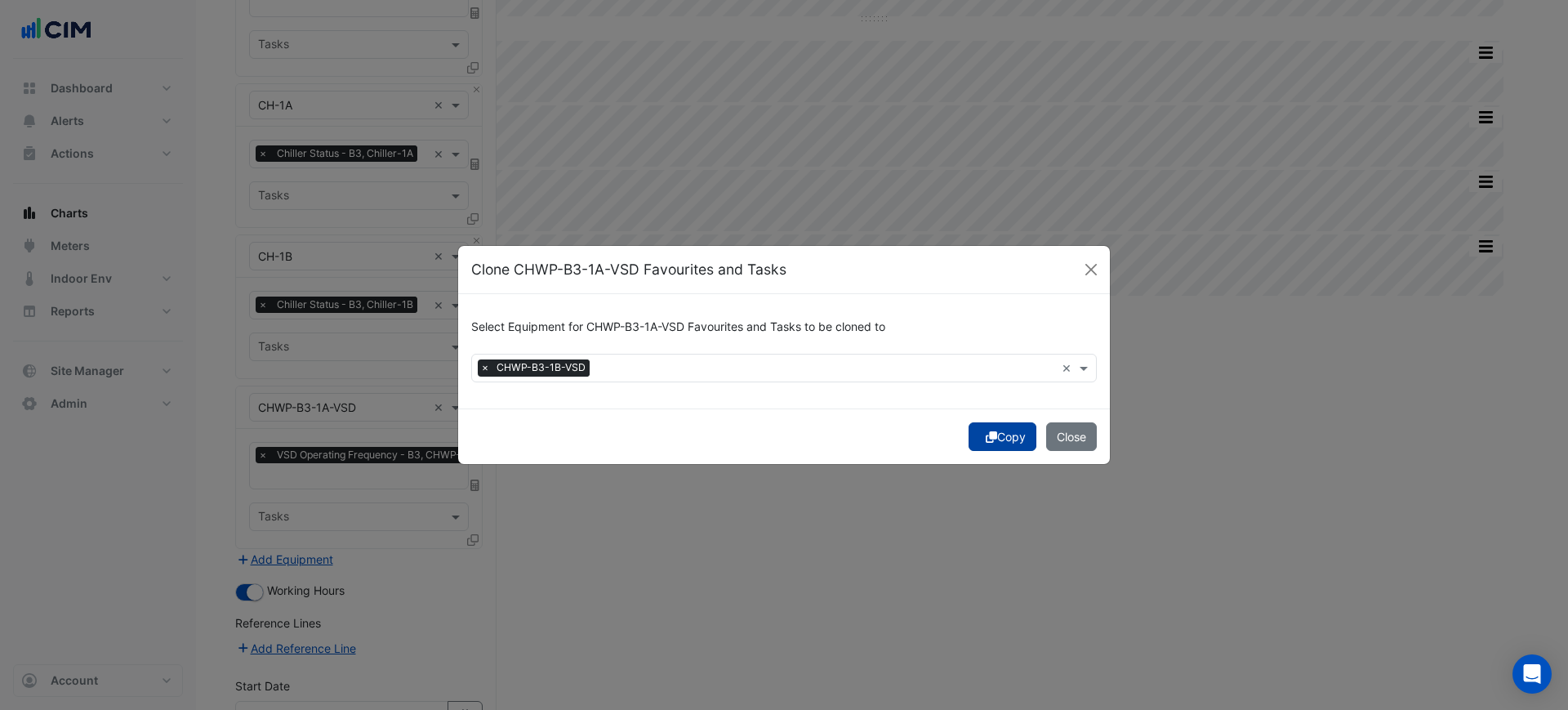
click at [989, 430] on fa-icon "submit" at bounding box center [992, 437] width 12 height 14
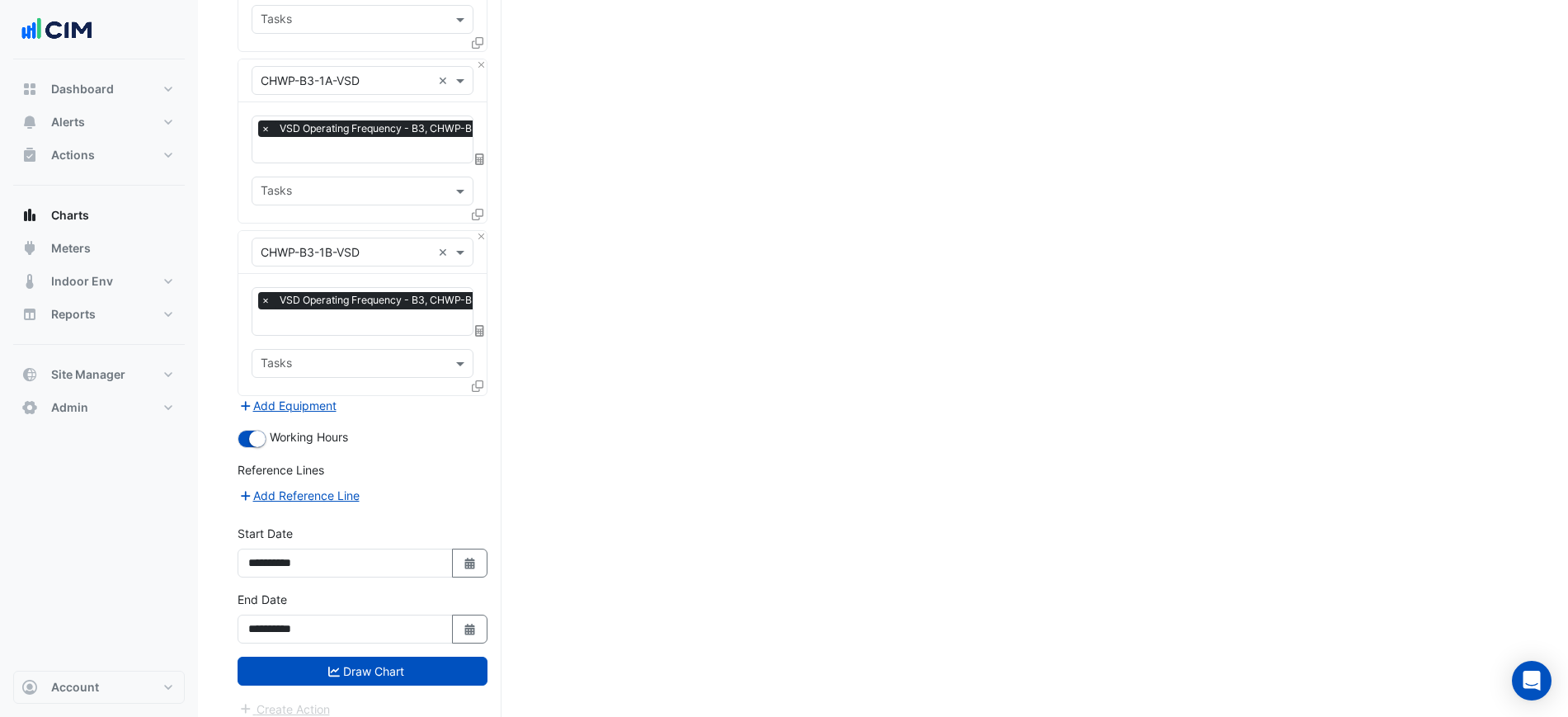
scroll to position [779, 0]
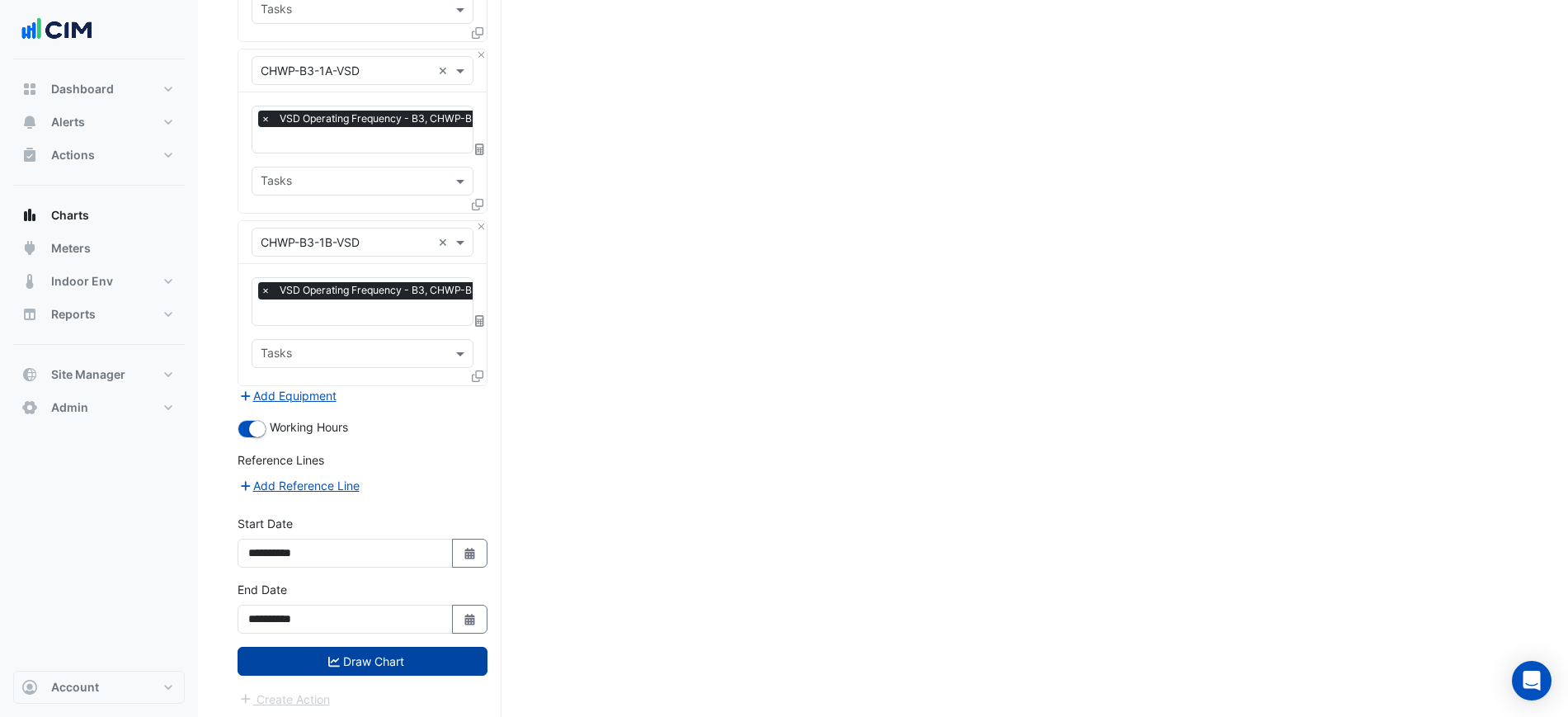
click at [412, 654] on button "Draw Chart" at bounding box center [363, 661] width 250 height 29
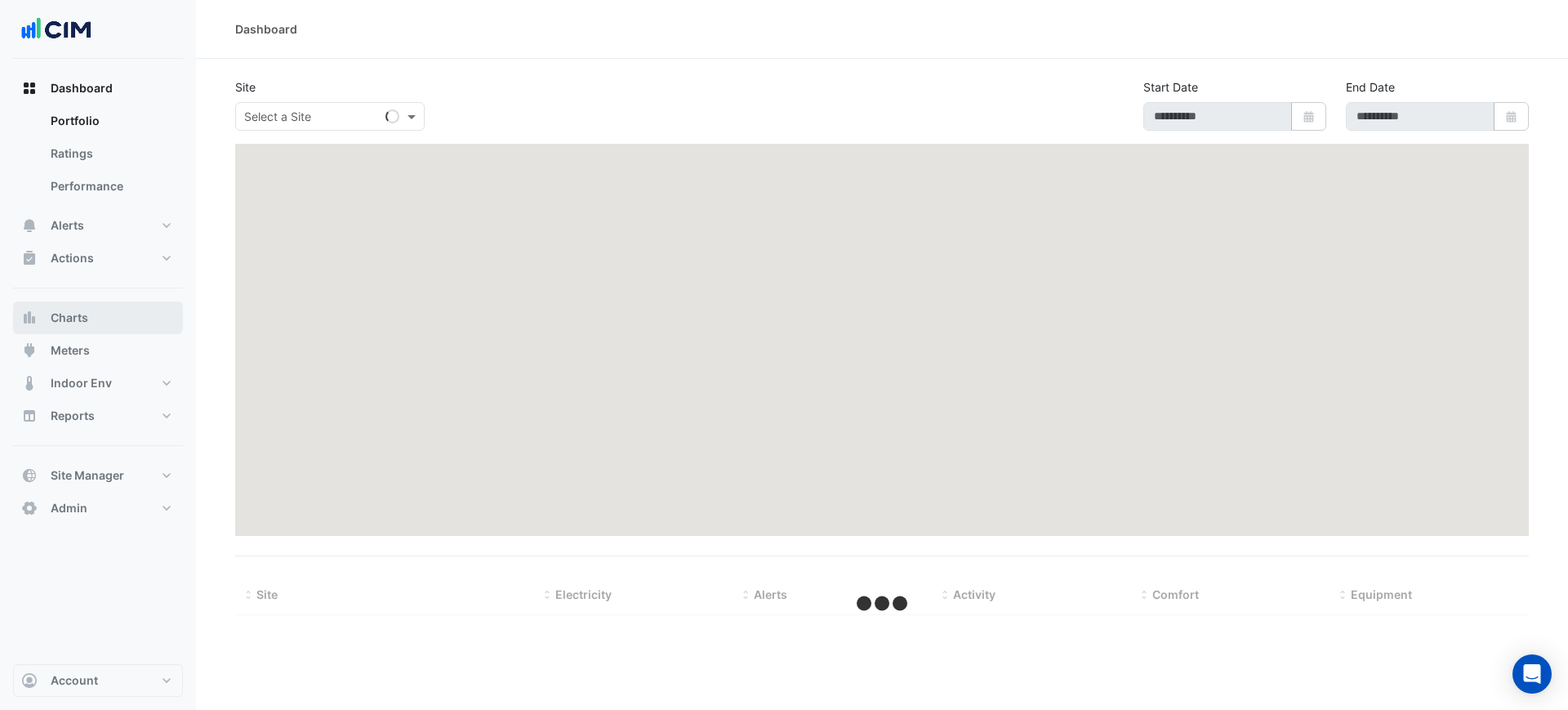
drag, startPoint x: 71, startPoint y: 304, endPoint x: 98, endPoint y: 283, distance: 34.2
click at [71, 306] on button "Charts" at bounding box center [98, 318] width 170 height 33
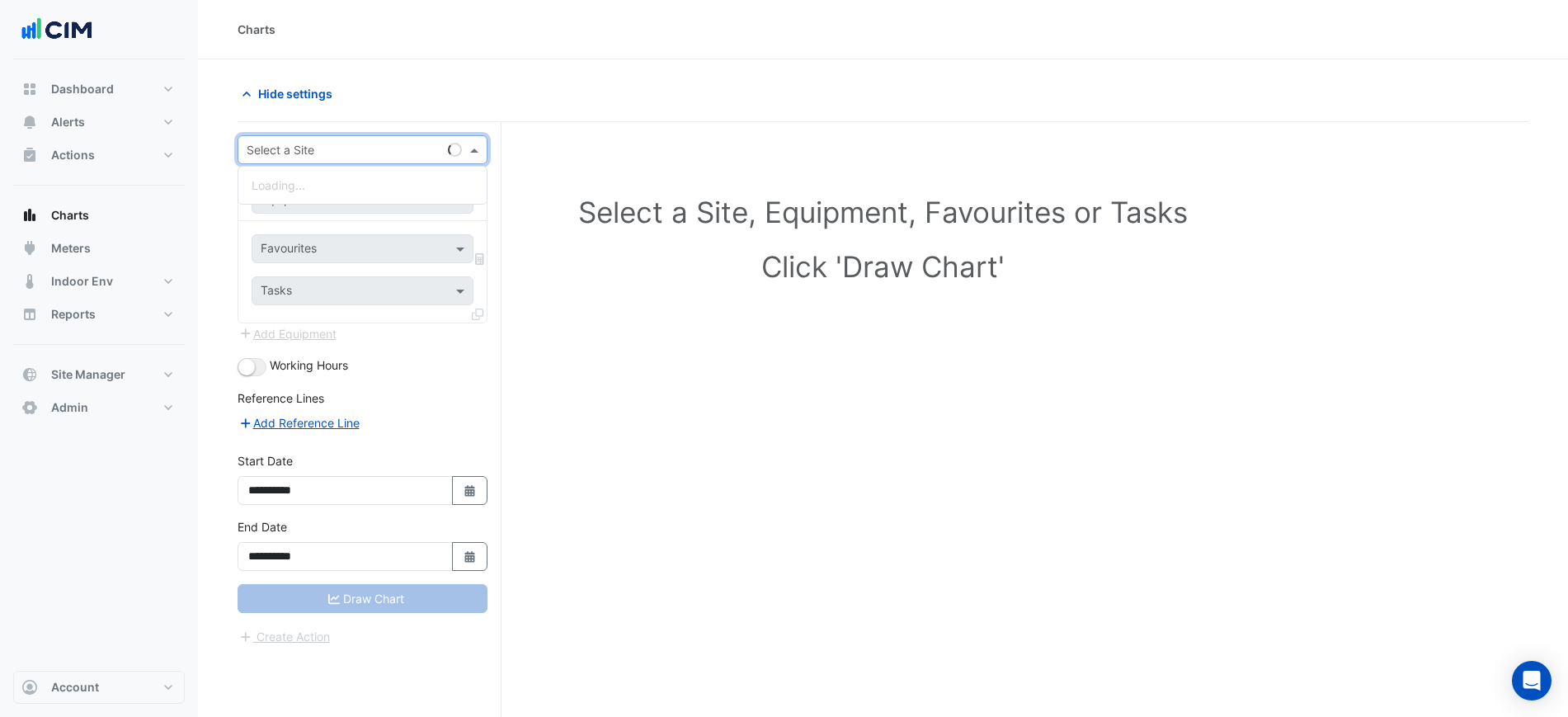
click at [242, 154] on div at bounding box center [362, 149] width 249 height 19
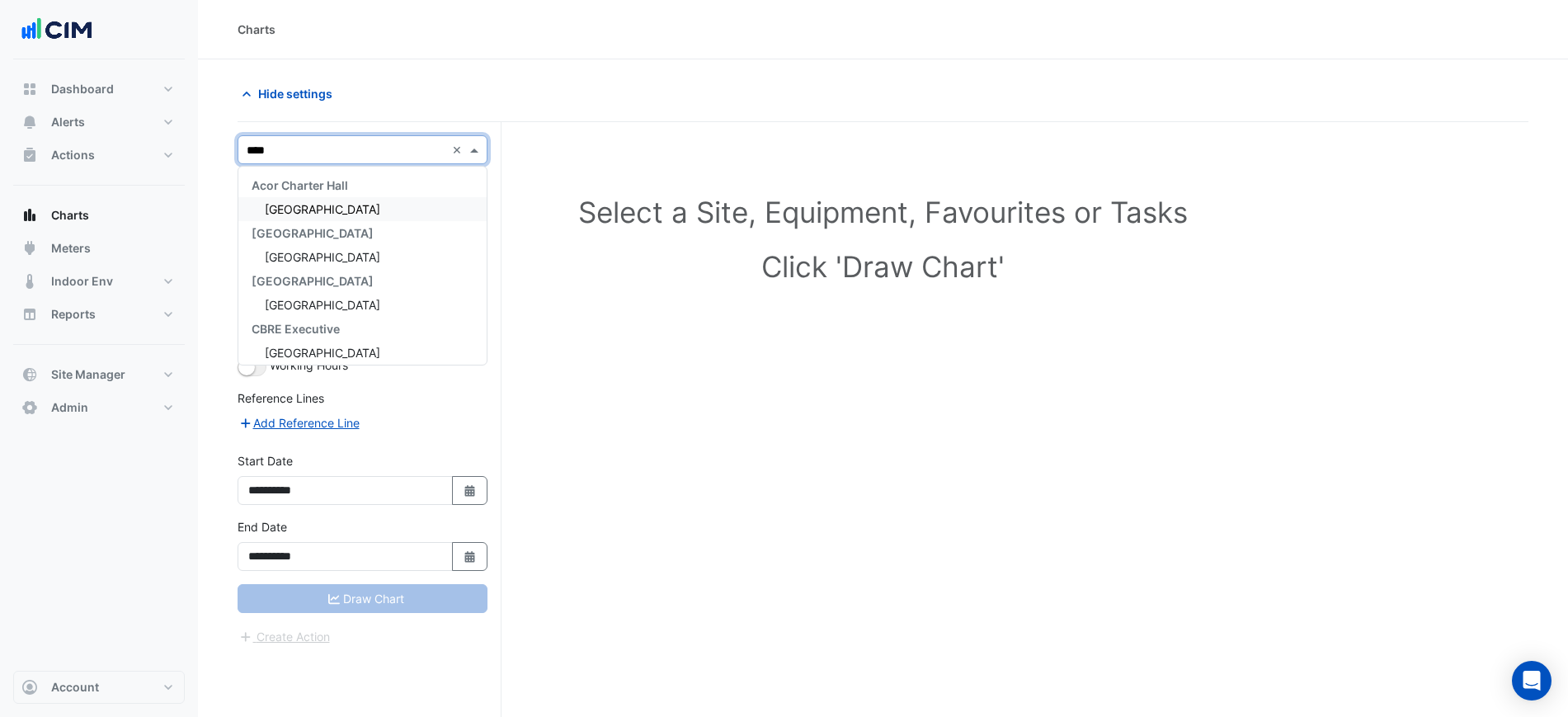
type input "*****"
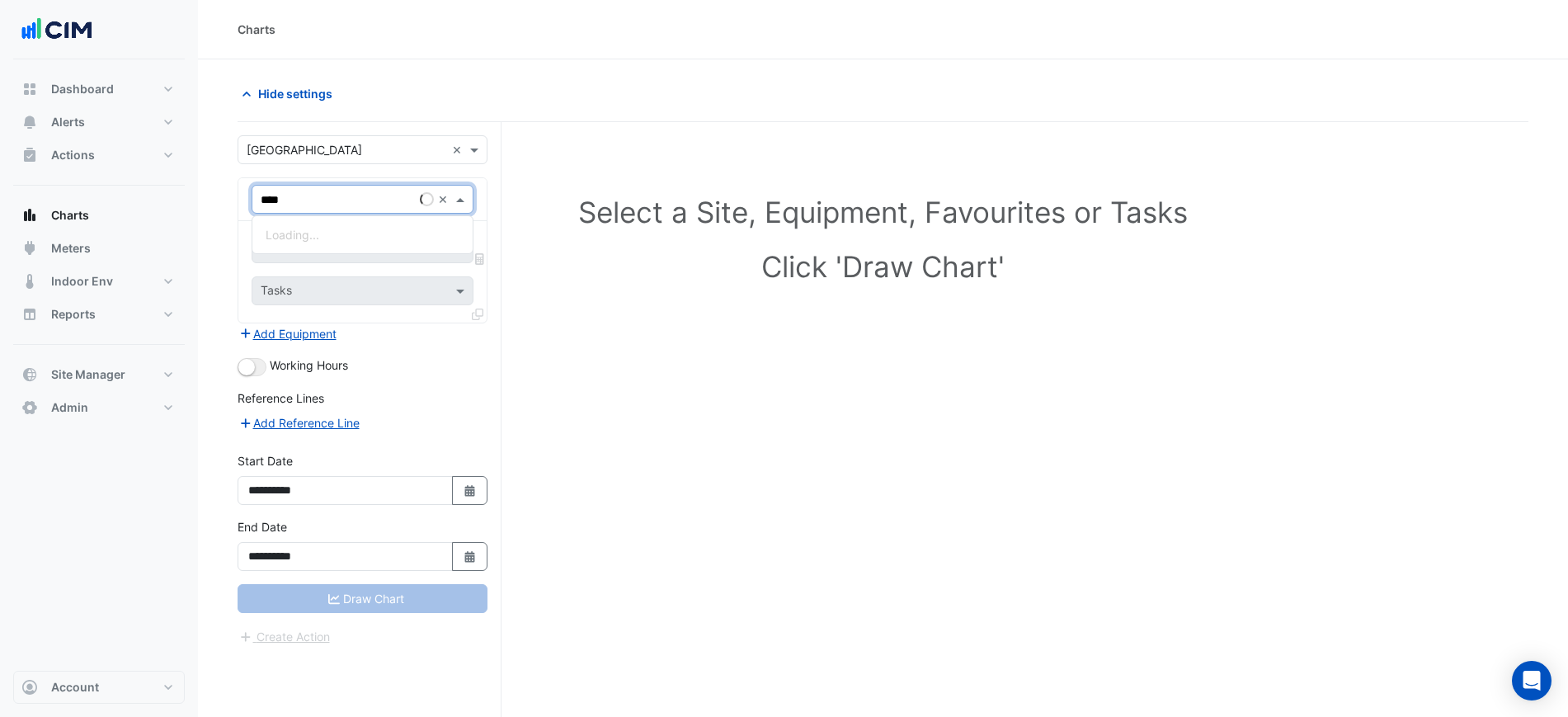
type input "***"
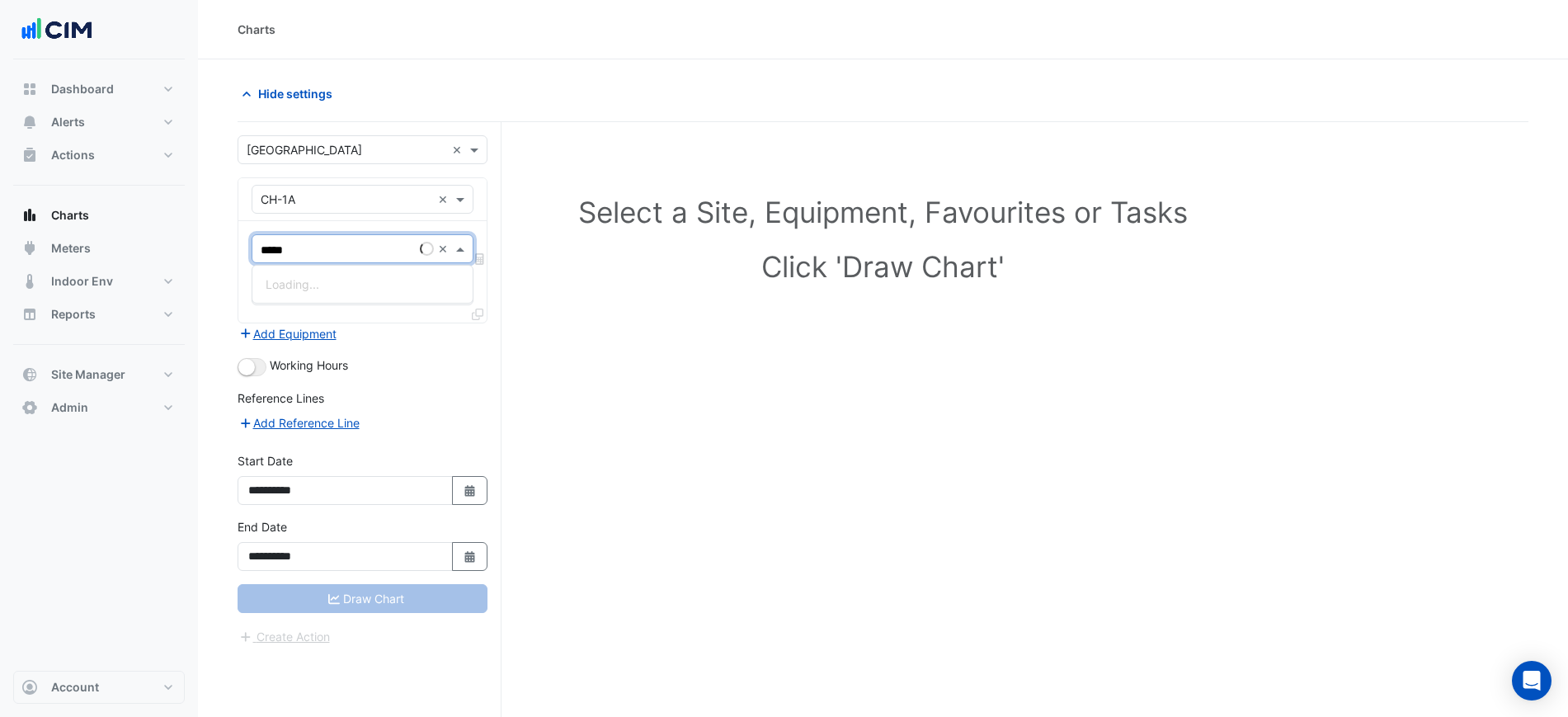
type input "******"
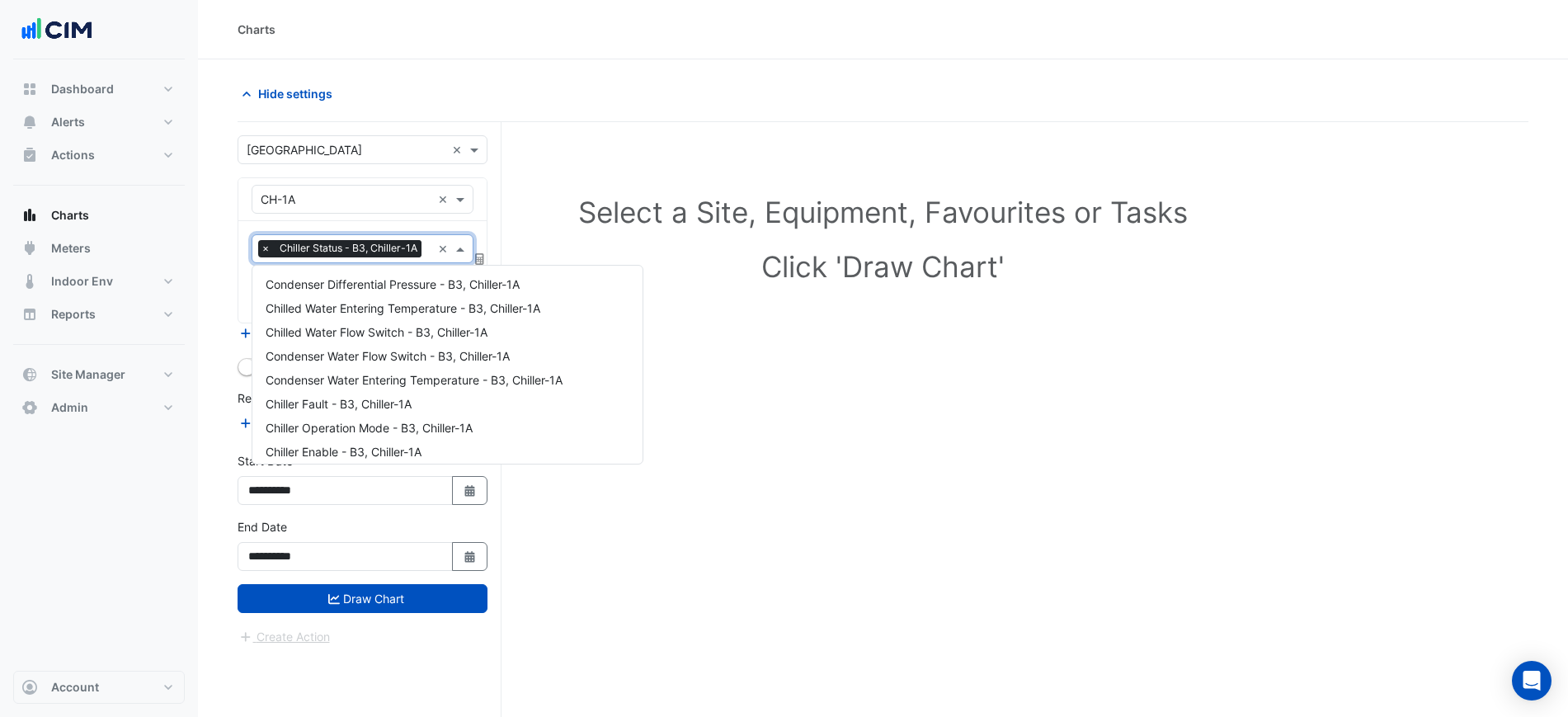
scroll to position [318, 0]
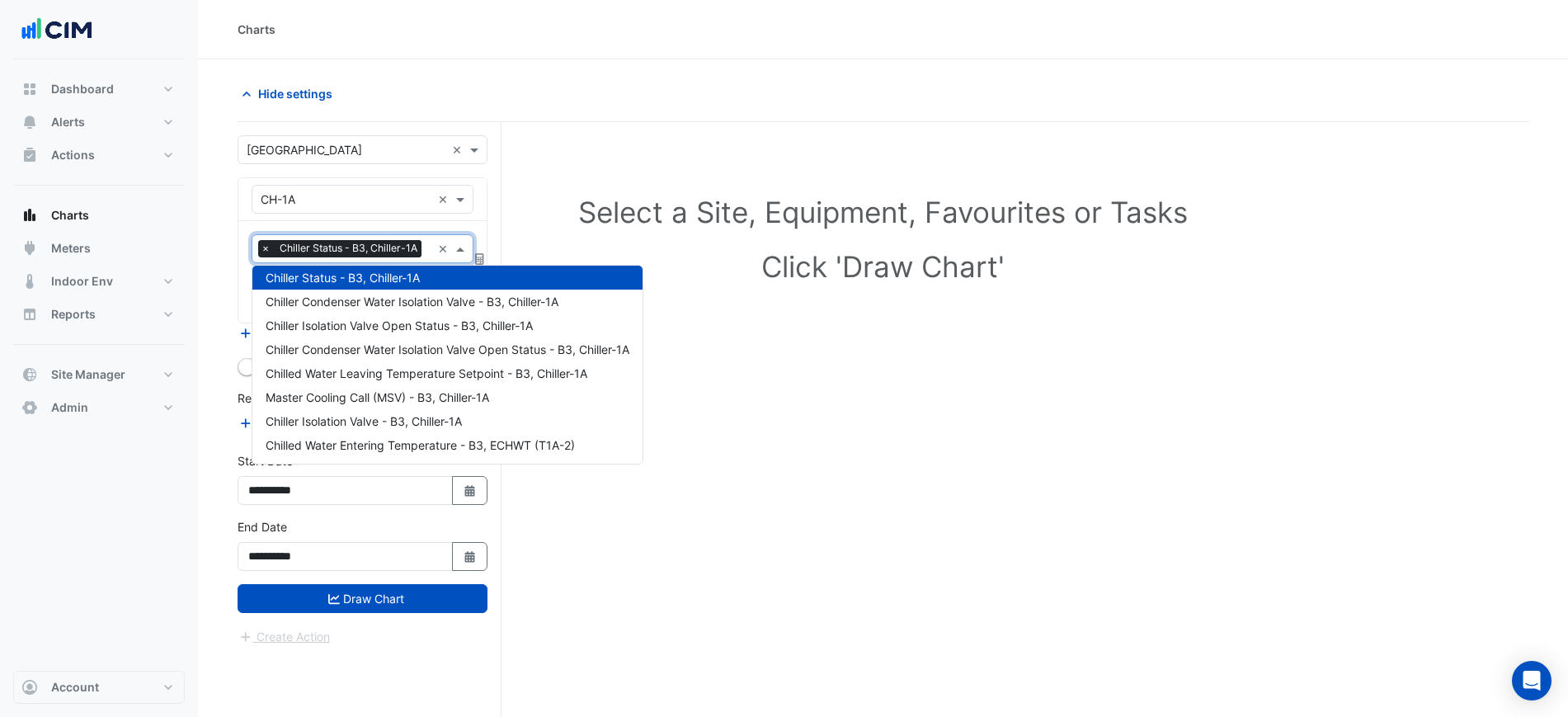
click at [676, 68] on section "Hide settings Select a Site, Equipment, Favourites or Tasks Click 'Draw Chart' …" at bounding box center [883, 419] width 1371 height 720
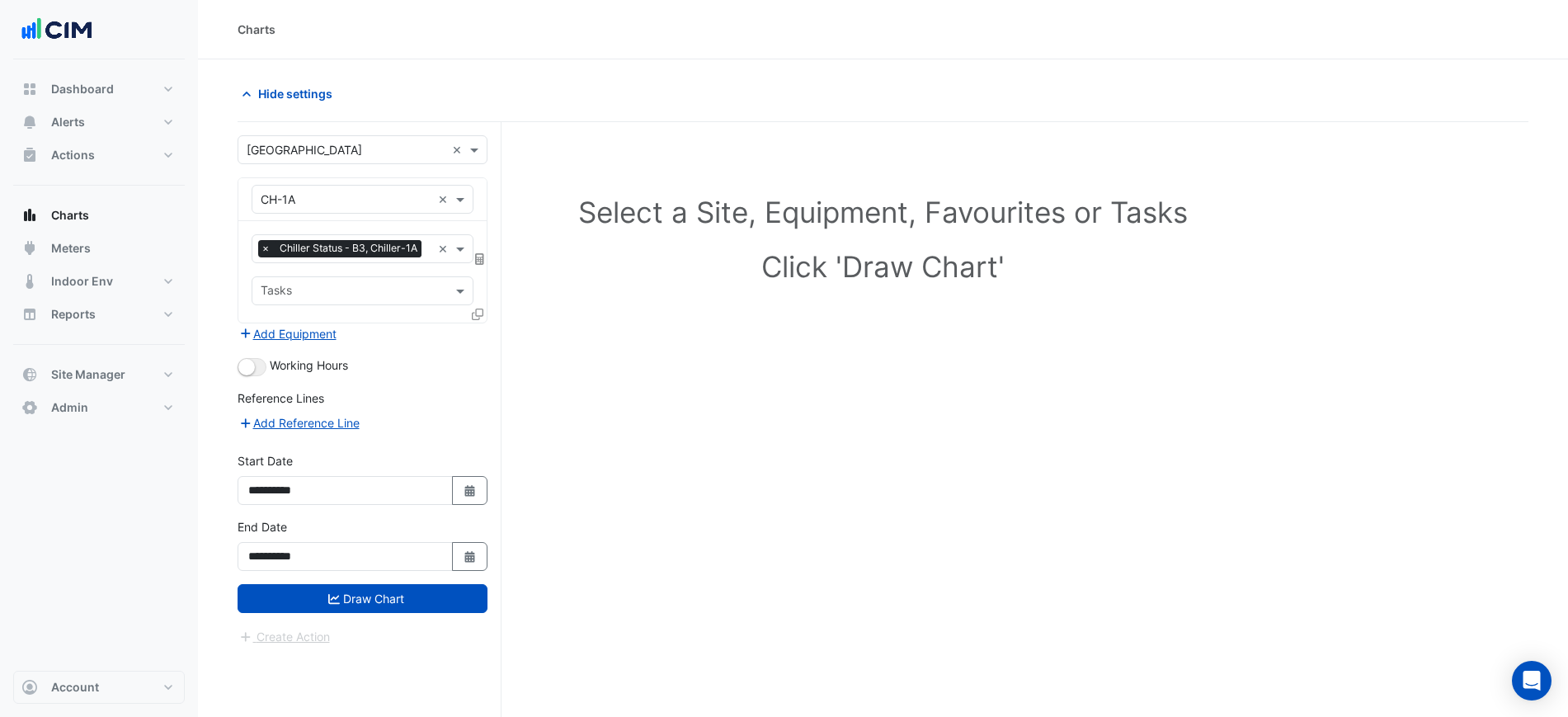
click at [473, 316] on icon at bounding box center [478, 314] width 12 height 12
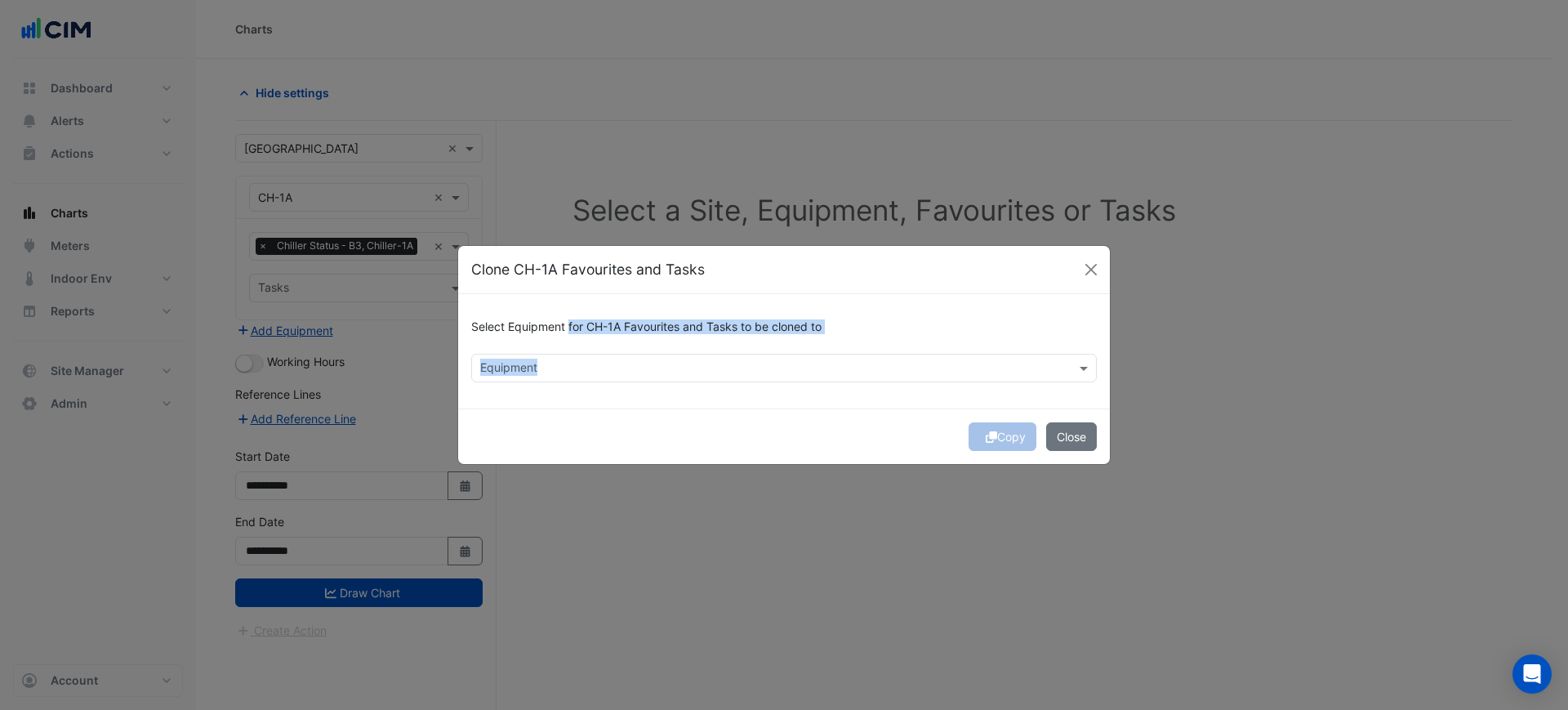
click at [571, 353] on div "Select Equipment for CH-1A Favourites and Tasks to be cloned to Equipment" at bounding box center [783, 351] width 652 height 114
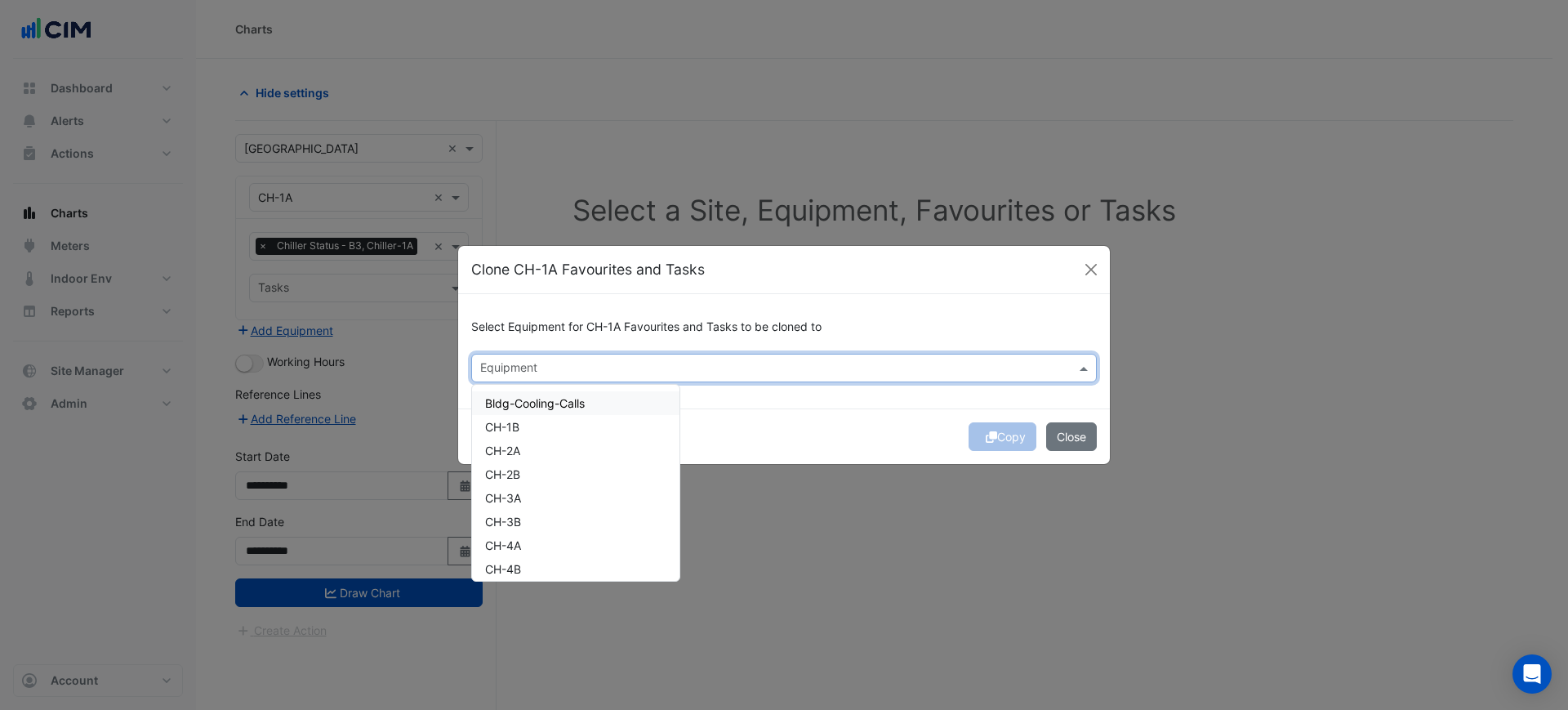
drag, startPoint x: 567, startPoint y: 373, endPoint x: 555, endPoint y: 386, distance: 17.7
click at [566, 373] on input "text" at bounding box center [774, 370] width 589 height 17
click at [536, 452] on div "CH-2A" at bounding box center [575, 450] width 208 height 24
click at [547, 426] on div "CH-1B" at bounding box center [575, 427] width 208 height 24
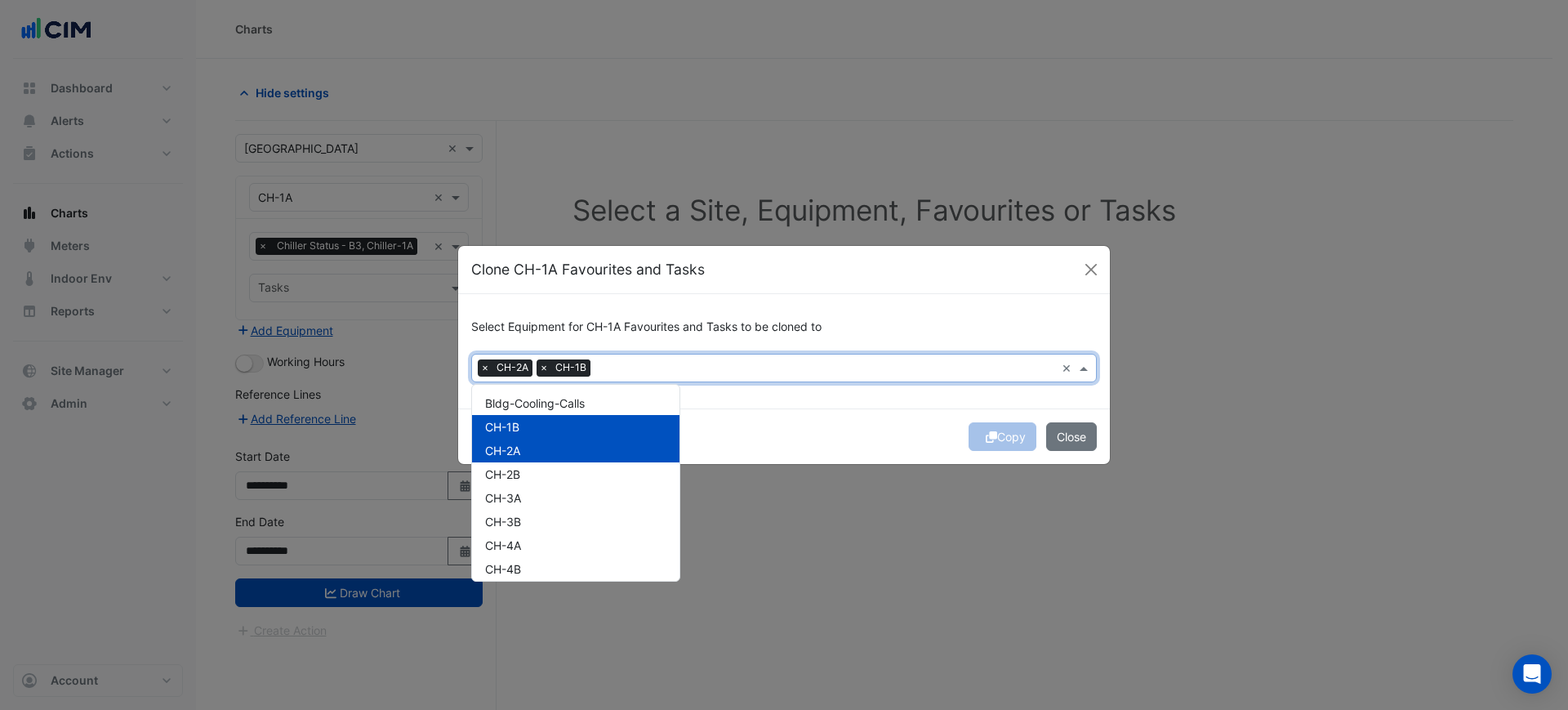
click at [548, 448] on div "CH-2A" at bounding box center [575, 450] width 208 height 24
drag, startPoint x: 529, startPoint y: 446, endPoint x: 529, endPoint y: 456, distance: 10.0
click at [529, 447] on div "CH-2A" at bounding box center [575, 450] width 208 height 24
click at [525, 473] on div "CH-2B" at bounding box center [575, 474] width 208 height 24
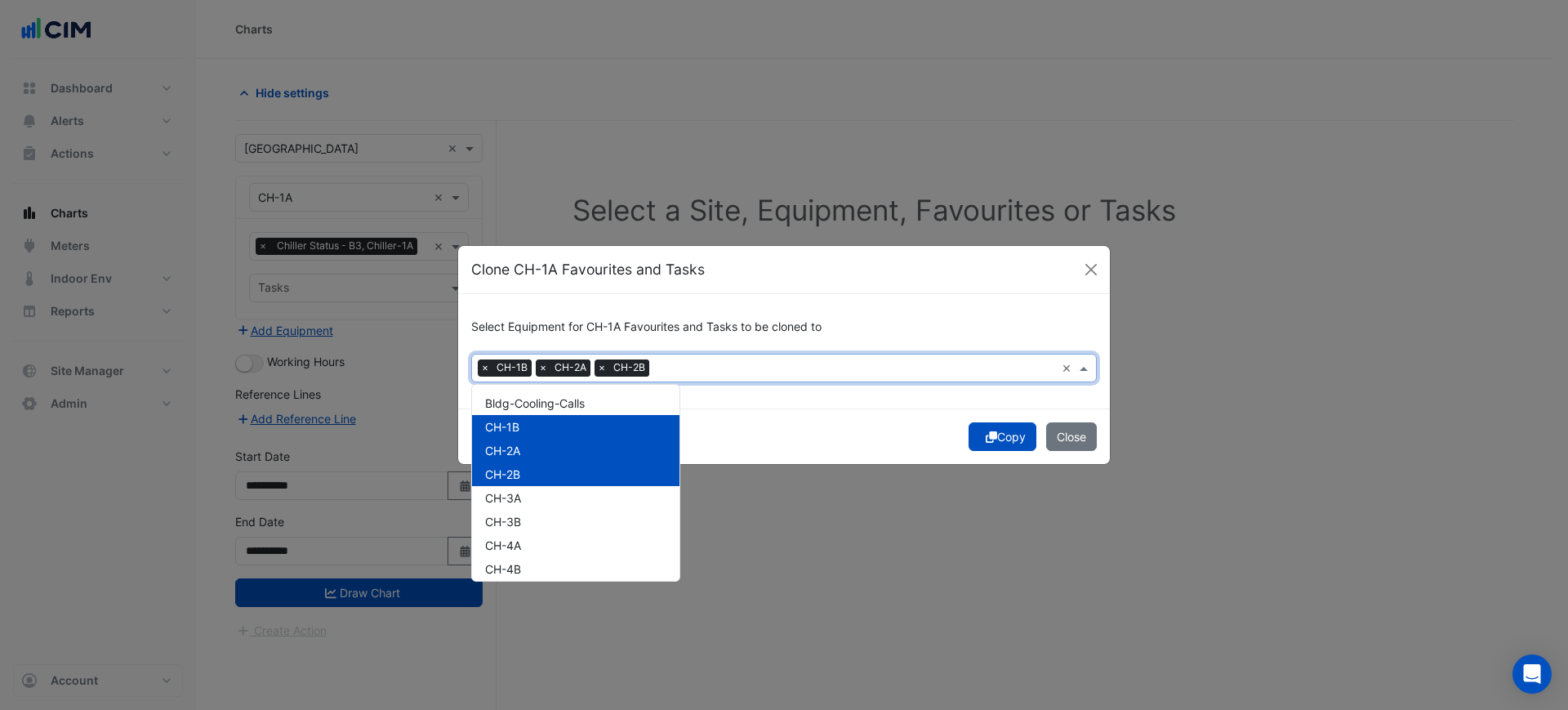
click at [993, 435] on button "Copy" at bounding box center [1002, 437] width 68 height 29
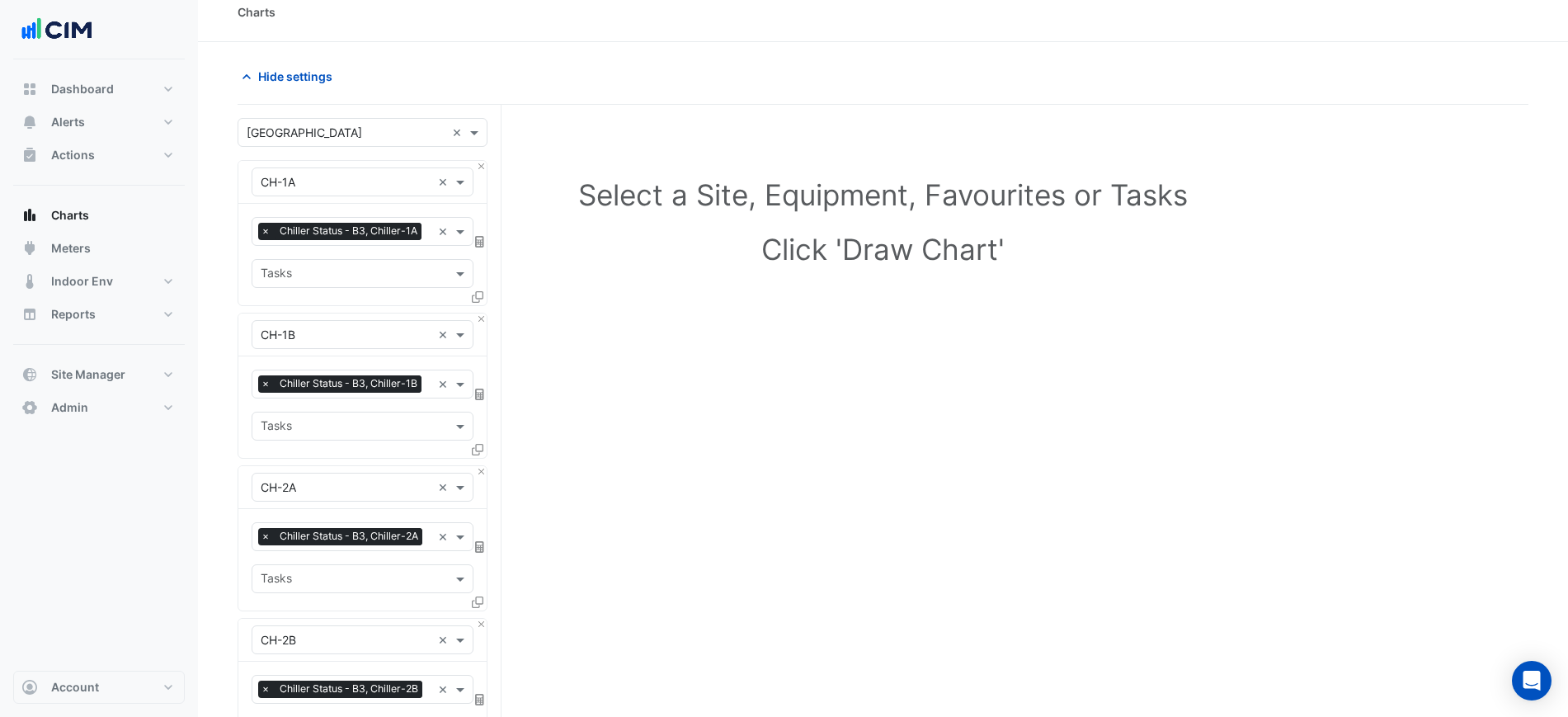
scroll to position [400, 0]
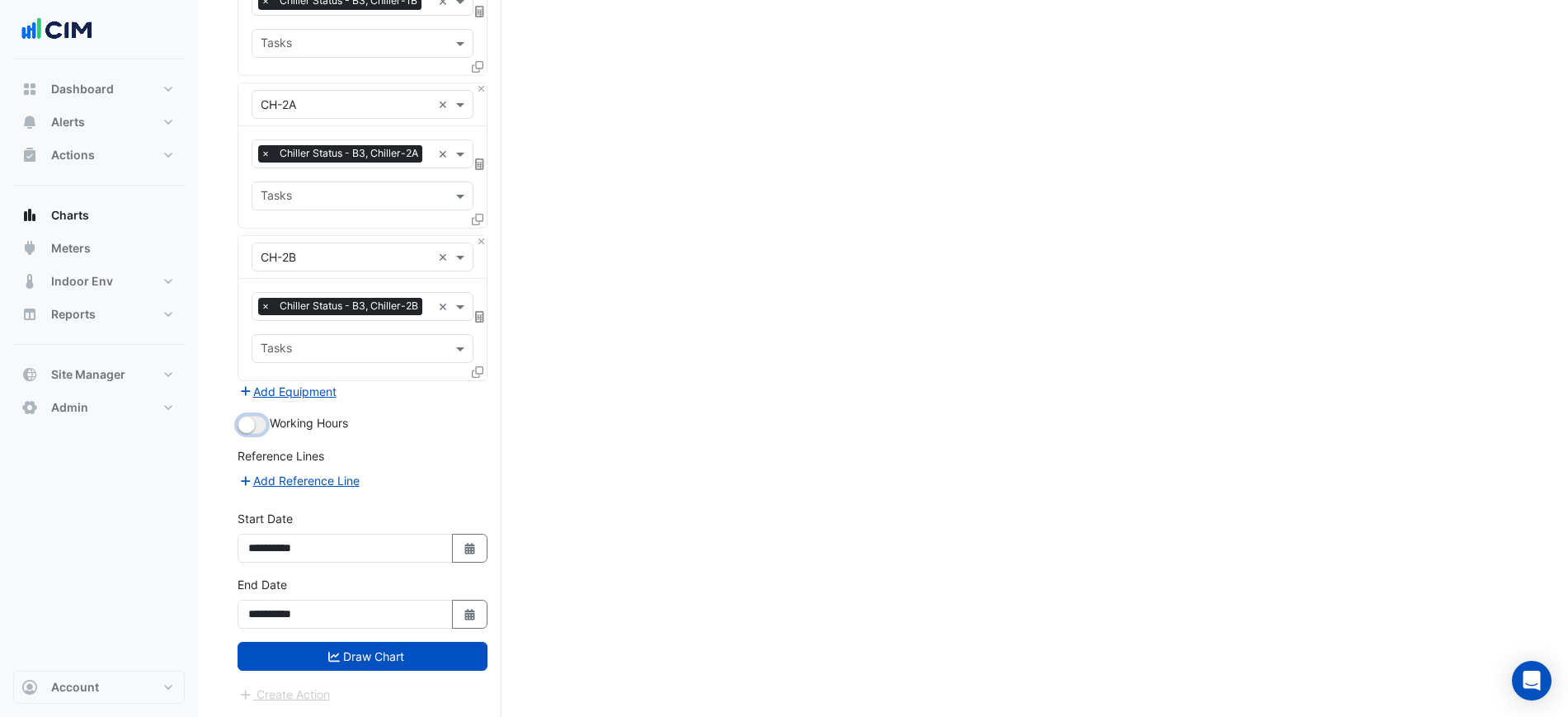
click at [264, 425] on button "button" at bounding box center [253, 424] width 29 height 19
click at [290, 392] on button "Add Equipment" at bounding box center [288, 391] width 100 height 19
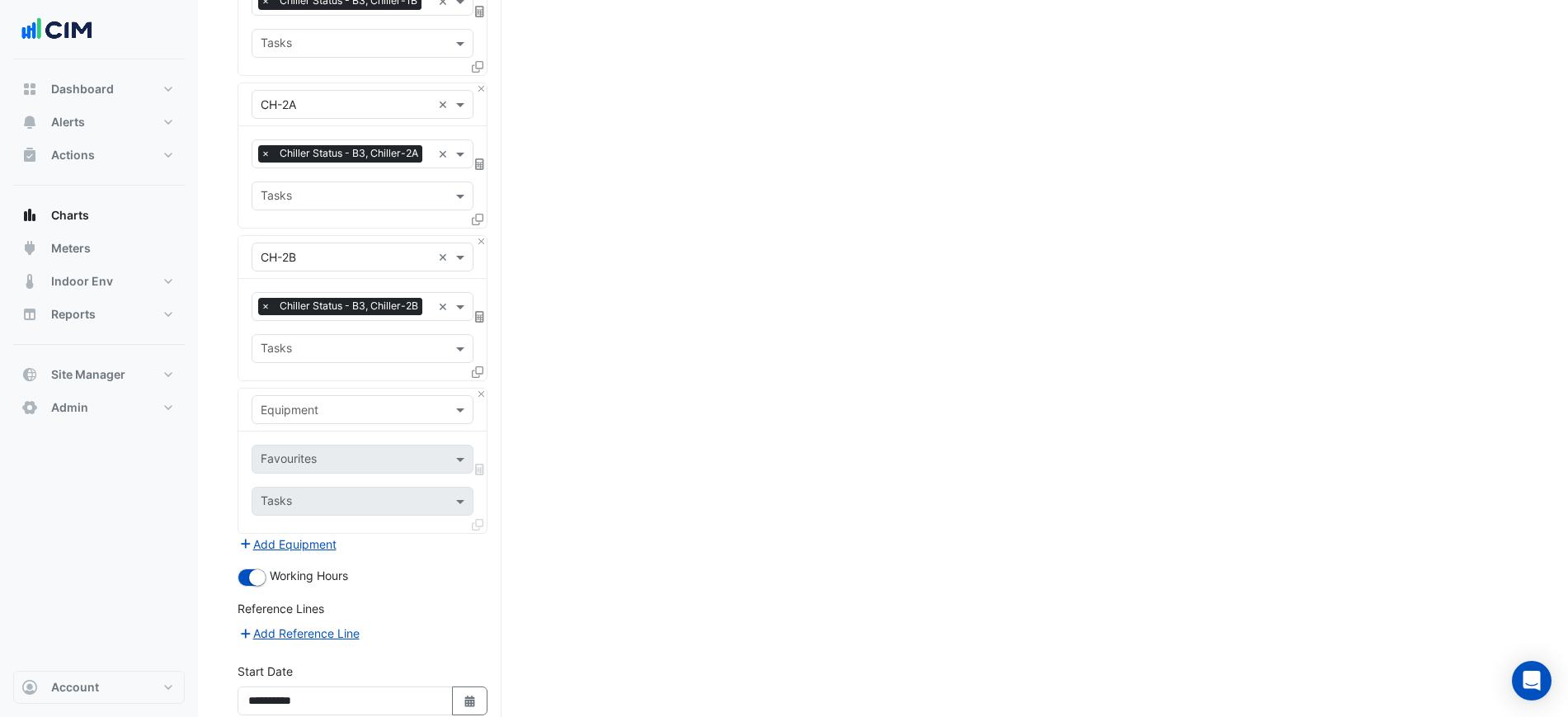
click at [329, 412] on input "text" at bounding box center [345, 411] width 171 height 18
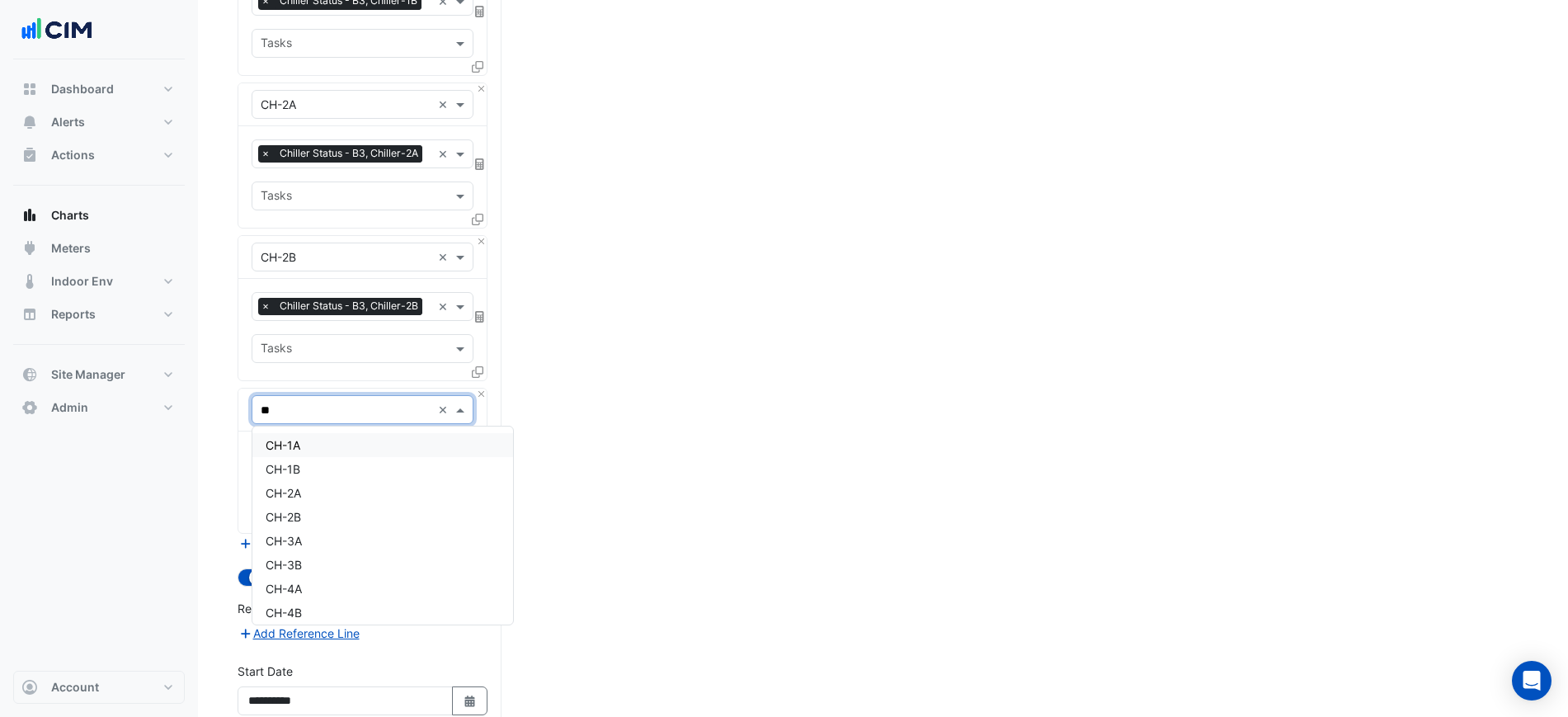
type input "***"
click at [308, 434] on div "CHWP-B3-1A" at bounding box center [382, 445] width 261 height 24
click at [312, 453] on input "text" at bounding box center [343, 460] width 167 height 18
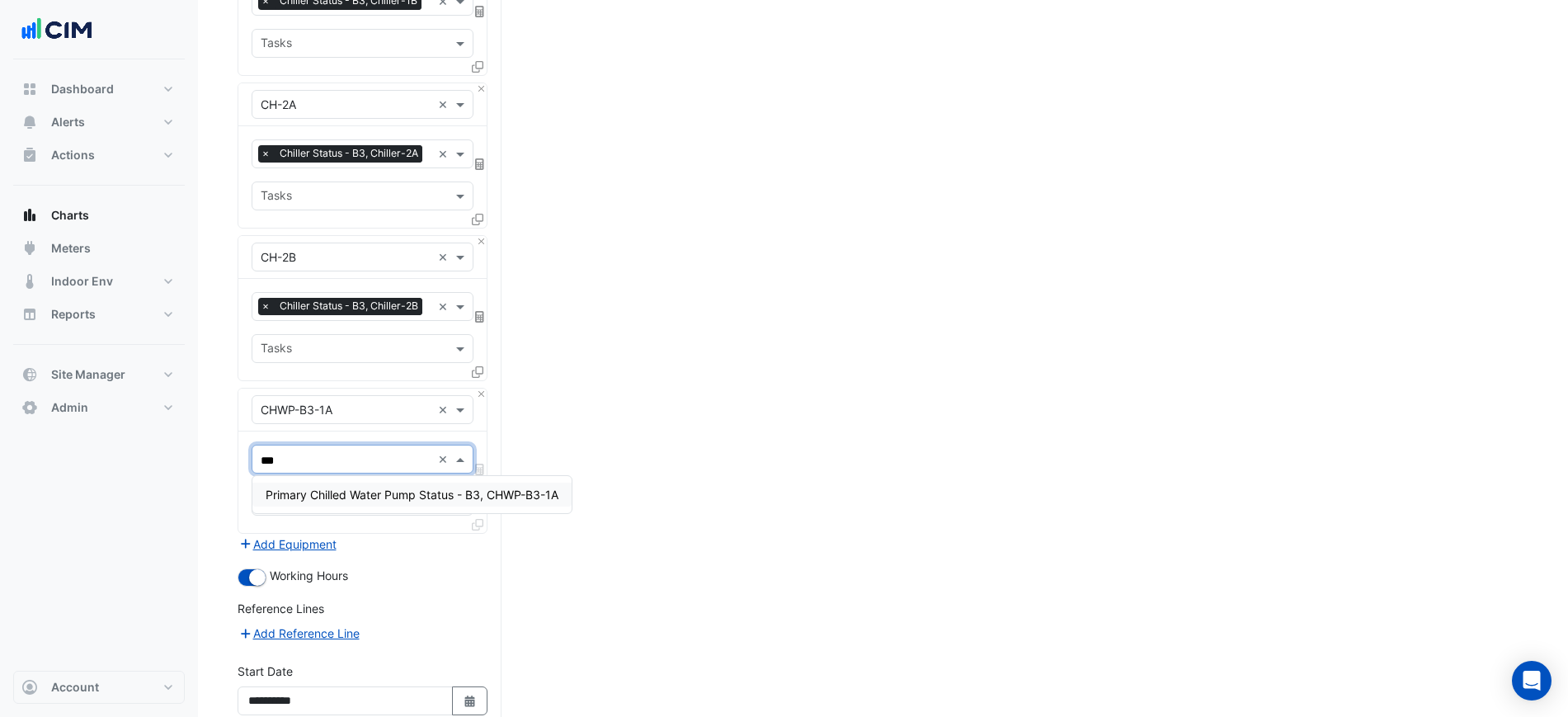
type input "****"
click at [356, 488] on span "Primary Chilled Water Pump Status - B3, CHWP-B3-1A" at bounding box center [412, 495] width 293 height 14
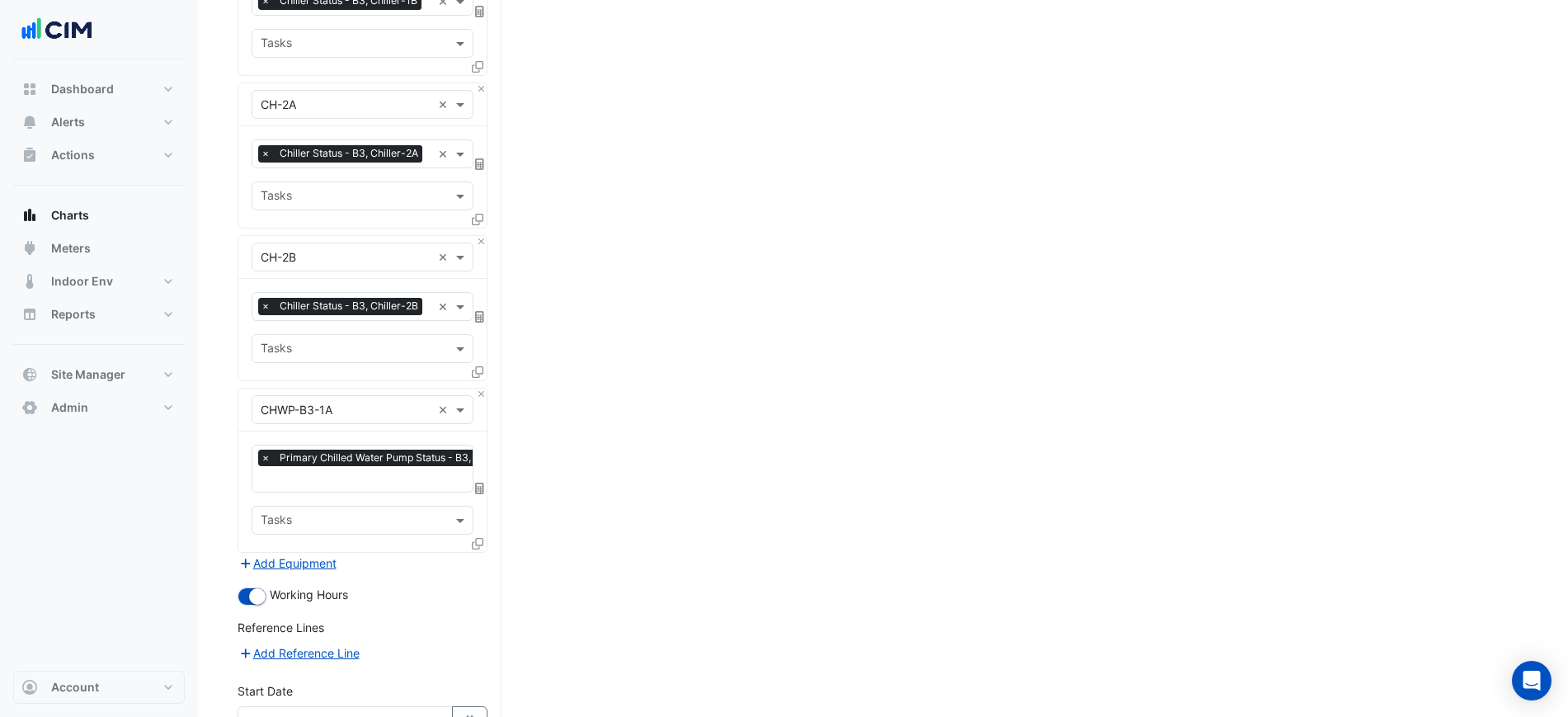
click at [476, 540] on icon at bounding box center [478, 543] width 12 height 12
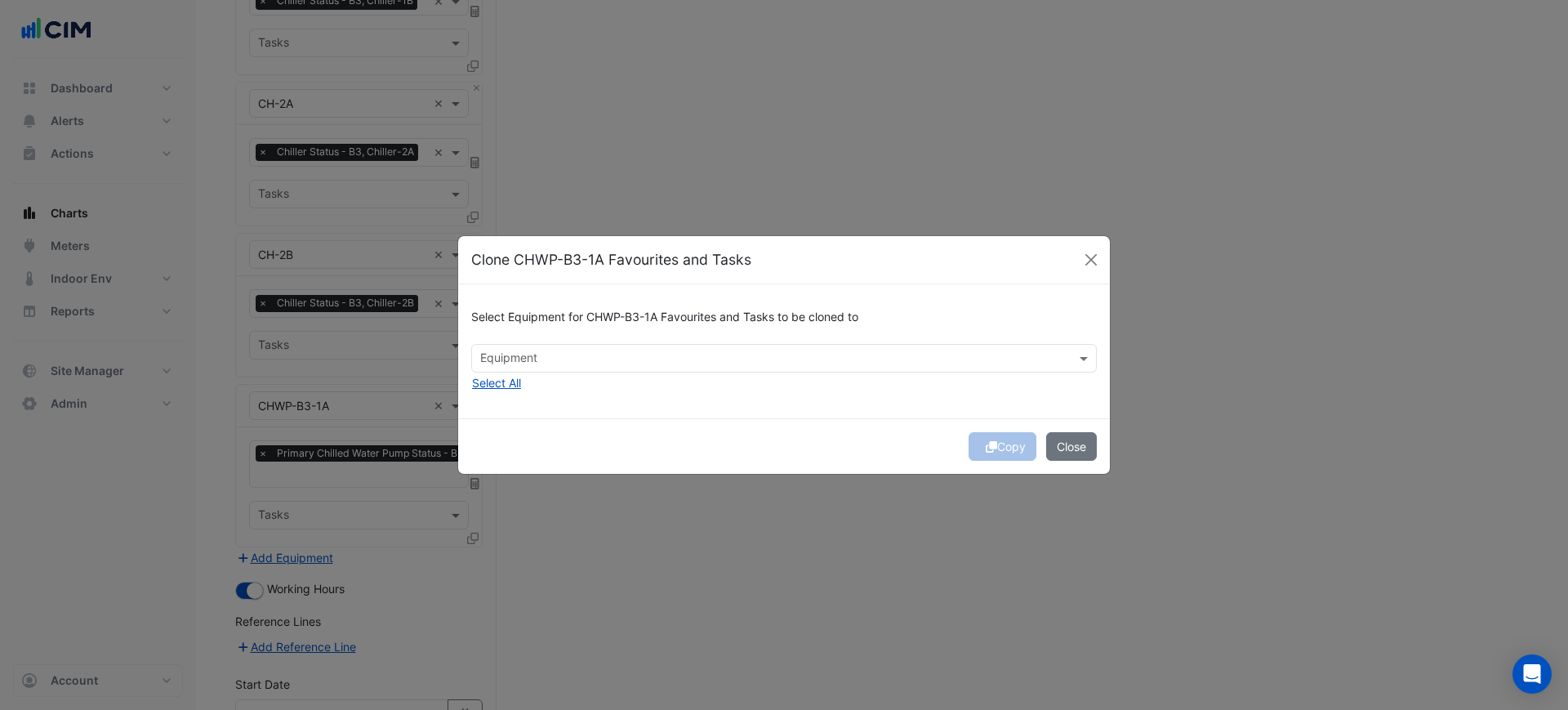
drag, startPoint x: 592, startPoint y: 364, endPoint x: 584, endPoint y: 368, distance: 8.9
click at [591, 364] on input "text" at bounding box center [774, 360] width 589 height 17
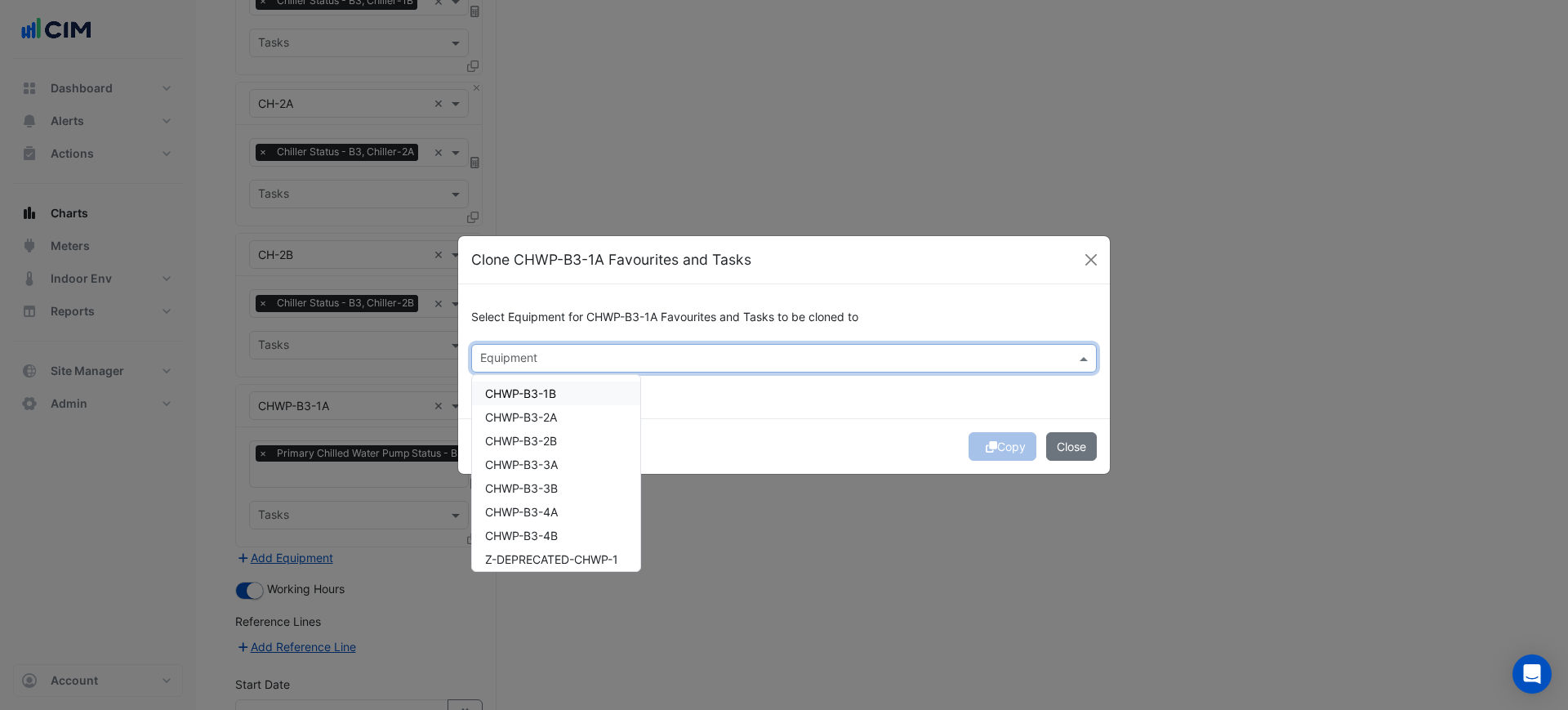
drag, startPoint x: 570, startPoint y: 398, endPoint x: 561, endPoint y: 414, distance: 18.4
click at [569, 398] on div "CHWP-B3-1B" at bounding box center [556, 393] width 168 height 24
drag, startPoint x: 557, startPoint y: 421, endPoint x: 548, endPoint y: 447, distance: 27.5
click at [557, 422] on span "CHWP-B3-2A" at bounding box center [520, 416] width 71 height 14
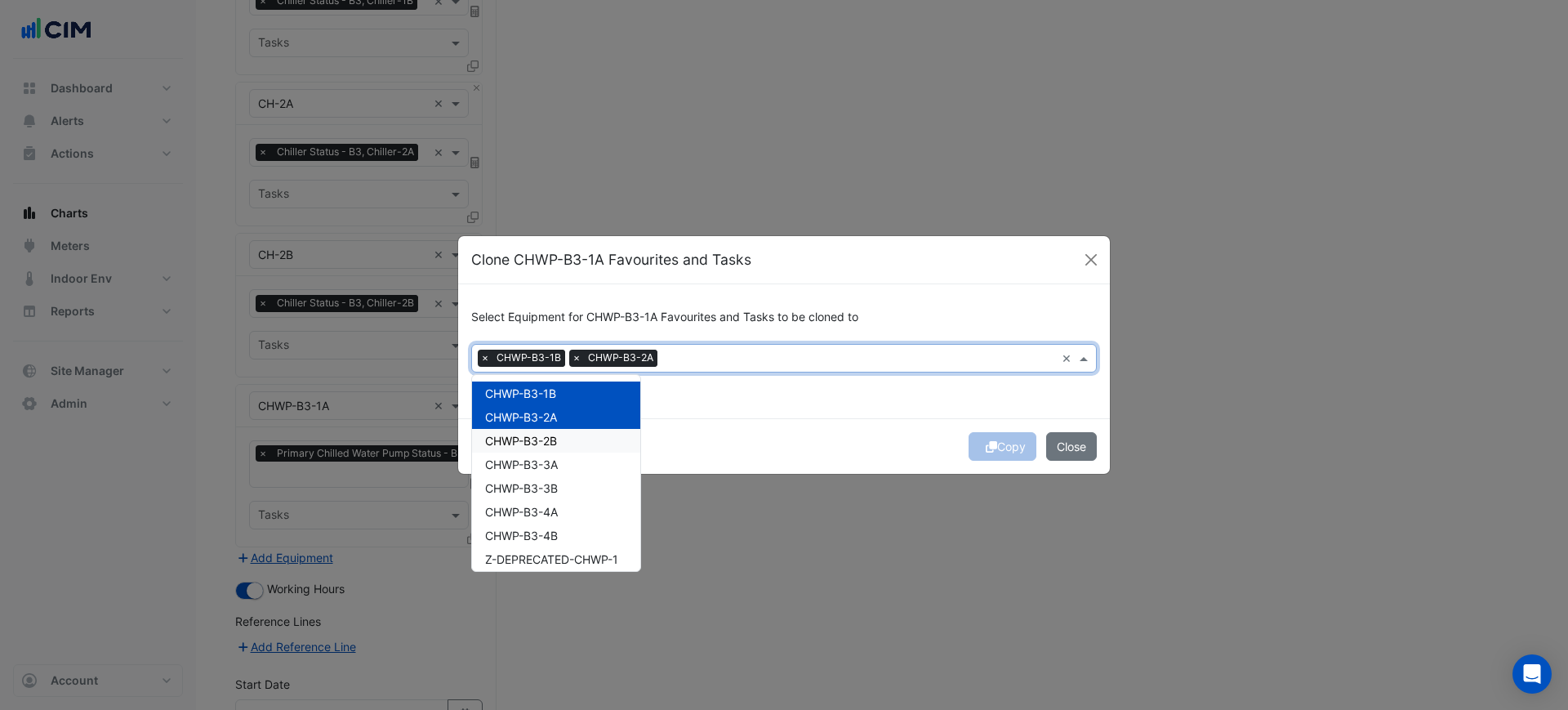
click at [546, 453] on div "CHWP-B3-3A" at bounding box center [556, 464] width 168 height 24
click at [552, 442] on span "CHWP-B3-2B" at bounding box center [520, 440] width 71 height 14
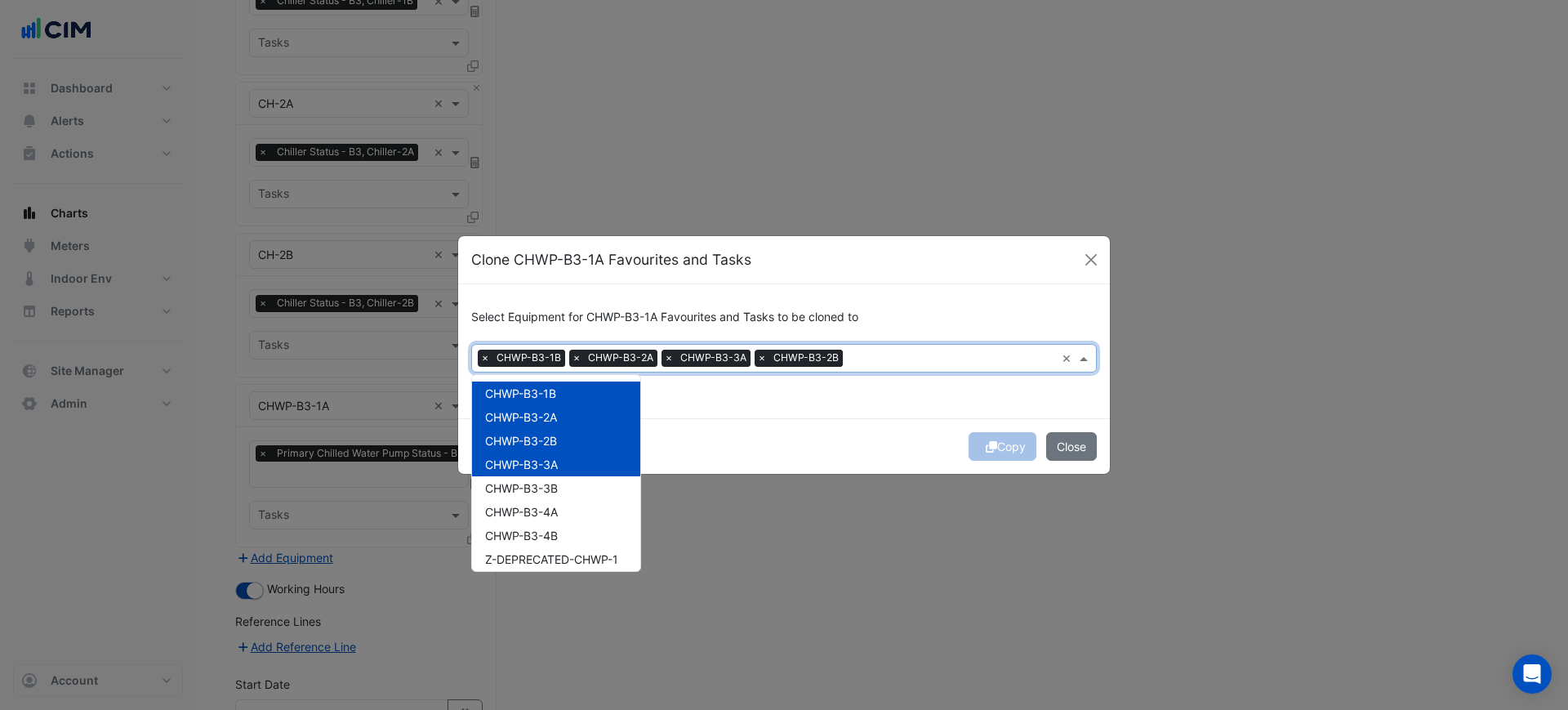
click at [552, 464] on span "CHWP-B3-3A" at bounding box center [520, 465] width 72 height 14
click at [770, 430] on div "Copy Close" at bounding box center [783, 446] width 652 height 56
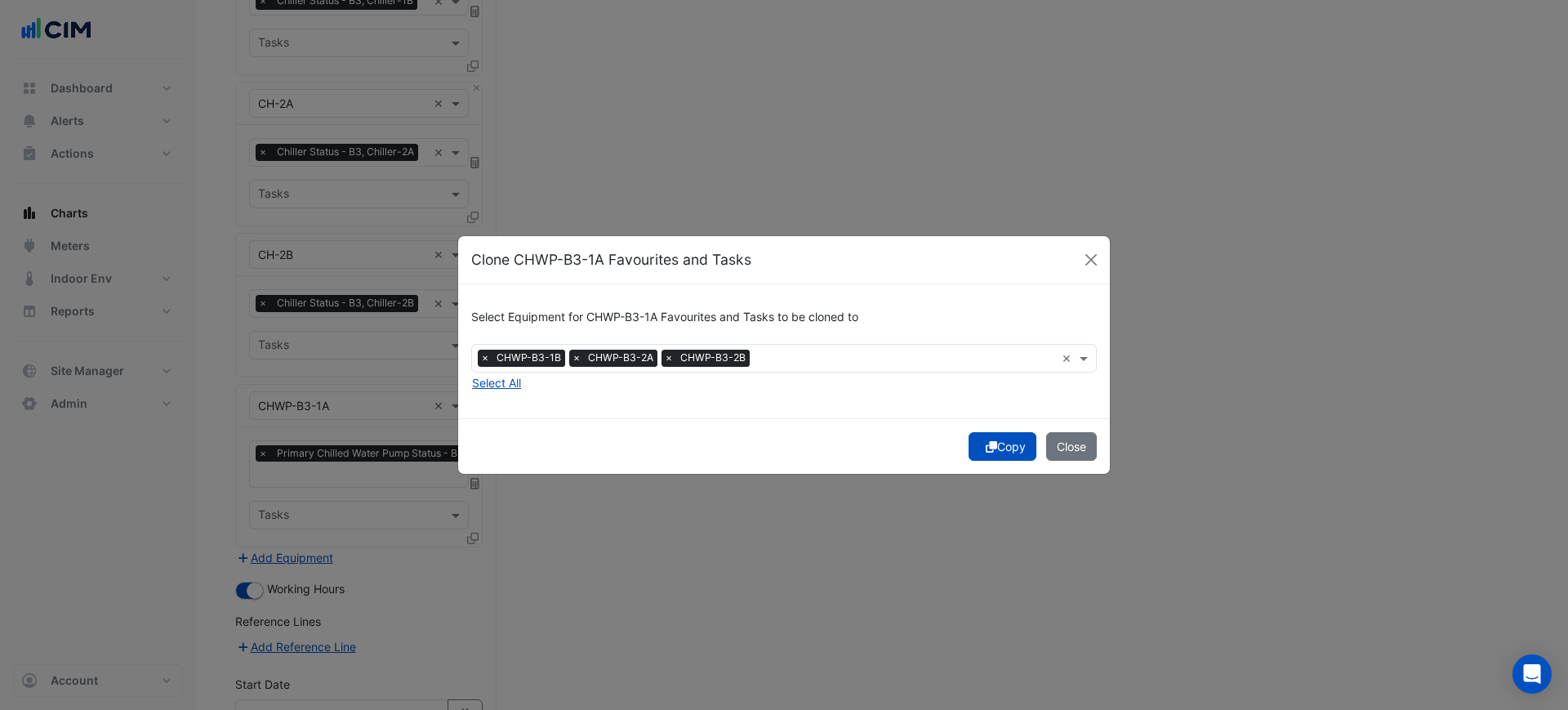
click at [988, 451] on icon "submit" at bounding box center [992, 447] width 12 height 12
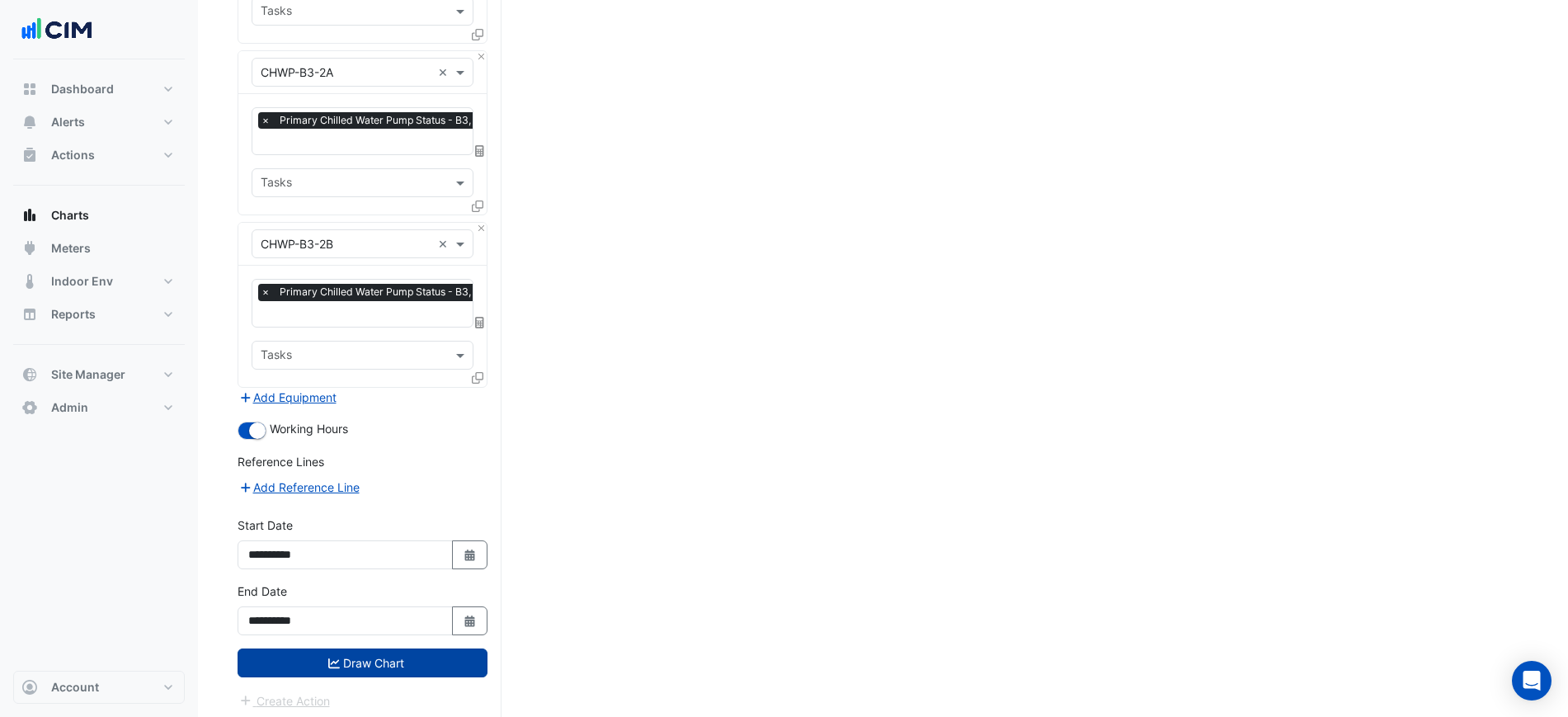
click at [424, 667] on button "Draw Chart" at bounding box center [363, 663] width 250 height 29
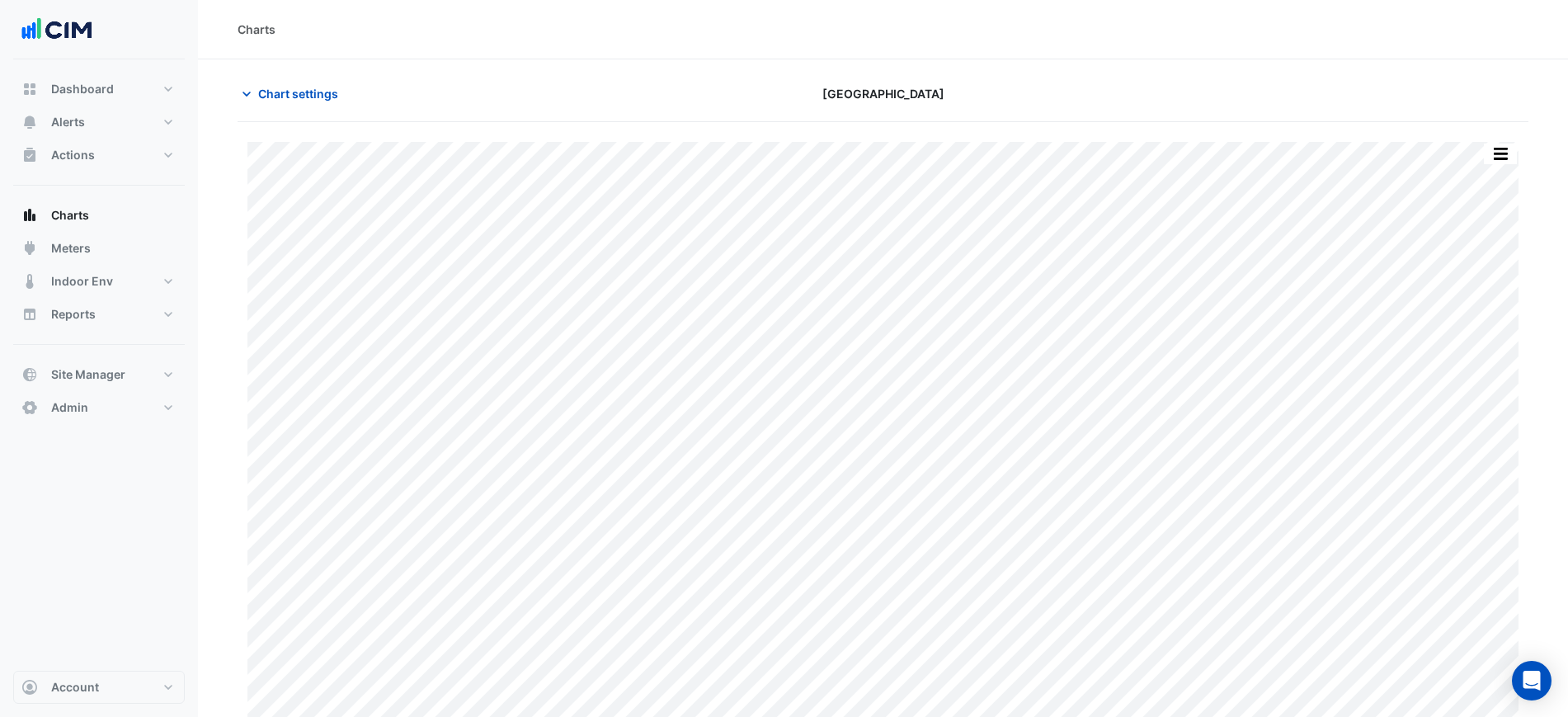
click at [1009, 81] on div "[GEOGRAPHIC_DATA]" at bounding box center [884, 94] width 437 height 29
drag, startPoint x: 1488, startPoint y: 156, endPoint x: 1494, endPoint y: 162, distance: 8.5
click at [1489, 155] on button "button" at bounding box center [1501, 153] width 33 height 20
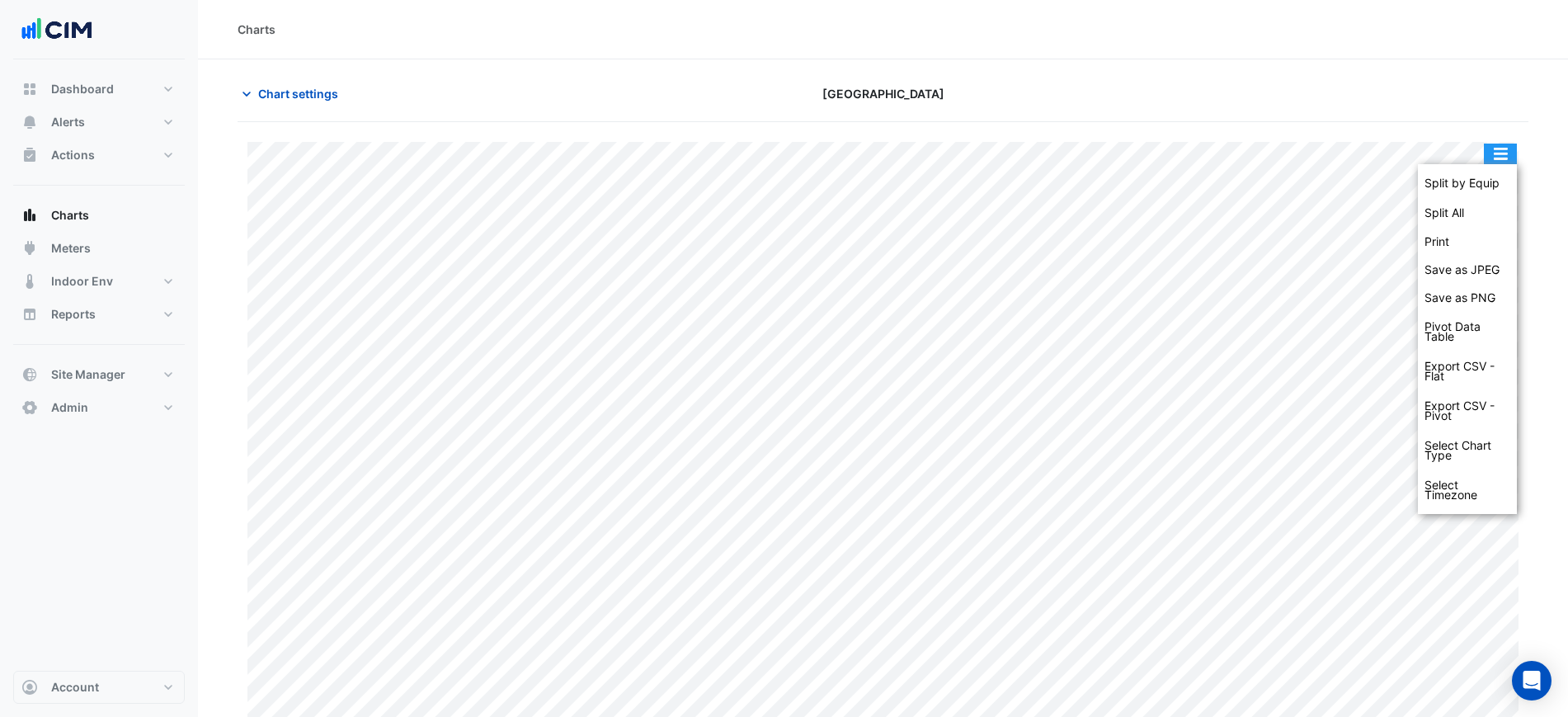
click at [1496, 178] on div "Split by Equip" at bounding box center [1467, 183] width 99 height 29
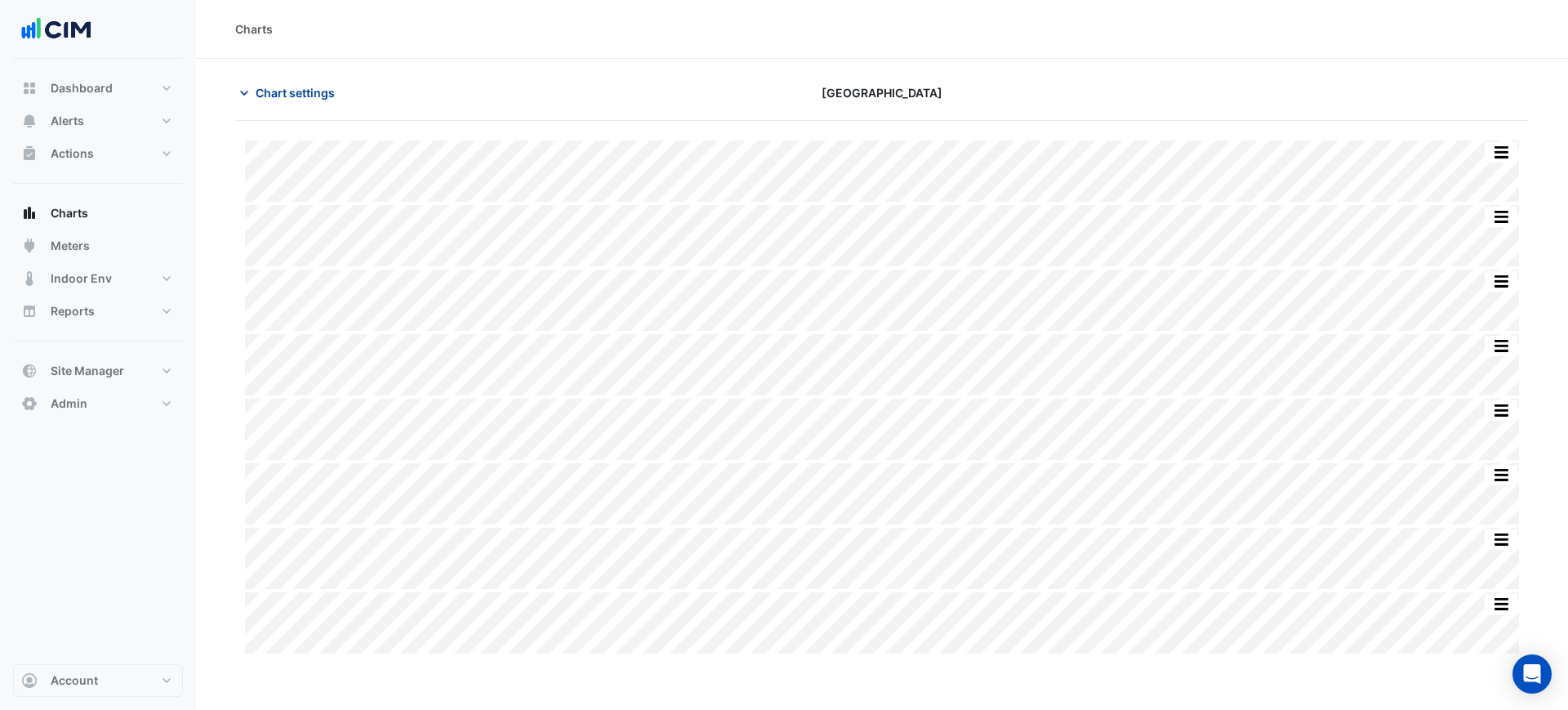
click at [253, 87] on button "Chart settings" at bounding box center [291, 93] width 110 height 29
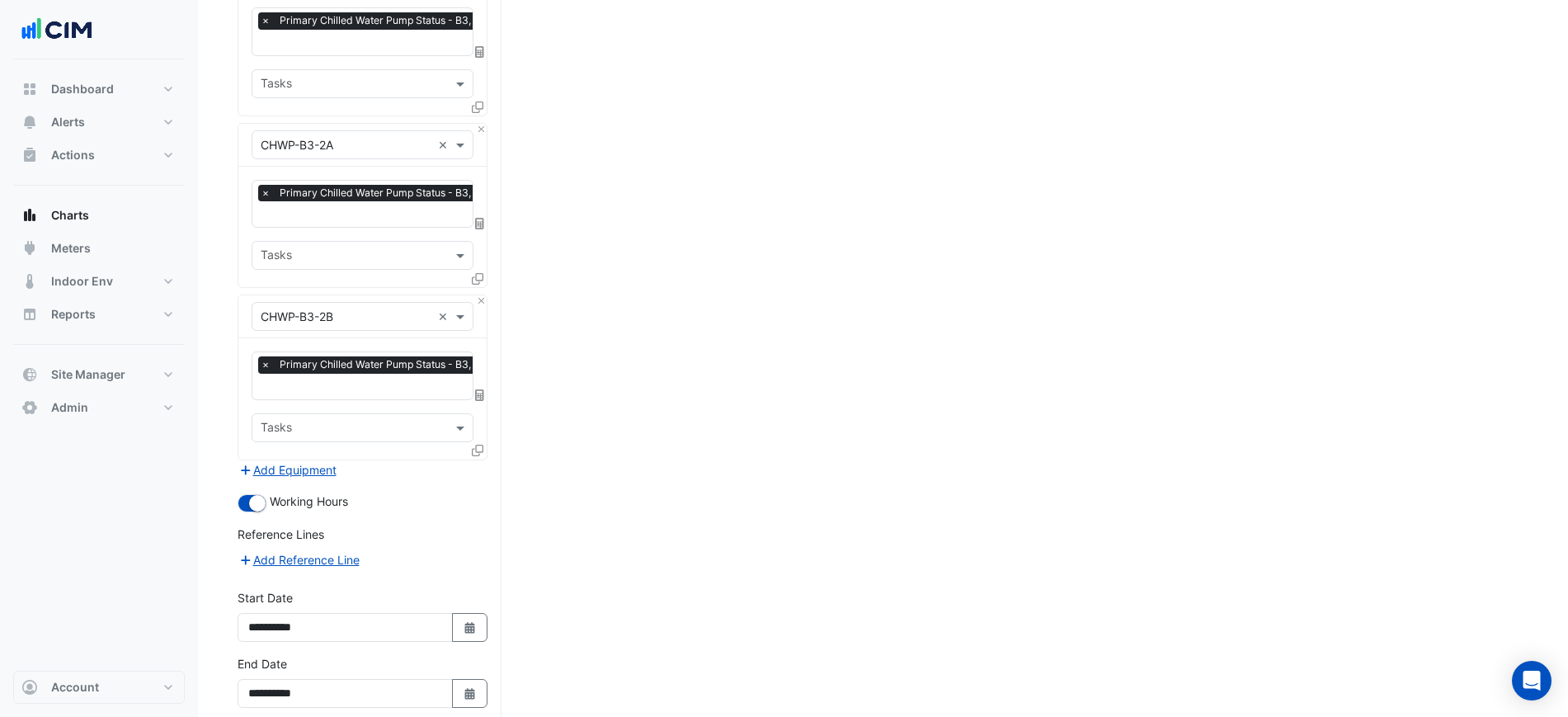
scroll to position [1082, 0]
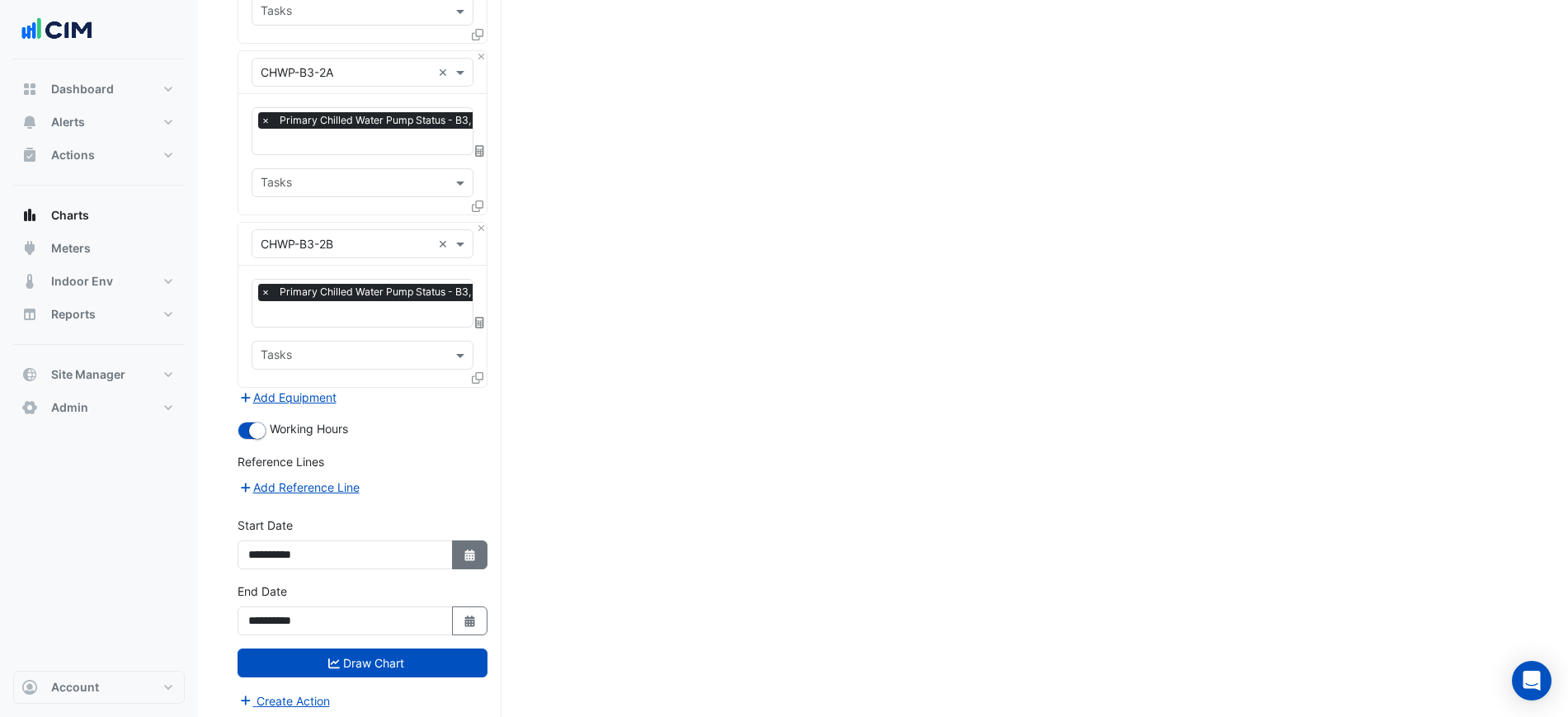
click at [478, 559] on button "Select Date" at bounding box center [469, 555] width 36 height 29
select select "*"
select select "****"
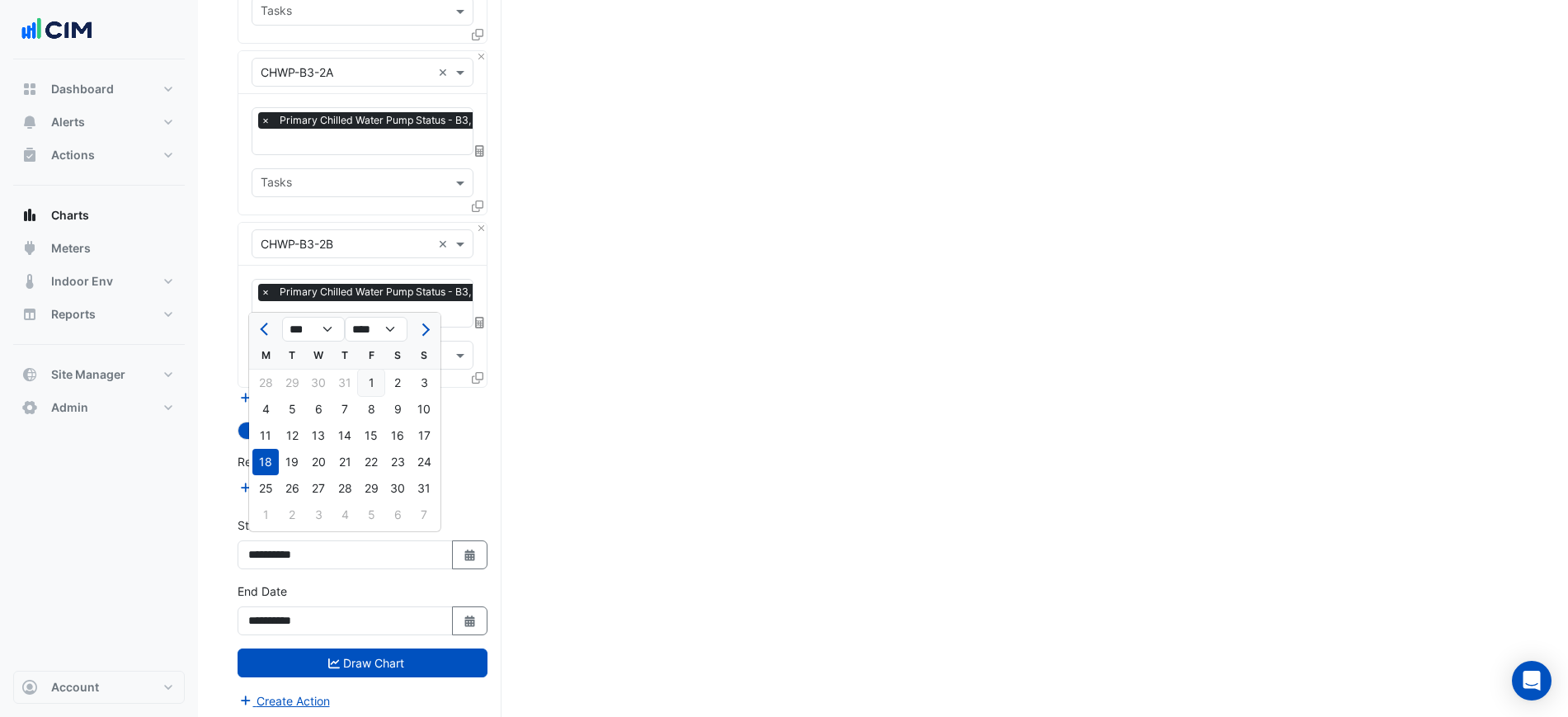
click at [369, 382] on div "1" at bounding box center [371, 382] width 26 height 26
type input "**********"
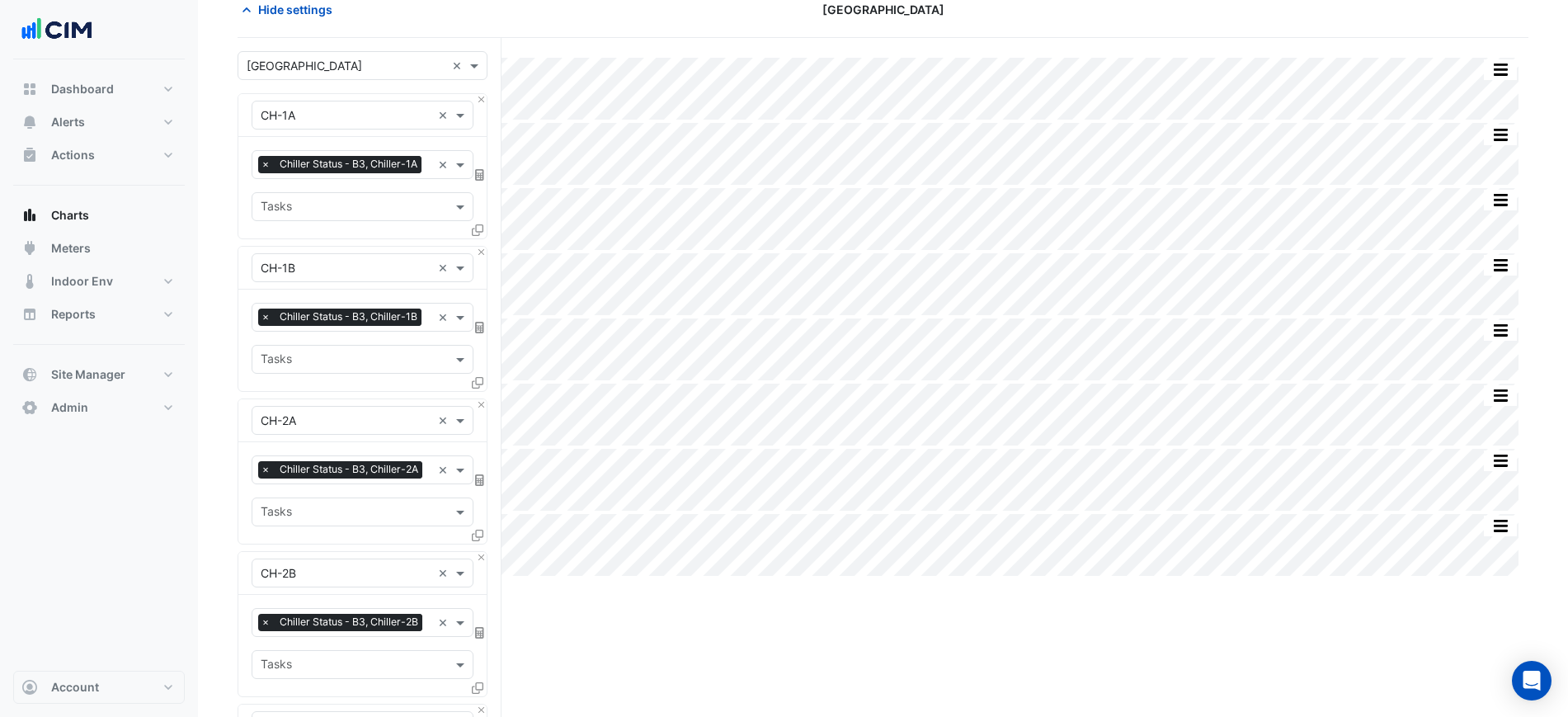
scroll to position [51, 0]
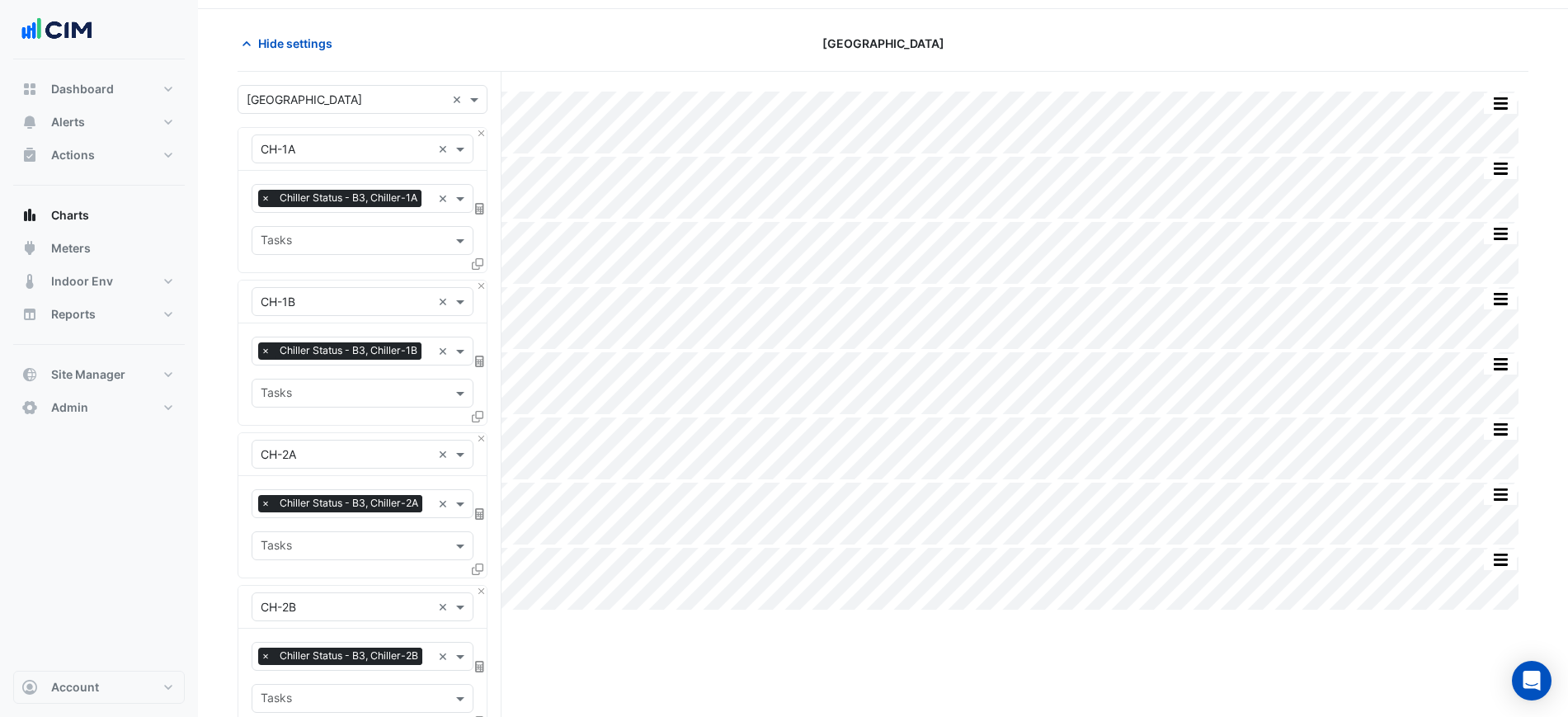
click at [371, 202] on span "Chiller Status - B3, Chiller-1A" at bounding box center [348, 197] width 146 height 17
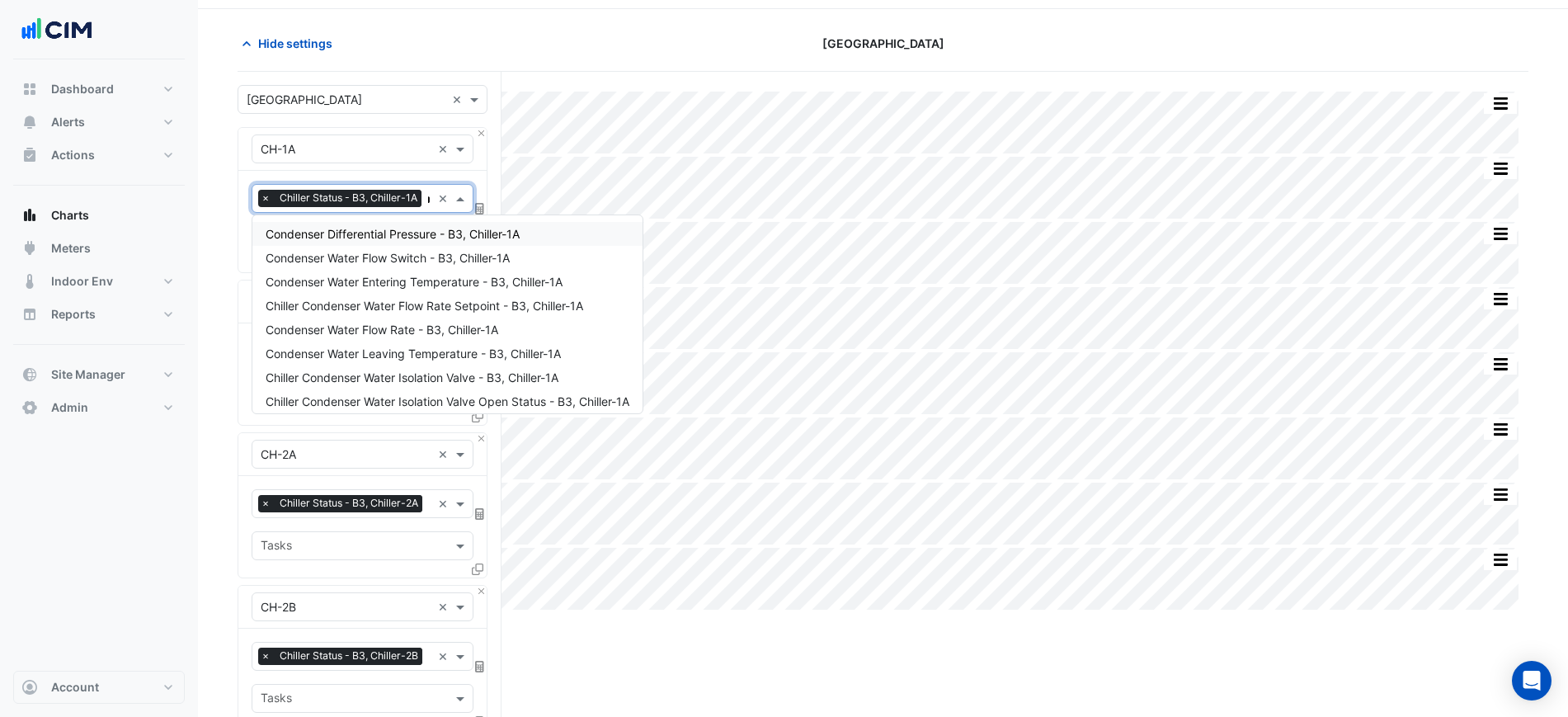
scroll to position [0, 4]
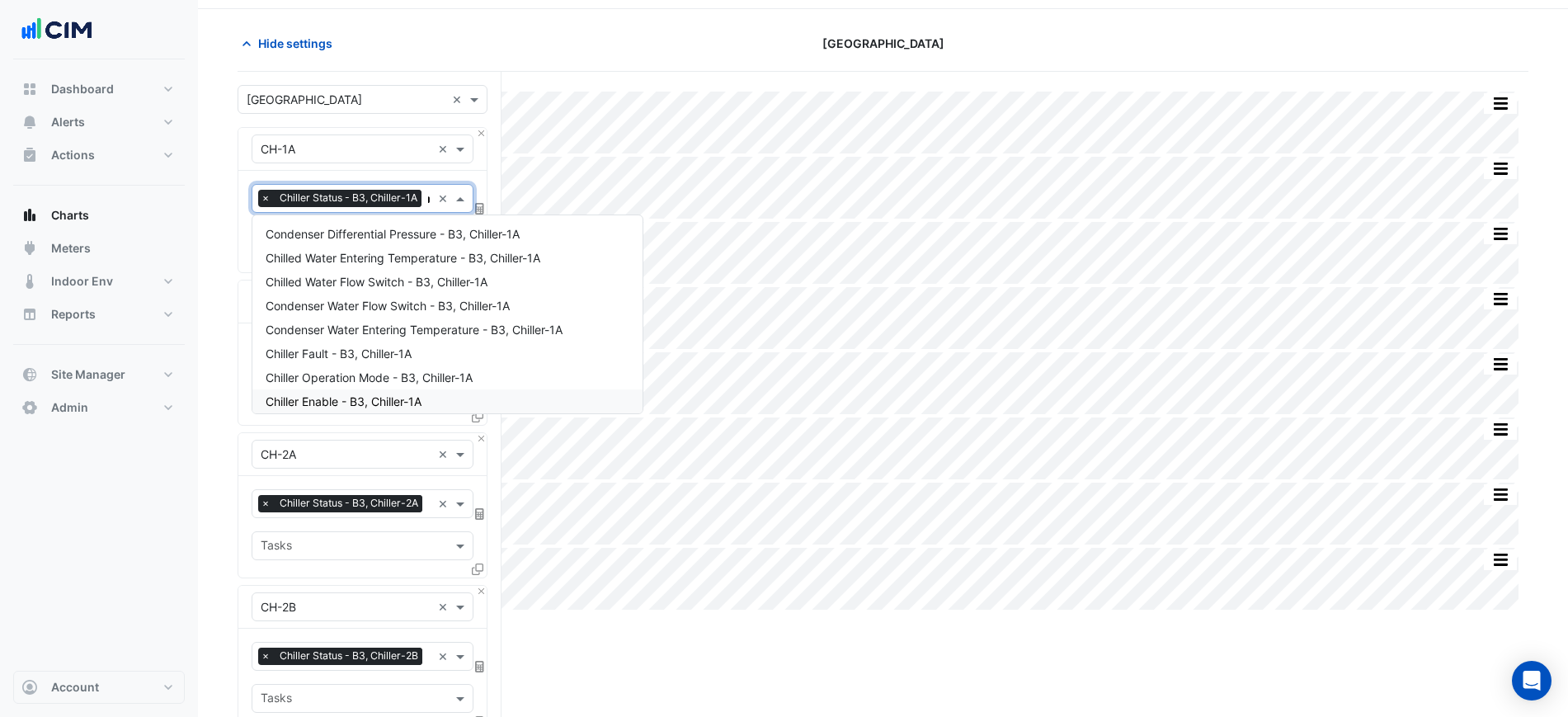
type input "*"
drag, startPoint x: 202, startPoint y: 419, endPoint x: 310, endPoint y: 285, distance: 172.1
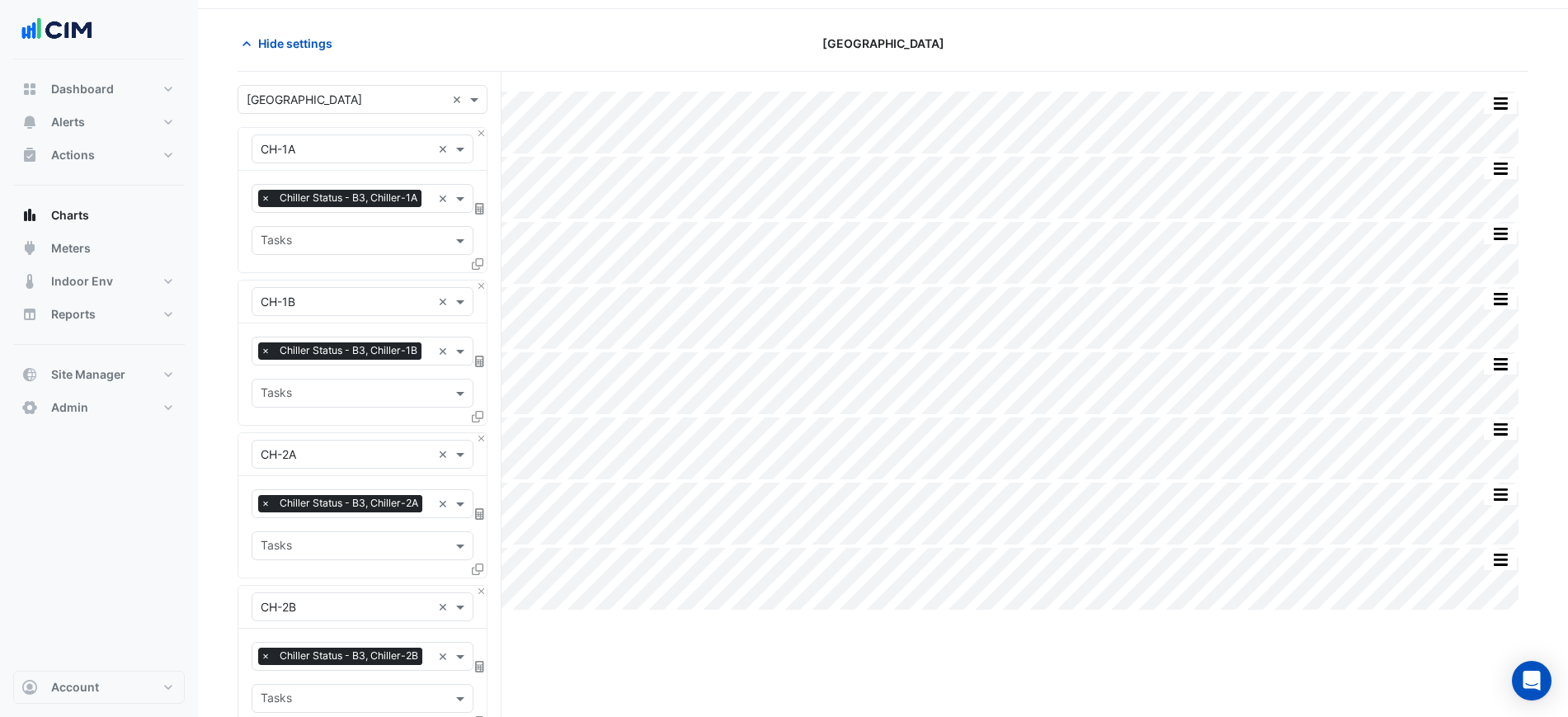
click at [347, 210] on div "Favourites × Chiller Status - B3, Chiller-1A ×" at bounding box center [362, 199] width 221 height 29
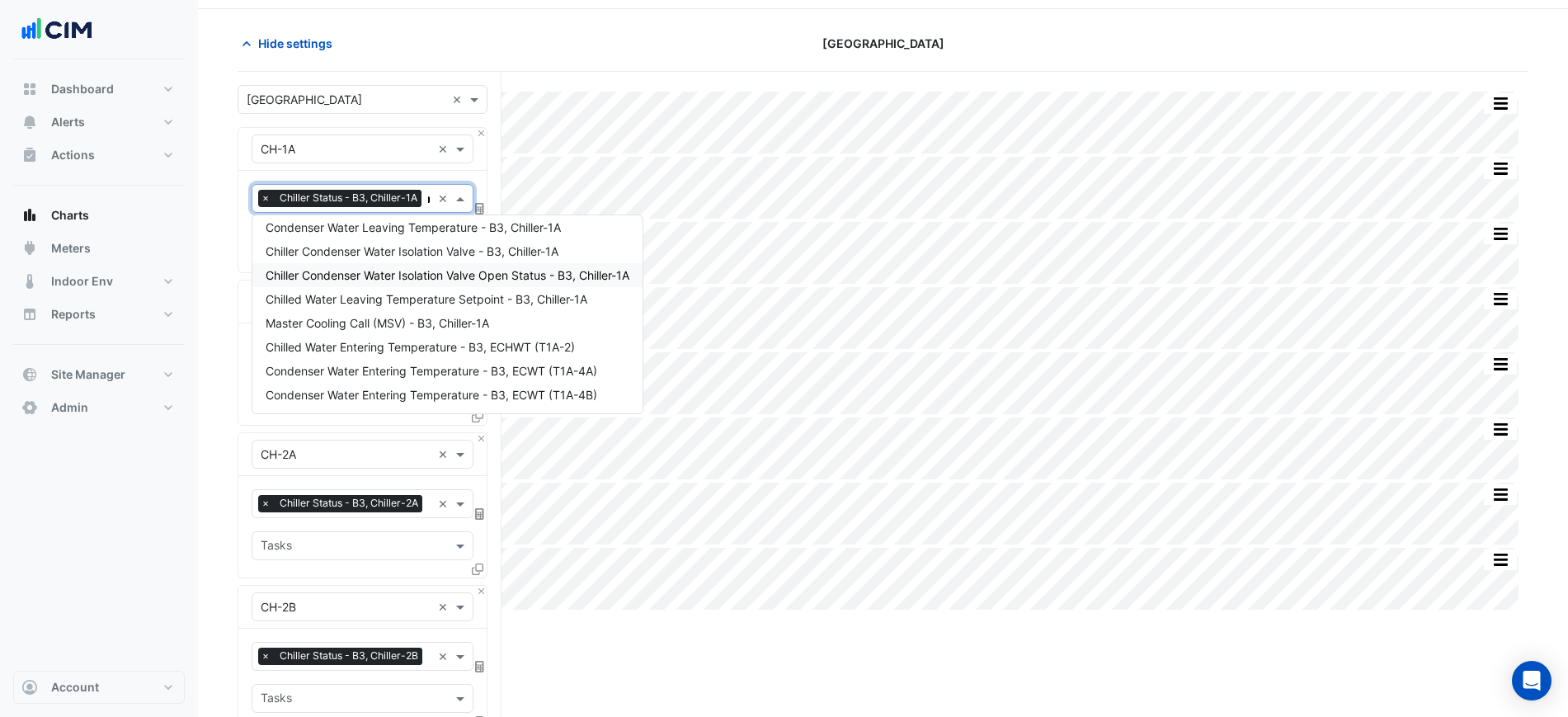
scroll to position [78, 0]
type input "********"
click at [424, 372] on span "Chilled Water Leaving Temperature - B3, LCHWT (T1A-1)" at bounding box center [419, 371] width 307 height 14
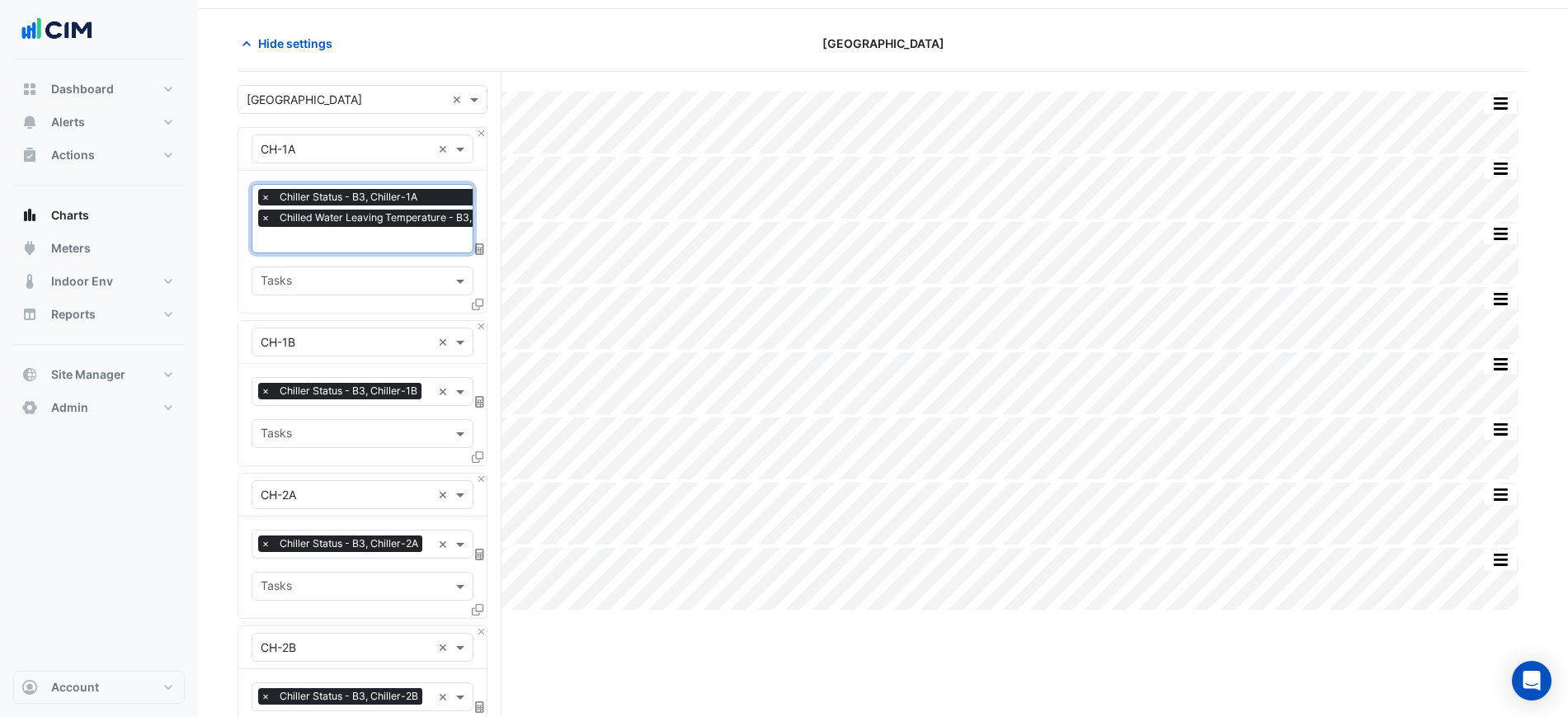
click at [360, 416] on div "Favourites × Chiller Status - B3, Chiller-1B × Tasks" at bounding box center [362, 415] width 249 height 101
click at [361, 406] on div "Favourites × Chiller Status - B3, Chiller-1B × Tasks" at bounding box center [362, 415] width 249 height 101
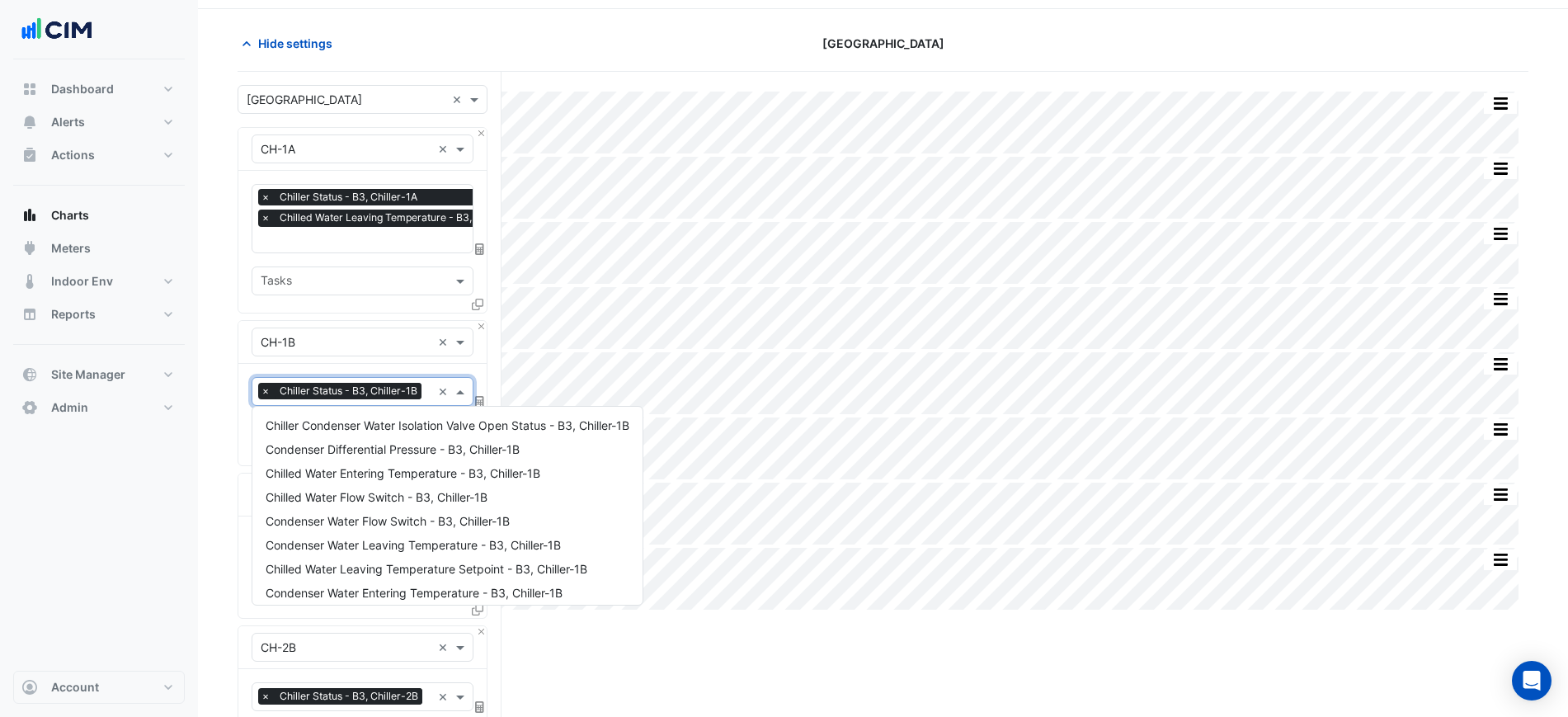
click at [366, 401] on div "× Chiller Status - B3, Chiller-1B" at bounding box center [342, 392] width 168 height 20
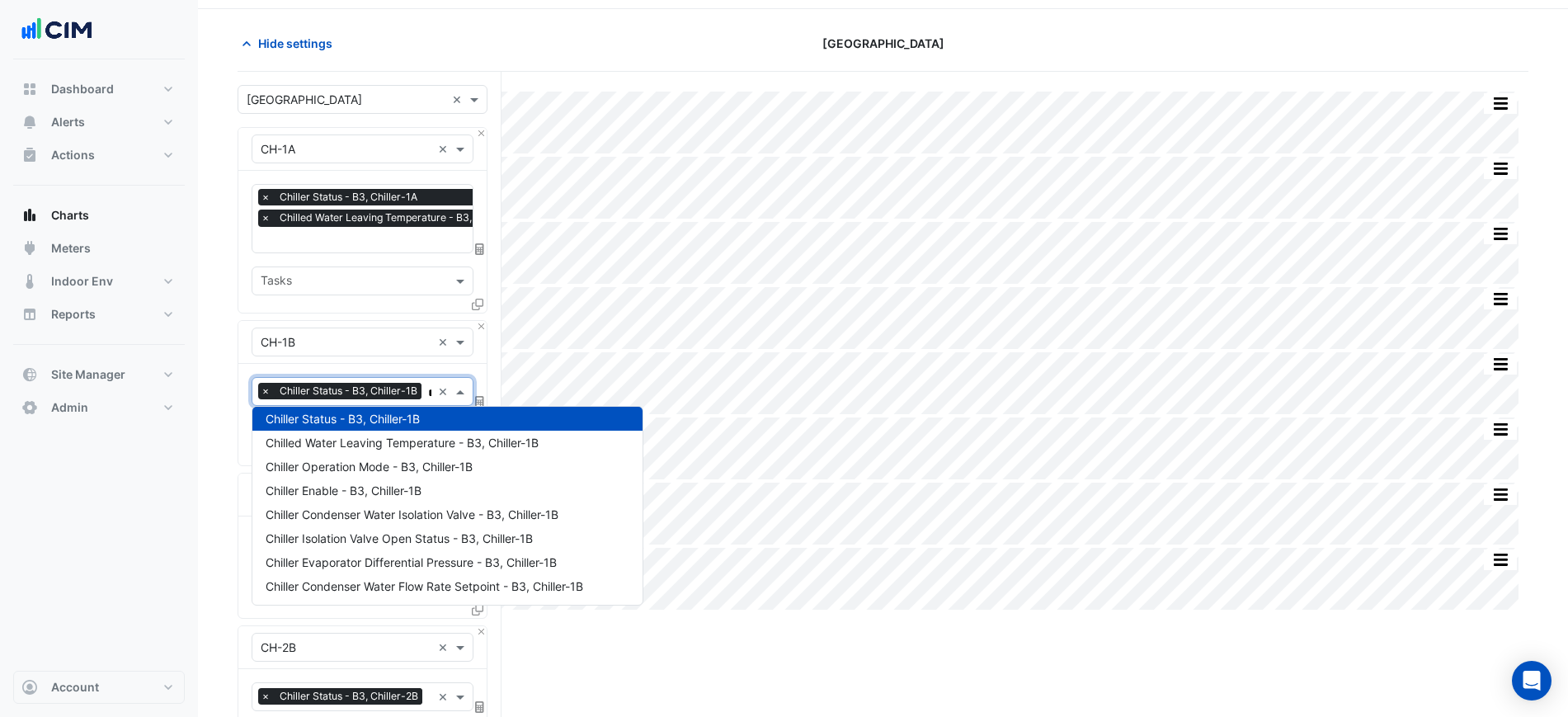
type input "**"
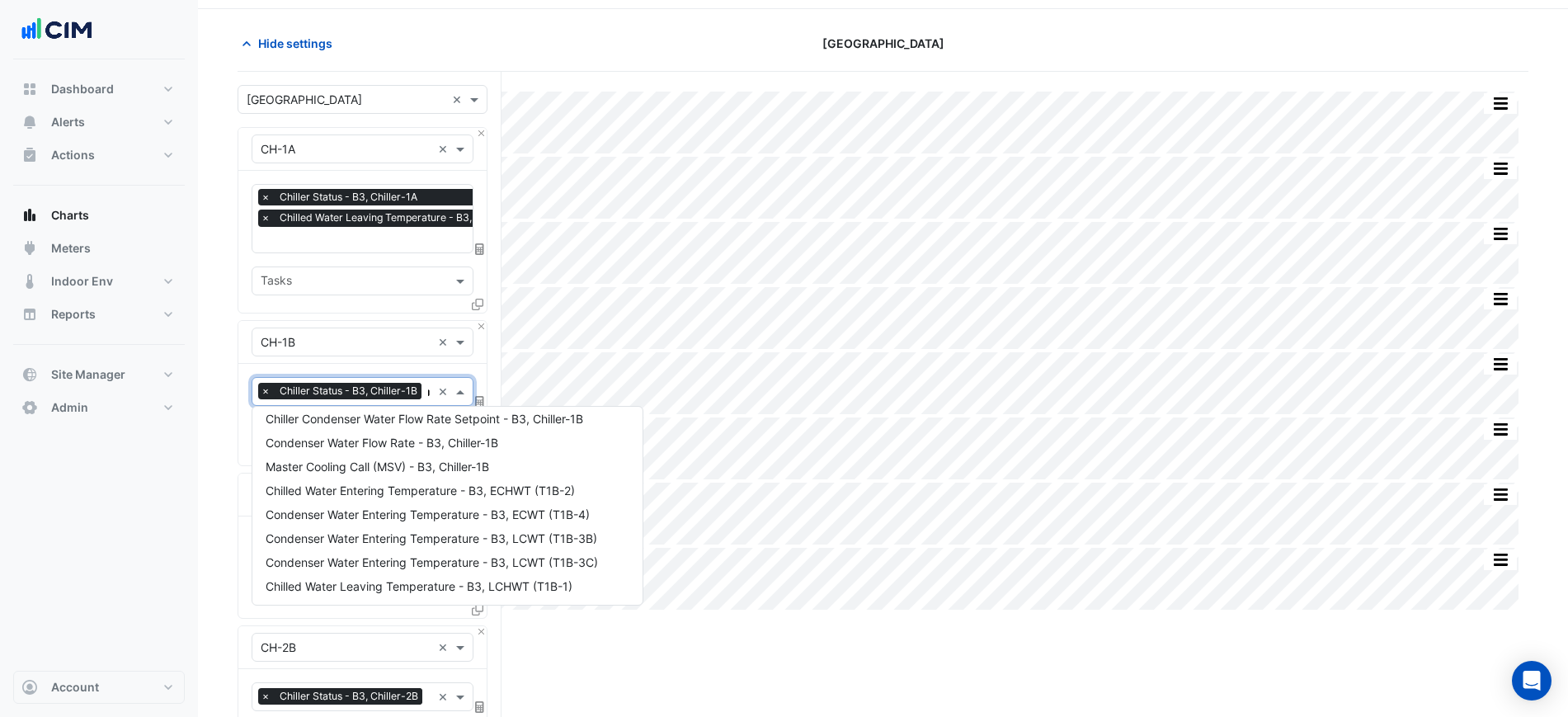
scroll to position [150, 0]
click at [393, 443] on span "Chilled Water Leaving Temperature - B3, Chiller-1B" at bounding box center [402, 442] width 273 height 14
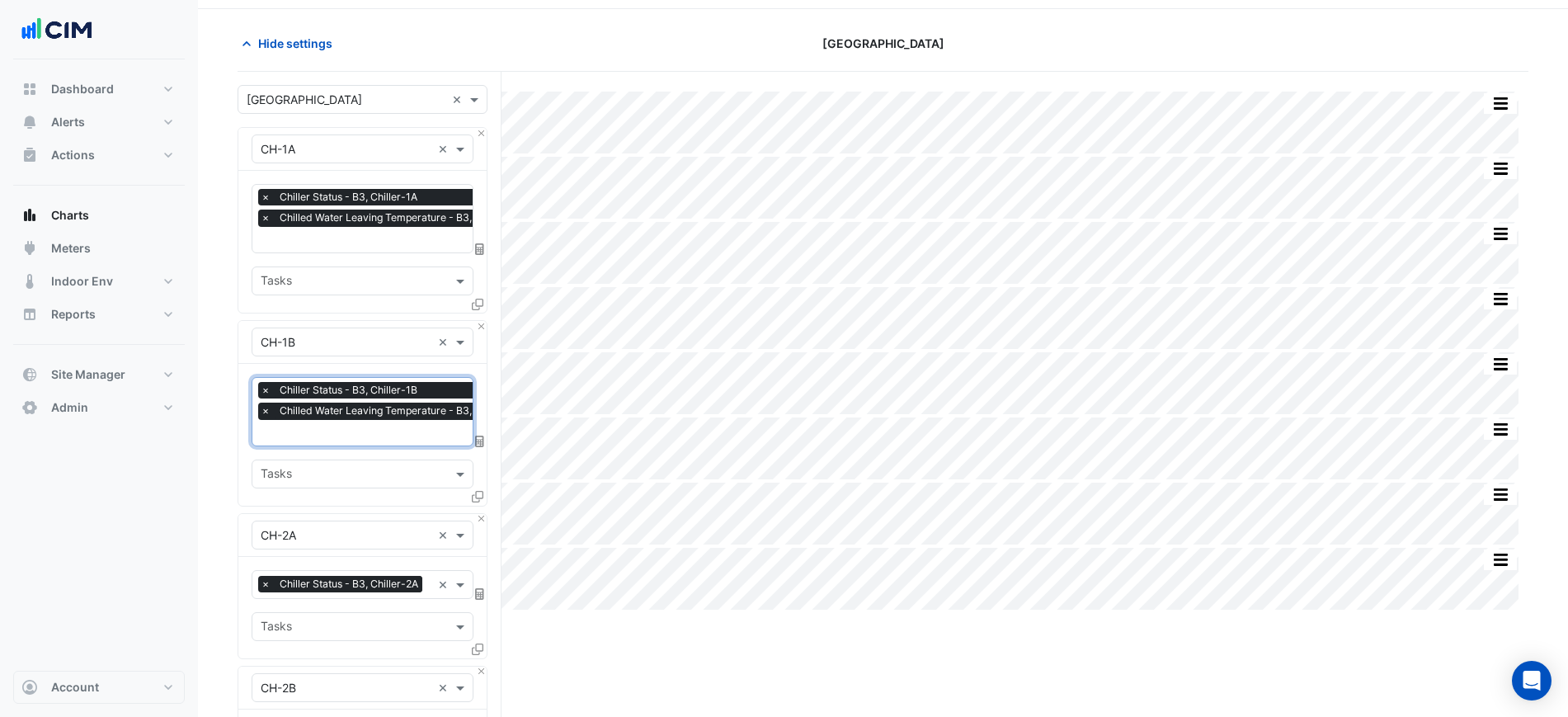
scroll to position [153, 0]
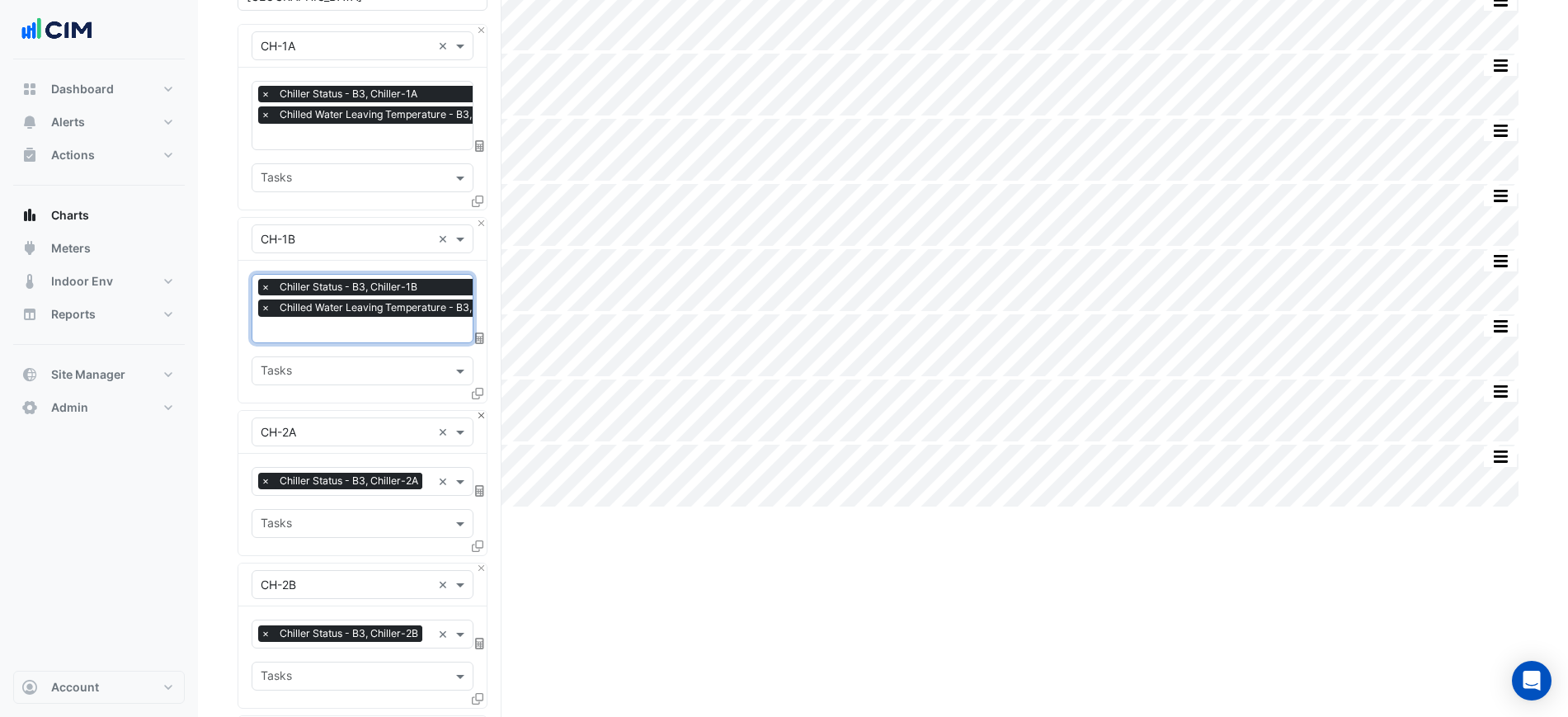
click at [473, 418] on div "Equipment × CH-2A ×" at bounding box center [362, 432] width 221 height 29
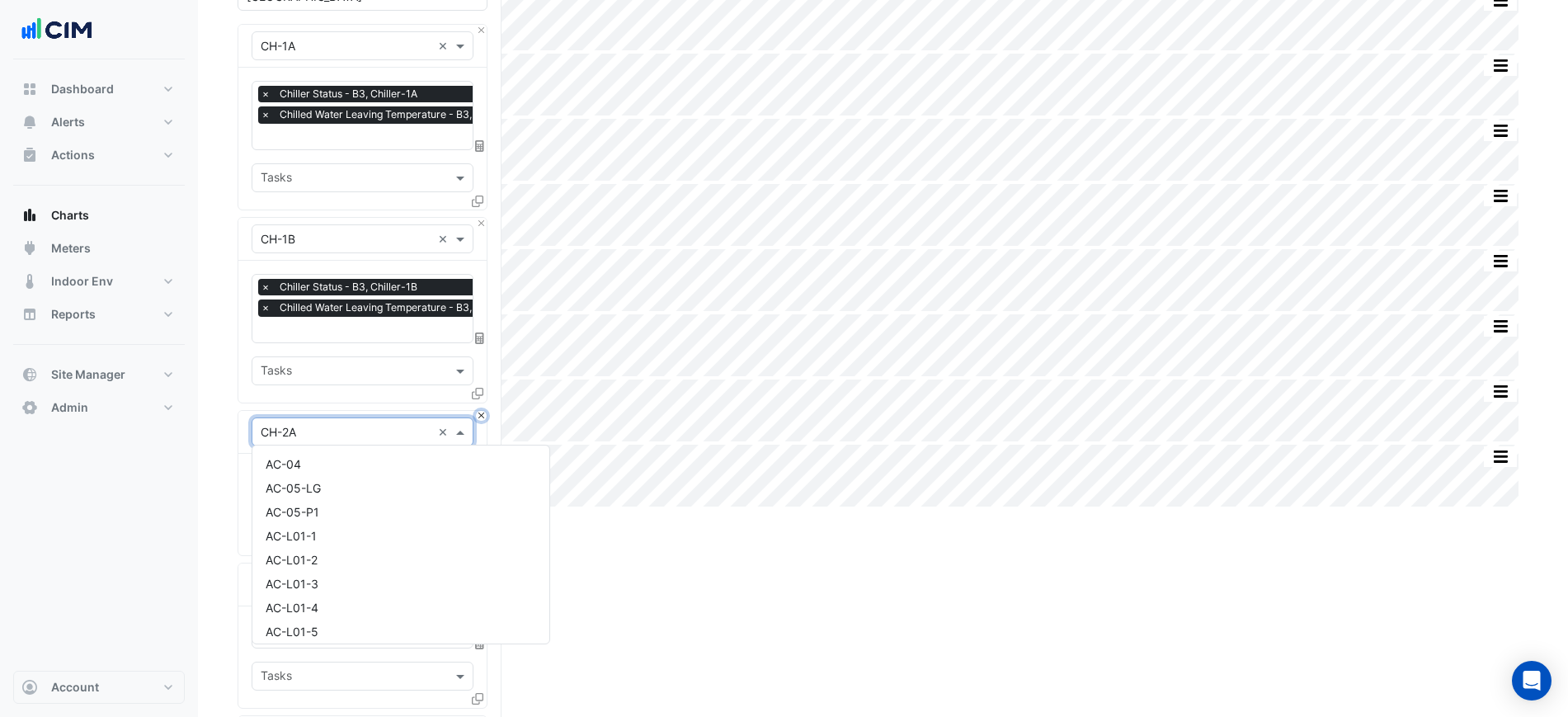
scroll to position [4647, 0]
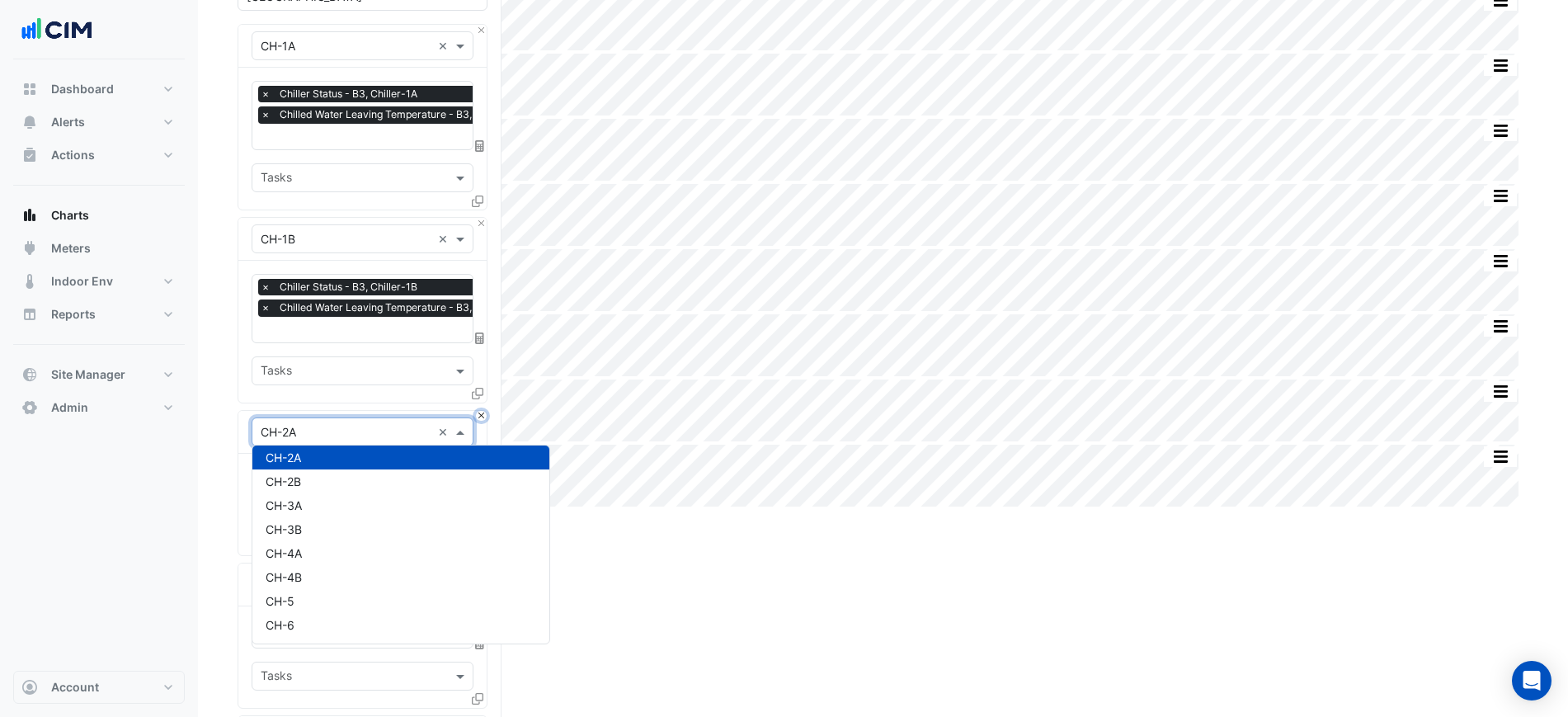
click at [481, 413] on button "Close" at bounding box center [481, 416] width 11 height 11
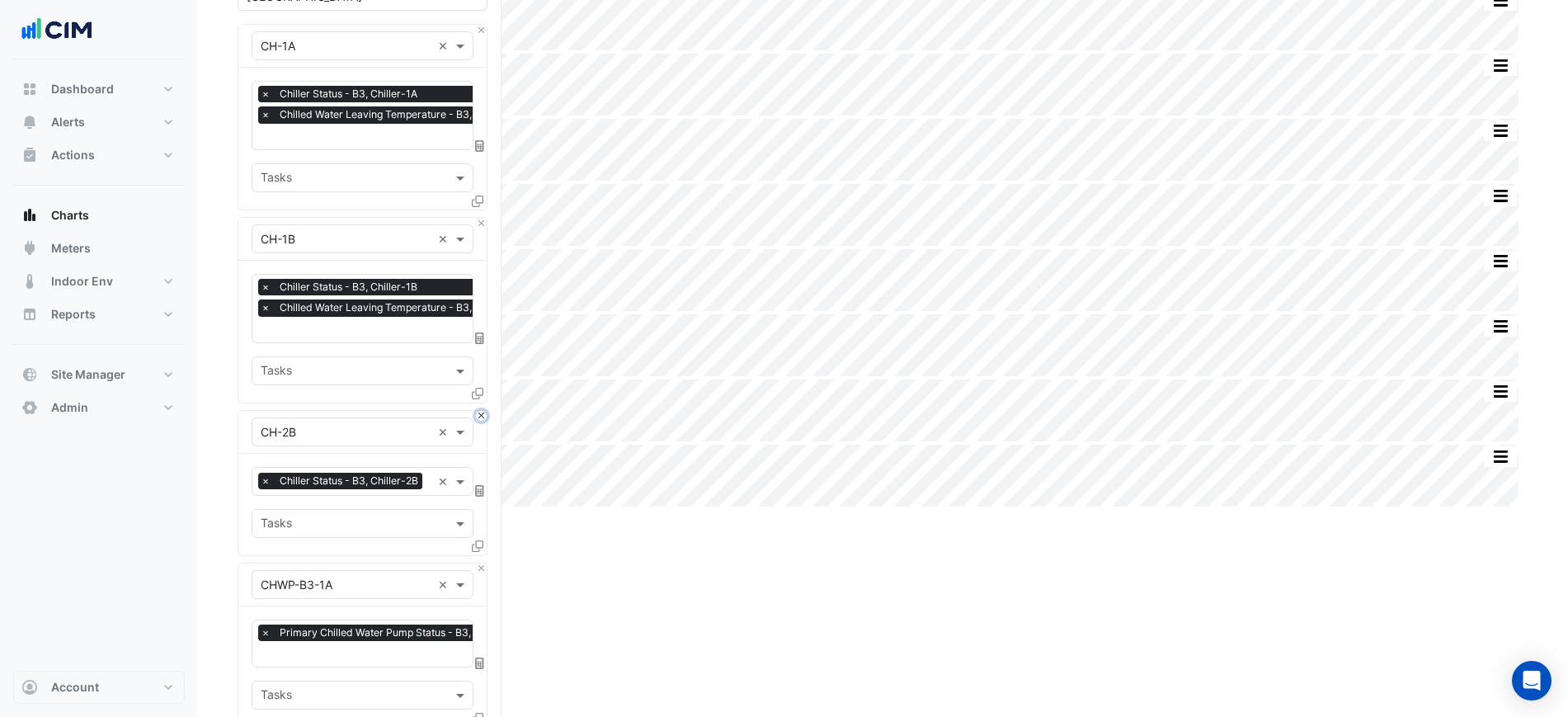
click at [481, 413] on button "Close" at bounding box center [481, 416] width 11 height 11
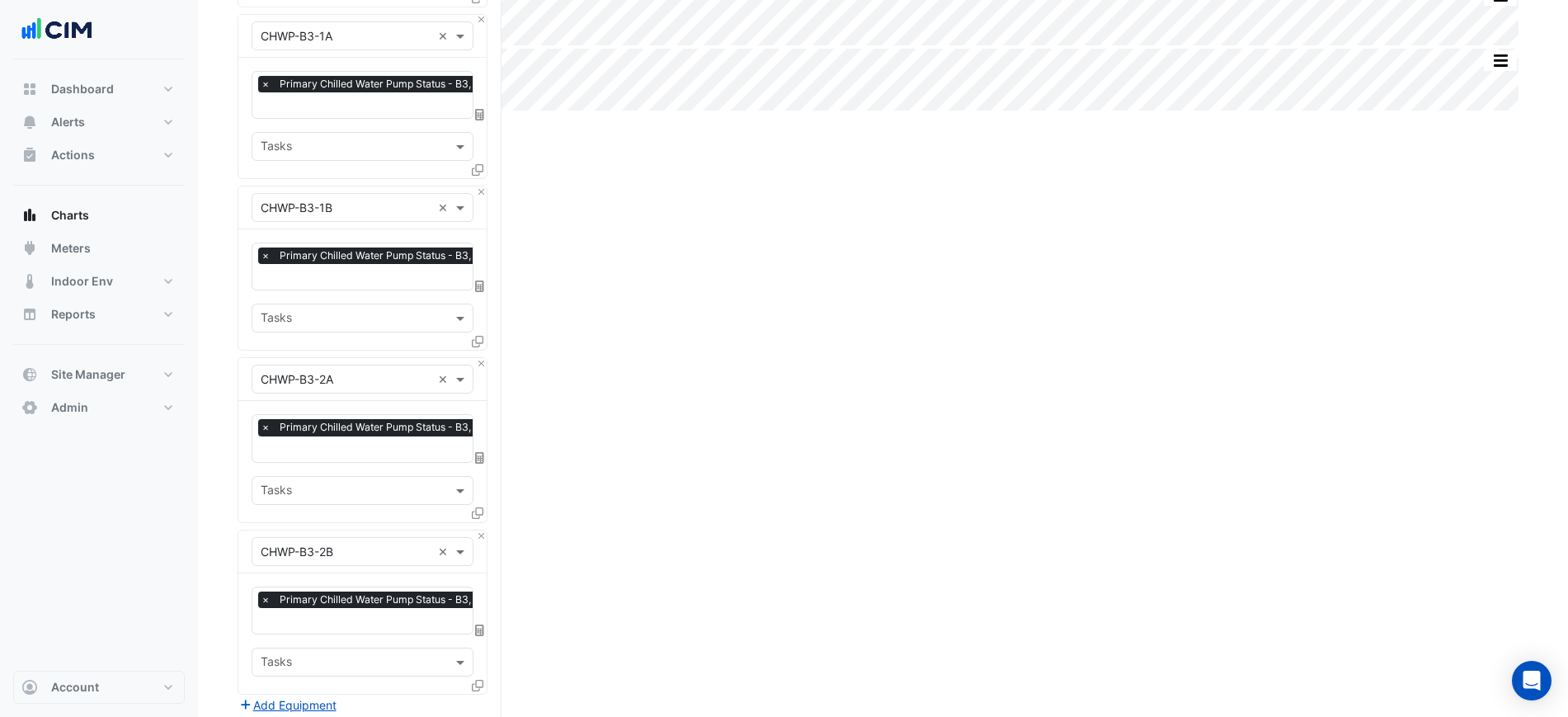
scroll to position [566, 0]
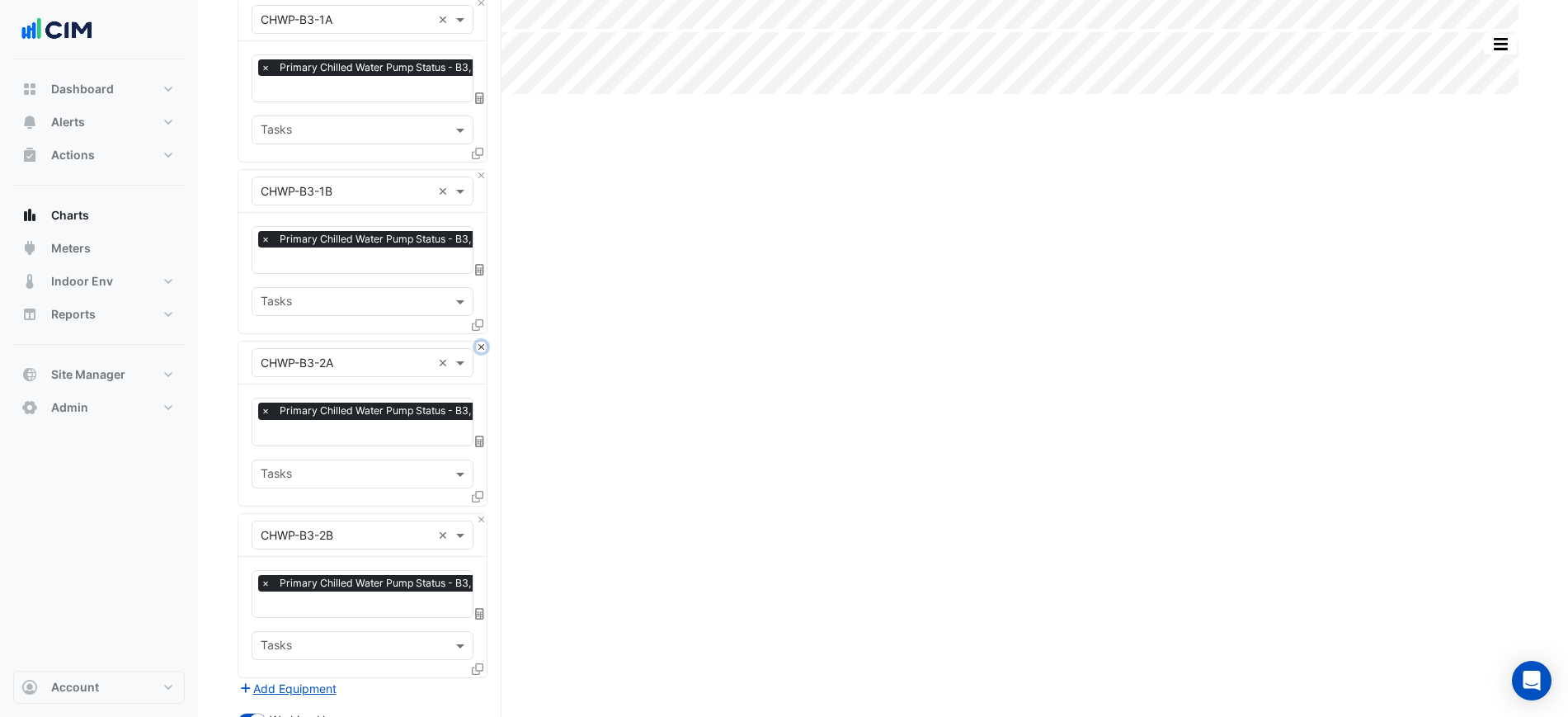
click at [480, 341] on button "Close" at bounding box center [481, 346] width 11 height 11
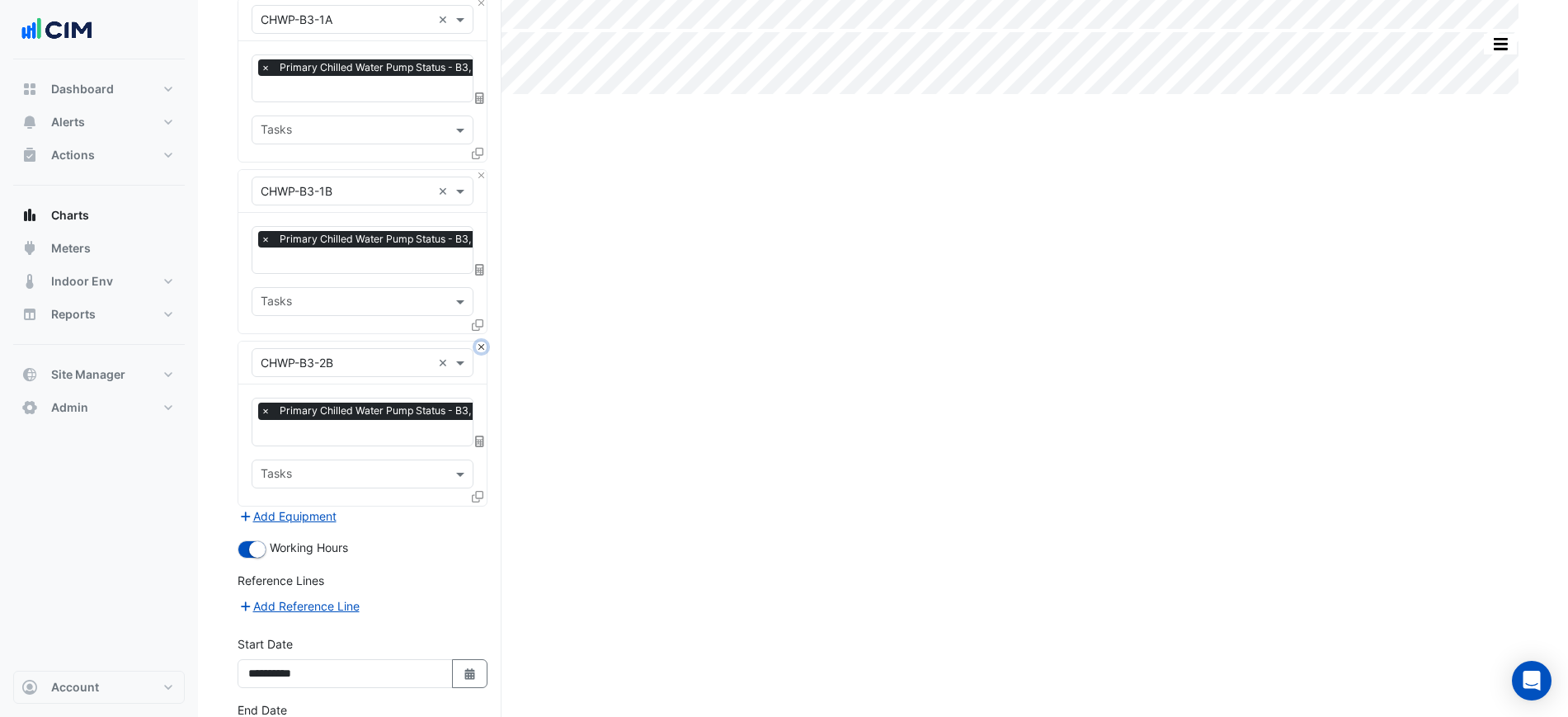
click at [480, 341] on button "Close" at bounding box center [481, 346] width 11 height 11
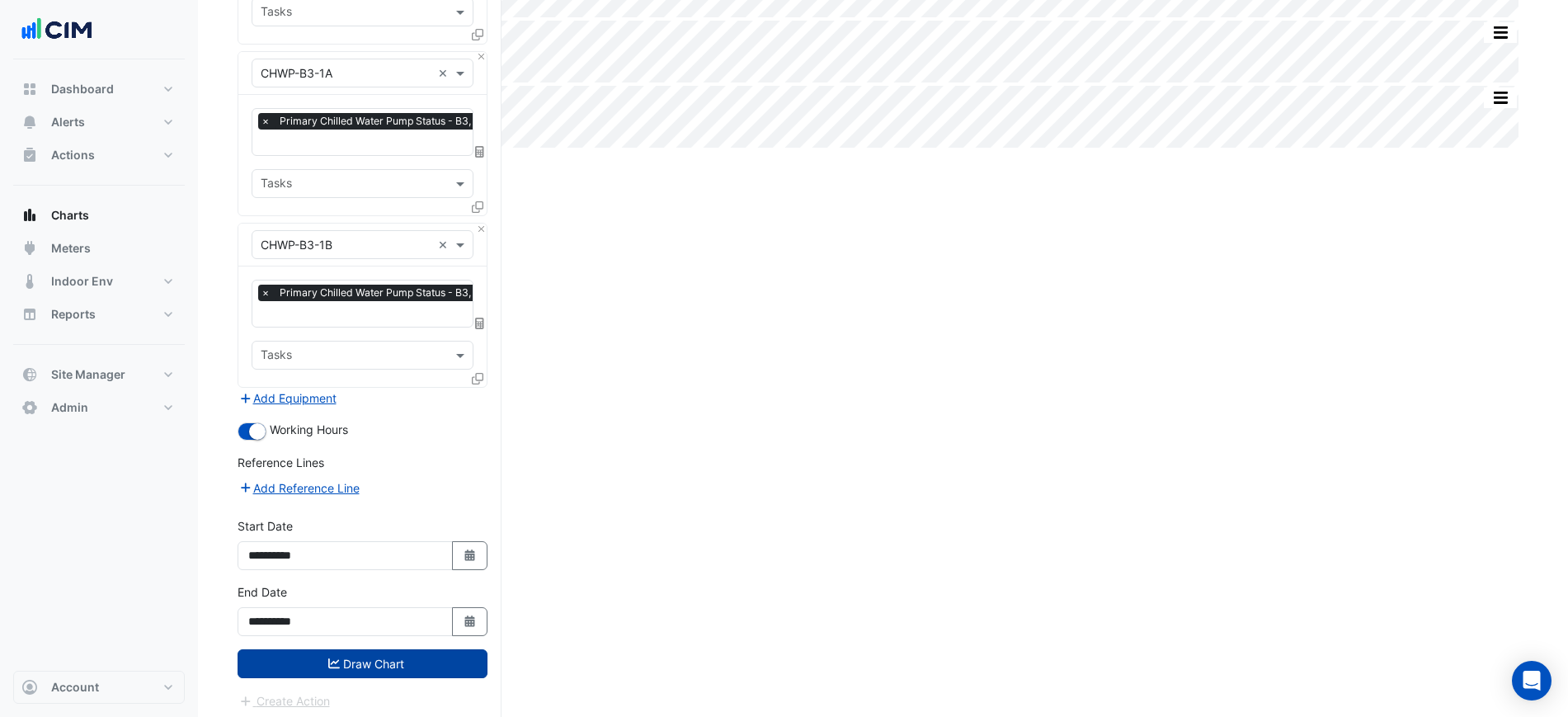
click at [453, 651] on button "Draw Chart" at bounding box center [363, 663] width 250 height 29
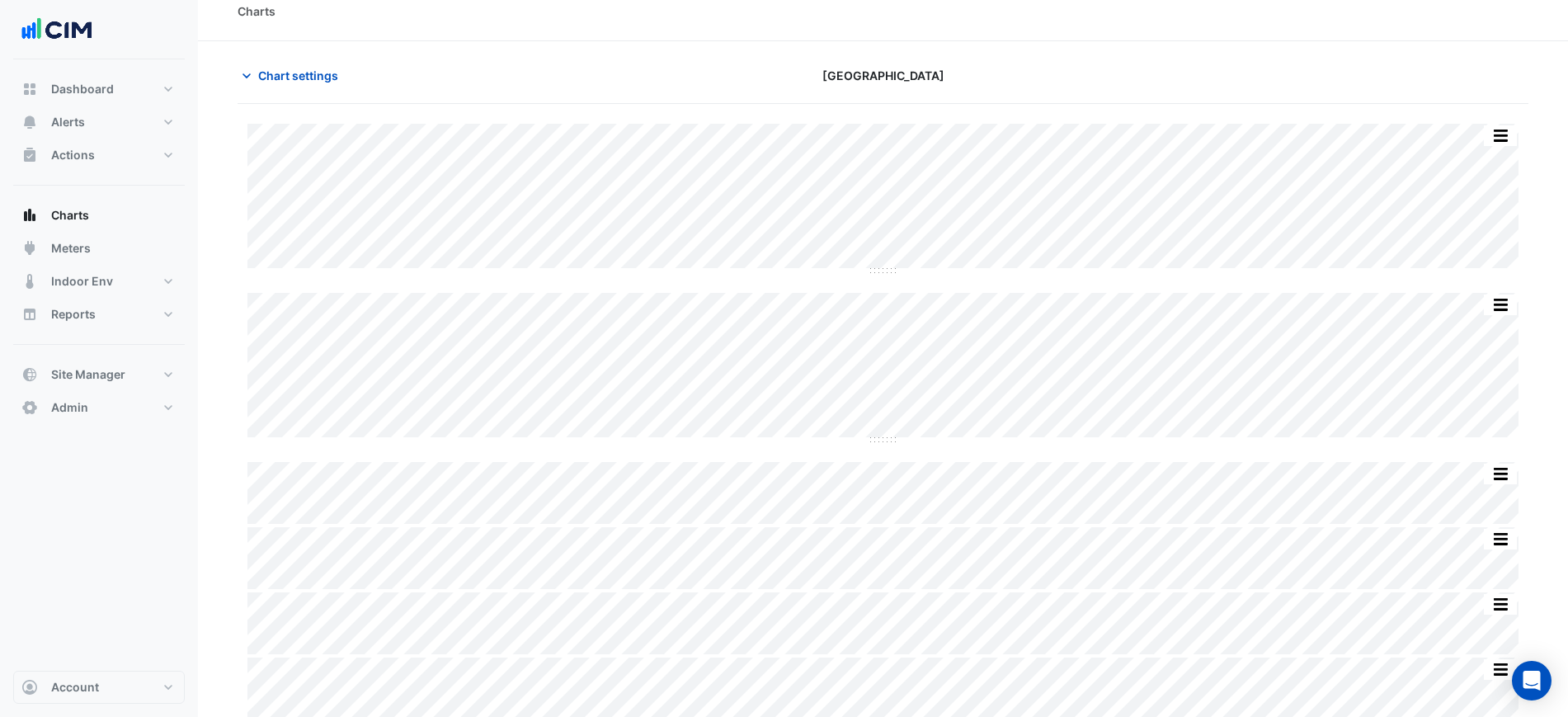
scroll to position [24, 0]
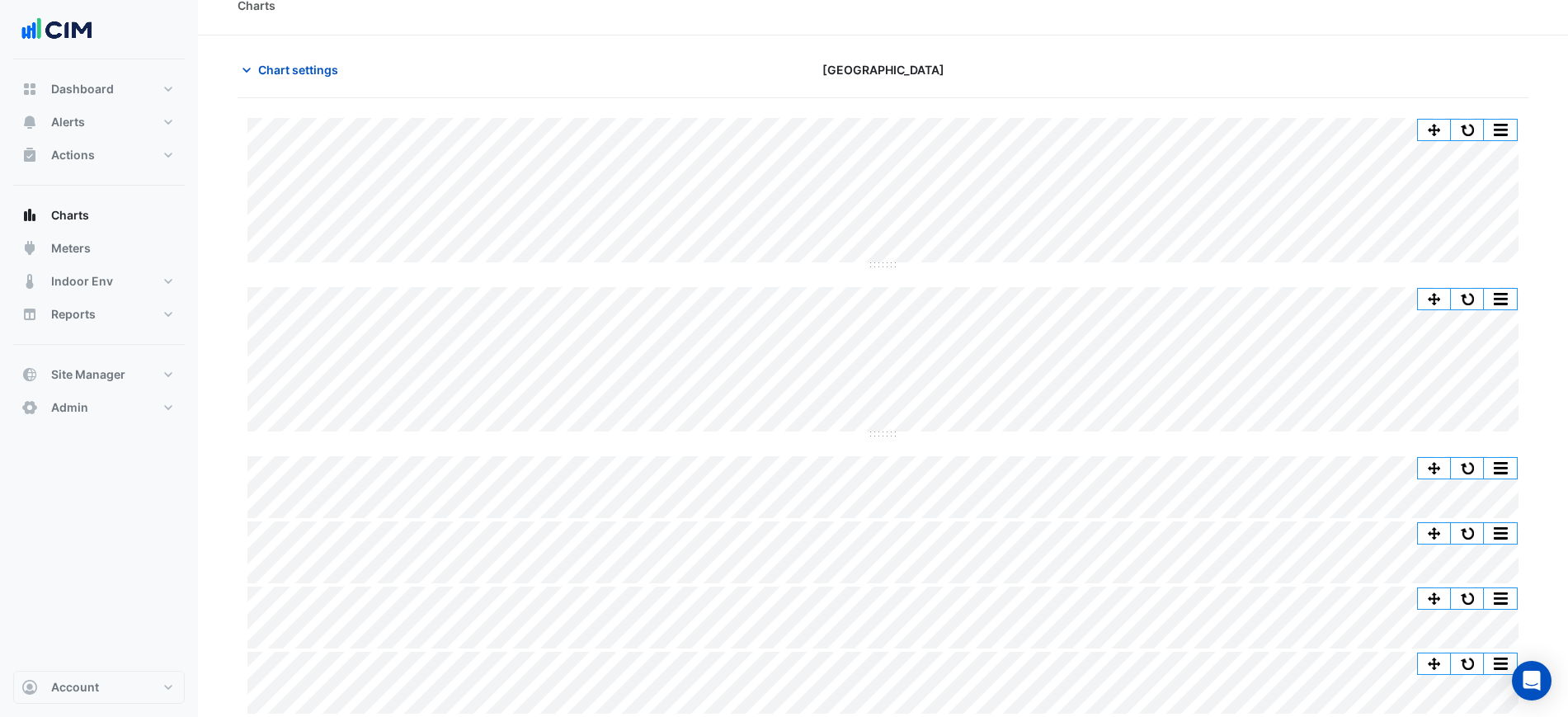
click at [1456, 120] on button "button" at bounding box center [1467, 130] width 33 height 20
click at [314, 80] on button "Chart settings" at bounding box center [294, 70] width 111 height 29
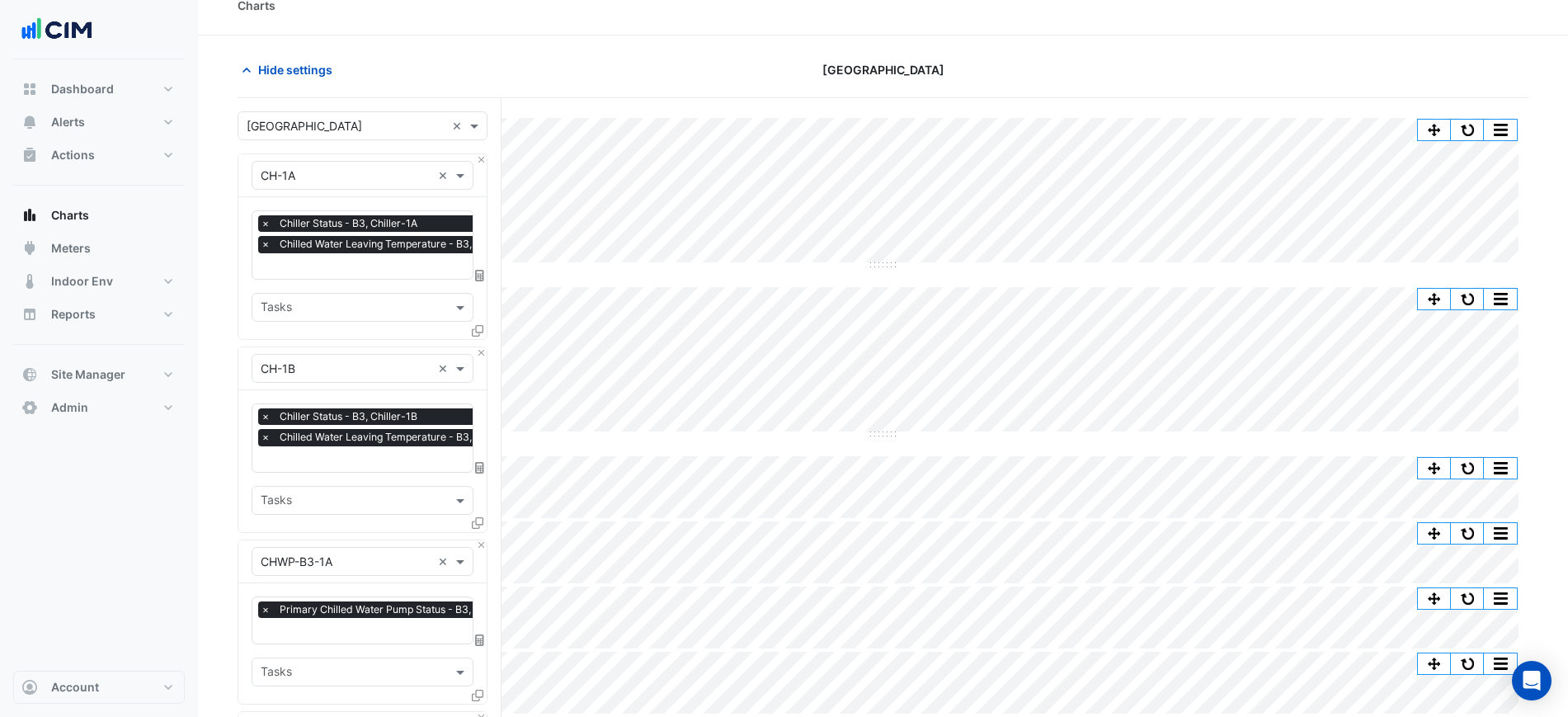
scroll to position [512, 0]
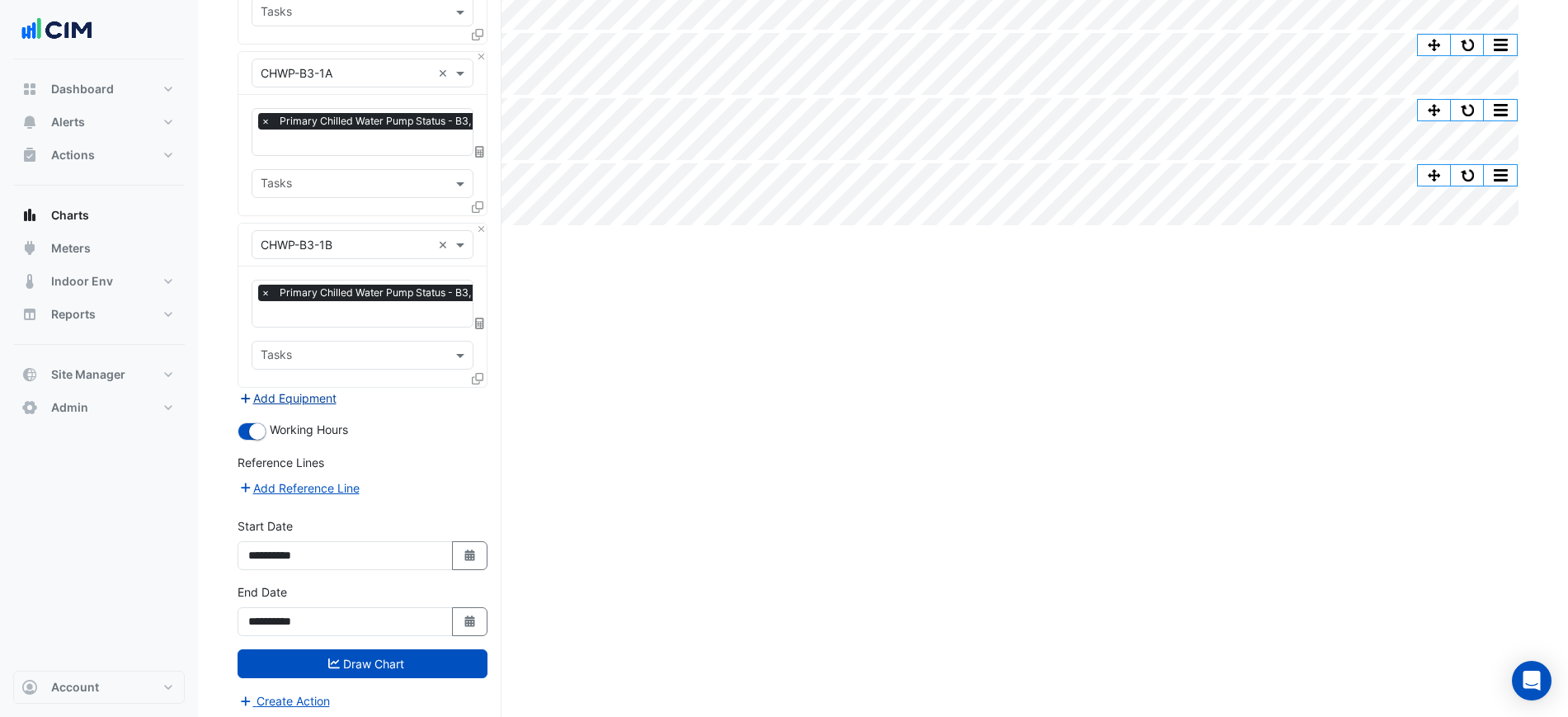
click at [317, 388] on button "Add Equipment" at bounding box center [288, 397] width 100 height 19
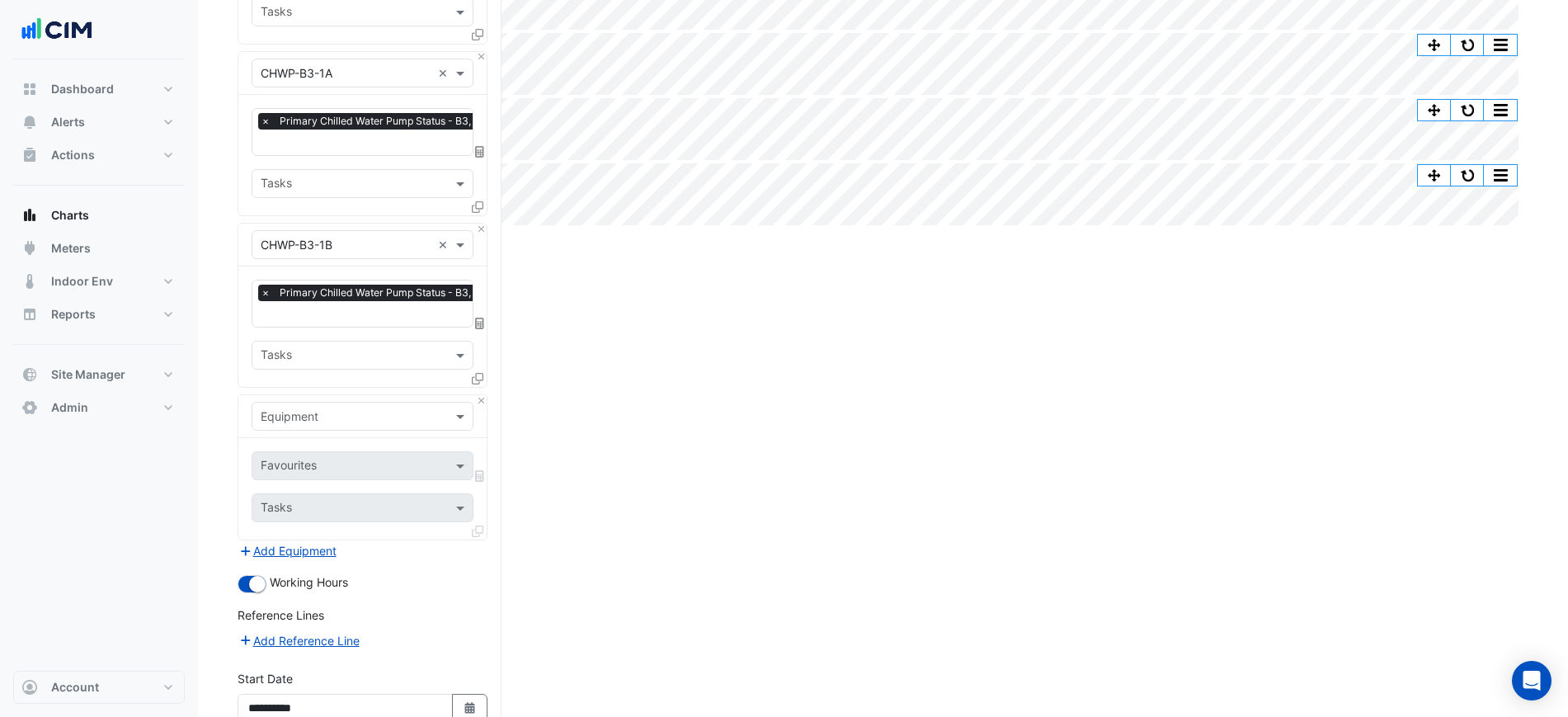
click at [323, 418] on div "Equipment" at bounding box center [349, 417] width 193 height 18
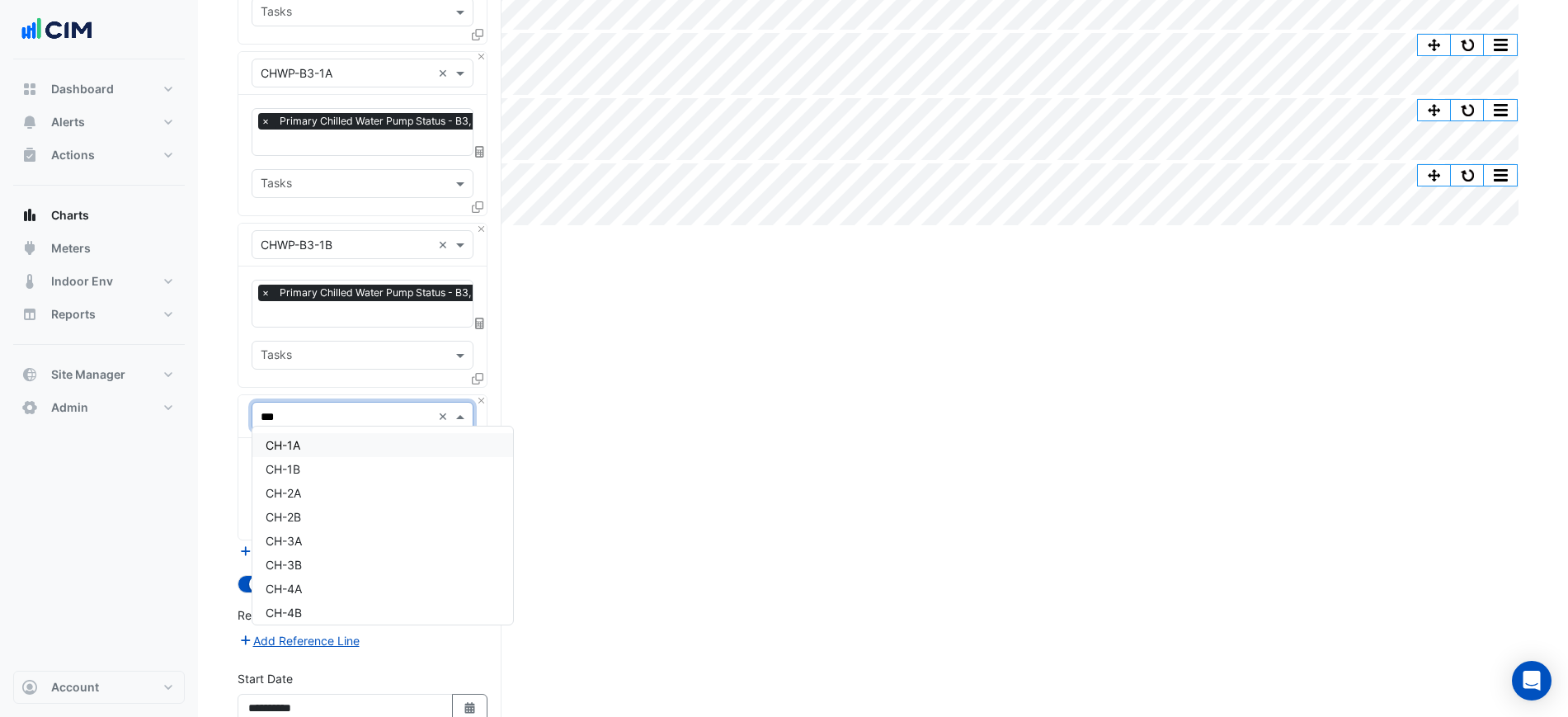
type input "****"
click at [376, 464] on div "CHWP-B3-1A-VSD" at bounding box center [363, 468] width 221 height 24
click at [376, 464] on input "text" at bounding box center [343, 467] width 167 height 18
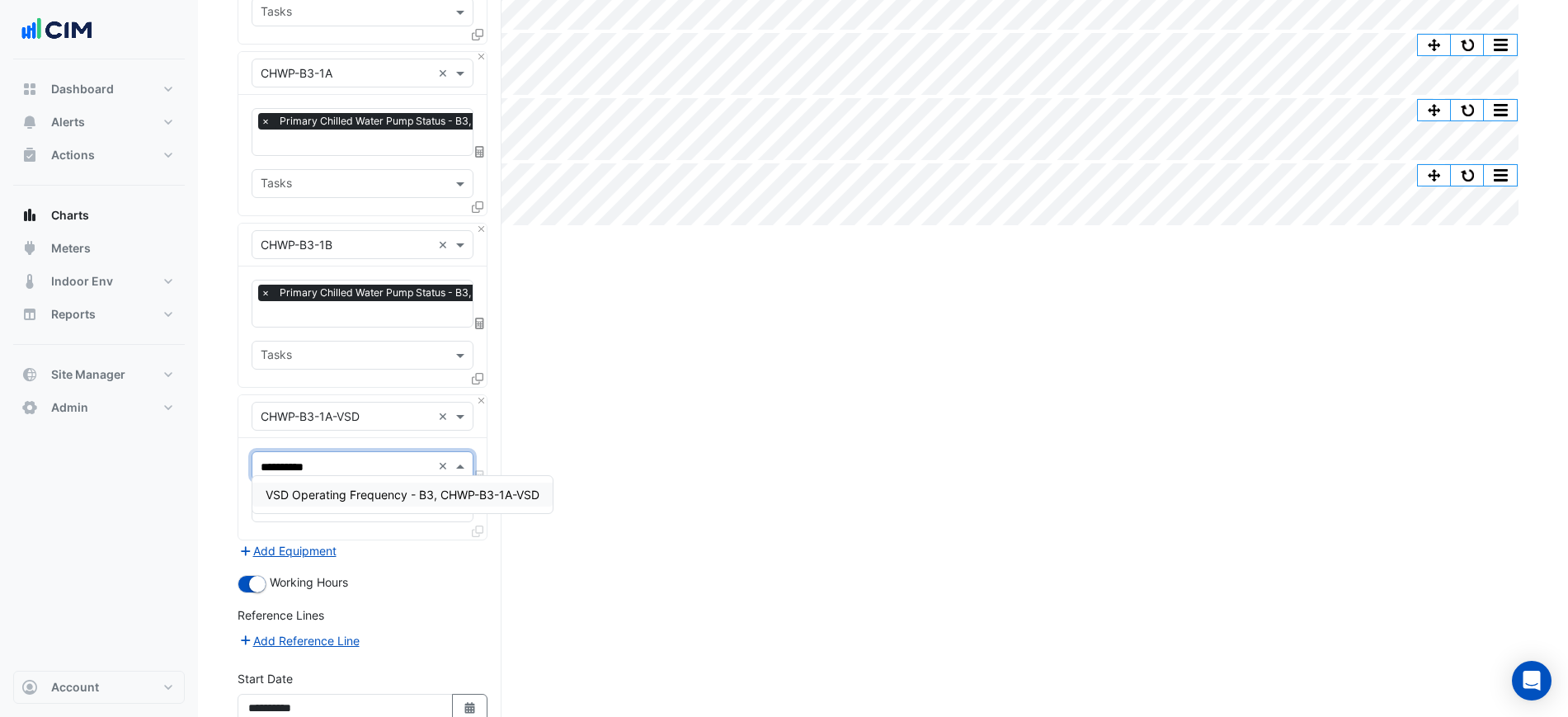
type input "**********"
click at [378, 502] on div "VSD Operating Frequency - B3, CHWP-B3-1A-VSD" at bounding box center [403, 495] width 301 height 24
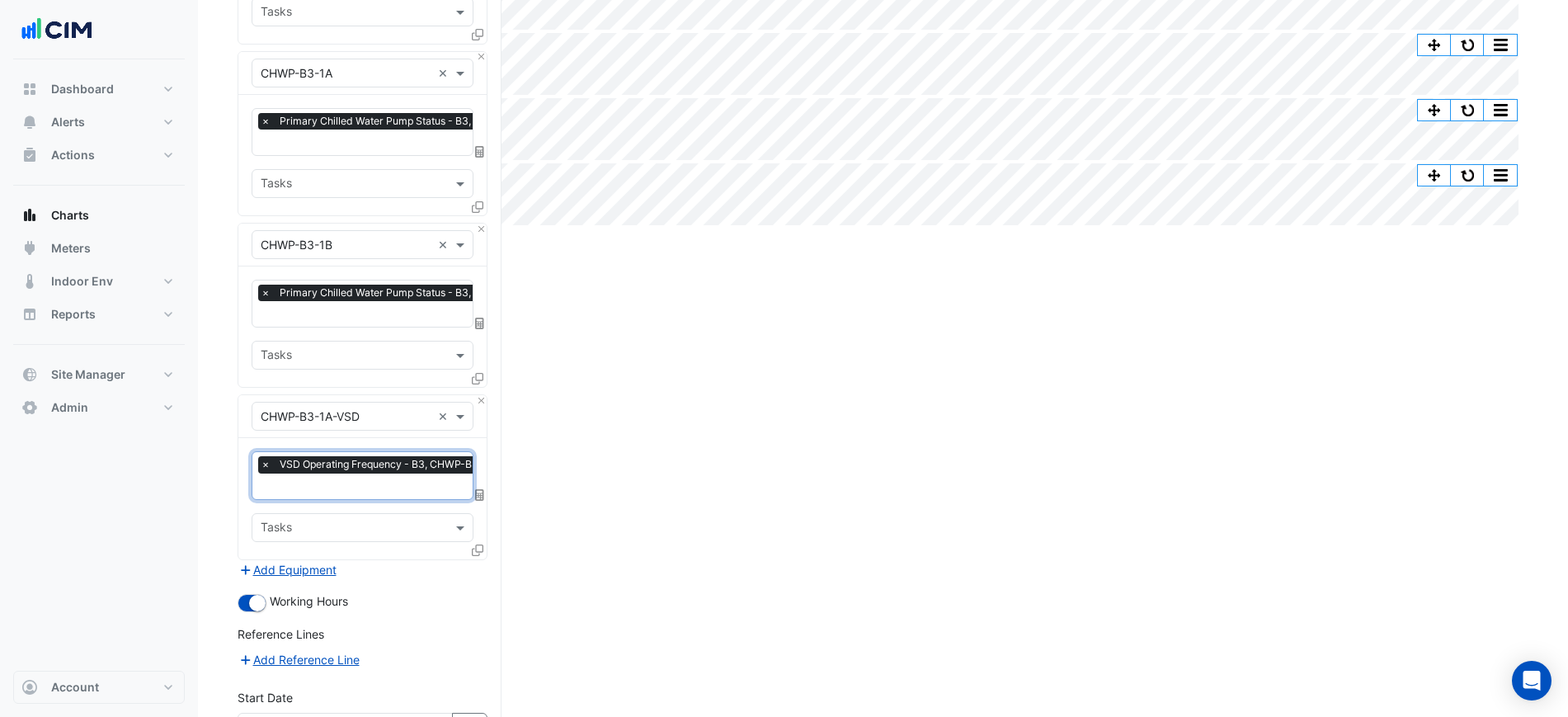
click at [472, 542] on div "Favourites × VSD Operating Frequency - B3, CHWP-B3-1A-VSD × Tasks" at bounding box center [362, 498] width 249 height 120
click at [473, 544] on icon at bounding box center [478, 550] width 12 height 12
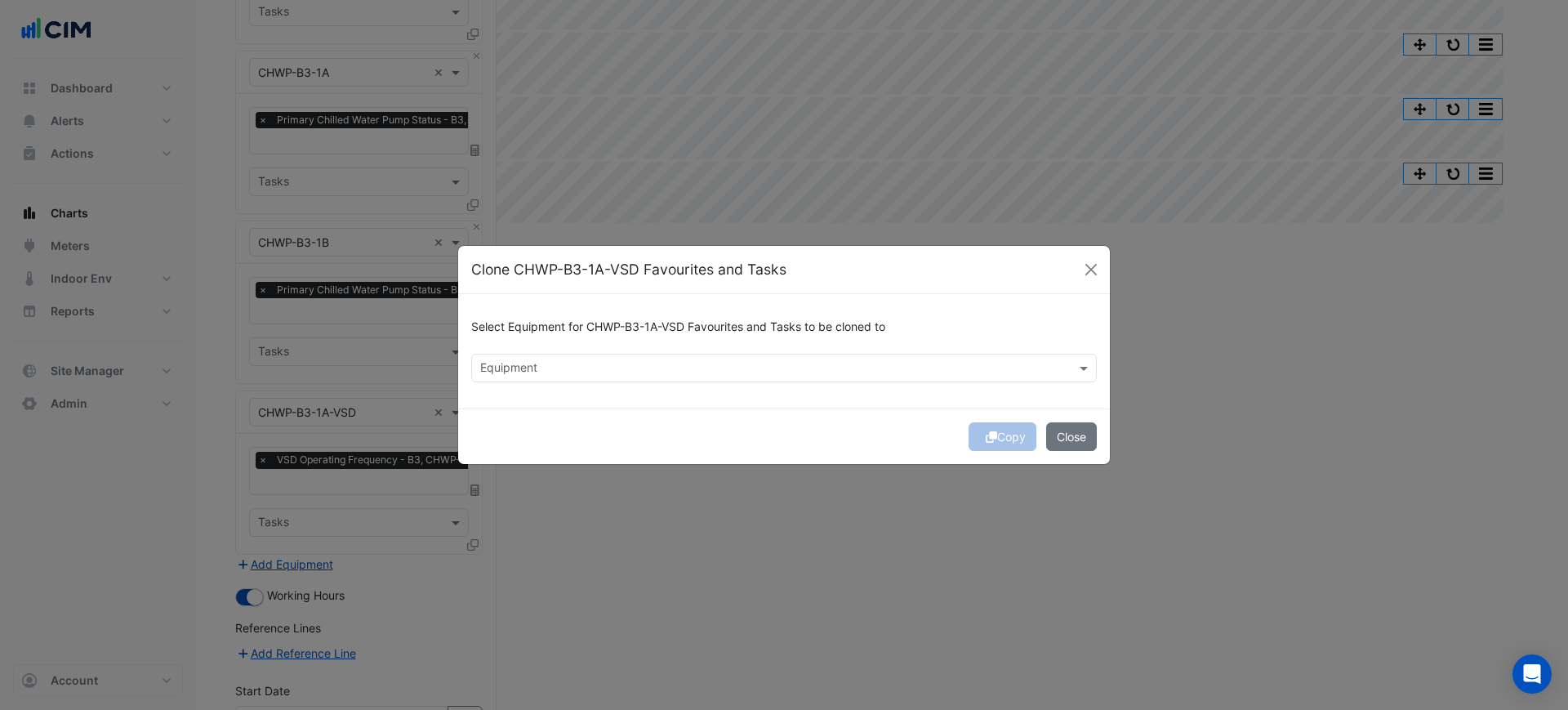
drag, startPoint x: 722, startPoint y: 338, endPoint x: 712, endPoint y: 363, distance: 26.9
click at [722, 340] on div "Select Equipment for CHWP-B3-1A-VSD Favourites and Tasks to be cloned to" at bounding box center [784, 330] width 626 height 46
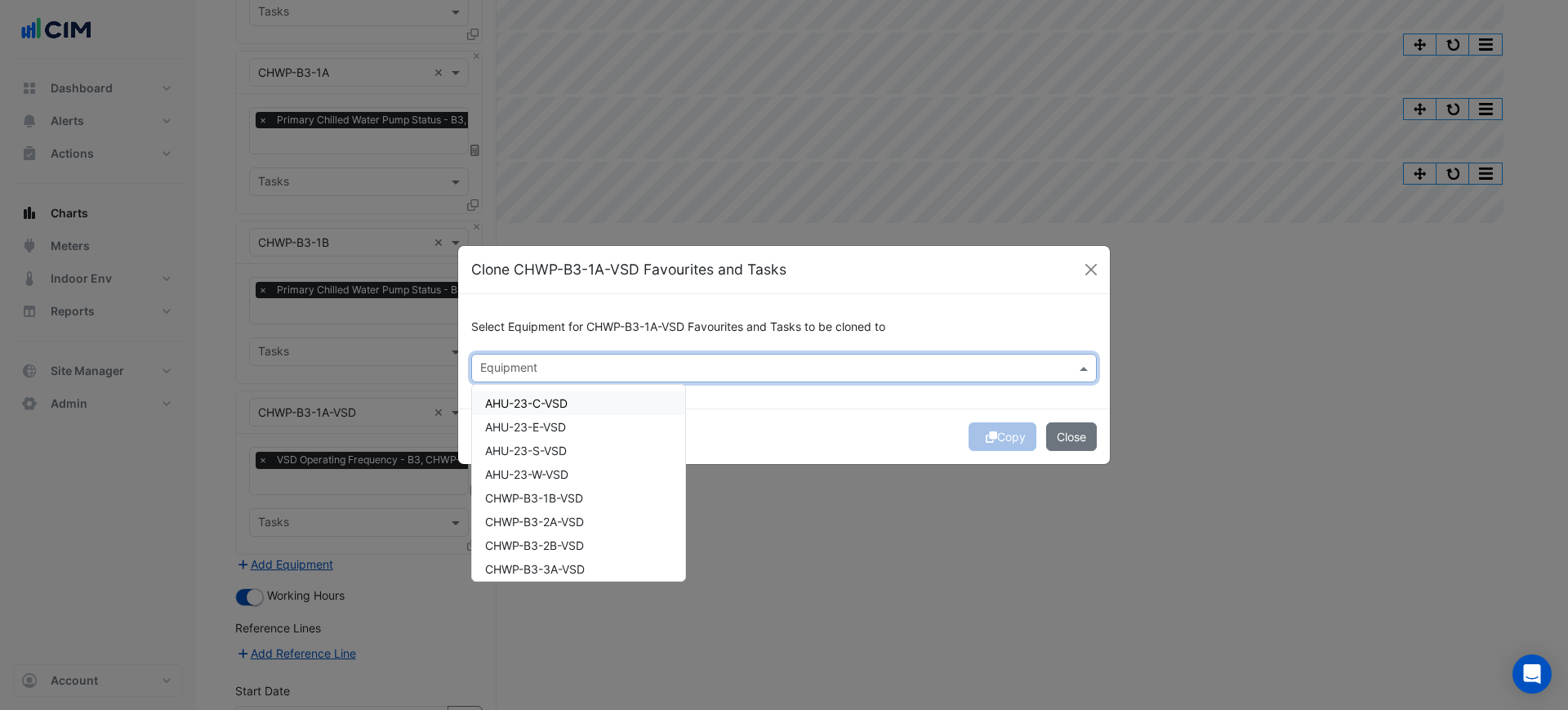
click at [712, 363] on input "text" at bounding box center [774, 370] width 589 height 17
click at [590, 498] on div "CHWP-B3-1B-VSD" at bounding box center [578, 497] width 213 height 24
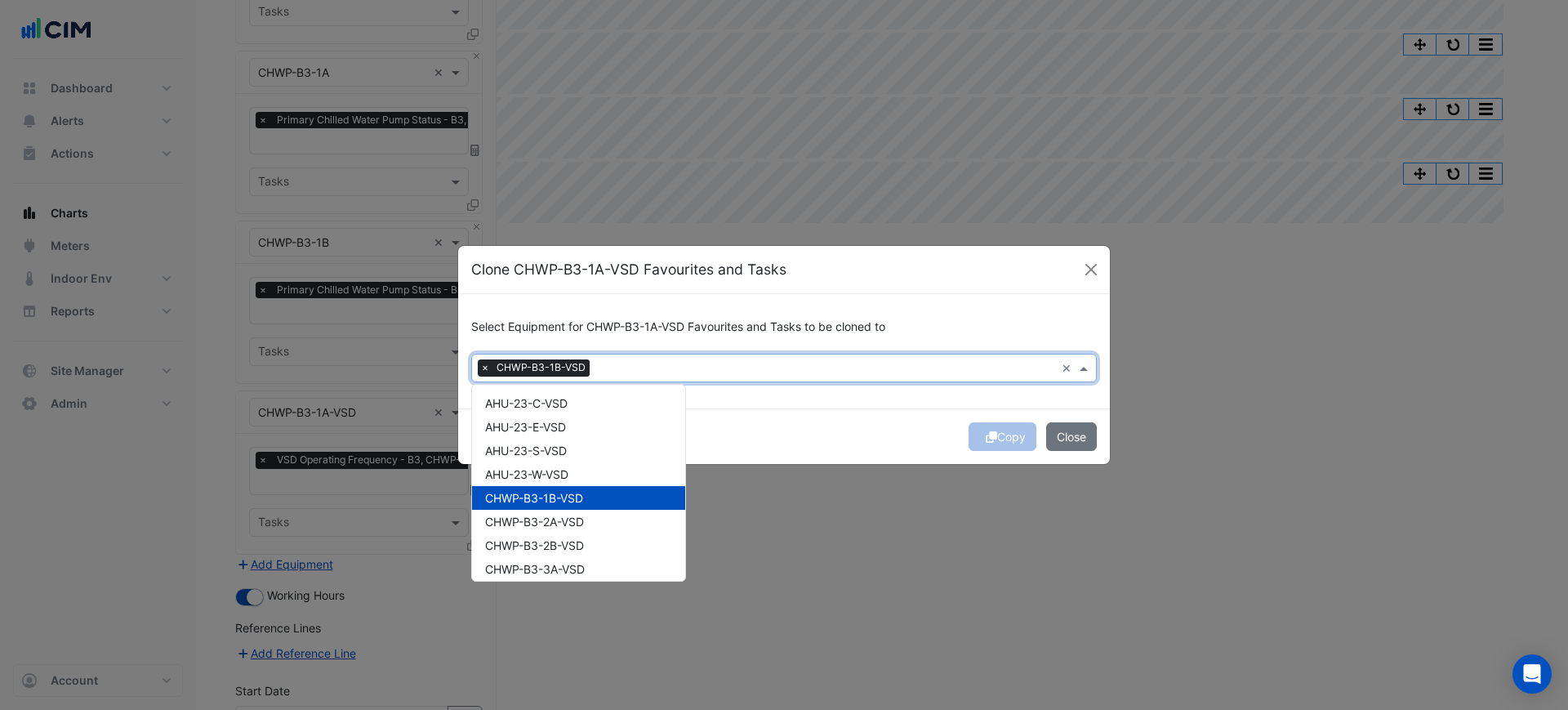
click at [862, 421] on div "Copy Close" at bounding box center [783, 437] width 652 height 56
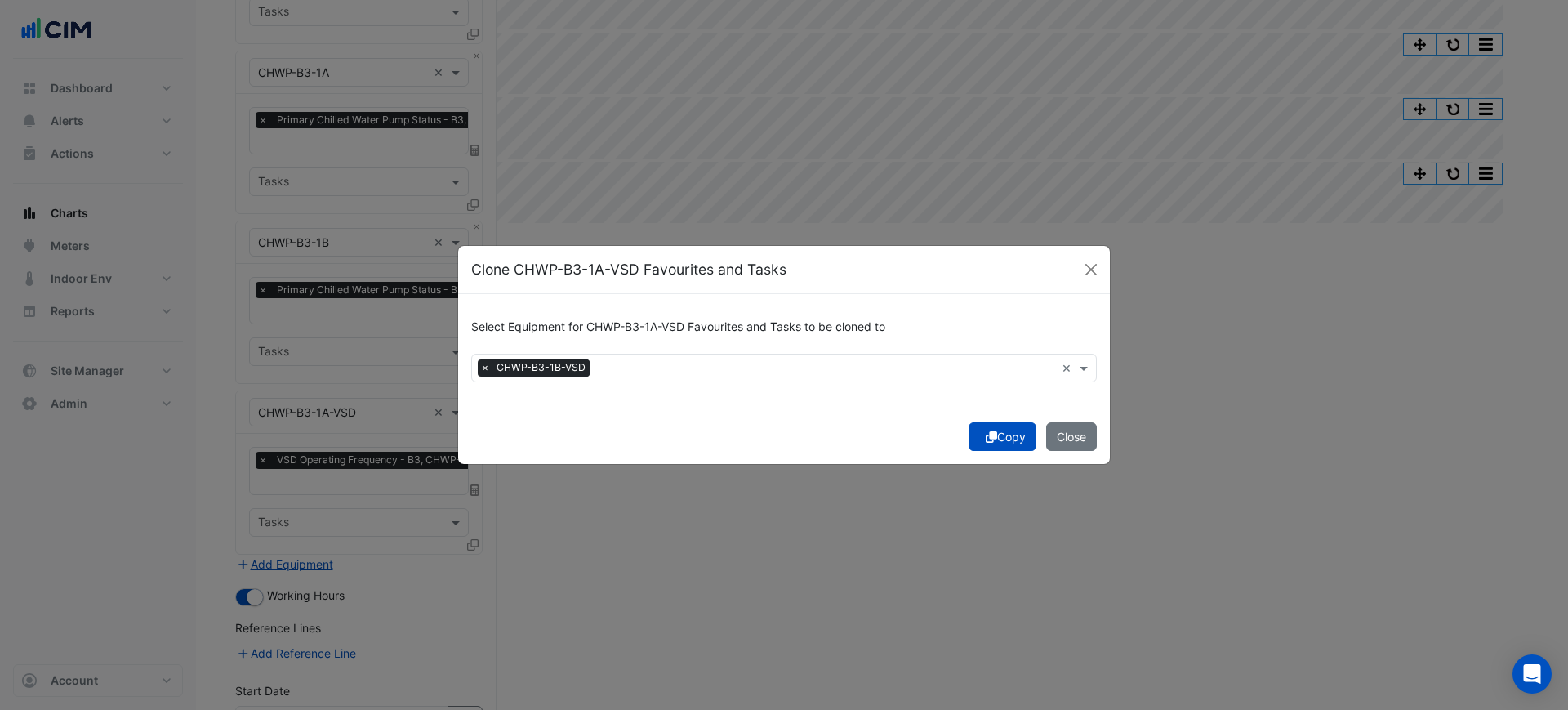
click at [1003, 436] on button "Copy" at bounding box center [1002, 437] width 68 height 29
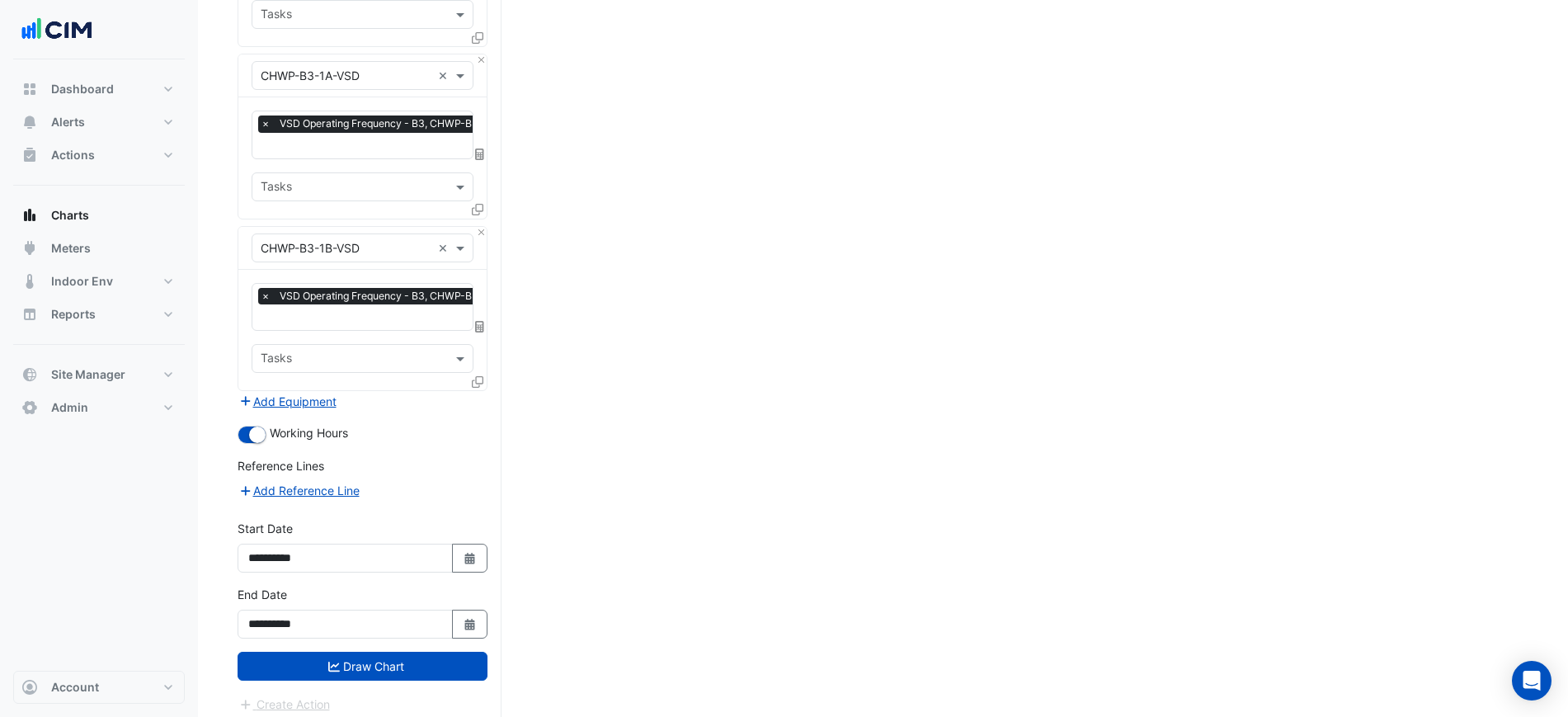
drag, startPoint x: 586, startPoint y: 521, endPoint x: 596, endPoint y: 765, distance: 244.2
click at [441, 657] on button "Draw Chart" at bounding box center [363, 666] width 250 height 29
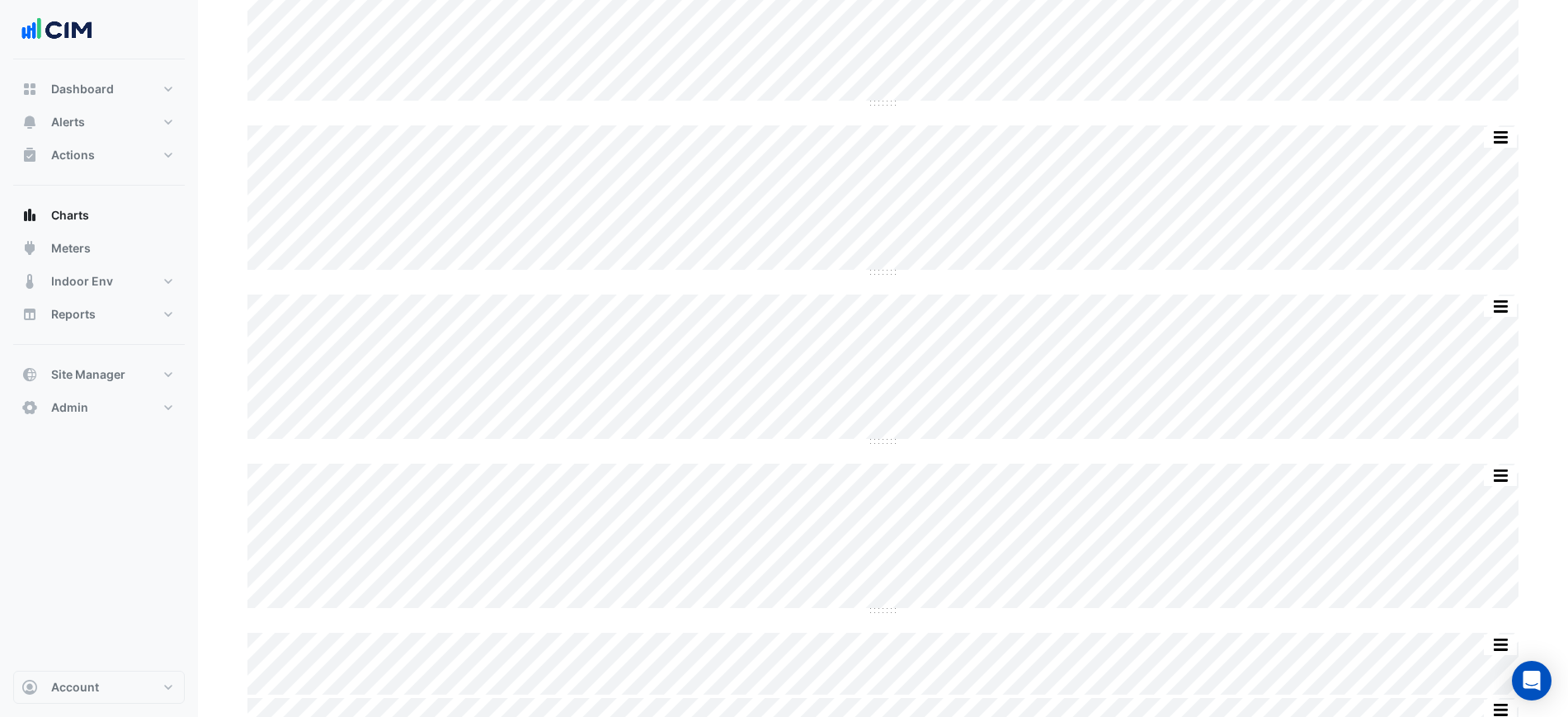
scroll to position [362, 0]
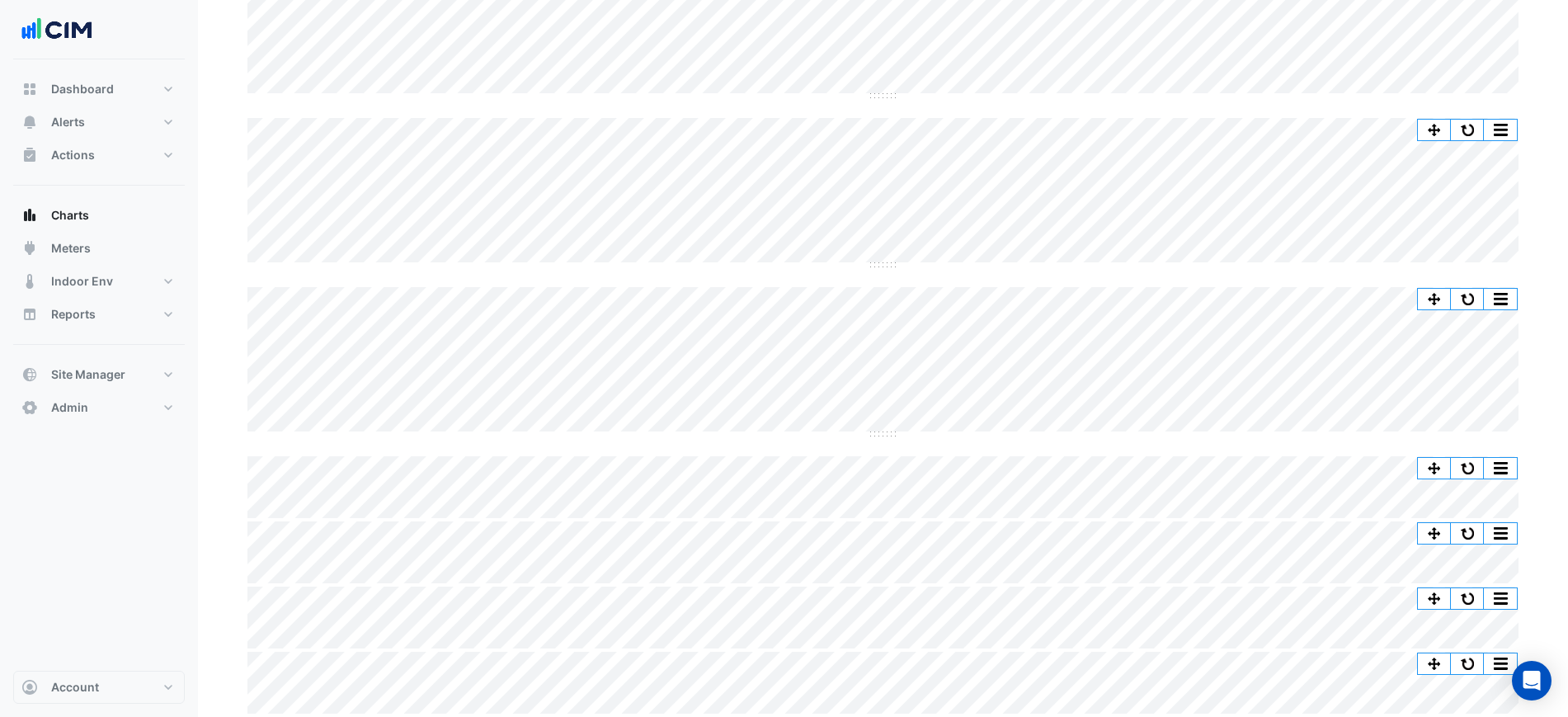
click at [1344, 104] on div "Split by Unit Split All Split None Print Save as JPEG Save as PNG Pivot Data Ta…" at bounding box center [883, 246] width 1291 height 934
click at [1352, 100] on div "Split by Unit Split All Split None Print Save as JPEG Save as PNG Pivot Data Ta…" at bounding box center [883, 246] width 1291 height 934
click at [1468, 293] on button "button" at bounding box center [1467, 299] width 33 height 20
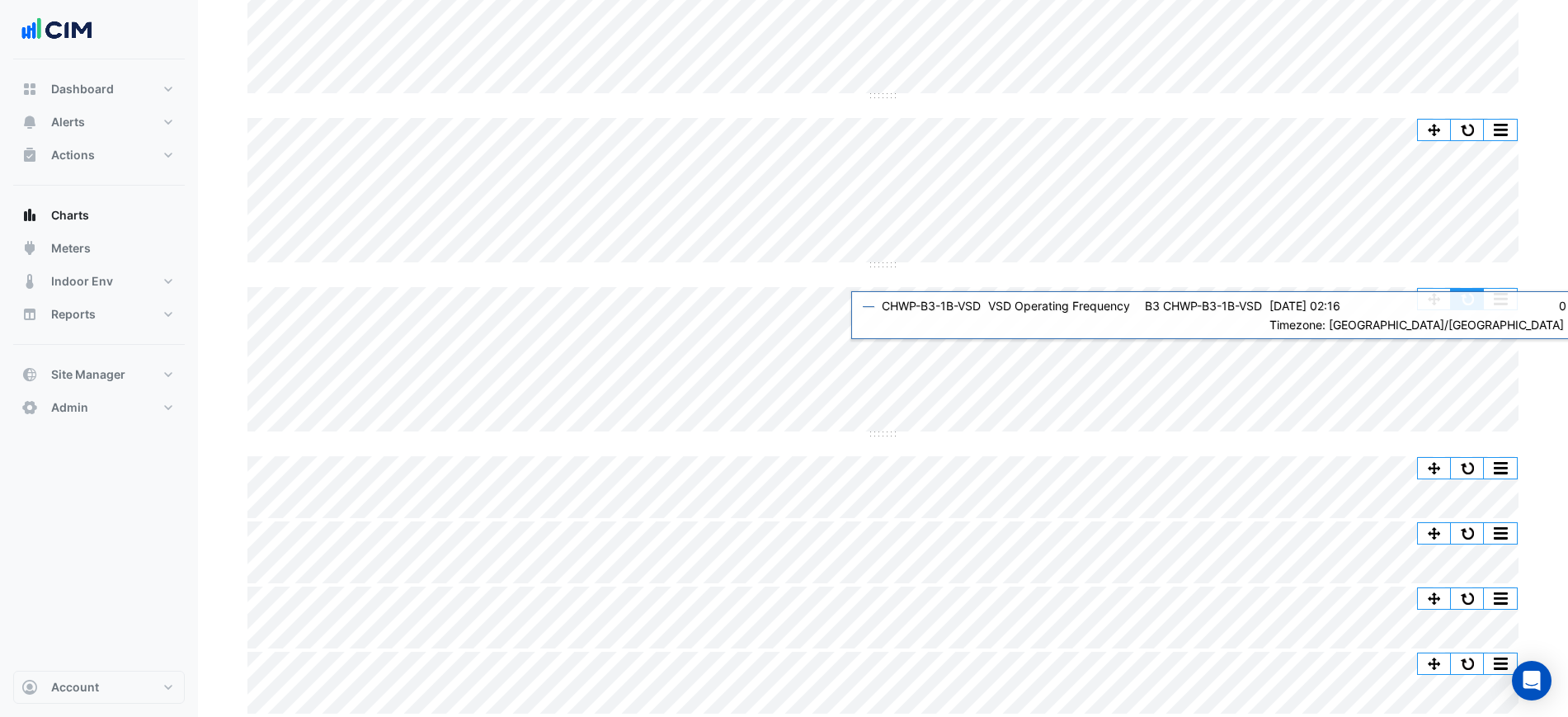
click at [1470, 298] on button "button" at bounding box center [1467, 299] width 33 height 20
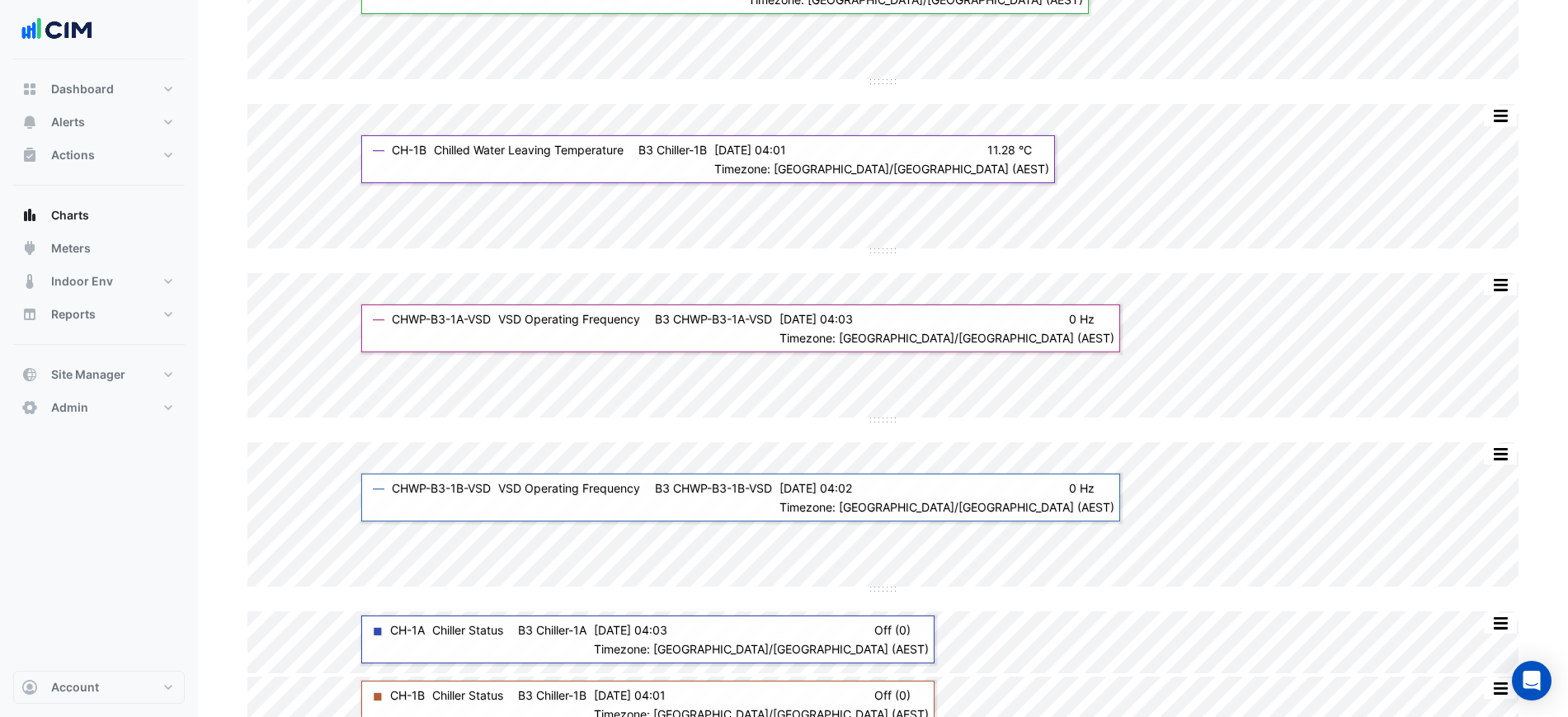
scroll to position [53, 0]
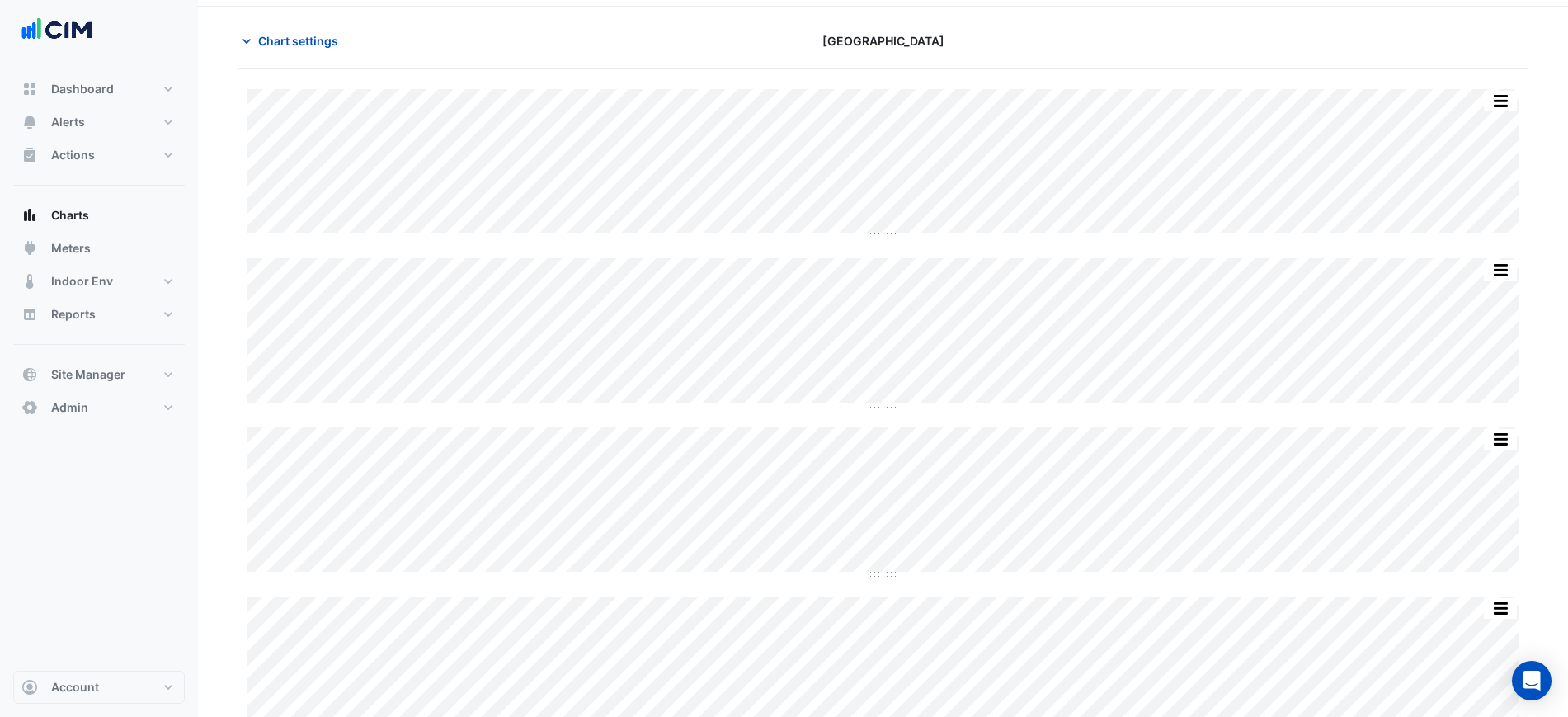
click at [314, 60] on div "Chart settings Chifley Tower" at bounding box center [883, 48] width 1291 height 43
click at [312, 41] on span "Chart settings" at bounding box center [299, 41] width 80 height 18
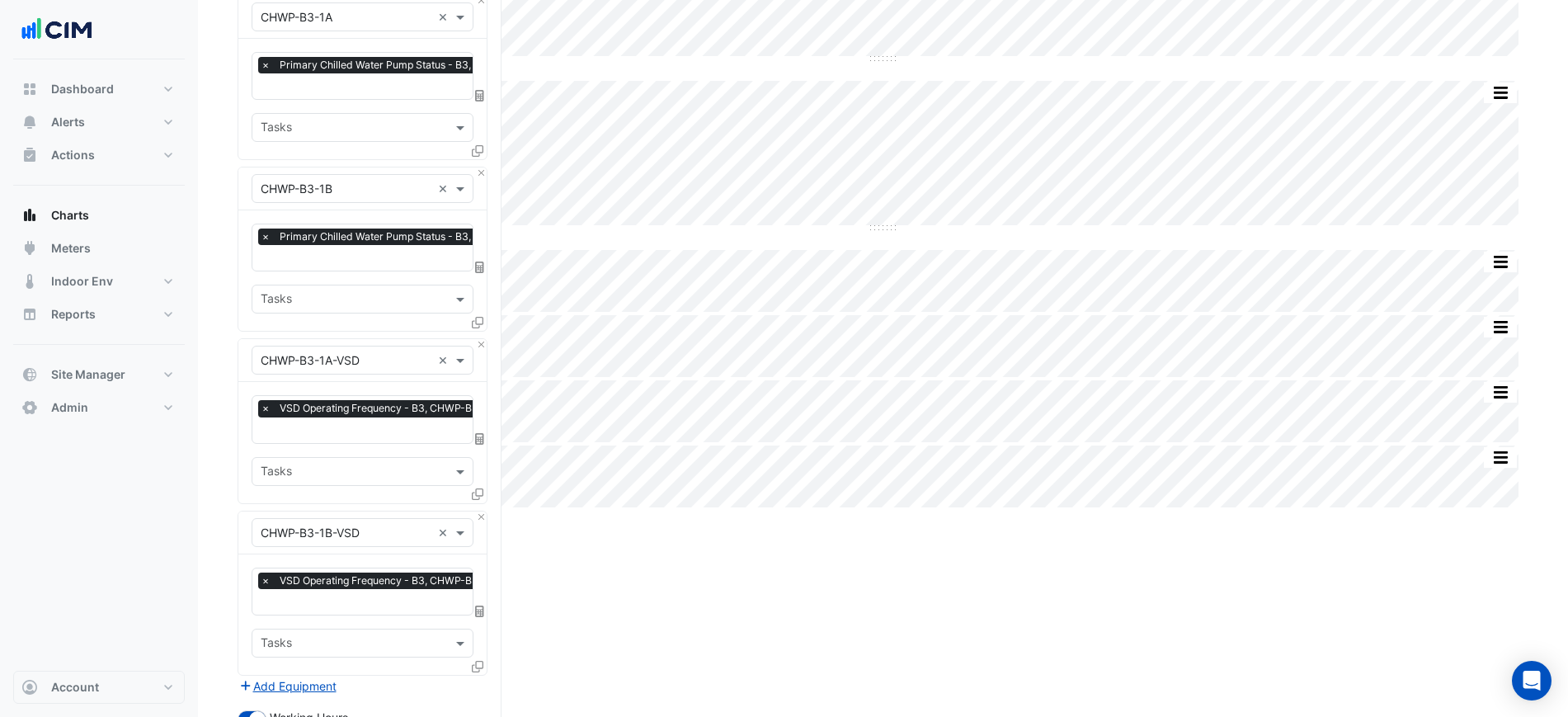
scroll to position [853, 0]
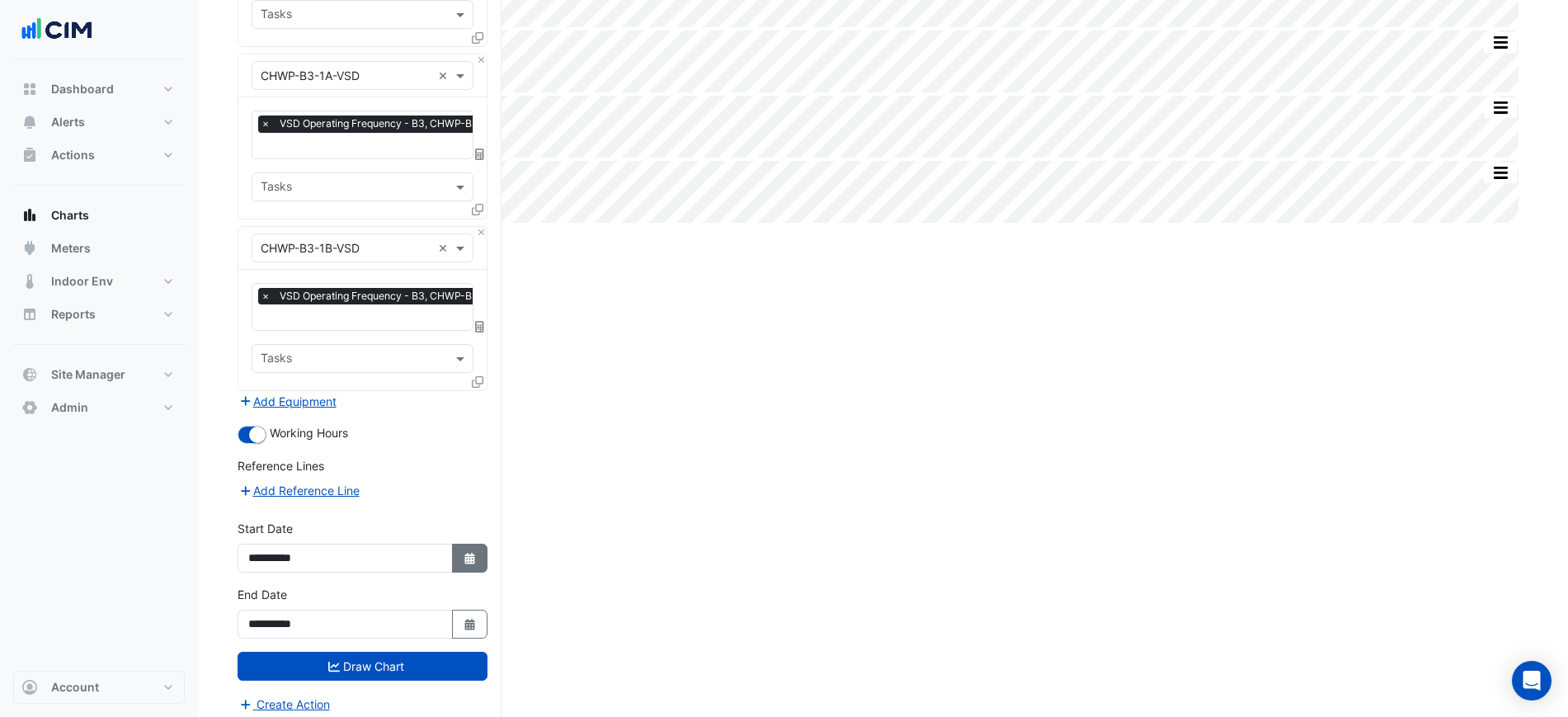
click at [469, 553] on icon "button" at bounding box center [469, 559] width 10 height 12
select select "*"
select select "****"
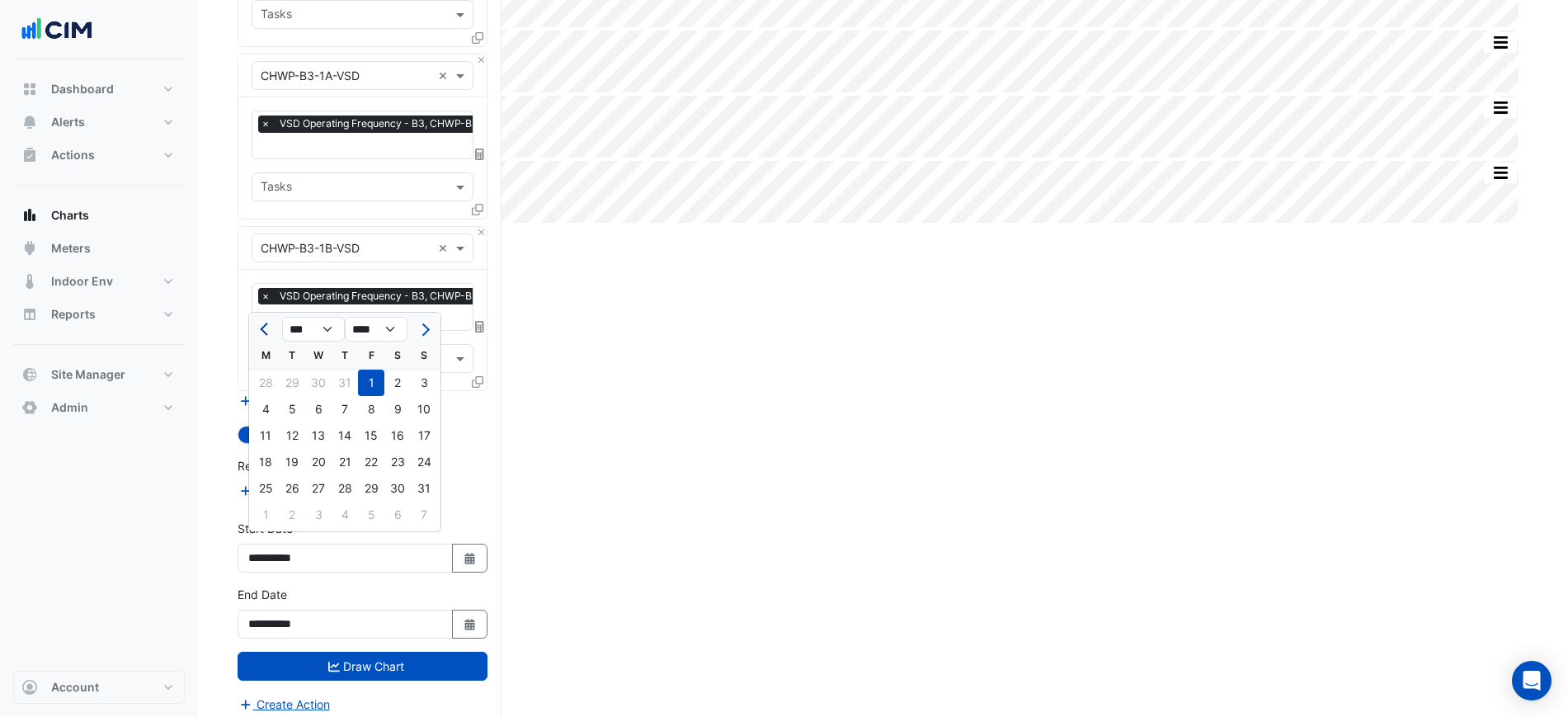
click at [264, 327] on span "Previous month" at bounding box center [265, 329] width 13 height 13
select select "*"
click at [296, 384] on div "1" at bounding box center [292, 382] width 26 height 26
type input "**********"
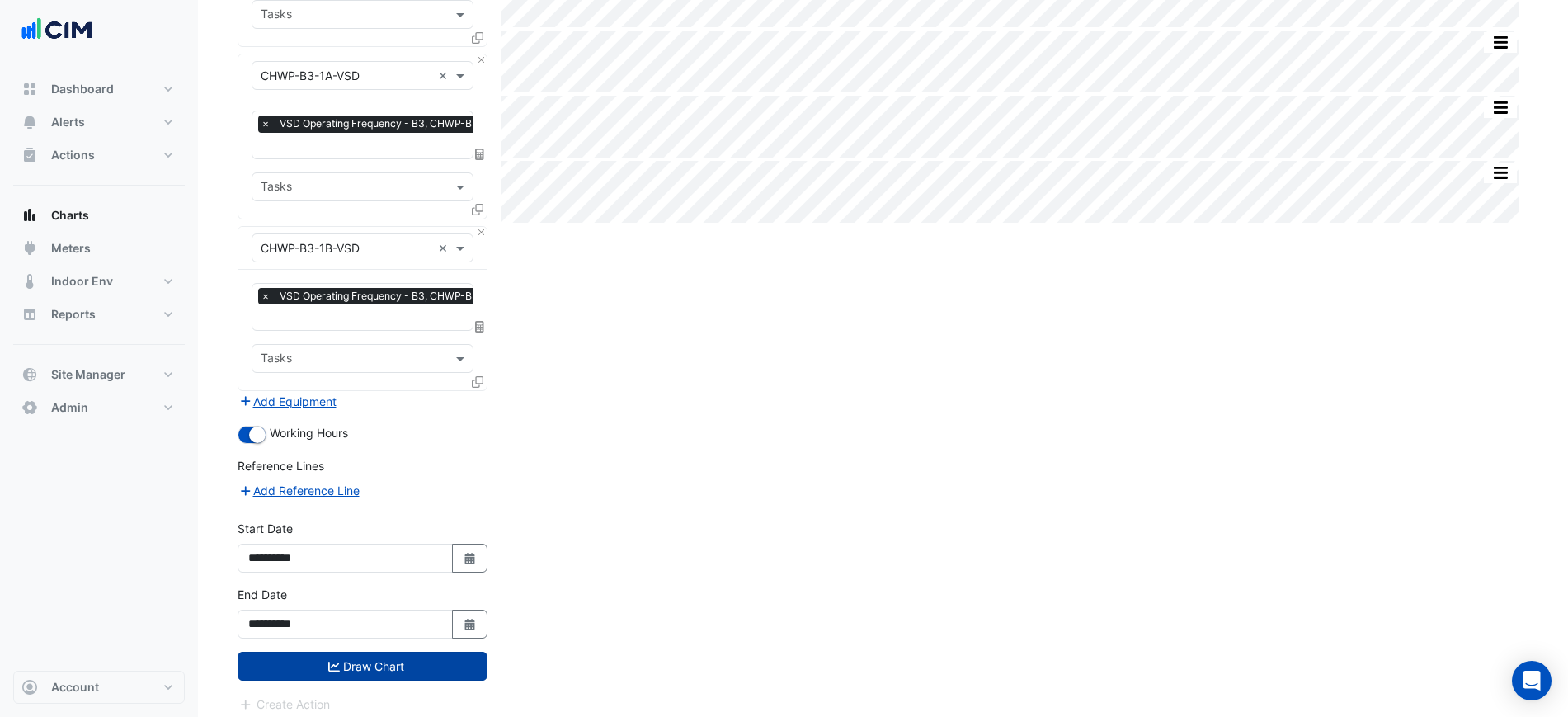
click at [437, 654] on button "Draw Chart" at bounding box center [363, 666] width 250 height 29
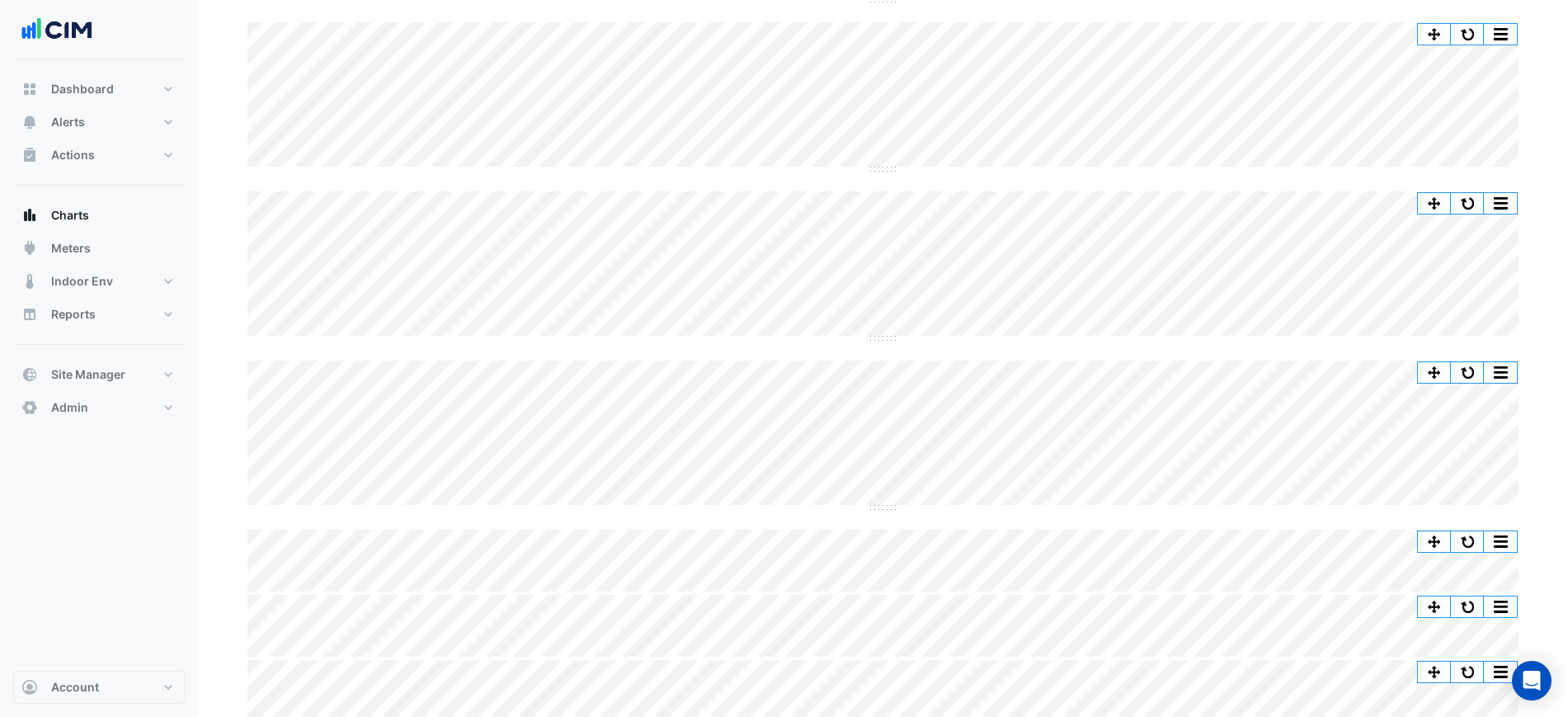
scroll to position [362, 0]
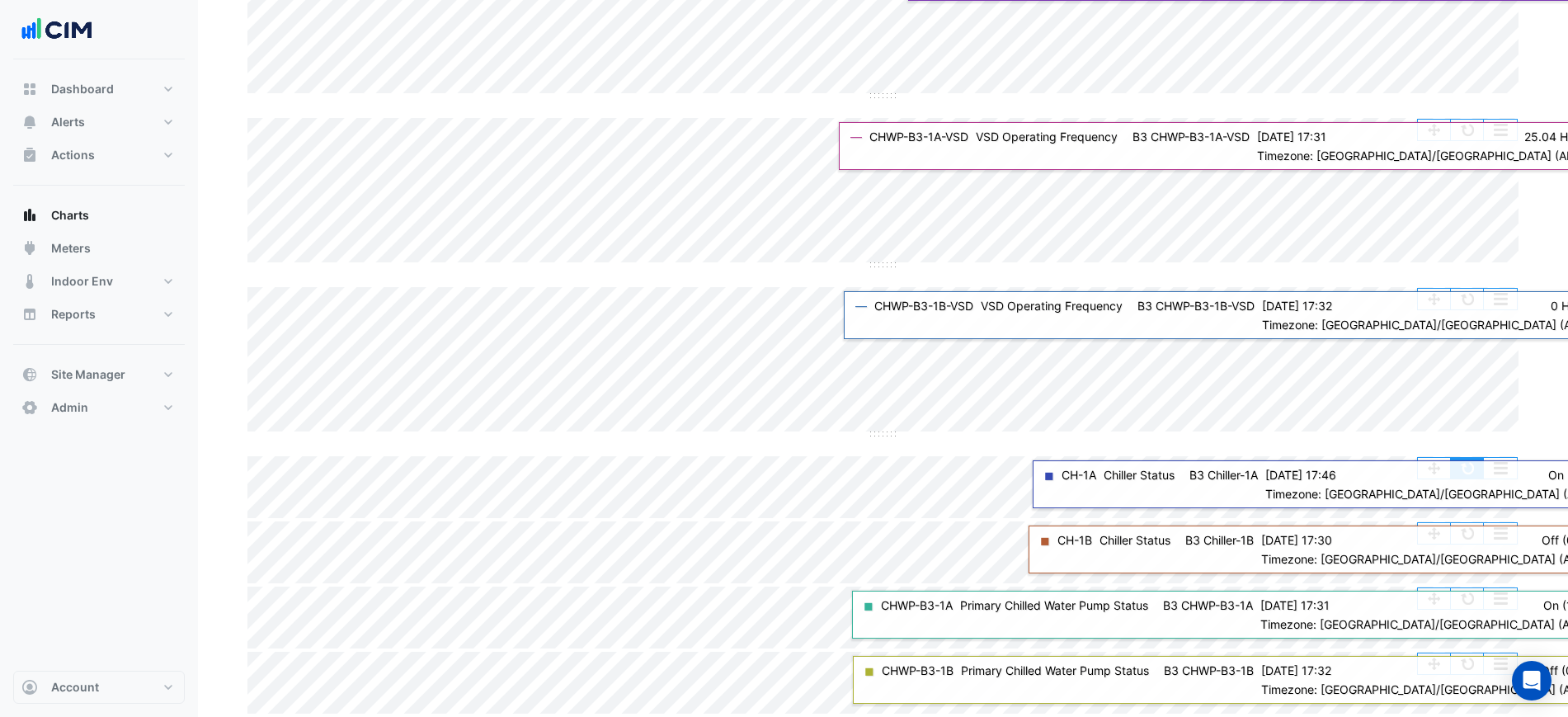
click at [1473, 475] on button "button" at bounding box center [1467, 467] width 33 height 20
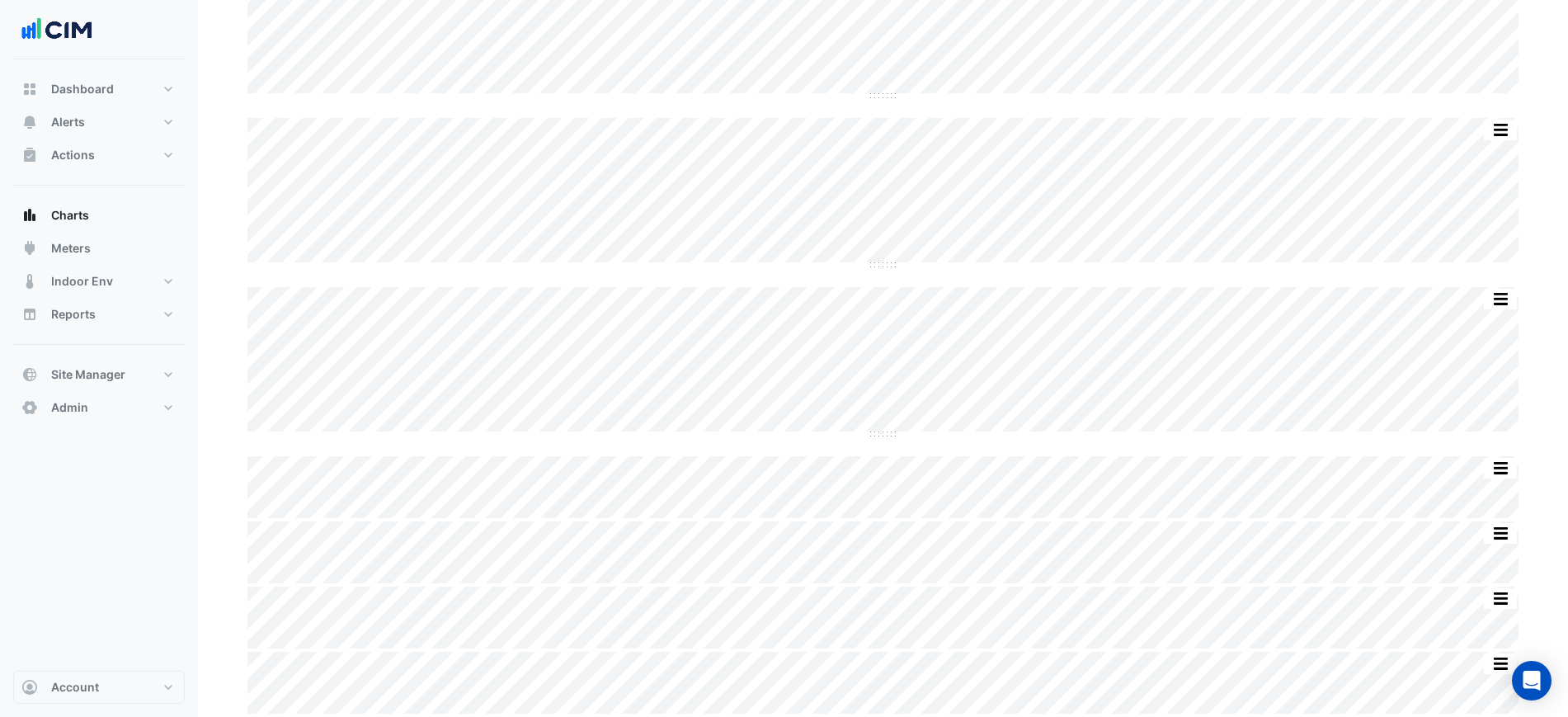
click at [1329, 102] on div "Split by Unit Split All Split None Print Save as JPEG Save as PNG Pivot Data Ta…" at bounding box center [883, 246] width 1291 height 934
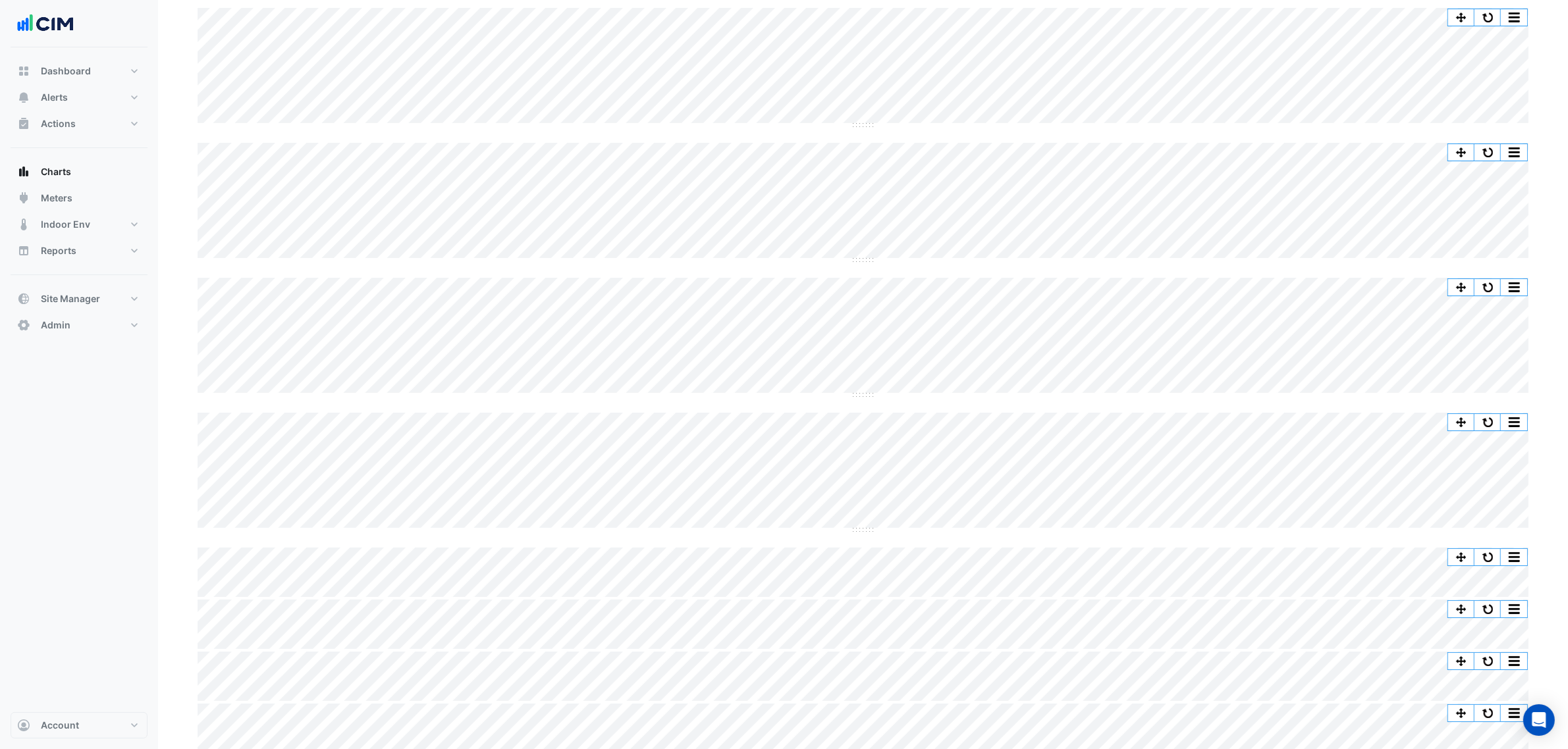
scroll to position [112, 0]
click at [1264, 550] on button "button" at bounding box center [1488, 550] width 26 height 16
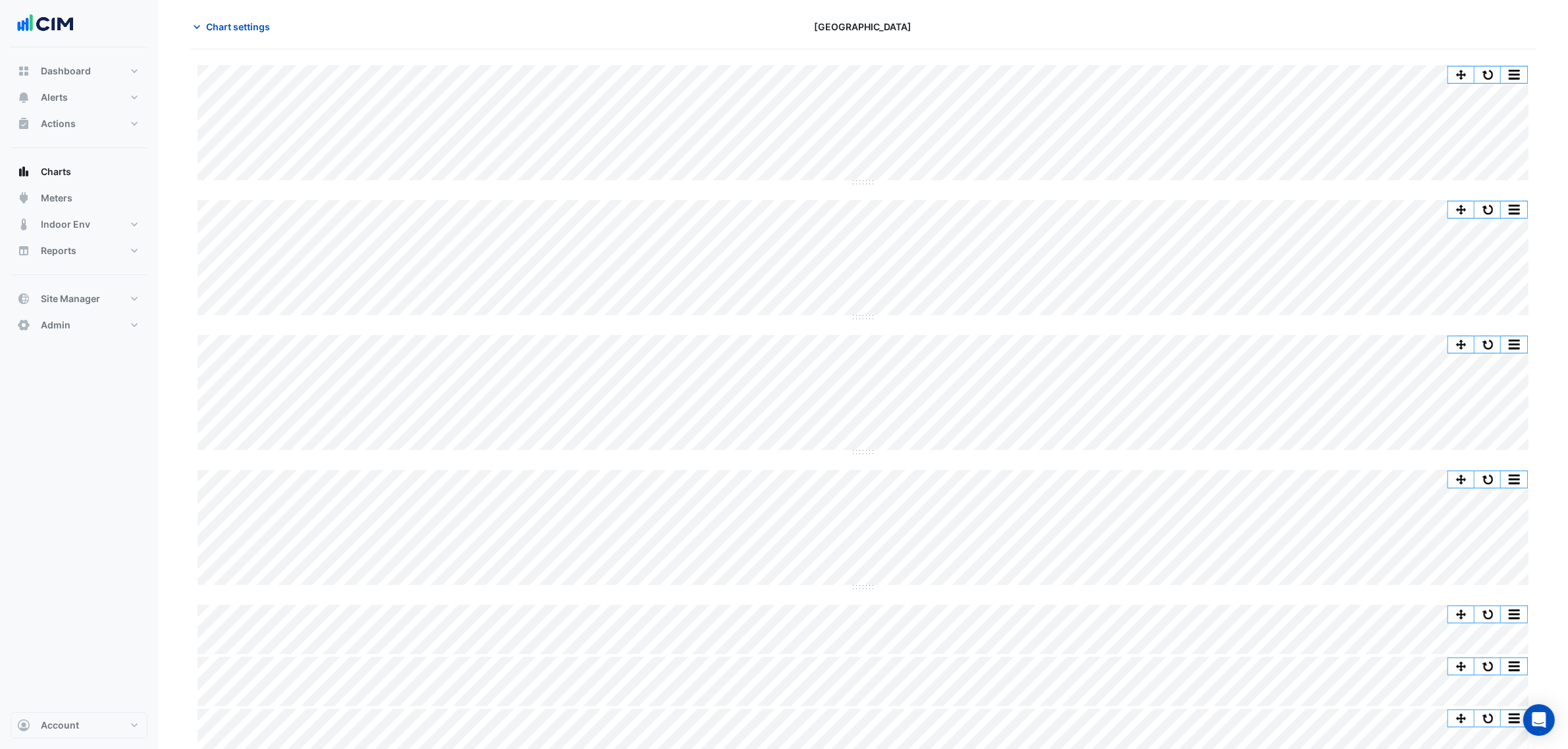
scroll to position [0, 0]
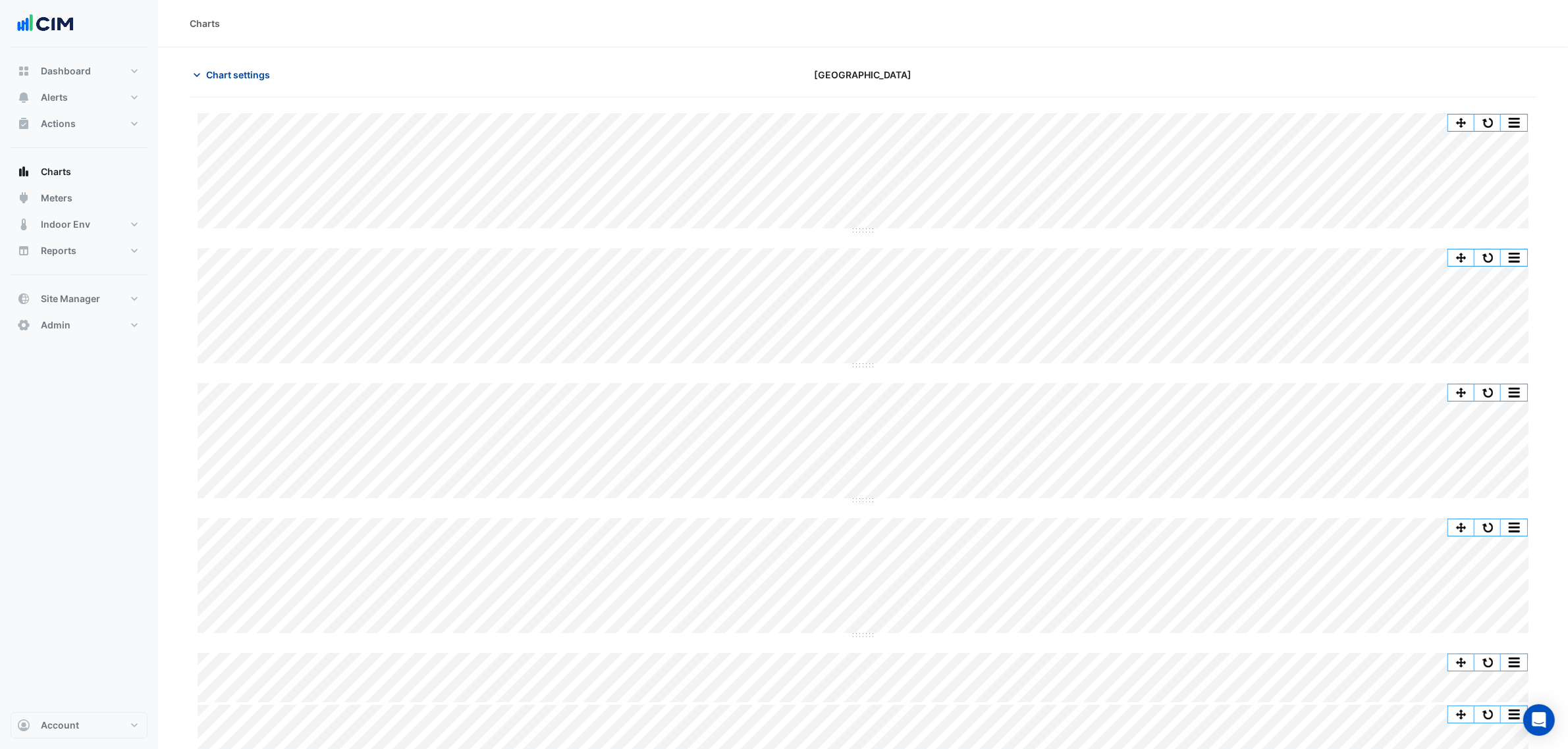
click at [257, 74] on span "Chart settings" at bounding box center [238, 75] width 64 height 14
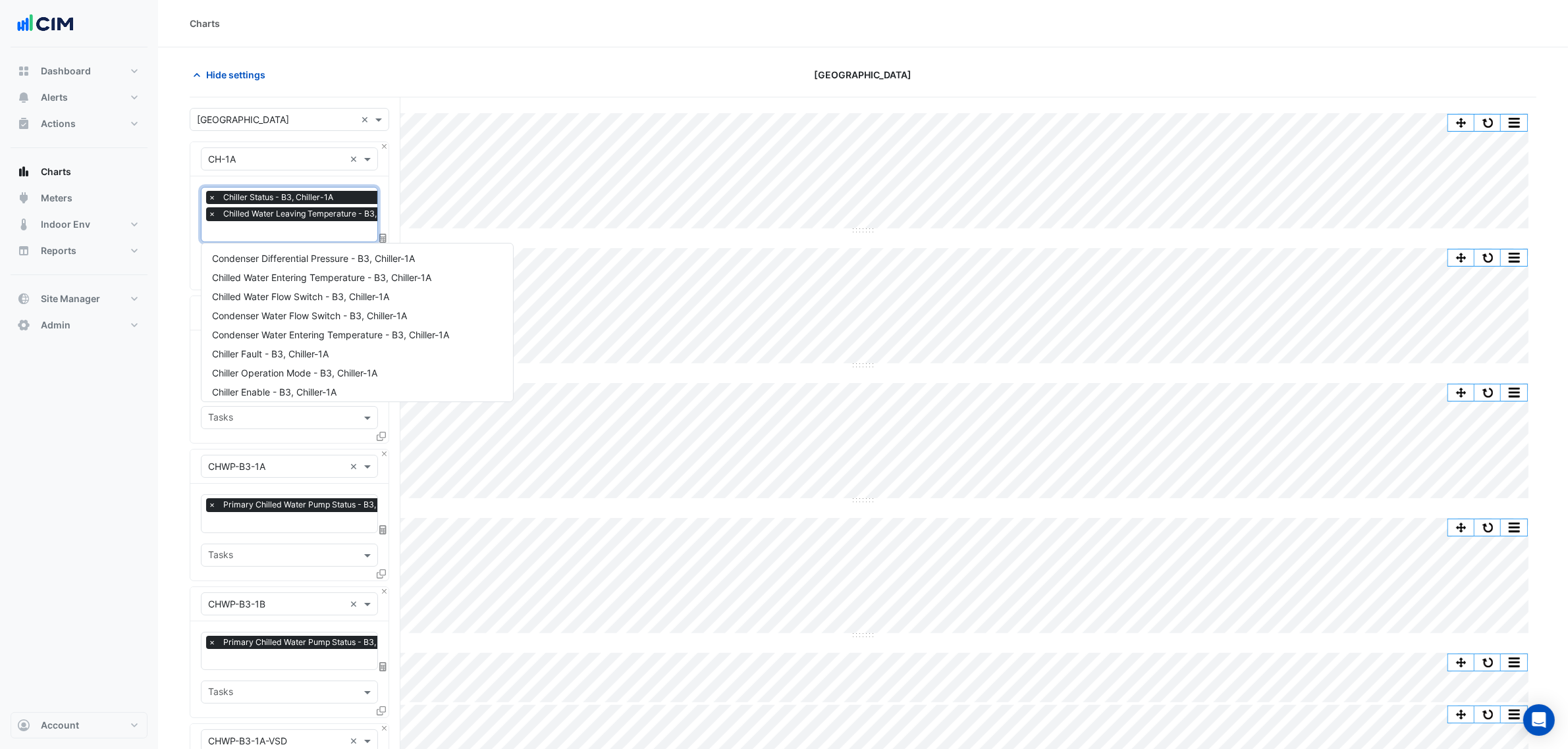
click at [275, 222] on div "× Chiller Status - B3, Chiller-1A × Chilled Water Leaving Temperature - B3, LCH…" at bounding box center [326, 207] width 238 height 33
click at [206, 211] on span "×" at bounding box center [205, 213] width 12 height 13
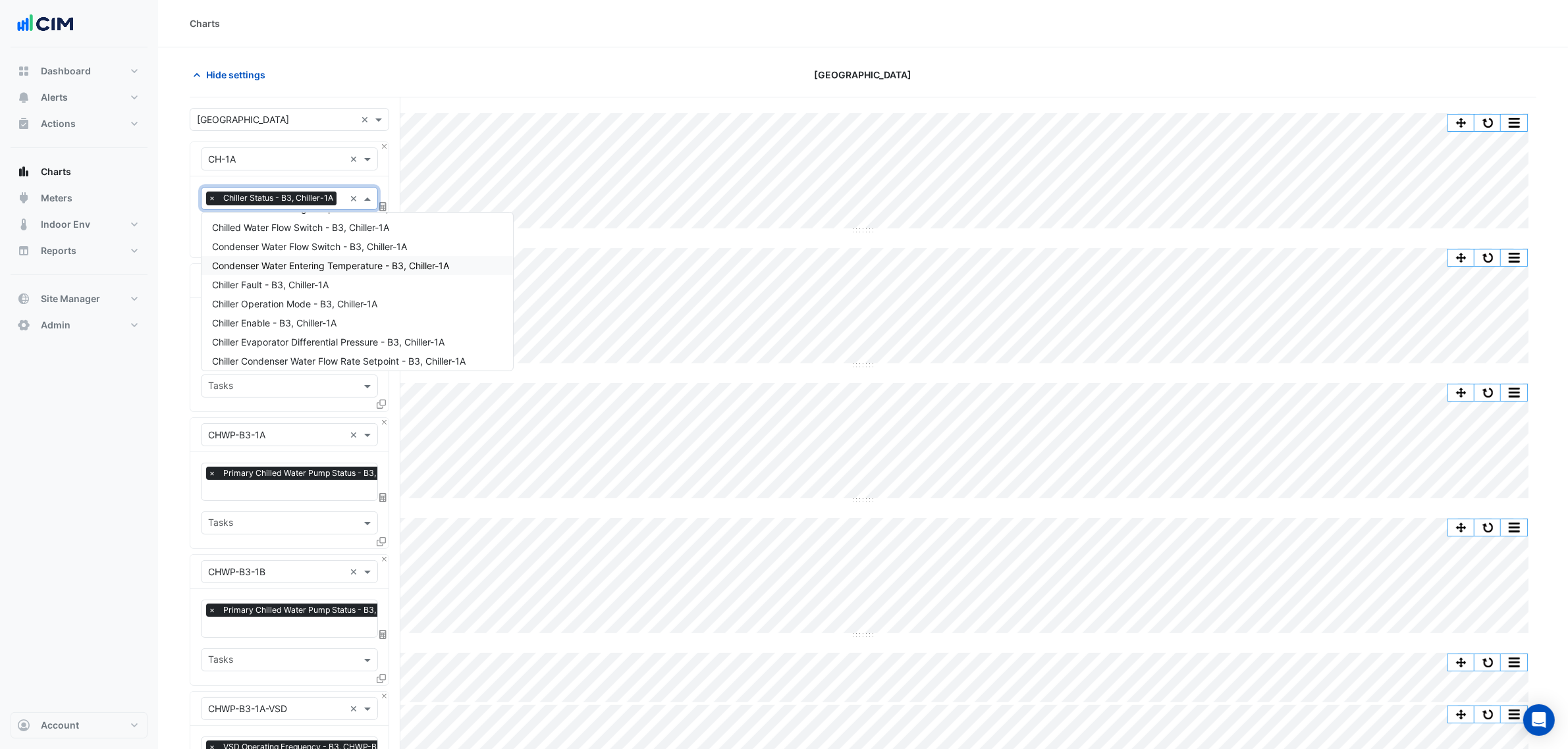
scroll to position [0, 0]
click at [338, 228] on span "Condenser Differential Pressure - B3, Chiller-1A" at bounding box center [313, 227] width 203 height 11
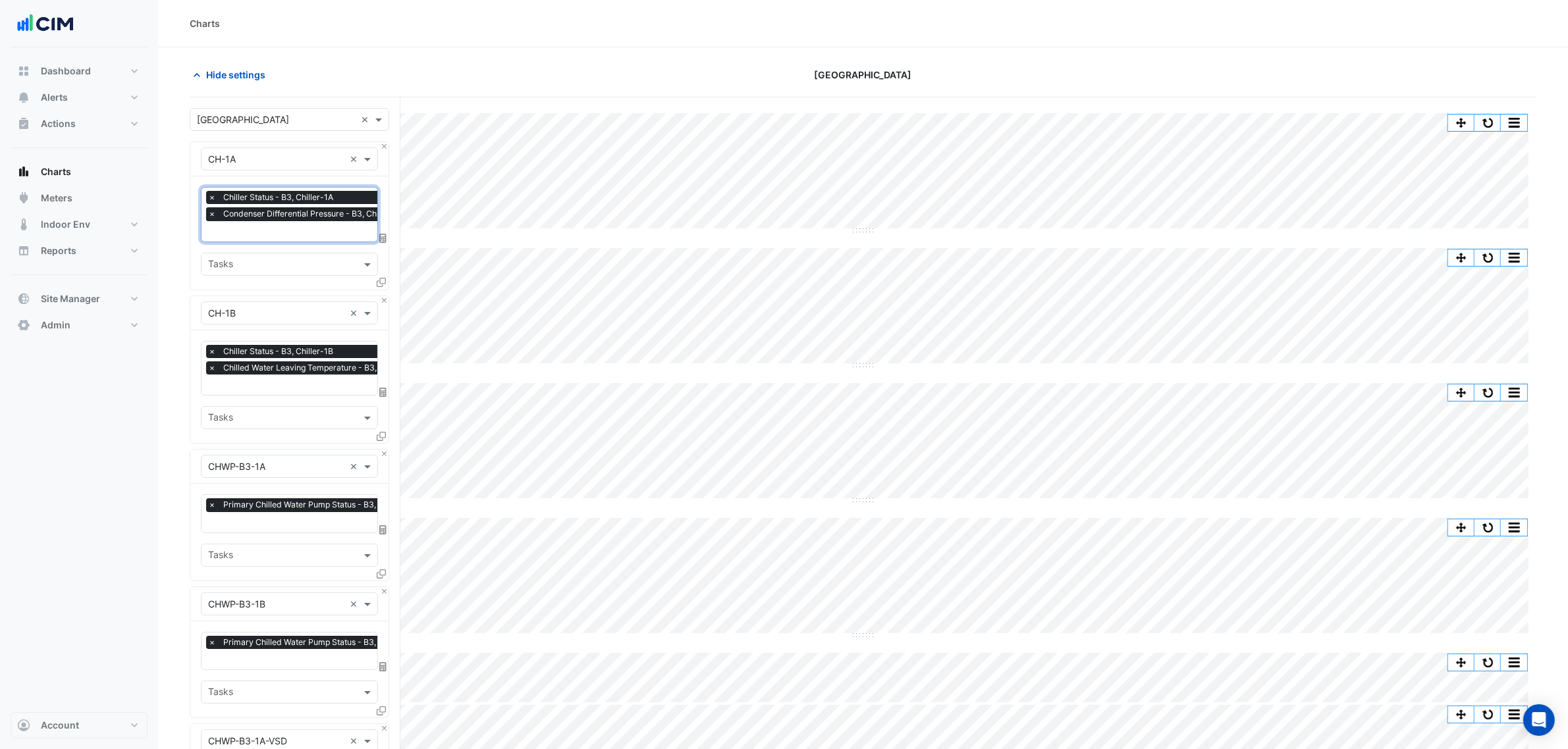
click at [210, 216] on span "×" at bounding box center [212, 213] width 12 height 13
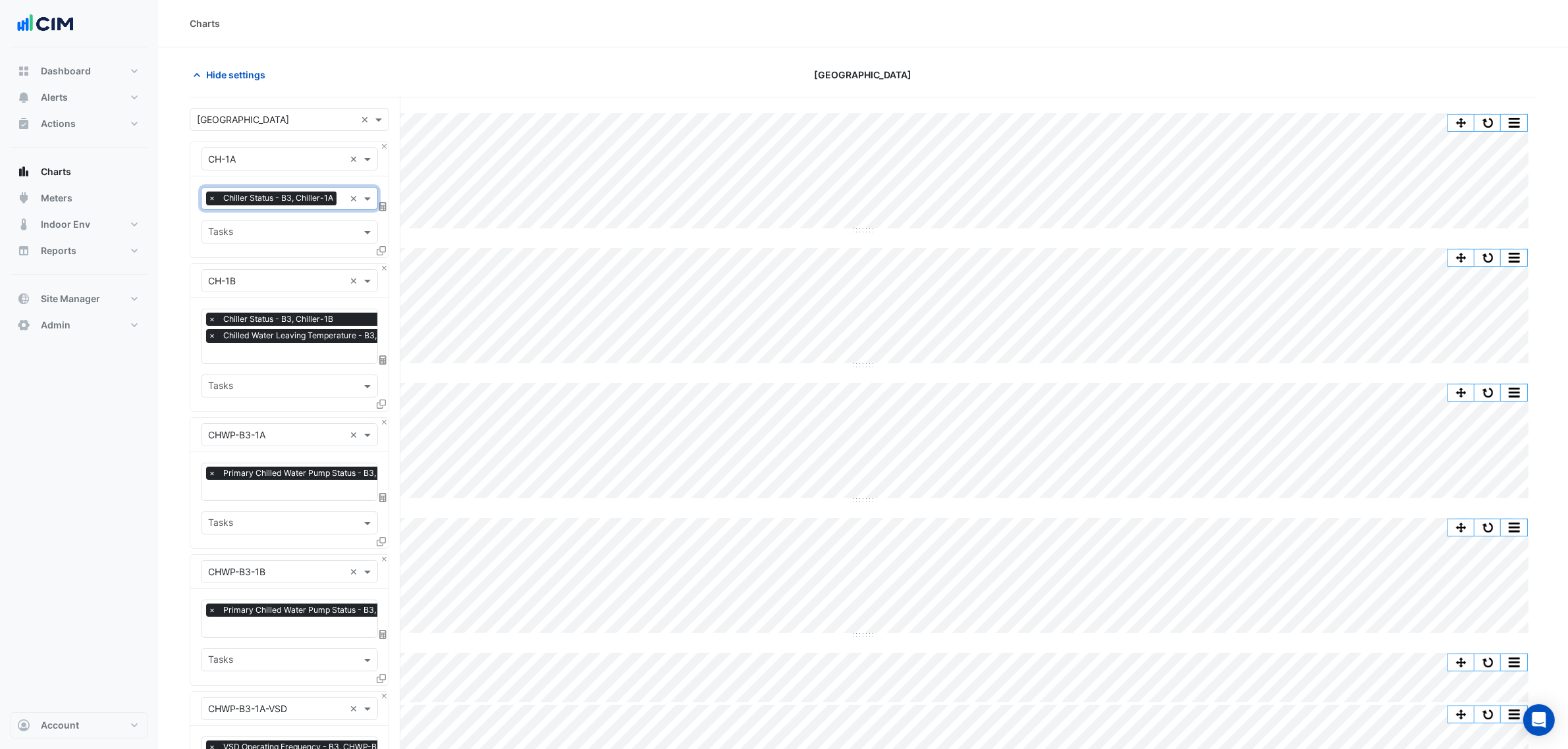
click at [318, 225] on div "Tasks" at bounding box center [279, 232] width 154 height 20
click at [305, 202] on span "Chiller Status - B3, Chiller-1A" at bounding box center [278, 198] width 117 height 13
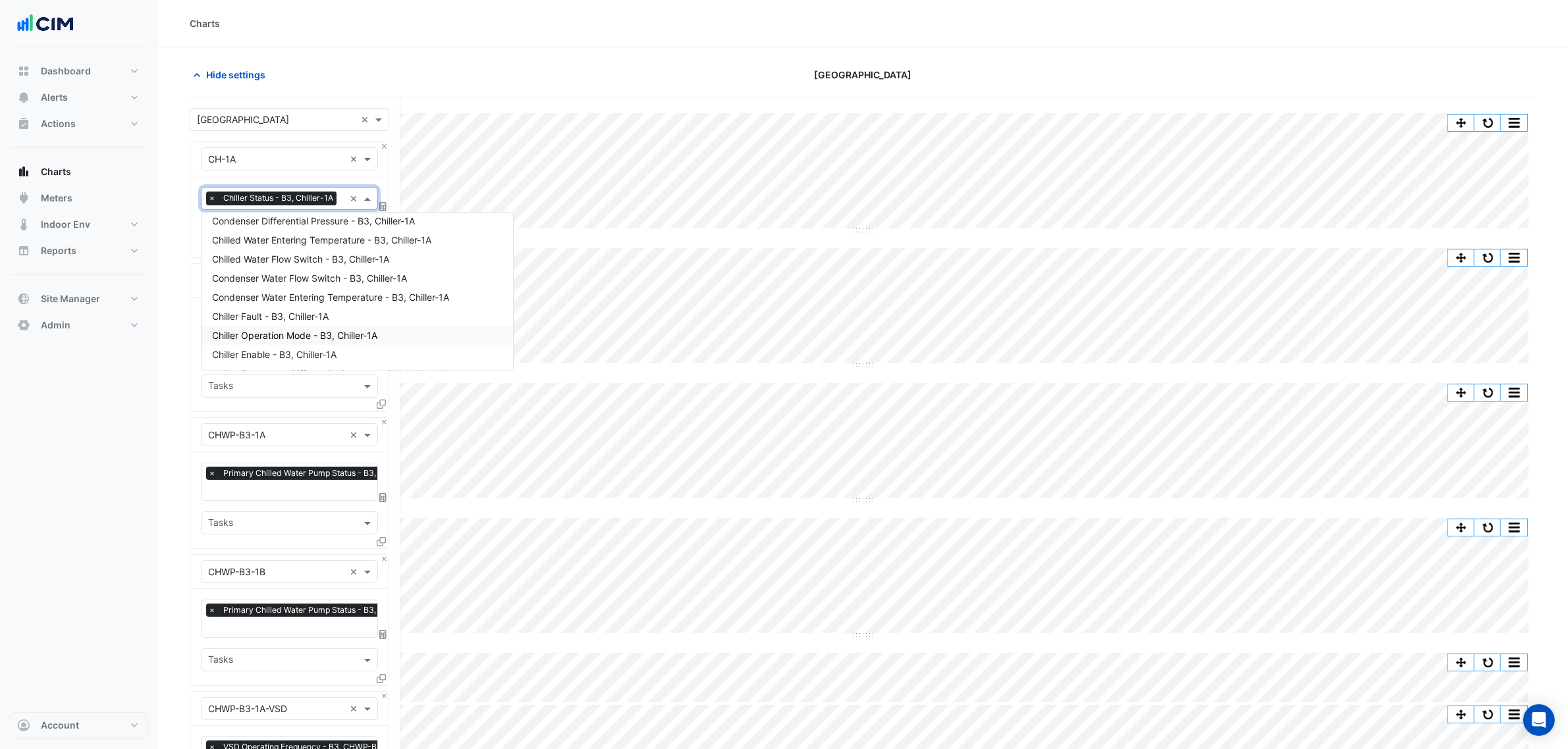
scroll to position [89, 0]
click at [395, 297] on div "Chiller Evaporator Differential Pressure - B3, Chiller-1A" at bounding box center [358, 291] width 312 height 19
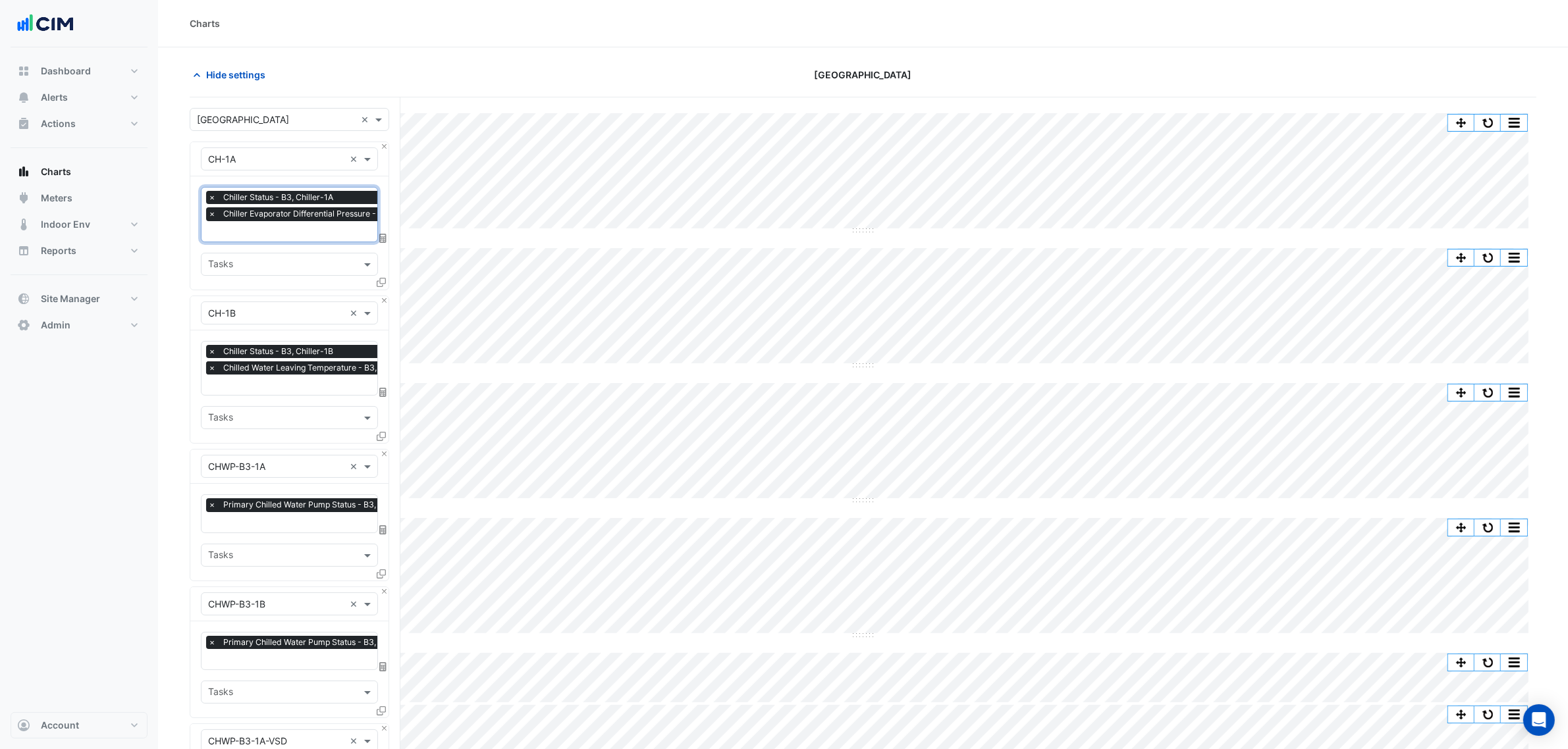
click at [206, 369] on span "×" at bounding box center [212, 367] width 12 height 13
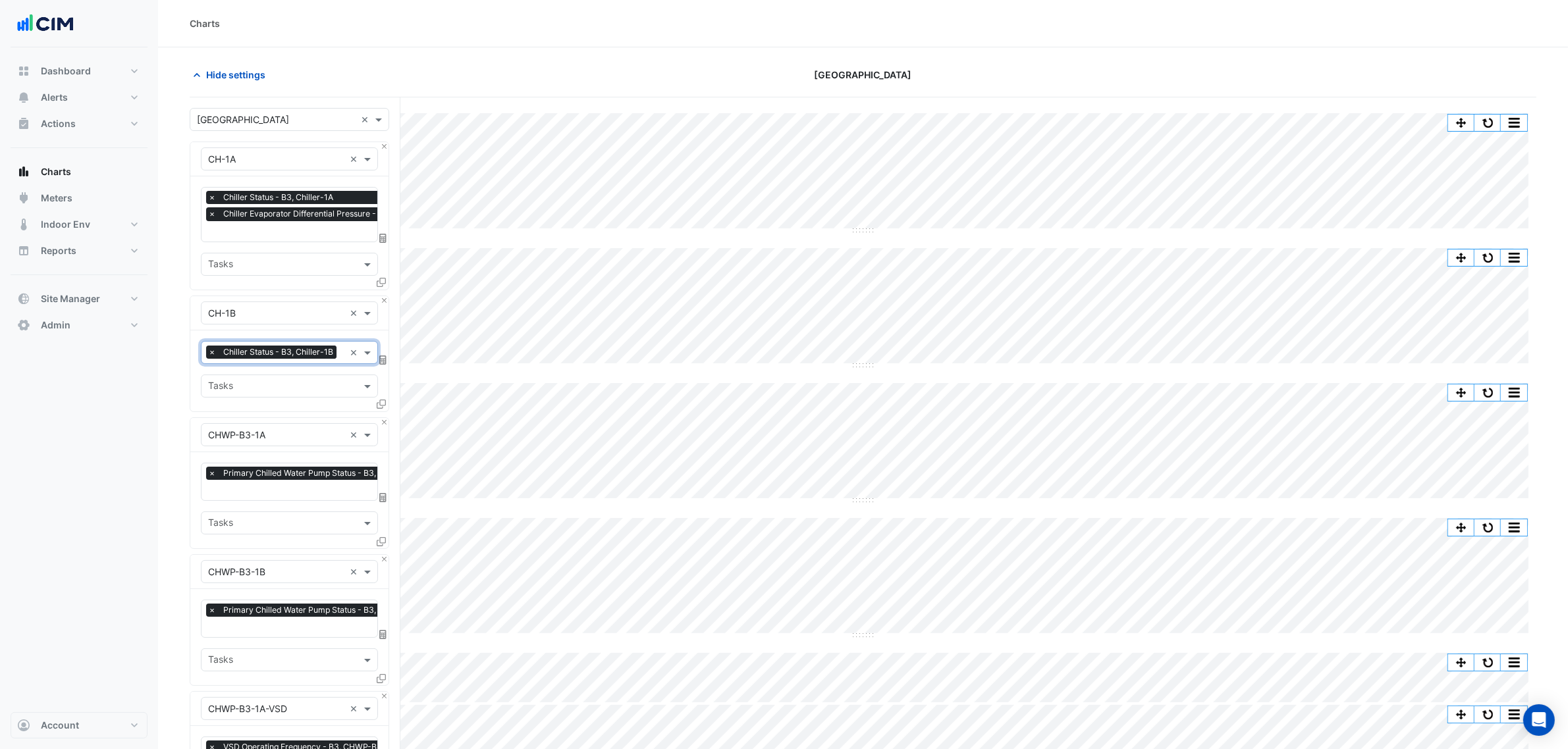
click at [235, 378] on div "Tasks" at bounding box center [279, 386] width 154 height 20
click at [262, 356] on span "Chiller Status - B3, Chiller-1B" at bounding box center [278, 352] width 117 height 13
type input "*"
type input "***"
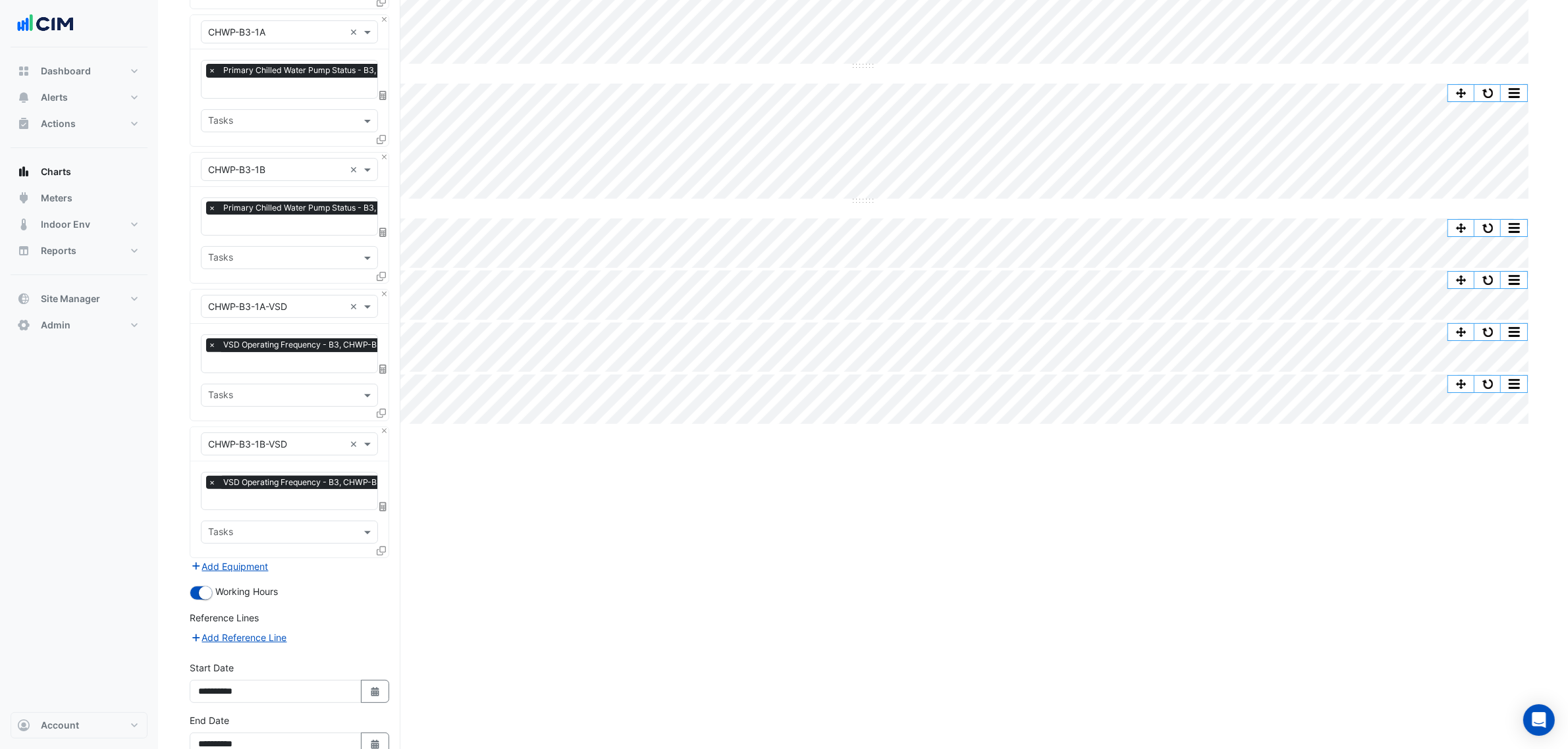
scroll to position [508, 0]
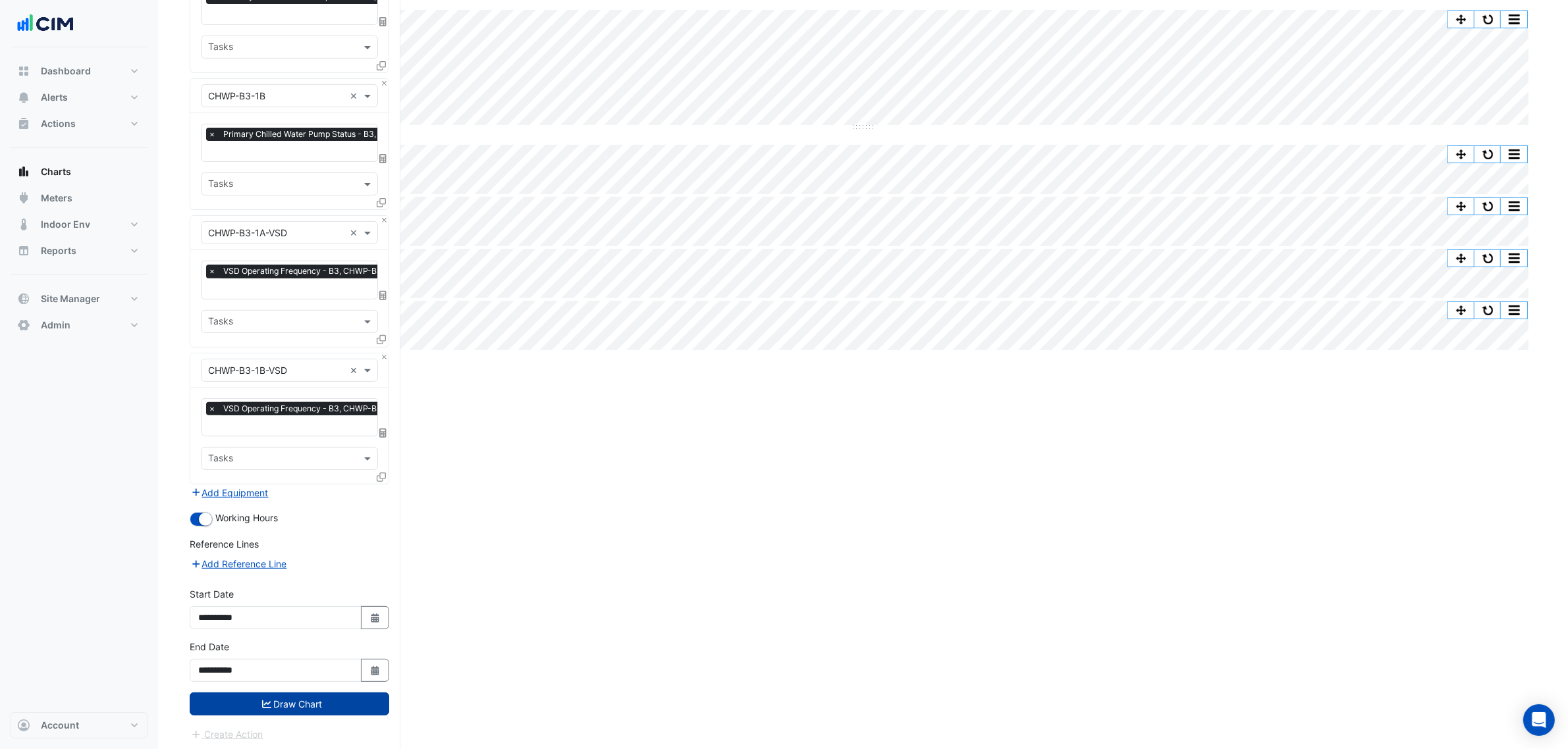
click at [354, 571] on button "Draw Chart" at bounding box center [290, 705] width 199 height 23
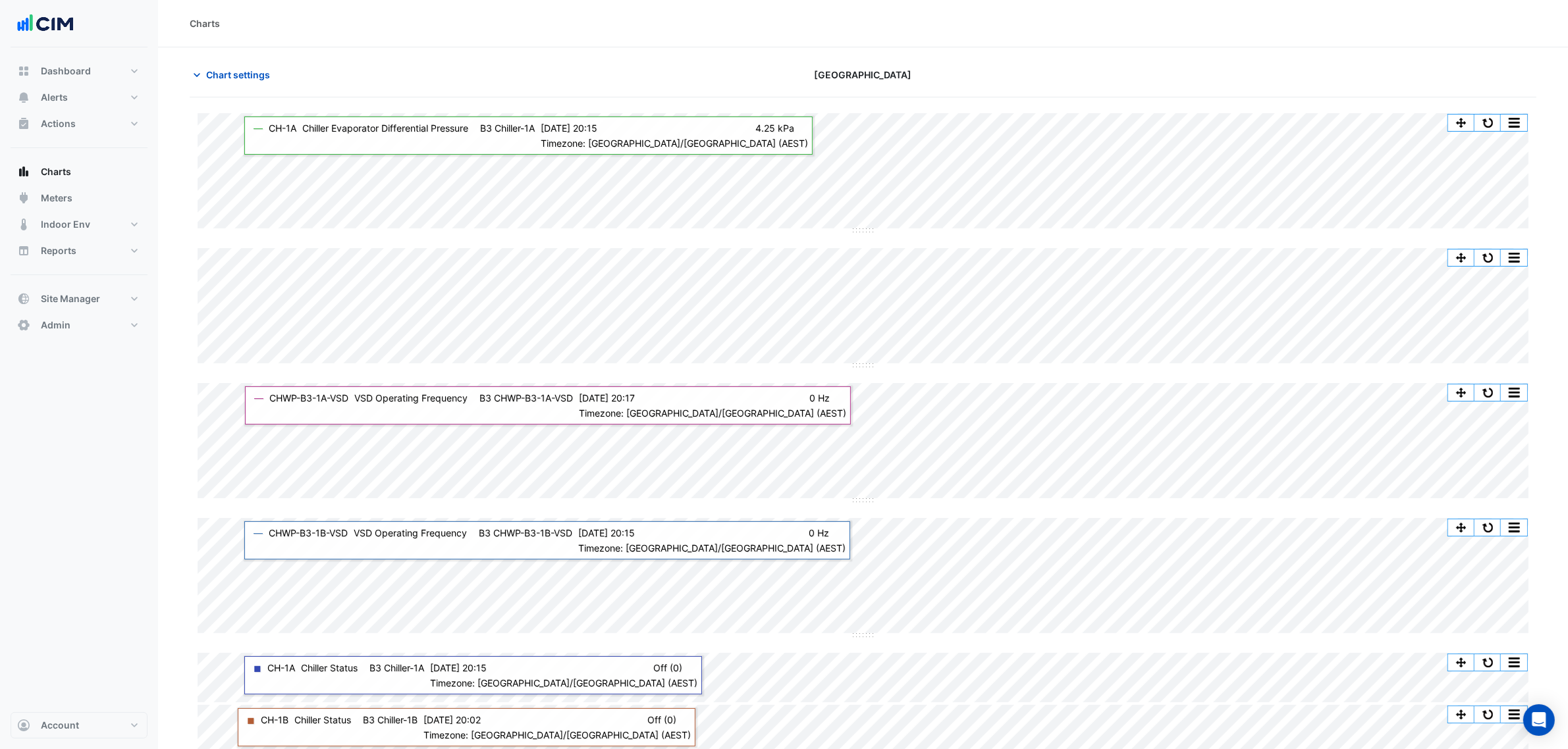
click at [254, 96] on div "Chart settings [GEOGRAPHIC_DATA]" at bounding box center [863, 80] width 1347 height 34
click at [257, 70] on span "Chart settings" at bounding box center [238, 75] width 64 height 14
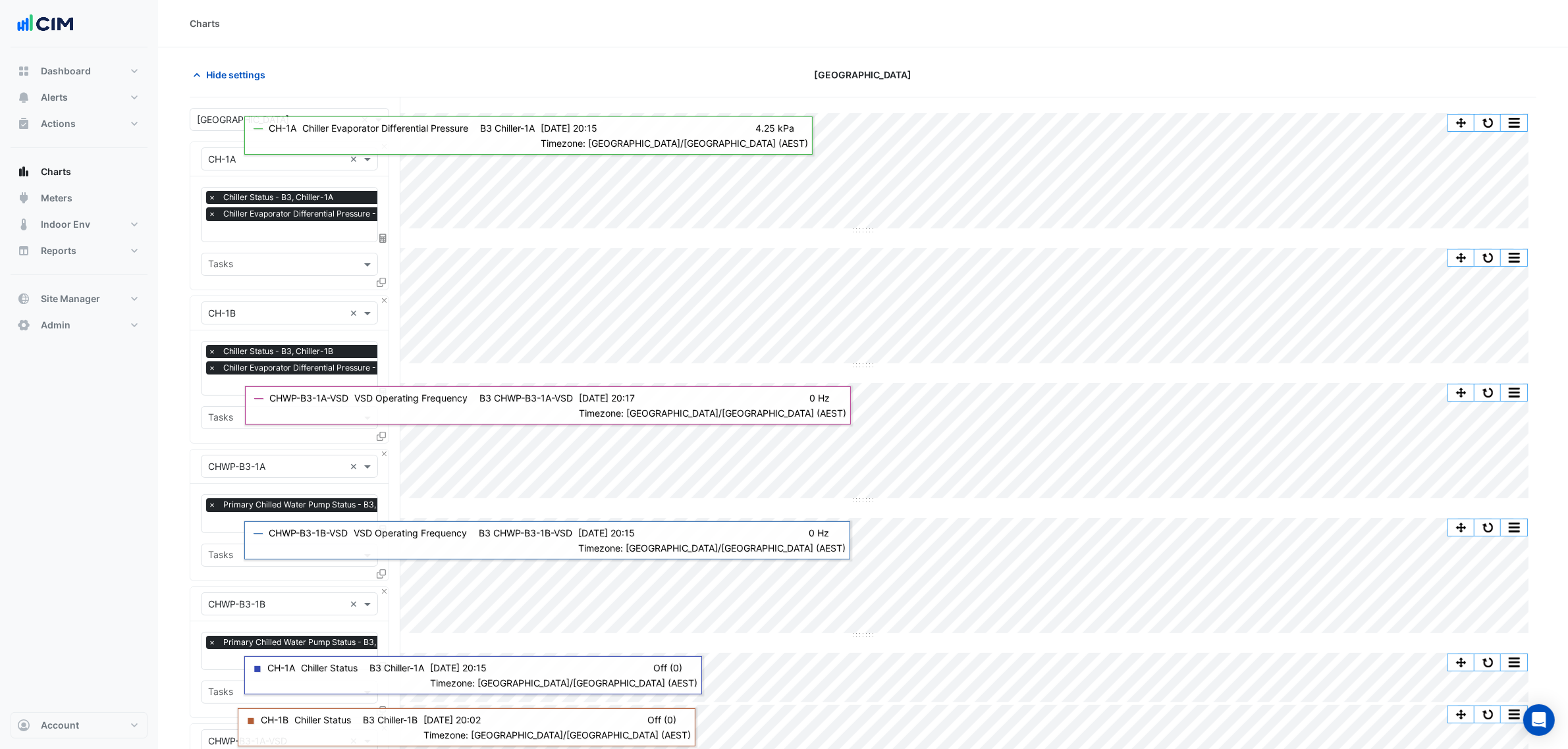
scroll to position [0, 6]
click at [213, 218] on div "× Chiller Evaporator Differential Pressure - B3, Chiller-1A" at bounding box center [313, 213] width 227 height 13
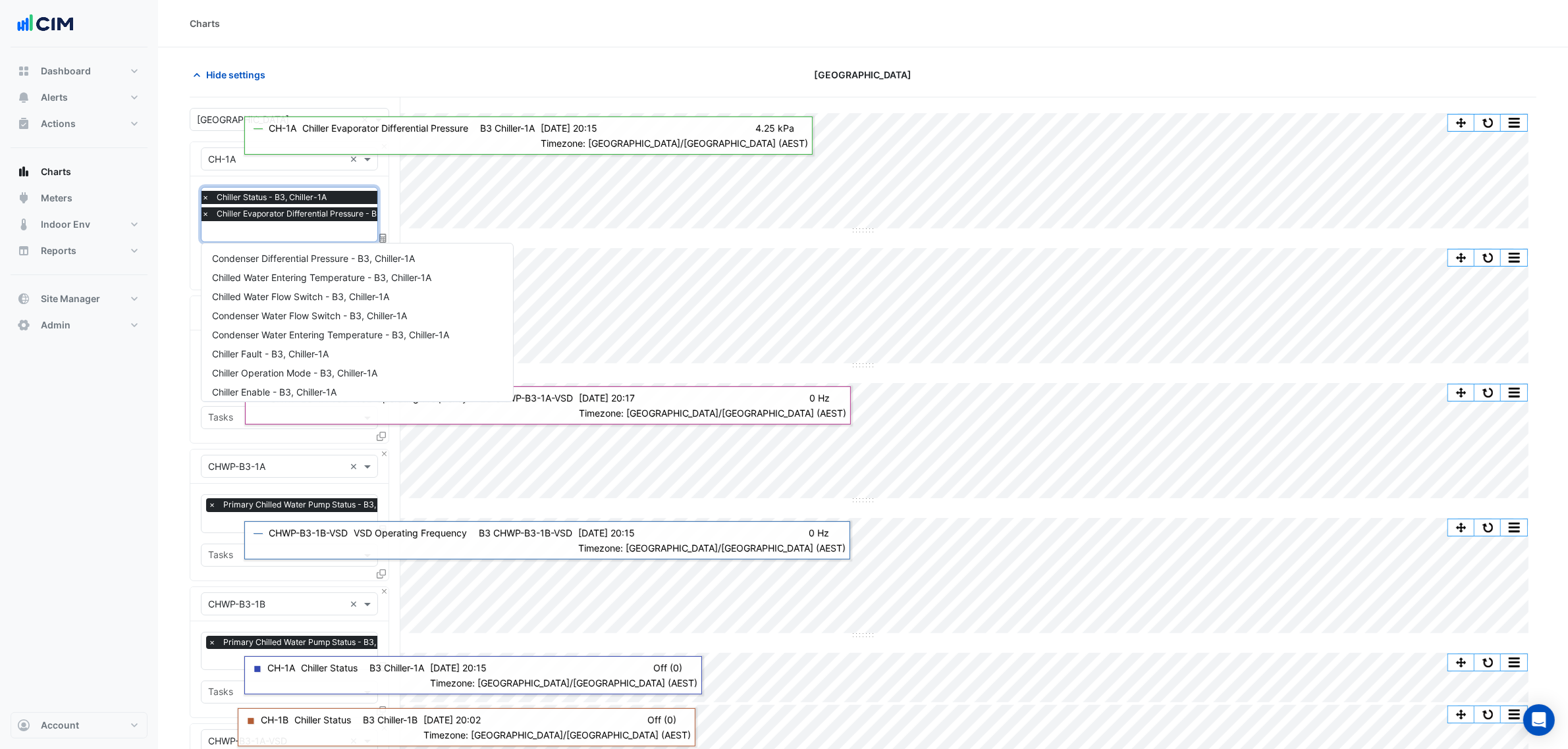
scroll to position [158, 0]
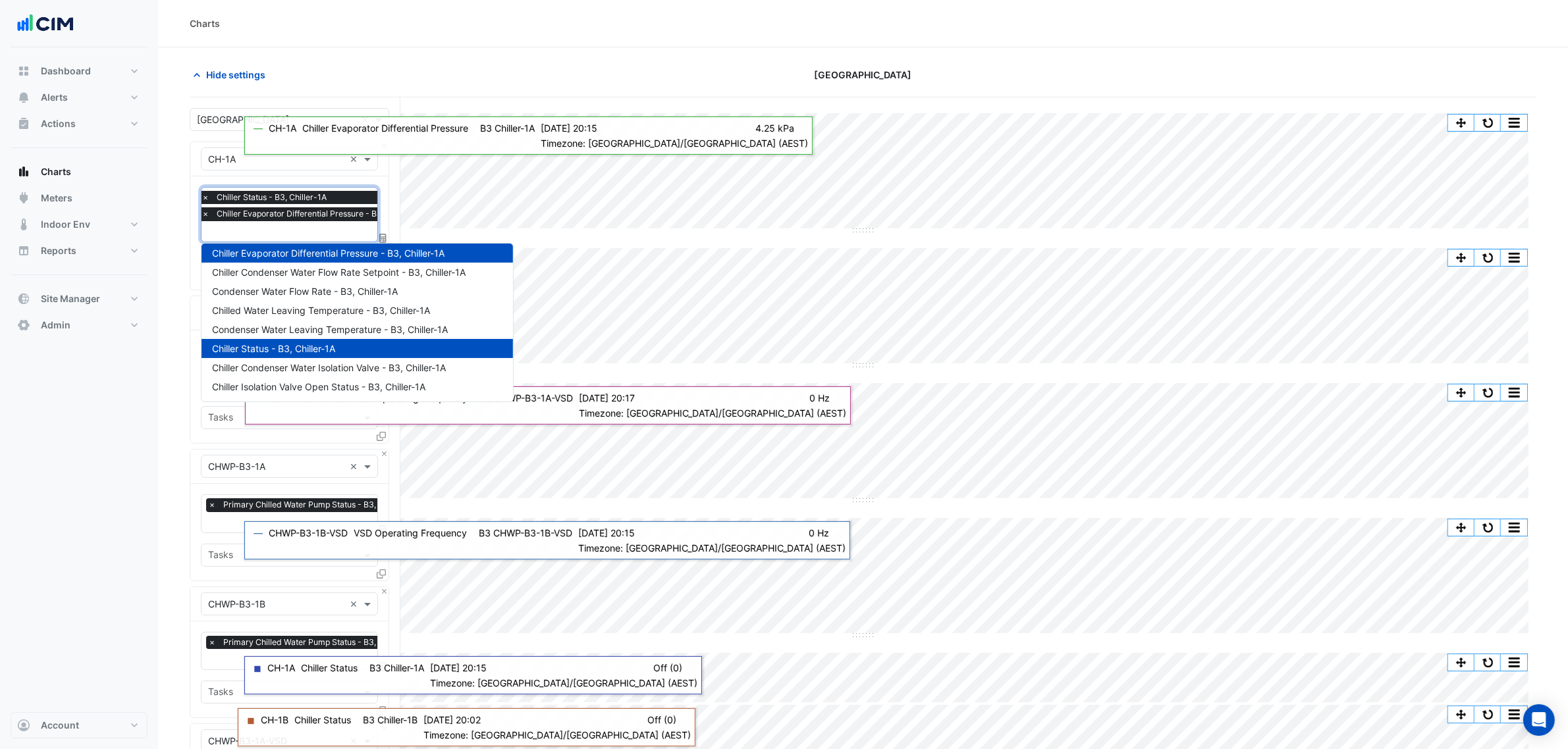
click at [207, 216] on span "×" at bounding box center [205, 213] width 12 height 13
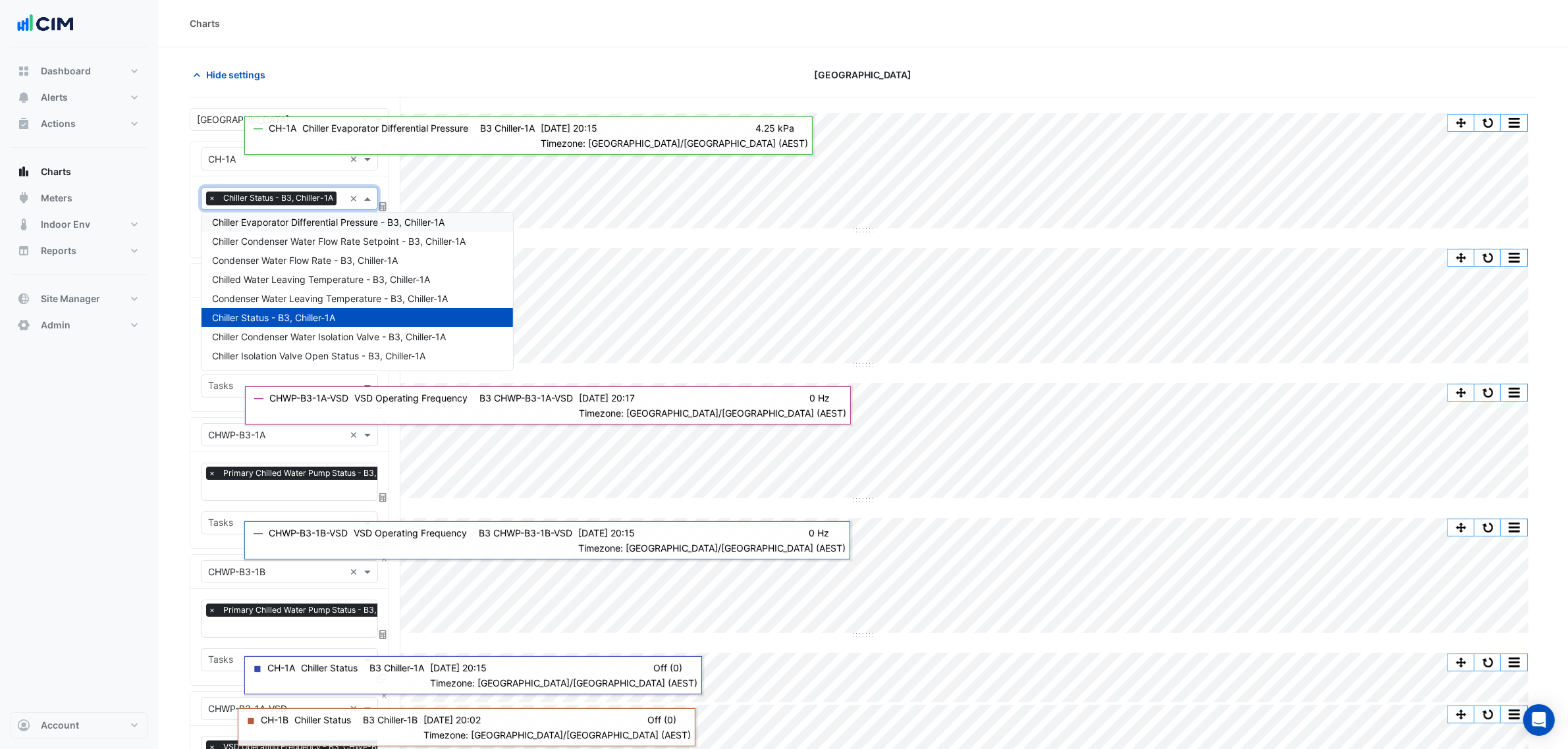
click at [180, 234] on section "Hide settings Chifley Tower Split by Unit Split All Split None Print Save as JP…" at bounding box center [863, 638] width 1410 height 1181
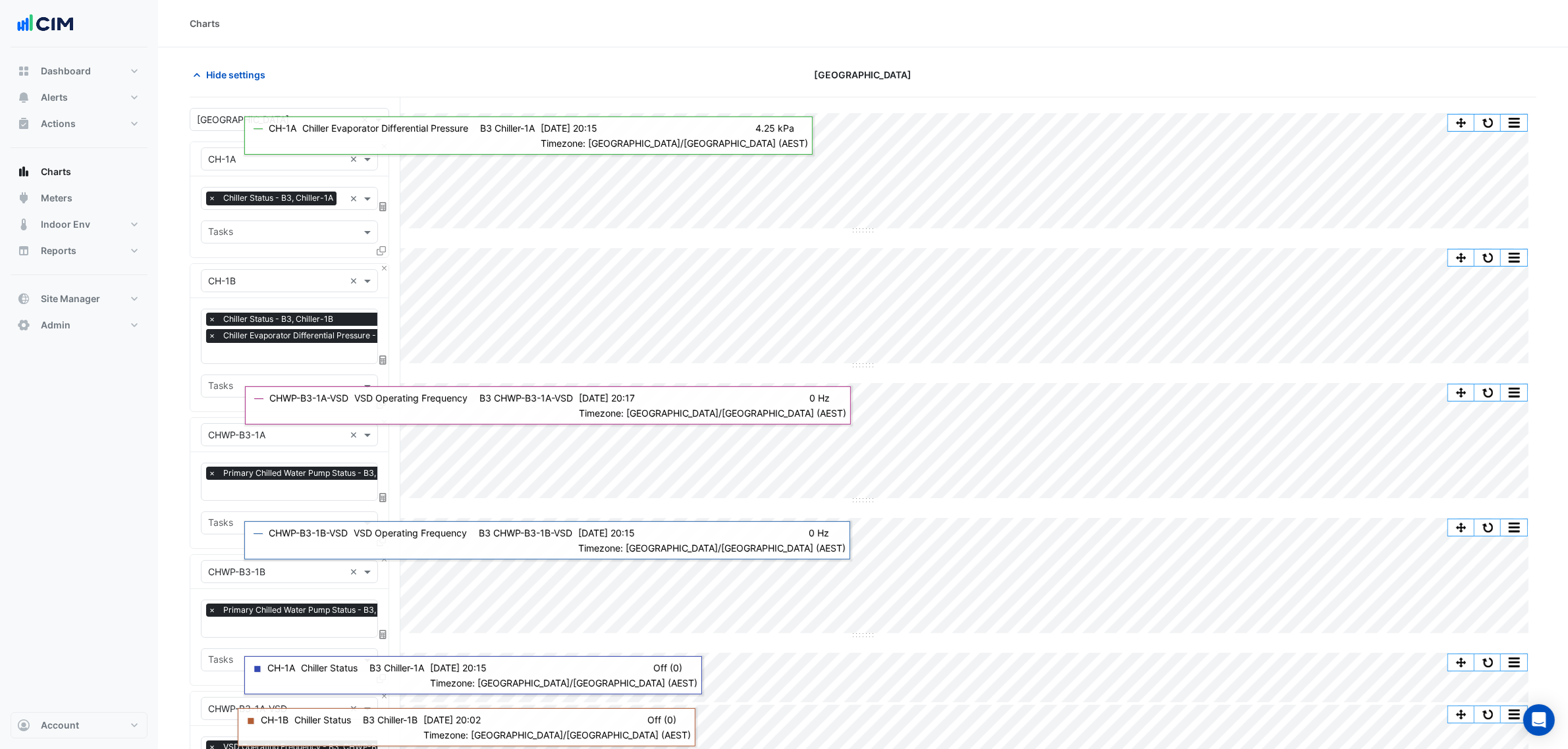
click at [211, 339] on span "×" at bounding box center [212, 336] width 12 height 13
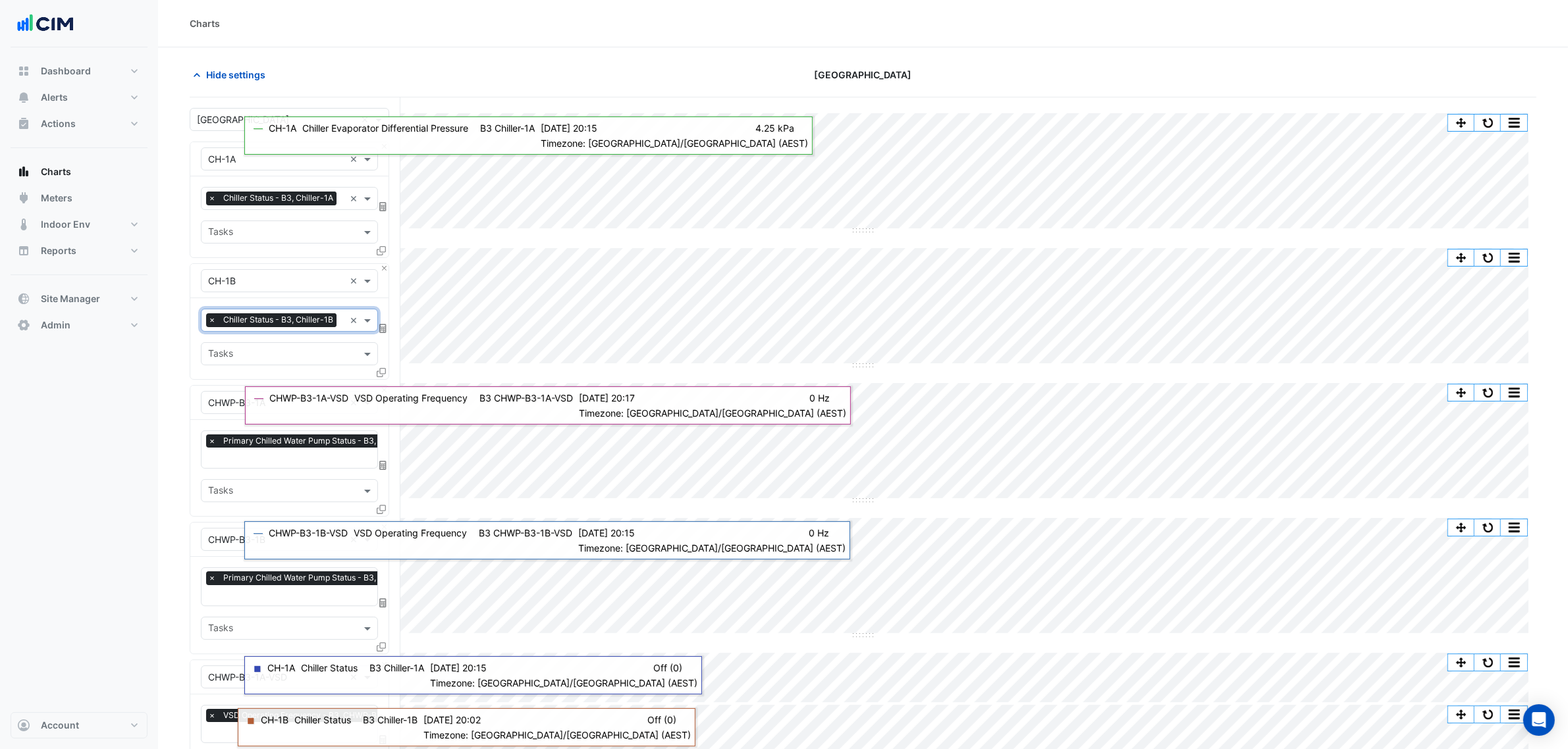
click at [244, 209] on div "Favourites × Chiller Status - B3, Chiller-1A ×" at bounding box center [289, 199] width 177 height 23
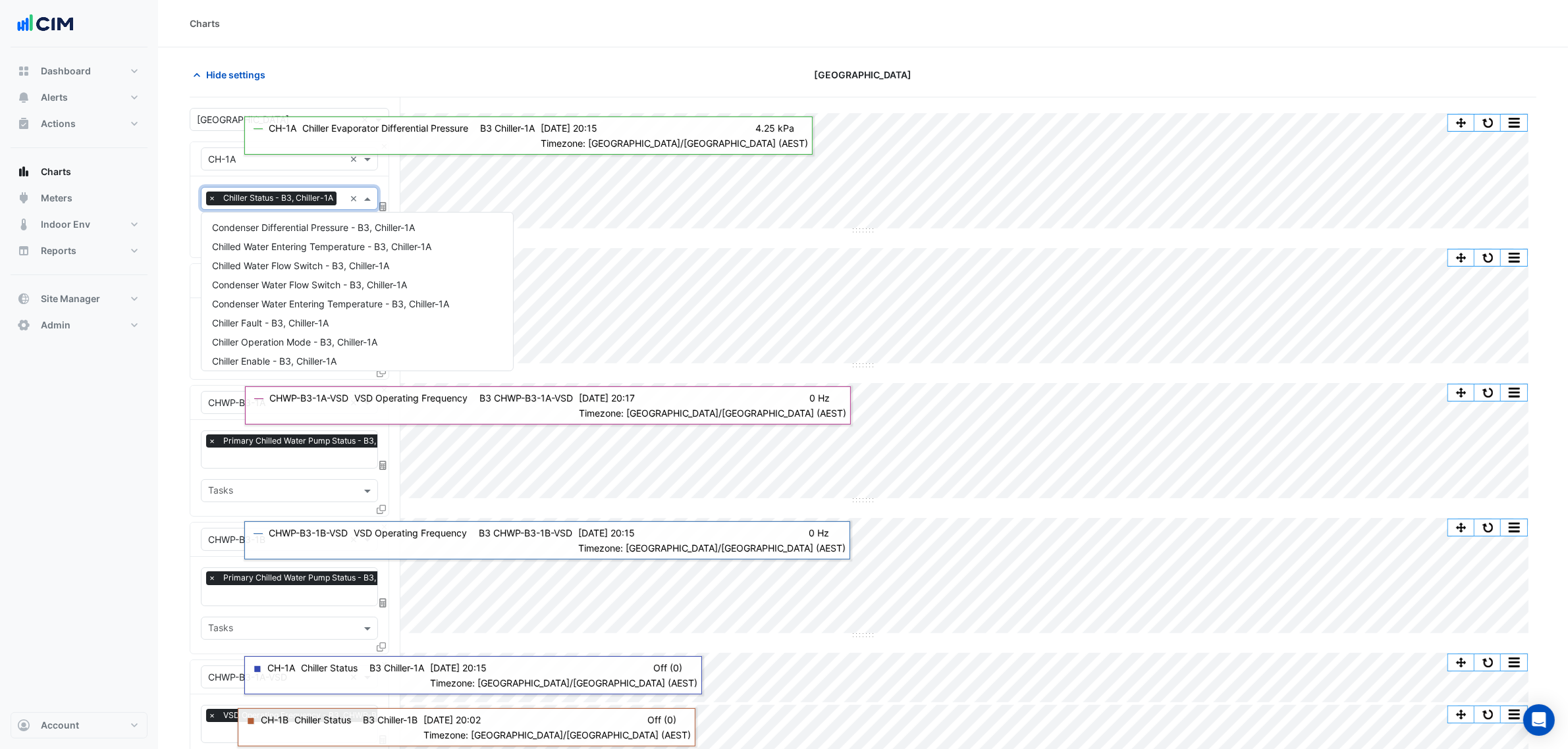
scroll to position [254, 0]
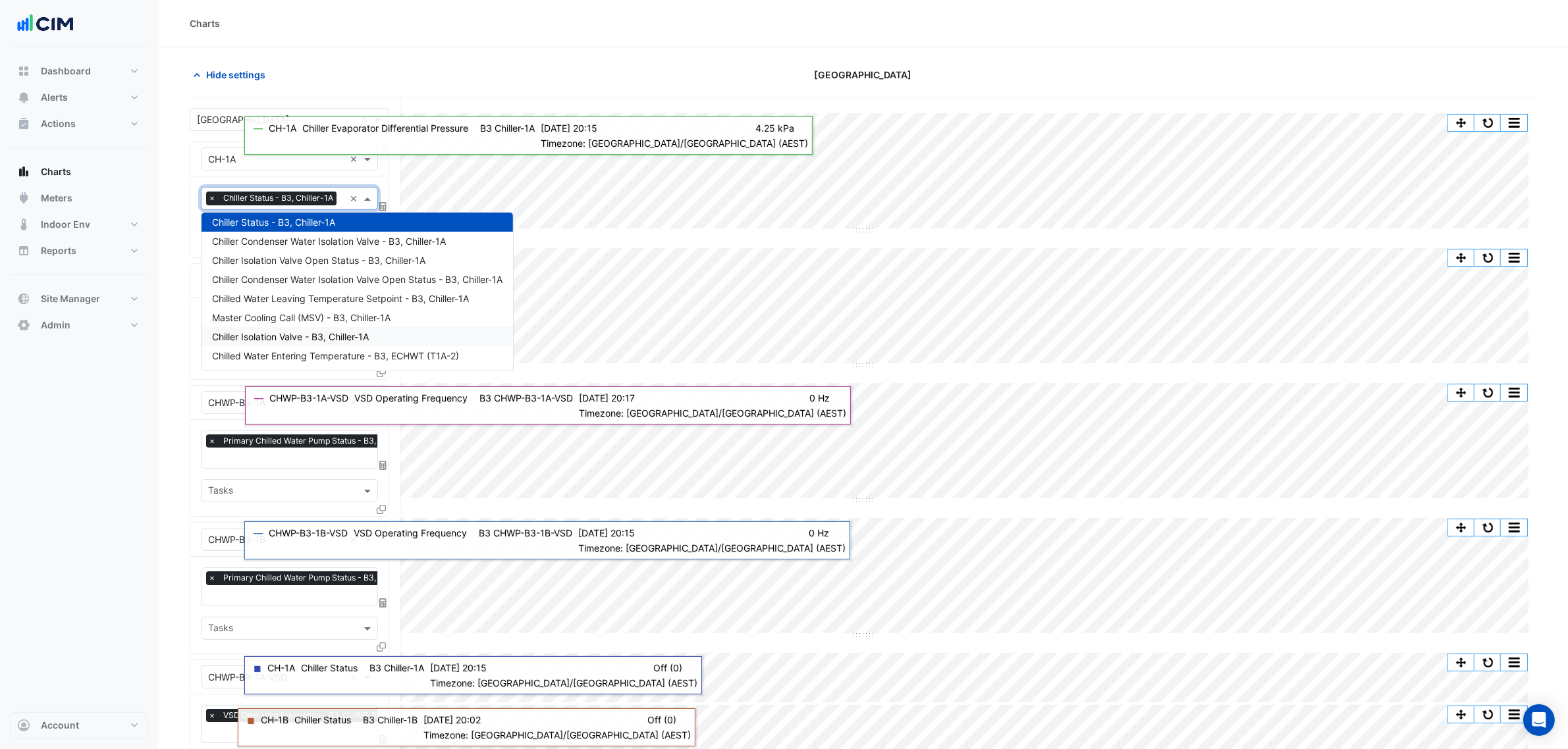
click at [268, 336] on span "Chiller Isolation Valve - B3, Chiller-1A" at bounding box center [290, 336] width 157 height 11
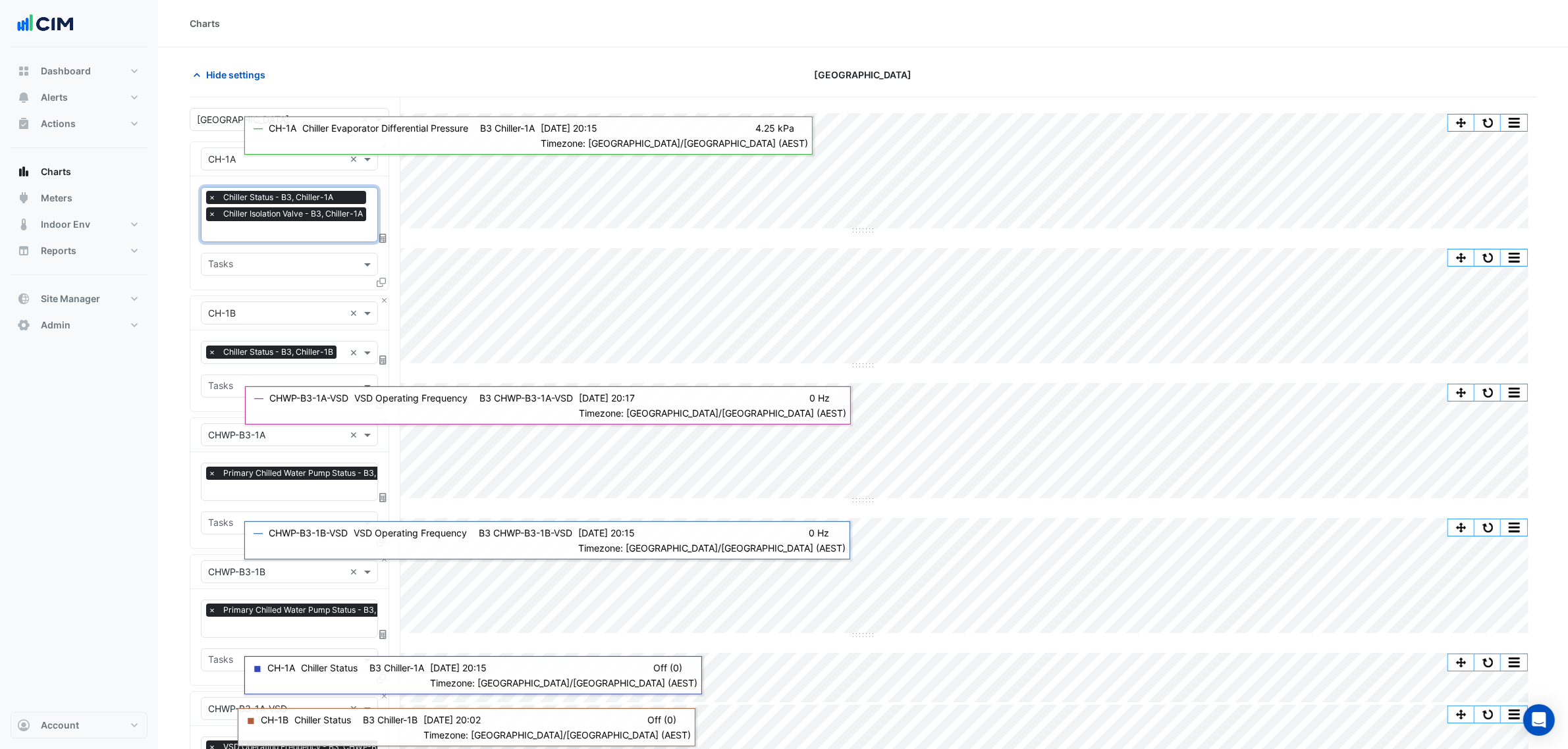
click at [274, 370] on div "Favourites × Chiller Status - B3, Chiller-1B × Tasks" at bounding box center [289, 371] width 199 height 81
click at [275, 357] on span "Chiller Status - B3, Chiller-1B" at bounding box center [278, 352] width 117 height 13
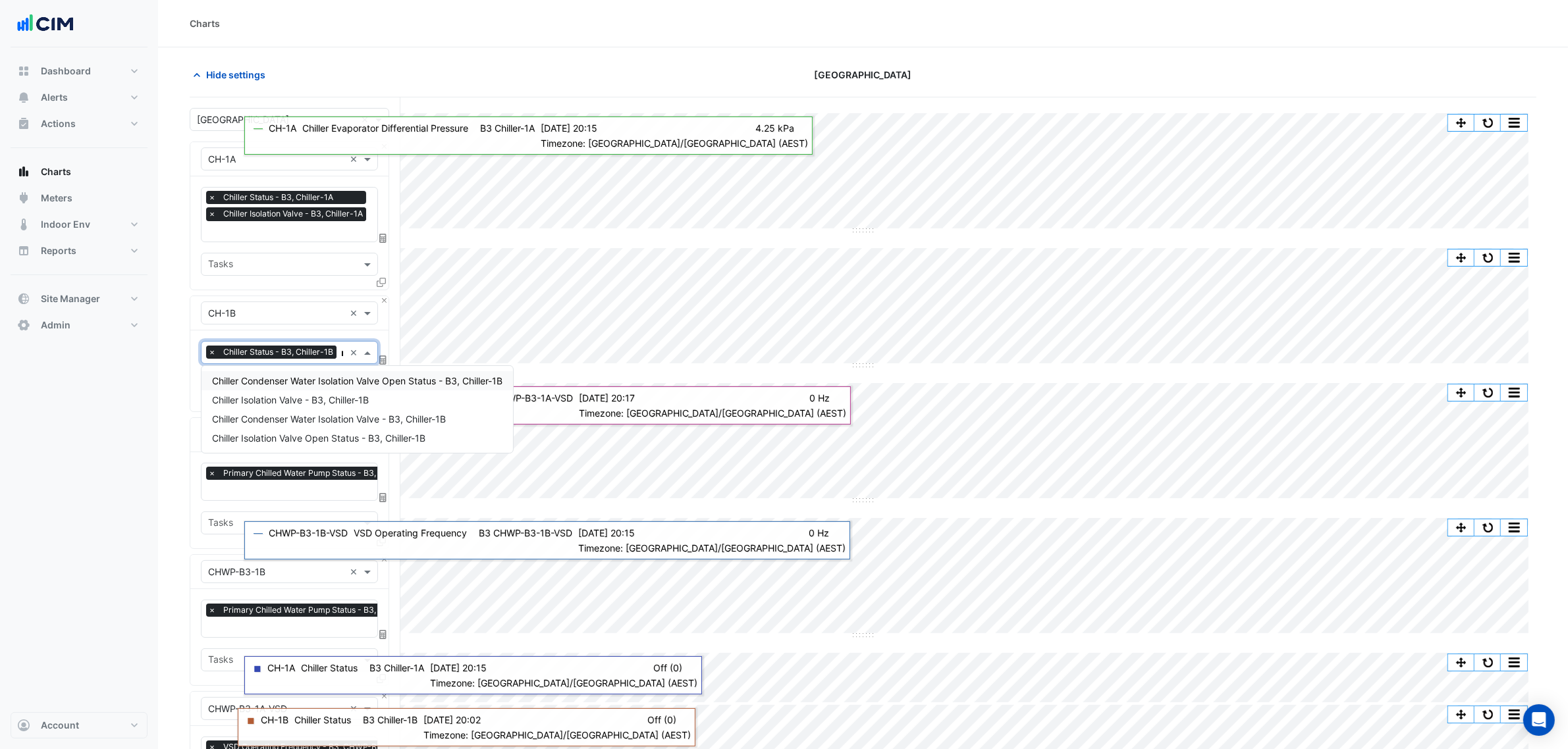
scroll to position [0, 19]
type input "*****"
click at [314, 399] on span "Chiller Isolation Valve - B3, Chiller-1B" at bounding box center [290, 400] width 157 height 11
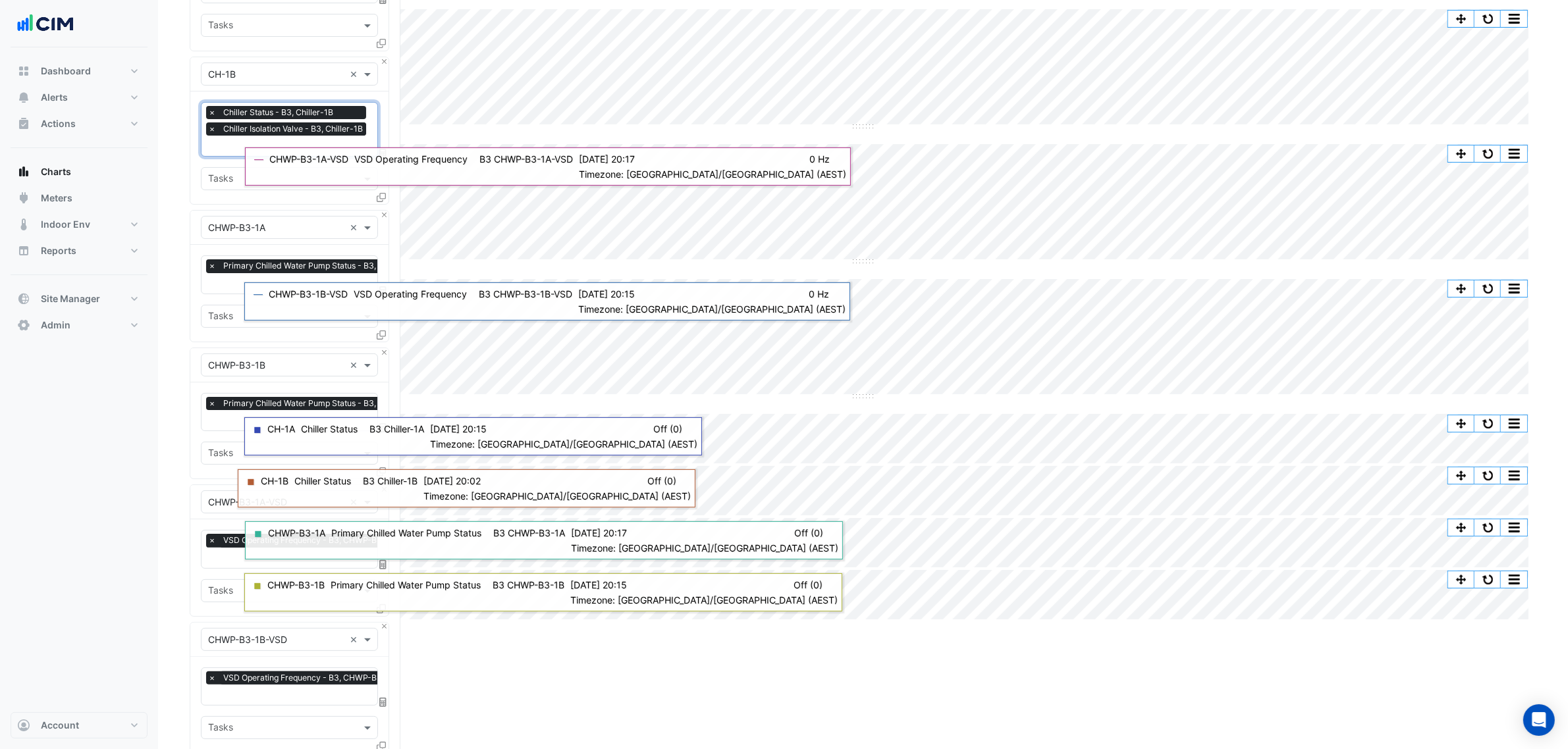
scroll to position [494, 0]
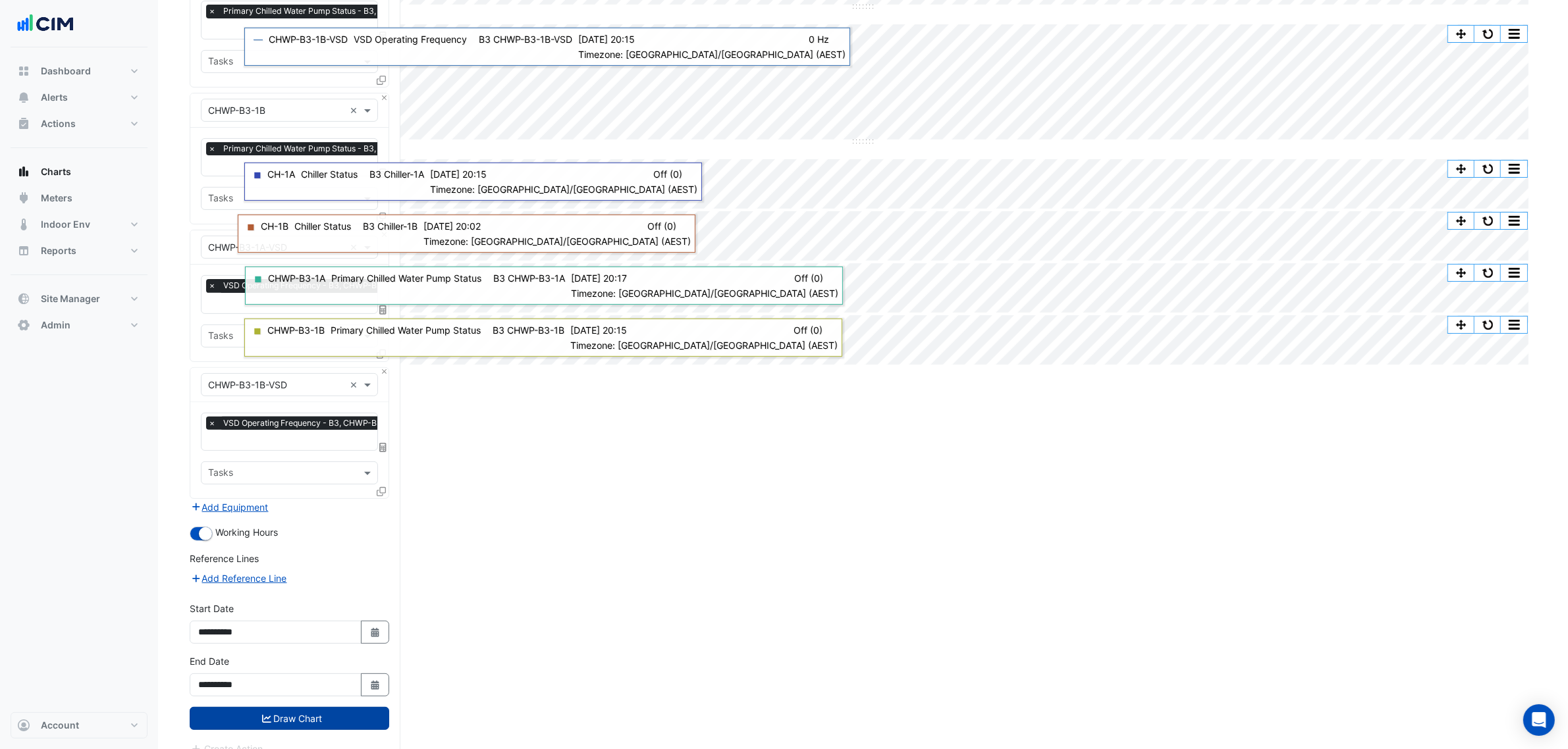
click at [238, 571] on button "Draw Chart" at bounding box center [290, 719] width 199 height 23
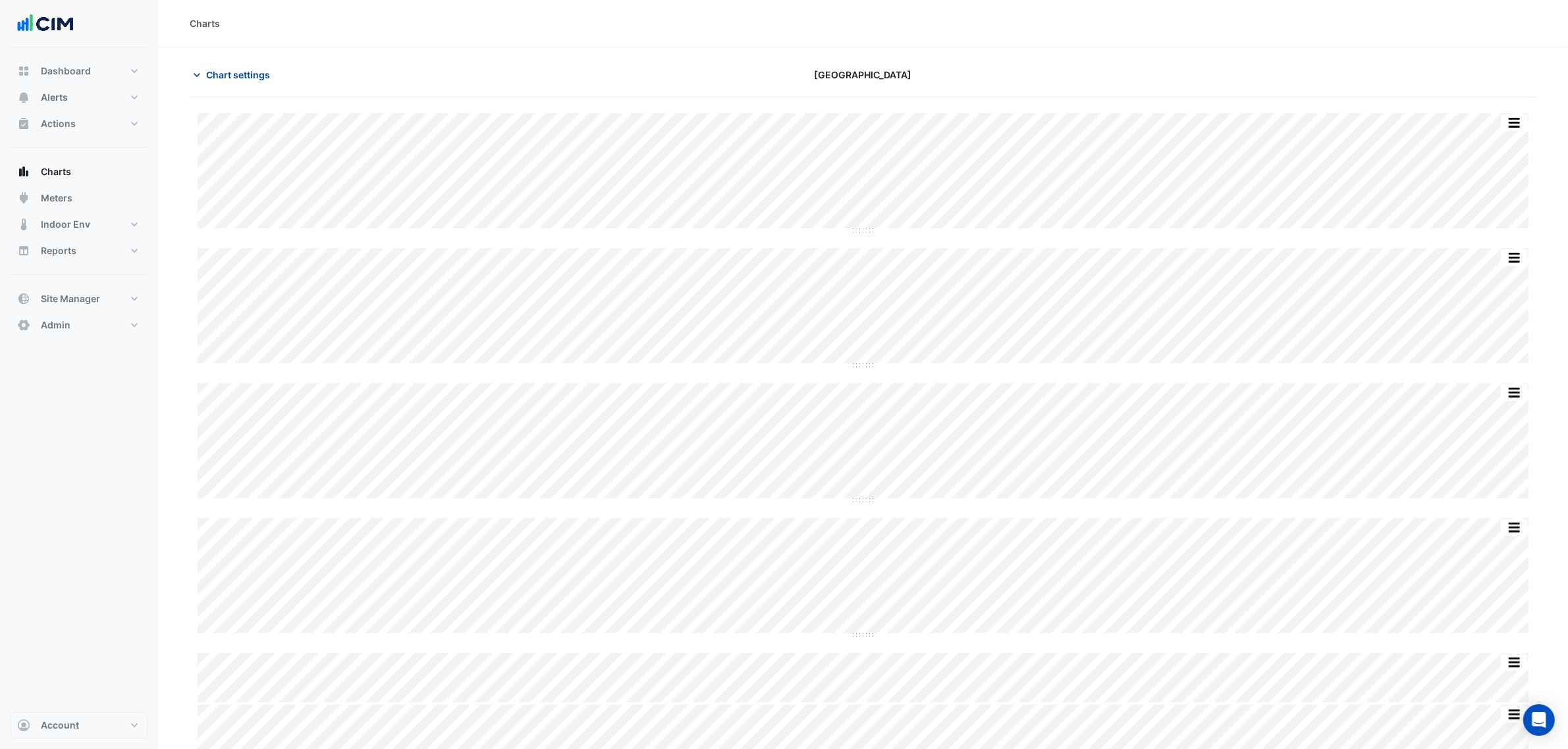
click at [248, 68] on span "Chart settings" at bounding box center [238, 75] width 64 height 14
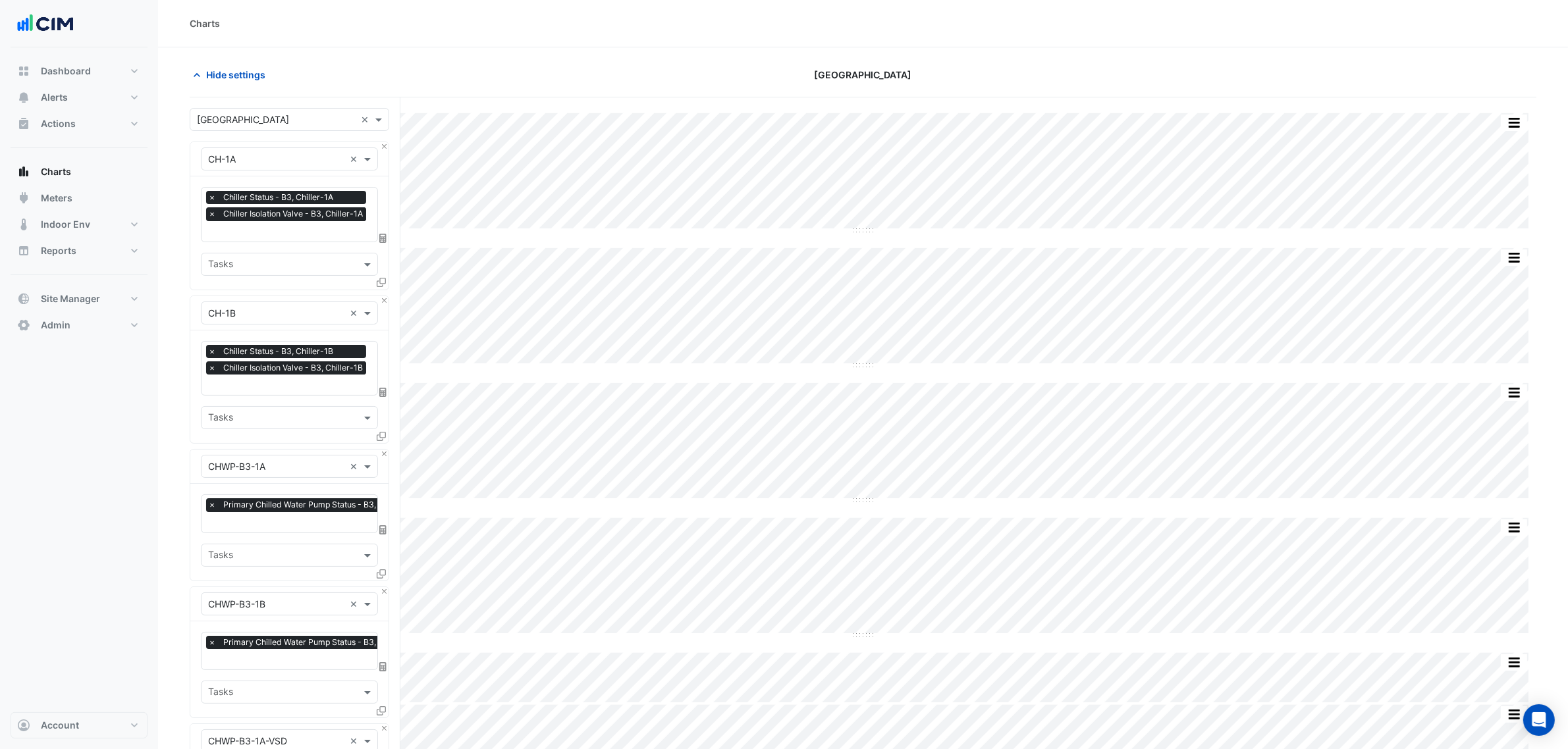
scroll to position [494, 0]
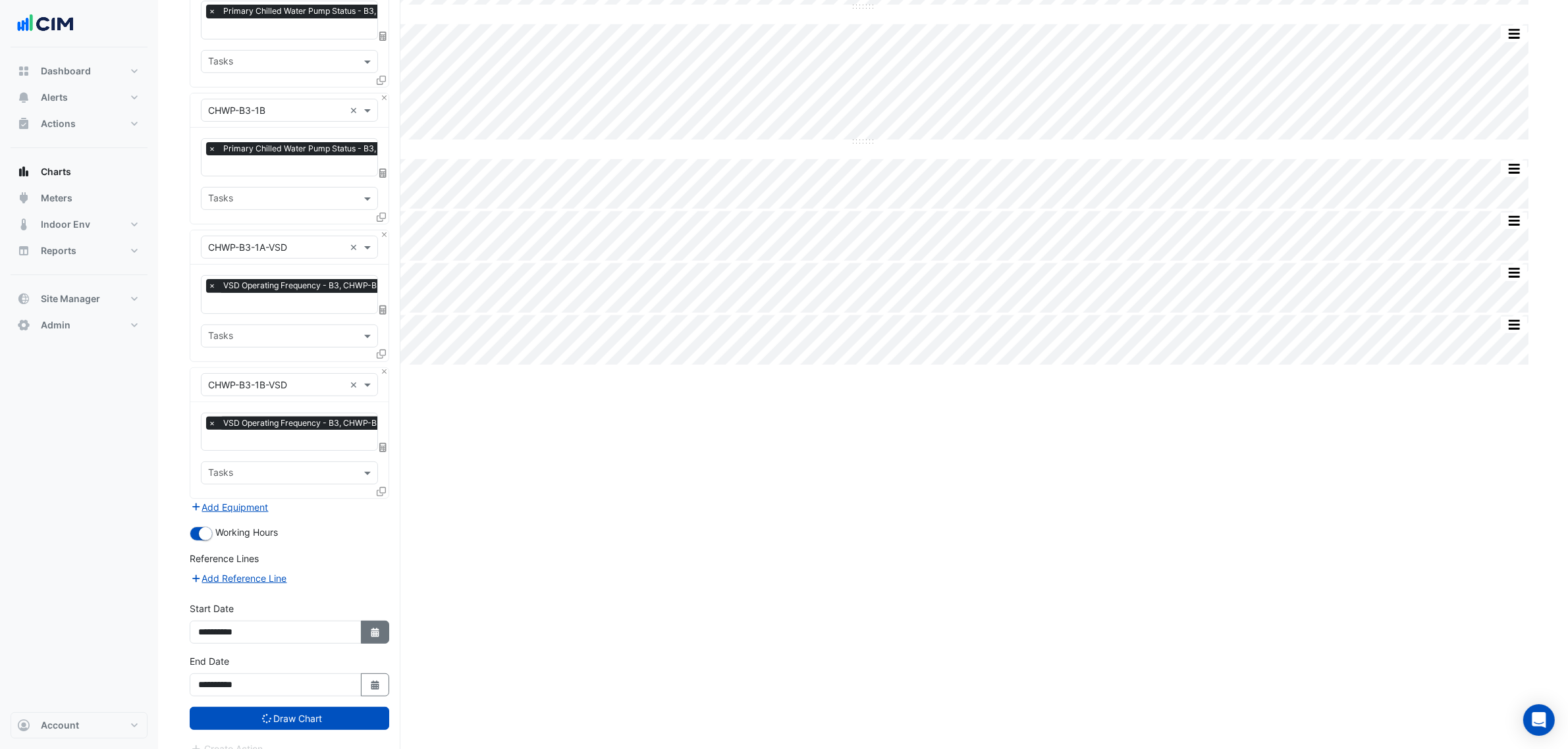
click at [380, 571] on button "Select Date" at bounding box center [375, 632] width 29 height 23
select select "*"
select select "****"
click at [350, 453] on div at bounding box center [339, 455] width 26 height 21
click at [346, 452] on button "Next month" at bounding box center [338, 455] width 16 height 21
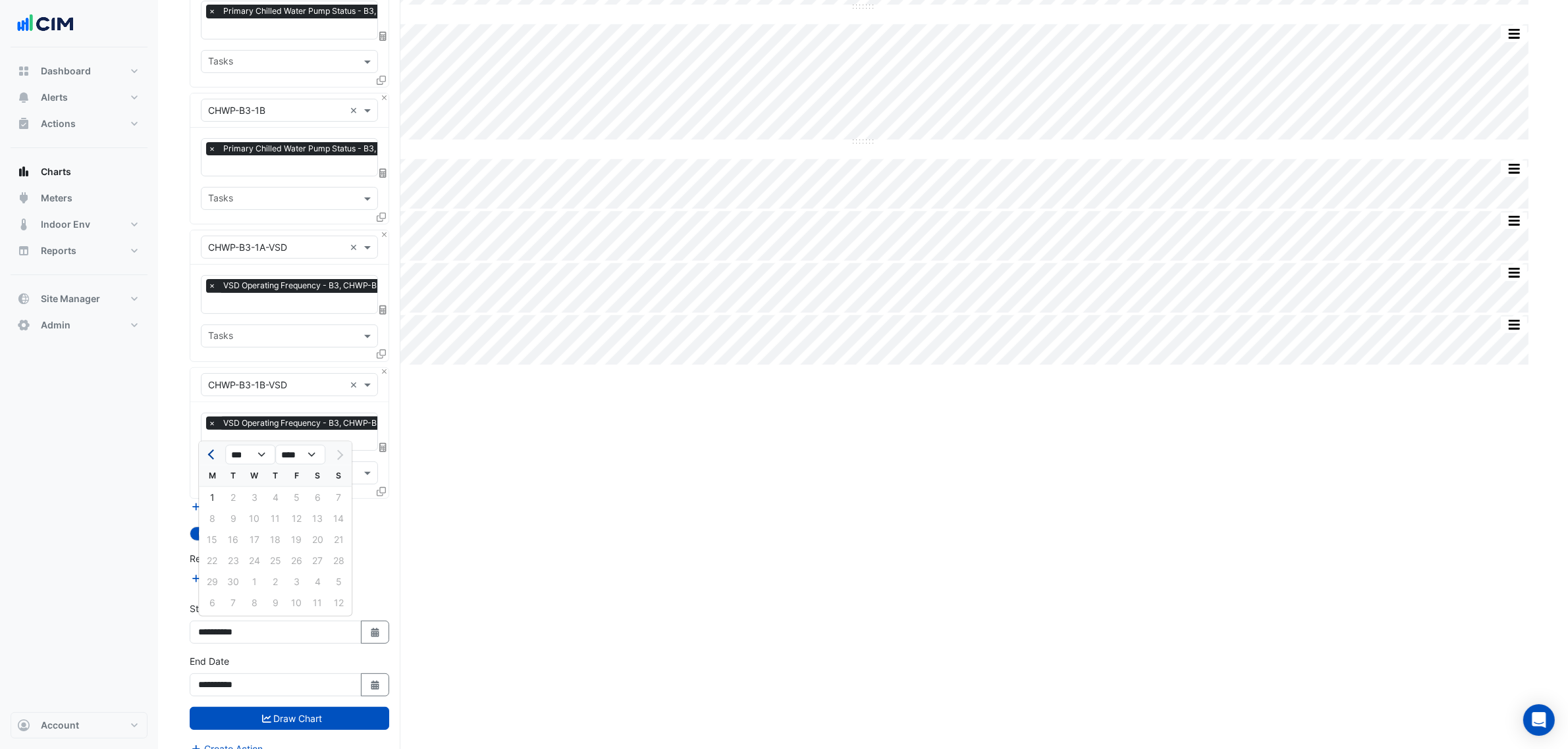
click at [204, 455] on button "Previous month" at bounding box center [212, 455] width 16 height 21
select select "*"
click at [295, 501] on div "1" at bounding box center [296, 498] width 21 height 21
type input "**********"
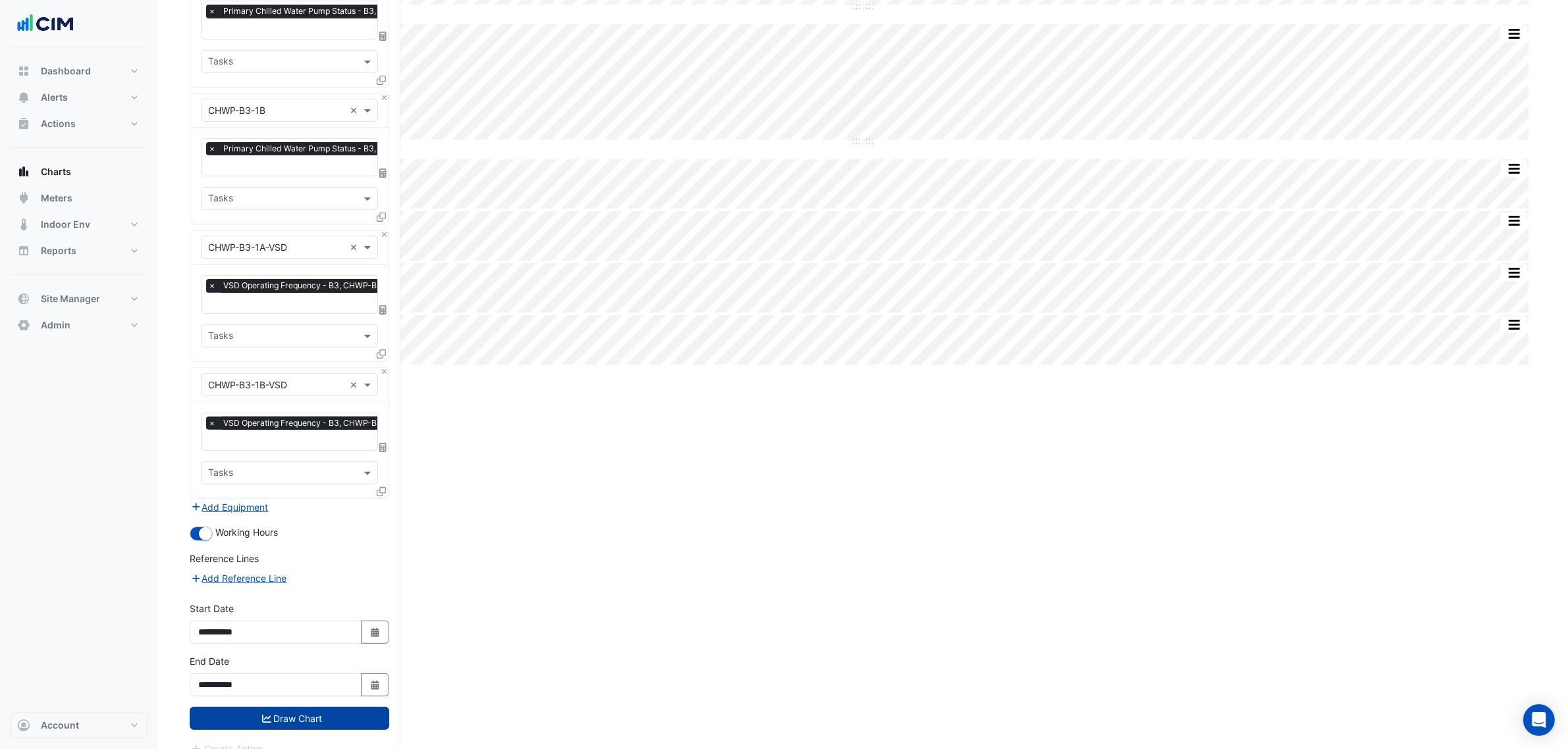
click at [328, 571] on button "Draw Chart" at bounding box center [290, 719] width 199 height 23
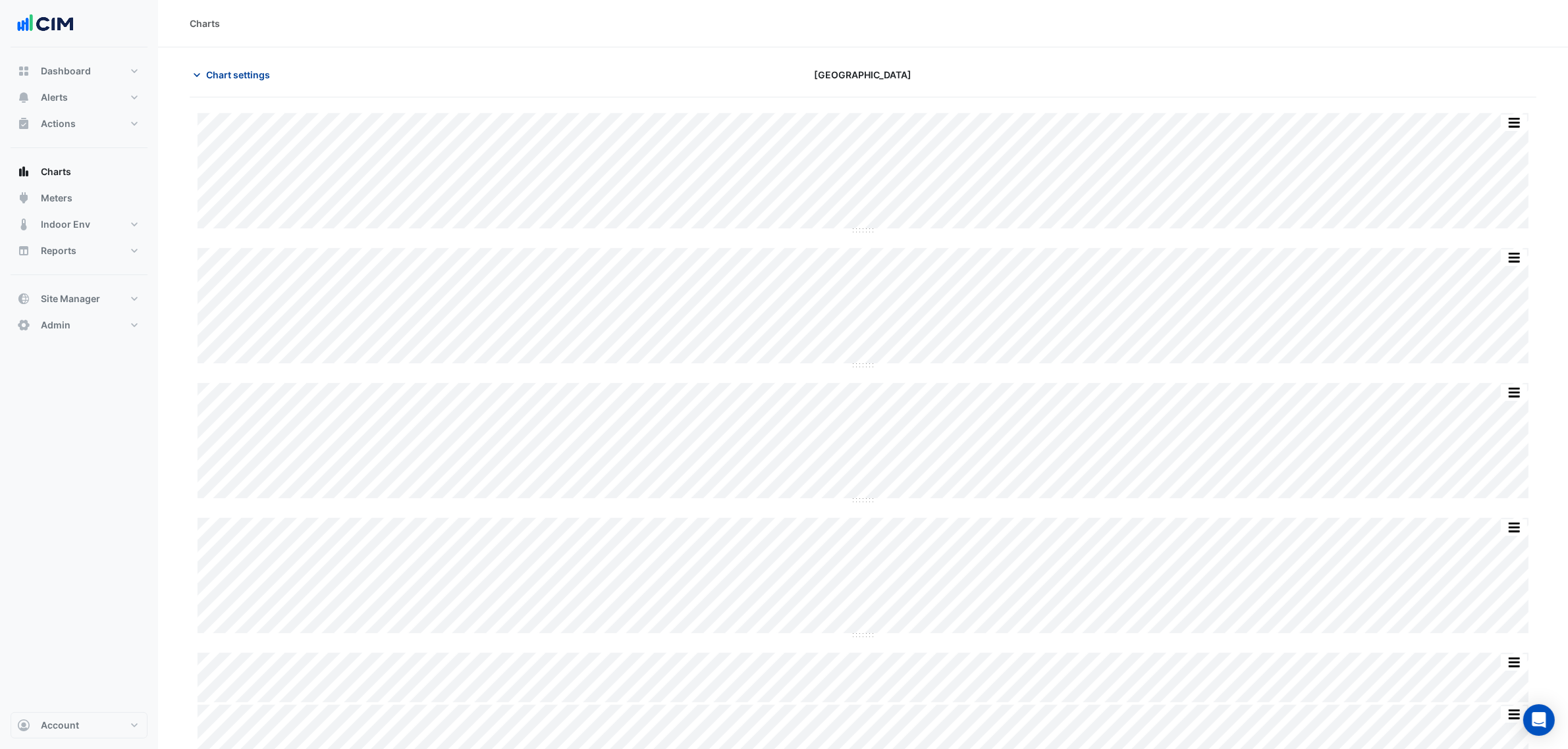
click at [242, 86] on div "Chart settings [GEOGRAPHIC_DATA]" at bounding box center [863, 80] width 1347 height 34
click at [245, 83] on button "Chart settings" at bounding box center [234, 75] width 89 height 23
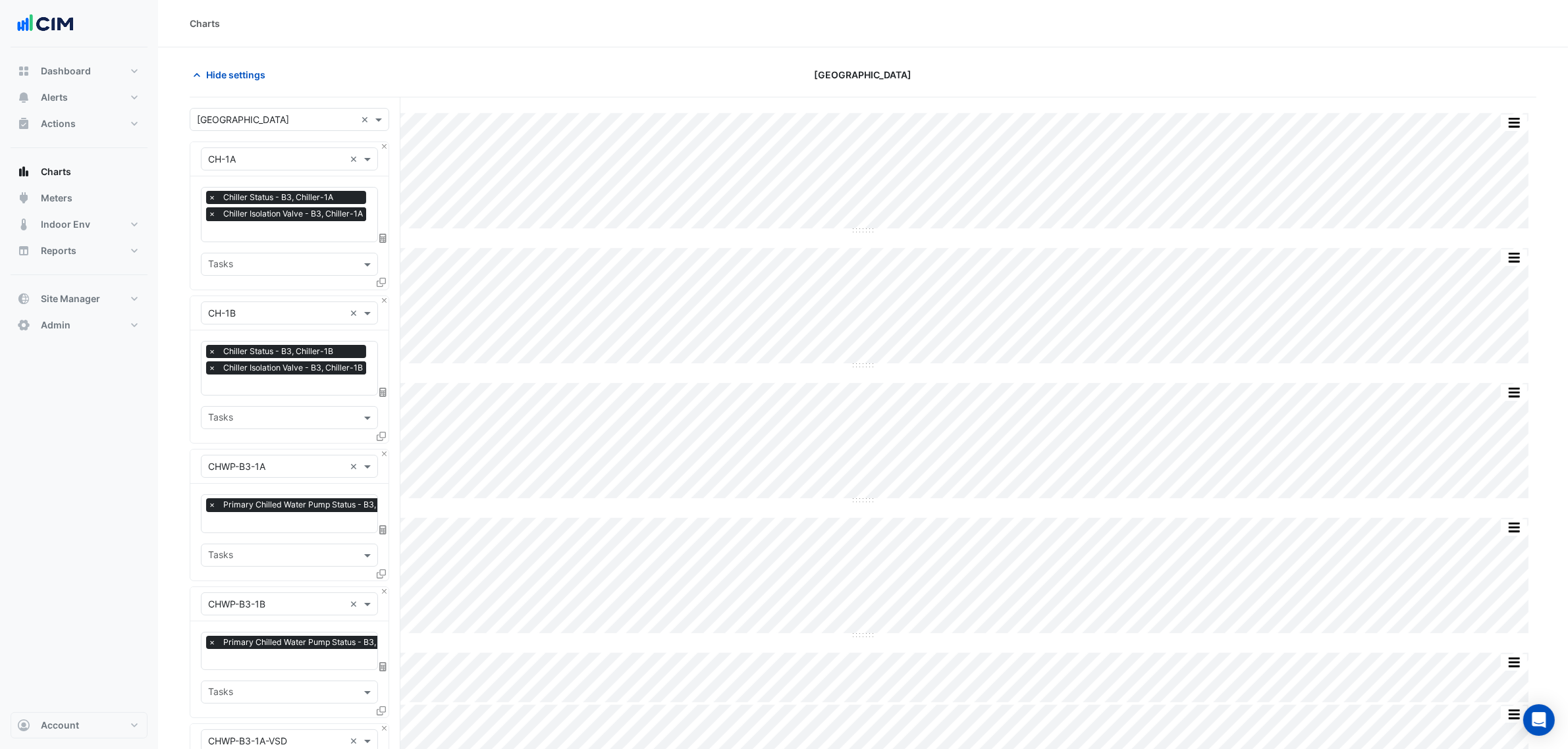
click at [211, 215] on span "×" at bounding box center [212, 213] width 12 height 13
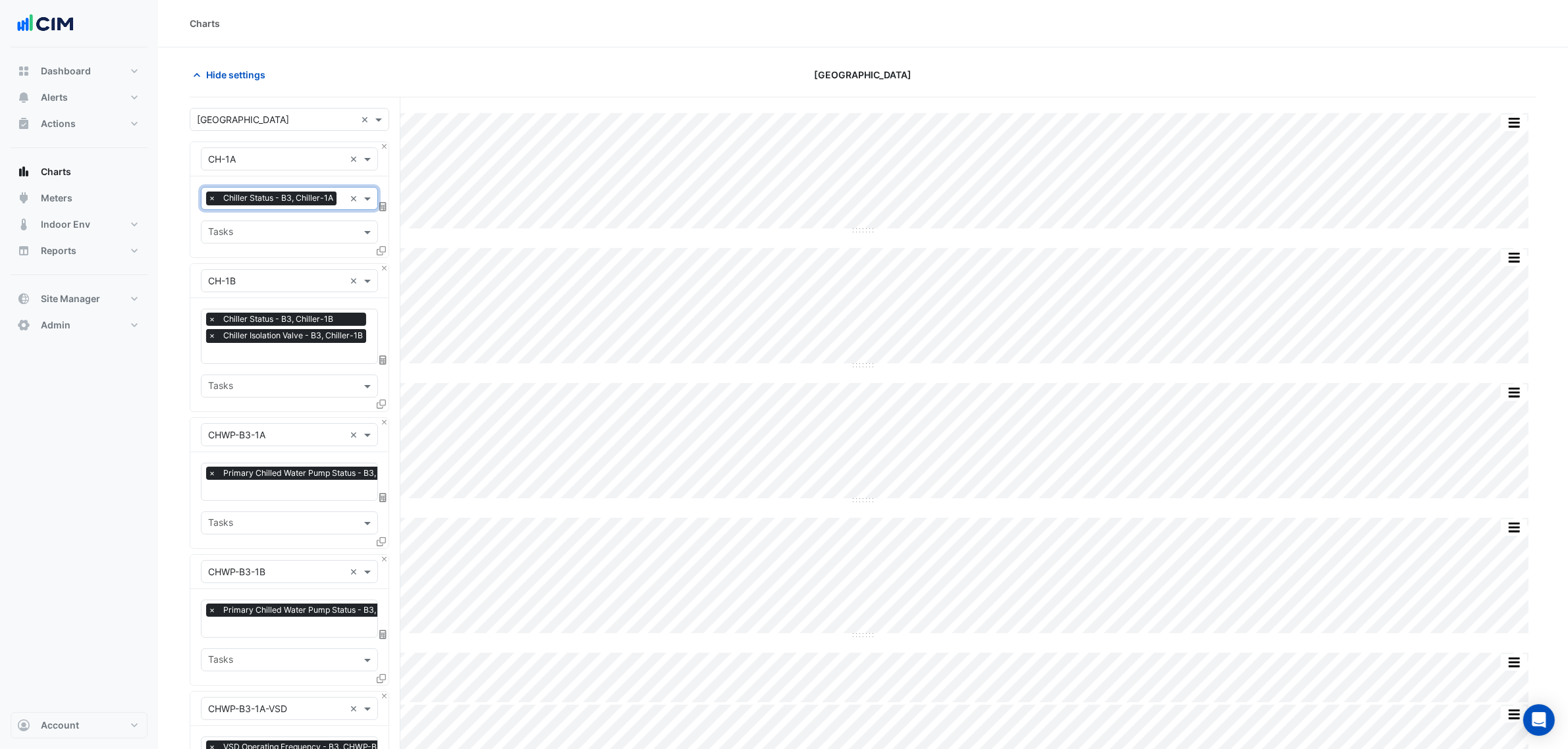
click at [214, 340] on span "×" at bounding box center [212, 336] width 12 height 13
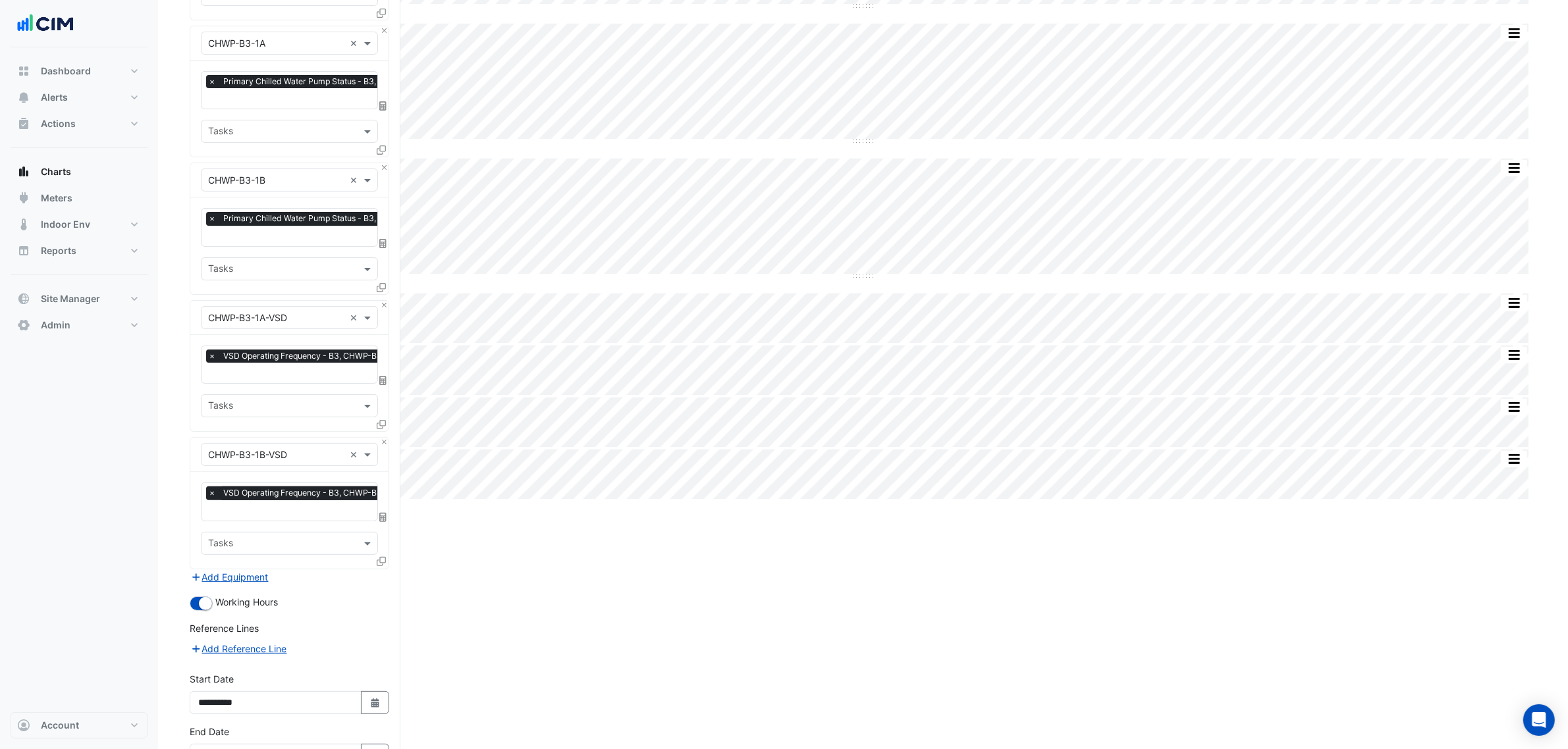
scroll to position [411, 0]
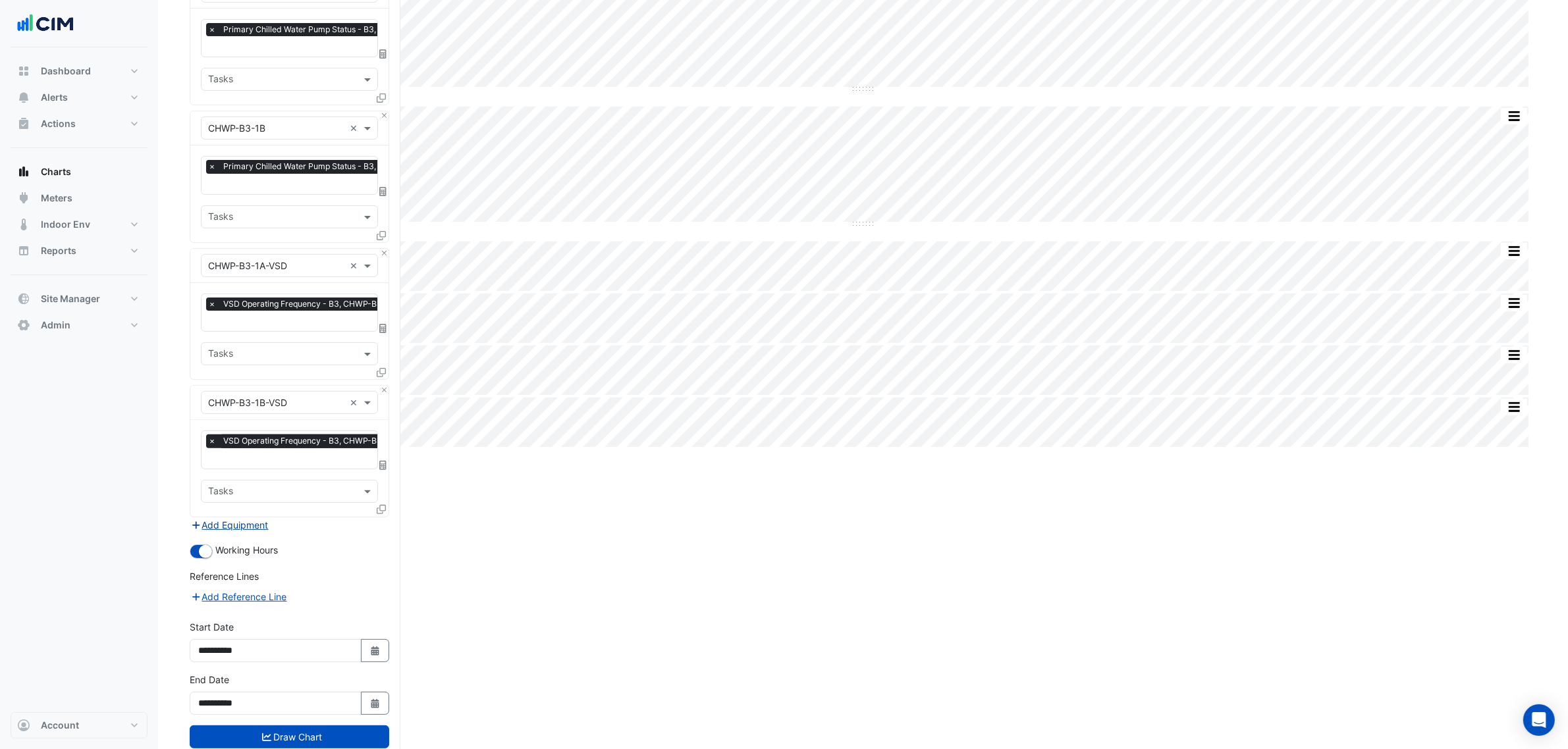
click at [235, 521] on button "Add Equipment" at bounding box center [230, 525] width 79 height 15
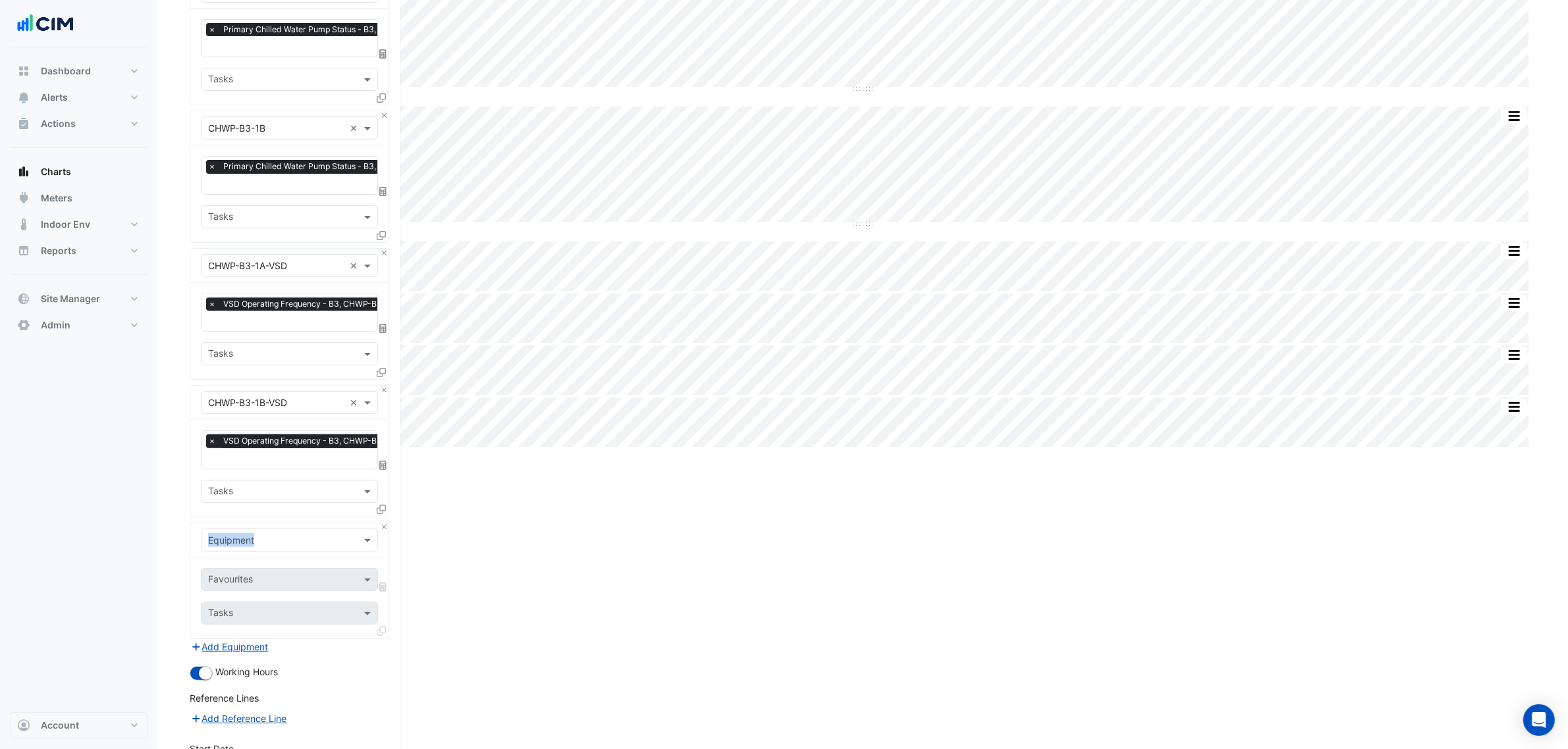
click at [237, 523] on div "Equipment" at bounding box center [289, 540] width 199 height 34
click at [241, 529] on div "Equipment" at bounding box center [289, 540] width 177 height 23
click at [244, 547] on div "Equipment" at bounding box center [289, 540] width 177 height 23
type input "**"
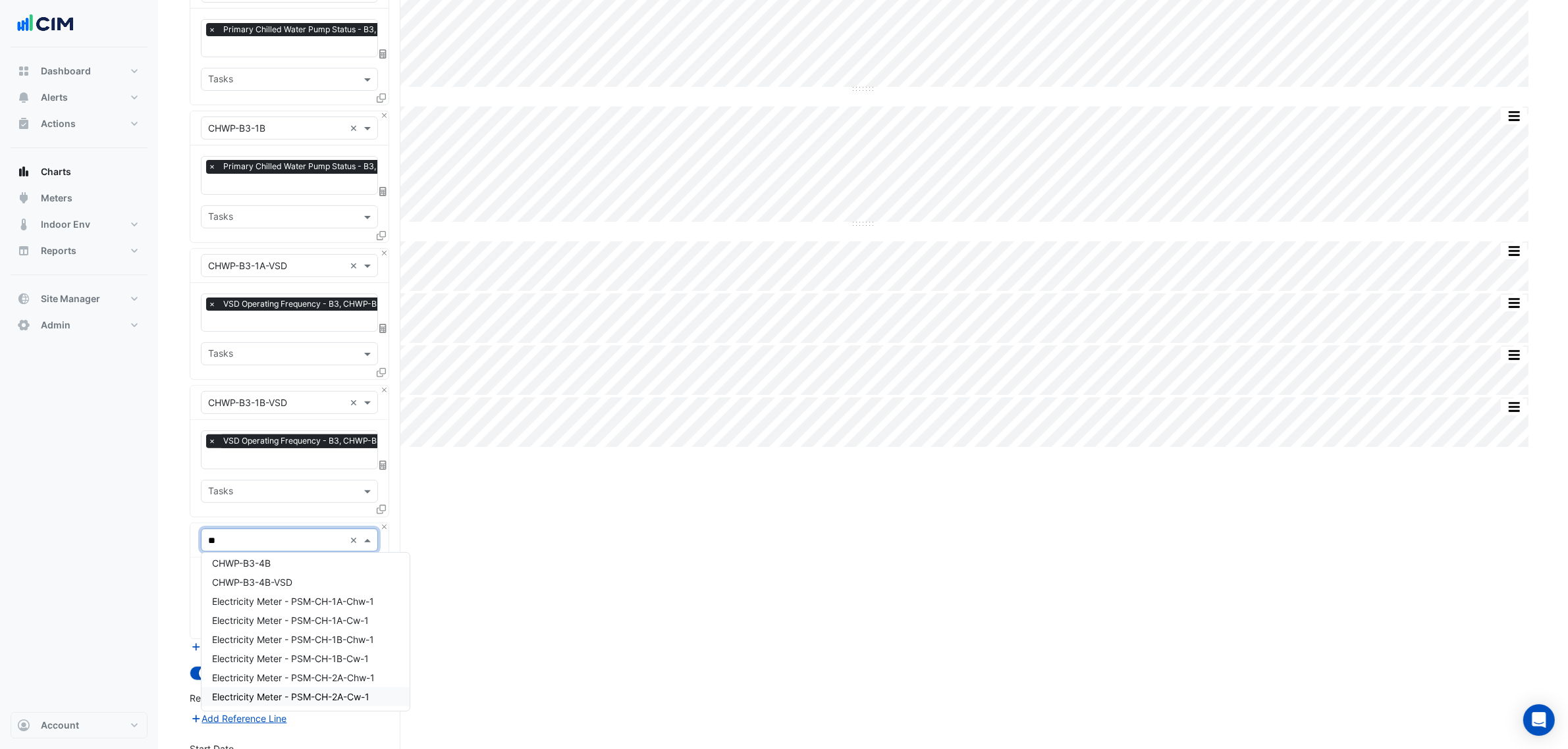
scroll to position [494, 0]
click at [374, 571] on span "Electricity Meter - PSM-CH-1A-Chw-1" at bounding box center [293, 628] width 162 height 11
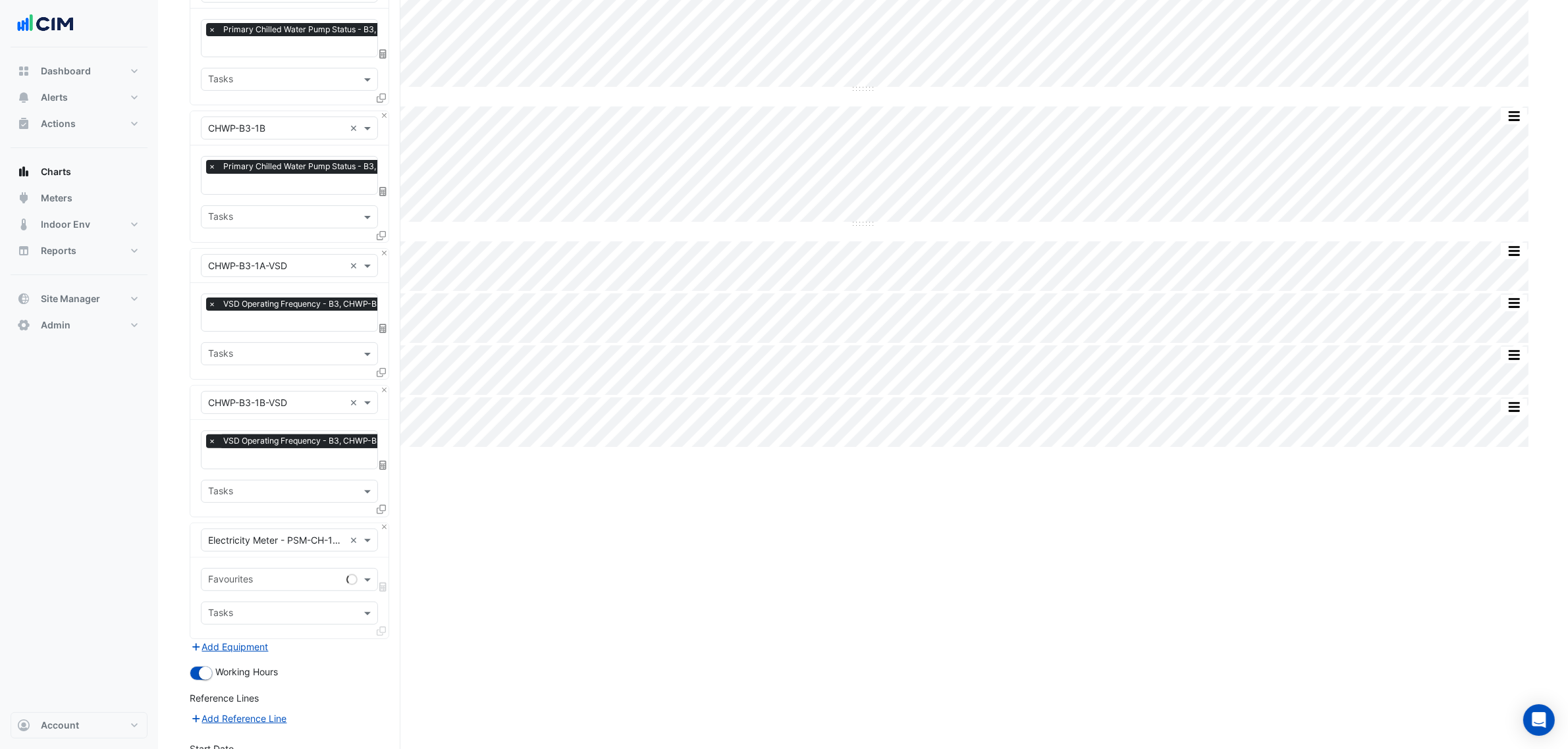
click at [288, 566] on div "Favourites Tasks" at bounding box center [289, 598] width 199 height 81
click at [287, 571] on input "text" at bounding box center [274, 581] width 133 height 14
click at [292, 571] on span "Active Energy Final Substituted - Export" at bounding box center [298, 607] width 173 height 11
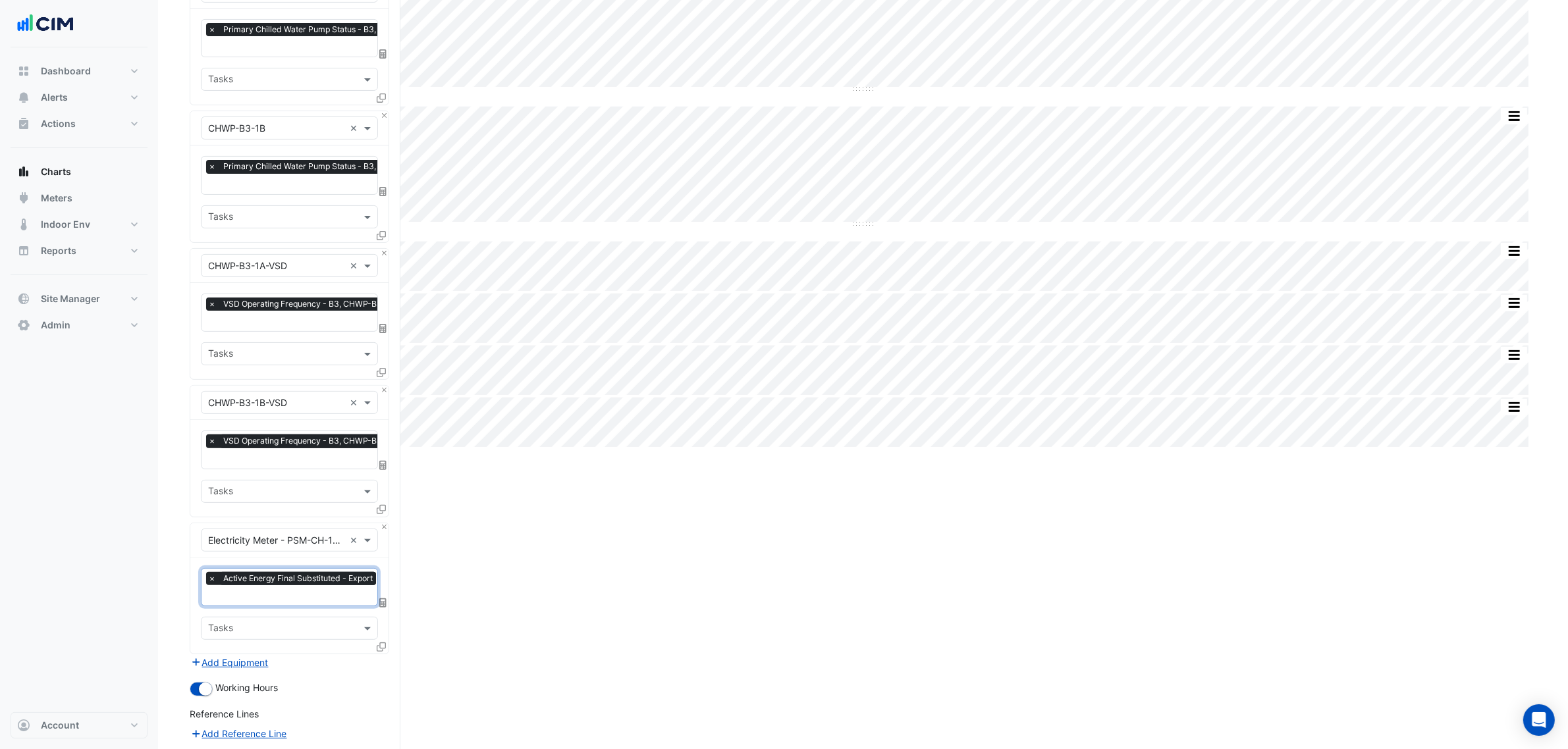
click at [381, 571] on icon at bounding box center [382, 647] width 9 height 9
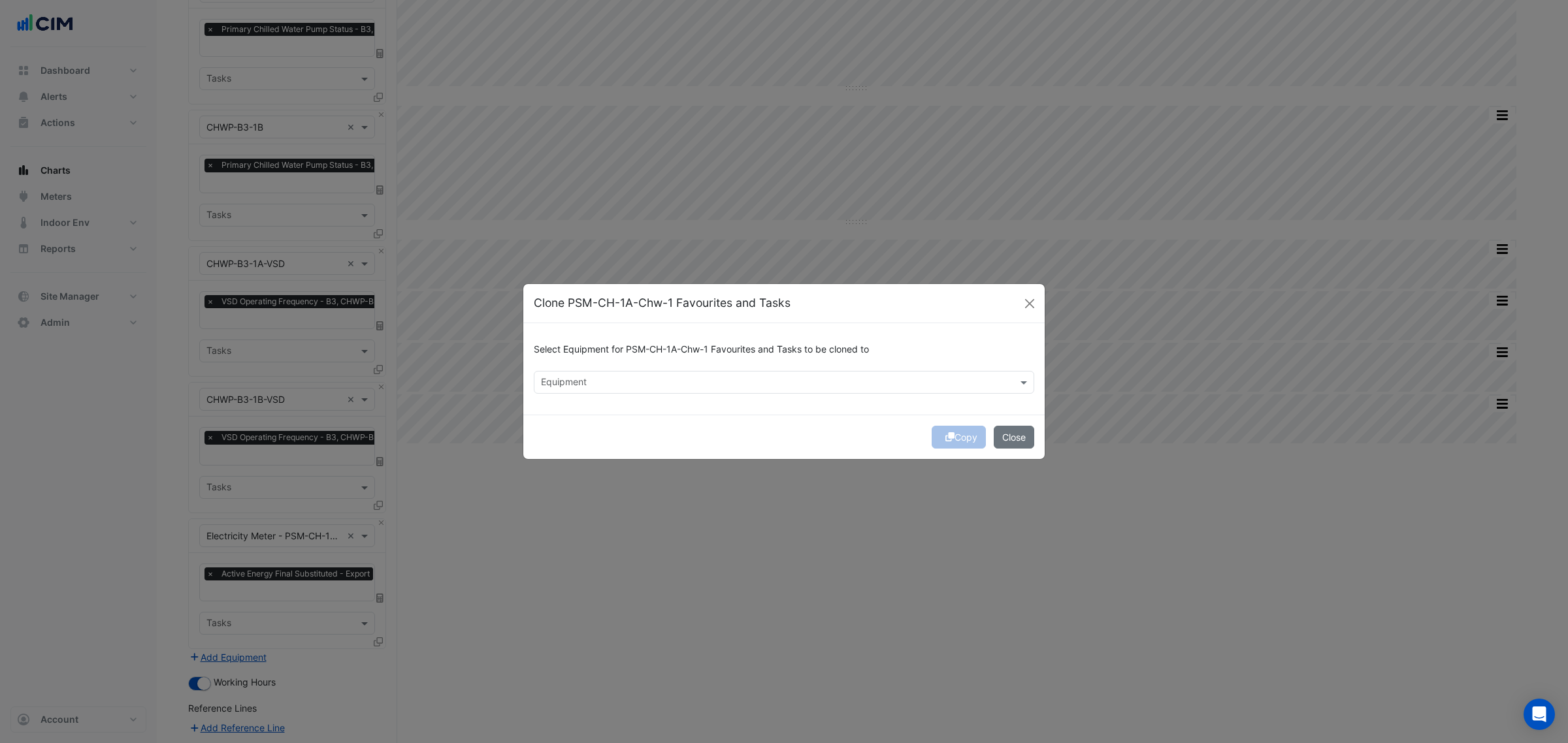
click at [566, 369] on div "Select Equipment for PSM-CH-1A-Chw-1 Favourites and Tasks to be cloned to" at bounding box center [784, 352] width 501 height 37
click at [573, 374] on div "Equipment" at bounding box center [774, 382] width 478 height 20
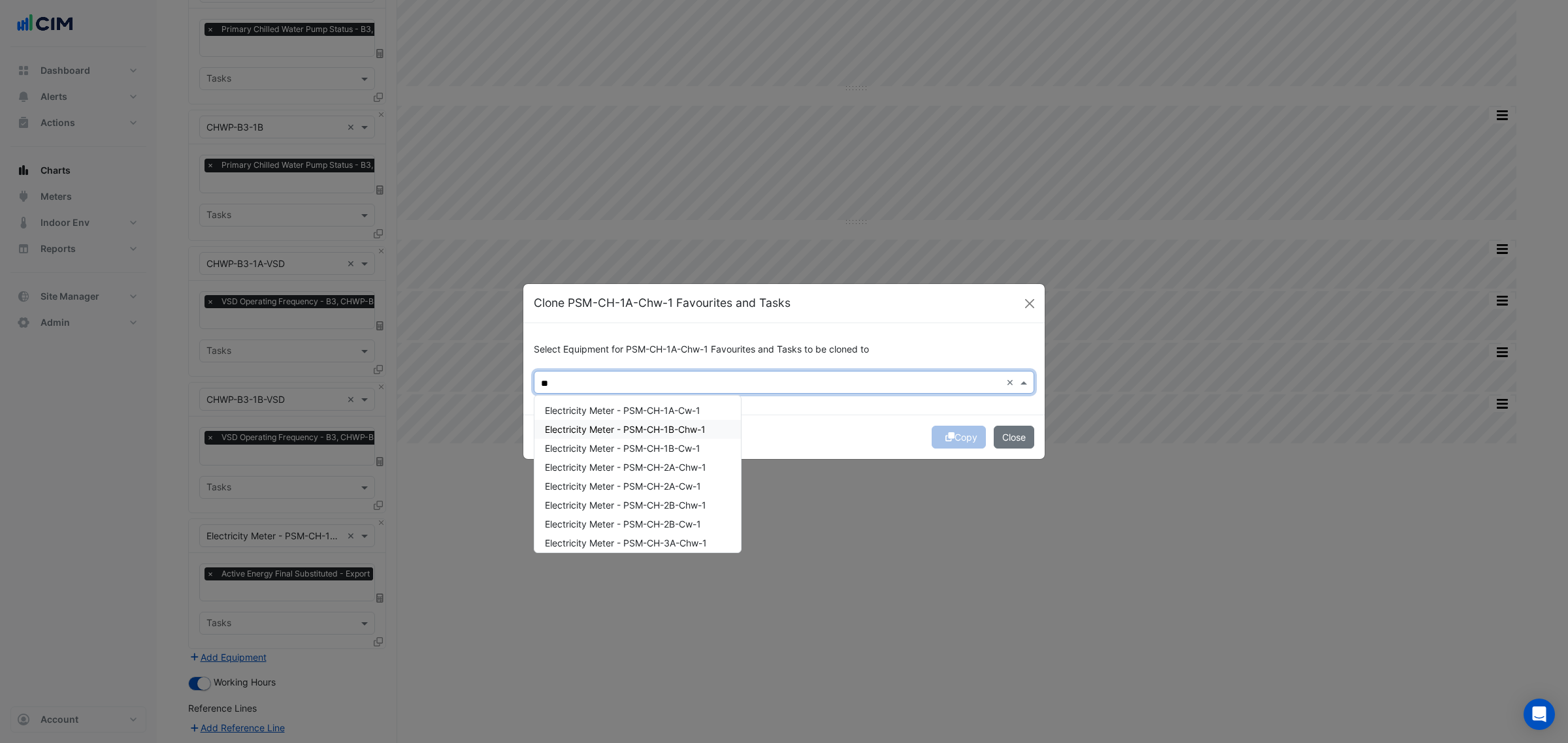
click at [723, 426] on div "Electricity Meter - PSM-CH-1B-Chw-1" at bounding box center [638, 429] width 206 height 19
click at [726, 412] on div "Electricity Meter - PSM-CH-1A-Cw-1" at bounding box center [638, 410] width 206 height 19
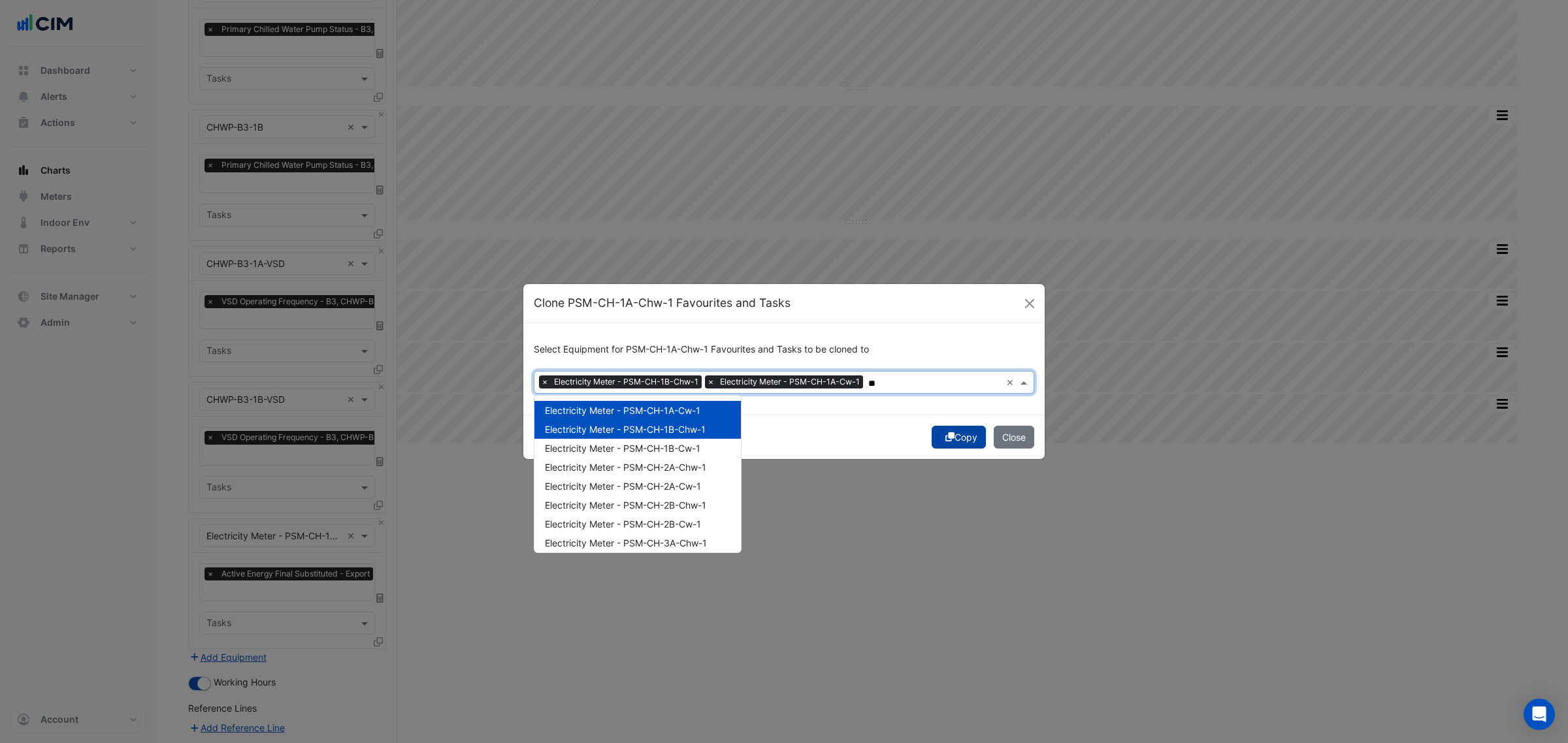
type input "**"
click at [968, 434] on button "Copy" at bounding box center [959, 437] width 54 height 23
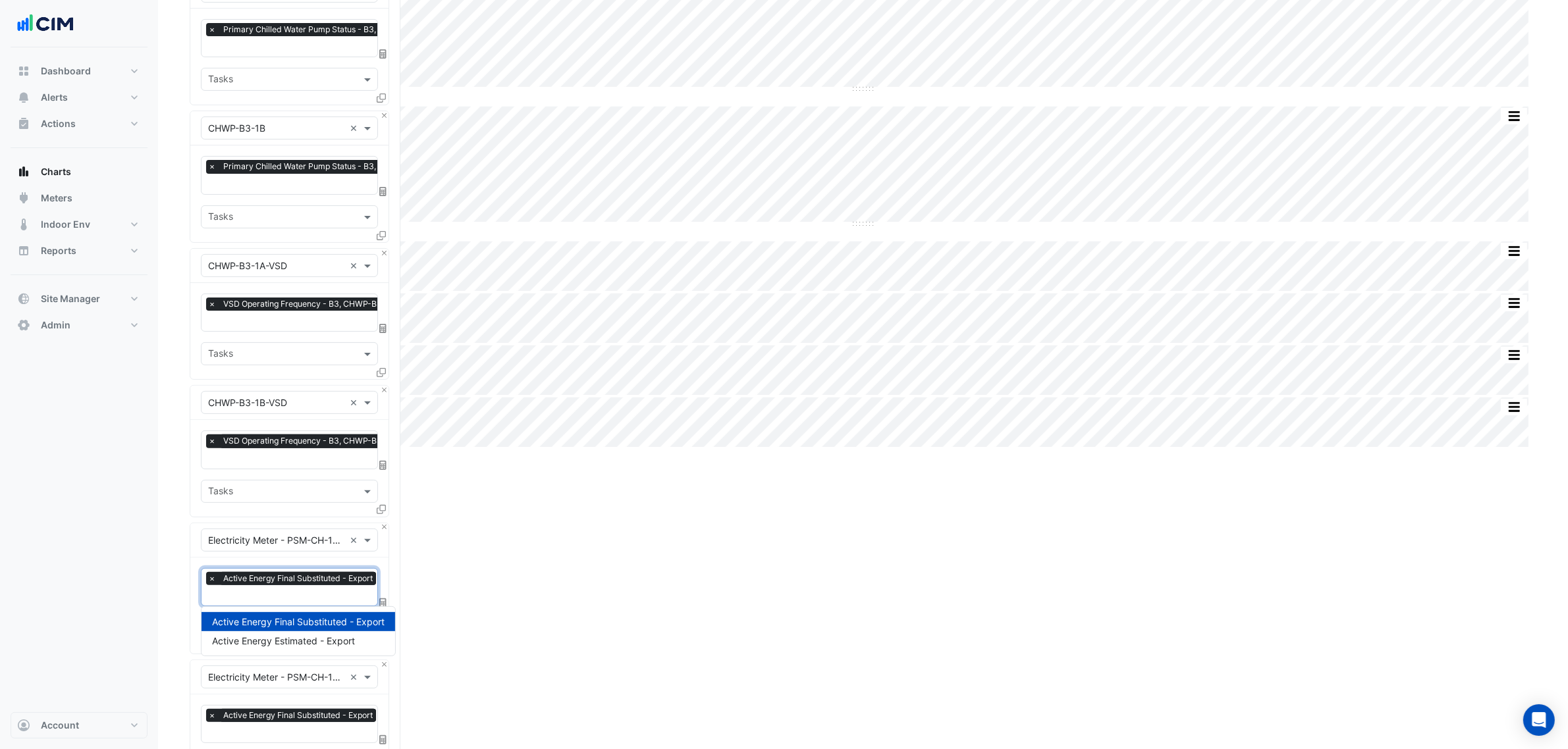
click at [330, 571] on input "text" at bounding box center [294, 597] width 171 height 14
click at [326, 547] on div "Equipment × Electricity Meter - PSM-CH-1A-Chw-1 ×" at bounding box center [289, 540] width 177 height 23
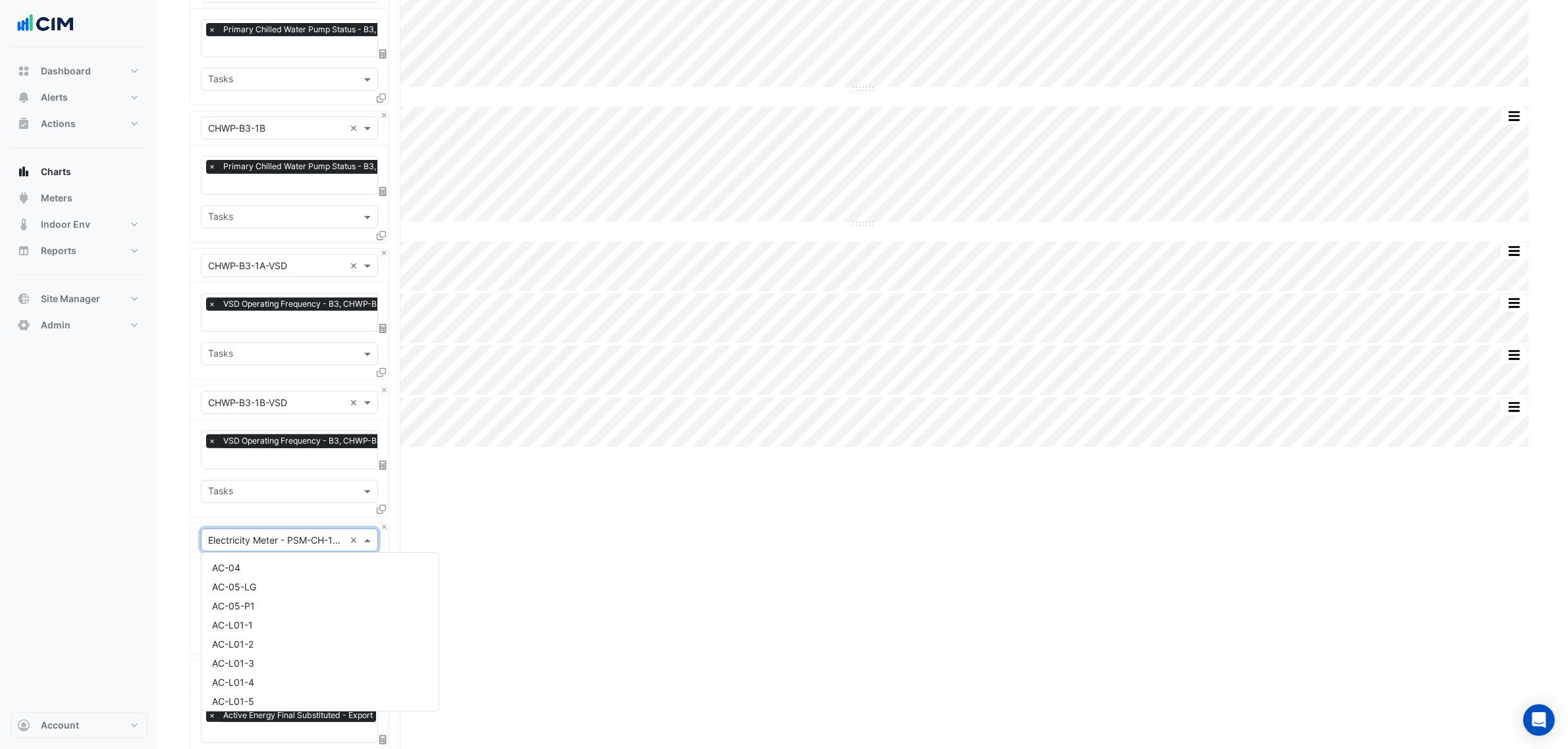
scroll to position [6012, 0]
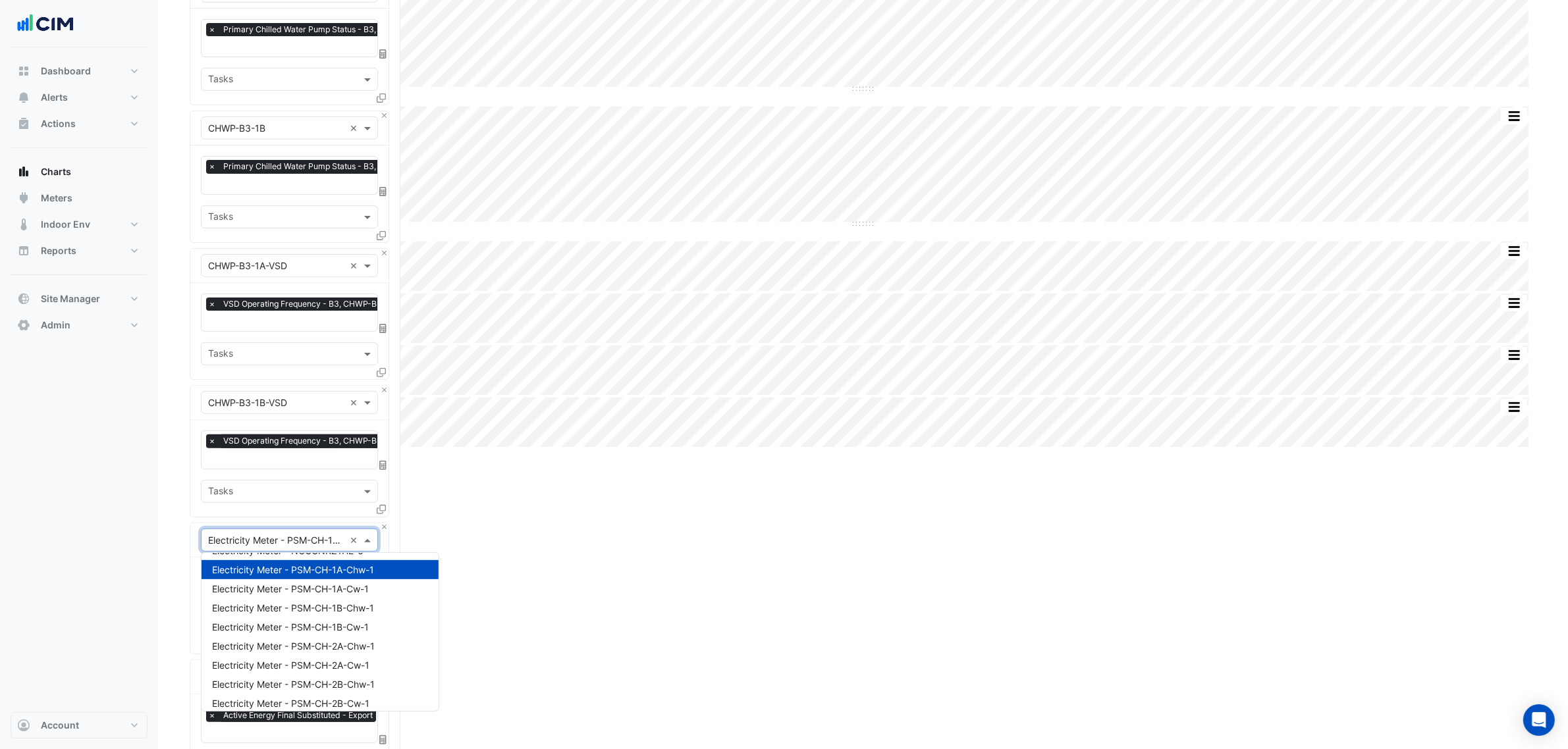
click at [326, 544] on input "text" at bounding box center [276, 541] width 136 height 14
click at [139, 531] on div "Dashboard Portfolio Ratings Performance Alerts Site Rules Templates Actions Sit…" at bounding box center [79, 380] width 137 height 665
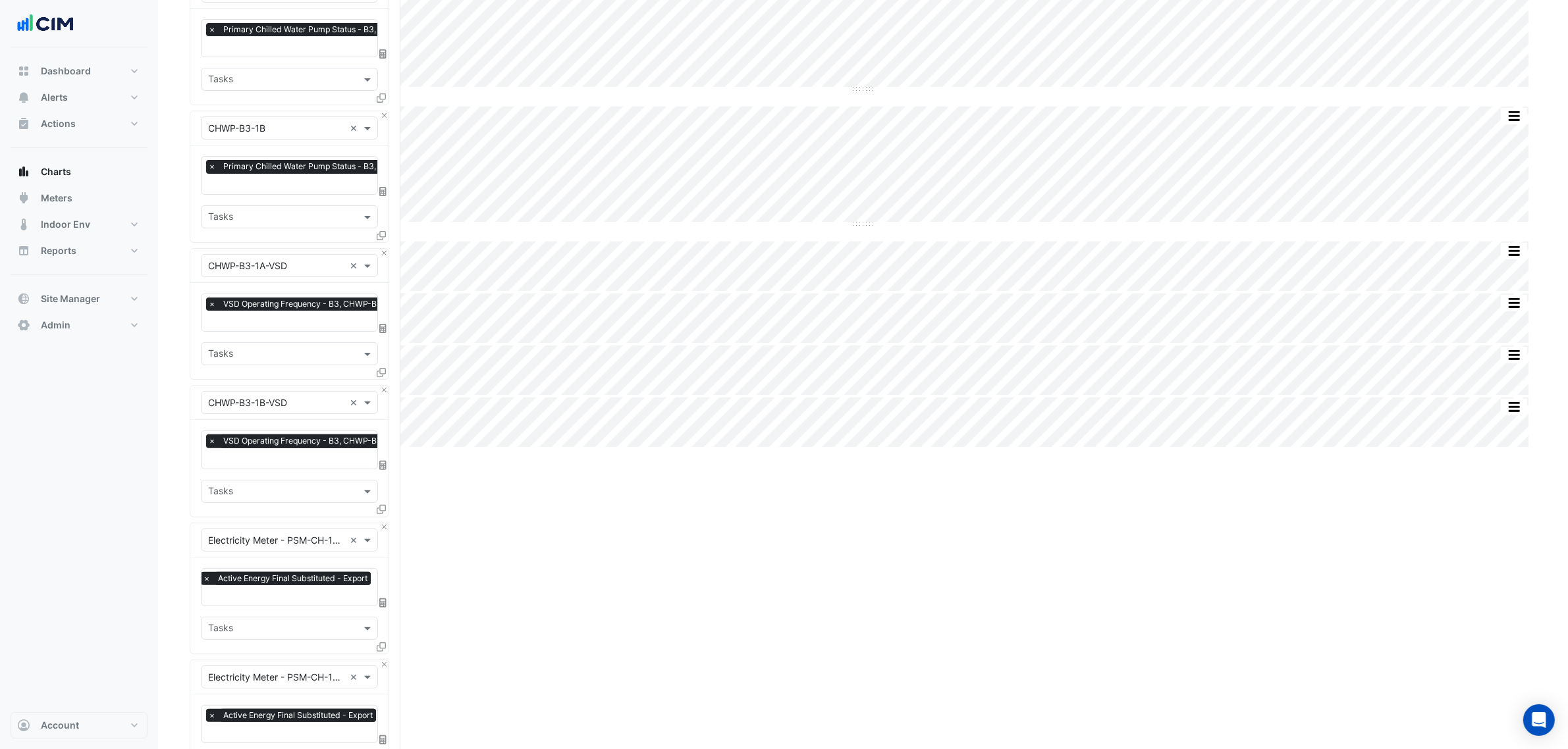
click at [305, 571] on input "text" at bounding box center [276, 678] width 136 height 14
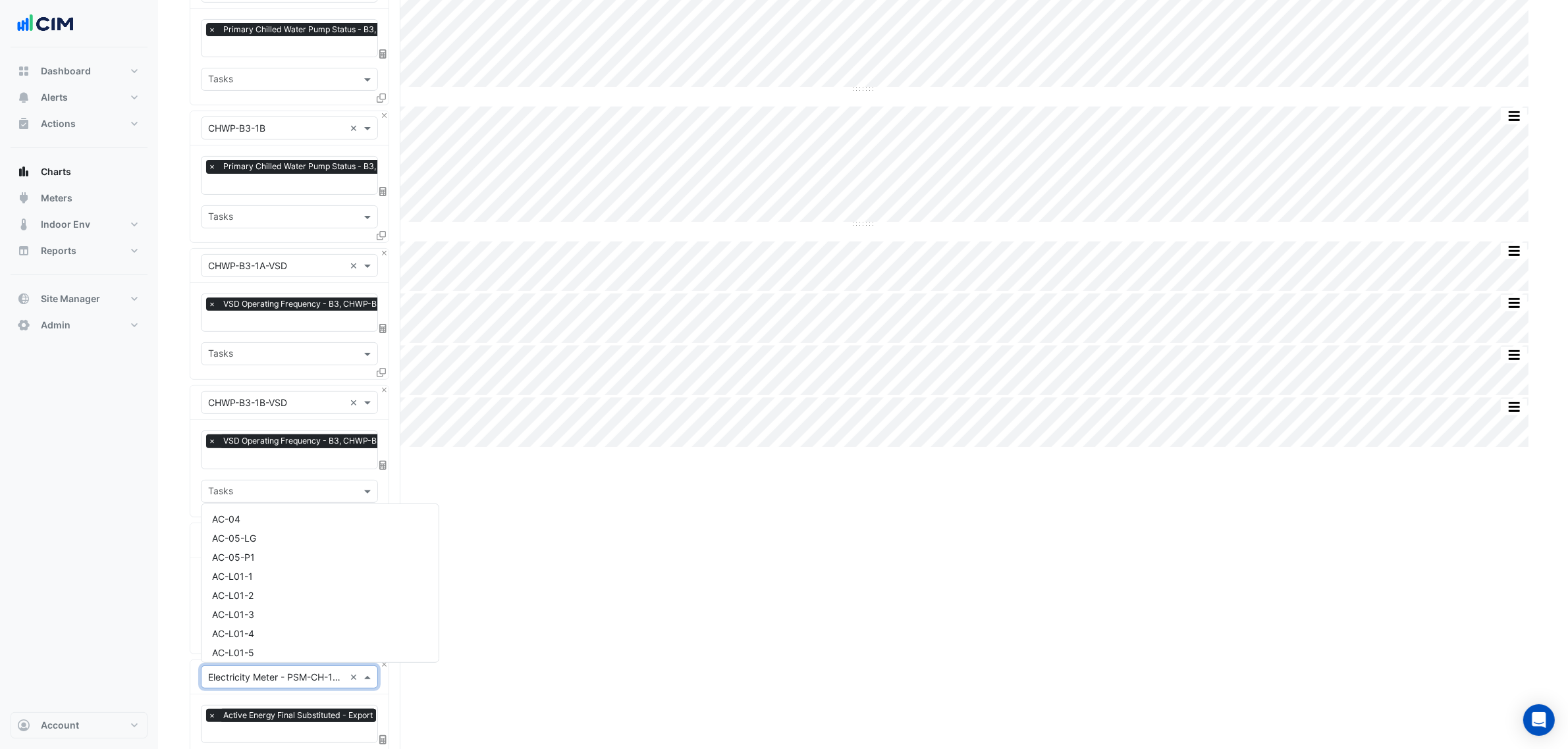
scroll to position [6050, 0]
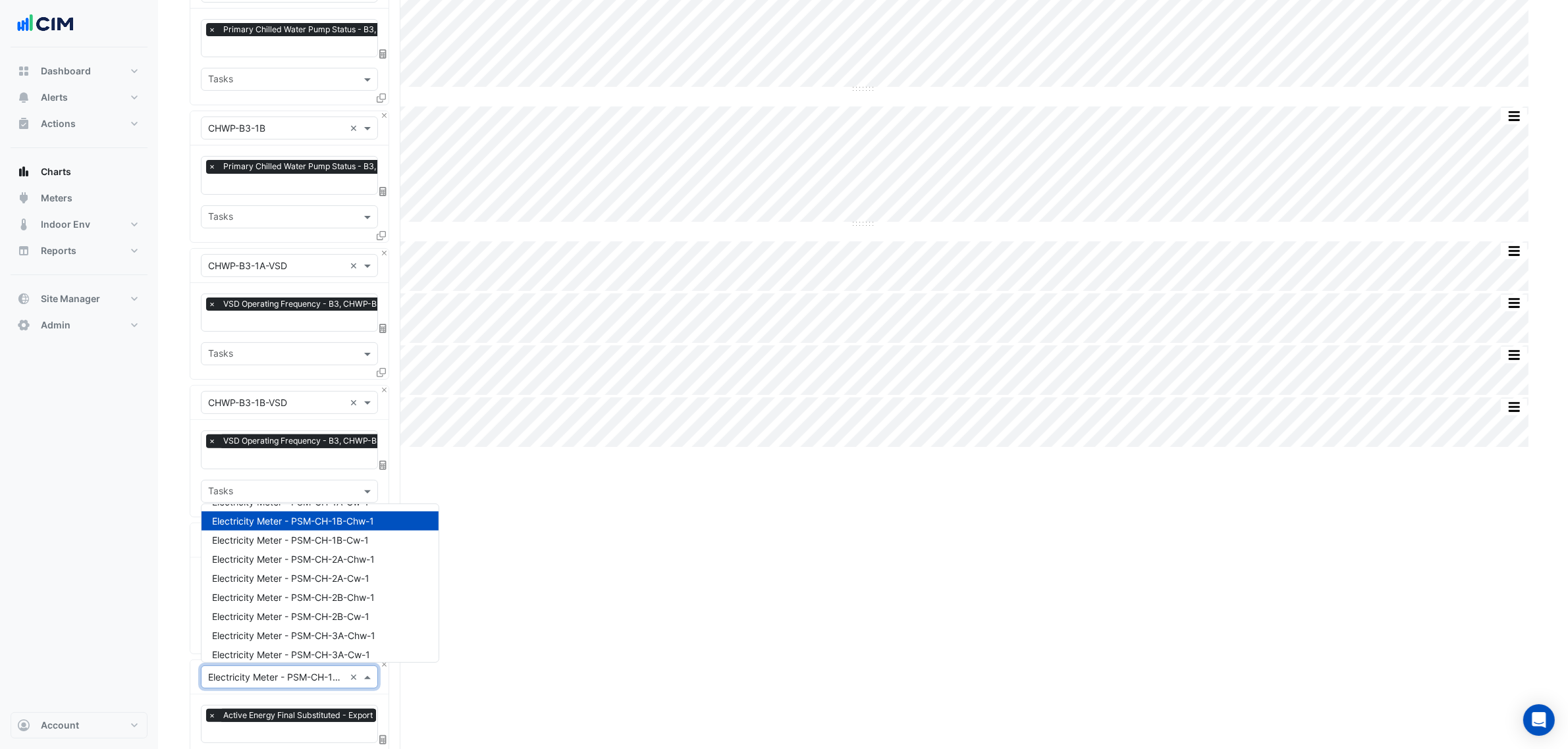
click at [137, 571] on div "Dashboard Portfolio Ratings Performance Alerts Site Rules Templates Actions Sit…" at bounding box center [79, 380] width 137 height 665
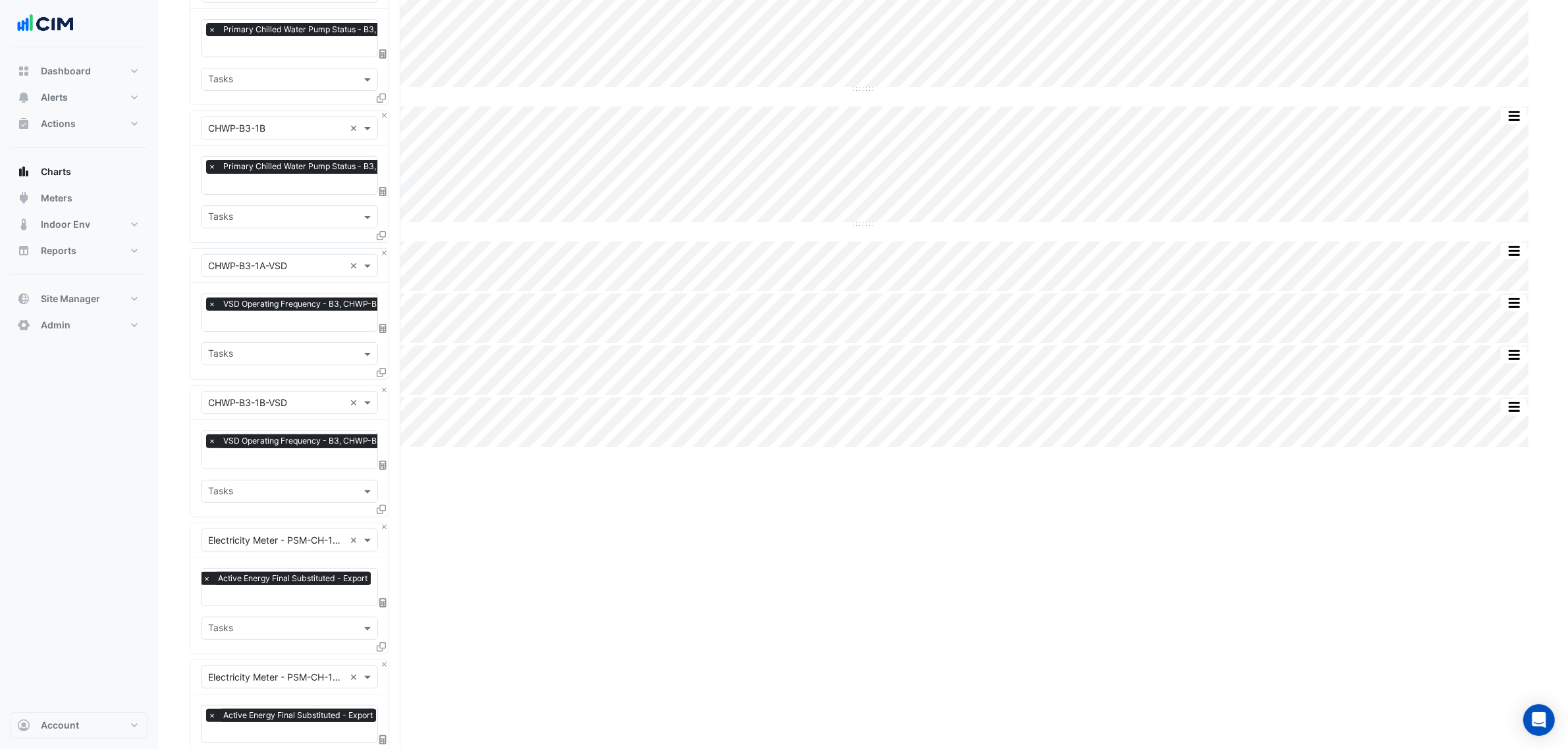
click at [277, 543] on input "text" at bounding box center [276, 541] width 136 height 14
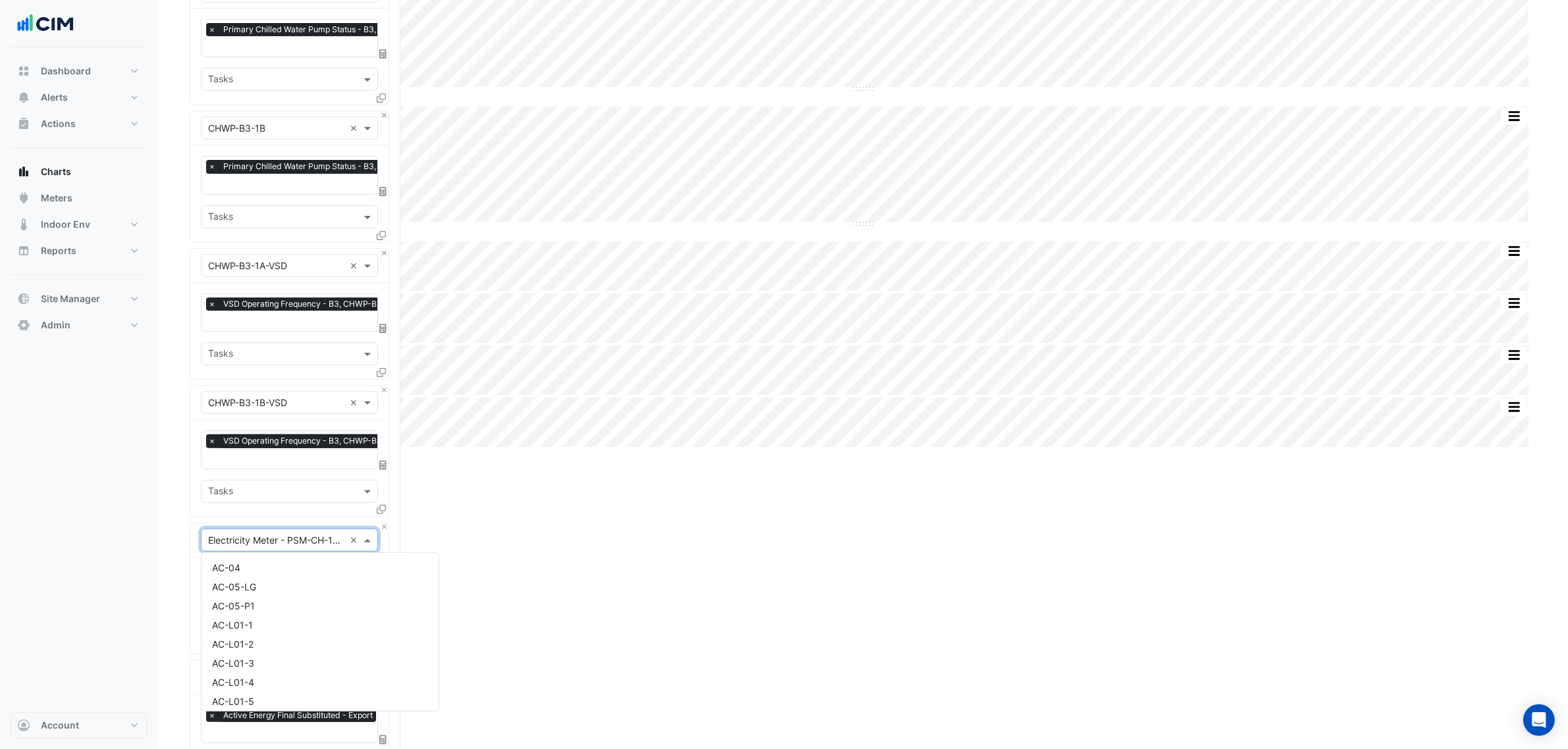
scroll to position [6012, 0]
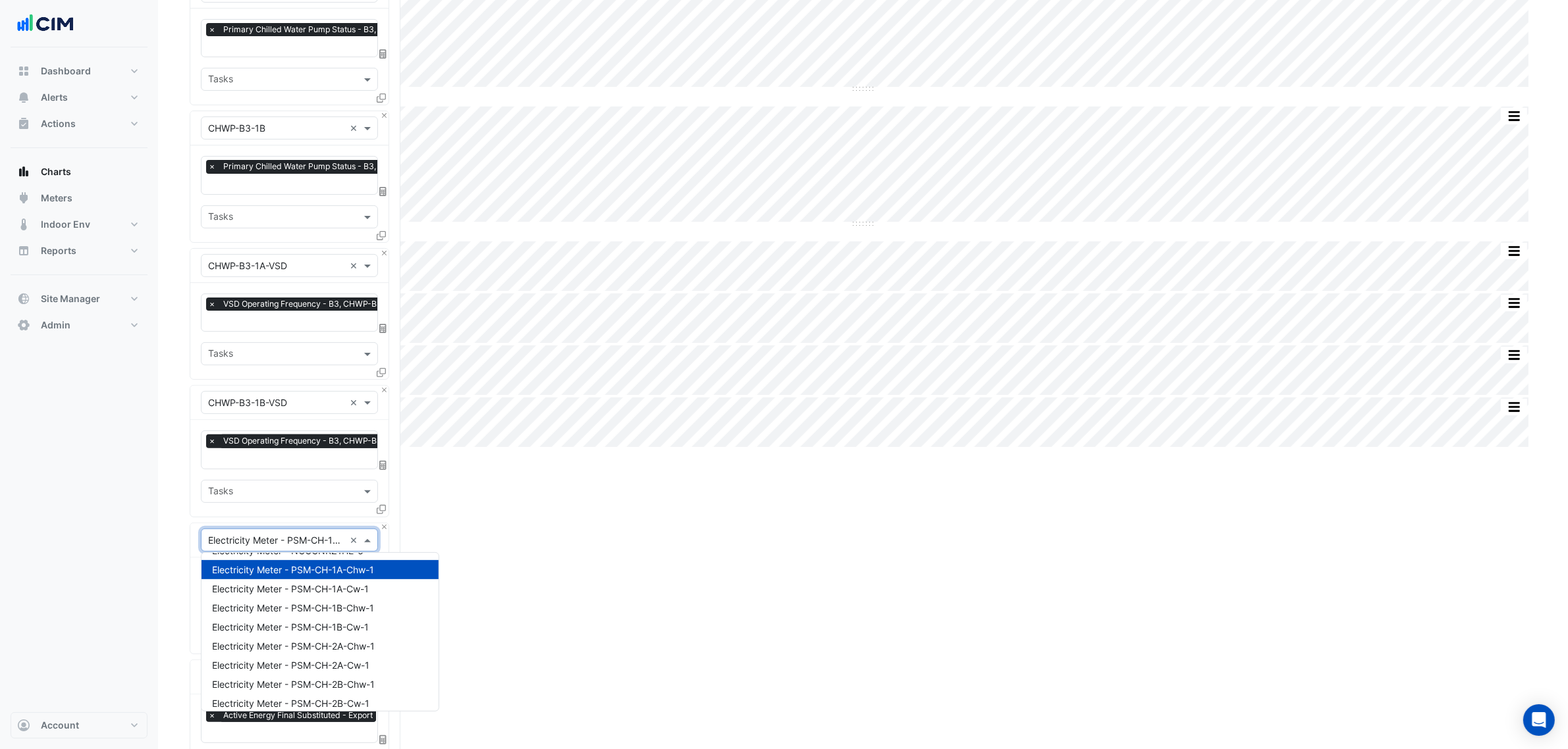
click at [150, 540] on nav "Dashboard Portfolio Ratings Performance Alerts Site Rules Templates Actions Sit…" at bounding box center [79, 374] width 158 height 749
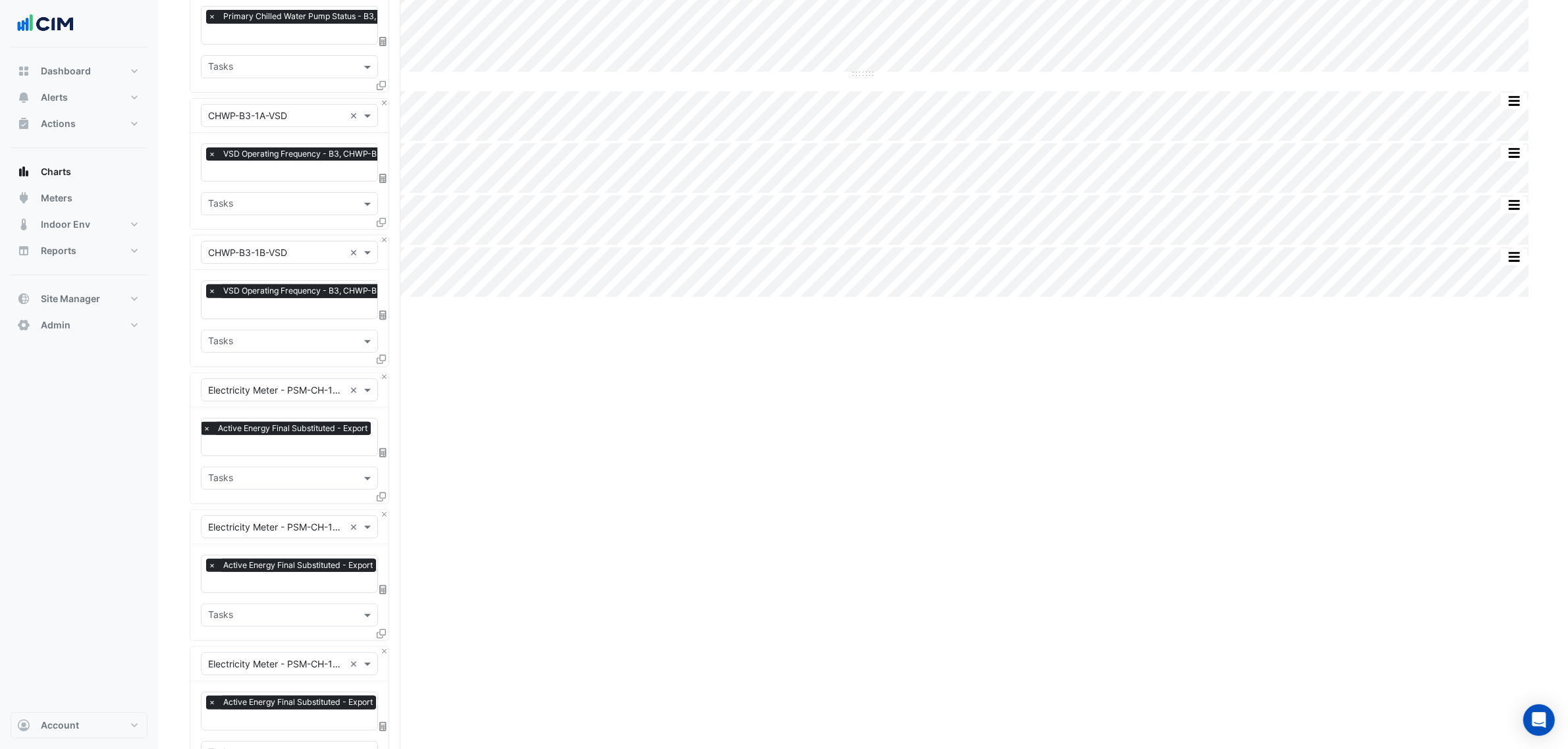
scroll to position [576, 0]
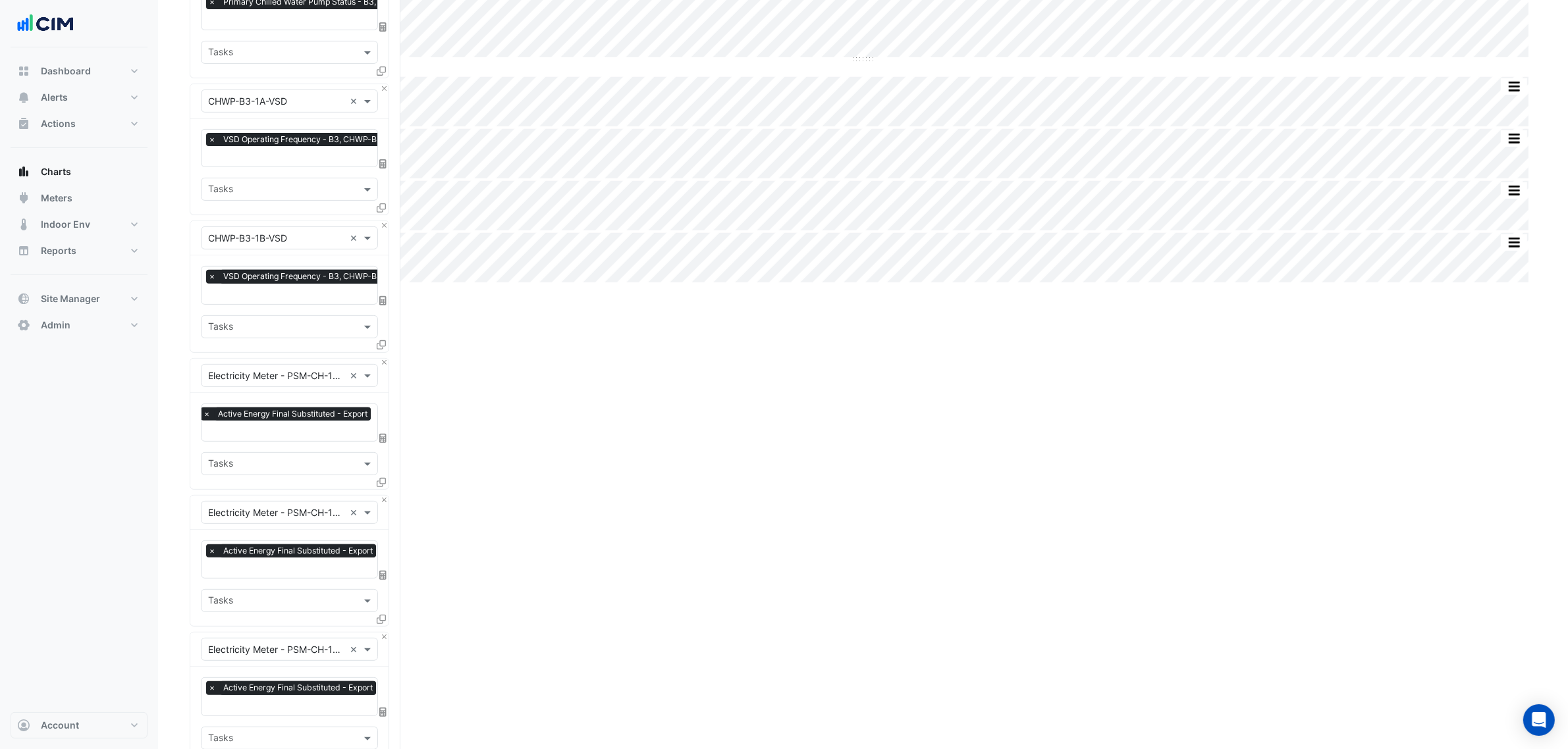
click at [280, 571] on div "Equipment × Electricity Meter - PSM-CH-1A-Cw-1 ×" at bounding box center [289, 649] width 177 height 23
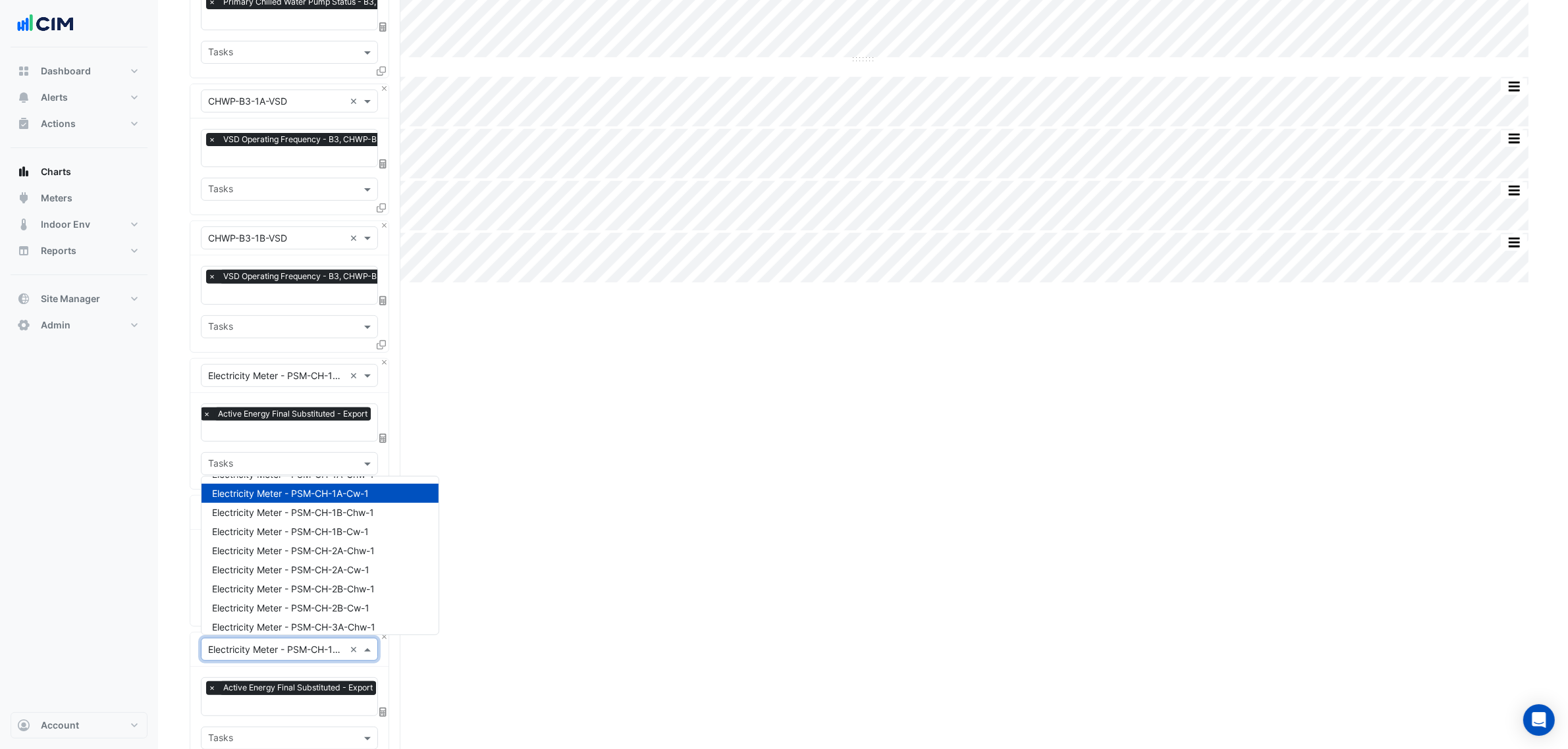
click at [382, 571] on div "Equipment × Electricity Meter - PSM-CH-1A-Cw-1 ×" at bounding box center [289, 650] width 199 height 34
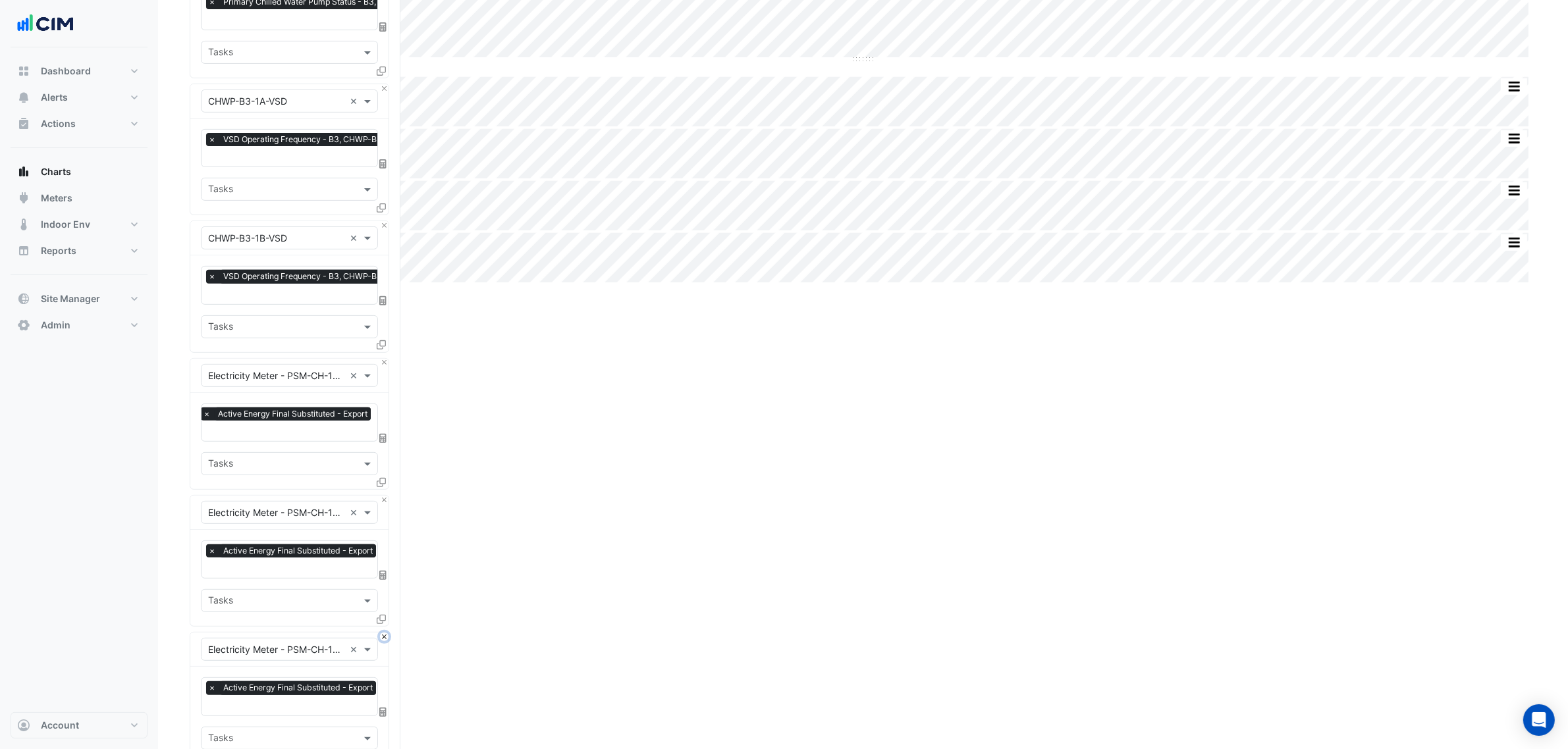
click at [383, 571] on button "Close" at bounding box center [384, 637] width 9 height 9
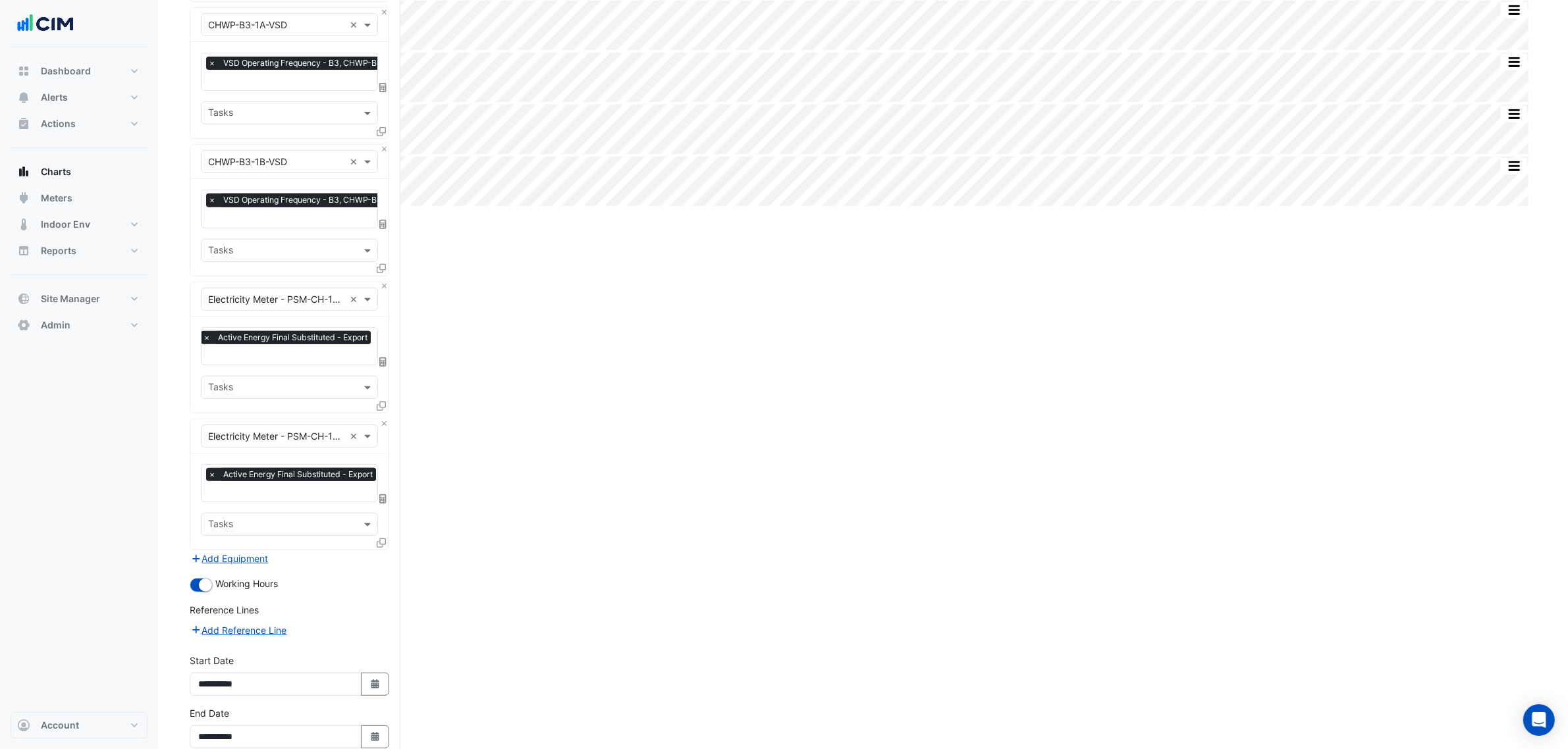
scroll to position [719, 0]
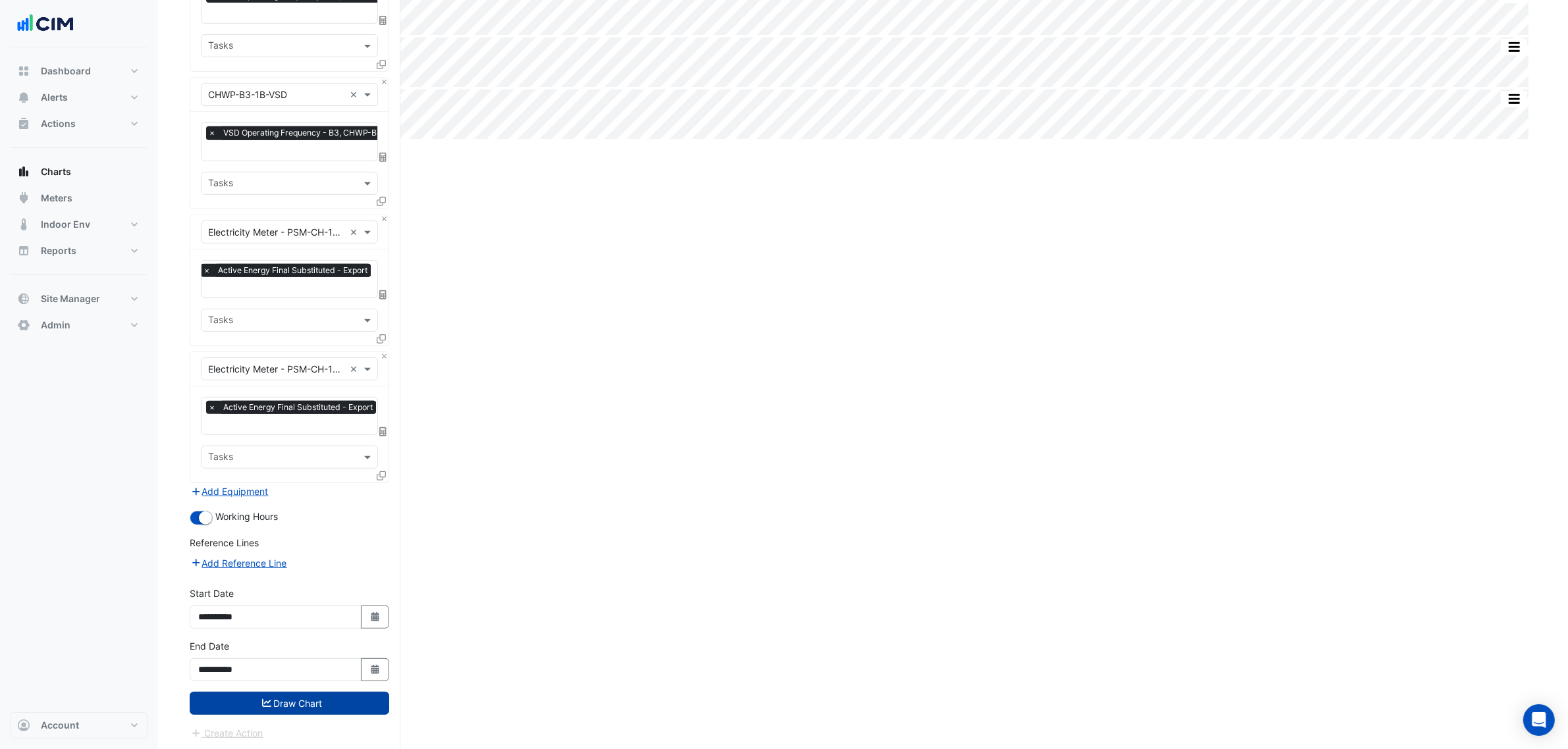
click at [318, 571] on button "Draw Chart" at bounding box center [290, 704] width 199 height 23
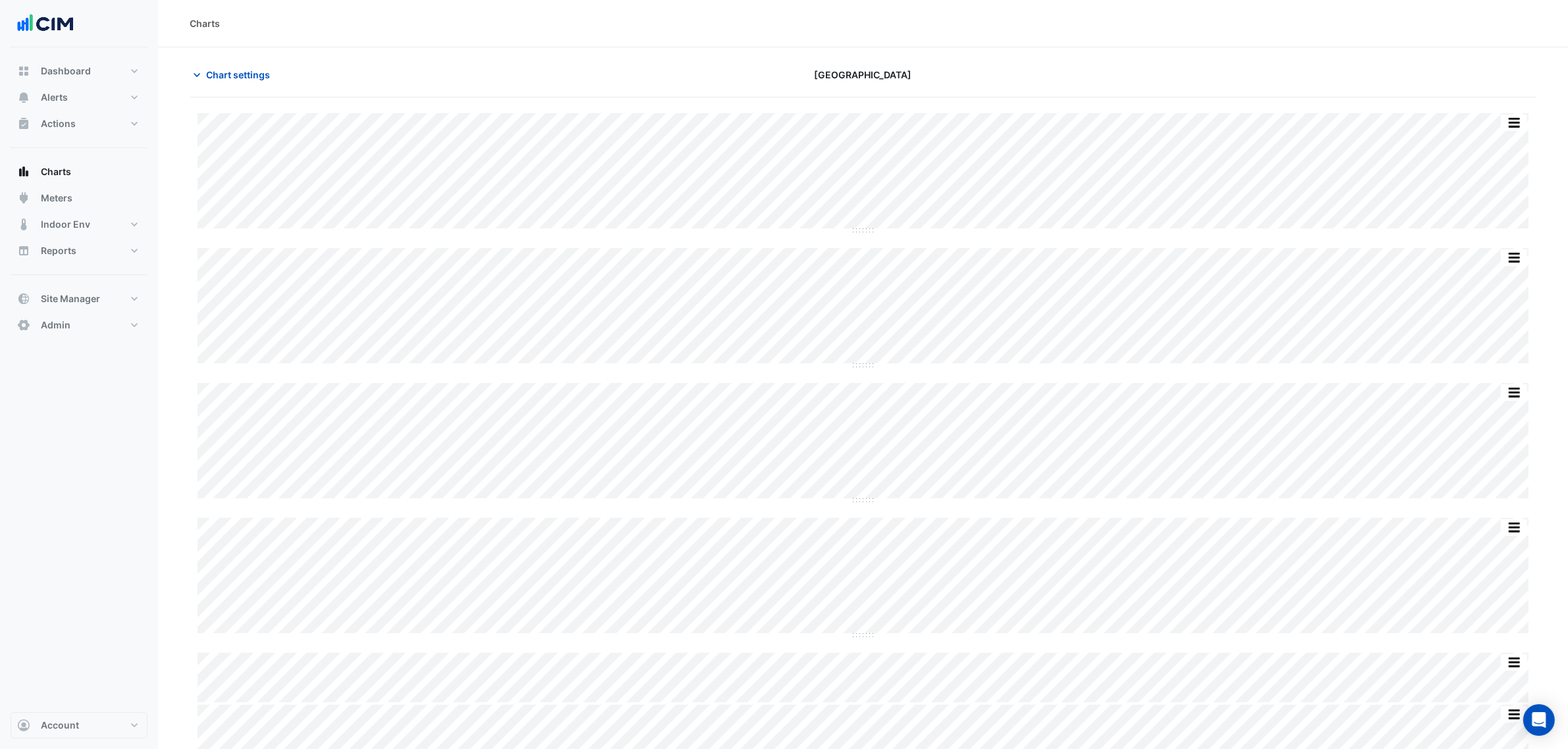
drag, startPoint x: 1067, startPoint y: 645, endPoint x: 1041, endPoint y: 510, distance: 137.5
click at [1039, 510] on div "Split by Unit Split All Split None Print Save as JPEG Save as PNG Pivot Data Ta…" at bounding box center [863, 485] width 1347 height 745
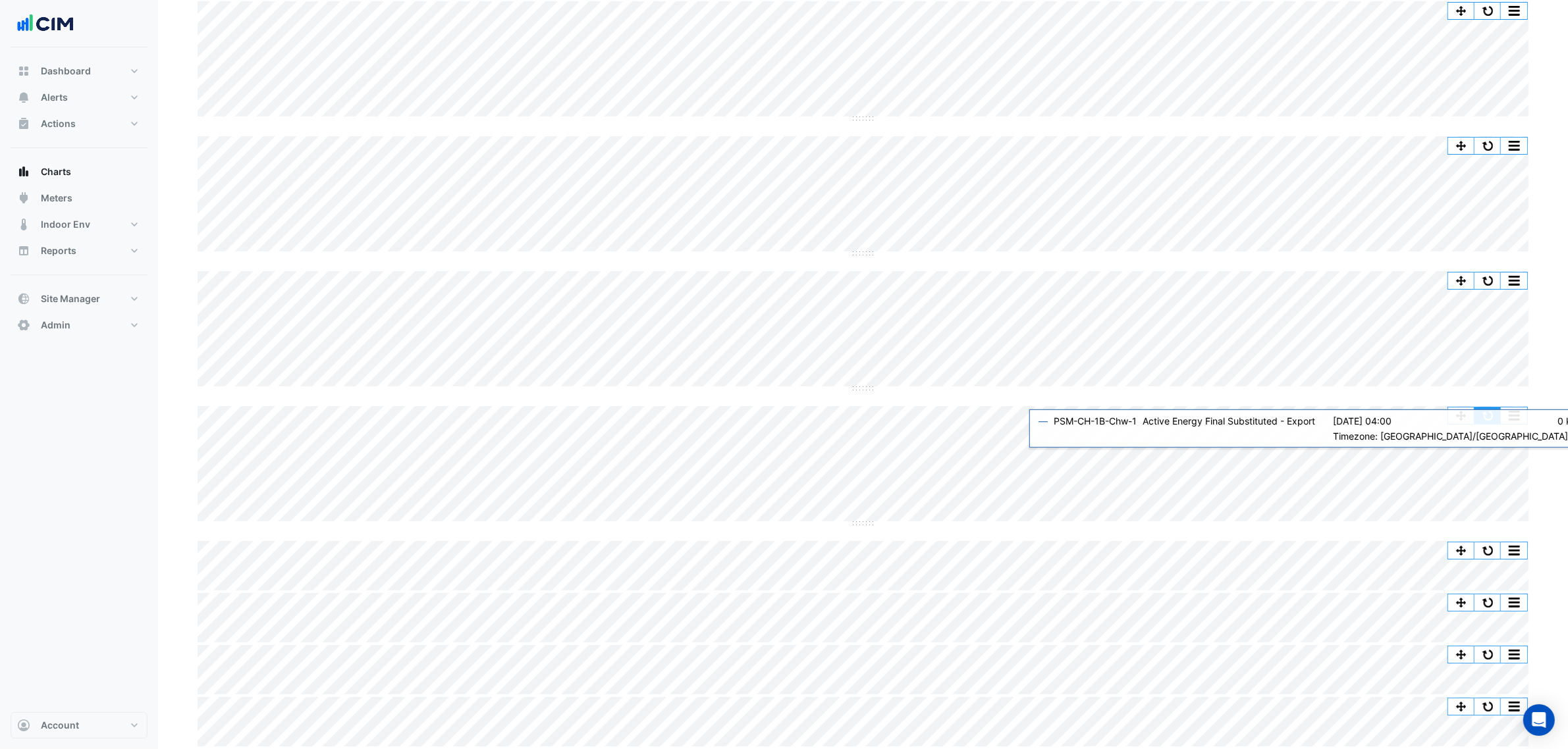
click at [1264, 417] on button "button" at bounding box center [1488, 415] width 26 height 16
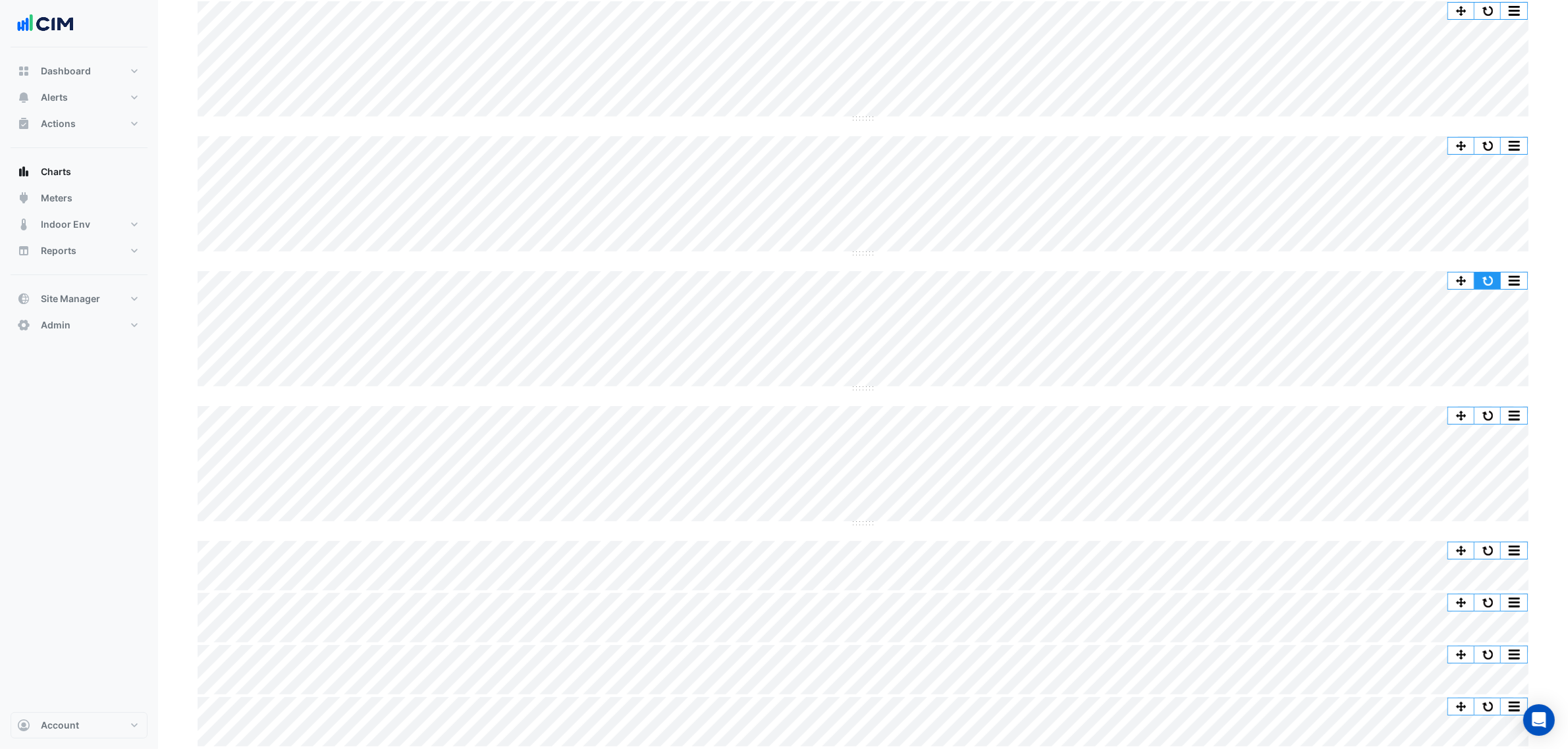
click at [1264, 279] on button "button" at bounding box center [1488, 280] width 26 height 16
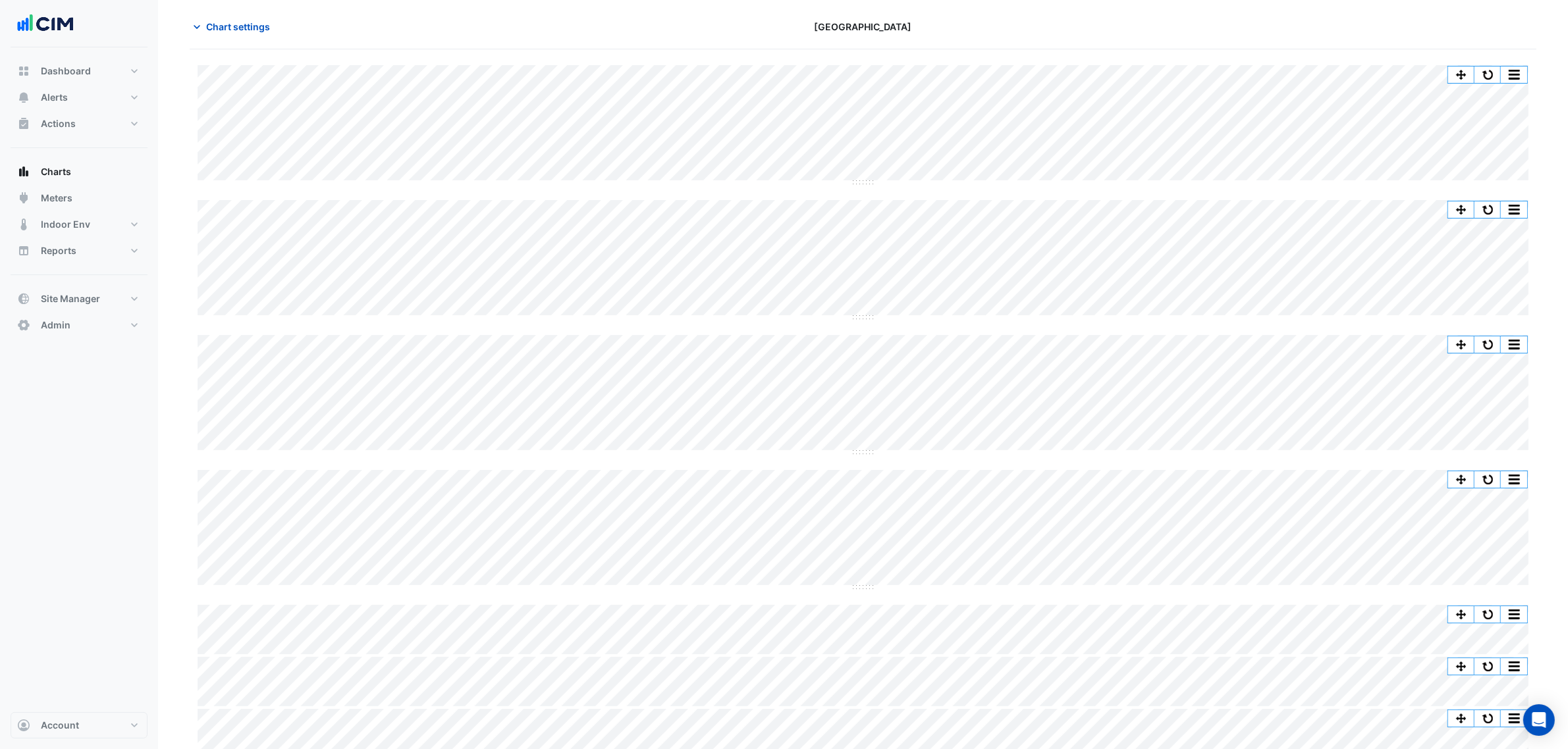
scroll to position [30, 0]
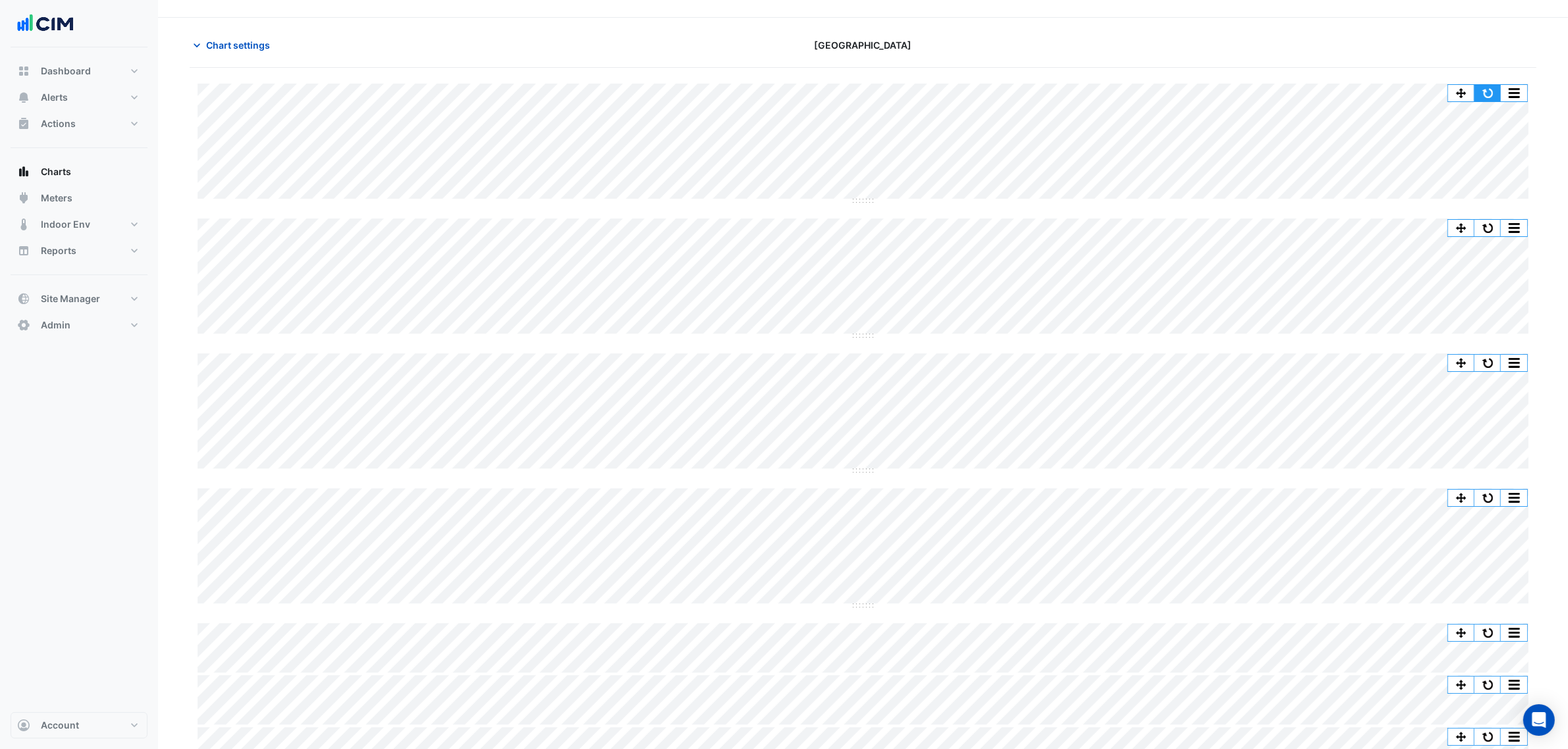
click at [1264, 89] on button "button" at bounding box center [1488, 93] width 26 height 16
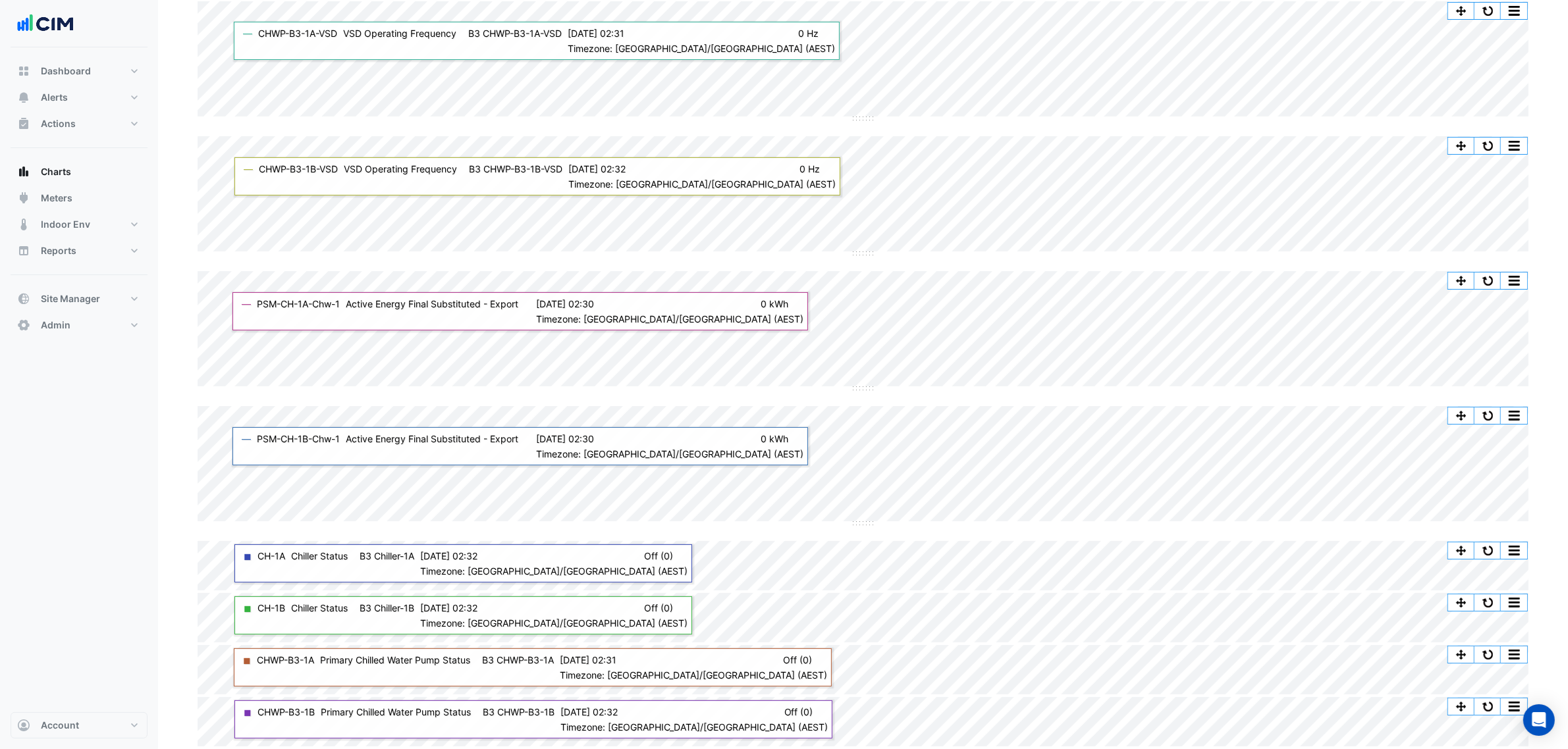
scroll to position [0, 0]
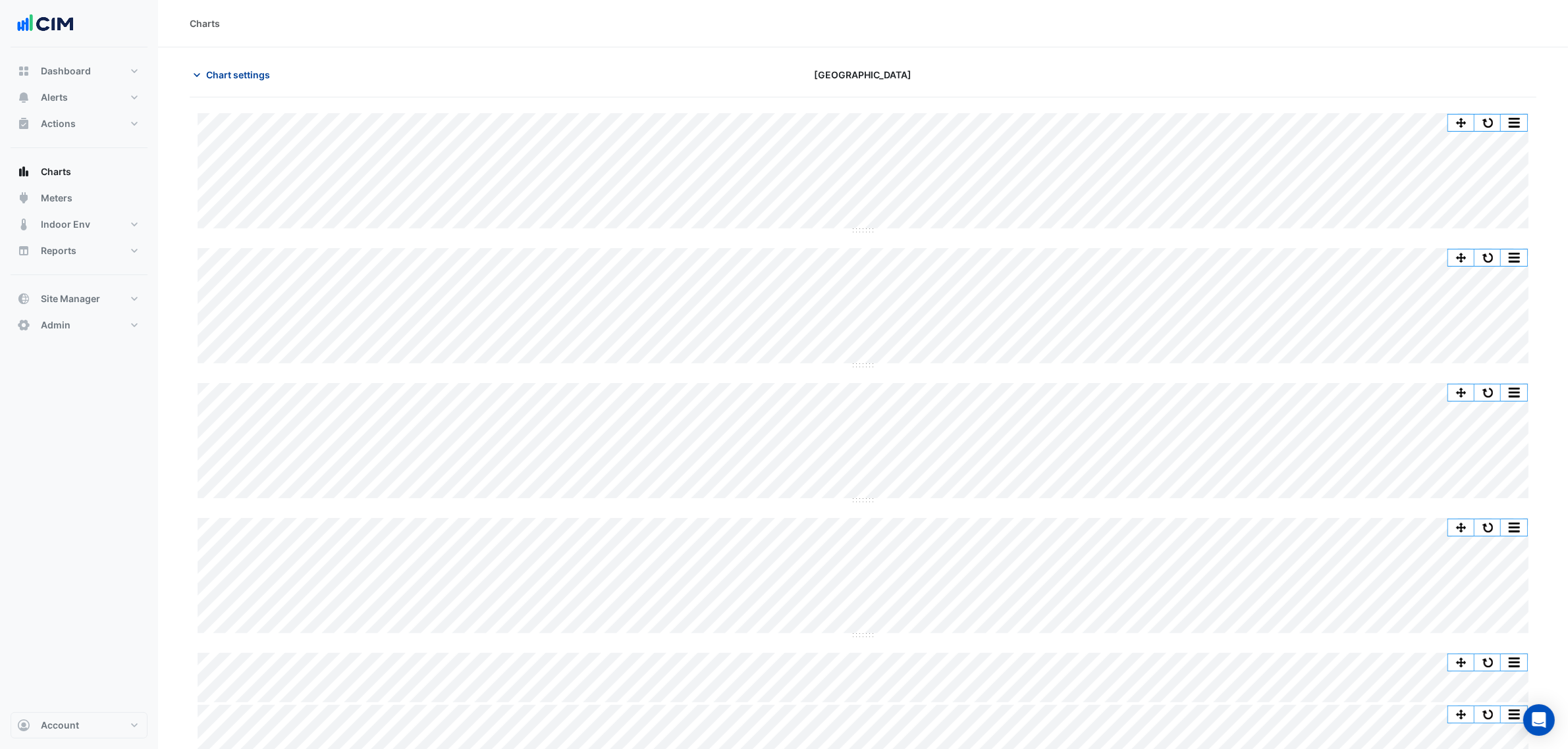
click at [235, 86] on button "Chart settings" at bounding box center [234, 75] width 89 height 23
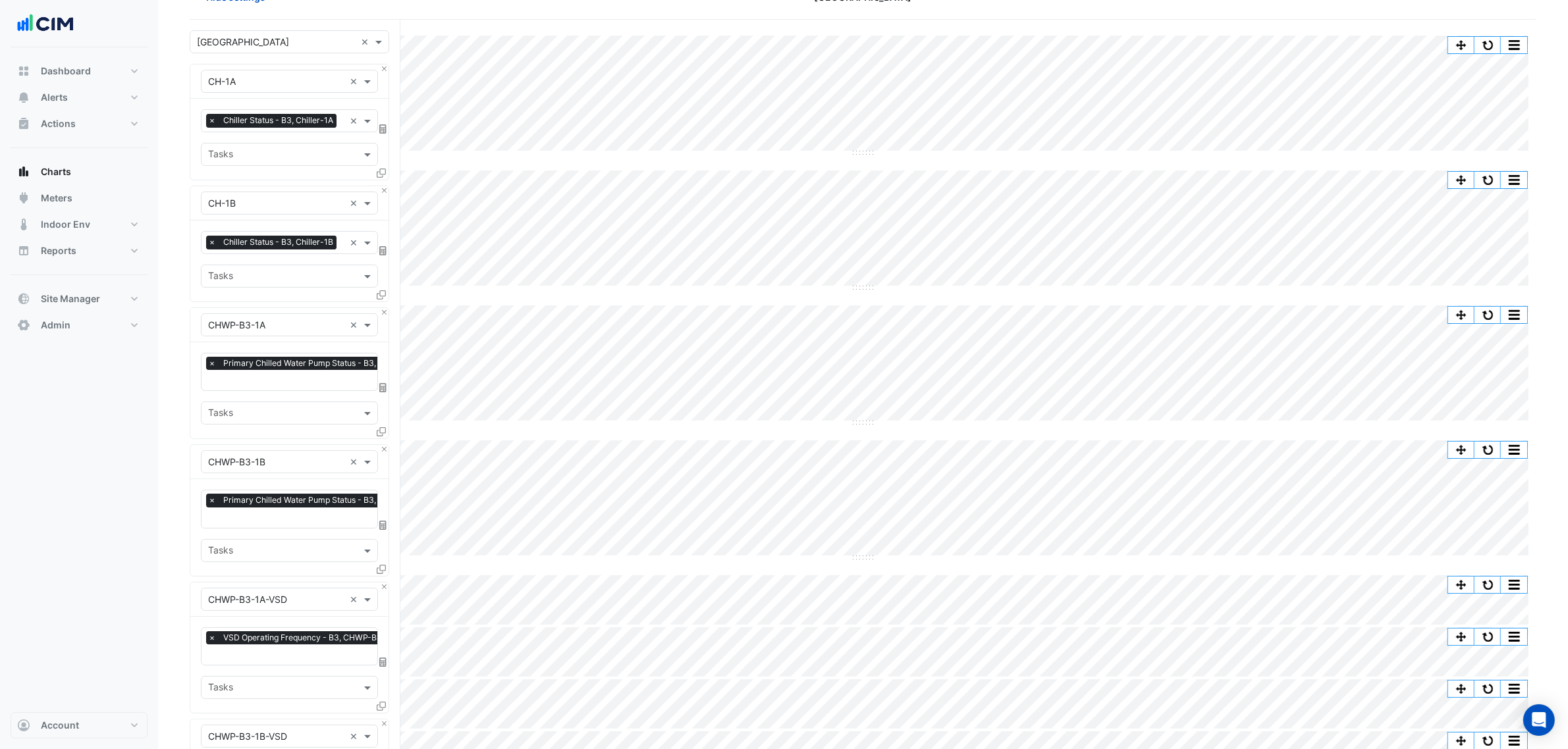
scroll to position [247, 0]
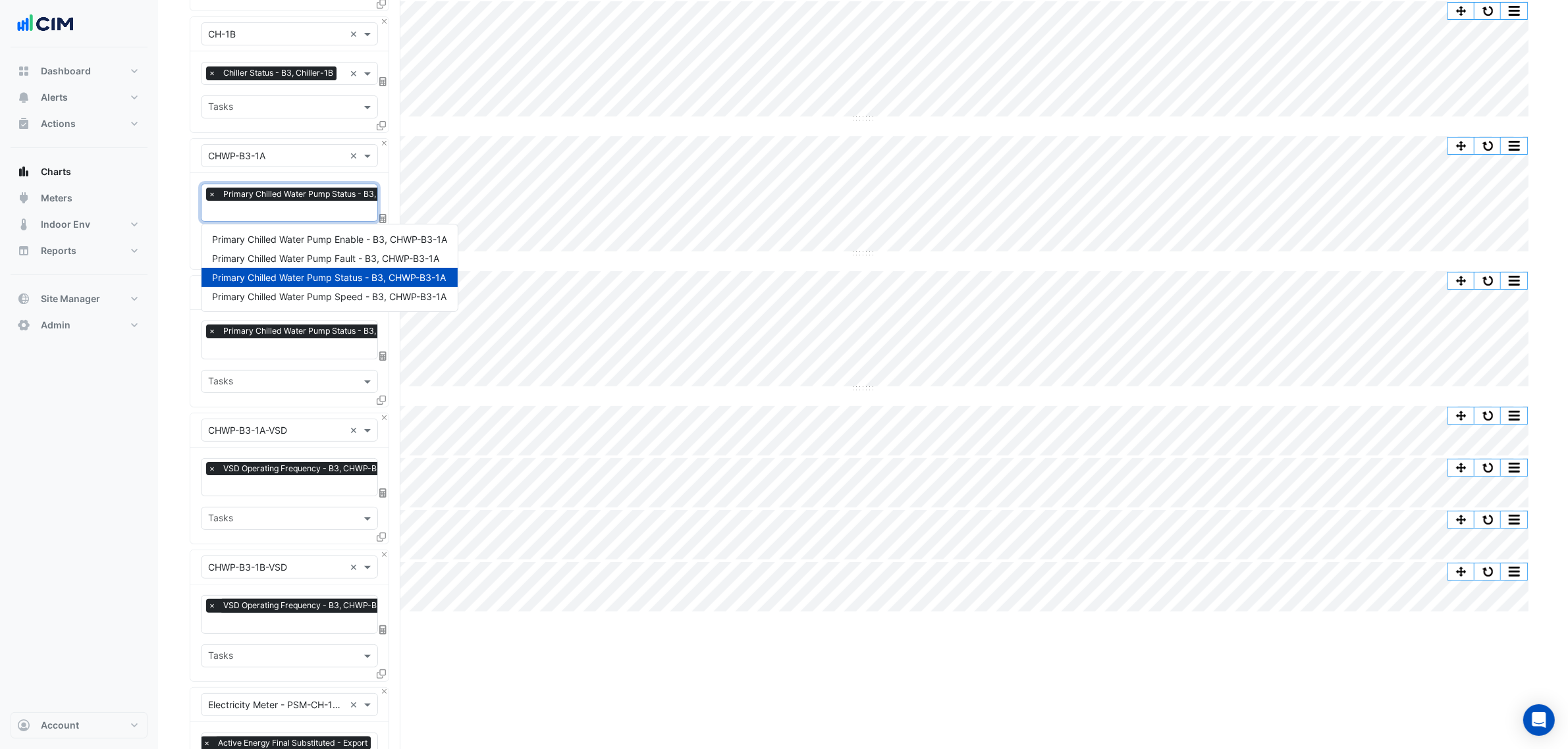
click at [271, 201] on span "Primary Chilled Water Pump Status - B3, CHWP-B3-1A" at bounding box center [326, 194] width 213 height 13
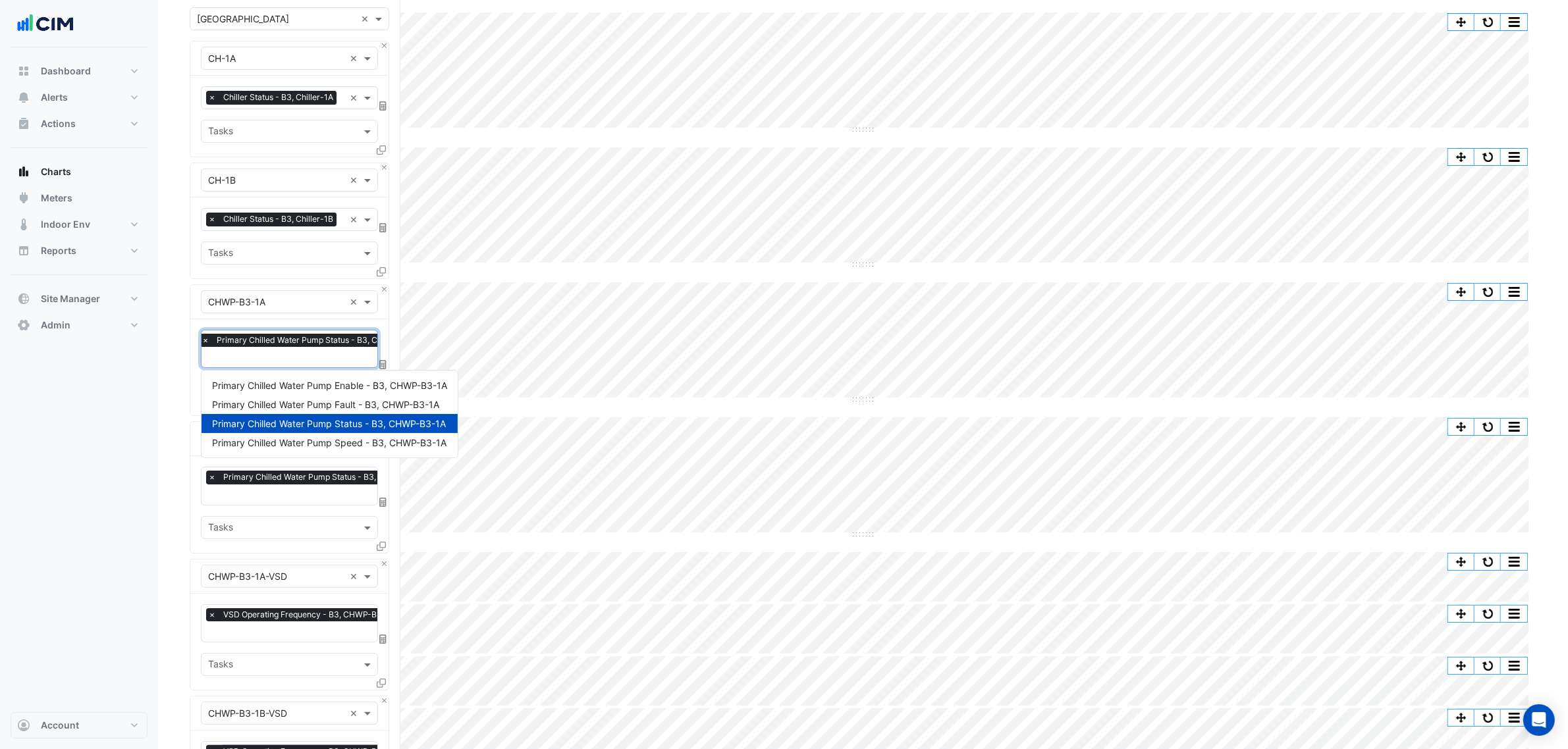
scroll to position [83, 0]
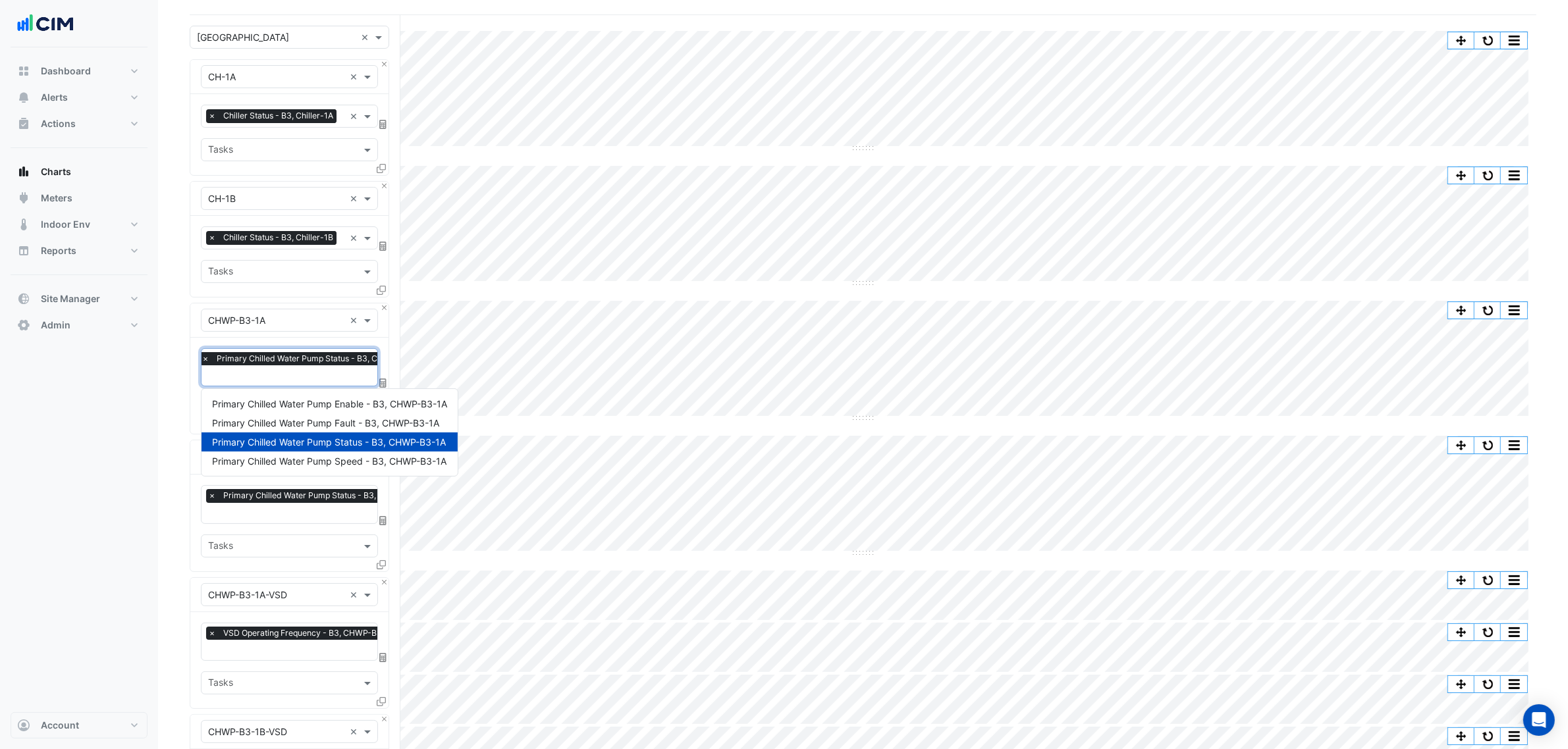
click at [261, 112] on span "Chiller Status - B3, Chiller-1A" at bounding box center [278, 115] width 117 height 13
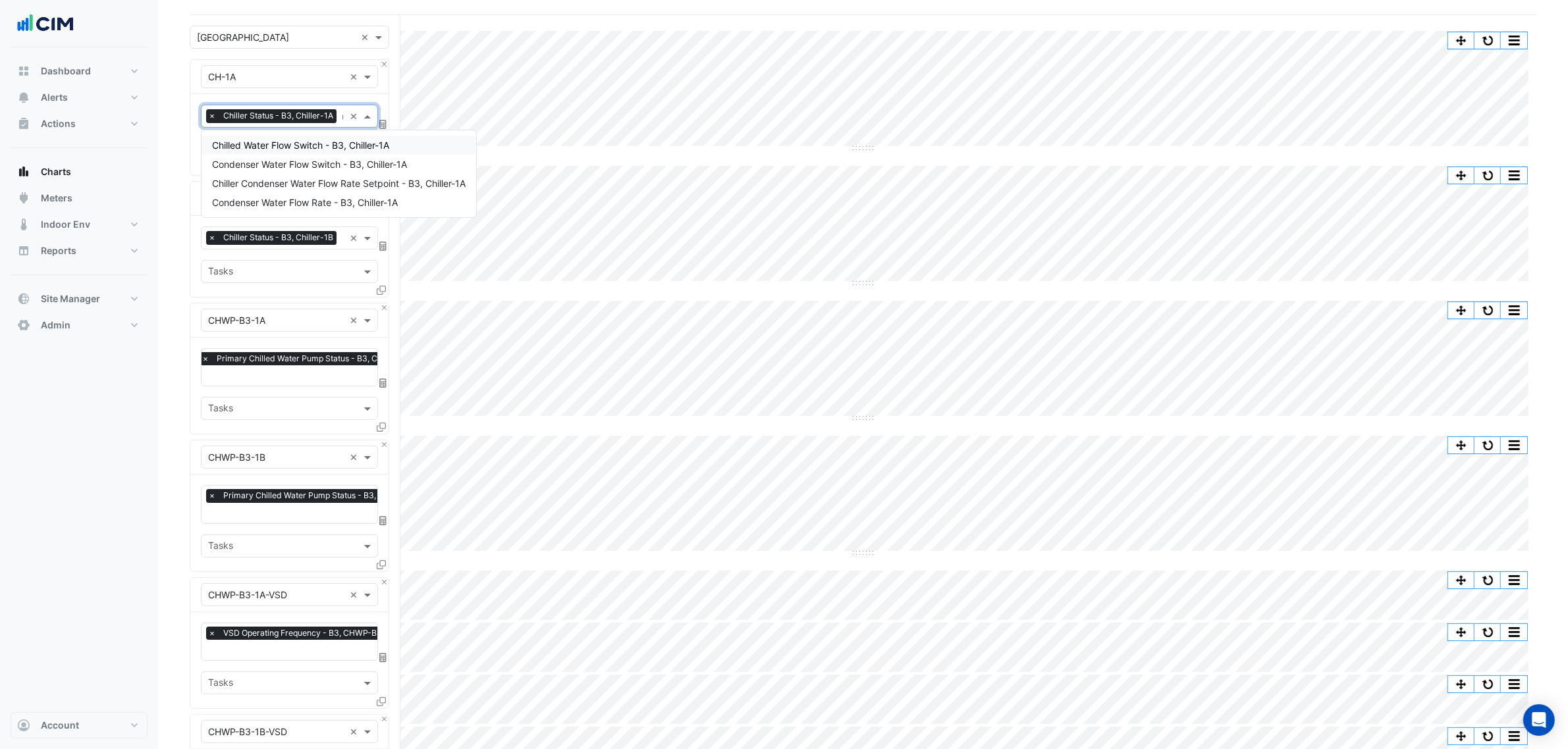
scroll to position [0, 0]
type input "*"
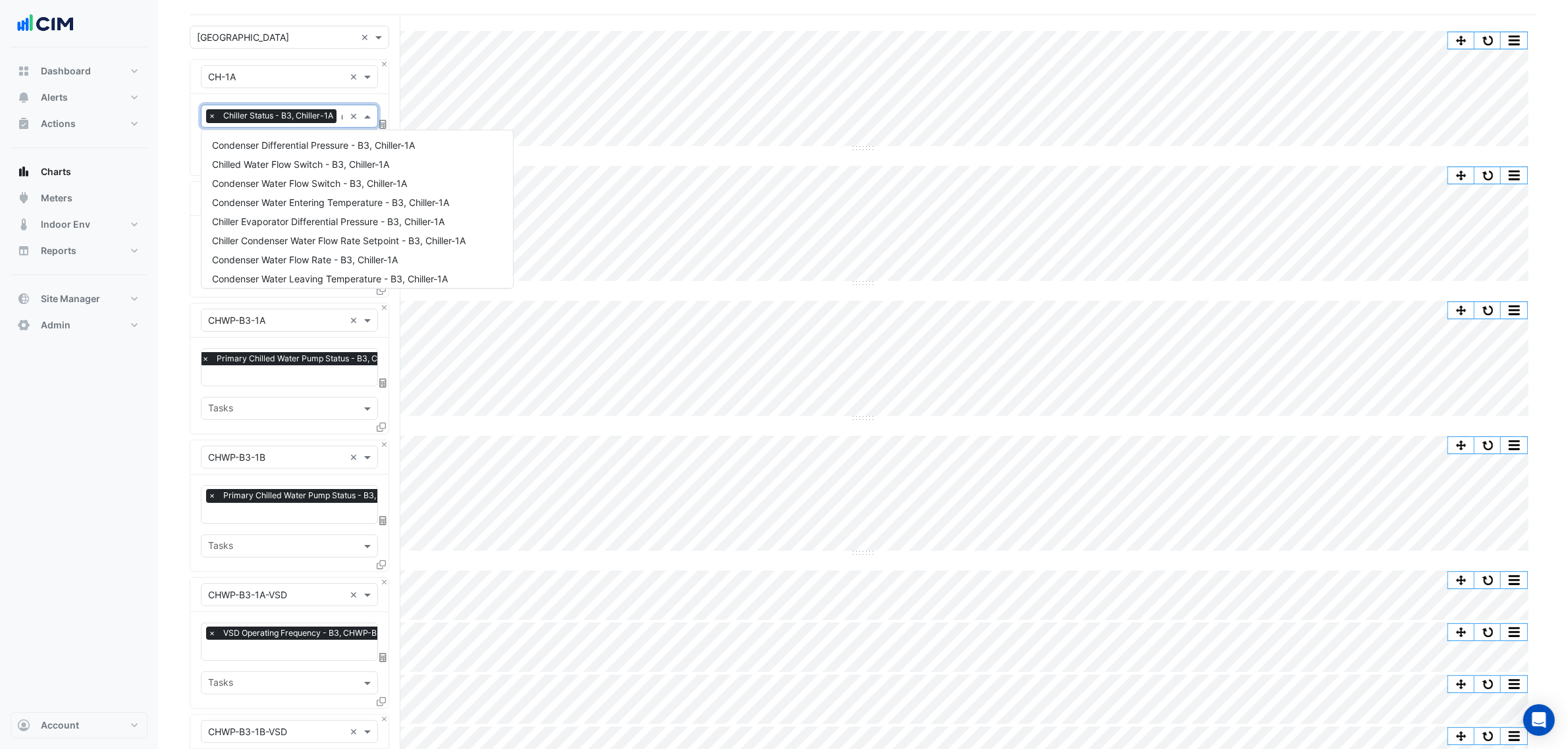
scroll to position [0, 3]
type input "*"
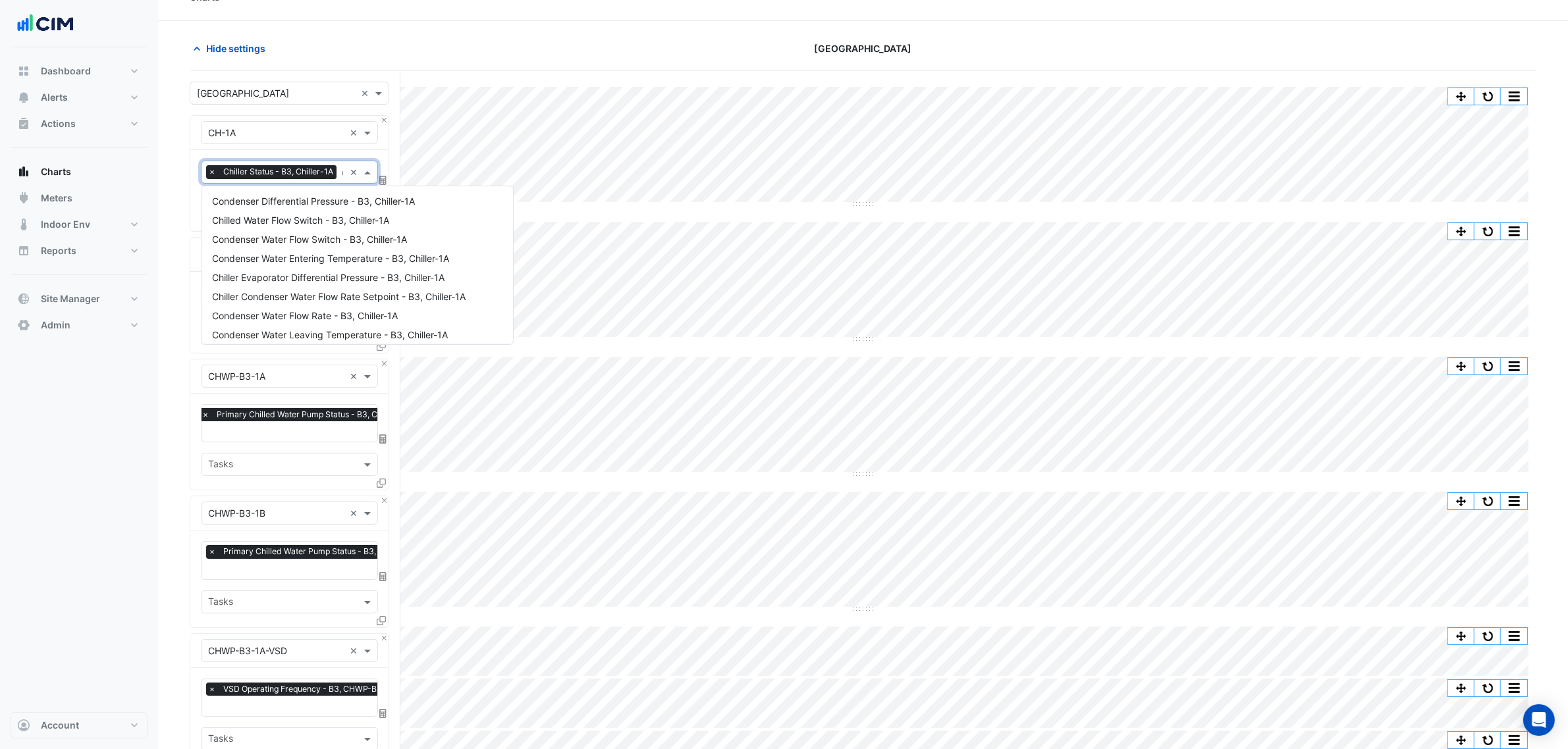
scroll to position [0, 0]
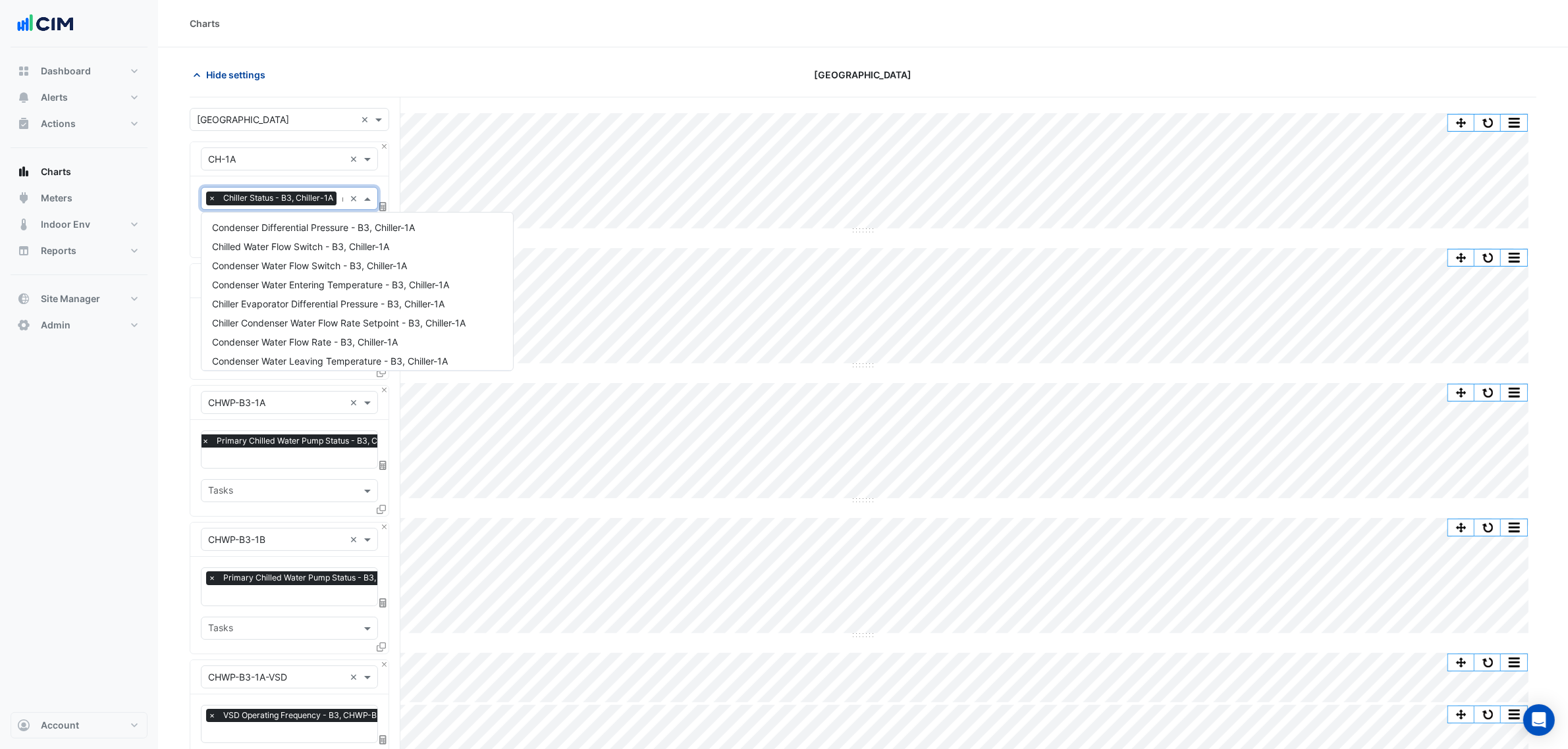
click at [242, 76] on span "Hide settings" at bounding box center [236, 75] width 59 height 14
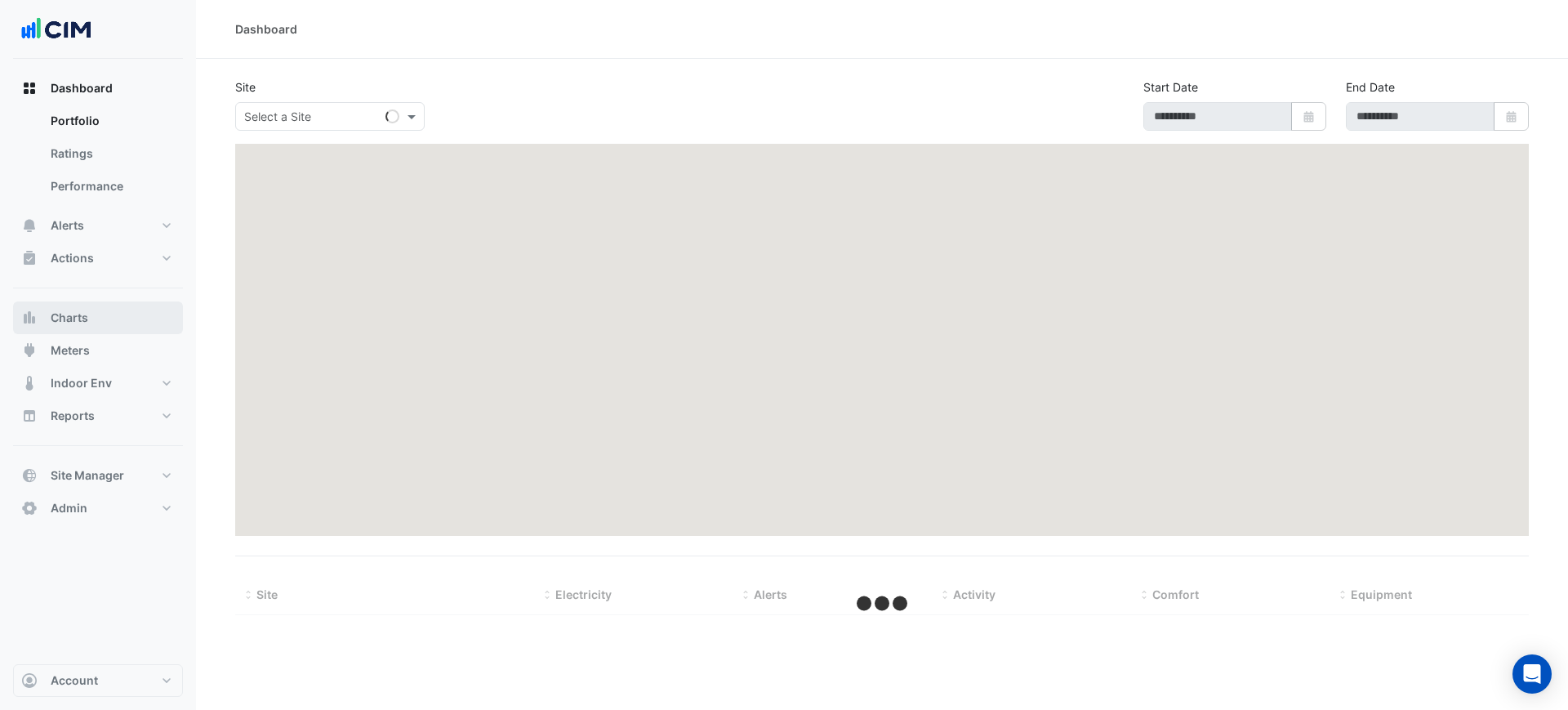
click at [137, 306] on button "Charts" at bounding box center [98, 318] width 170 height 33
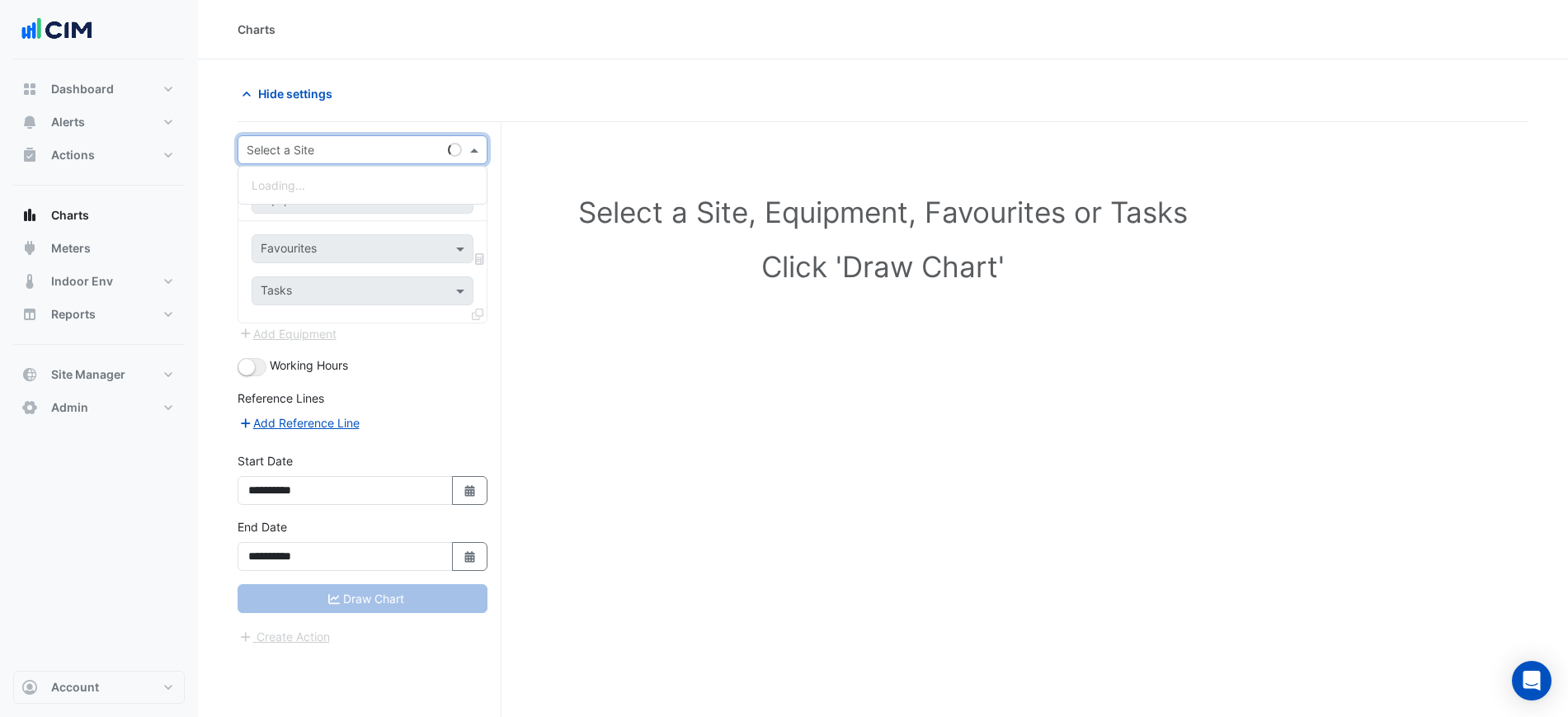
click at [285, 151] on input "text" at bounding box center [346, 150] width 199 height 18
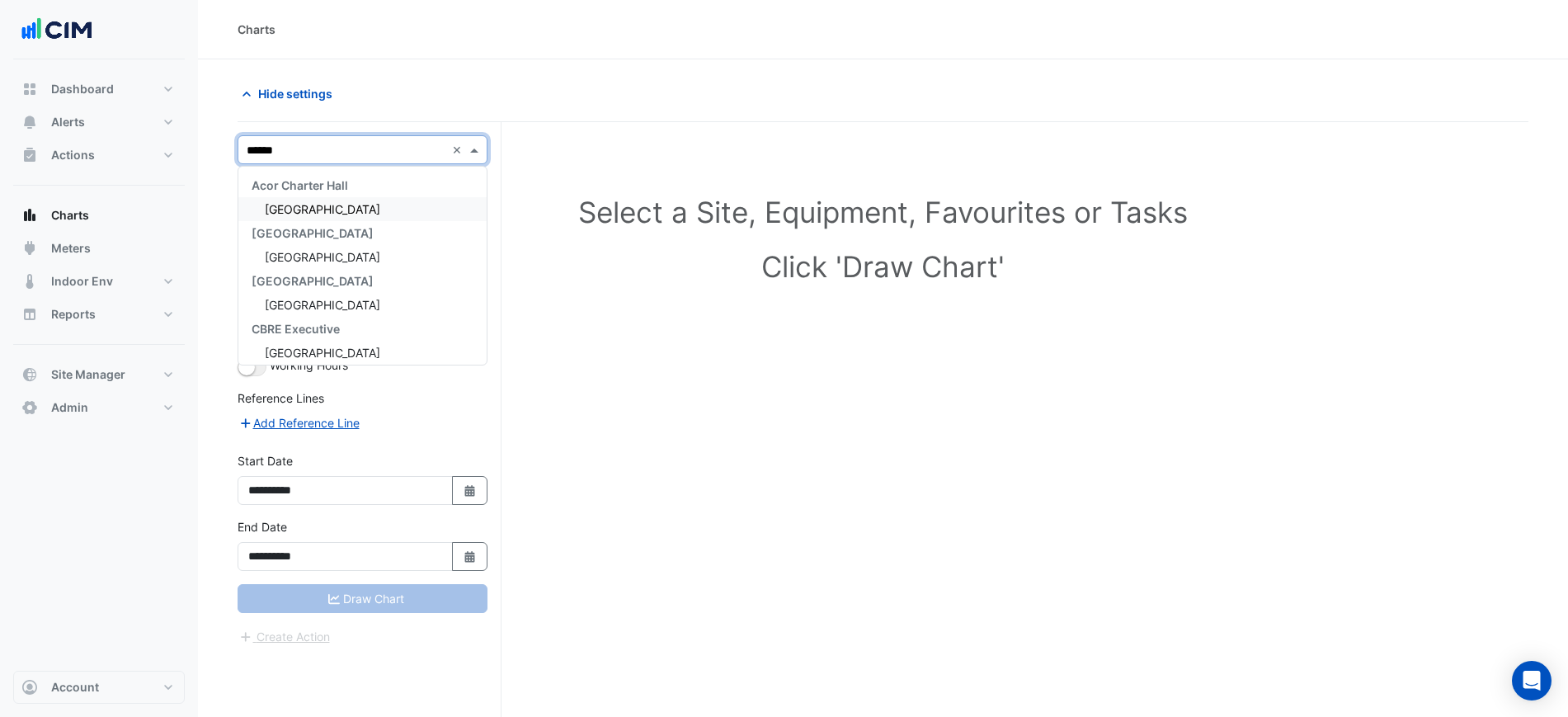
type input "*******"
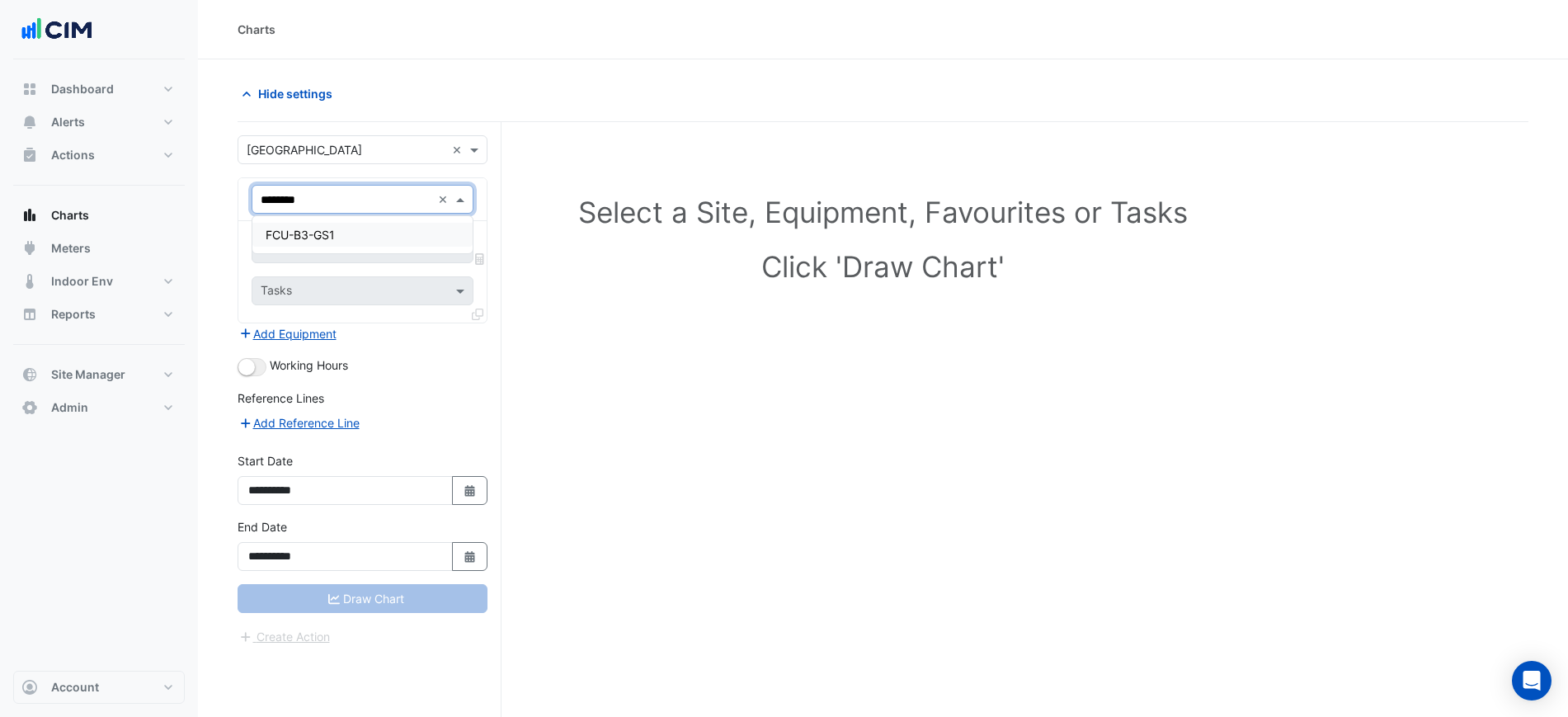
type input "*********"
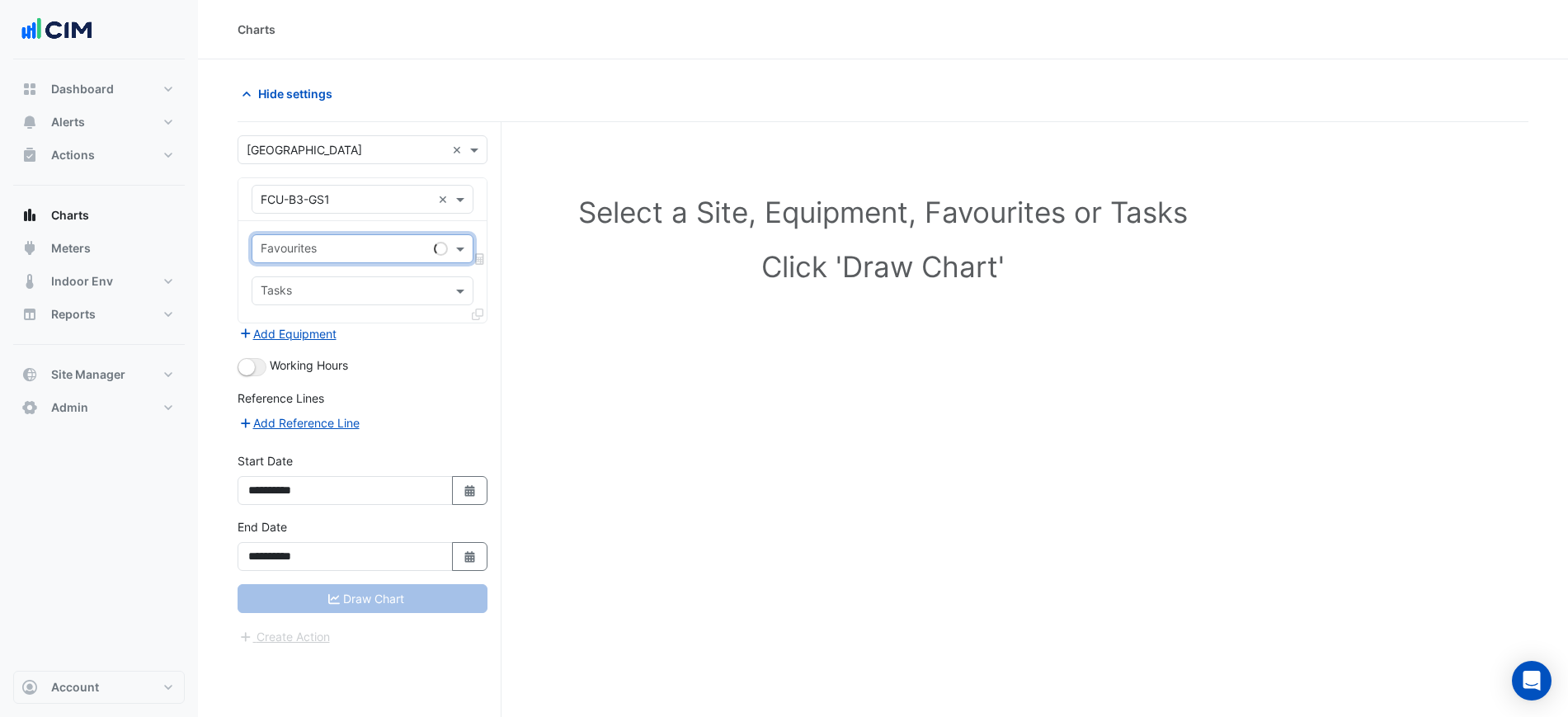
type input "*"
type input "******"
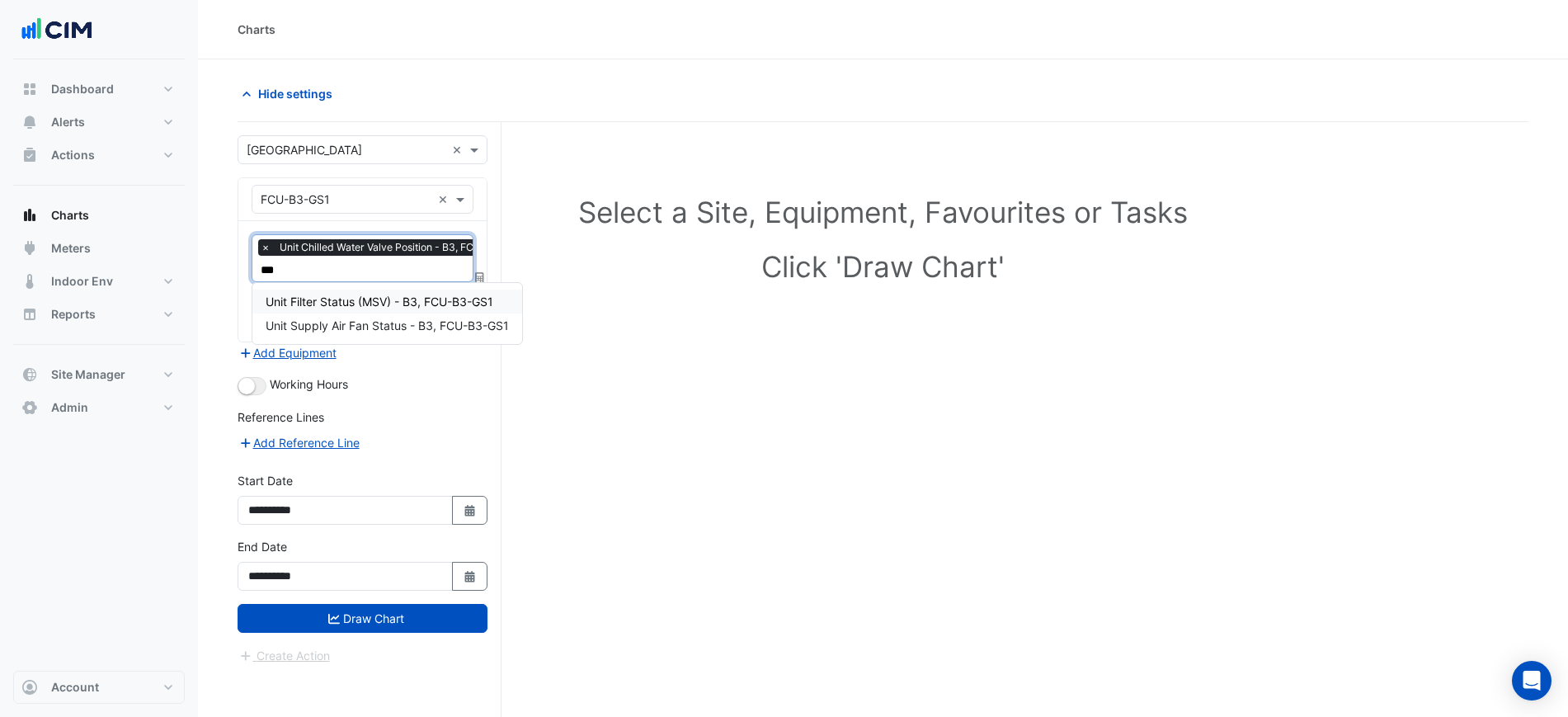
type input "****"
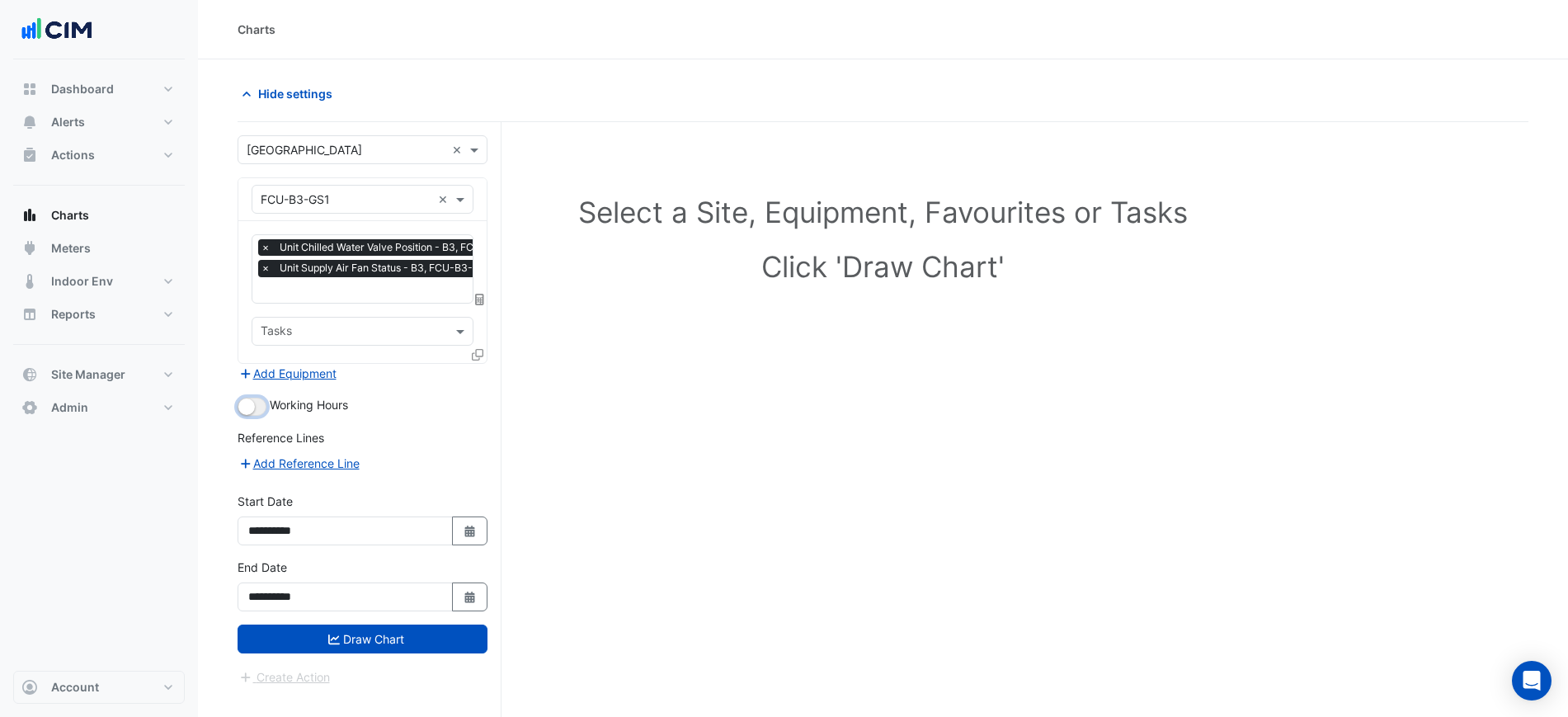
click at [261, 398] on button "button" at bounding box center [253, 407] width 29 height 19
click at [473, 355] on icon at bounding box center [478, 355] width 12 height 12
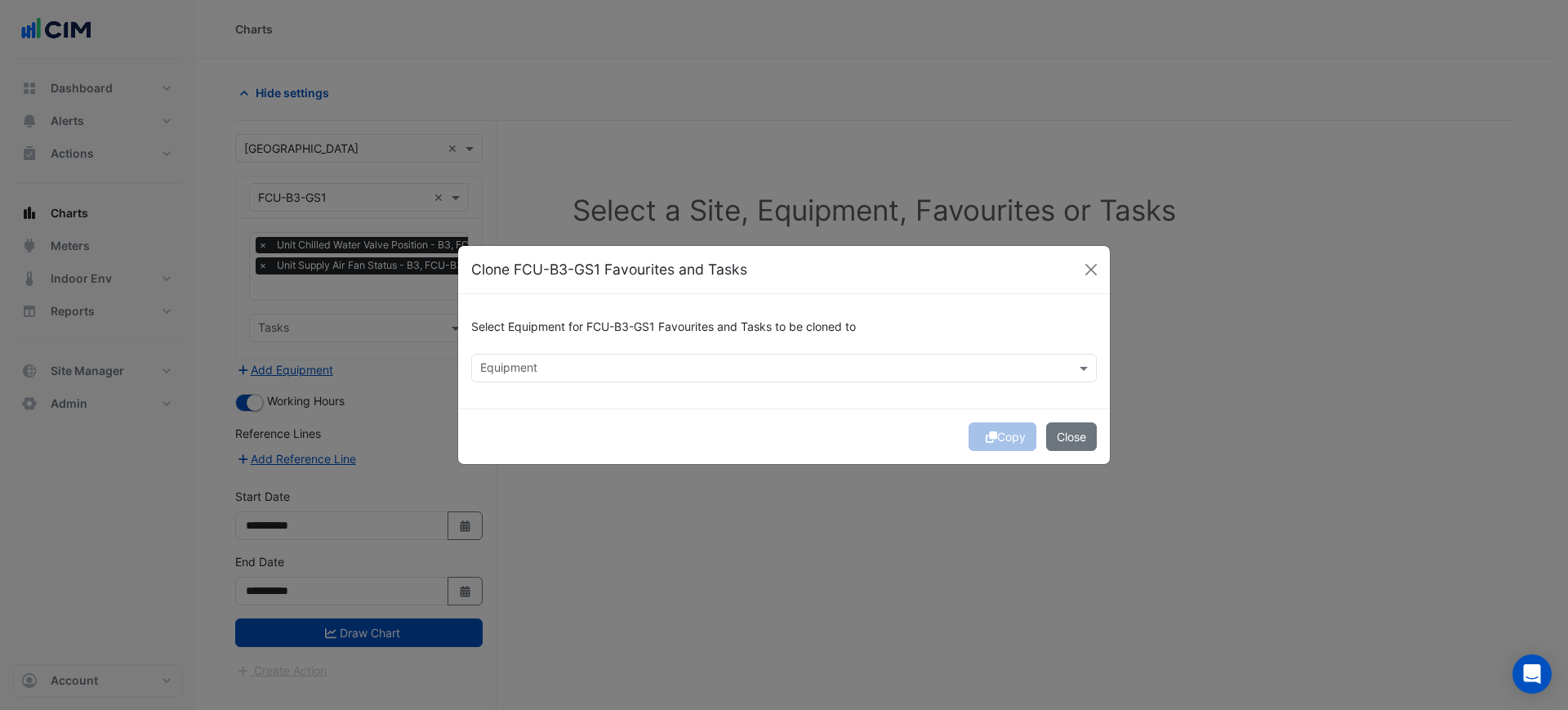
click at [613, 364] on input "text" at bounding box center [774, 370] width 589 height 17
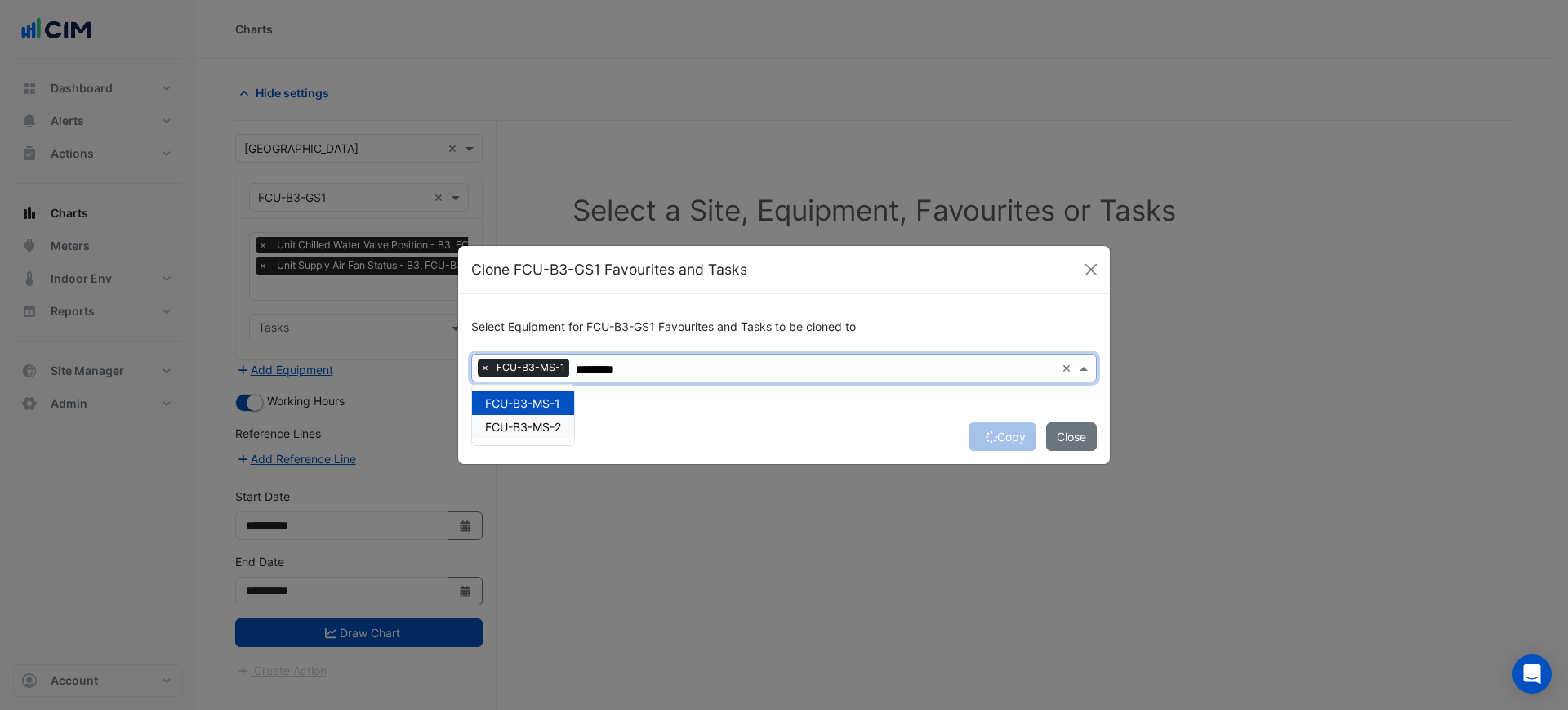
click at [564, 432] on div "FCU-B3-MS-2" at bounding box center [523, 427] width 102 height 24
type input "*********"
click at [764, 427] on div "Copy Close" at bounding box center [783, 437] width 652 height 56
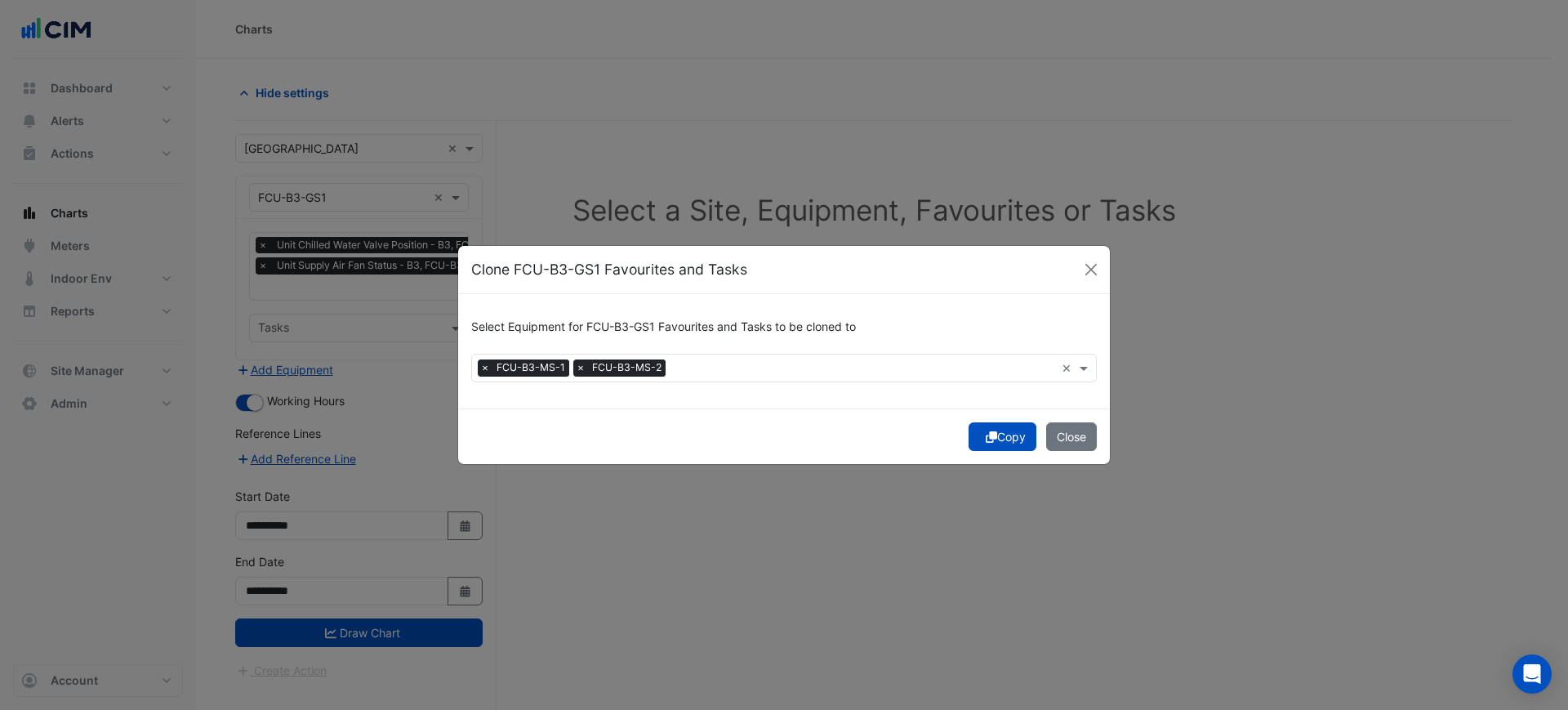
click at [997, 436] on button "Copy" at bounding box center [1002, 437] width 68 height 29
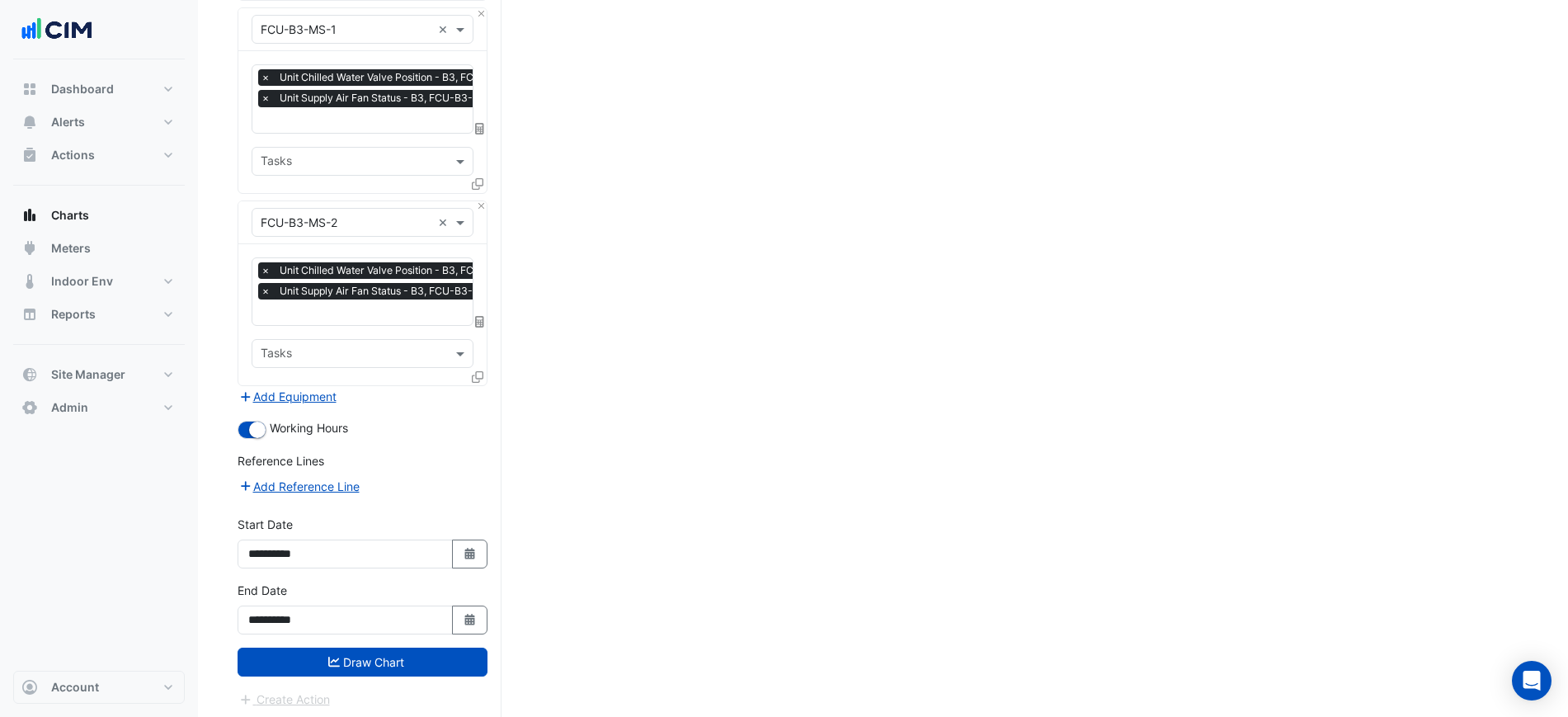
drag, startPoint x: 446, startPoint y: 659, endPoint x: 534, endPoint y: 580, distance: 118.3
click at [444, 661] on button "Draw Chart" at bounding box center [363, 662] width 250 height 29
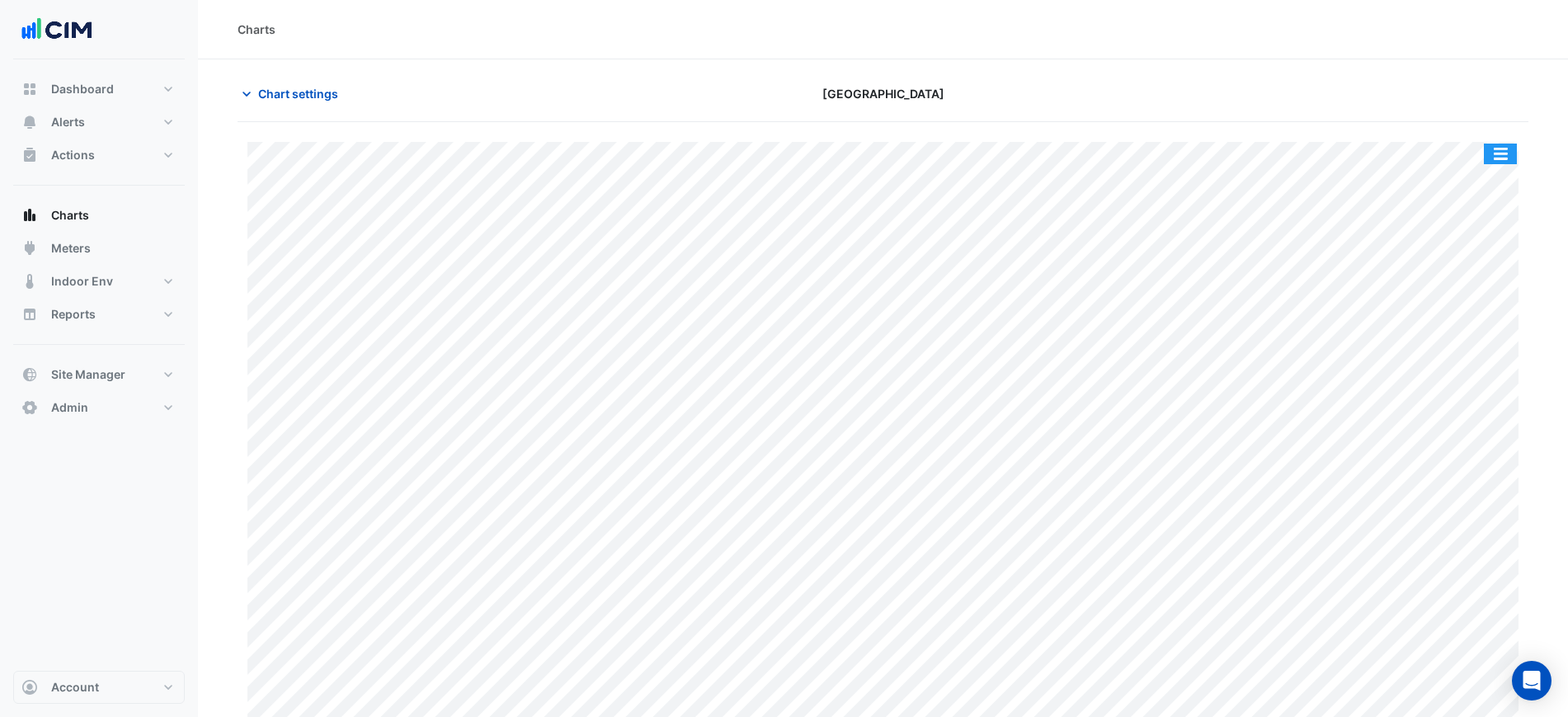
click at [1502, 150] on button "button" at bounding box center [1501, 153] width 33 height 20
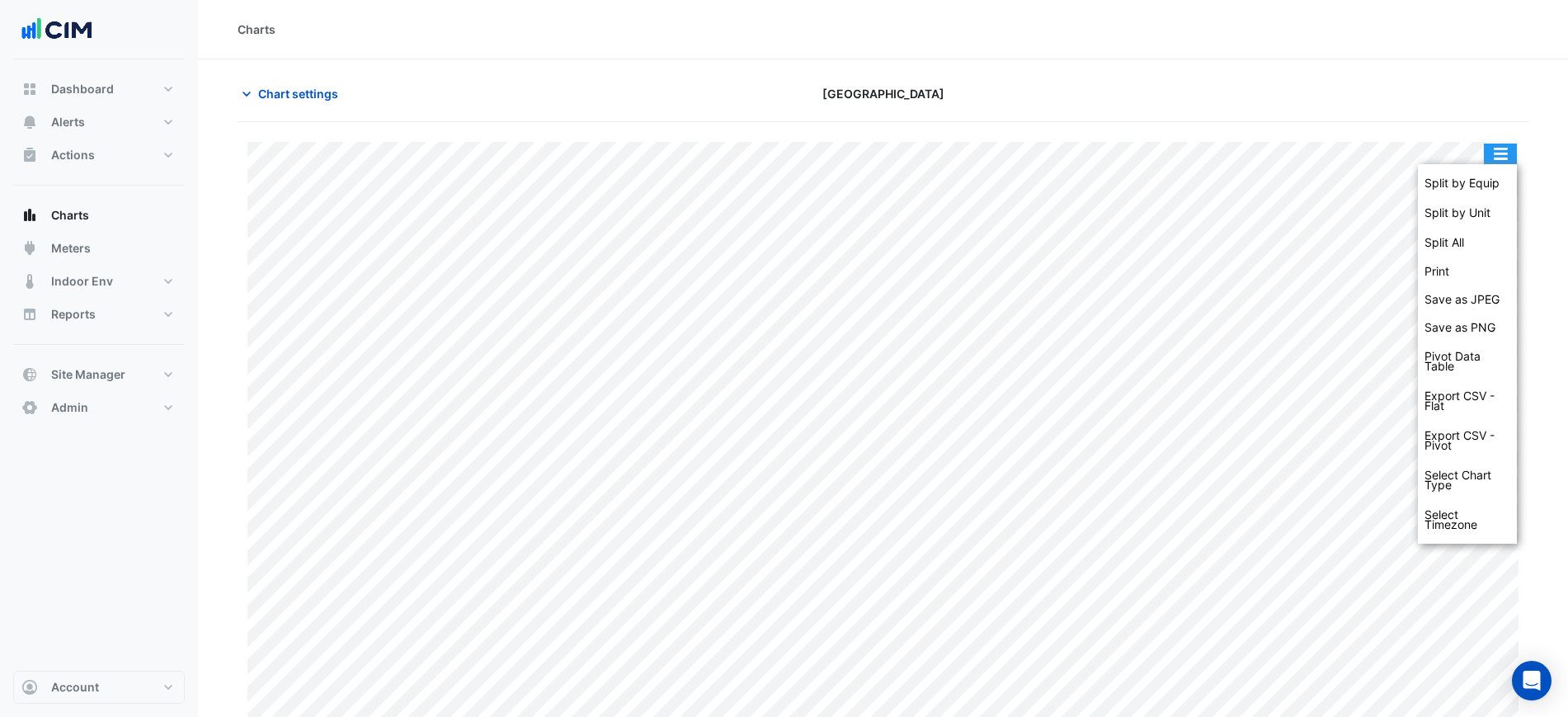
click at [1485, 171] on div "Split by Equip" at bounding box center [1467, 183] width 99 height 29
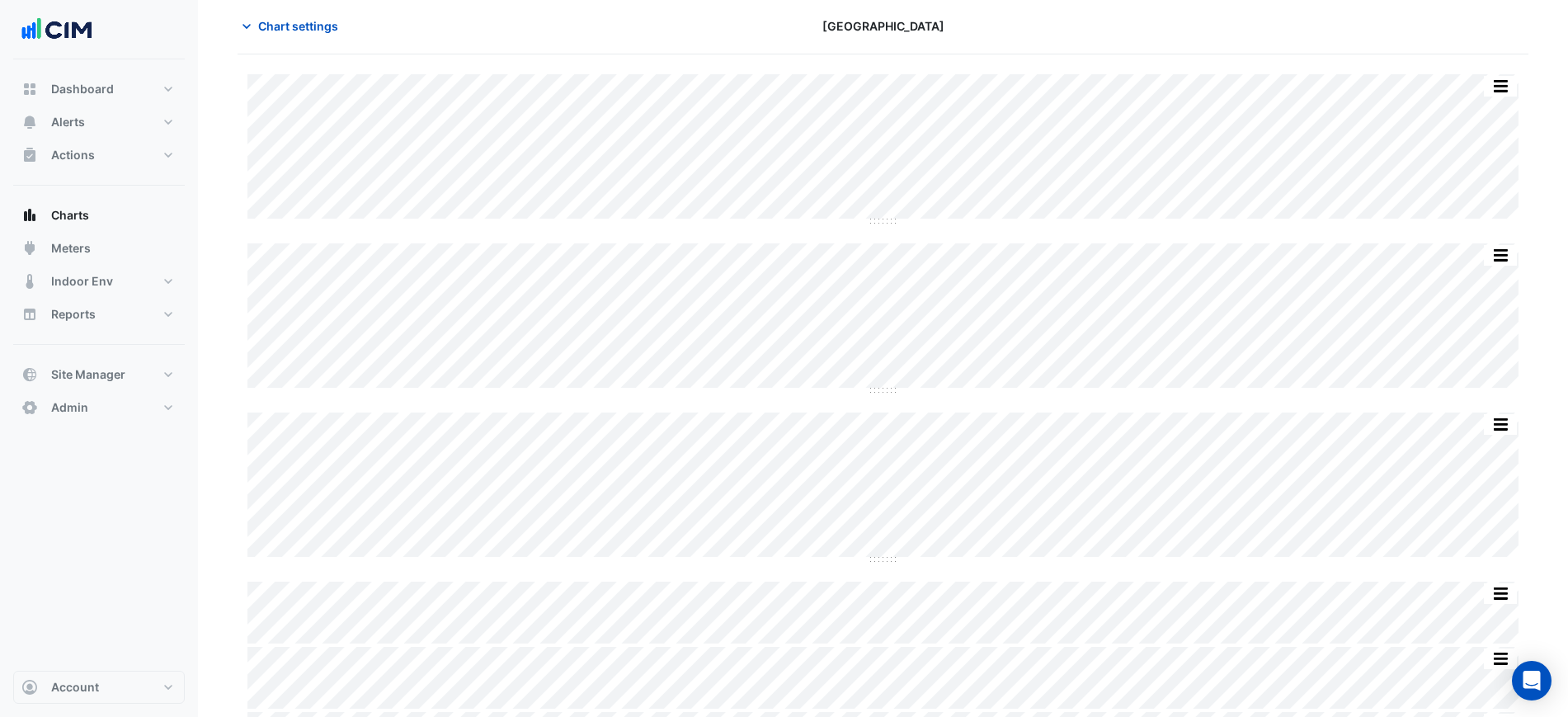
scroll to position [128, 0]
click at [1209, 179] on div "Split by Unit Split All Split None Print Save as JPEG Save as PNG Pivot Data Ta…" at bounding box center [883, 363] width 1291 height 699
click at [292, 87] on span "Chart settings" at bounding box center [299, 94] width 80 height 18
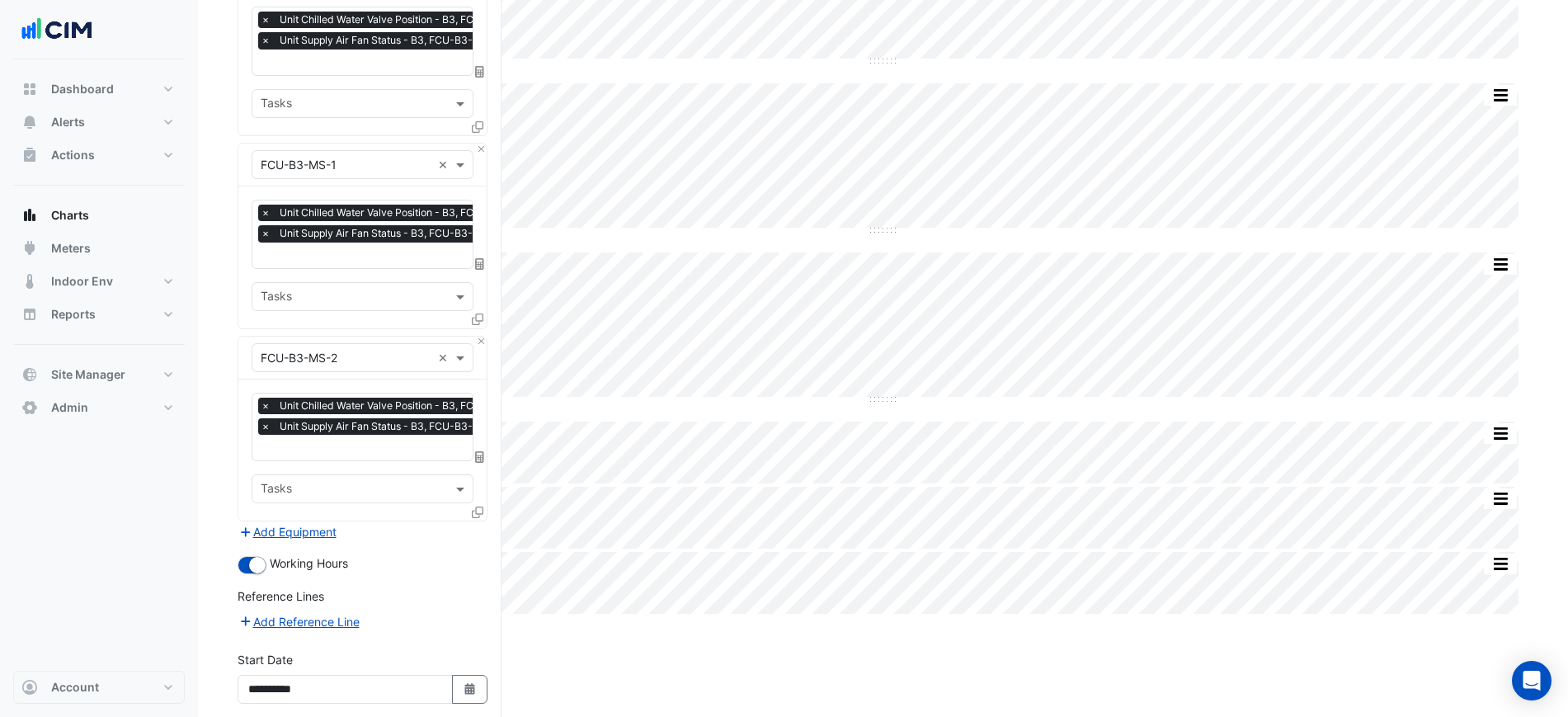
scroll to position [363, 0]
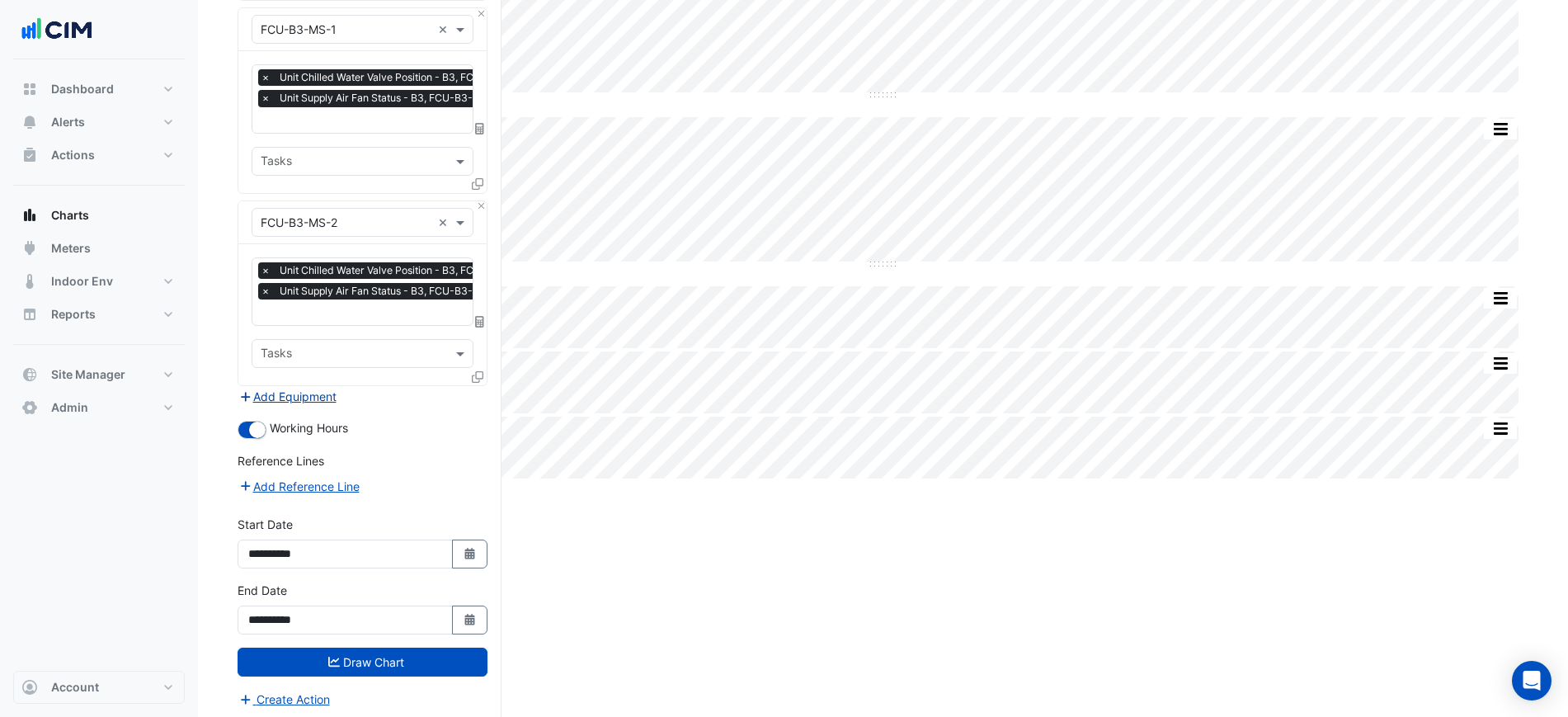
click at [314, 400] on button "Add Equipment" at bounding box center [288, 396] width 100 height 19
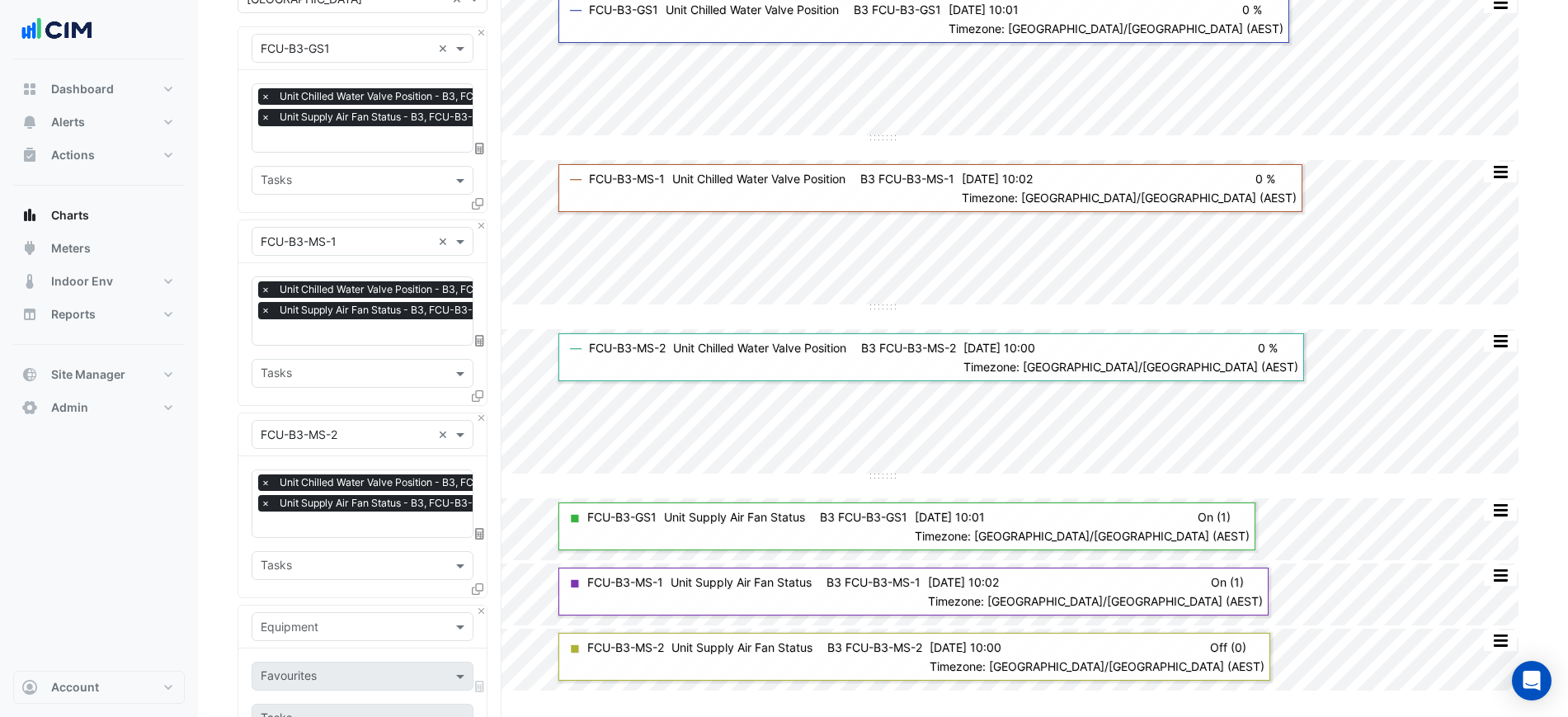
scroll to position [0, 0]
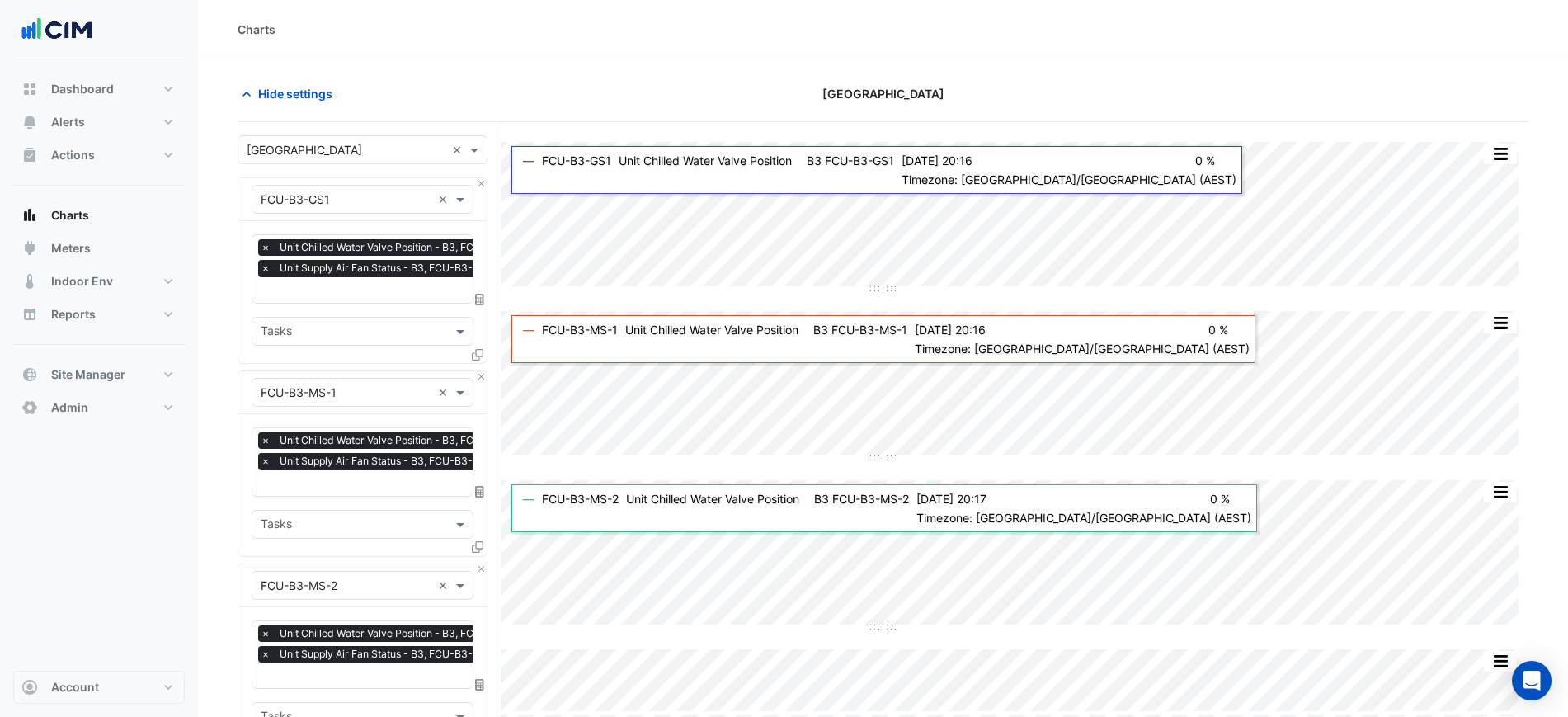
click at [389, 200] on input "text" at bounding box center [345, 200] width 171 height 18
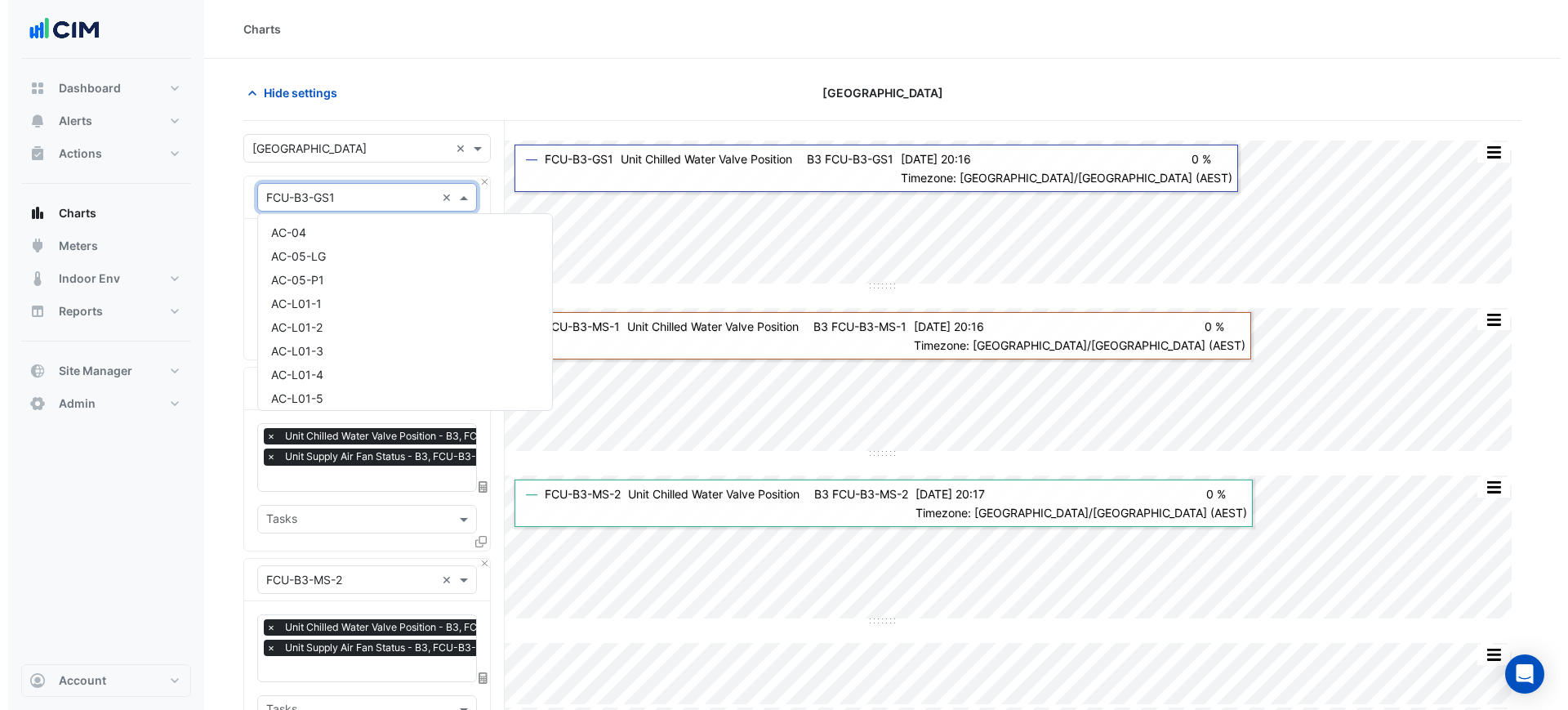
scroll to position [8202, 0]
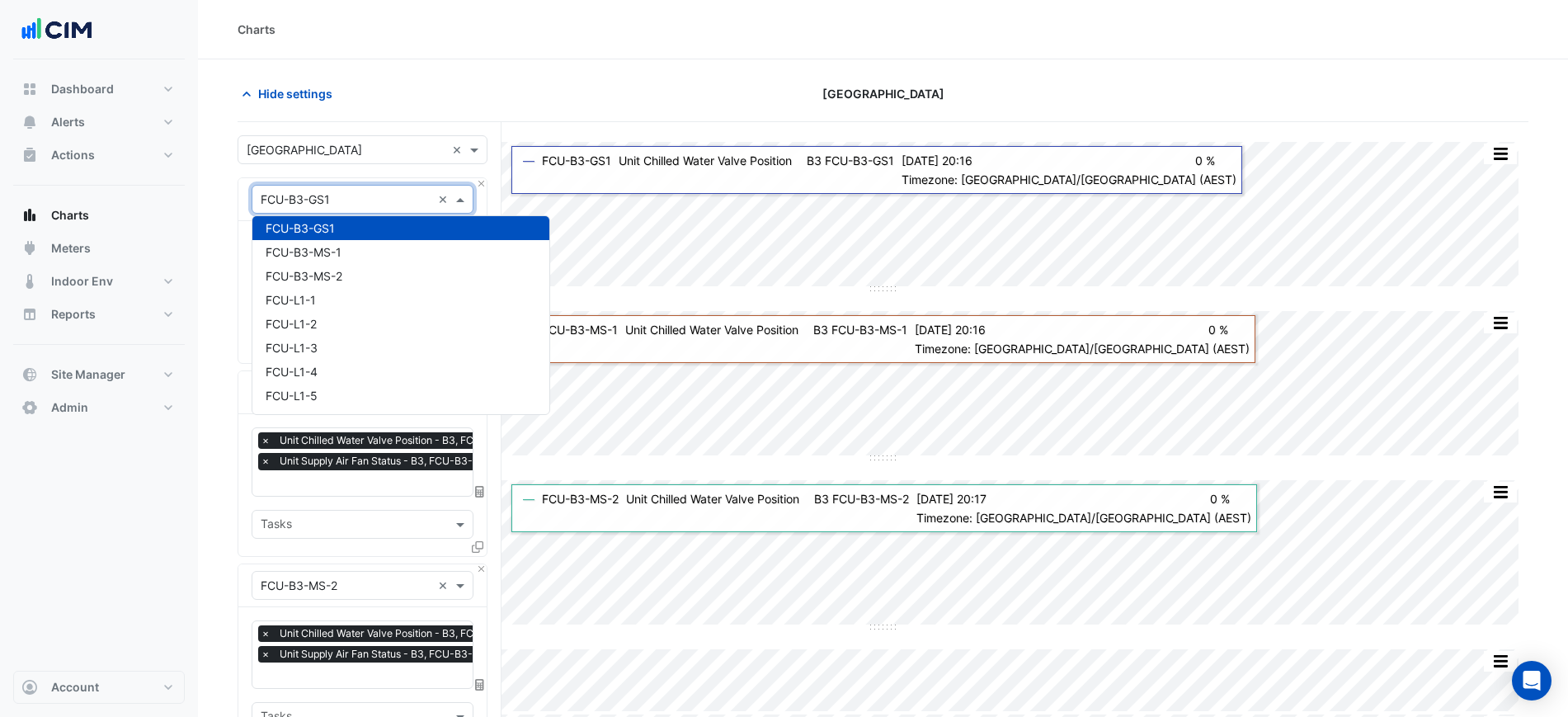
click at [471, 186] on div "Equipment × FCU-B3-GS1 ×" at bounding box center [362, 199] width 221 height 29
click at [475, 184] on div "Equipment × FCU-B3-GS1 ×" at bounding box center [362, 200] width 249 height 43
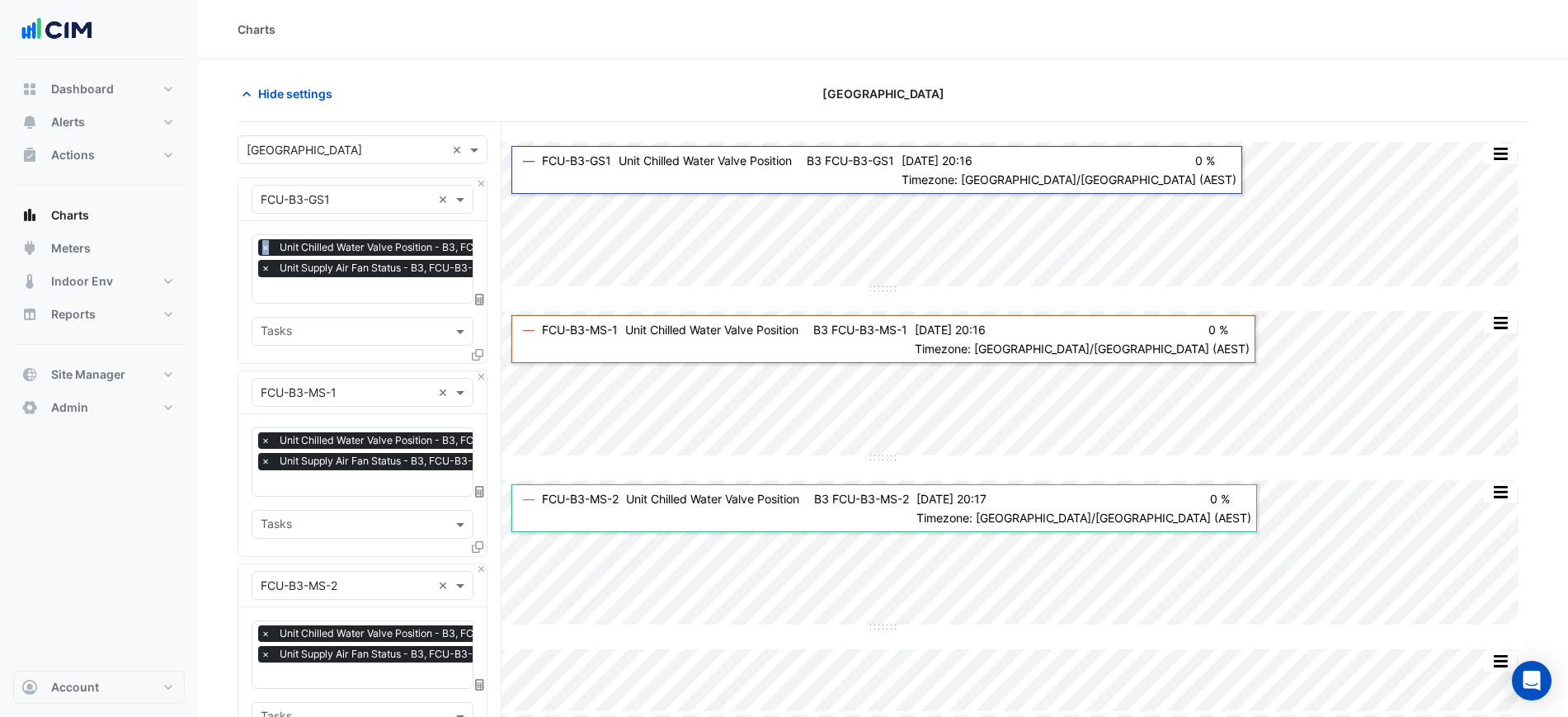
click at [475, 184] on div "Equipment × FCU-B3-GS1 ×" at bounding box center [362, 200] width 249 height 43
click at [477, 183] on button "Close" at bounding box center [481, 183] width 11 height 11
click at [477, 372] on button "Close" at bounding box center [481, 377] width 11 height 11
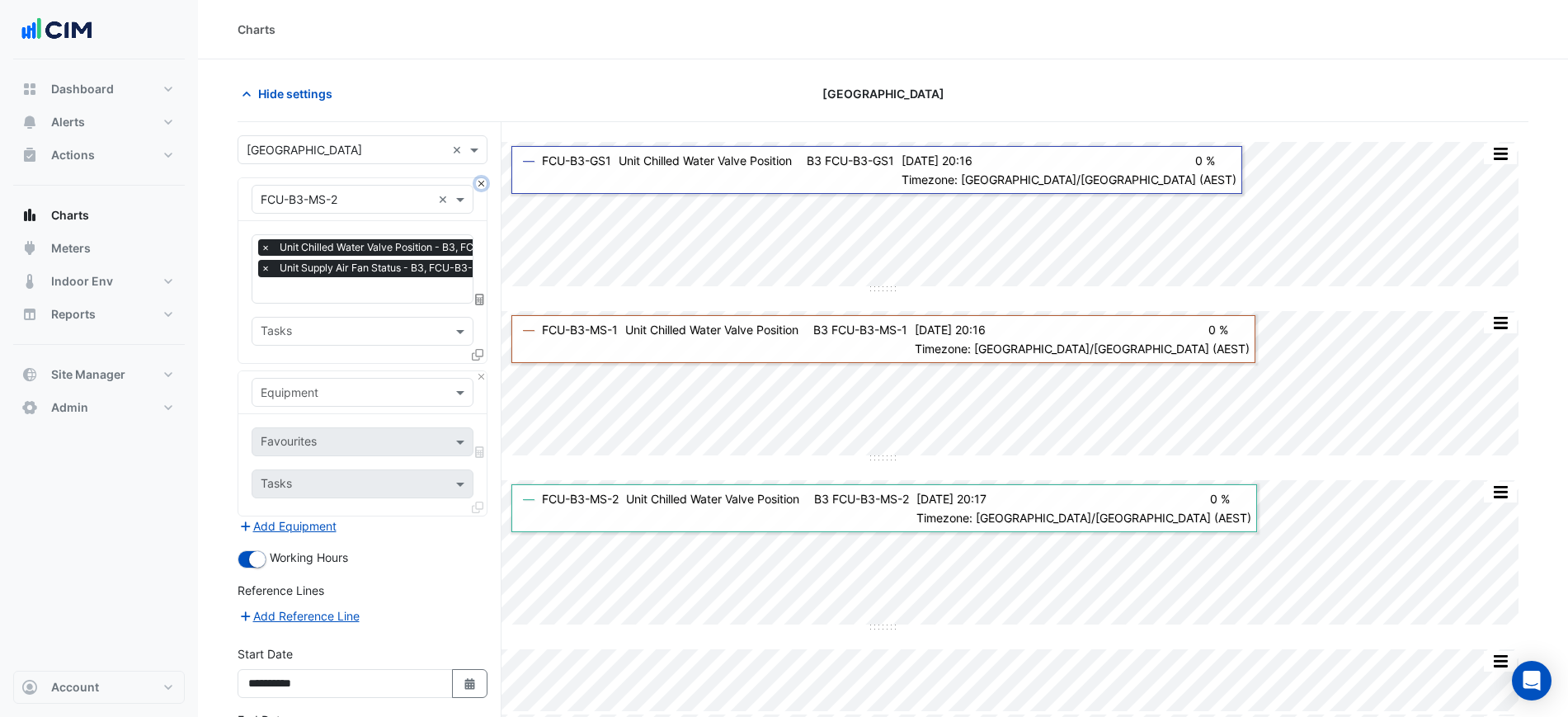
click at [477, 183] on button "Close" at bounding box center [481, 183] width 11 height 11
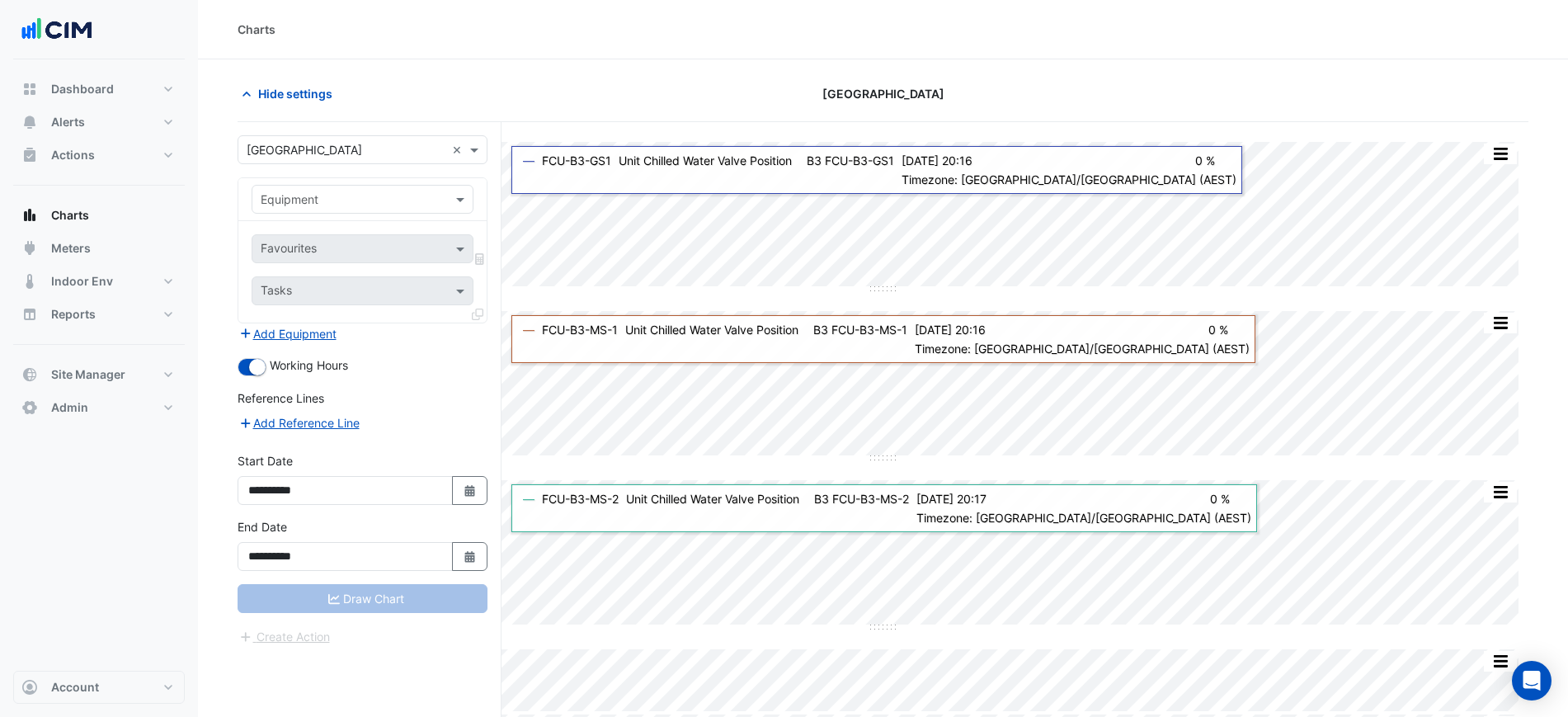
click at [477, 183] on div "Equipment" at bounding box center [362, 200] width 249 height 43
click at [356, 185] on div "Equipment" at bounding box center [362, 199] width 221 height 29
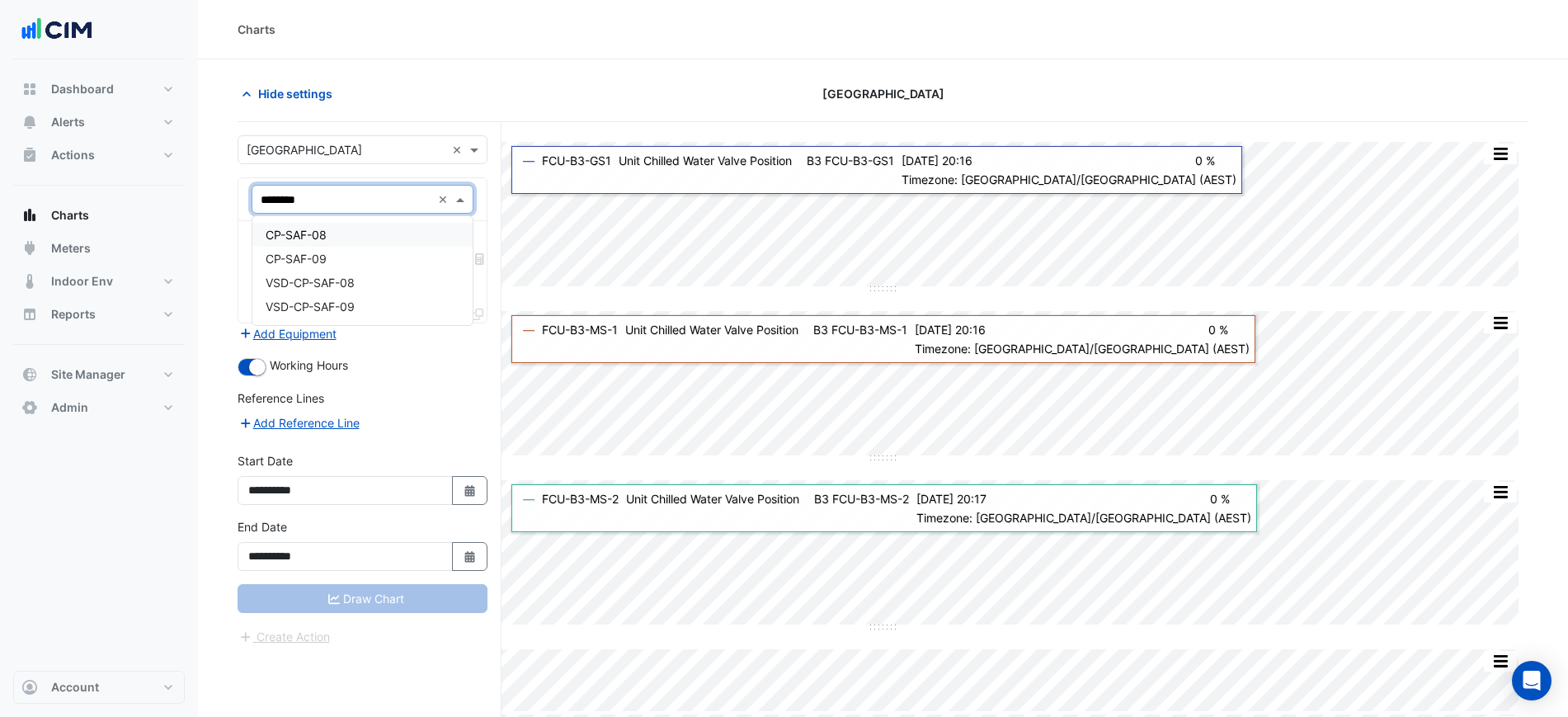
type input "*********"
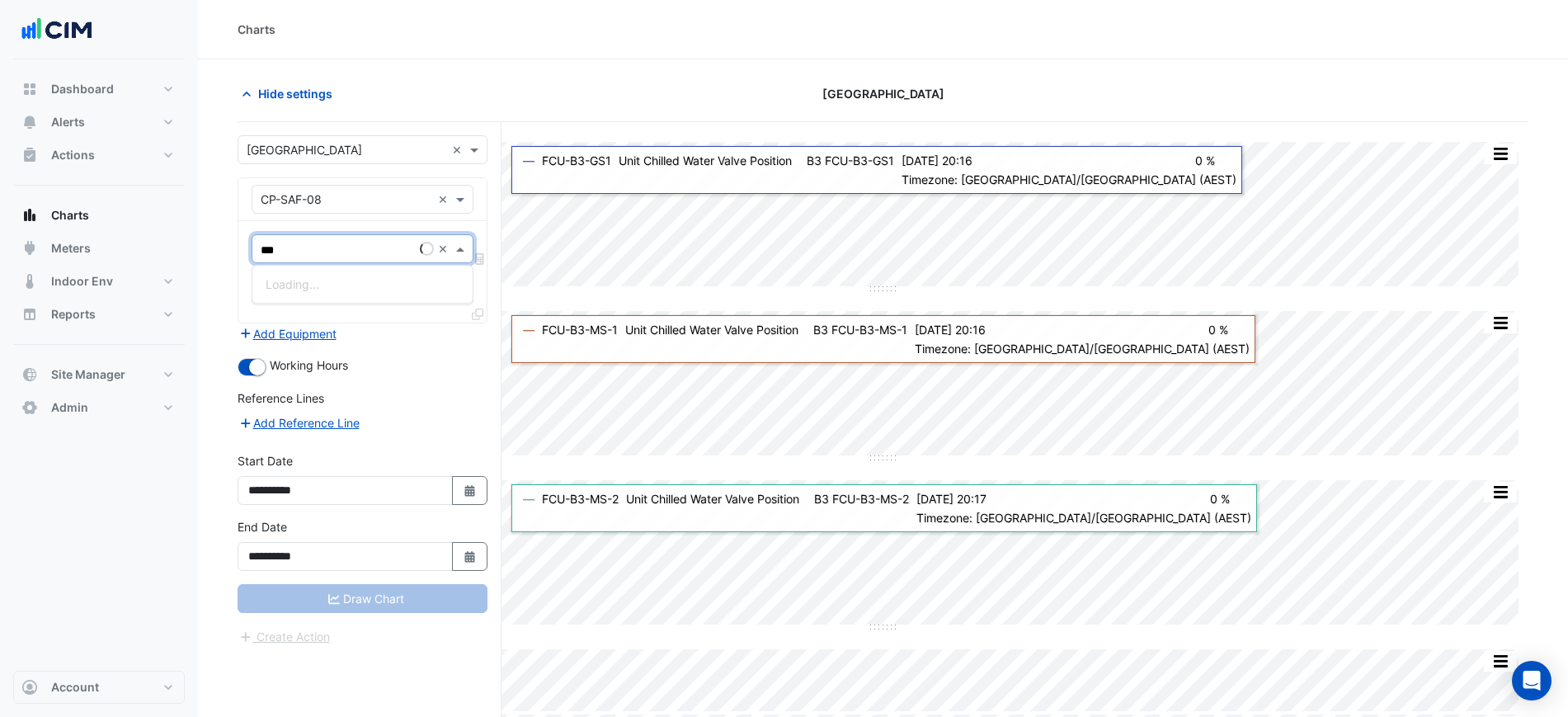
type input "****"
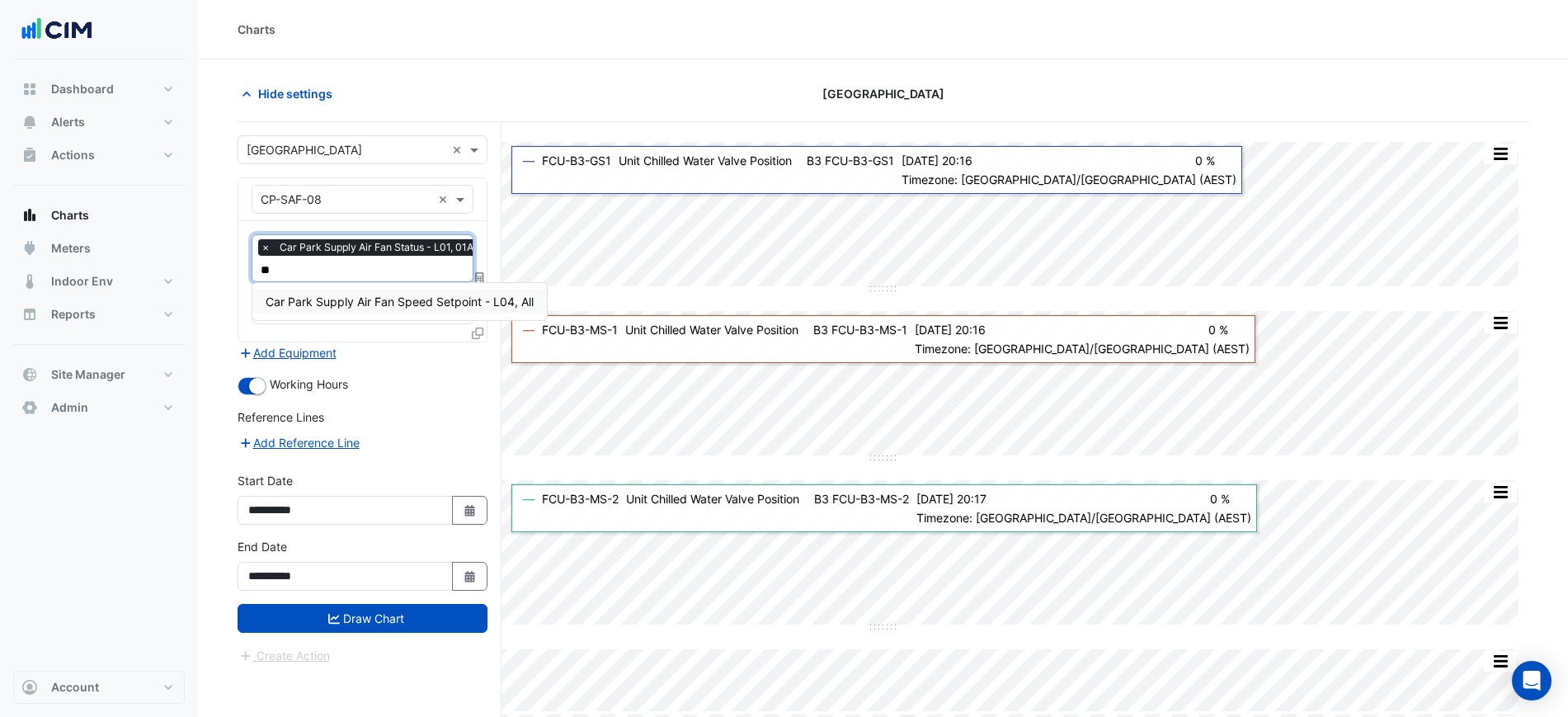
type input "*"
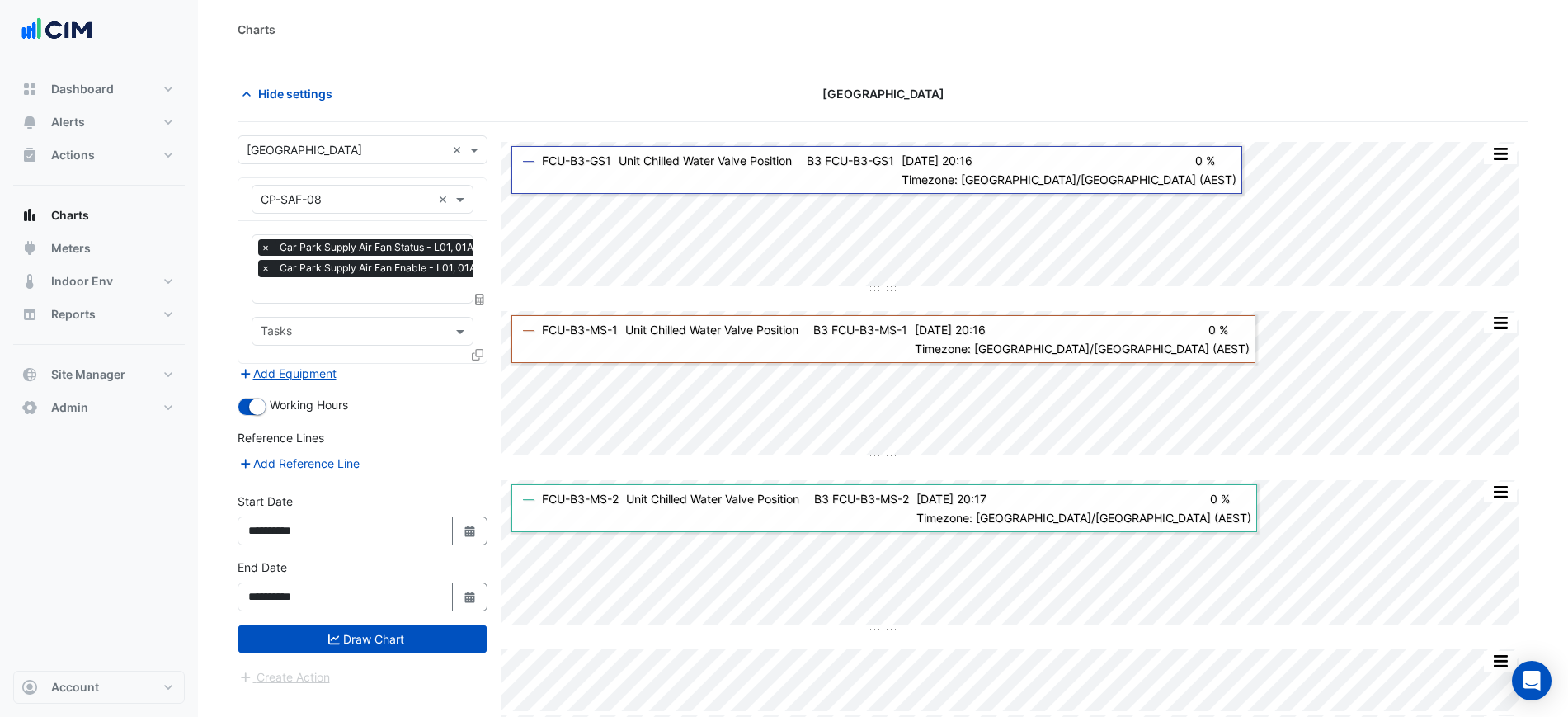
click at [484, 349] on div at bounding box center [479, 357] width 15 height 24
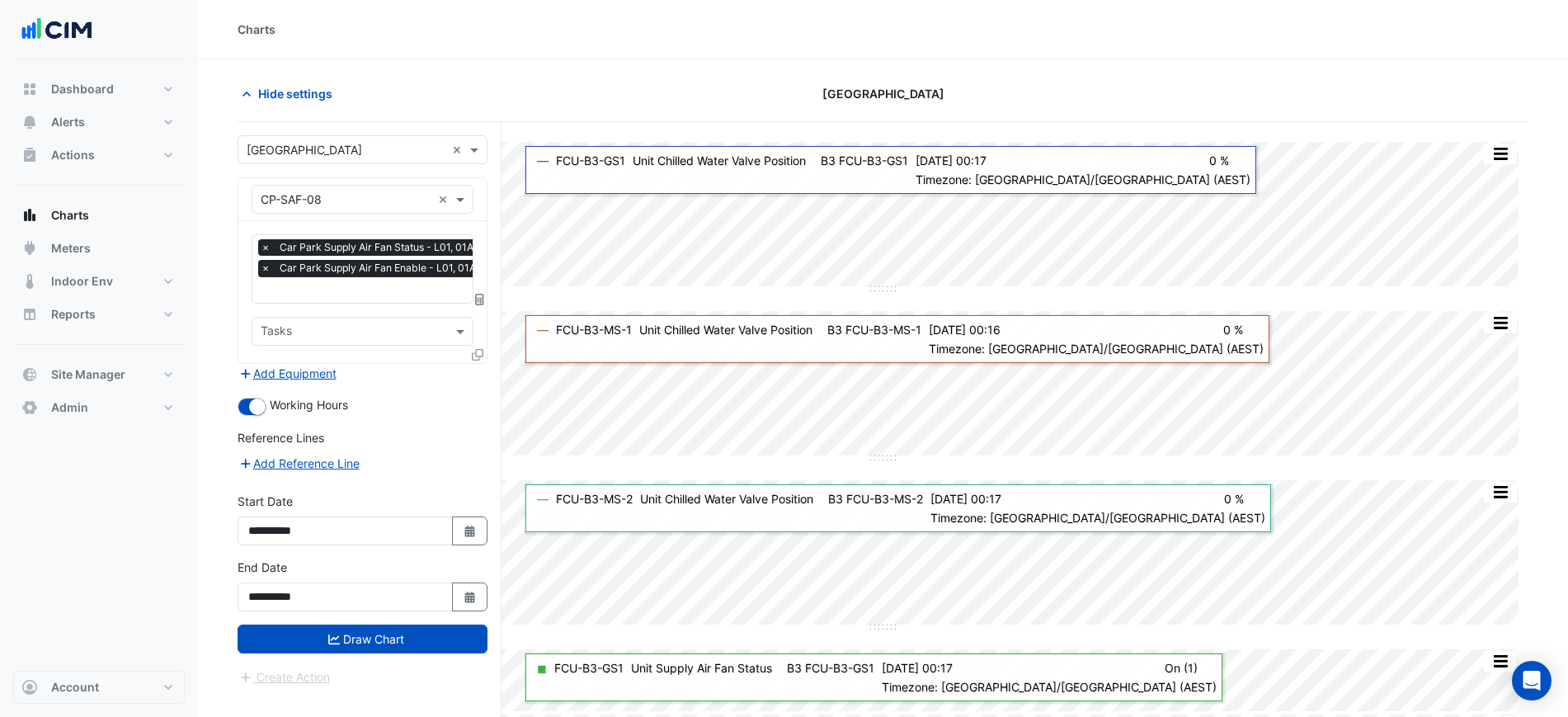
click at [483, 352] on icon at bounding box center [478, 355] width 12 height 12
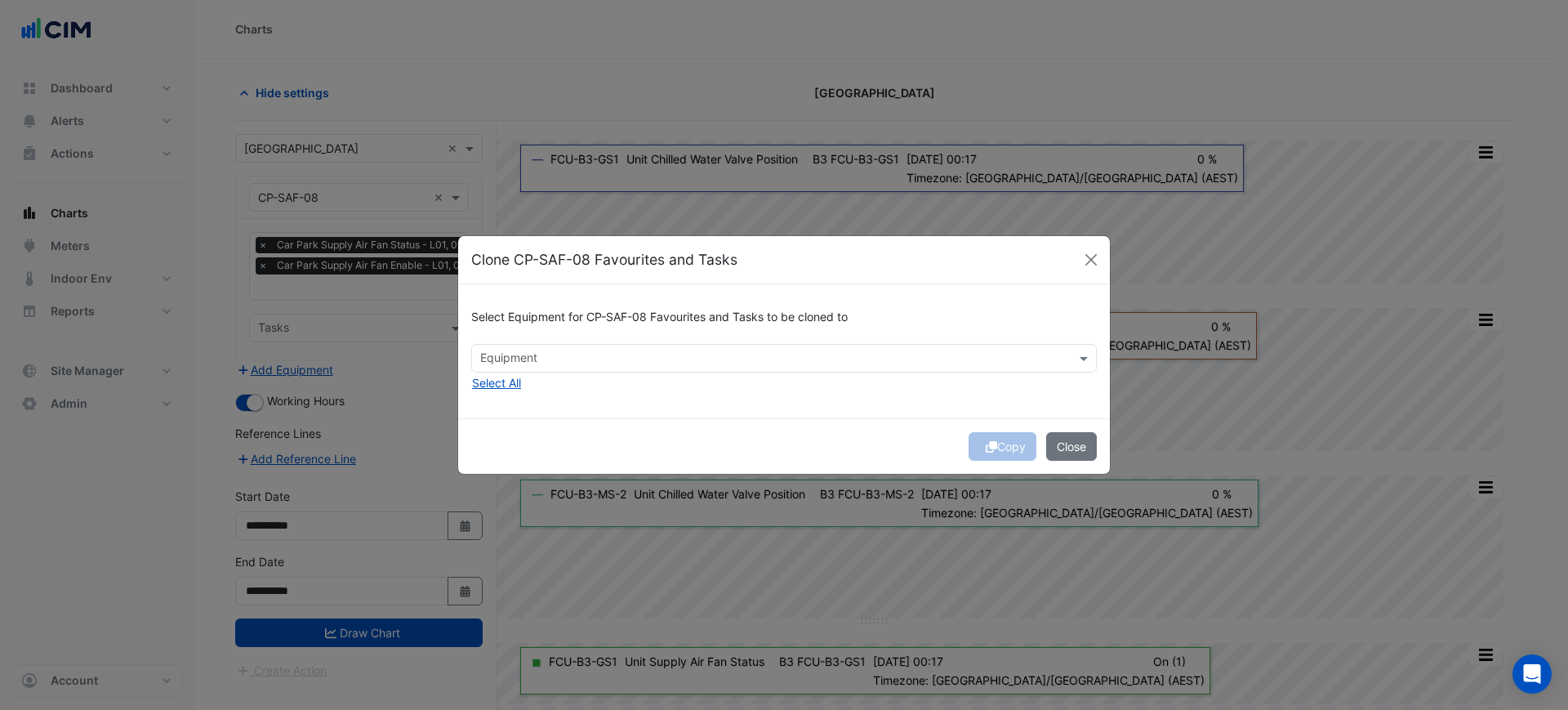
click at [593, 388] on div "Select Equipment for CP-SAF-08 Favourites and Tasks to be cloned to Equipment S…" at bounding box center [783, 351] width 652 height 133
click at [586, 368] on div at bounding box center [773, 360] width 591 height 21
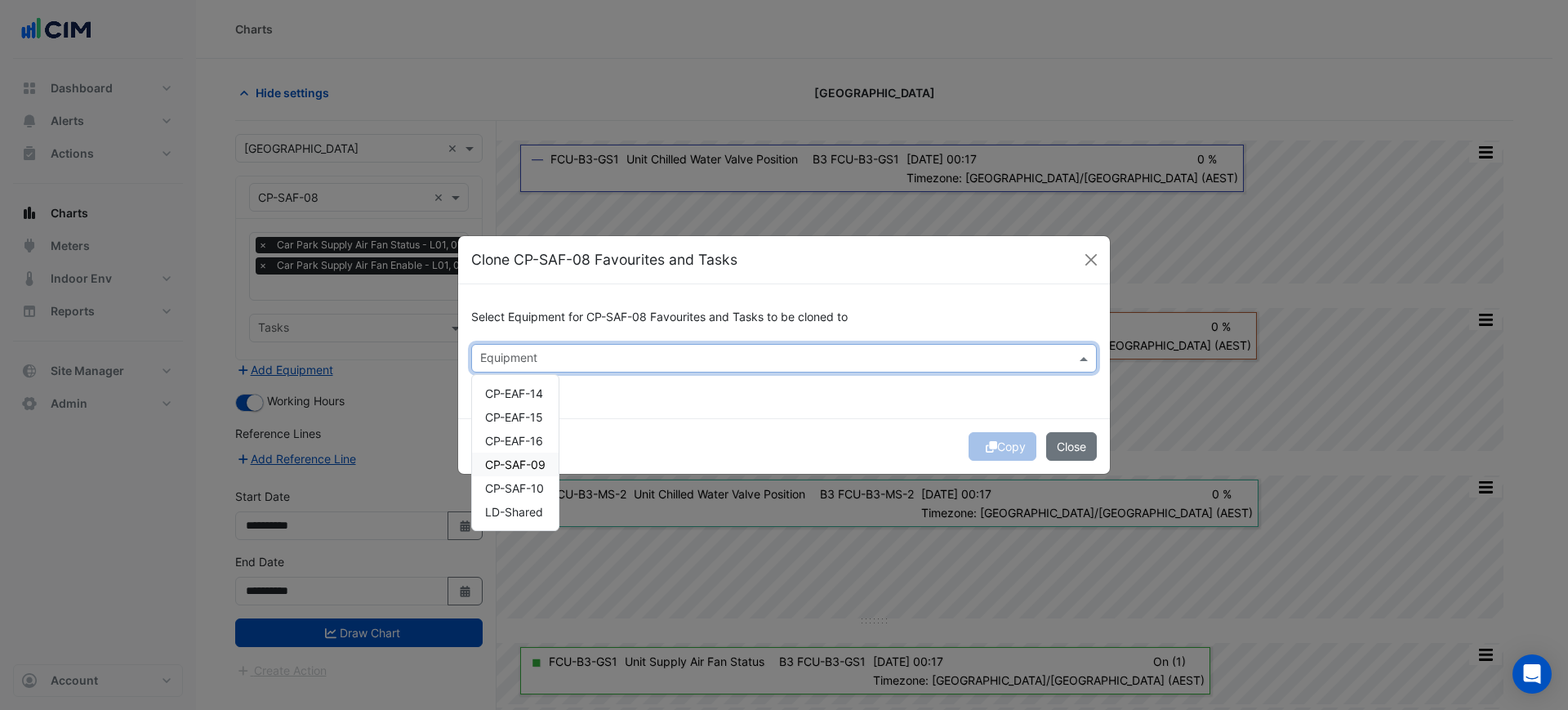
drag, startPoint x: 542, startPoint y: 458, endPoint x: 542, endPoint y: 478, distance: 20.0
click at [542, 459] on span "CP-SAF-09" at bounding box center [515, 465] width 61 height 14
click at [542, 479] on div "CP-SAF-10" at bounding box center [516, 488] width 87 height 24
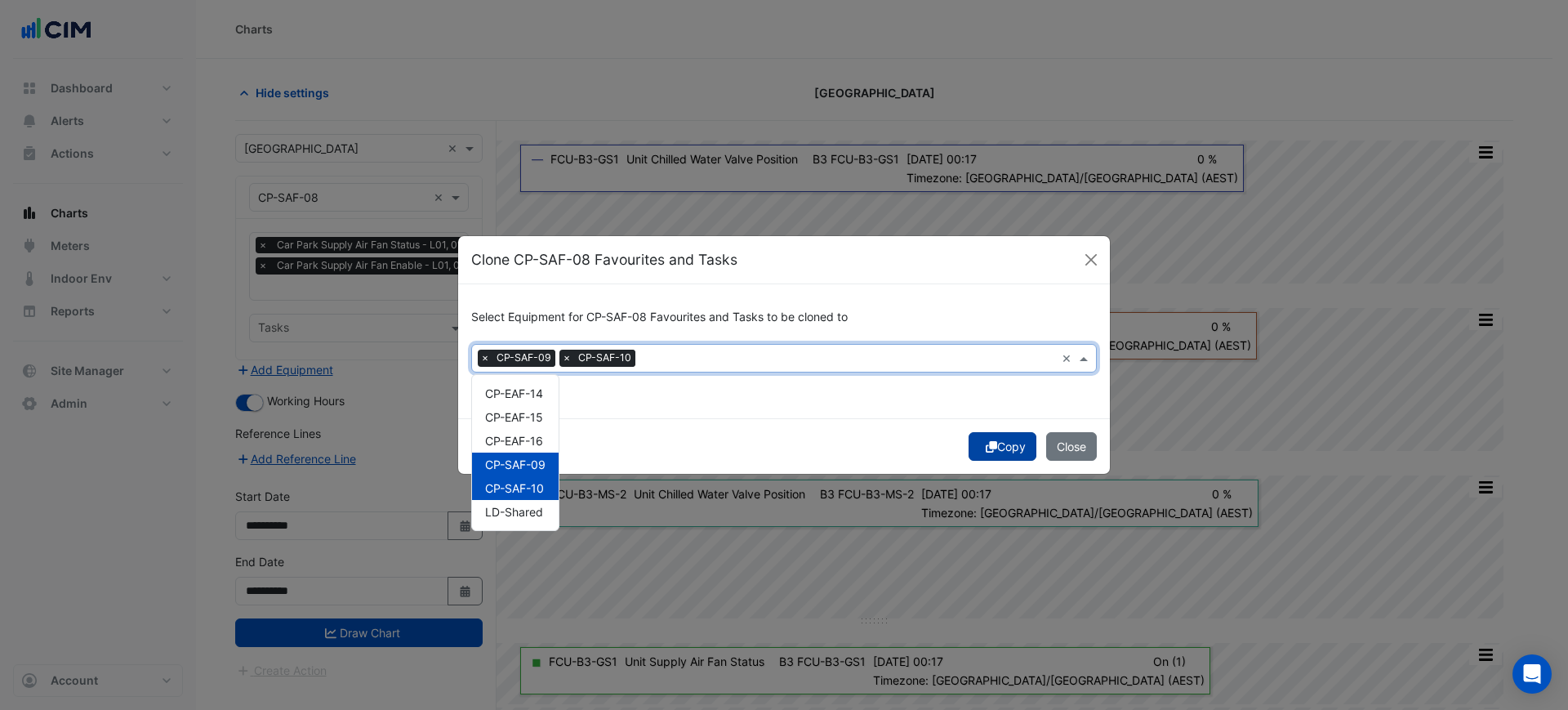
click at [1007, 447] on button "Copy" at bounding box center [1002, 446] width 68 height 29
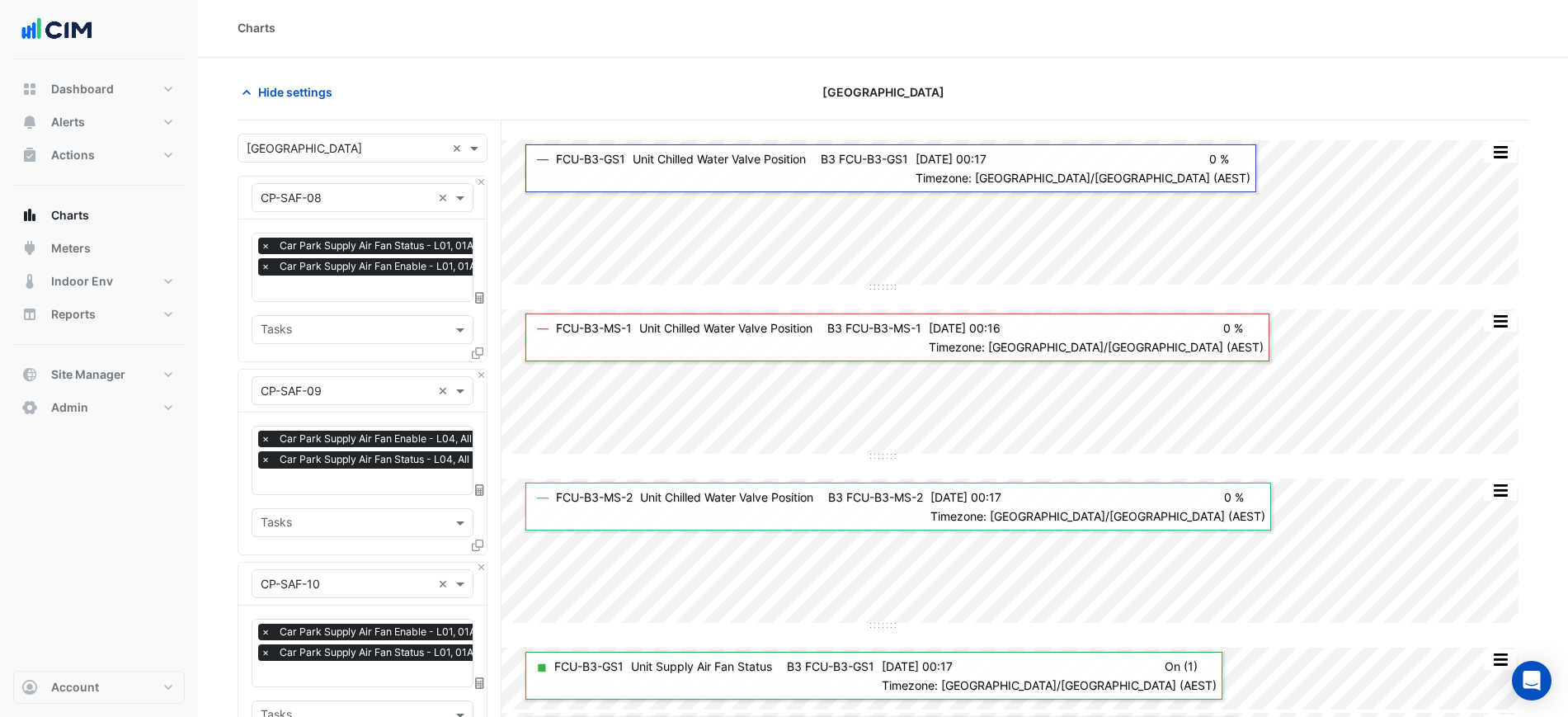
scroll to position [363, 0]
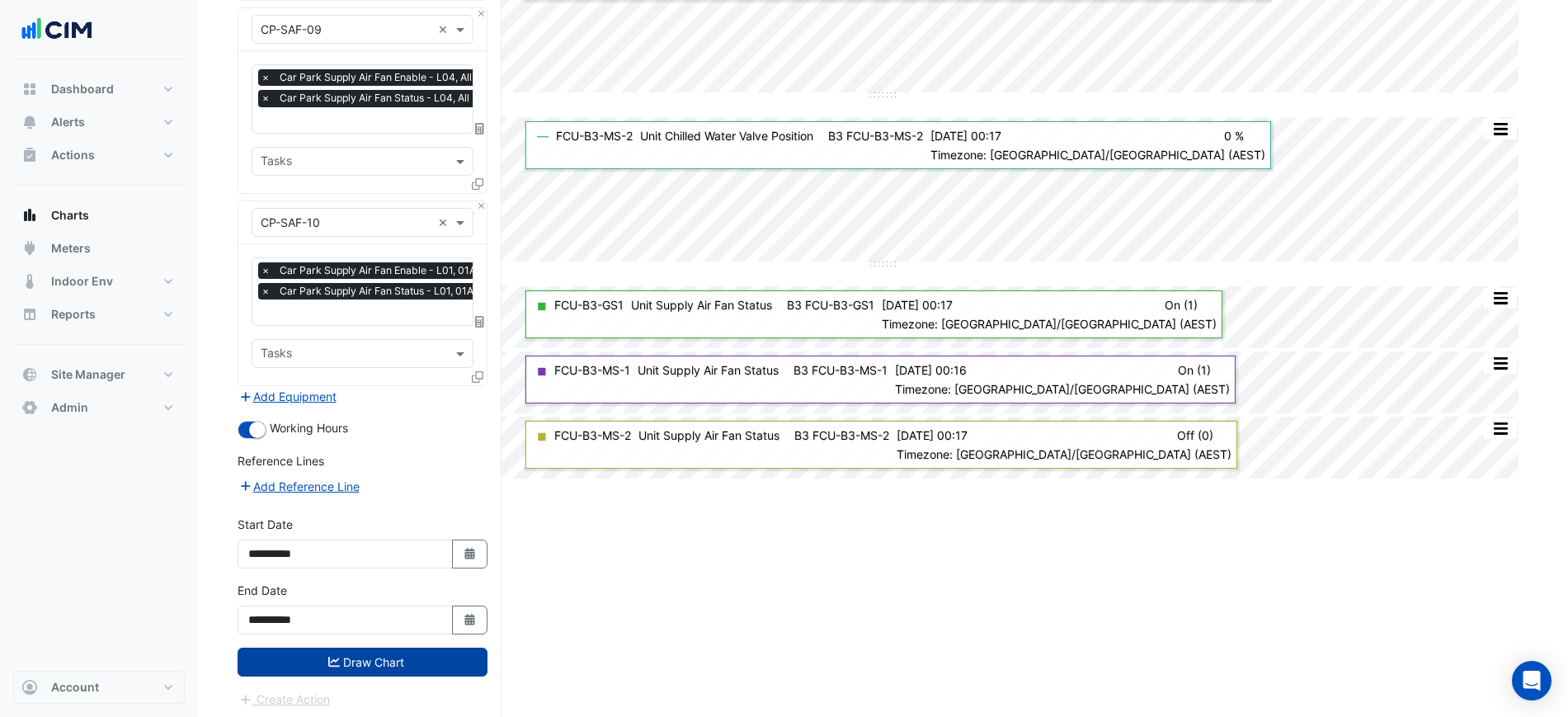
click at [412, 648] on button "Draw Chart" at bounding box center [363, 662] width 250 height 29
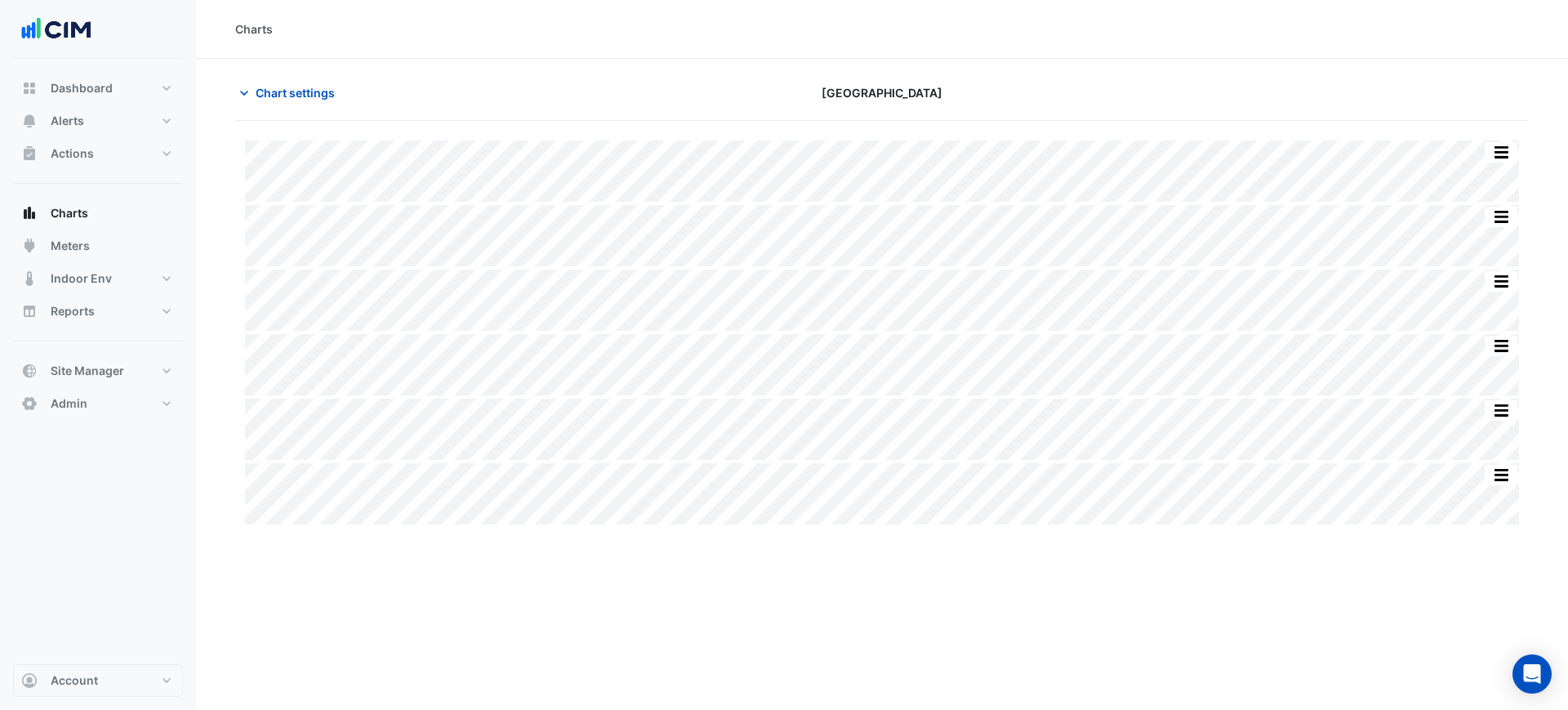
click at [968, 40] on div "Charts" at bounding box center [882, 29] width 1372 height 59
click at [350, 94] on div "Chart settings" at bounding box center [443, 93] width 437 height 29
click at [347, 93] on div "Chart settings" at bounding box center [443, 93] width 437 height 29
click at [334, 93] on span "Chart settings" at bounding box center [295, 93] width 79 height 17
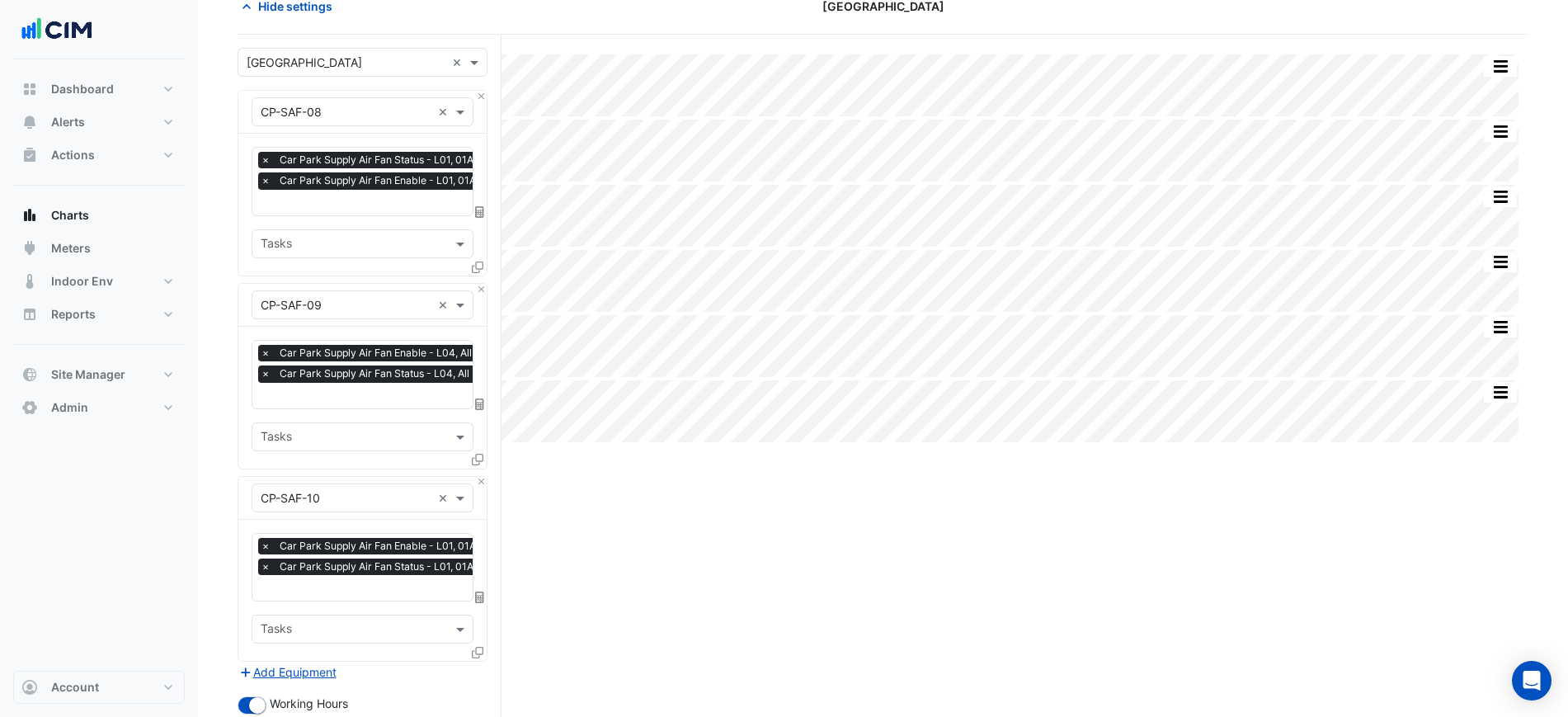
scroll to position [363, 0]
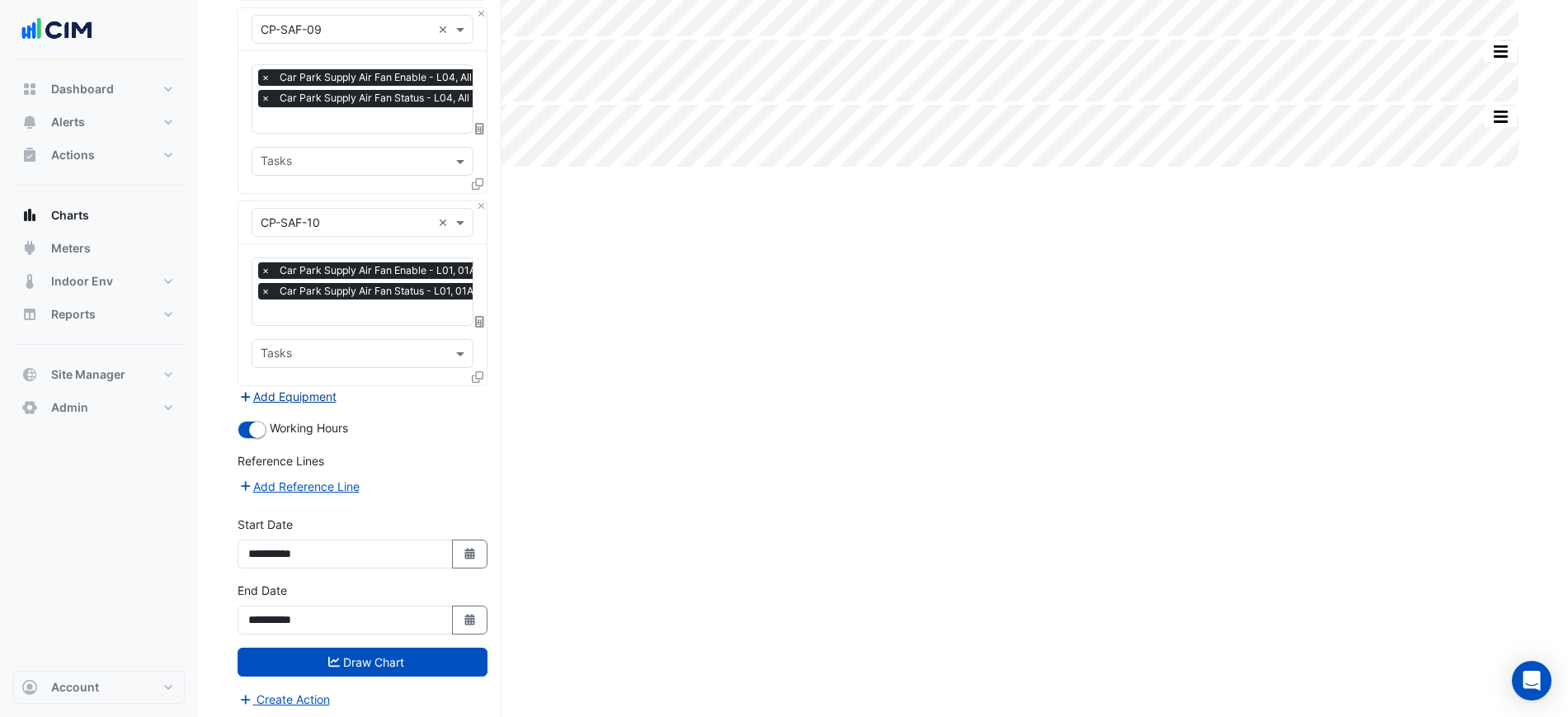
click at [332, 387] on button "Add Equipment" at bounding box center [288, 396] width 100 height 19
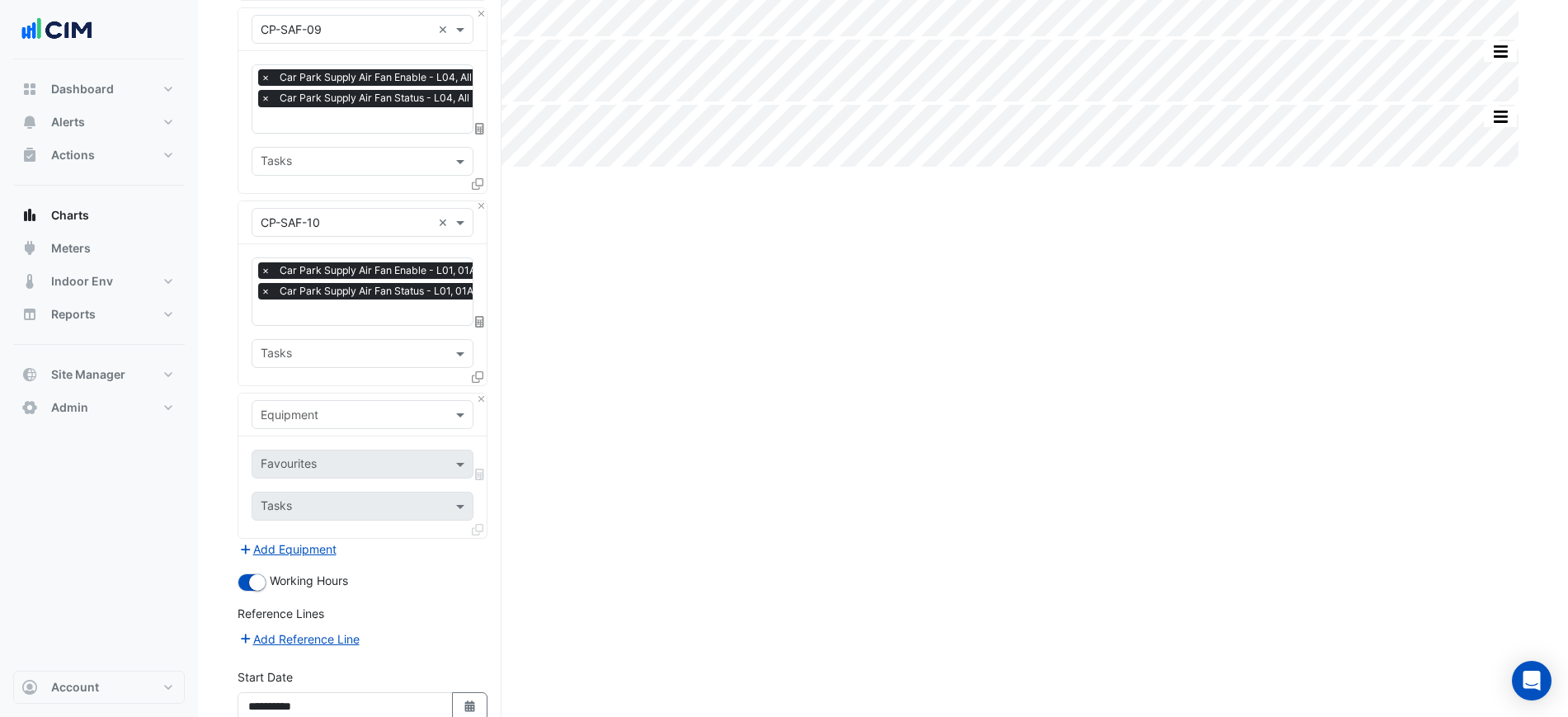
click at [330, 422] on div "Equipment" at bounding box center [362, 415] width 221 height 29
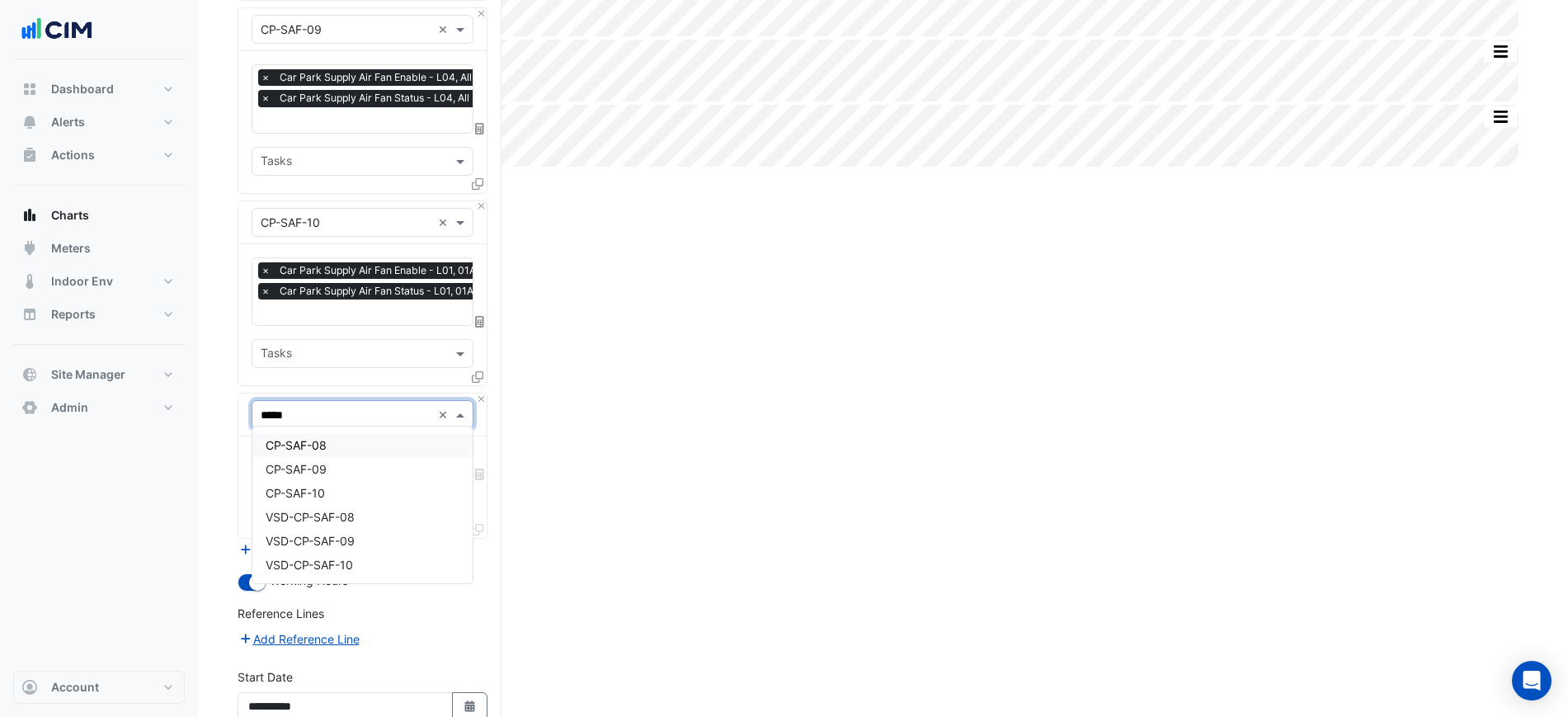
type input "******"
click at [350, 512] on span "VSD-CP-SAF-08" at bounding box center [309, 517] width 89 height 14
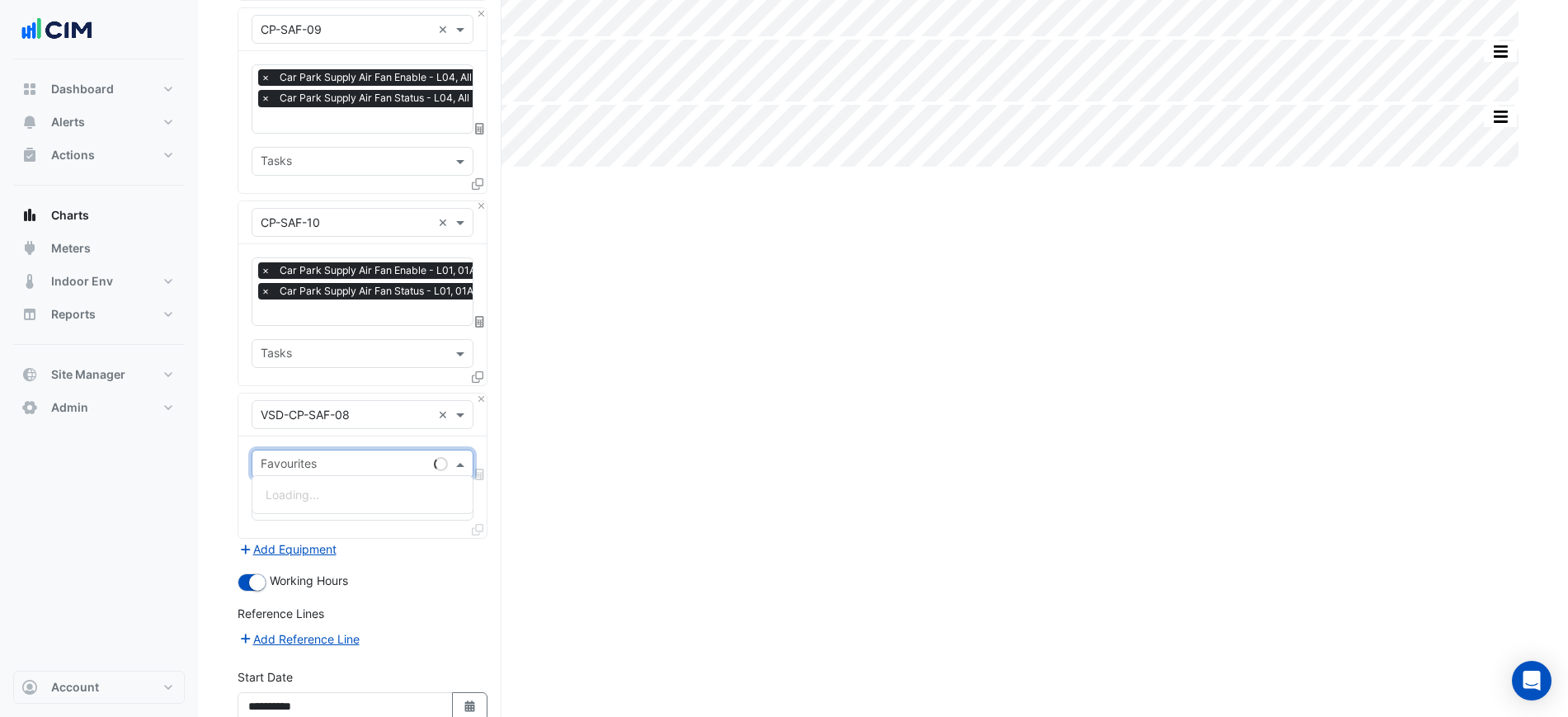
click at [363, 459] on input "text" at bounding box center [343, 465] width 167 height 18
type input "**********"
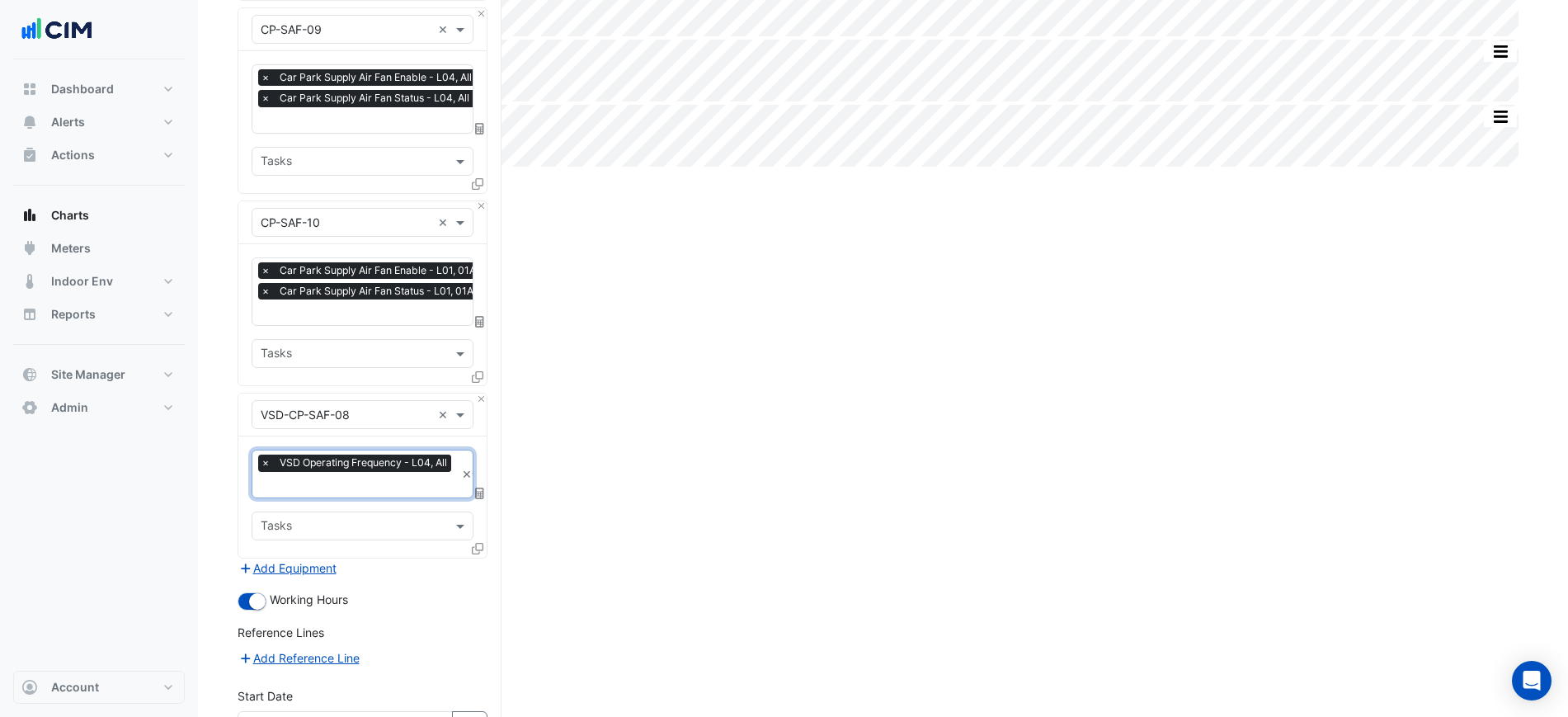
click at [473, 542] on icon at bounding box center [478, 548] width 12 height 12
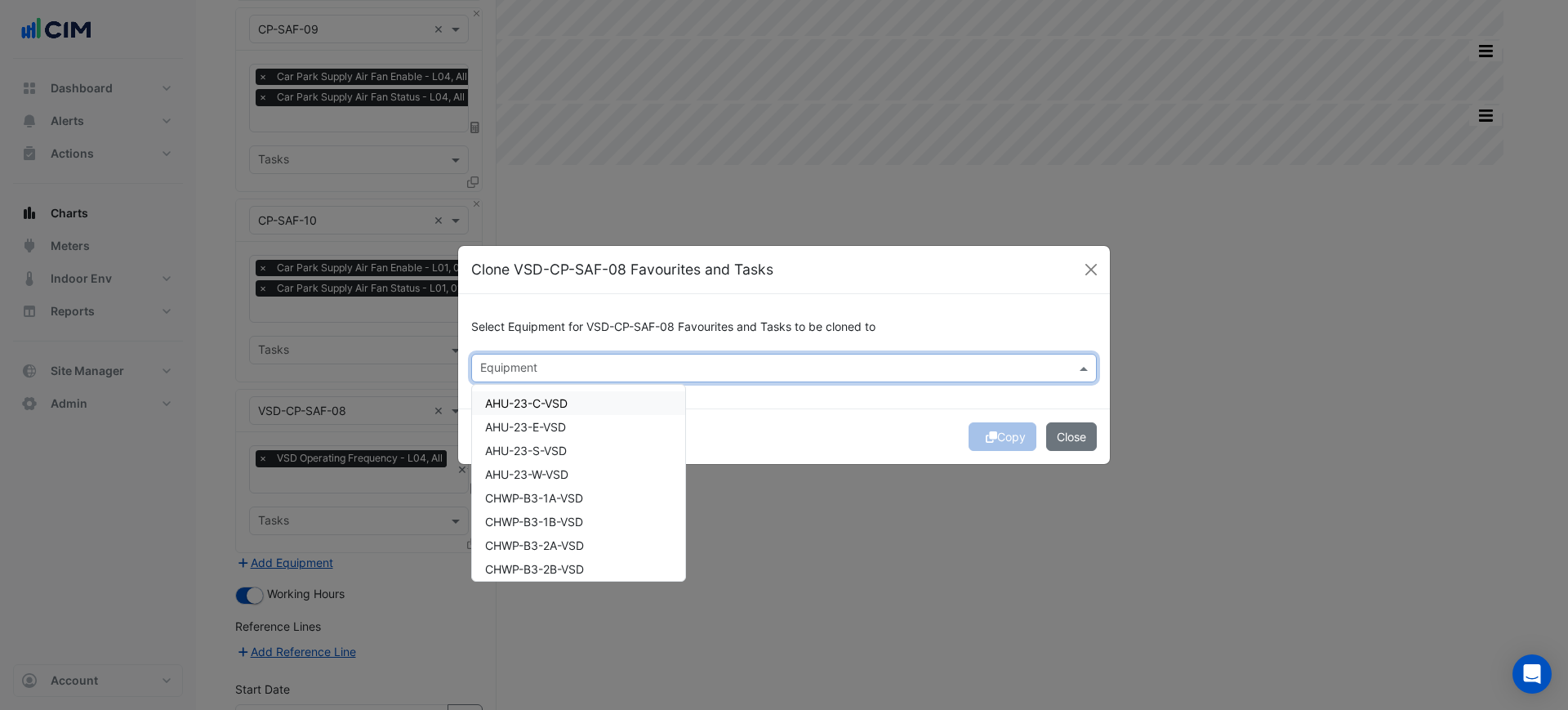
click at [546, 361] on input "text" at bounding box center [774, 370] width 589 height 17
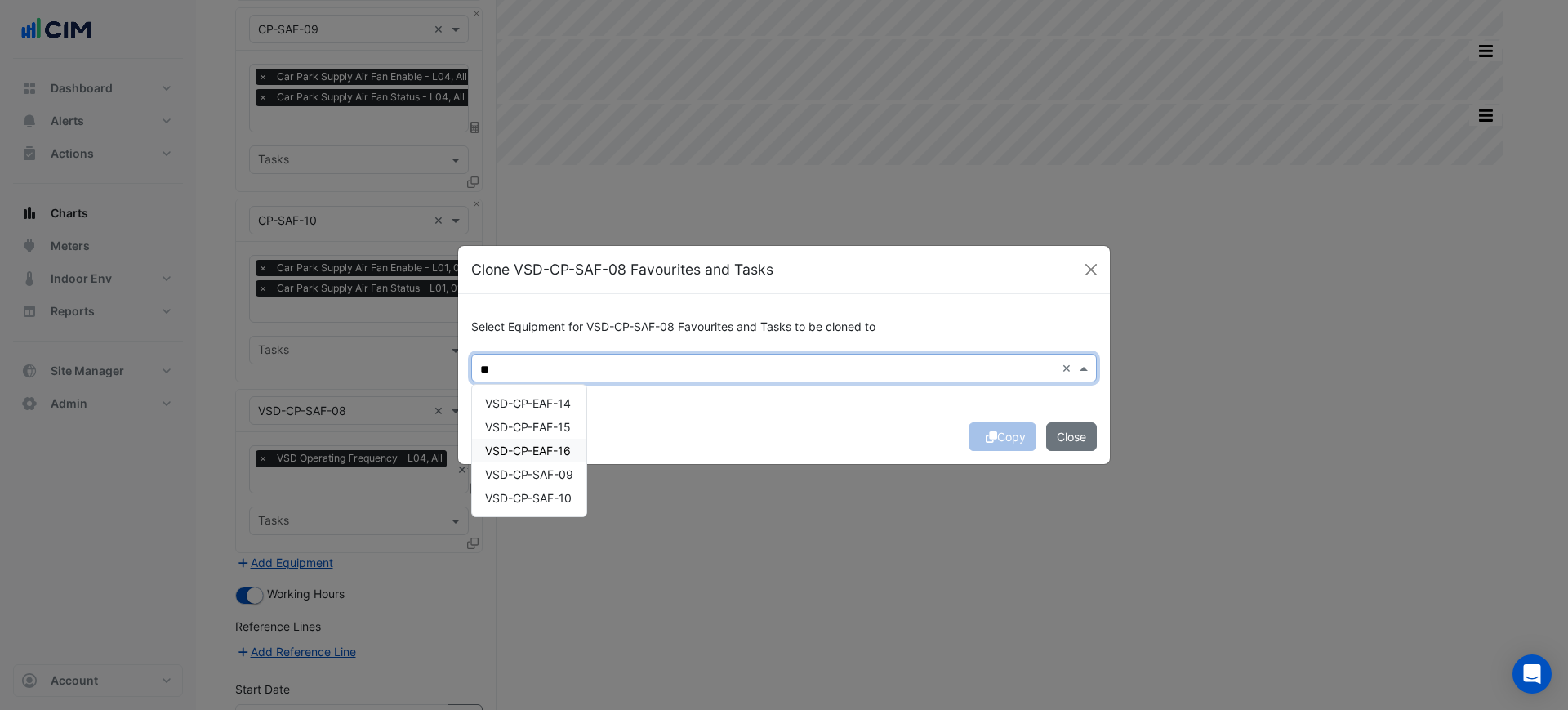
click at [564, 469] on span "VSD-CP-SAF-09" at bounding box center [528, 474] width 88 height 14
click at [563, 492] on span "VSD-CP-SAF-10" at bounding box center [528, 497] width 87 height 14
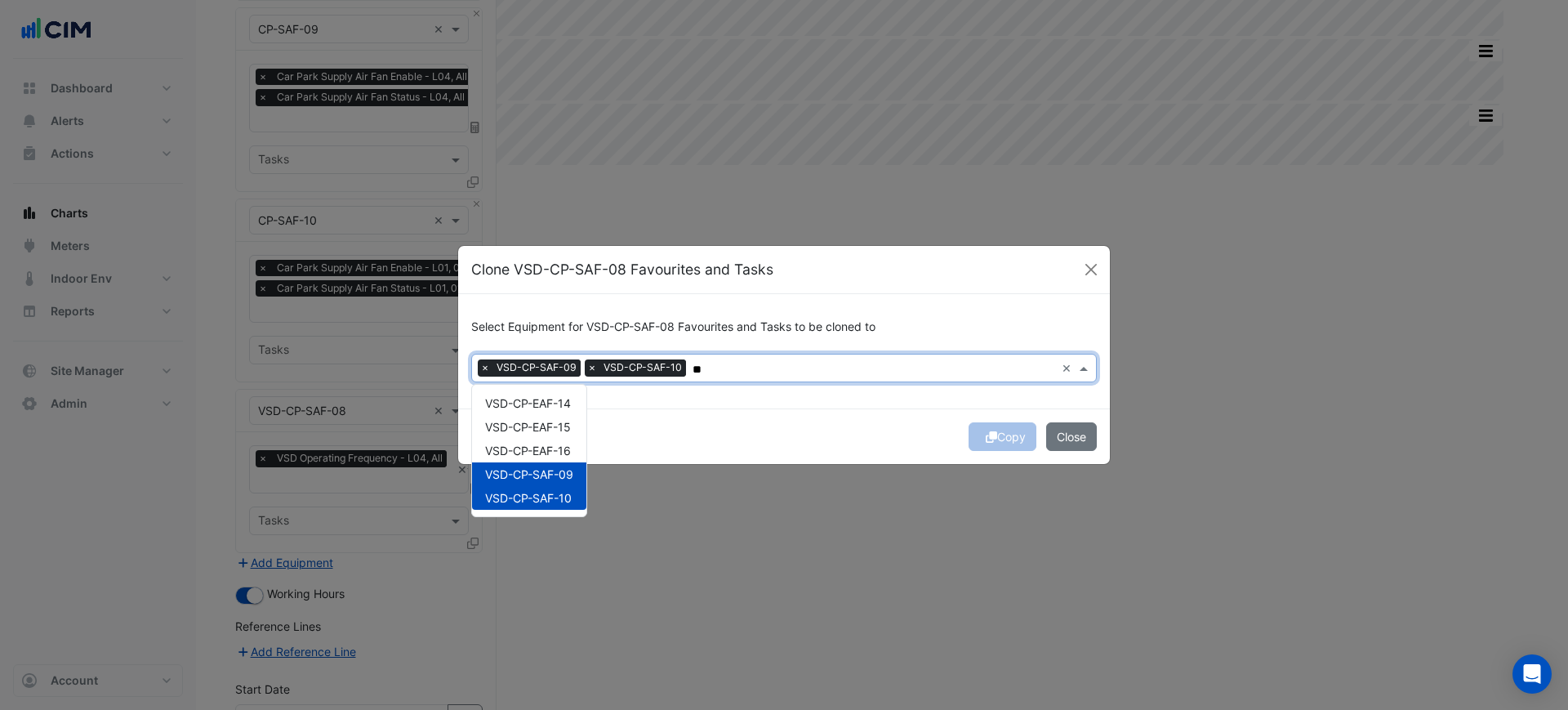
type input "**"
click at [774, 427] on div "Copy Close" at bounding box center [783, 437] width 652 height 56
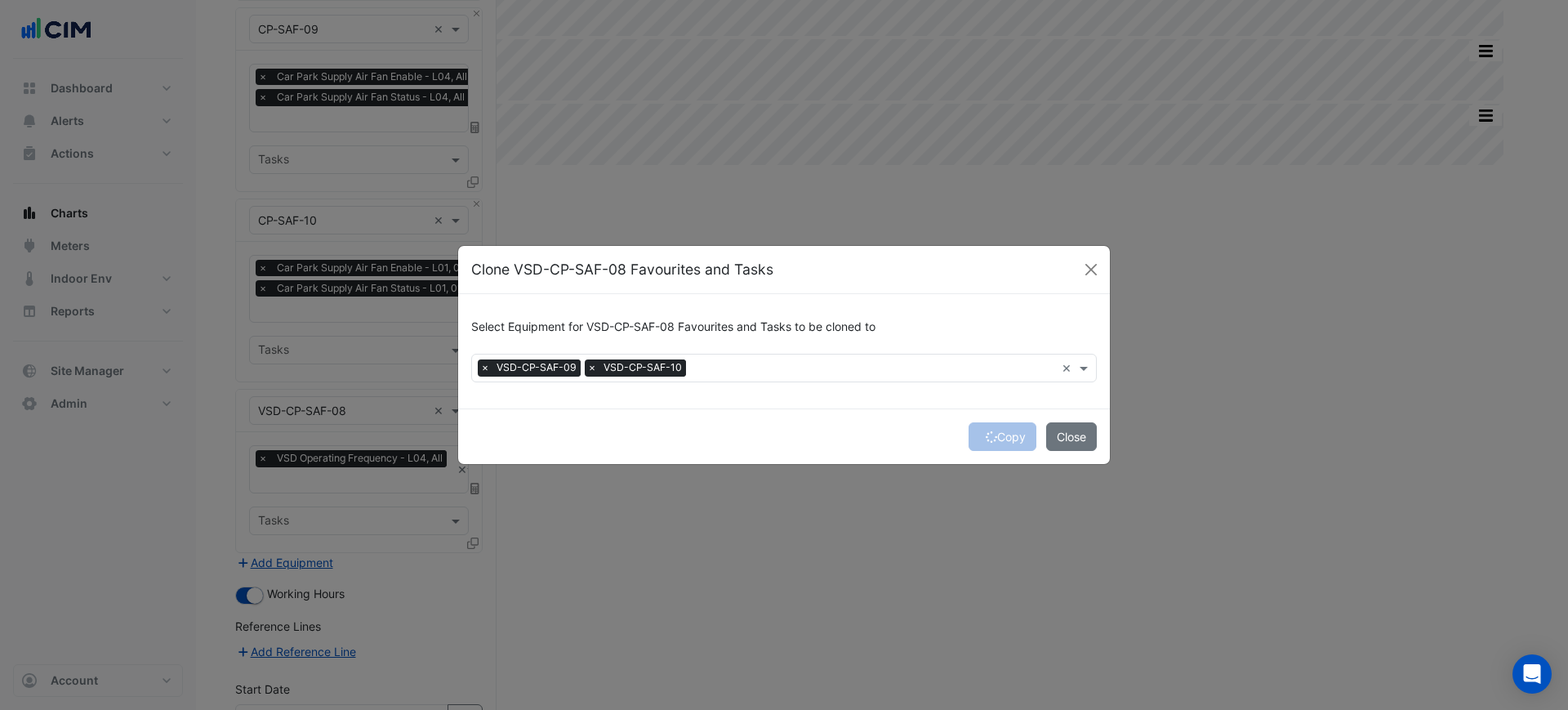
click at [1007, 436] on div "Copy Close" at bounding box center [783, 437] width 652 height 56
click at [1007, 436] on button "Copy" at bounding box center [1002, 437] width 68 height 29
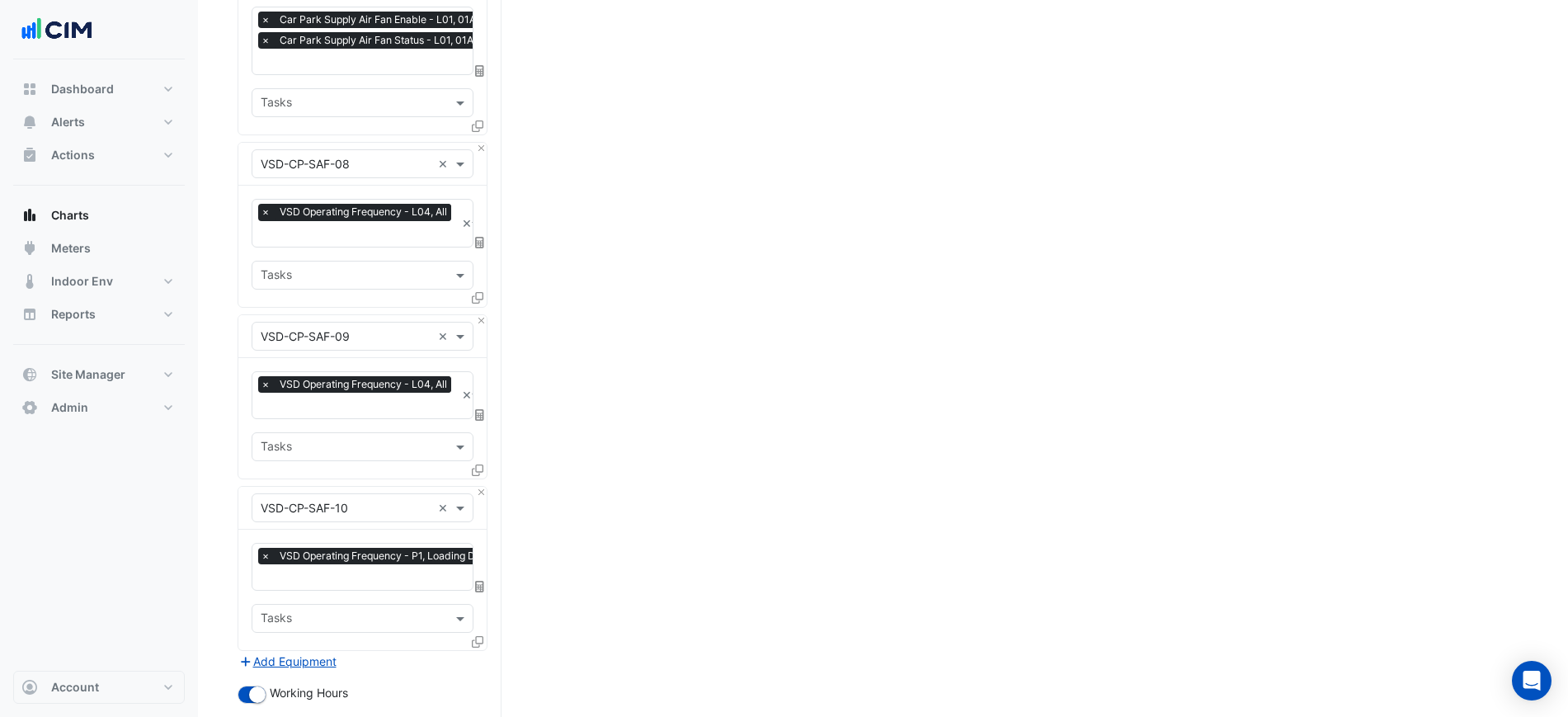
drag, startPoint x: 641, startPoint y: 462, endPoint x: 643, endPoint y: 745, distance: 283.0
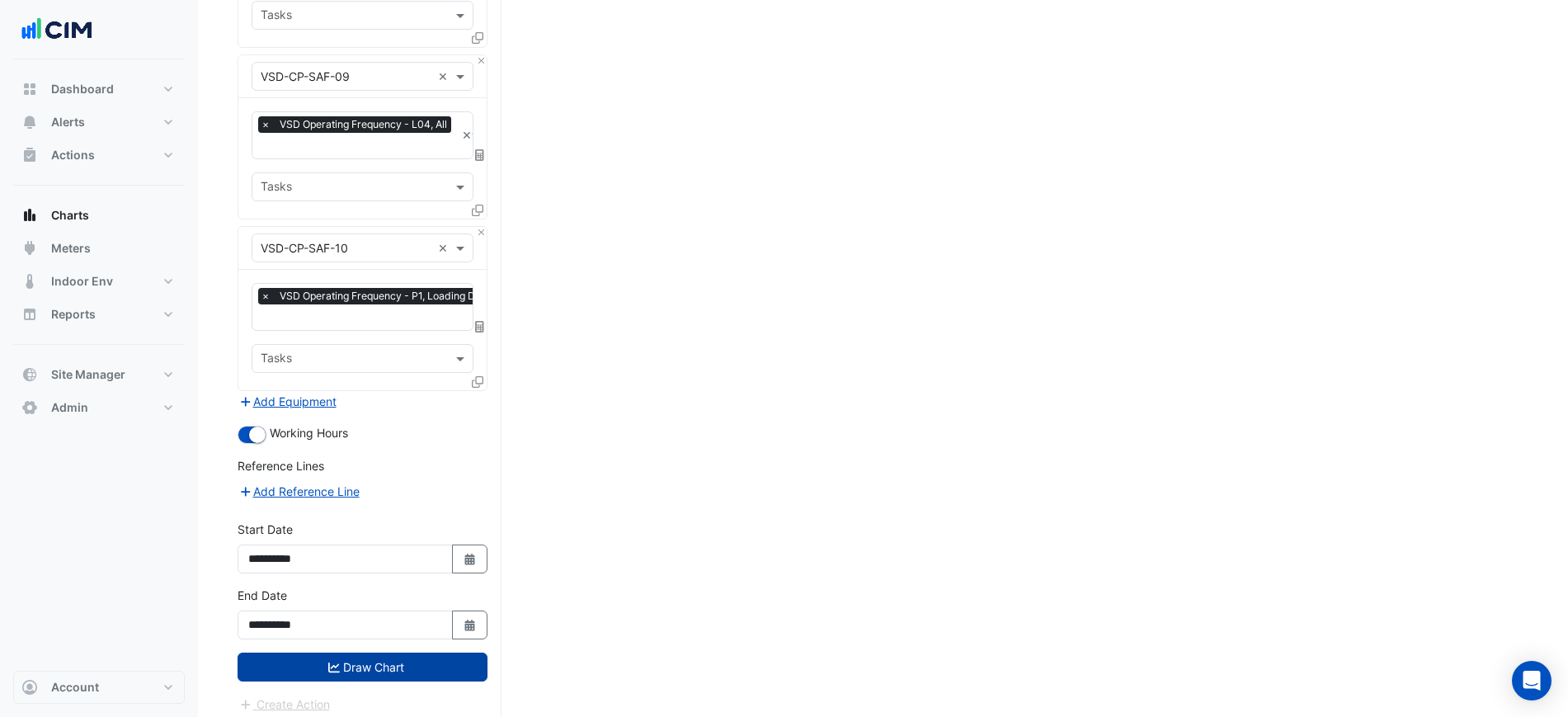
click at [467, 653] on button "Draw Chart" at bounding box center [363, 667] width 250 height 29
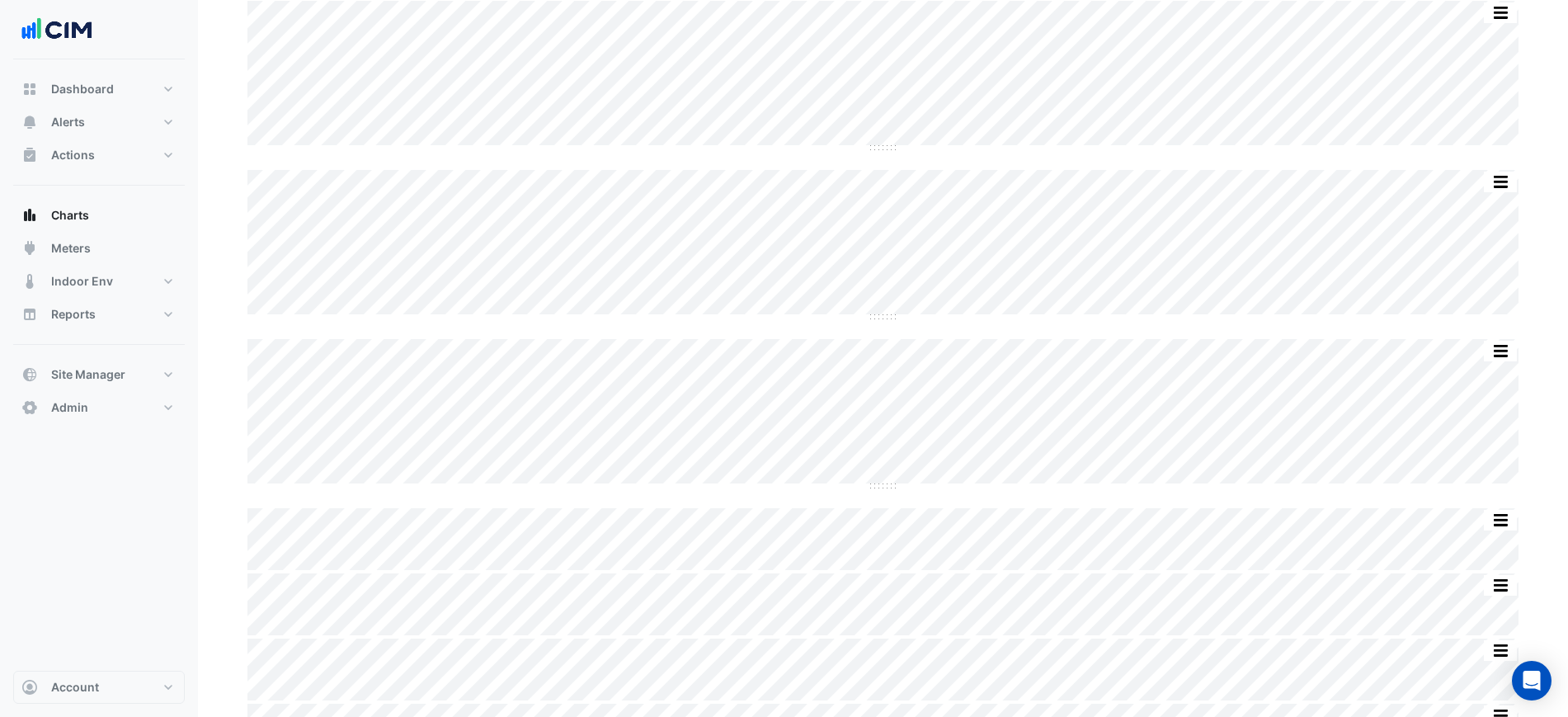
scroll to position [14, 0]
click at [338, 85] on button "Chart settings" at bounding box center [294, 80] width 111 height 29
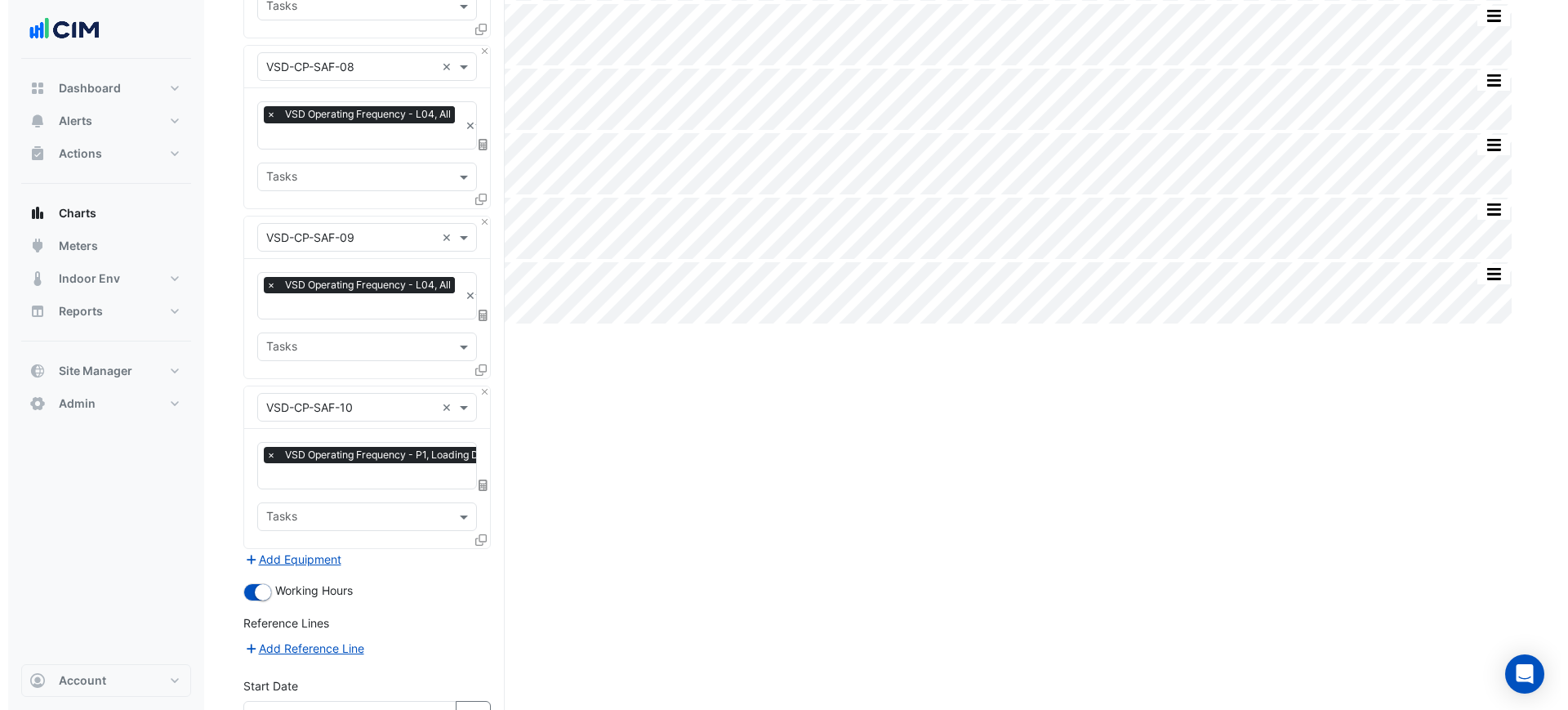
scroll to position [865, 0]
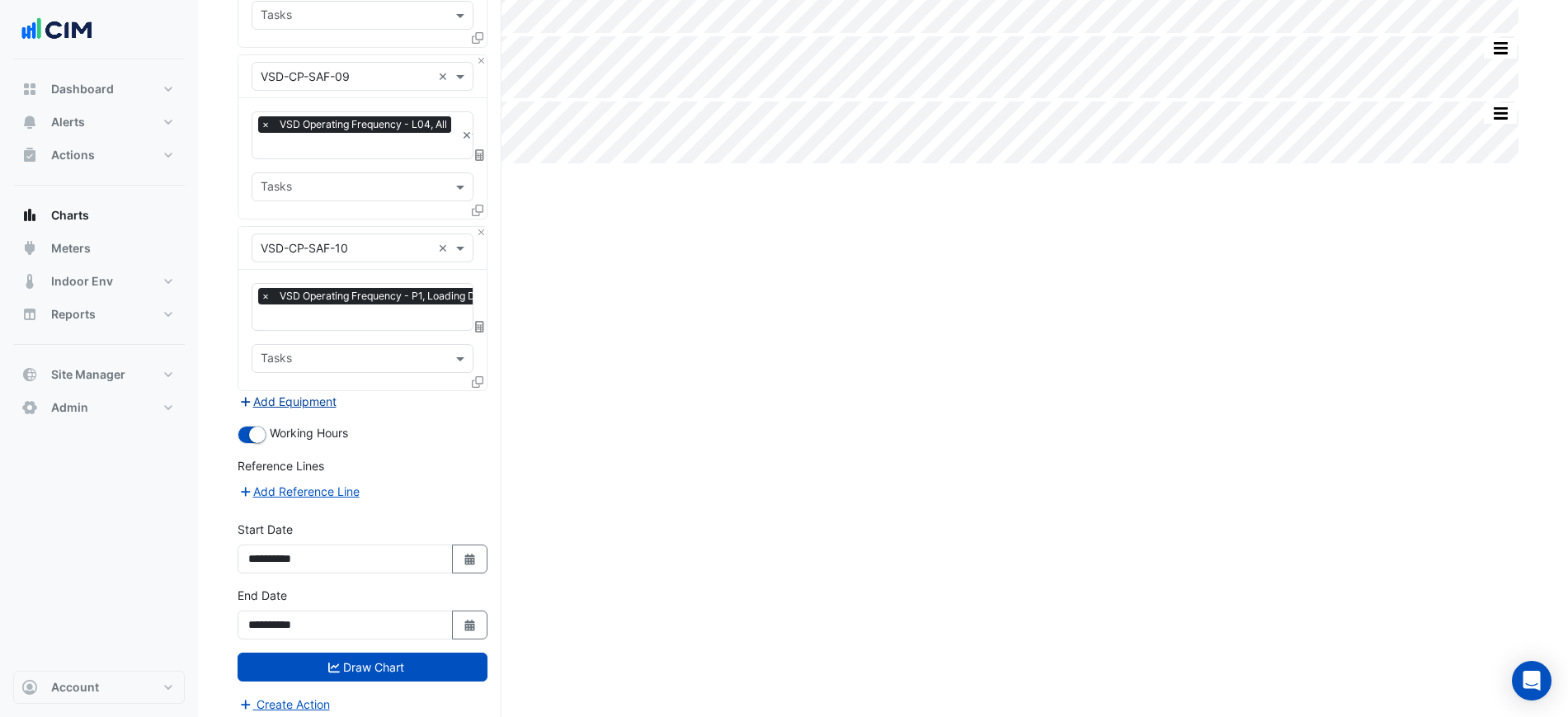
click at [312, 392] on button "Add Equipment" at bounding box center [288, 401] width 100 height 19
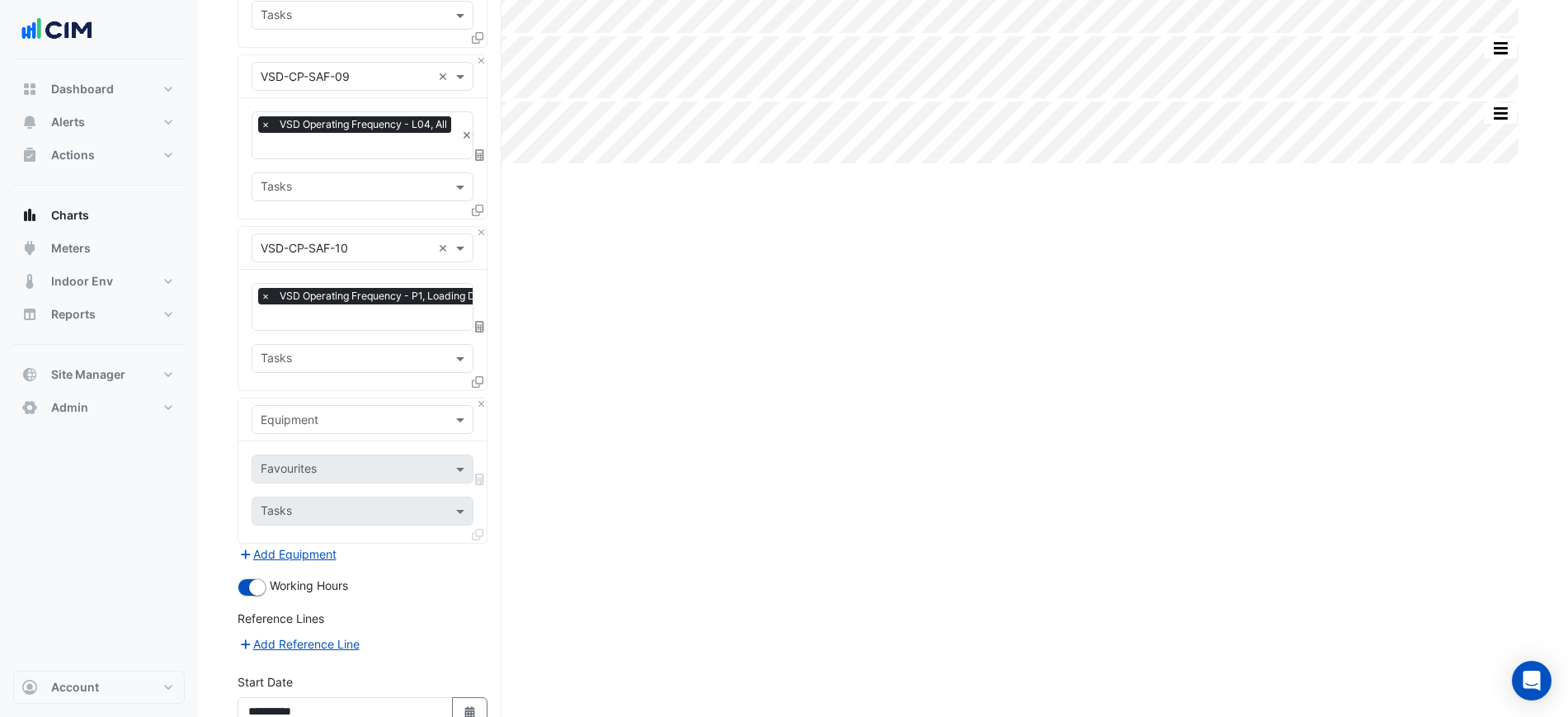
click at [338, 424] on div "Equipment" at bounding box center [362, 419] width 249 height 43
click at [336, 426] on div "Equipment" at bounding box center [362, 419] width 249 height 43
click at [342, 424] on div "Equipment" at bounding box center [362, 419] width 249 height 43
click at [346, 418] on div "Equipment" at bounding box center [362, 419] width 221 height 29
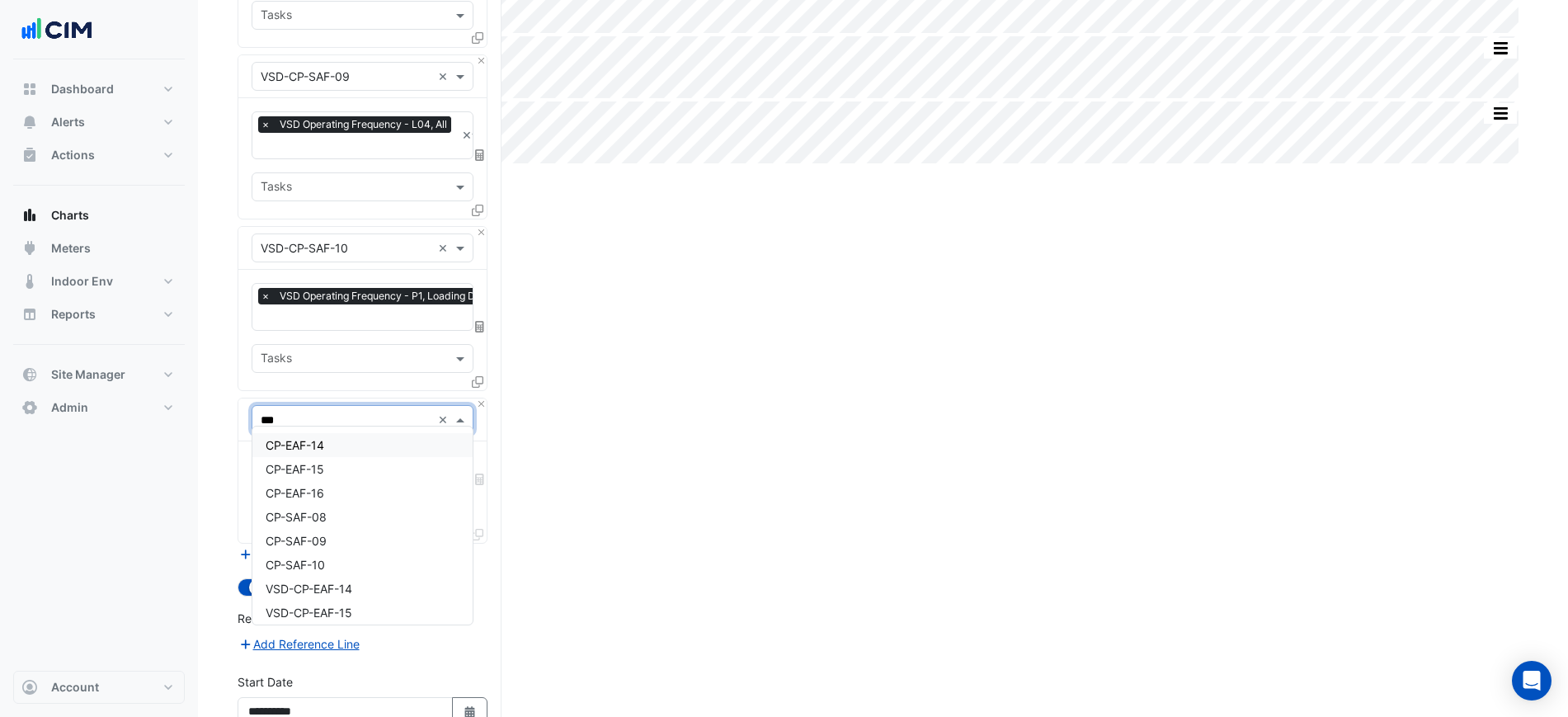
type input "****"
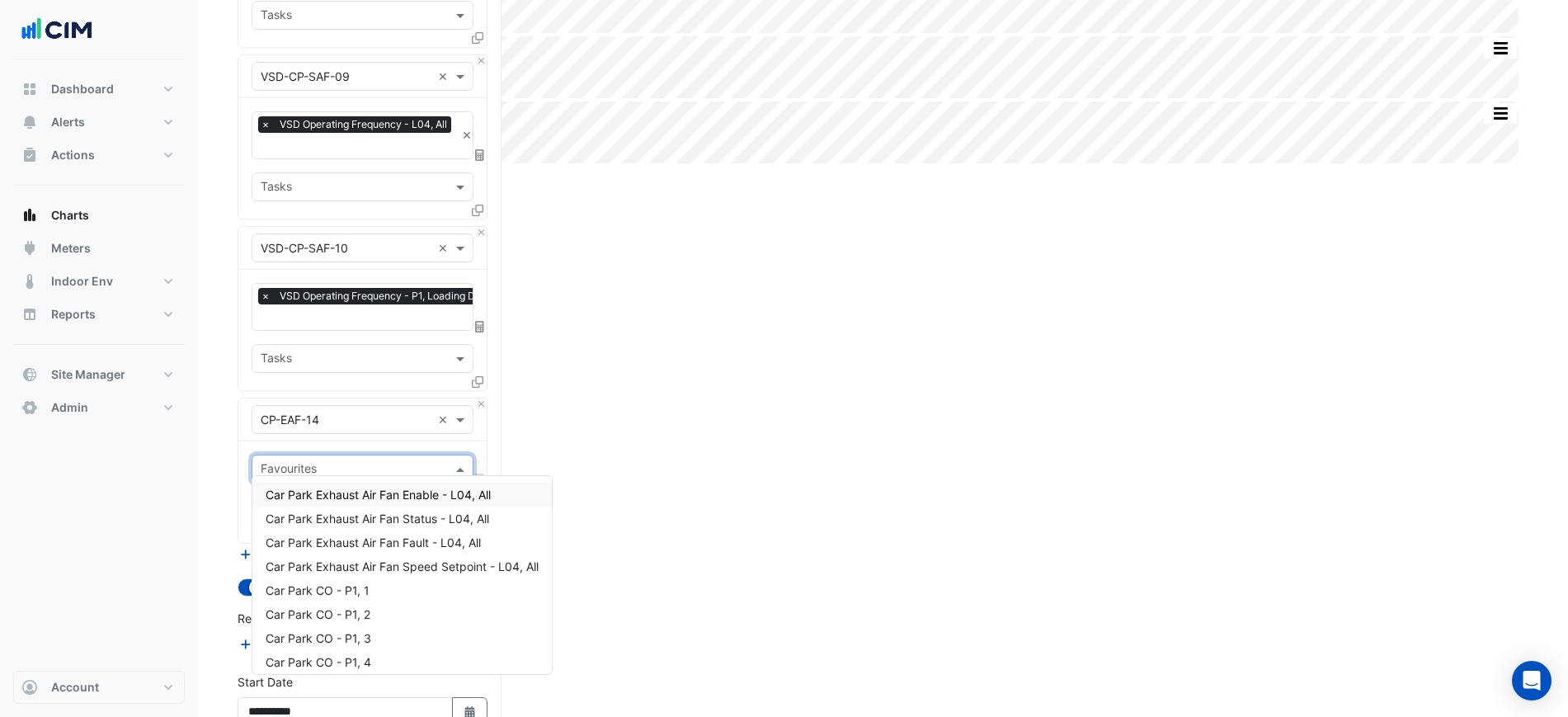
click at [287, 459] on div "Favourites" at bounding box center [288, 470] width 59 height 21
click at [393, 519] on span "Car Park Exhaust Air Fan Status - L04, All" at bounding box center [377, 518] width 223 height 14
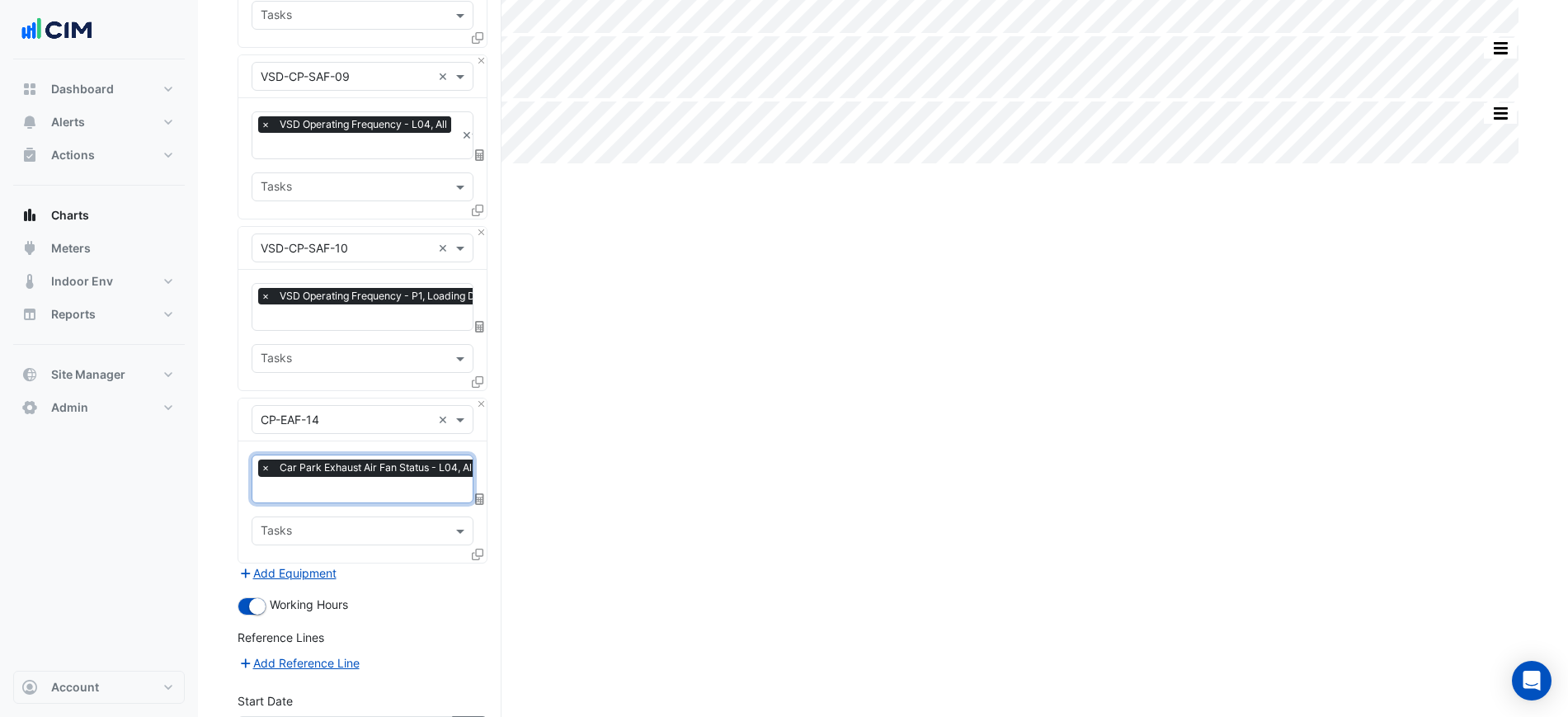
click at [382, 483] on input "text" at bounding box center [371, 492] width 221 height 18
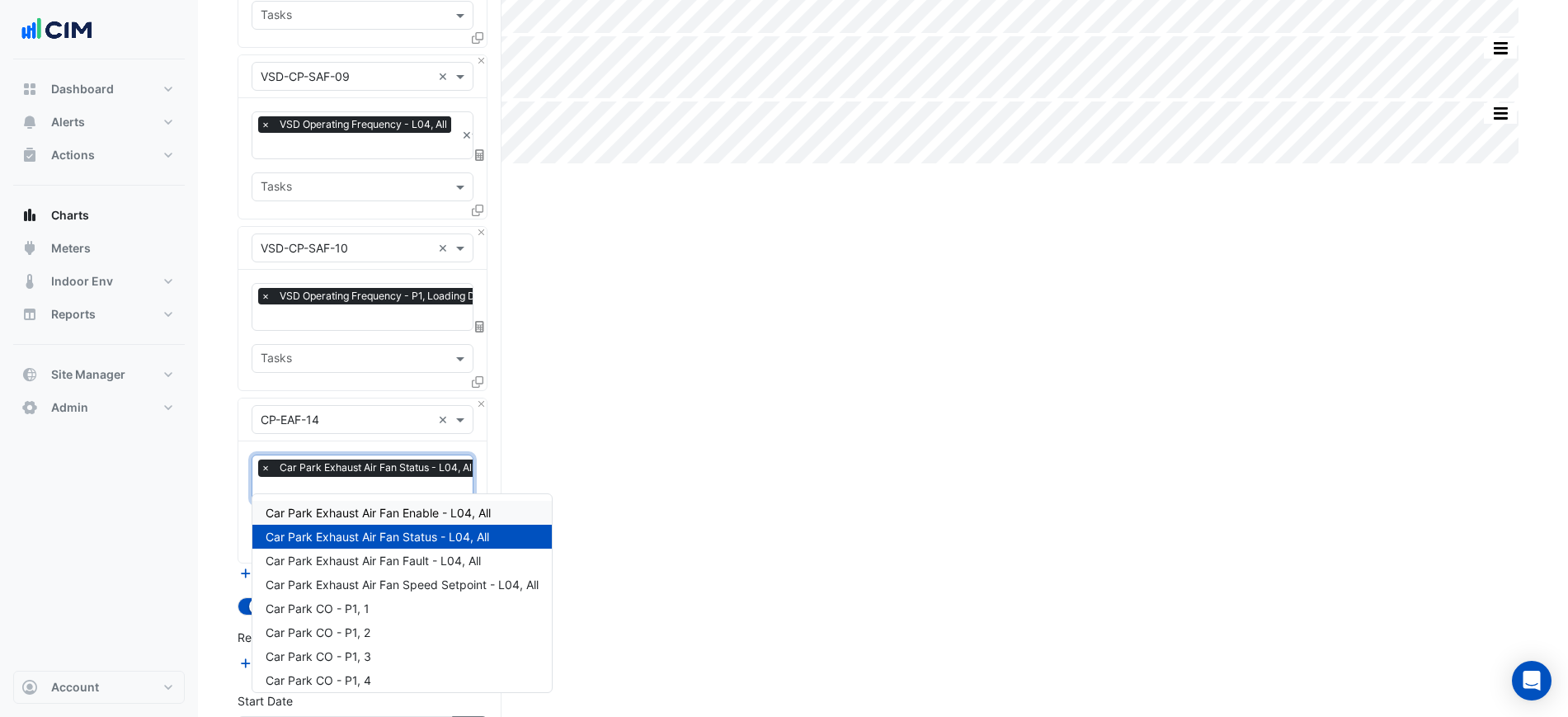
click at [397, 503] on div "Car Park Exhaust Air Fan Enable - L04, All" at bounding box center [402, 512] width 300 height 24
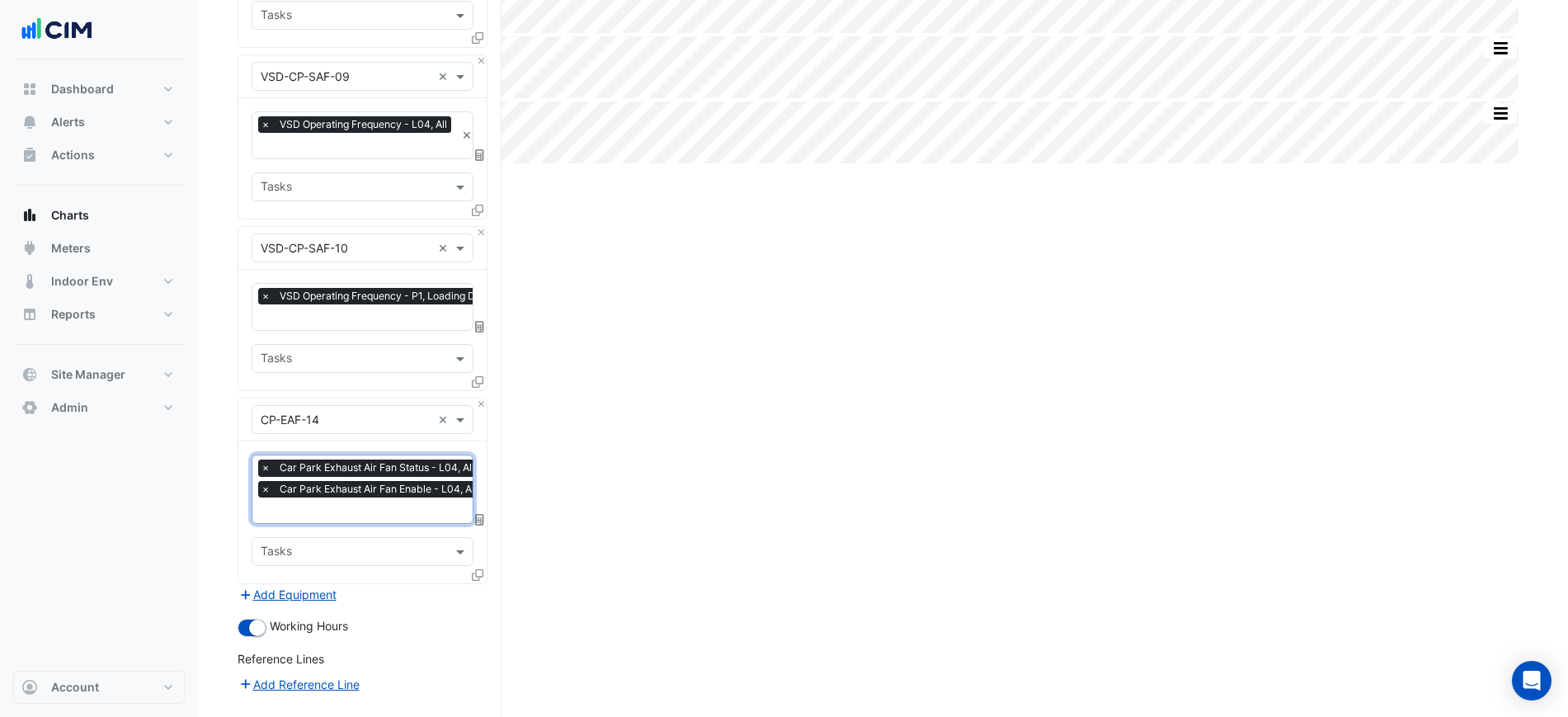
click at [480, 569] on icon at bounding box center [478, 575] width 12 height 12
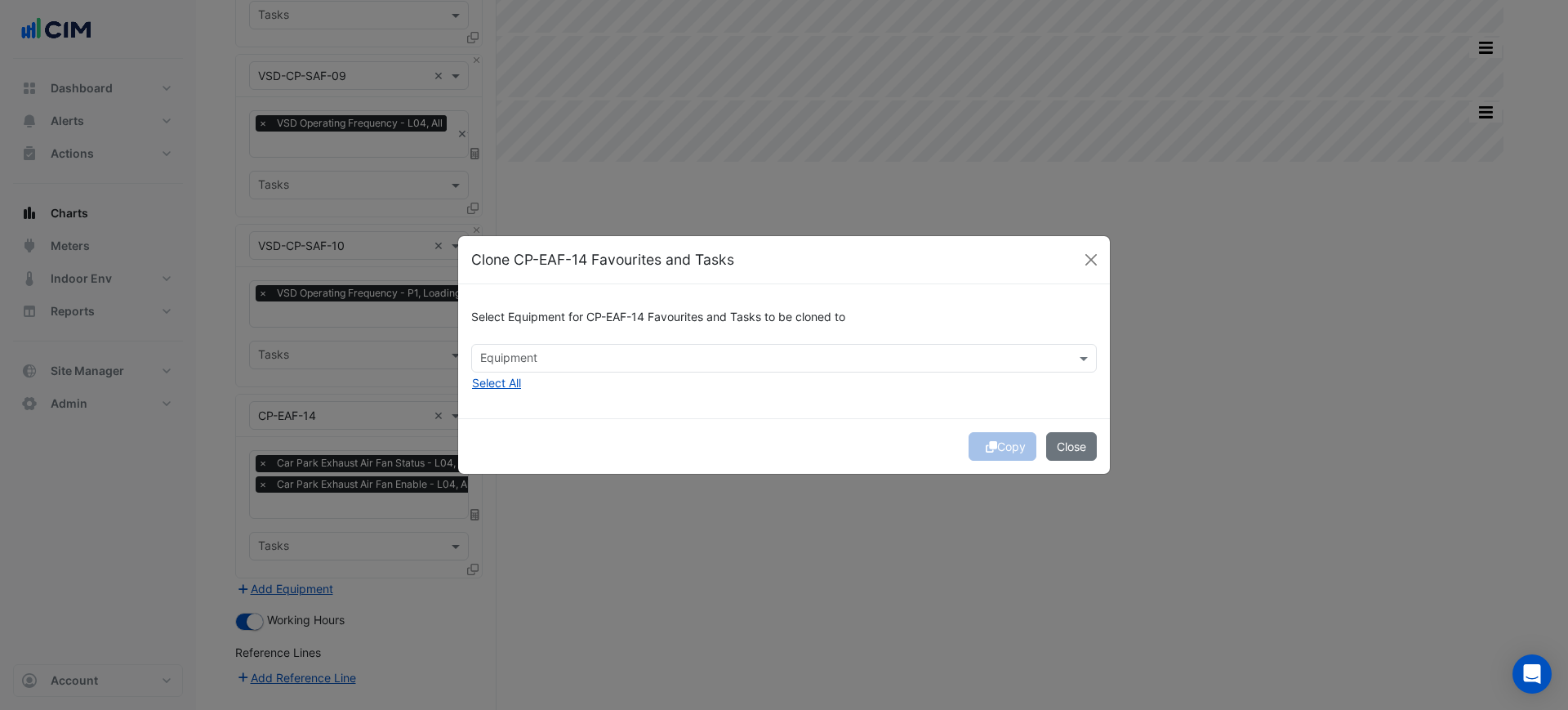
click at [491, 372] on div "Equipment" at bounding box center [784, 358] width 626 height 29
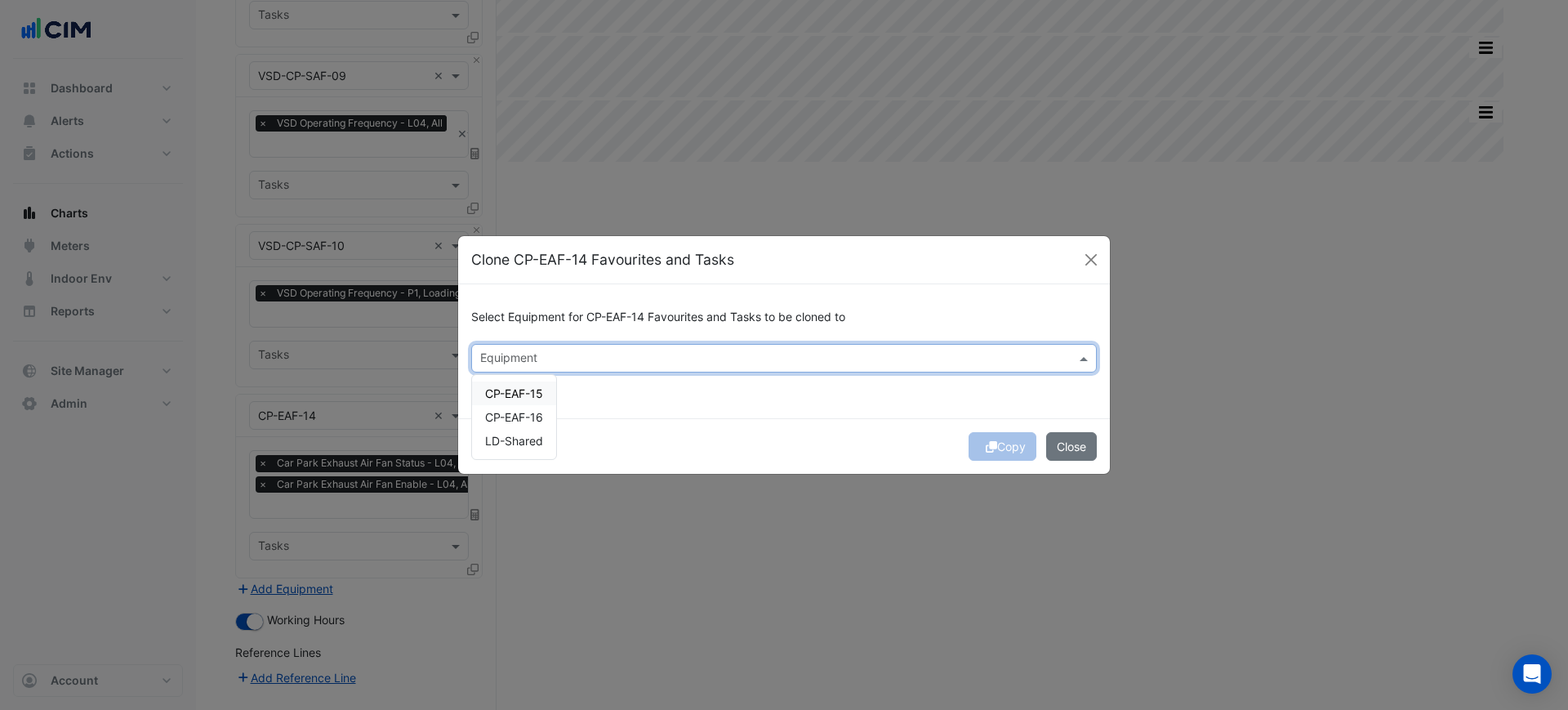
drag, startPoint x: 516, startPoint y: 386, endPoint x: 520, endPoint y: 405, distance: 19.4
click at [516, 388] on span "CP-EAF-15" at bounding box center [514, 393] width 58 height 14
click at [522, 412] on span "CP-EAF-16" at bounding box center [514, 416] width 58 height 14
click at [693, 410] on div "Select Equipment for CP-EAF-14 Favourites and Tasks to be cloned to Equipment ×…" at bounding box center [783, 351] width 652 height 133
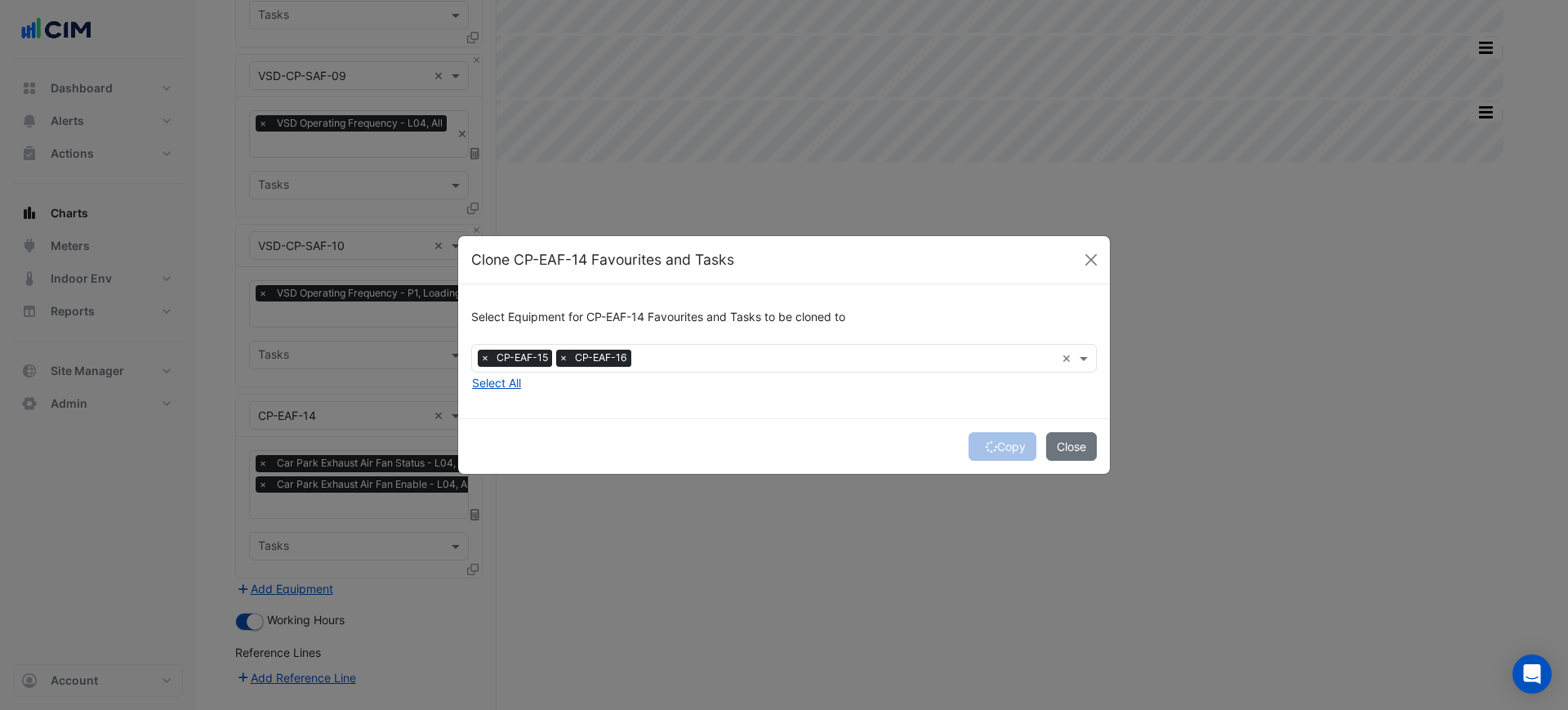
click at [716, 341] on div "Select Equipment for CP-EAF-14 Favourites and Tasks to be cloned to" at bounding box center [784, 321] width 626 height 46
click at [747, 361] on input "text" at bounding box center [846, 360] width 417 height 17
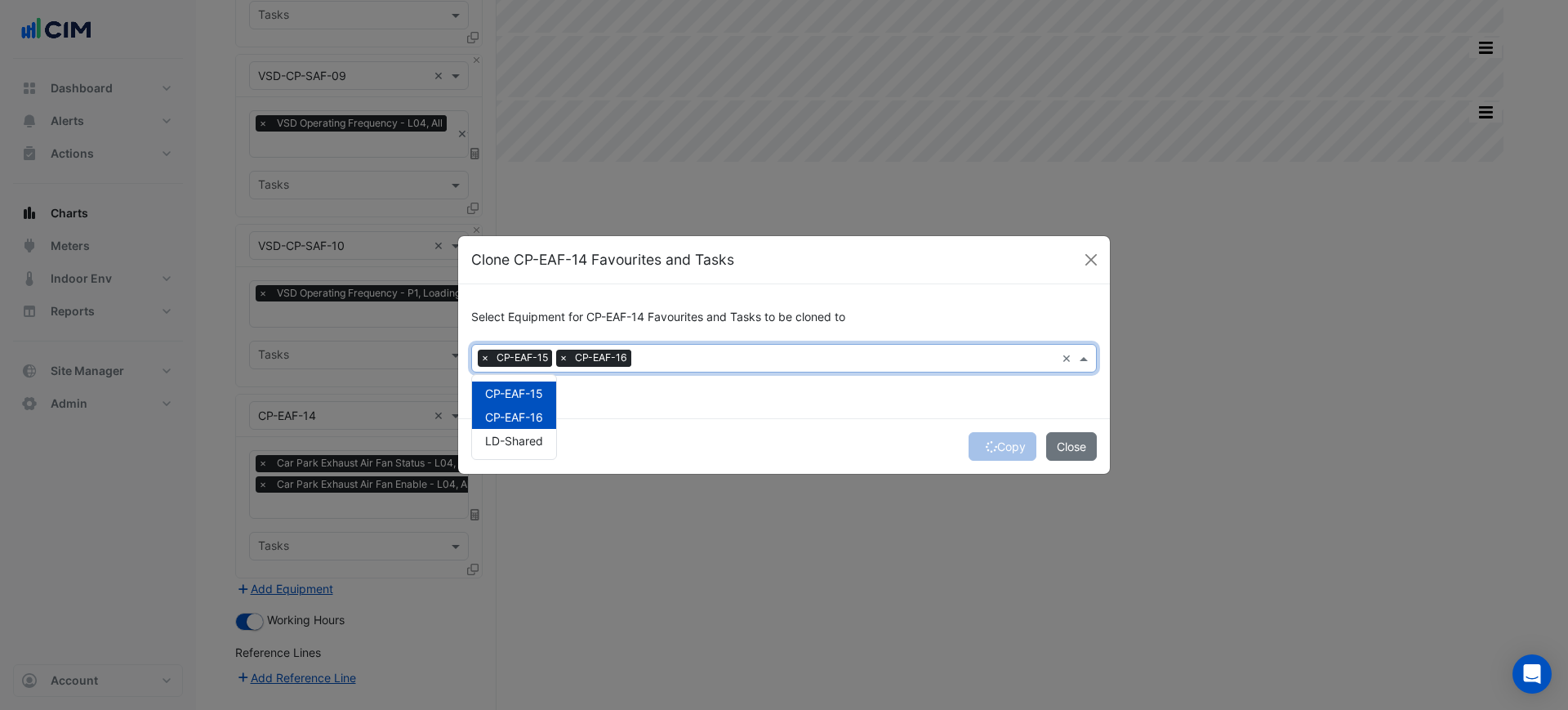
drag, startPoint x: 817, startPoint y: 410, endPoint x: 882, endPoint y: 425, distance: 66.7
click at [817, 410] on div "Select Equipment for CP-EAF-14 Favourites and Tasks to be cloned to Equipment ×…" at bounding box center [783, 351] width 652 height 133
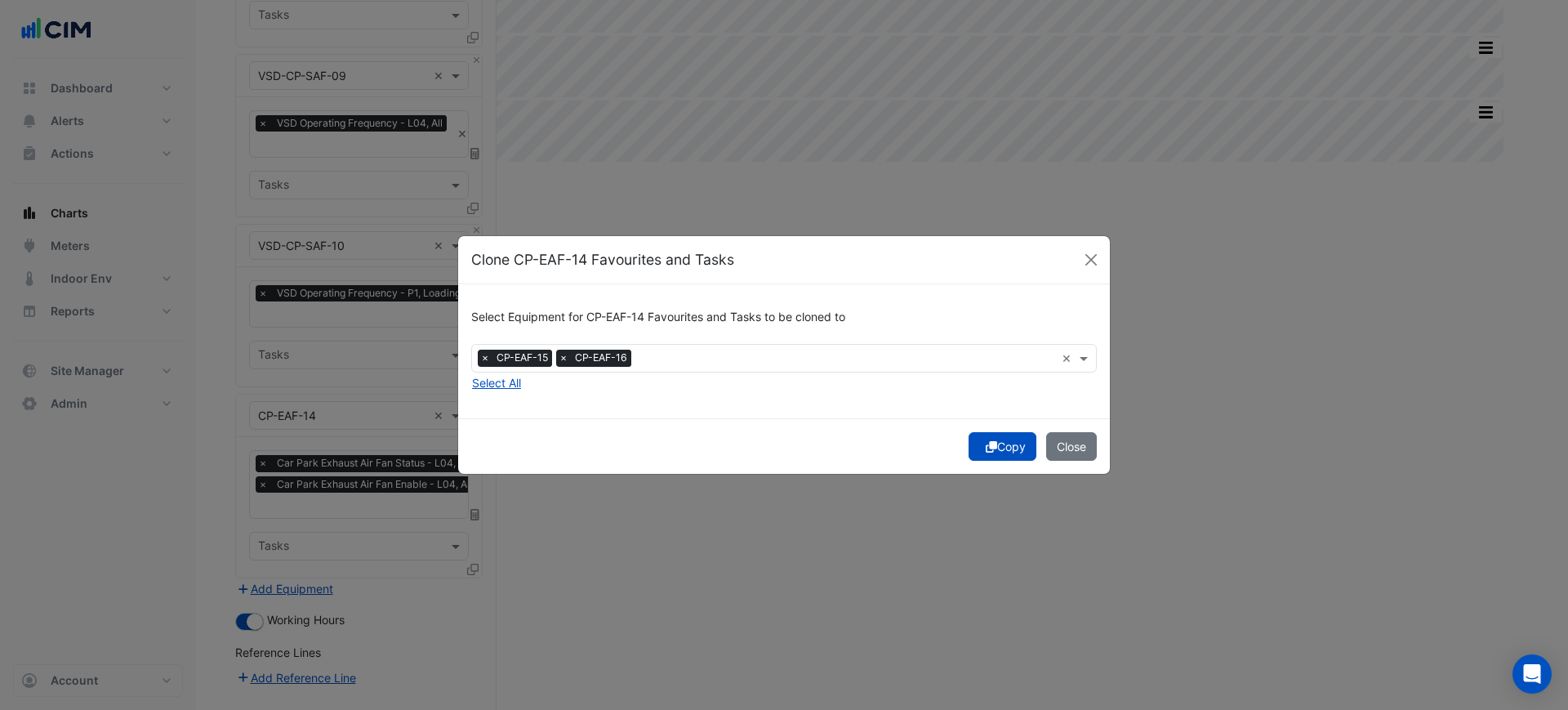
click at [992, 449] on icon "submit" at bounding box center [992, 447] width 12 height 12
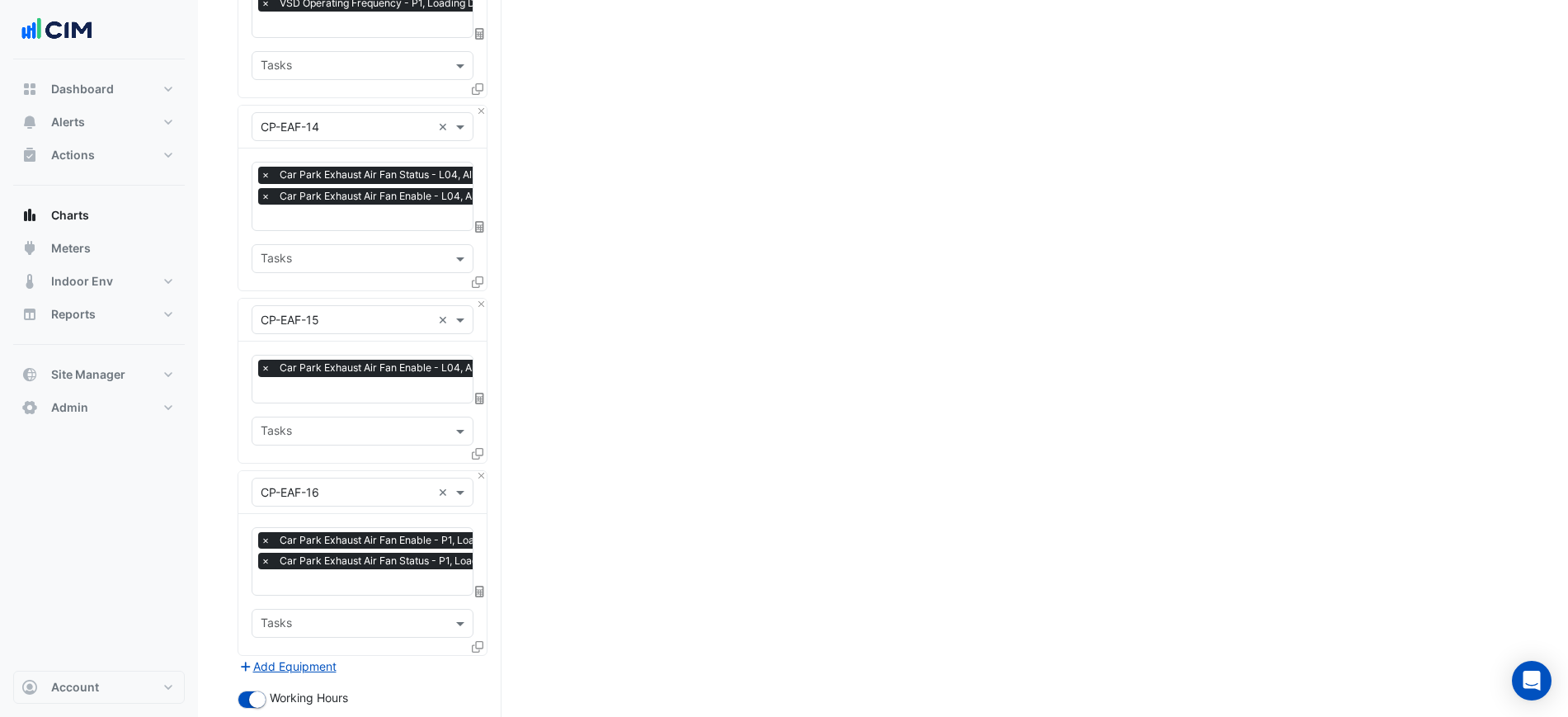
scroll to position [1426, 0]
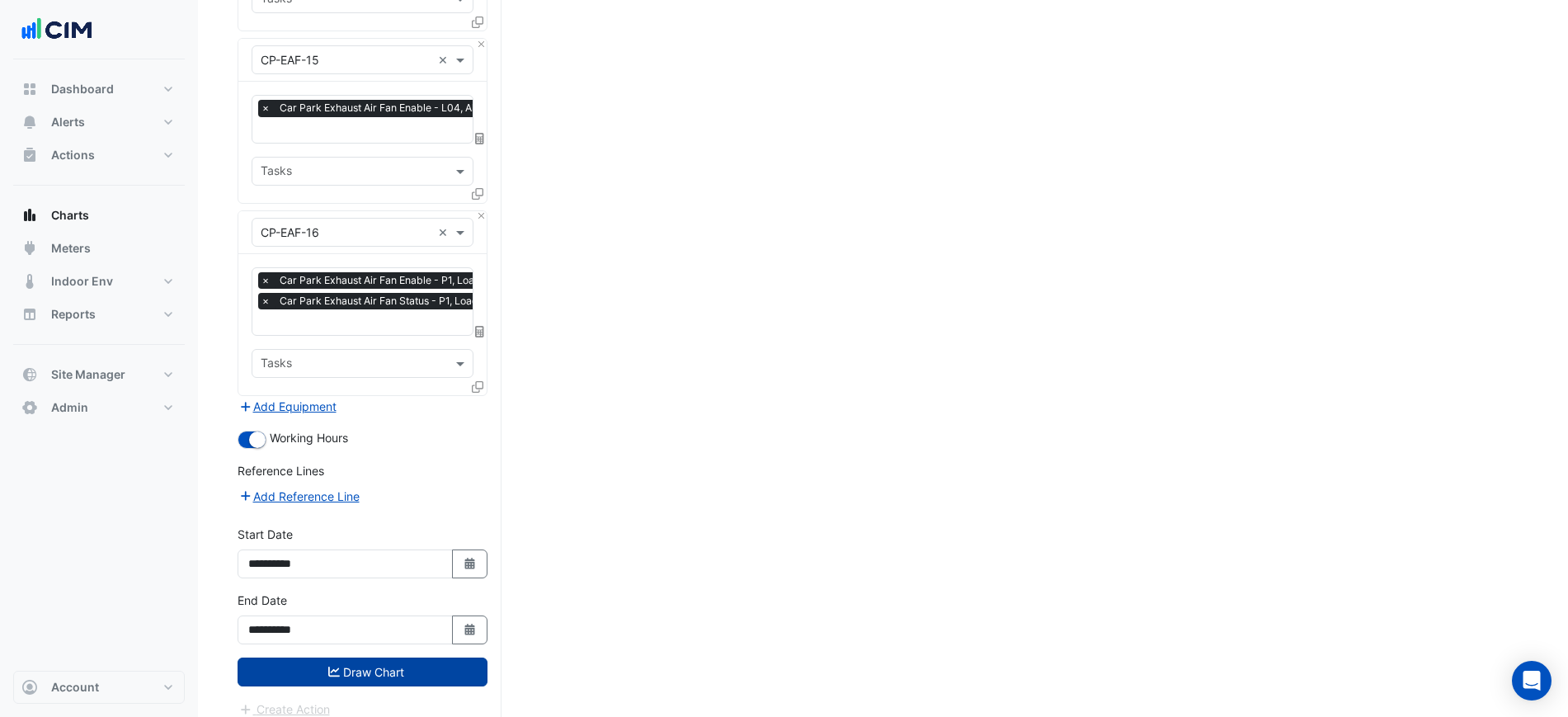
click at [443, 665] on button "Draw Chart" at bounding box center [363, 672] width 250 height 29
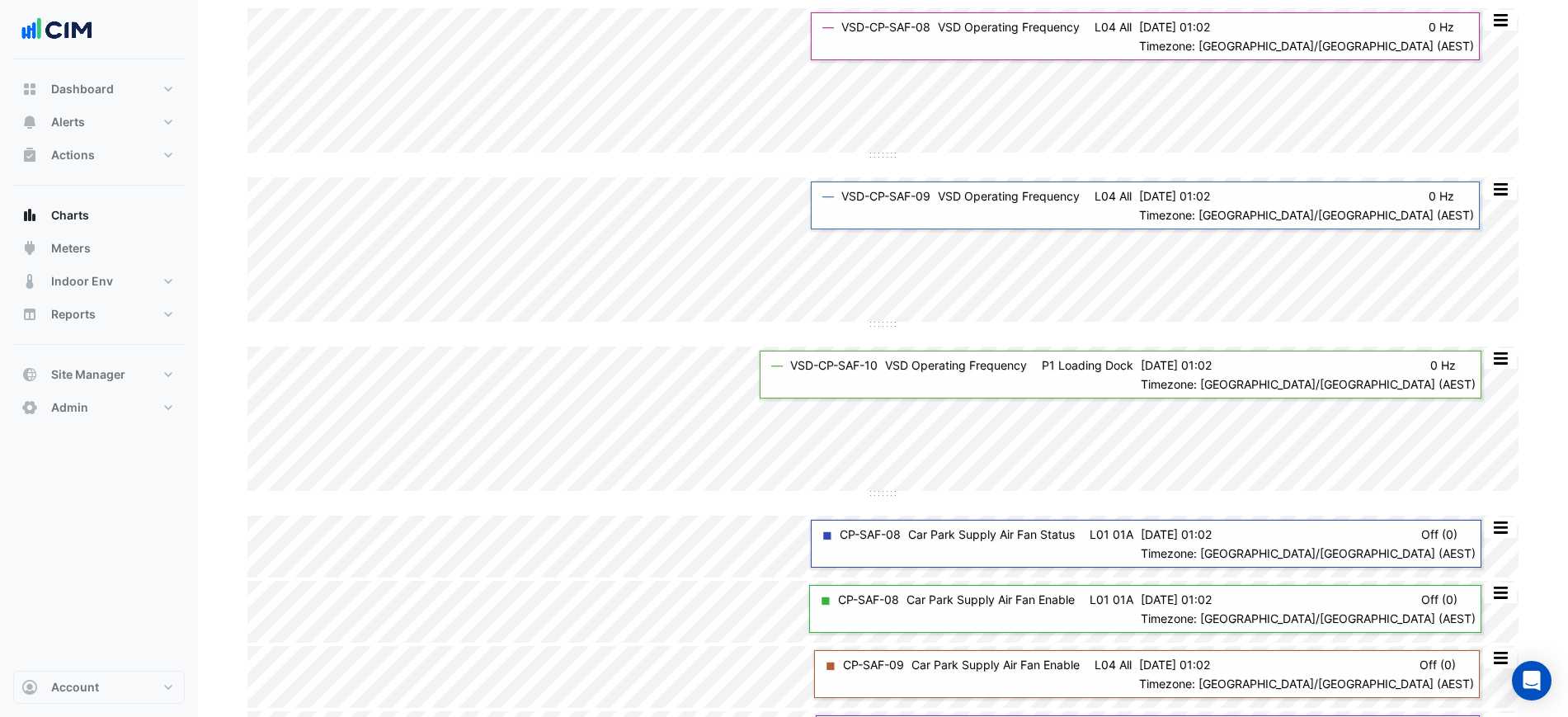
scroll to position [237, 0]
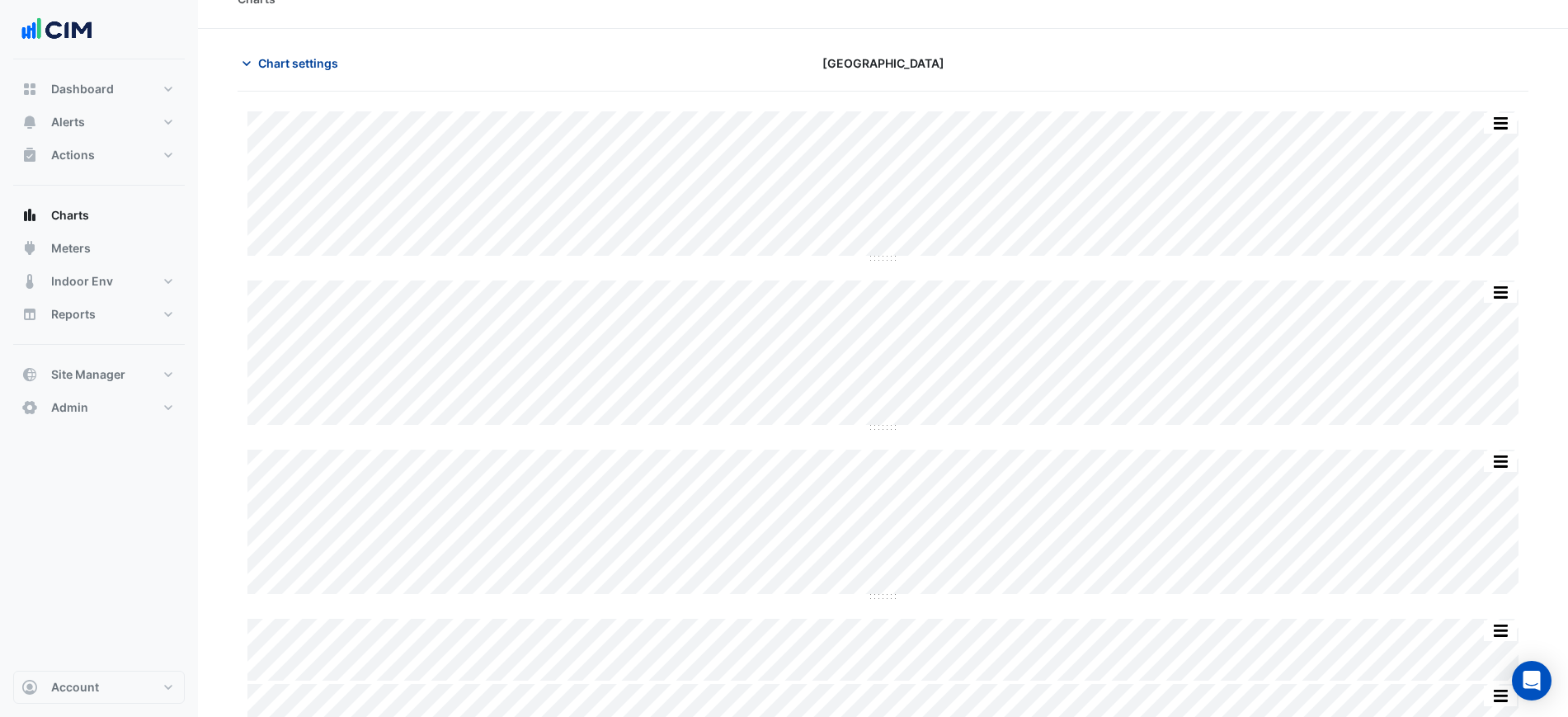
click at [308, 60] on span "Chart settings" at bounding box center [299, 63] width 80 height 18
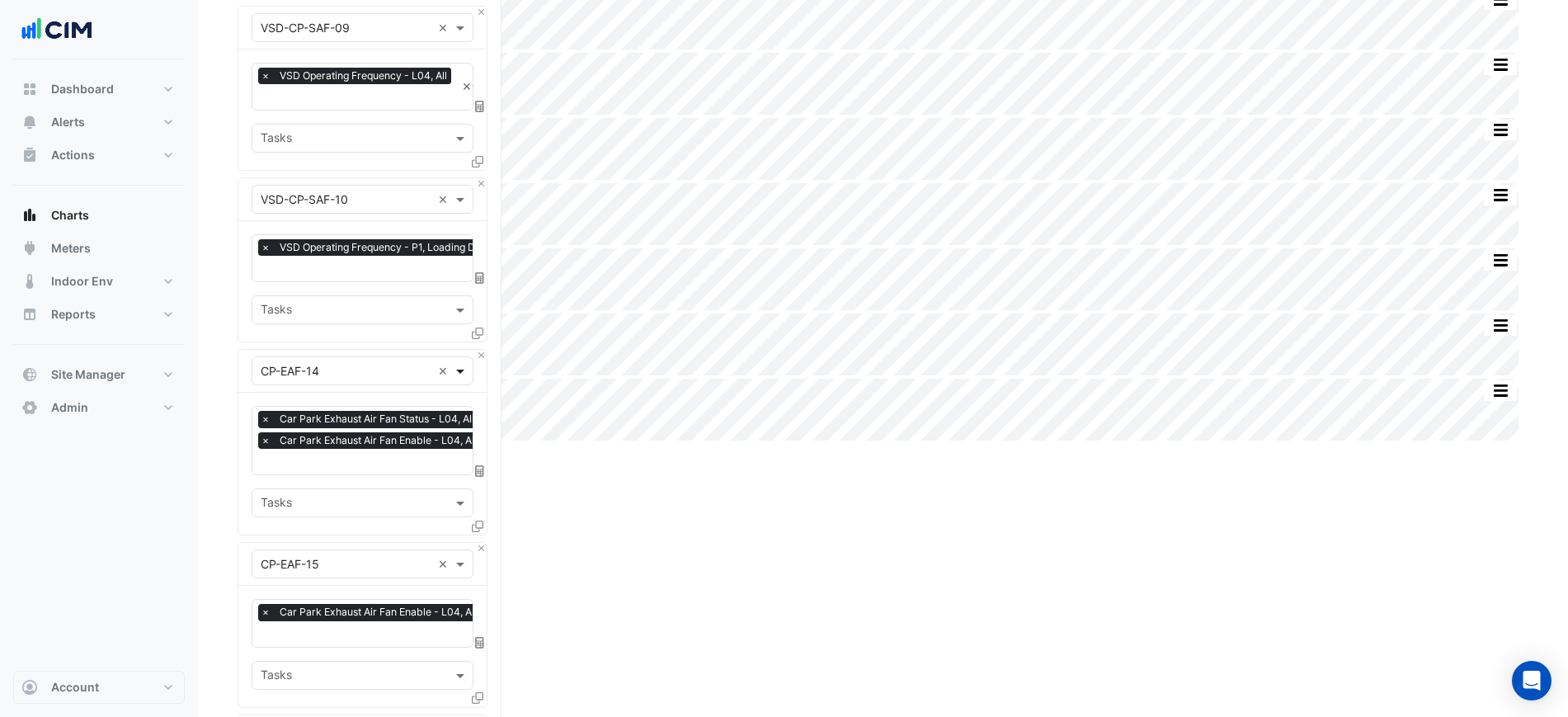
scroll to position [959, 0]
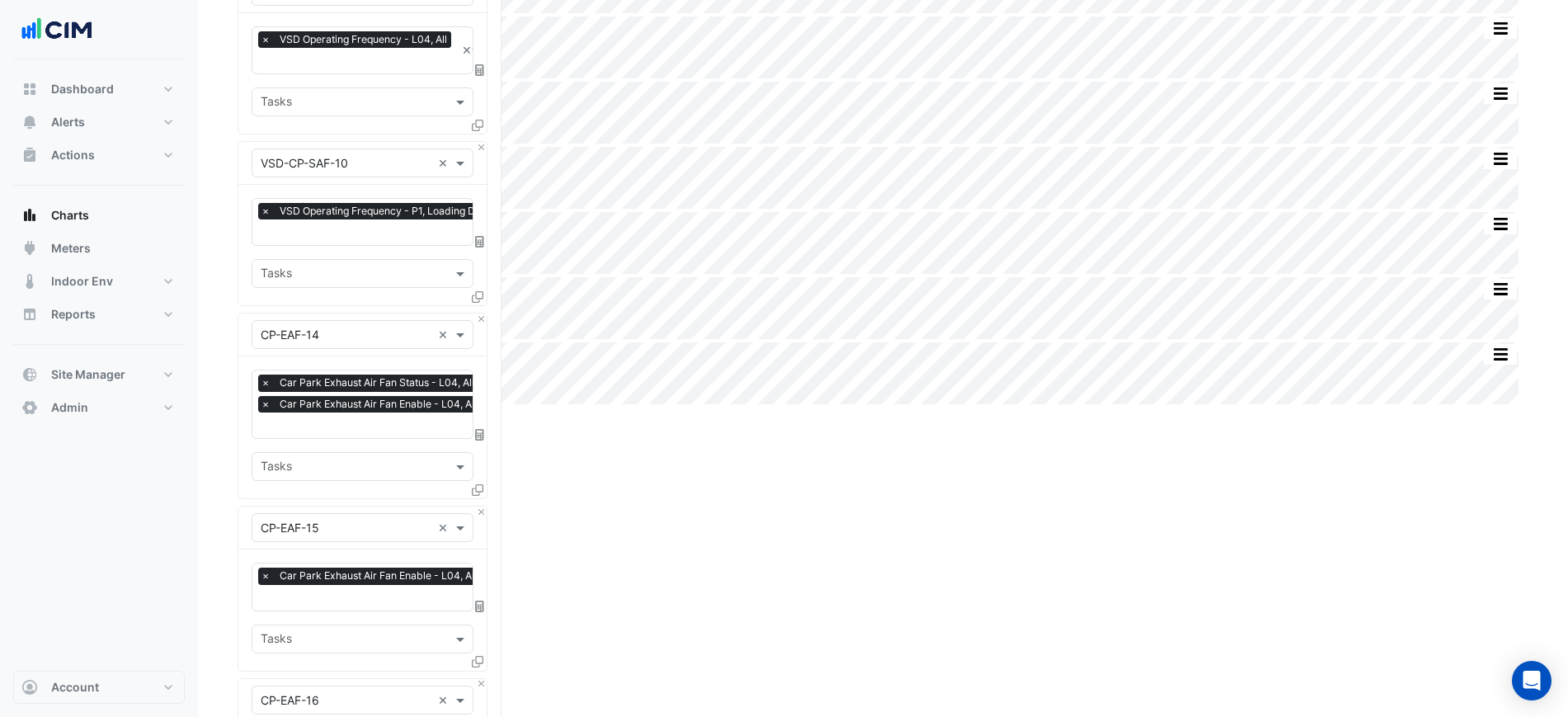
click at [480, 315] on div "Equipment × CP-EAF-14 ×" at bounding box center [362, 335] width 249 height 43
click at [482, 313] on button "Close" at bounding box center [481, 318] width 11 height 11
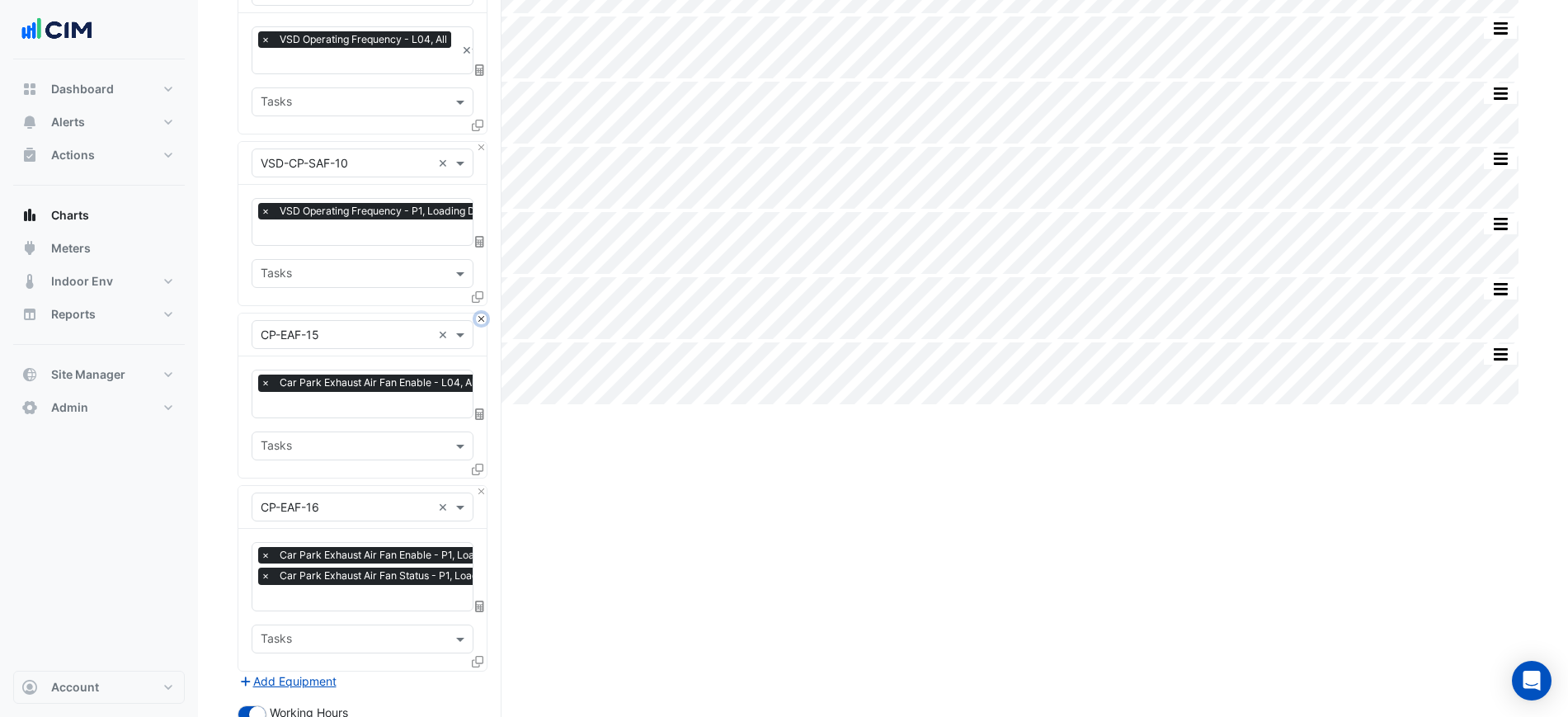
click at [482, 313] on button "Close" at bounding box center [481, 318] width 11 height 11
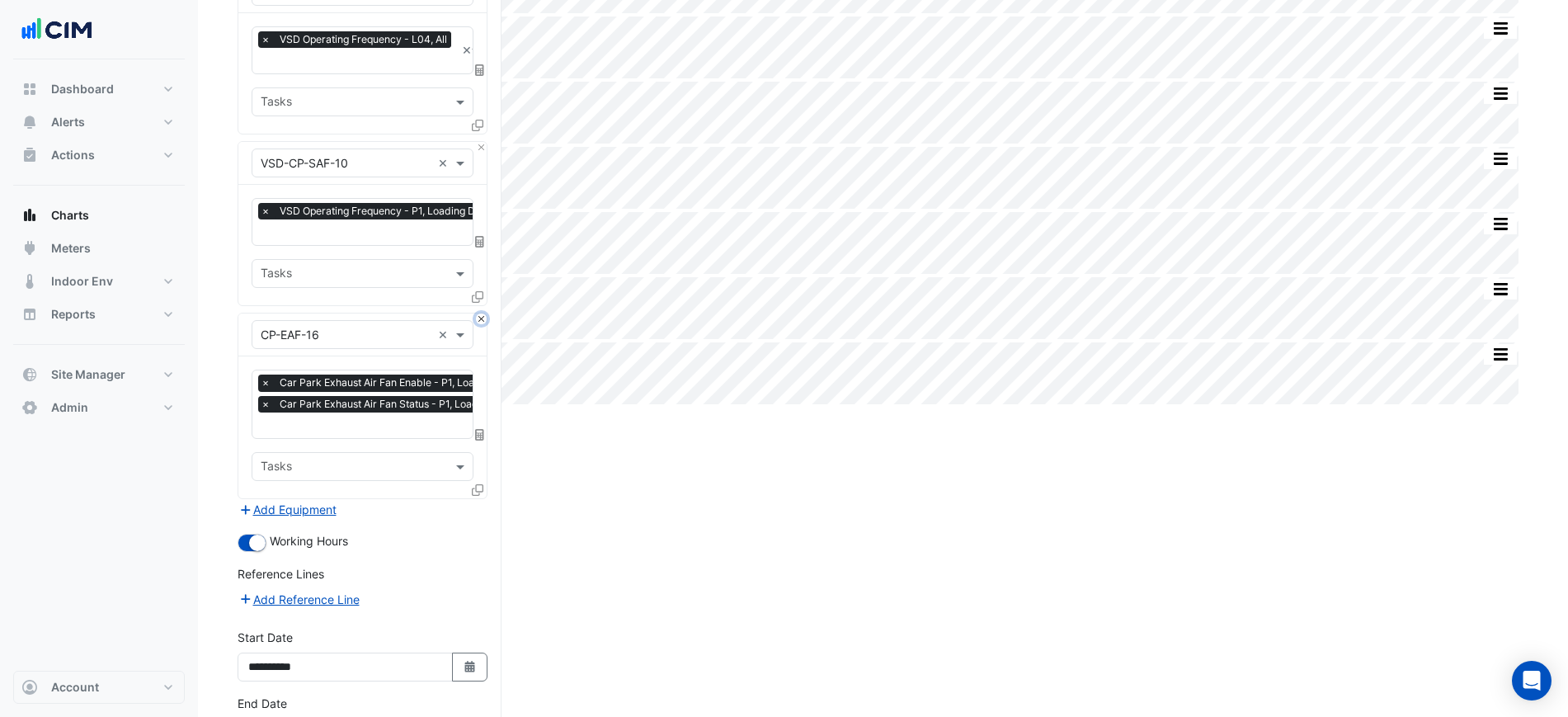
click at [482, 313] on button "Close" at bounding box center [481, 318] width 11 height 11
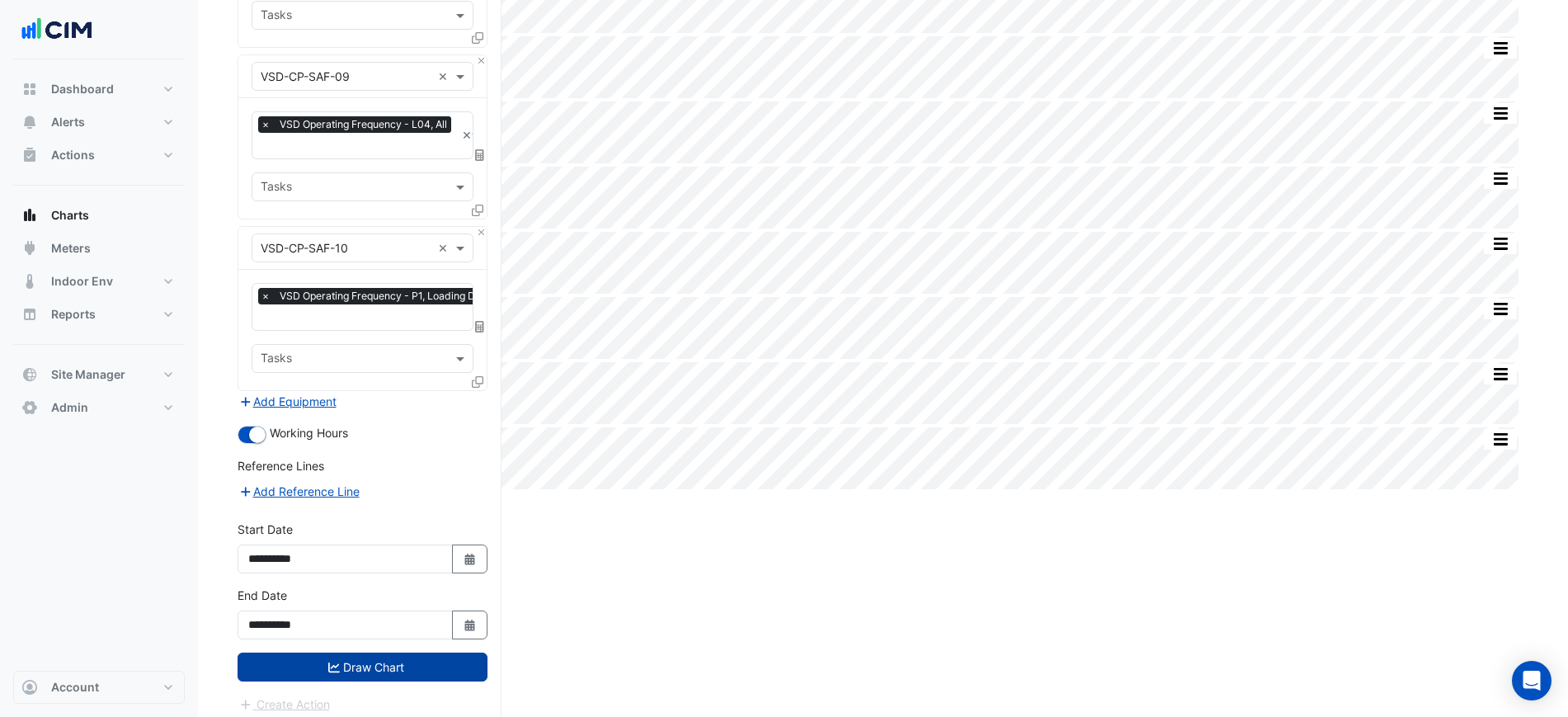
click at [375, 656] on button "Draw Chart" at bounding box center [363, 667] width 250 height 29
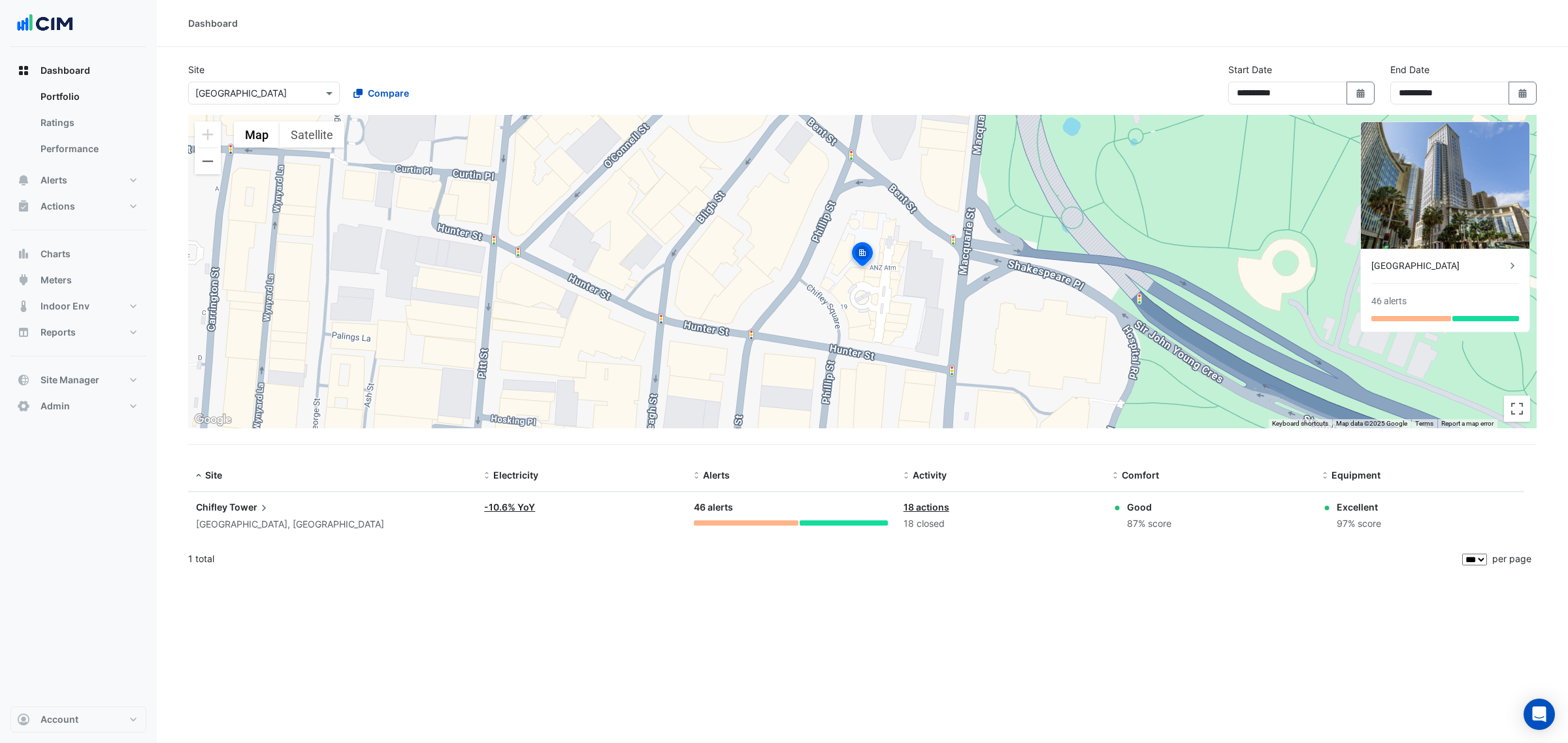
select select "***"
click at [95, 192] on div "Dashboard Portfolio Ratings Performance Alerts Site Rules Templates Actions Sit…" at bounding box center [79, 238] width 136 height 361
click at [93, 176] on button "Alerts" at bounding box center [79, 180] width 136 height 26
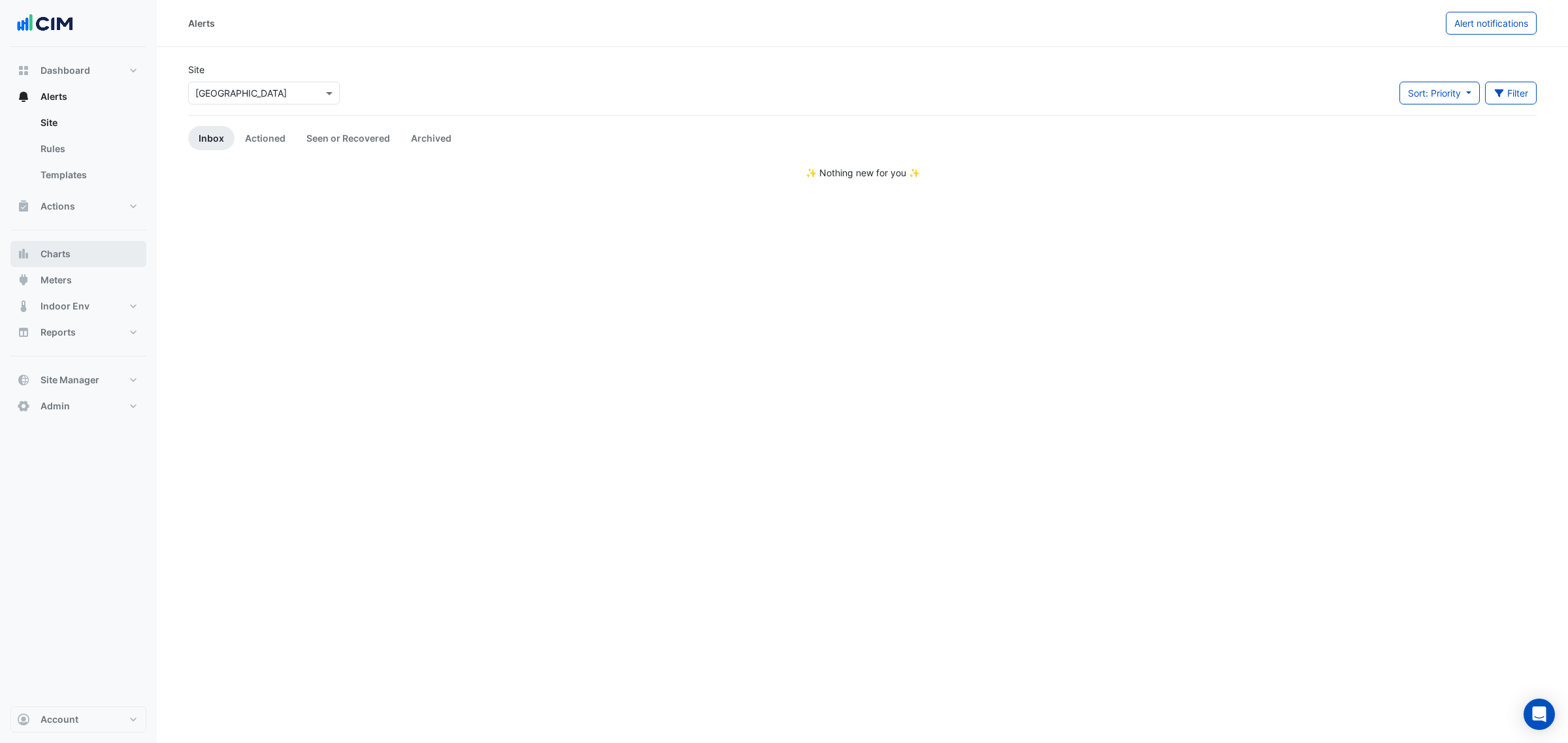
click at [111, 245] on button "Charts" at bounding box center [79, 254] width 136 height 26
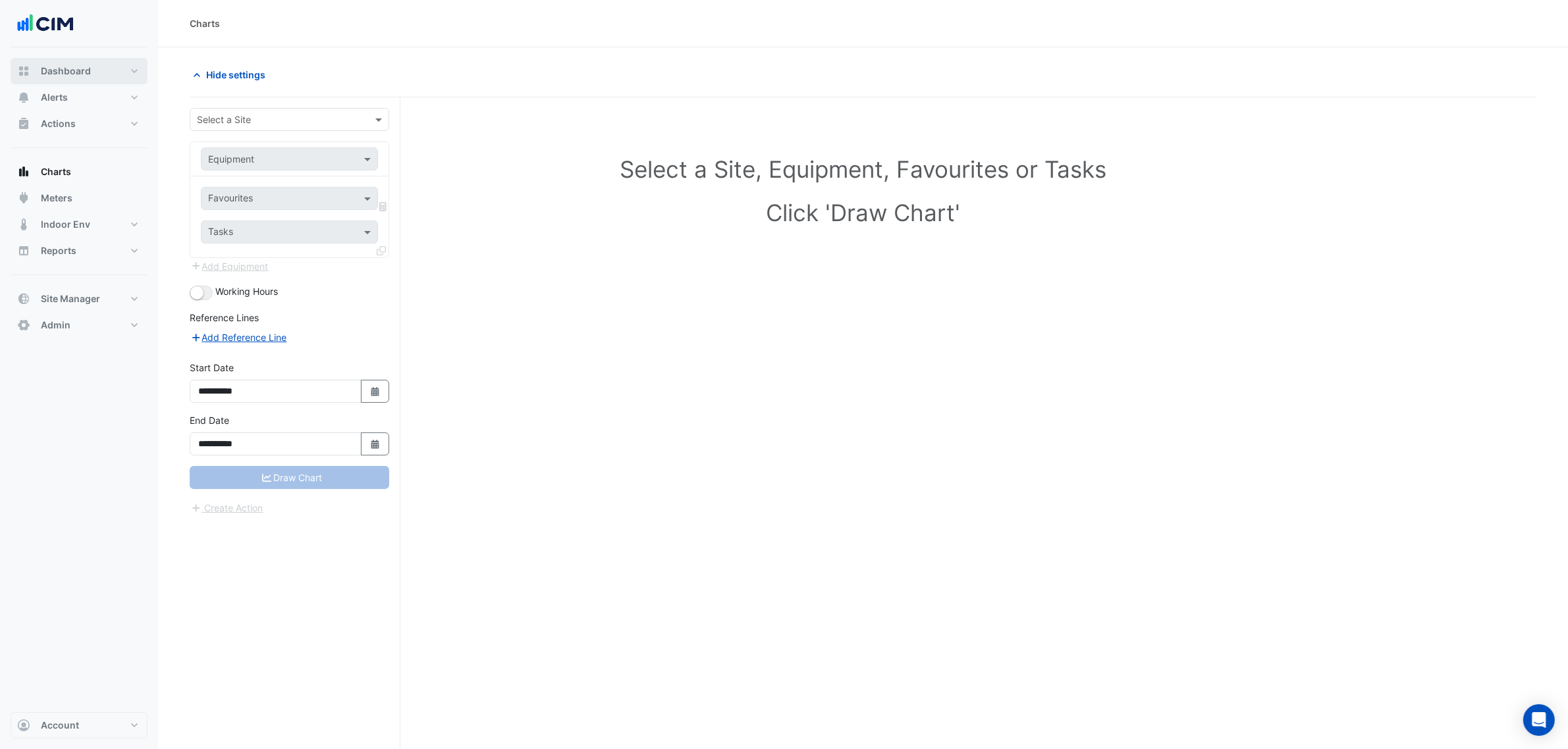
click at [77, 68] on span "Dashboard" at bounding box center [65, 71] width 50 height 13
select select "***"
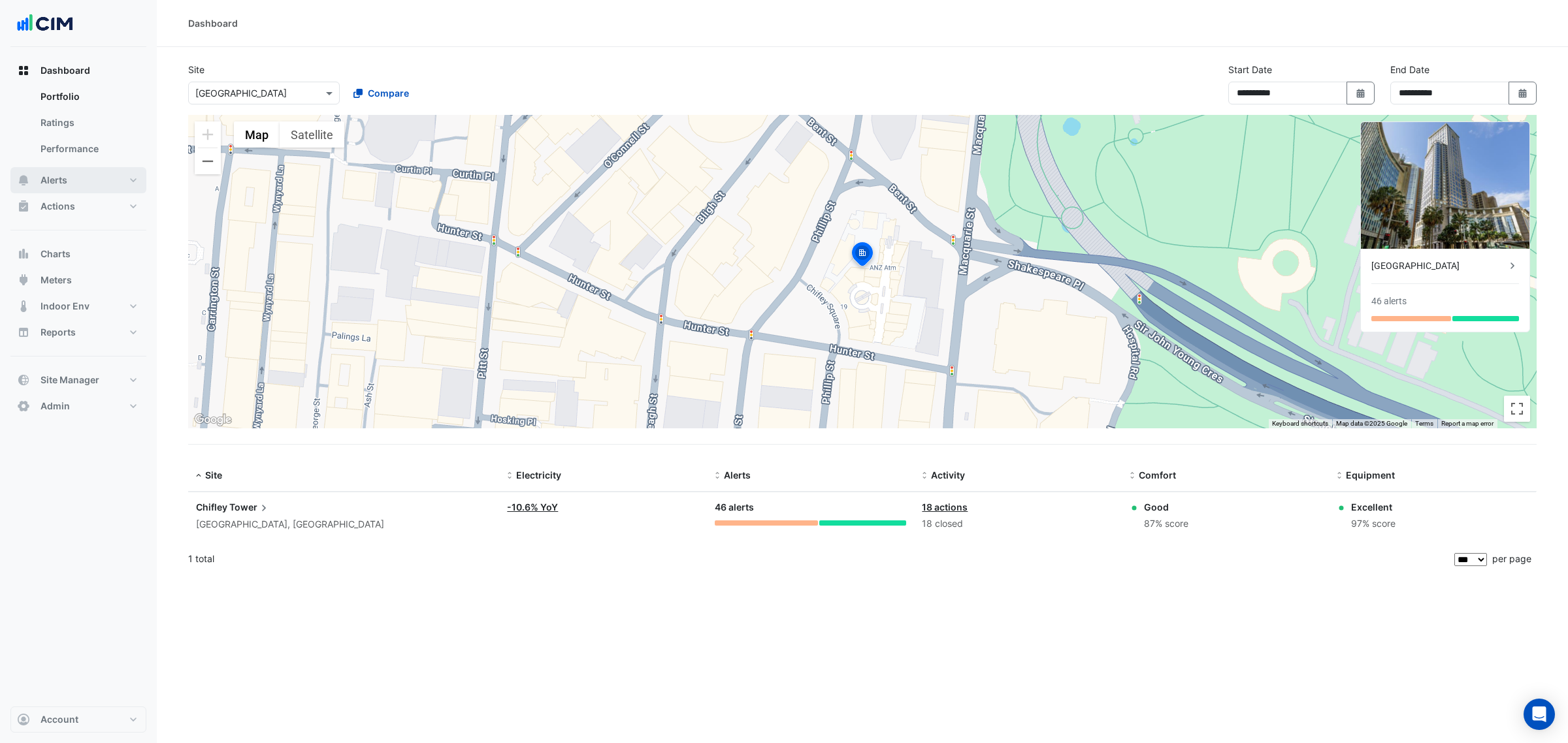
click at [86, 175] on button "Alerts" at bounding box center [79, 180] width 136 height 26
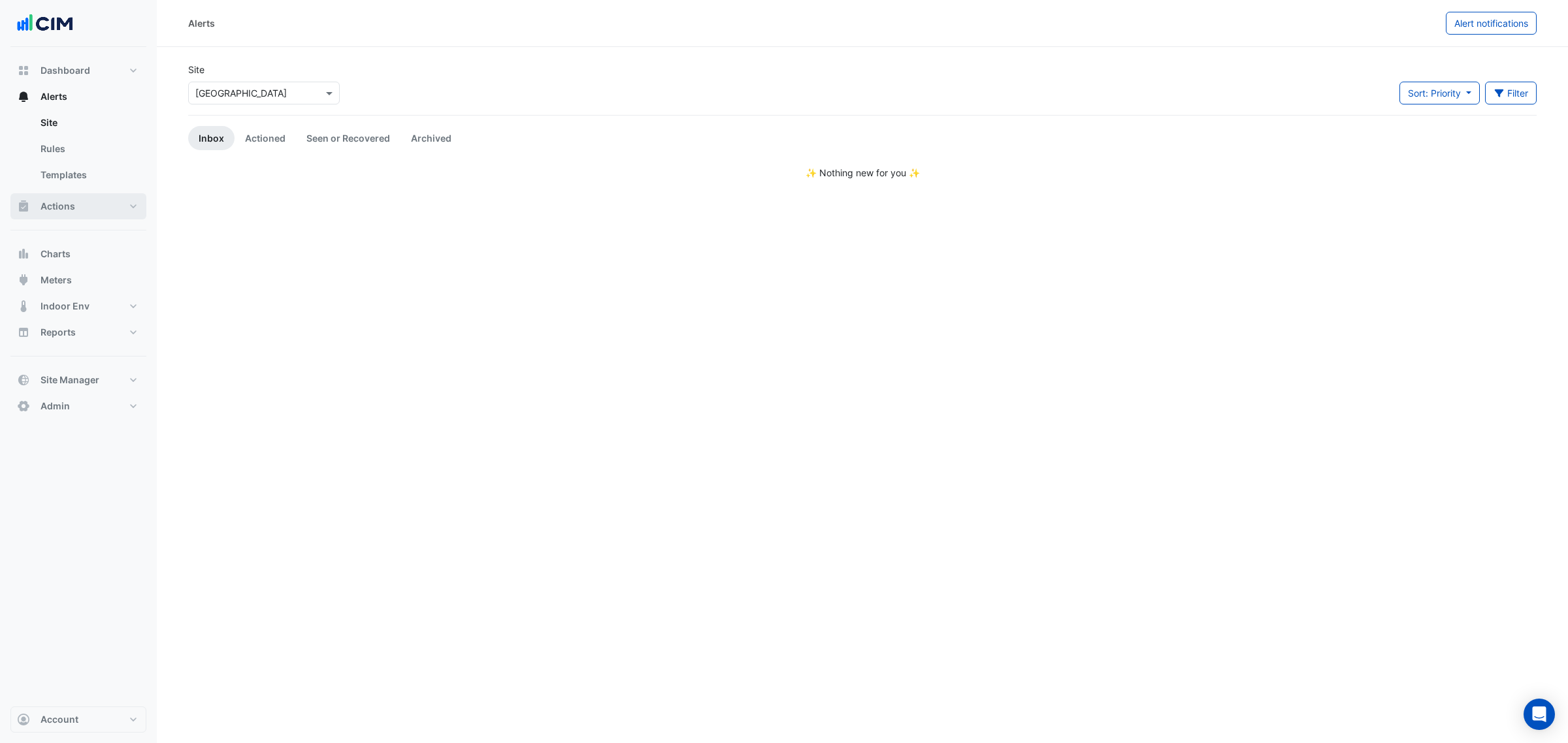
click at [83, 208] on button "Actions" at bounding box center [79, 206] width 136 height 26
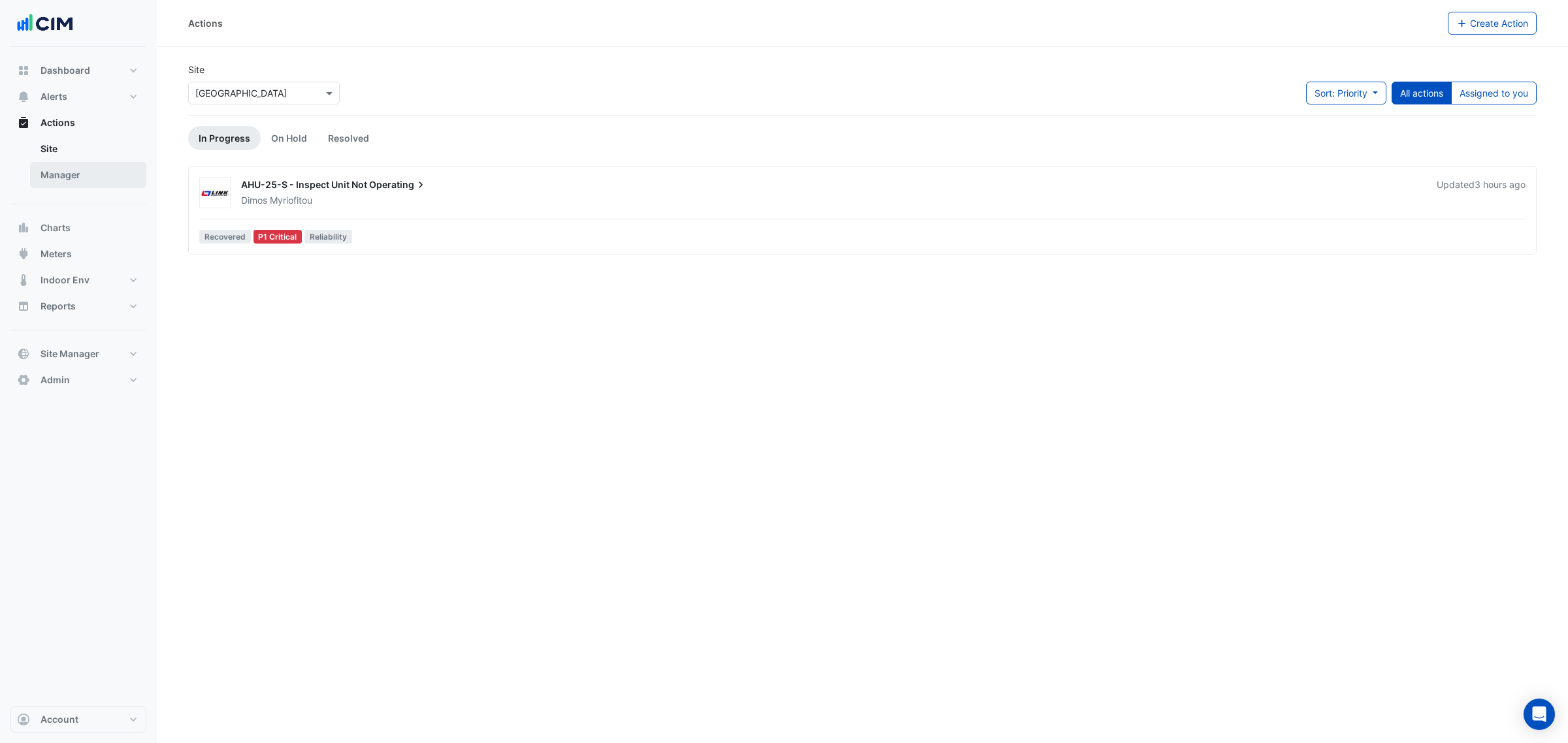
click at [85, 173] on link "Manager" at bounding box center [88, 175] width 117 height 26
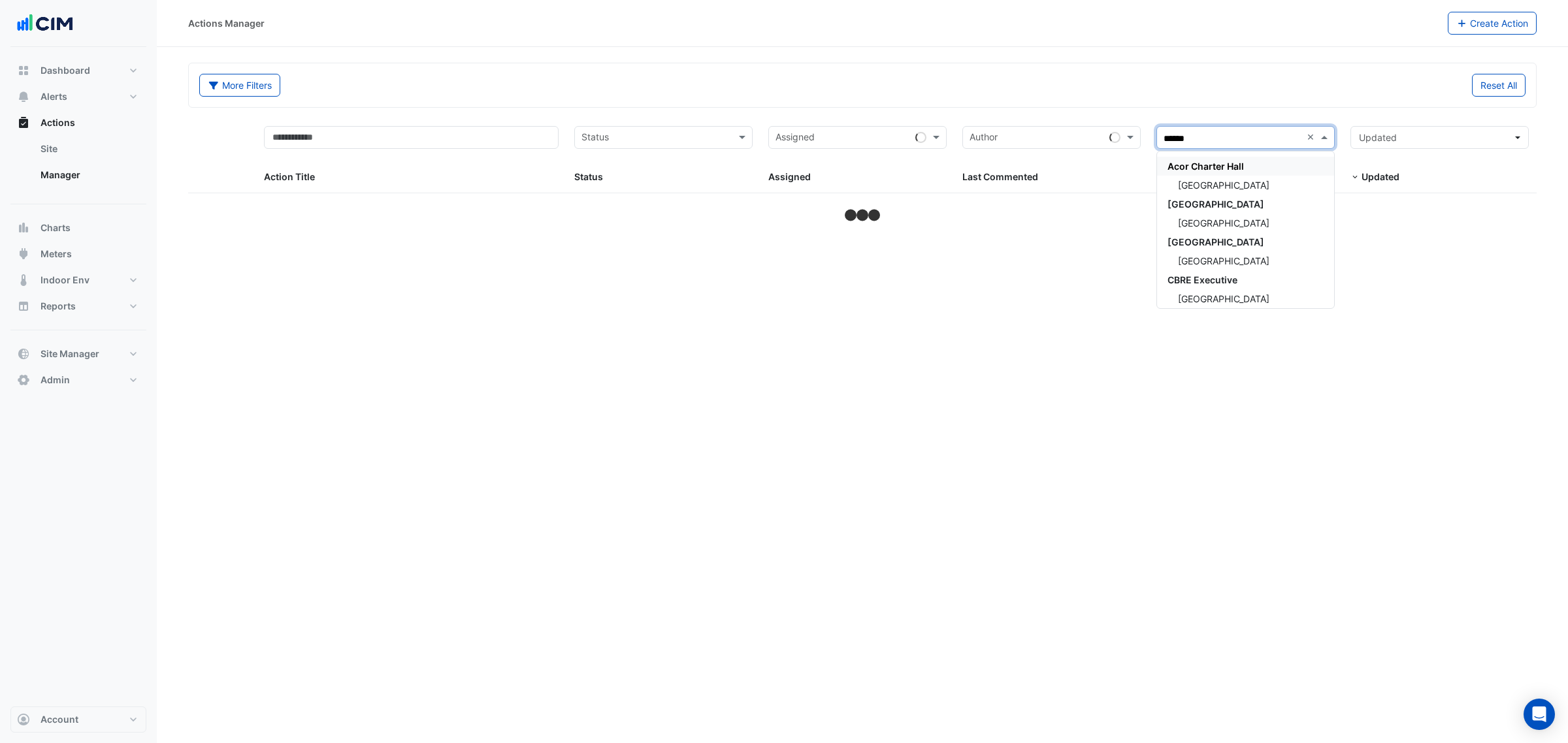
type input "*******"
click at [1236, 187] on span "[GEOGRAPHIC_DATA]" at bounding box center [1224, 185] width 91 height 11
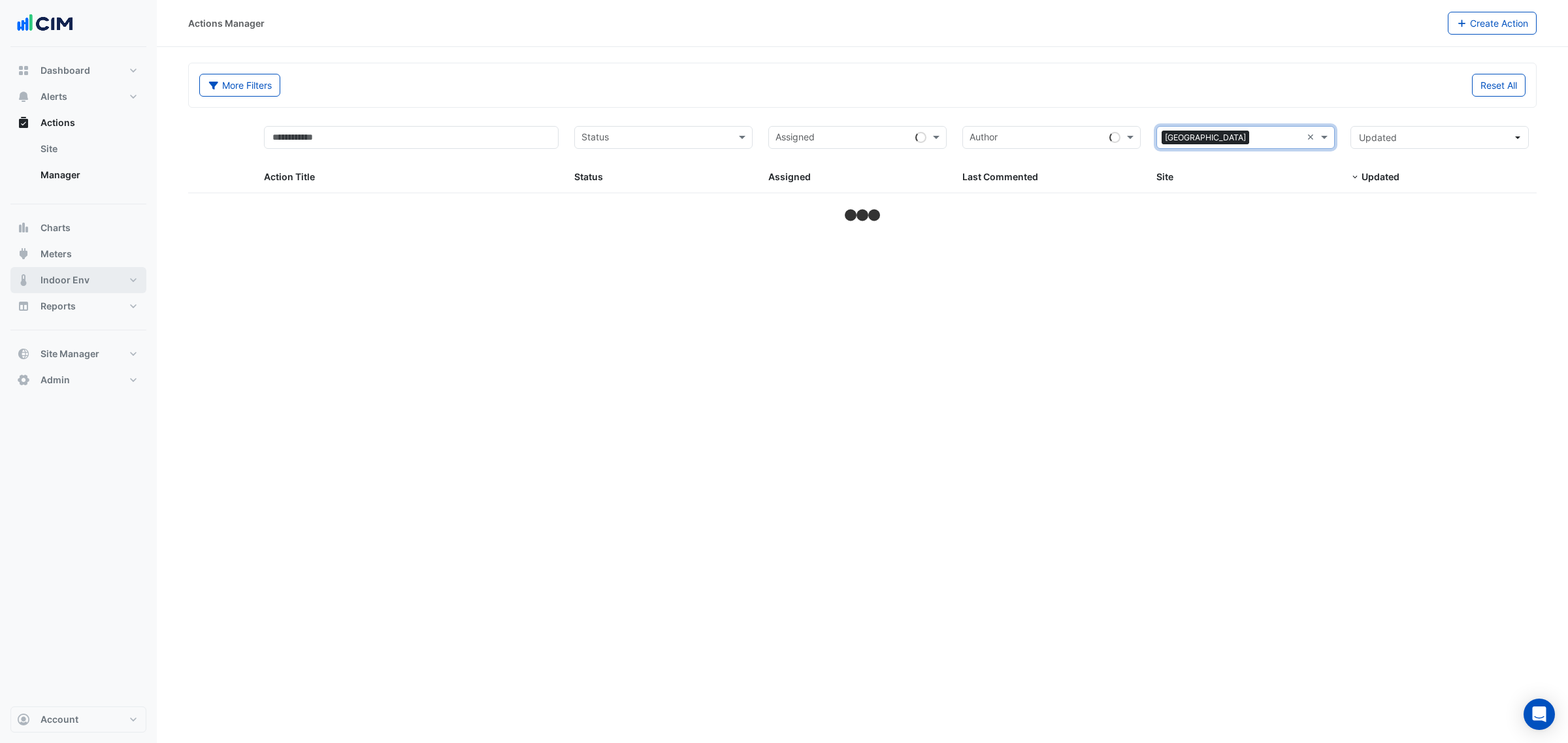
select select "***"
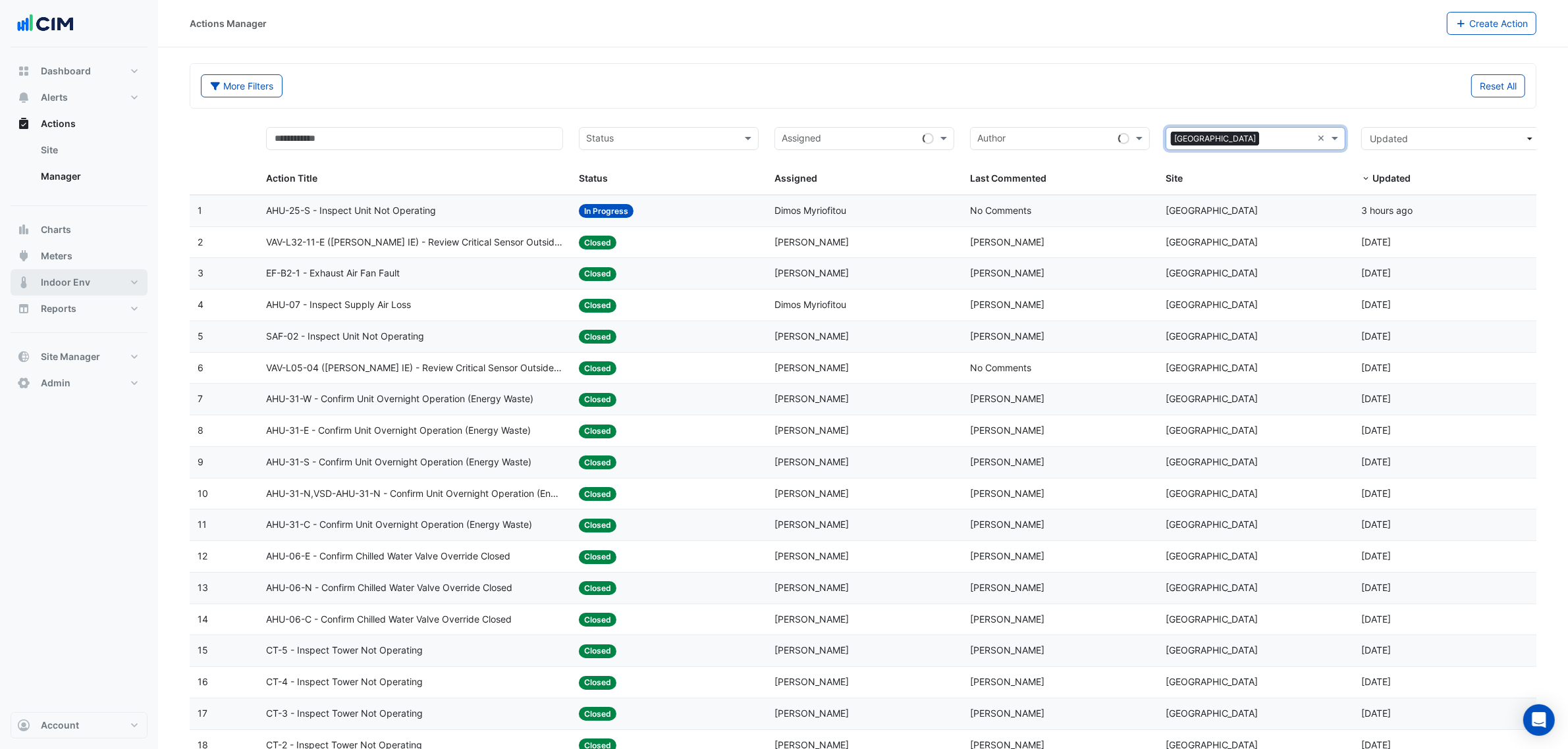
click at [109, 283] on button "Indoor Env" at bounding box center [79, 283] width 137 height 26
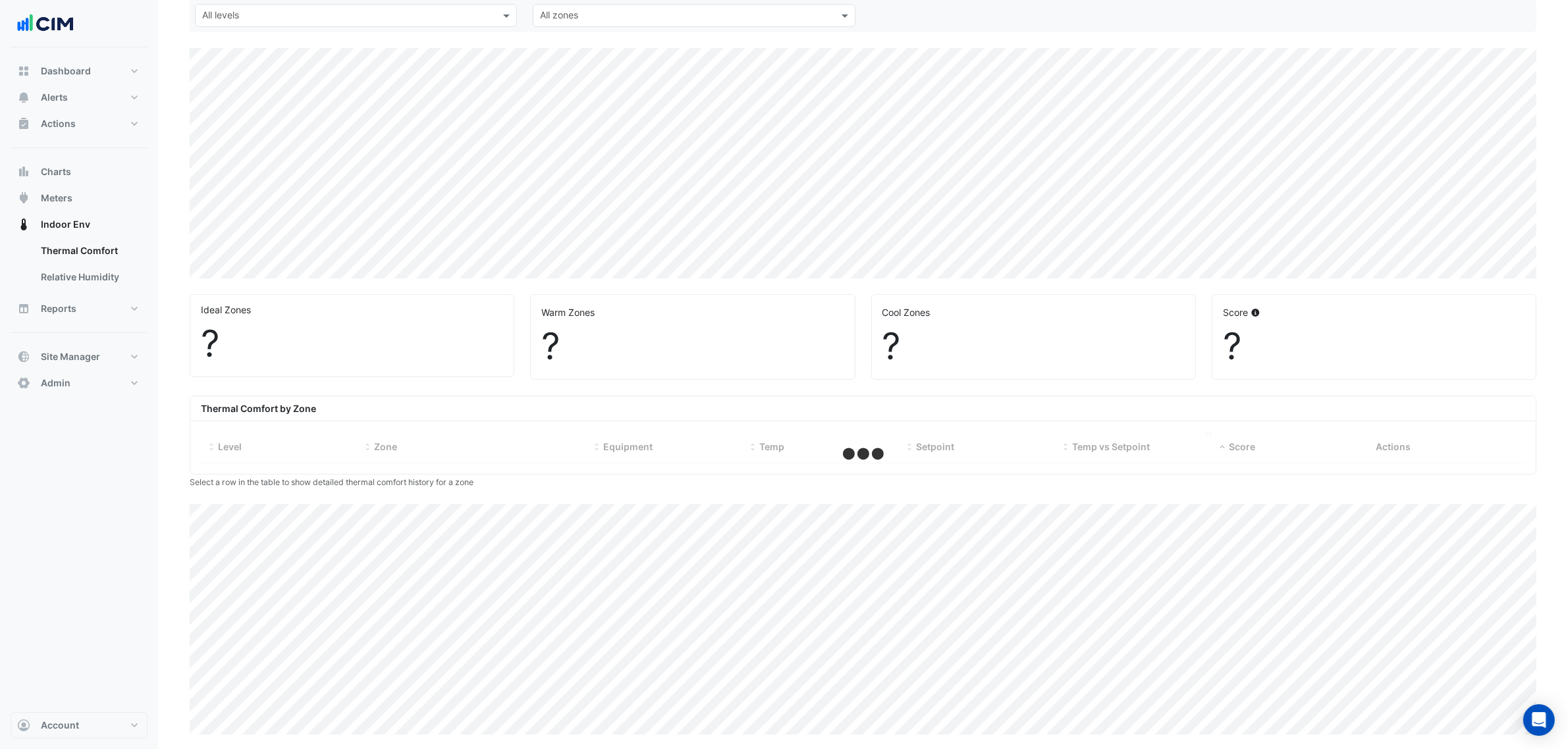
scroll to position [125, 0]
select select "***"
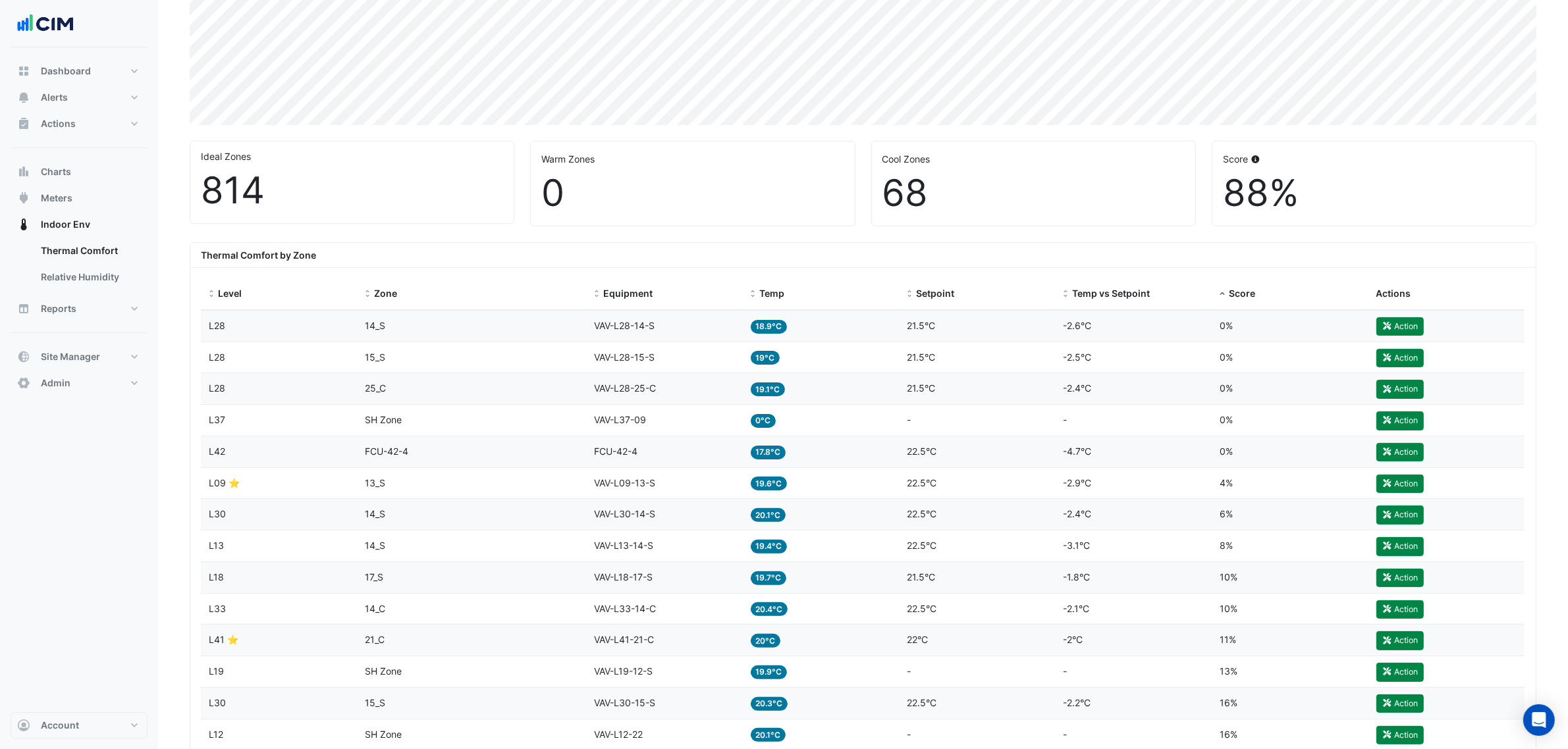
scroll to position [454, 0]
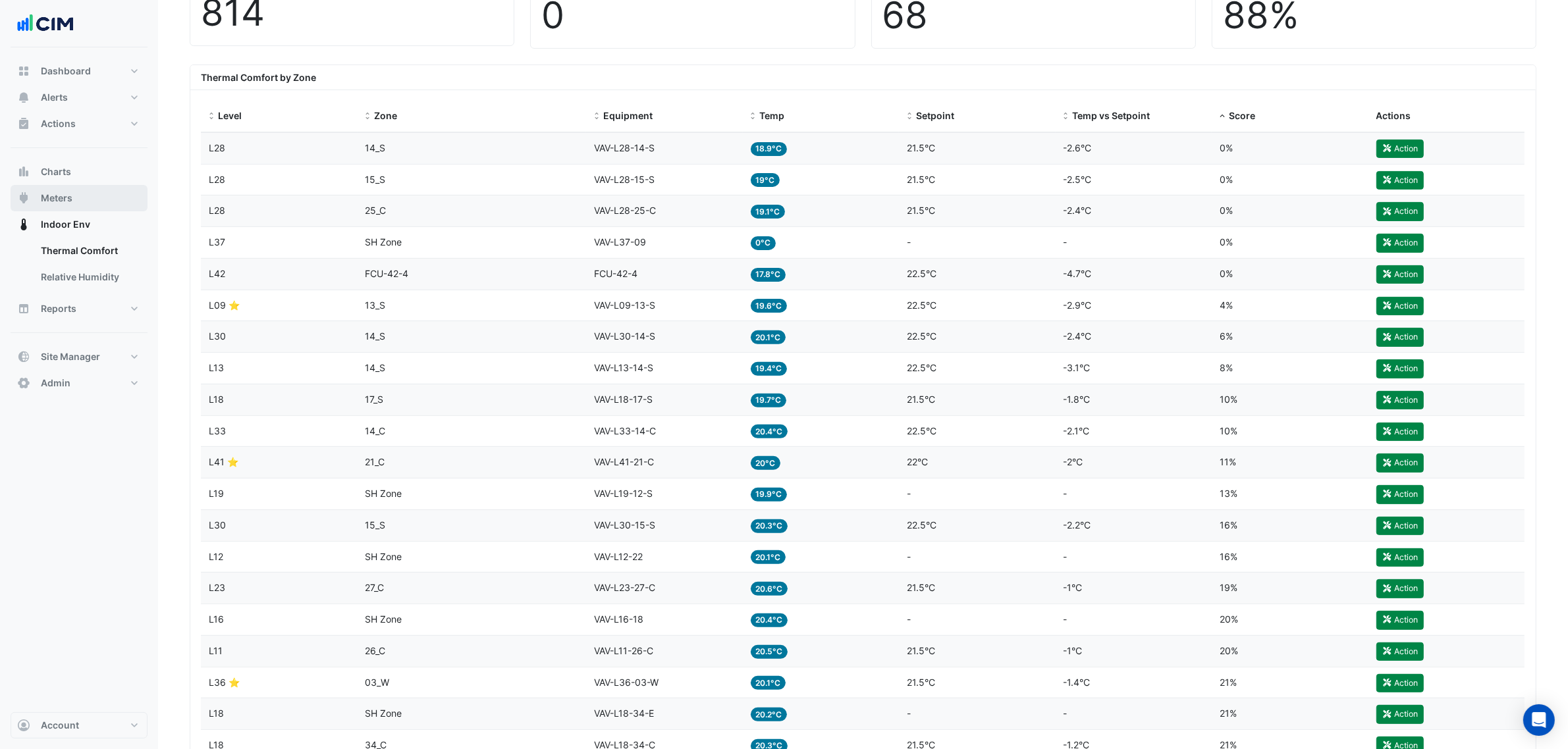
click at [121, 208] on button "Meters" at bounding box center [79, 199] width 137 height 26
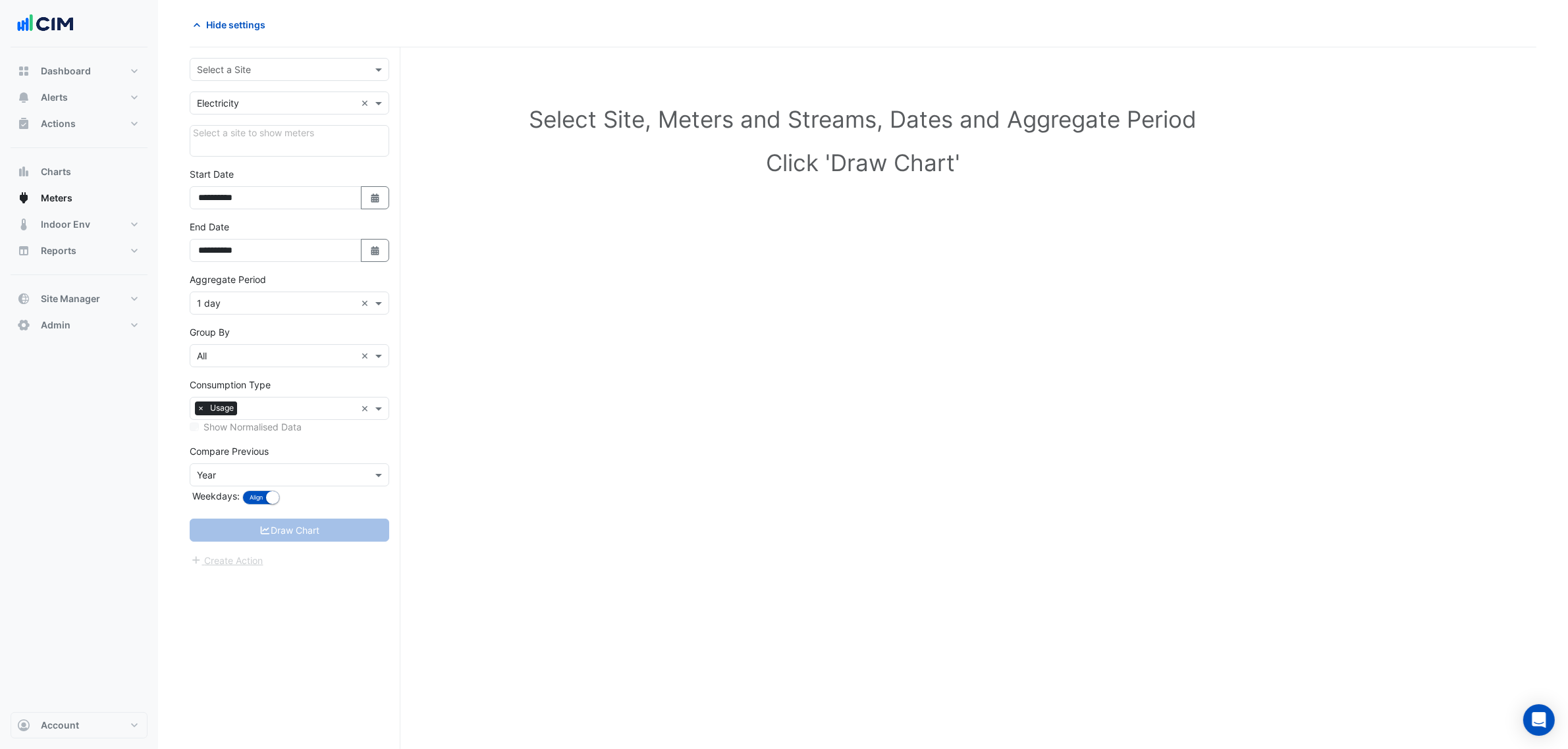
click at [241, 71] on input "text" at bounding box center [277, 70] width 159 height 14
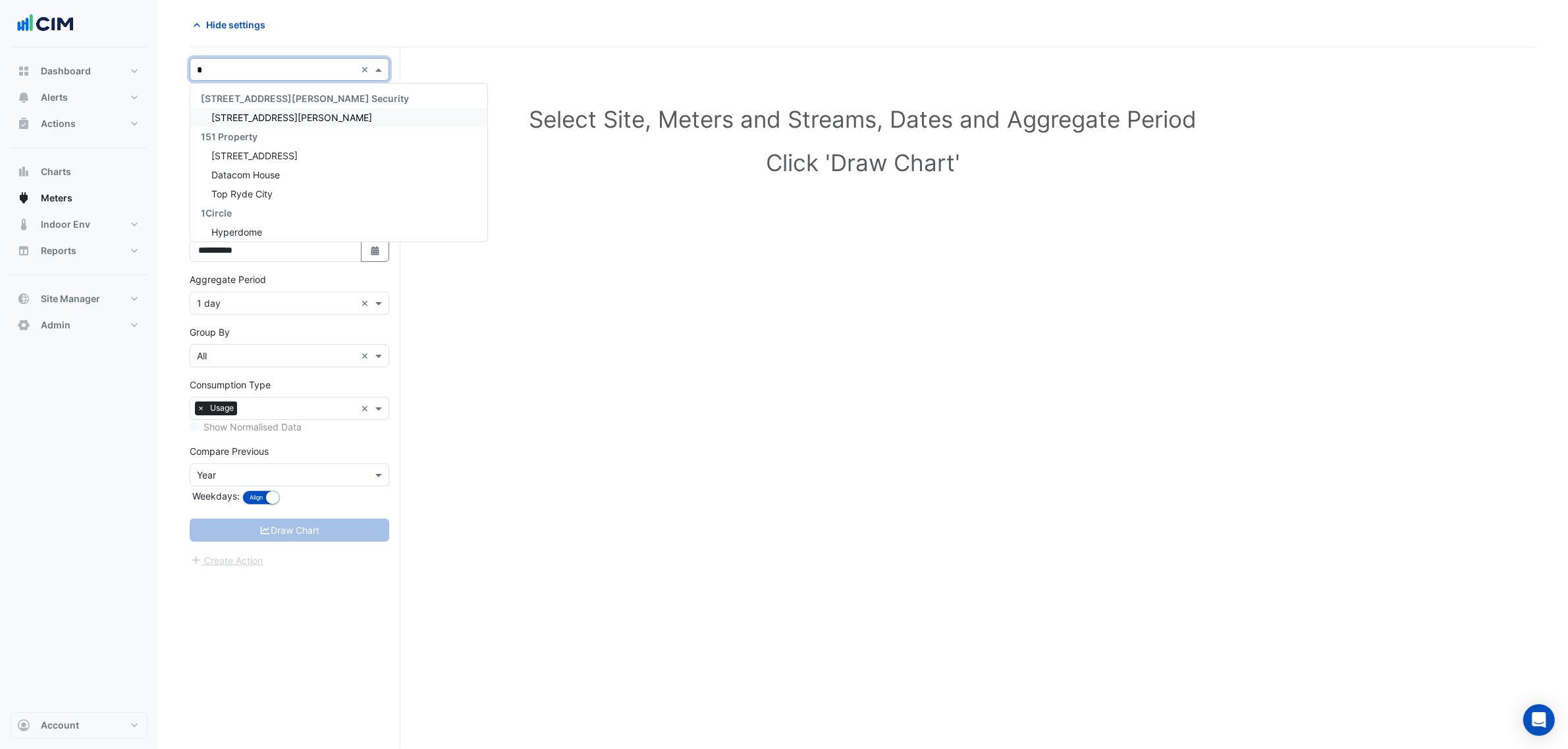
type input "**"
click at [255, 176] on span "[GEOGRAPHIC_DATA]" at bounding box center [257, 174] width 92 height 11
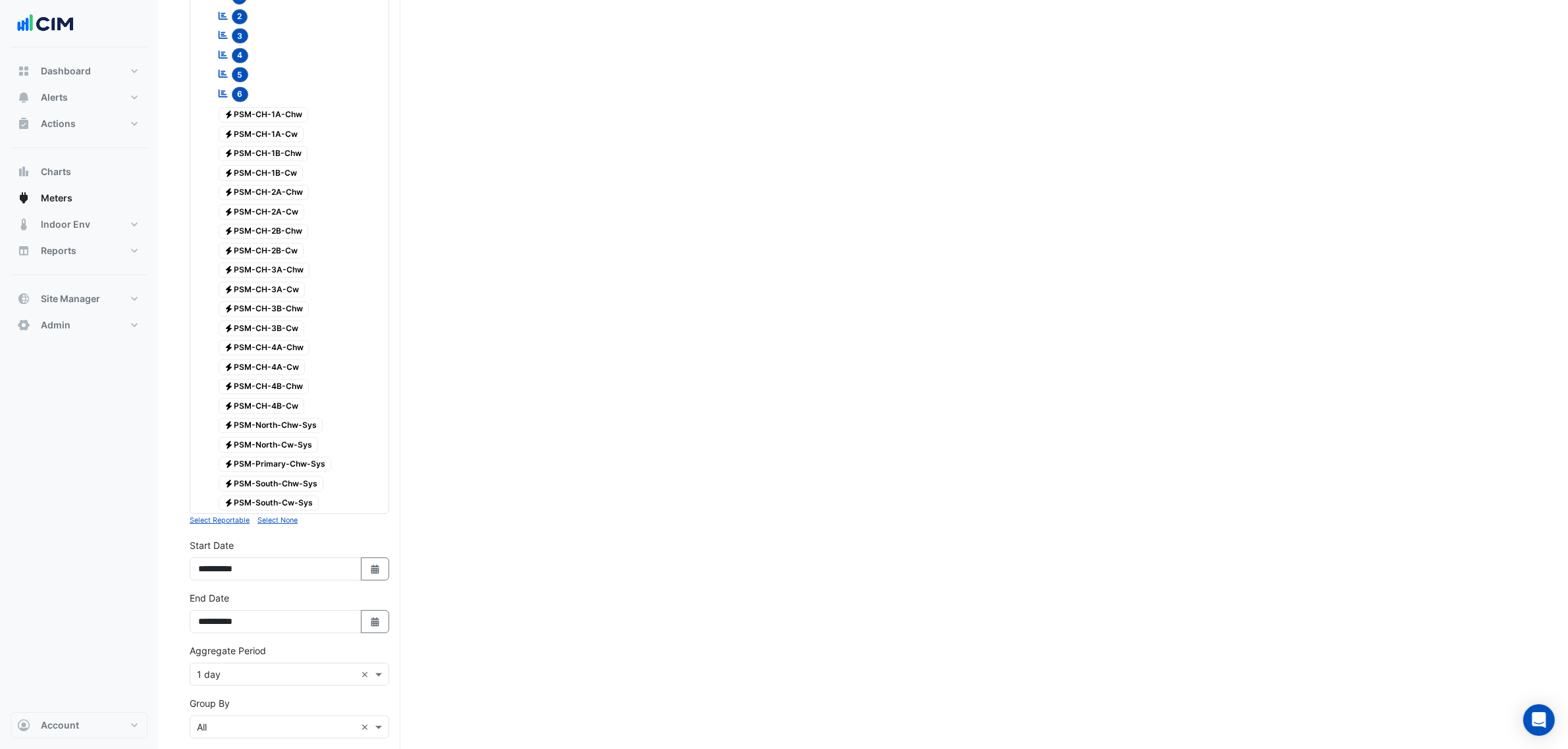
scroll to position [469, 0]
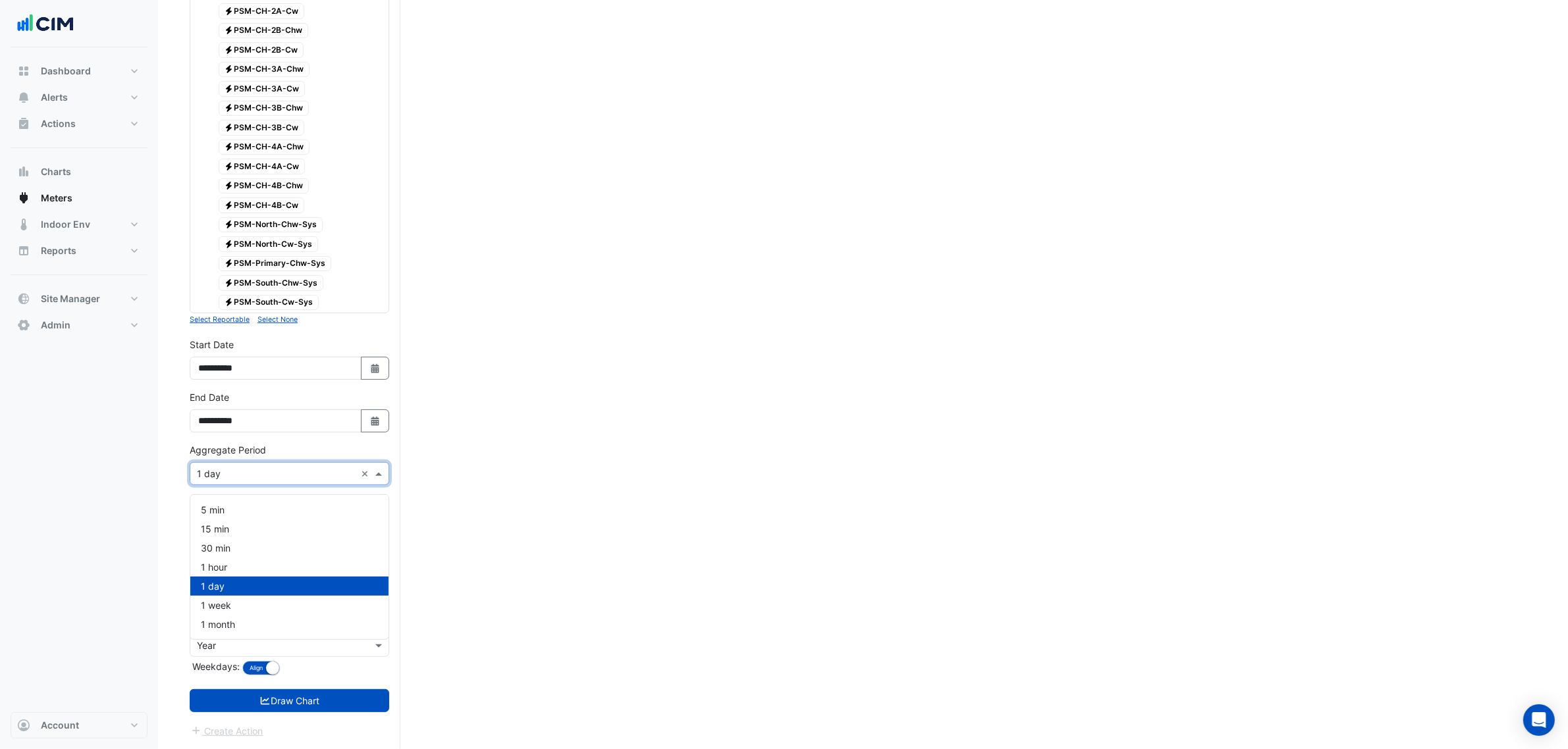
click at [267, 484] on div "Aggregate Period × 1 day ×" at bounding box center [290, 474] width 199 height 23
click at [252, 557] on div "1 hour" at bounding box center [289, 567] width 199 height 19
click at [346, 698] on button "Draw Chart" at bounding box center [290, 701] width 199 height 23
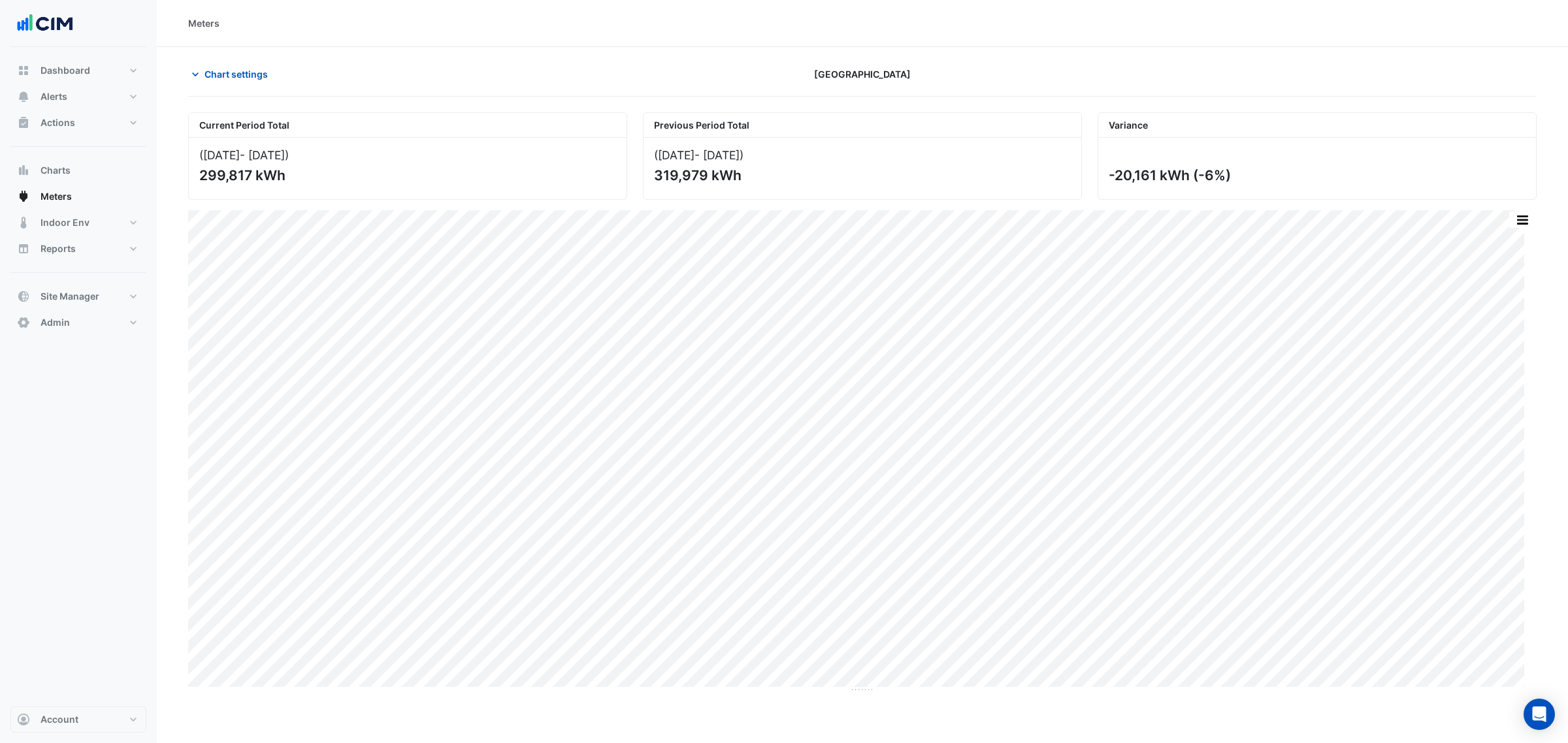
click at [230, 59] on section "Chart settings [GEOGRAPHIC_DATA] Current Period Total ([DATE] - [DATE] ) 299,81…" at bounding box center [862, 370] width 1411 height 646
click at [223, 66] on button "Chart settings" at bounding box center [233, 74] width 88 height 23
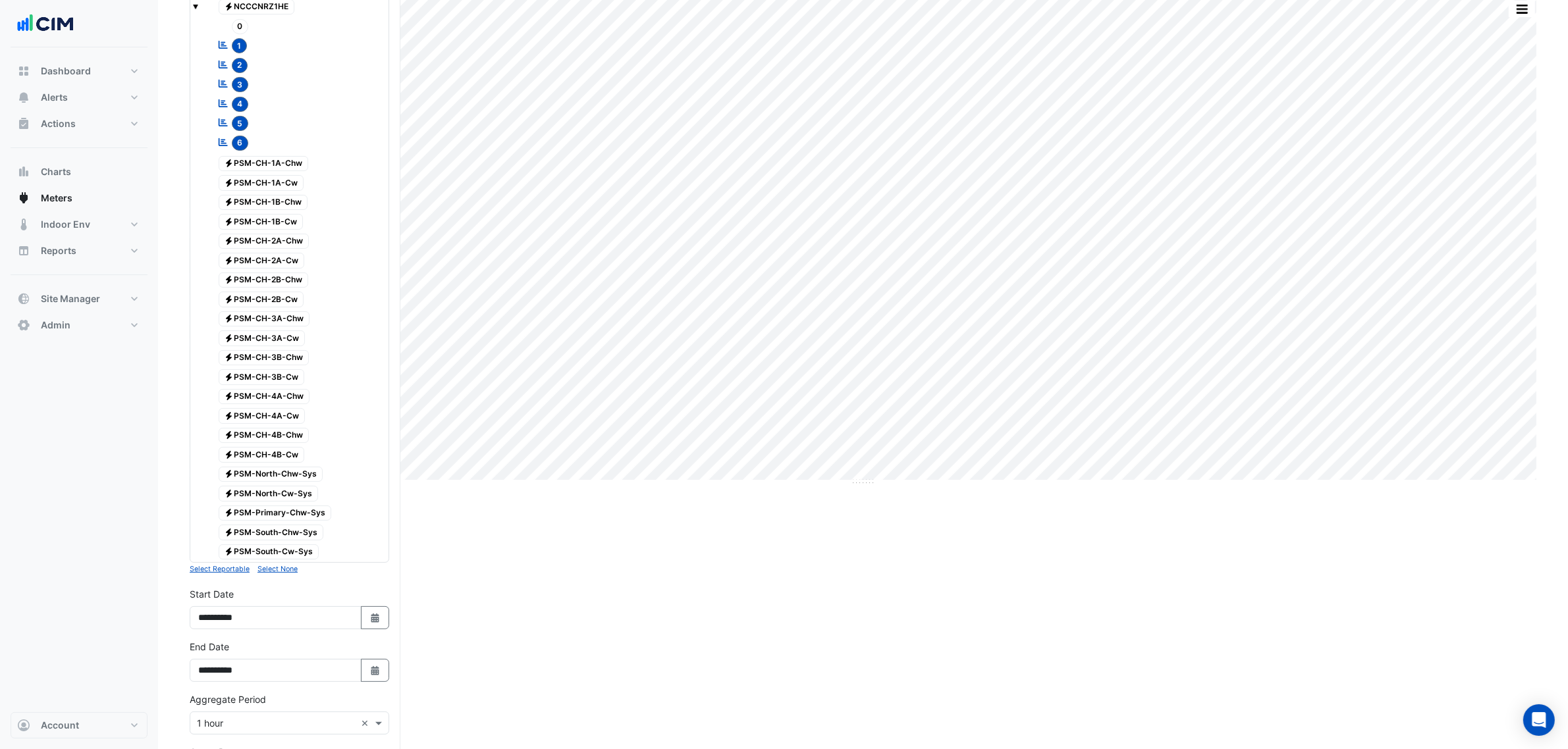
scroll to position [469, 0]
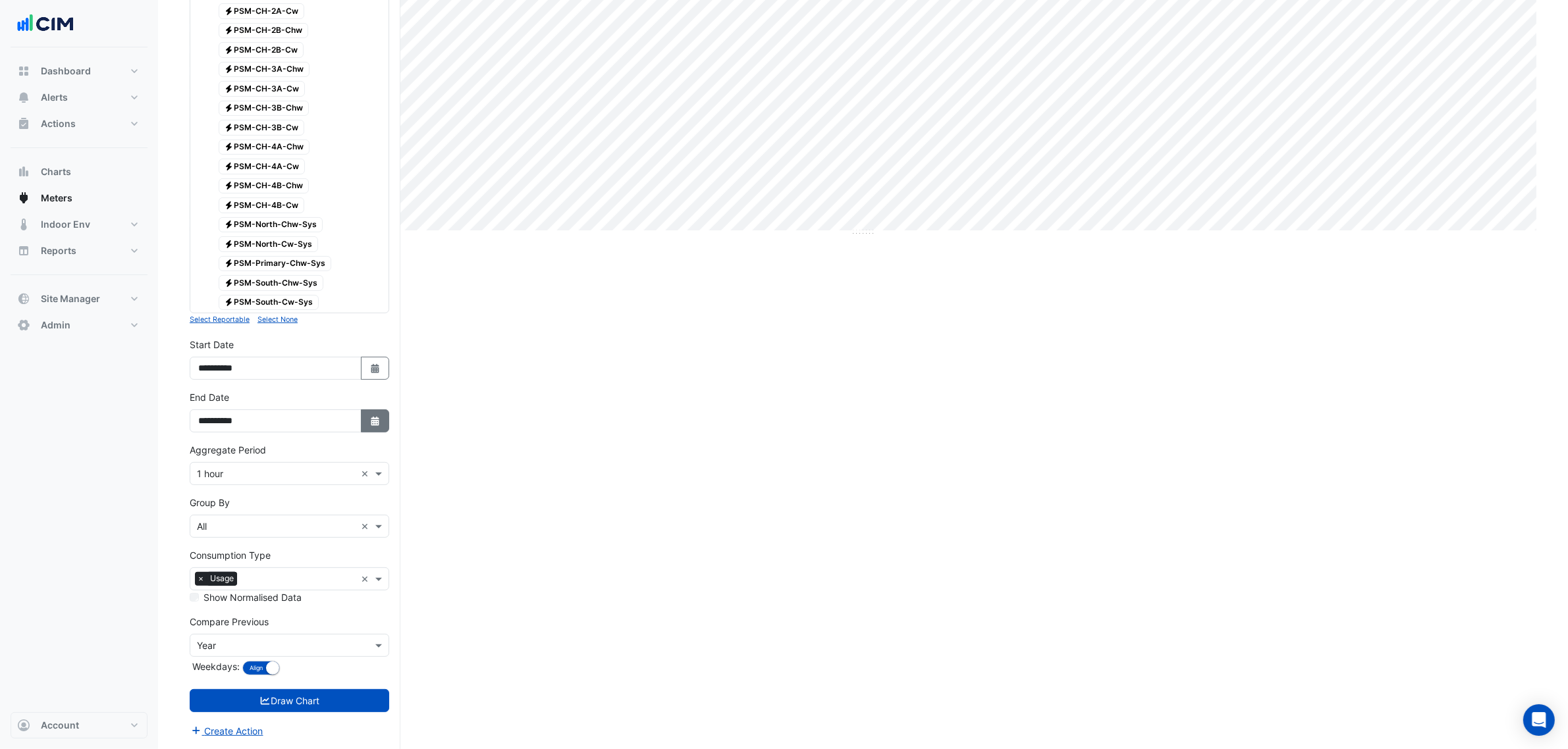
click at [372, 426] on fa-icon "Select Date" at bounding box center [375, 421] width 12 height 11
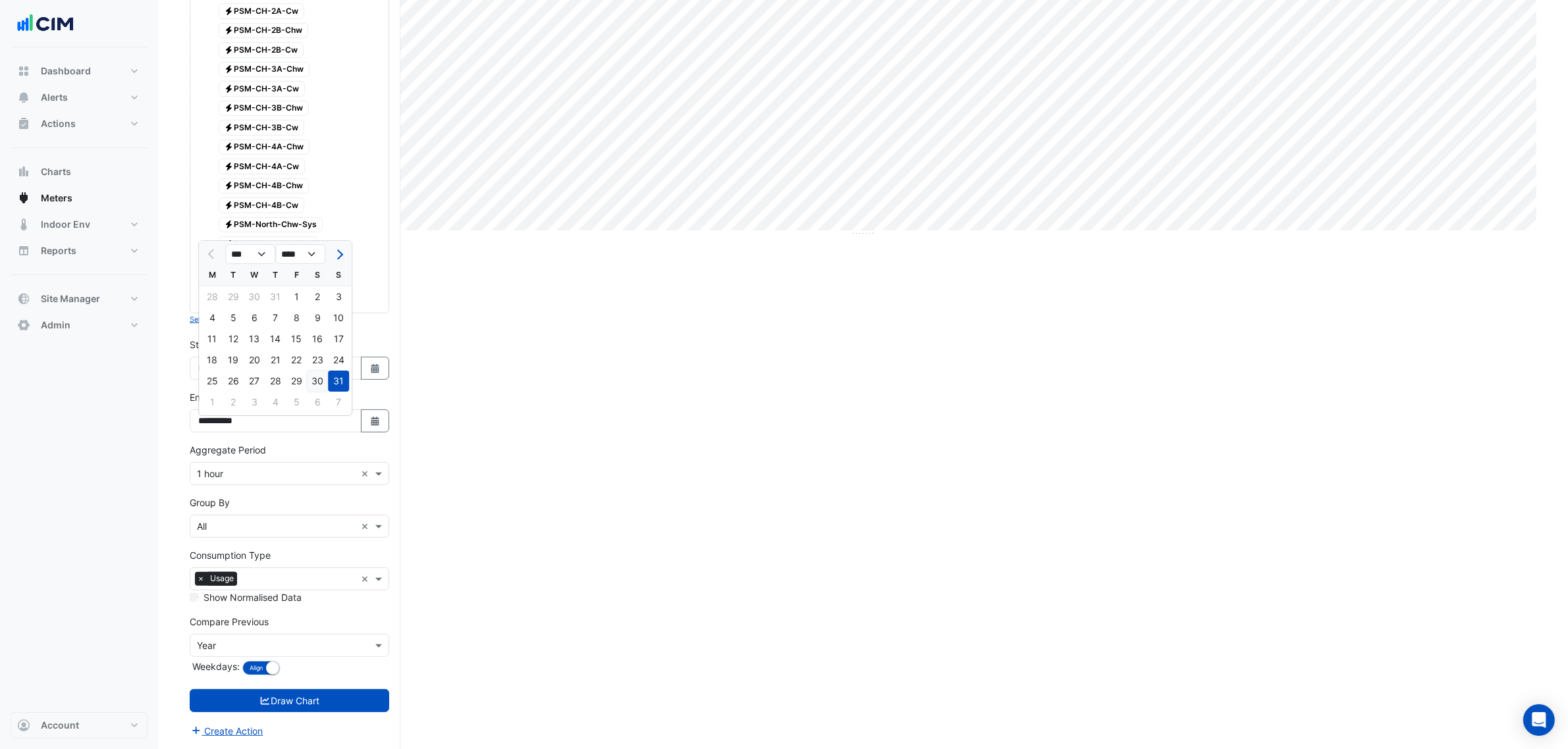
click at [313, 371] on div "30" at bounding box center [317, 381] width 21 height 21
type input "**********"
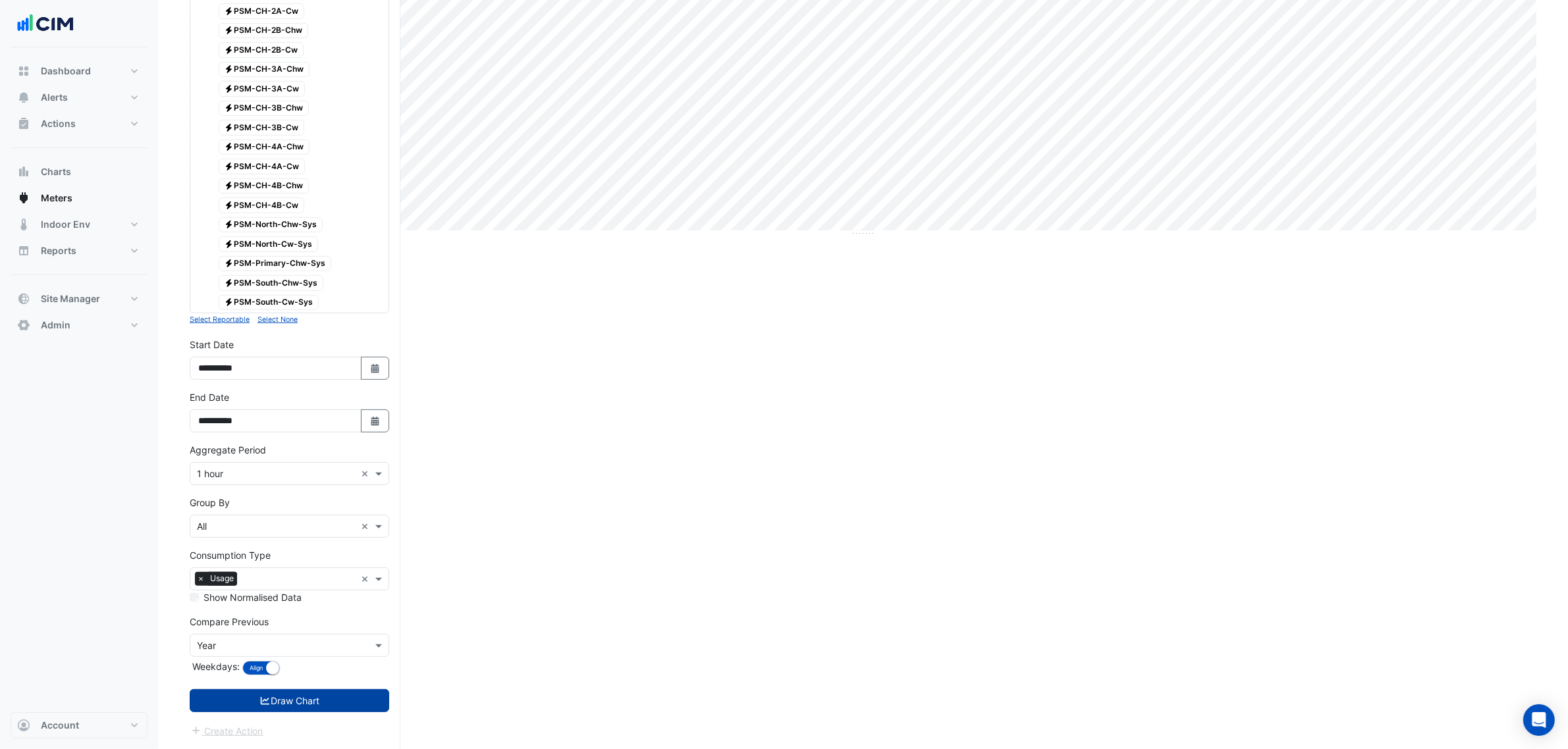
click at [306, 706] on button "Draw Chart" at bounding box center [290, 701] width 199 height 23
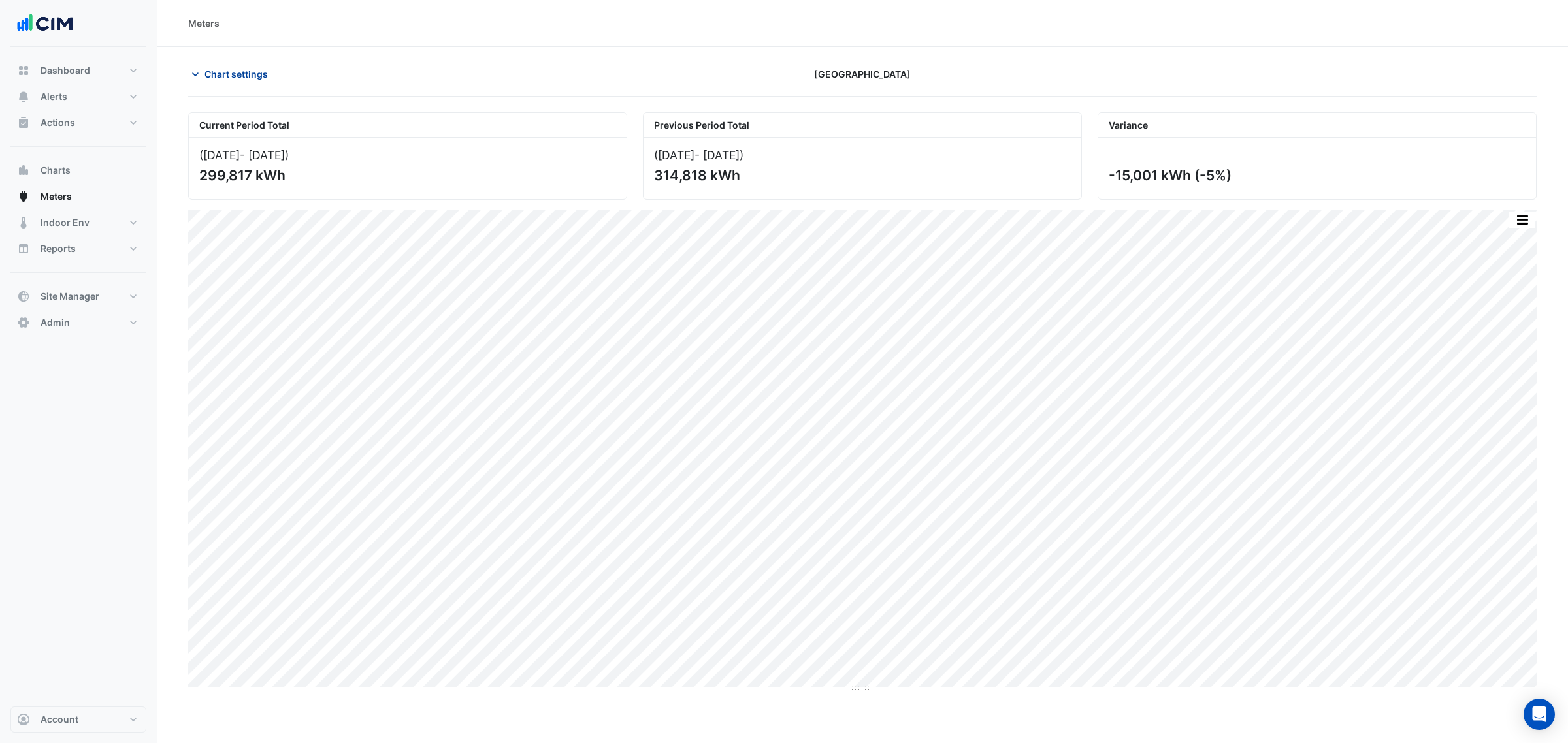
click at [276, 70] on button "Chart settings" at bounding box center [233, 74] width 88 height 23
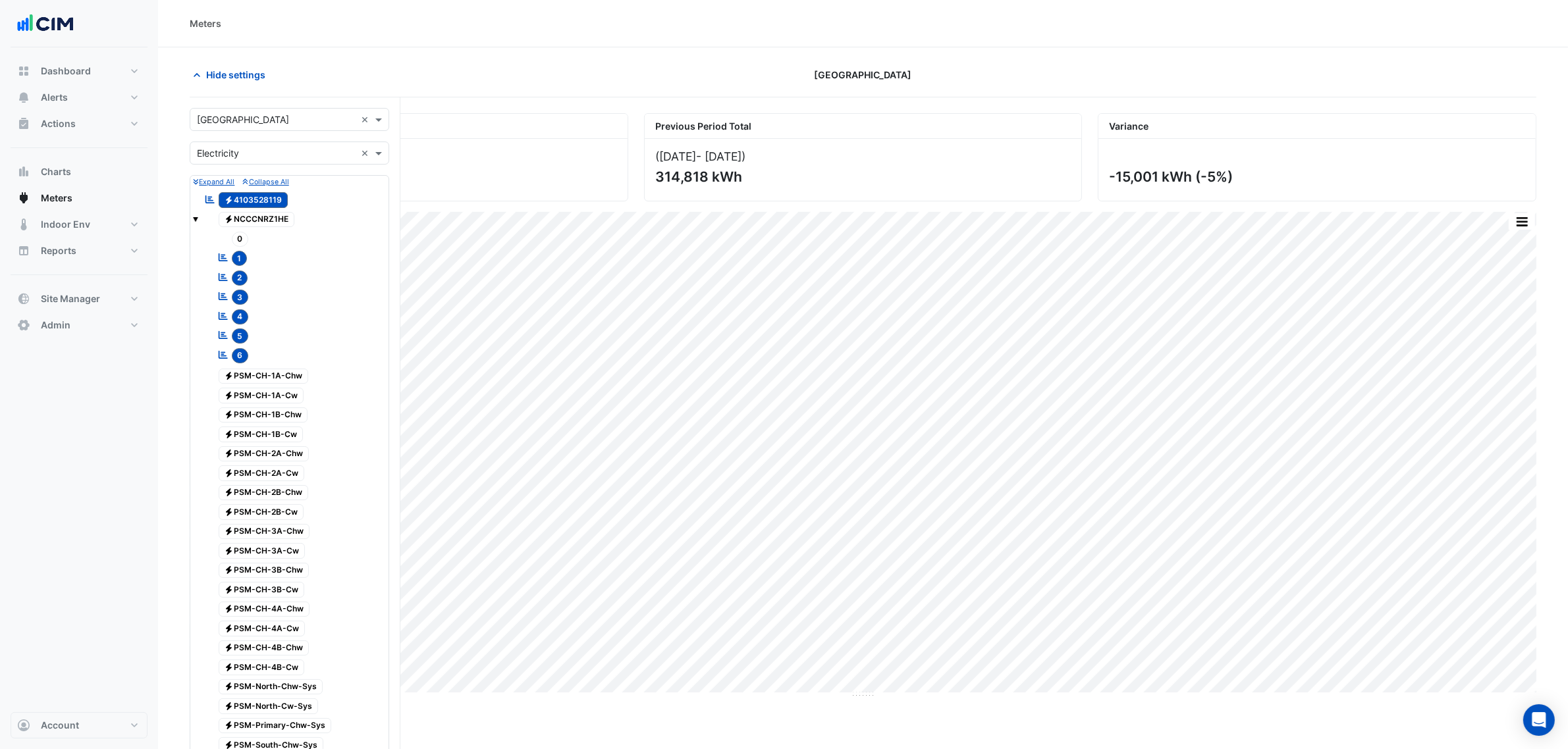
click at [264, 156] on input "text" at bounding box center [277, 154] width 159 height 14
click at [258, 205] on div "Gas" at bounding box center [289, 201] width 199 height 19
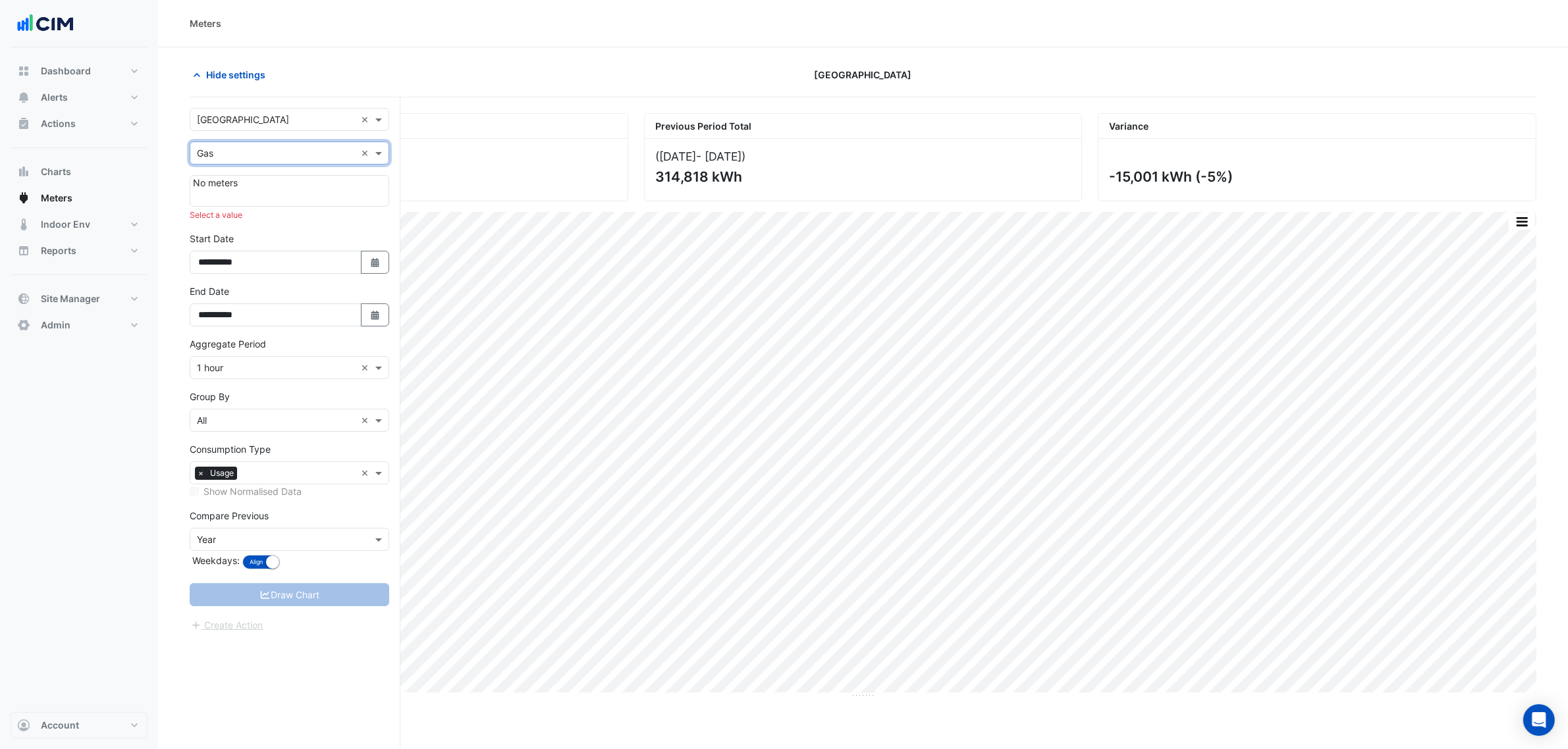
click at [268, 160] on div "Utility Type × Gas ×" at bounding box center [290, 153] width 199 height 23
click at [258, 222] on div "Water" at bounding box center [289, 220] width 199 height 19
click at [271, 160] on input "text" at bounding box center [277, 154] width 159 height 14
click at [275, 181] on div "Electricity" at bounding box center [289, 182] width 199 height 19
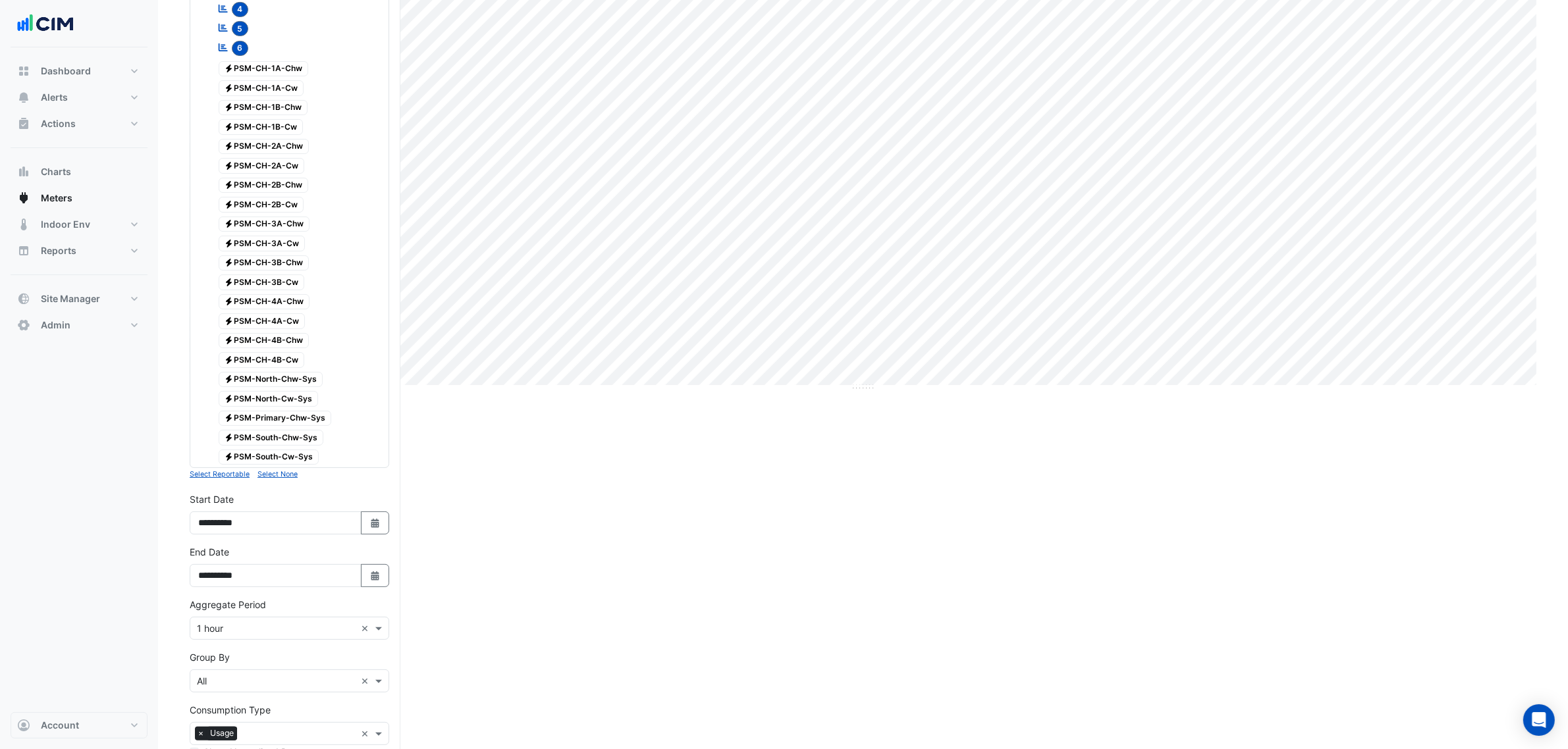
scroll to position [469, 0]
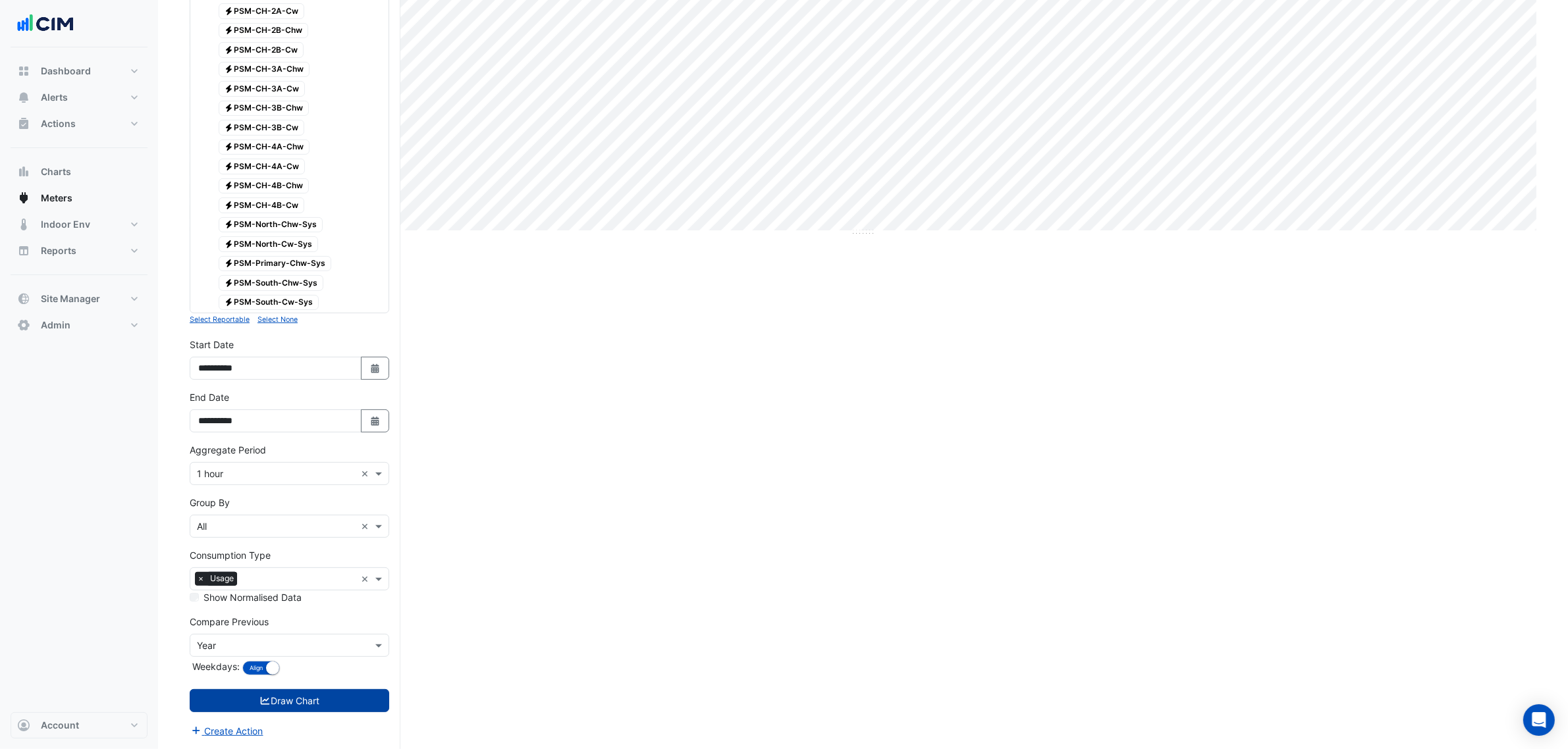
click at [365, 702] on button "Draw Chart" at bounding box center [290, 701] width 199 height 23
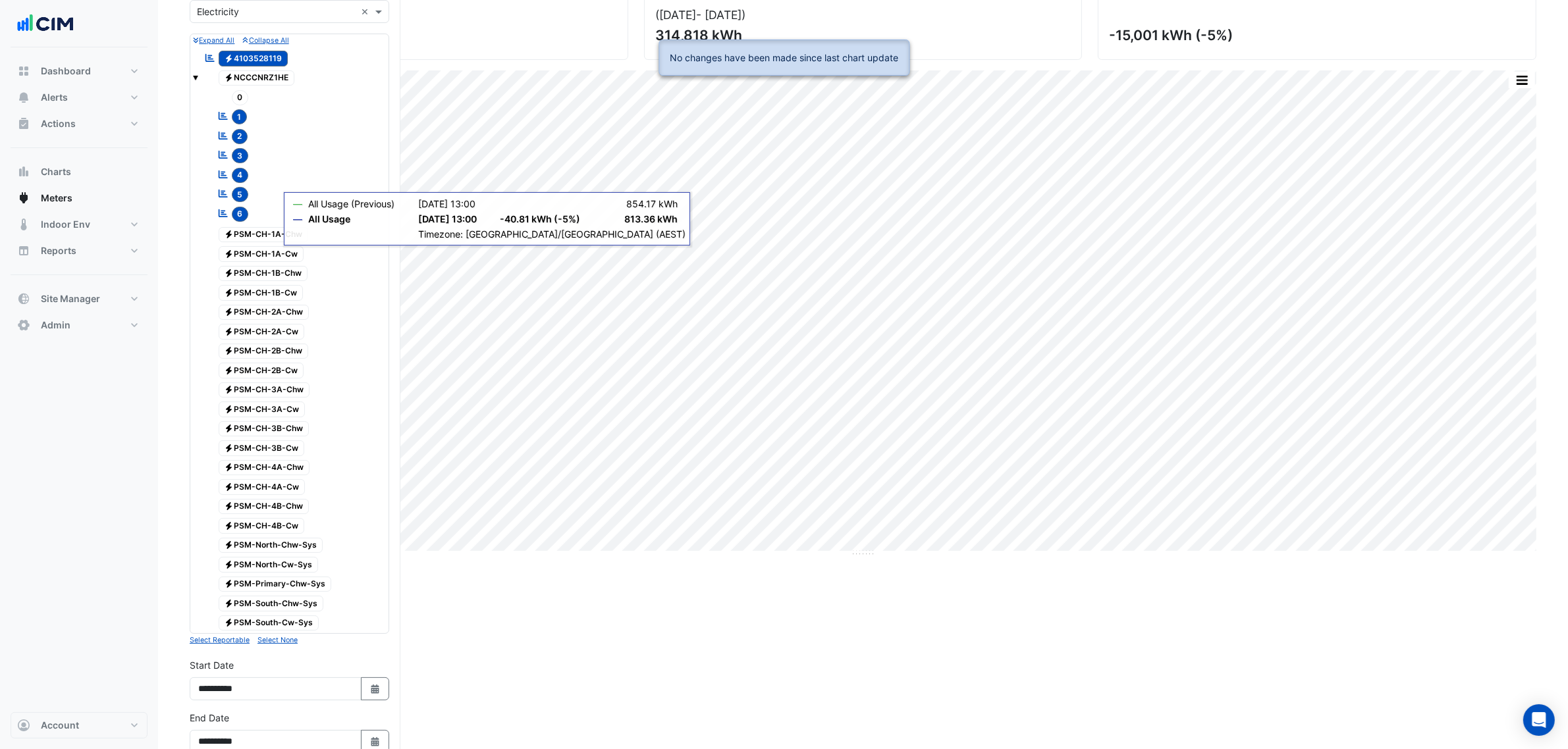
scroll to position [140, 0]
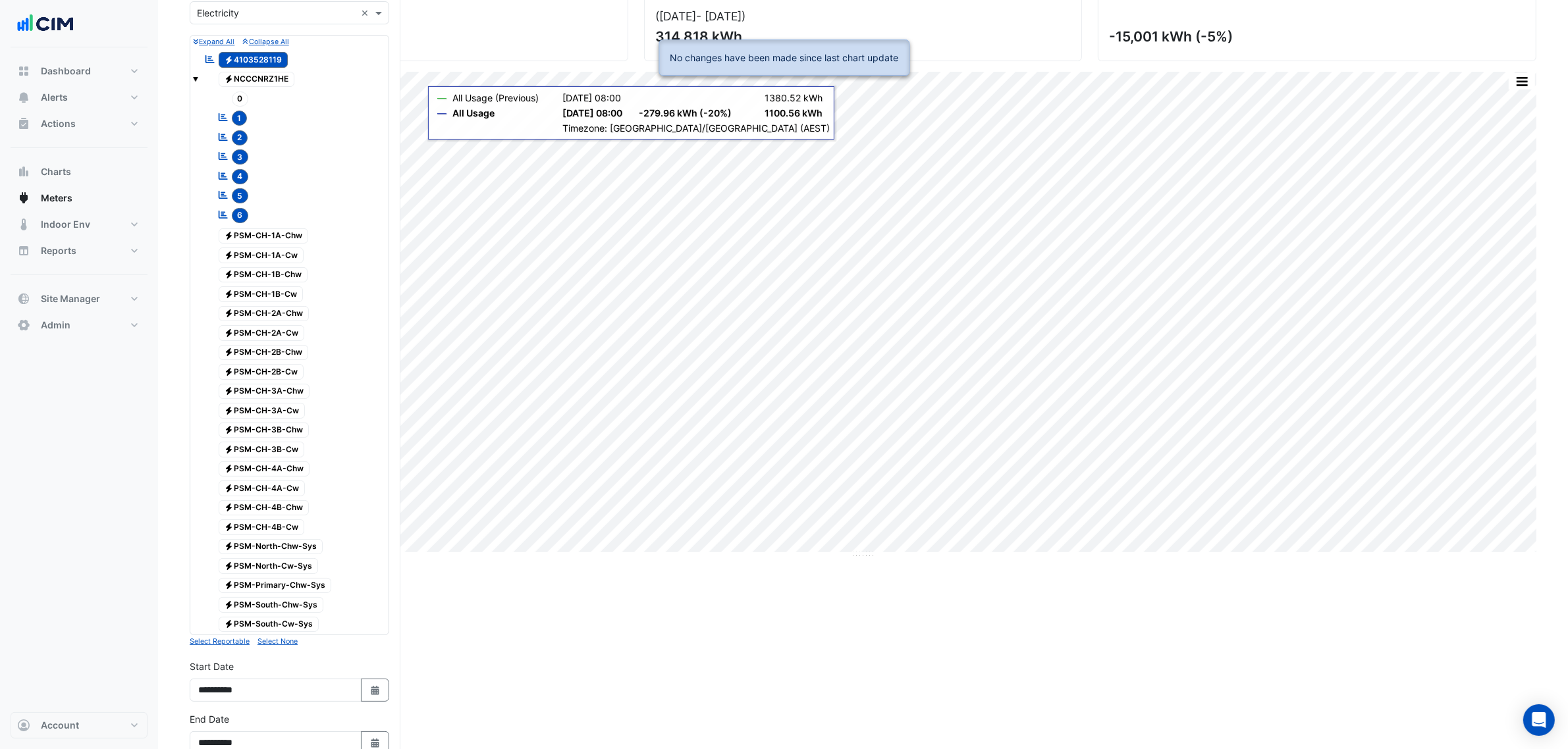
click at [274, 53] on span "Electricity 4103528119" at bounding box center [254, 60] width 70 height 16
drag, startPoint x: 241, startPoint y: 110, endPoint x: 236, endPoint y: 133, distance: 23.5
click at [241, 112] on div "Reportable 1" at bounding box center [232, 118] width 37 height 19
click at [236, 134] on span "2" at bounding box center [240, 137] width 16 height 15
click at [241, 155] on span "3" at bounding box center [241, 156] width 17 height 15
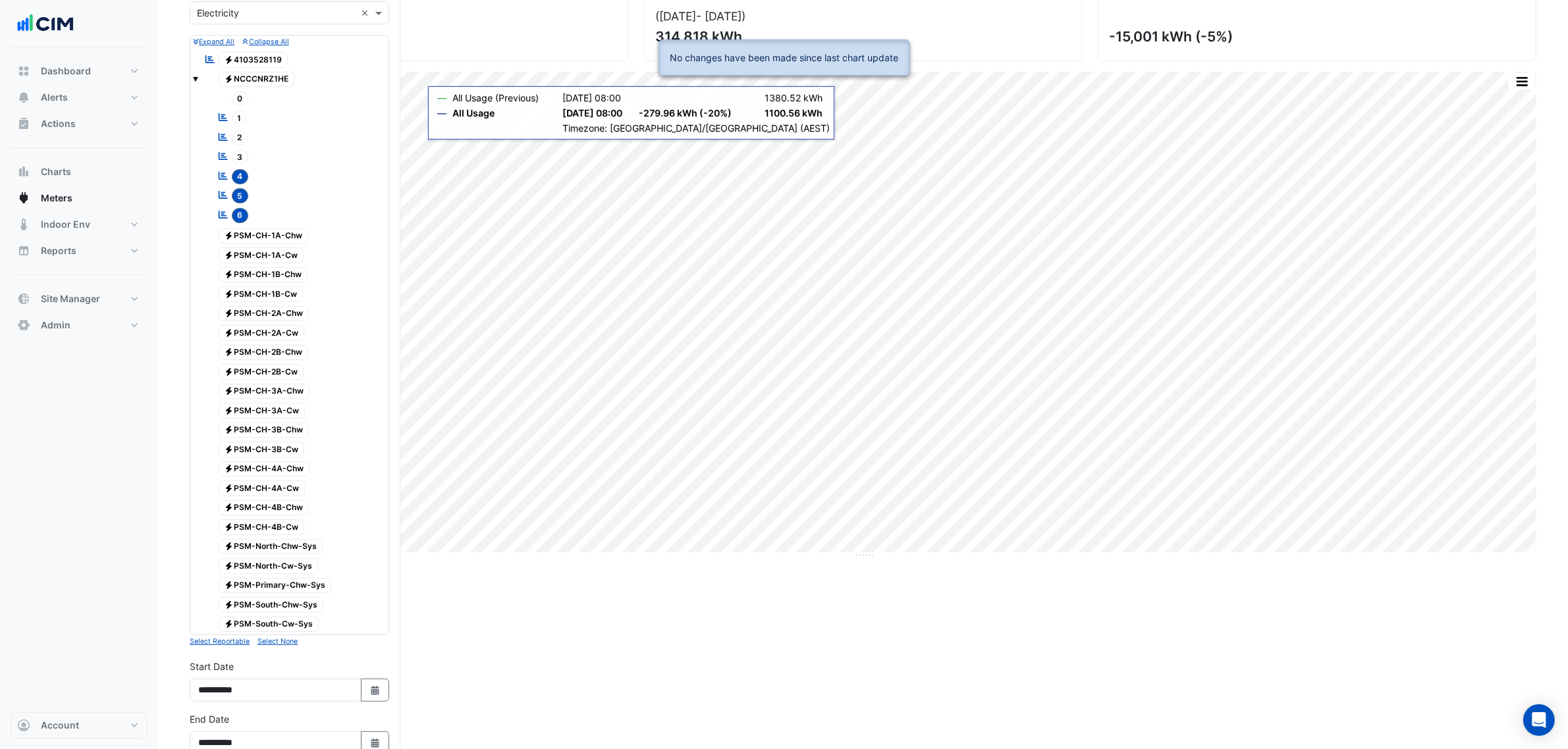
drag, startPoint x: 241, startPoint y: 170, endPoint x: 237, endPoint y: 188, distance: 18.4
click at [239, 173] on div "Reportable 4" at bounding box center [233, 177] width 37 height 19
click at [236, 195] on span "5" at bounding box center [241, 195] width 17 height 15
click at [235, 213] on span "6" at bounding box center [241, 215] width 17 height 15
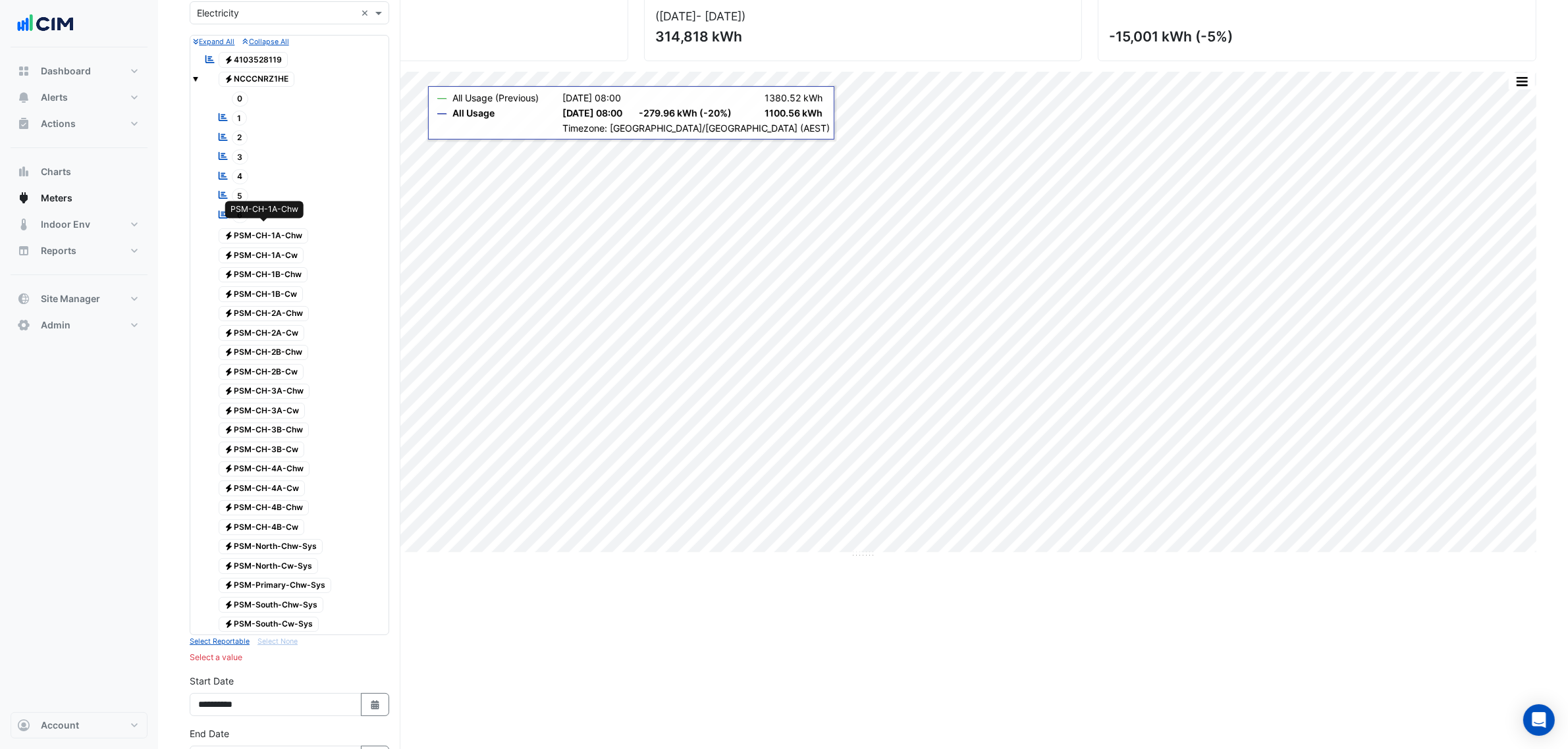
click at [258, 242] on span "Electricity PSM-CH-1A-Chw" at bounding box center [264, 236] width 90 height 16
click at [264, 258] on span "Electricity PSM-CH-1A-Cw" at bounding box center [262, 255] width 86 height 16
click at [275, 273] on span "Electricity PSM-CH-1B-Chw" at bounding box center [263, 275] width 90 height 16
click at [277, 290] on span "Electricity PSM-CH-1B-Cw" at bounding box center [261, 294] width 85 height 16
click at [284, 311] on span "Electricity PSM-CH-2A-Chw" at bounding box center [264, 314] width 91 height 16
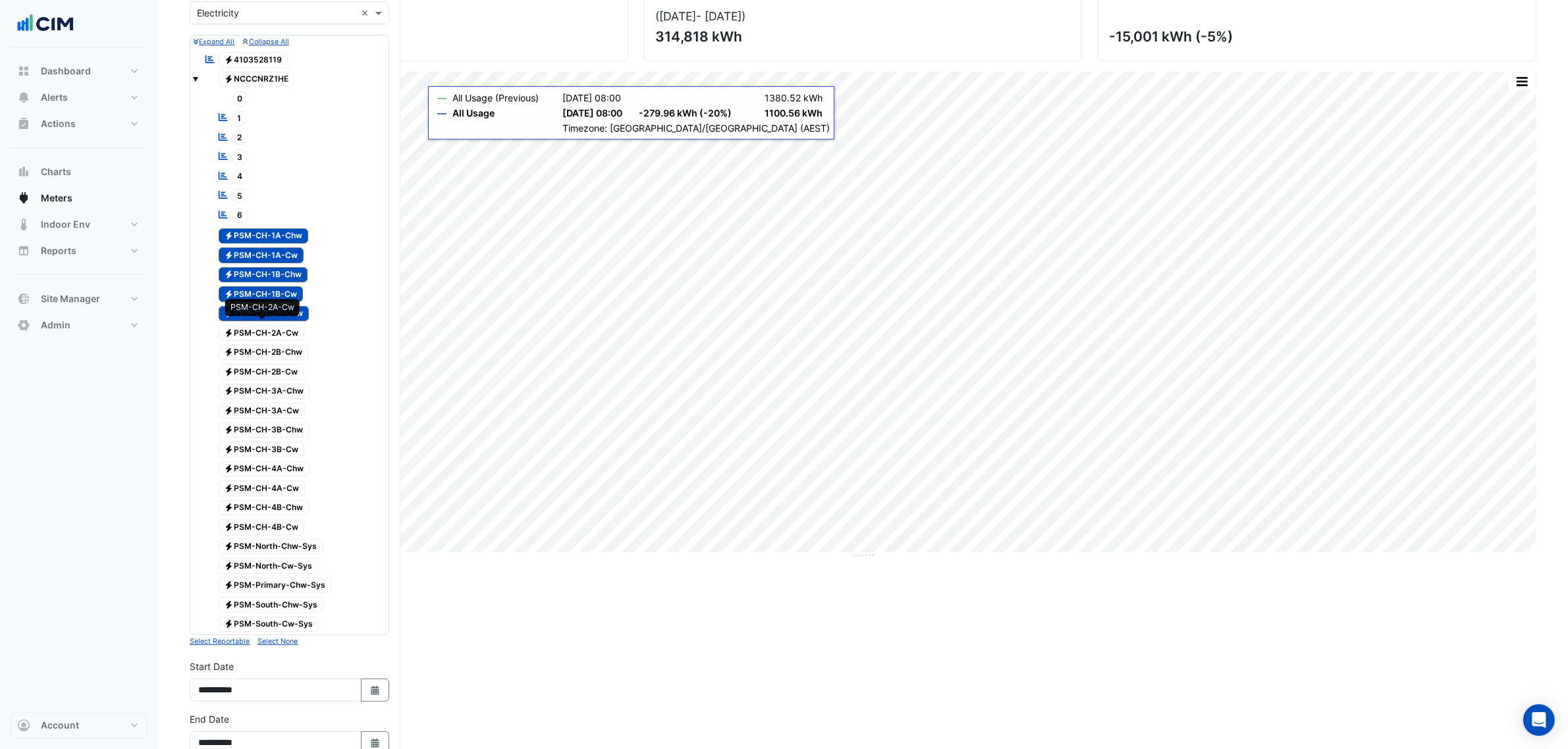
click at [292, 335] on span "Electricity PSM-CH-2A-Cw" at bounding box center [262, 333] width 86 height 16
click at [292, 354] on span "Electricity PSM-CH-2B-Chw" at bounding box center [264, 353] width 90 height 16
drag, startPoint x: 291, startPoint y: 369, endPoint x: 291, endPoint y: 378, distance: 9.0
click at [291, 371] on span "Electricity PSM-CH-2B-Cw" at bounding box center [262, 372] width 86 height 16
click at [291, 387] on span "Electricity PSM-CH-3A-Chw" at bounding box center [265, 392] width 92 height 16
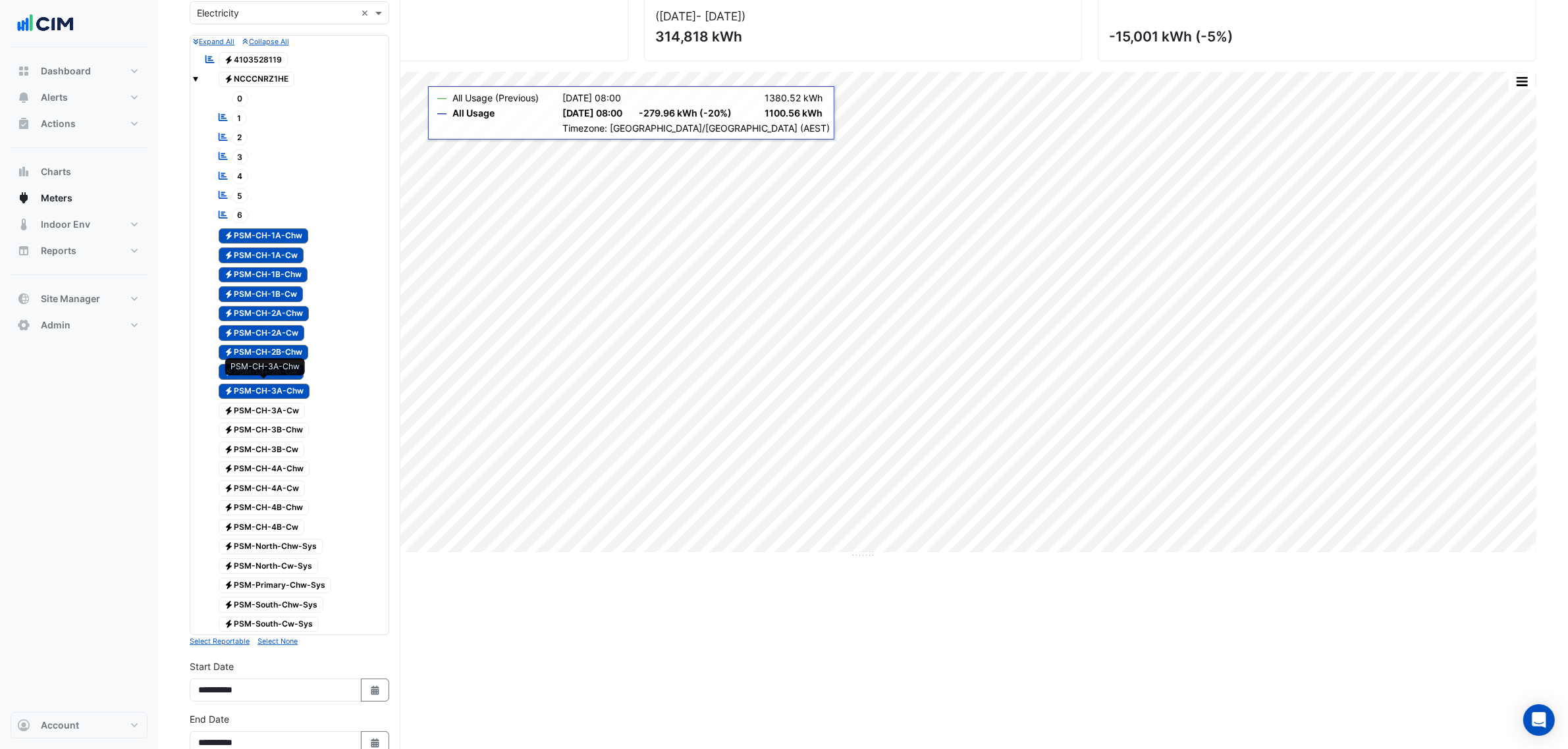
click at [292, 406] on div "Electricity PSM-CH-3A-Cw" at bounding box center [255, 411] width 107 height 19
click at [293, 428] on span "Electricity PSM-CH-3B-Chw" at bounding box center [264, 431] width 91 height 16
click at [297, 455] on span "Electricity PSM-CH-3B-Cw" at bounding box center [262, 449] width 86 height 16
click at [303, 471] on span "Electricity PSM-CH-4A-Chw" at bounding box center [265, 469] width 92 height 16
drag, startPoint x: 292, startPoint y: 494, endPoint x: 291, endPoint y: 511, distance: 17.0
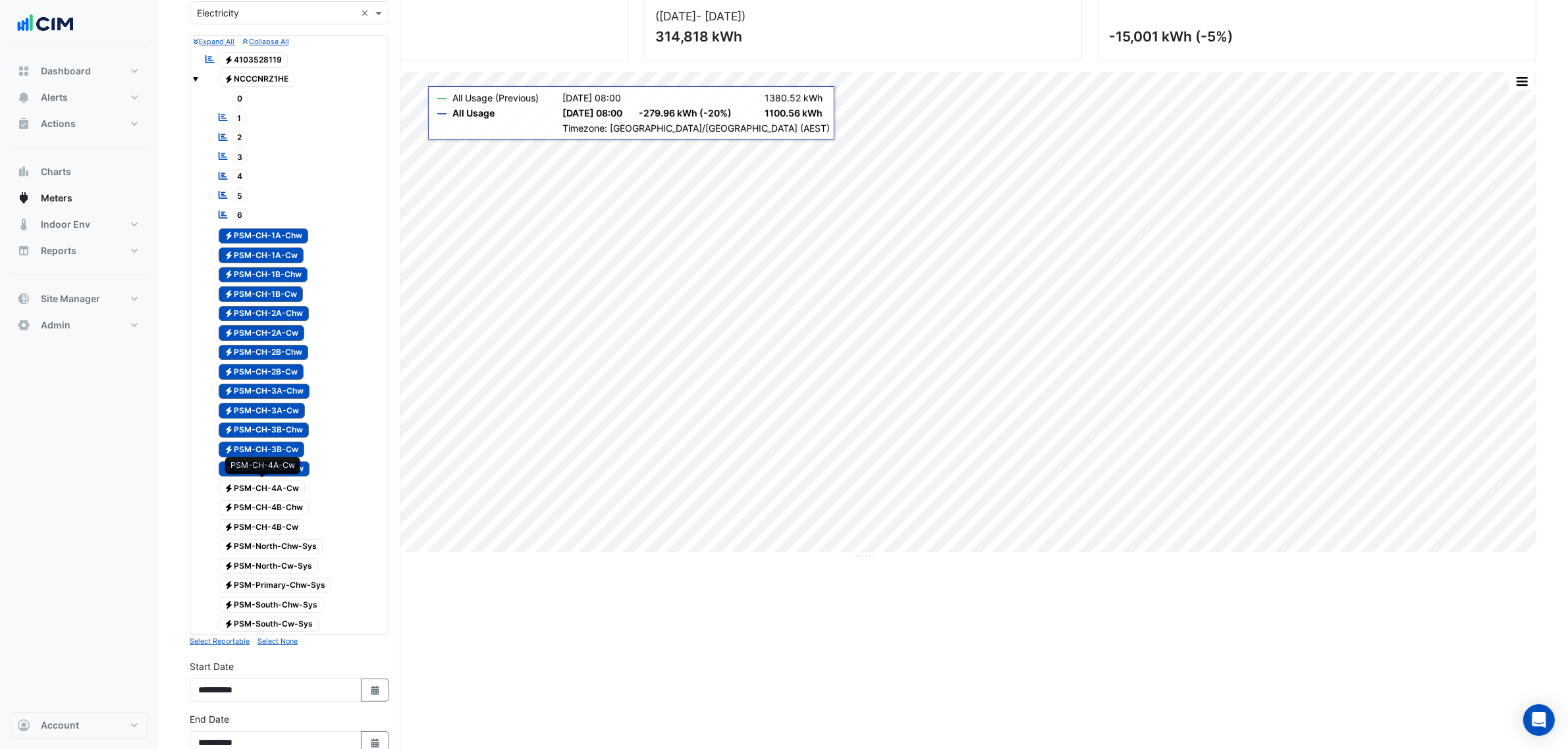
click at [292, 495] on span "Electricity PSM-CH-4A-Cw" at bounding box center [263, 488] width 87 height 16
click at [291, 515] on span "Electricity PSM-CH-4B-Chw" at bounding box center [264, 508] width 91 height 16
click at [291, 530] on span "Electricity PSM-CH-4B-Cw" at bounding box center [262, 527] width 86 height 16
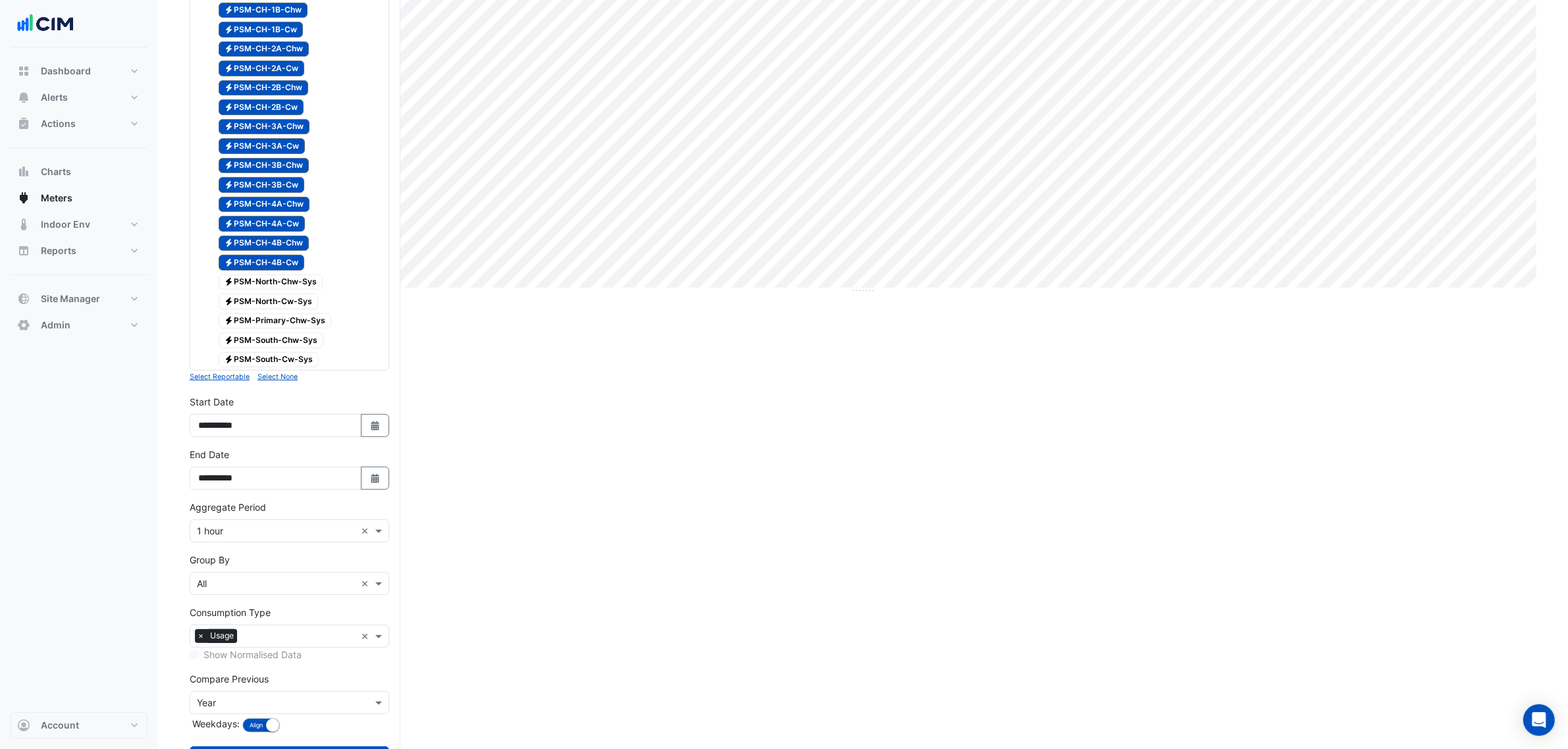
scroll to position [469, 0]
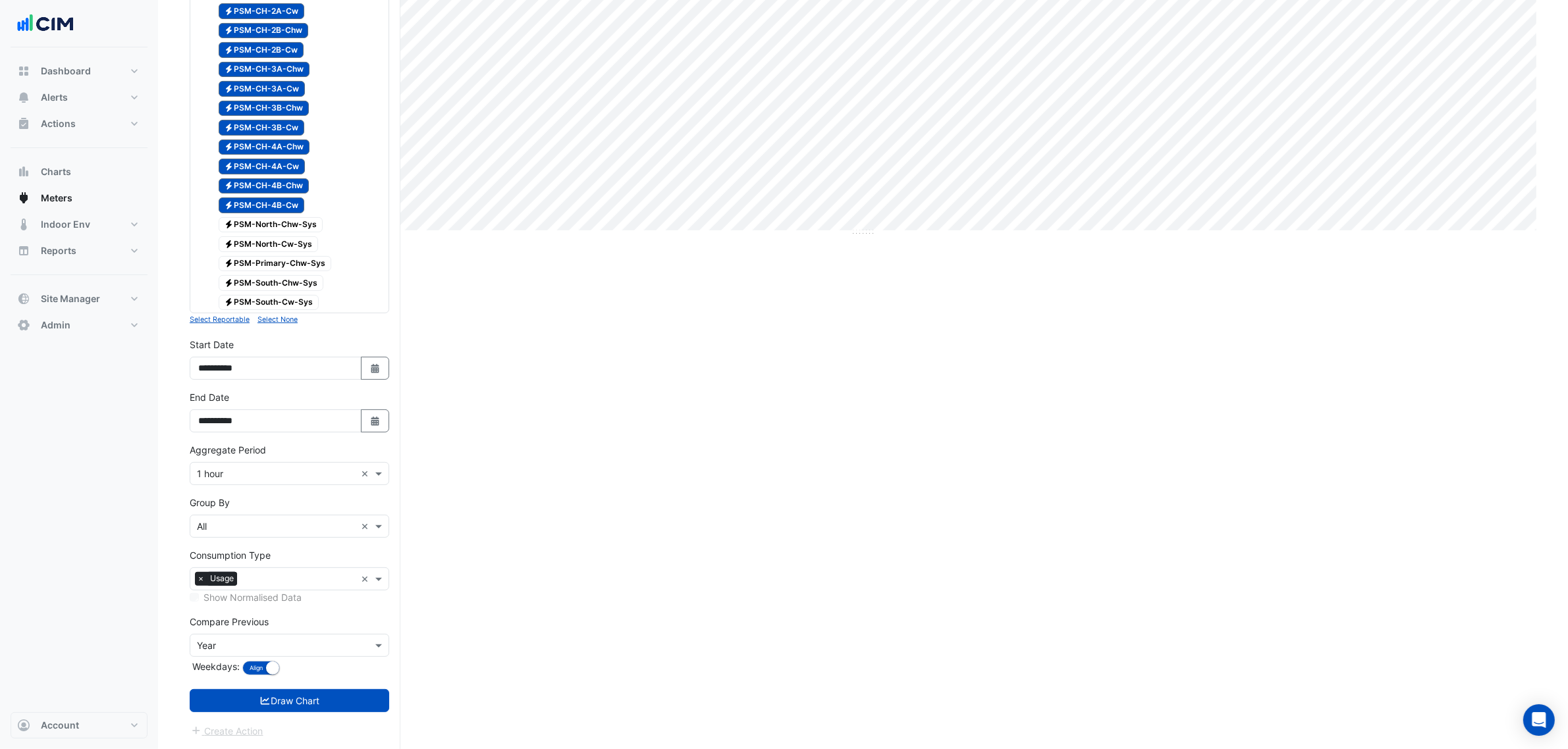
click at [339, 691] on form "Select a Site × Chifley Tower × Utility Type × Electricity × Expand All Collaps…" at bounding box center [290, 192] width 199 height 1093
click at [350, 685] on form "Select a Site × Chifley Tower × Utility Type × Electricity × Expand All Collaps…" at bounding box center [290, 192] width 199 height 1093
click at [350, 687] on form "Select a Site × Chifley Tower × Utility Type × Electricity × Expand All Collaps…" at bounding box center [290, 192] width 199 height 1093
click at [353, 693] on button "Draw Chart" at bounding box center [290, 701] width 199 height 23
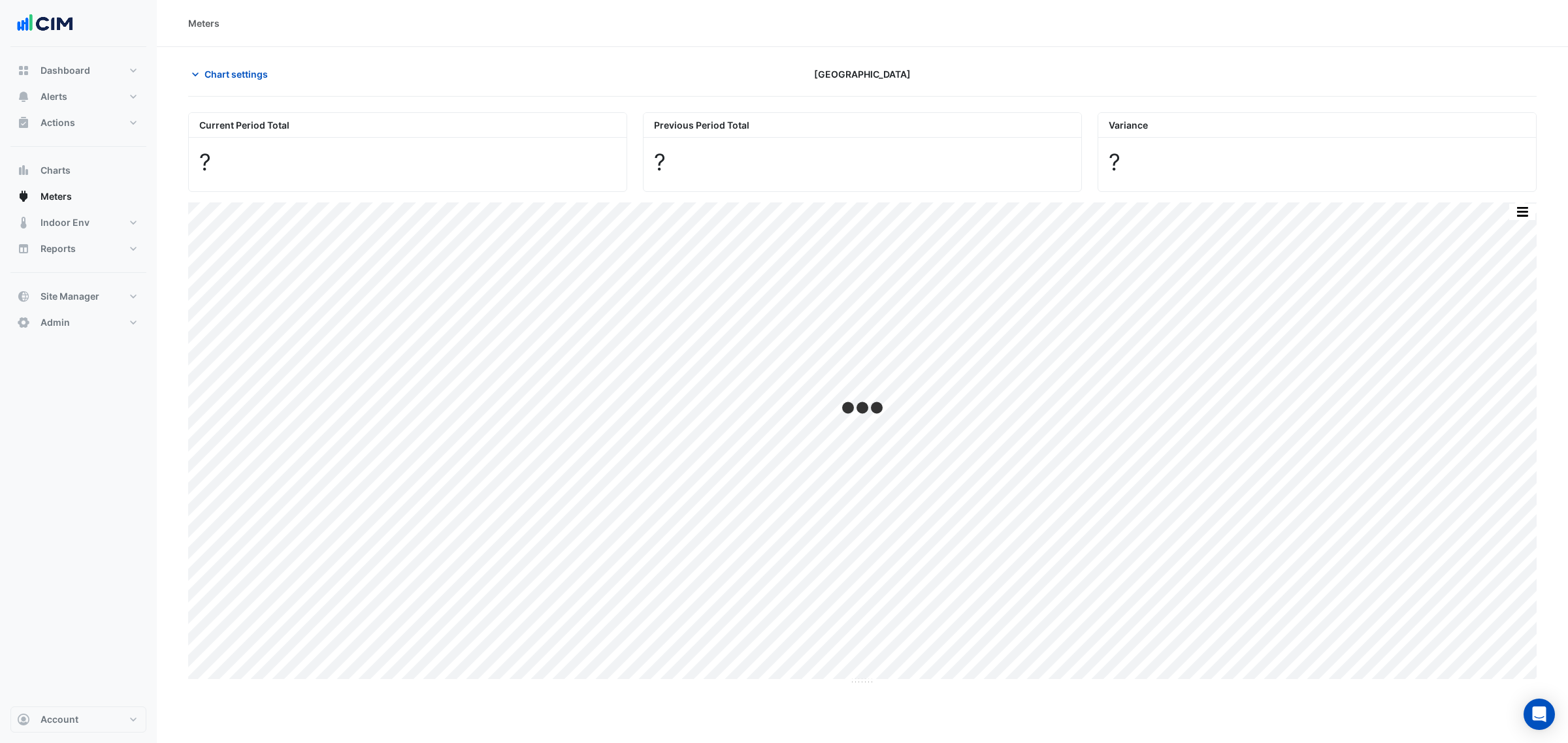
click at [376, 20] on div "Meters" at bounding box center [862, 23] width 1349 height 14
click at [1530, 218] on button "button" at bounding box center [1522, 219] width 26 height 16
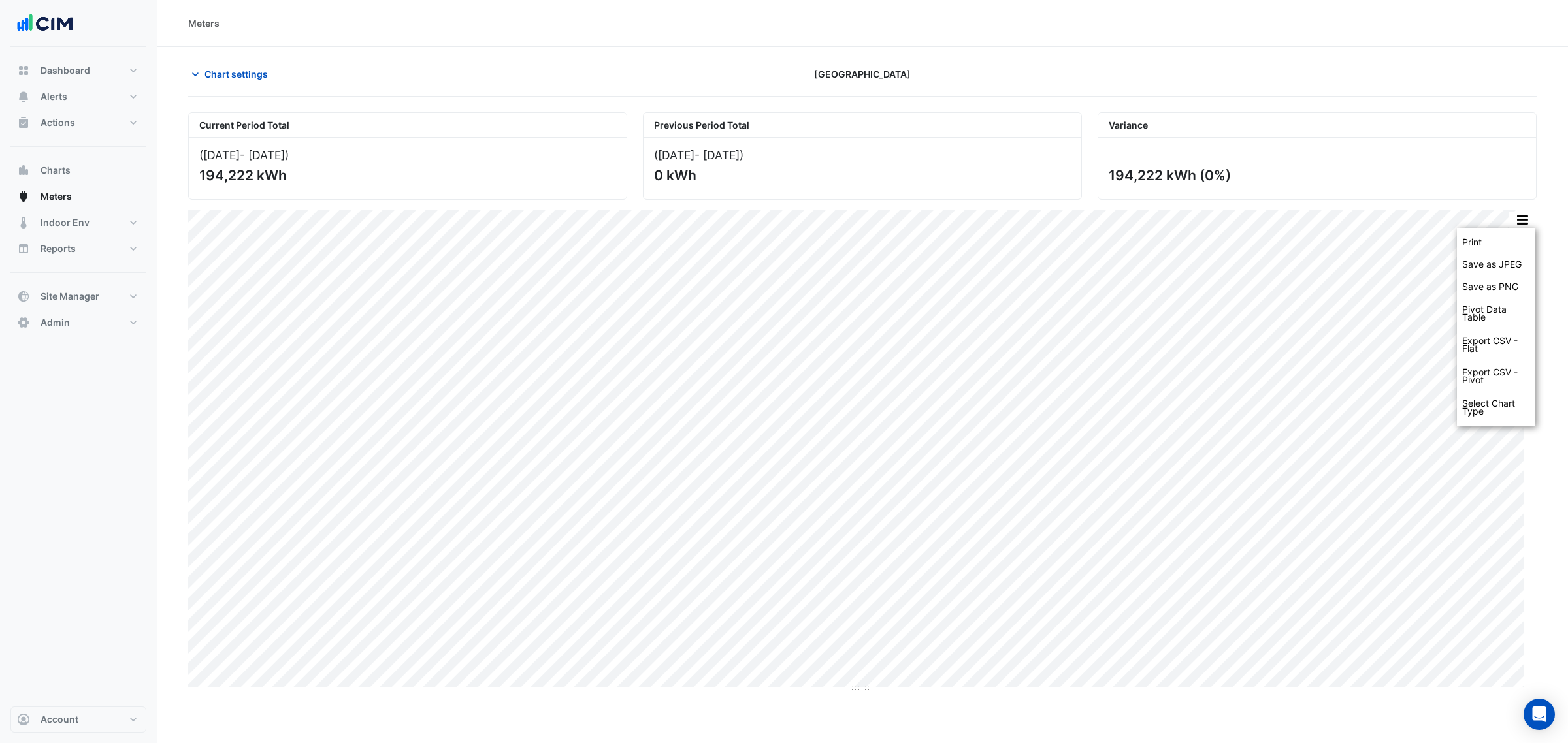
click at [250, 90] on div "Chart settings Chifley Tower" at bounding box center [862, 80] width 1349 height 34
click at [242, 67] on span "Chart settings" at bounding box center [236, 74] width 63 height 14
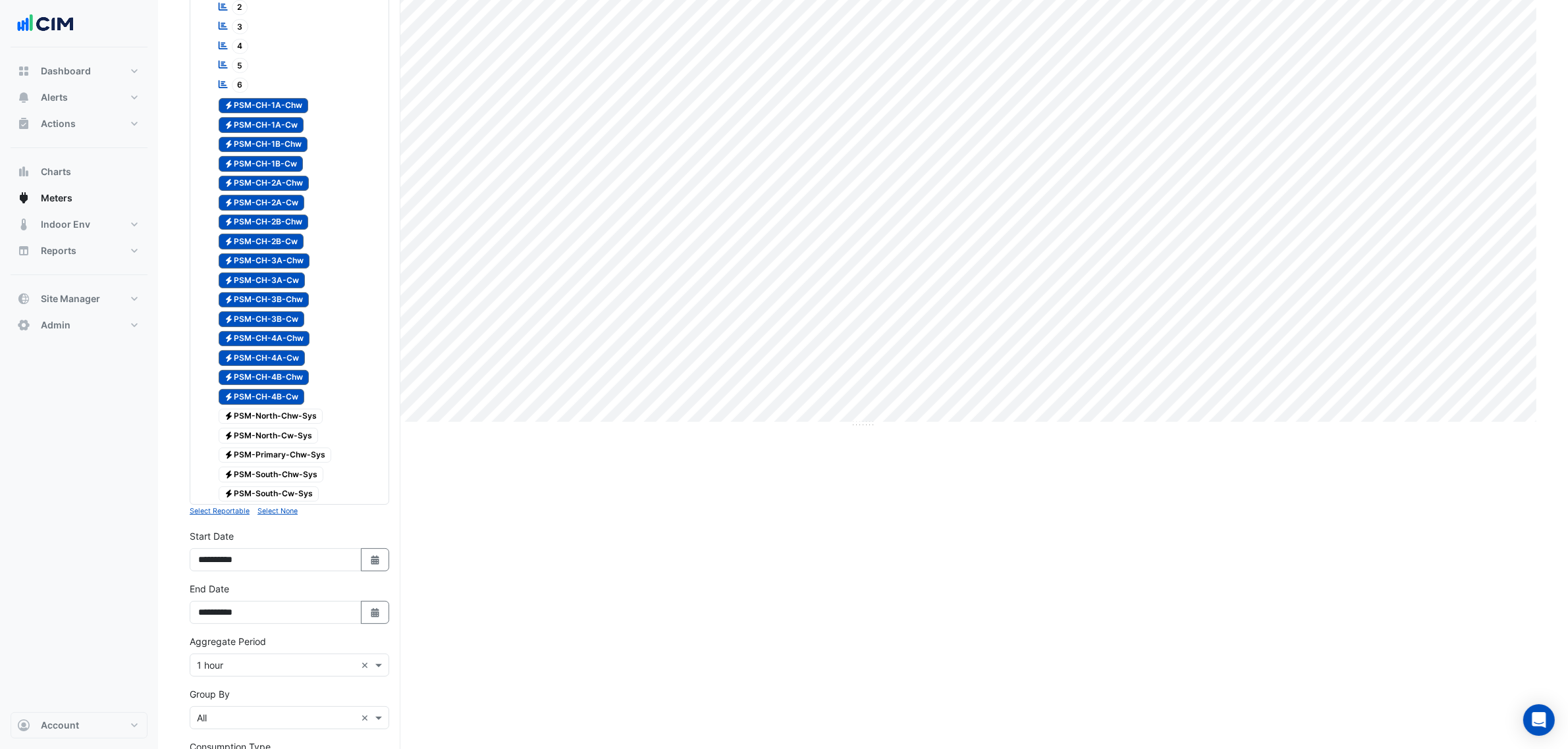
scroll to position [469, 0]
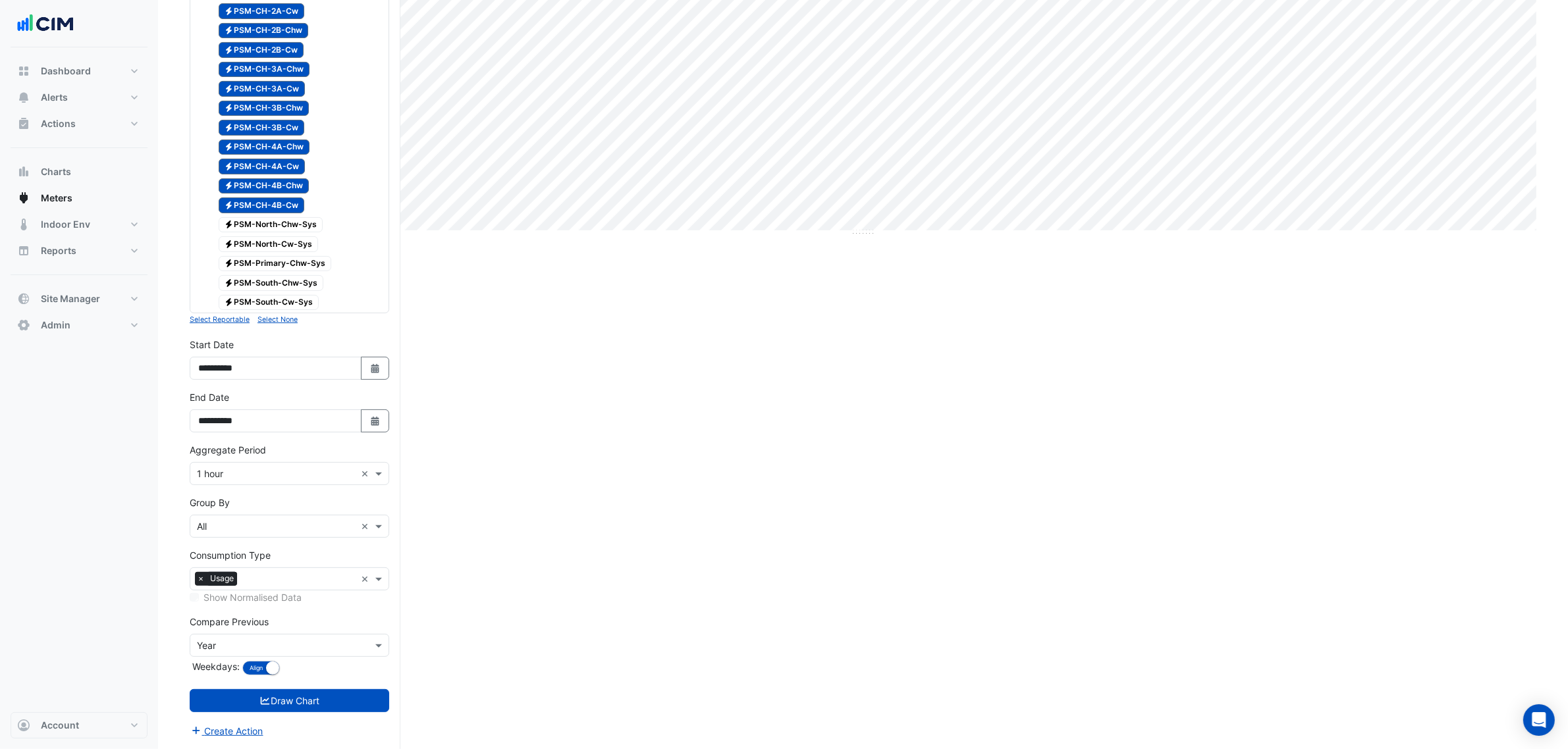
click at [241, 475] on input "text" at bounding box center [277, 474] width 159 height 14
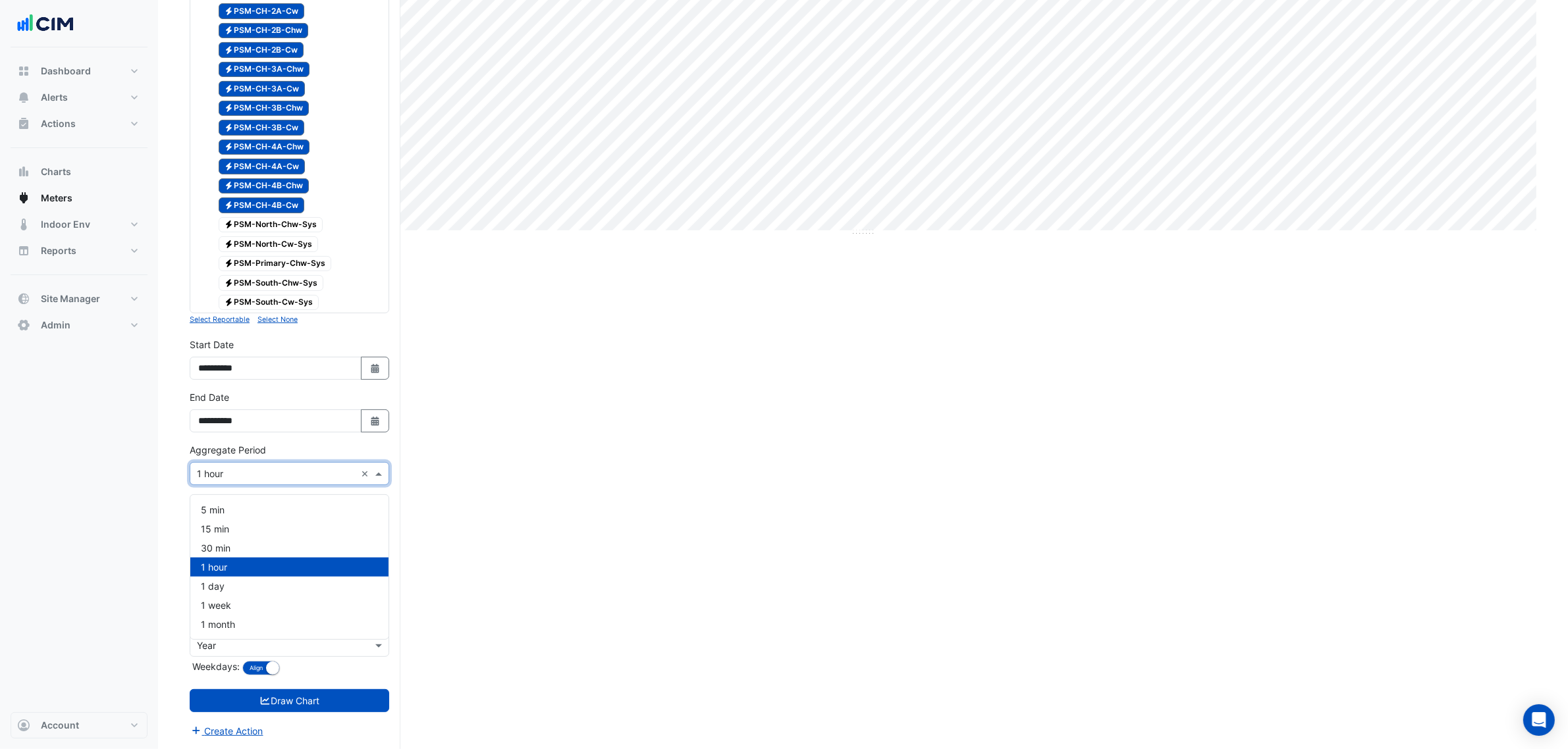
drag, startPoint x: 164, startPoint y: 459, endPoint x: 168, endPoint y: 464, distance: 6.4
click at [164, 459] on section "Hide settings Chifley Tower Current Period Total (01 Aug 25 - 30 Aug 25 ) 194,2…" at bounding box center [863, 167] width 1410 height 1164
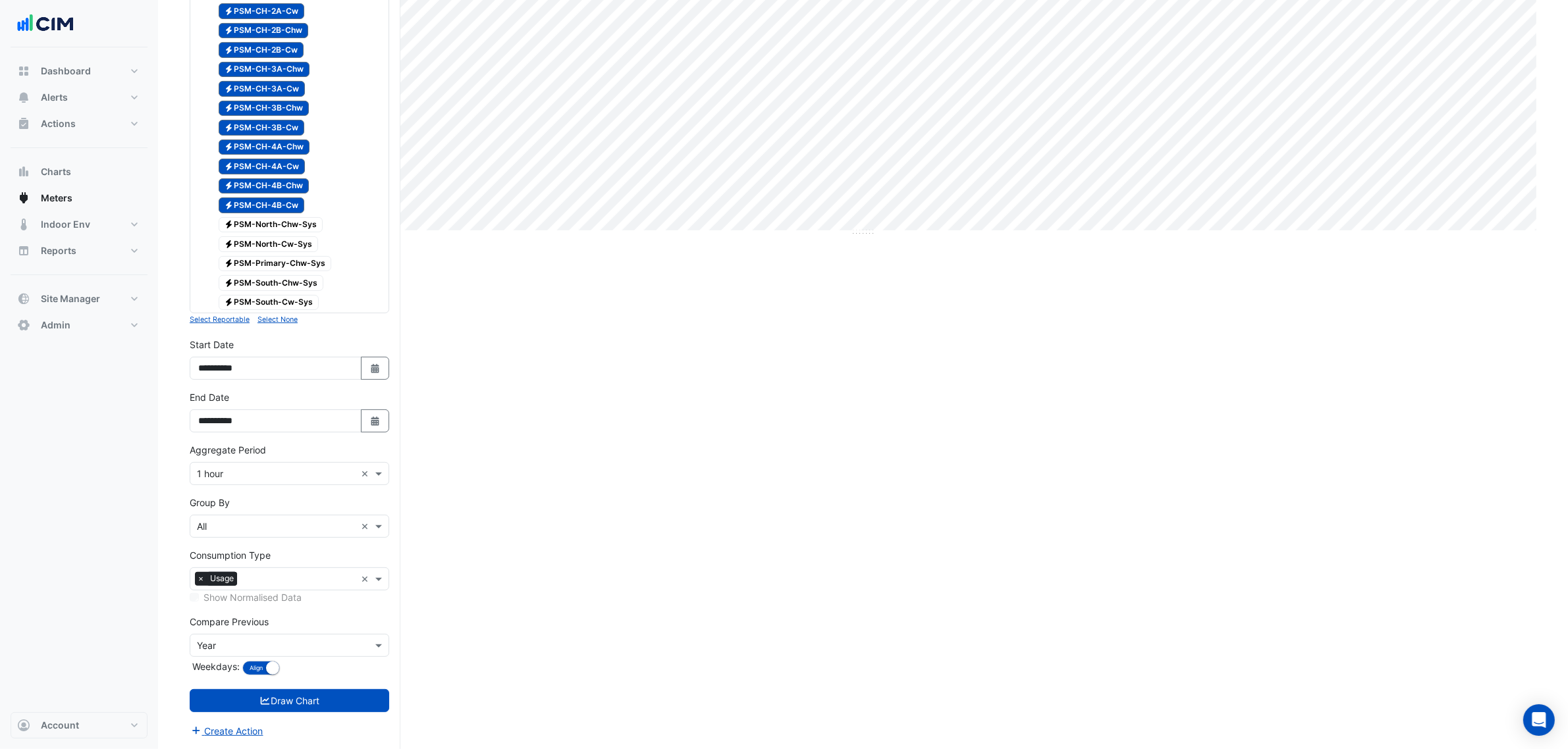
click at [212, 504] on label "Group By" at bounding box center [210, 503] width 41 height 14
click at [216, 531] on input "text" at bounding box center [277, 527] width 159 height 14
click at [245, 572] on div "Meter" at bounding box center [289, 582] width 199 height 19
click at [321, 688] on form "Select a Site × Chifley Tower × Utility Type × Electricity × Expand All Collaps…" at bounding box center [290, 192] width 199 height 1093
click at [321, 698] on button "Draw Chart" at bounding box center [290, 701] width 199 height 23
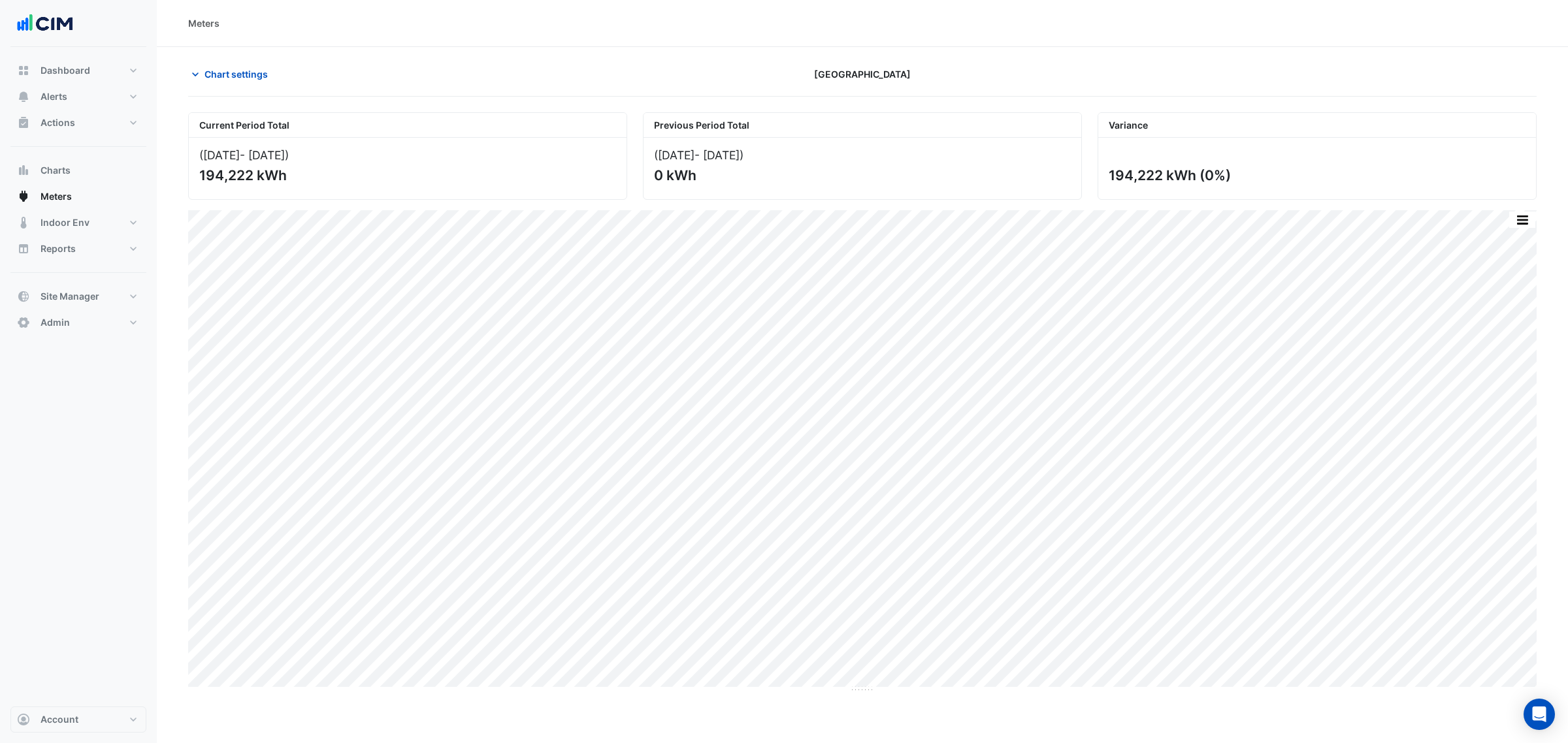
click at [1521, 227] on button "button" at bounding box center [1522, 219] width 26 height 16
click at [1520, 239] on div "Split by Meter" at bounding box center [1496, 243] width 78 height 23
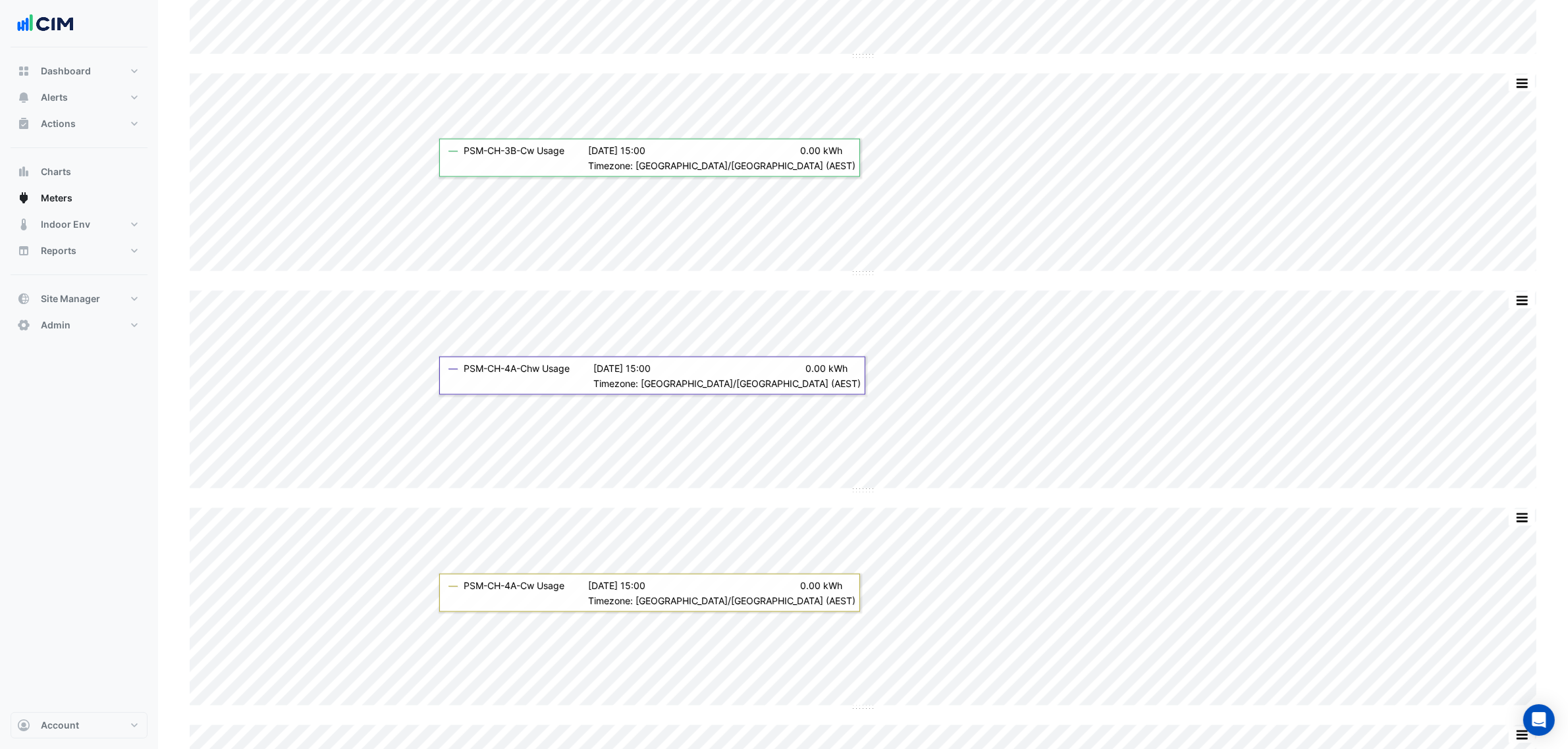
scroll to position [2034, 0]
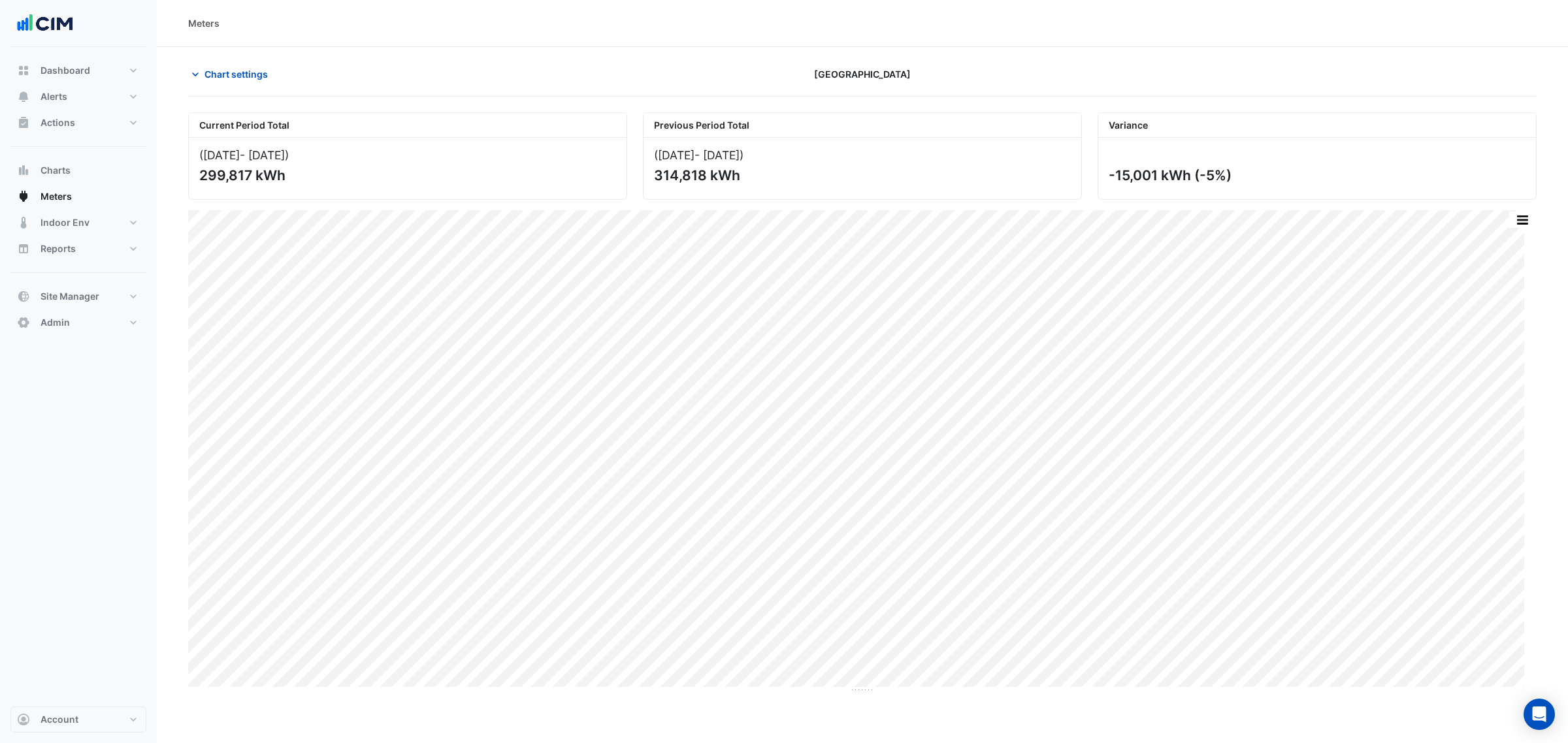
click at [1517, 227] on button "button" at bounding box center [1522, 219] width 26 height 16
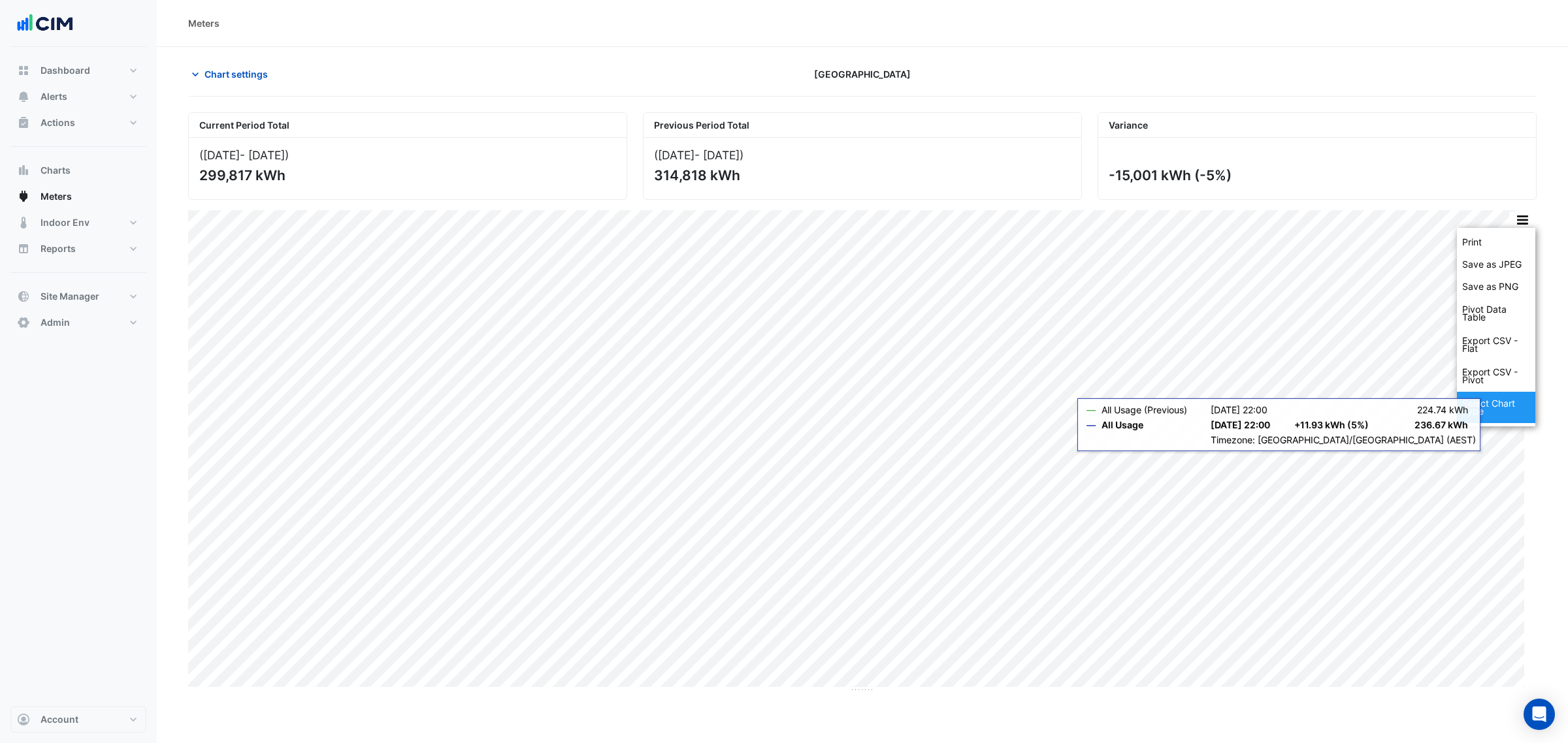
click at [1500, 413] on div "Select Chart Type" at bounding box center [1496, 407] width 78 height 32
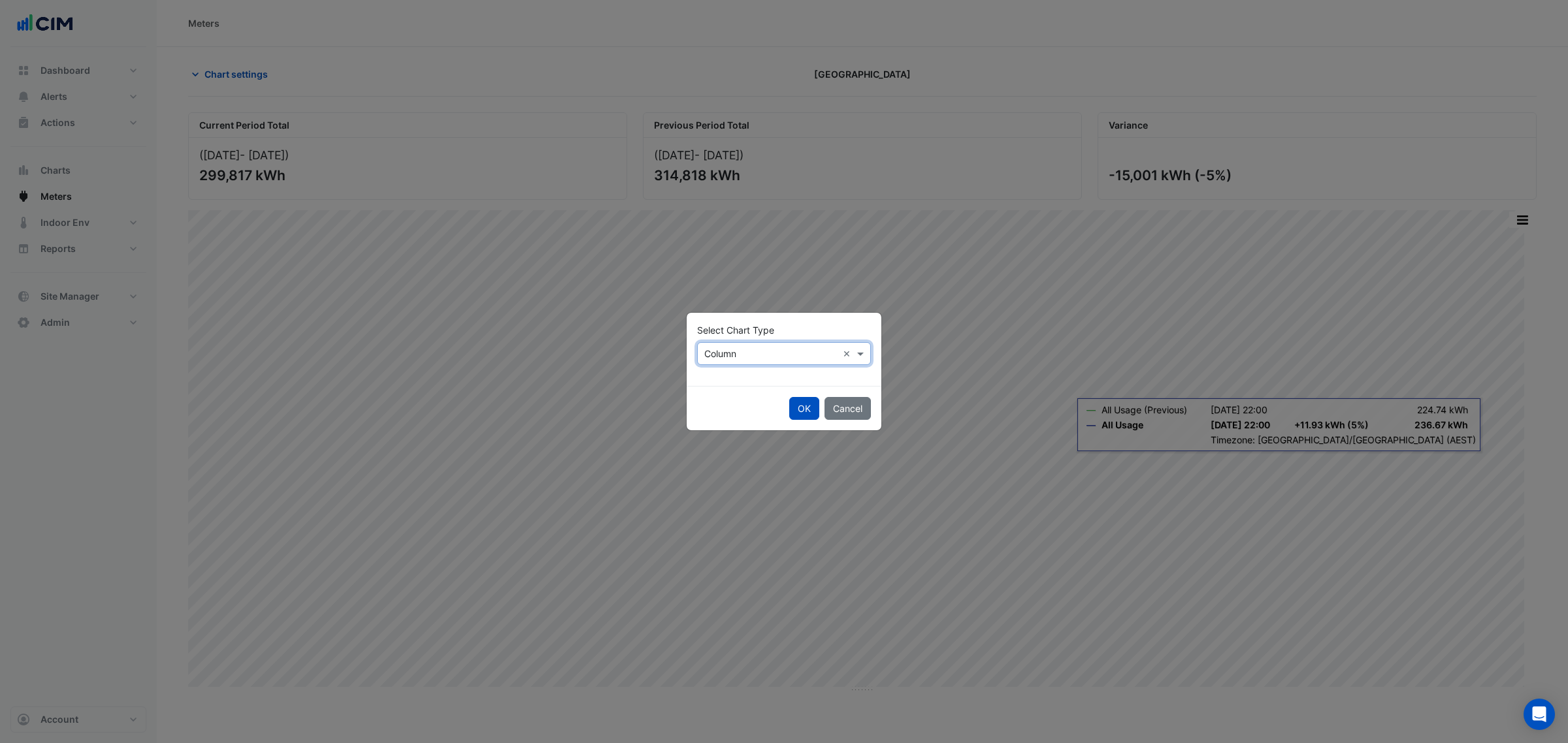
click at [723, 351] on input "text" at bounding box center [771, 355] width 134 height 14
click at [717, 383] on span "Line" at bounding box center [717, 382] width 18 height 11
click at [814, 410] on button "OK" at bounding box center [804, 409] width 30 height 23
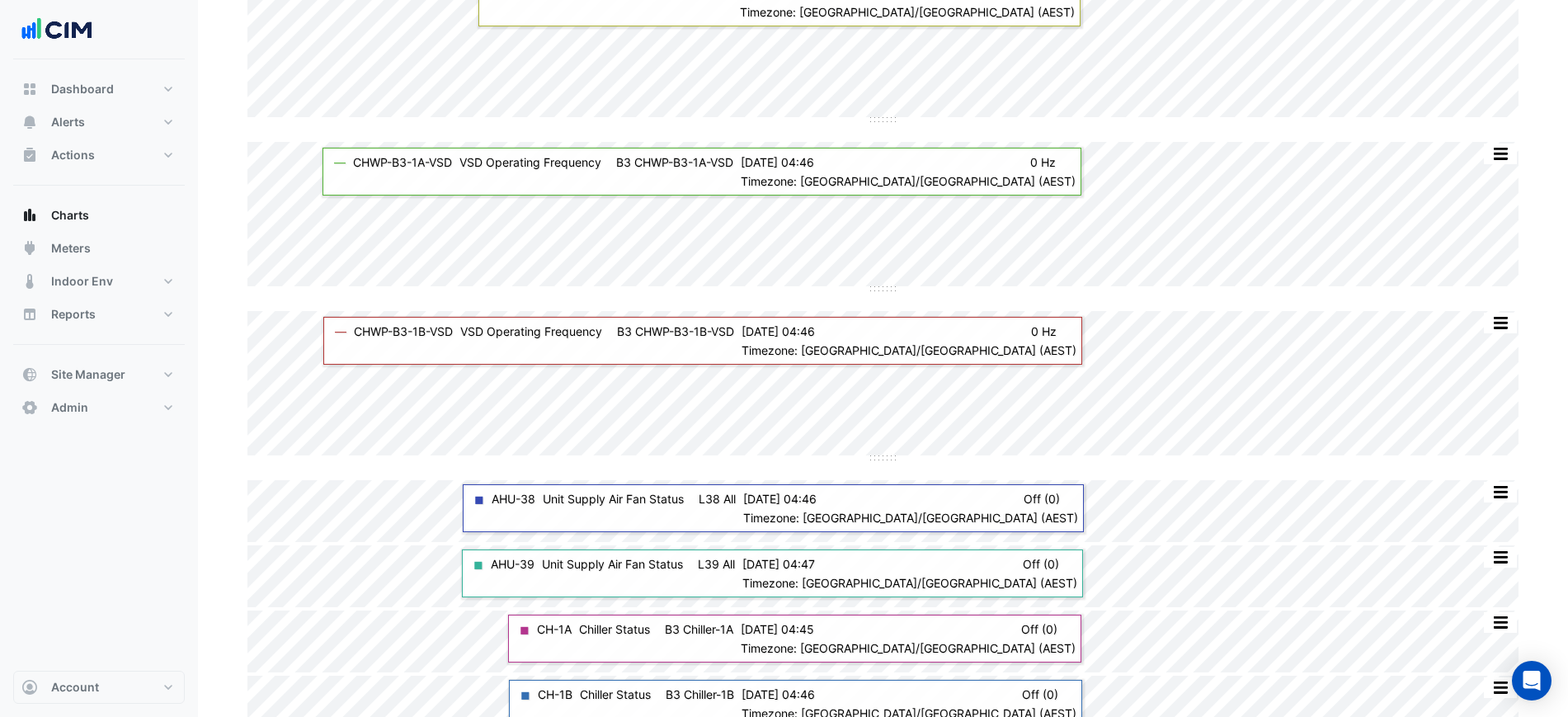
scroll to position [362, 0]
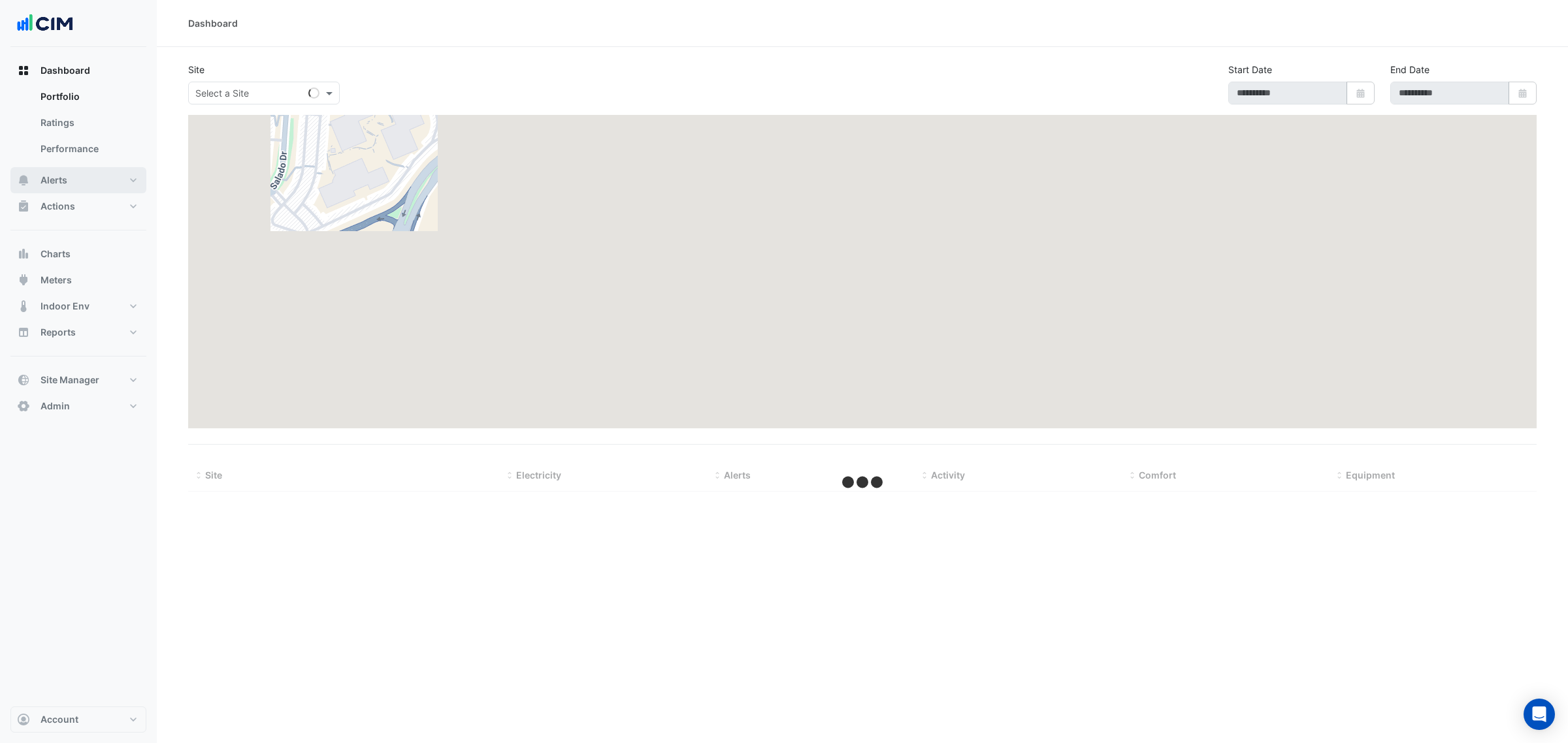
click at [94, 180] on button "Alerts" at bounding box center [79, 180] width 136 height 26
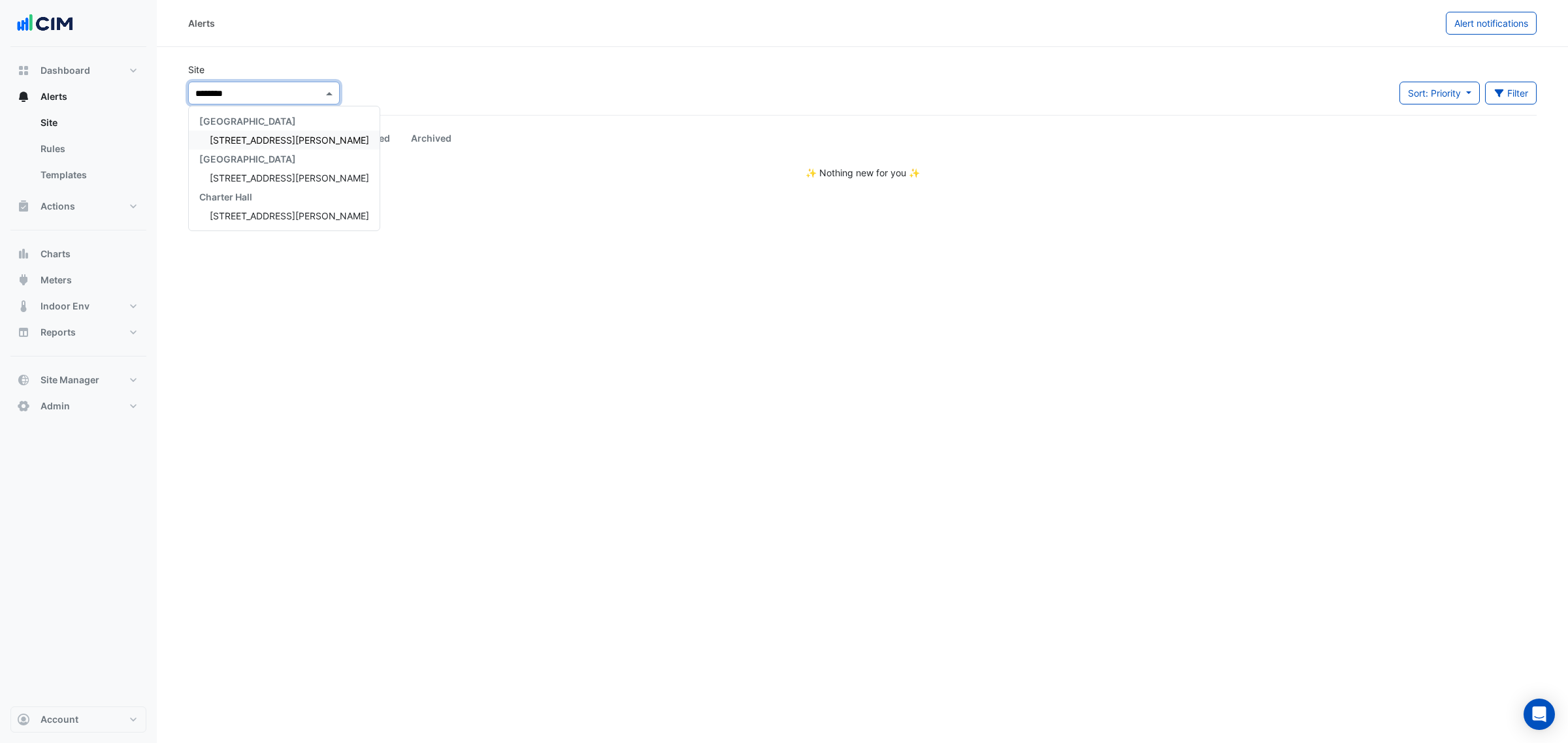
type input "*********"
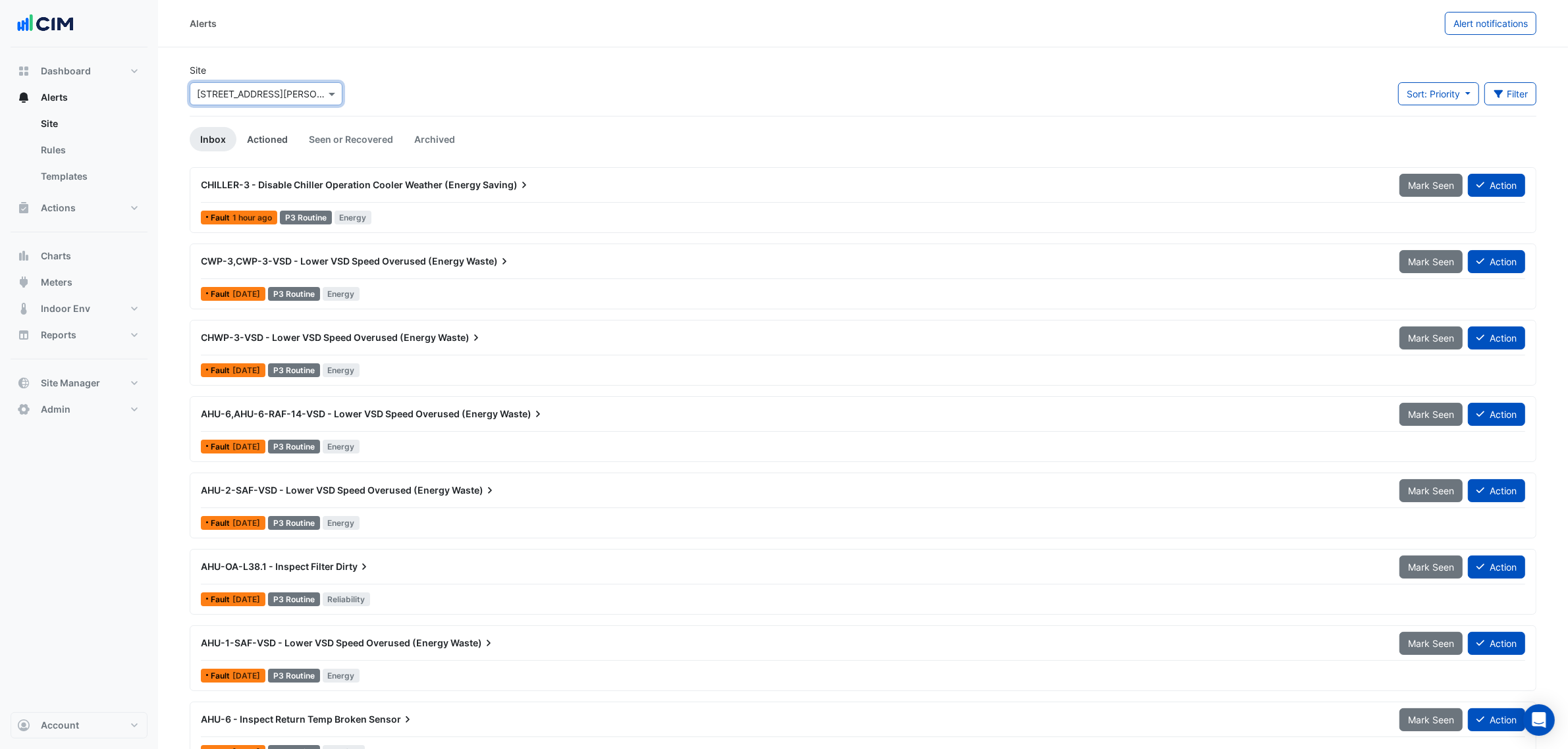
click at [263, 137] on link "Actioned" at bounding box center [267, 139] width 62 height 24
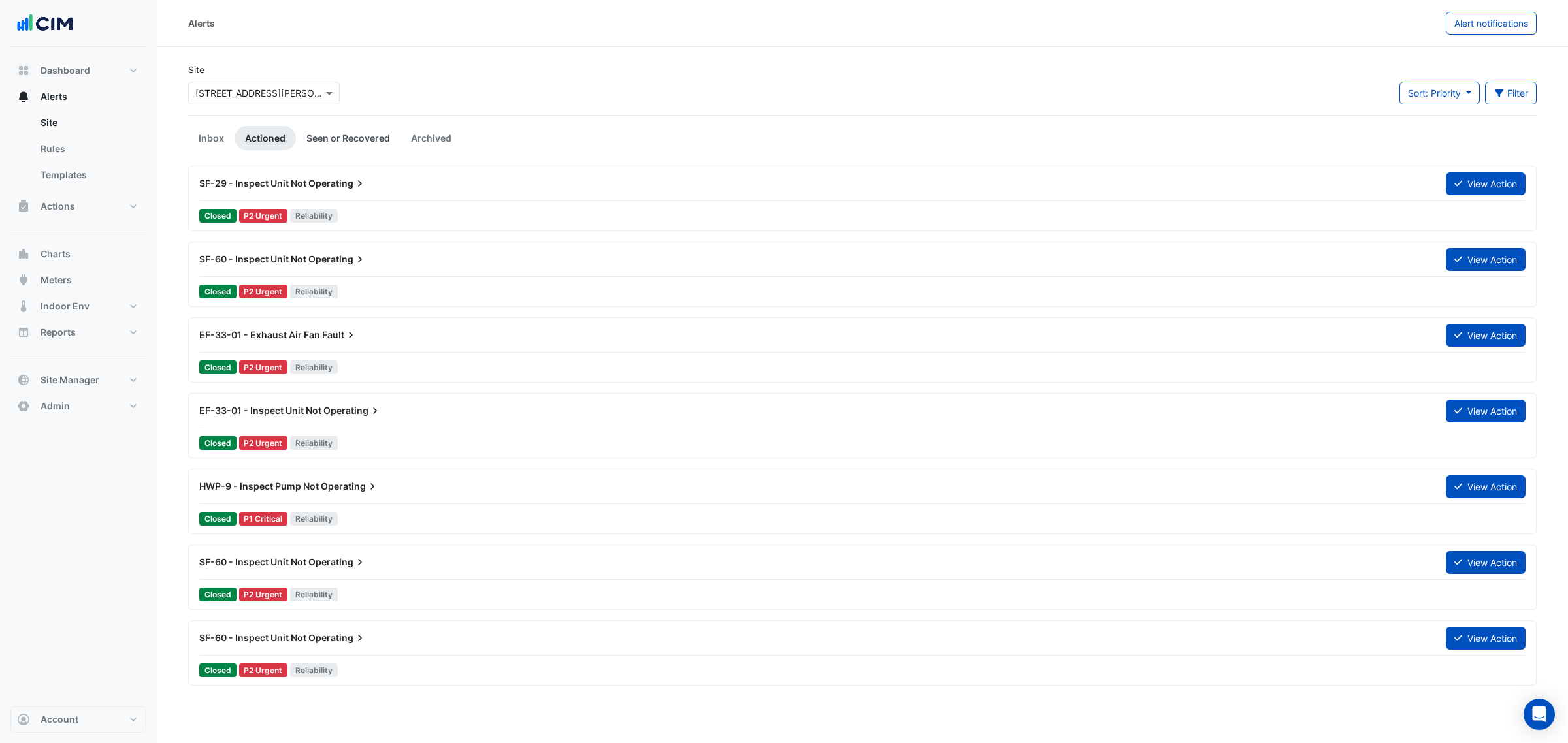
click at [315, 141] on link "Seen or Recovered" at bounding box center [348, 137] width 104 height 24
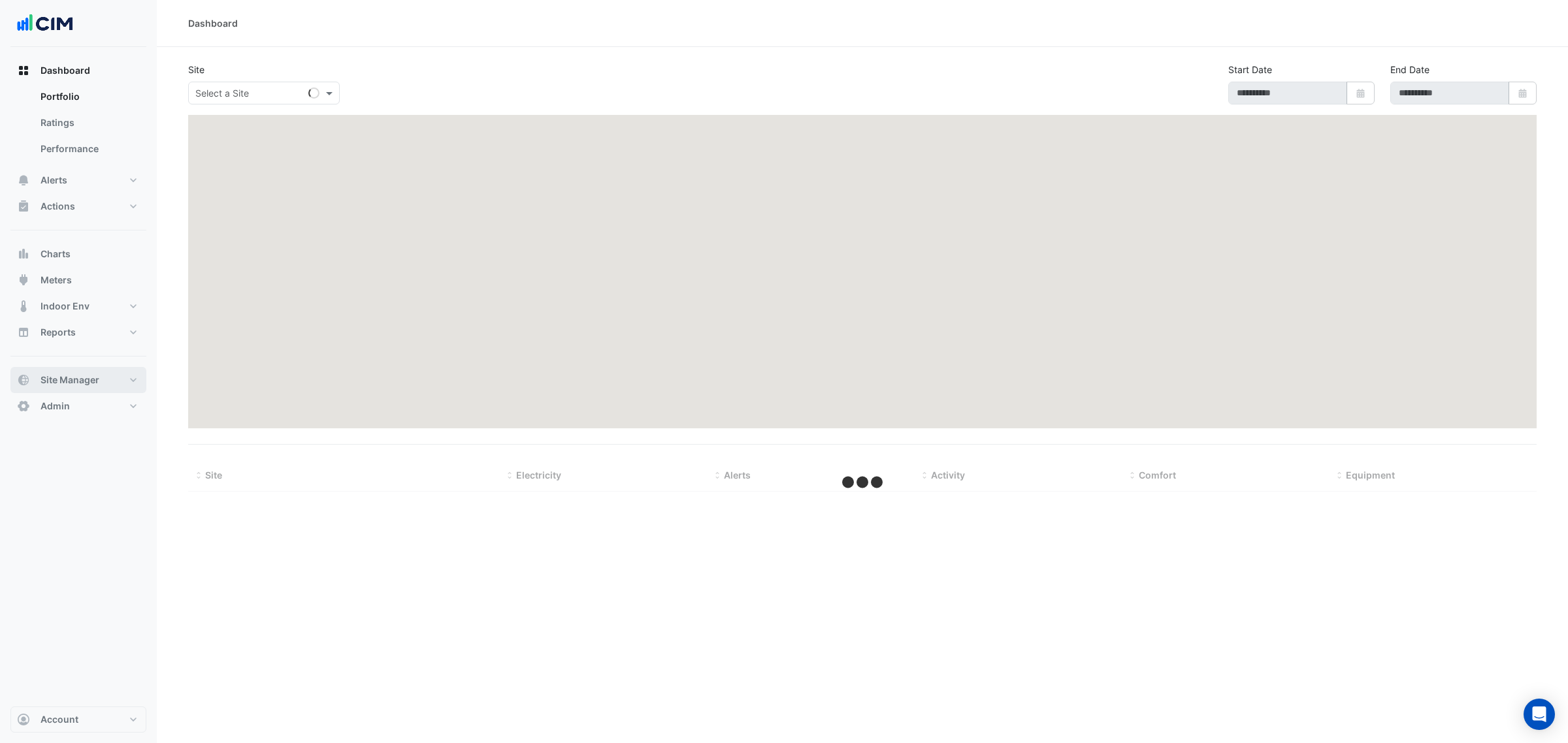
click at [86, 367] on button "Site Manager" at bounding box center [79, 380] width 136 height 26
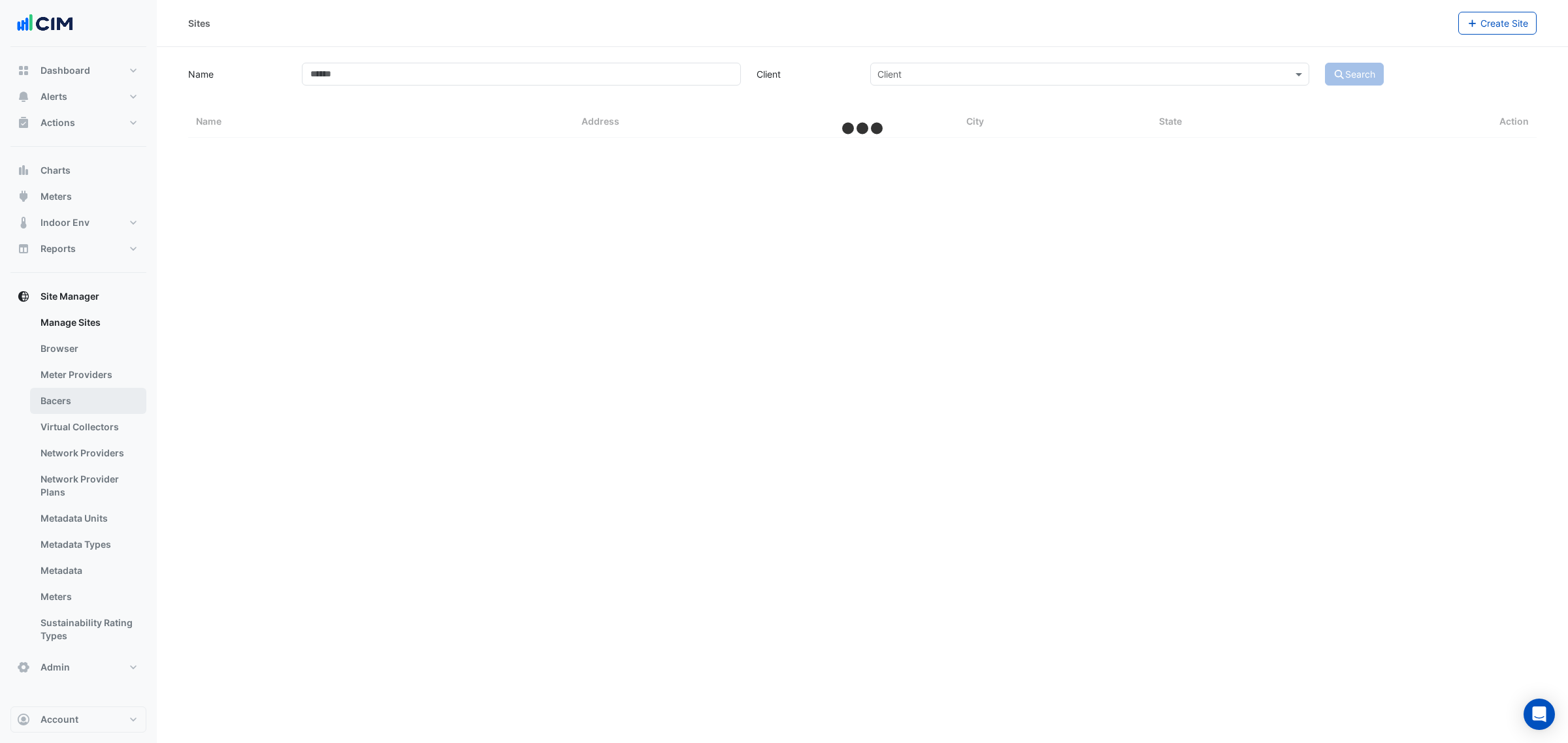
click at [82, 394] on link "Bacers" at bounding box center [88, 401] width 117 height 26
click at [590, 100] on div "Manage Bacers Select a Site" at bounding box center [862, 372] width 1411 height 743
click at [589, 82] on input "text" at bounding box center [849, 85] width 634 height 14
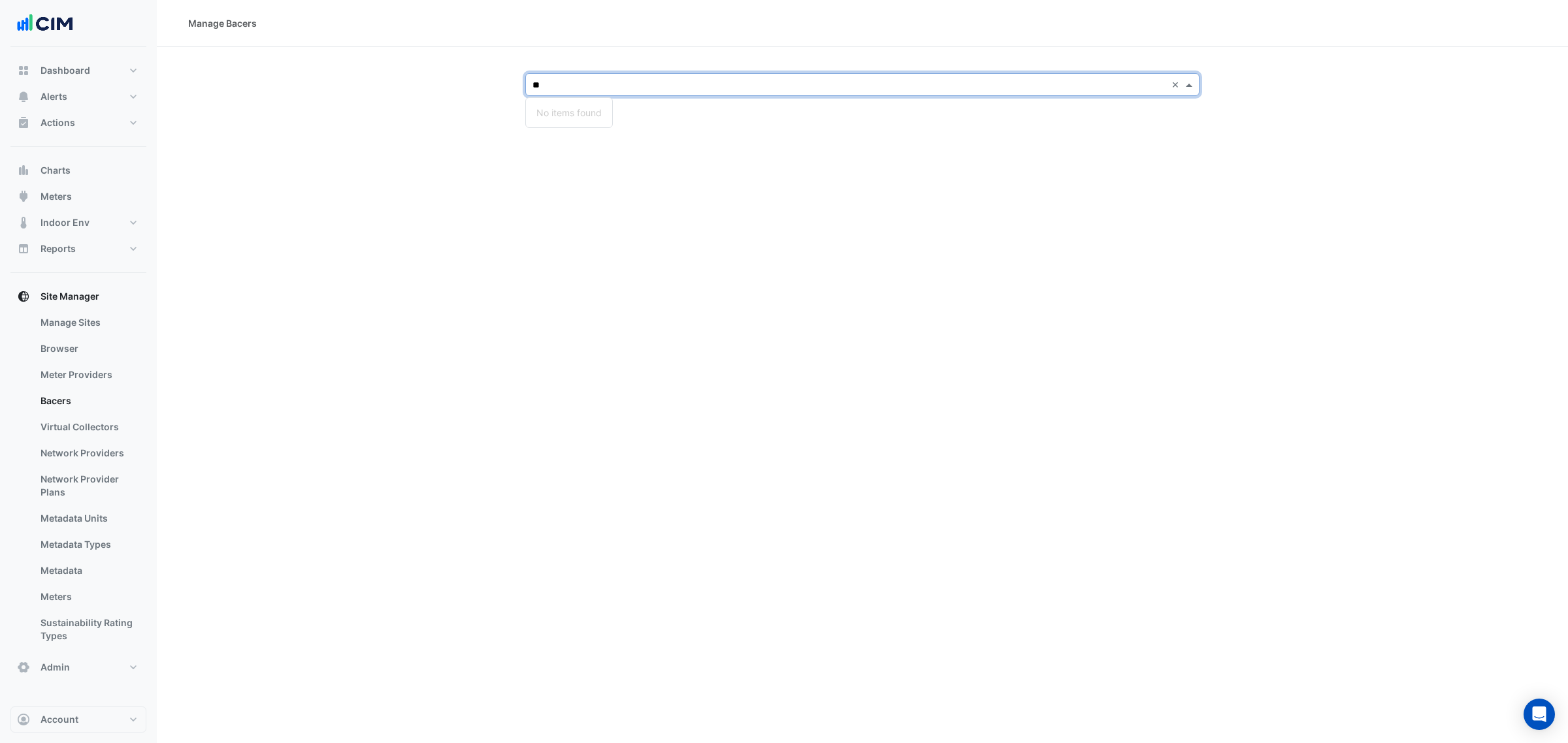
type input "*"
type input "****"
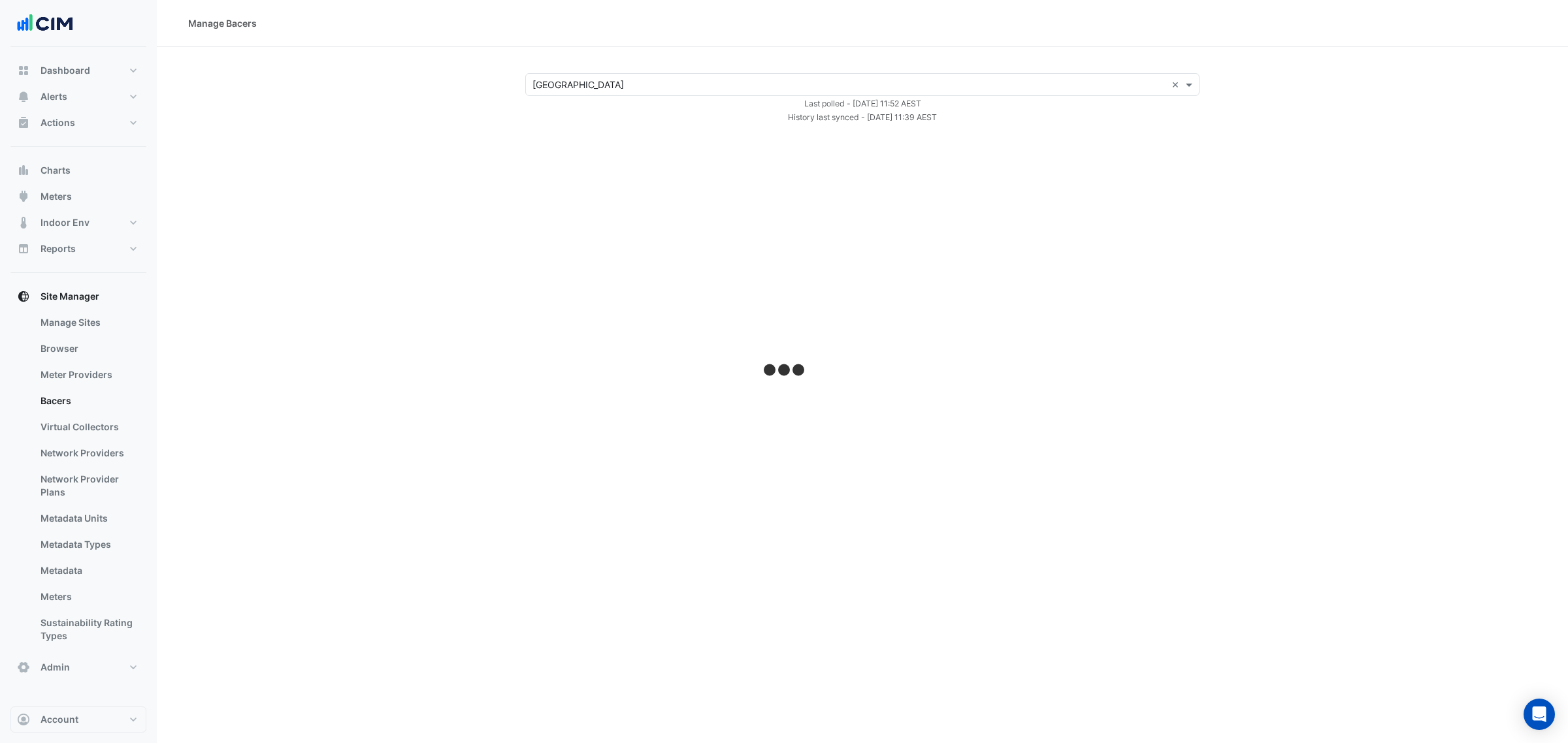
select select "***"
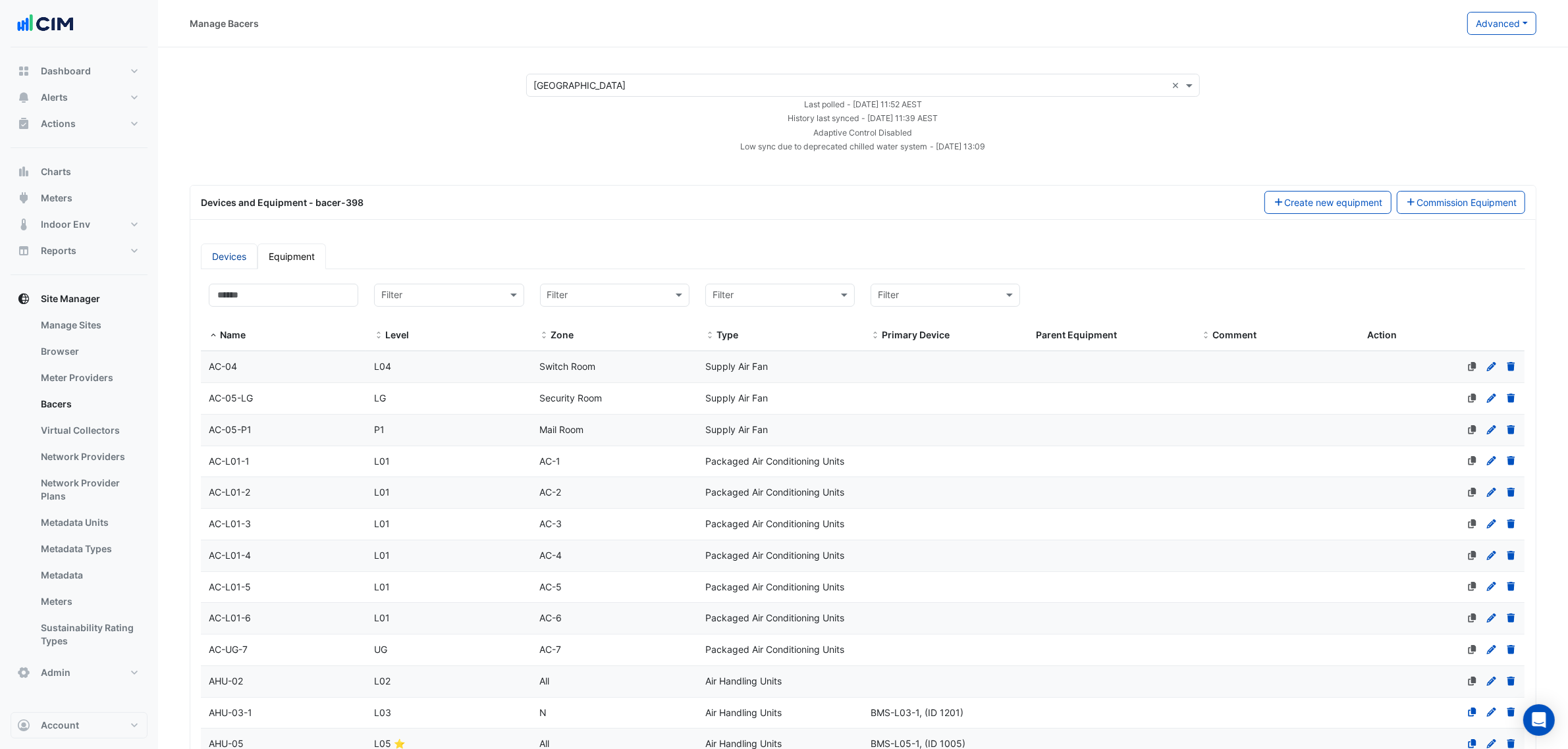
click at [232, 257] on link "Devices" at bounding box center [229, 256] width 57 height 26
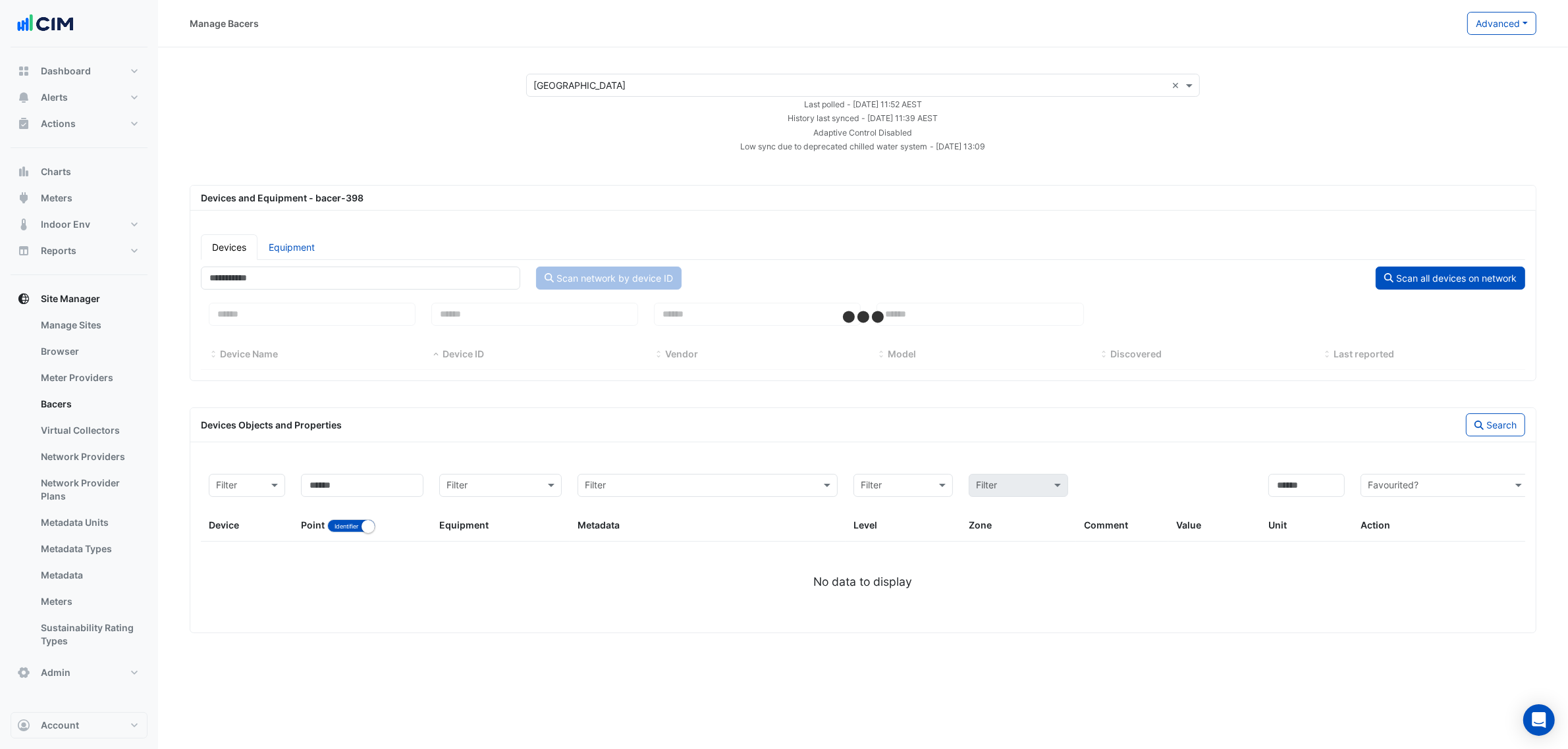
select select "***"
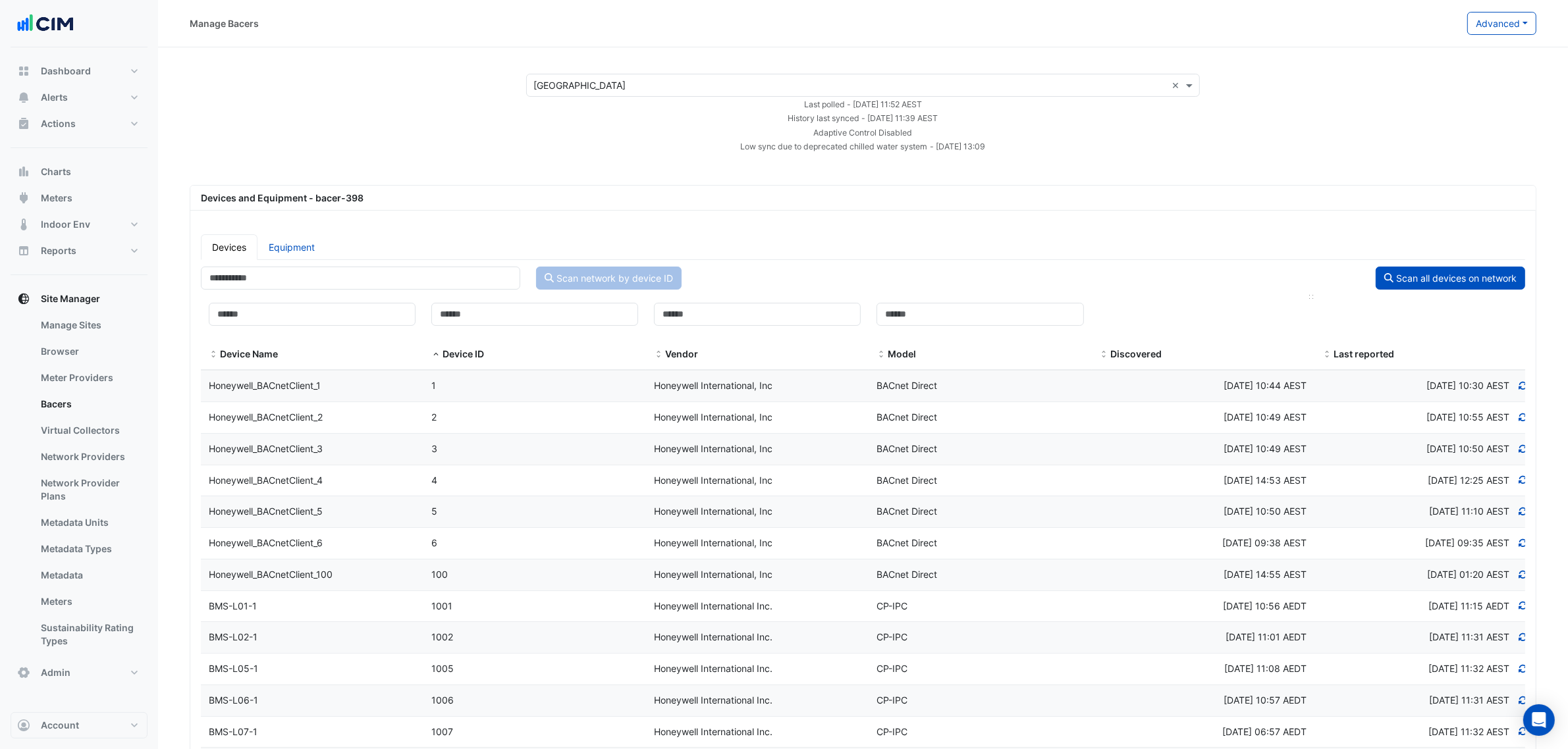
click at [1105, 357] on span at bounding box center [1105, 355] width 9 height 11
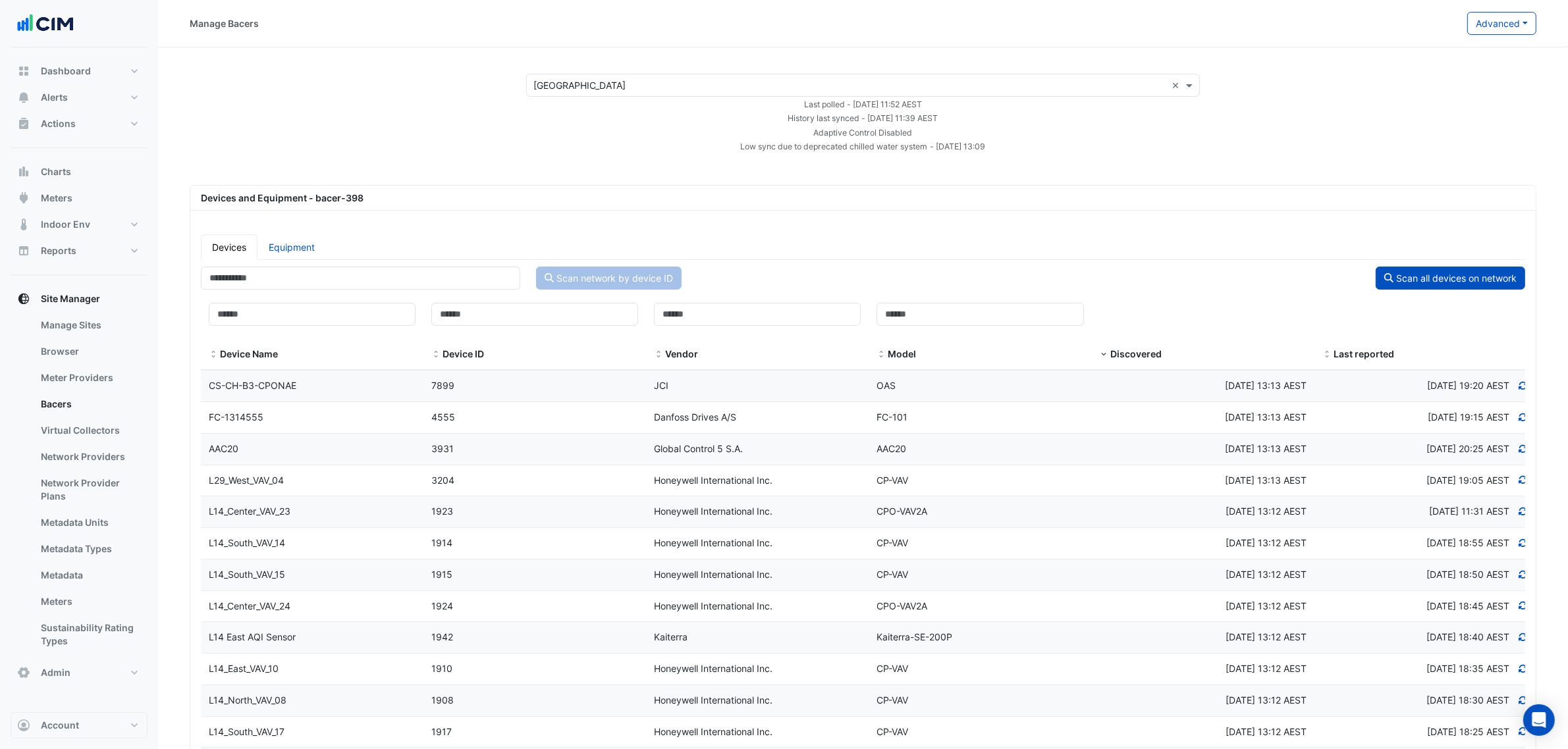
click at [1107, 383] on div "[DATE] 13:13 AEST" at bounding box center [1203, 385] width 223 height 15
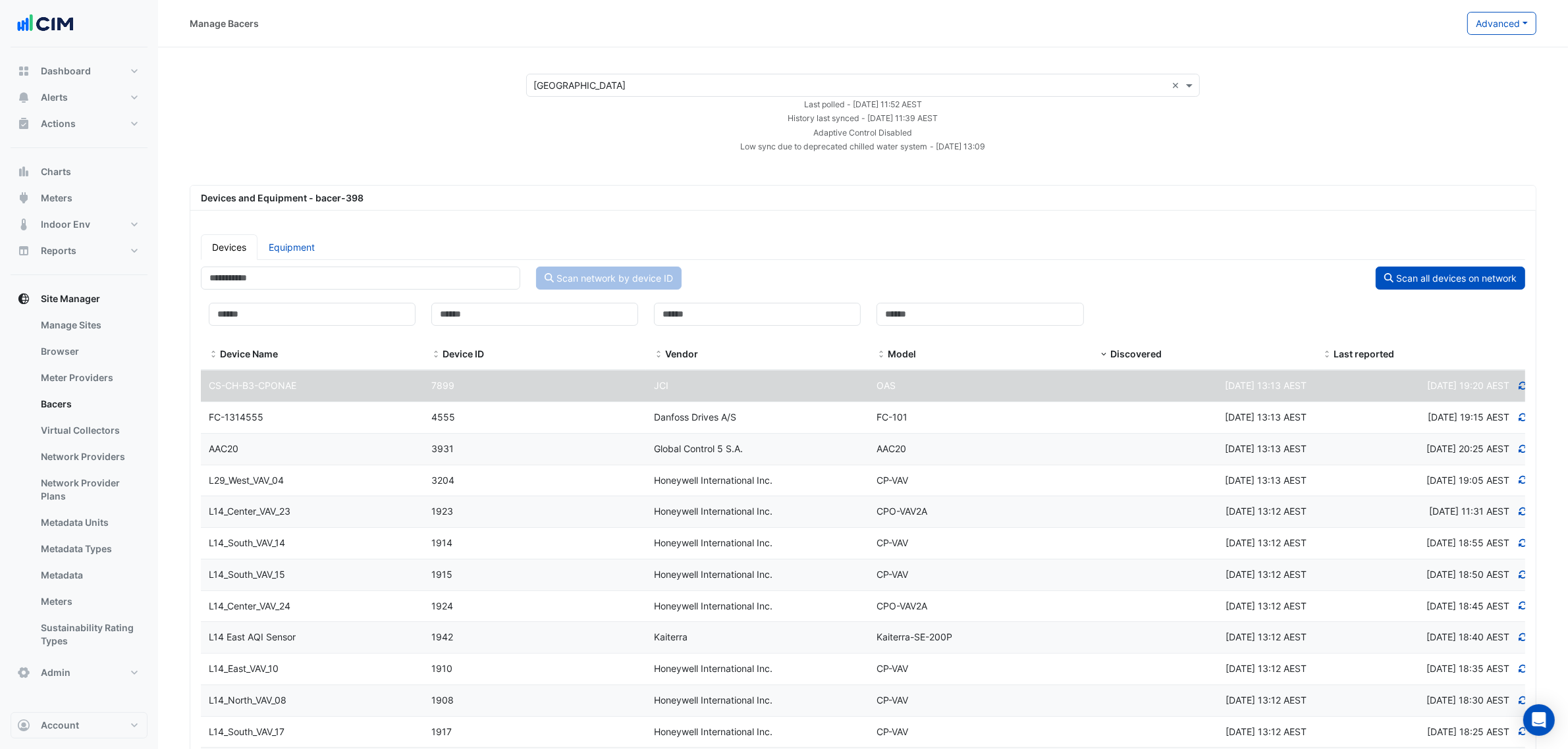
click at [1111, 416] on div "[DATE] 13:13 AEST" at bounding box center [1203, 417] width 223 height 15
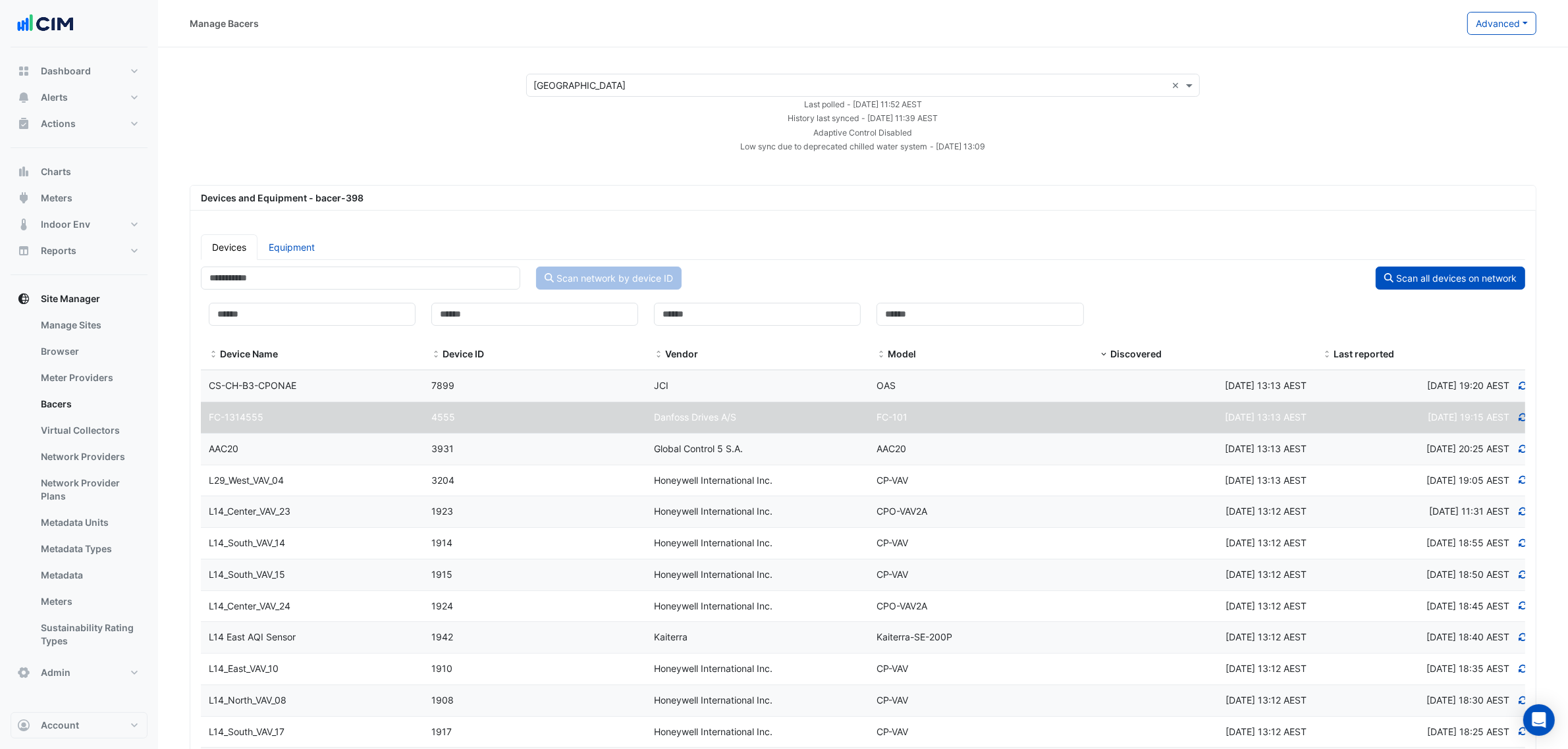
click at [1108, 480] on div "[DATE] 13:13 AEST" at bounding box center [1203, 480] width 223 height 15
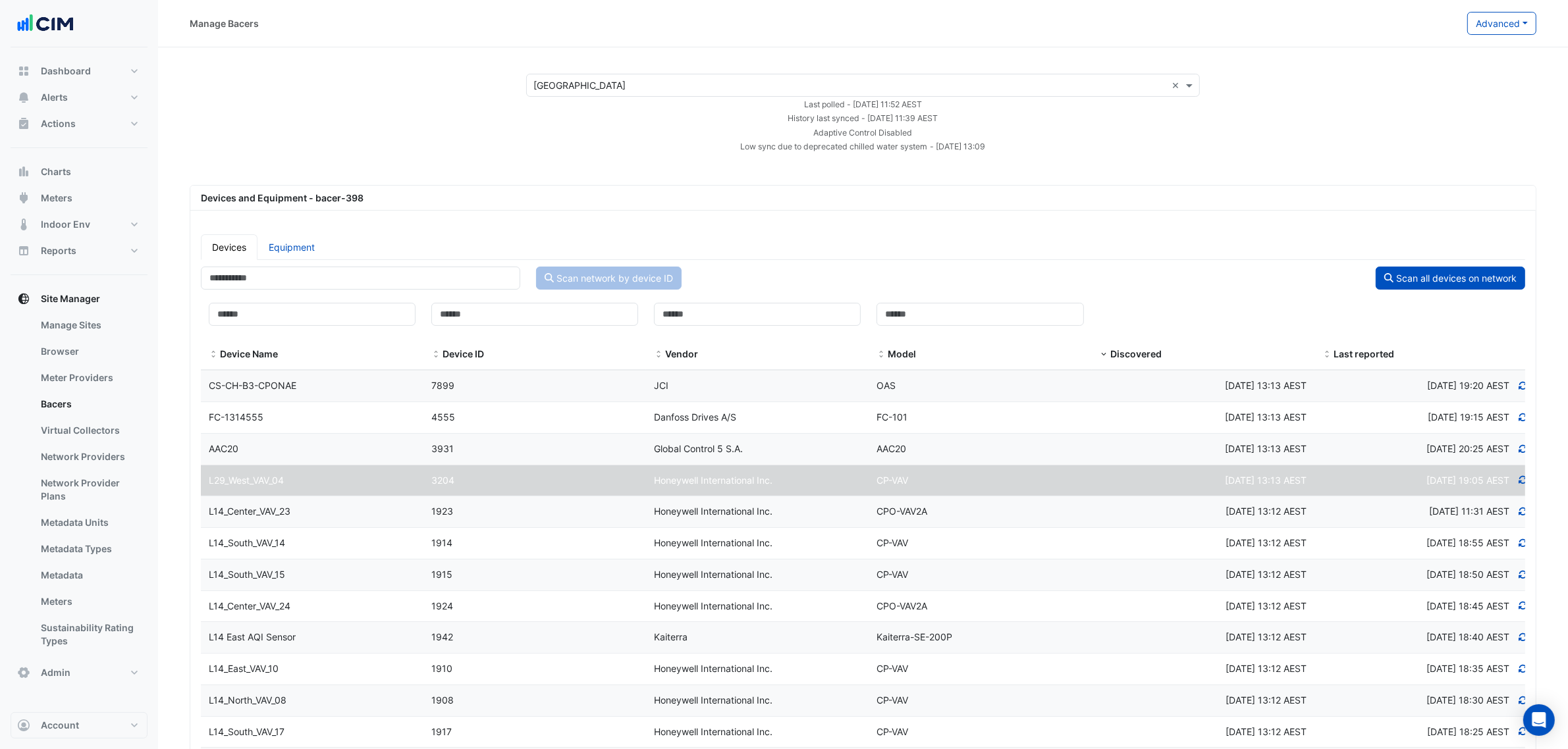
click at [1085, 525] on datatable-body-cell "Model CPO-VAV2A" at bounding box center [980, 512] width 223 height 31
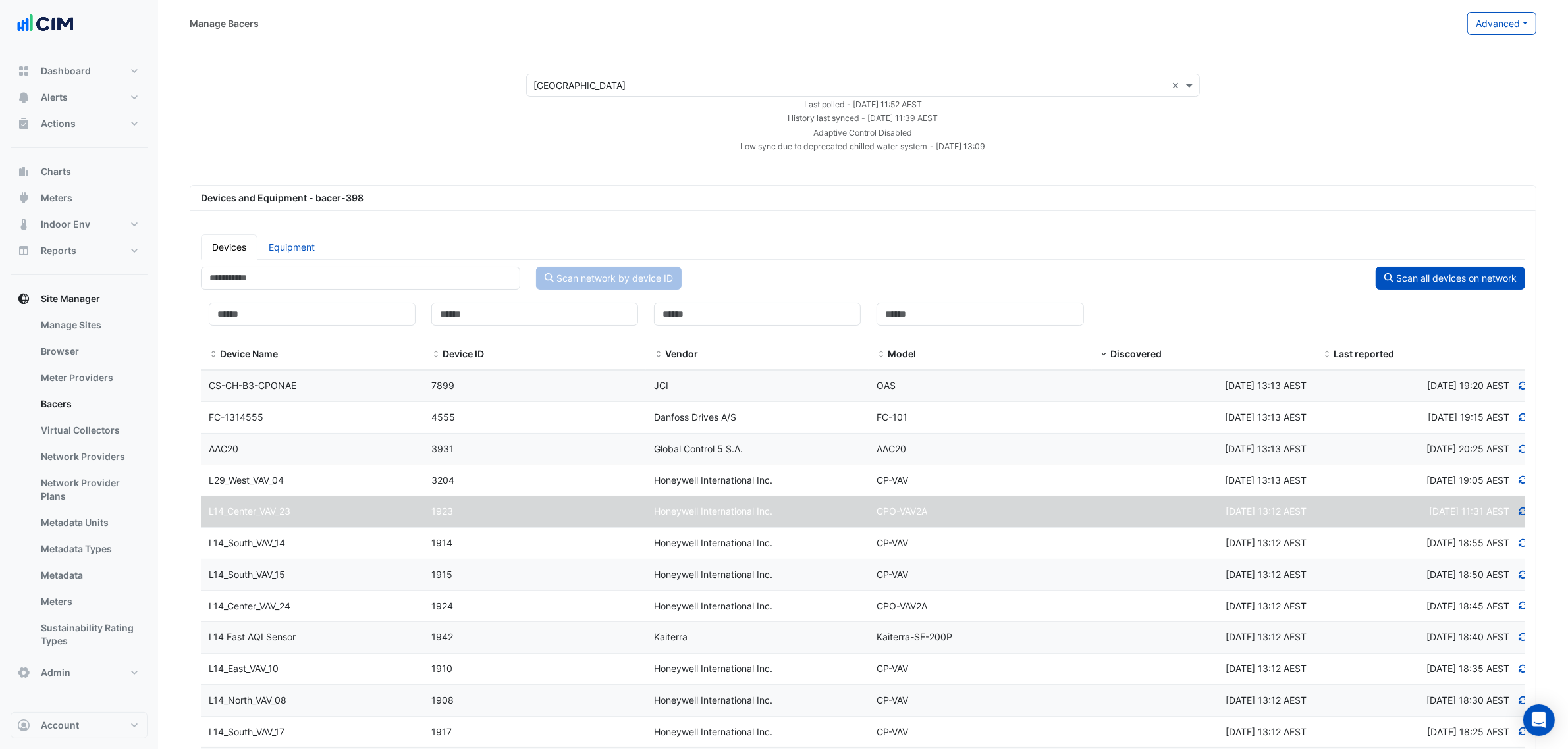
click at [1055, 577] on div "CP-VAV" at bounding box center [980, 575] width 223 height 15
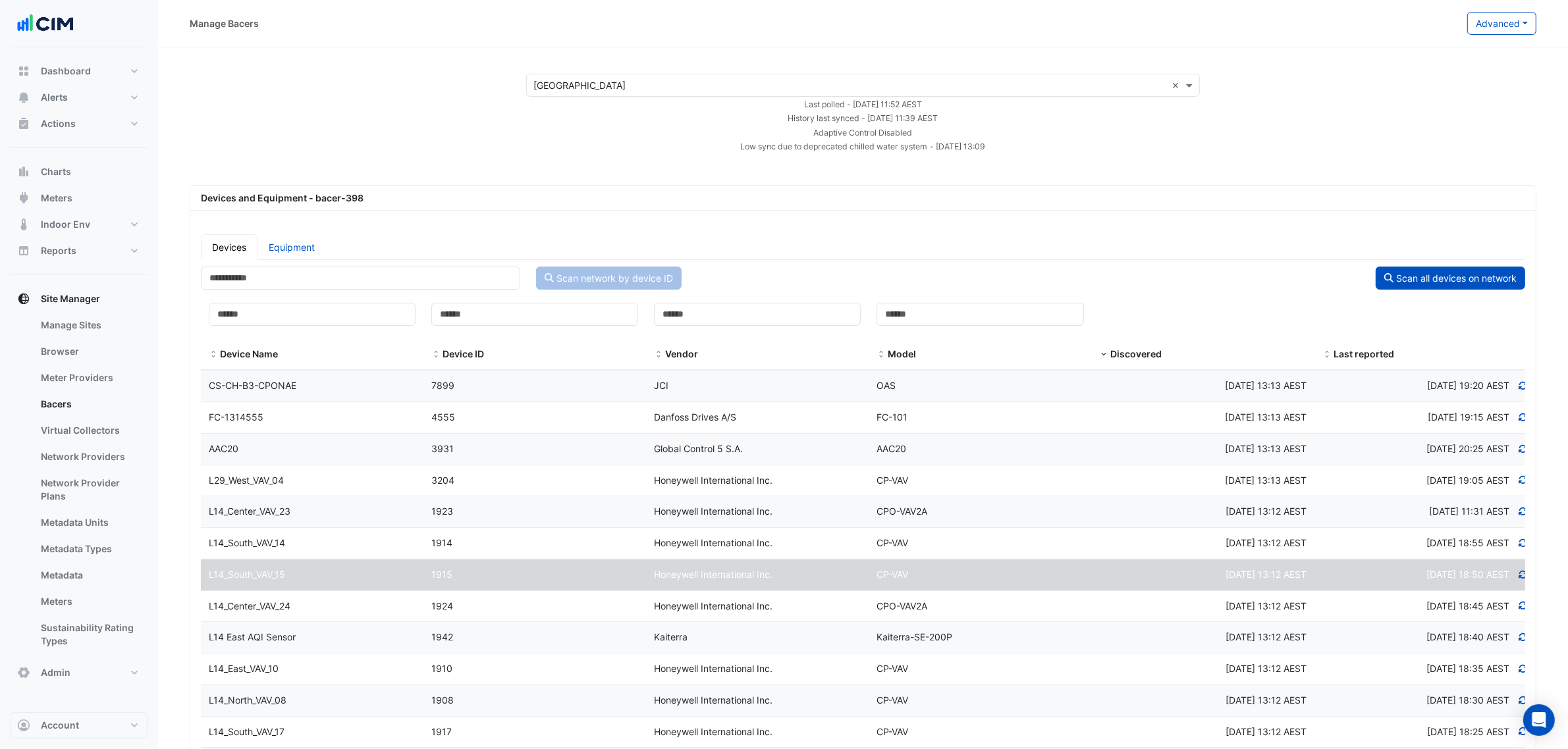
click at [1055, 616] on datatable-body-cell "Model CPO-VAV2A" at bounding box center [980, 607] width 223 height 31
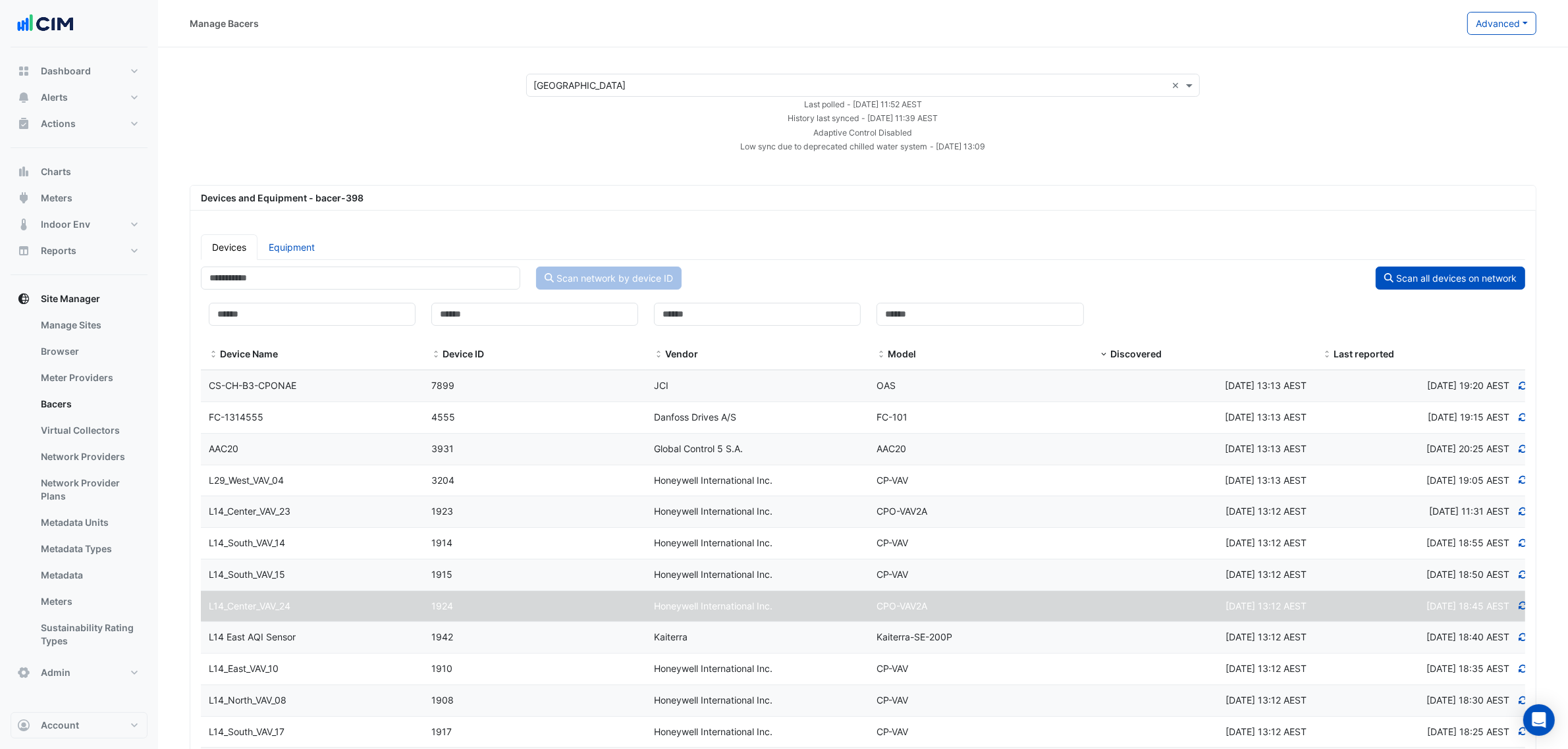
click at [1059, 483] on div "CP-VAV" at bounding box center [980, 480] width 223 height 15
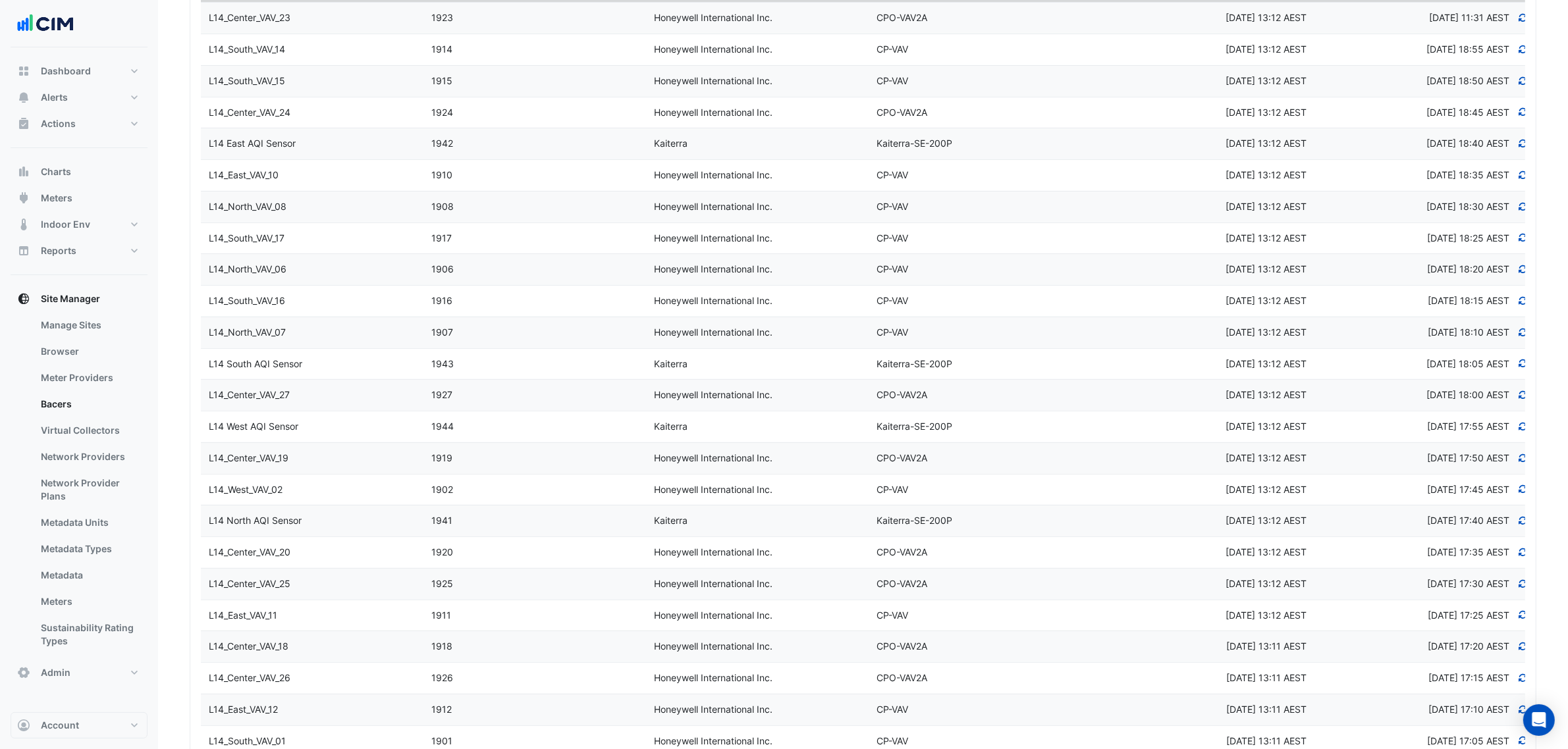
click at [978, 473] on datatable-body-cell "Model CPO-VAV2A" at bounding box center [980, 459] width 223 height 31
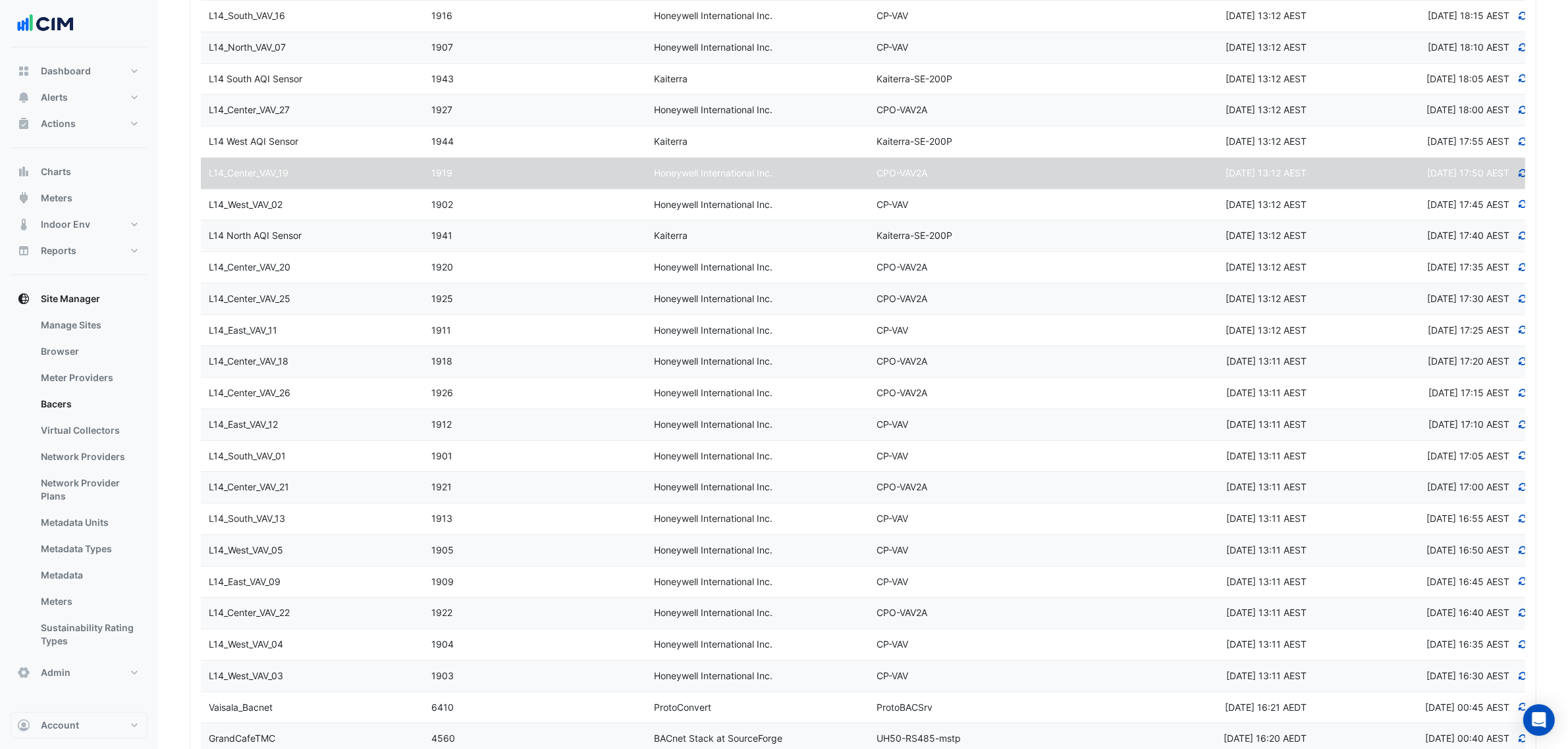
scroll to position [987, 0]
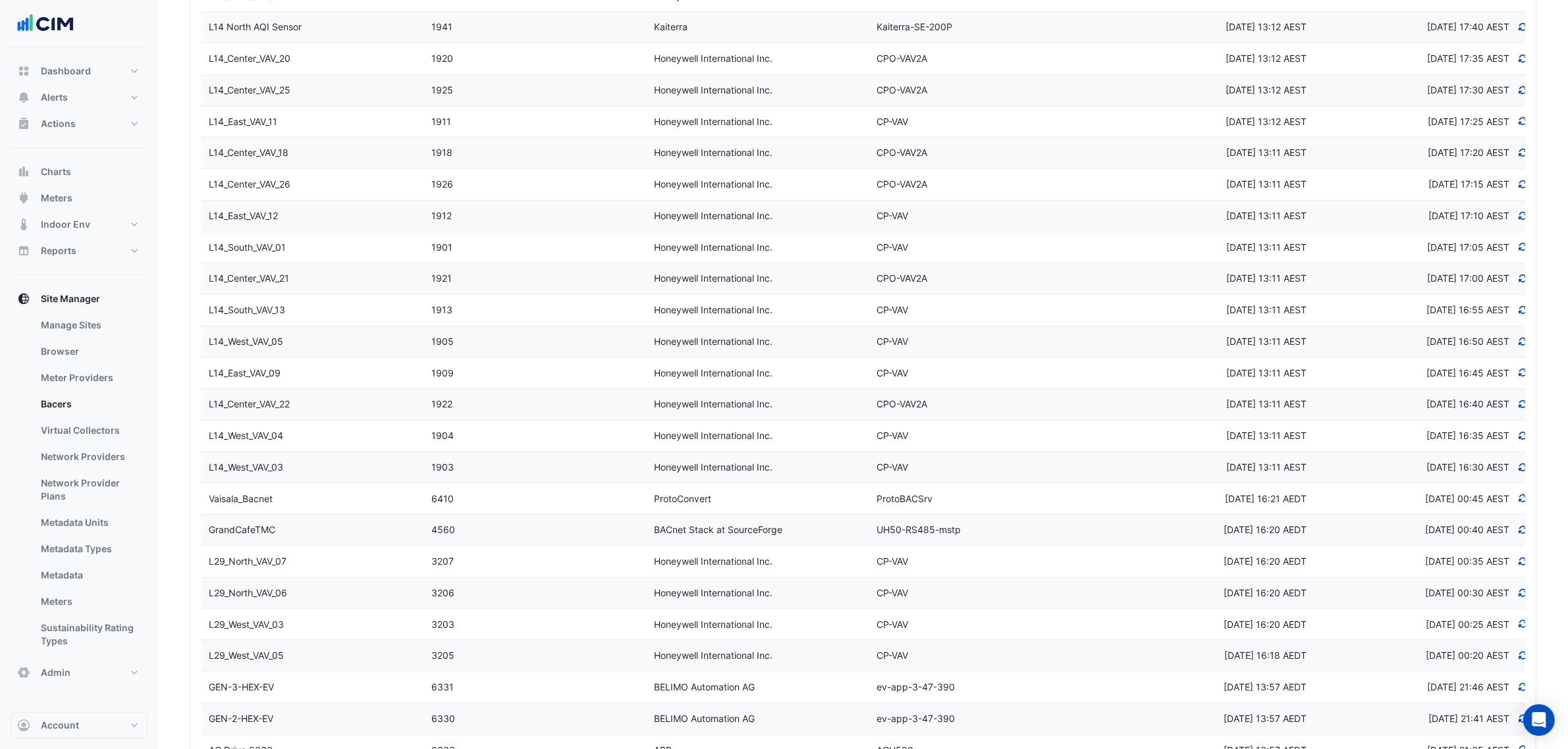
select select "***"
click at [812, 476] on div "Honeywell International Inc." at bounding box center [758, 467] width 223 height 15
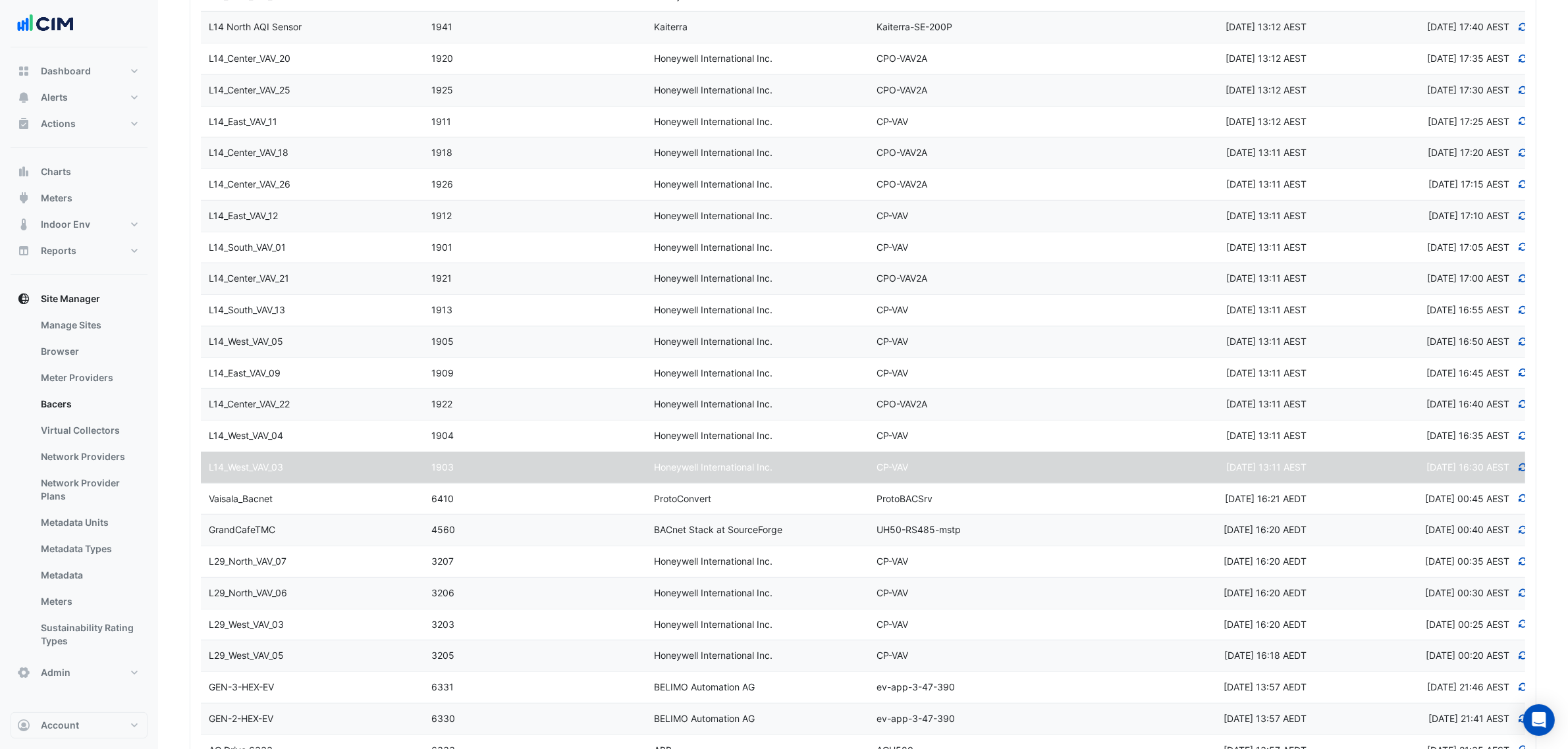
select select "***"
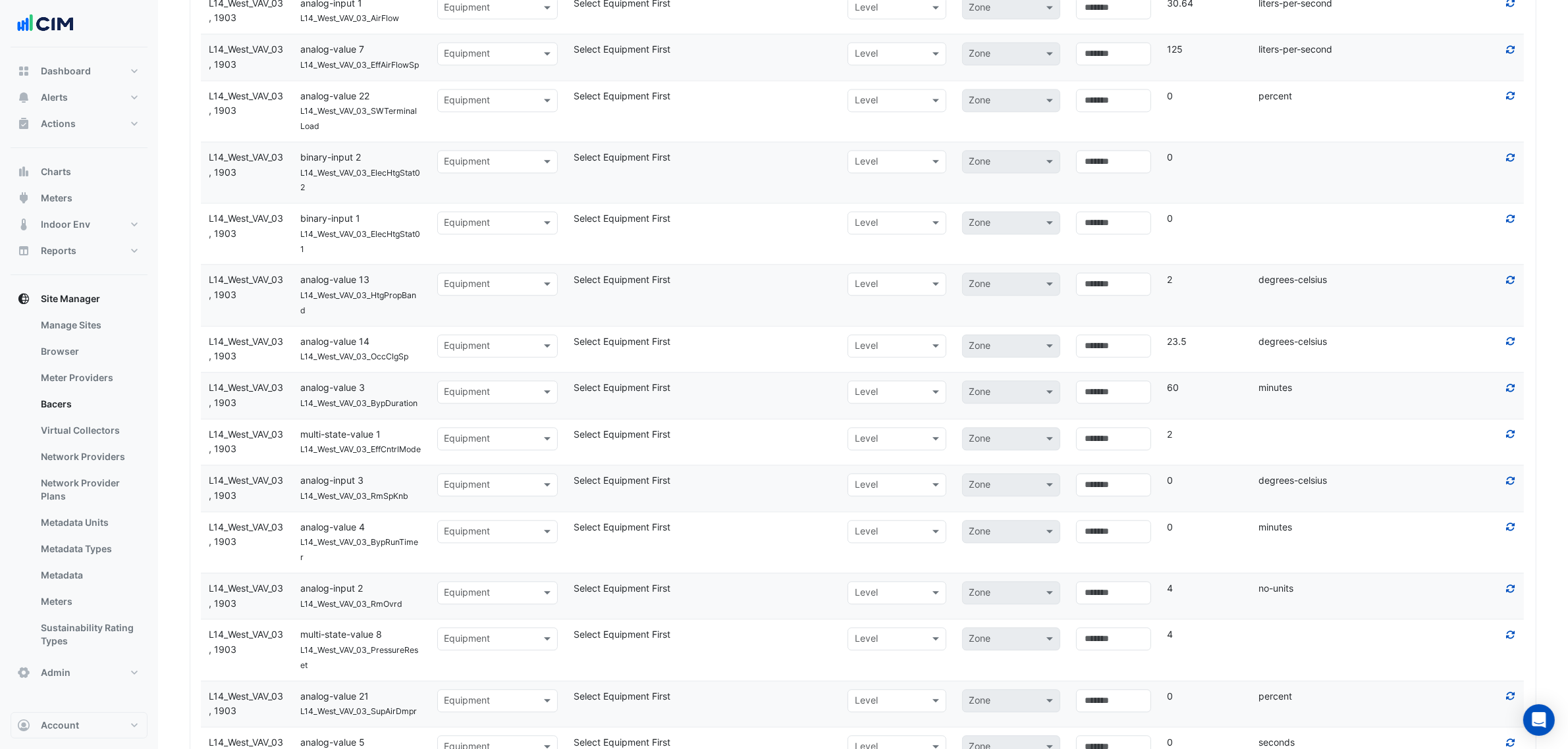
scroll to position [3539, 0]
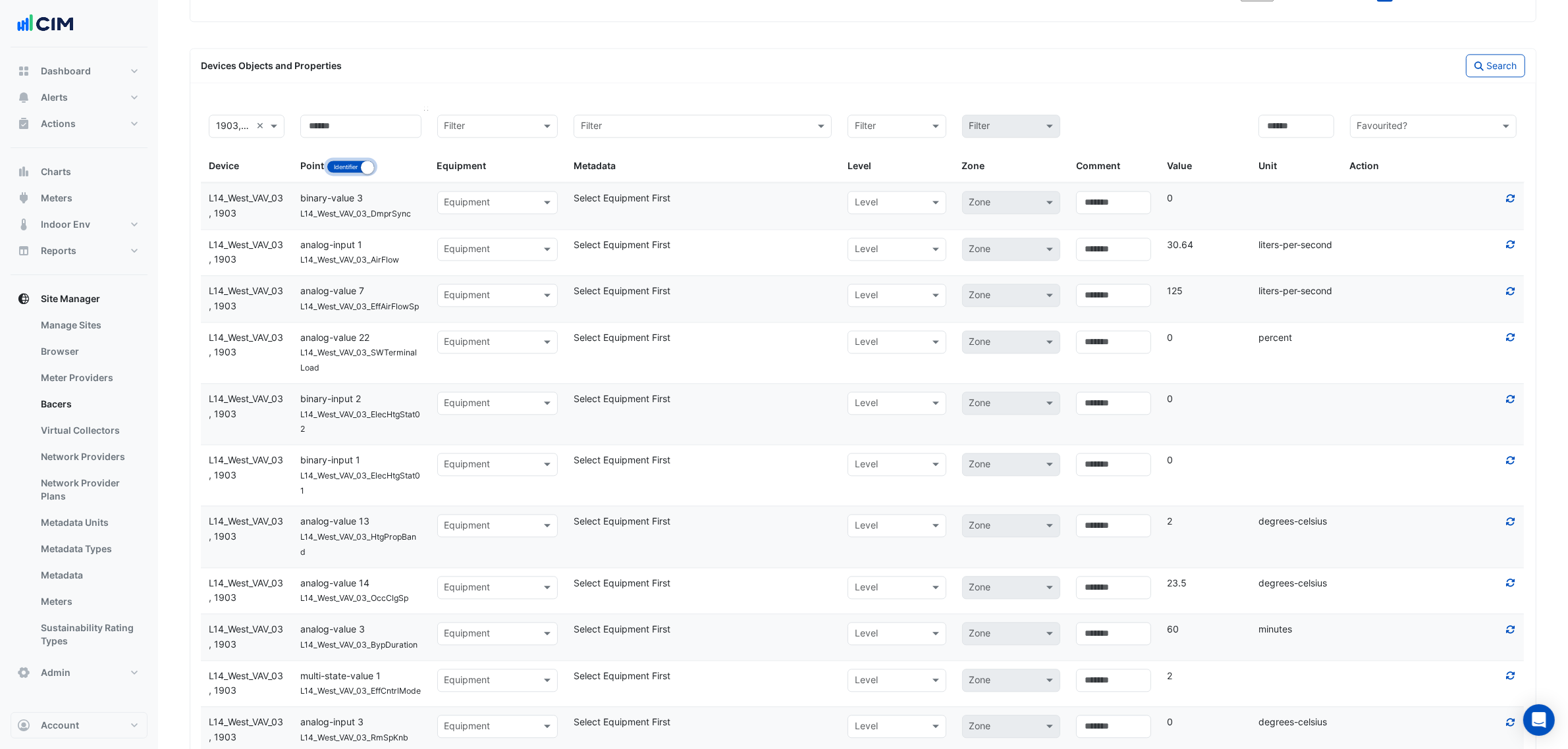
click at [344, 173] on button "Identifier Name" at bounding box center [351, 166] width 48 height 13
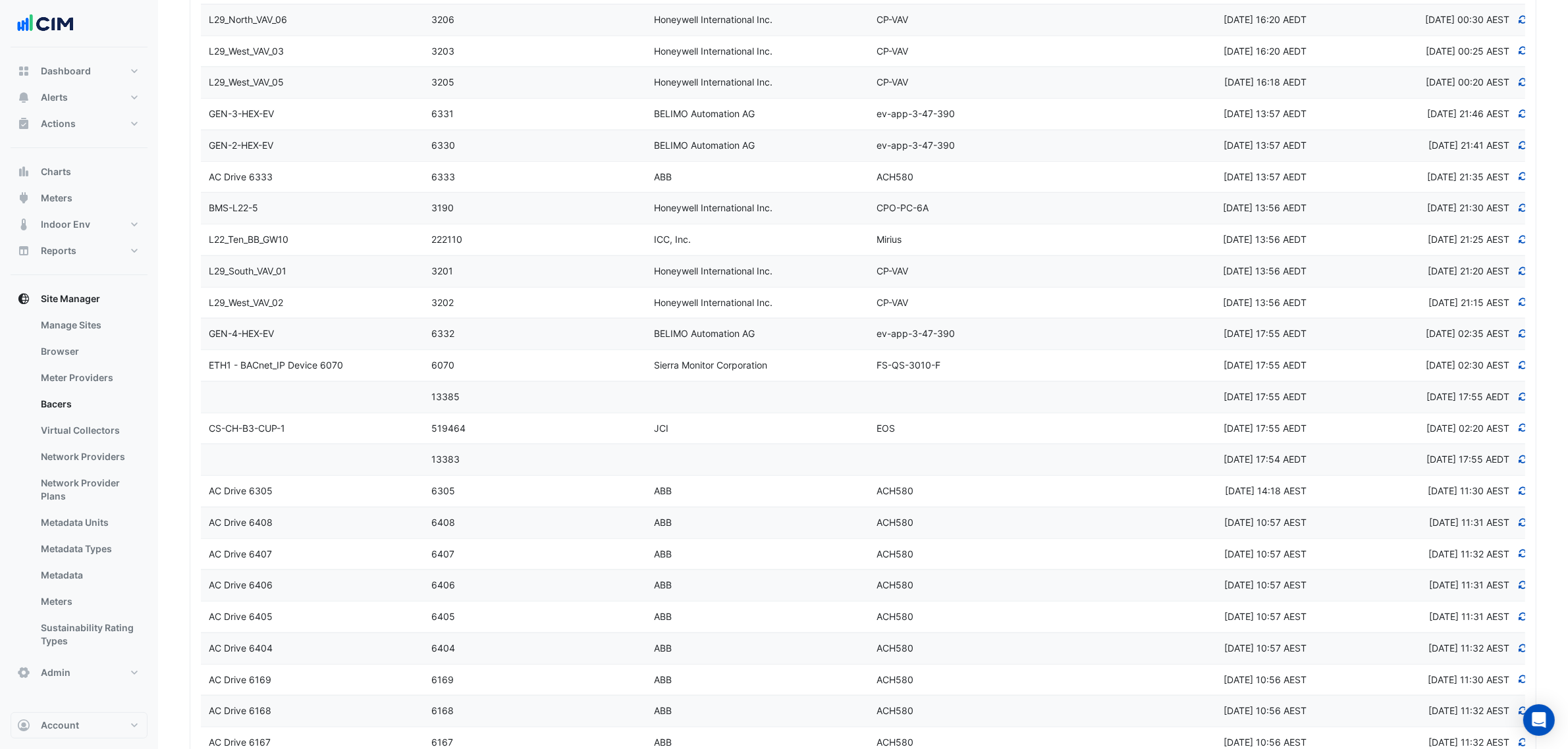
scroll to position [1563, 0]
